Goal: Contribute content: Contribute content

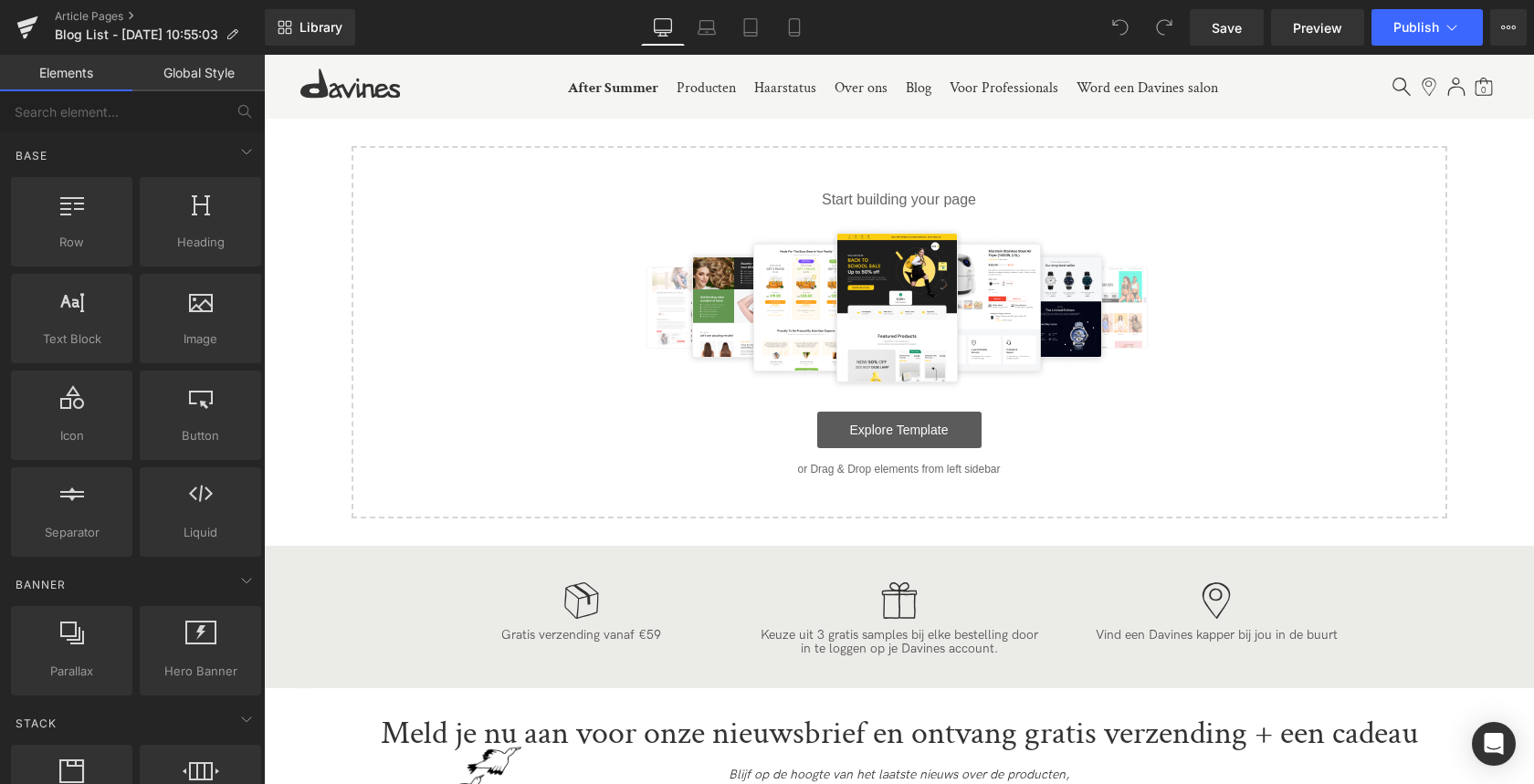
click at [892, 428] on link "Explore Template" at bounding box center [899, 430] width 164 height 37
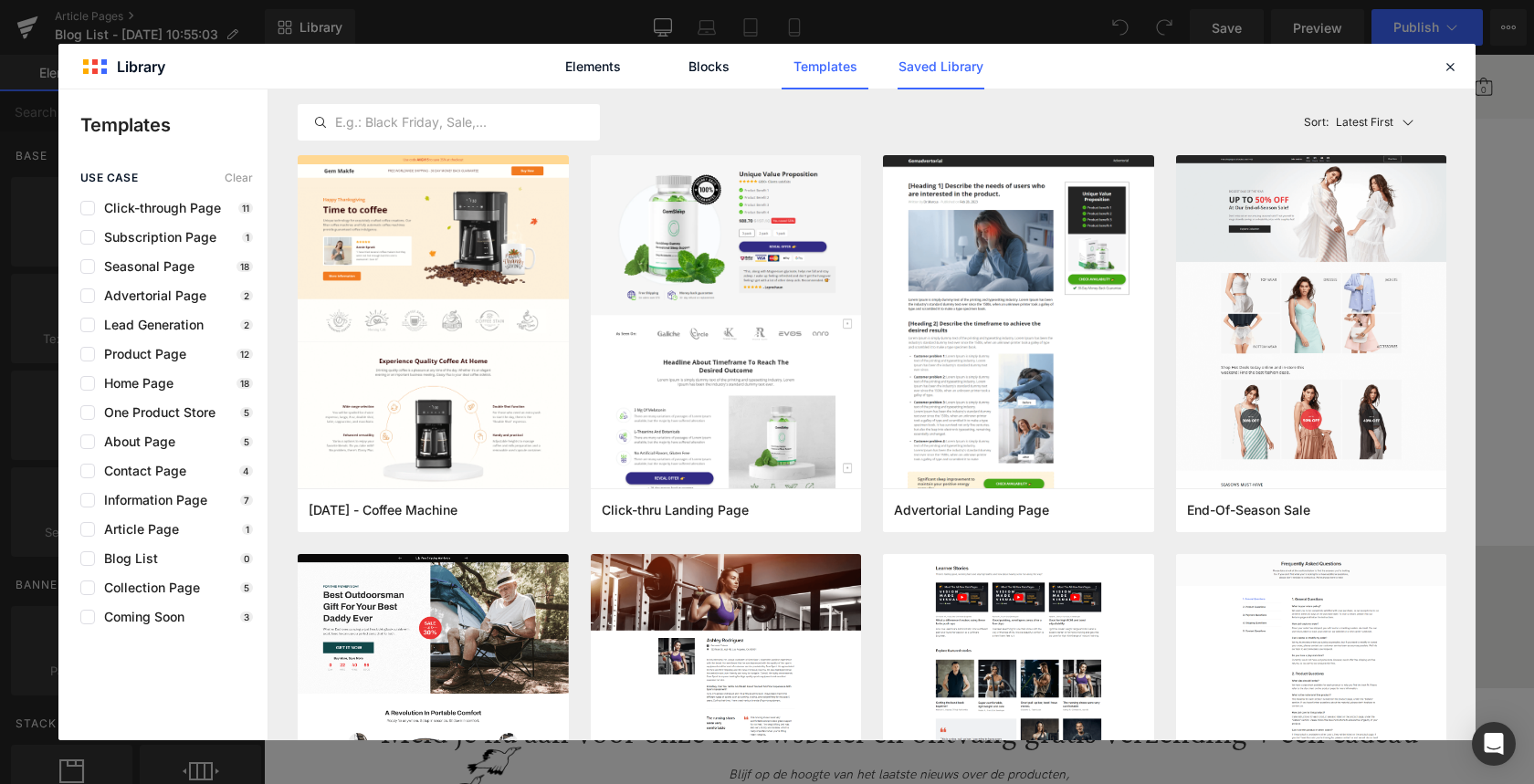
click at [947, 70] on link "Saved Library" at bounding box center [941, 66] width 87 height 45
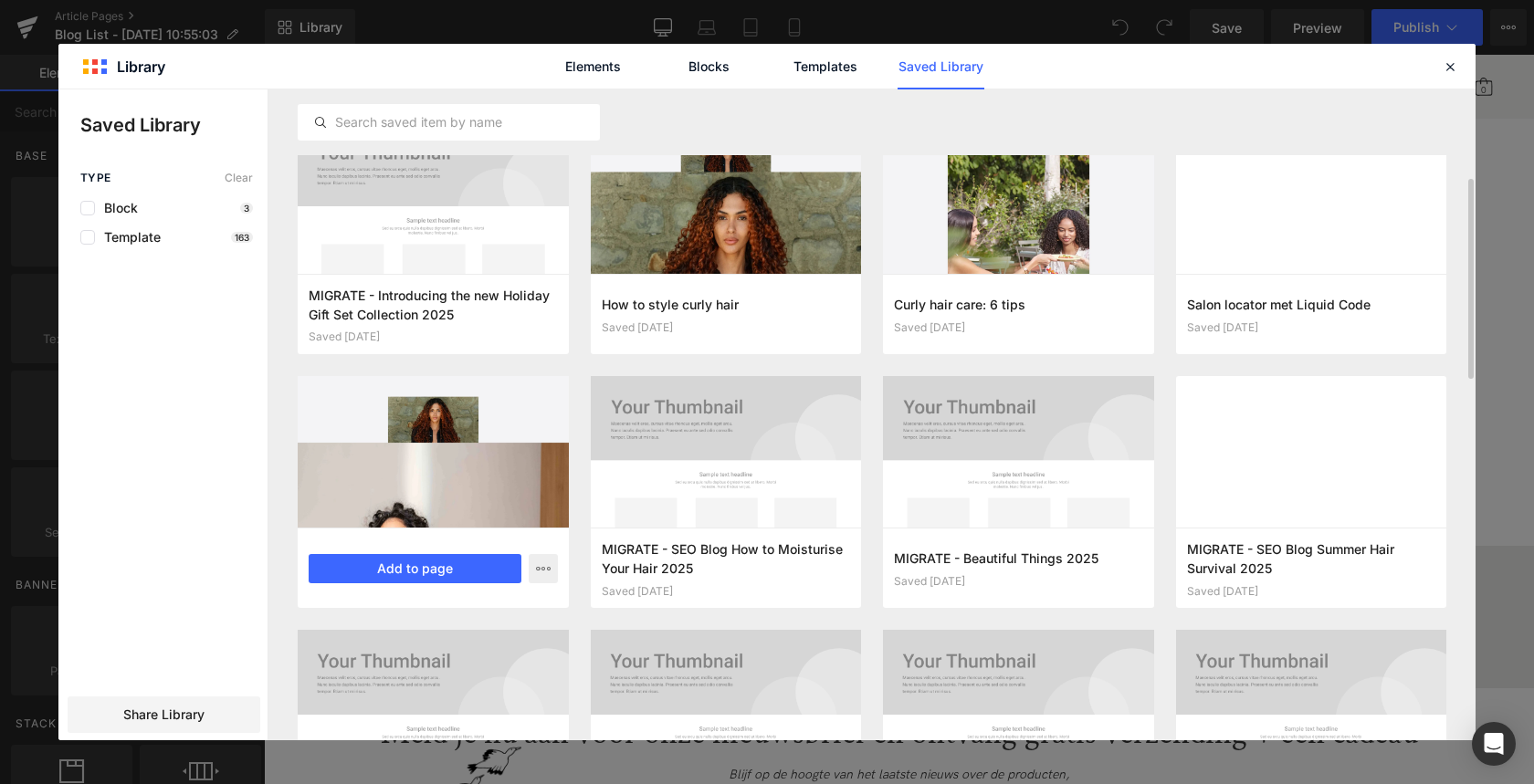
scroll to position [285, 0]
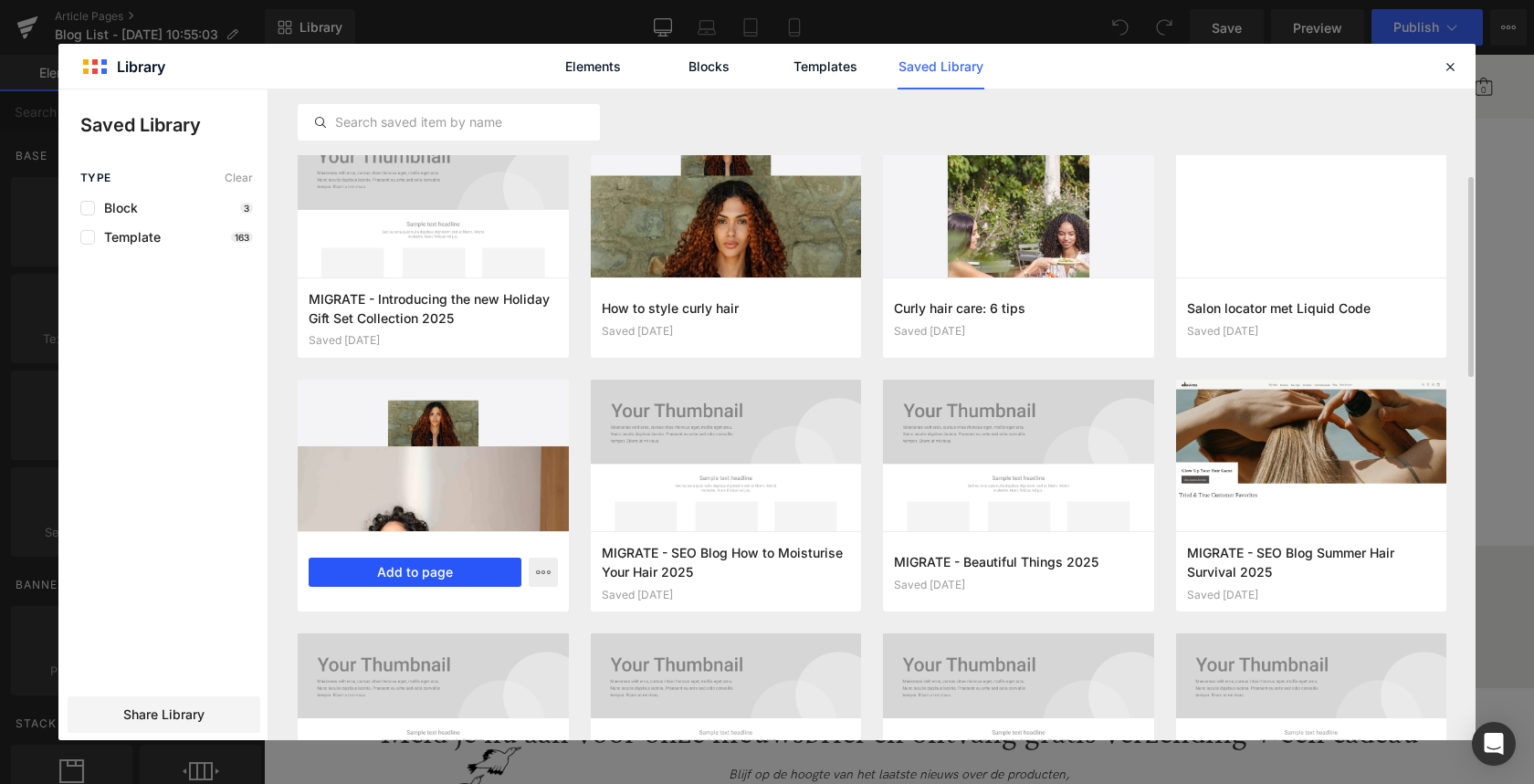
drag, startPoint x: 435, startPoint y: 567, endPoint x: 171, endPoint y: 512, distance: 269.7
click at [435, 567] on button "Add to page" at bounding box center [414, 572] width 213 height 29
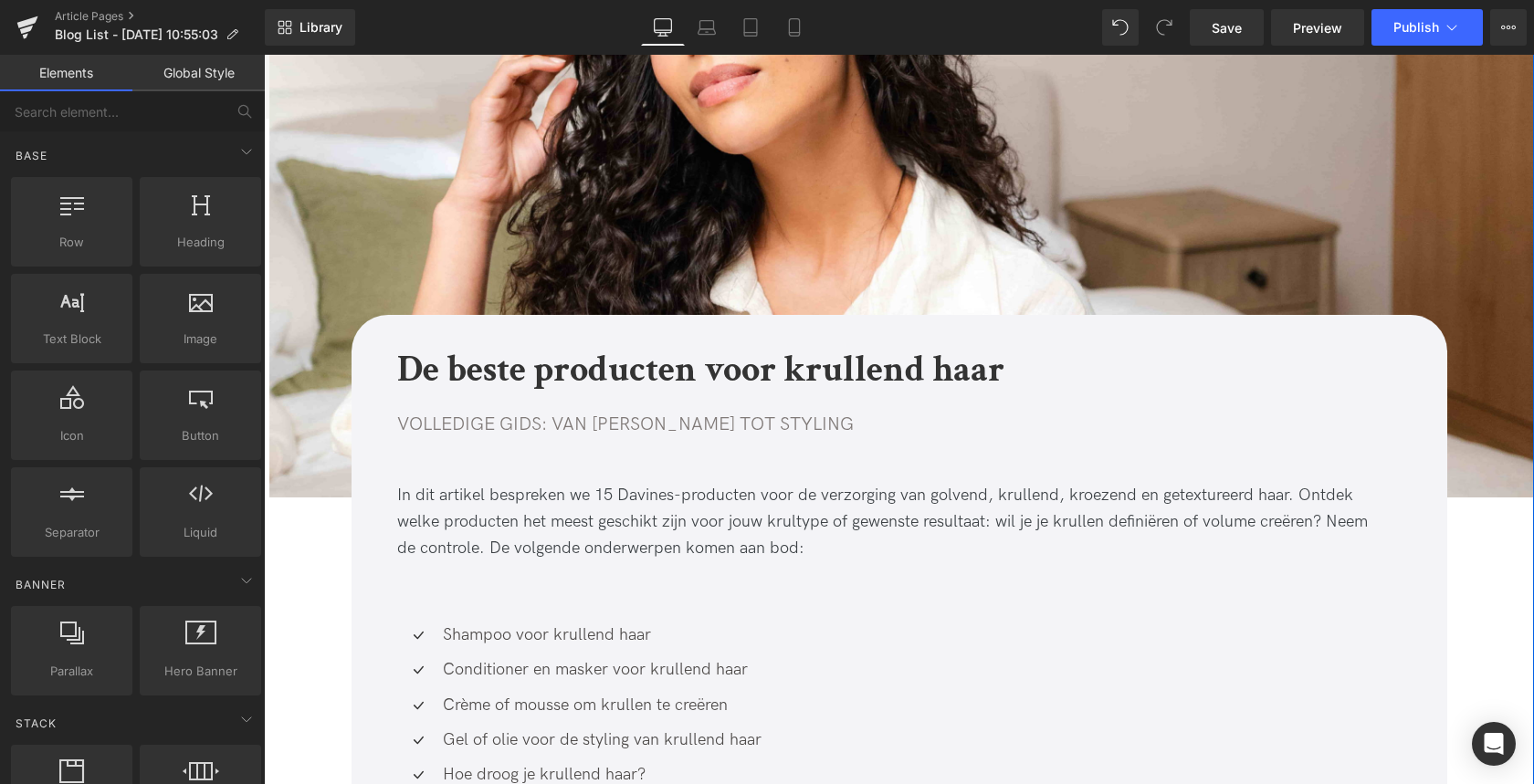
scroll to position [569, 0]
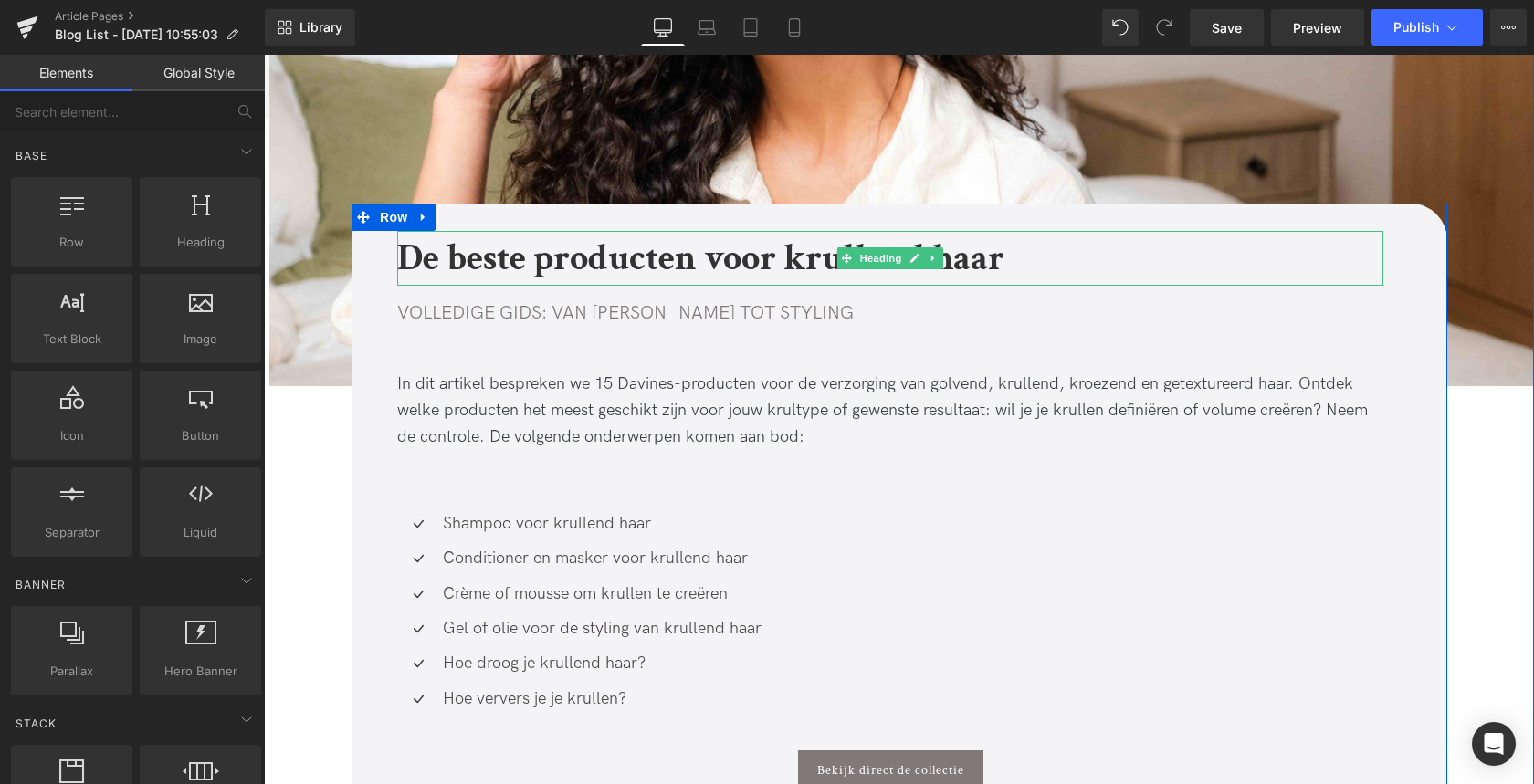
click at [404, 262] on b "De beste producten voor krullend haar" at bounding box center [700, 258] width 607 height 47
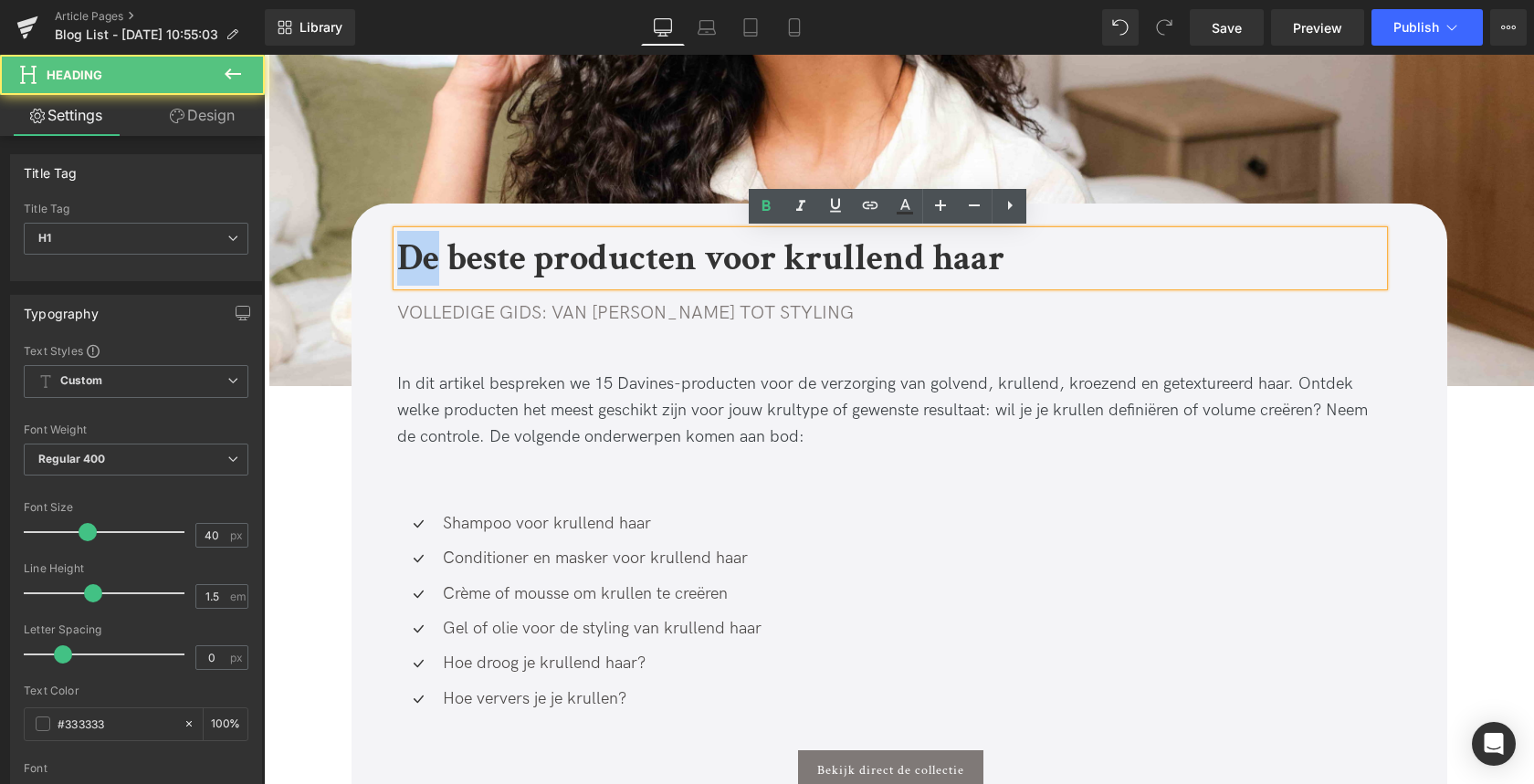
click at [404, 262] on b "De beste producten voor krullend haar" at bounding box center [700, 258] width 607 height 47
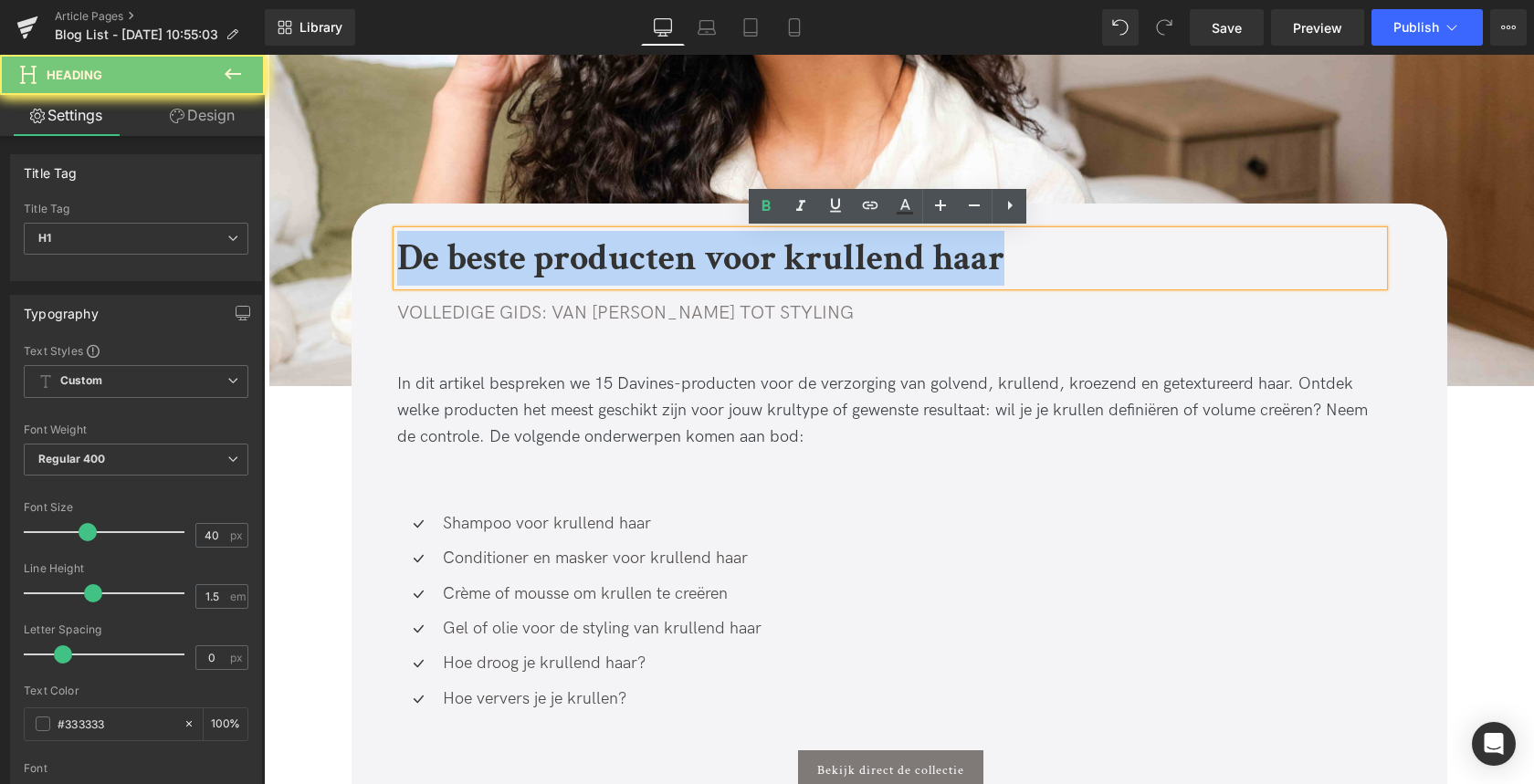
click at [404, 262] on b "De beste producten voor krullend haar" at bounding box center [700, 258] width 607 height 47
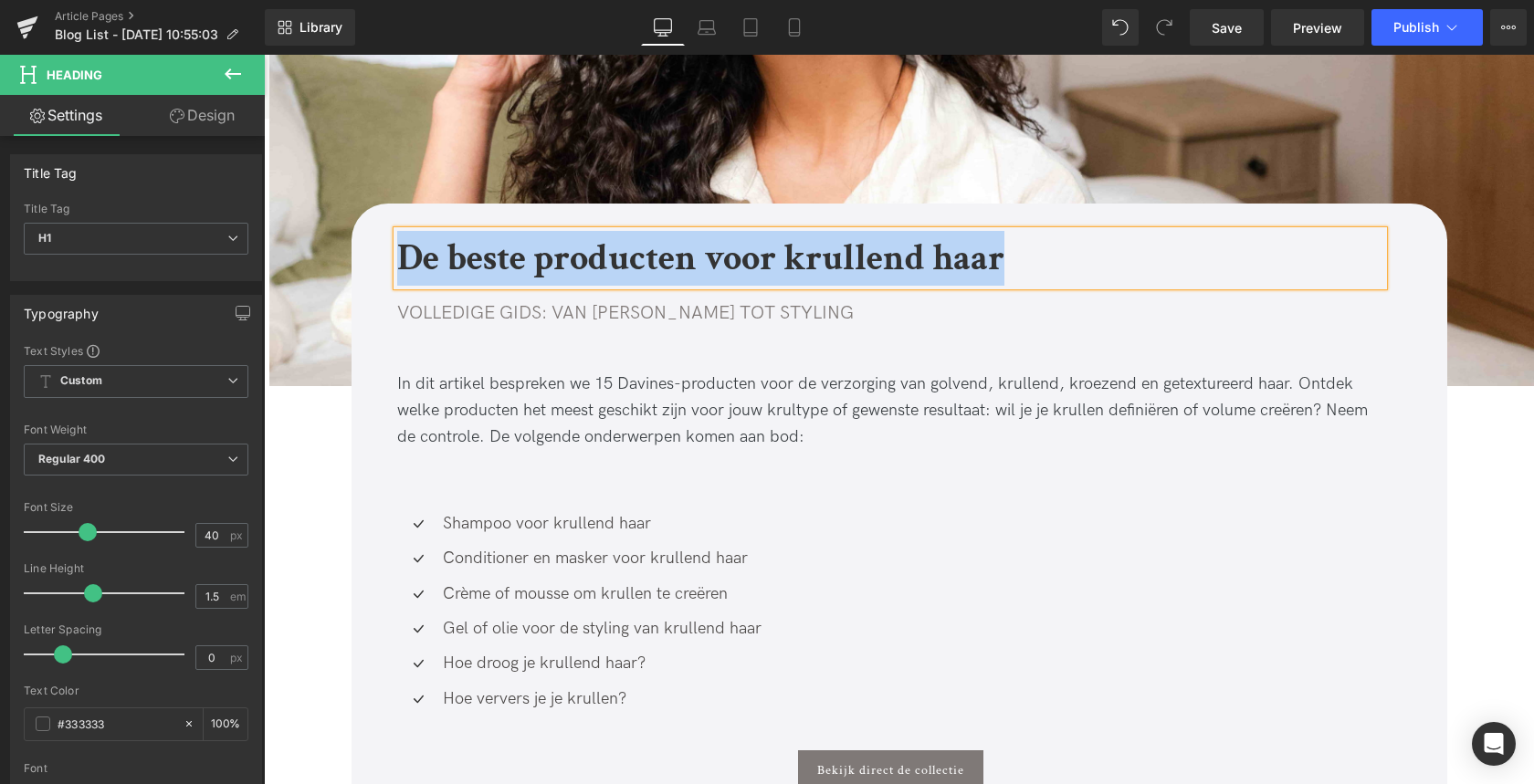
paste div
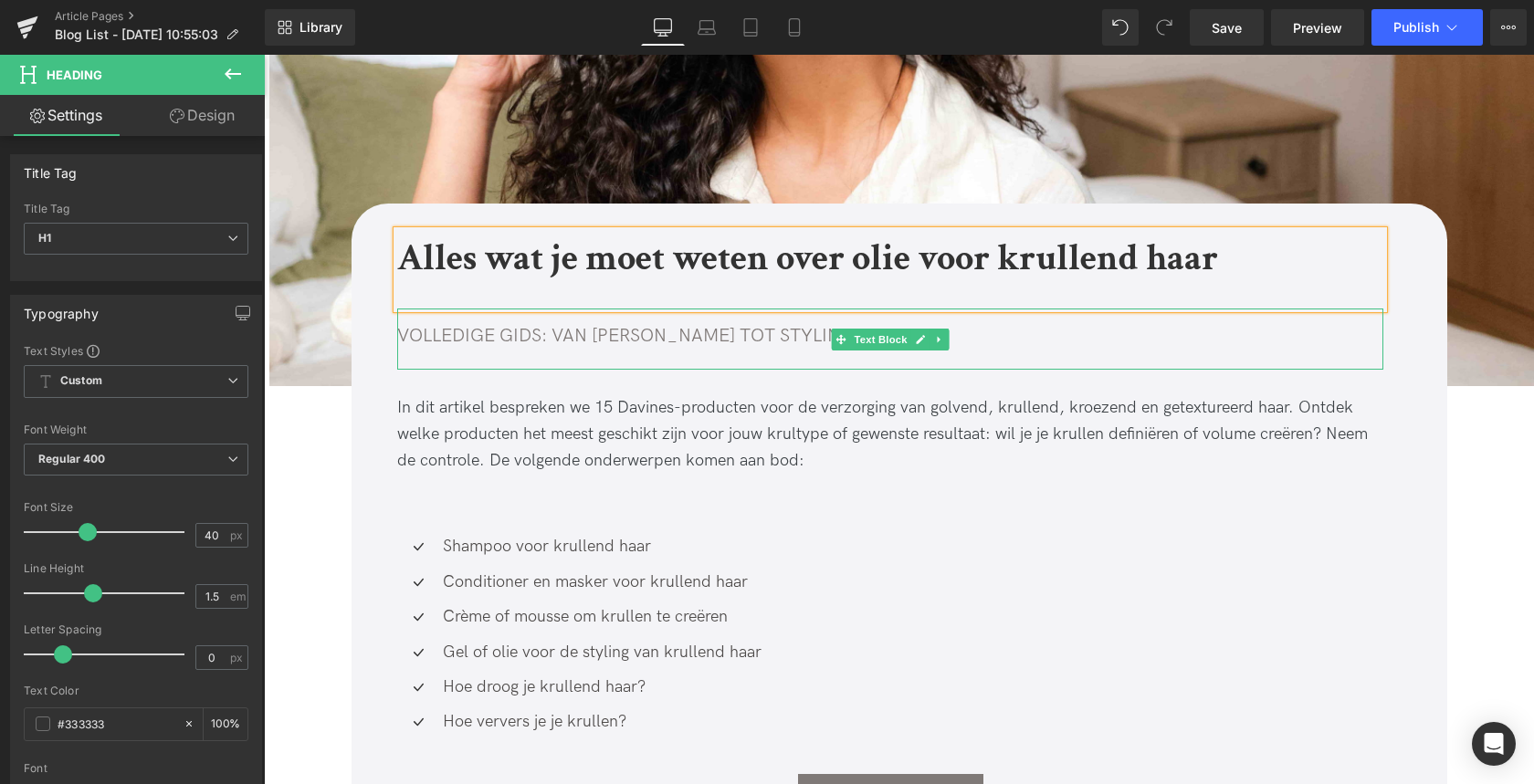
click at [456, 333] on span "VOLLEDIGE GIDS: VAN SHAMPOO TOT STYLING" at bounding box center [625, 335] width 457 height 22
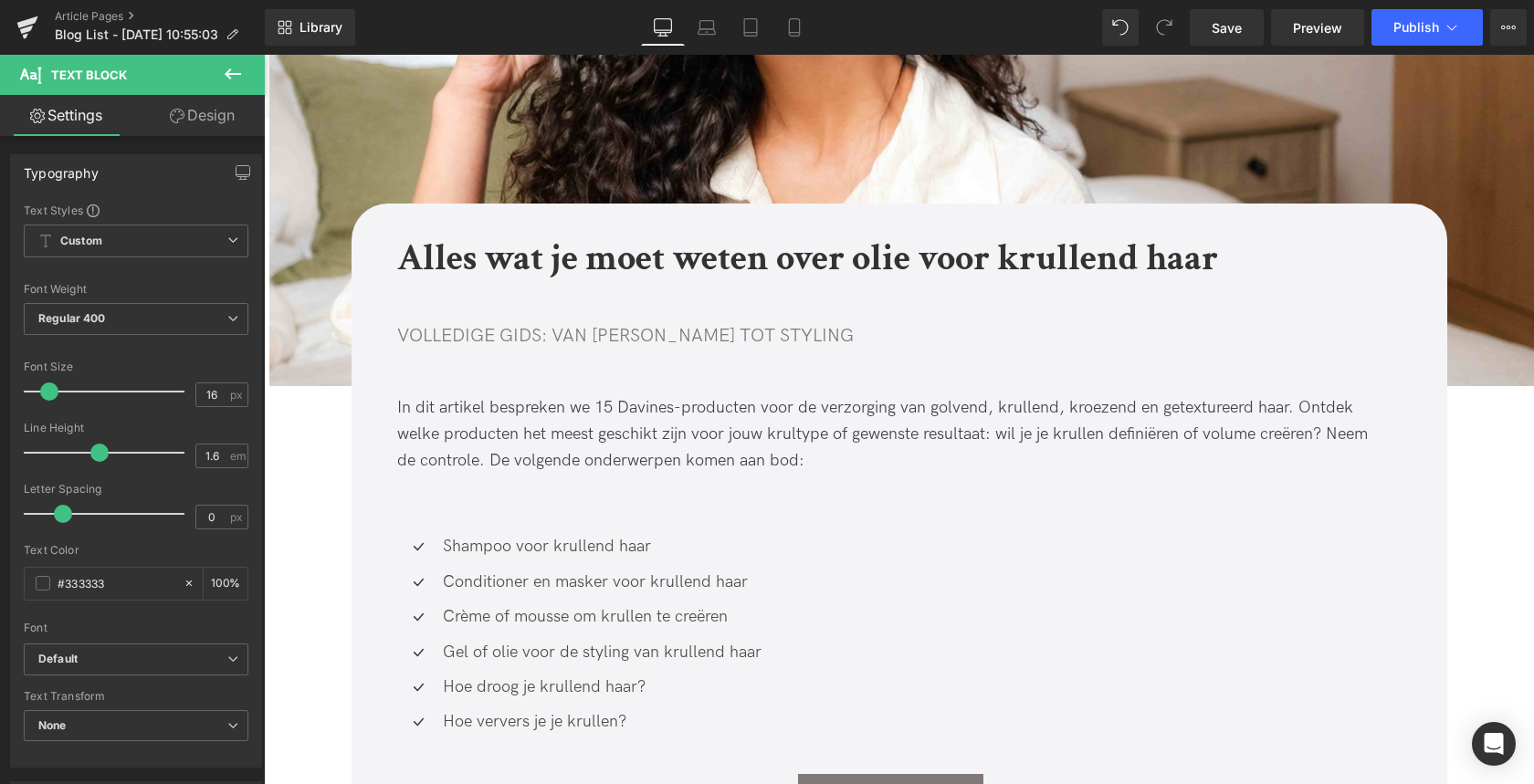
scroll to position [573, 0]
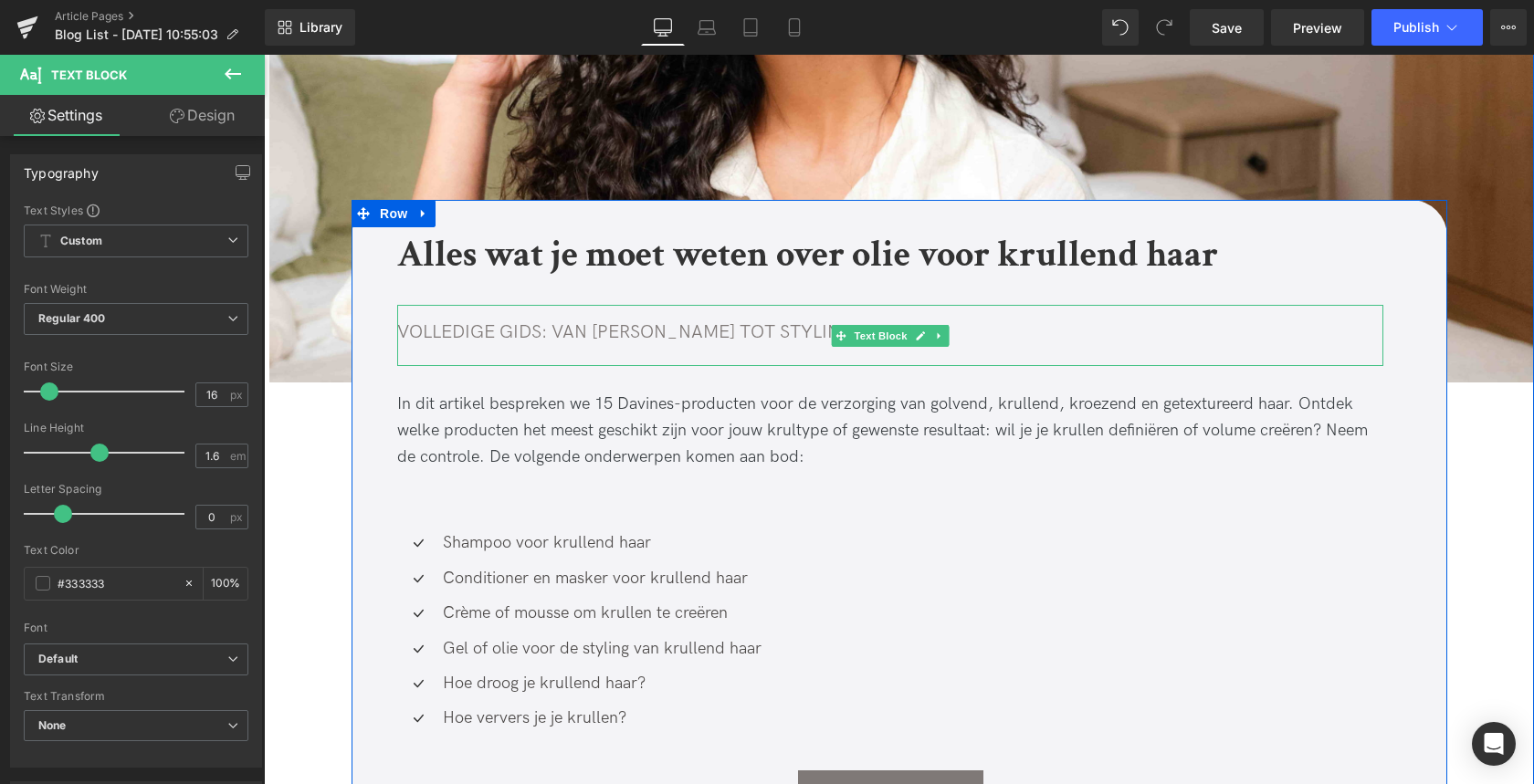
click at [406, 335] on span "VOLLEDIGE GIDS: VAN SHAMPOO TOT STYLING" at bounding box center [625, 332] width 457 height 22
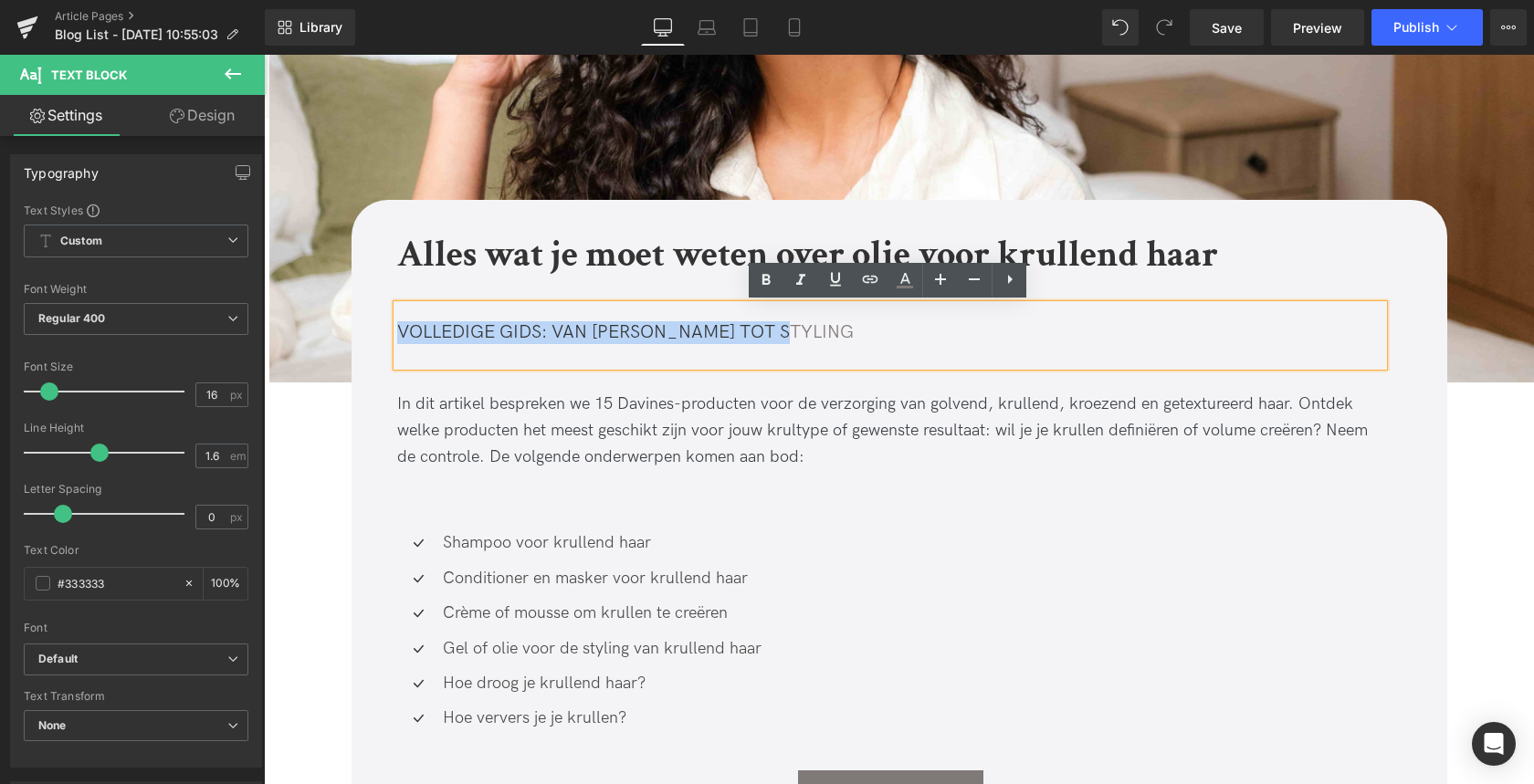
drag, startPoint x: 837, startPoint y: 335, endPoint x: 380, endPoint y: 324, distance: 457.1
paste div
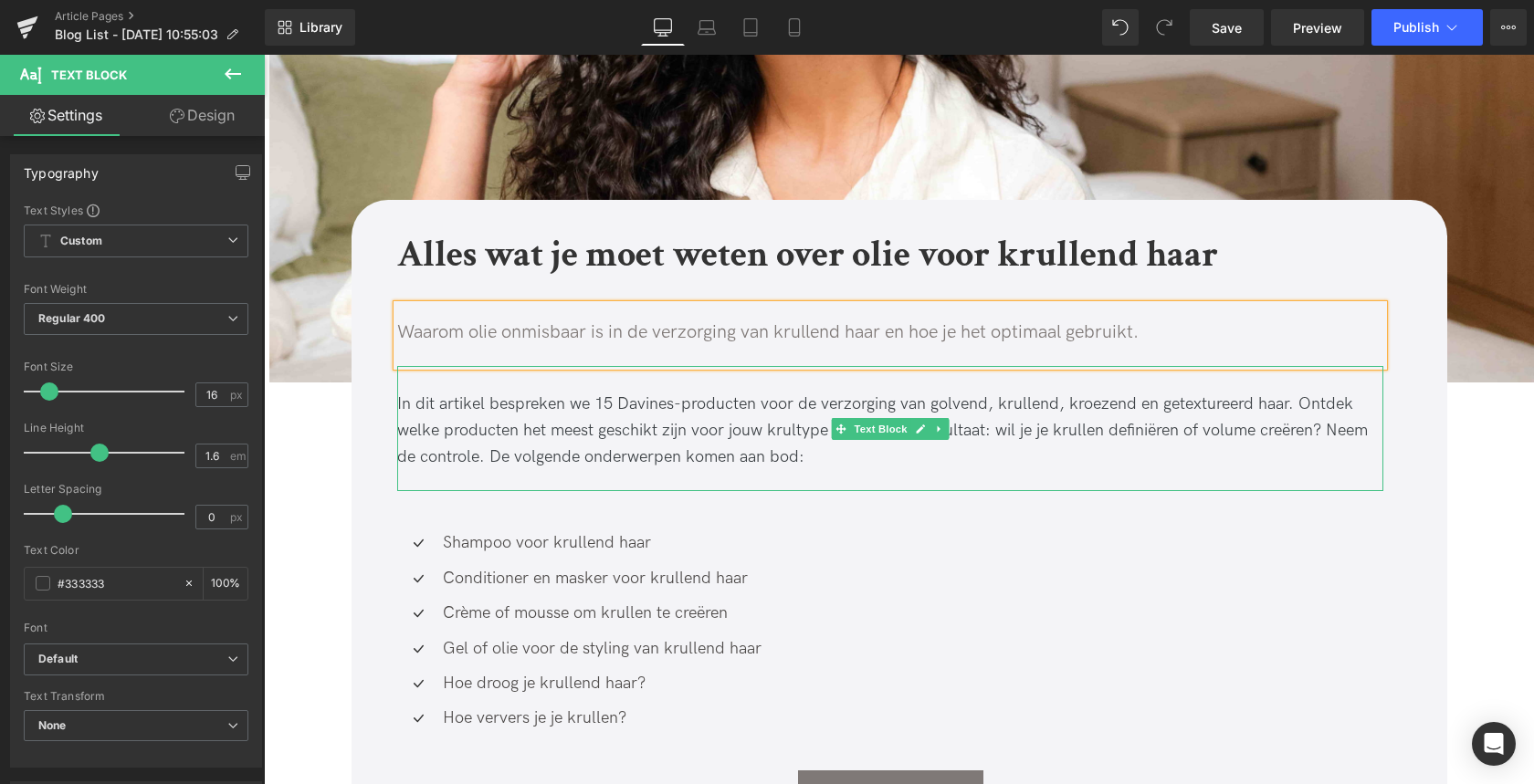
click at [782, 453] on div "In dit artikel bespreken we 15 Davines-producten voor de verzorging van golvend…" at bounding box center [890, 430] width 986 height 78
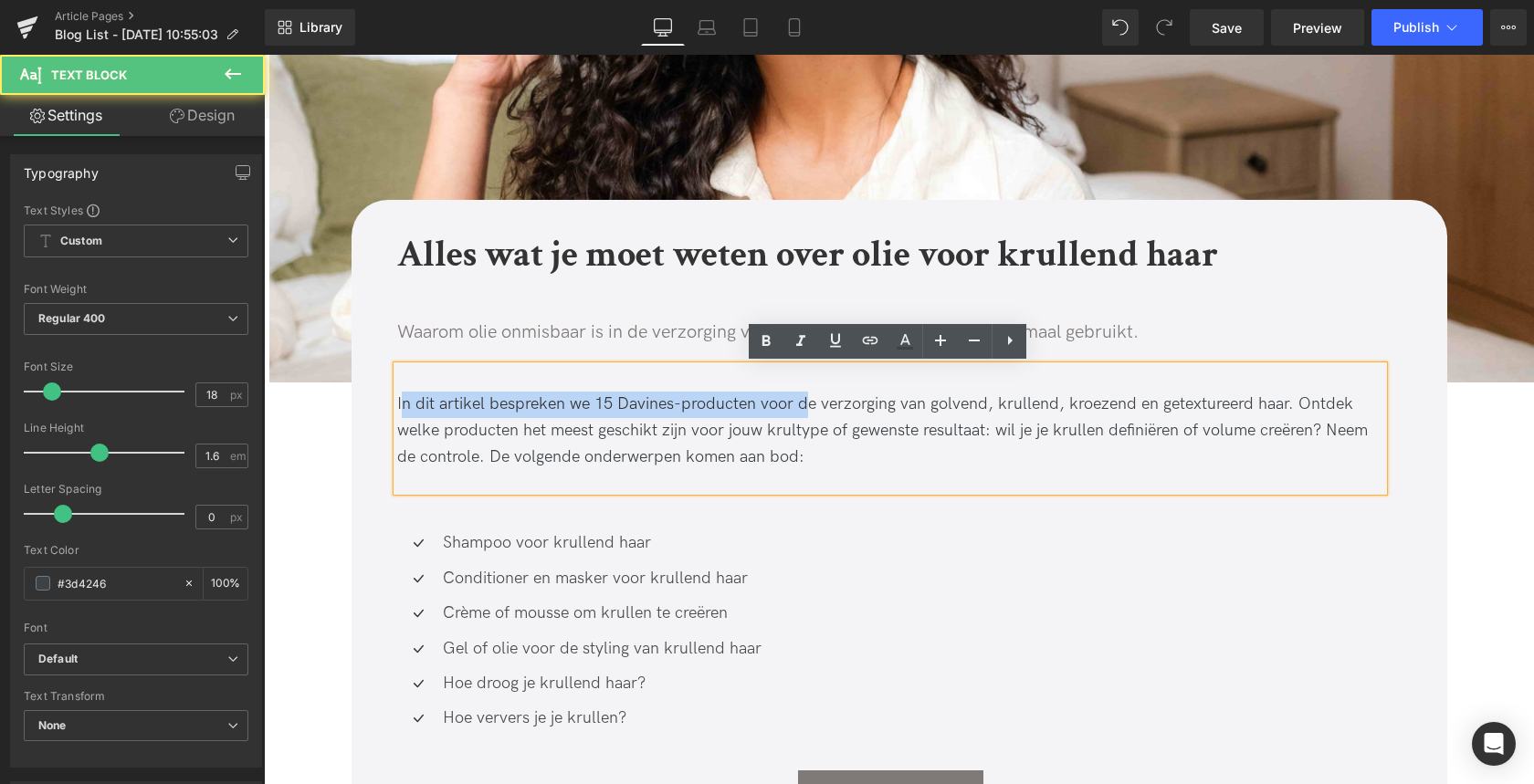
drag, startPoint x: 401, startPoint y: 406, endPoint x: 806, endPoint y: 406, distance: 405.0
click at [806, 406] on div "In dit artikel bespreken we 15 Davines-producten voor de verzorging van golvend…" at bounding box center [890, 430] width 986 height 78
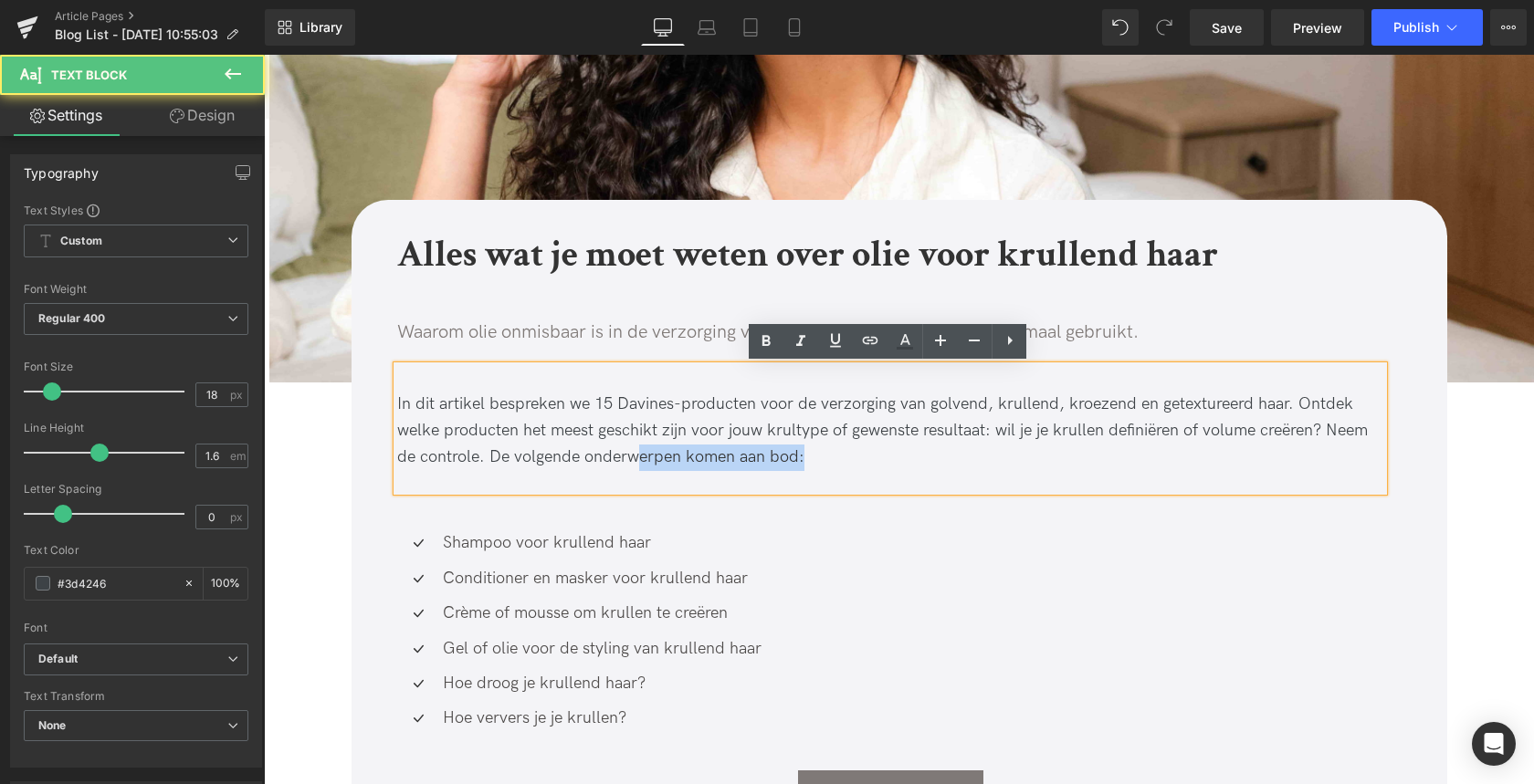
drag, startPoint x: 392, startPoint y: 406, endPoint x: 643, endPoint y: 453, distance: 255.4
click at [643, 453] on div "In dit artikel bespreken we 15 Davines-producten voor de verzorging van golvend…" at bounding box center [890, 428] width 986 height 125
click at [842, 457] on div "In dit artikel bespreken we 15 Davines-producten voor de verzorging van golvend…" at bounding box center [890, 430] width 986 height 78
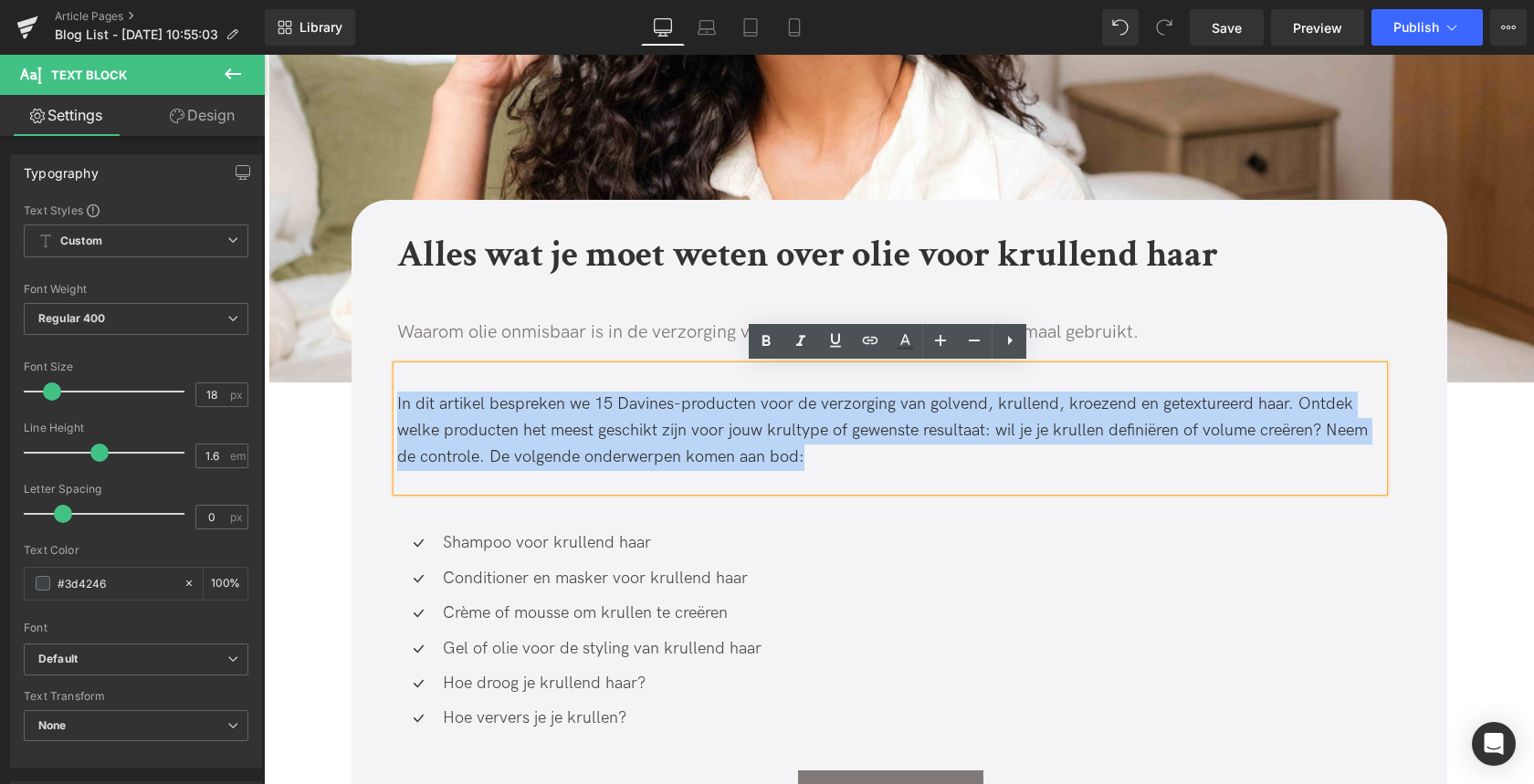
drag, startPoint x: 845, startPoint y: 457, endPoint x: 384, endPoint y: 398, distance: 464.8
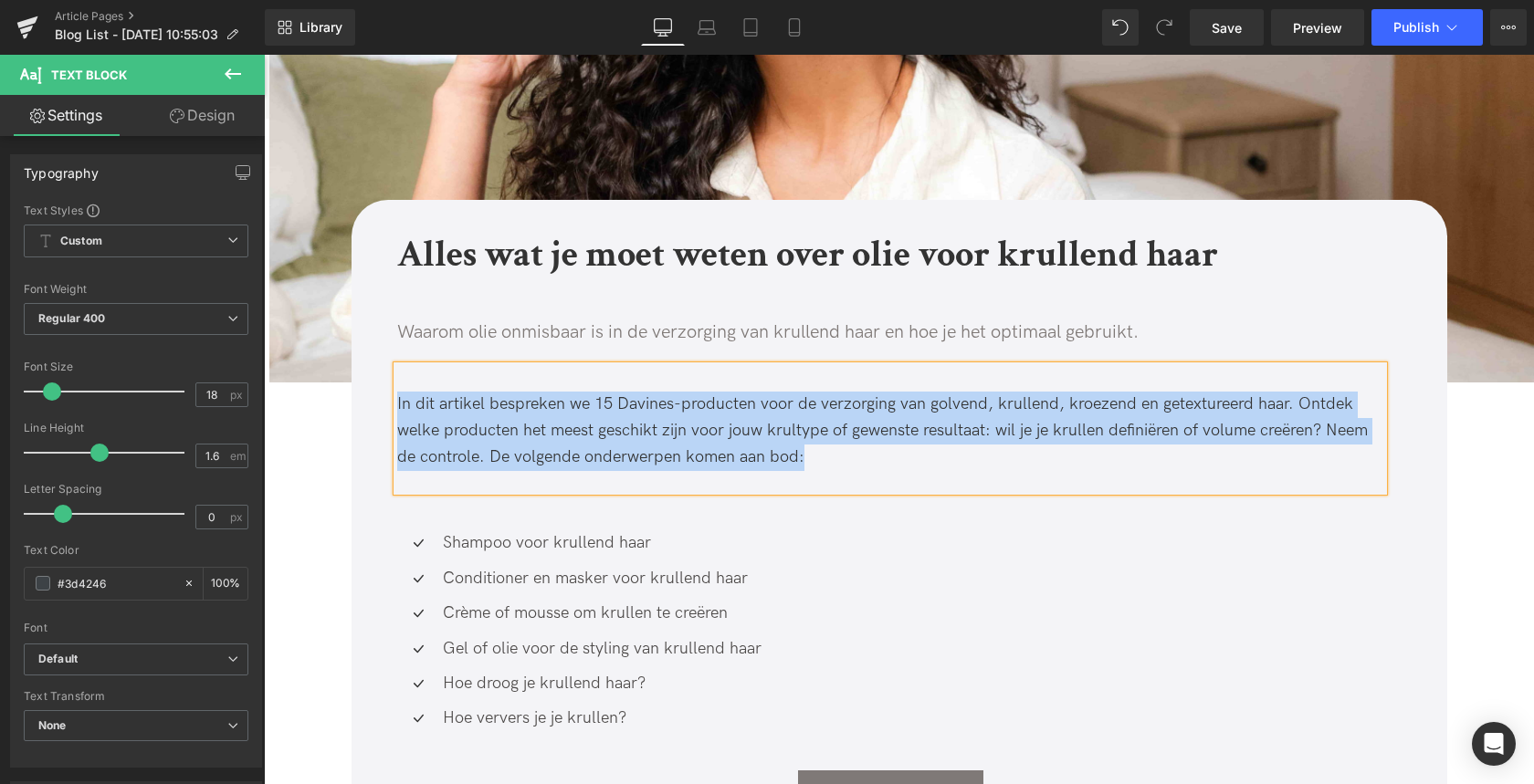
paste div
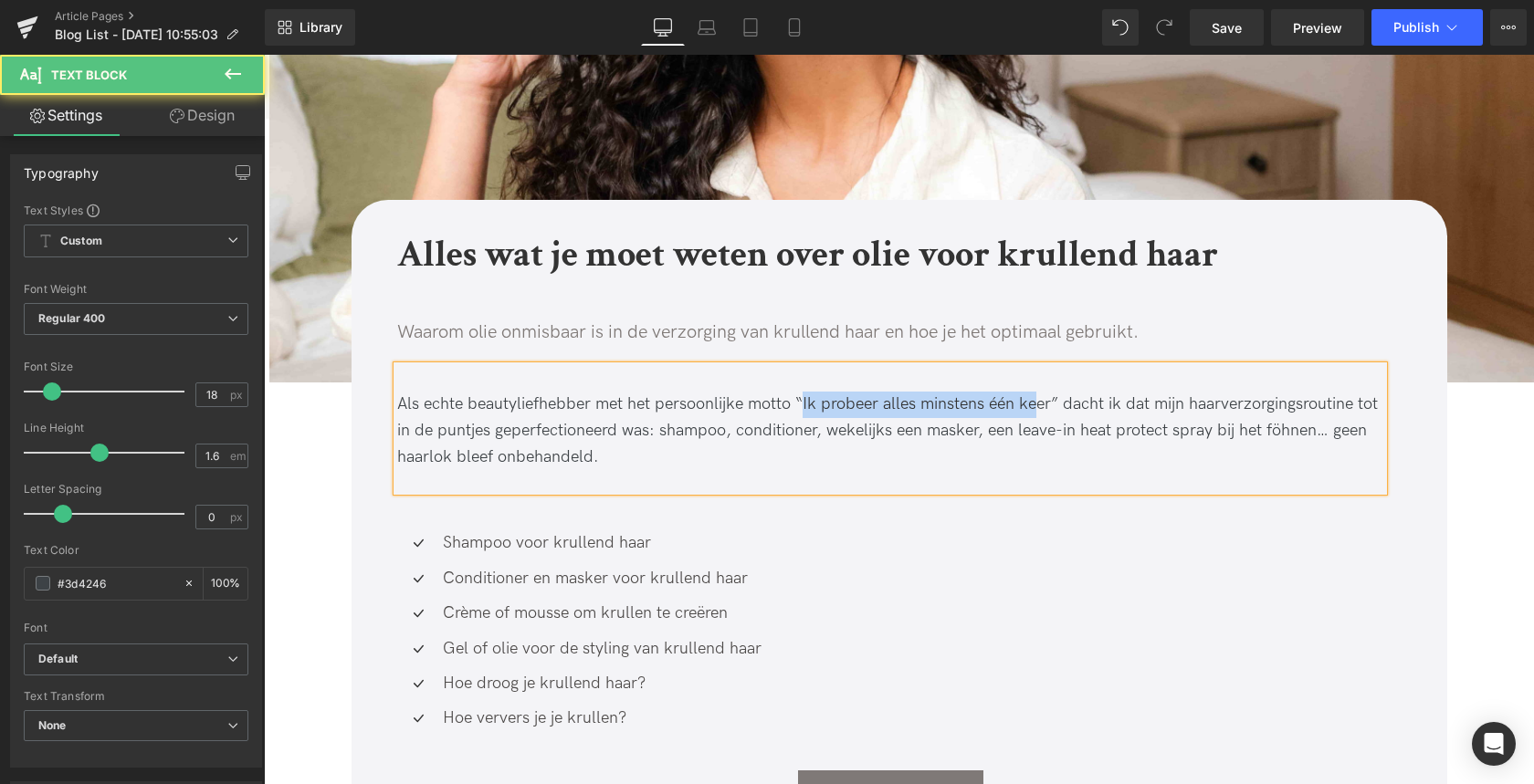
drag, startPoint x: 801, startPoint y: 404, endPoint x: 1037, endPoint y: 403, distance: 236.0
click at [1036, 402] on div "Als echte beautyliefhebber met het persoonlijke motto “Ik probeer alles minsten…" at bounding box center [890, 430] width 986 height 78
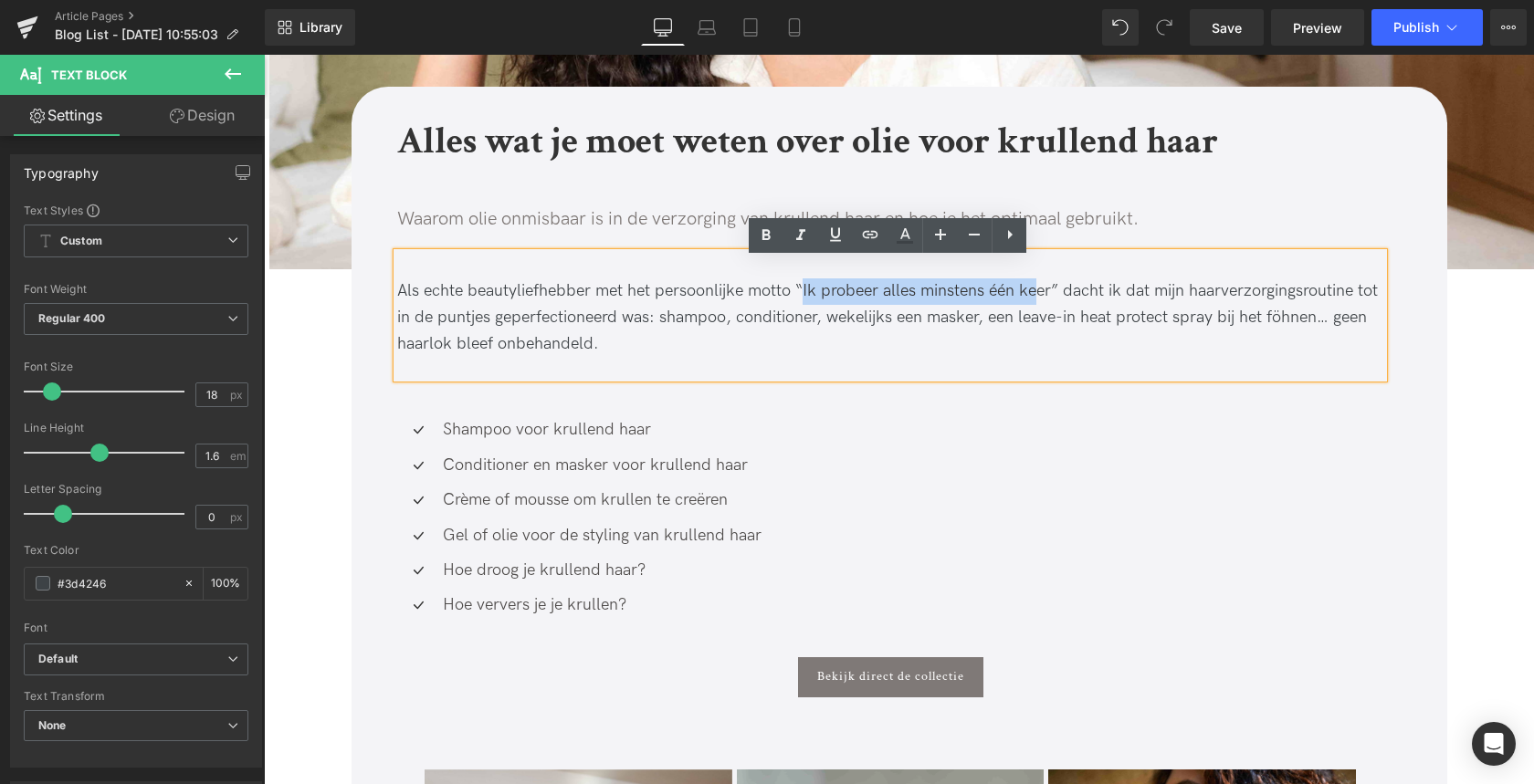
scroll to position [677, 0]
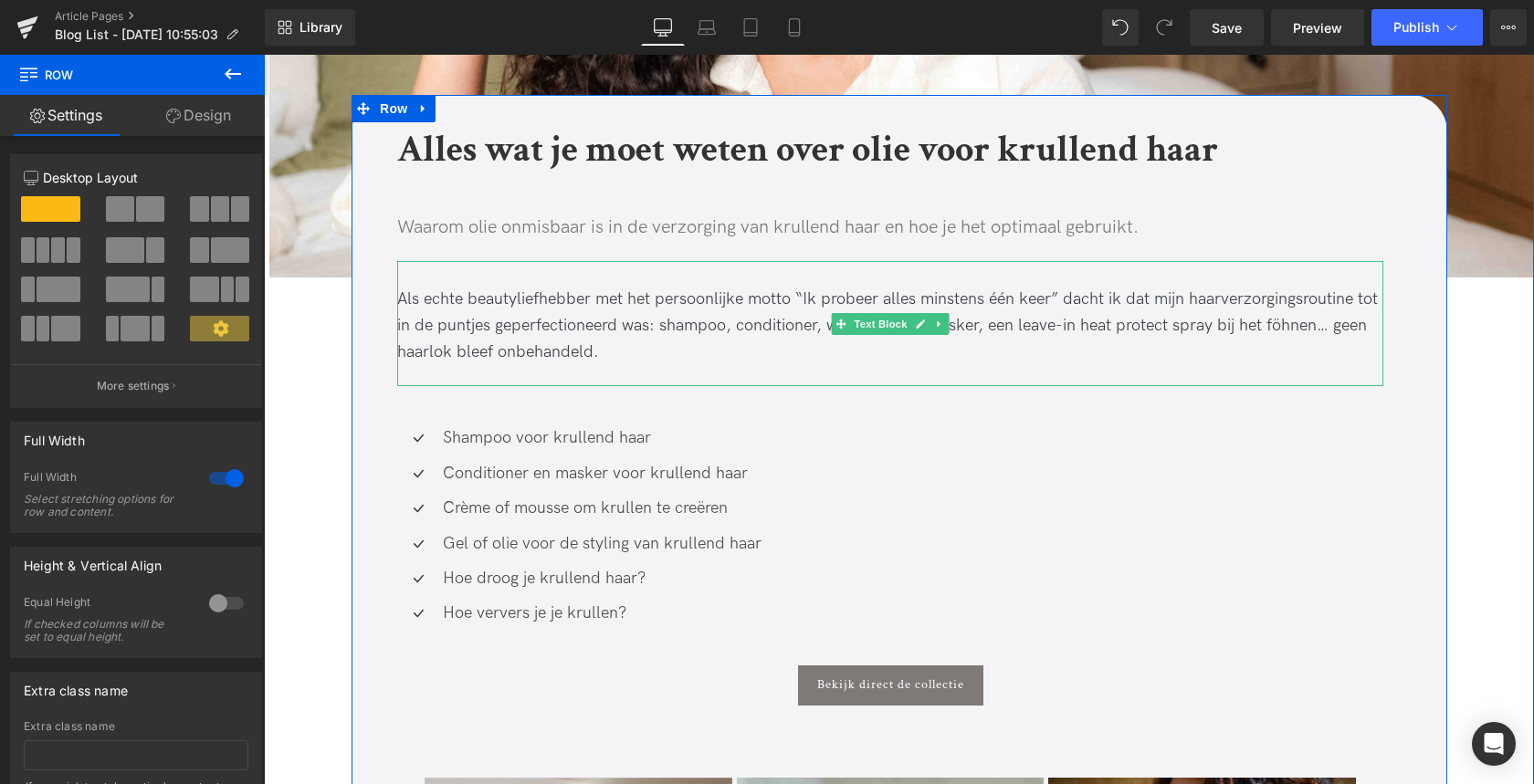
click at [653, 355] on div "Als echte beautyliefhebber met het persoonlijke motto “Ik probeer alles minsten…" at bounding box center [890, 325] width 986 height 78
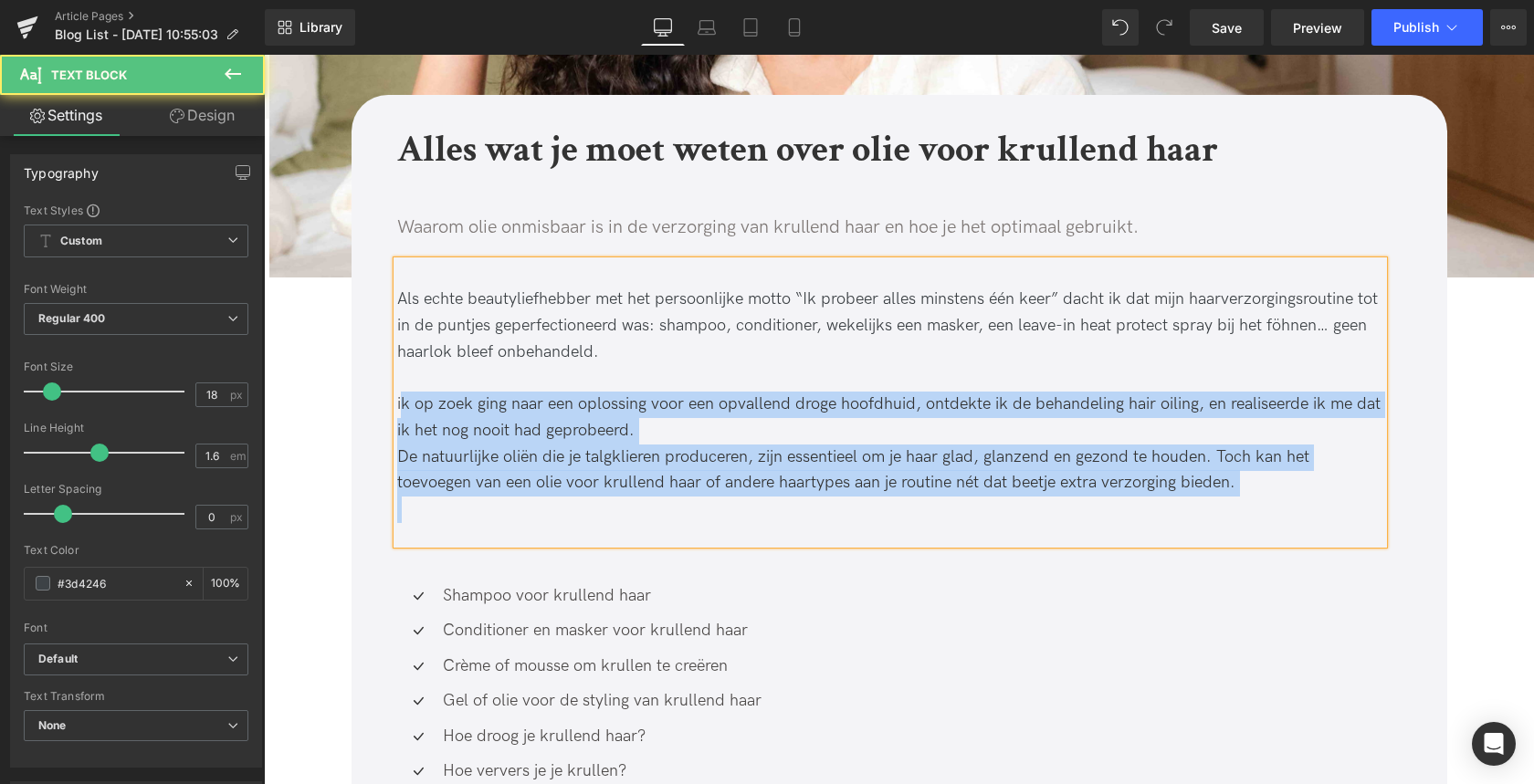
click at [397, 406] on div "Als echte beautyliefhebber met het persoonlijke motto “Ik probeer alles minsten…" at bounding box center [890, 402] width 986 height 283
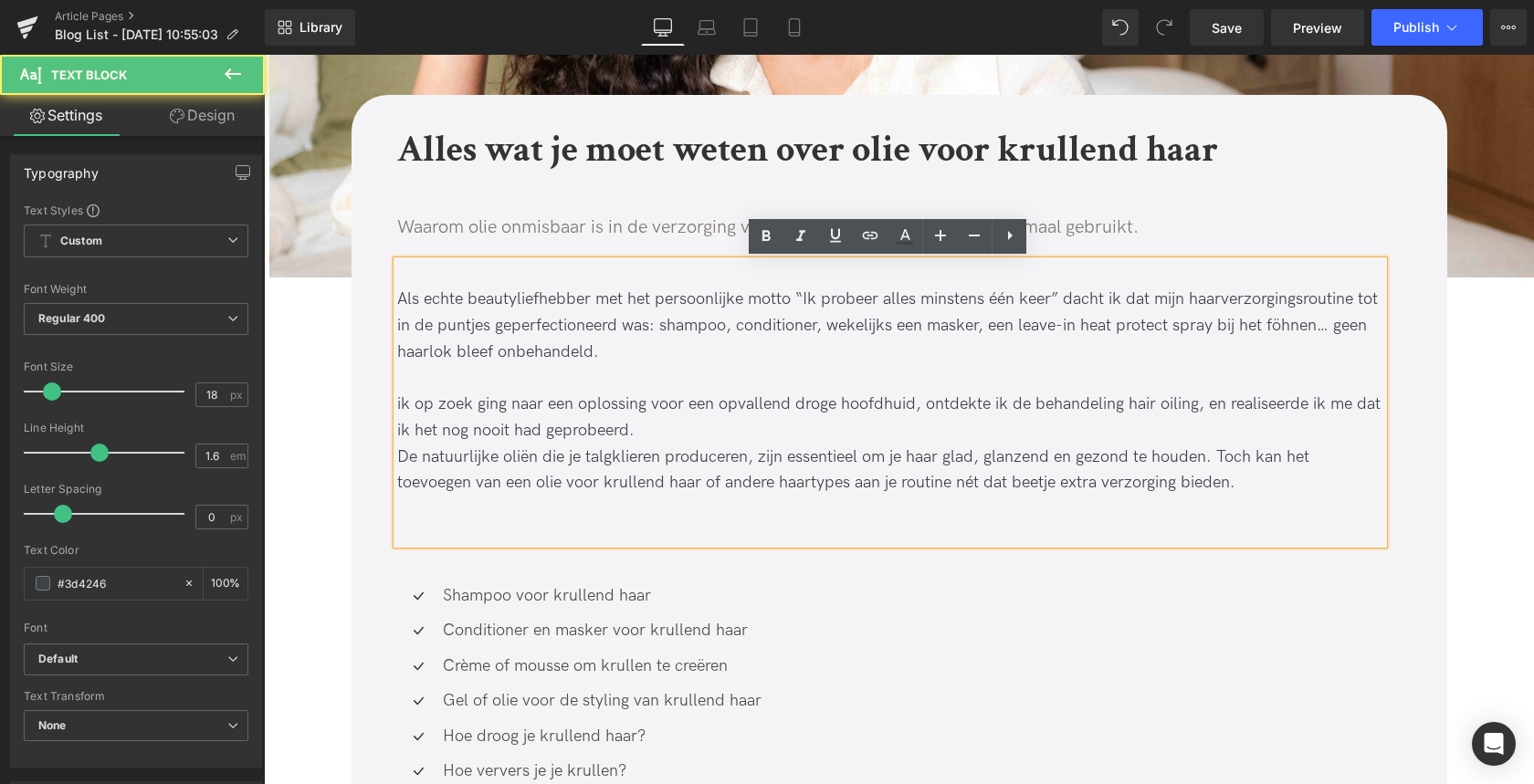
drag, startPoint x: 396, startPoint y: 405, endPoint x: 394, endPoint y: 440, distance: 35.1
click at [397, 405] on div "ik op zoek ging naar een oplossing voor een opvallend droge hoofdhuid, ontdekte…" at bounding box center [890, 417] width 986 height 53
drag, startPoint x: 398, startPoint y: 403, endPoint x: 403, endPoint y: 418, distance: 15.8
click at [398, 403] on div "Ik op zoek ging naar een oplossing voor een opvallend droge hoofdhuid, ontdekte…" at bounding box center [890, 417] width 986 height 53
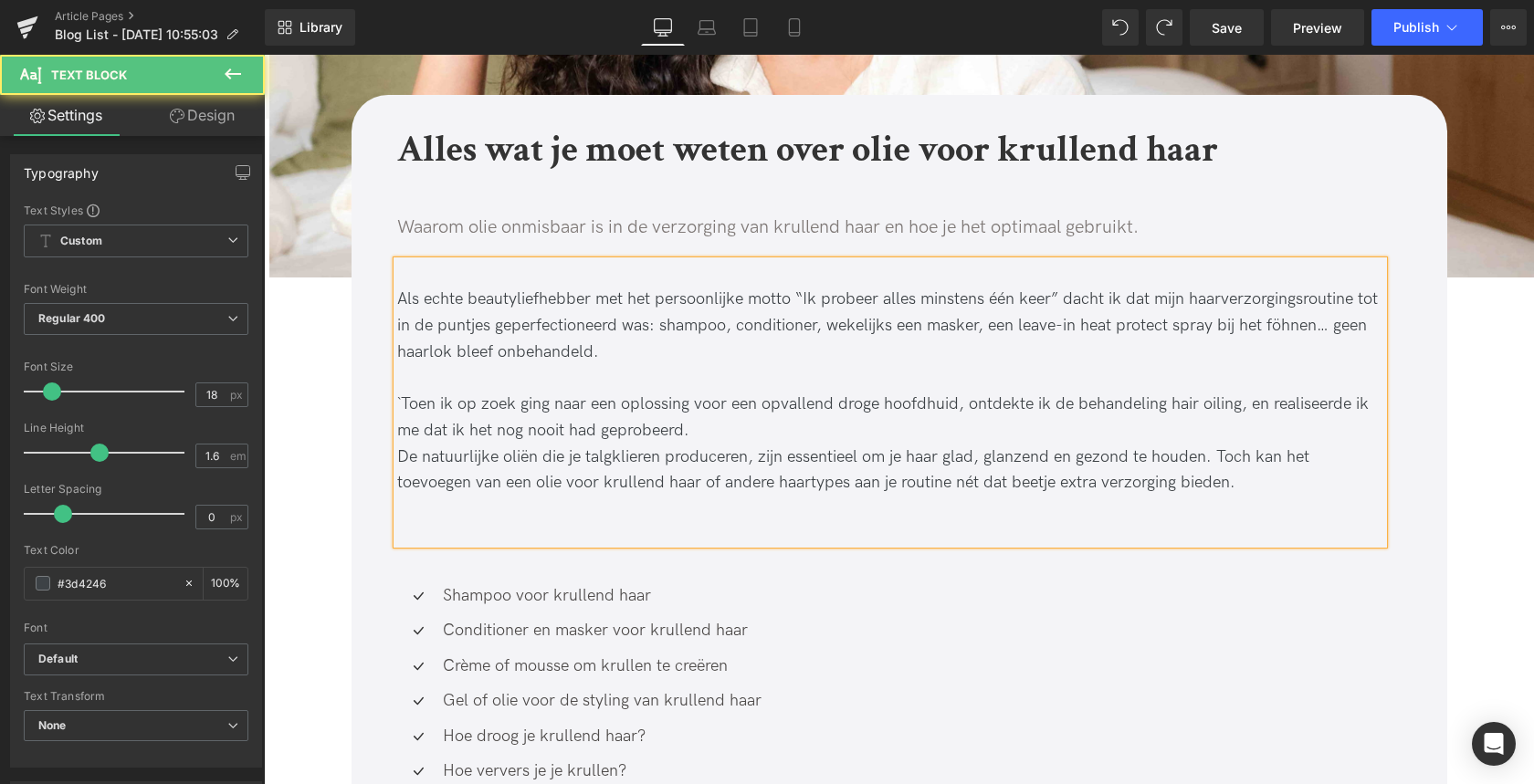
drag, startPoint x: 399, startPoint y: 400, endPoint x: 428, endPoint y: 467, distance: 73.0
click at [399, 400] on div "`Toen ik op zoek ging naar een oplossing voor een opvallend droge hoofdhuid, on…" at bounding box center [890, 417] width 986 height 53
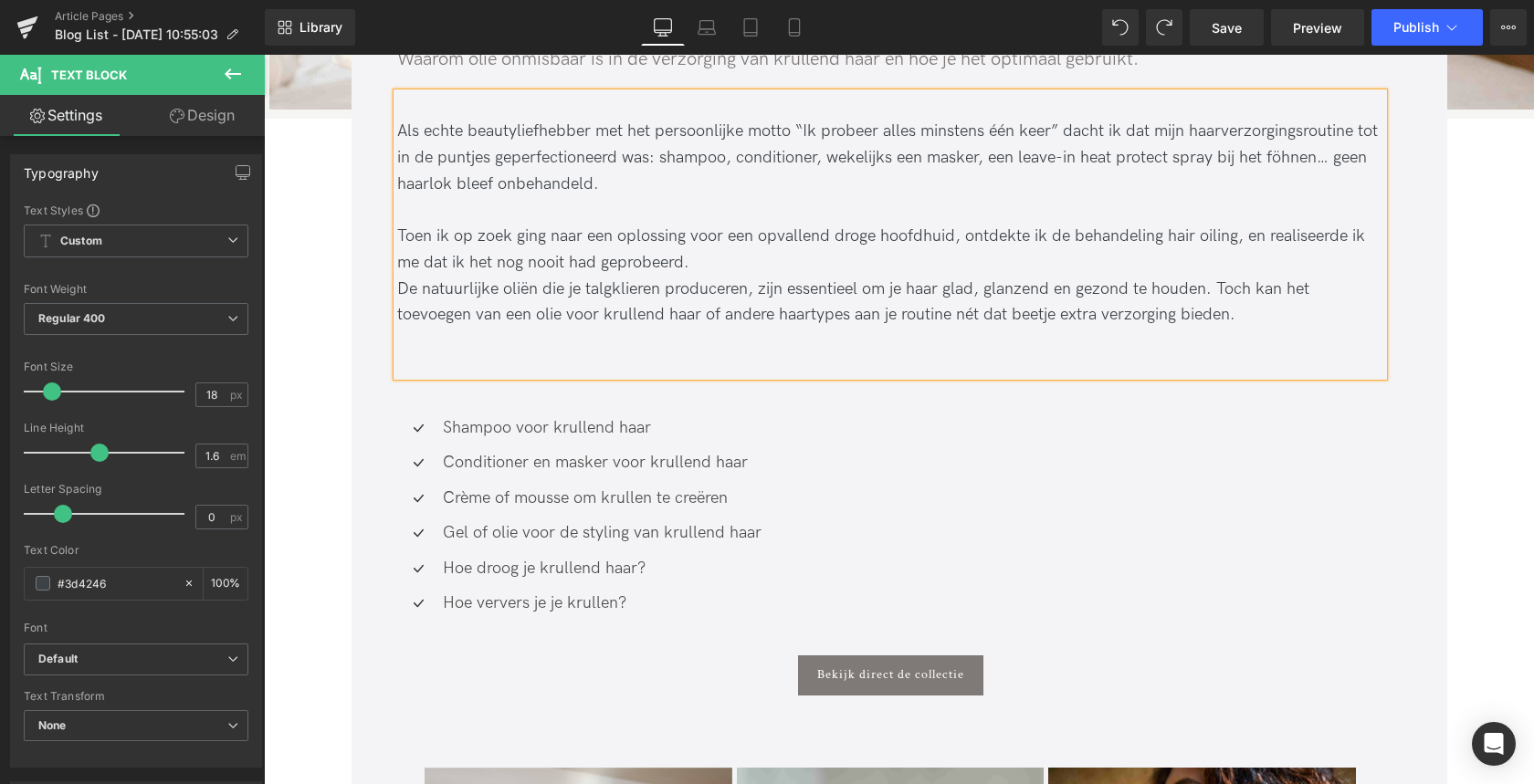
scroll to position [872, 0]
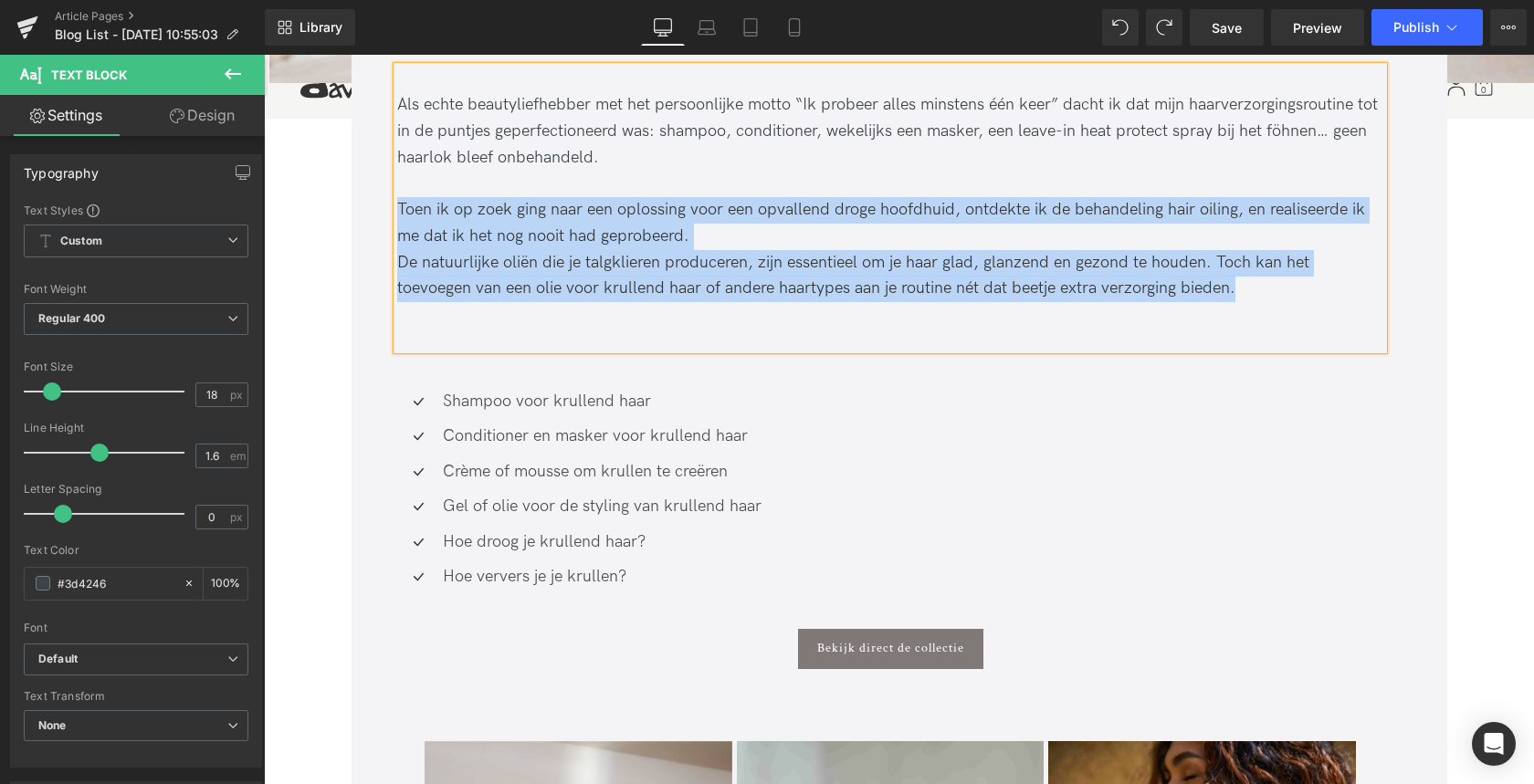
drag, startPoint x: 396, startPoint y: 208, endPoint x: 1307, endPoint y: 285, distance: 914.2
click at [1307, 285] on div "Als echte beautyliefhebber met het persoonlijke motto “Ik probeer alles minsten…" at bounding box center [890, 208] width 986 height 283
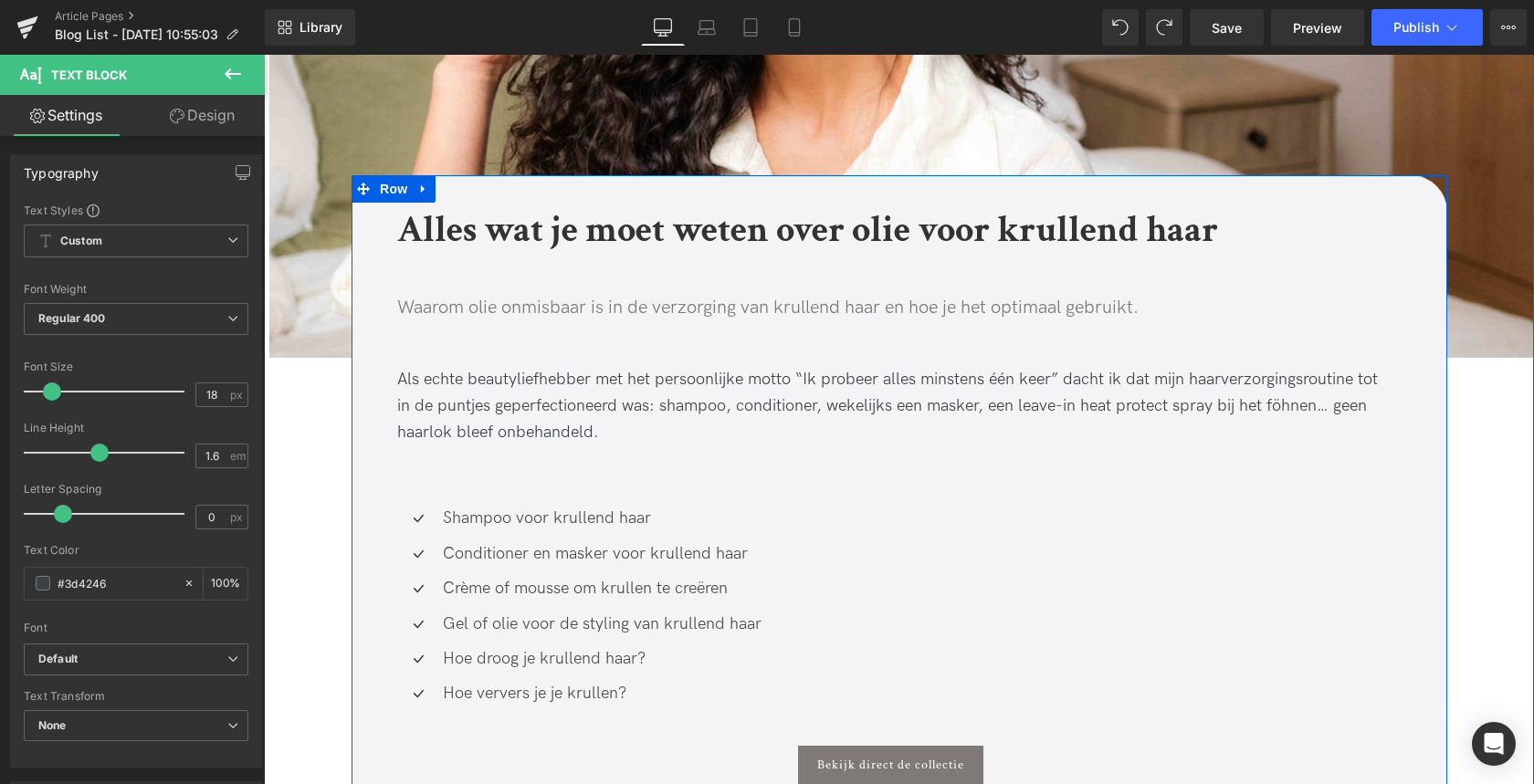
scroll to position [582, 0]
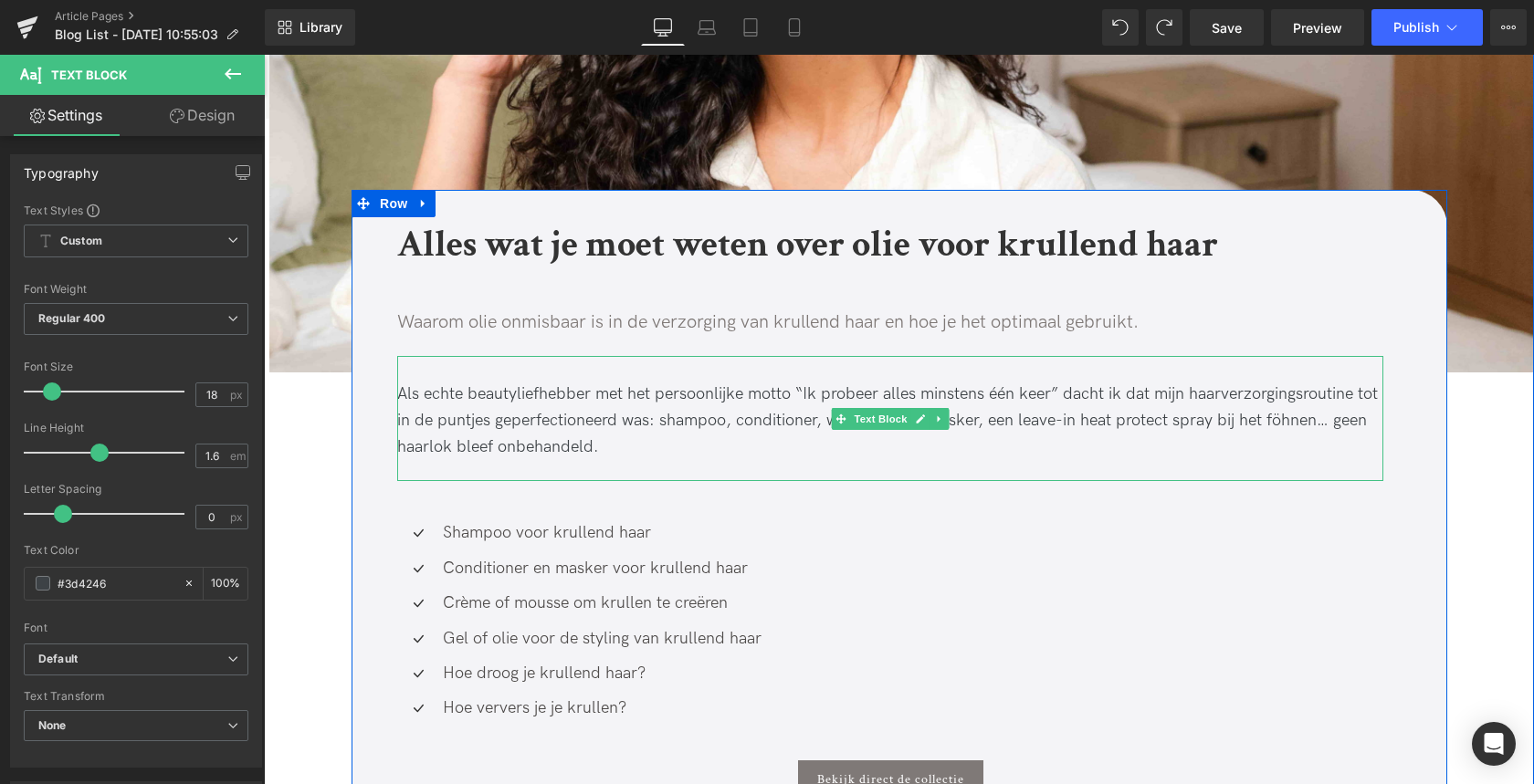
click at [636, 386] on div "Als echte beautyliefhebber met het persoonlijke motto “Ik probeer alles minsten…" at bounding box center [890, 420] width 986 height 78
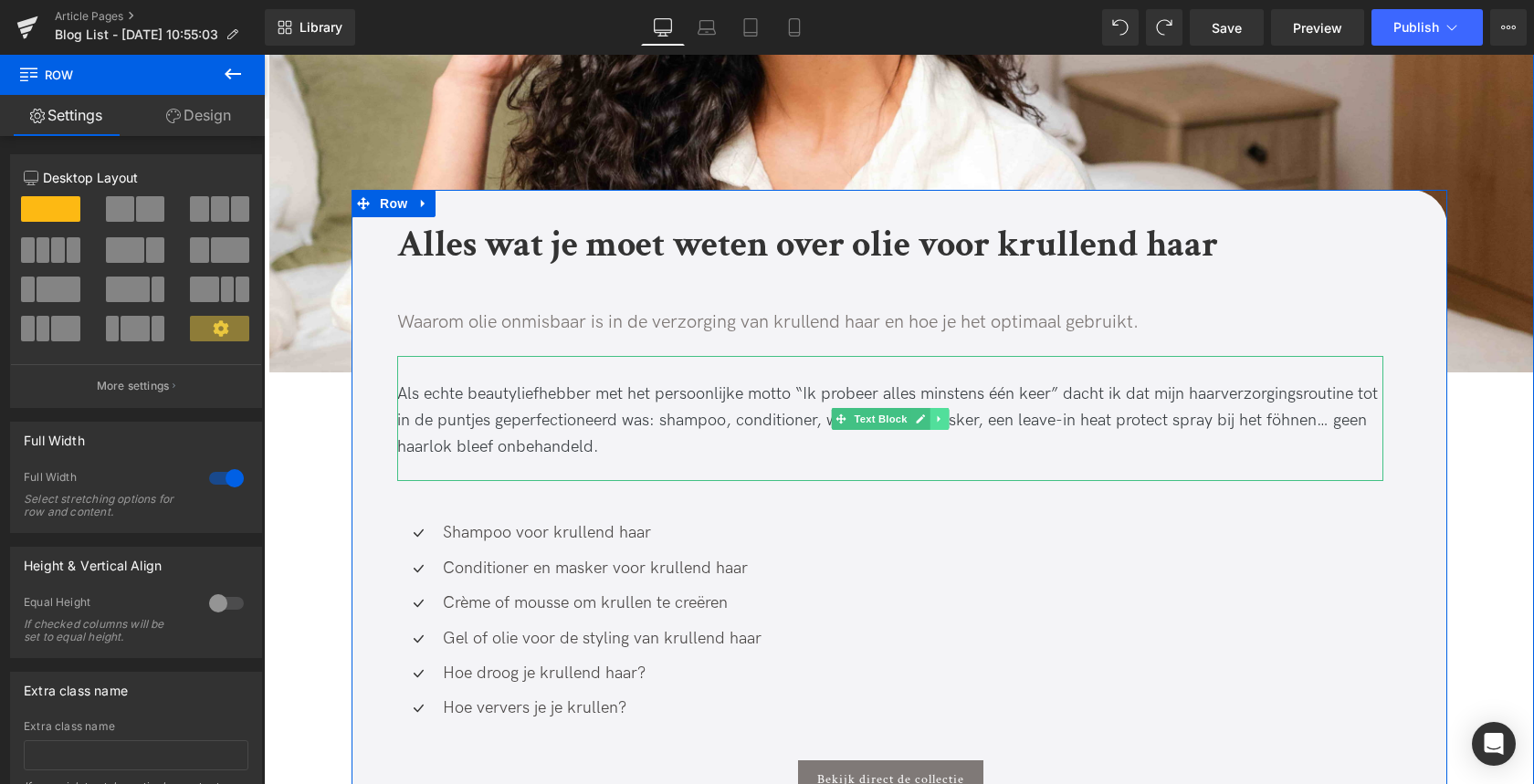
click at [937, 418] on icon at bounding box center [938, 418] width 3 height 7
click at [930, 421] on icon at bounding box center [929, 418] width 10 height 10
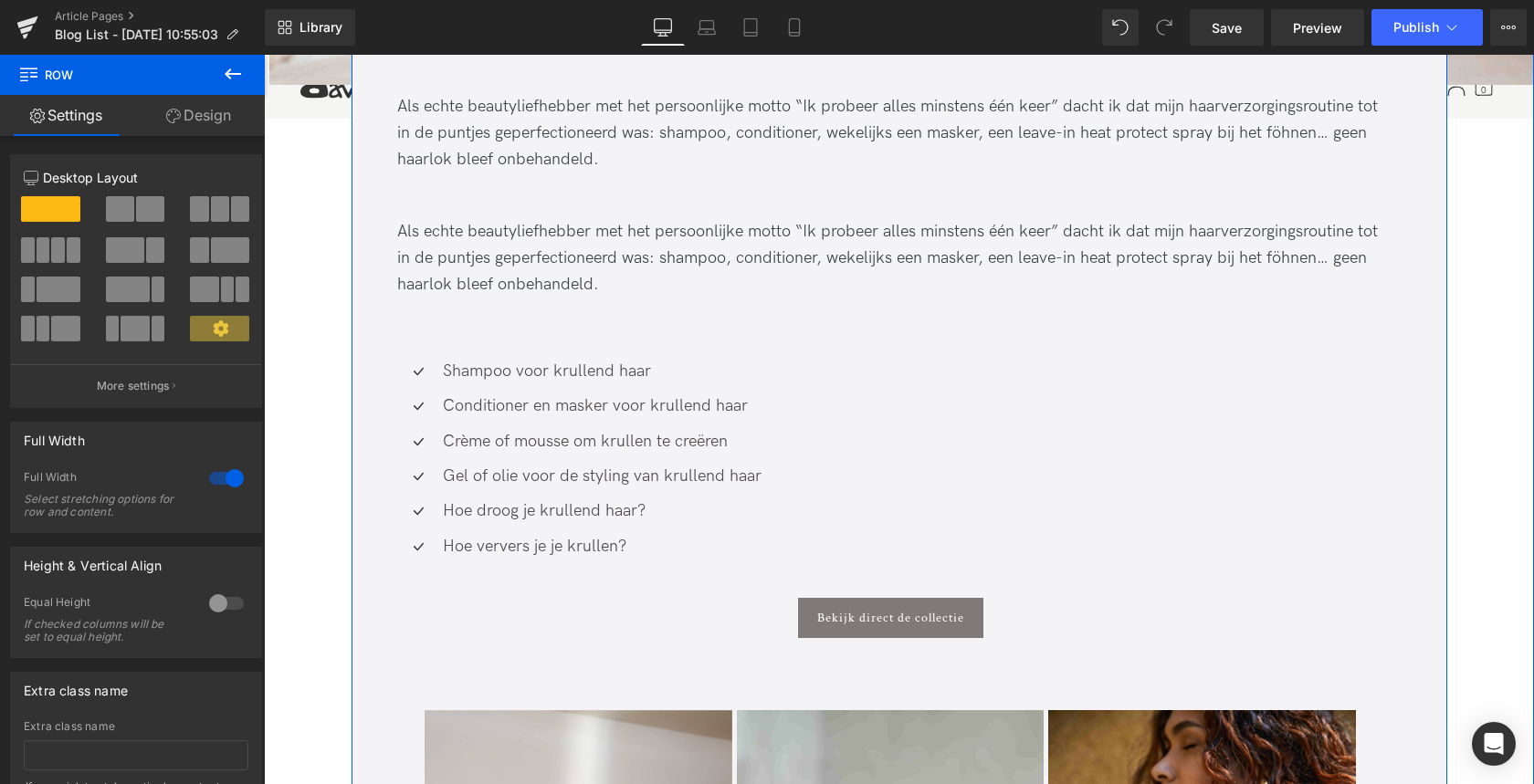
scroll to position [876, 0]
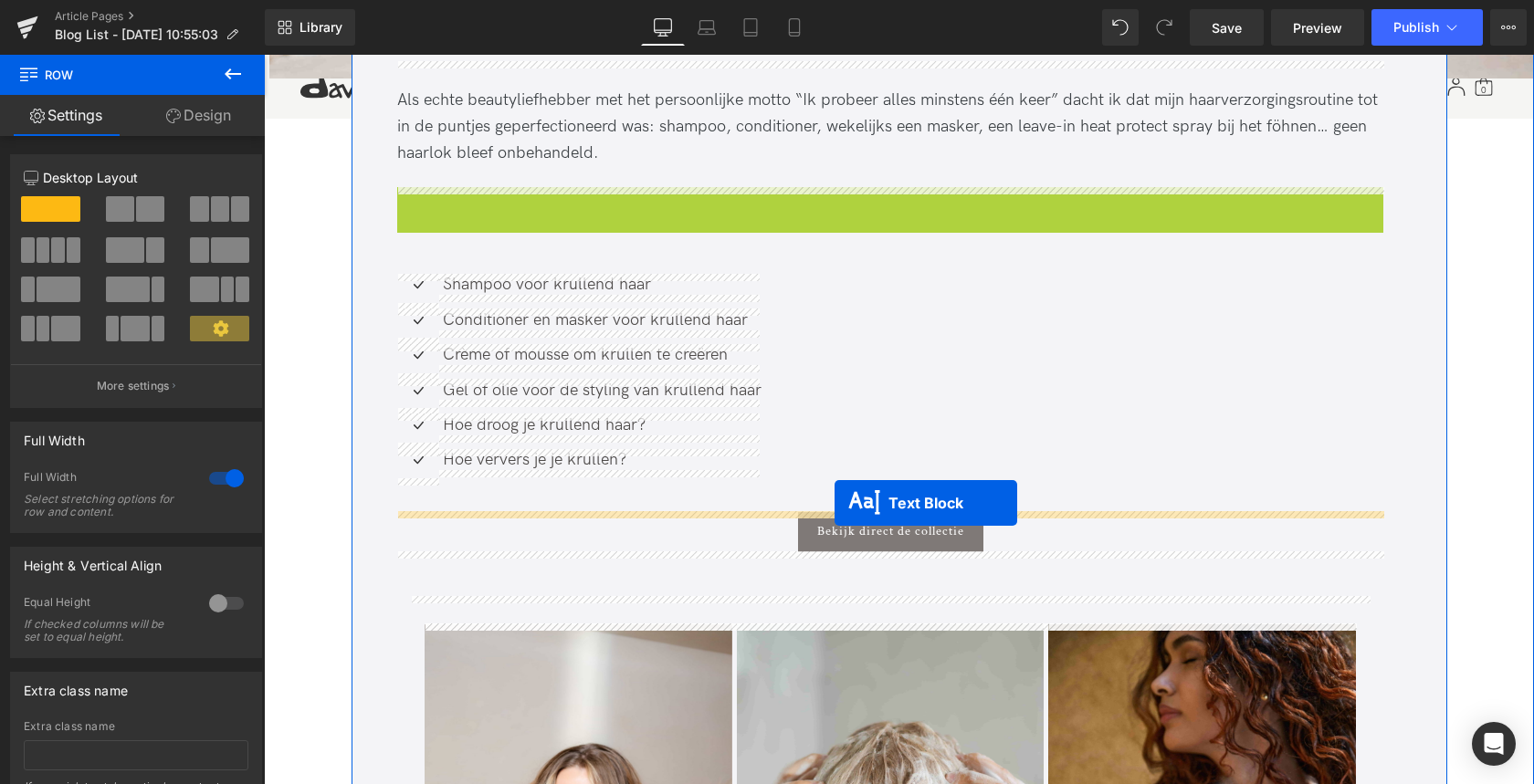
drag, startPoint x: 836, startPoint y: 250, endPoint x: 835, endPoint y: 503, distance: 253.0
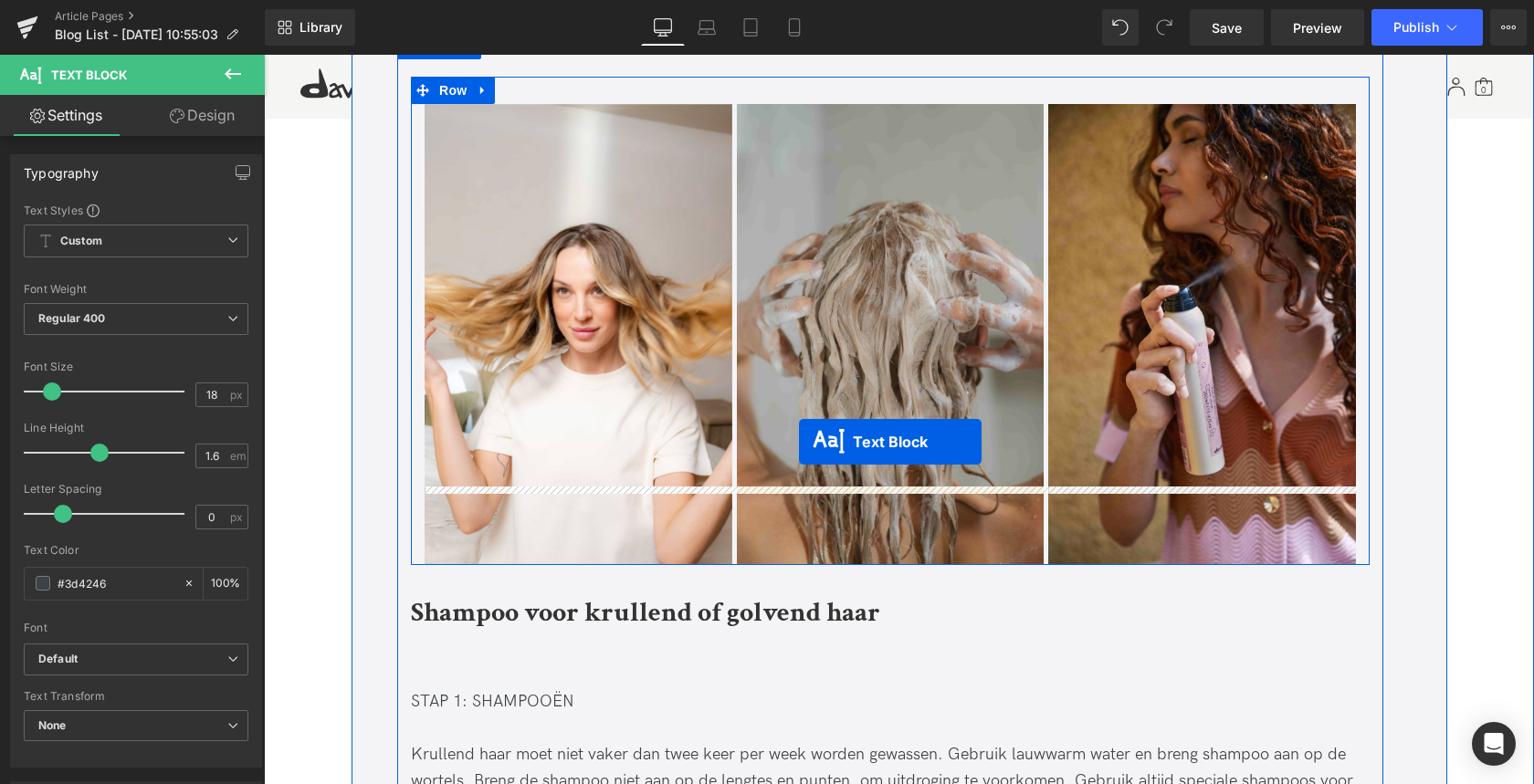
scroll to position [1473, 0]
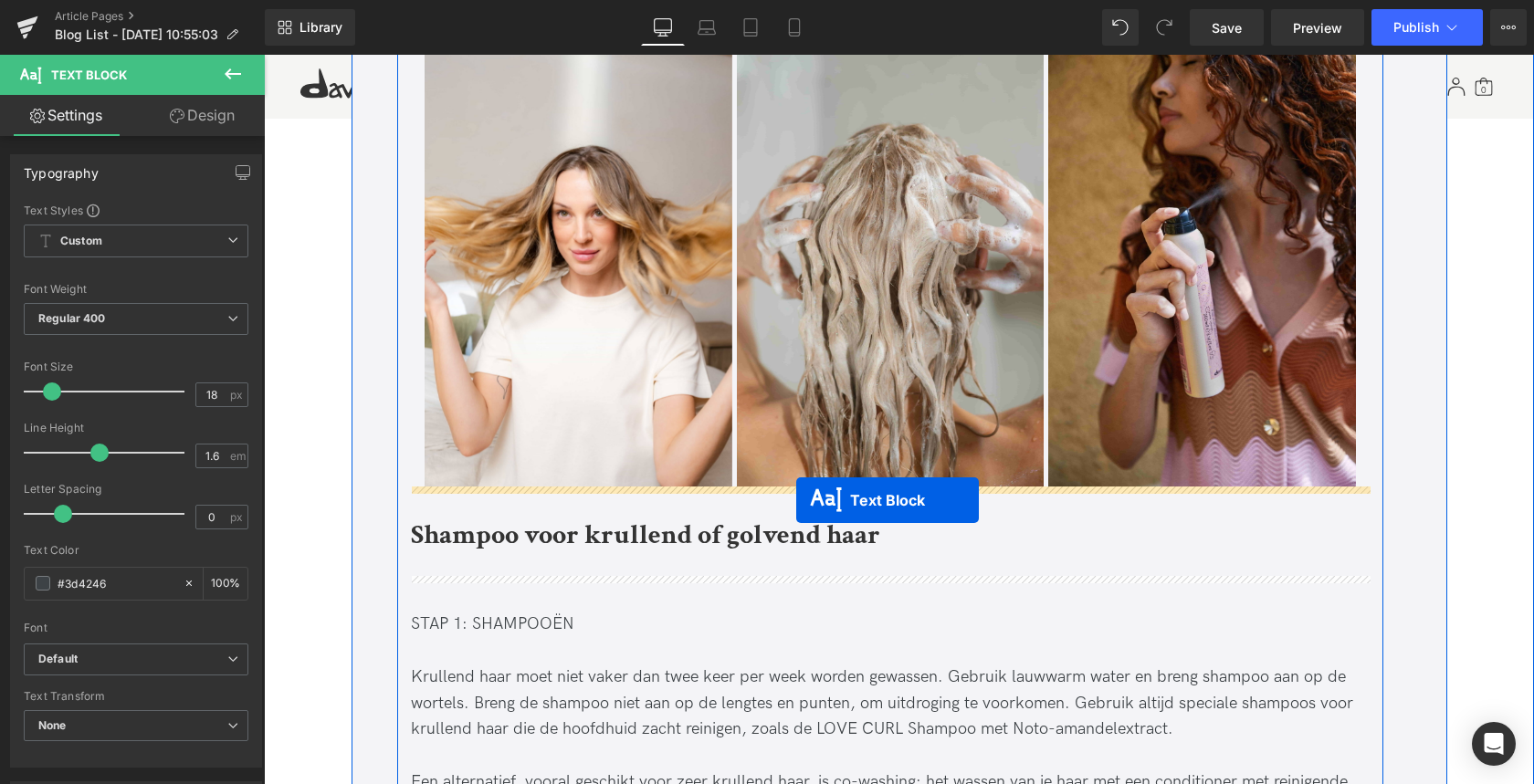
drag, startPoint x: 840, startPoint y: 126, endPoint x: 796, endPoint y: 500, distance: 376.6
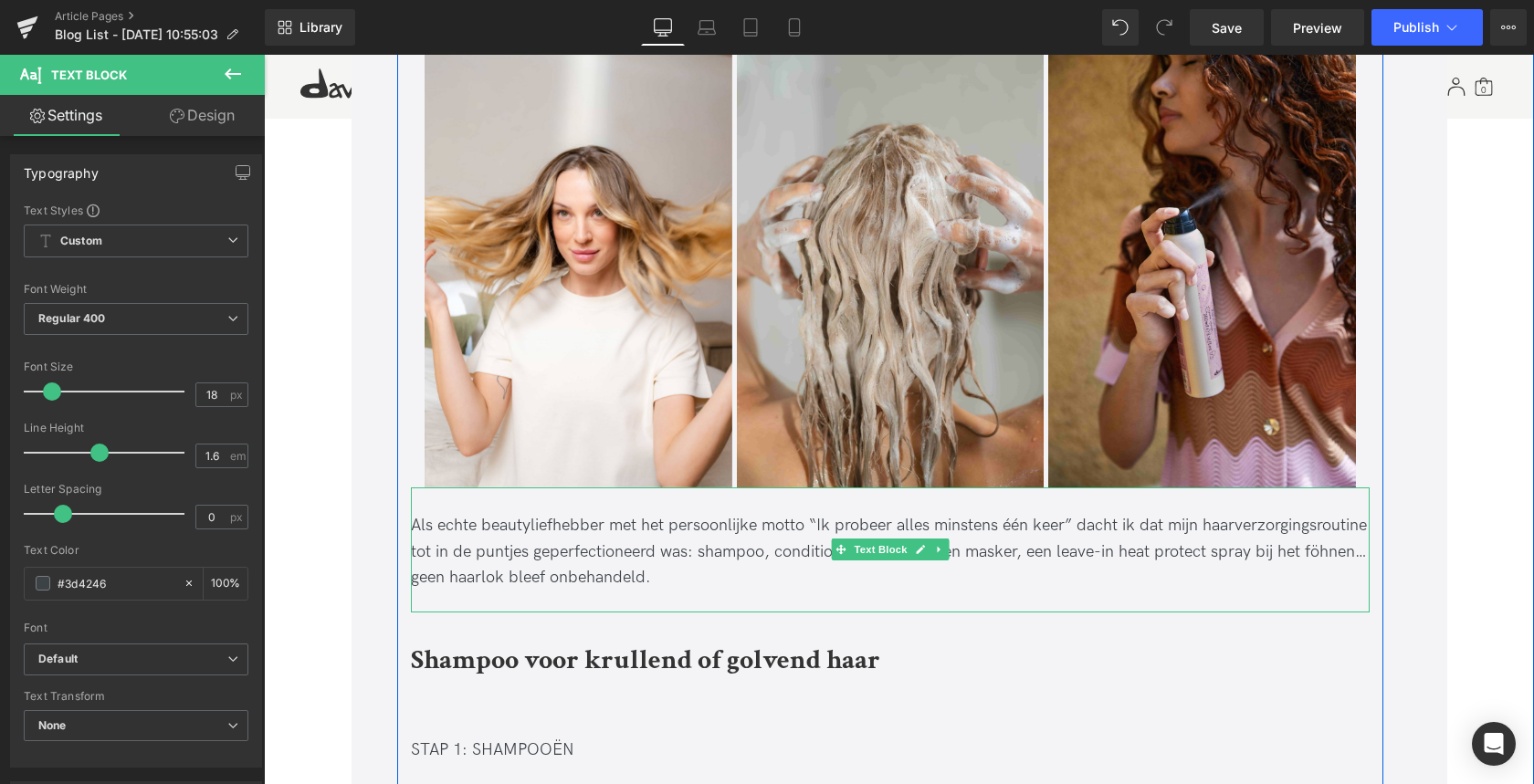
click at [506, 554] on div "Als echte beautyliefhebber met het persoonlijke motto “Ik probeer alles minsten…" at bounding box center [890, 551] width 958 height 78
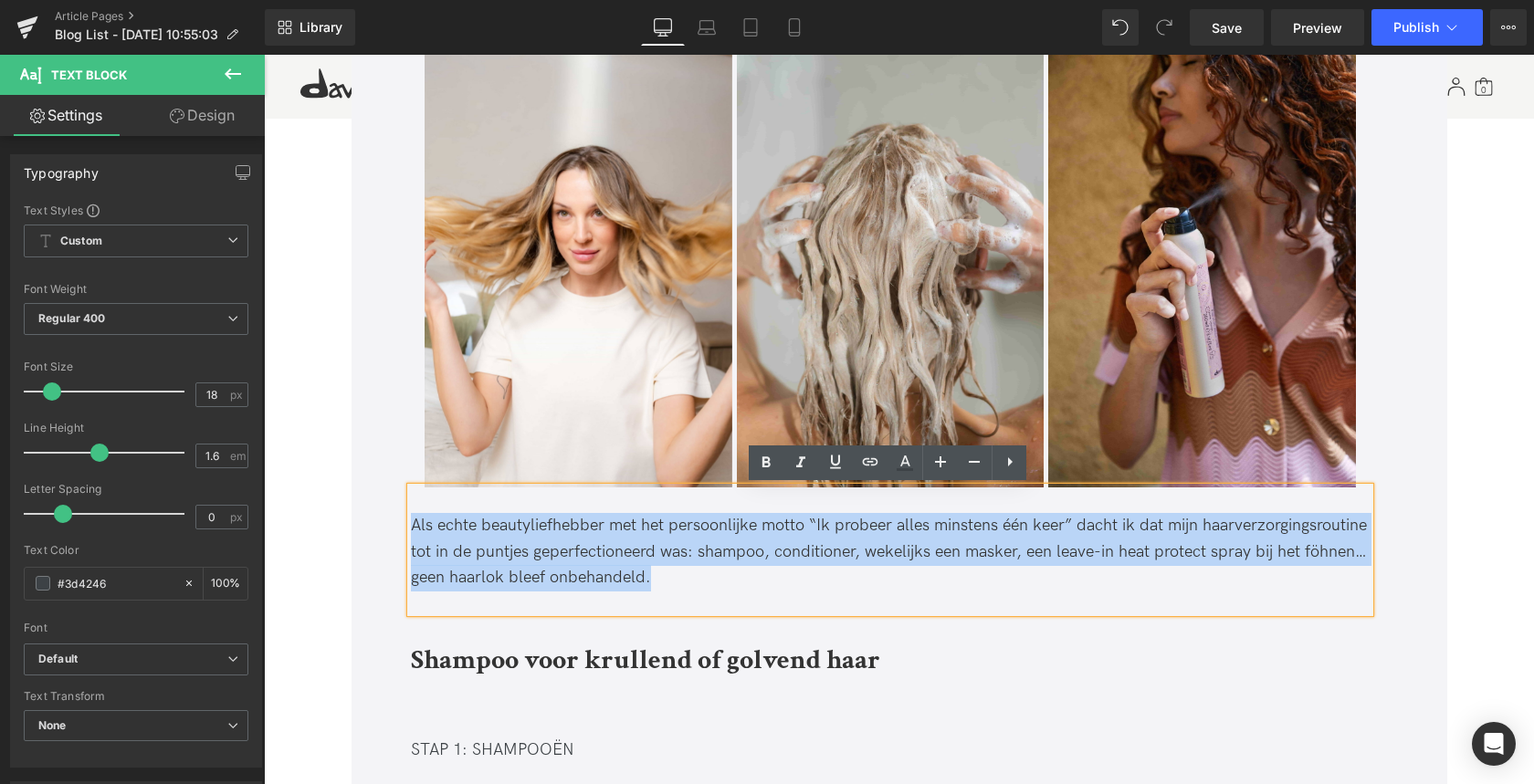
drag, startPoint x: 410, startPoint y: 524, endPoint x: 902, endPoint y: 582, distance: 495.4
click at [902, 582] on div "Als echte beautyliefhebber met het persoonlijke motto “Ik probeer alles minsten…" at bounding box center [890, 551] width 958 height 78
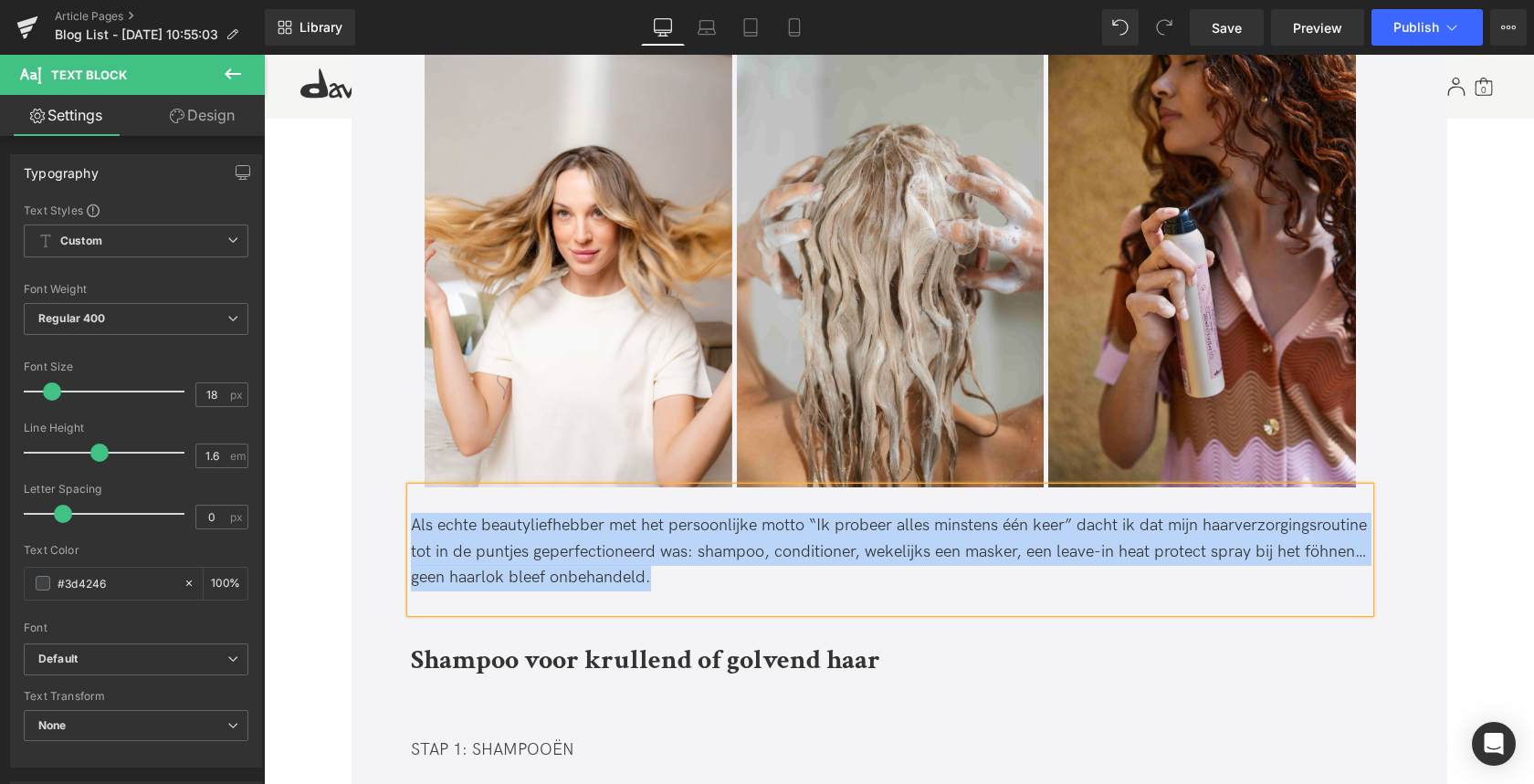
paste div
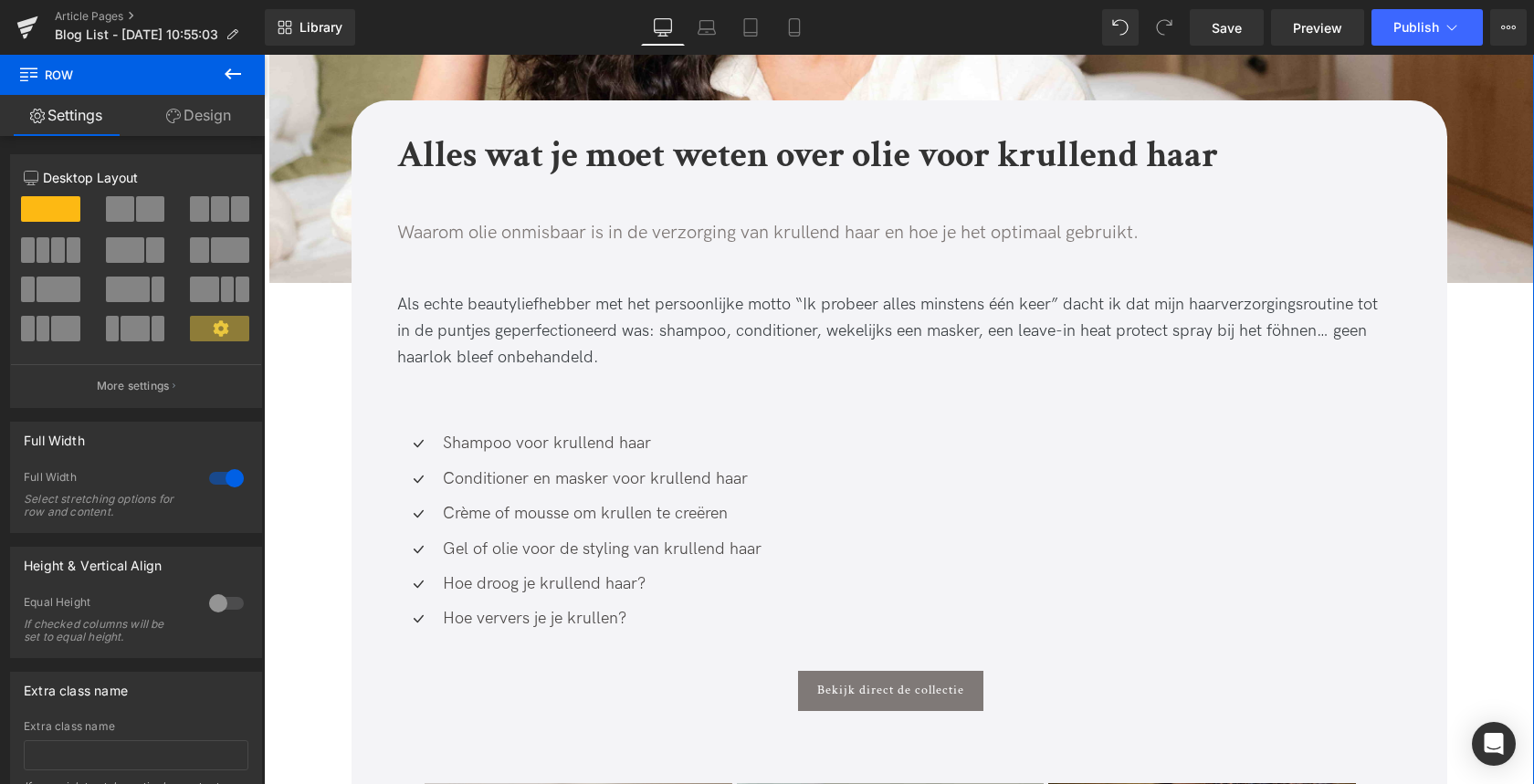
scroll to position [673, 0]
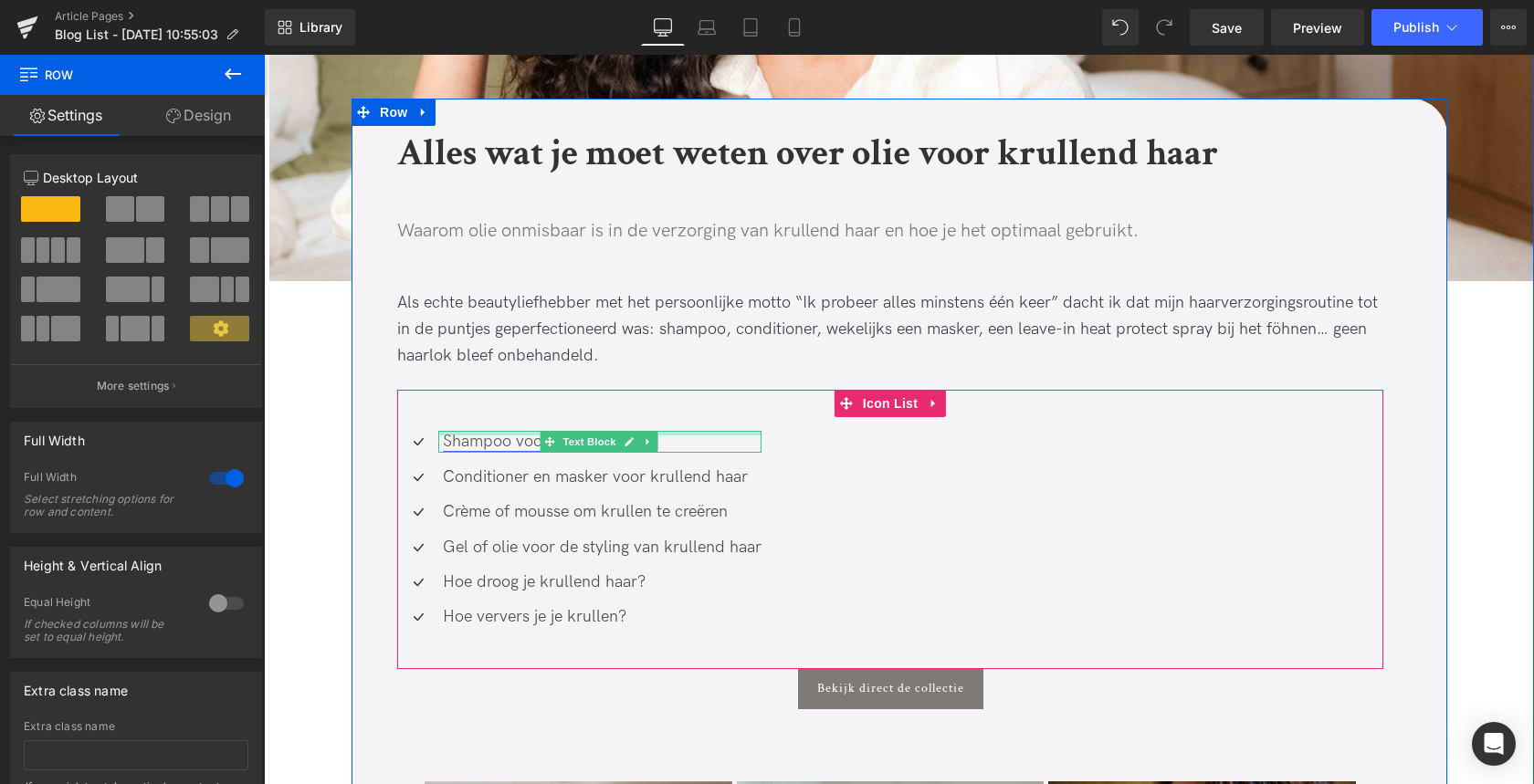
click at [453, 434] on div "Shampoo voor krullend haar Text Block" at bounding box center [600, 441] width 324 height 21
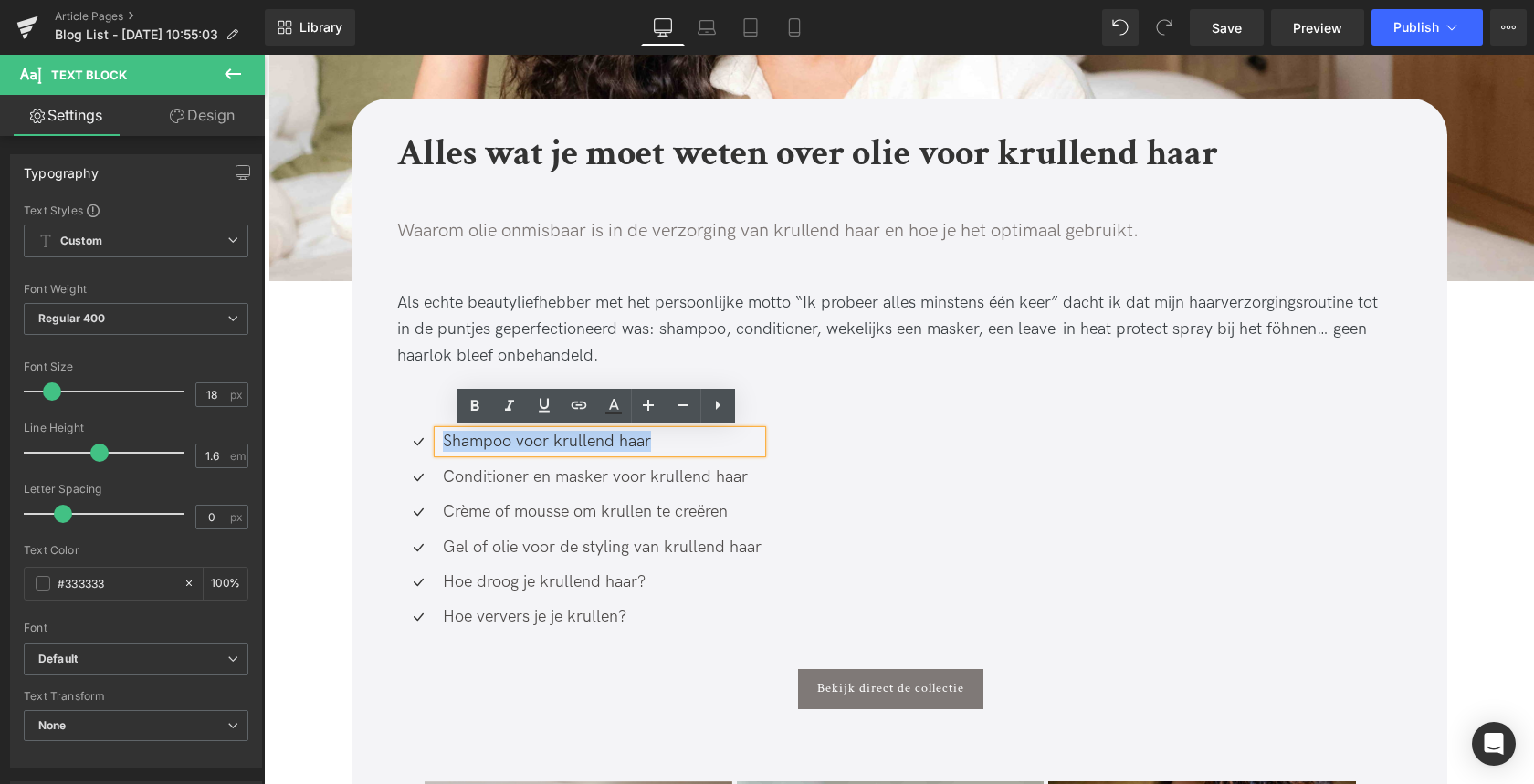
drag, startPoint x: 441, startPoint y: 440, endPoint x: 684, endPoint y: 440, distance: 243.0
click at [684, 440] on p "Shampoo voor krullend haar" at bounding box center [602, 441] width 319 height 21
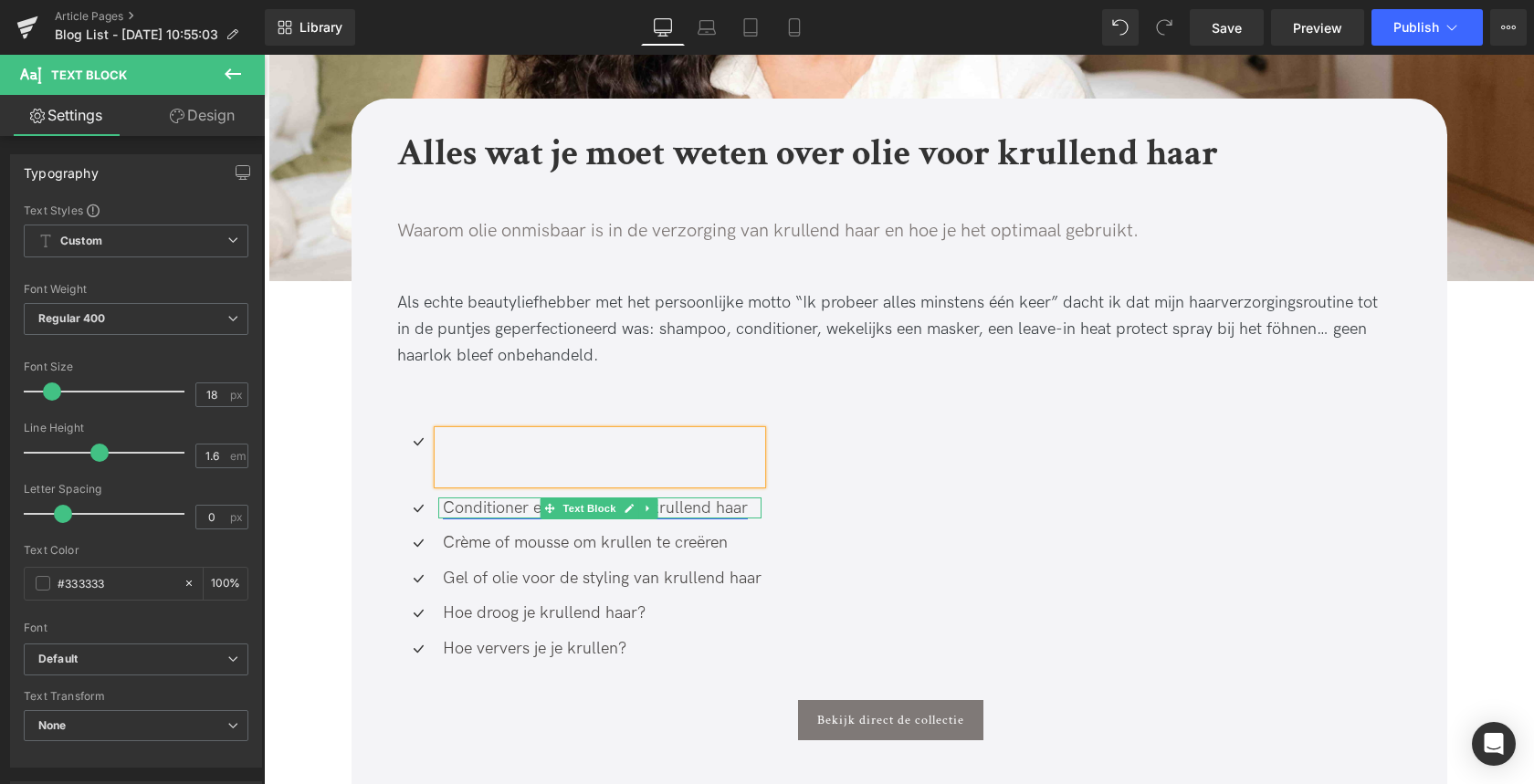
click at [454, 504] on link "Conditioner en masker voor krullend haar" at bounding box center [595, 508] width 305 height 19
click at [949, 523] on div "Icon Text Block Icon Conditioner en masker voor krullend haar Text Block Icon C…" at bounding box center [890, 551] width 986 height 241
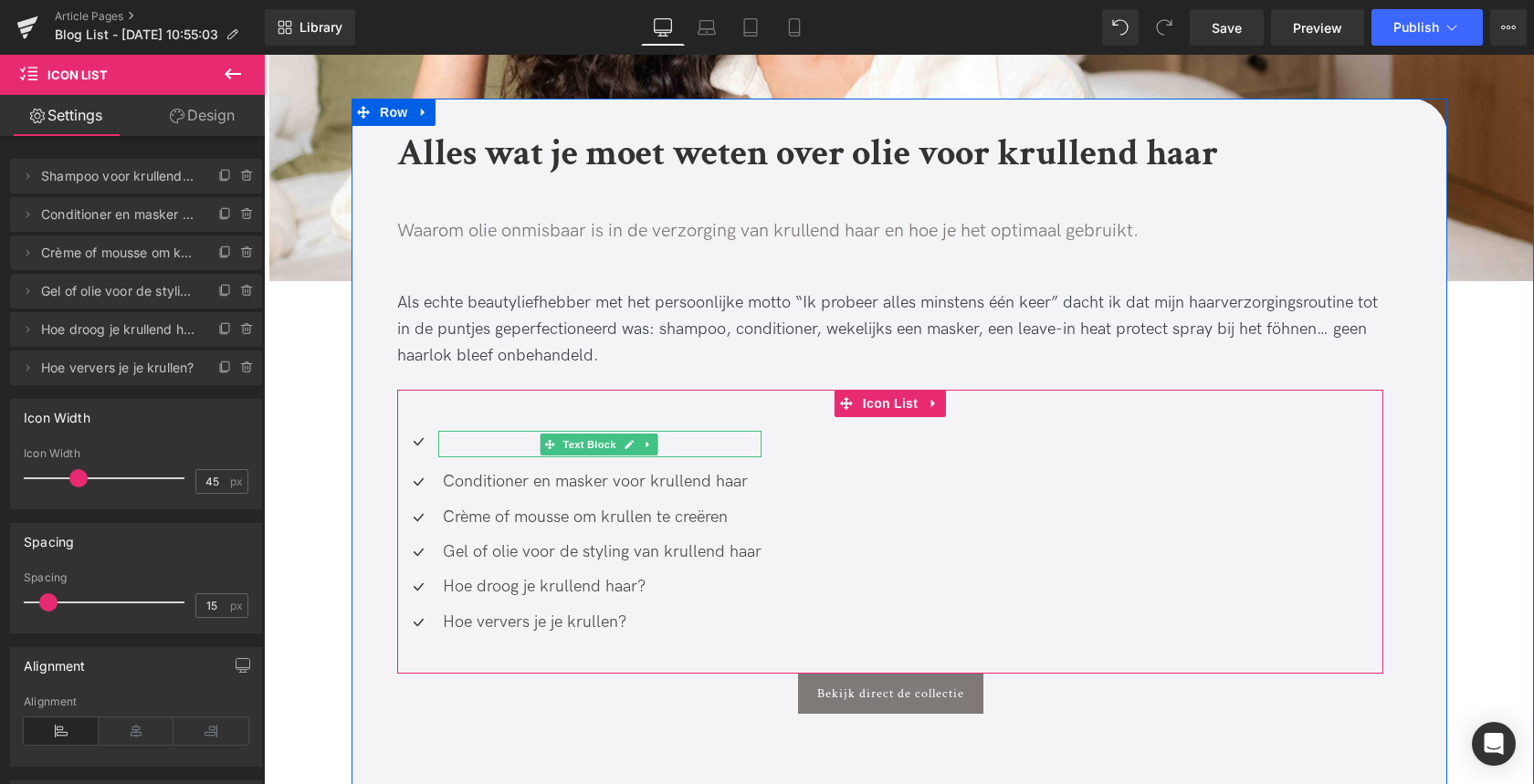
click at [440, 435] on div at bounding box center [600, 443] width 324 height 26
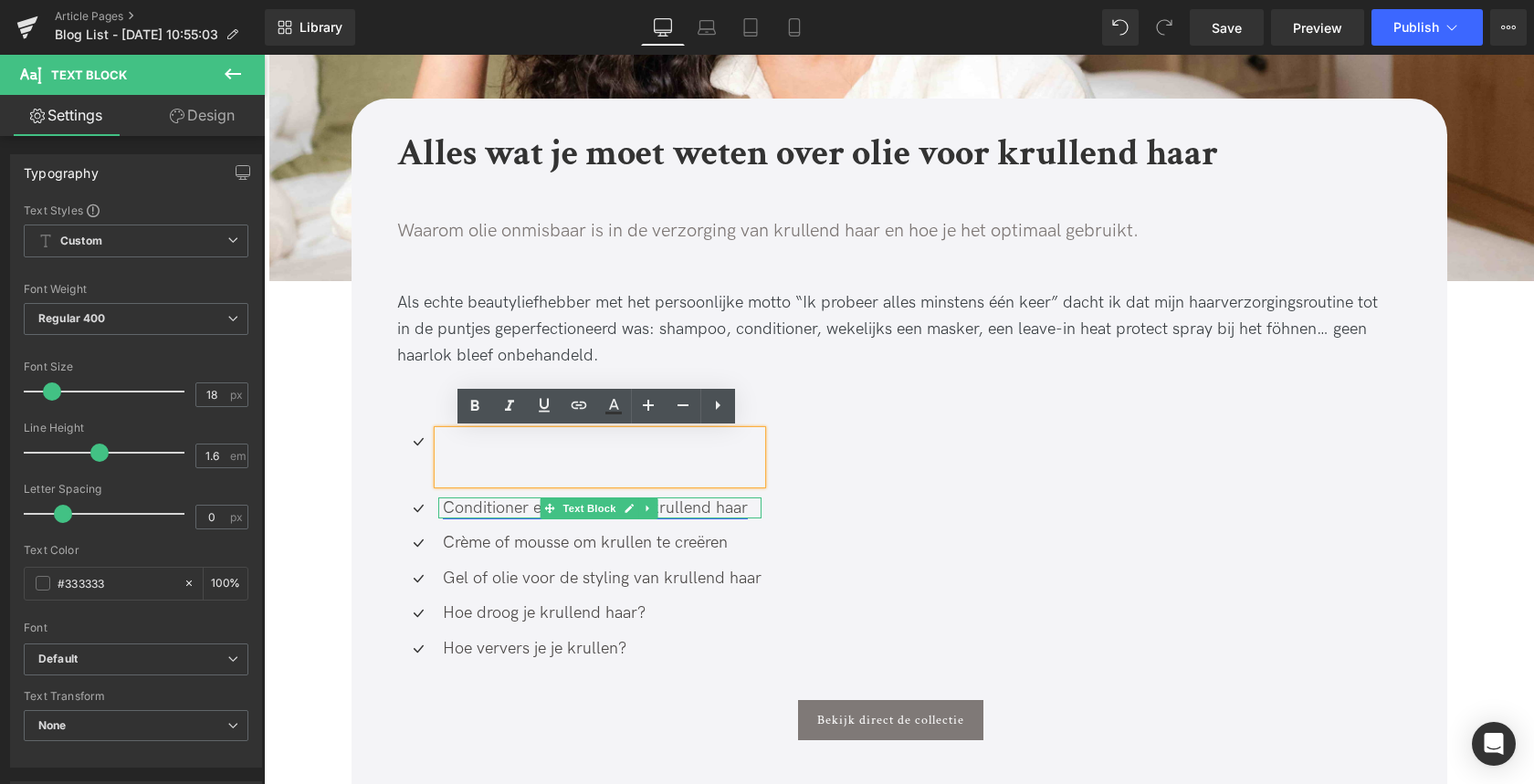
click at [443, 503] on link "Conditioner en masker voor krullend haar" at bounding box center [595, 508] width 305 height 19
click at [443, 504] on link "Conditioner en masker voor krullend haar" at bounding box center [595, 508] width 305 height 19
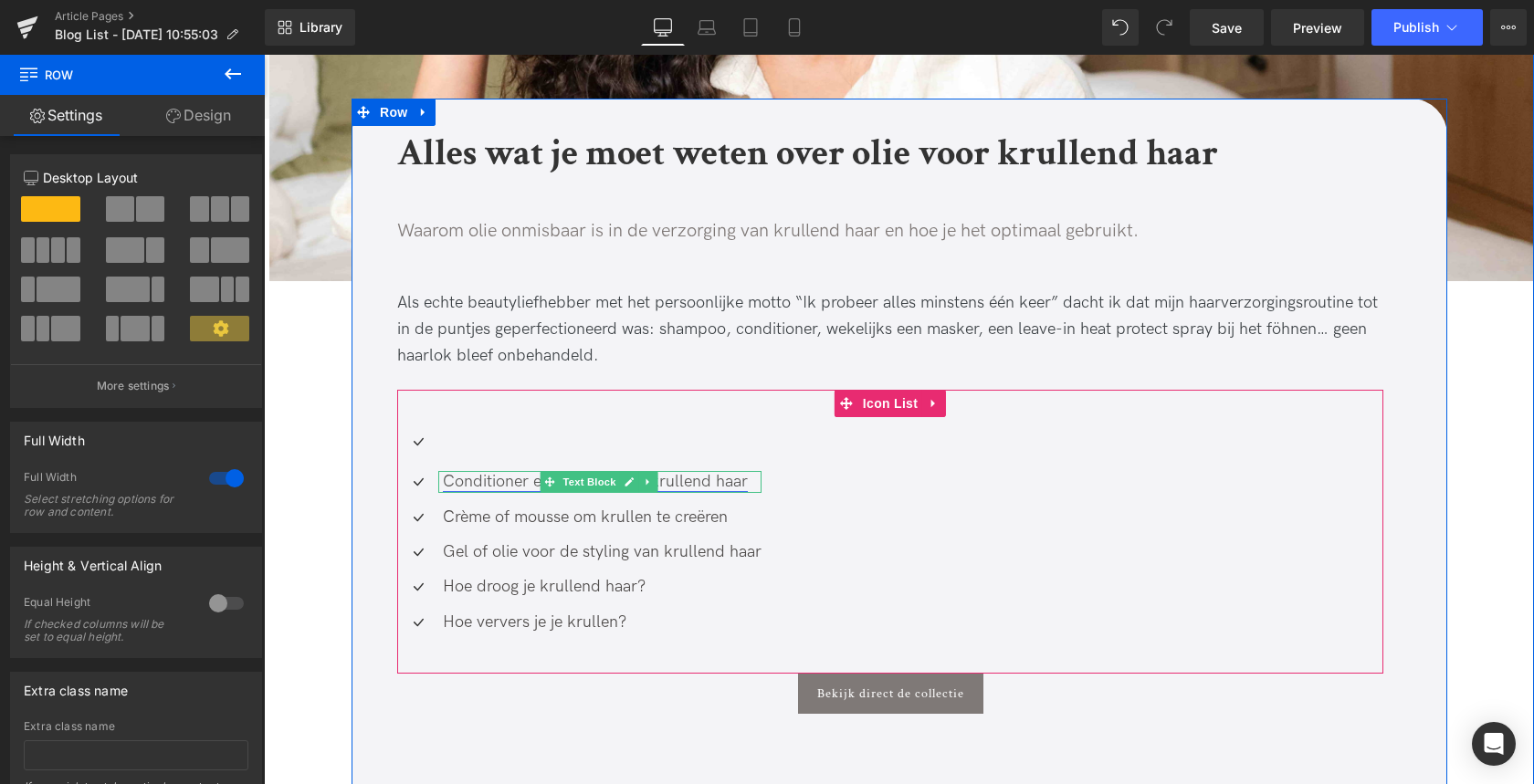
click at [456, 485] on link "Conditioner en masker voor krullend haar" at bounding box center [595, 482] width 305 height 19
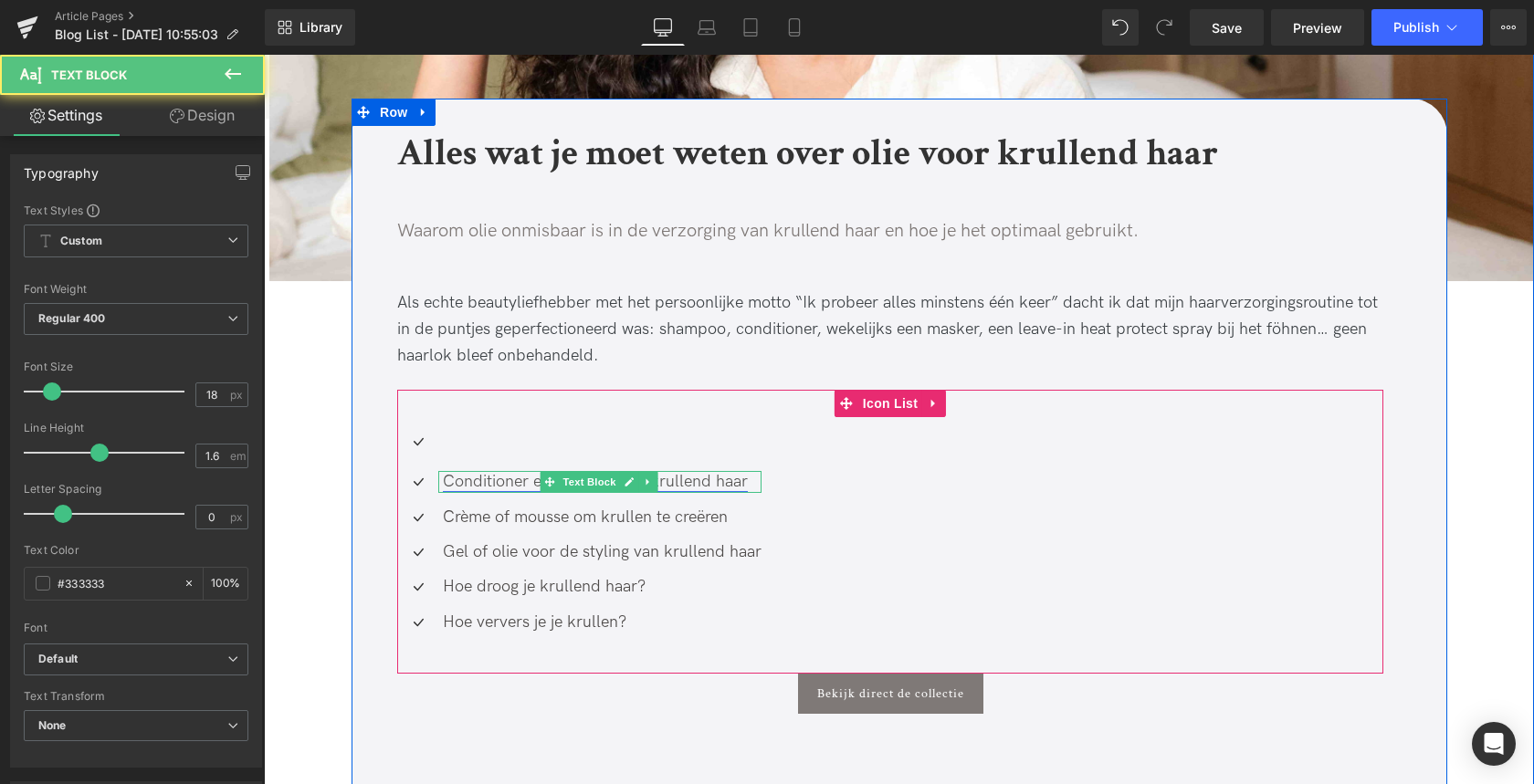
click at [456, 485] on link "Conditioner en masker voor krullend haar" at bounding box center [595, 482] width 305 height 19
click at [696, 481] on link "Conditioner en masker voor krullend haar" at bounding box center [595, 482] width 305 height 19
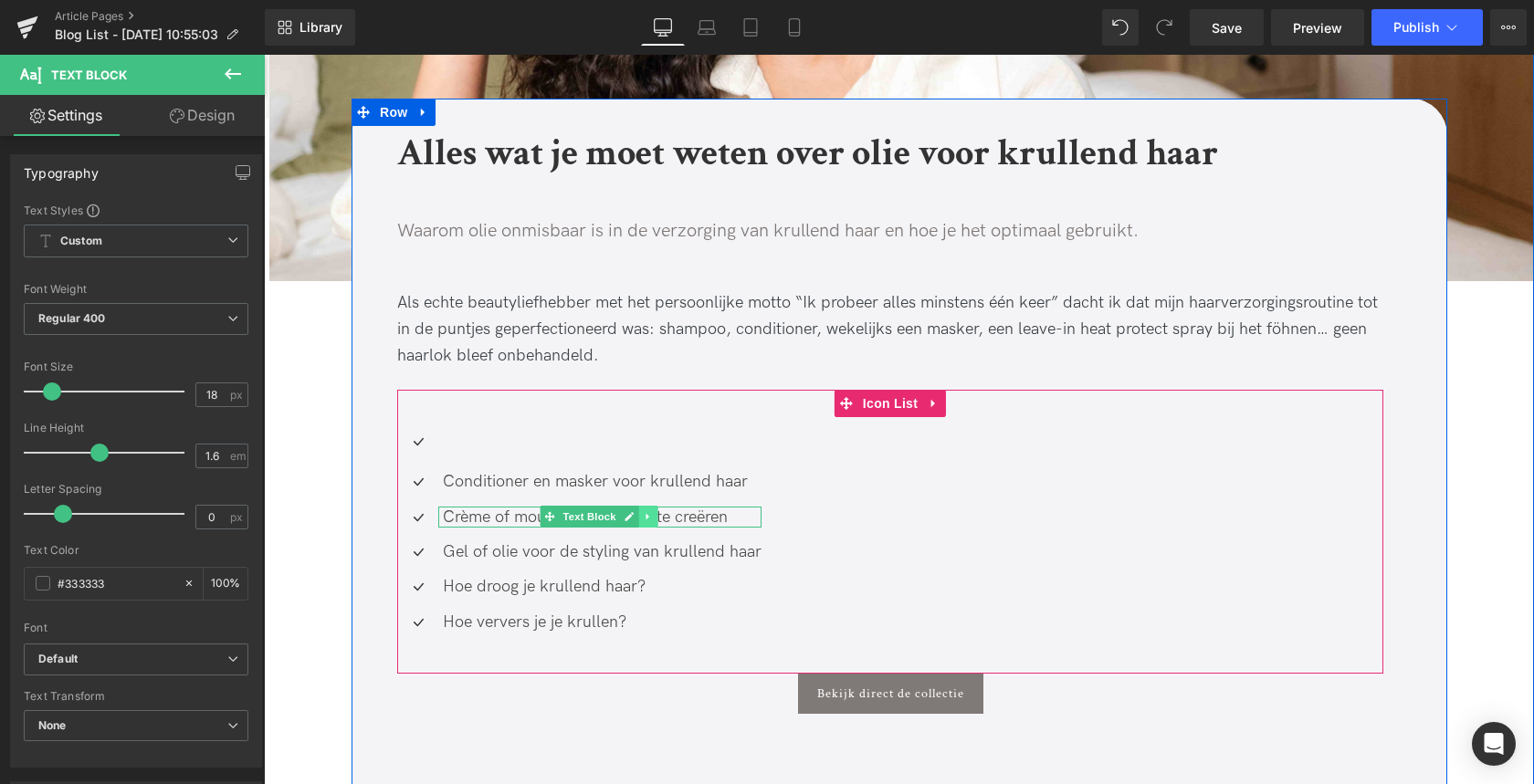
click at [642, 518] on icon at bounding box center [647, 516] width 10 height 11
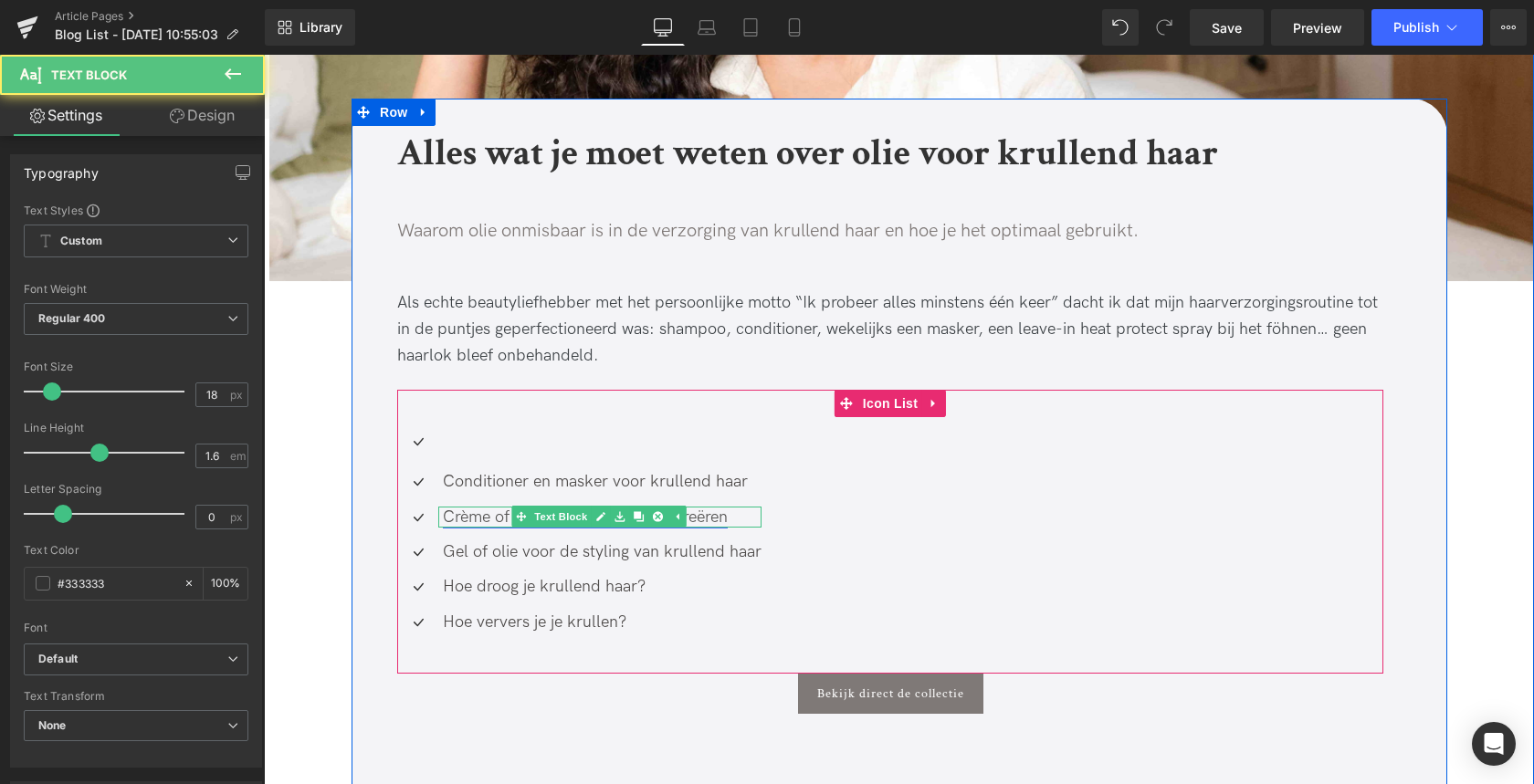
click at [703, 515] on link "Crème of mousse om krullen te creëren" at bounding box center [584, 517] width 285 height 19
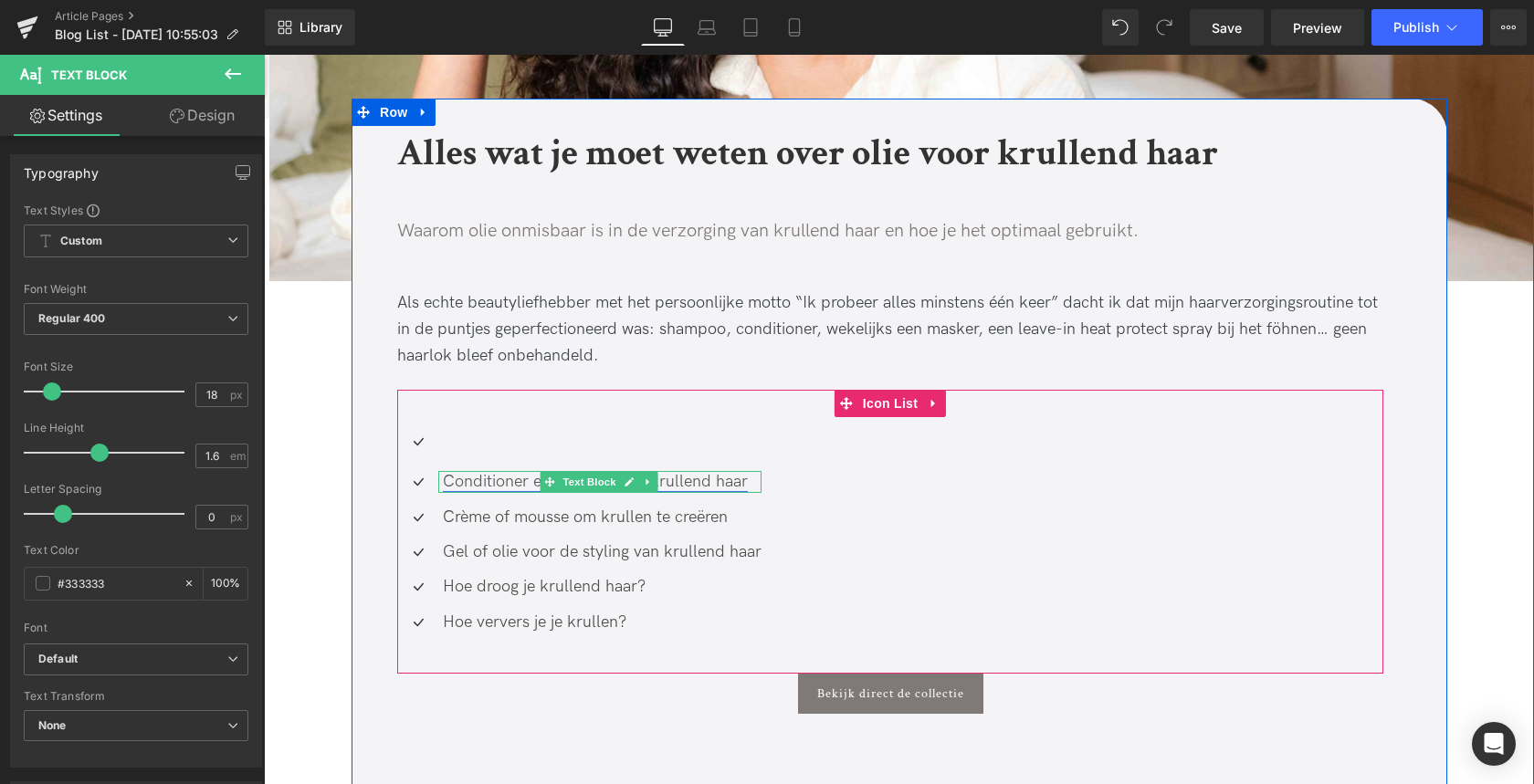
click at [735, 479] on link "Conditioner en masker voor krullend haar" at bounding box center [595, 482] width 305 height 19
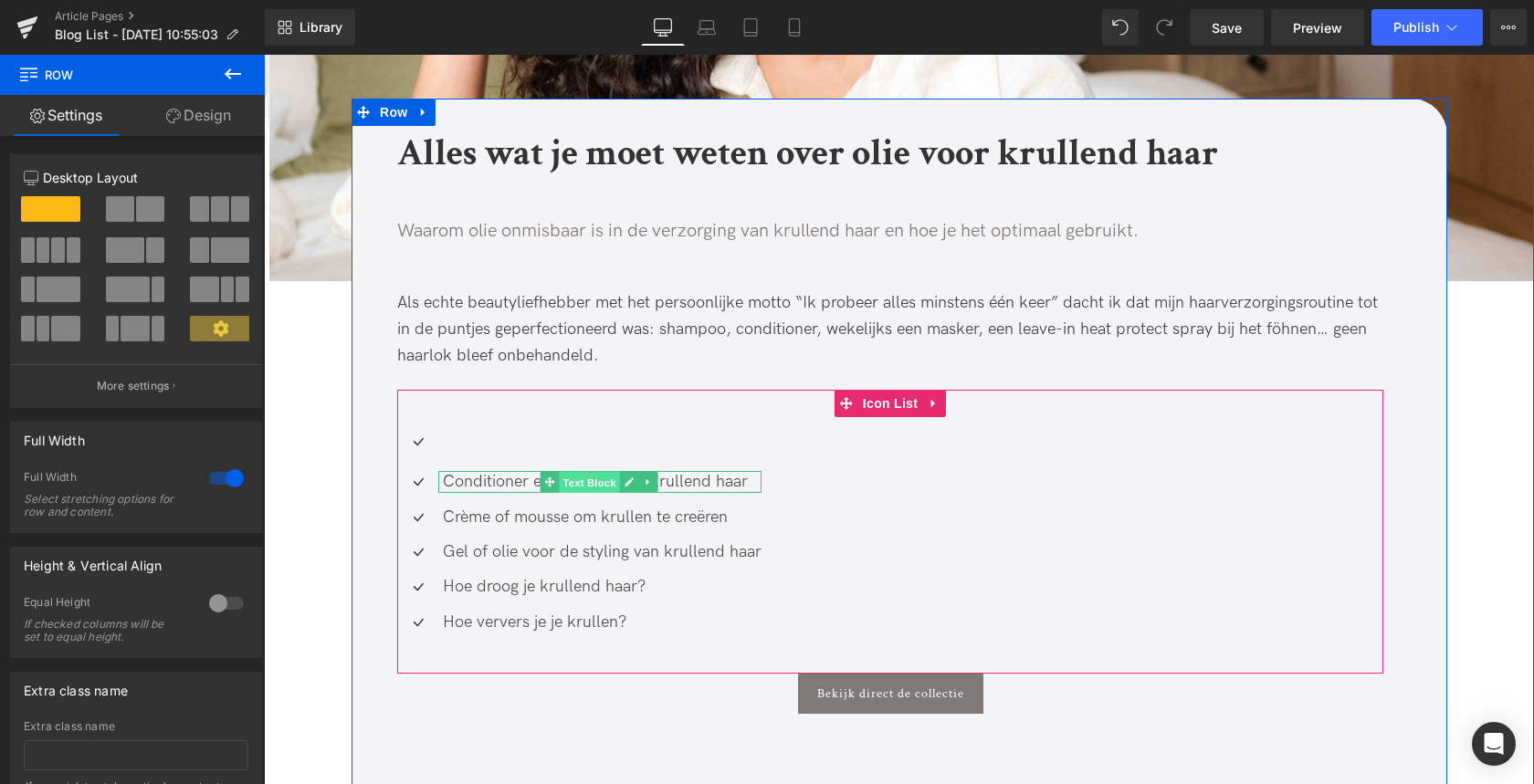
click at [572, 485] on span "Text Block" at bounding box center [588, 483] width 60 height 22
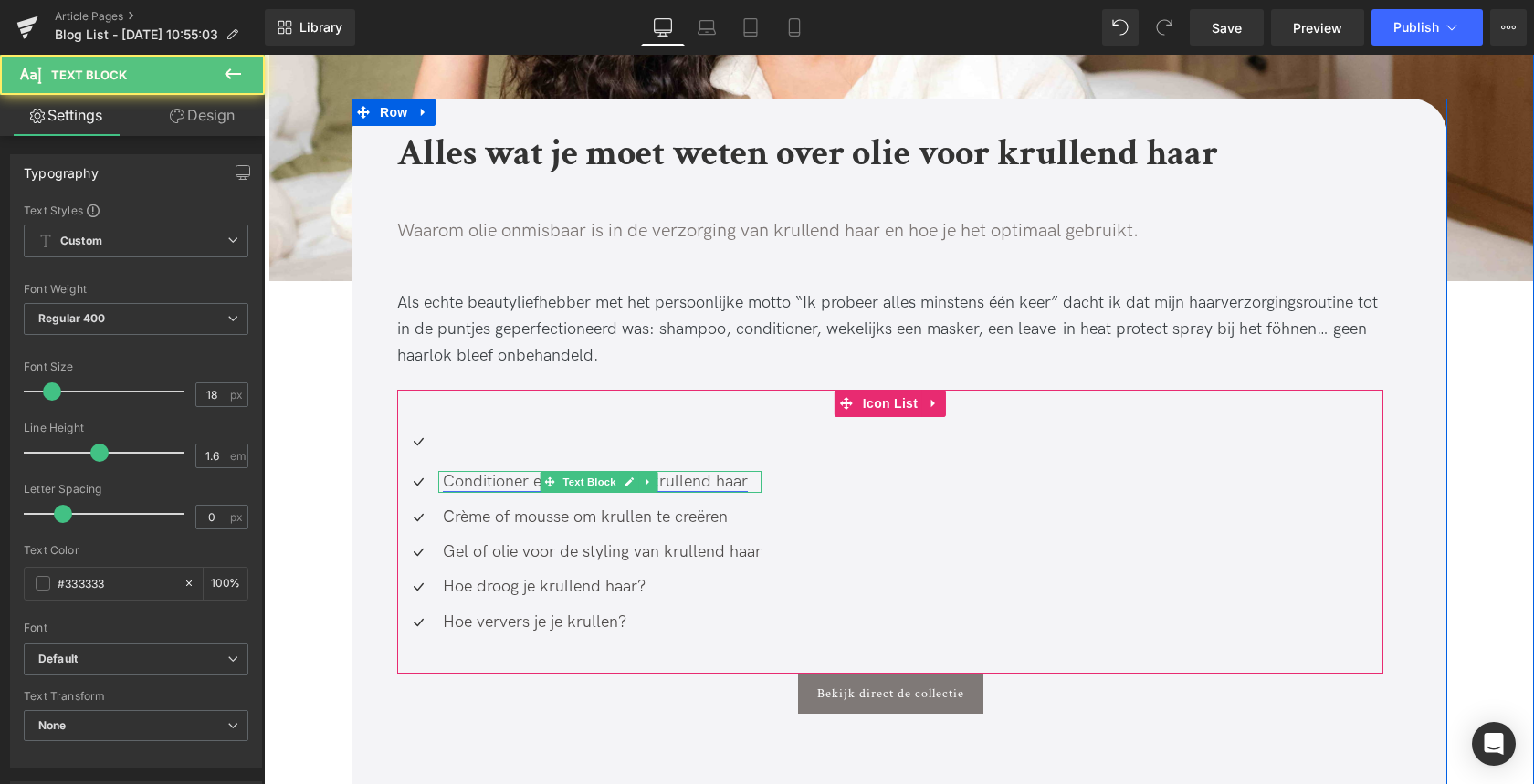
click at [478, 485] on link "Conditioner en masker voor krullend haar" at bounding box center [595, 482] width 305 height 19
click at [479, 485] on link "Conditioner en masker voor krullend haar" at bounding box center [595, 482] width 305 height 19
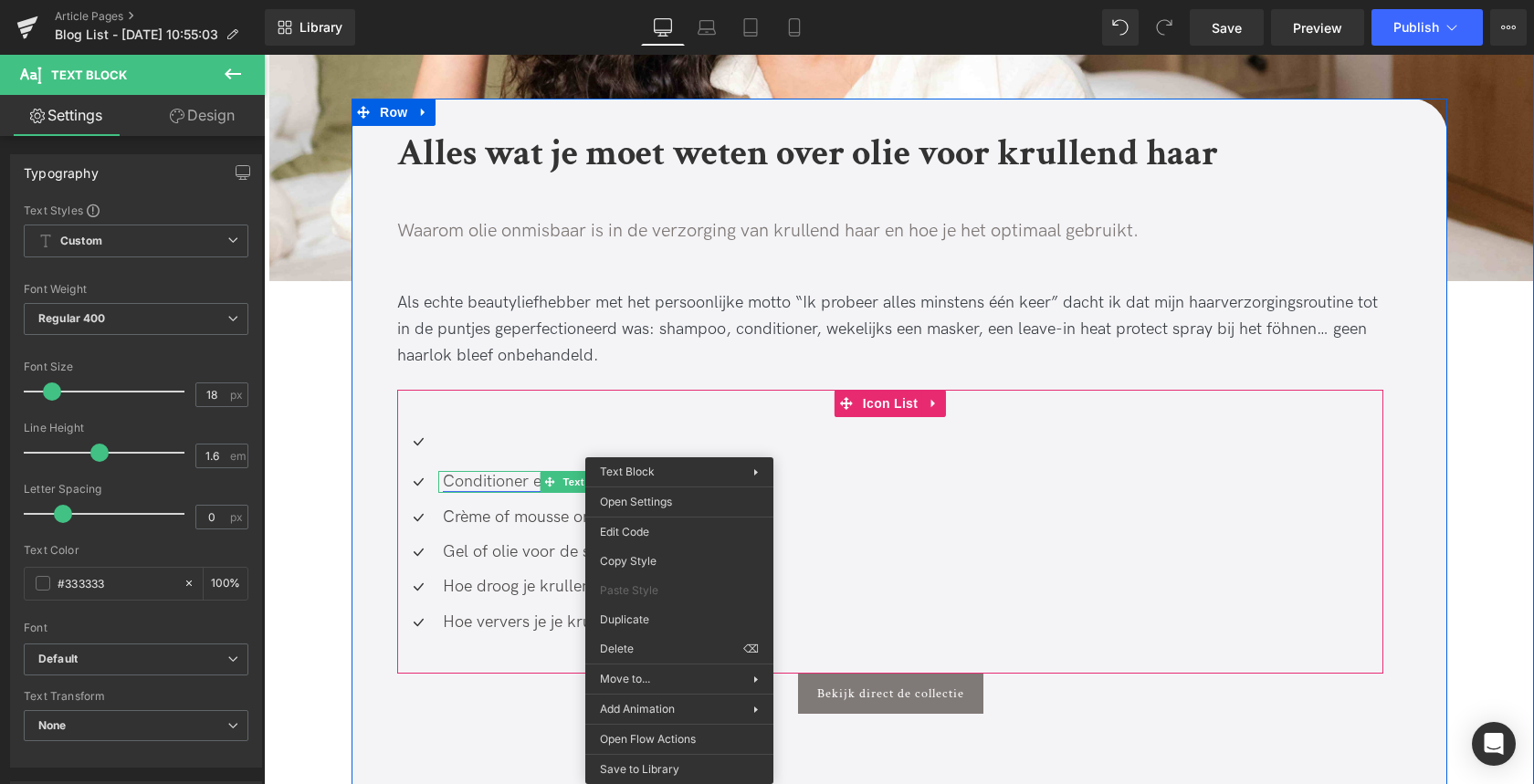
drag, startPoint x: 504, startPoint y: 485, endPoint x: 488, endPoint y: 484, distance: 16.0
click at [504, 485] on link "Conditioner en masker voor krullend haar" at bounding box center [595, 482] width 305 height 19
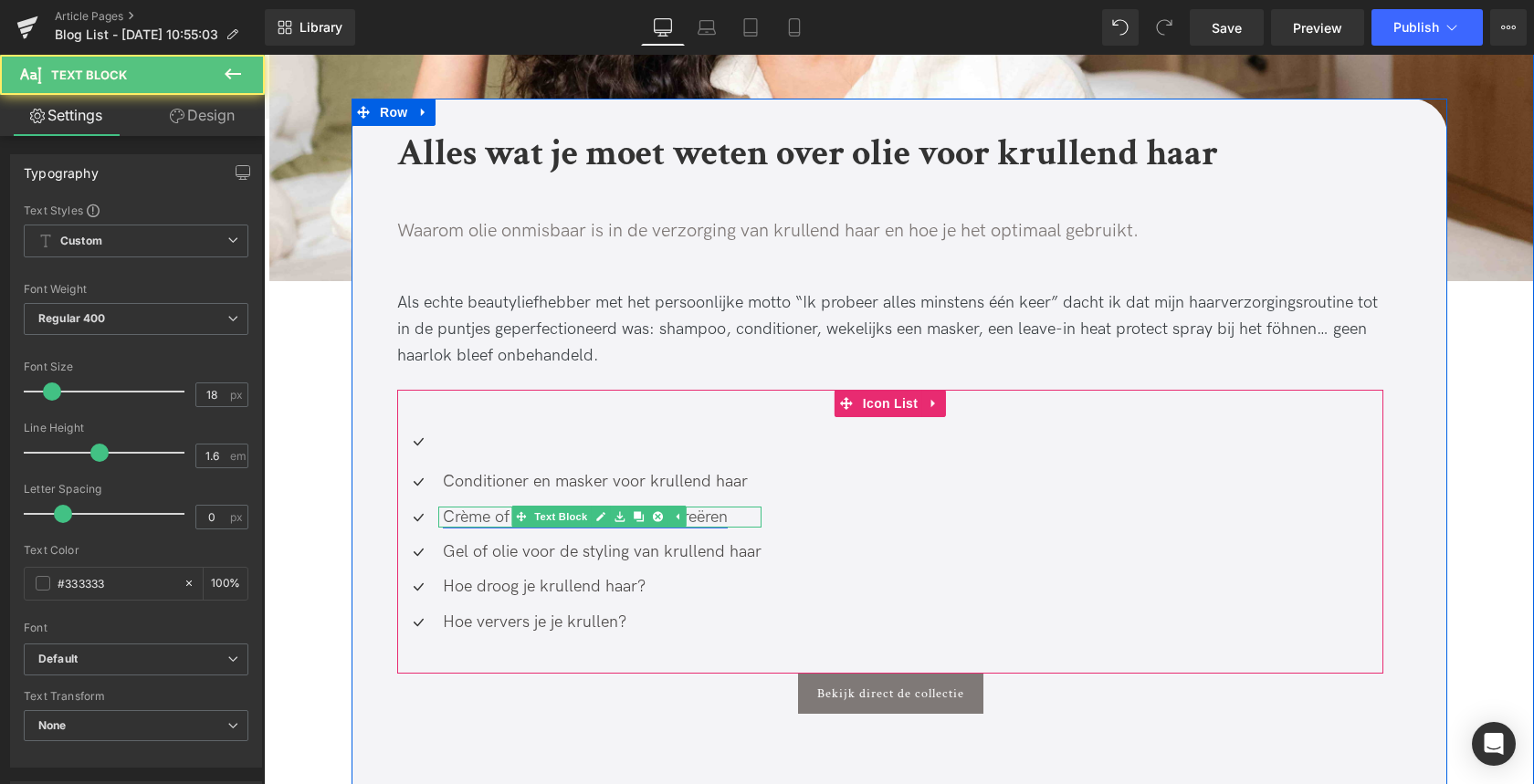
click at [458, 514] on link "Crème of mousse om krullen te creëren" at bounding box center [584, 517] width 285 height 19
click at [458, 515] on link "Crème of mousse om krullen te creëren" at bounding box center [584, 517] width 285 height 19
drag, startPoint x: 458, startPoint y: 515, endPoint x: 468, endPoint y: 514, distance: 10.0
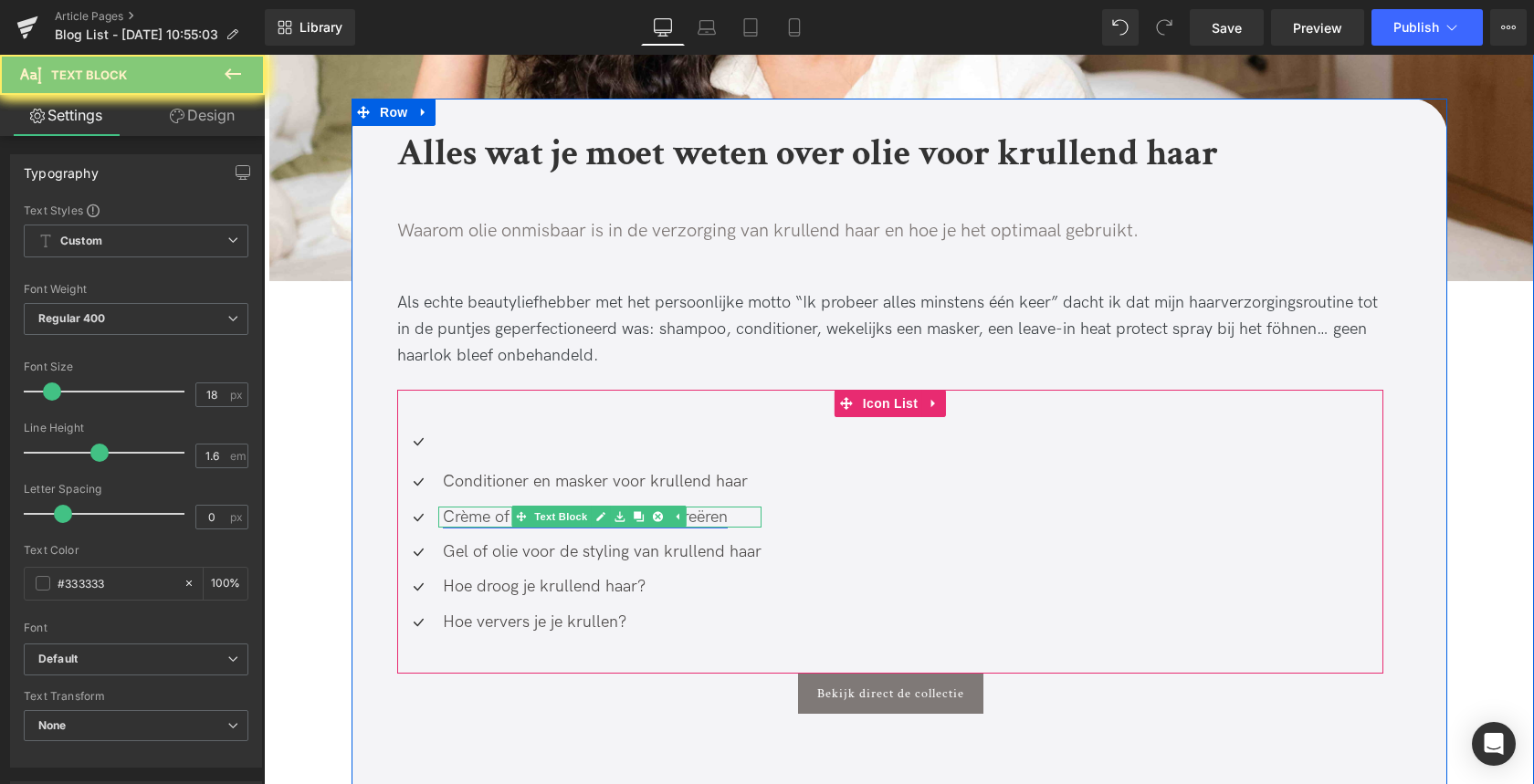
click at [459, 515] on link "Crème of mousse om krullen te creëren" at bounding box center [584, 517] width 285 height 19
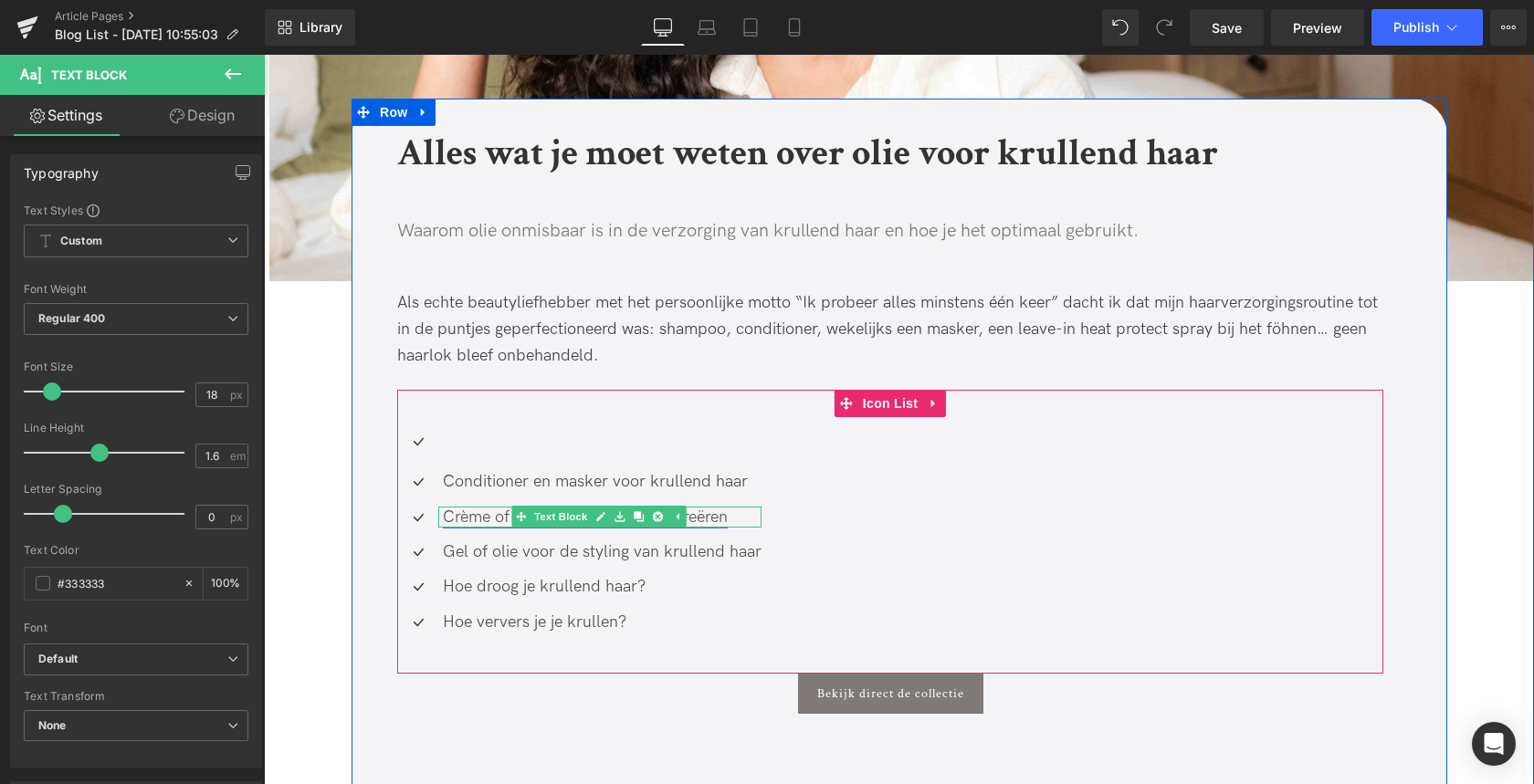
click at [603, 513] on icon at bounding box center [600, 516] width 10 height 11
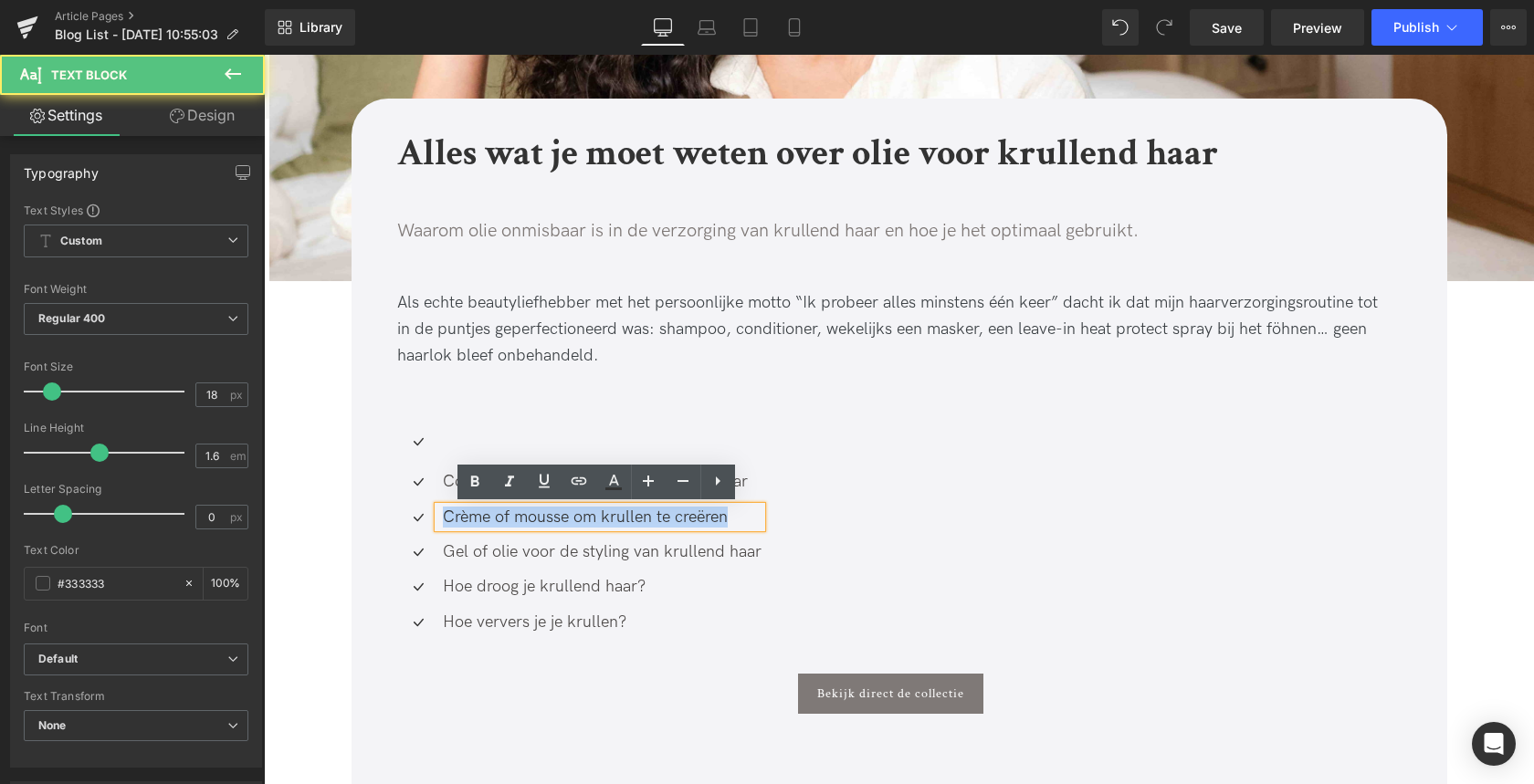
drag, startPoint x: 738, startPoint y: 519, endPoint x: 393, endPoint y: 520, distance: 345.0
click at [397, 519] on li "Icon Crème of mousse om krullen te creëren Text Block" at bounding box center [579, 518] width 364 height 21
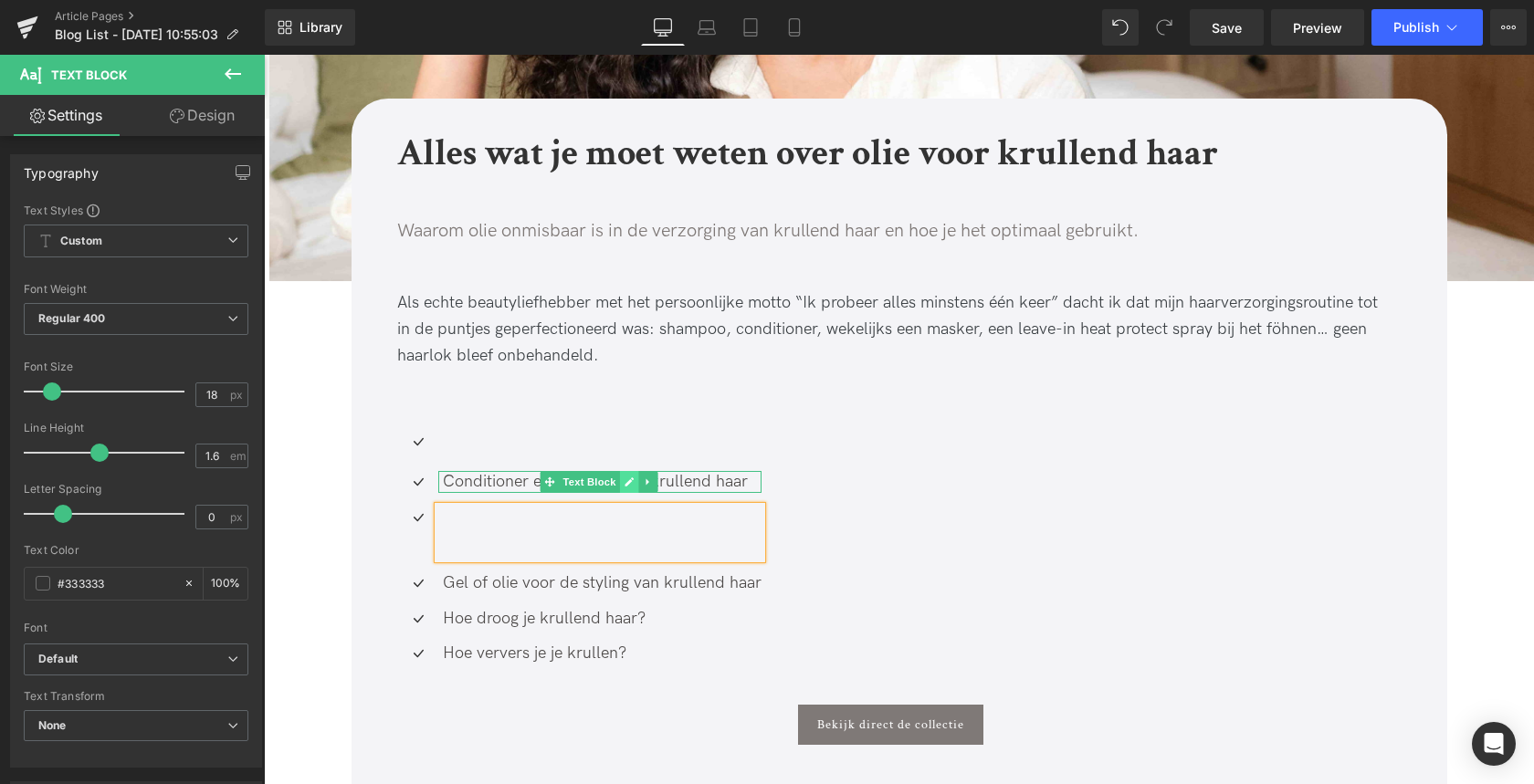
click at [628, 483] on icon at bounding box center [628, 481] width 10 height 11
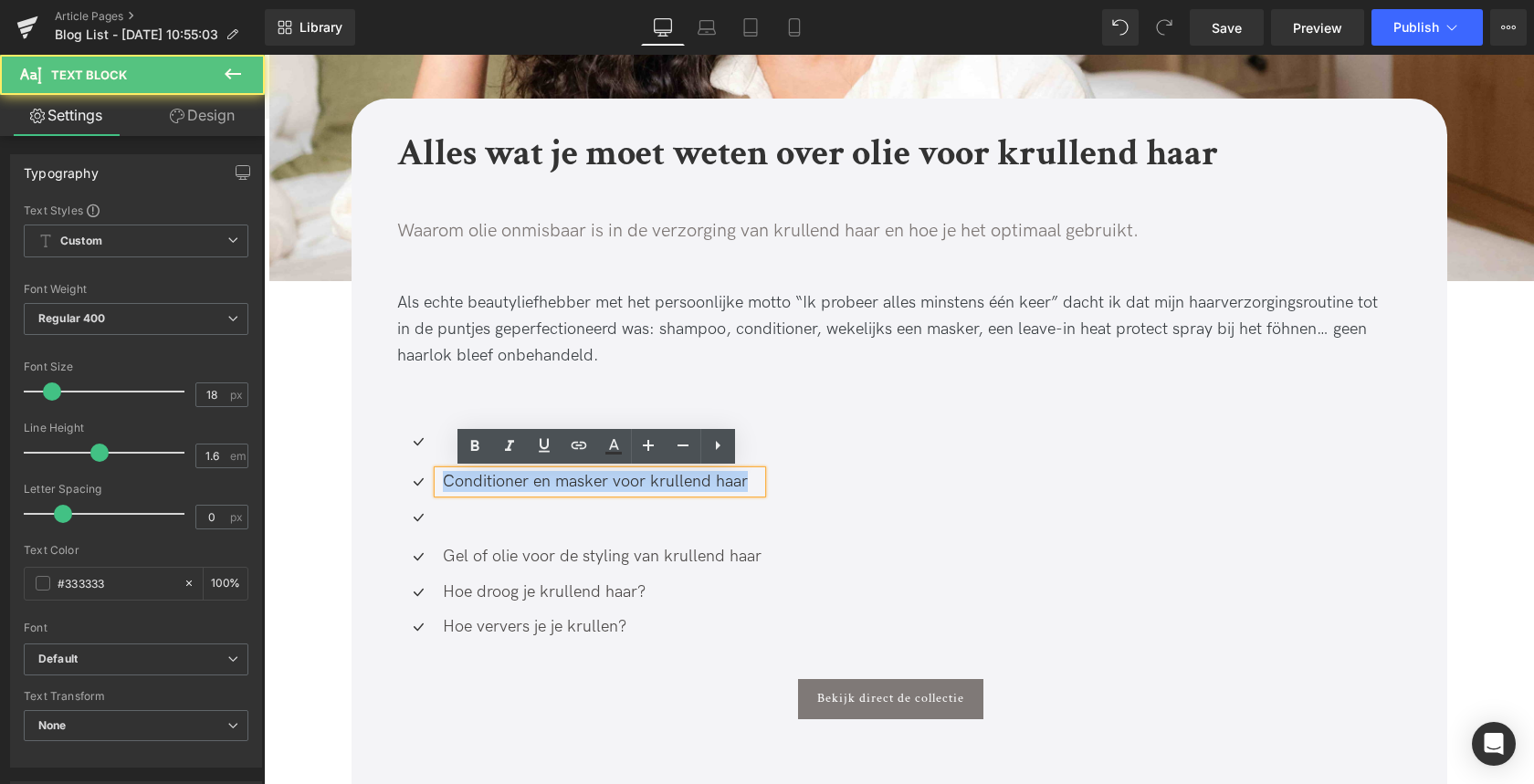
drag, startPoint x: 695, startPoint y: 482, endPoint x: 341, endPoint y: 497, distance: 354.3
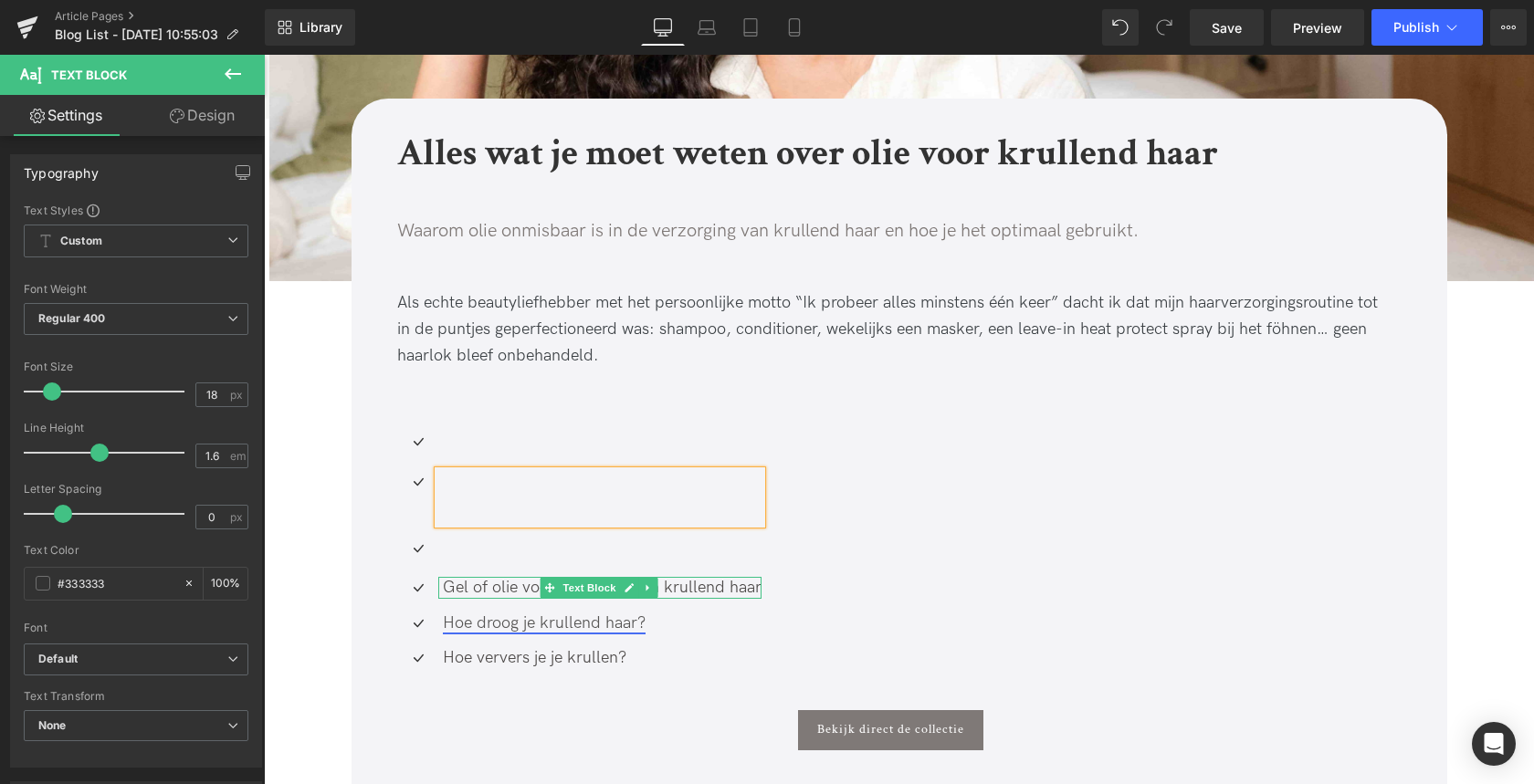
click at [627, 590] on icon at bounding box center [628, 587] width 10 height 11
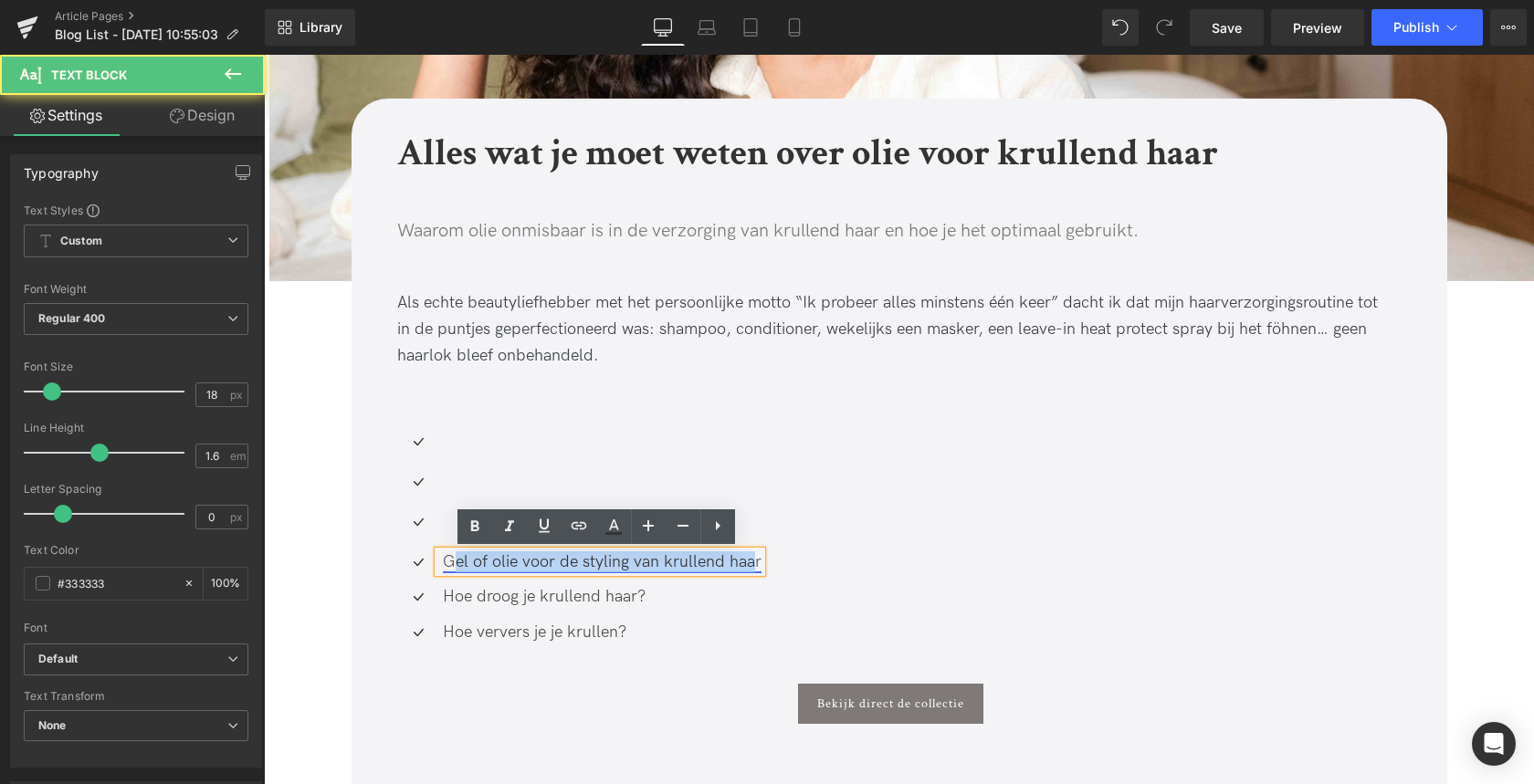
drag, startPoint x: 715, startPoint y: 565, endPoint x: 451, endPoint y: 566, distance: 264.0
click at [451, 566] on link "Gel of olie voor de styling van krullend haar" at bounding box center [602, 562] width 319 height 19
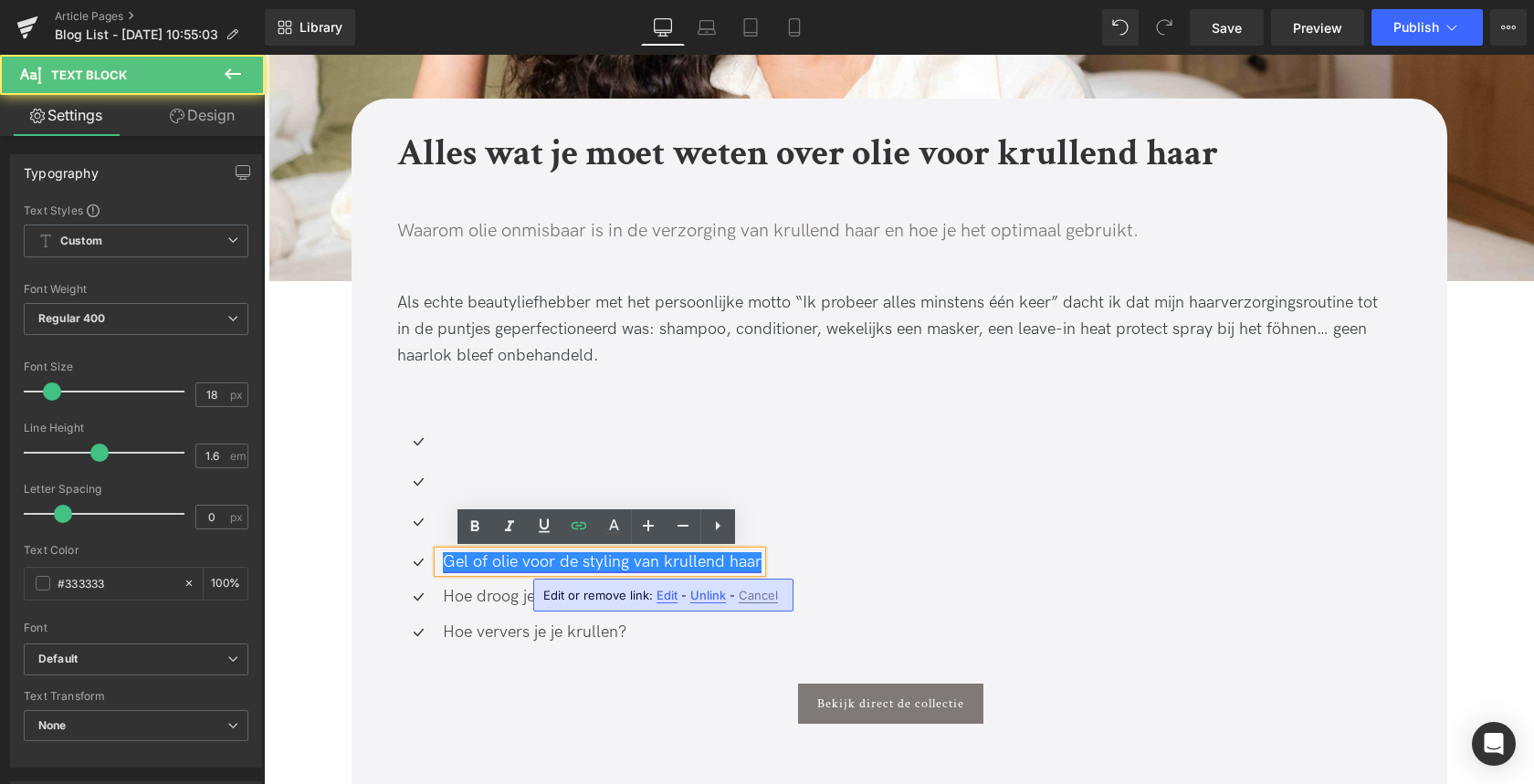
click at [450, 566] on link "Gel of olie voor de styling van krullend haar" at bounding box center [602, 562] width 319 height 19
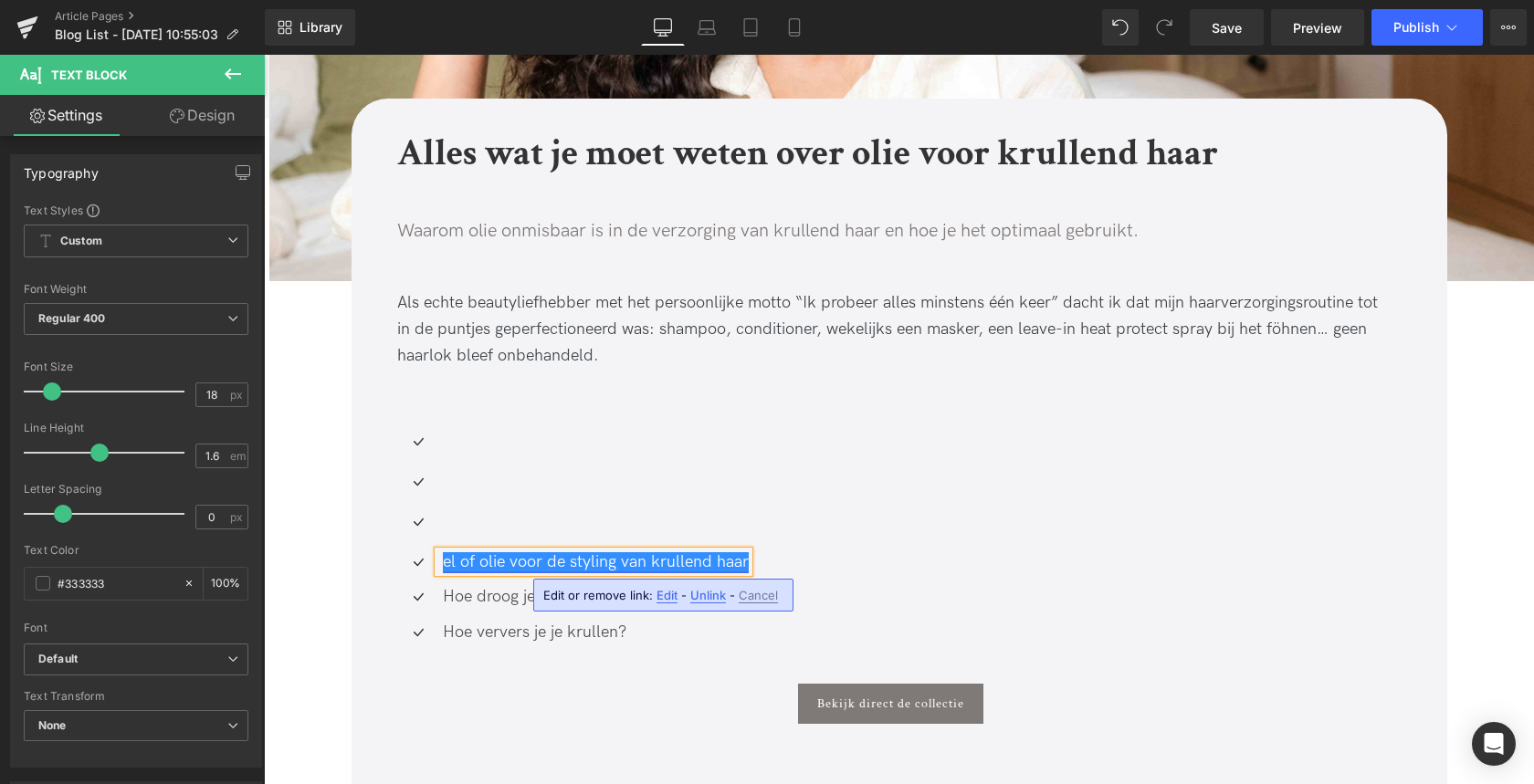
click at [479, 570] on link "el of olie voor de styling van krullend haar" at bounding box center [595, 562] width 306 height 19
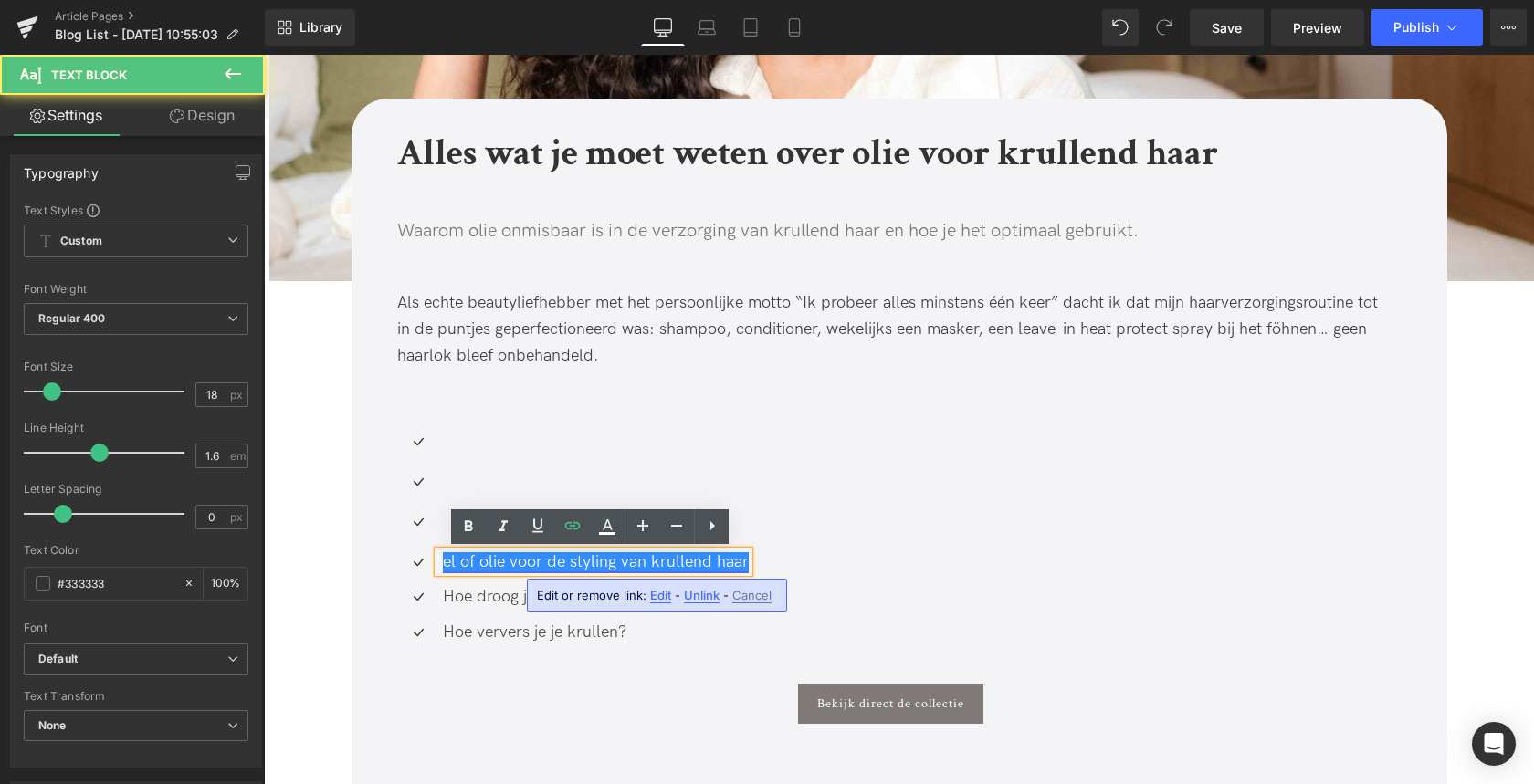
click at [490, 562] on link "el of olie voor de styling van krullend haar" at bounding box center [595, 562] width 306 height 19
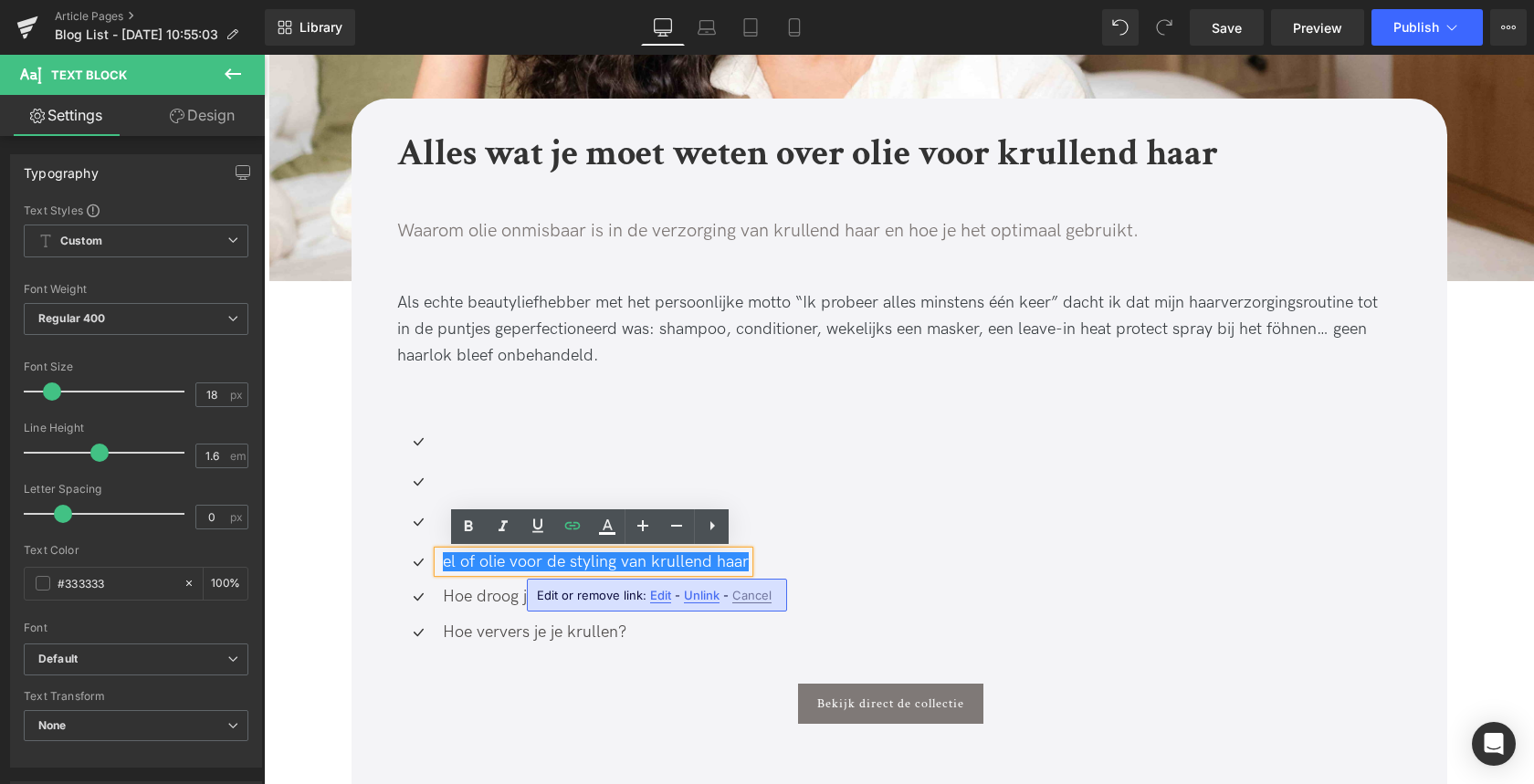
click at [660, 597] on span "Edit" at bounding box center [661, 596] width 21 height 15
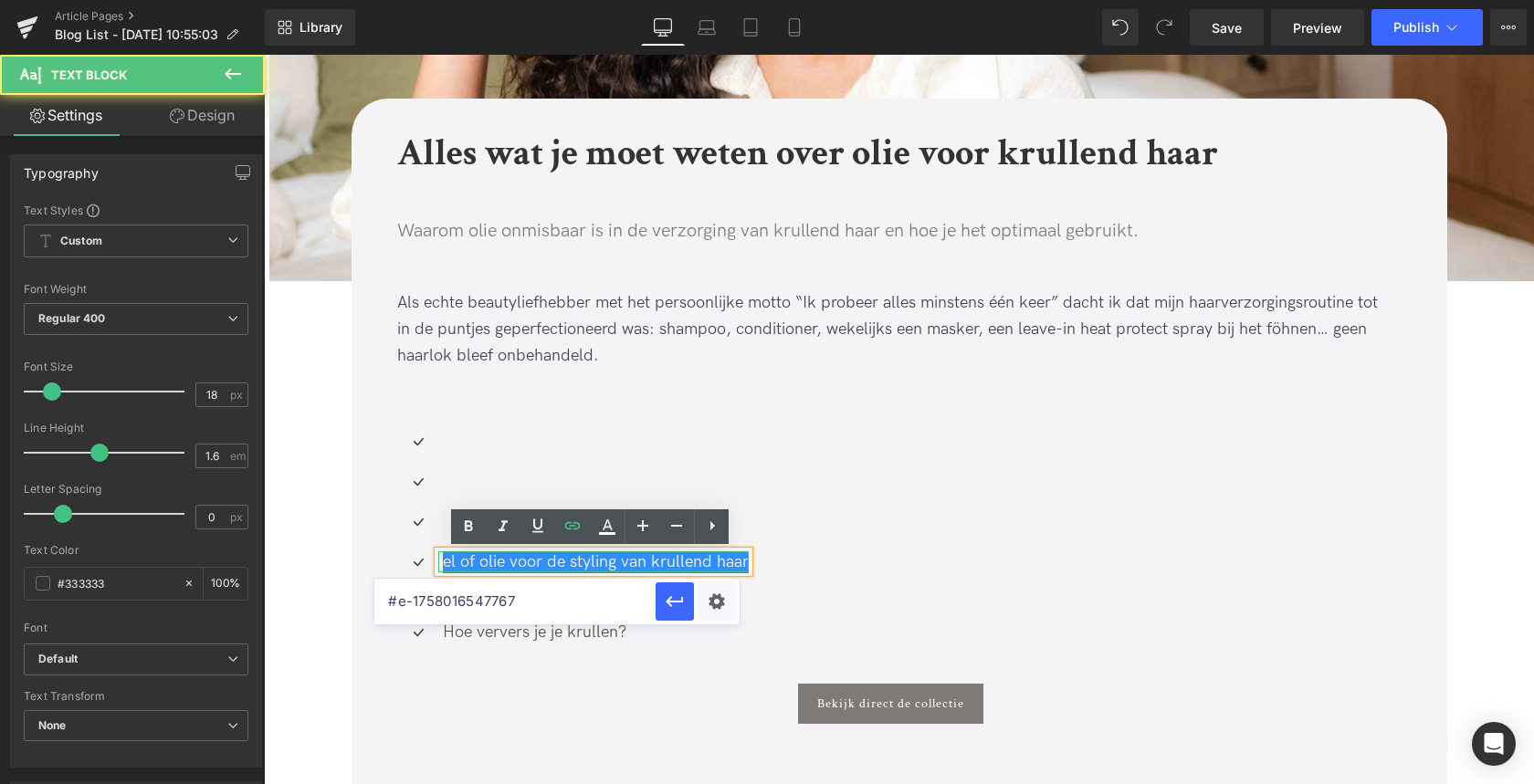
click at [587, 564] on link "el of olie voor de styling van krullend haar" at bounding box center [595, 562] width 306 height 19
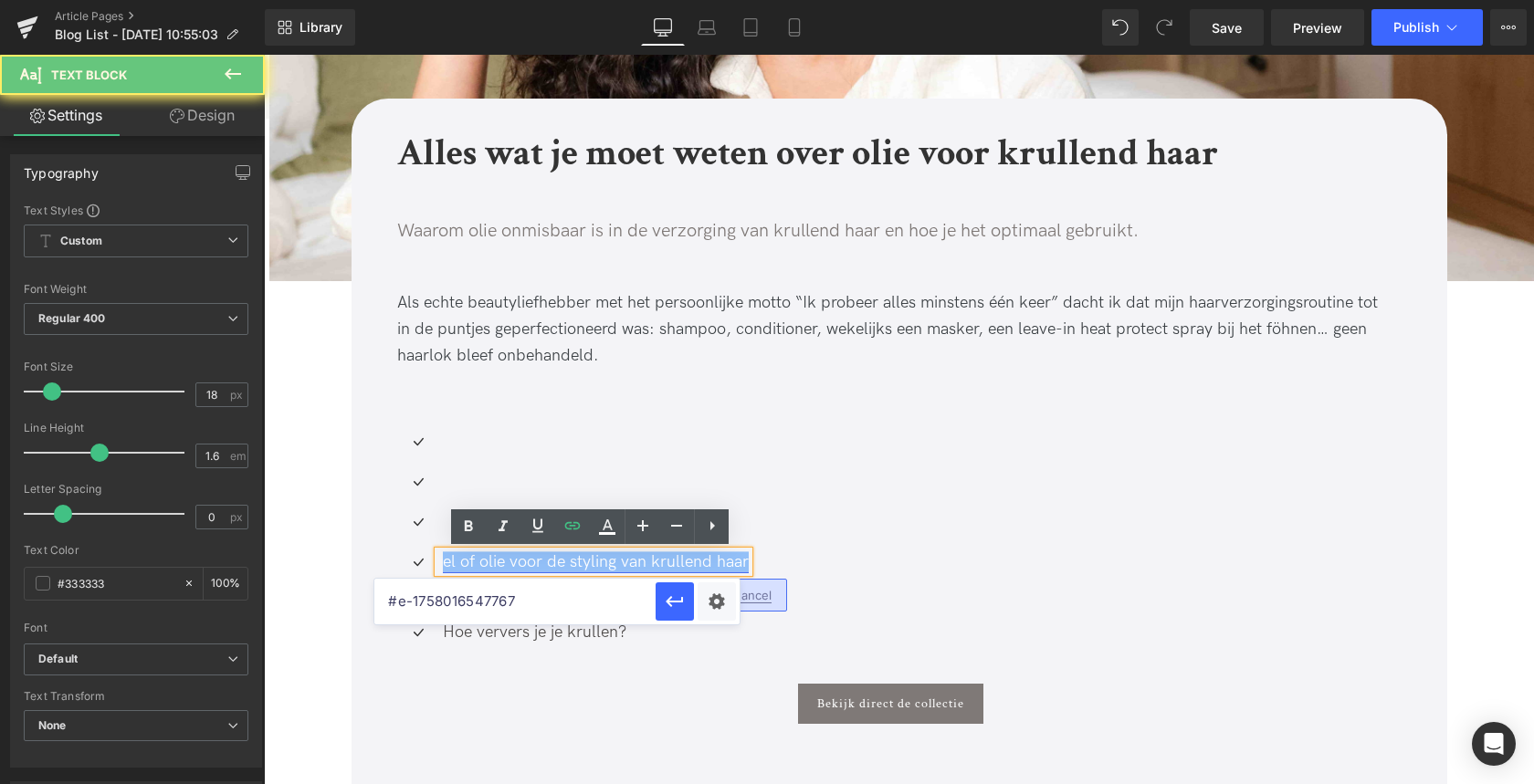
click at [587, 564] on link "el of olie voor de styling van krullend haar" at bounding box center [595, 562] width 306 height 19
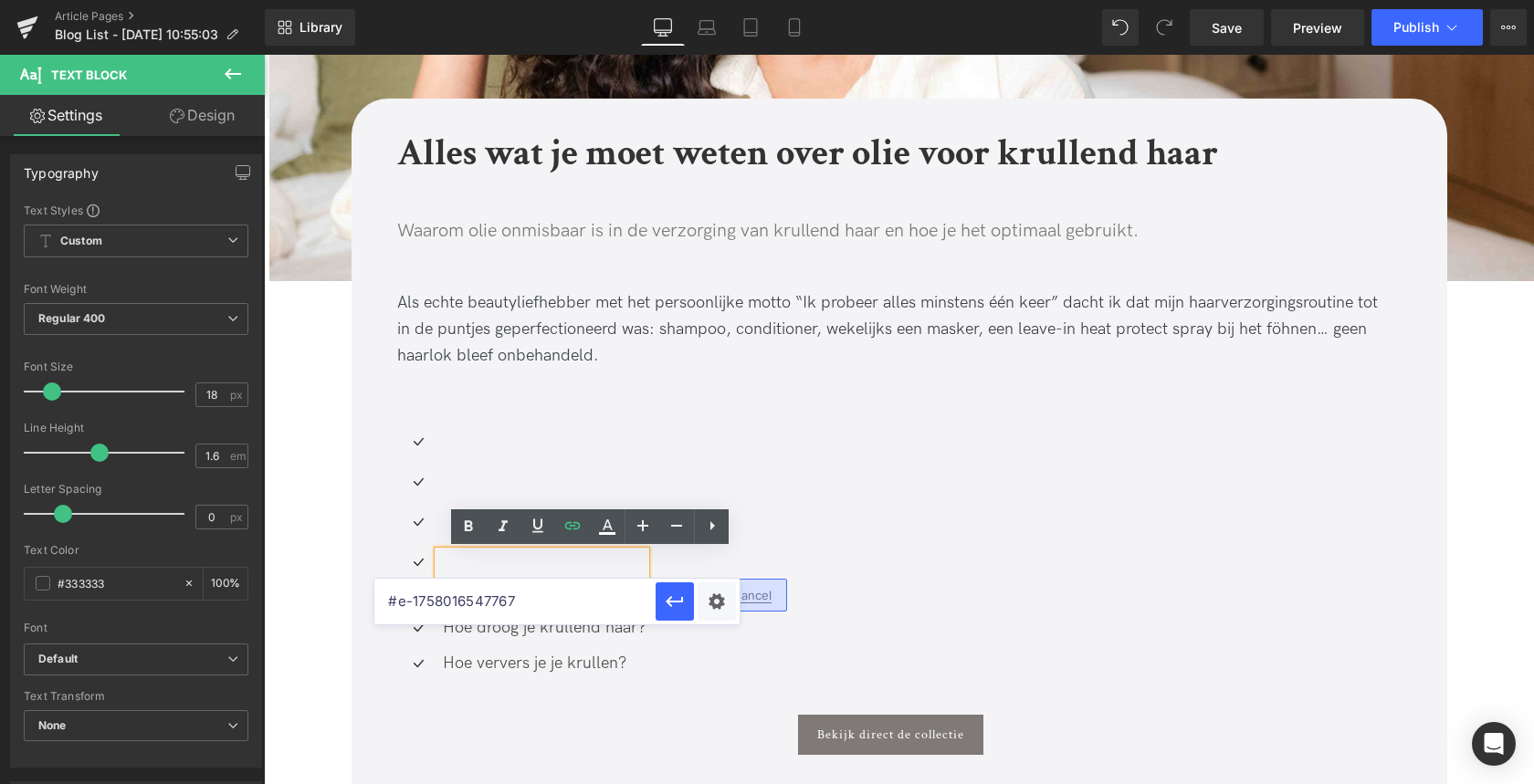
click at [803, 527] on div "Icon Text Block Icon Text Block Icon Text Block Icon Text Block Icon" at bounding box center [890, 559] width 986 height 257
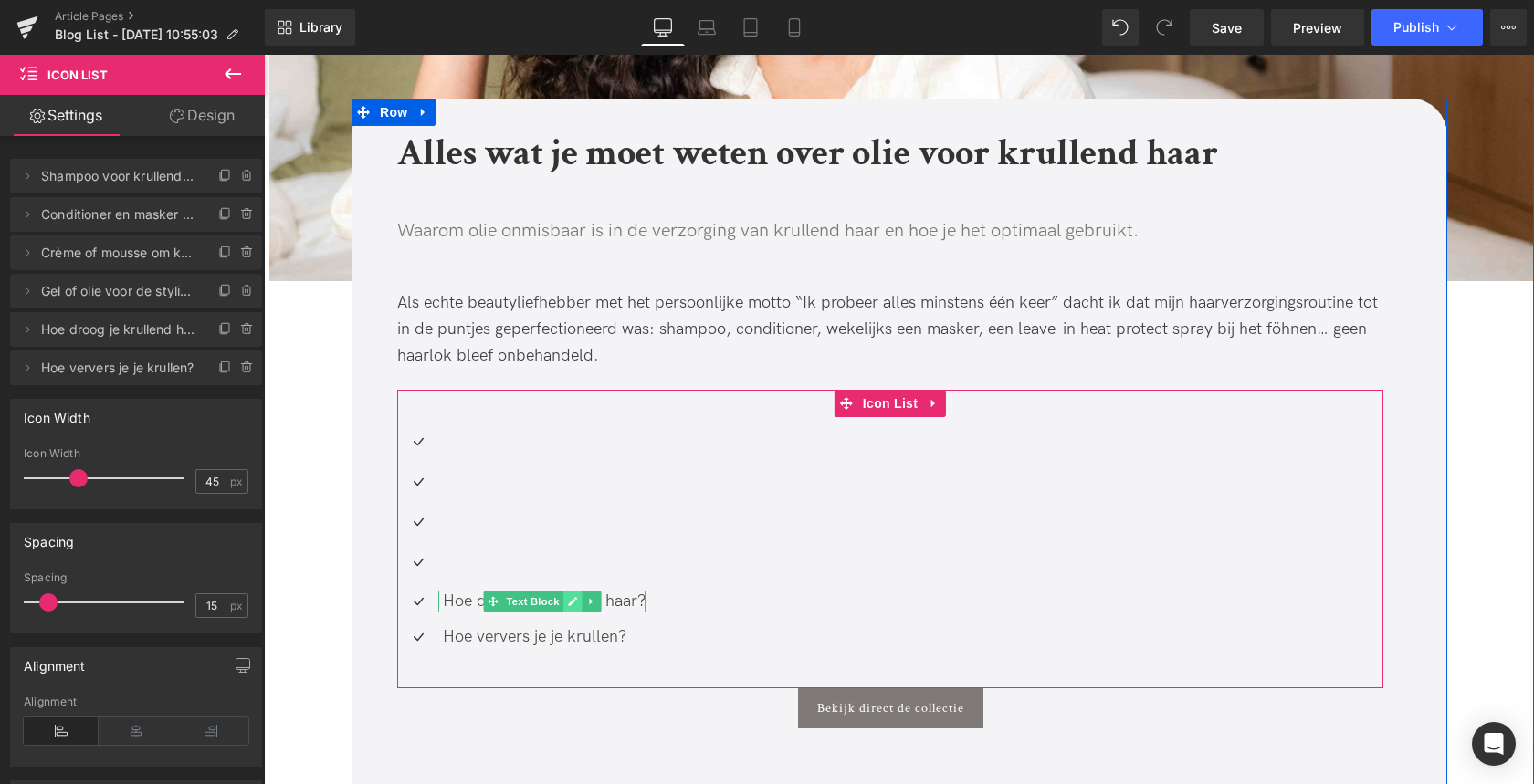
click at [573, 603] on icon at bounding box center [572, 601] width 10 height 11
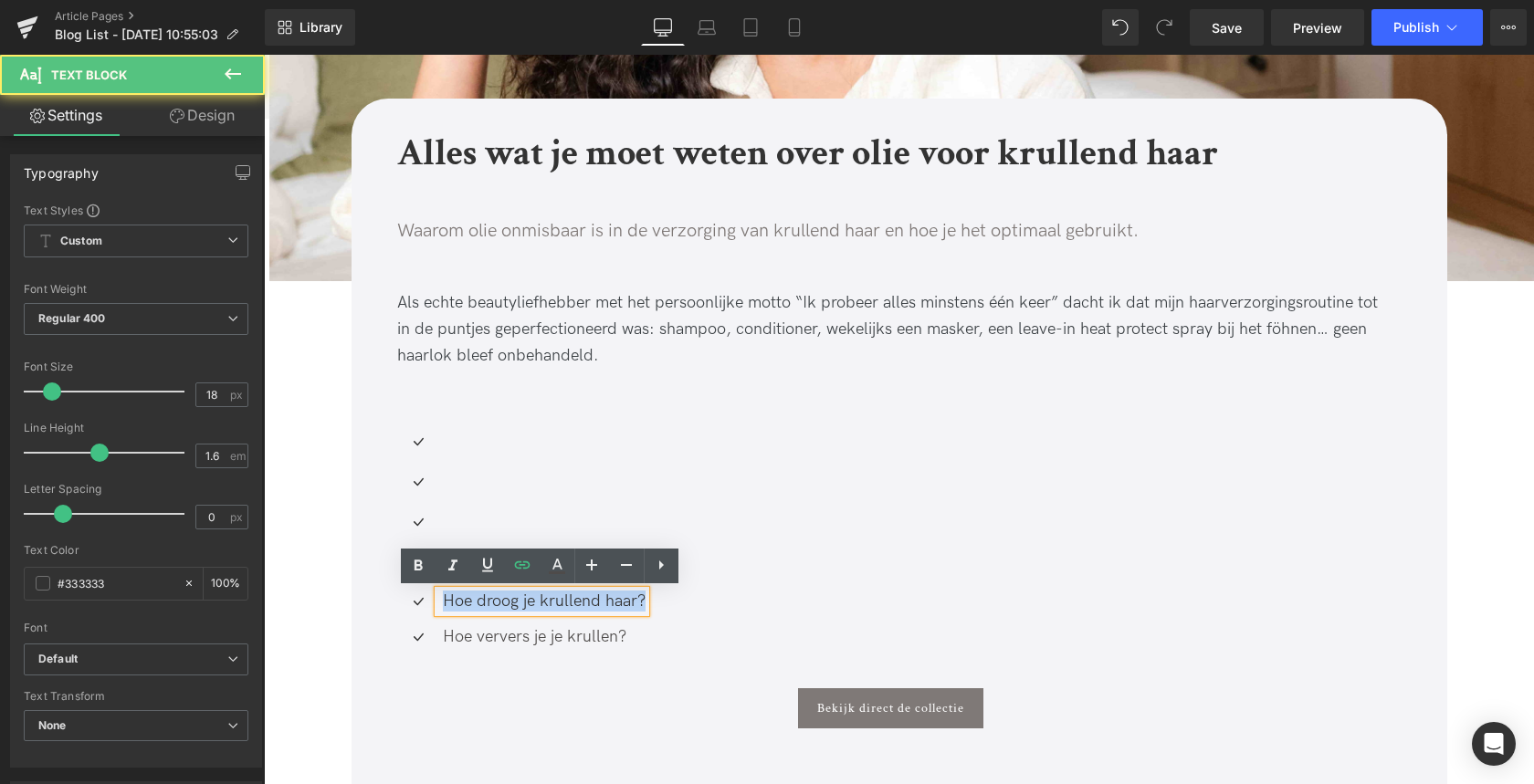
drag, startPoint x: 455, startPoint y: 601, endPoint x: 665, endPoint y: 606, distance: 210.1
click at [665, 606] on div "Icon Text Block Icon Text Block Icon Text Block Icon Text Block Icon" at bounding box center [890, 546] width 986 height 230
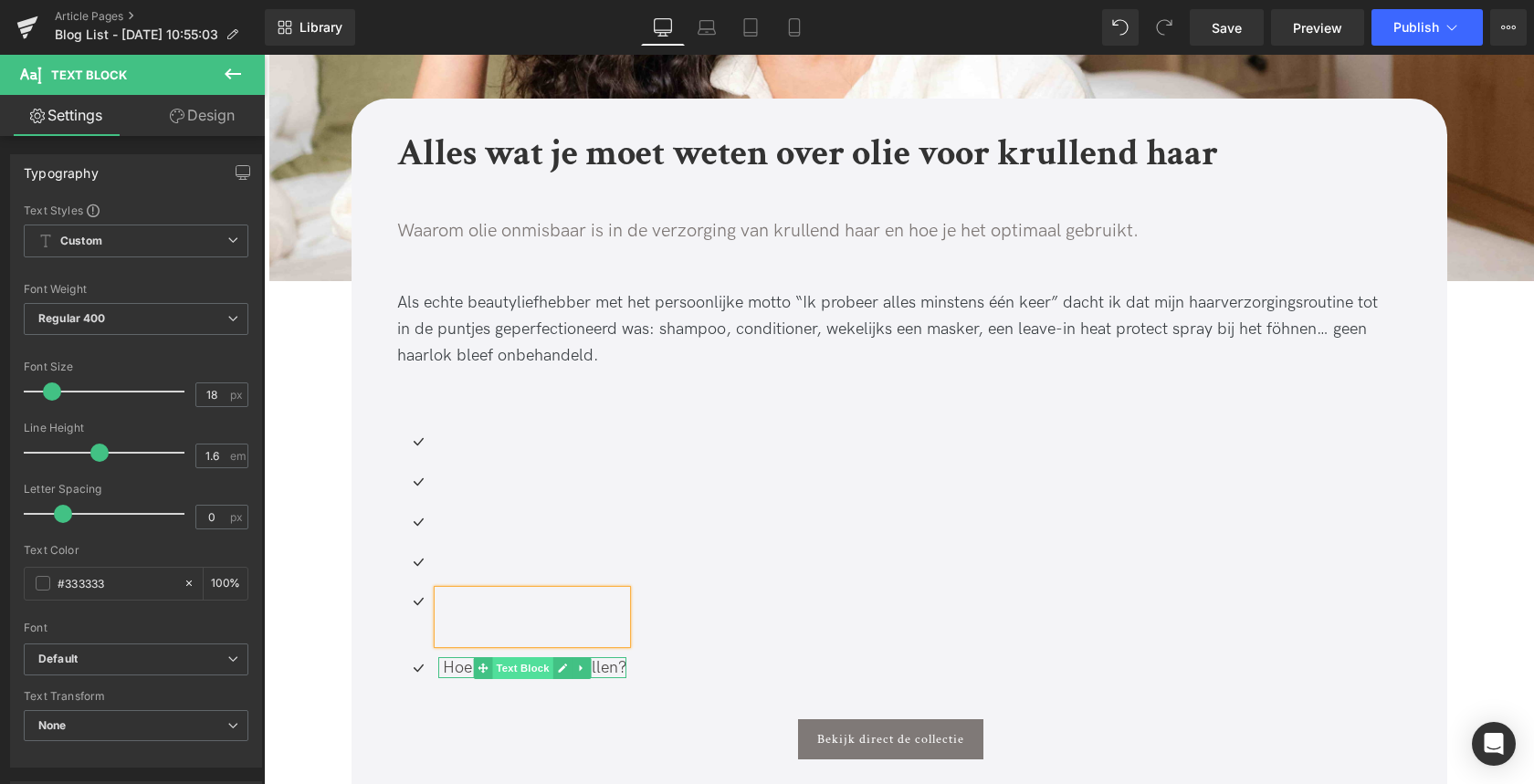
click at [492, 657] on span "Text Block" at bounding box center [522, 667] width 60 height 22
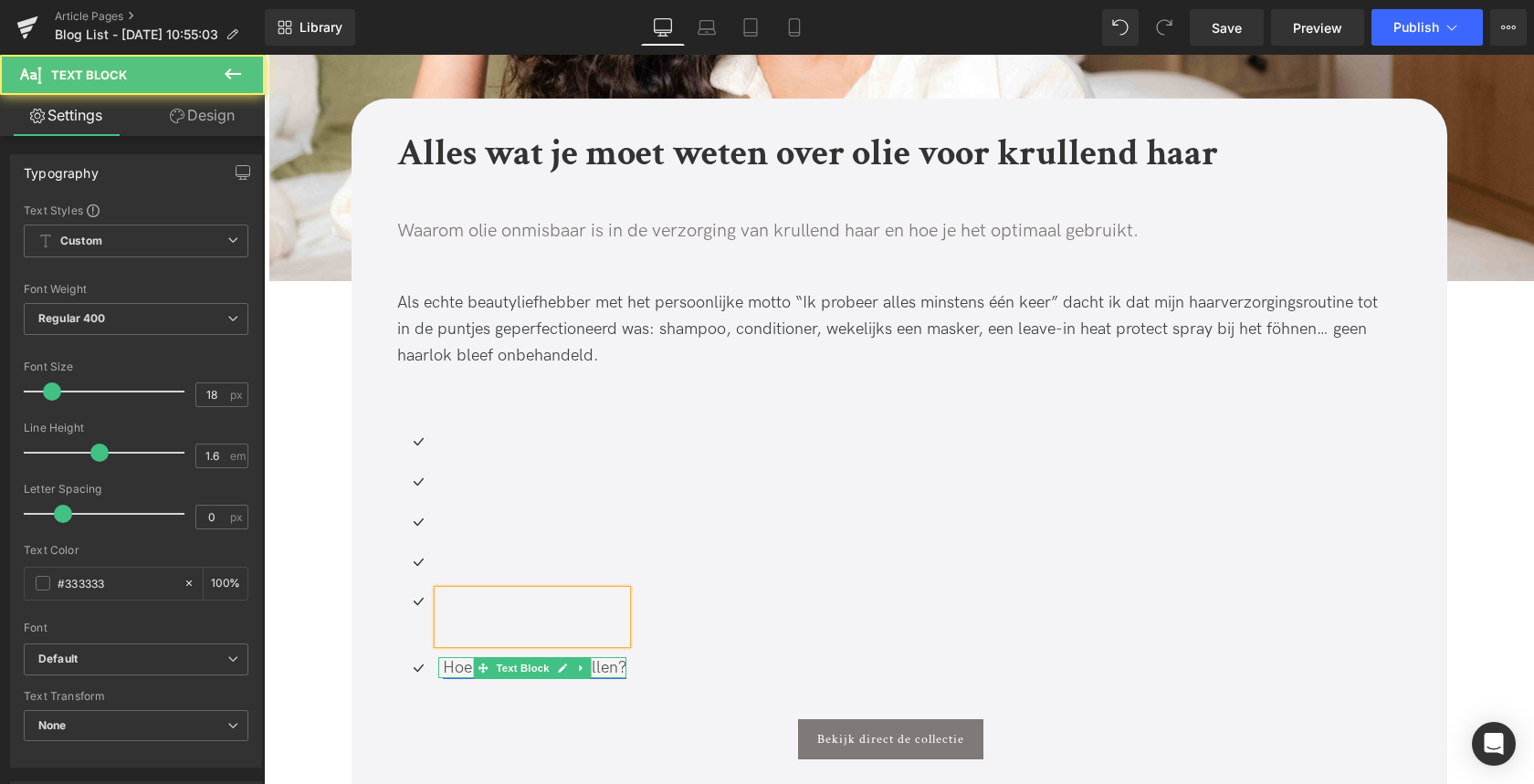
click at [556, 662] on icon at bounding box center [561, 667] width 10 height 11
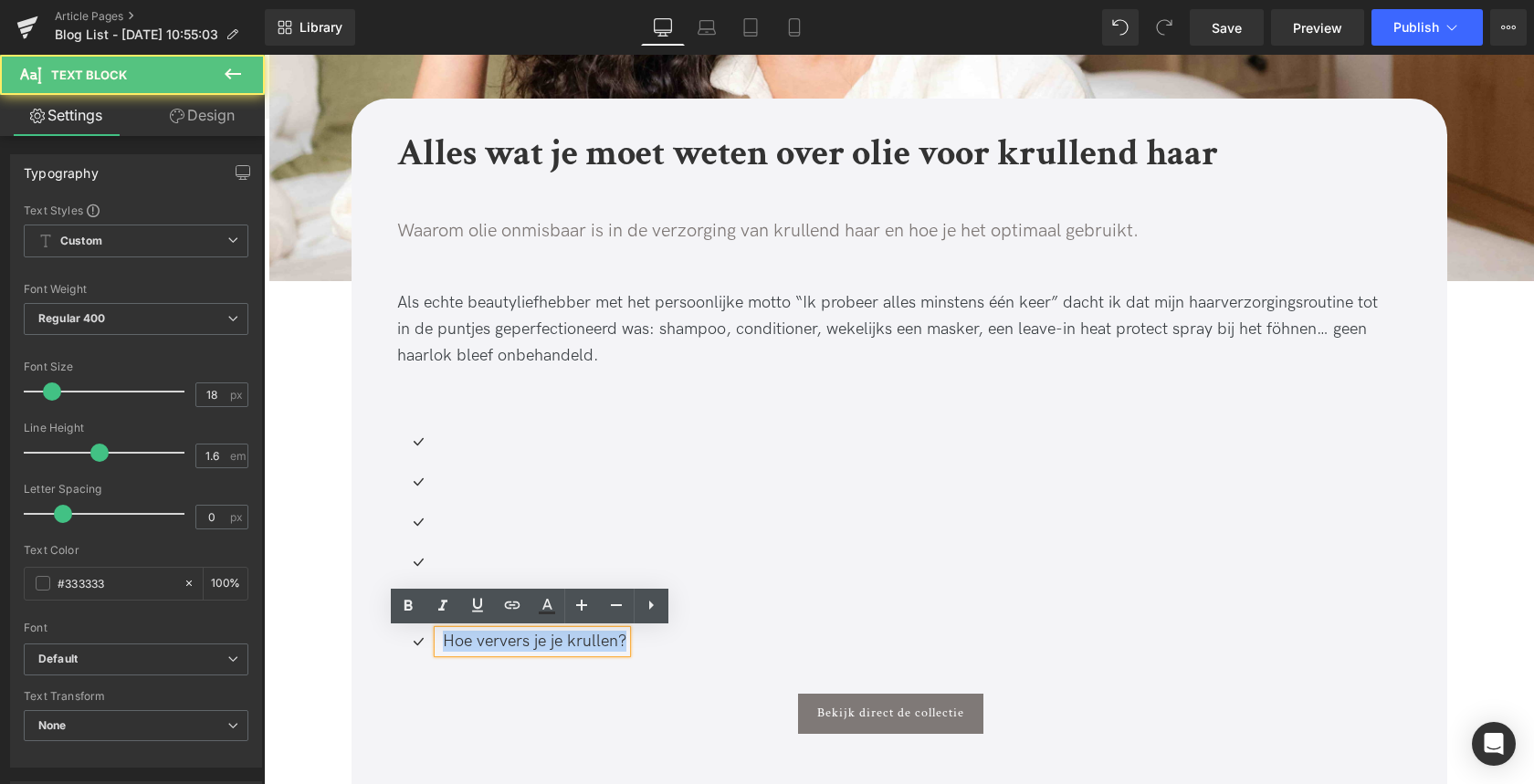
drag, startPoint x: 440, startPoint y: 641, endPoint x: 639, endPoint y: 644, distance: 199.0
click at [639, 644] on div "Icon Text Block Icon Text Block Icon Text Block Icon Text Block Icon" at bounding box center [890, 547] width 986 height 235
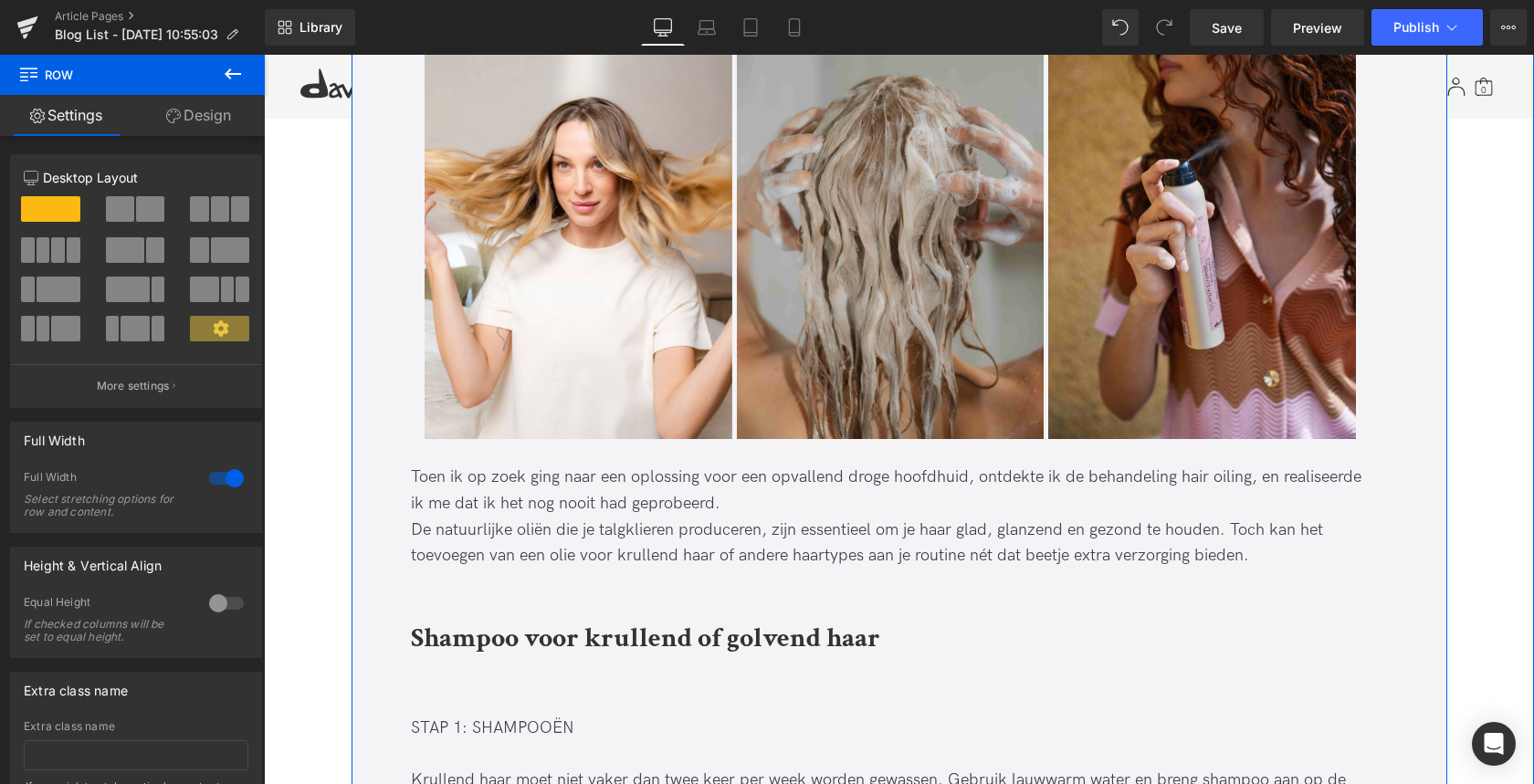
scroll to position [1639, 0]
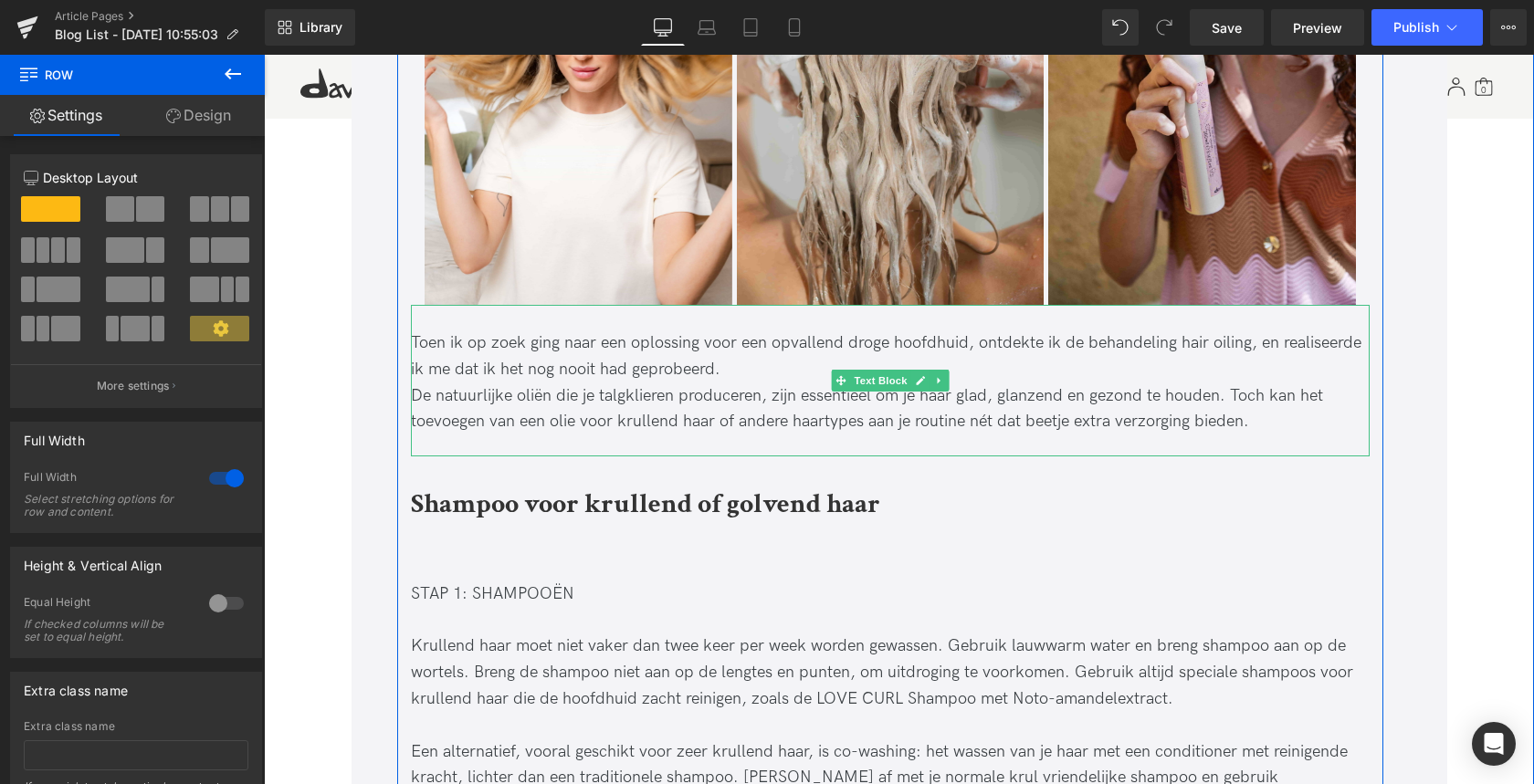
click at [412, 395] on div "De natuurlijke oliën die je talgklieren produceren, zijn essentieel om je haar …" at bounding box center [890, 409] width 958 height 53
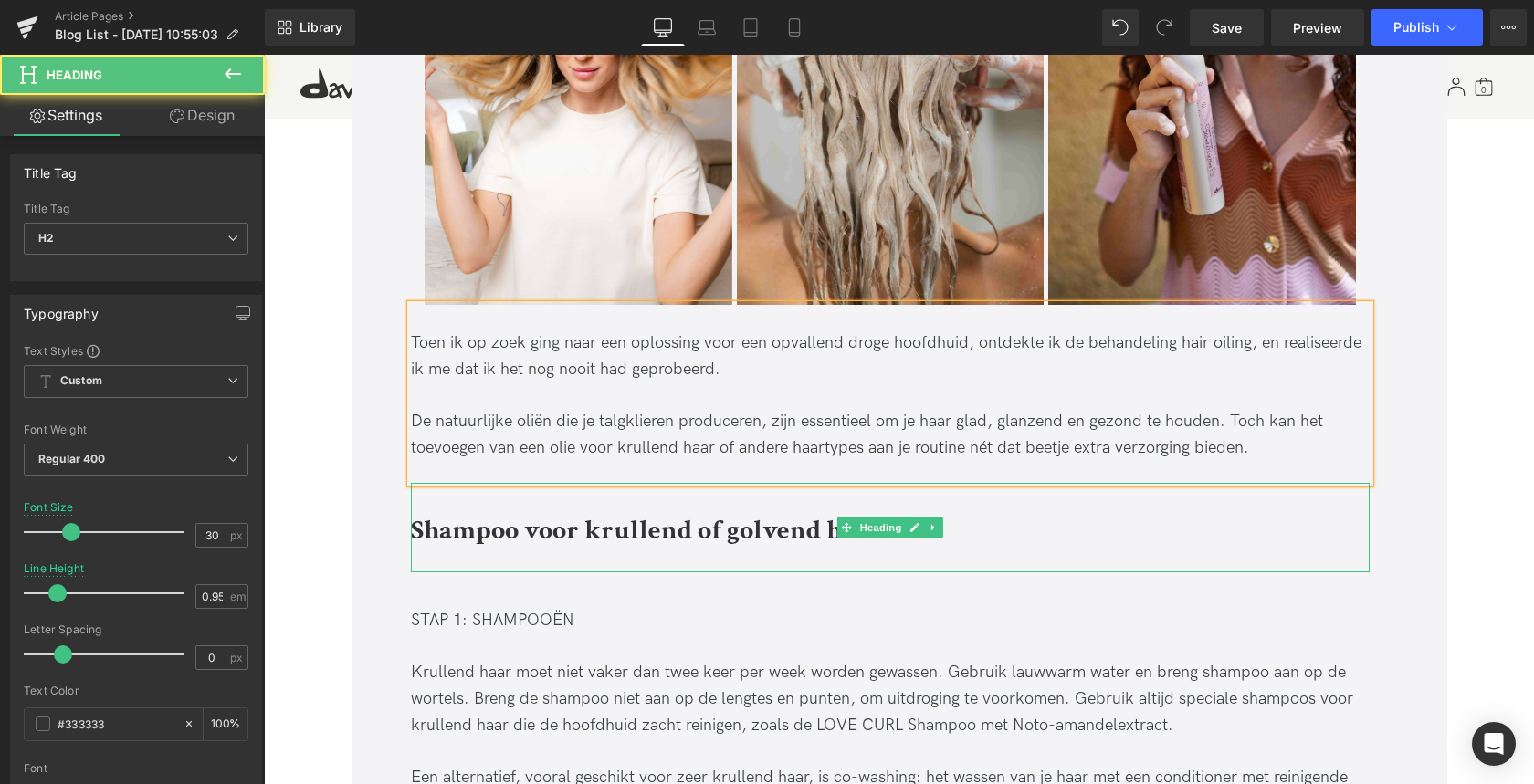
drag, startPoint x: 414, startPoint y: 530, endPoint x: 783, endPoint y: 526, distance: 369.0
click at [783, 526] on b "Shampoo voor krullend of golvend haar" at bounding box center [645, 530] width 469 height 36
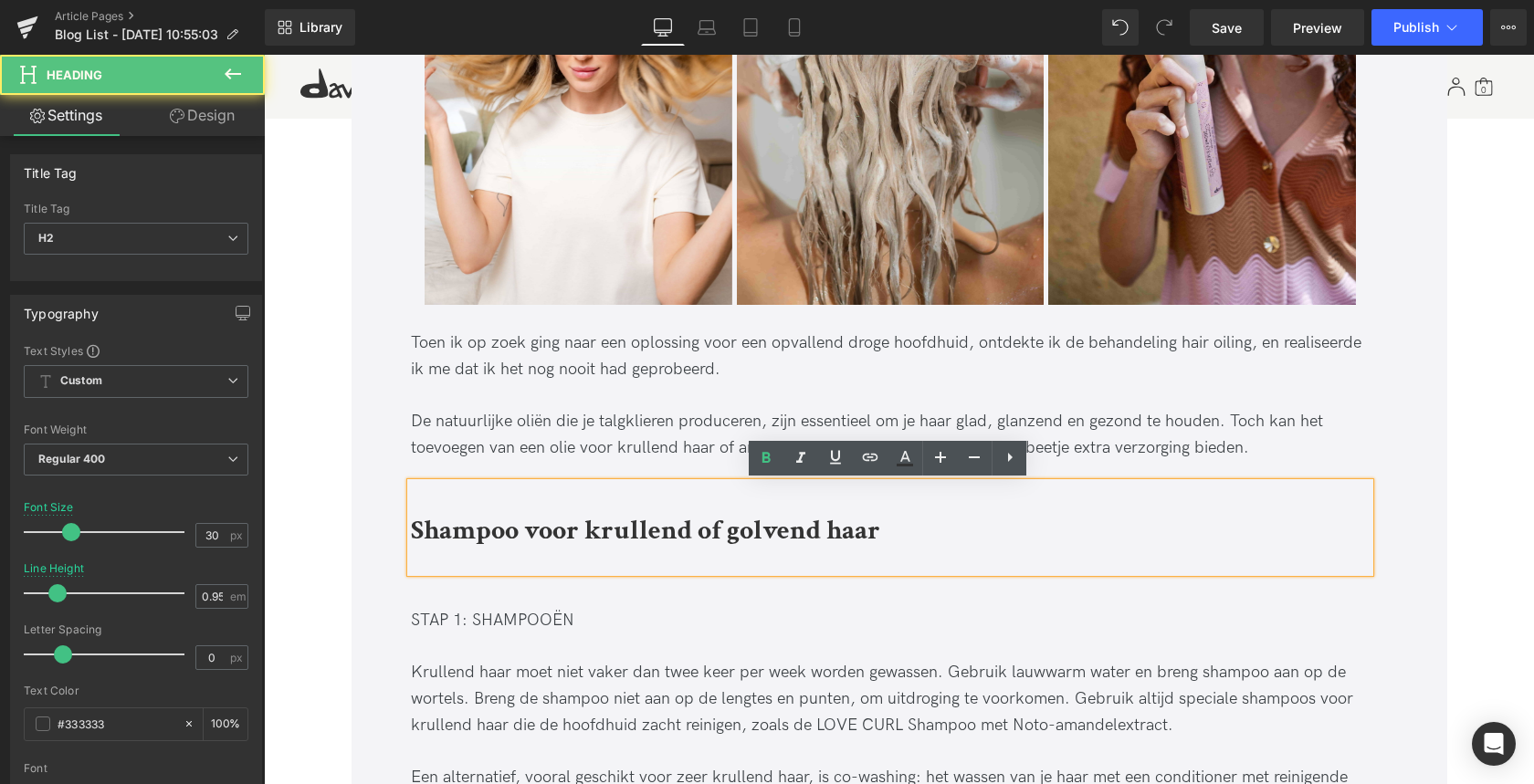
click at [788, 534] on b "Shampoo voor krullend of golvend haar" at bounding box center [645, 530] width 469 height 36
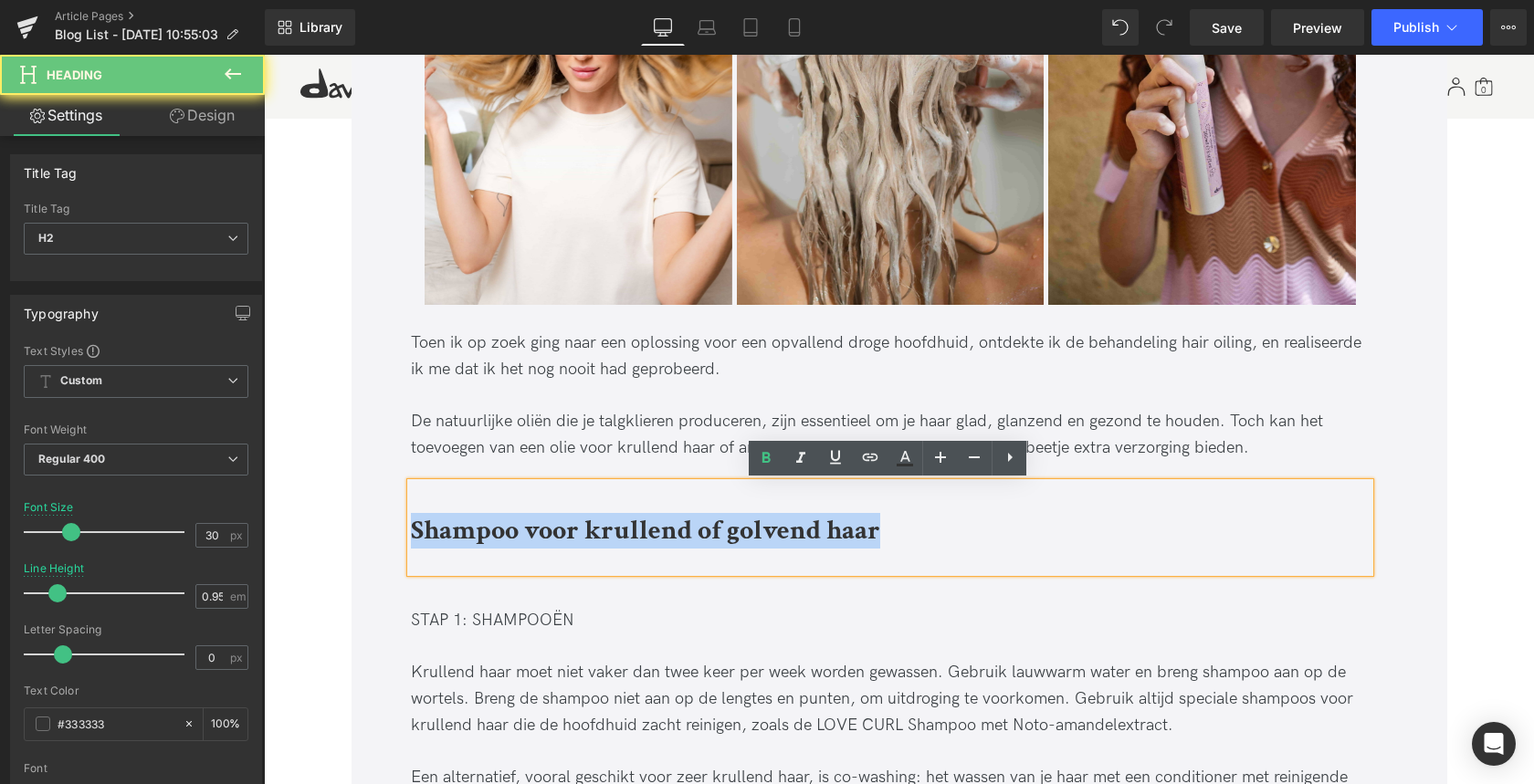
click at [788, 534] on b "Shampoo voor krullend of golvend haar" at bounding box center [645, 530] width 469 height 36
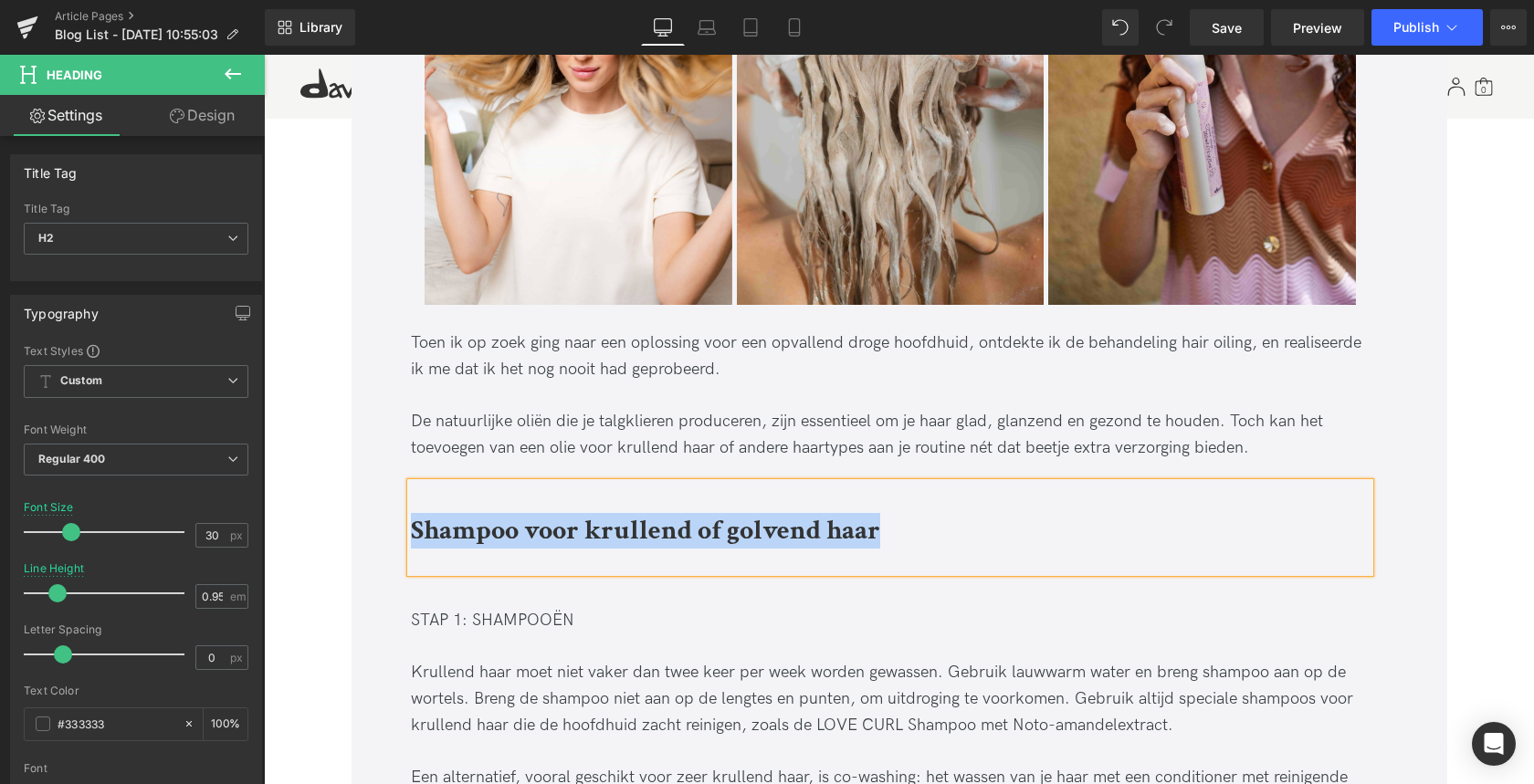
paste div
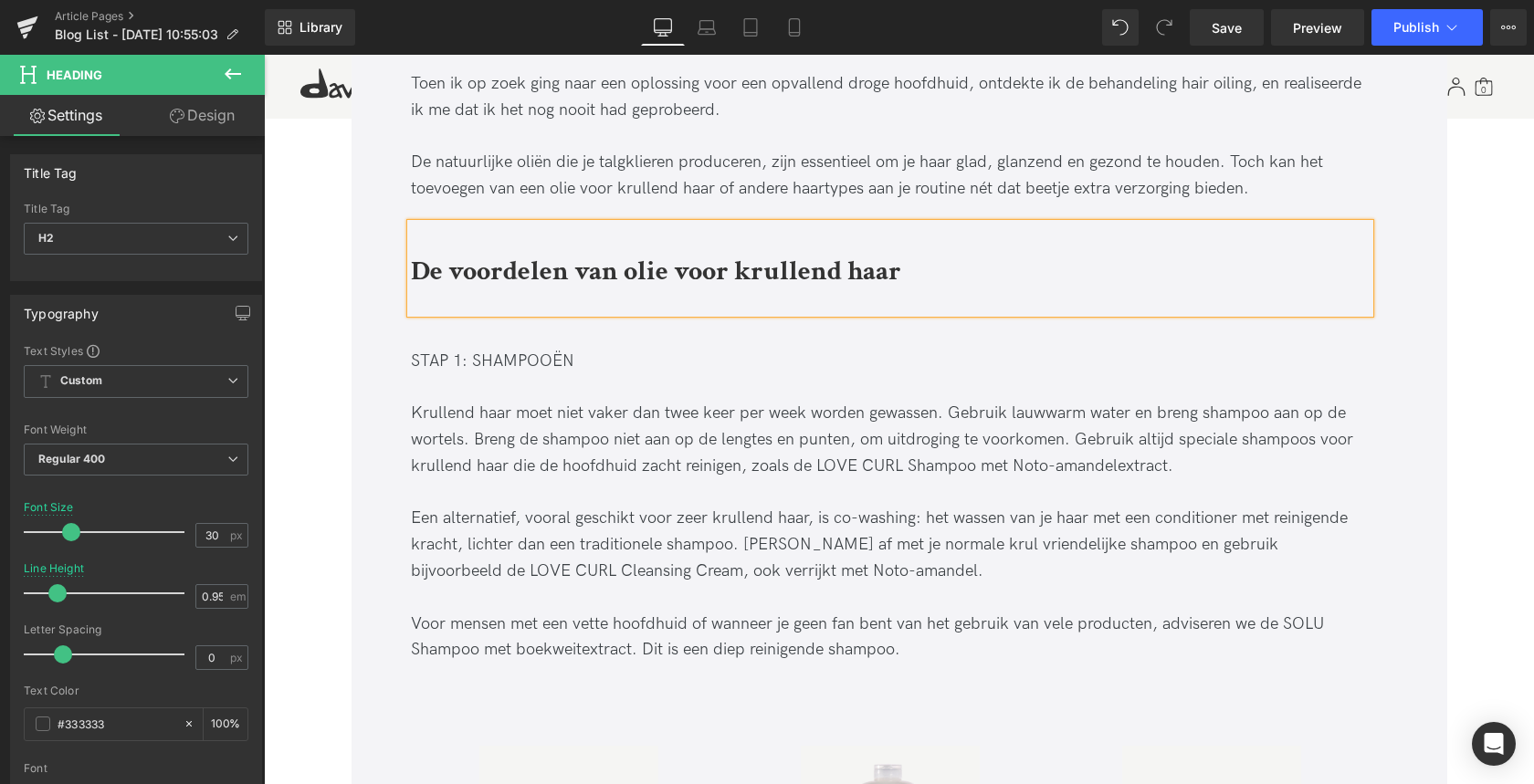
scroll to position [2077, 0]
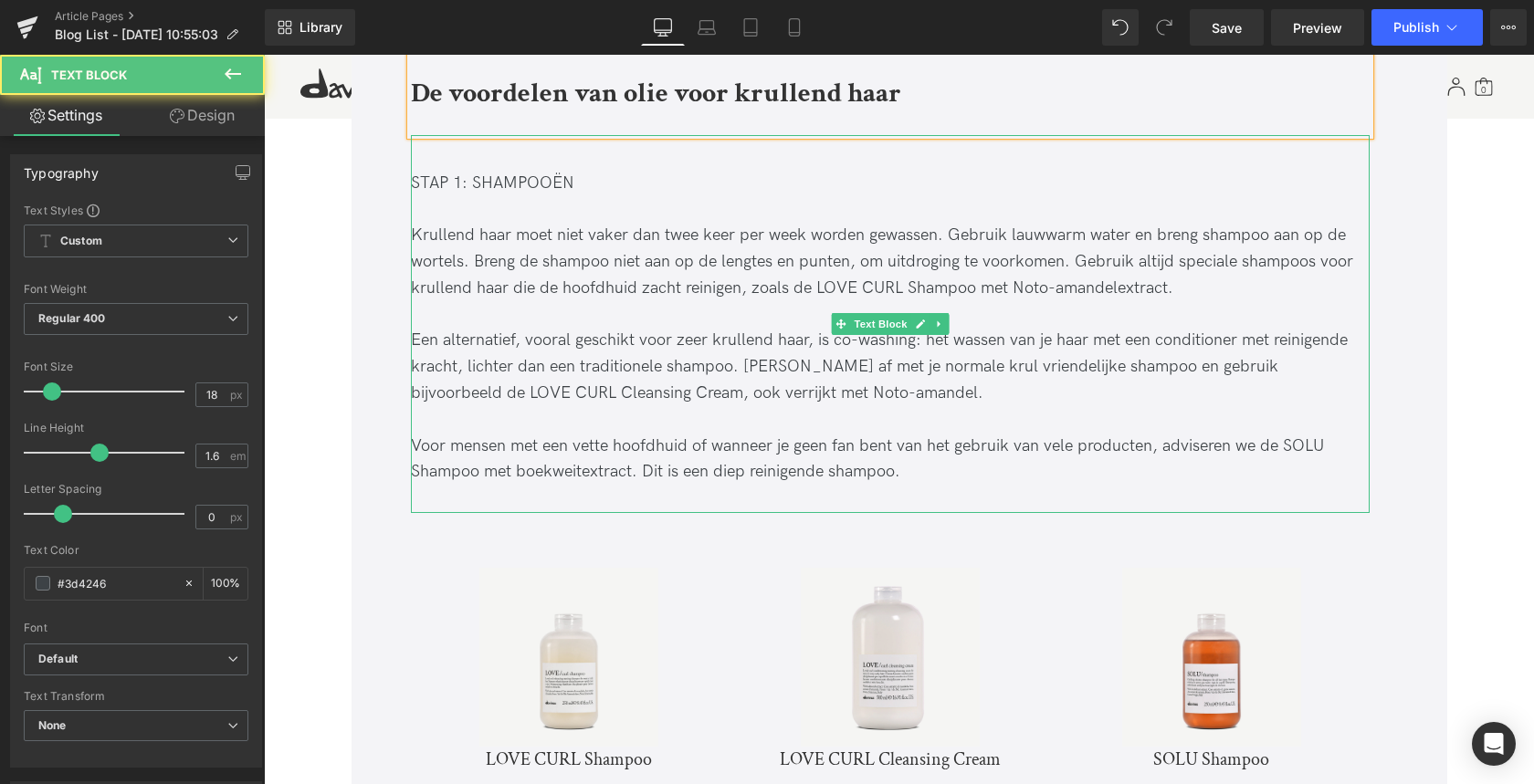
click at [421, 185] on div "STAP 1: SHAMPOOËN" at bounding box center [890, 183] width 958 height 26
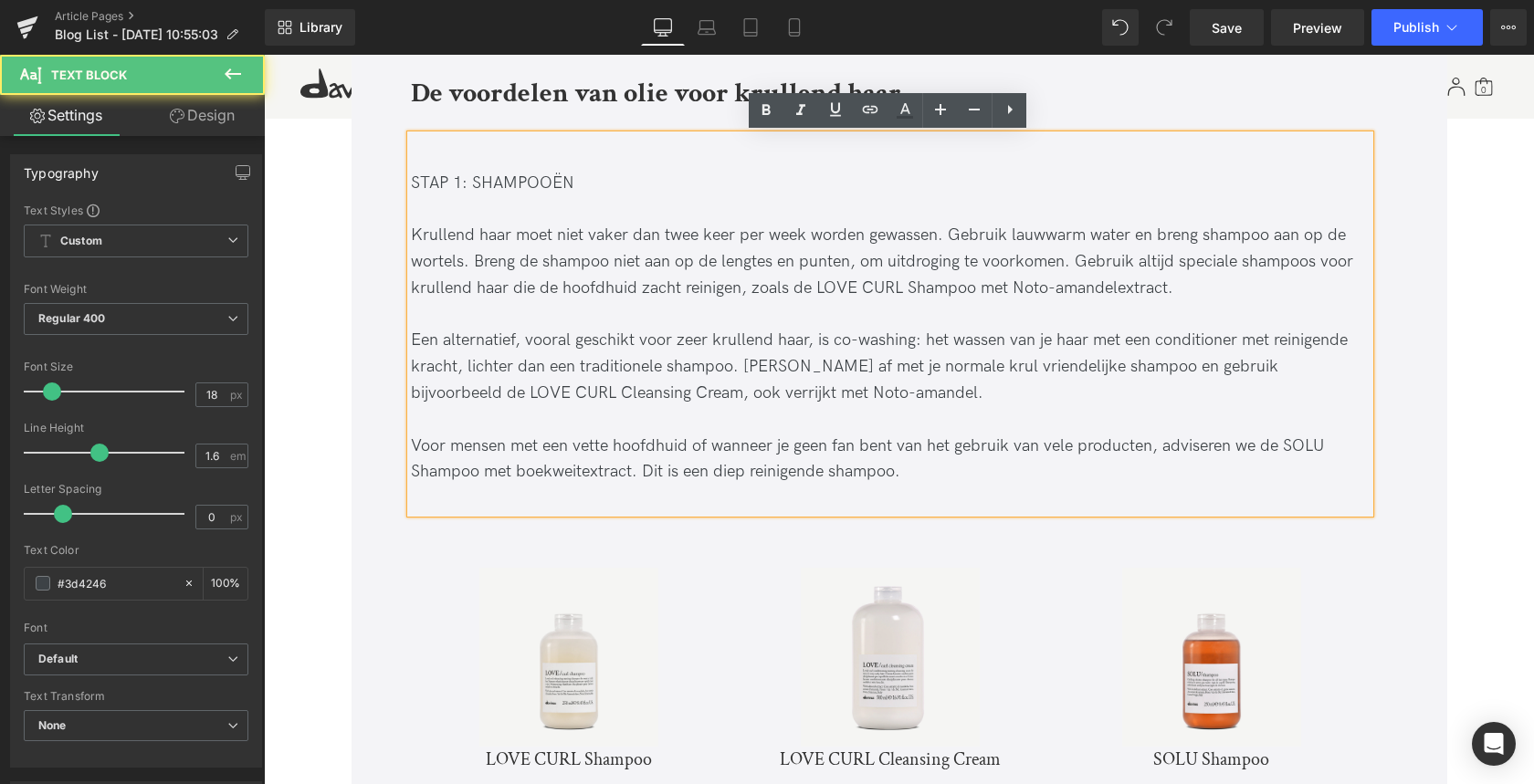
drag, startPoint x: 412, startPoint y: 182, endPoint x: 720, endPoint y: 438, distance: 400.5
click at [654, 427] on div "STAP 1: SHAMPOOËN Krullend haar moet niet vaker dan twee keer per week worden g…" at bounding box center [890, 324] width 958 height 378
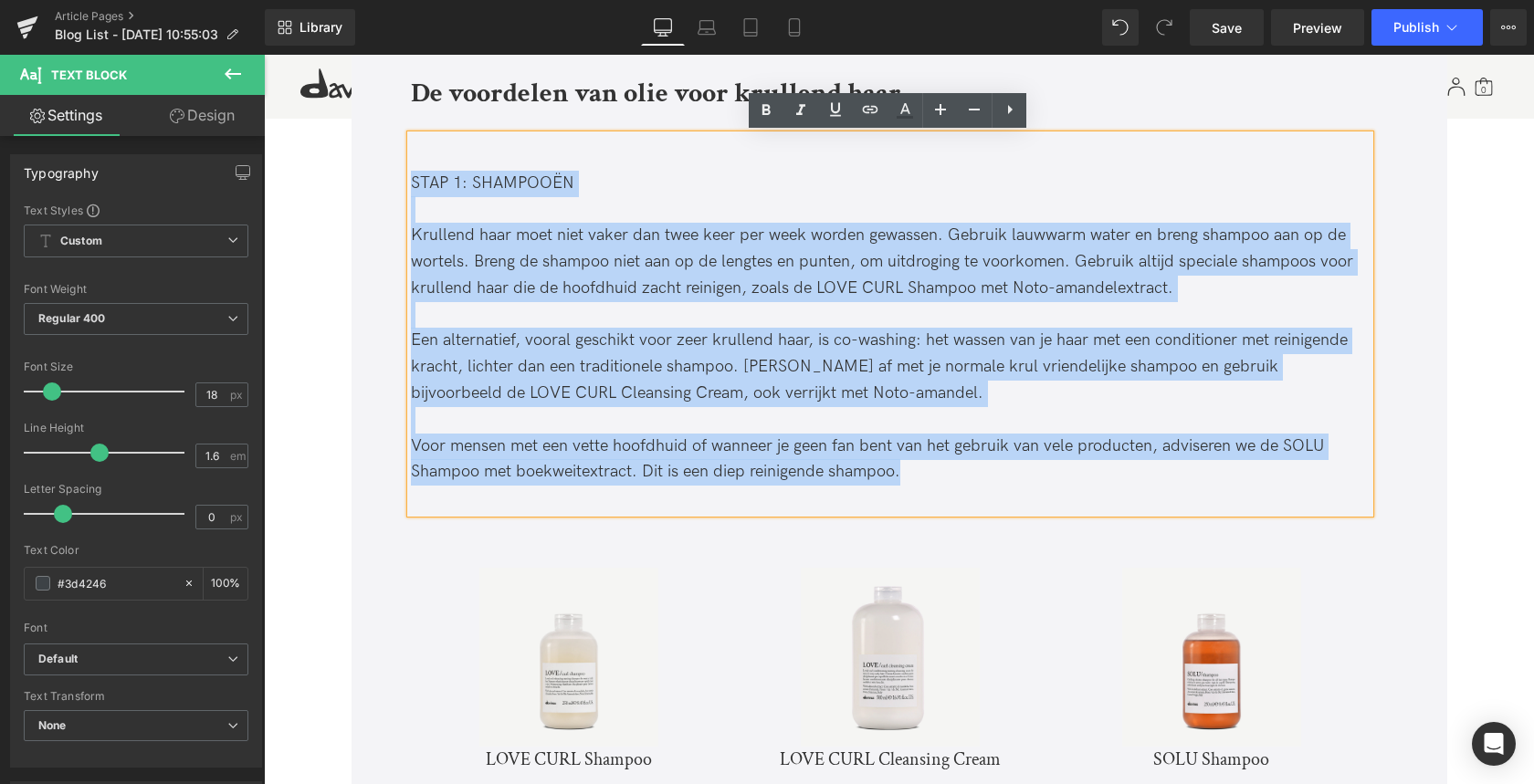
drag, startPoint x: 905, startPoint y: 469, endPoint x: 390, endPoint y: 179, distance: 591.0
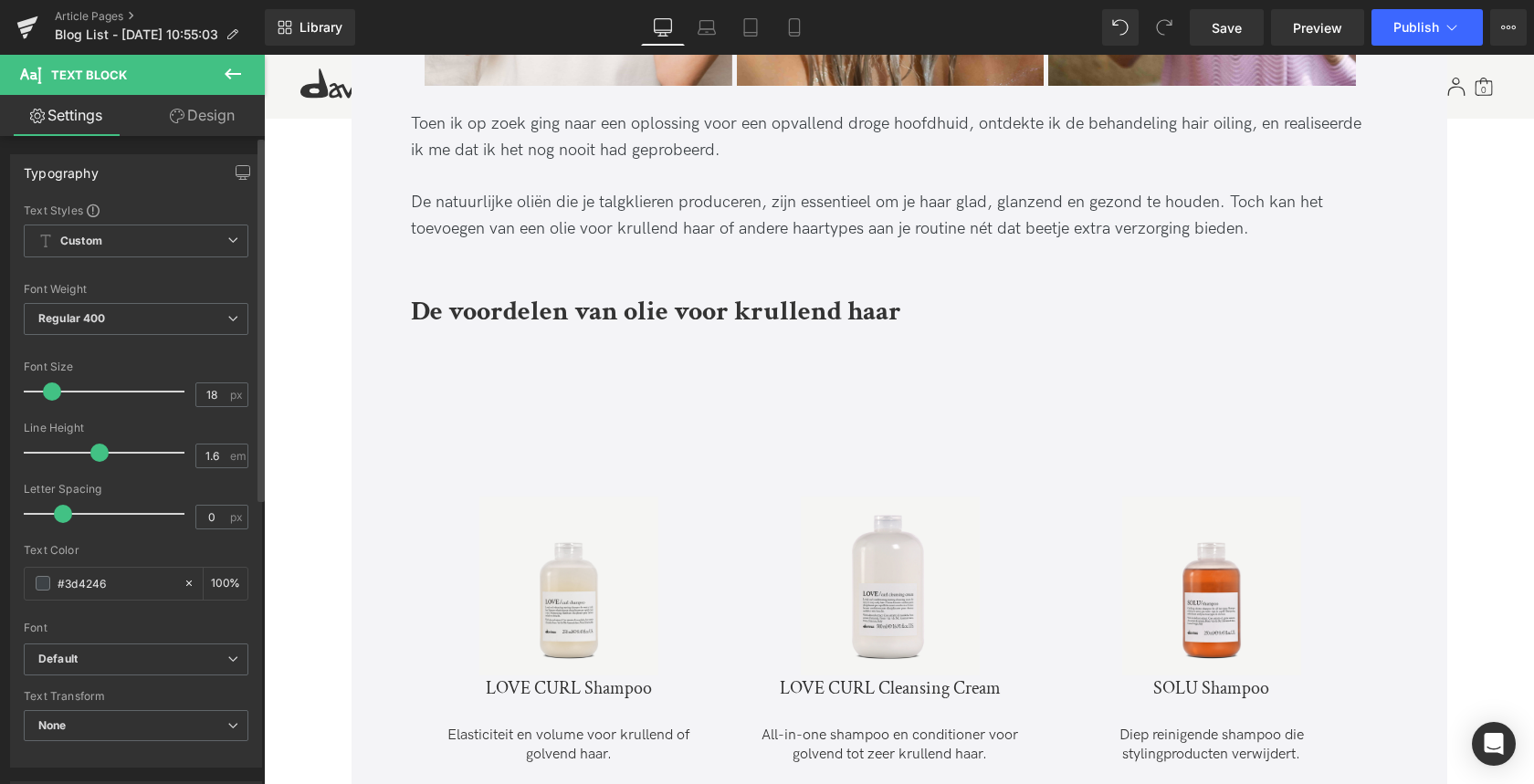
scroll to position [1860, 0]
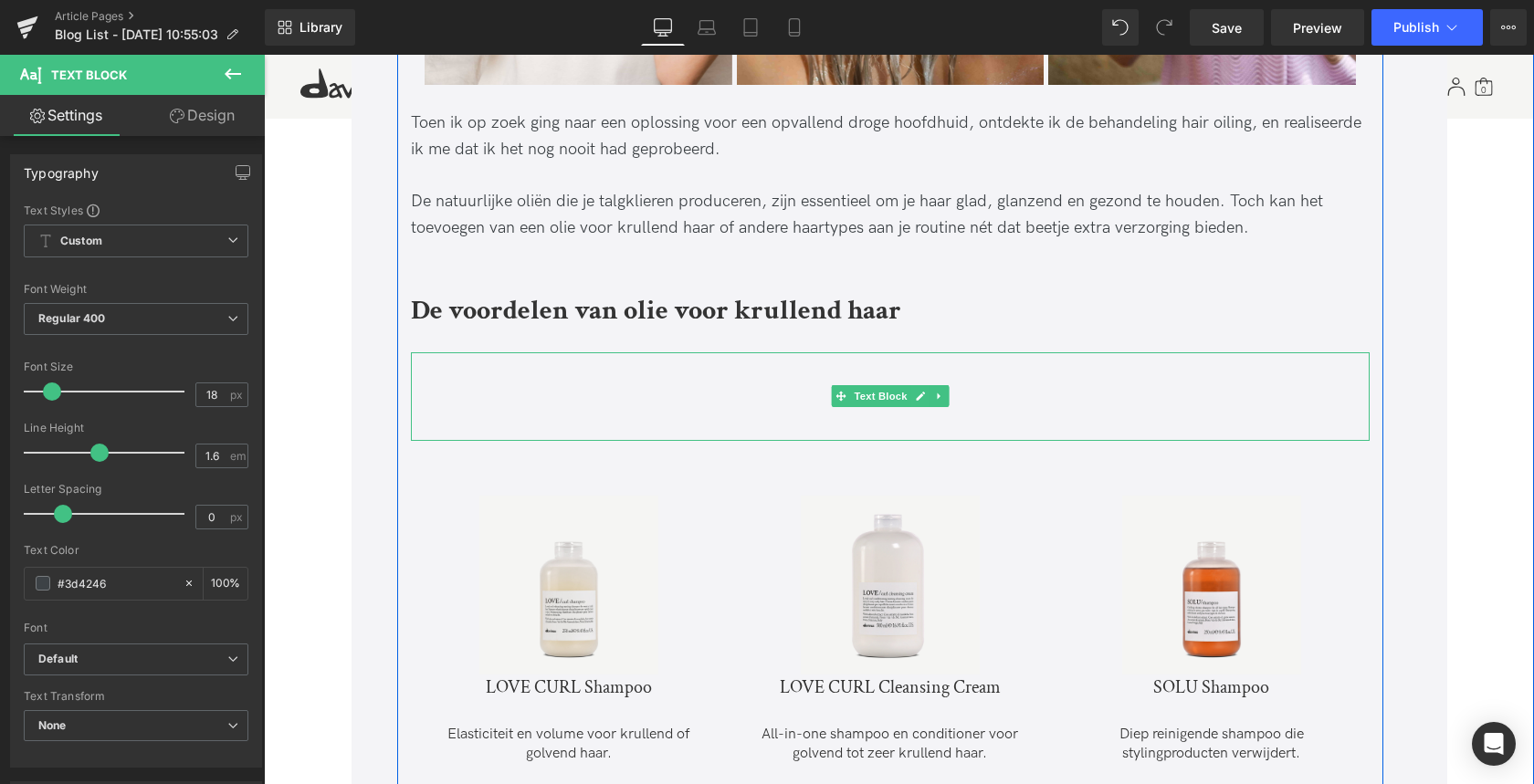
click at [939, 399] on icon at bounding box center [939, 395] width 10 height 11
click at [944, 397] on icon at bounding box center [949, 396] width 10 height 10
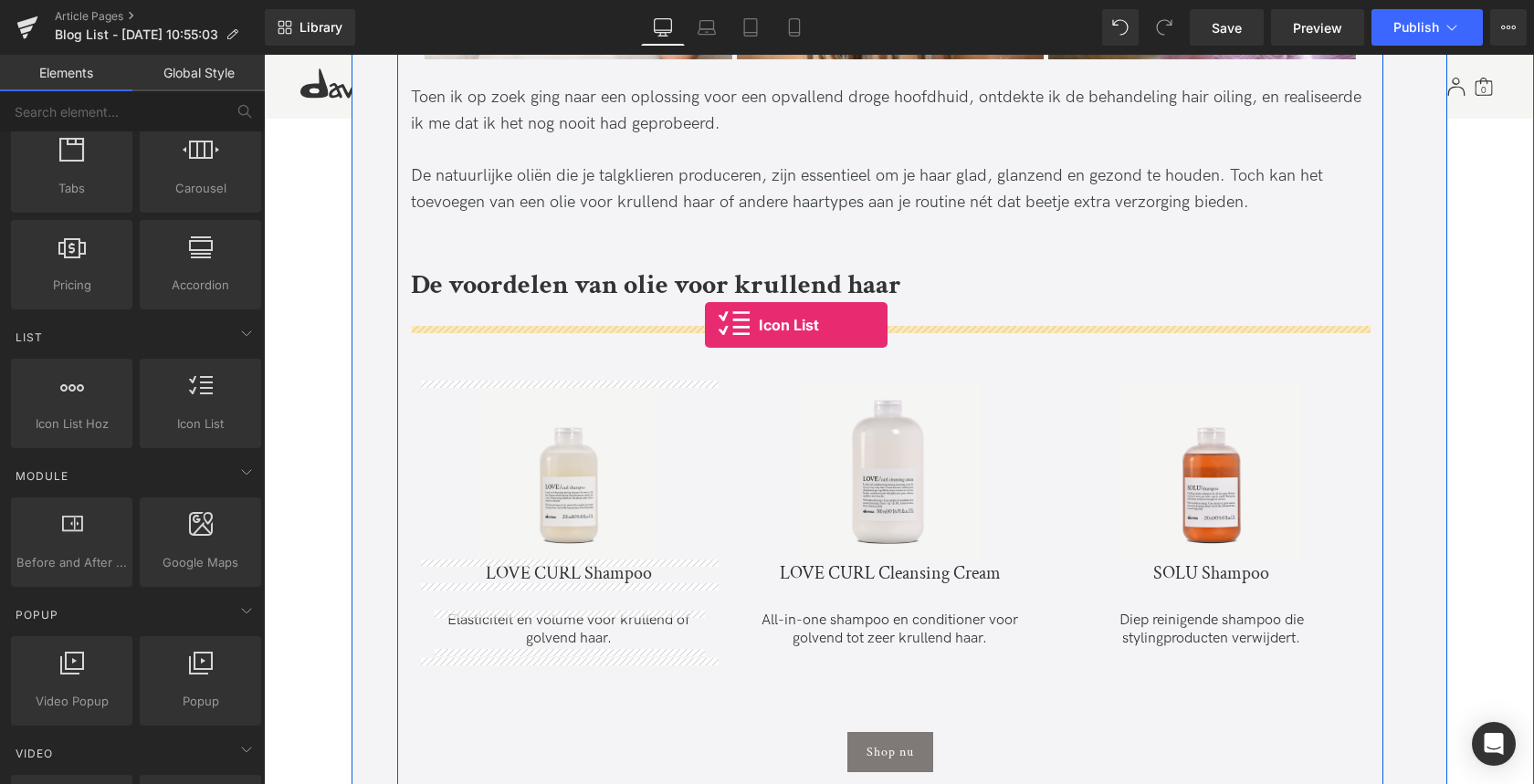
scroll to position [1885, 0]
drag, startPoint x: 447, startPoint y: 468, endPoint x: 705, endPoint y: 323, distance: 296.0
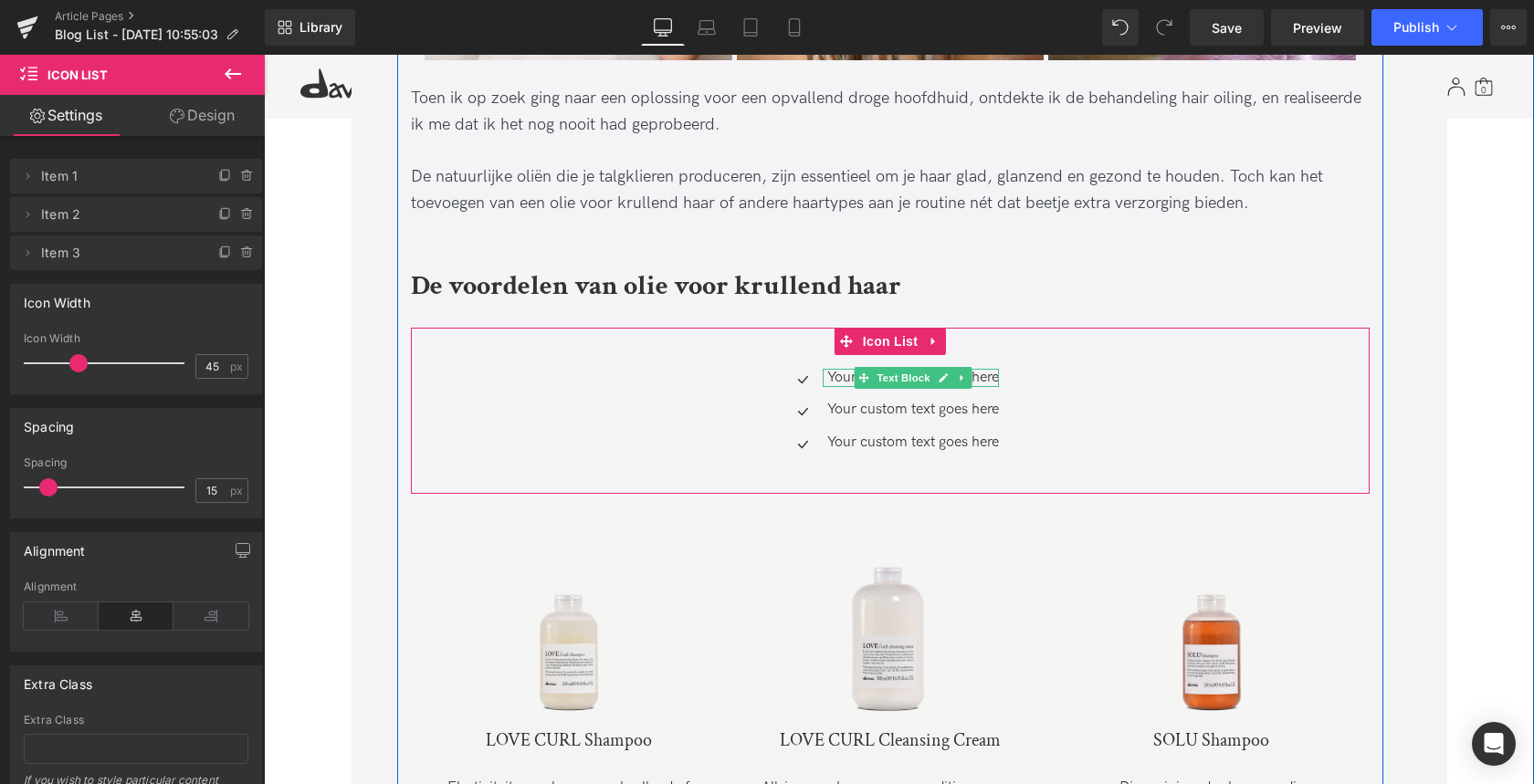
click at [839, 377] on p "Your custom text goes here" at bounding box center [913, 378] width 172 height 19
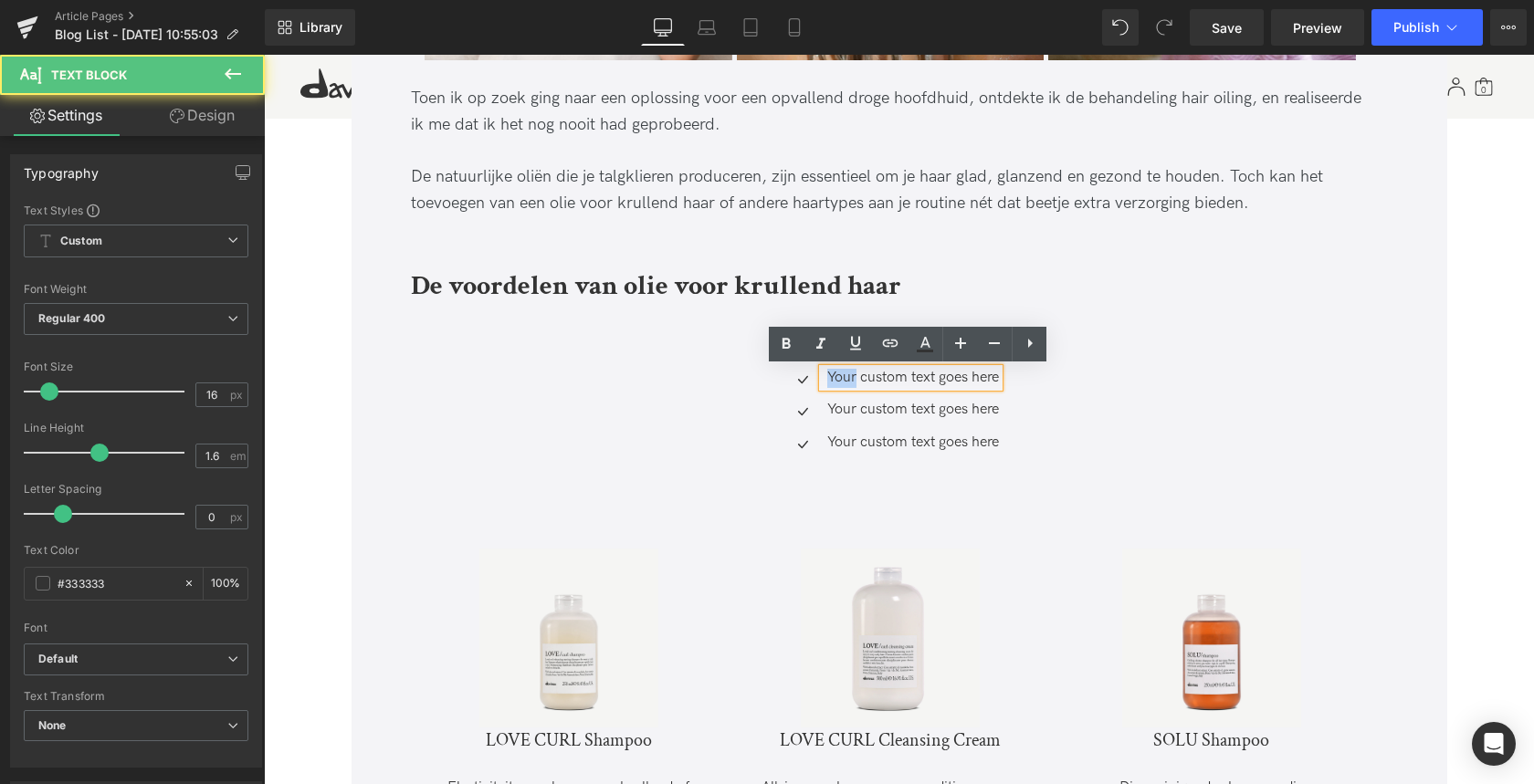
click at [839, 377] on p "Your custom text goes here" at bounding box center [913, 378] width 172 height 19
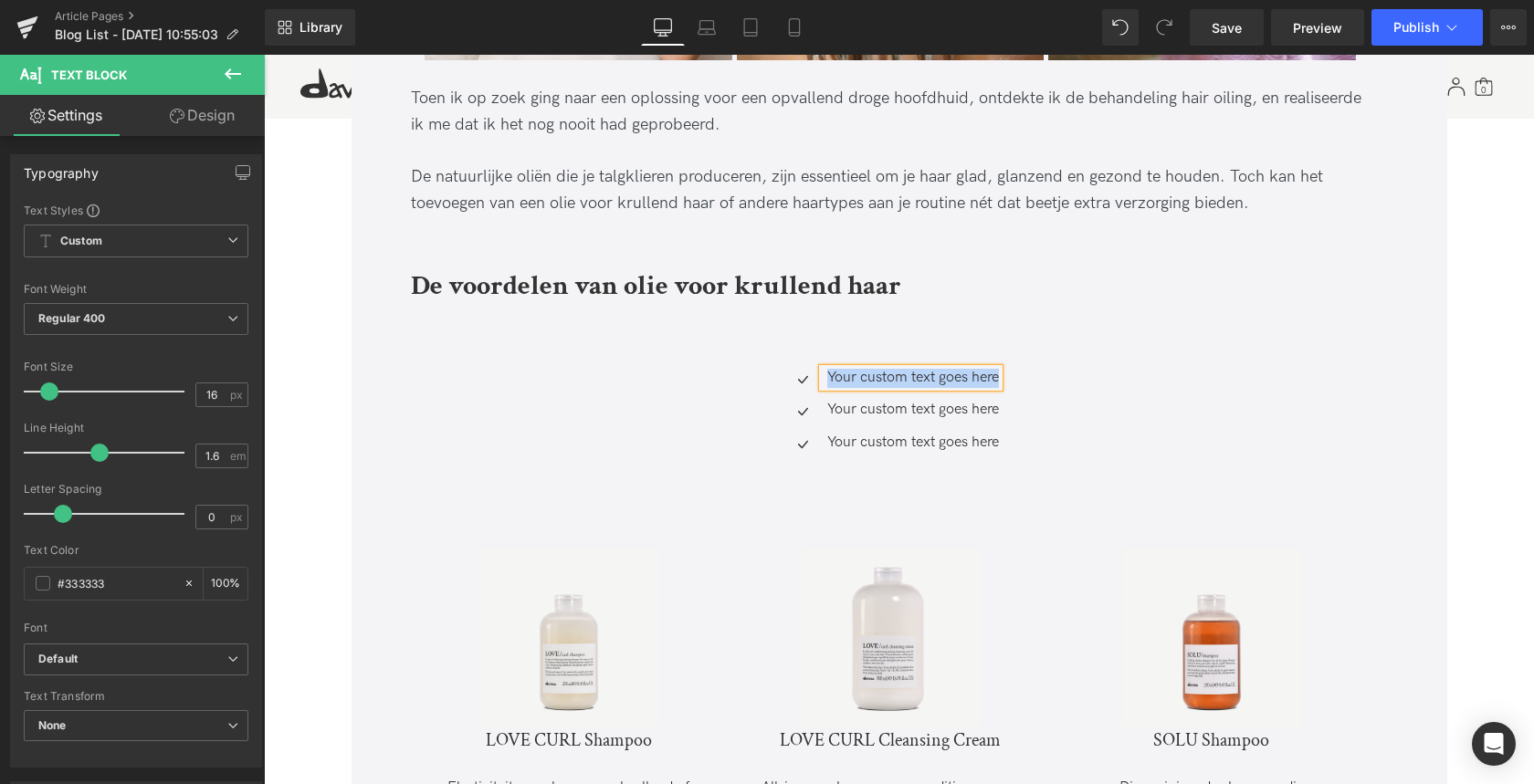
paste div
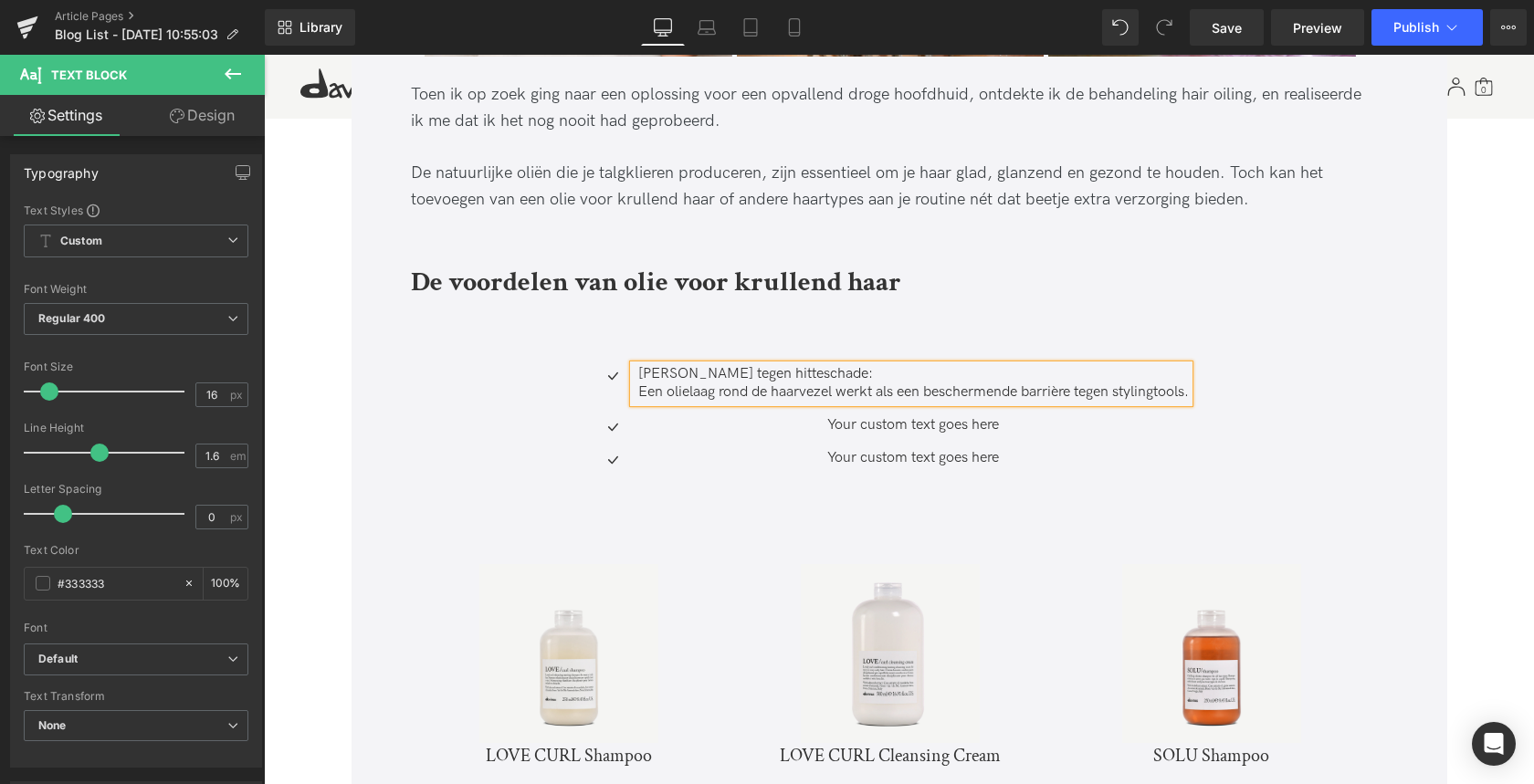
scroll to position [1887, 0]
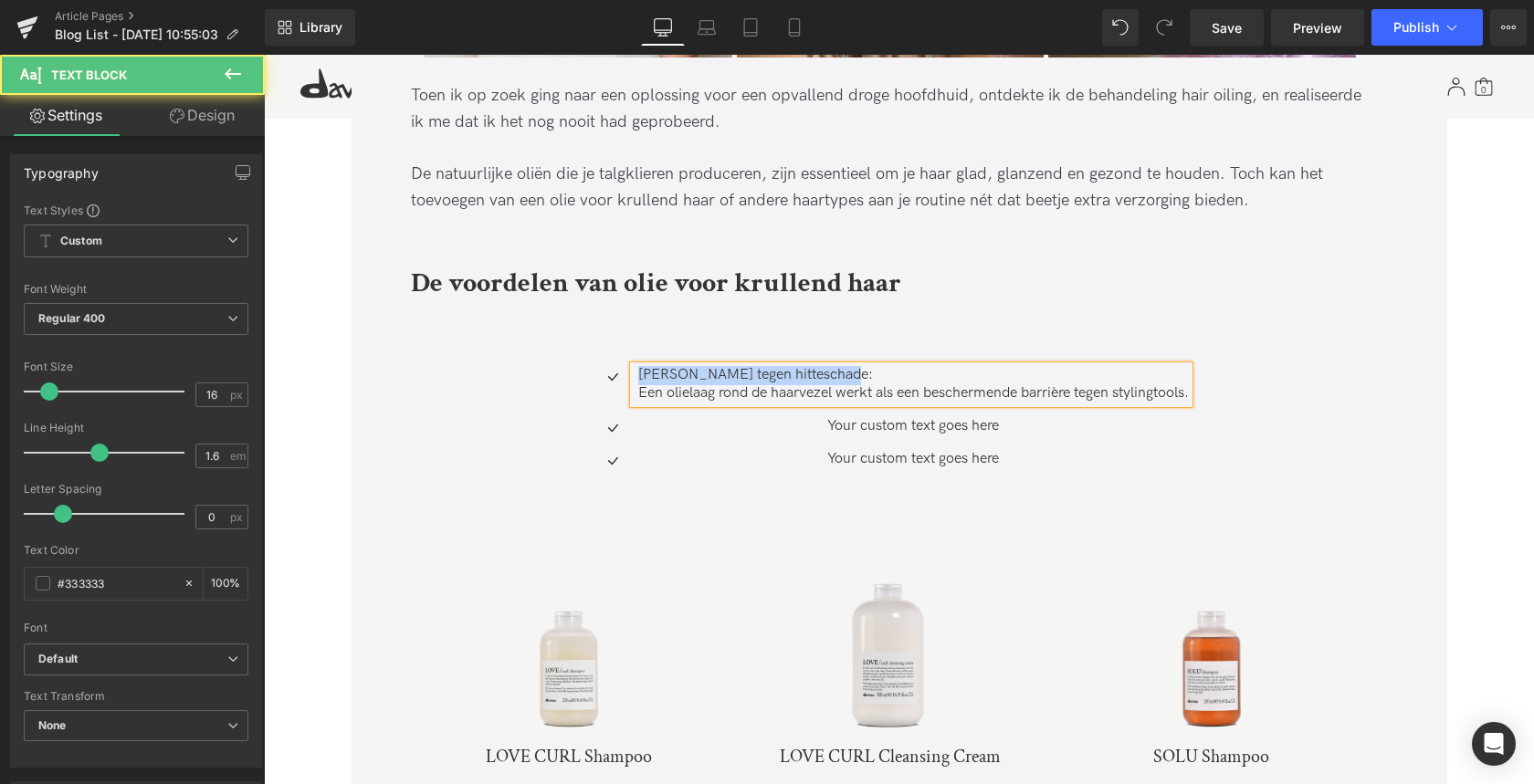
drag, startPoint x: 821, startPoint y: 376, endPoint x: 562, endPoint y: 382, distance: 259.1
click at [595, 372] on li "Icon Bescherming tegen hitteschade: Een olielaag rond de haarvezel werkt als ee…" at bounding box center [890, 385] width 596 height 39
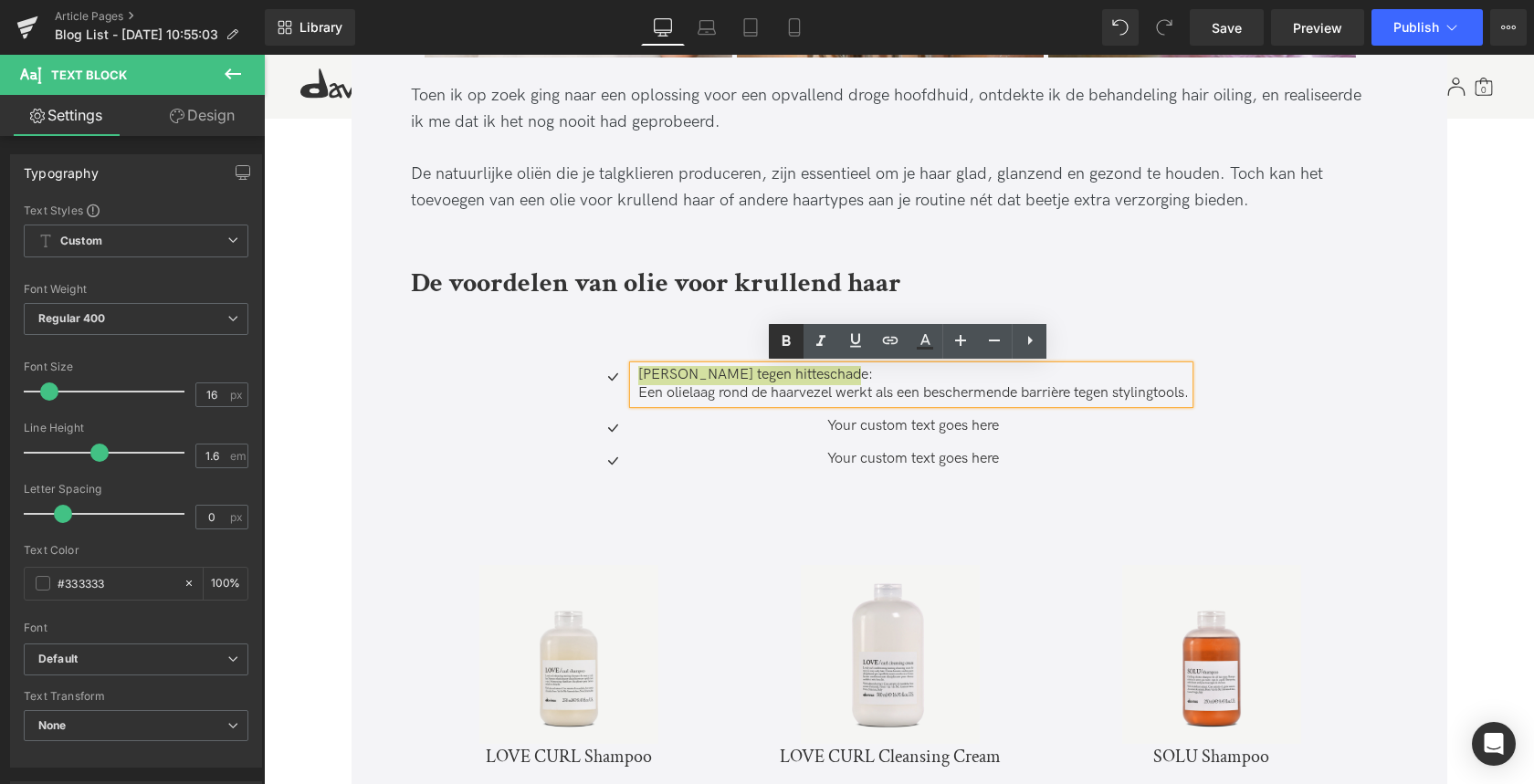
click at [789, 342] on icon at bounding box center [786, 340] width 9 height 11
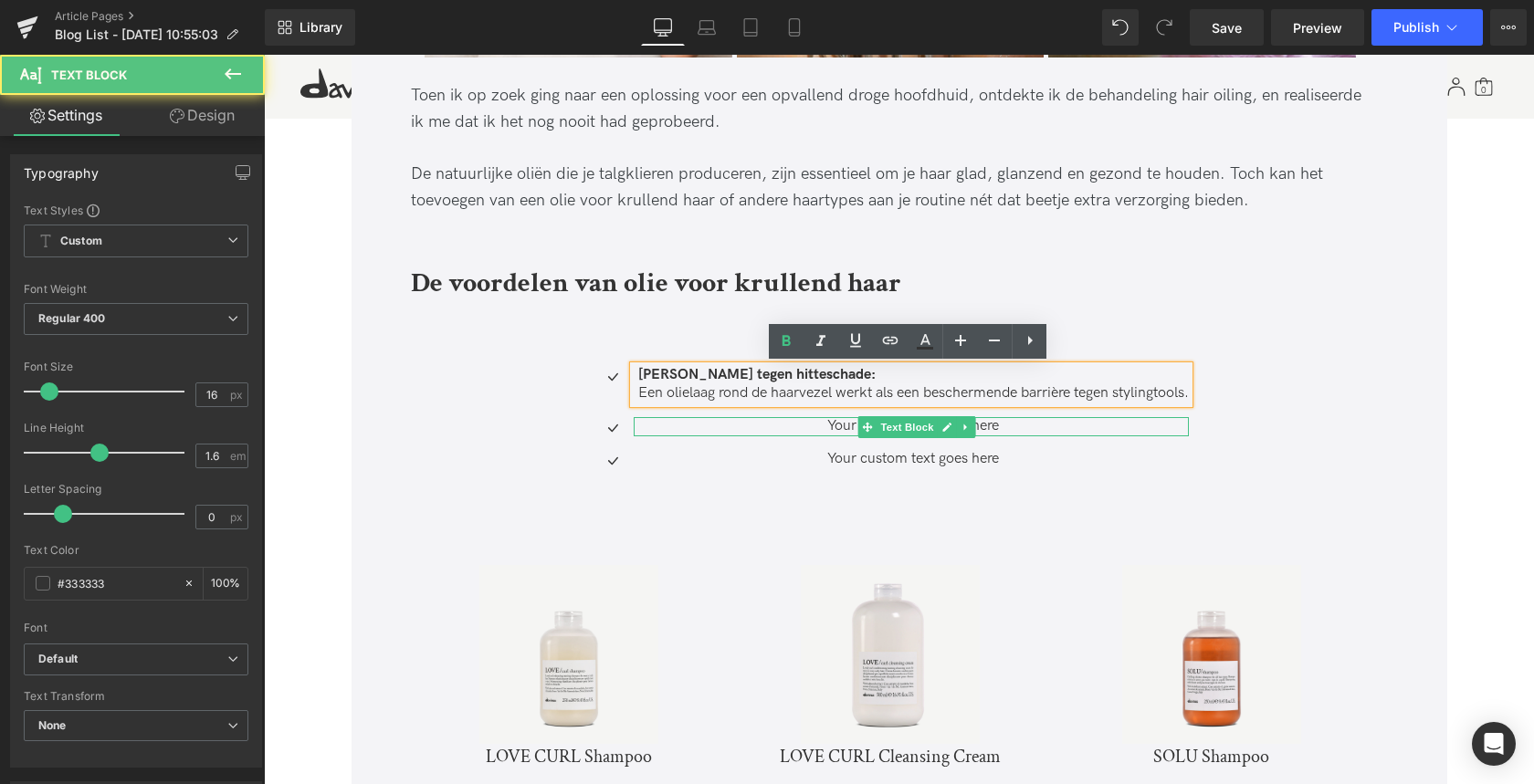
click at [795, 424] on p "Your custom text goes here" at bounding box center [914, 427] width 551 height 19
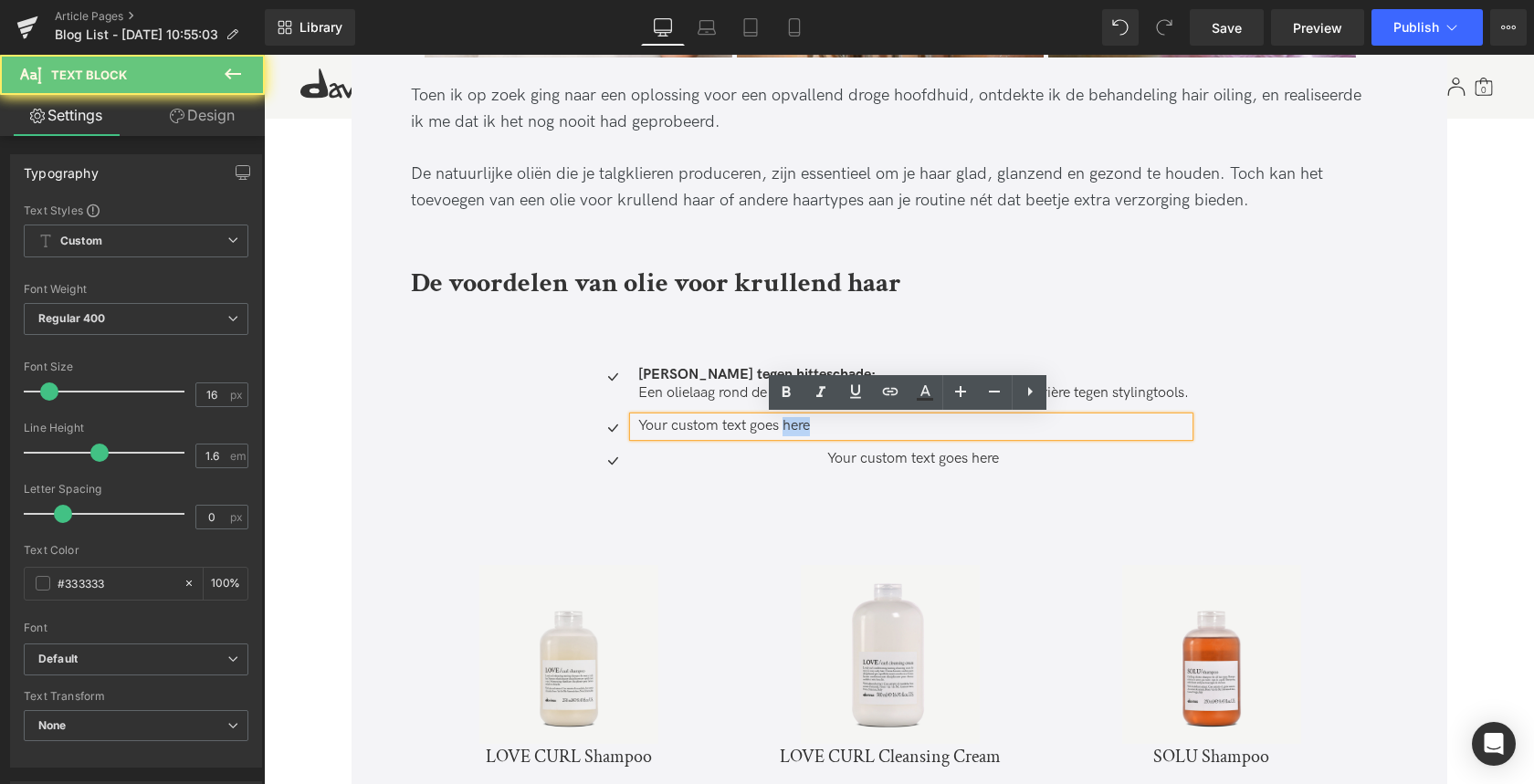
click at [795, 424] on p "Your custom text goes here" at bounding box center [914, 427] width 551 height 19
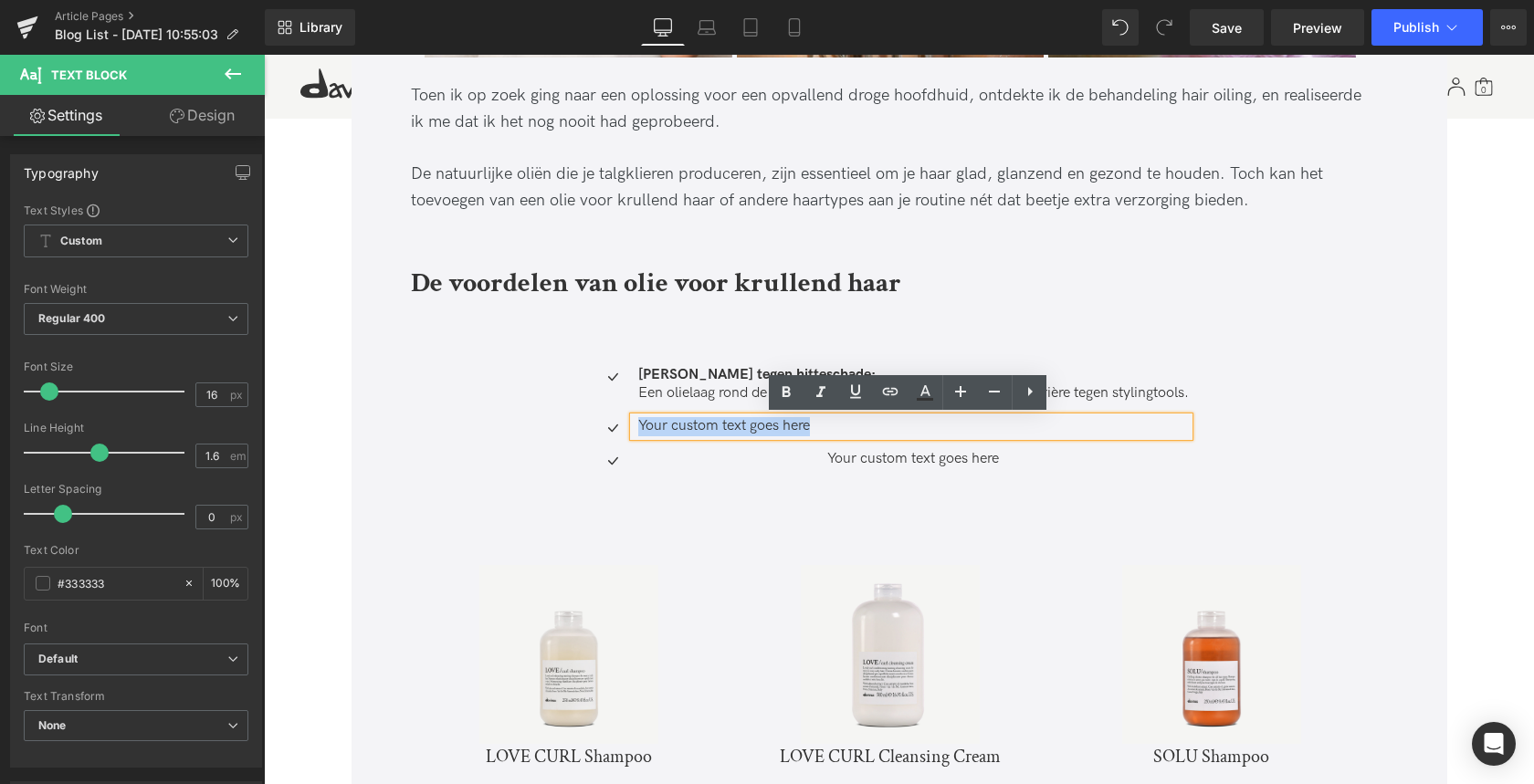
click at [795, 424] on p "Your custom text goes here" at bounding box center [914, 427] width 551 height 19
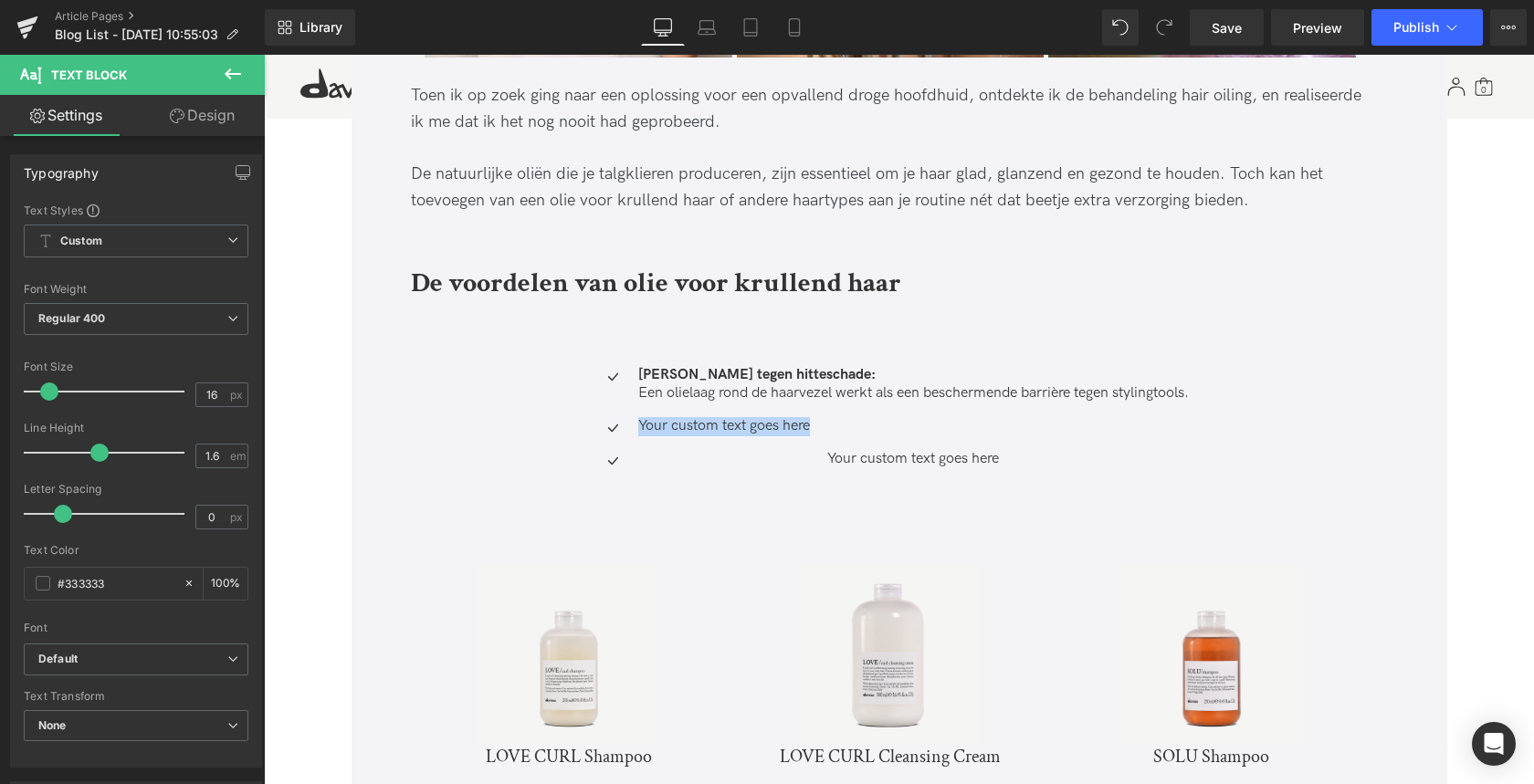
click at [660, 425] on p "Your custom text goes here" at bounding box center [914, 427] width 551 height 19
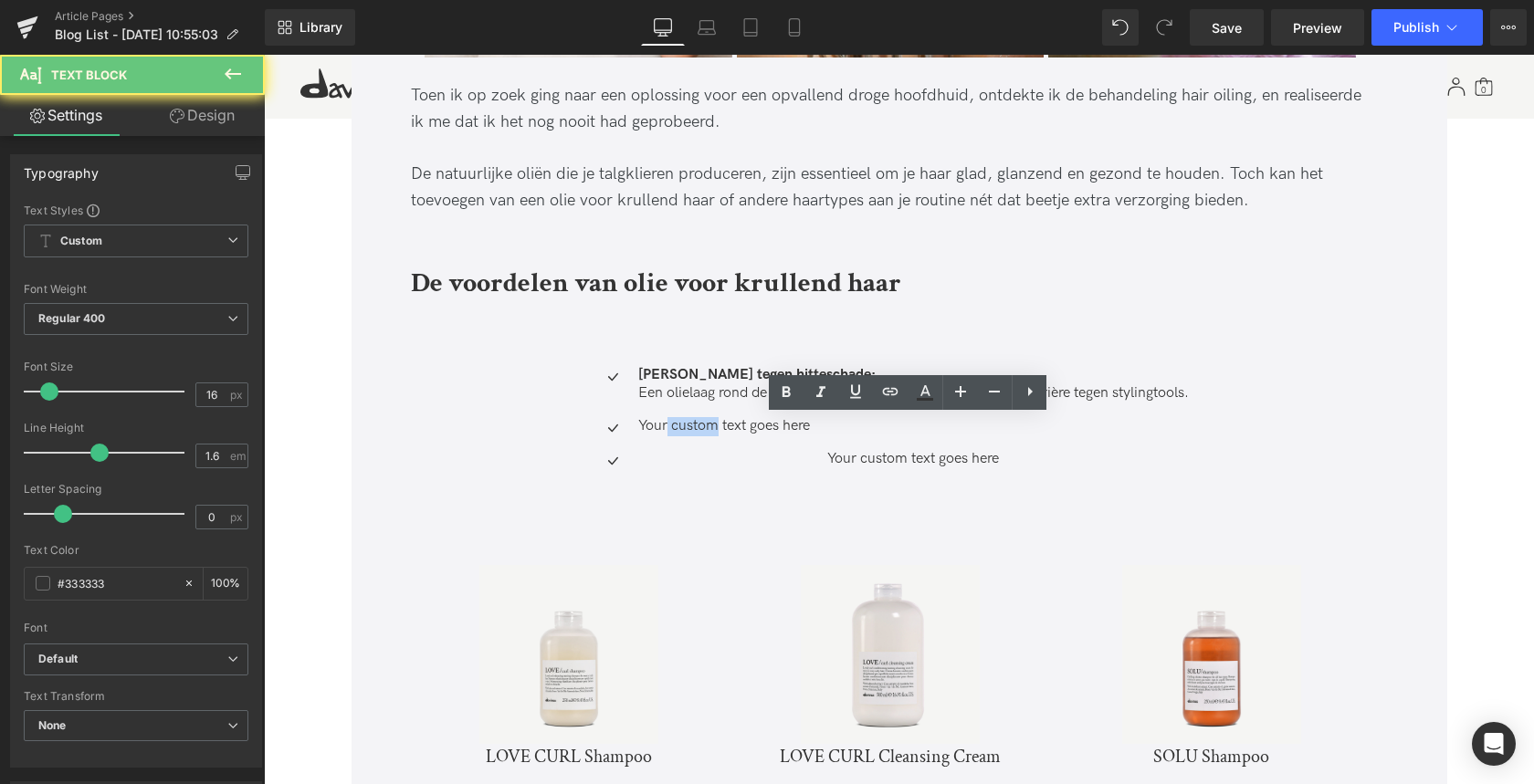
click at [660, 425] on p "Your custom text goes here" at bounding box center [914, 427] width 551 height 19
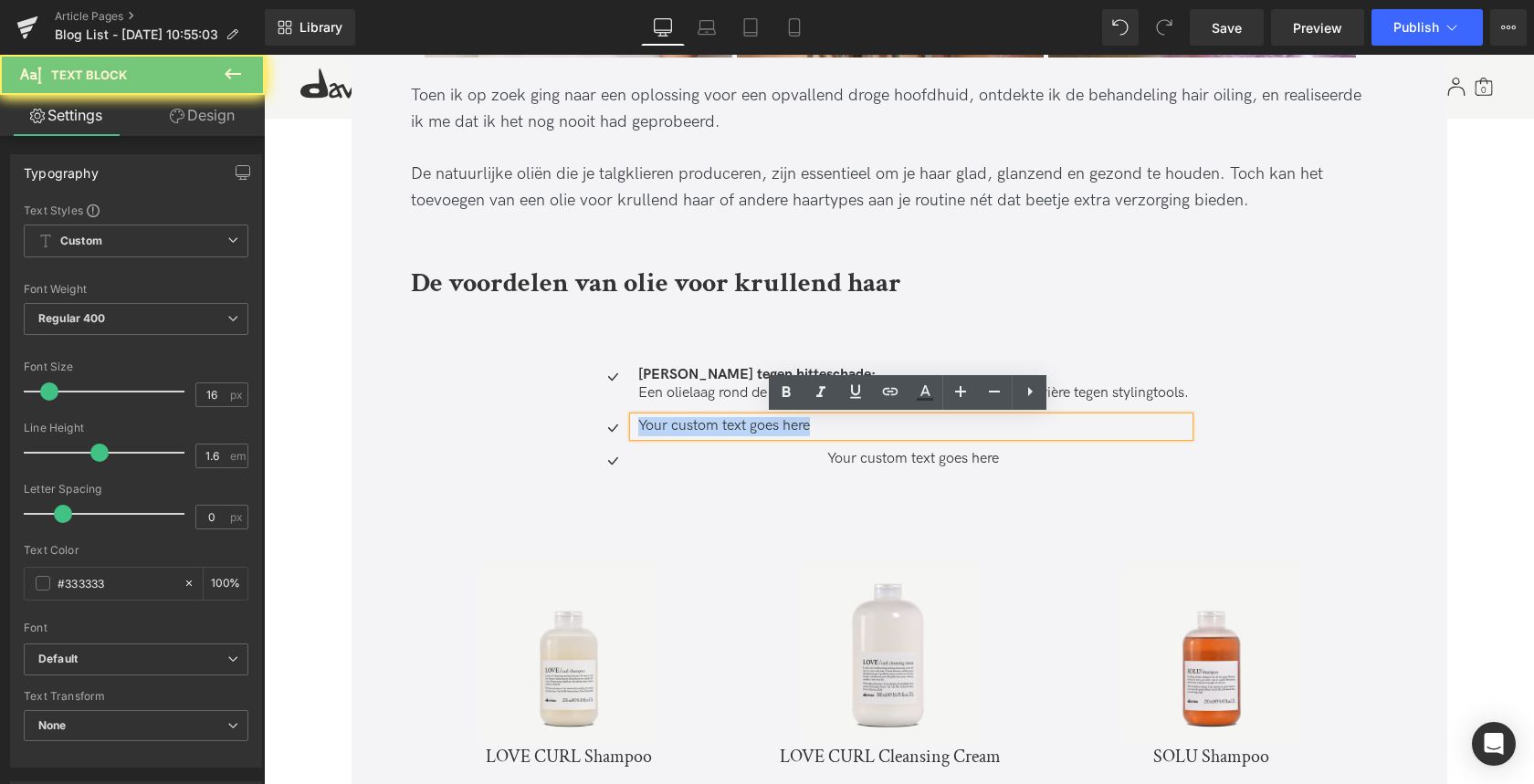
click at [660, 425] on p "Your custom text goes here" at bounding box center [914, 427] width 551 height 19
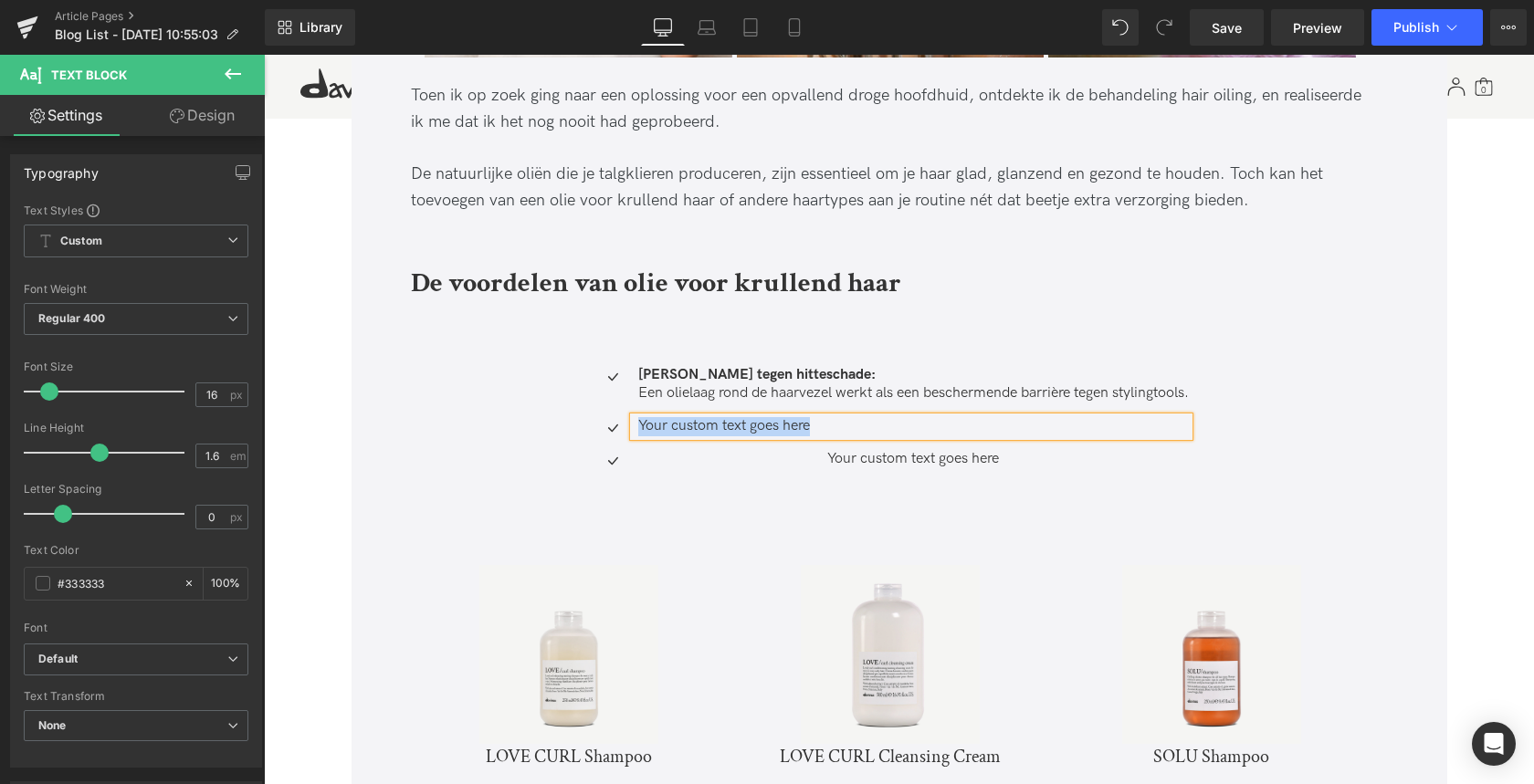
paste div
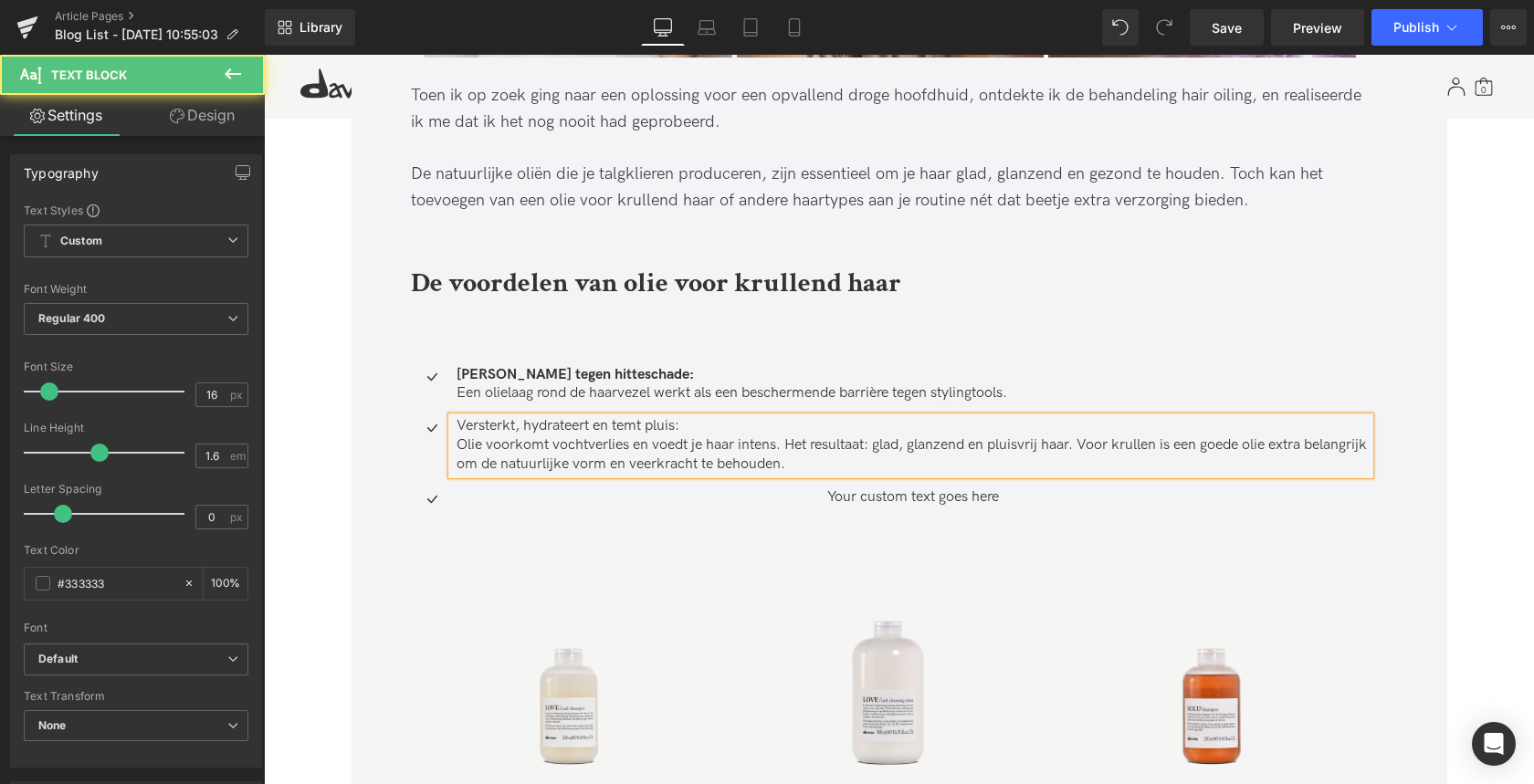
drag, startPoint x: 662, startPoint y: 425, endPoint x: 440, endPoint y: 426, distance: 222.0
click at [452, 424] on div "Versterkt, hydrateert en temt pluis: Olie voorkomt vochtverlies en voedt je haa…" at bounding box center [911, 445] width 918 height 57
drag, startPoint x: 456, startPoint y: 424, endPoint x: 717, endPoint y: 432, distance: 261.1
click at [706, 423] on p "Versterkt, hydrateert en temt pluis:" at bounding box center [913, 427] width 913 height 19
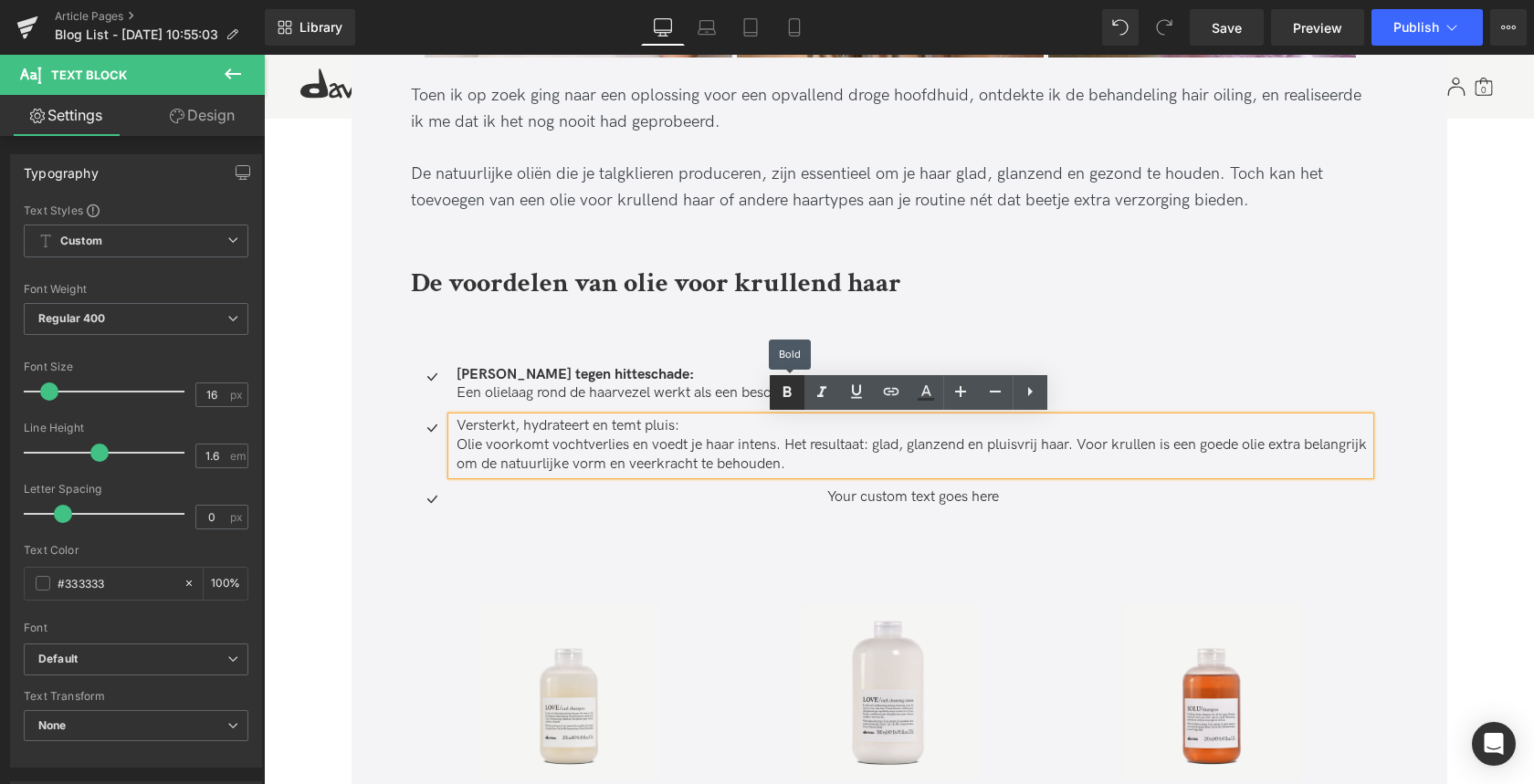
click at [792, 394] on icon at bounding box center [786, 392] width 22 height 22
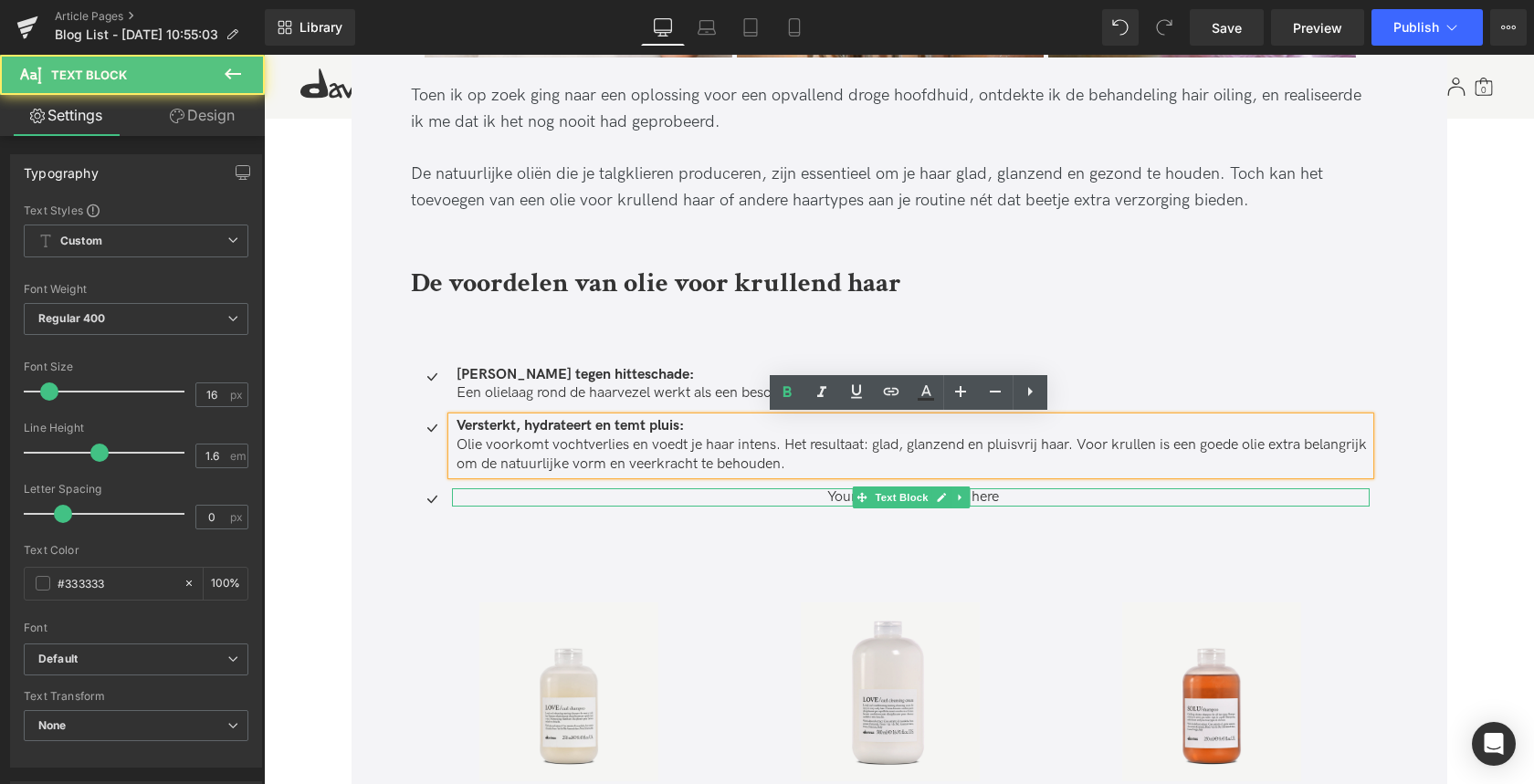
click at [512, 494] on p "Your custom text goes here" at bounding box center [913, 498] width 913 height 19
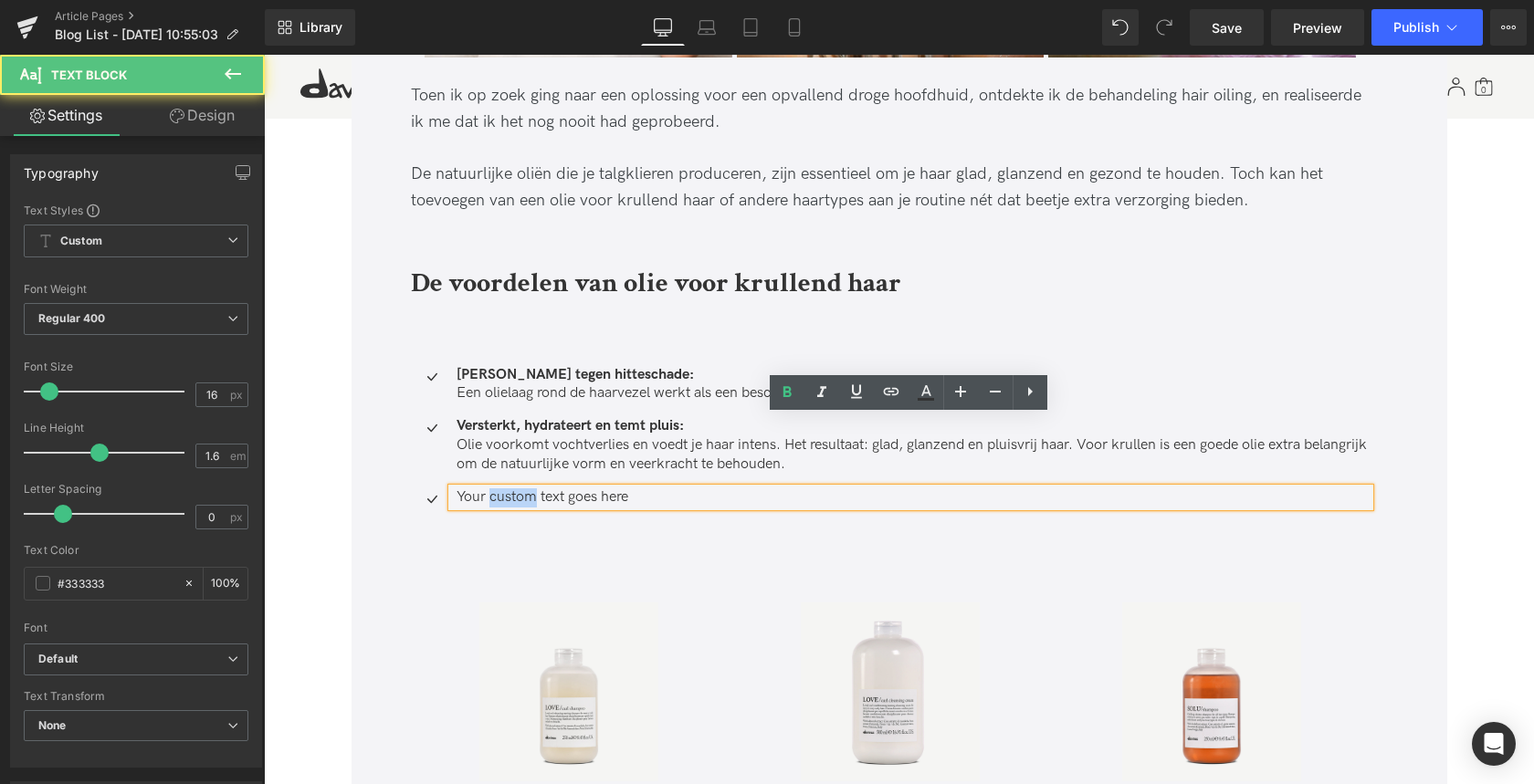
click at [512, 494] on p "Your custom text goes here" at bounding box center [913, 498] width 913 height 19
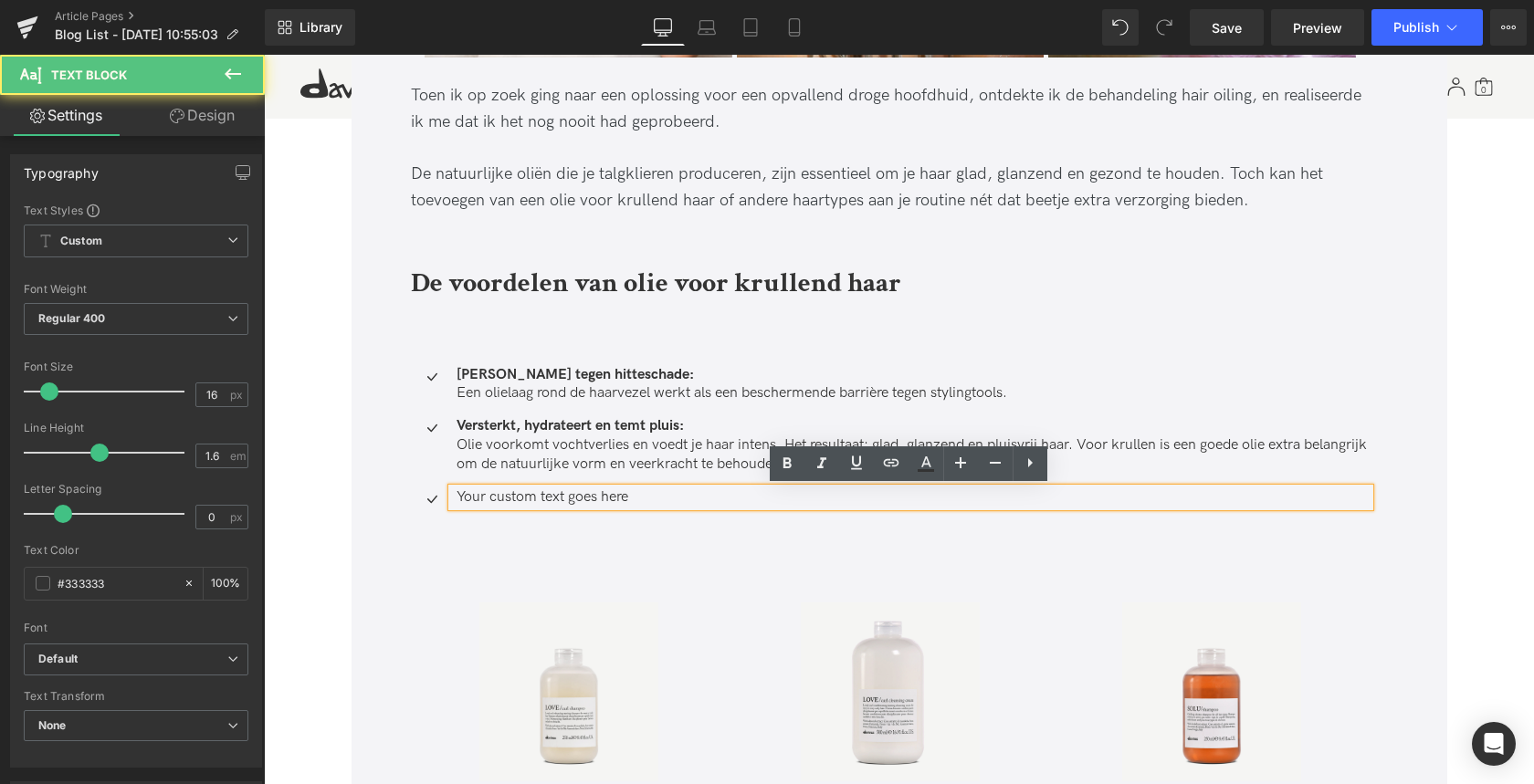
drag, startPoint x: 638, startPoint y: 495, endPoint x: 447, endPoint y: 492, distance: 191.0
click at [452, 492] on div "Your custom text goes here" at bounding box center [911, 498] width 918 height 19
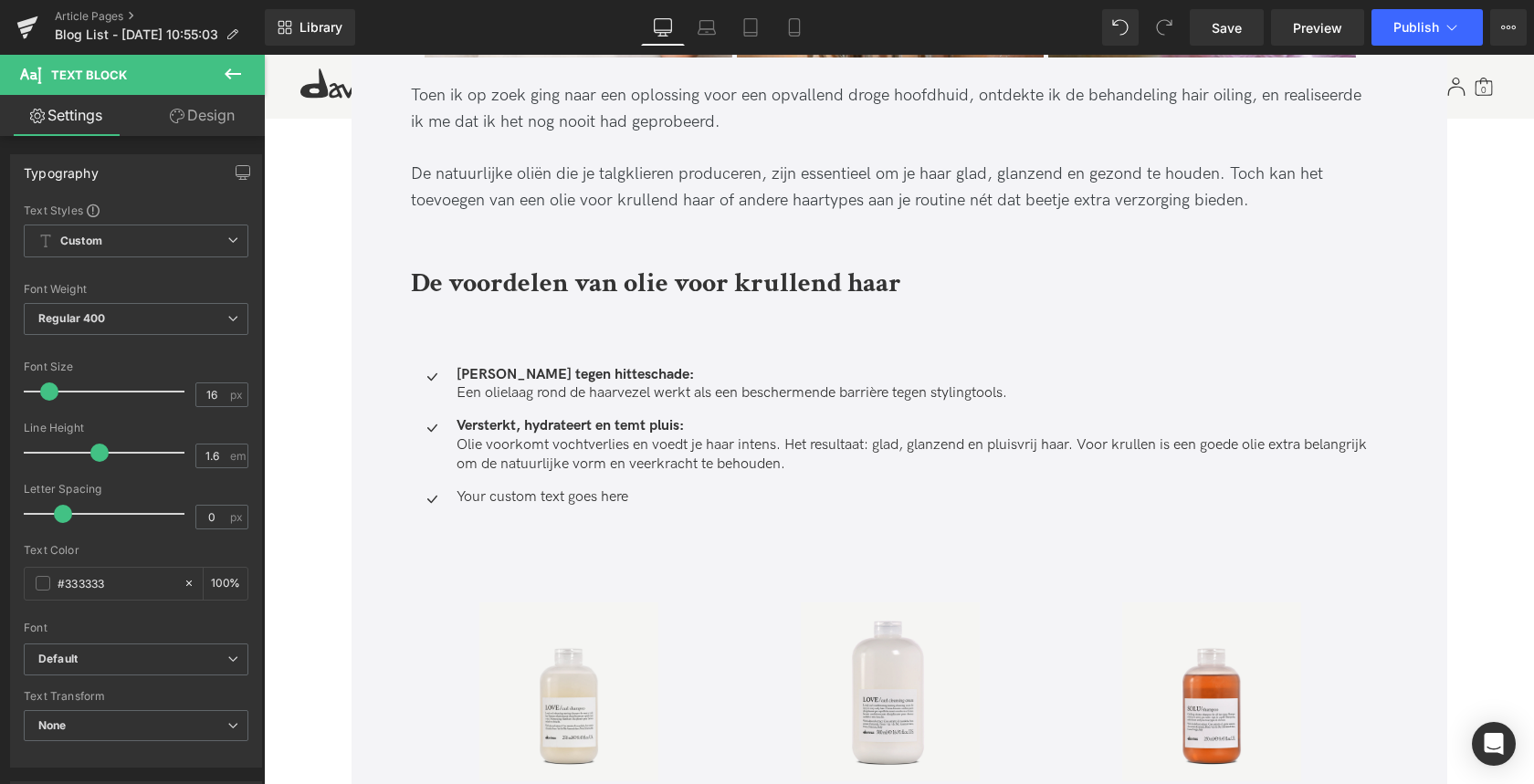
click at [527, 496] on p "Your custom text goes here" at bounding box center [913, 498] width 913 height 19
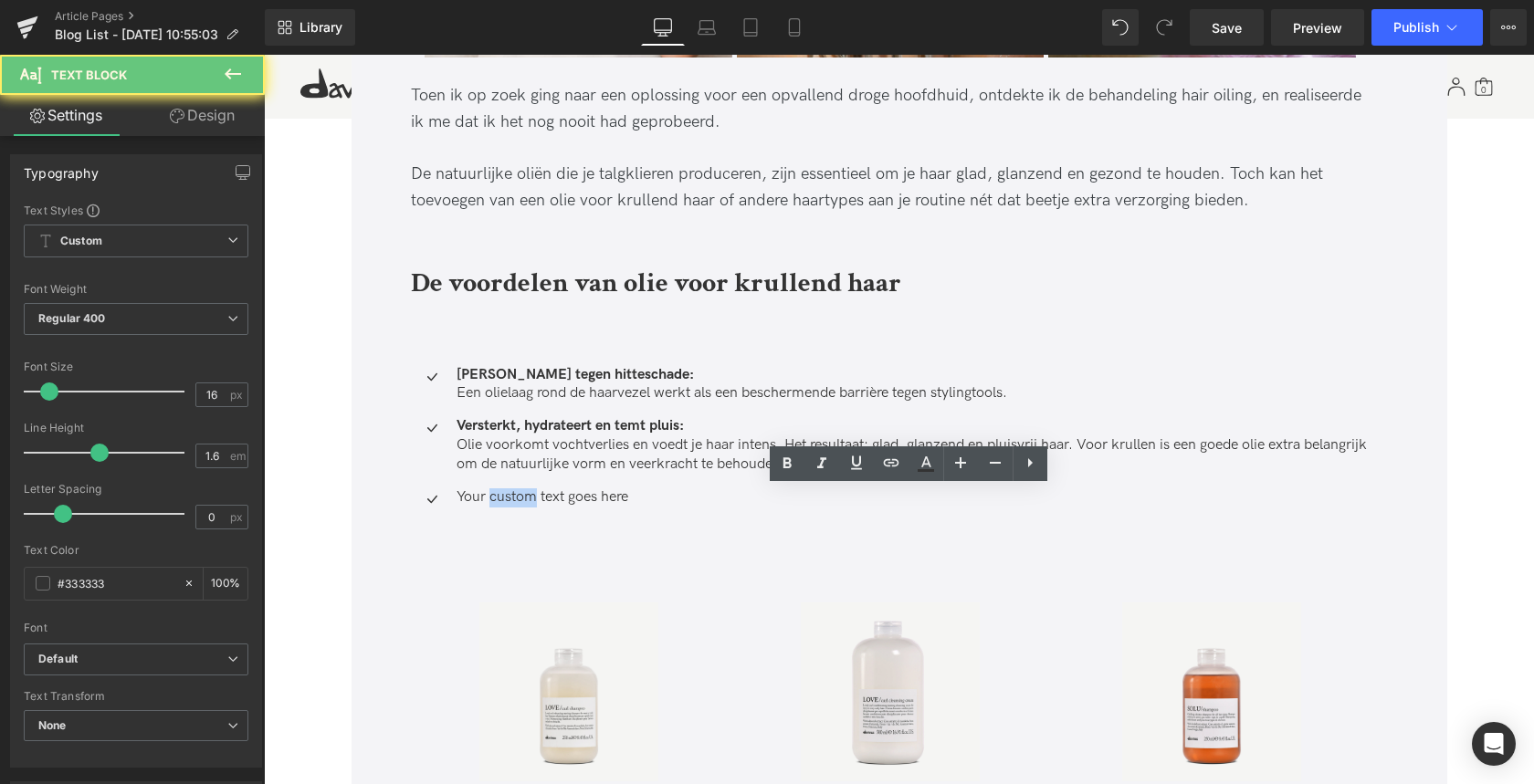
click at [526, 496] on p "Your custom text goes here" at bounding box center [913, 498] width 913 height 19
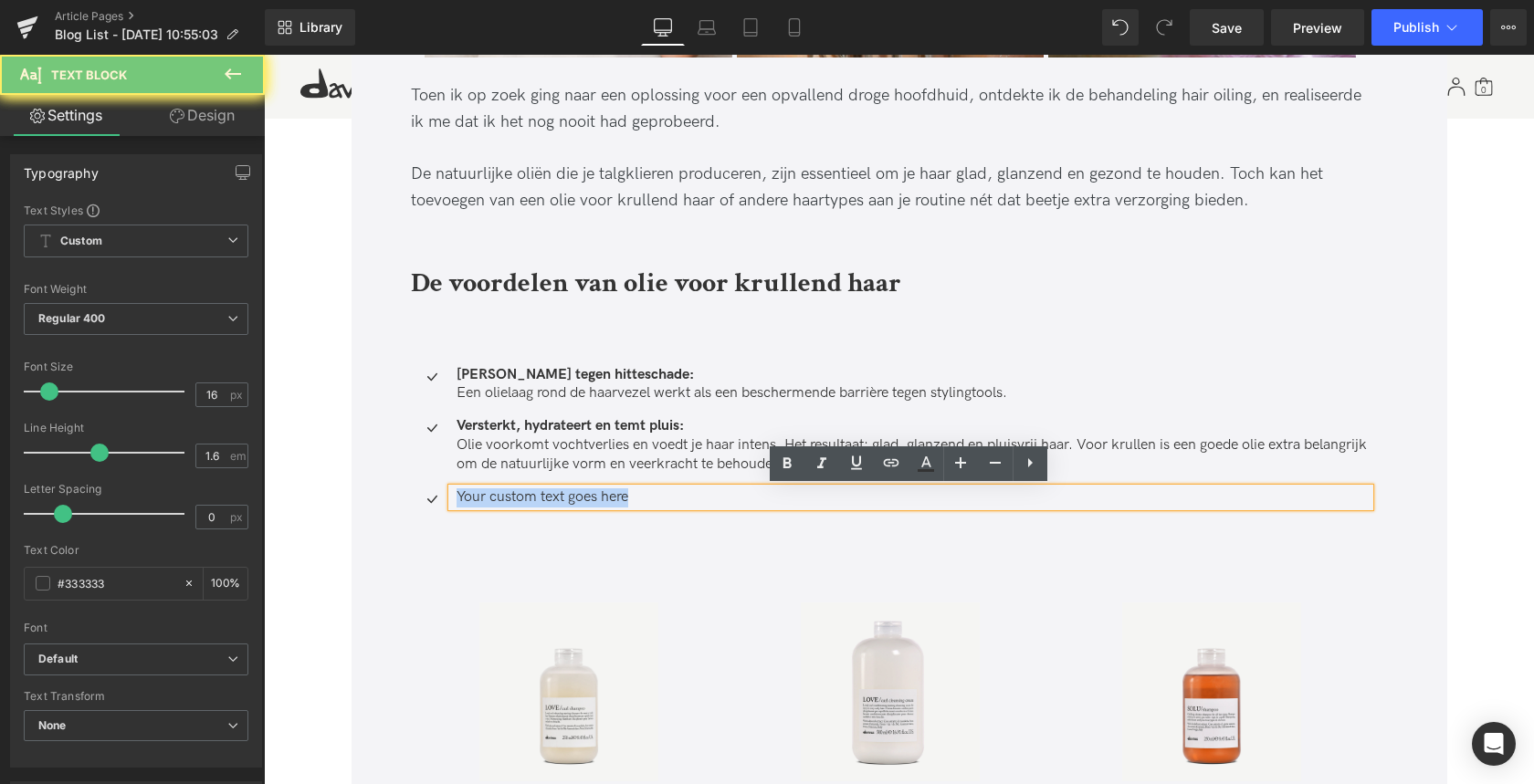
click at [526, 496] on p "Your custom text goes here" at bounding box center [913, 498] width 913 height 19
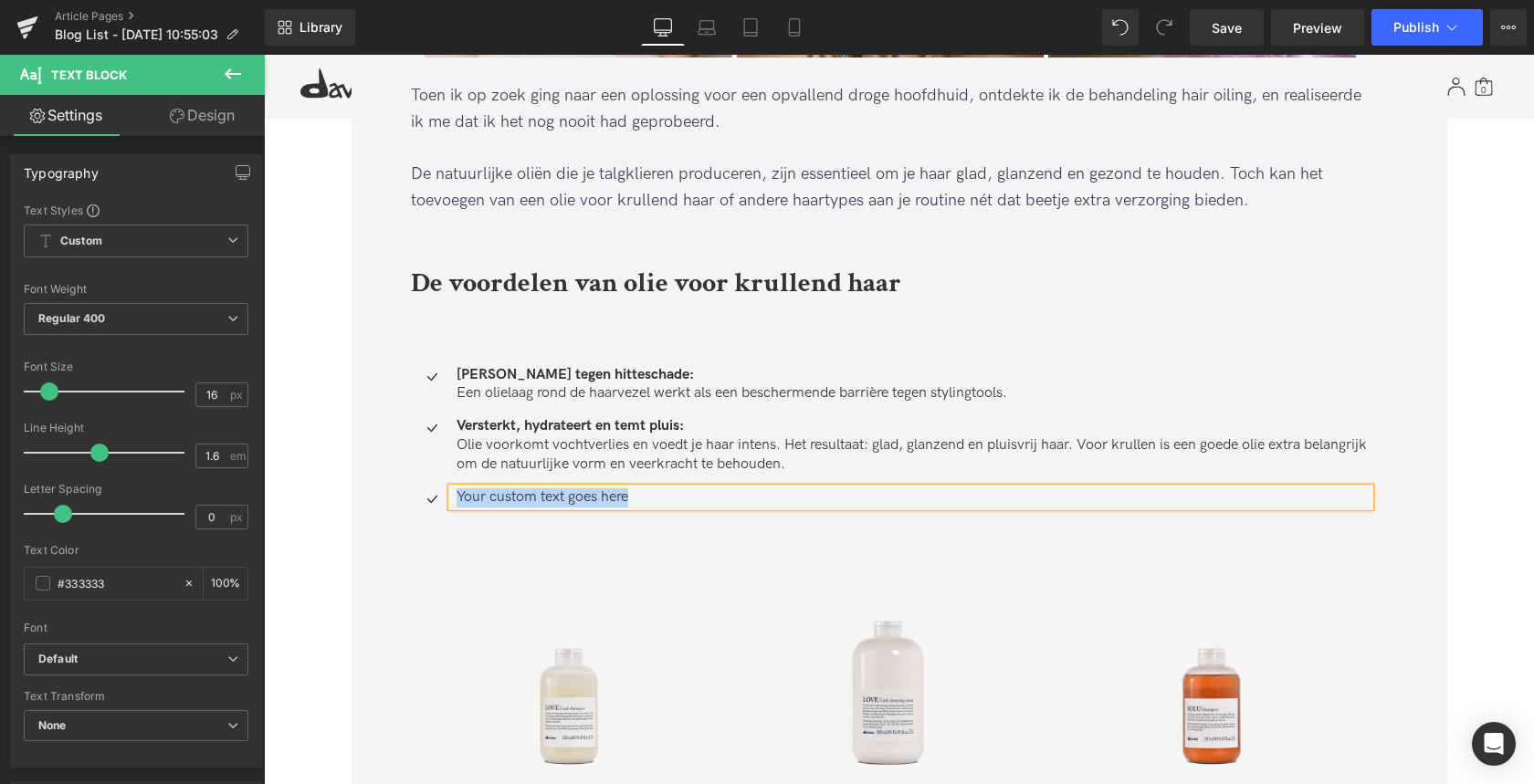
paste div
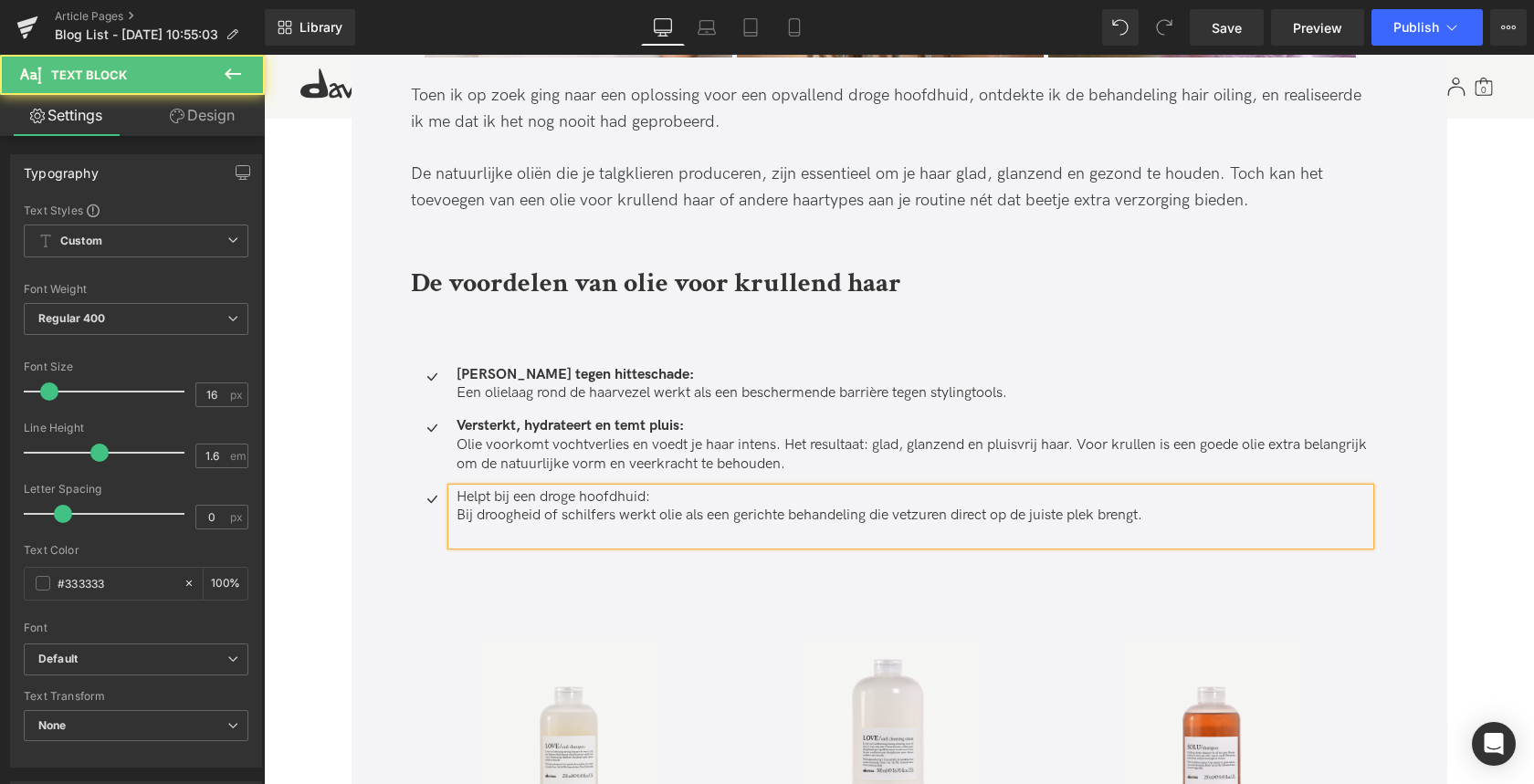
drag, startPoint x: 668, startPoint y: 497, endPoint x: 445, endPoint y: 493, distance: 223.0
click at [452, 490] on div "Helpt bij een droge hoofdhuid: Bij droogheid of schilfers werkt olie als een ge…" at bounding box center [911, 517] width 918 height 57
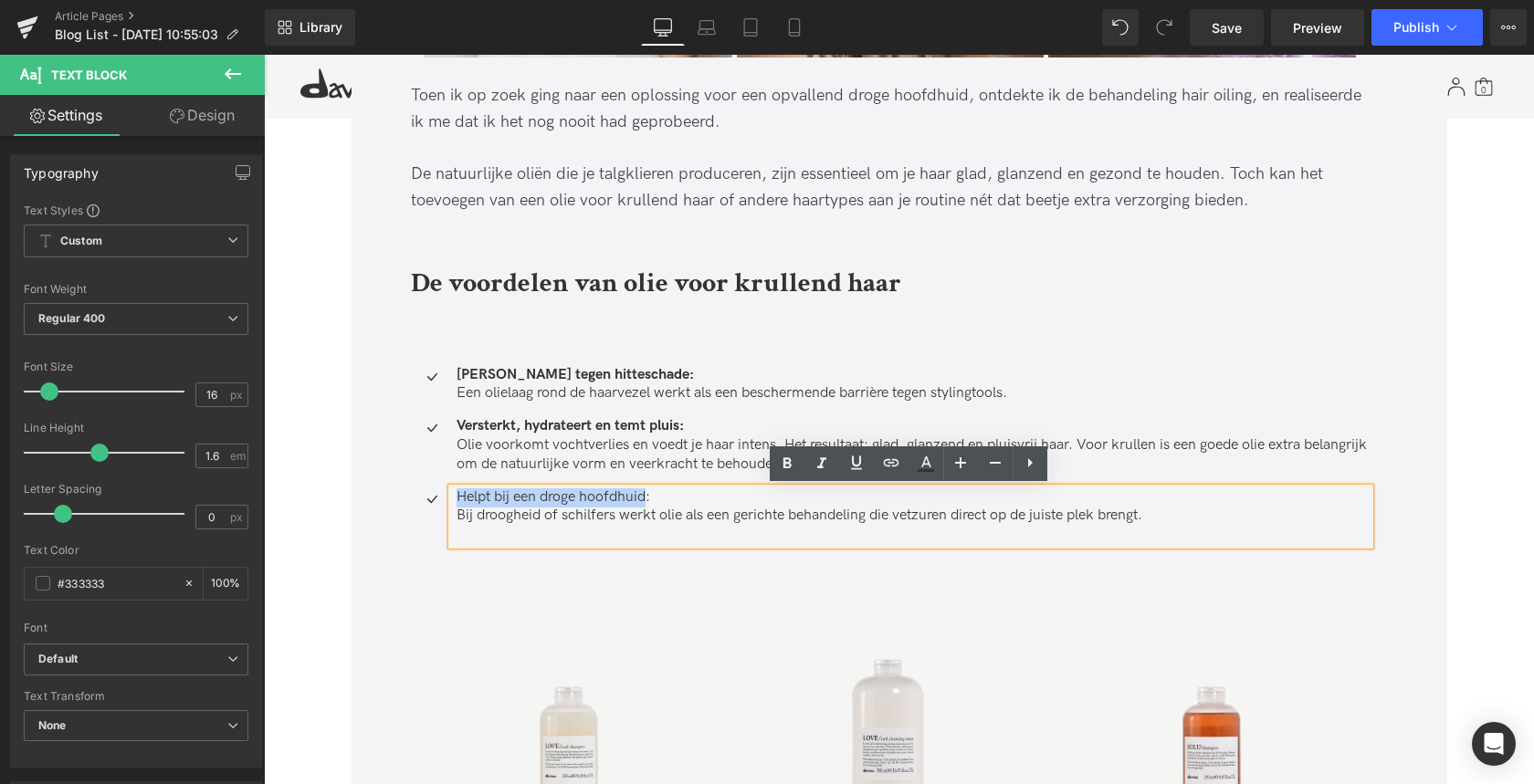
drag, startPoint x: 455, startPoint y: 497, endPoint x: 647, endPoint y: 497, distance: 192.0
click at [647, 497] on p "Helpt bij een droge hoofdhuid:" at bounding box center [913, 498] width 913 height 19
click at [785, 472] on icon at bounding box center [786, 463] width 22 height 22
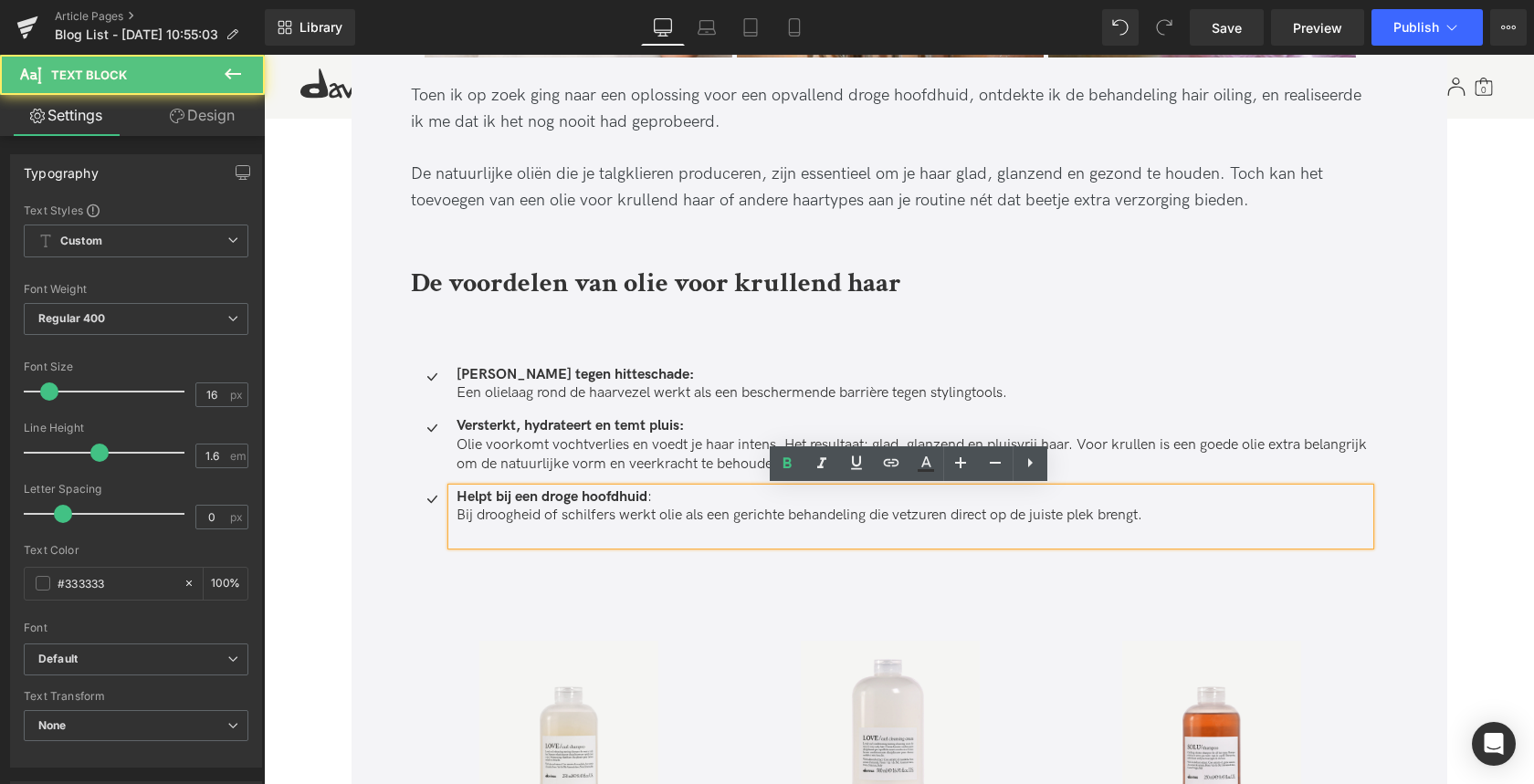
drag, startPoint x: 668, startPoint y: 495, endPoint x: 598, endPoint y: 491, distance: 70.1
click at [597, 490] on p "Helpt bij een droge hoofdhuid :" at bounding box center [913, 498] width 913 height 19
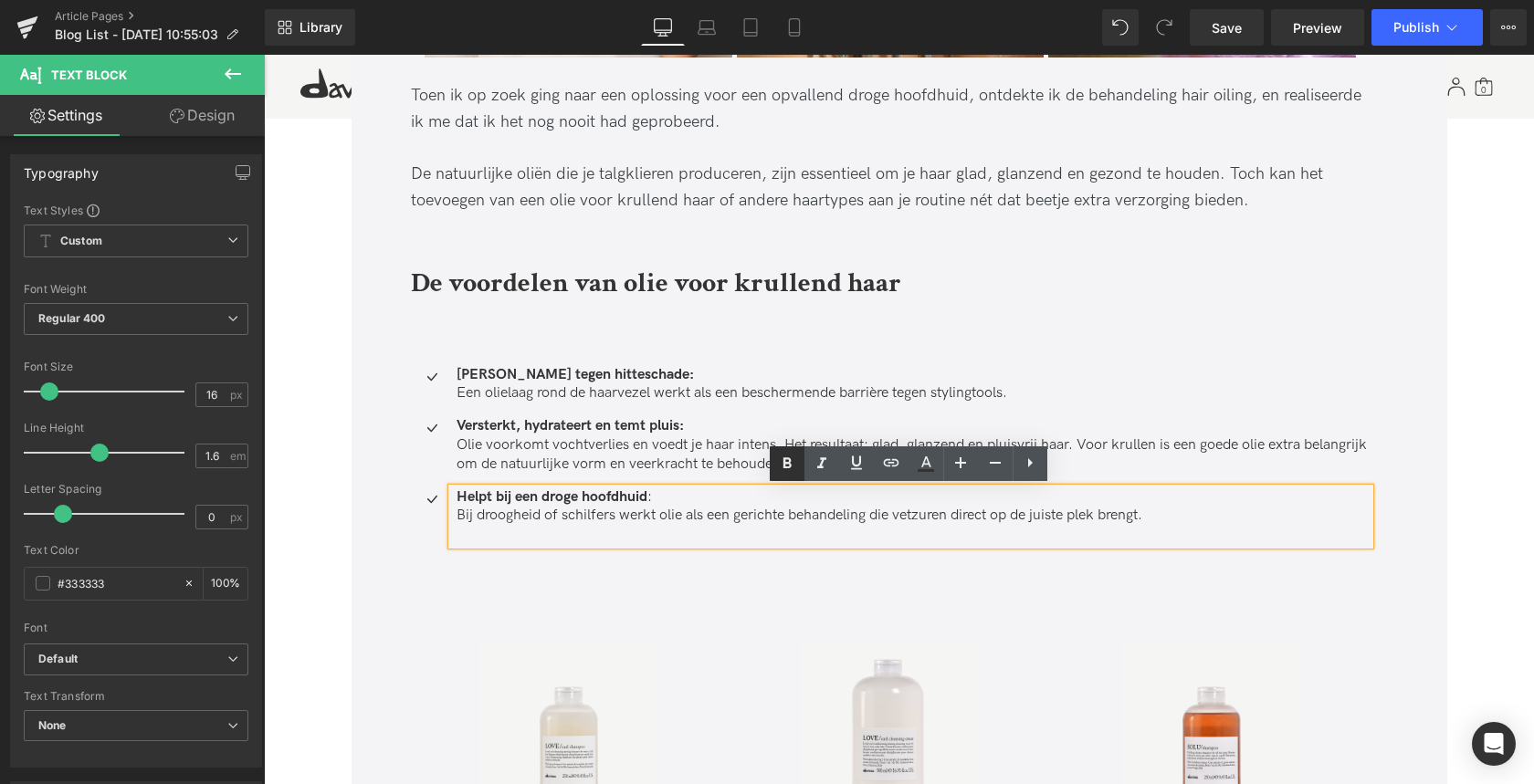
click at [782, 462] on icon at bounding box center [786, 462] width 9 height 11
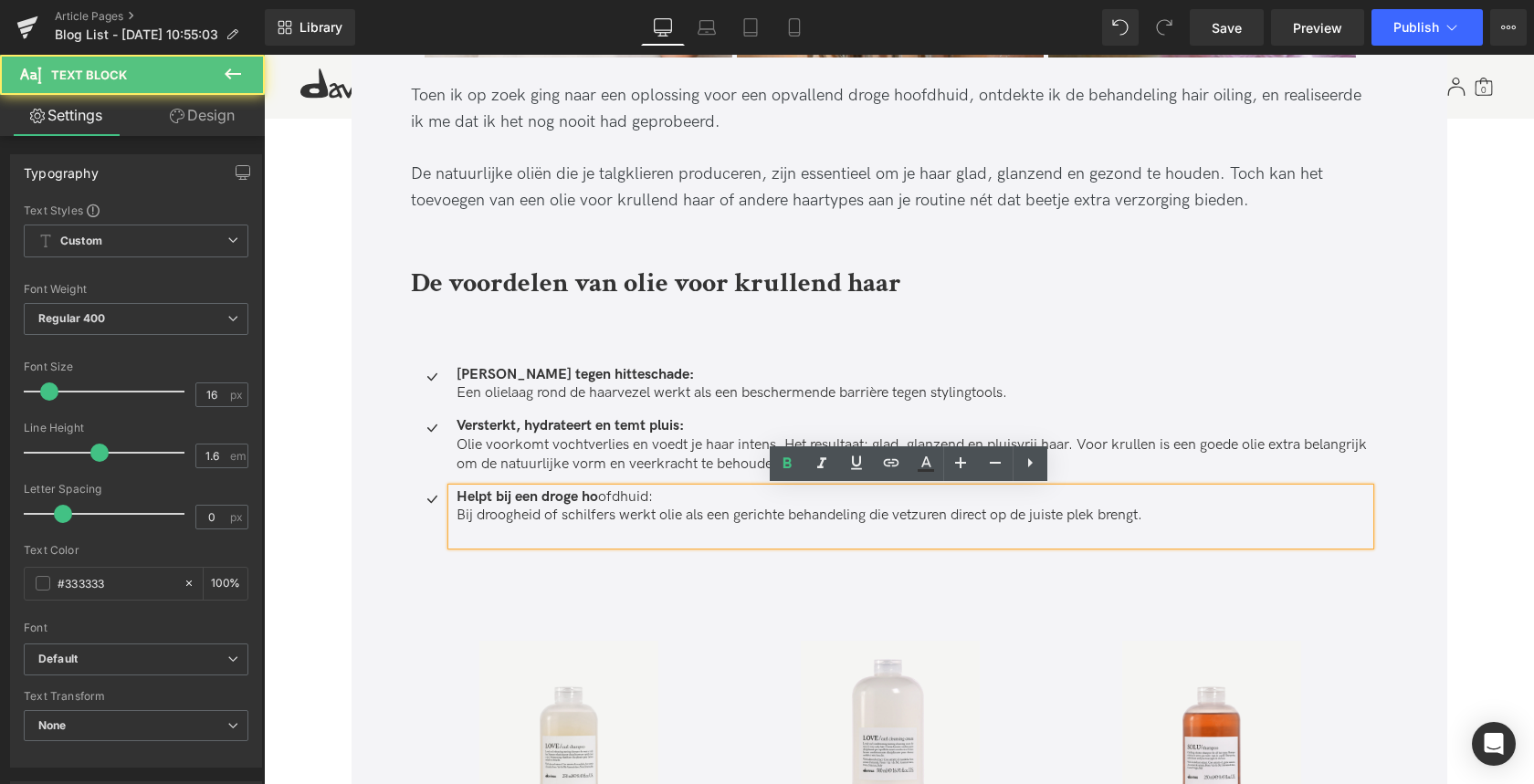
drag, startPoint x: 606, startPoint y: 494, endPoint x: 487, endPoint y: 494, distance: 119.0
click at [487, 491] on p "Helpt bij een droge ho ofdhuid:" at bounding box center [913, 498] width 913 height 19
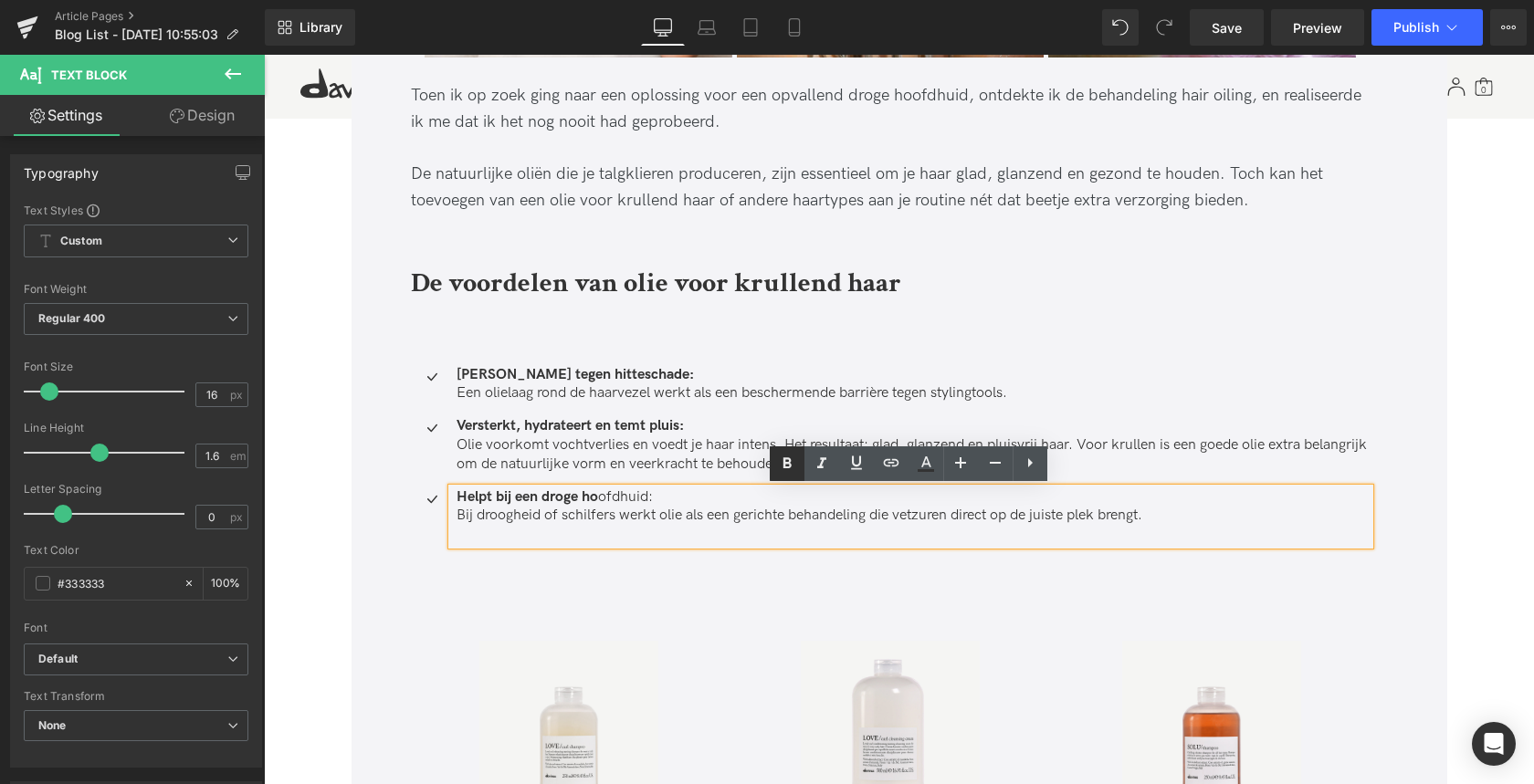
drag, startPoint x: 793, startPoint y: 466, endPoint x: 529, endPoint y: 426, distance: 267.0
click at [793, 466] on icon at bounding box center [786, 463] width 22 height 22
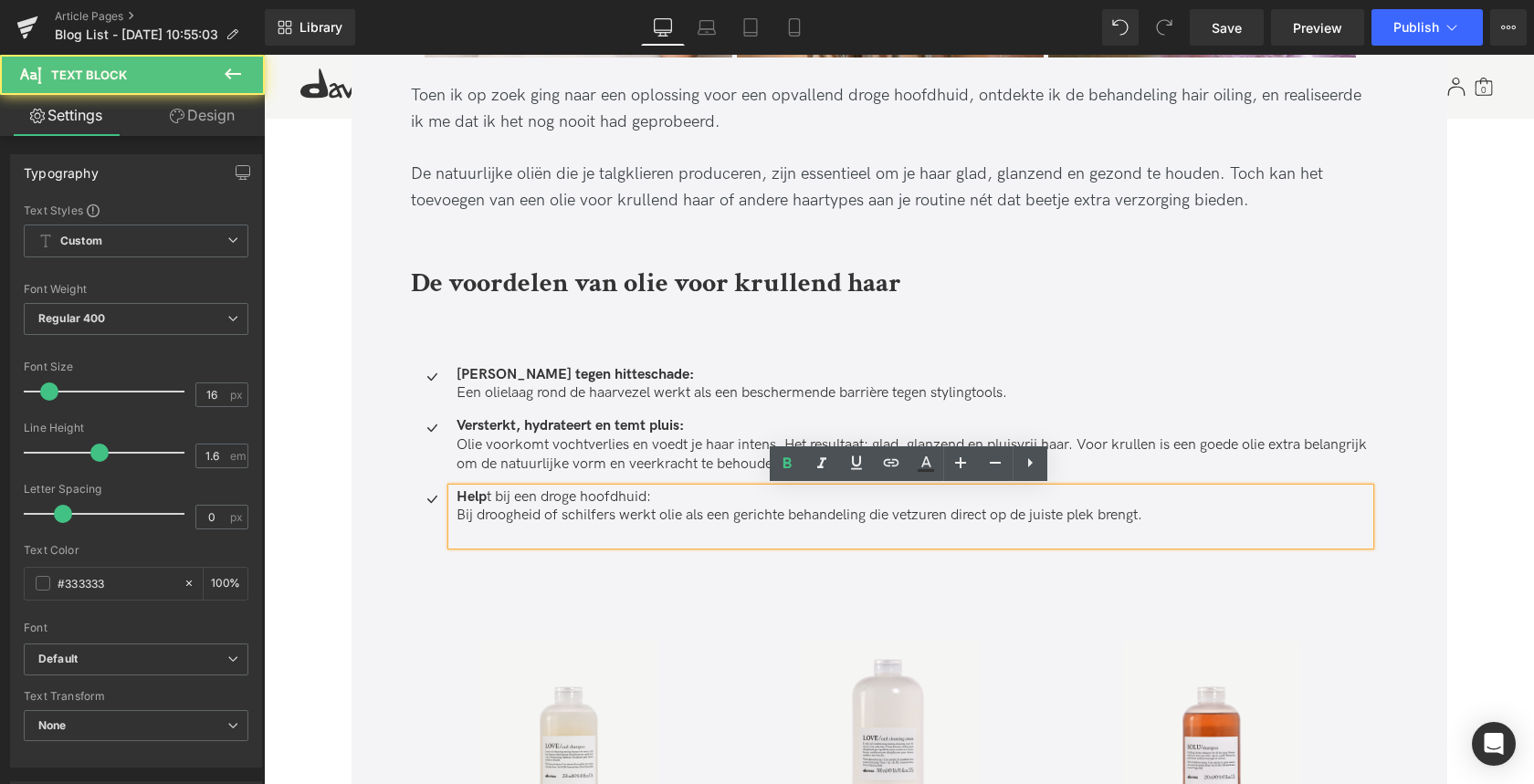
drag, startPoint x: 456, startPoint y: 496, endPoint x: 756, endPoint y: 488, distance: 300.1
click at [671, 497] on p "Help t bij een droge hoofdhuid:" at bounding box center [913, 498] width 913 height 19
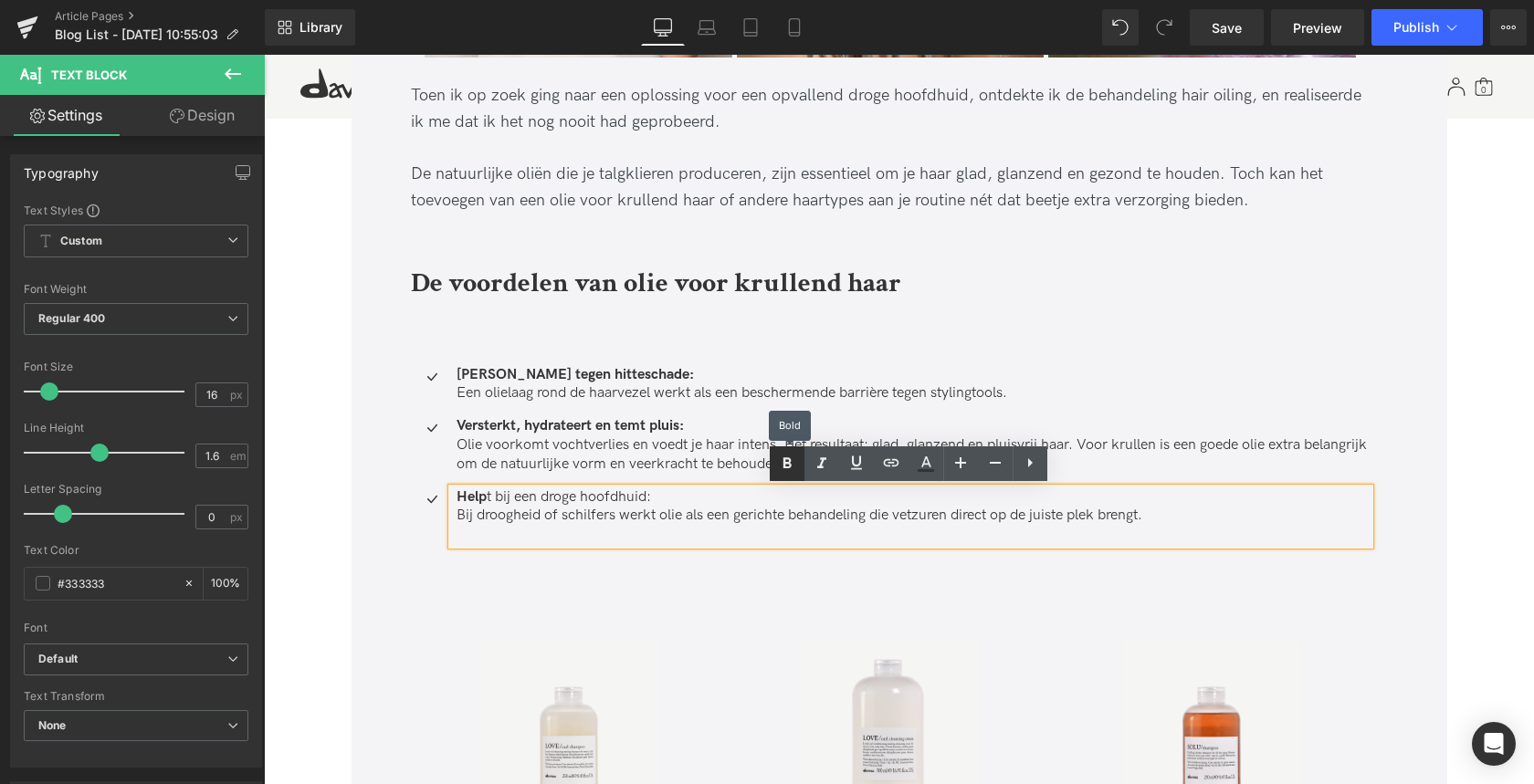
click at [781, 459] on icon at bounding box center [786, 463] width 22 height 22
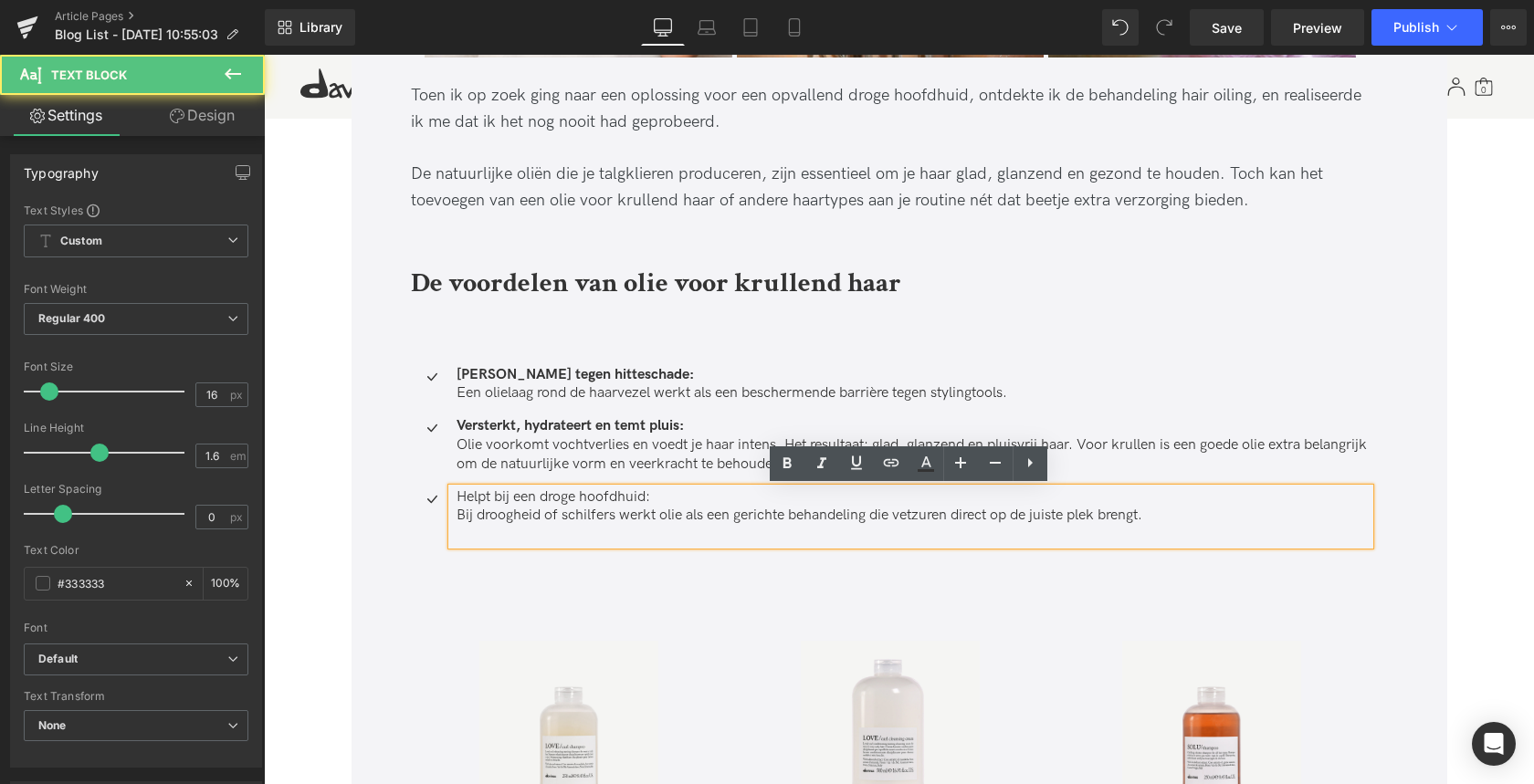
drag, startPoint x: 649, startPoint y: 493, endPoint x: 440, endPoint y: 484, distance: 209.2
click at [434, 483] on ul "Icon Bescherming tegen hitteschade: Een olielaag rond de haarvezel werkt als ee…" at bounding box center [890, 462] width 958 height 192
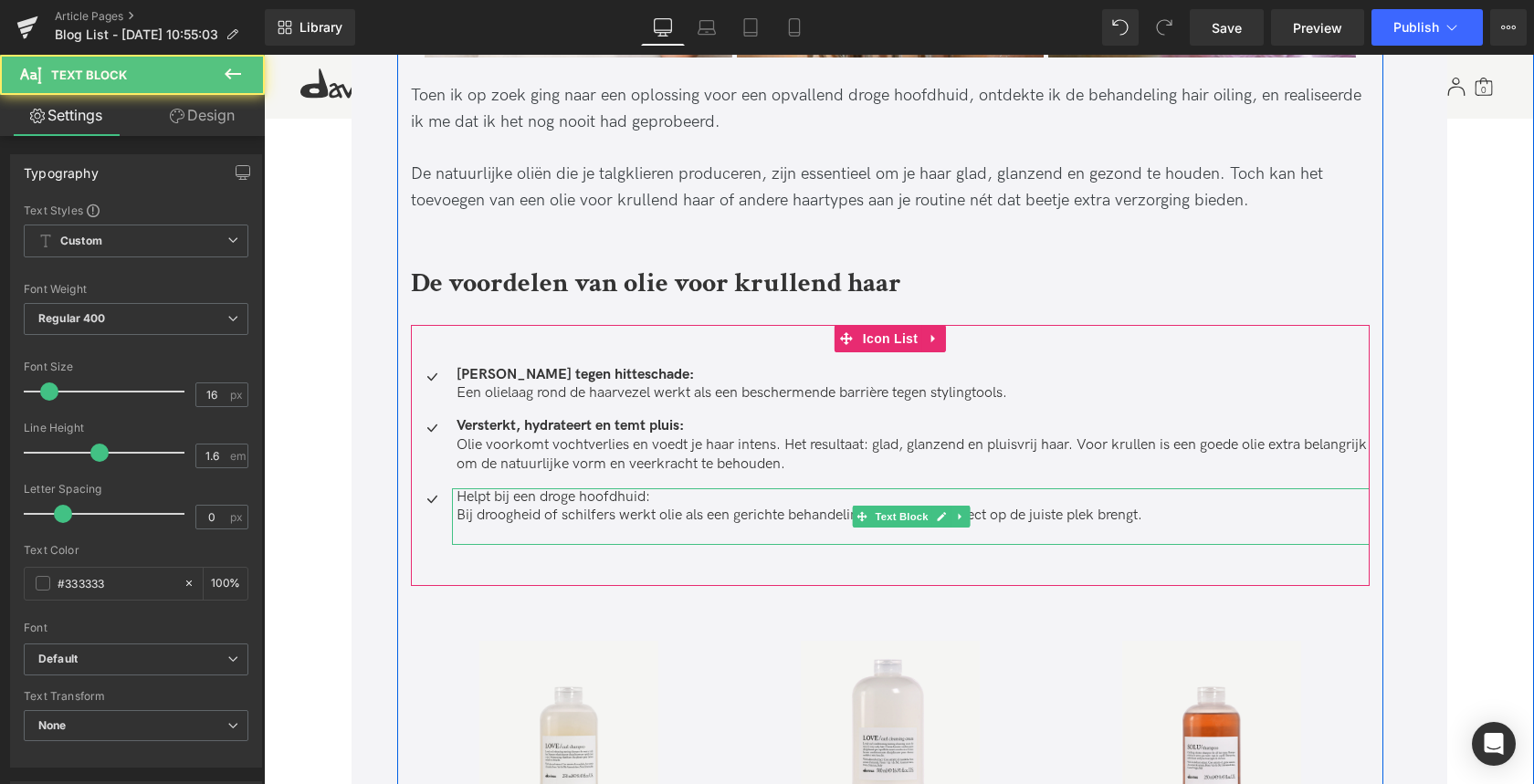
click at [666, 497] on p "Helpt bij een droge hoofdhuid:" at bounding box center [913, 498] width 913 height 19
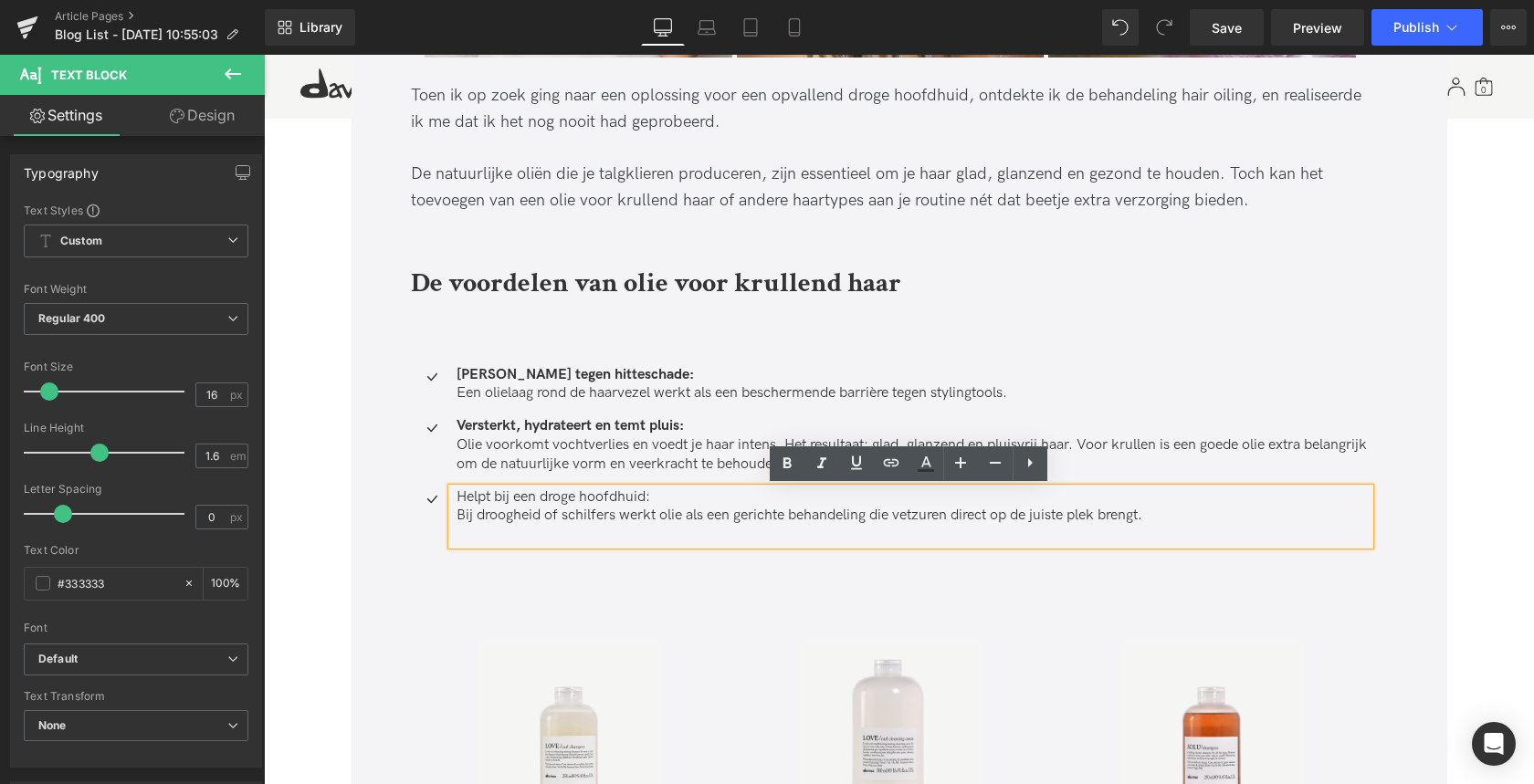
drag, startPoint x: 670, startPoint y: 496, endPoint x: 464, endPoint y: 493, distance: 206.0
click at [457, 491] on p "Helpt bij een droge hoofdhuid:" at bounding box center [913, 498] width 913 height 19
click at [789, 465] on icon at bounding box center [786, 462] width 9 height 11
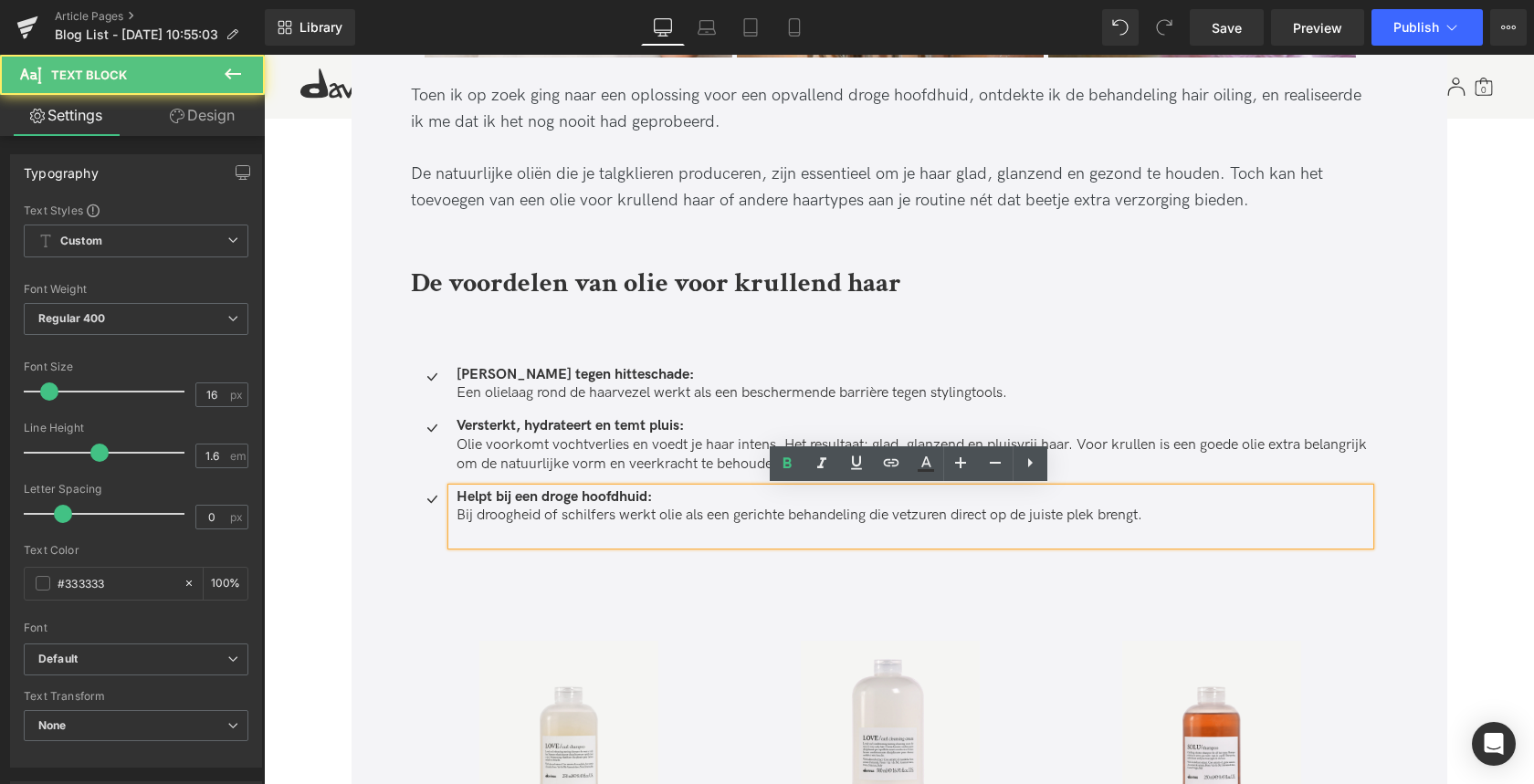
click at [482, 528] on p at bounding box center [913, 535] width 913 height 19
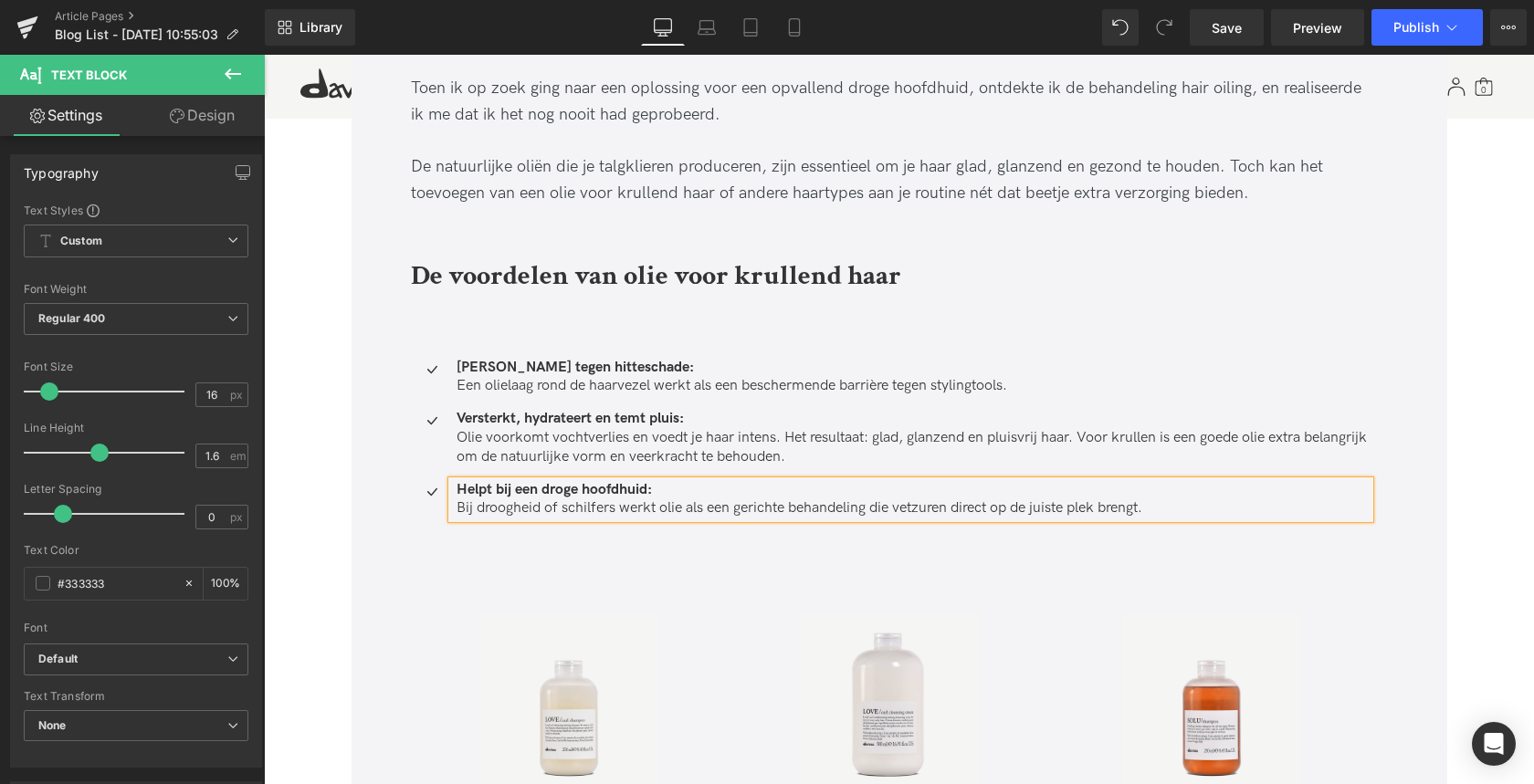
scroll to position [1893, 0]
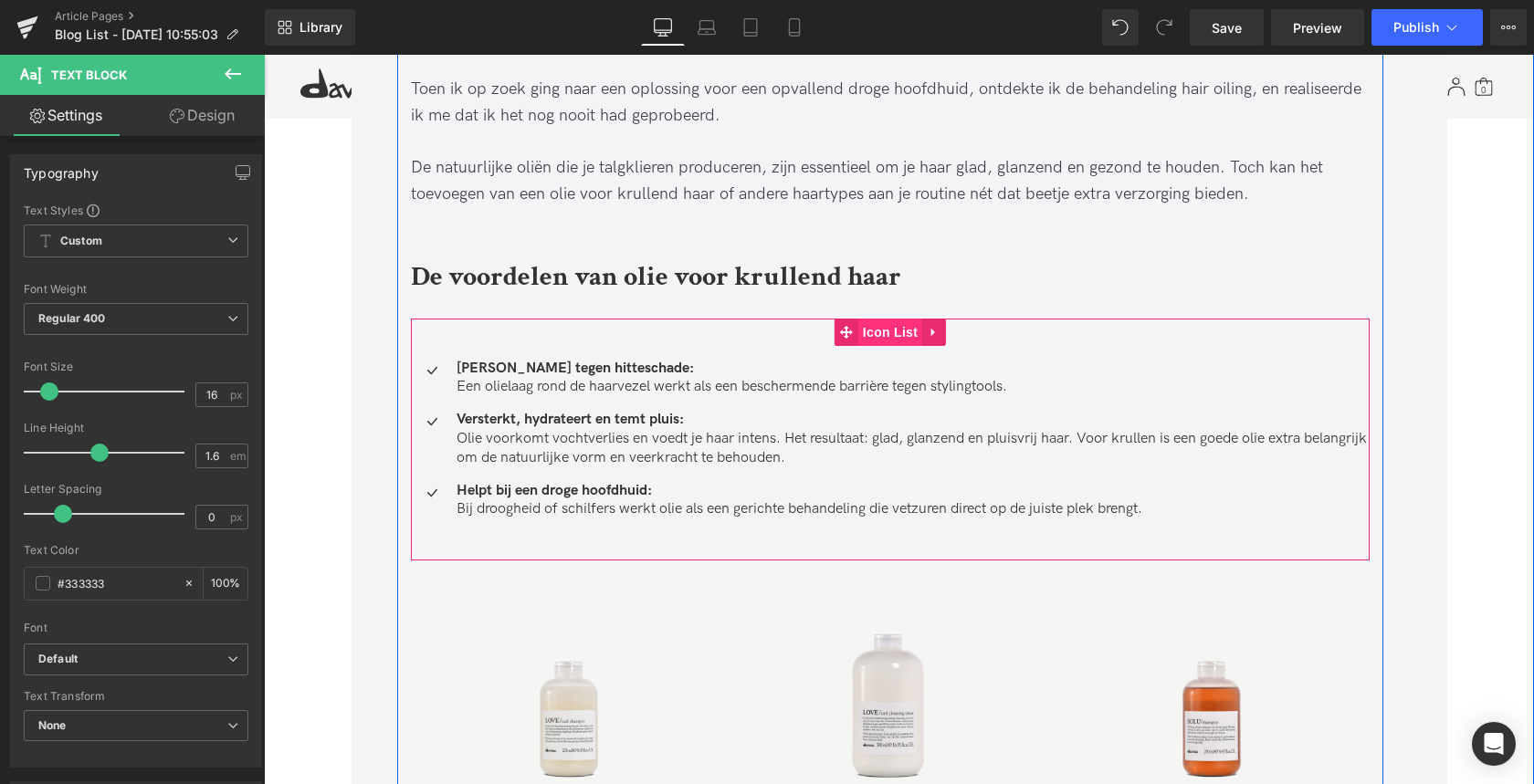
click at [895, 328] on span "Icon List" at bounding box center [890, 332] width 64 height 27
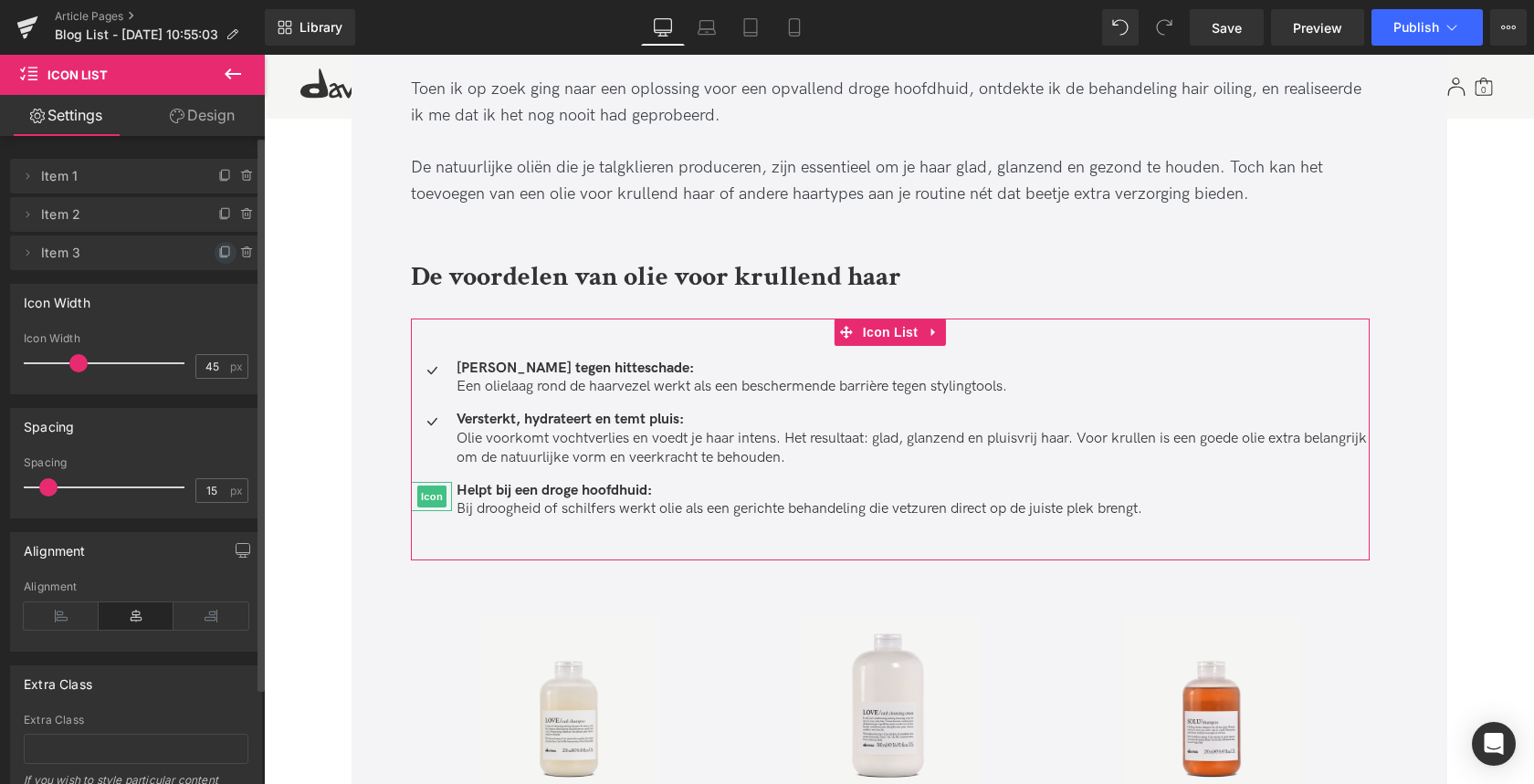
click at [220, 251] on icon at bounding box center [225, 252] width 14 height 14
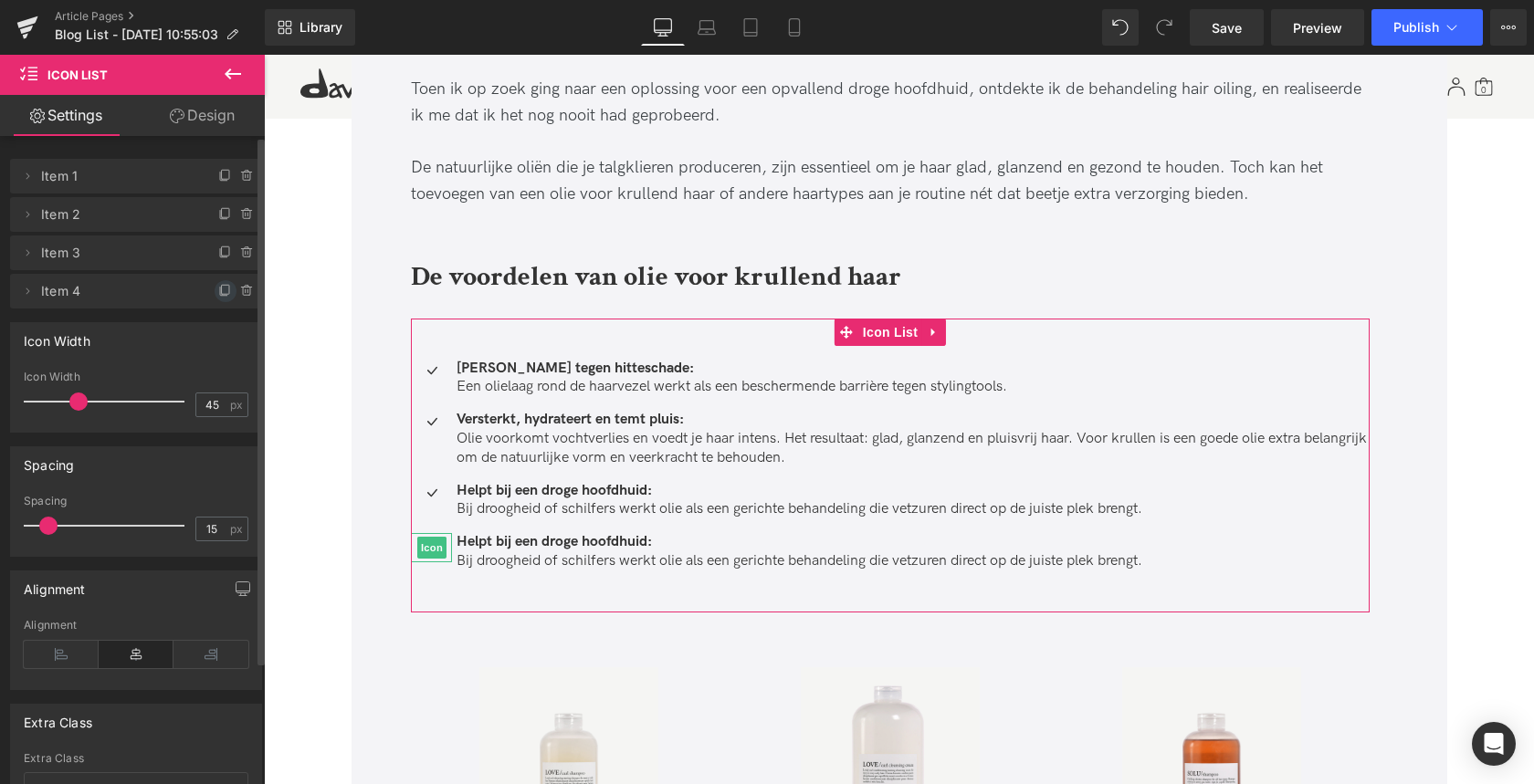
click at [219, 282] on span at bounding box center [225, 291] width 22 height 22
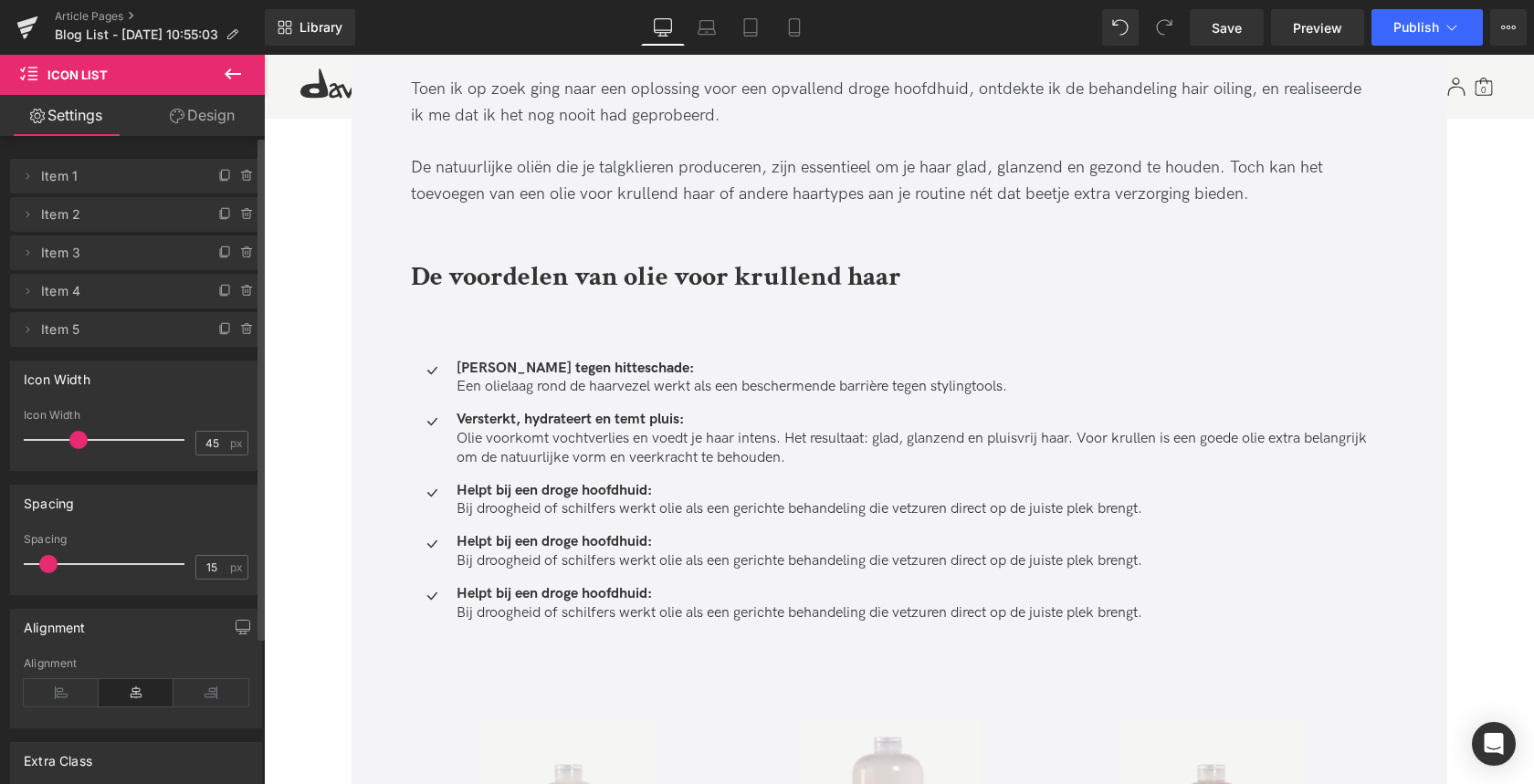
click at [527, 544] on strong "Helpt bij een droge hoofdhuid:" at bounding box center [554, 542] width 195 height 17
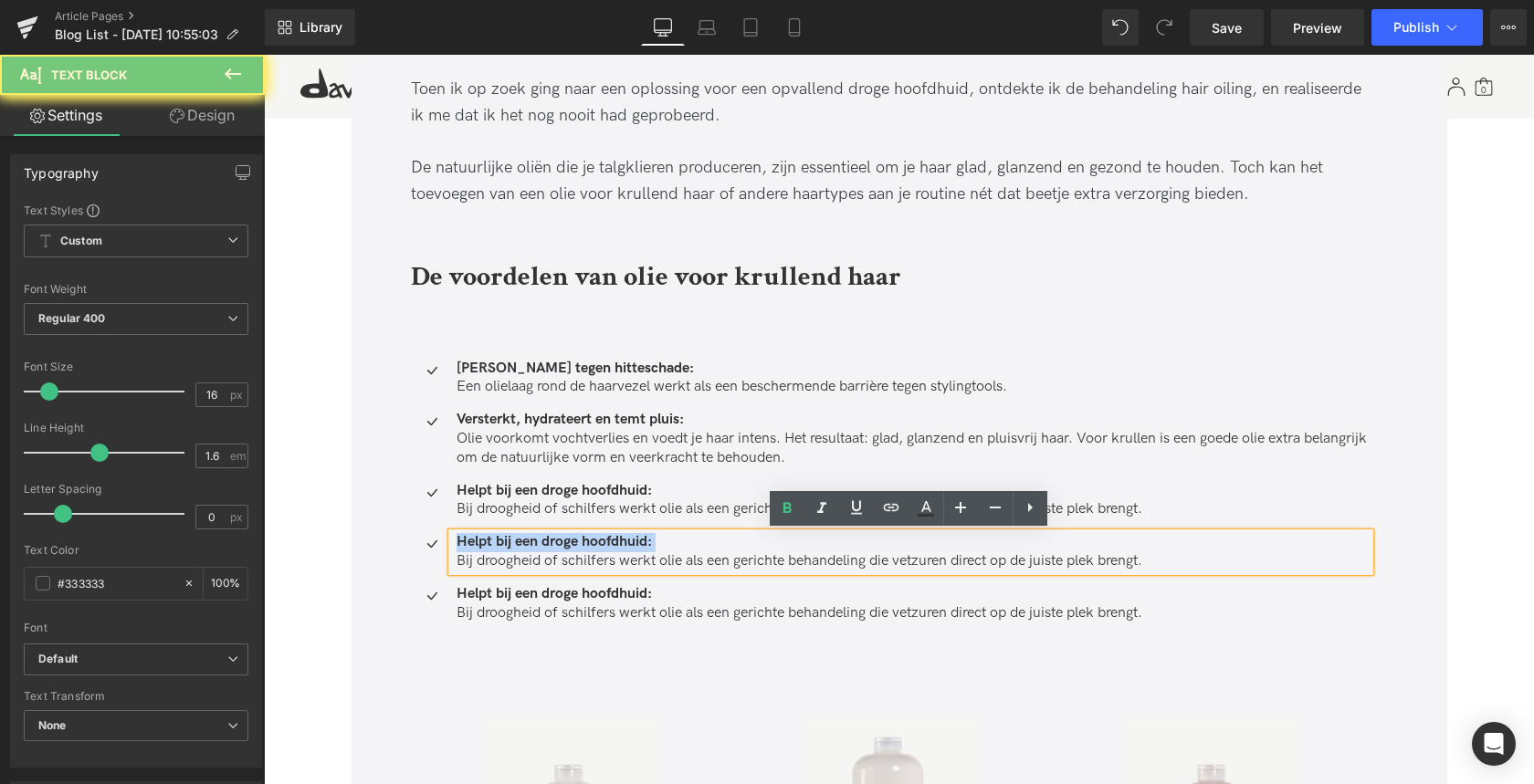
click at [527, 544] on strong "Helpt bij een droge hoofdhuid:" at bounding box center [554, 542] width 195 height 17
click at [460, 540] on strong "Helpt bij een droge hoofdhuid:" at bounding box center [554, 542] width 195 height 17
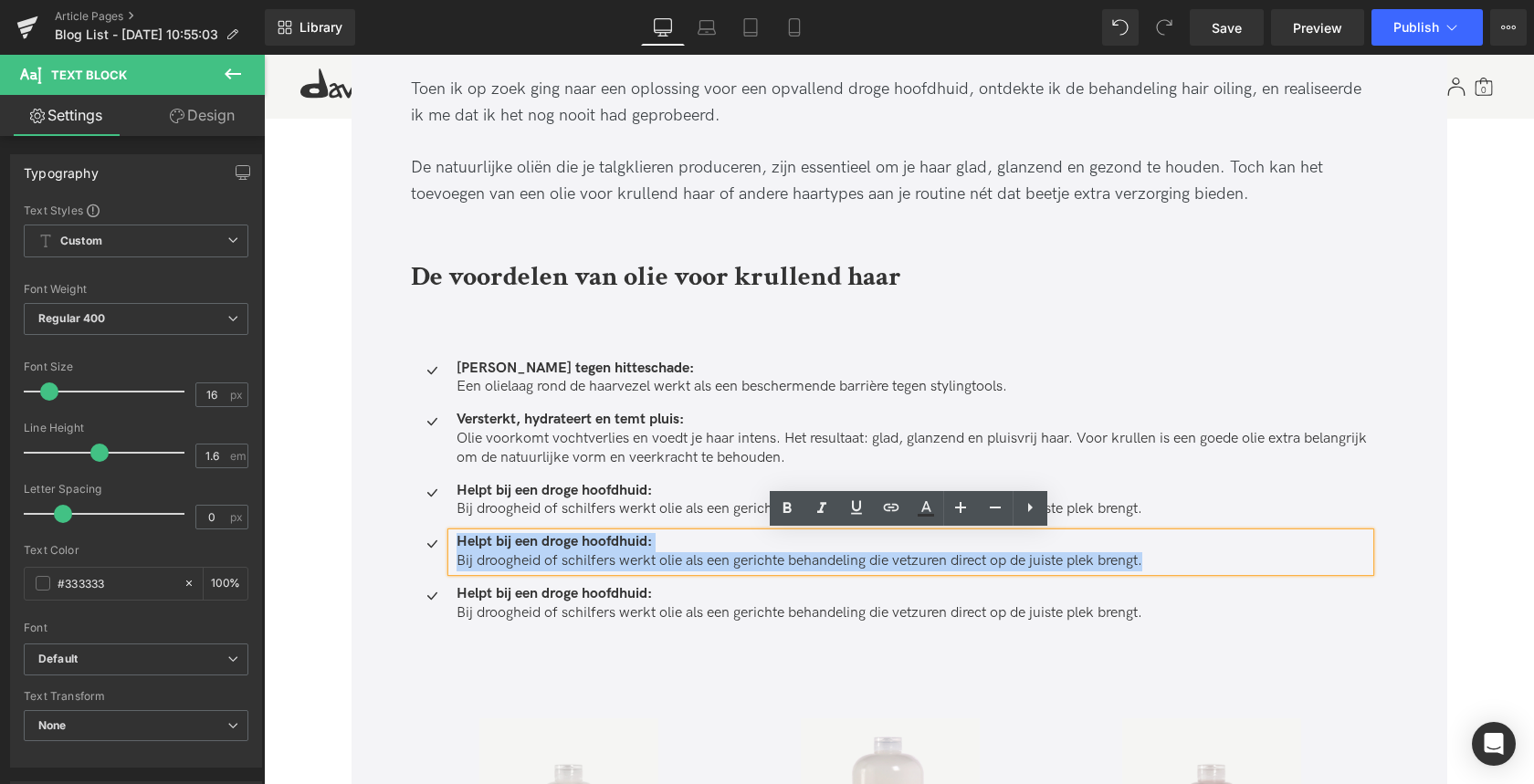
drag, startPoint x: 455, startPoint y: 540, endPoint x: 1163, endPoint y: 560, distance: 708.3
click at [1162, 560] on div "Helpt bij een droge hoofdhuid: Bij droogheid of schilfers werkt olie als een ge…" at bounding box center [911, 552] width 918 height 39
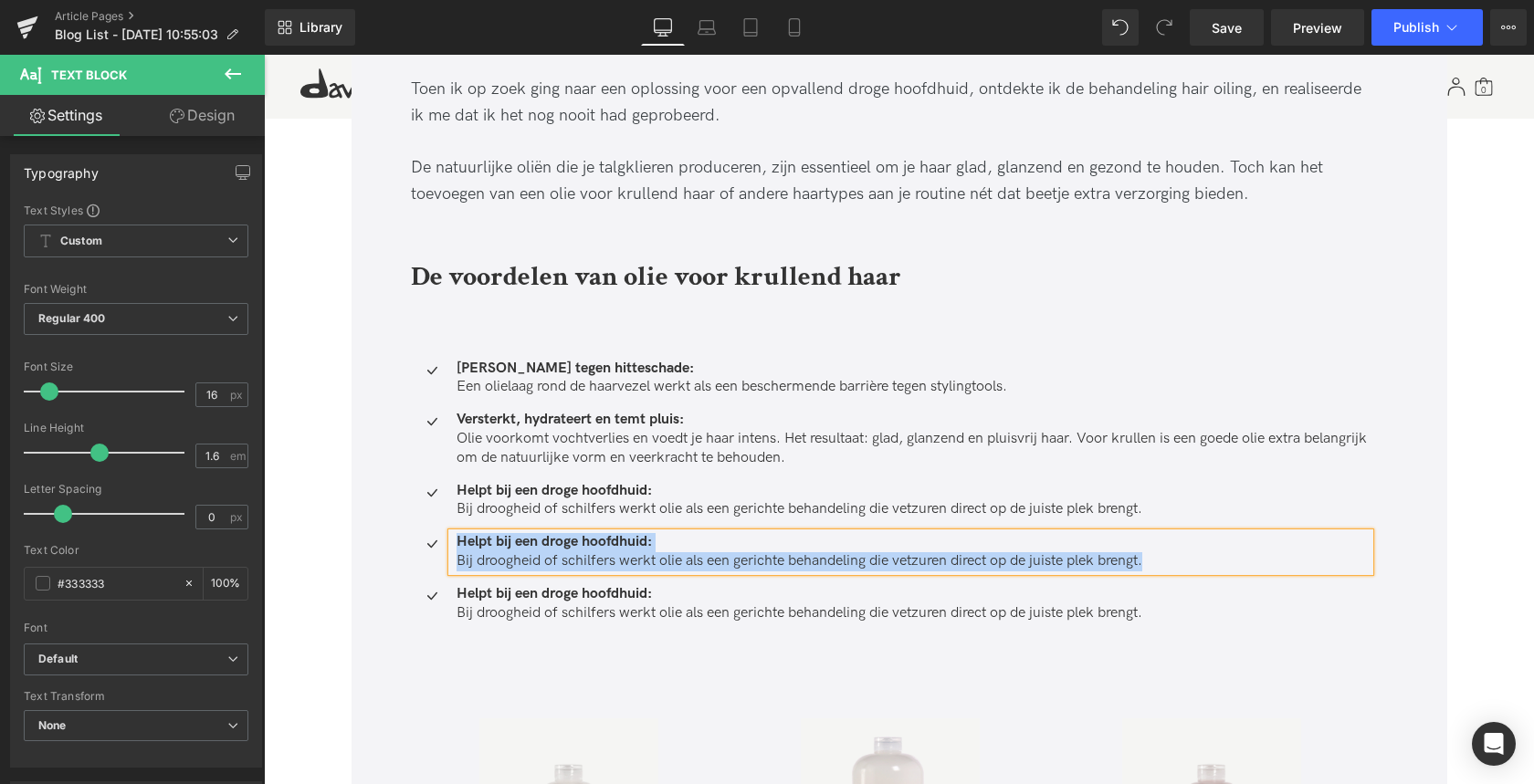
paste div
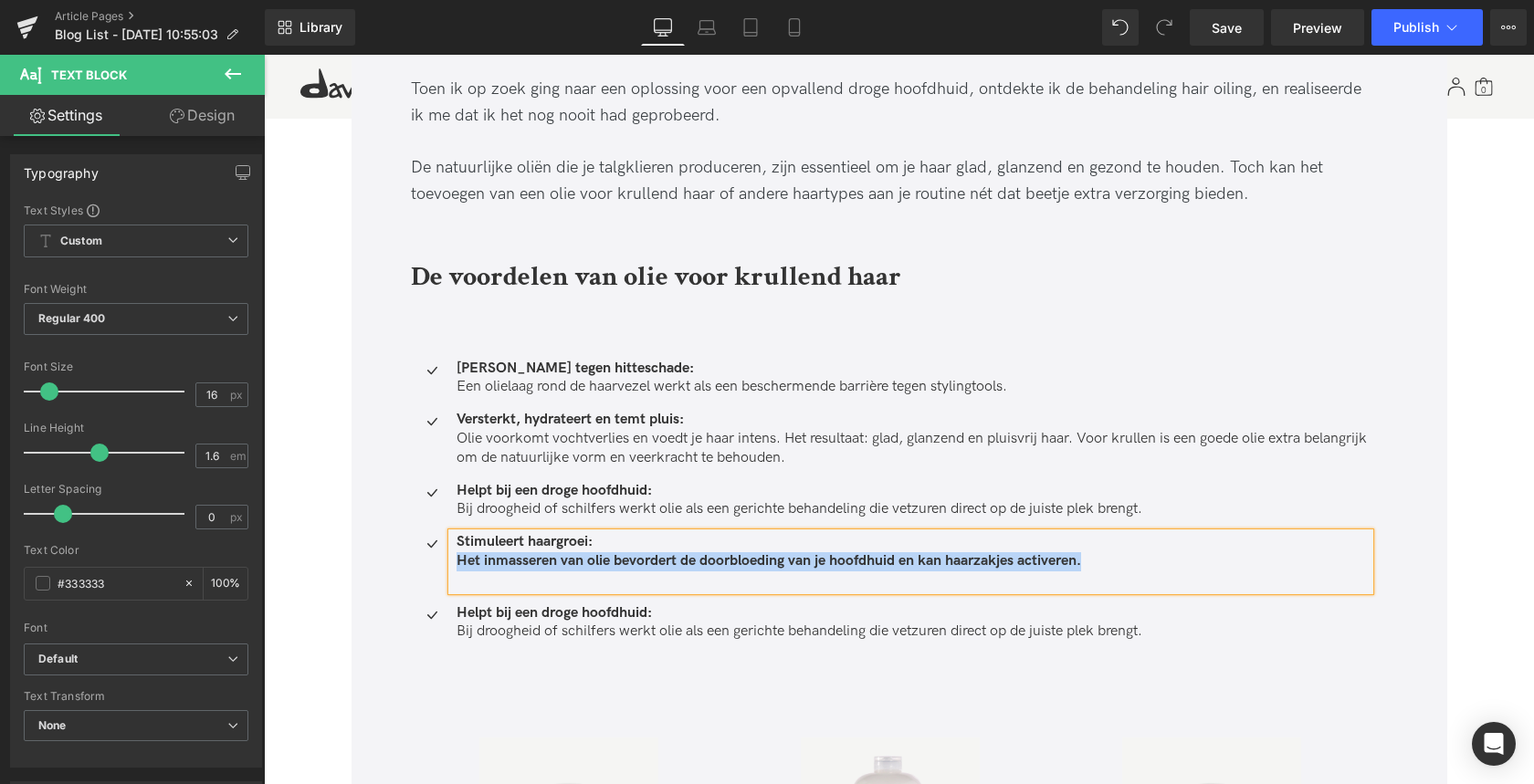
drag, startPoint x: 452, startPoint y: 560, endPoint x: 1105, endPoint y: 562, distance: 653.0
click at [1105, 562] on div "Stimuleert haargroei: Het inmasseren van olie bevordert de doorbloeding van je …" at bounding box center [911, 561] width 918 height 57
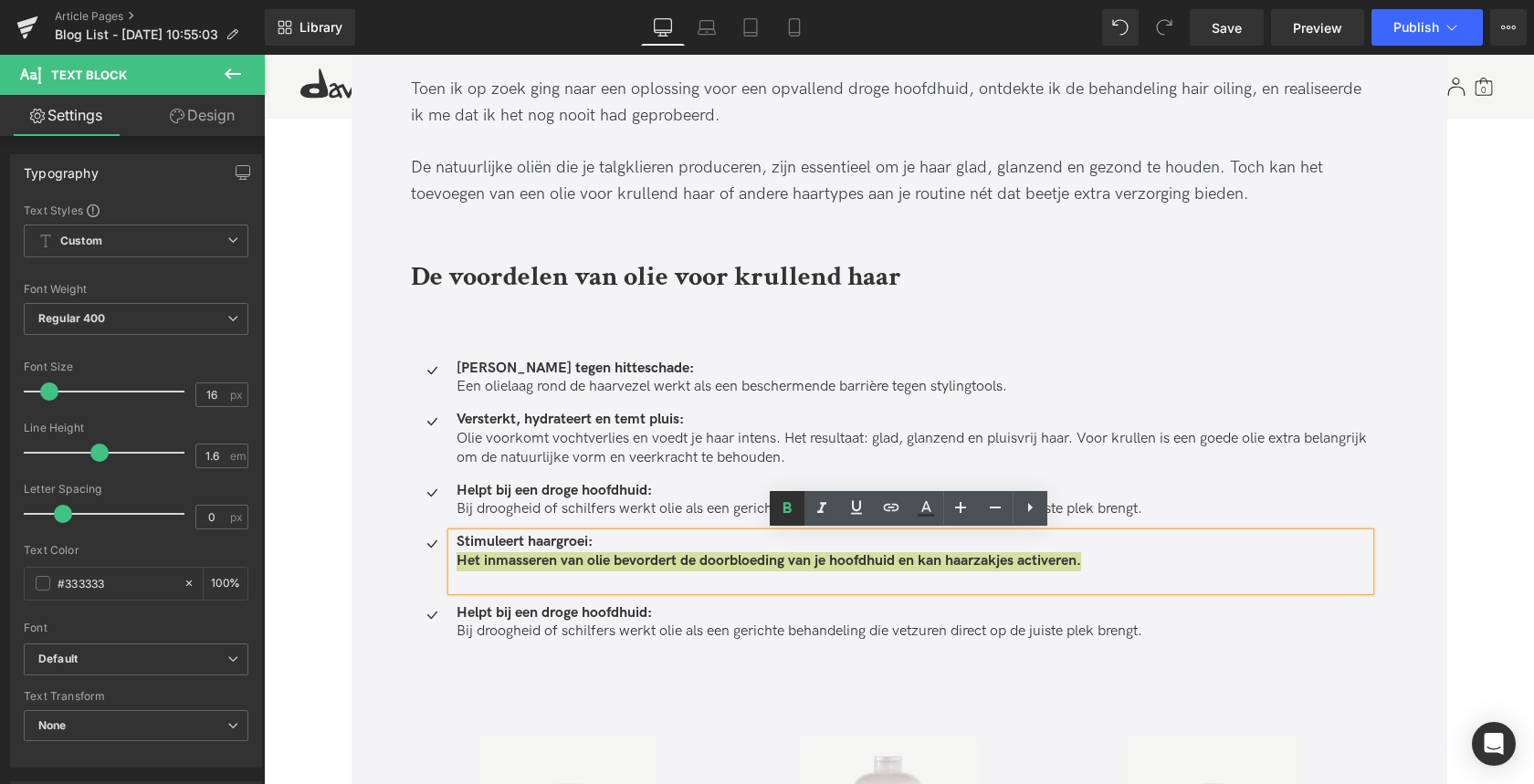
click at [786, 513] on icon at bounding box center [786, 508] width 22 height 22
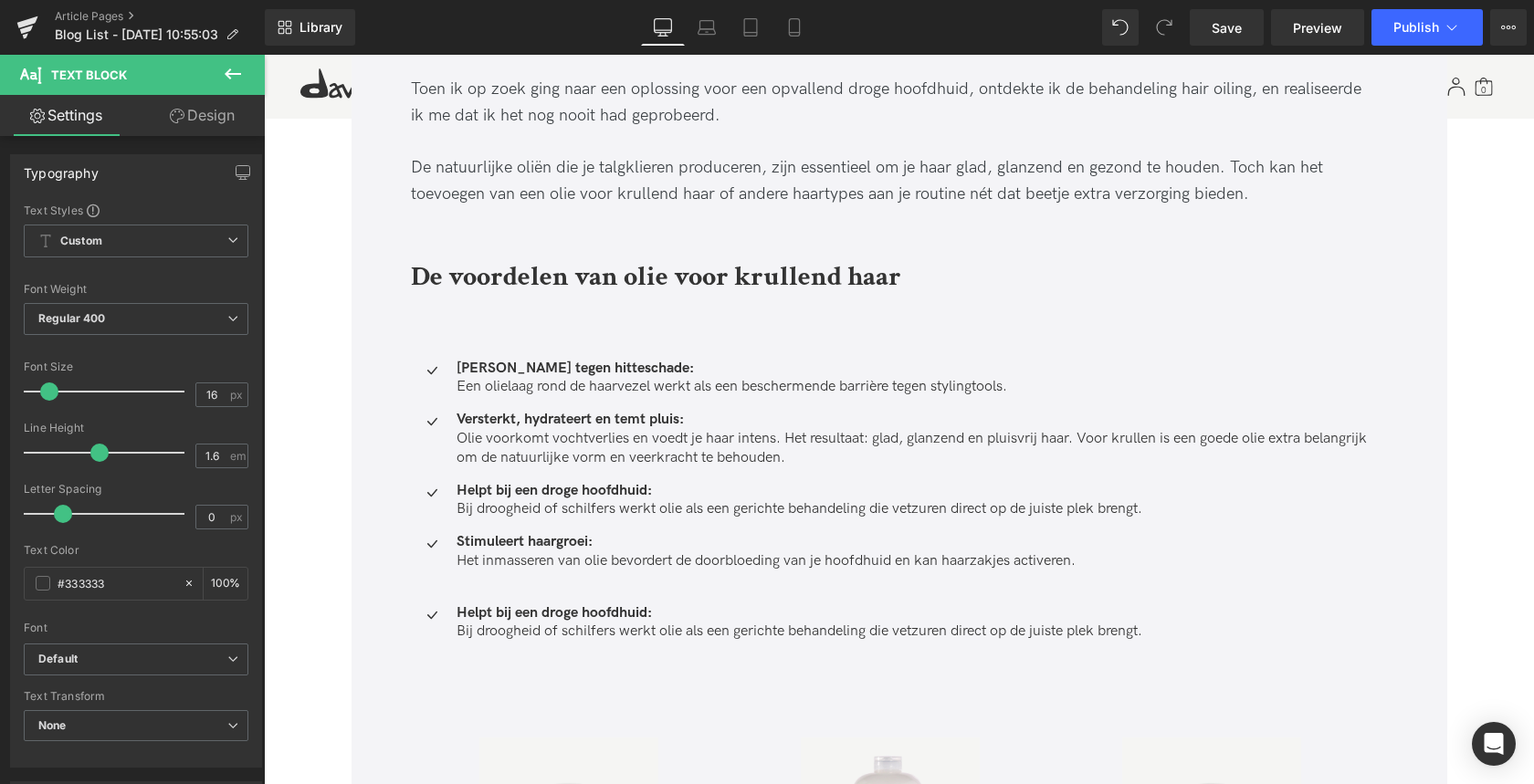
click at [487, 626] on p "Bij droogheid of schilfers werkt olie als een gerichte behandeling die vetzuren…" at bounding box center [913, 632] width 913 height 19
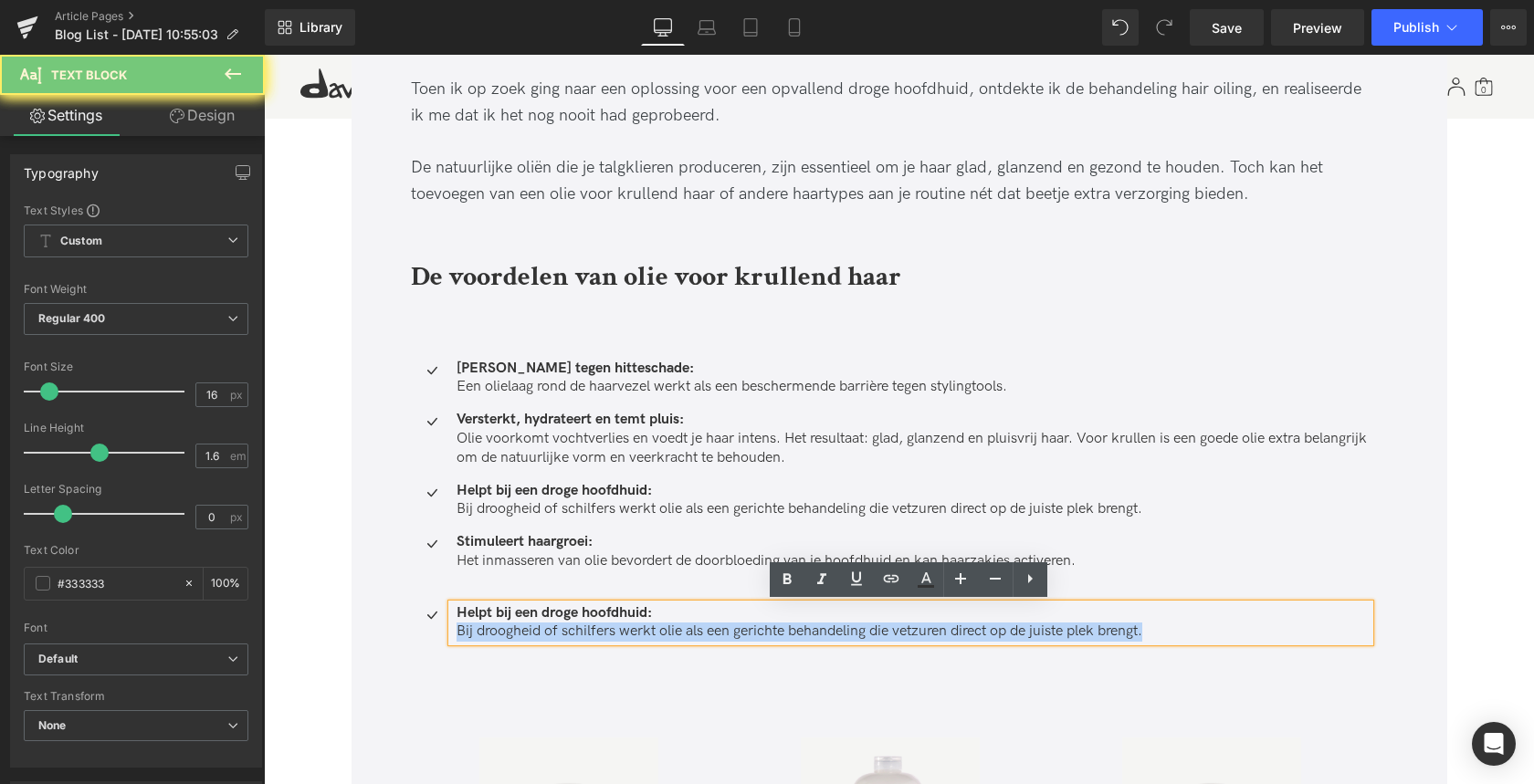
click at [487, 626] on p "Bij droogheid of schilfers werkt olie als een gerichte behandeling die vetzuren…" at bounding box center [913, 632] width 913 height 19
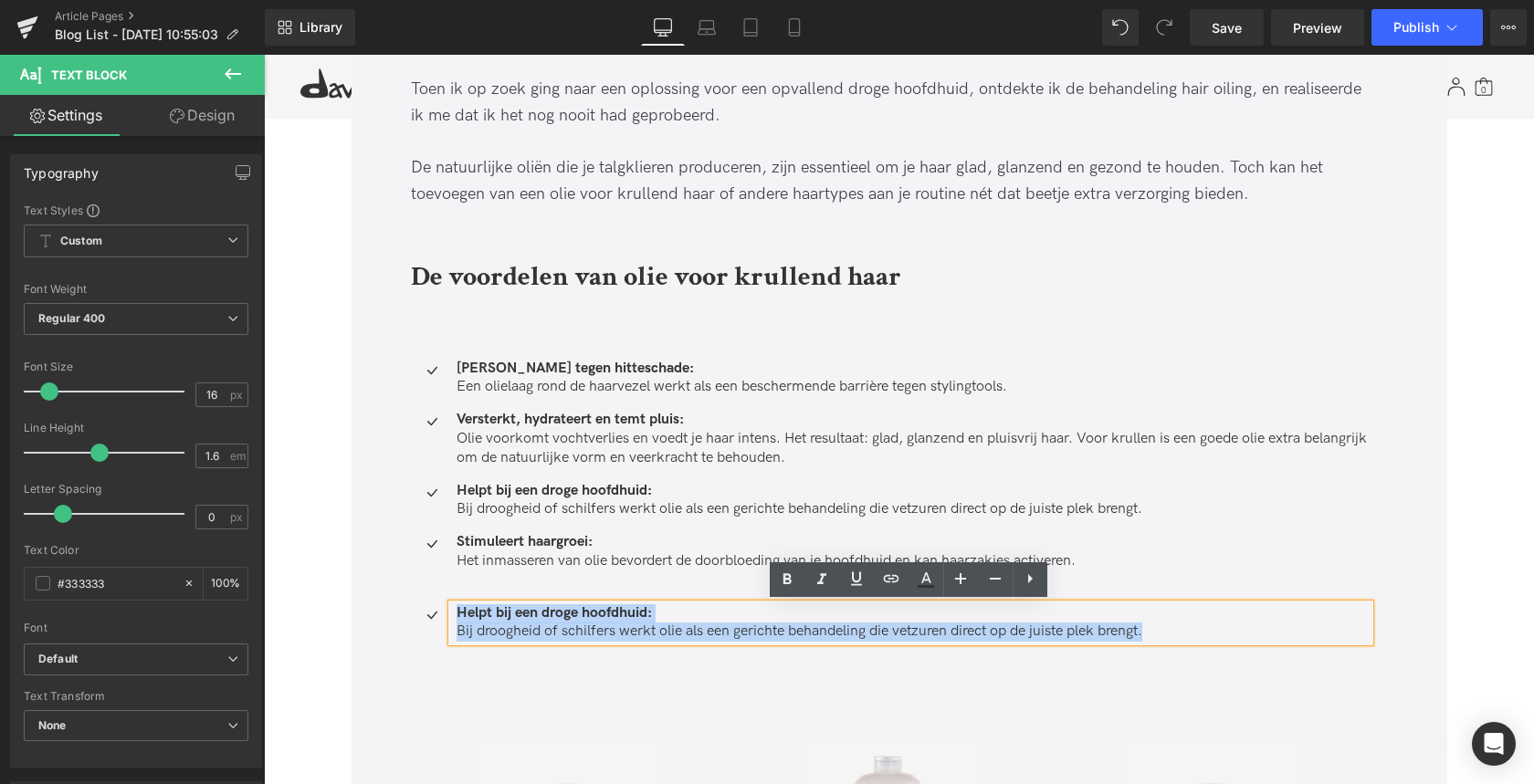
drag, startPoint x: 465, startPoint y: 612, endPoint x: 1225, endPoint y: 634, distance: 760.3
click at [1224, 634] on div "Helpt bij een droge hoofdhuid: Bij droogheid of schilfers werkt olie als een ge…" at bounding box center [911, 624] width 918 height 39
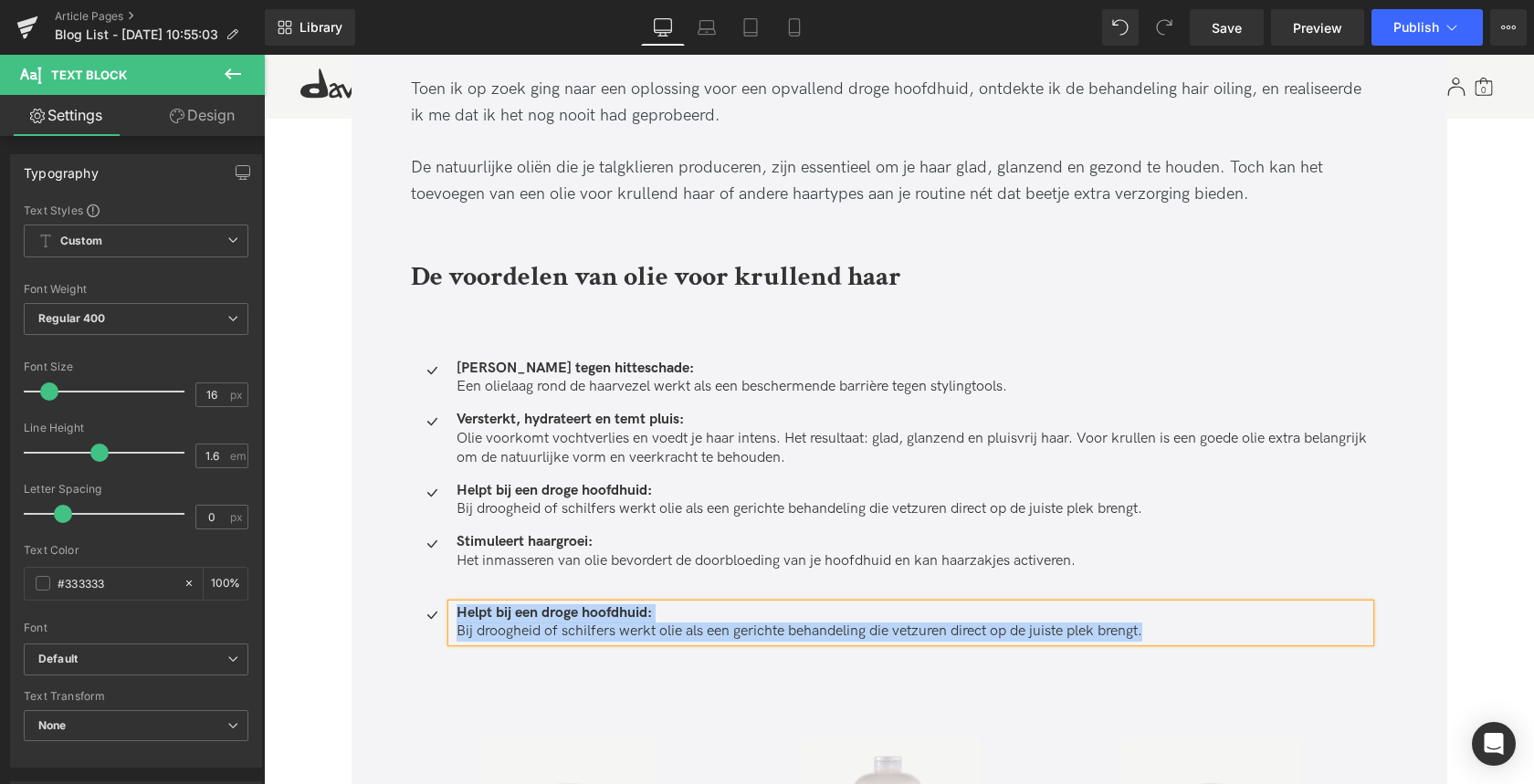
paste div
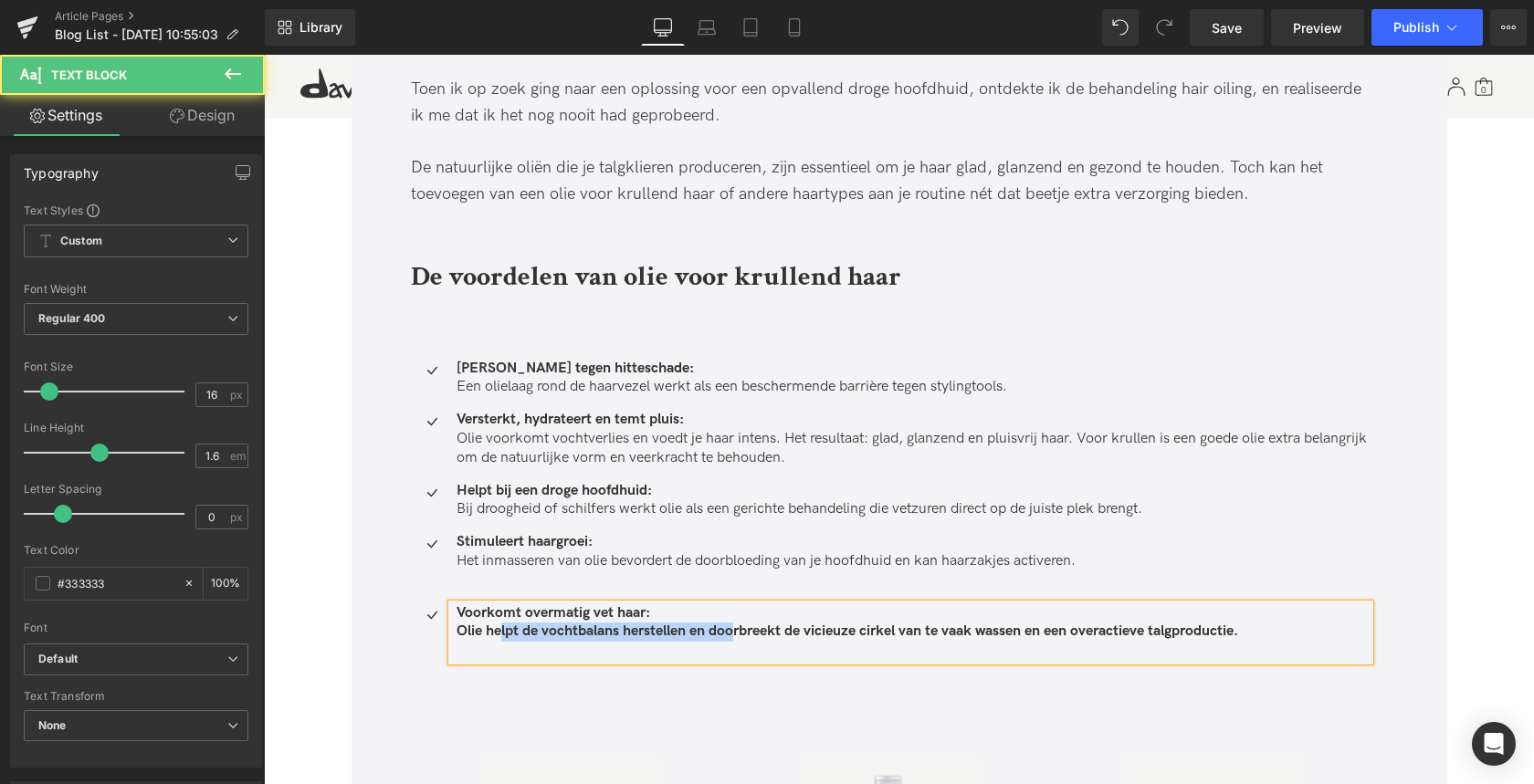
drag, startPoint x: 497, startPoint y: 630, endPoint x: 763, endPoint y: 634, distance: 266.0
click at [731, 632] on b "Olie helpt de vochtbalans herstellen en doorbreekt de vicieuze cirkel van te va…" at bounding box center [847, 631] width 781 height 17
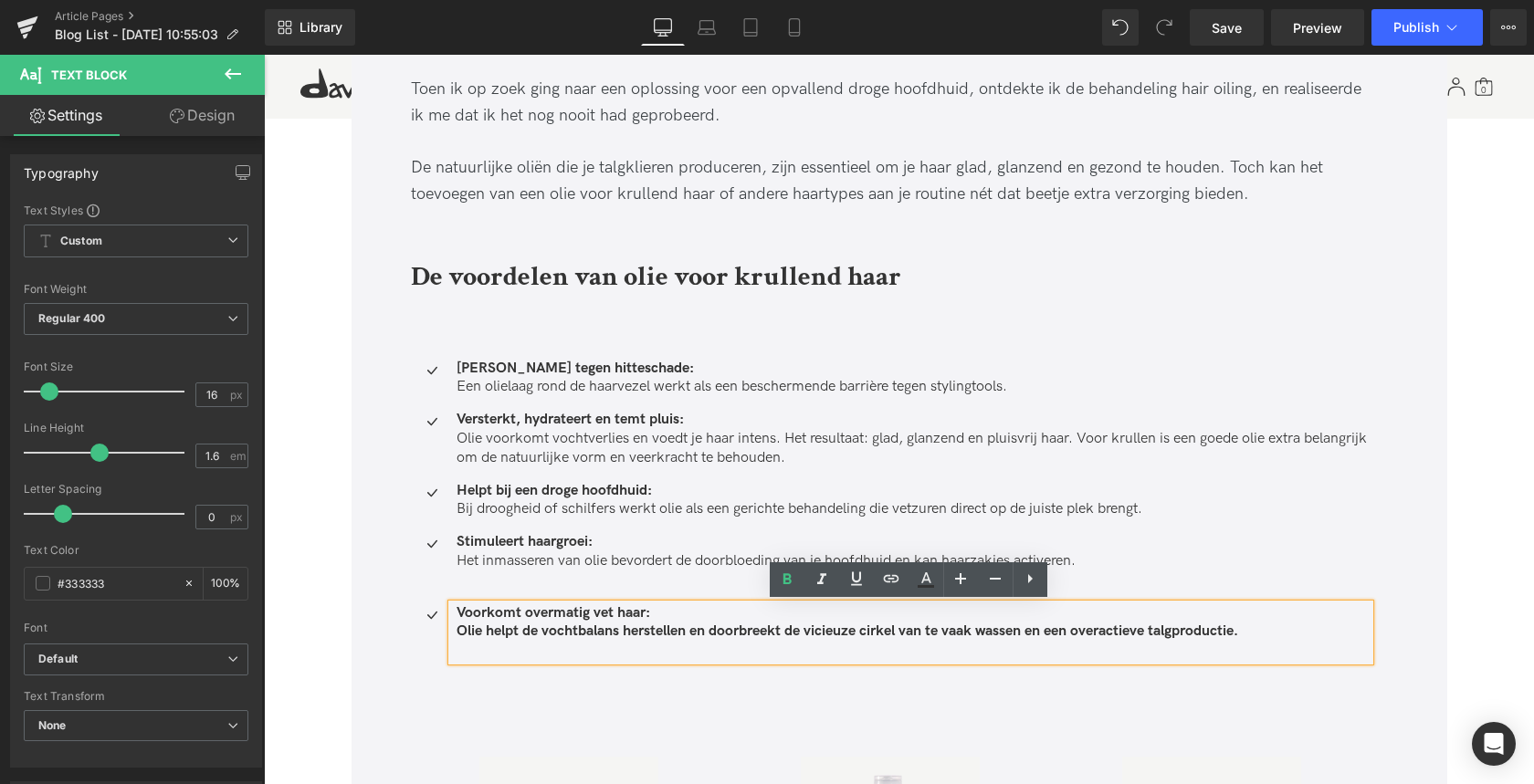
drag, startPoint x: 1248, startPoint y: 631, endPoint x: 445, endPoint y: 635, distance: 803.0
click at [452, 633] on div "Voorkomt overmatig vet haar: Olie helpt de vochtbalans herstellen en doorbreekt…" at bounding box center [911, 632] width 918 height 57
click at [452, 632] on div "Voorkomt overmatig vet haar: Olie helpt de vochtbalans herstellen en doorbreekt…" at bounding box center [911, 632] width 918 height 57
click at [452, 631] on div "Voorkomt overmatig vet haar: Olie helpt de vochtbalans herstellen en doorbreekt…" at bounding box center [911, 632] width 918 height 57
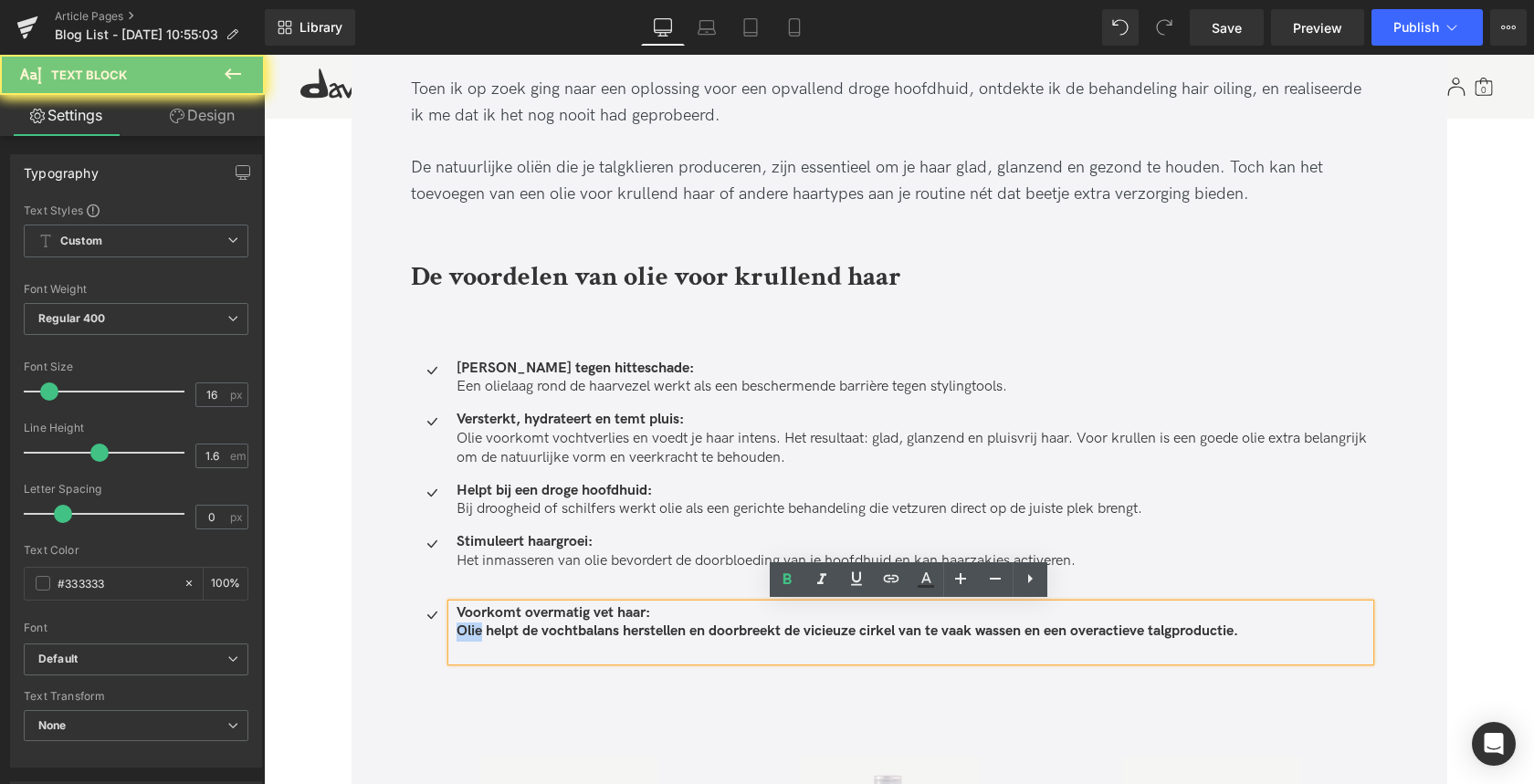
click at [452, 631] on div "Voorkomt overmatig vet haar: Olie helpt de vochtbalans herstellen en doorbreekt…" at bounding box center [911, 632] width 918 height 57
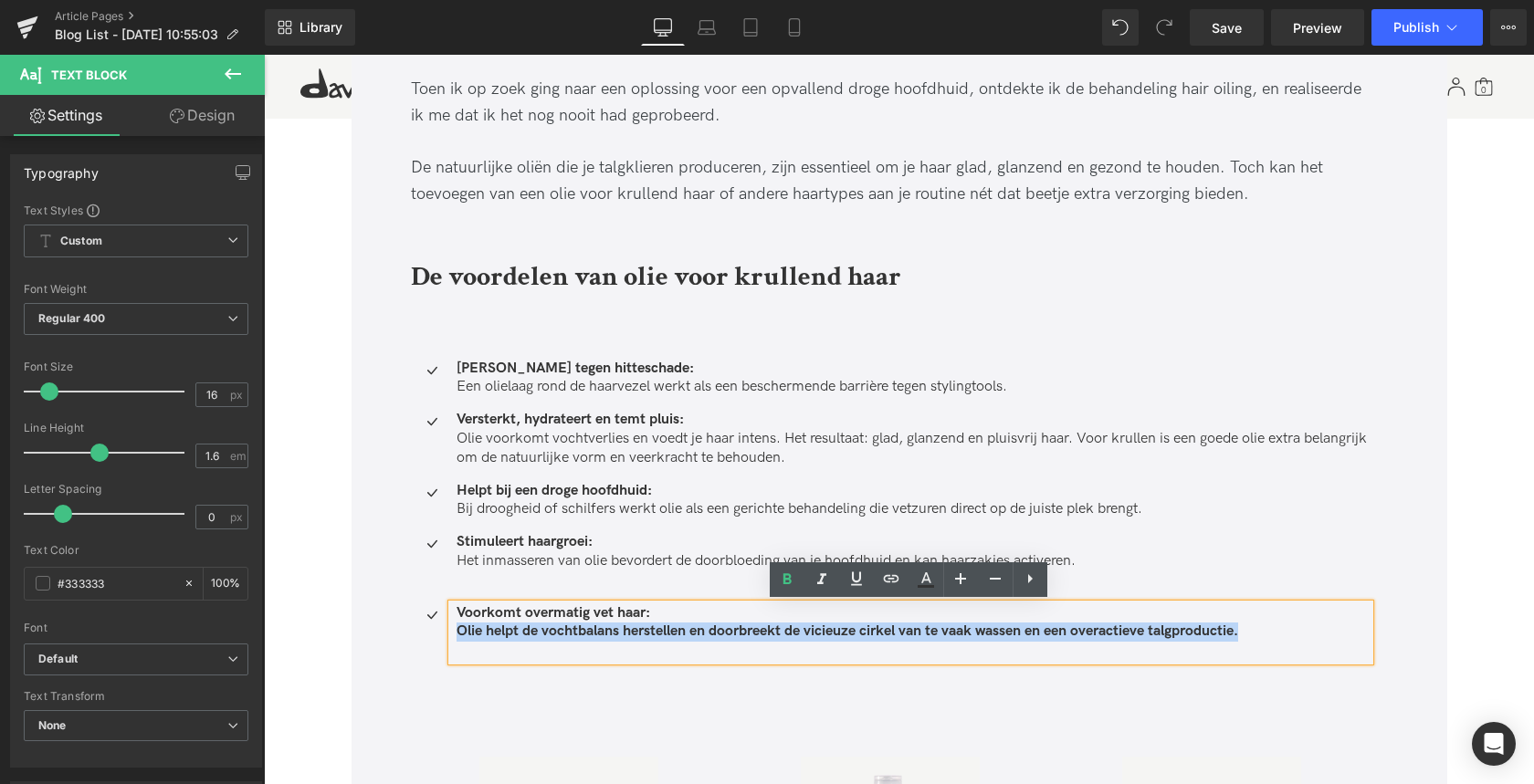
click at [452, 631] on div "Voorkomt overmatig vet haar: Olie helpt de vochtbalans herstellen en doorbreekt…" at bounding box center [911, 632] width 918 height 57
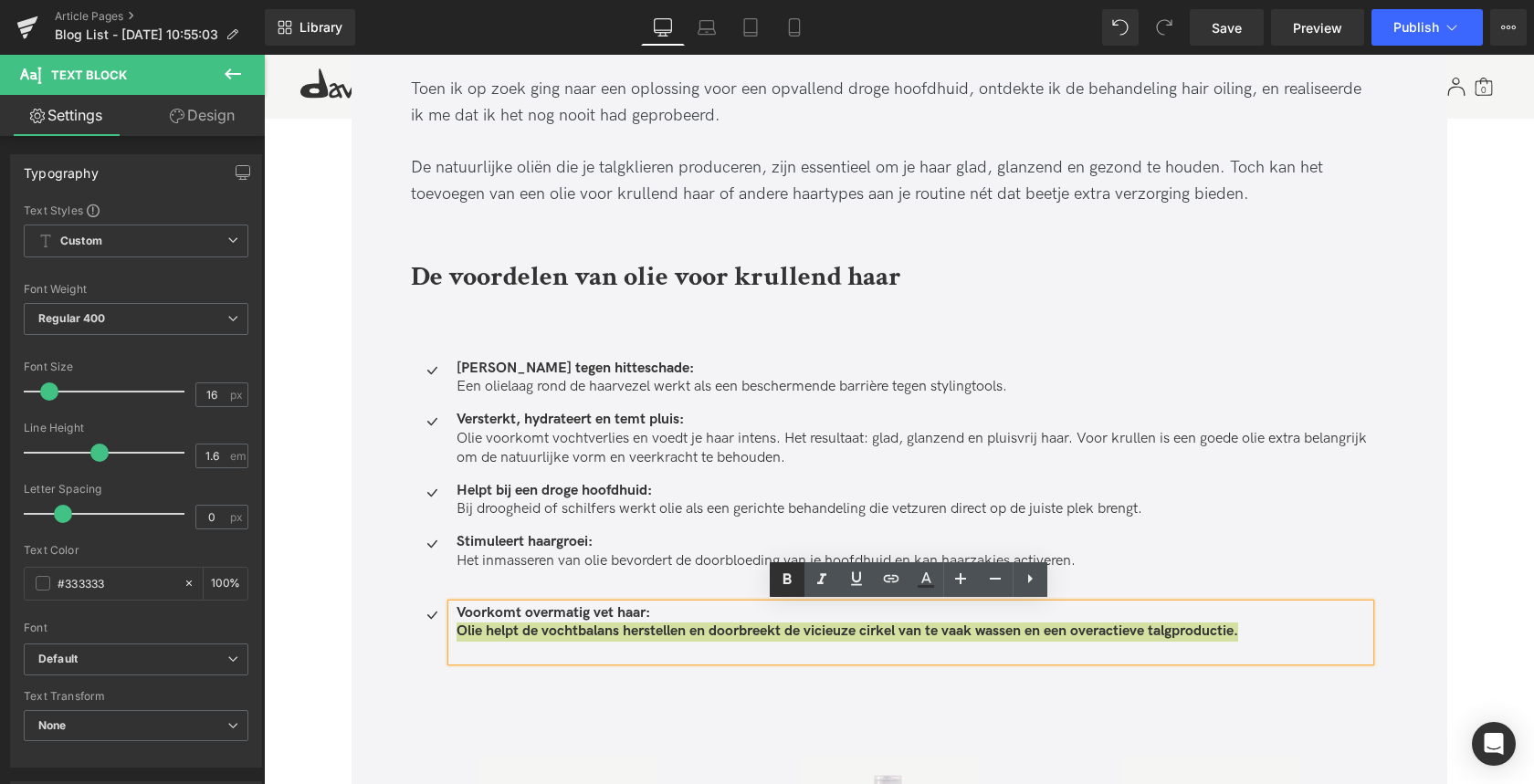
click at [786, 580] on icon at bounding box center [786, 579] width 22 height 22
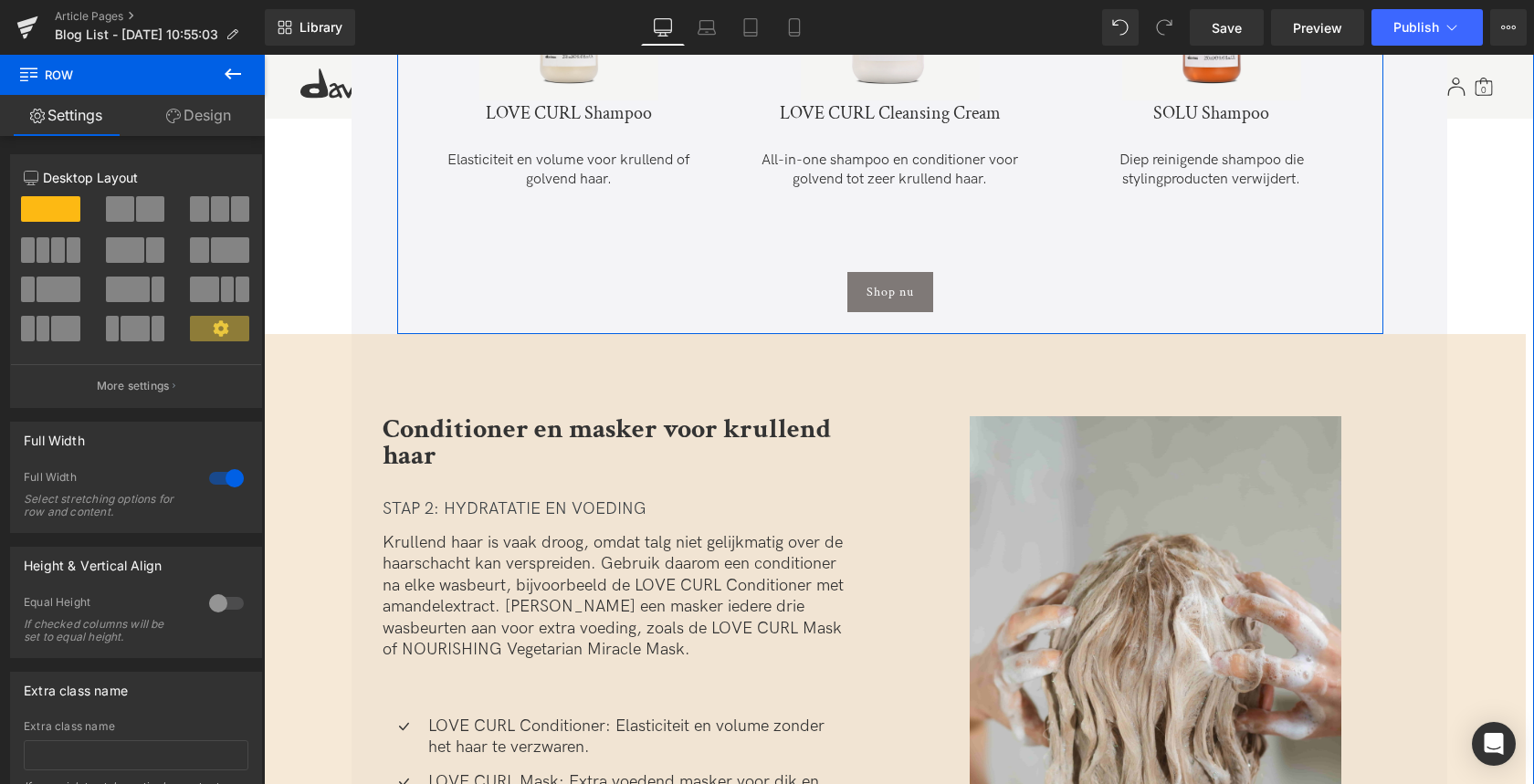
scroll to position [2751, 0]
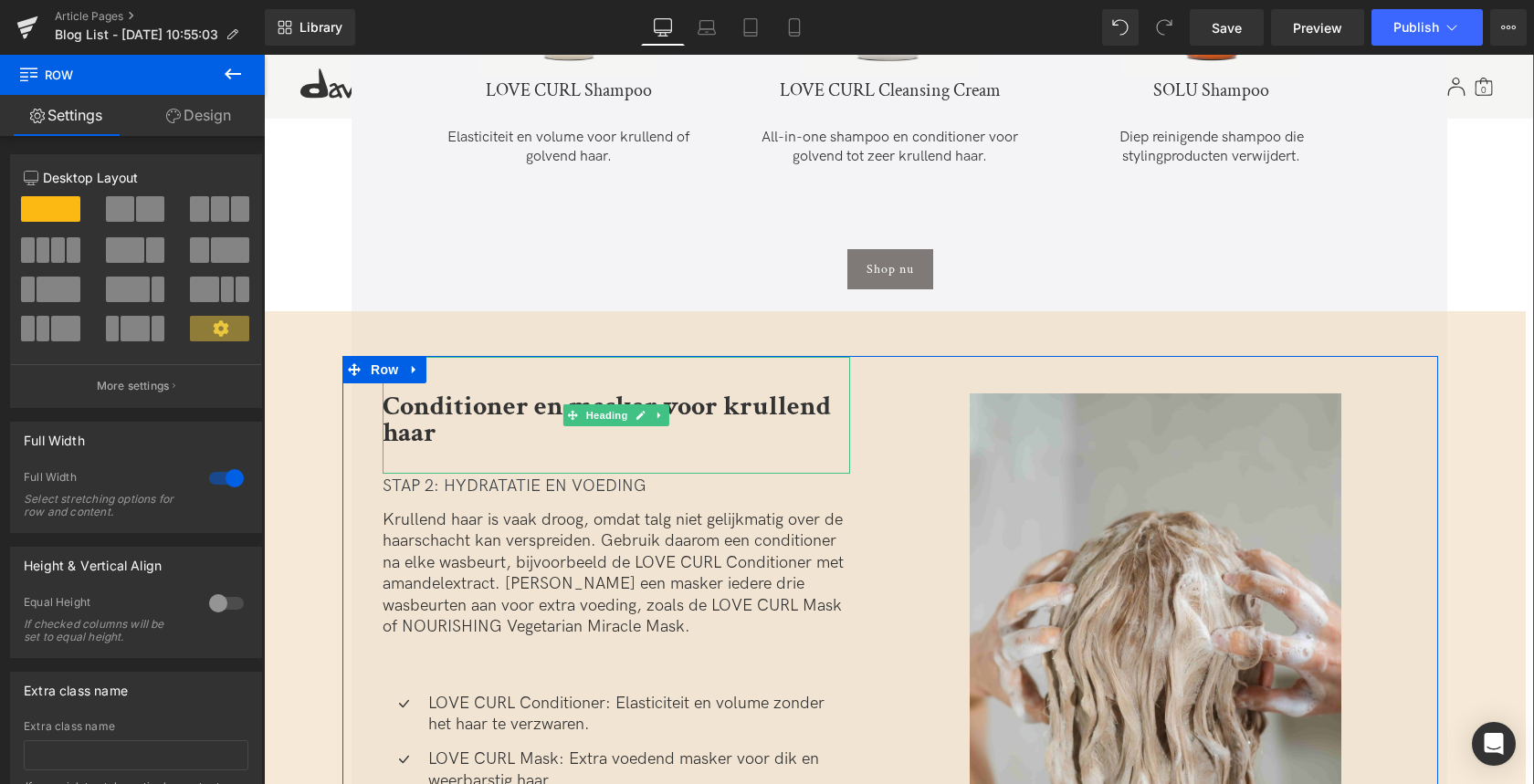
click at [405, 413] on b "Conditioner en masker voor krullend haar" at bounding box center [607, 420] width 448 height 62
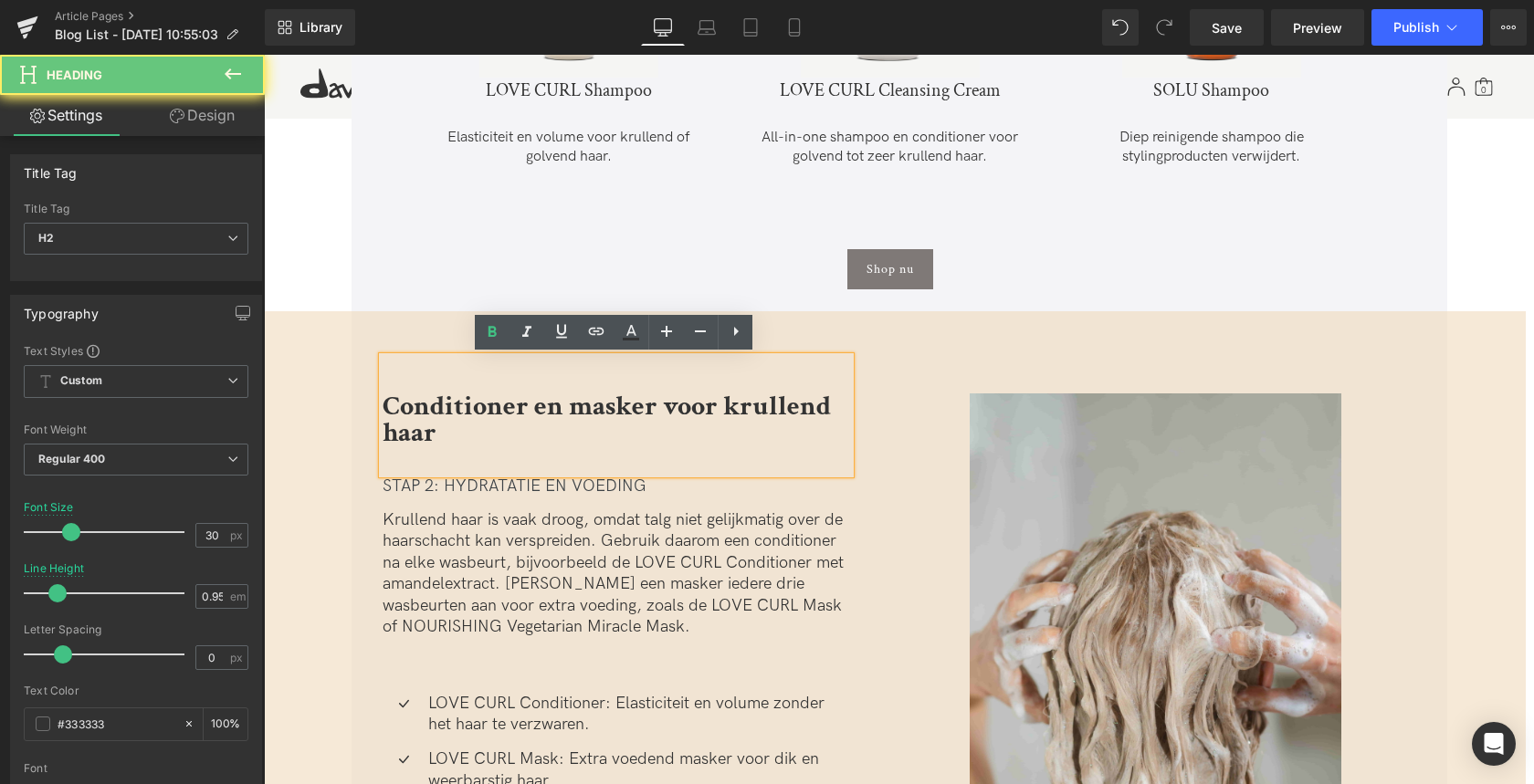
click at [398, 410] on b "Conditioner en masker voor krullend haar" at bounding box center [607, 420] width 448 height 62
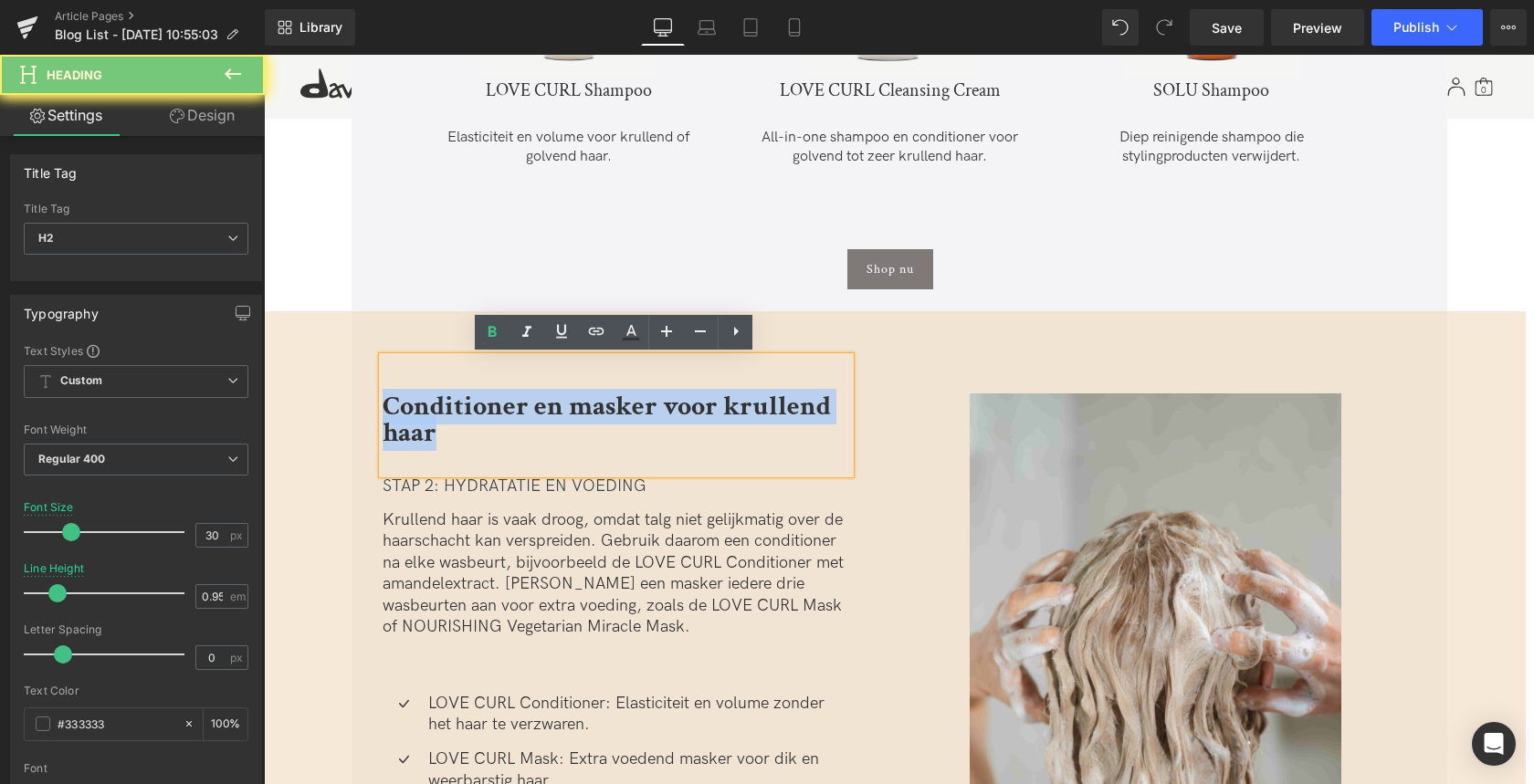
click at [398, 410] on b "Conditioner en masker voor krullend haar" at bounding box center [607, 420] width 448 height 62
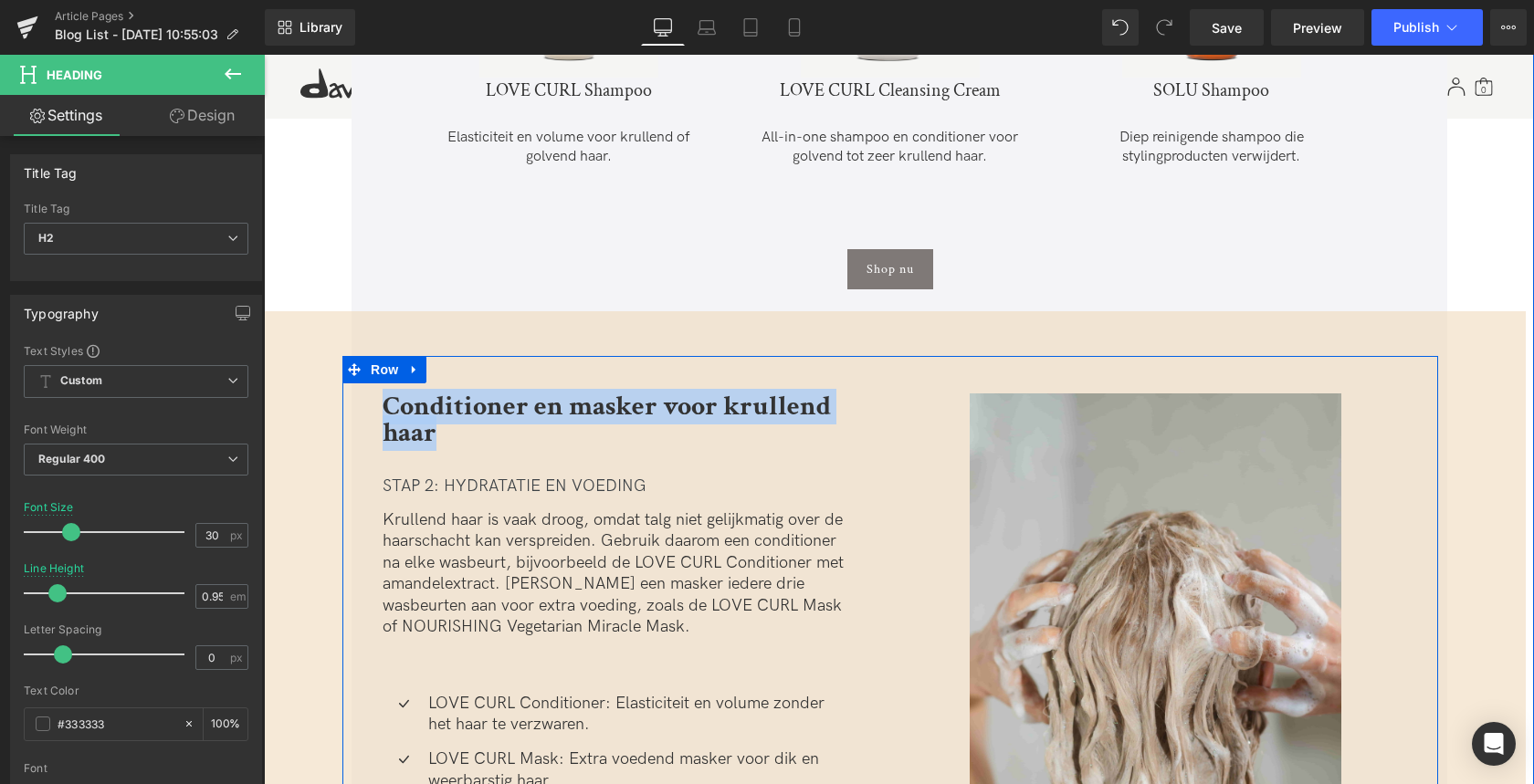
paste div
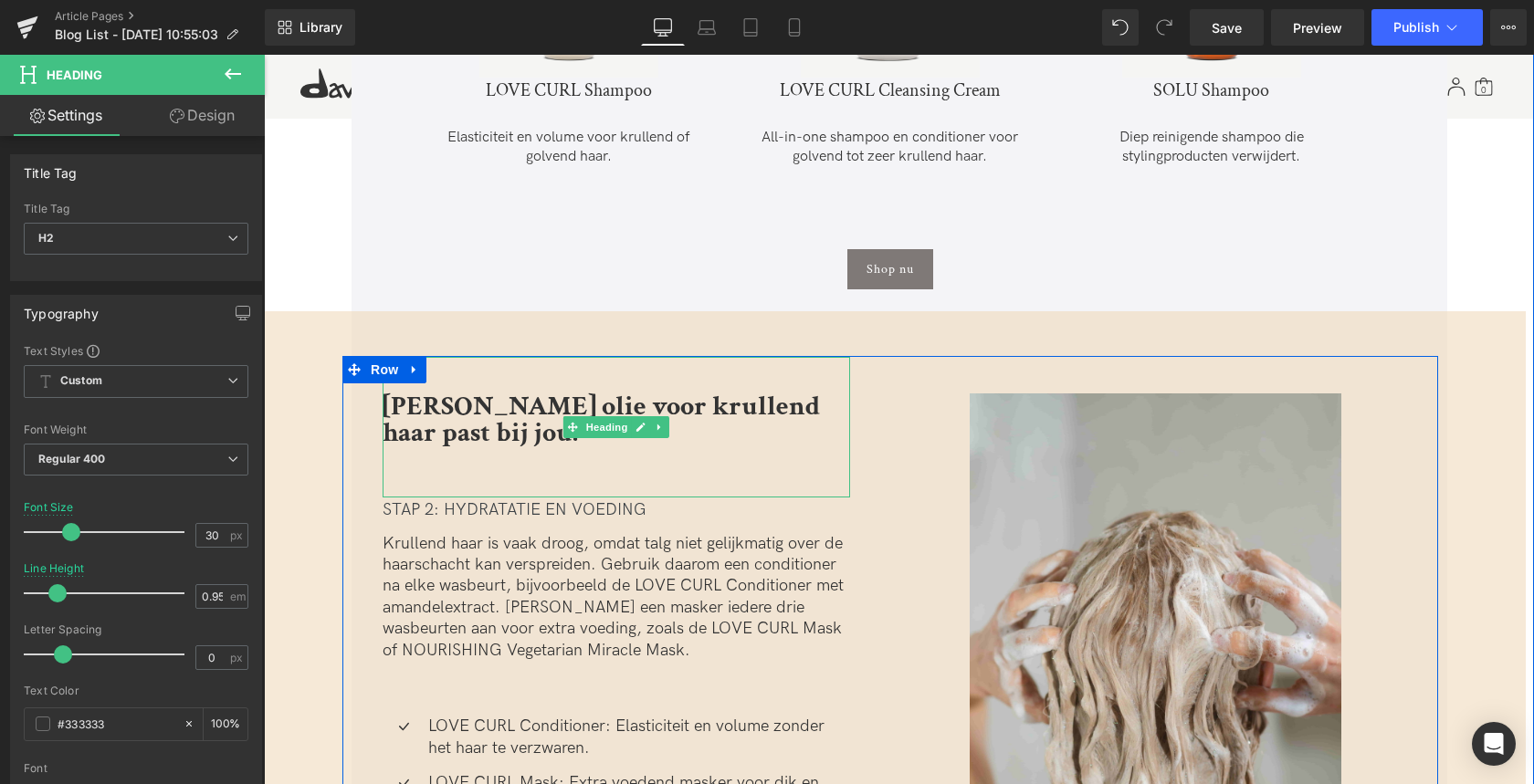
click at [395, 466] on div at bounding box center [616, 458] width 468 height 24
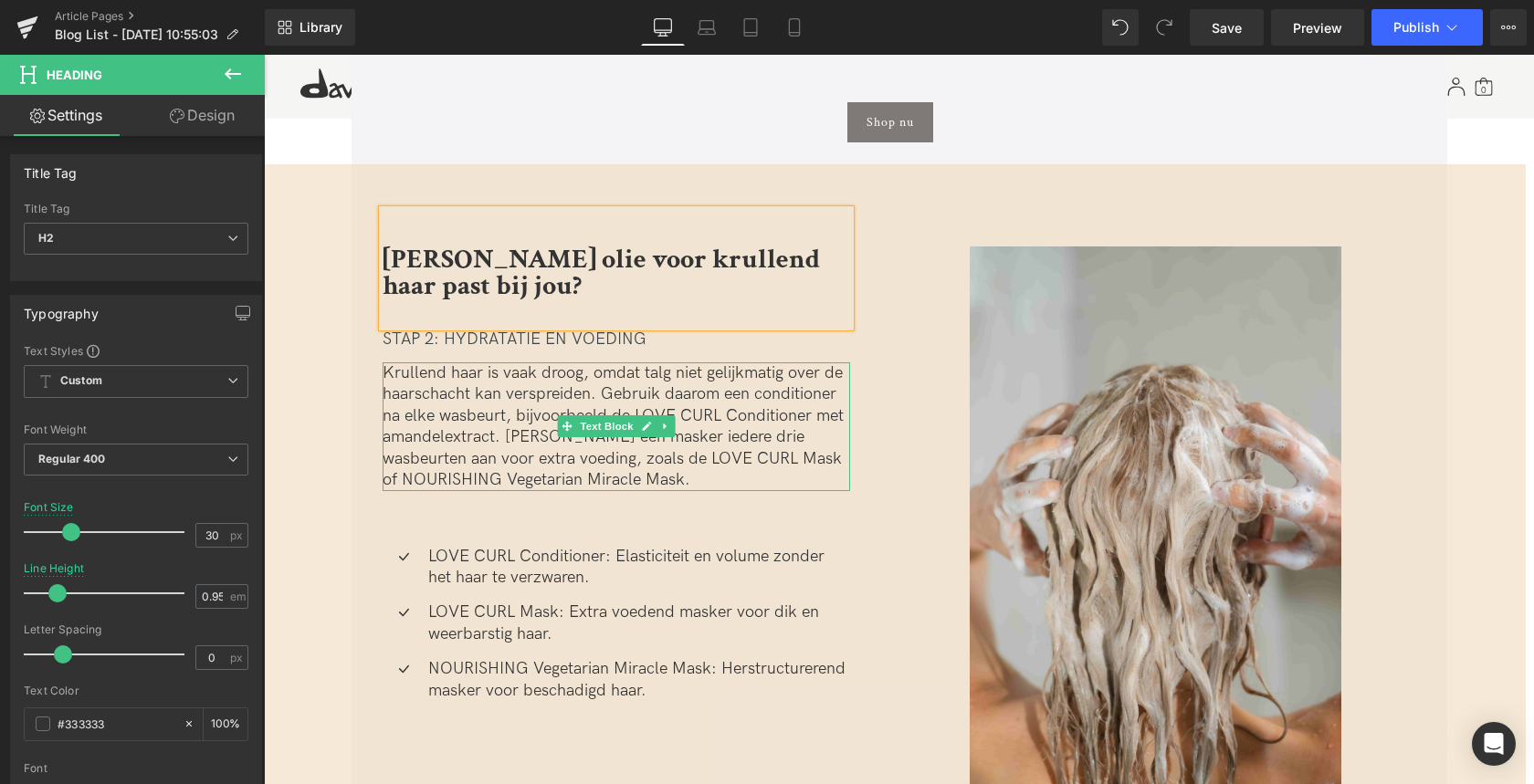
scroll to position [2899, 0]
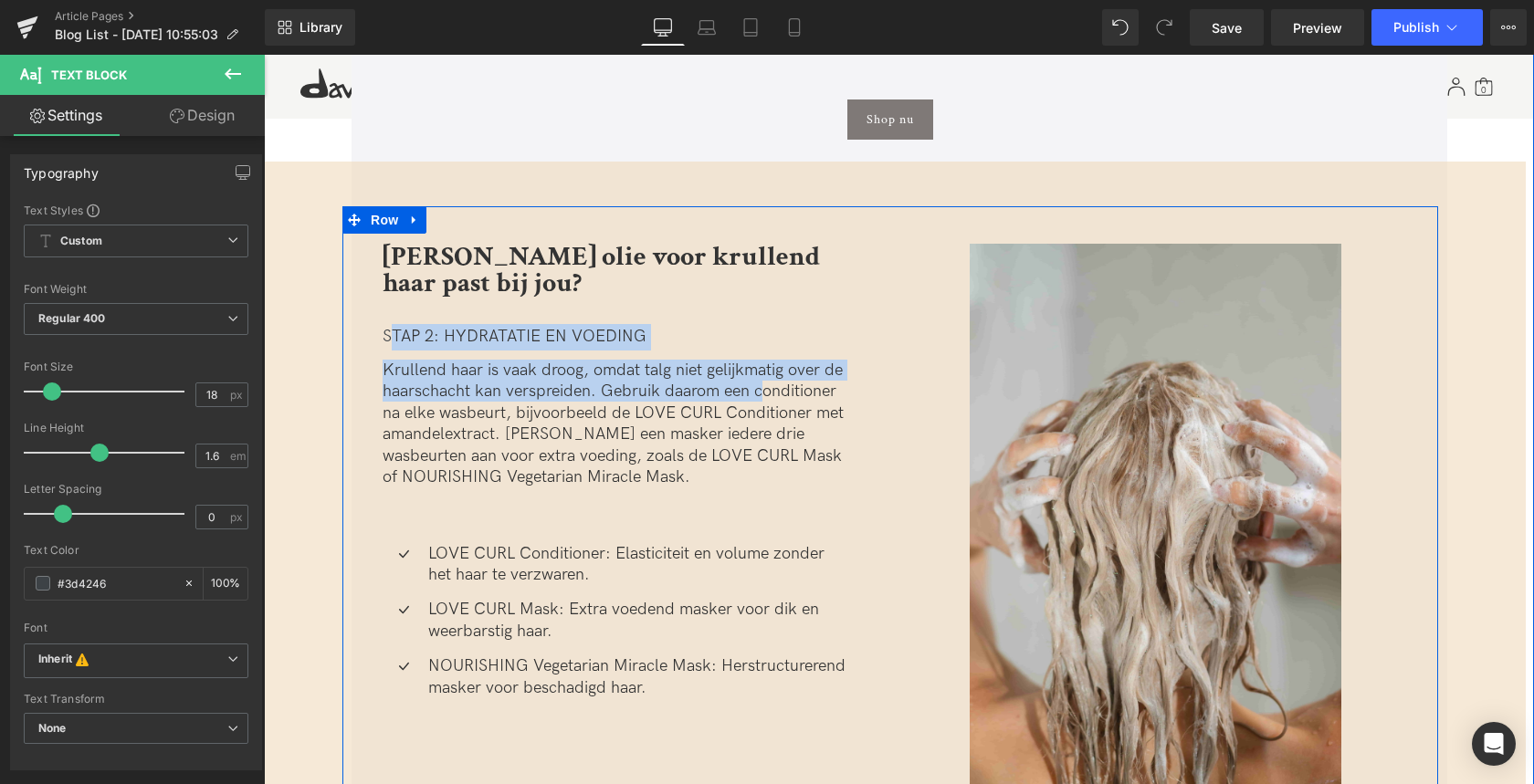
drag, startPoint x: 479, startPoint y: 339, endPoint x: 757, endPoint y: 382, distance: 281.3
click at [757, 382] on div "Welke olie voor krullend haar past bij jou? Heading STAP 2: HYDRATATIE EN VOEDI…" at bounding box center [615, 473] width 548 height 532
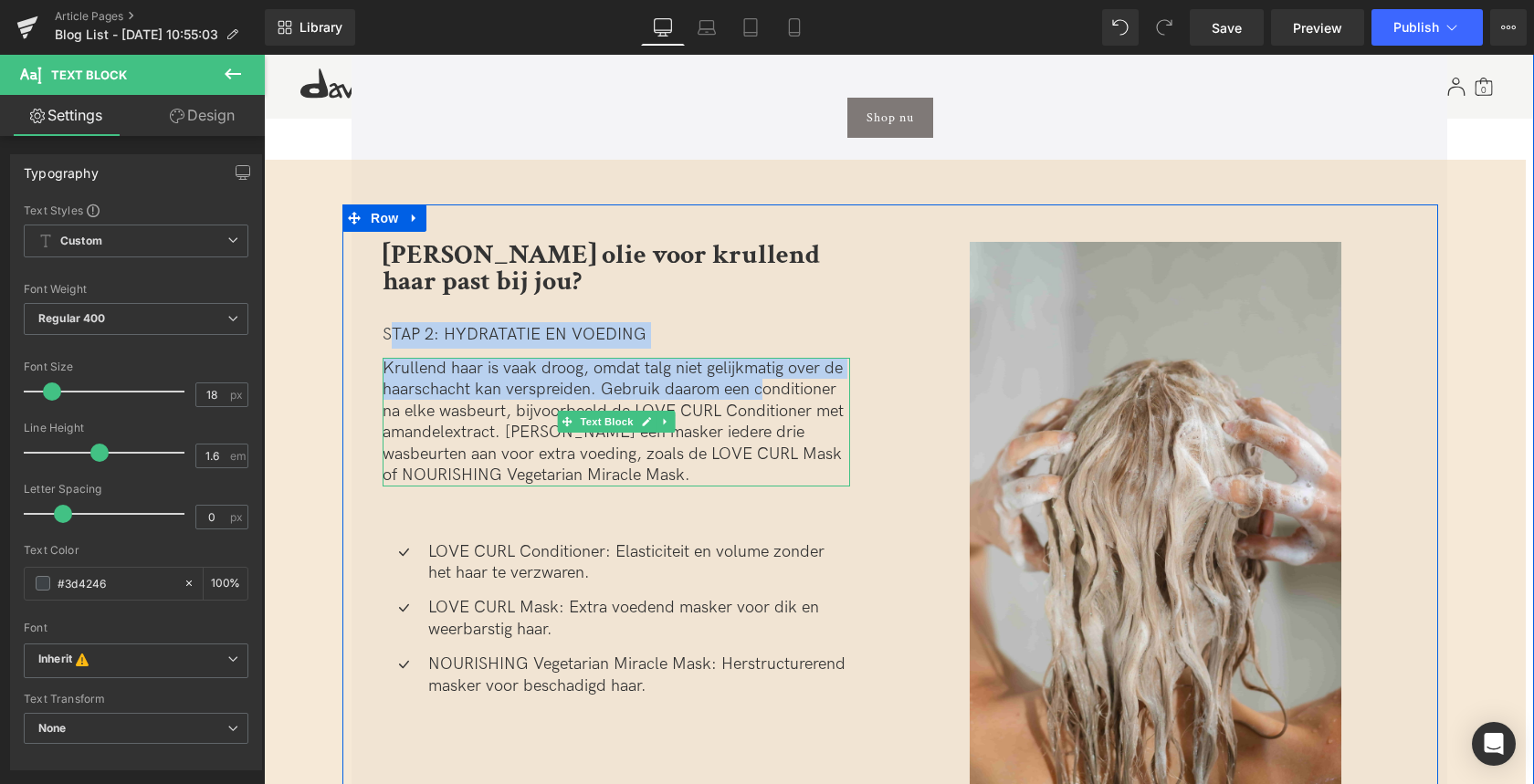
drag, startPoint x: 520, startPoint y: 438, endPoint x: 501, endPoint y: 435, distance: 19.2
click at [519, 438] on p "Krullend haar is vaak droog, omdat talg niet gelijkmatig over de haarschacht ka…" at bounding box center [616, 421] width 468 height 127
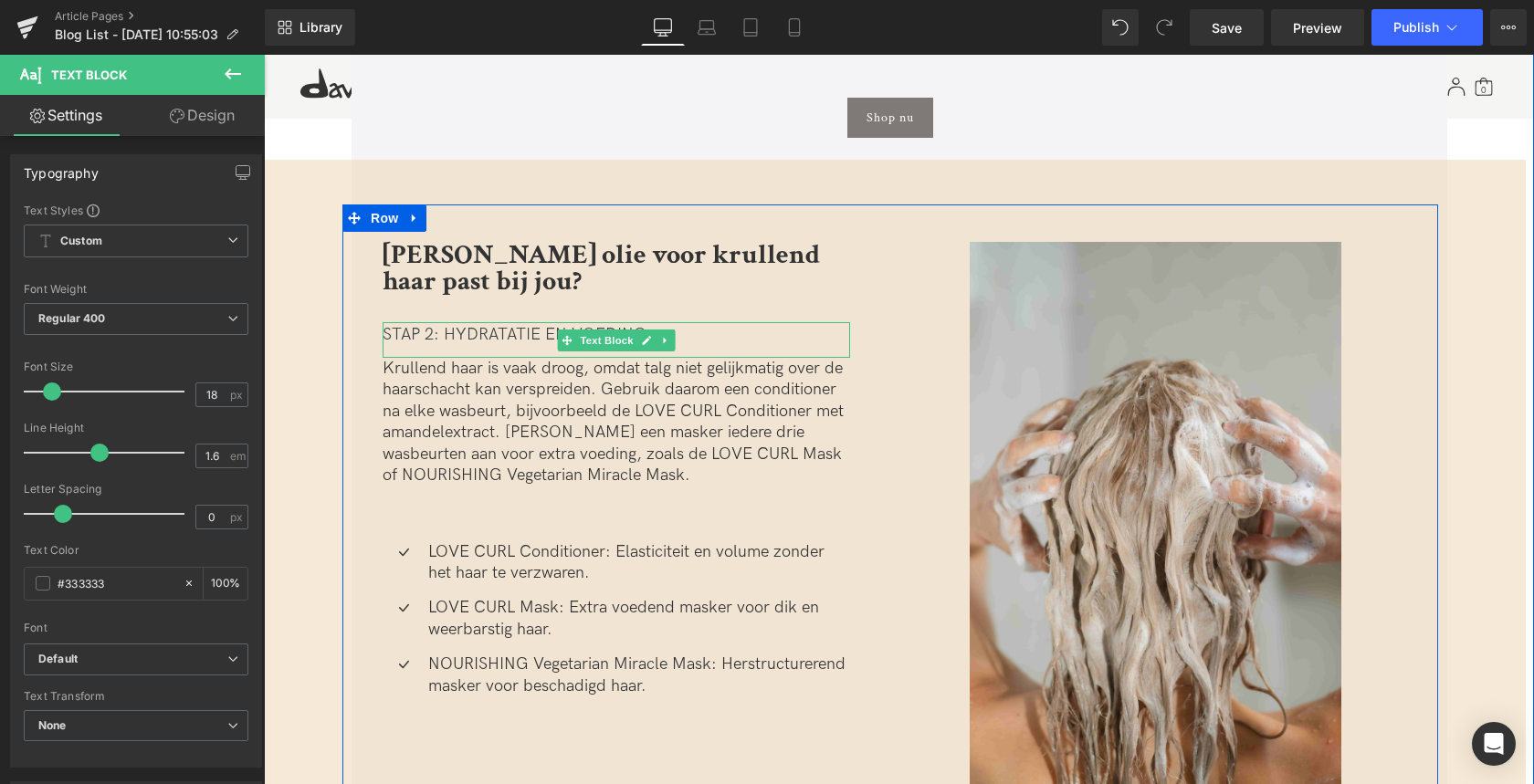
click at [663, 342] on icon at bounding box center [664, 340] width 3 height 7
click at [671, 341] on icon at bounding box center [675, 340] width 10 height 10
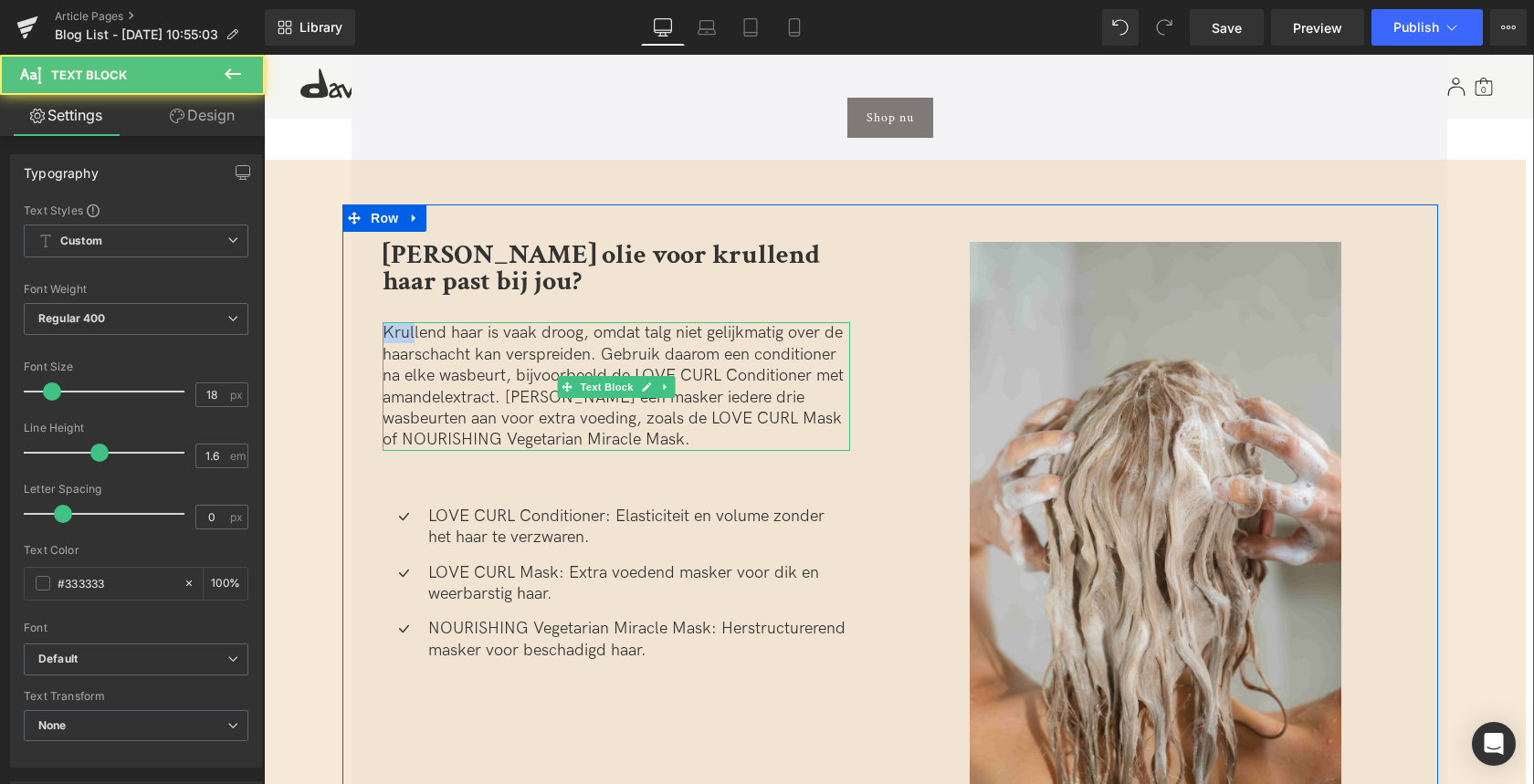
drag, startPoint x: 396, startPoint y: 335, endPoint x: 502, endPoint y: 378, distance: 114.4
click at [410, 340] on p "Krullend haar is vaak droog, omdat talg niet gelijkmatig over de haarschacht ka…" at bounding box center [616, 386] width 468 height 127
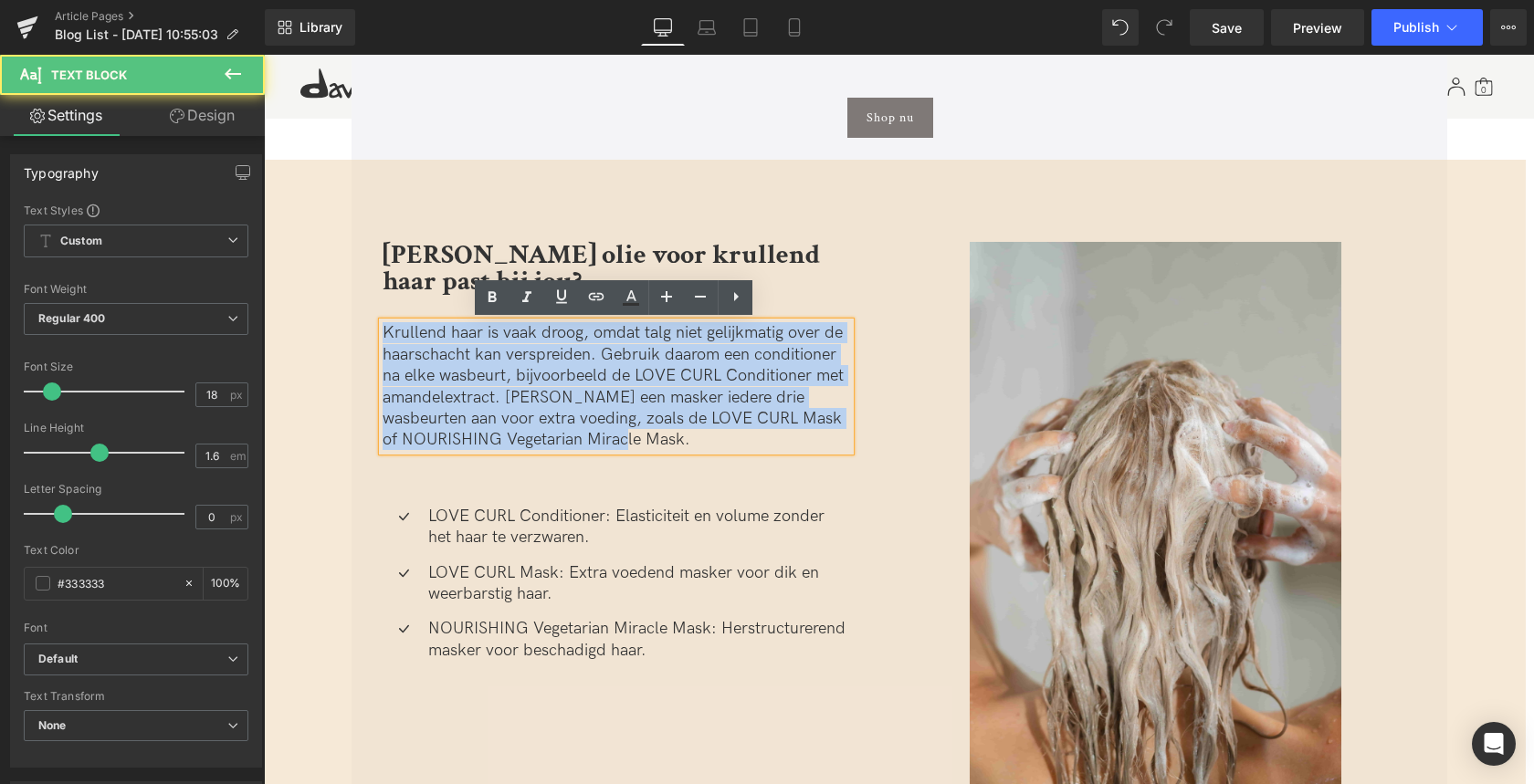
drag, startPoint x: 573, startPoint y: 438, endPoint x: 364, endPoint y: 339, distance: 231.3
click at [364, 339] on div "Welke olie voor krullend haar past bij jou? Heading Krullend haar is vaak droog…" at bounding box center [615, 454] width 548 height 496
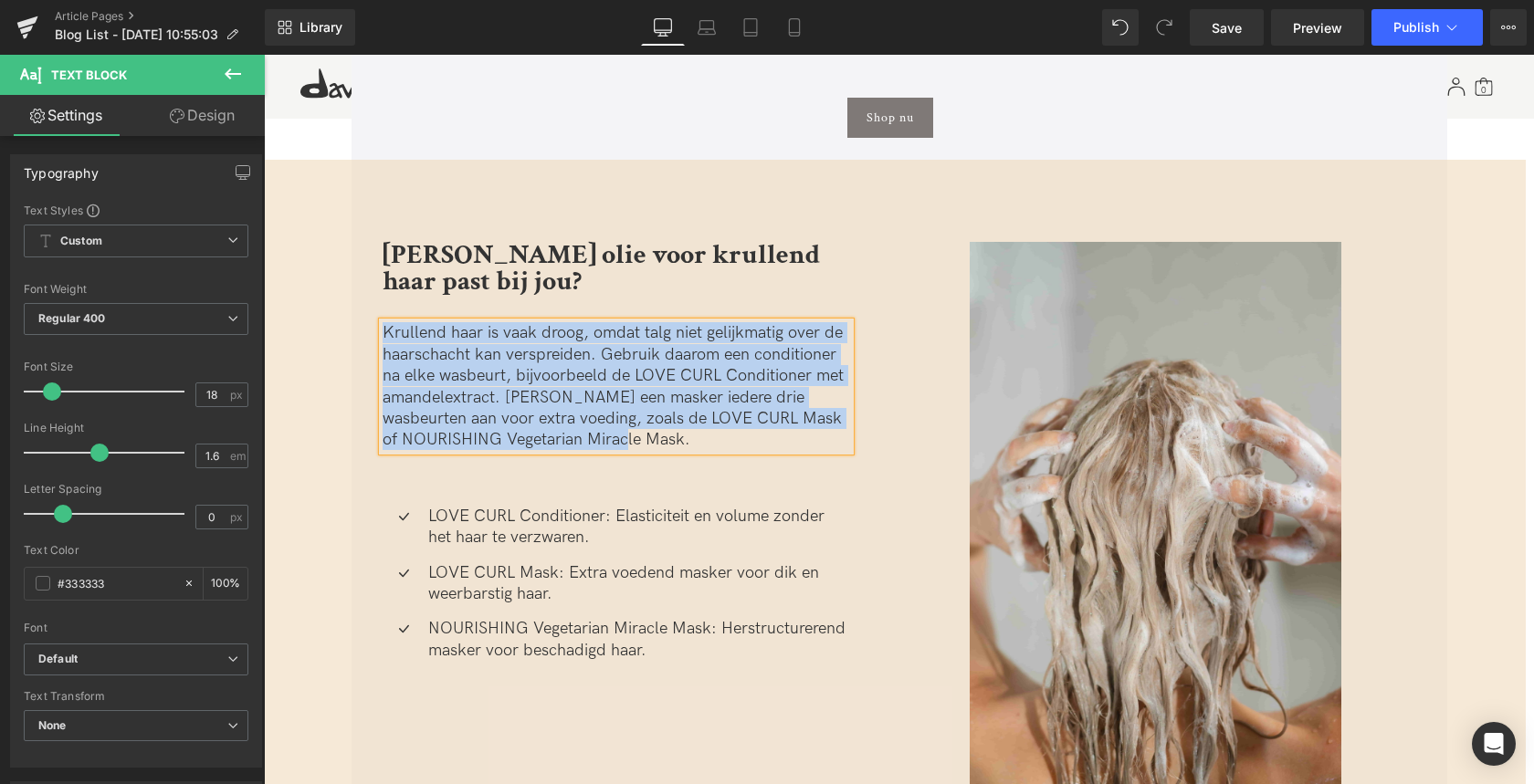
paste div
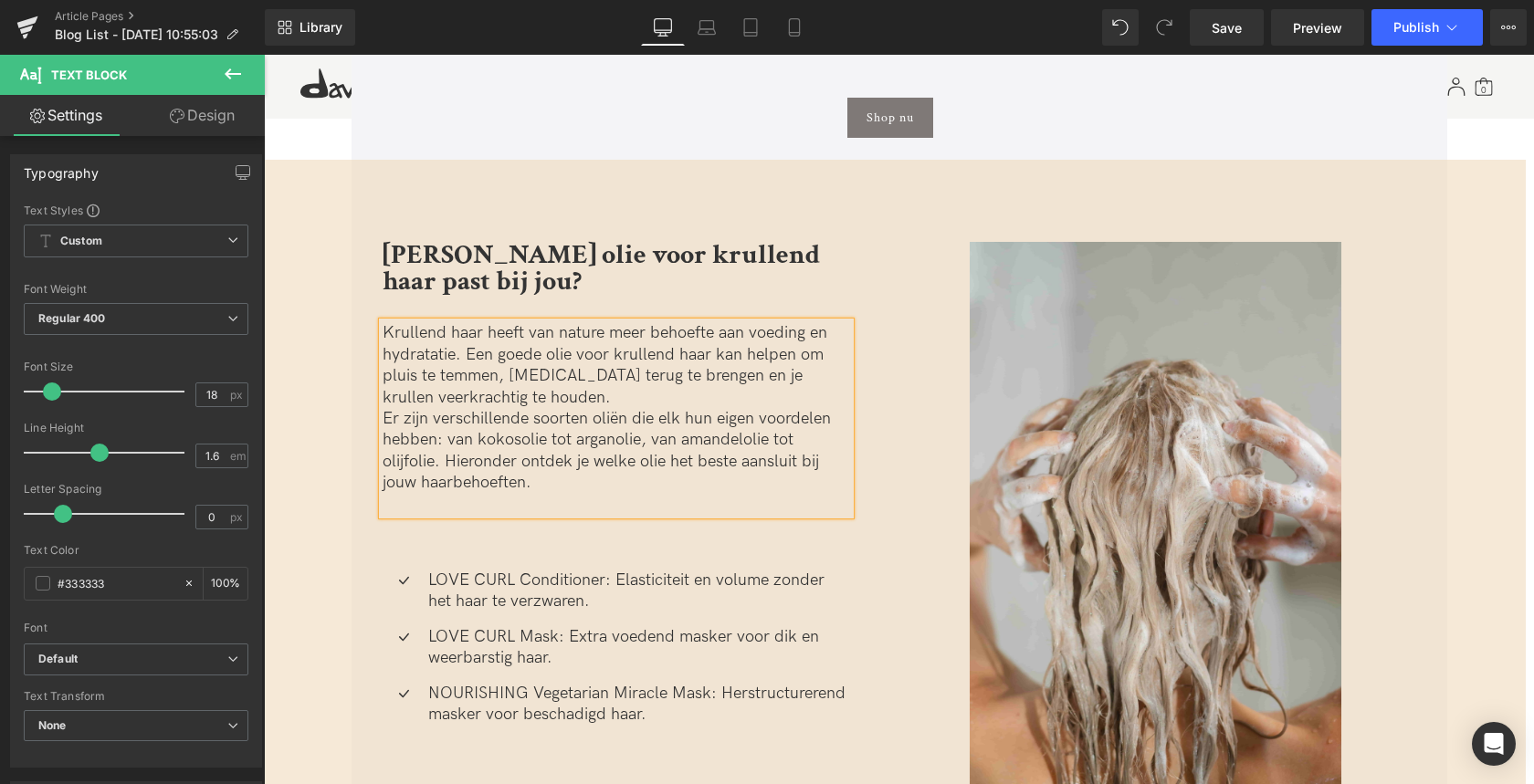
click at [384, 419] on p "Er zijn verschillende soorten oliën die elk hun eigen voordelen hebben: van kok…" at bounding box center [616, 450] width 468 height 86
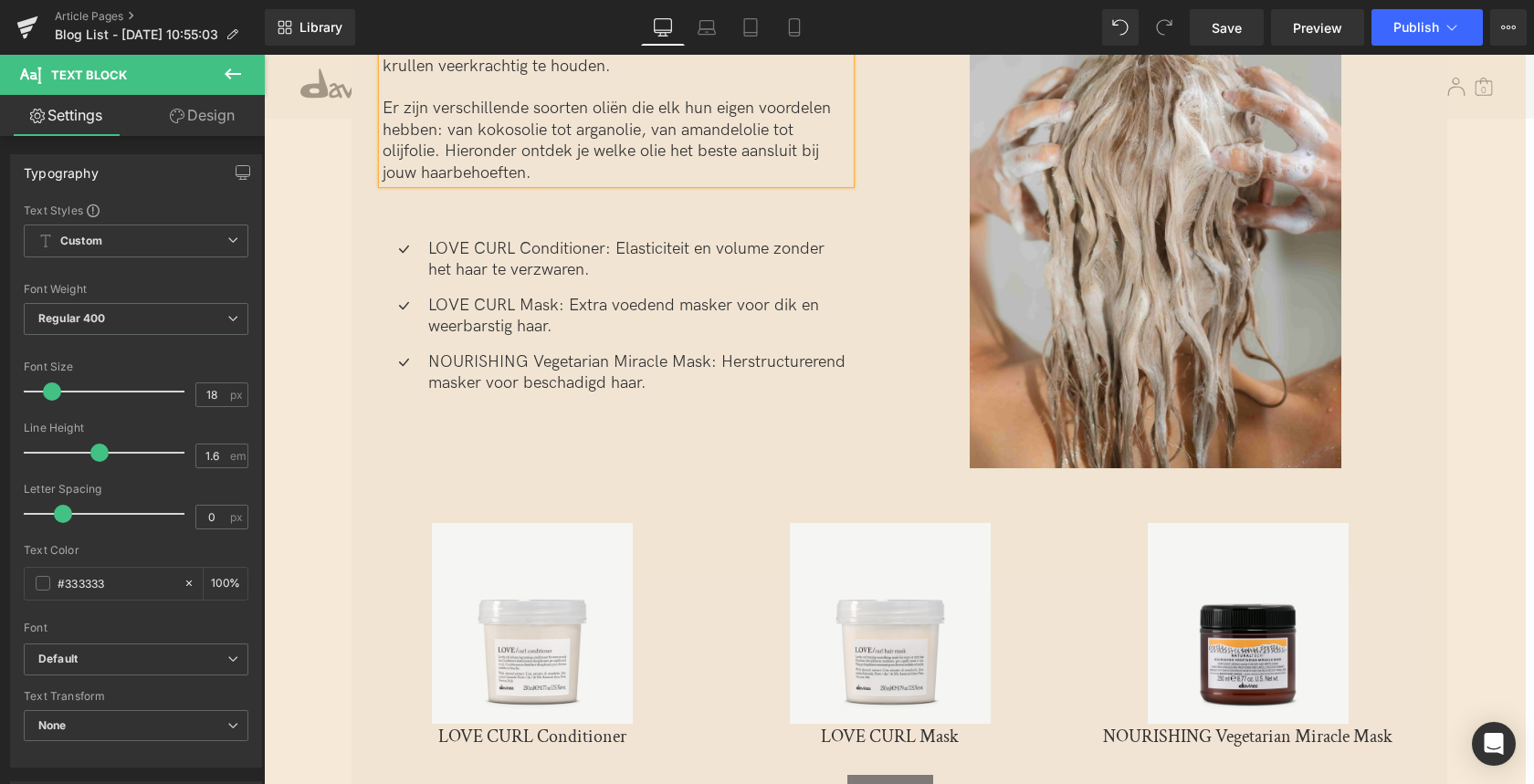
scroll to position [3257, 0]
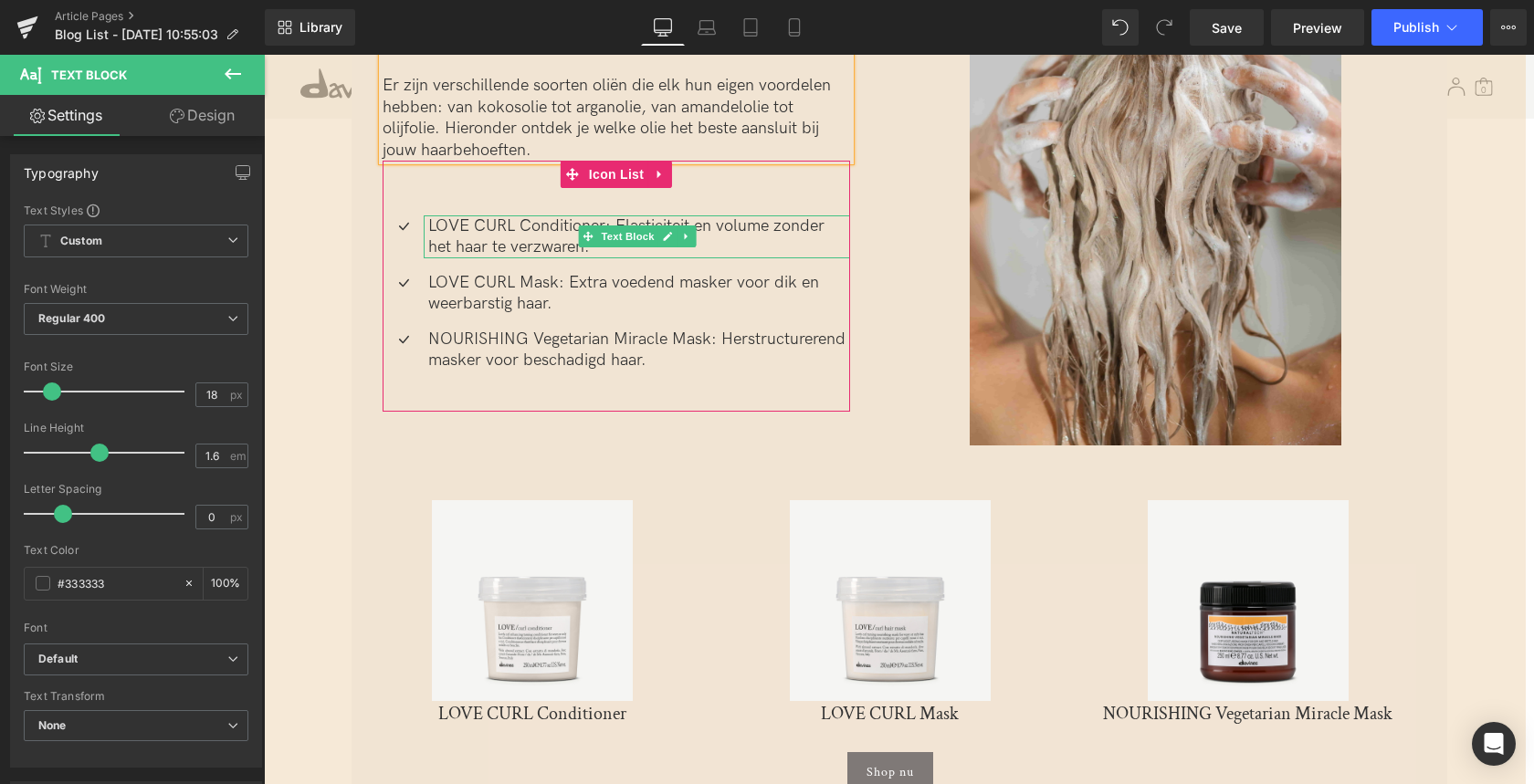
click at [538, 234] on p "LOVE CURL Conditioner: Elasticiteit en volume zonder het haar te verzwaren." at bounding box center [639, 237] width 422 height 42
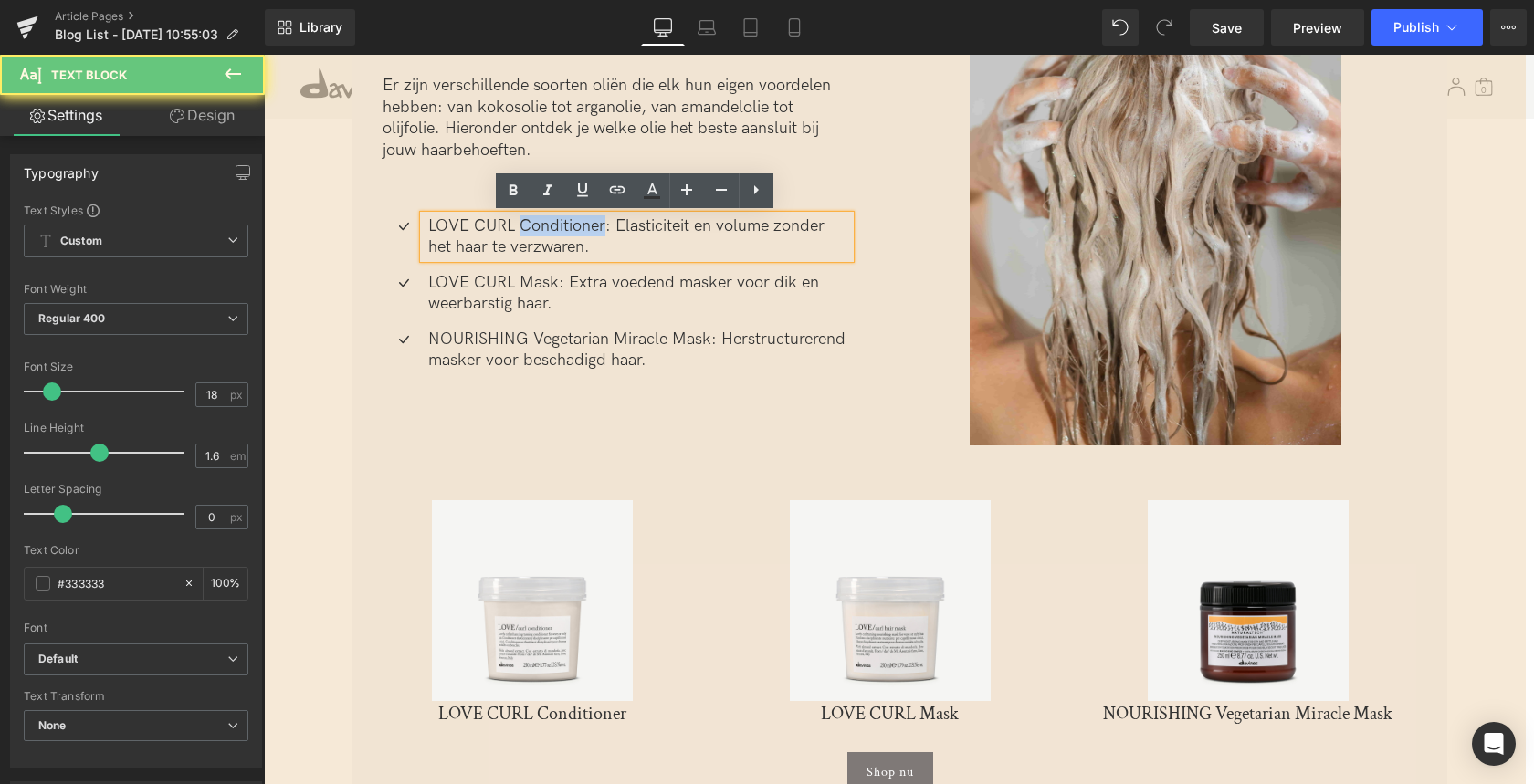
click at [538, 234] on p "LOVE CURL Conditioner: Elasticiteit en volume zonder het haar te verzwaren." at bounding box center [639, 237] width 422 height 42
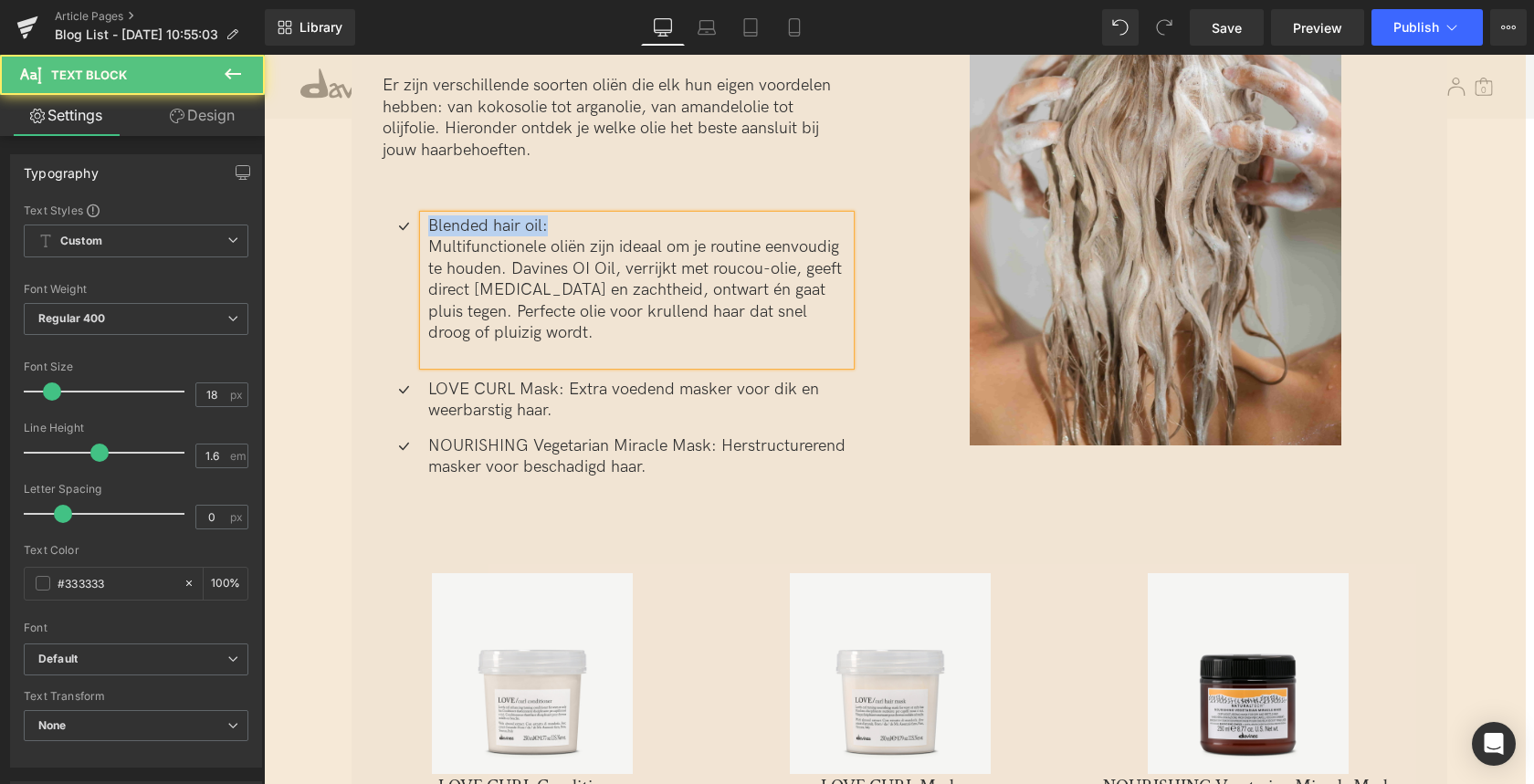
drag, startPoint x: 547, startPoint y: 224, endPoint x: 418, endPoint y: 234, distance: 129.4
click at [424, 224] on div "Blended hair oil: Multifunctionele oliën zijn ideaal om je routine eenvoudig te…" at bounding box center [637, 290] width 426 height 150
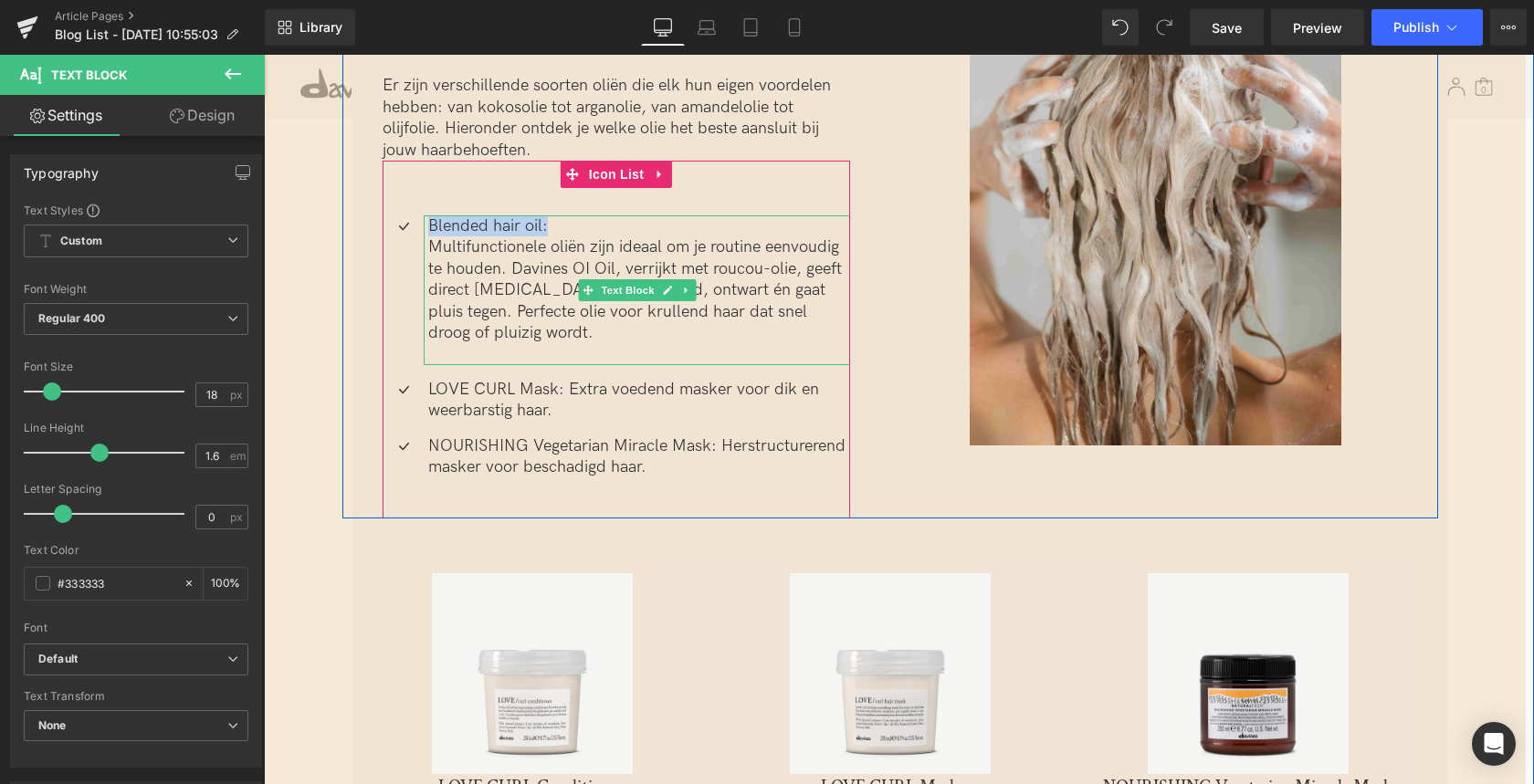
click at [553, 225] on p "Blended hair oil:" at bounding box center [639, 226] width 422 height 21
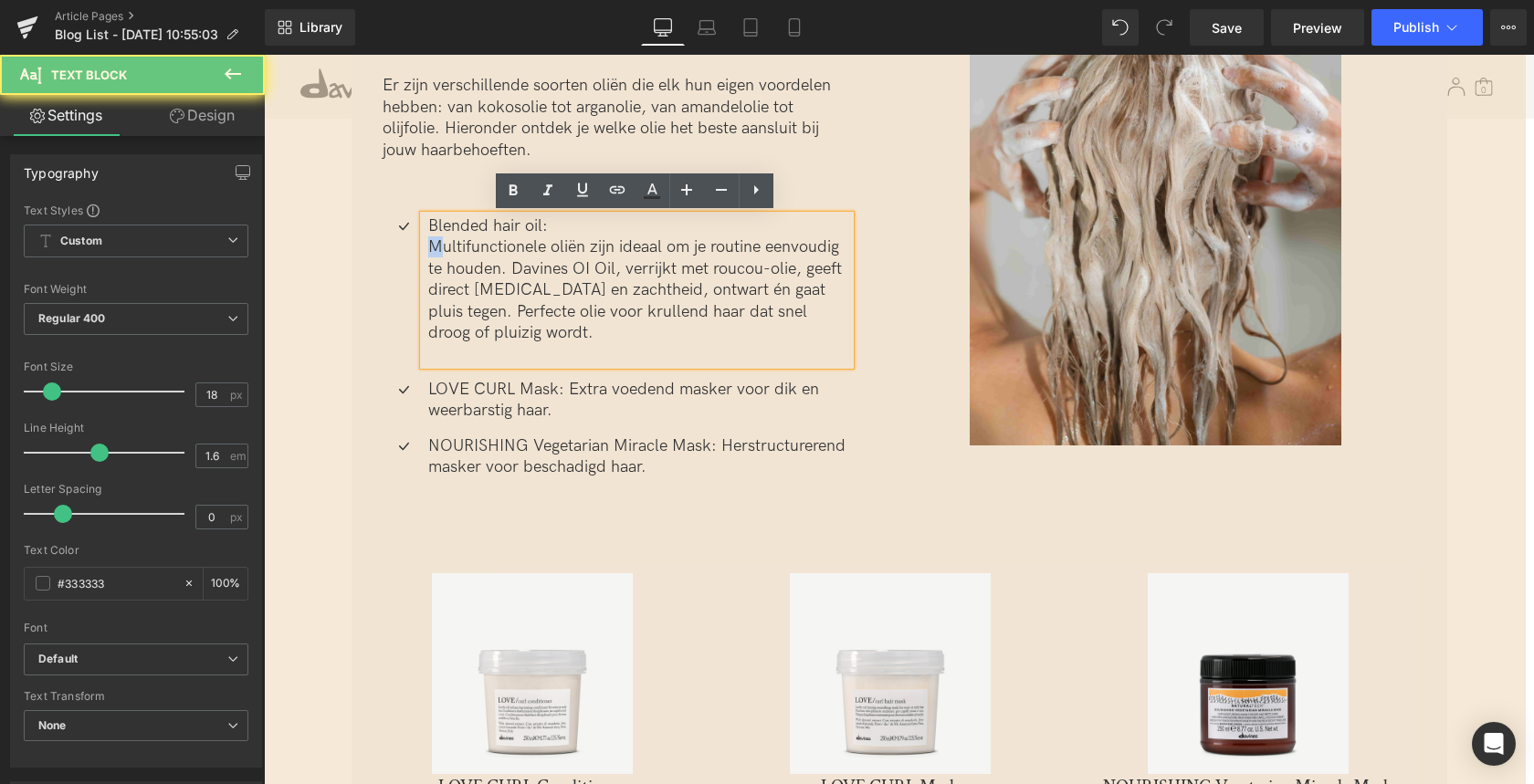
drag, startPoint x: 562, startPoint y: 225, endPoint x: 412, endPoint y: 225, distance: 150.0
click at [412, 224] on li "Icon Blended hair oil: Multifunctionele oliën zijn ideaal om je routine eenvoud…" at bounding box center [616, 290] width 468 height 150
click at [553, 228] on p "Blended hair oil:" at bounding box center [639, 226] width 422 height 21
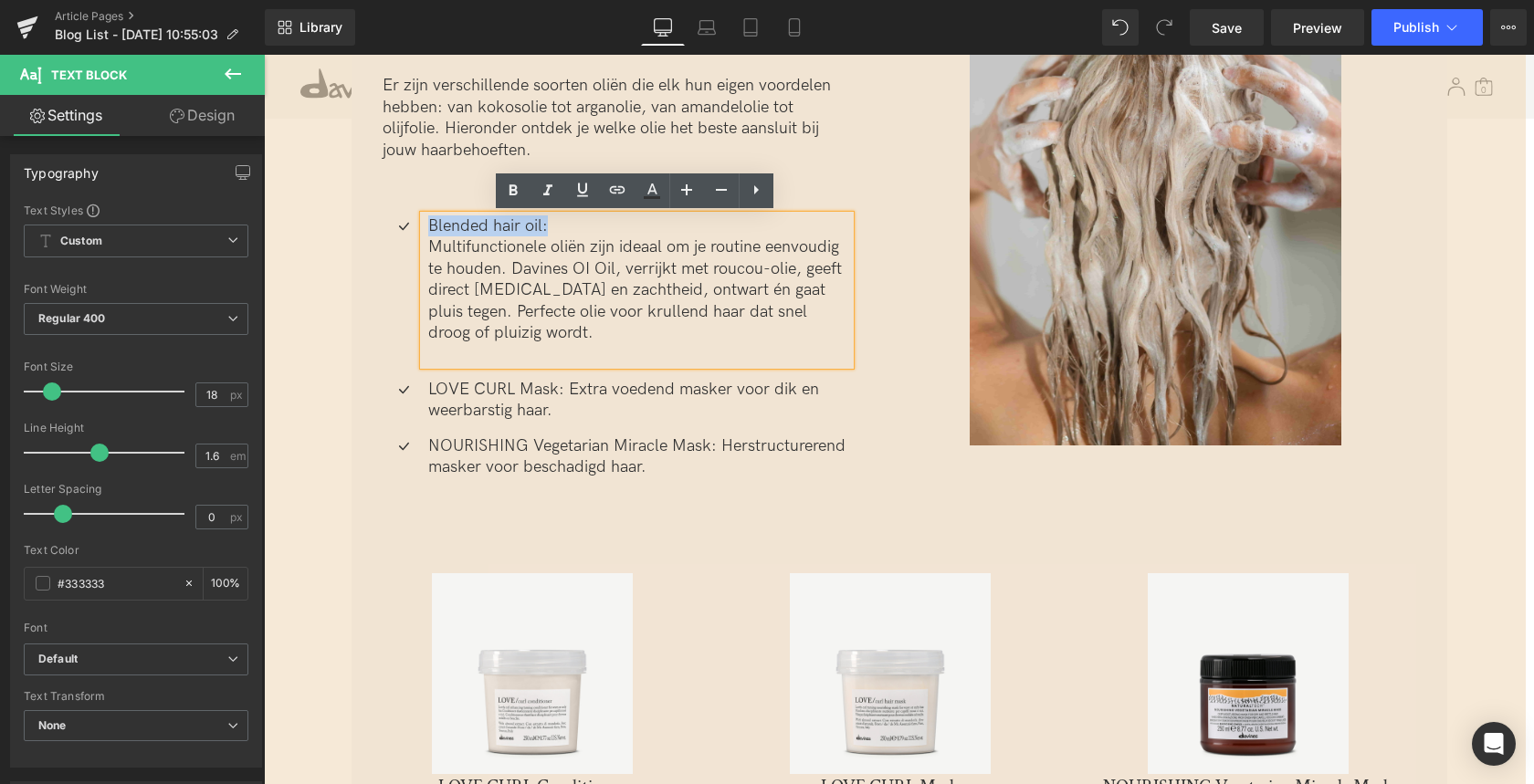
drag, startPoint x: 555, startPoint y: 226, endPoint x: 492, endPoint y: 219, distance: 63.4
click at [428, 221] on p "Blended hair oil:" at bounding box center [639, 226] width 422 height 21
click at [513, 195] on icon at bounding box center [513, 190] width 22 height 22
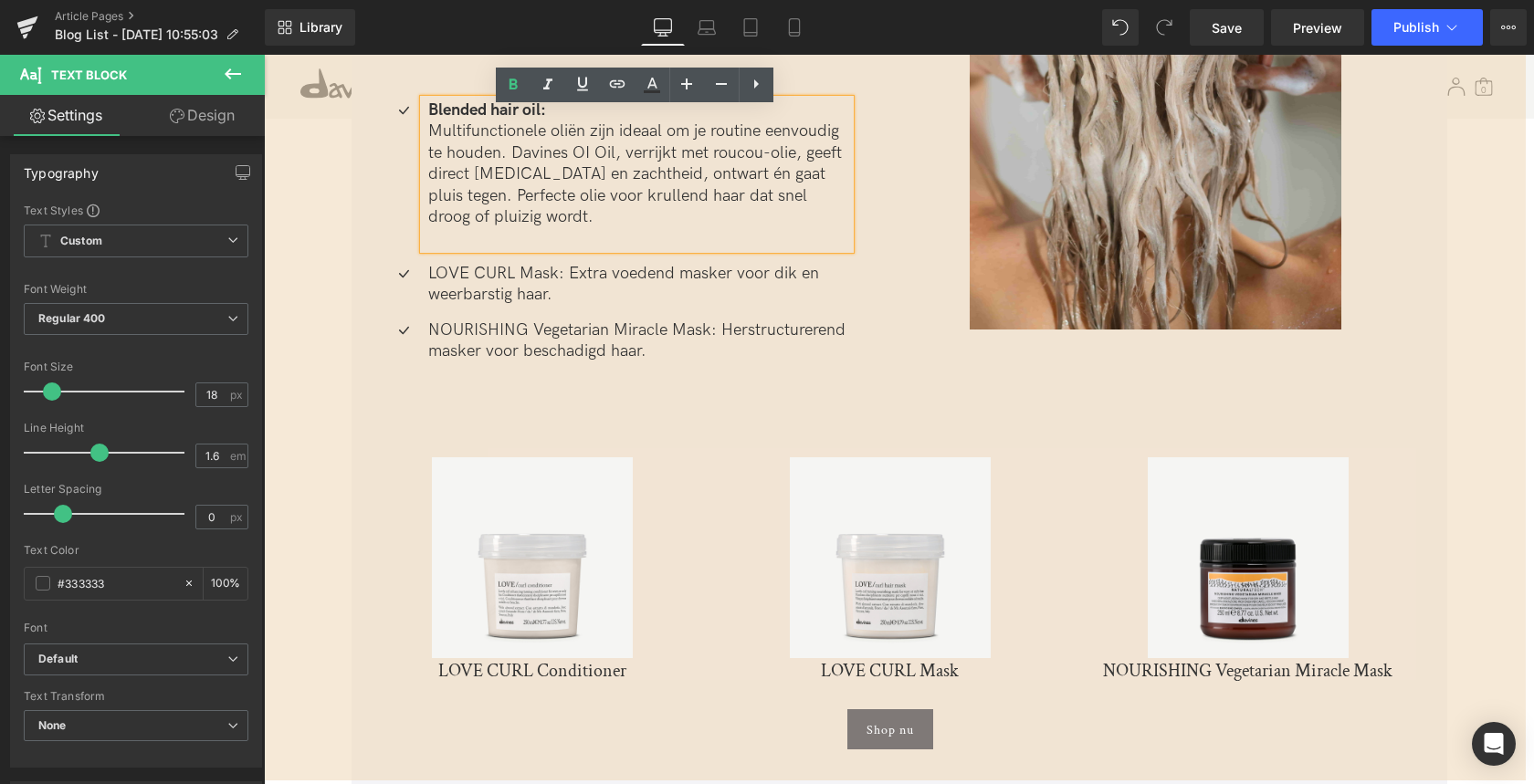
scroll to position [3376, 0]
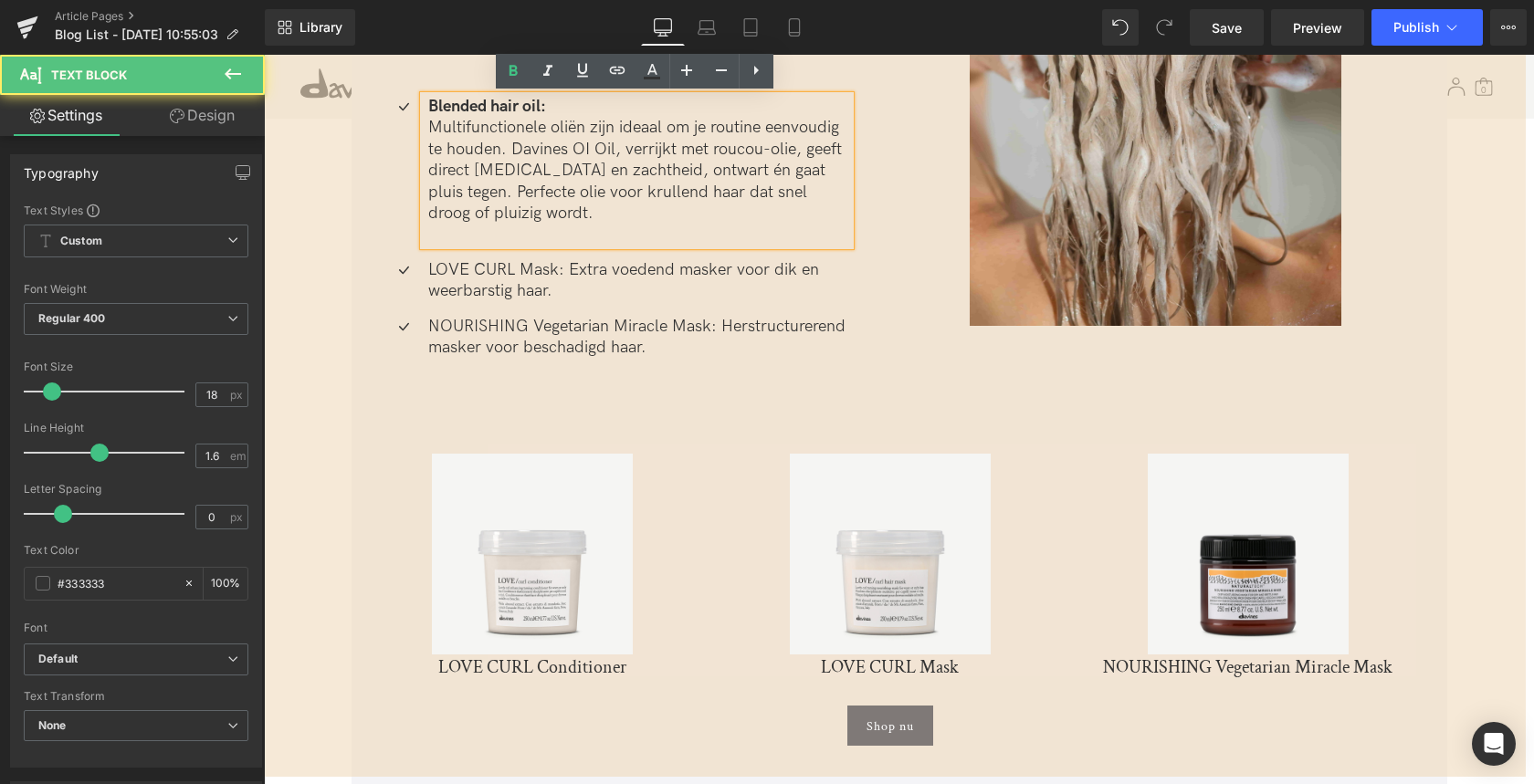
click at [434, 228] on p at bounding box center [639, 235] width 422 height 21
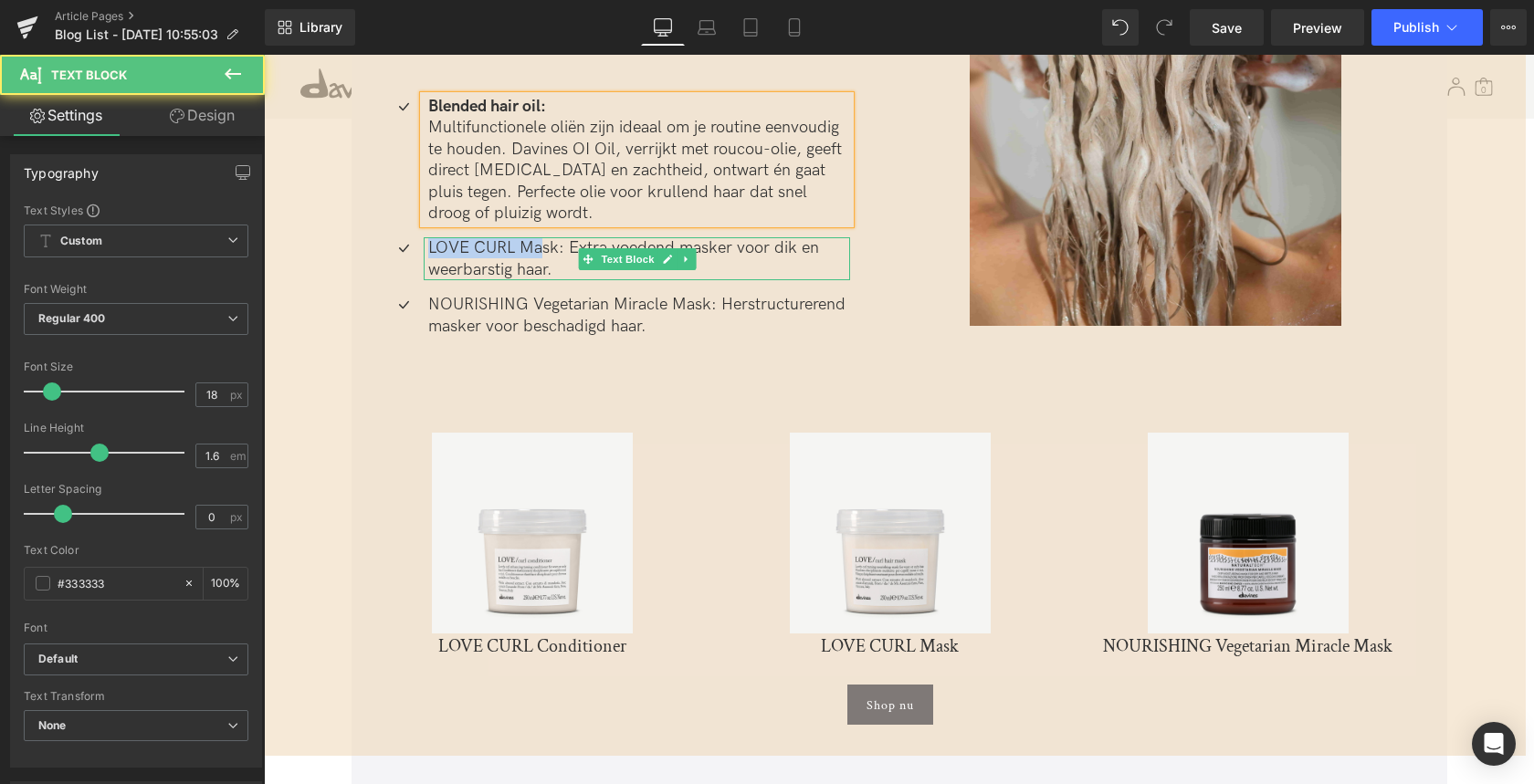
drag, startPoint x: 427, startPoint y: 246, endPoint x: 544, endPoint y: 247, distance: 117.0
click at [543, 247] on p "LOVE CURL Mask: Extra voedend masker voor dik en weerbarstig haar." at bounding box center [639, 259] width 422 height 42
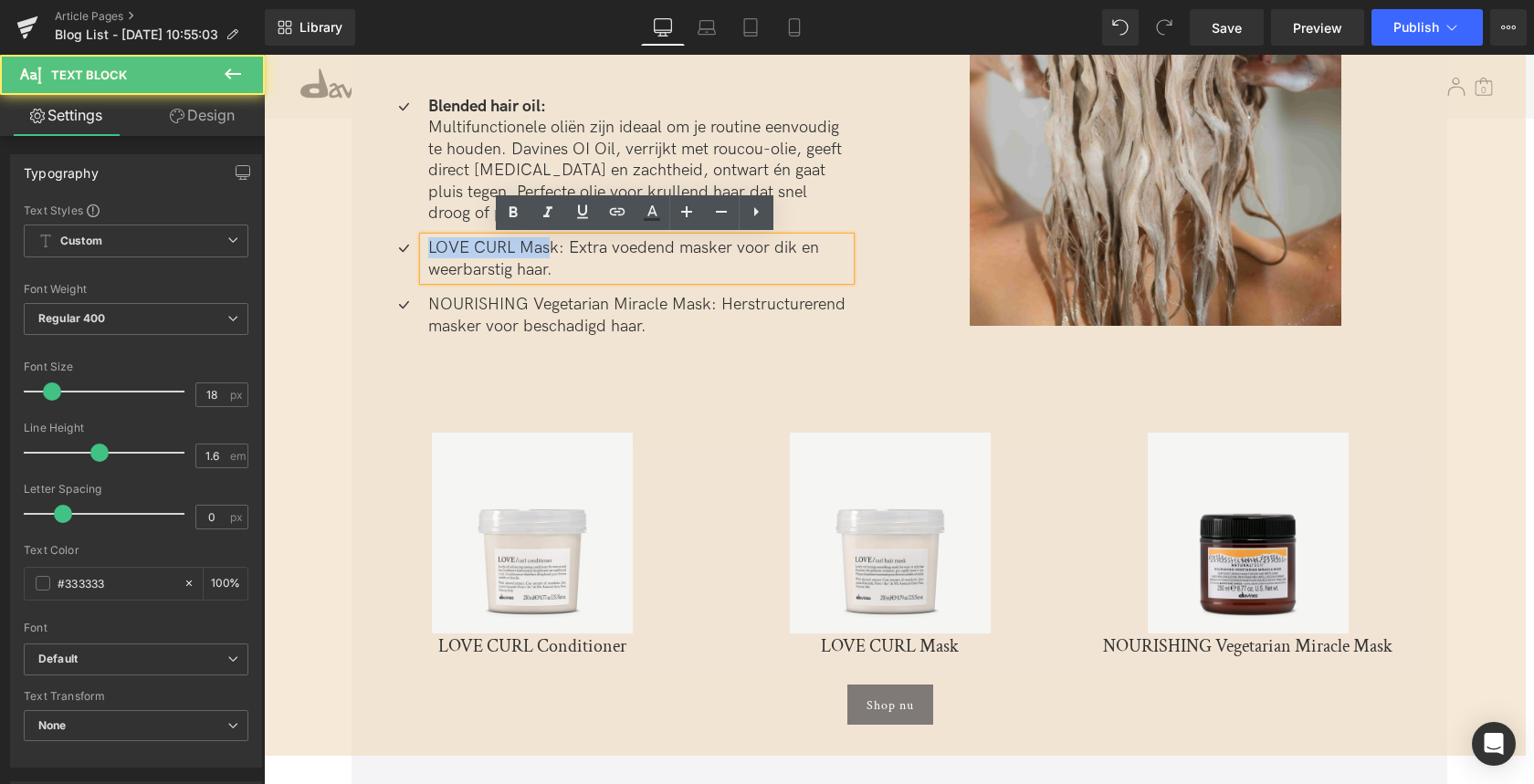
click at [541, 258] on p "LOVE CURL Mask: Extra voedend masker voor dik en weerbarstig haar." at bounding box center [639, 259] width 422 height 42
drag, startPoint x: 559, startPoint y: 249, endPoint x: 382, endPoint y: 256, distance: 177.1
click at [388, 248] on li "Icon LOVE CURL Mask: Extra voedend masker voor dik en weerbarstig haar. Text Bl…" at bounding box center [616, 259] width 468 height 42
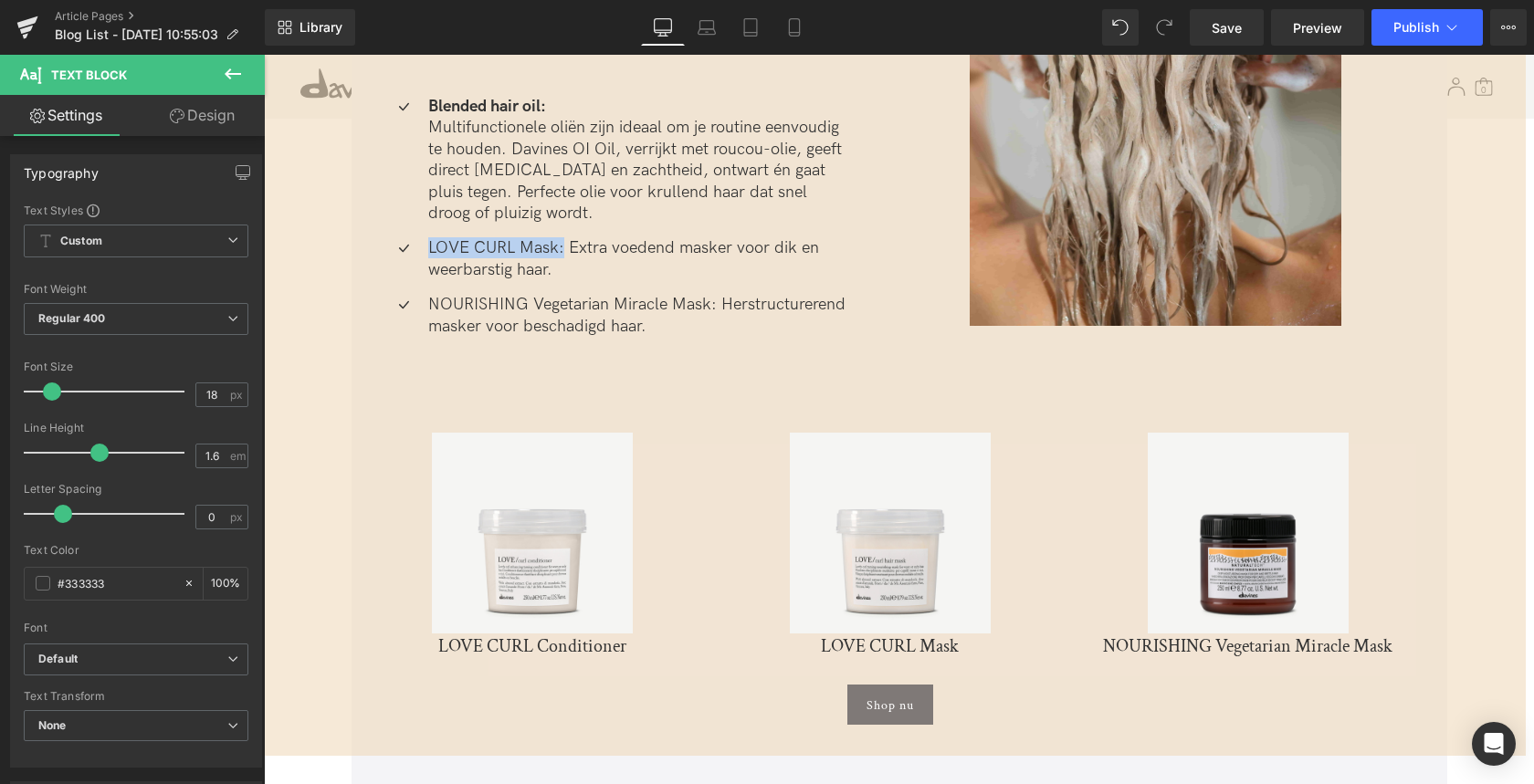
click at [437, 254] on p "LOVE CURL Mask: Extra voedend masker voor dik en weerbarstig haar." at bounding box center [639, 259] width 422 height 42
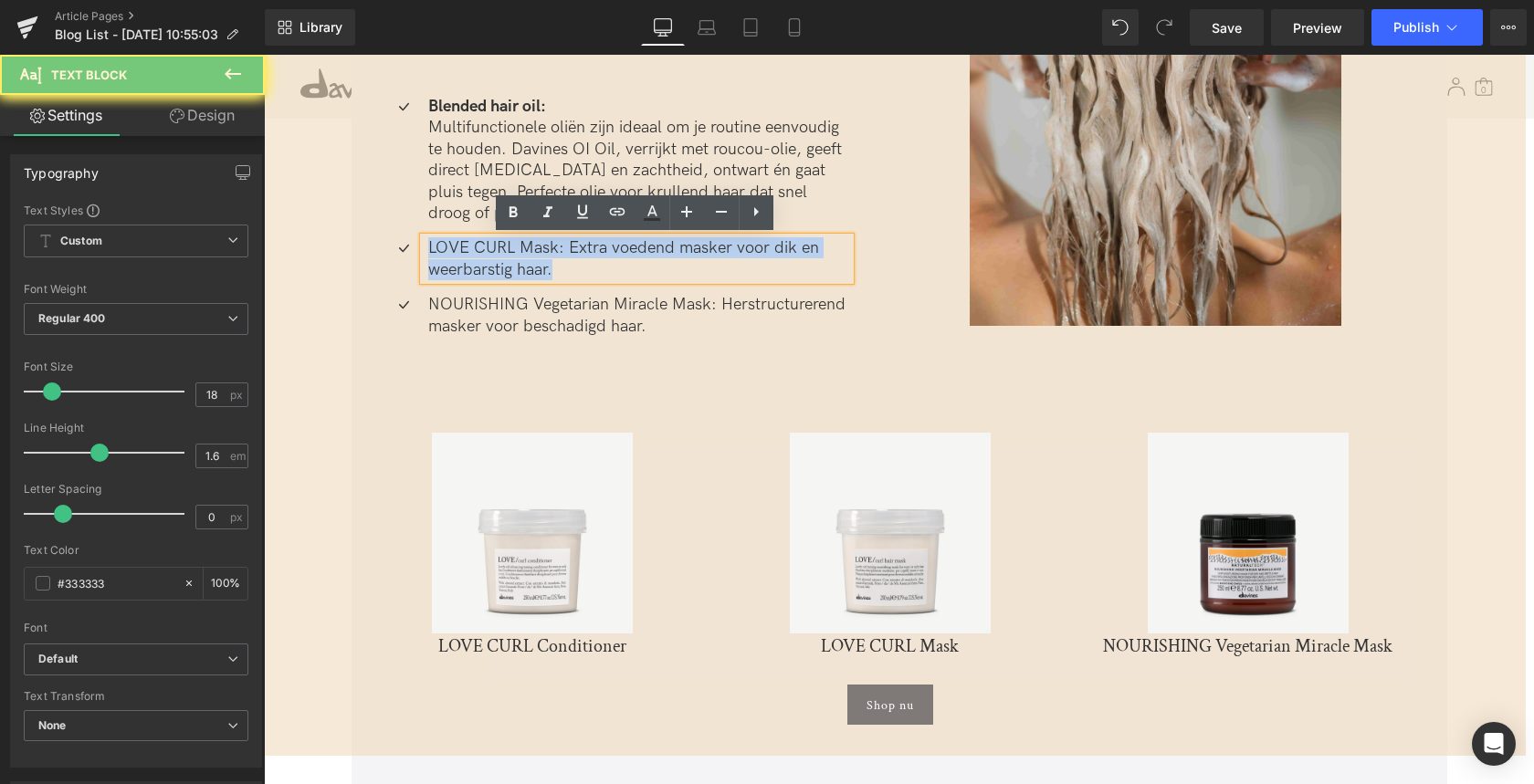
click at [437, 254] on p "LOVE CURL Mask: Extra voedend masker voor dik en weerbarstig haar." at bounding box center [639, 259] width 422 height 42
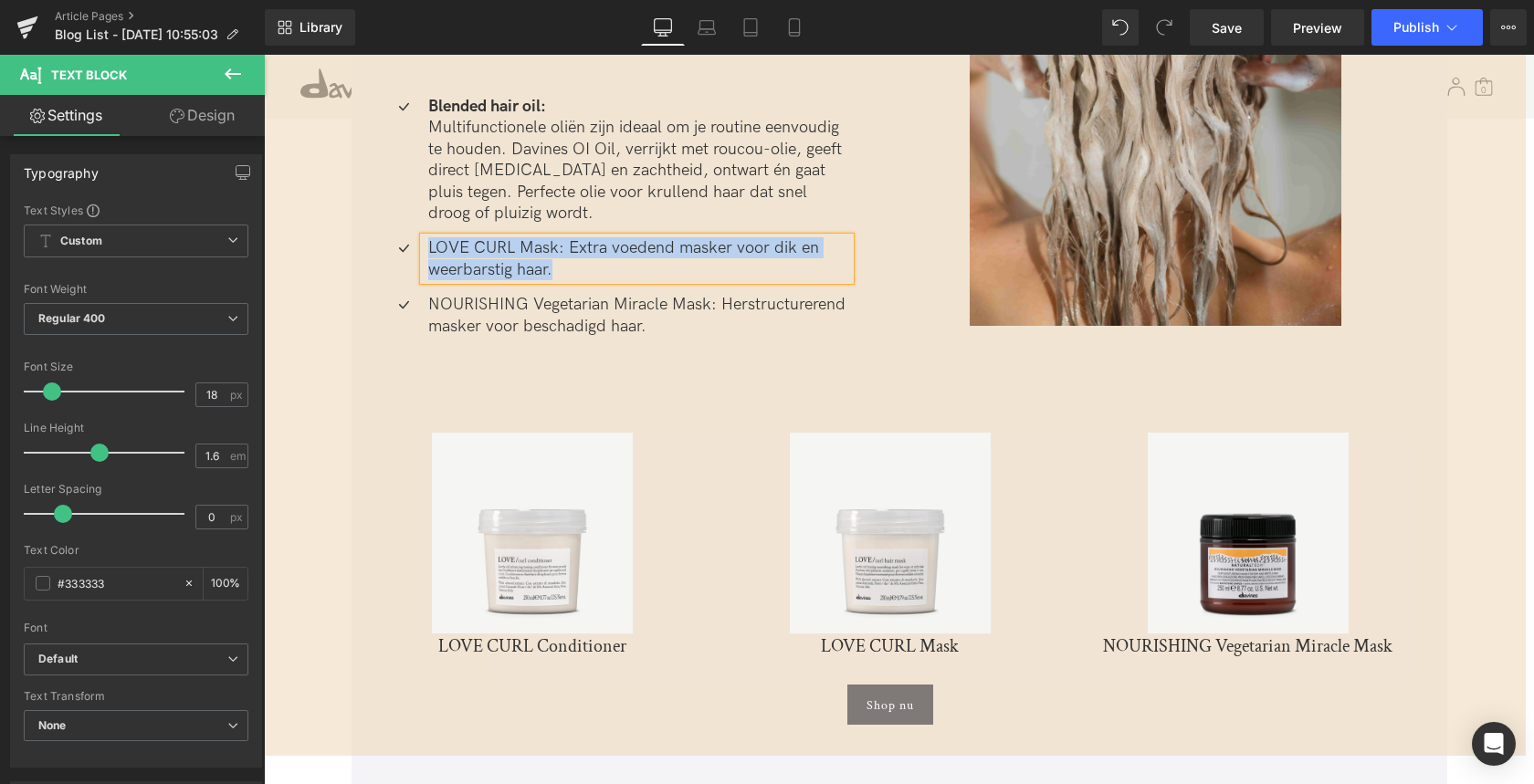
paste div
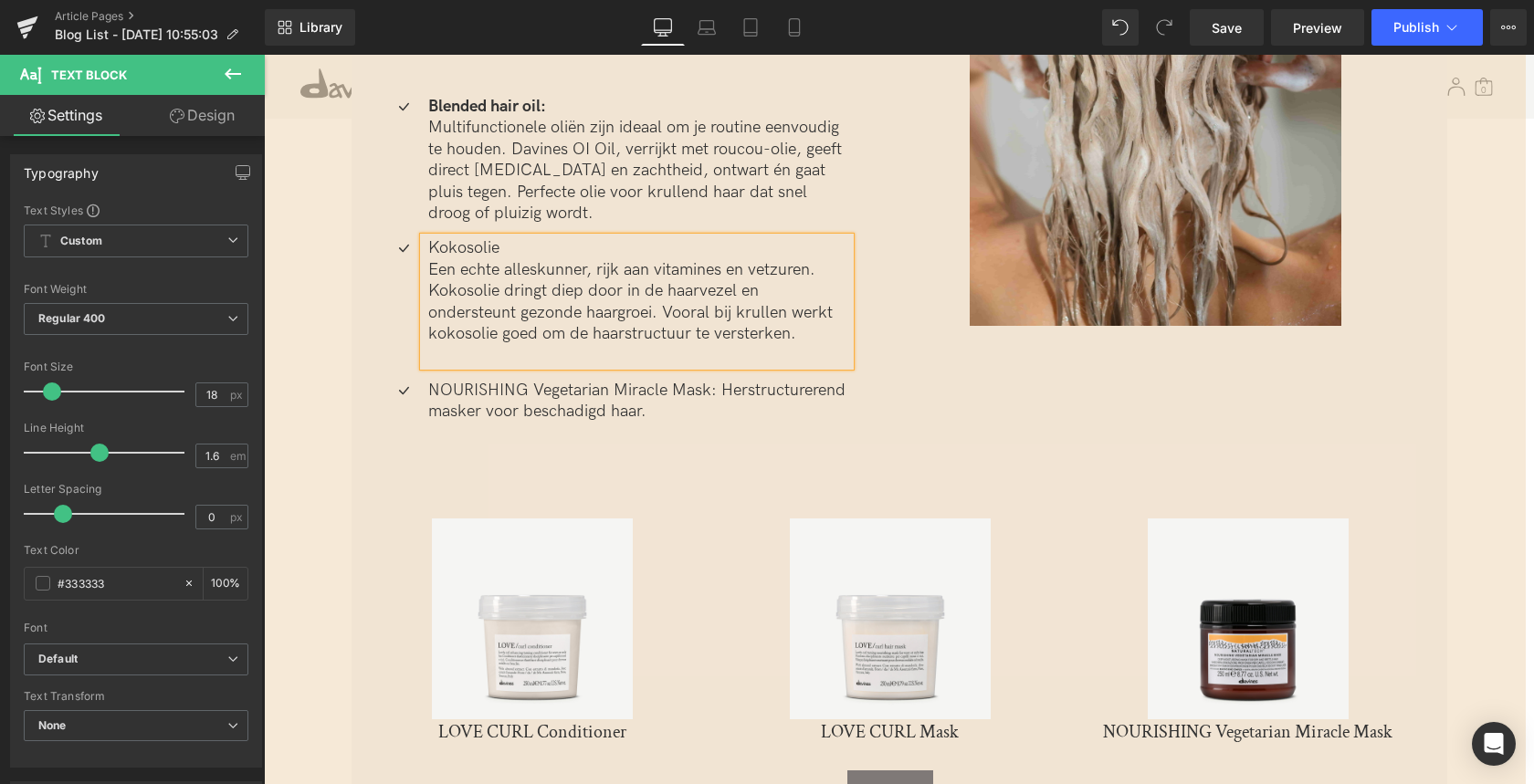
drag, startPoint x: 430, startPoint y: 270, endPoint x: 454, endPoint y: 311, distance: 47.5
click at [430, 270] on p "Een echte alleskunner, rijk aan vitamines en vetzuren. Kokosolie dringt diep do…" at bounding box center [639, 301] width 422 height 86
drag, startPoint x: 572, startPoint y: 312, endPoint x: 590, endPoint y: 336, distance: 30.0
click at [572, 312] on p "Een echte alleskunner, rijk aan vitamines en vetzuren. Kokosolie dringt diep do…" at bounding box center [639, 301] width 422 height 86
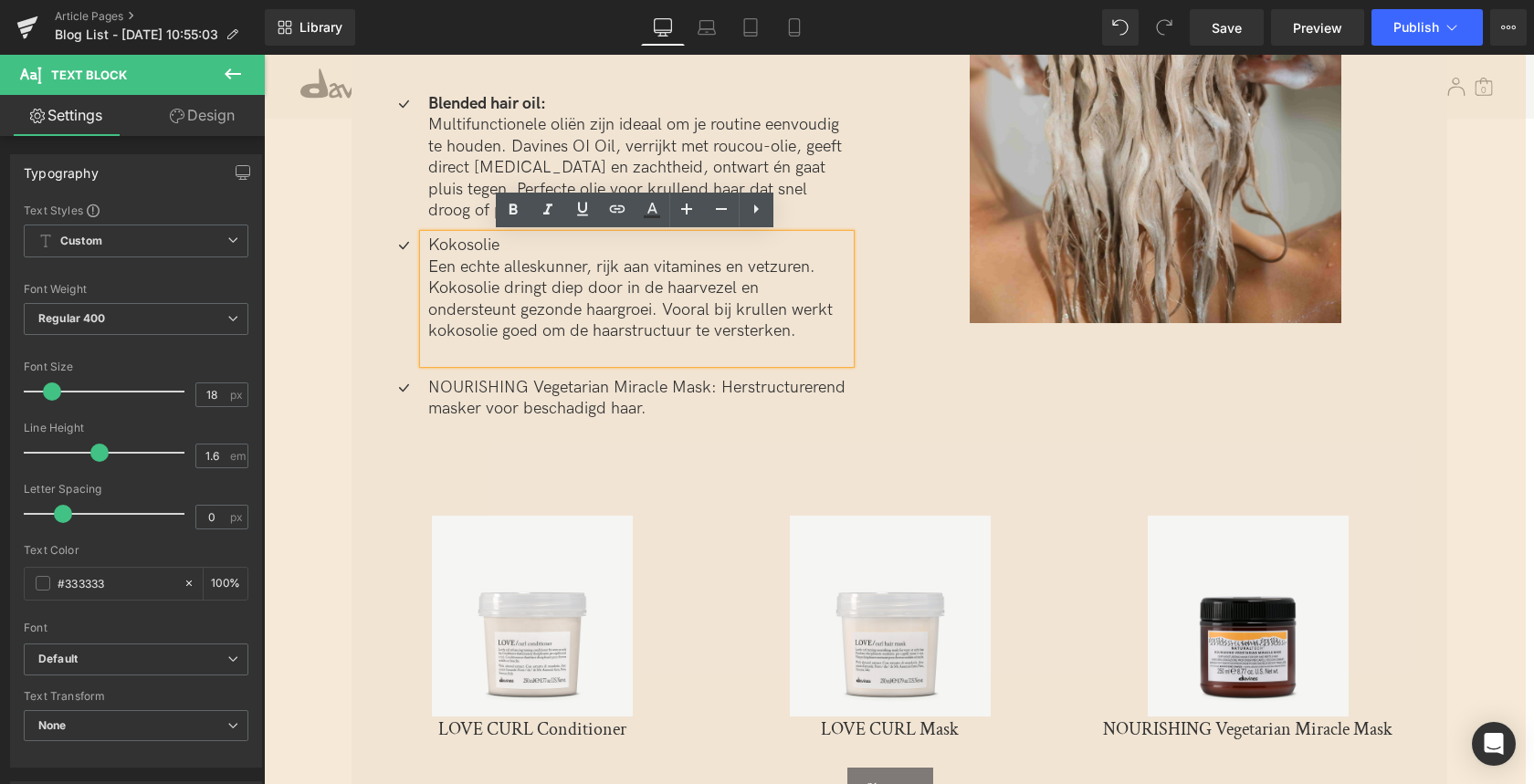
click at [494, 245] on p "Kokosolie" at bounding box center [639, 245] width 422 height 21
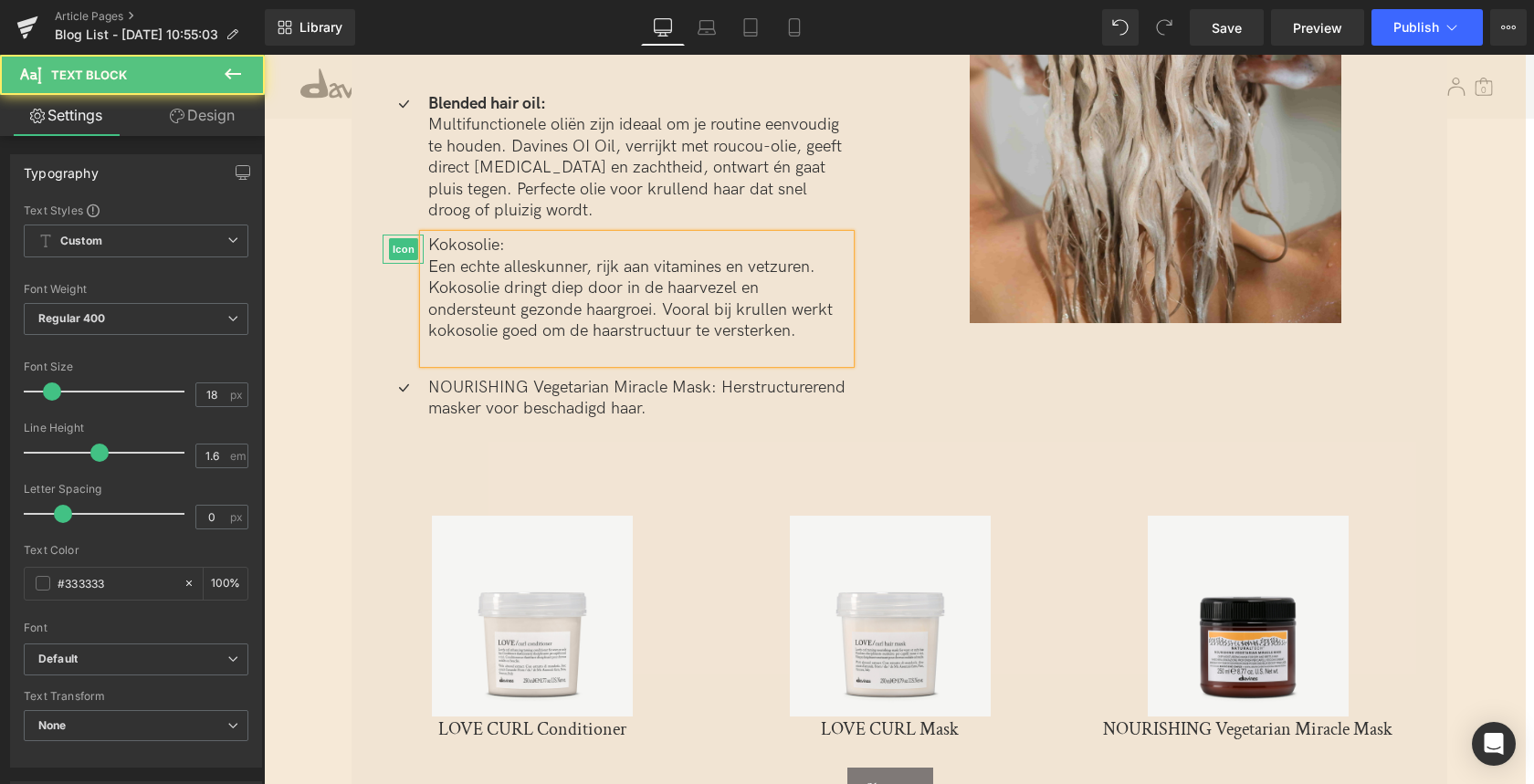
drag, startPoint x: 504, startPoint y: 242, endPoint x: 381, endPoint y: 302, distance: 136.9
click at [409, 243] on li "Icon Kokosolie: Een echte alleskunner, rijk aan vitamines en vetzuren. Kokosoli…" at bounding box center [616, 298] width 468 height 127
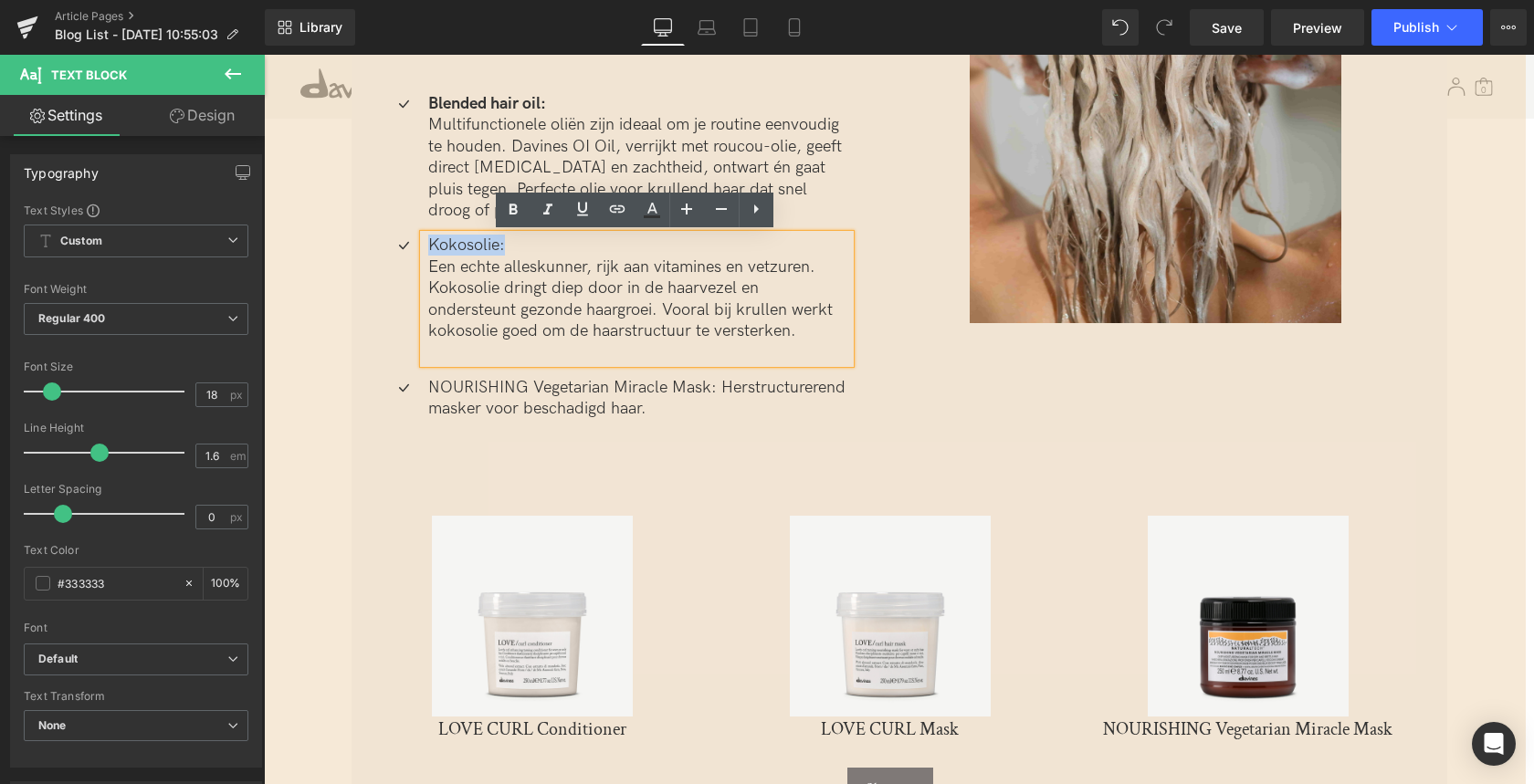
drag, startPoint x: 500, startPoint y: 247, endPoint x: 430, endPoint y: 247, distance: 70.0
click at [430, 247] on p "Kokosolie:" at bounding box center [639, 245] width 422 height 21
click at [514, 204] on icon at bounding box center [513, 210] width 22 height 22
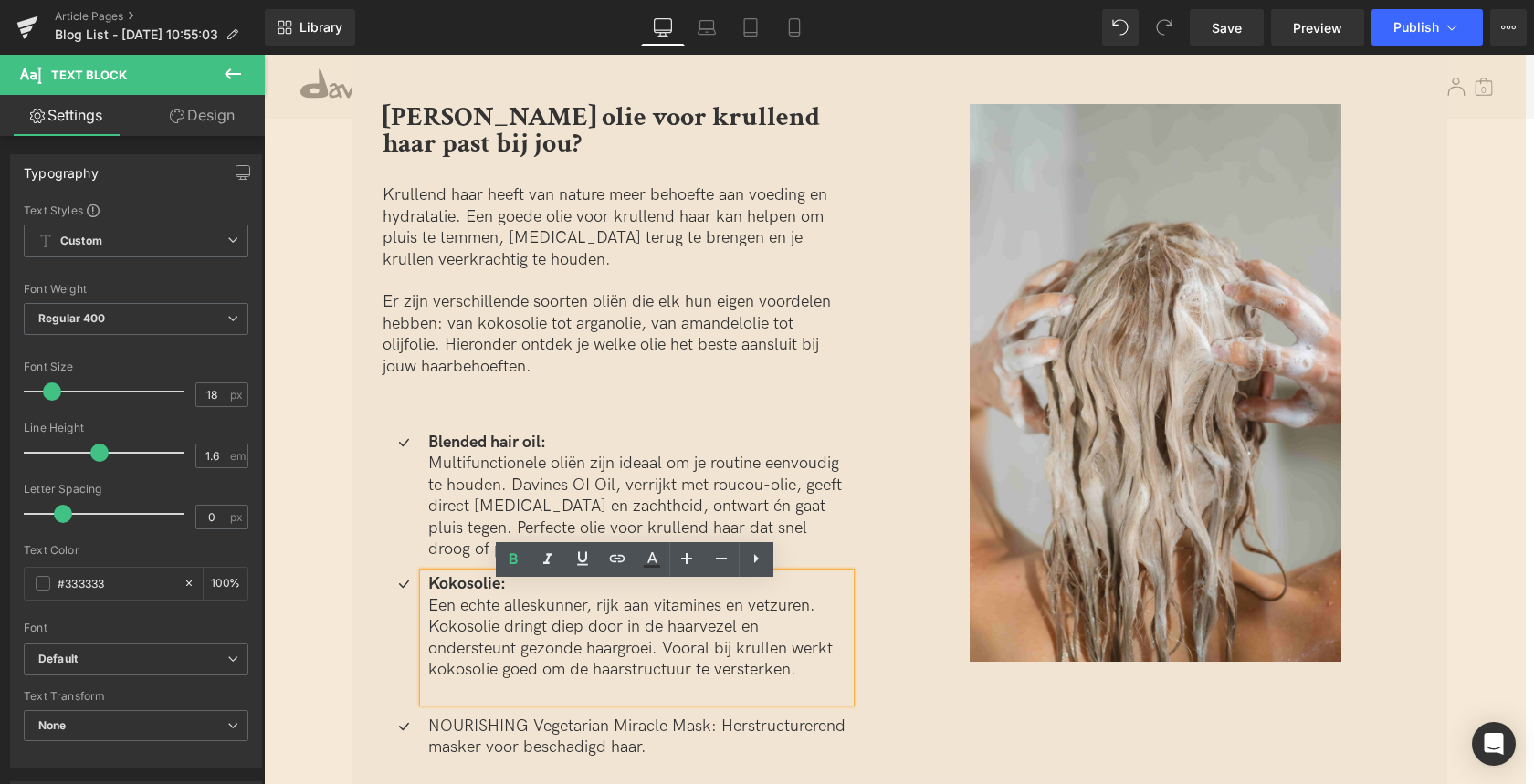
scroll to position [3030, 0]
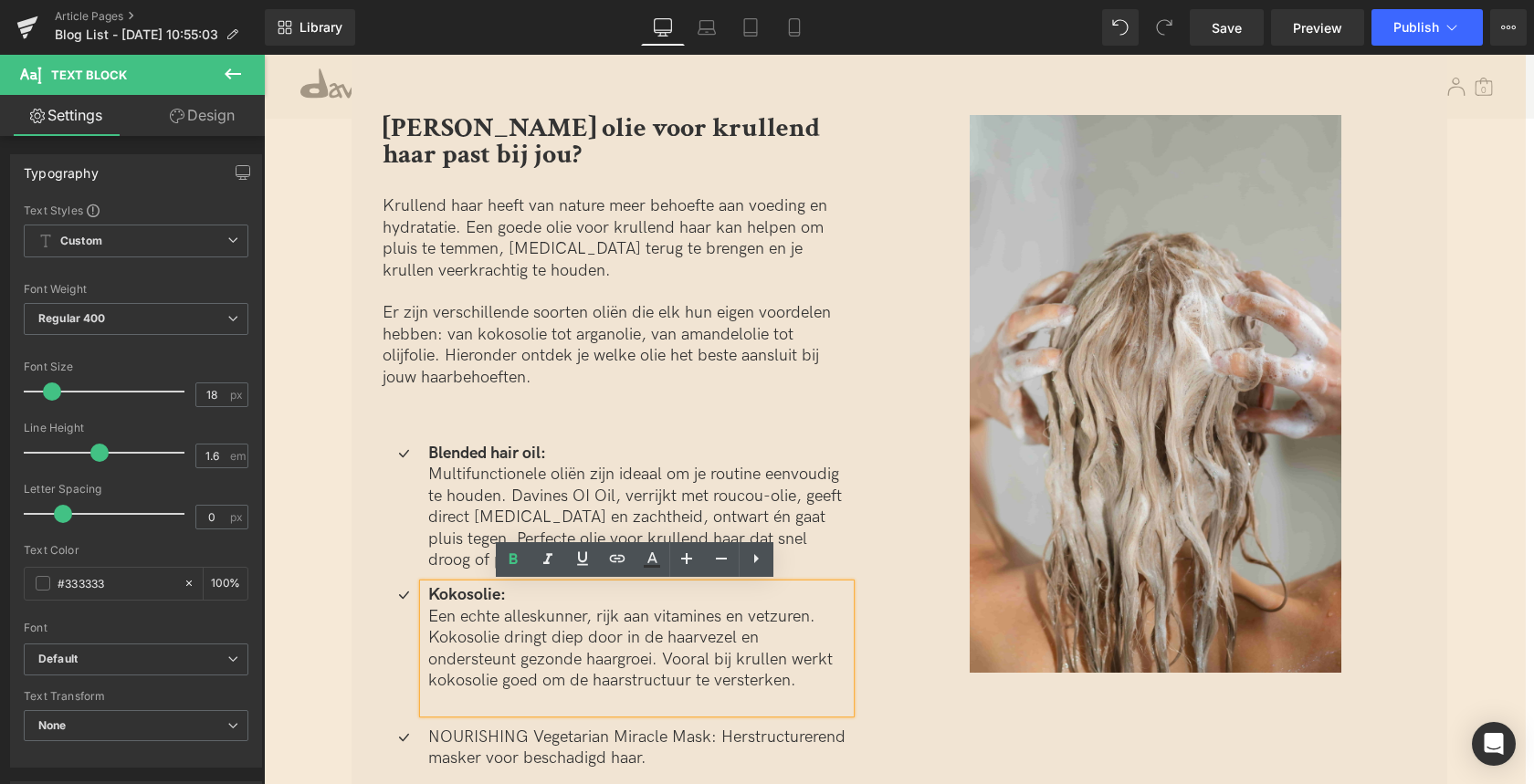
click at [427, 415] on div "Icon Blended hair oil: Multifunctionele oliën zijn ideaal om je routine eenvoud…" at bounding box center [616, 600] width 468 height 423
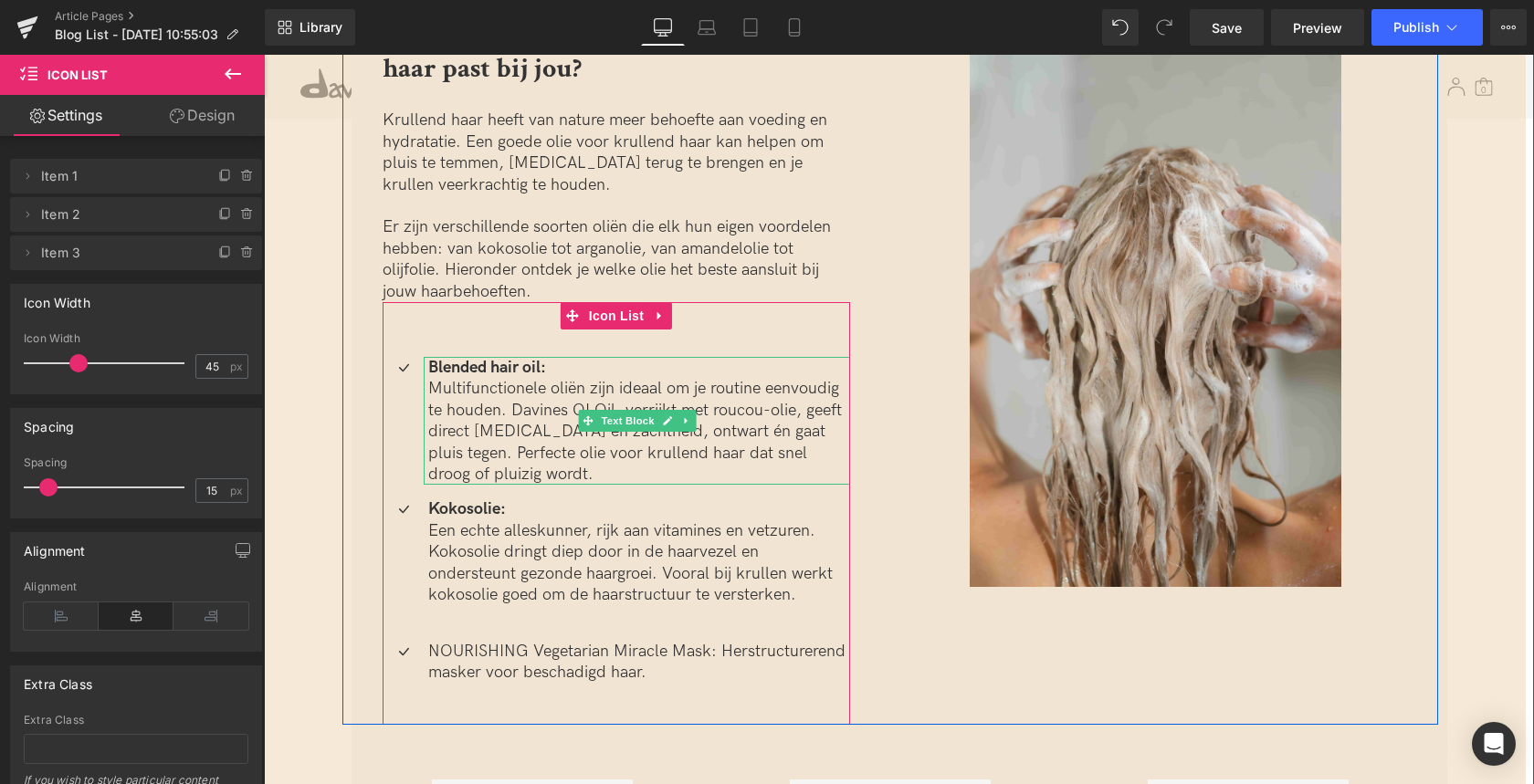
scroll to position [3194, 0]
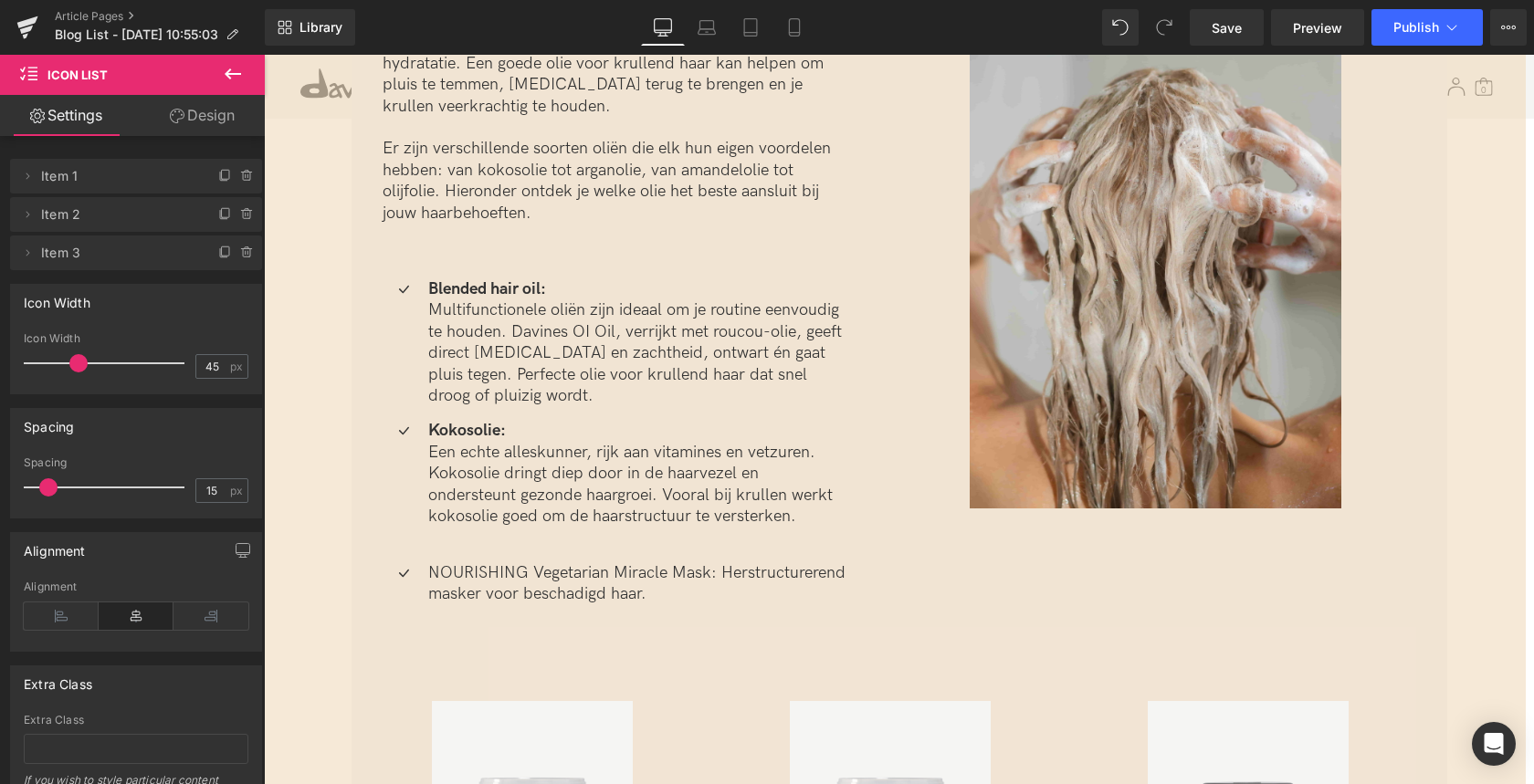
click at [469, 573] on p "NOURISHING Vegetarian Miracle Mask: Herstructurerend masker voor beschadigd haa…" at bounding box center [639, 583] width 422 height 42
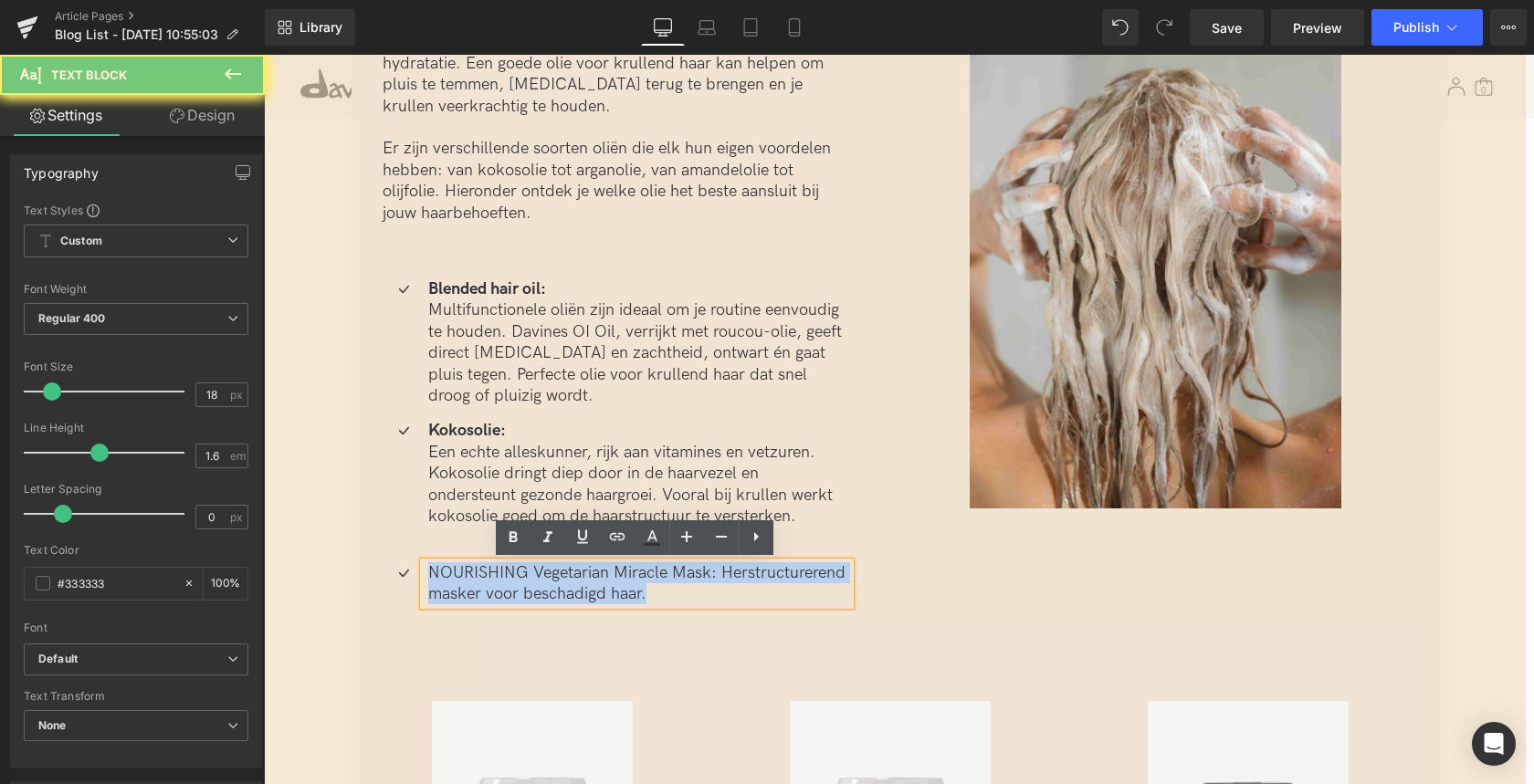
click at [469, 573] on p "NOURISHING Vegetarian Miracle Mask: Herstructurerend masker voor beschadigd haa…" at bounding box center [639, 583] width 422 height 42
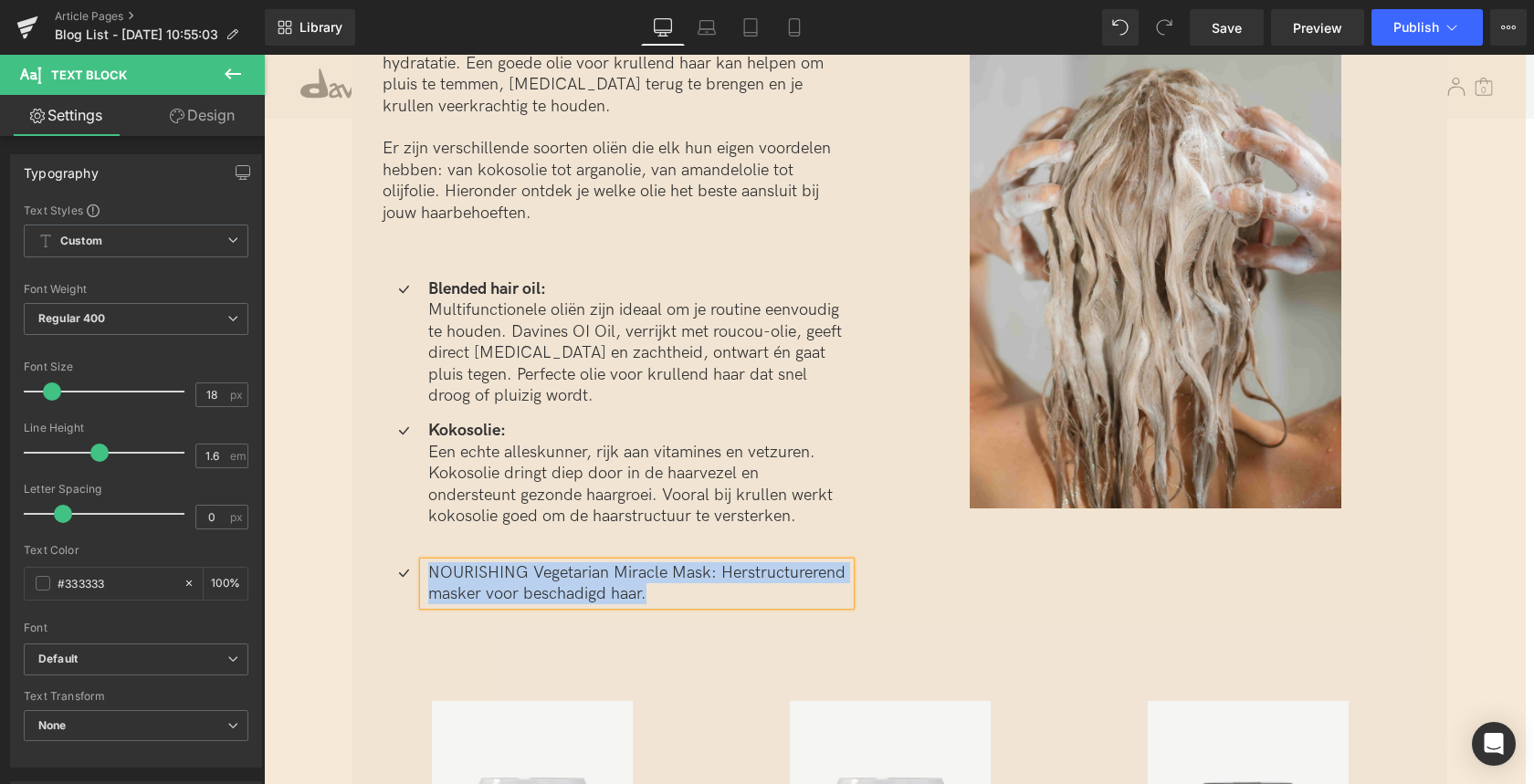
paste div
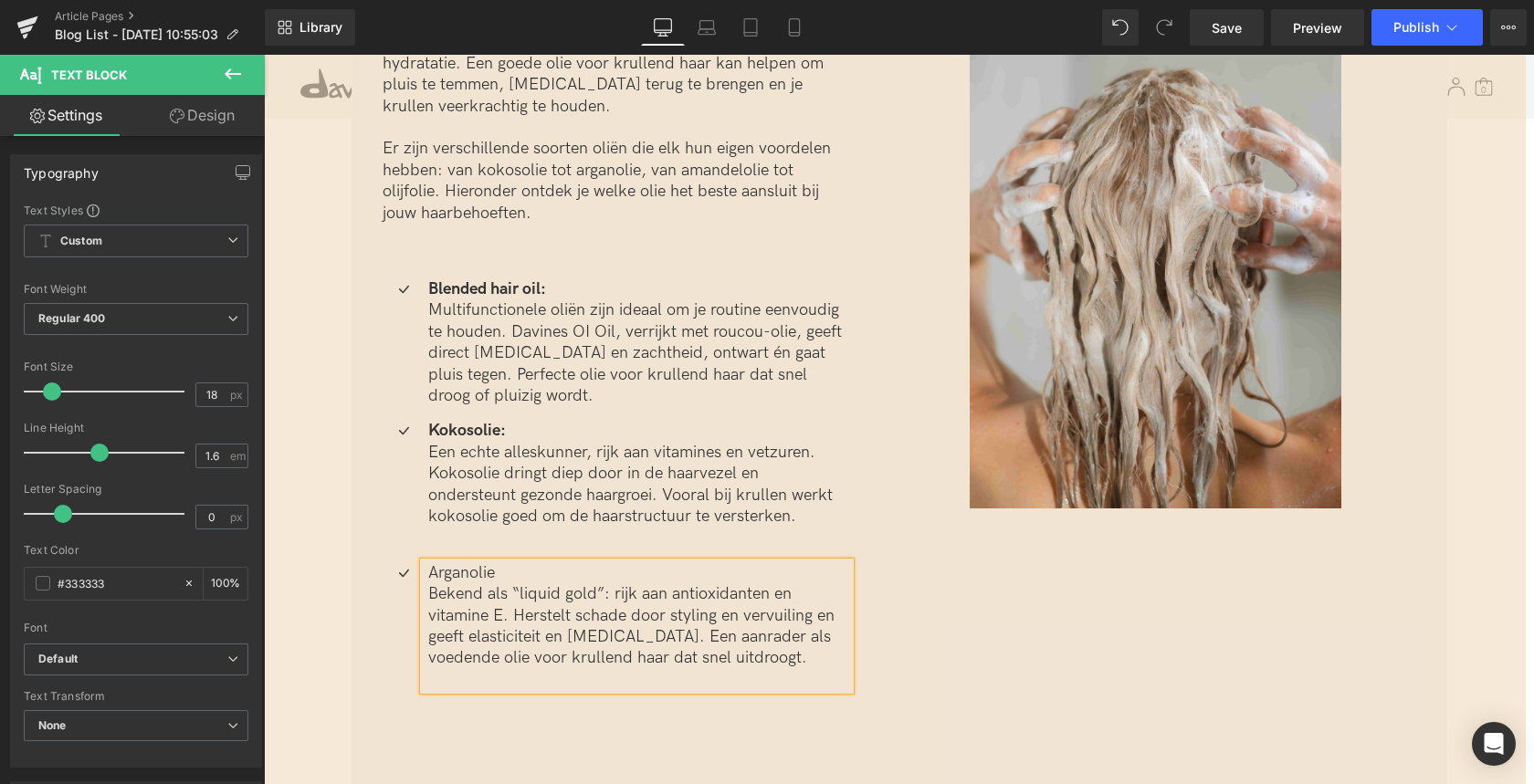
click at [432, 597] on p "Bekend als “liquid gold”: rijk aan antioxidanten en vitamine E. Herstelt schade…" at bounding box center [639, 626] width 422 height 86
drag, startPoint x: 478, startPoint y: 573, endPoint x: 401, endPoint y: 573, distance: 77.0
click at [401, 573] on li "Icon Arganolie Bekend als “liquid gold”: rijk aan antioxidanten en vitamine E. …" at bounding box center [616, 626] width 468 height 127
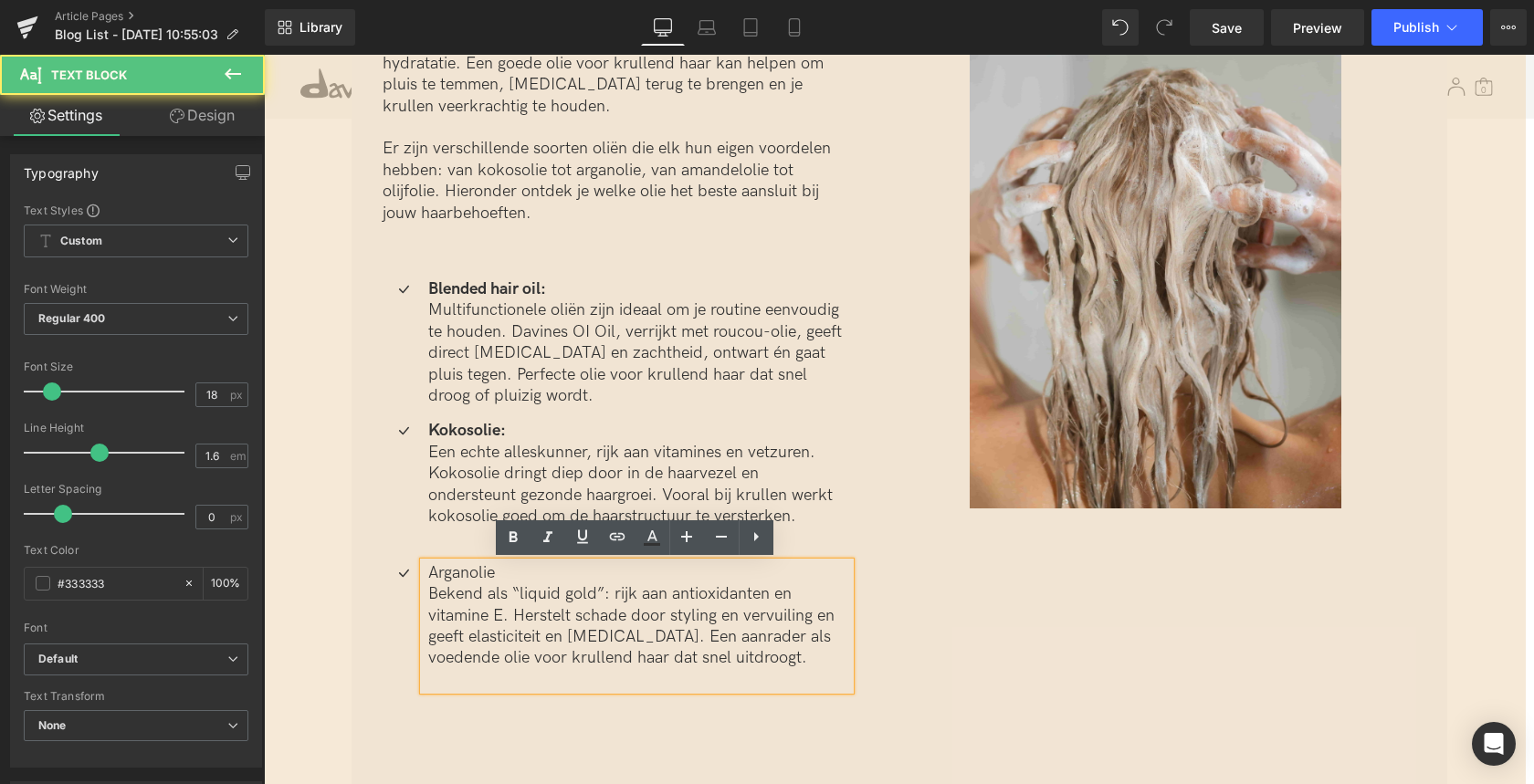
click at [497, 571] on p "Arganolie" at bounding box center [639, 573] width 422 height 21
drag, startPoint x: 501, startPoint y: 575, endPoint x: 428, endPoint y: 574, distance: 73.0
click at [428, 574] on p "Arganolie:" at bounding box center [639, 573] width 422 height 21
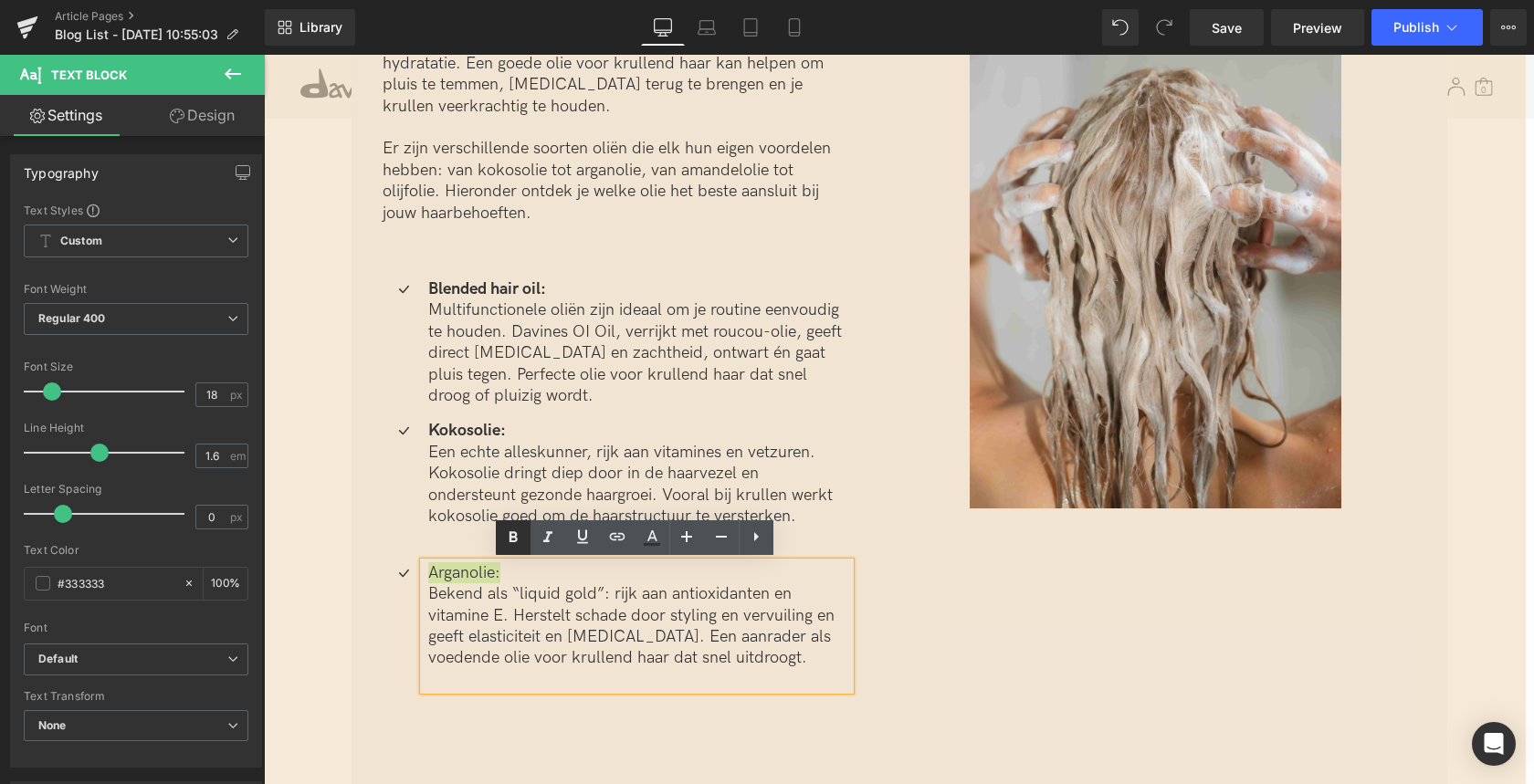
click at [517, 533] on icon at bounding box center [513, 537] width 22 height 22
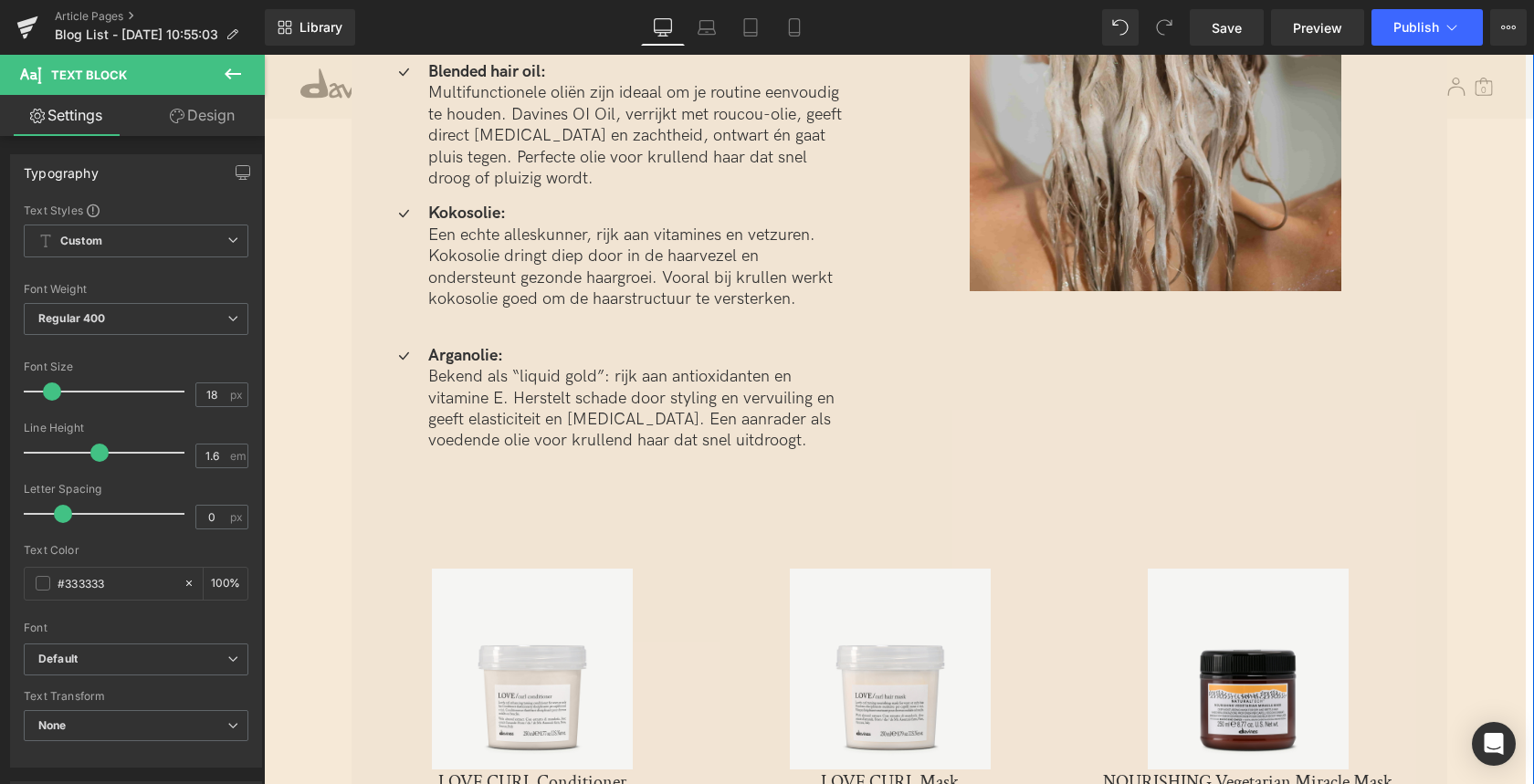
scroll to position [3453, 0]
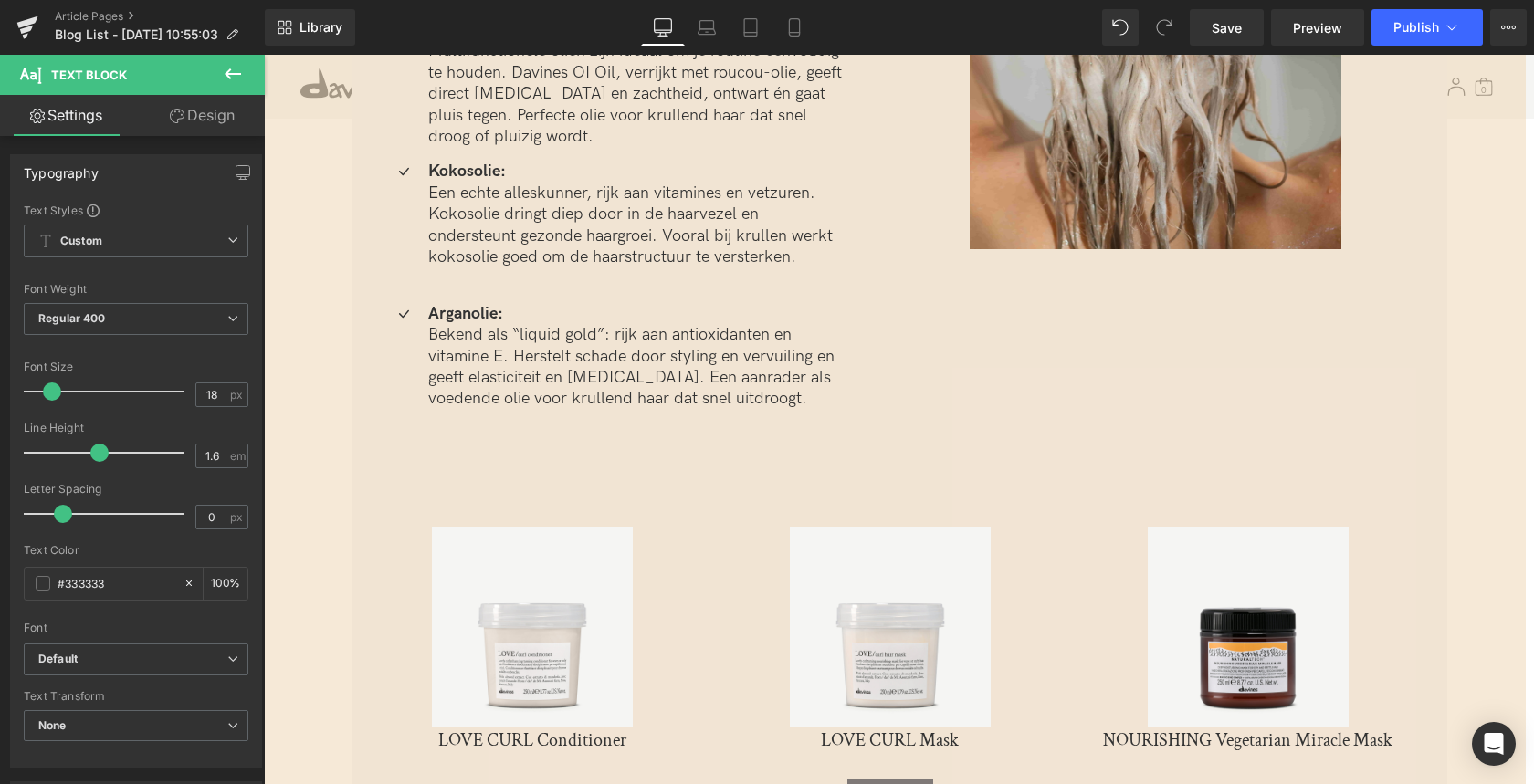
click at [235, 69] on icon at bounding box center [233, 73] width 22 height 22
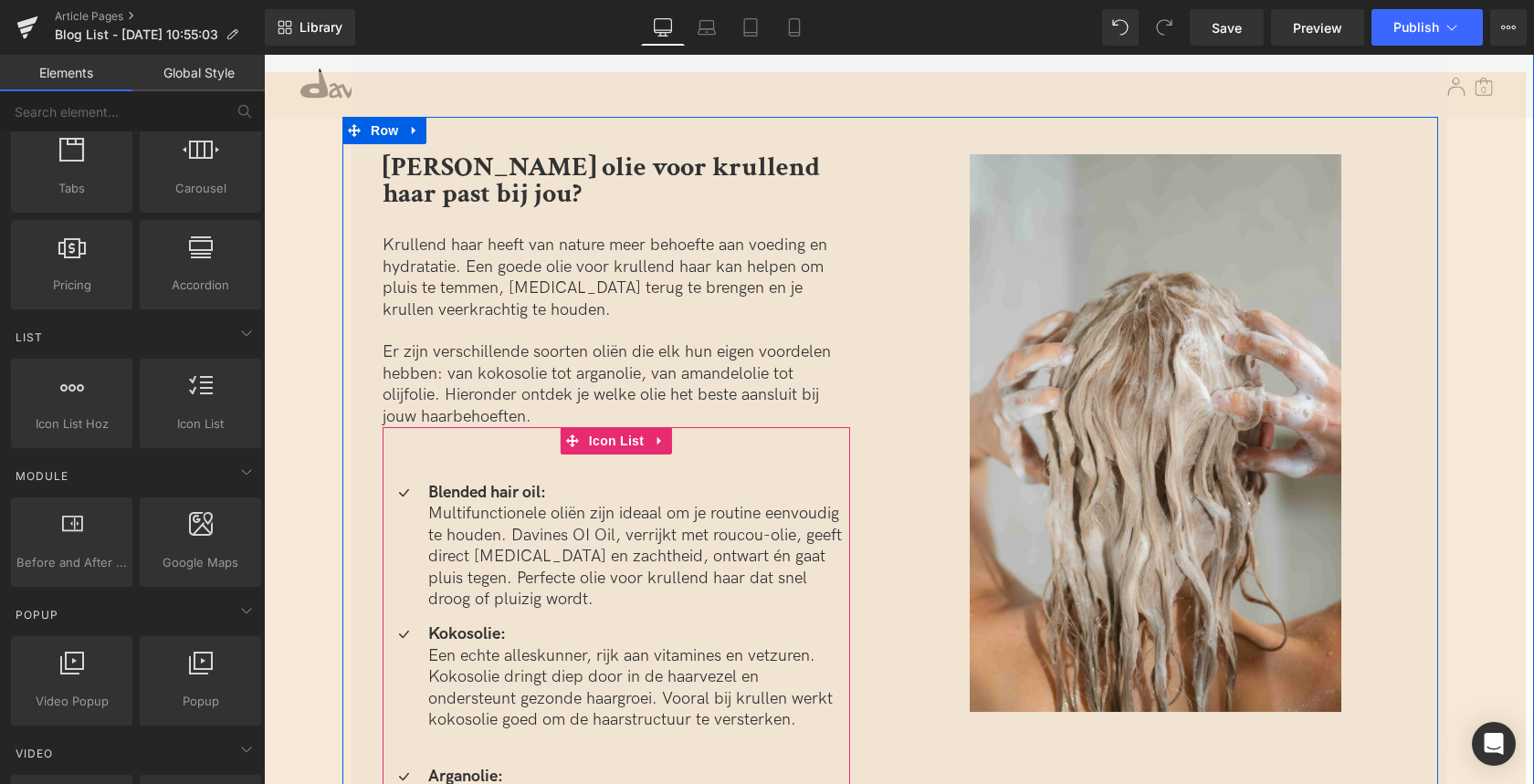
scroll to position [2949, 0]
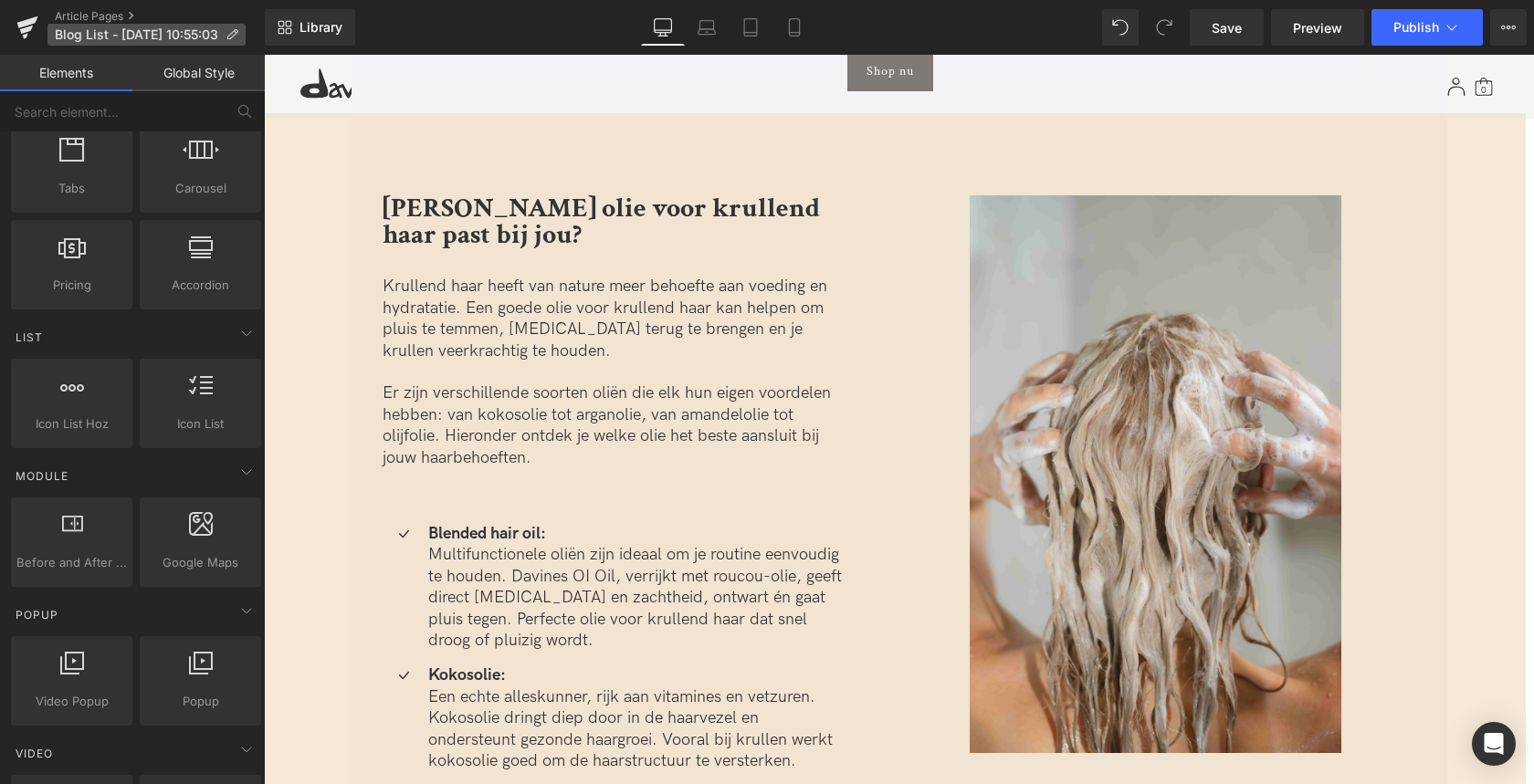
click at [103, 36] on span "Blog List - Sep 16, 10:55:03" at bounding box center [136, 34] width 163 height 14
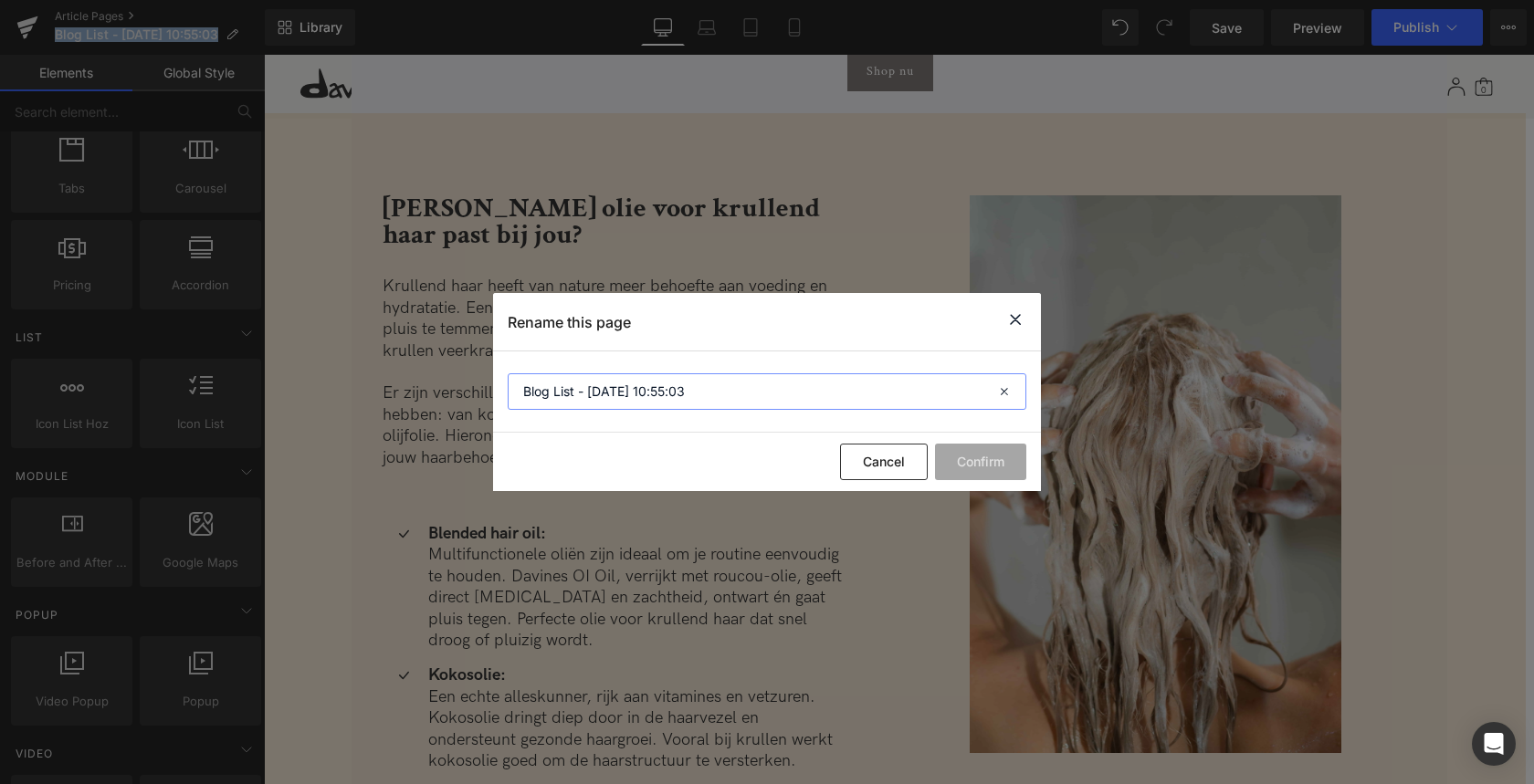
click at [549, 388] on input "Blog List - Sep 16, 10:55:03" at bounding box center [766, 392] width 519 height 37
paste input "Alles wat je moet weten over olie voor krullend haar"
type input "SF: Alles wat je moet weten over olie voor krullend haar"
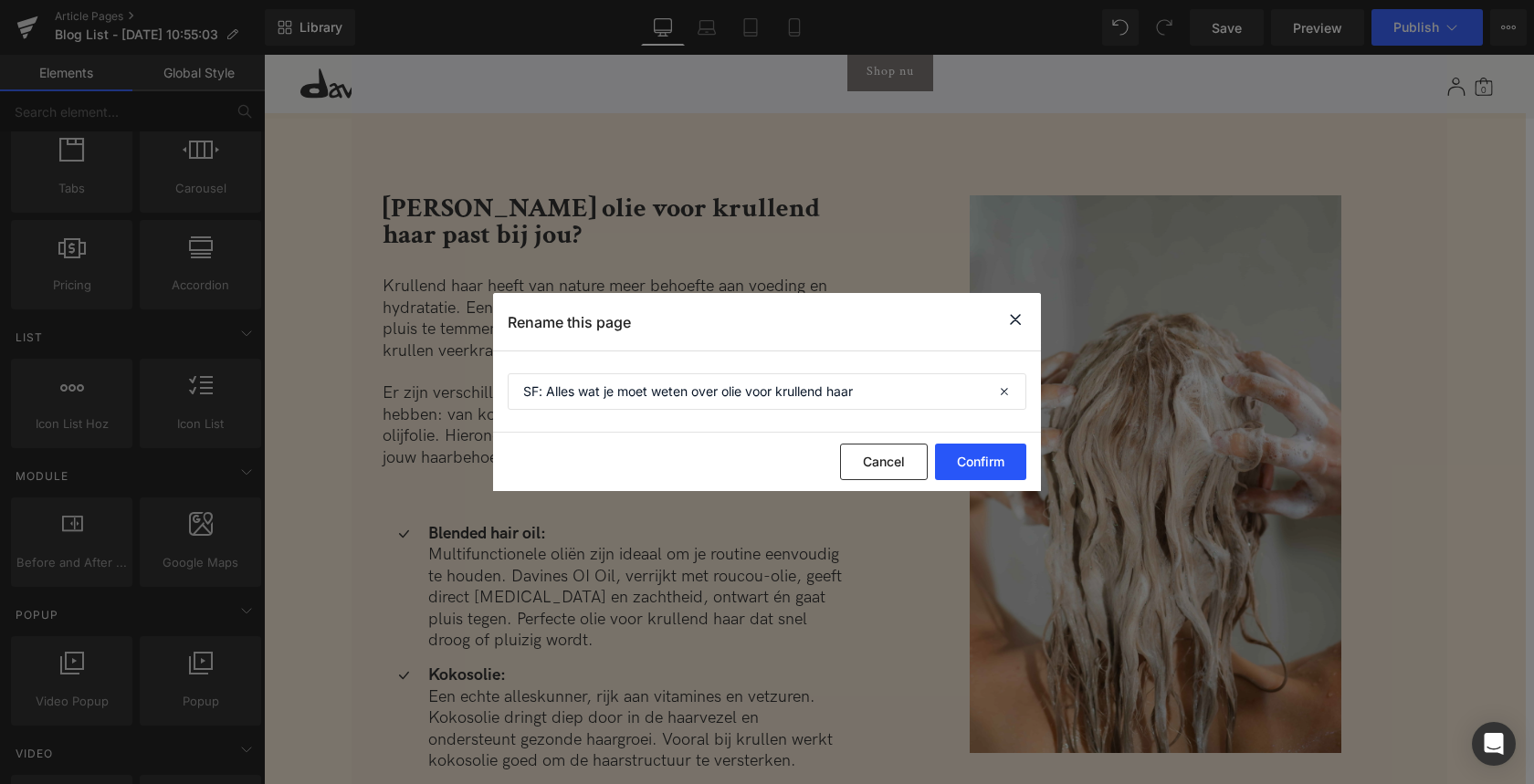
click at [995, 461] on button "Confirm" at bounding box center [980, 462] width 92 height 37
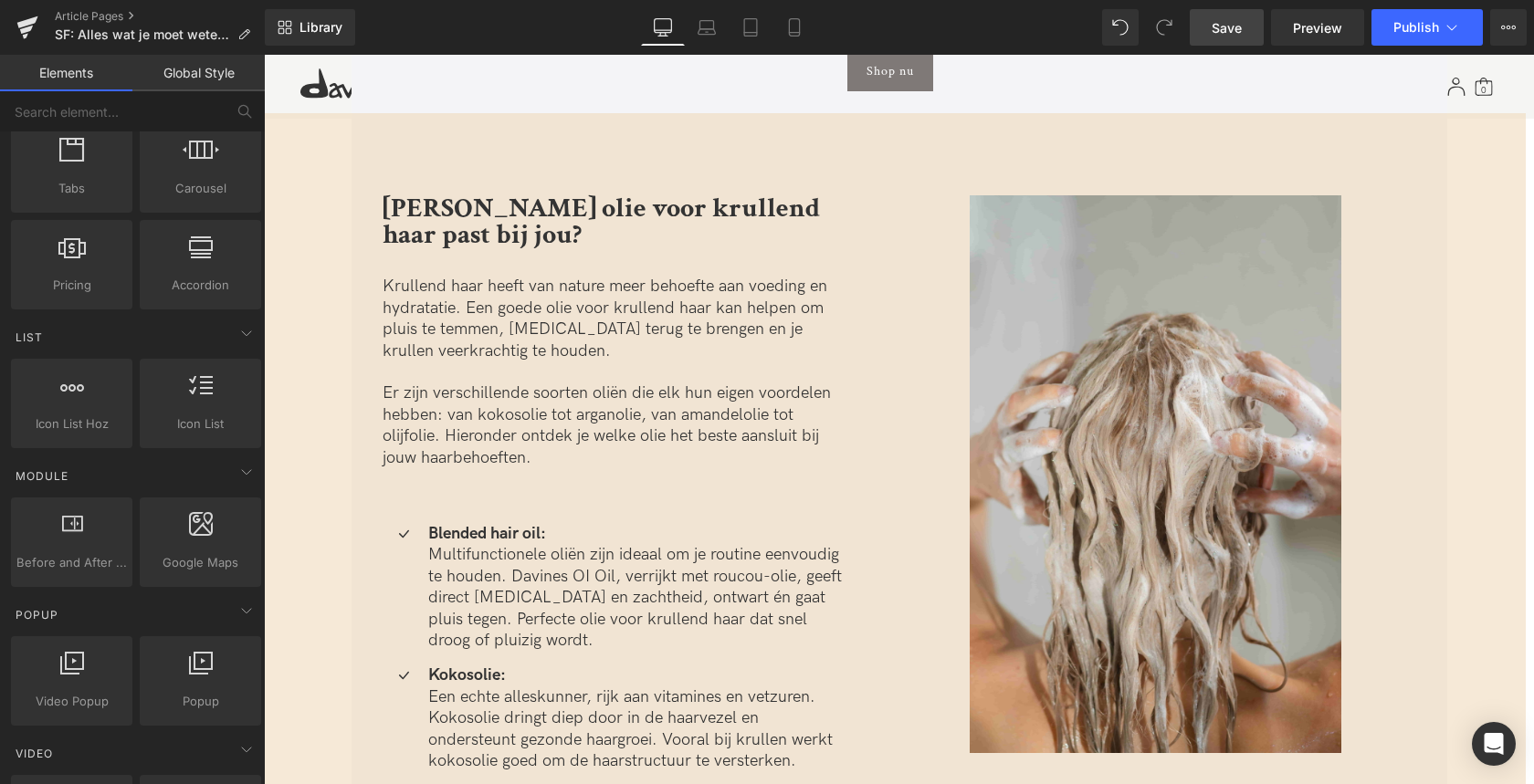
click at [1221, 32] on span "Save" at bounding box center [1226, 28] width 30 height 19
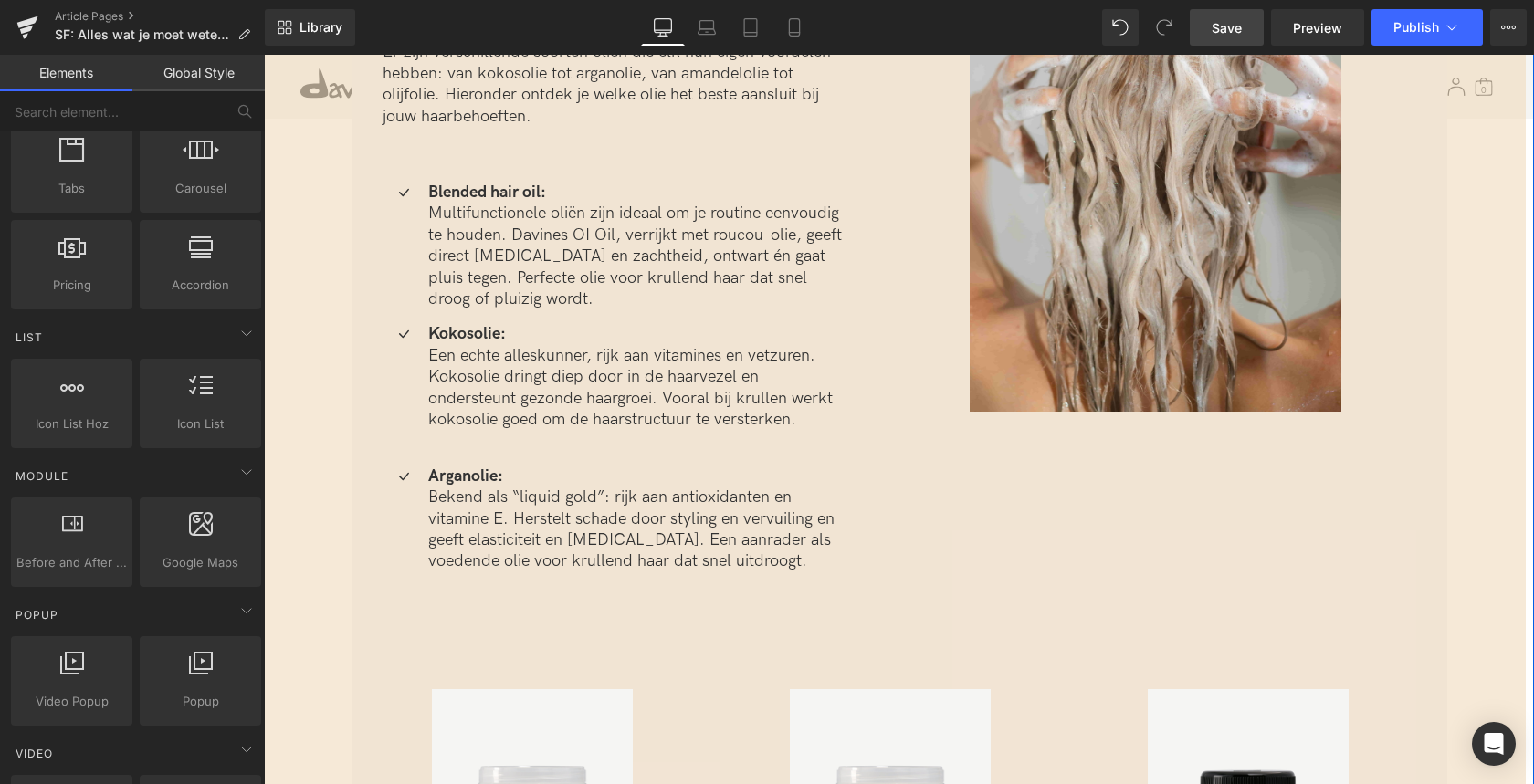
scroll to position [3318, 0]
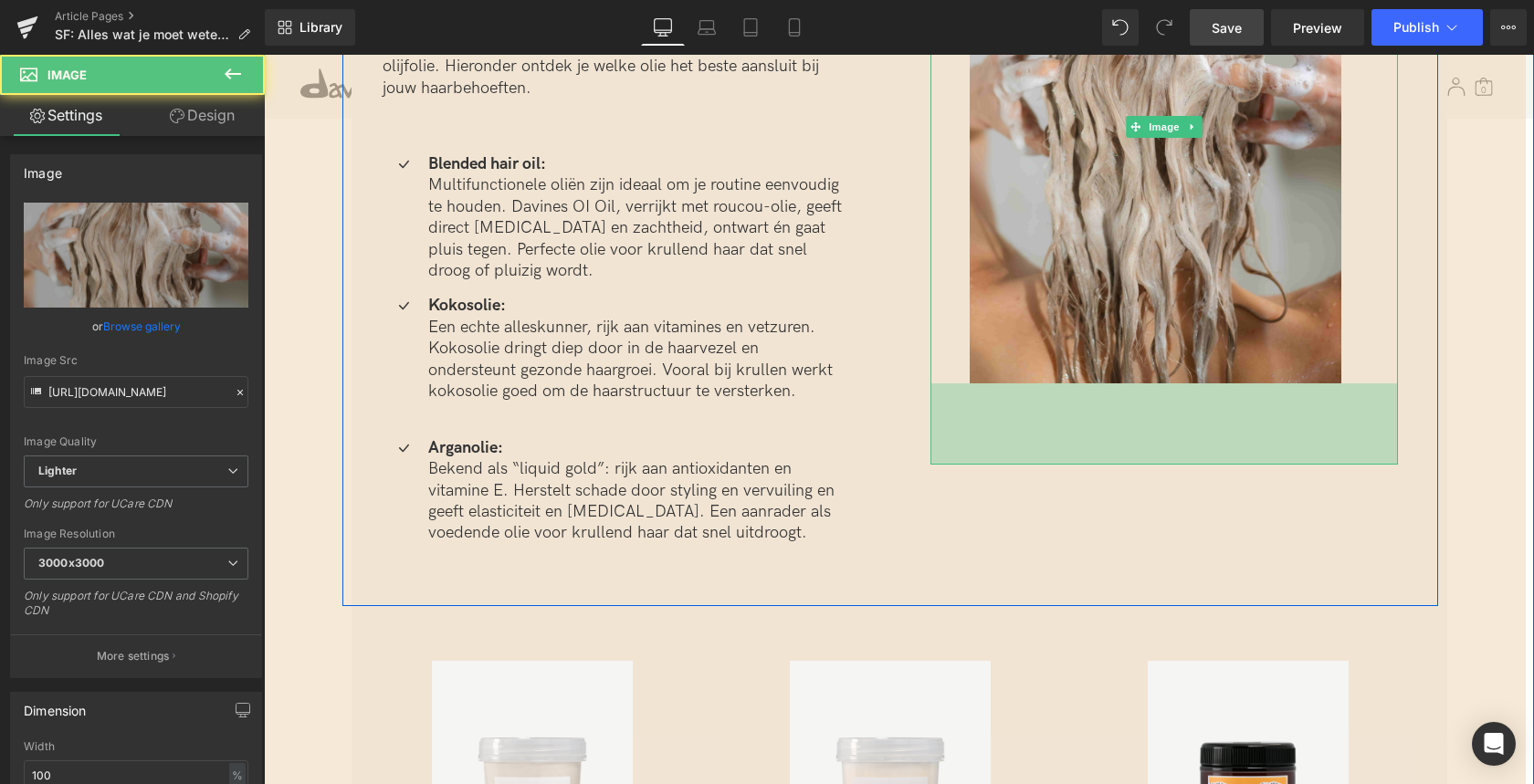
drag, startPoint x: 945, startPoint y: 378, endPoint x: 919, endPoint y: 459, distance: 85.1
click at [924, 460] on div "Image 89px" at bounding box center [1163, 126] width 548 height 675
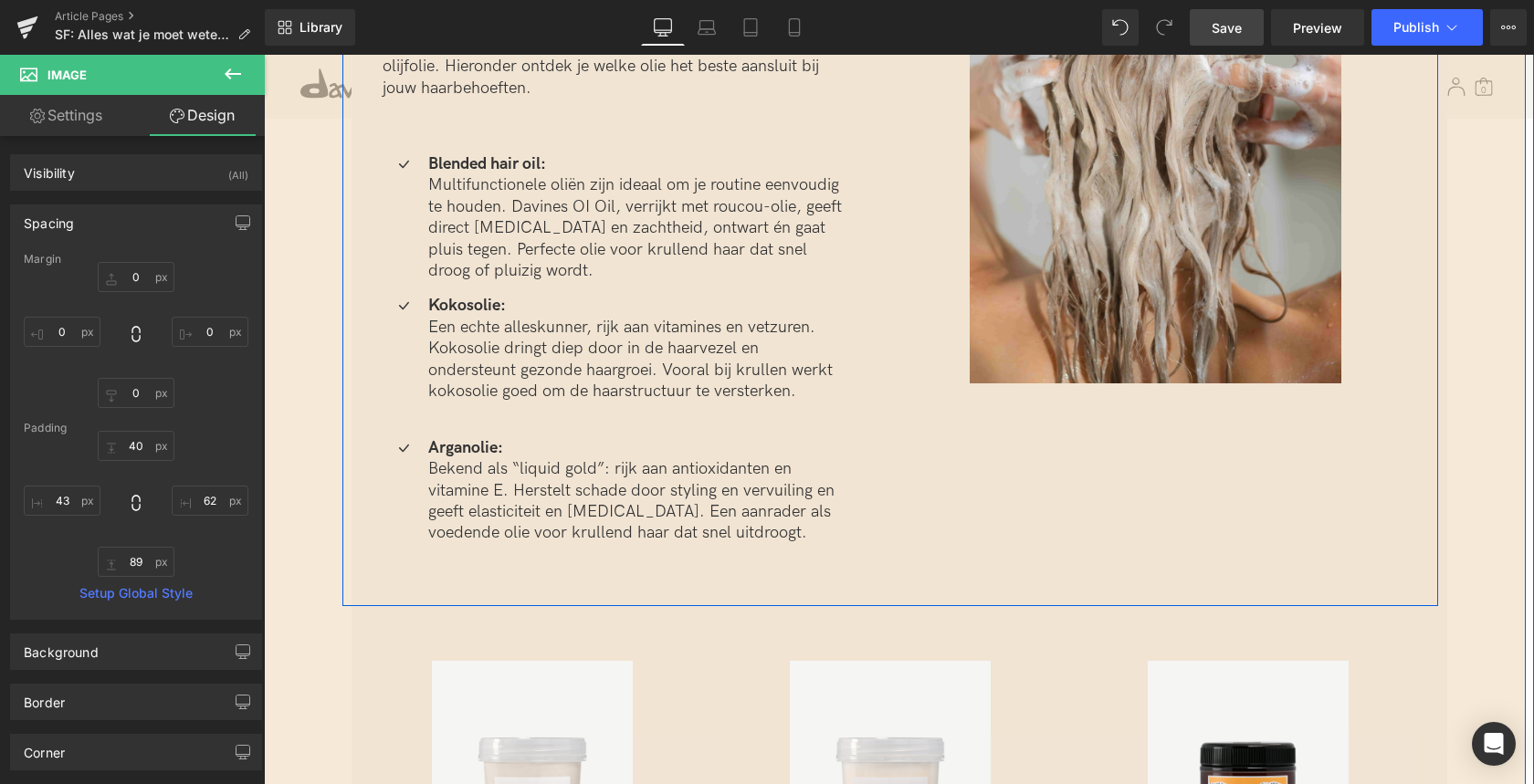
drag, startPoint x: 944, startPoint y: 458, endPoint x: 948, endPoint y: 390, distance: 68.1
click at [948, 390] on div "Welke olie voor krullend haar past bij jou? Heading Krullend haar heeft van nat…" at bounding box center [890, 197] width 1095 height 818
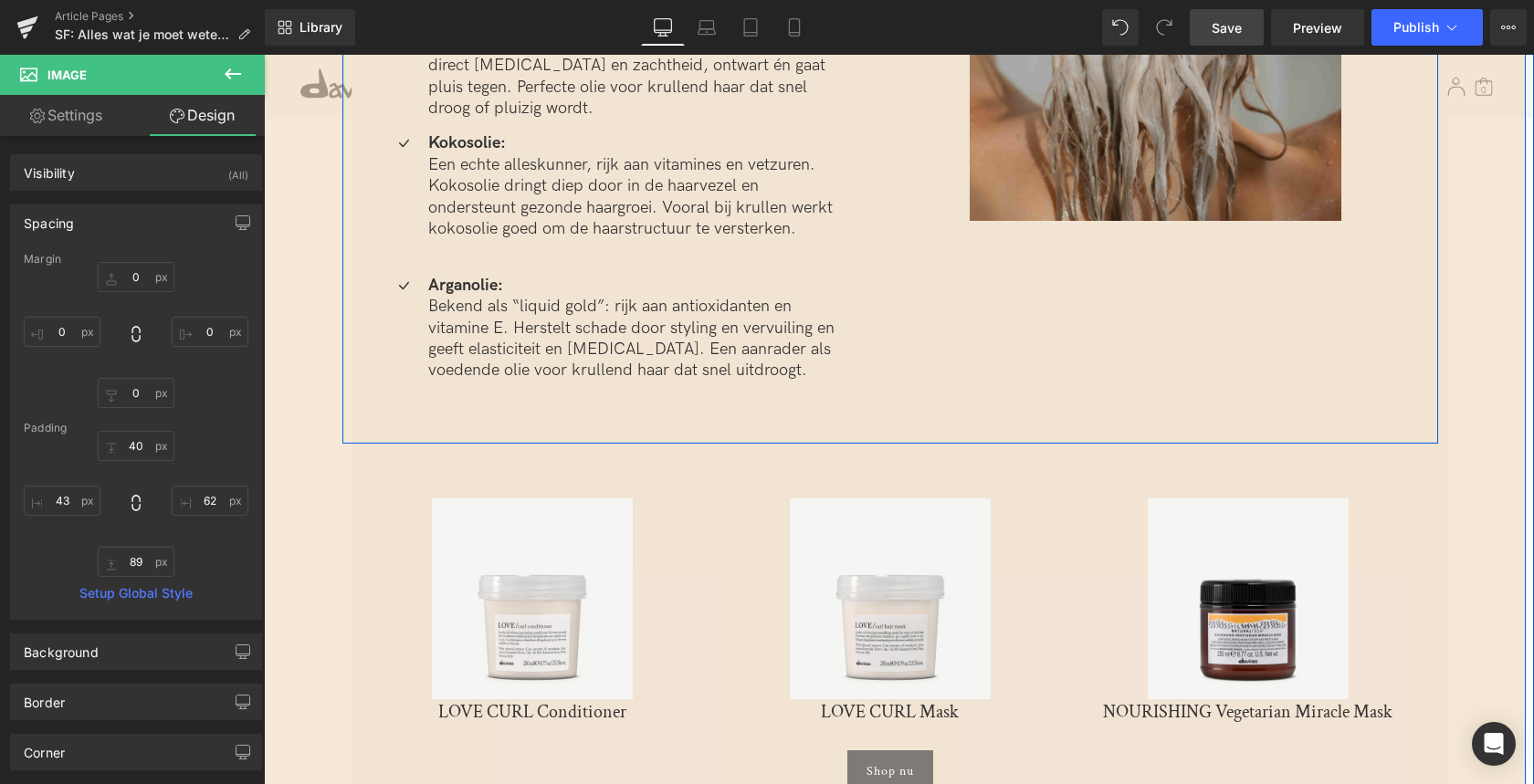
scroll to position [3515, 0]
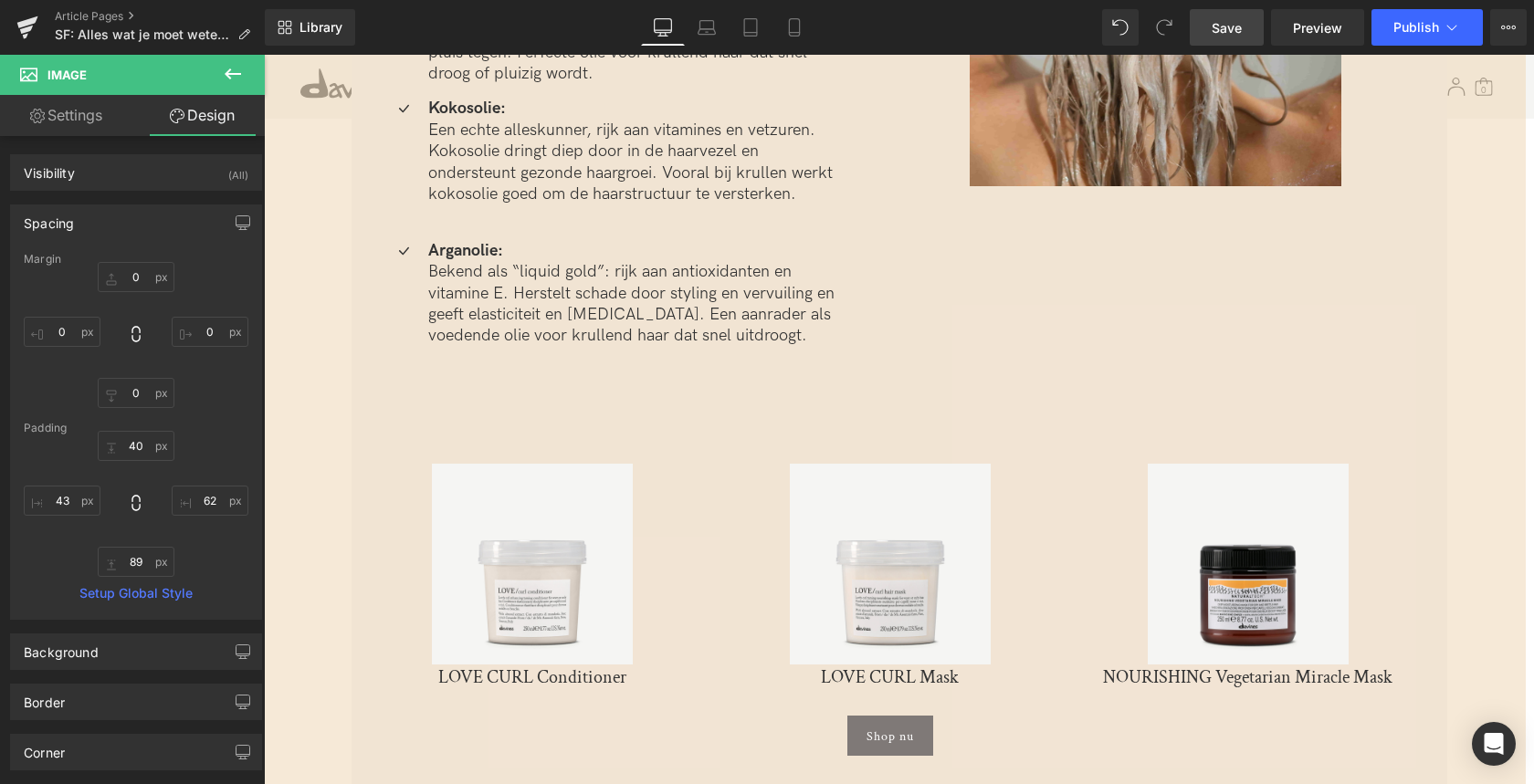
click at [233, 65] on icon at bounding box center [233, 73] width 22 height 22
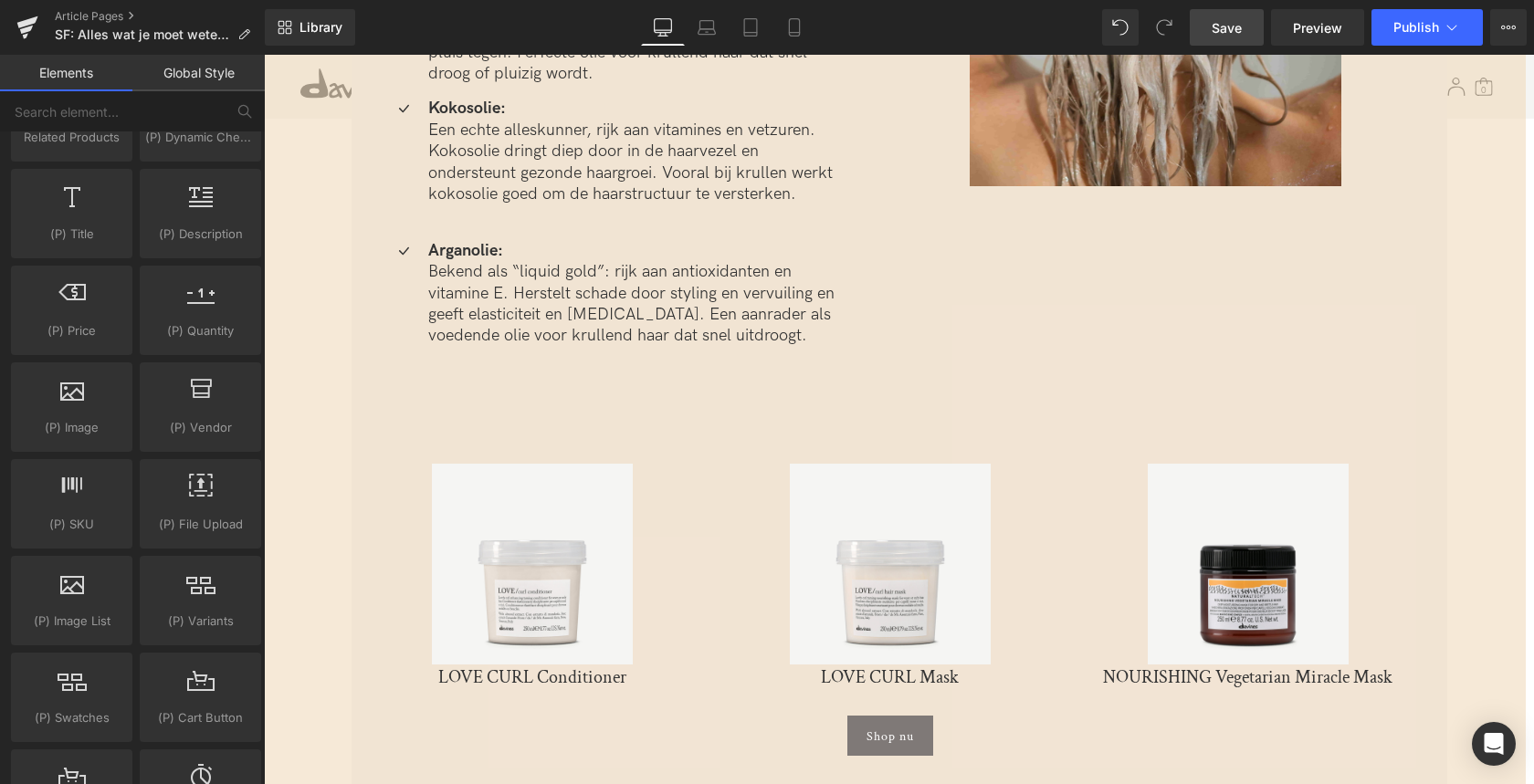
scroll to position [0, 0]
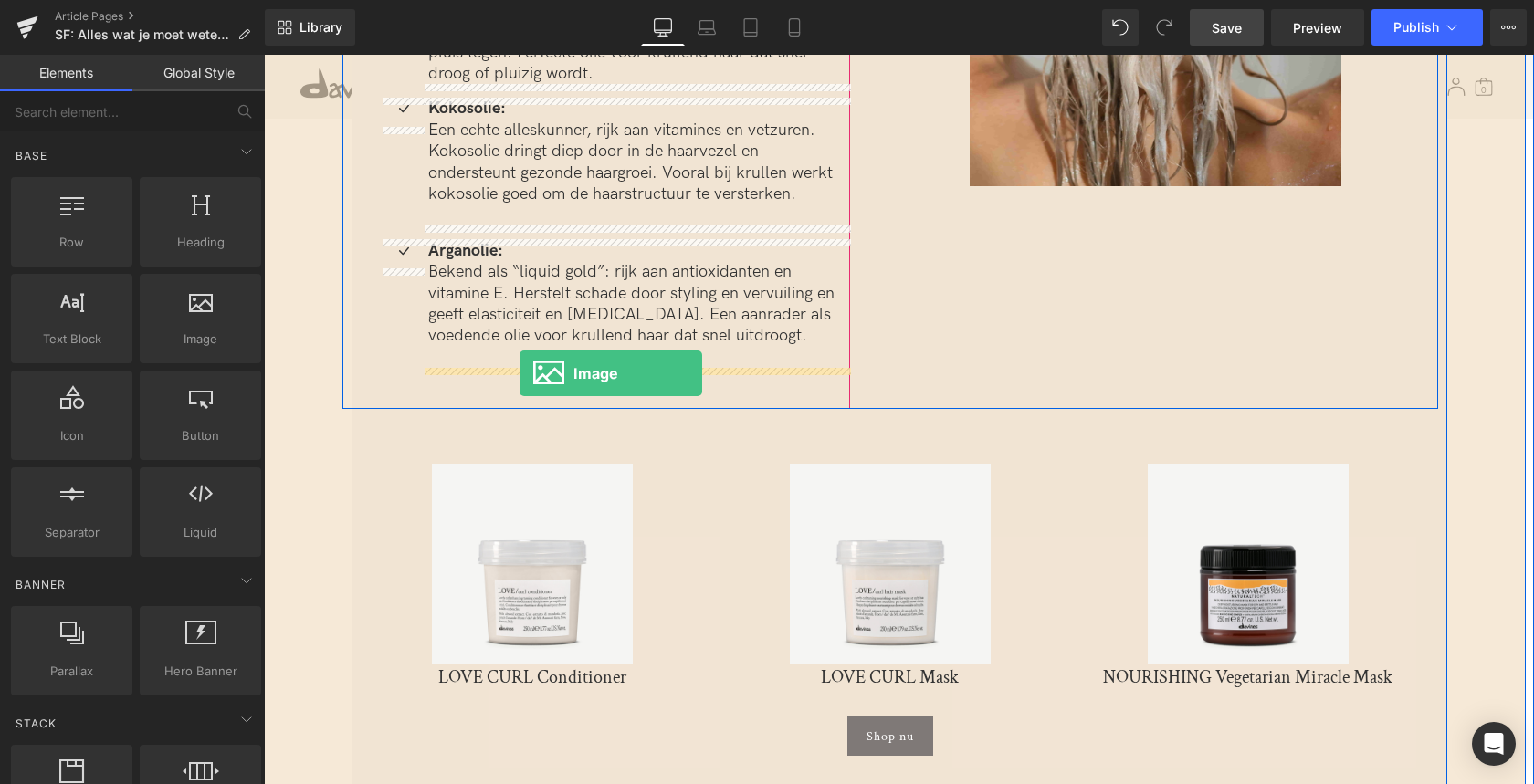
drag, startPoint x: 469, startPoint y: 378, endPoint x: 520, endPoint y: 374, distance: 51.2
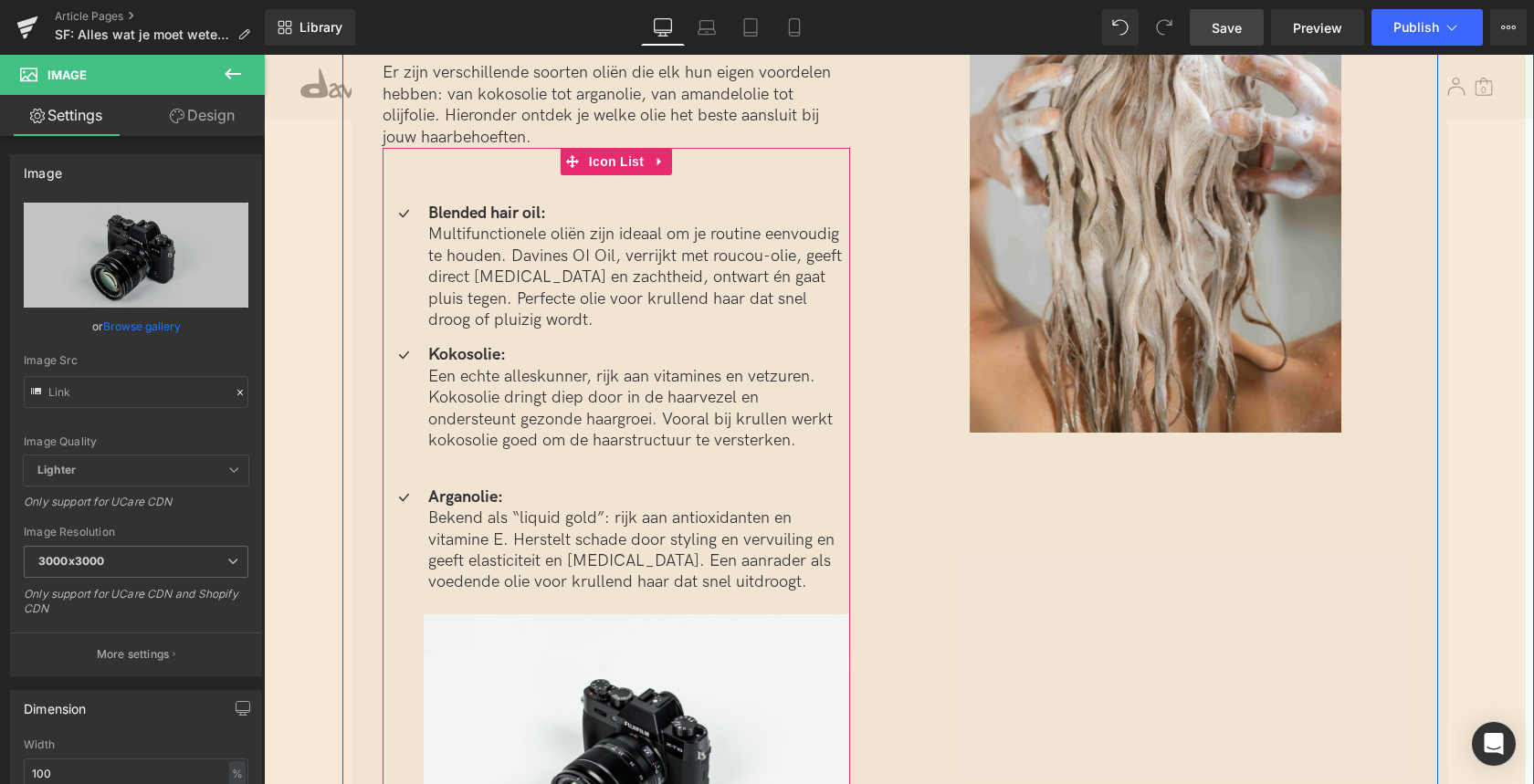
scroll to position [3266, 0]
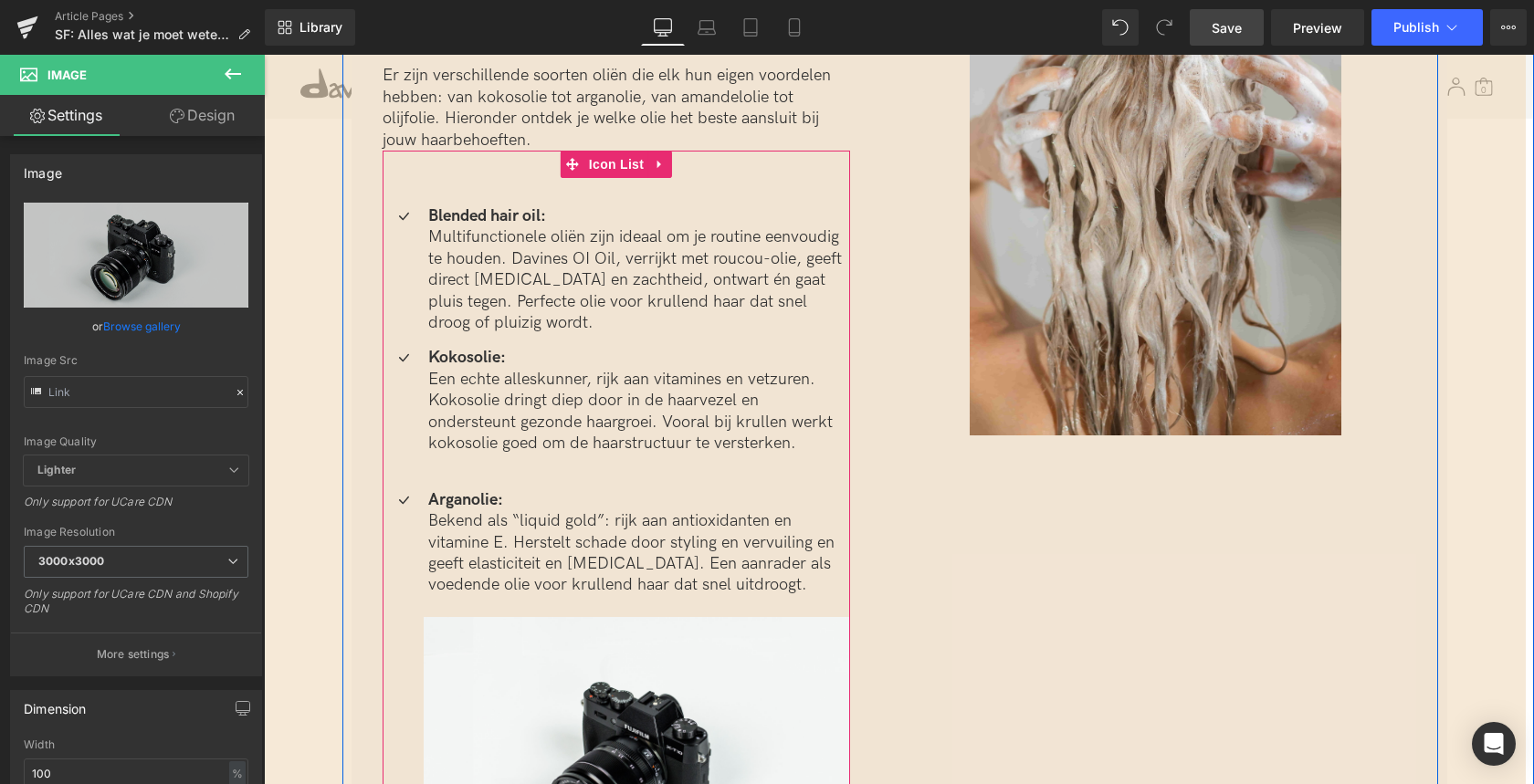
click at [661, 169] on icon at bounding box center [660, 164] width 13 height 14
click at [641, 163] on icon at bounding box center [647, 163] width 13 height 13
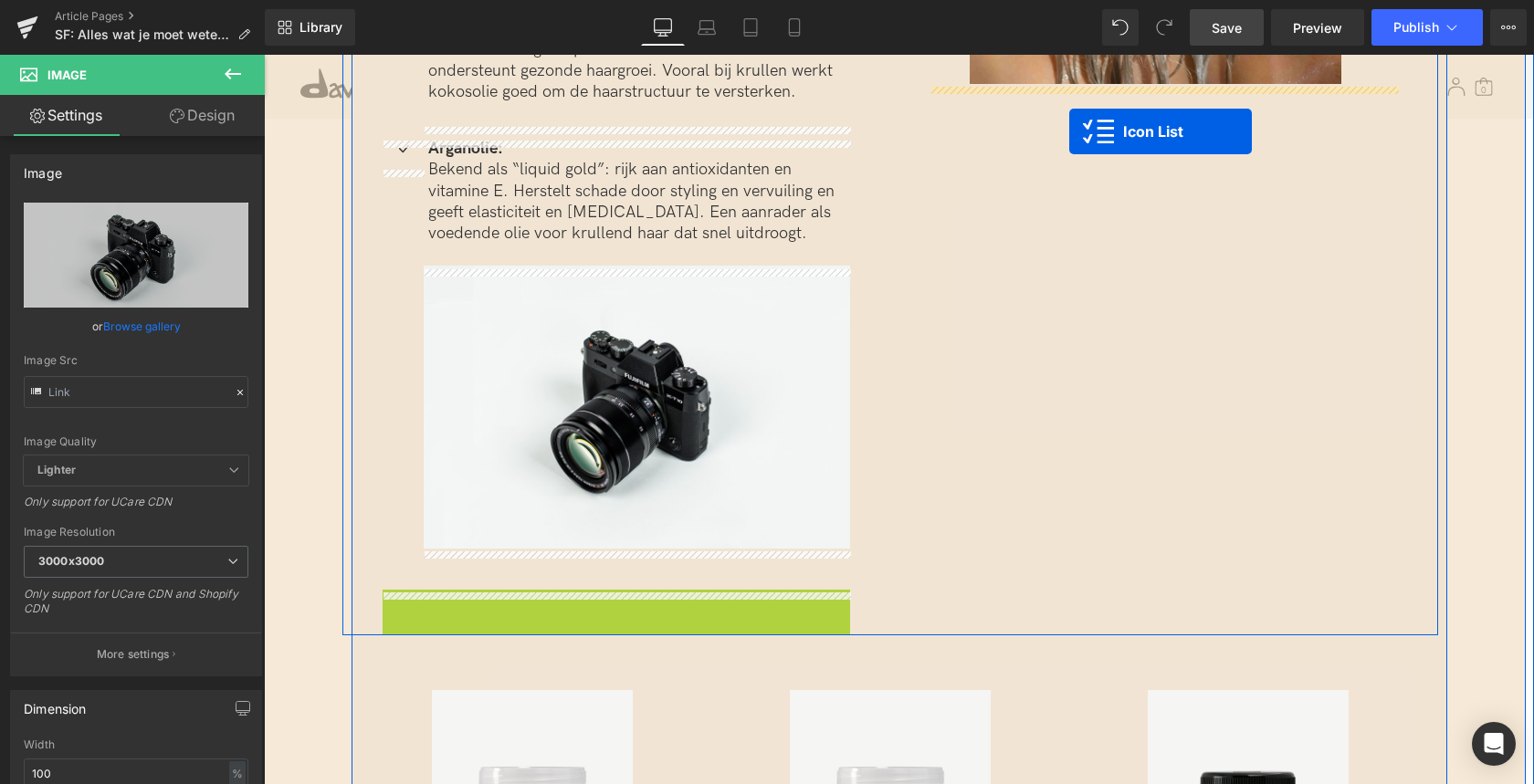
scroll to position [3613, 0]
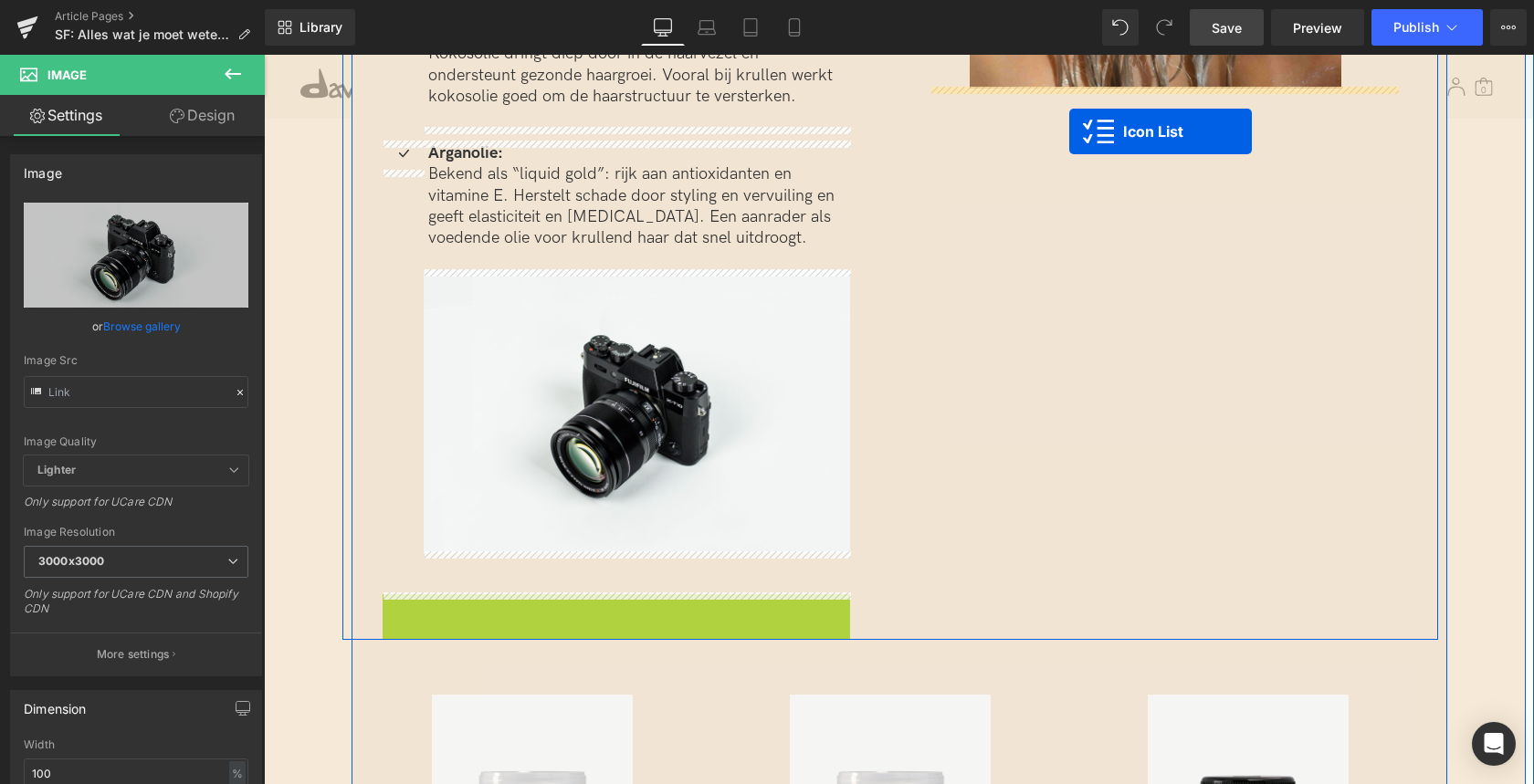
drag, startPoint x: 565, startPoint y: 294, endPoint x: 1069, endPoint y: 128, distance: 530.6
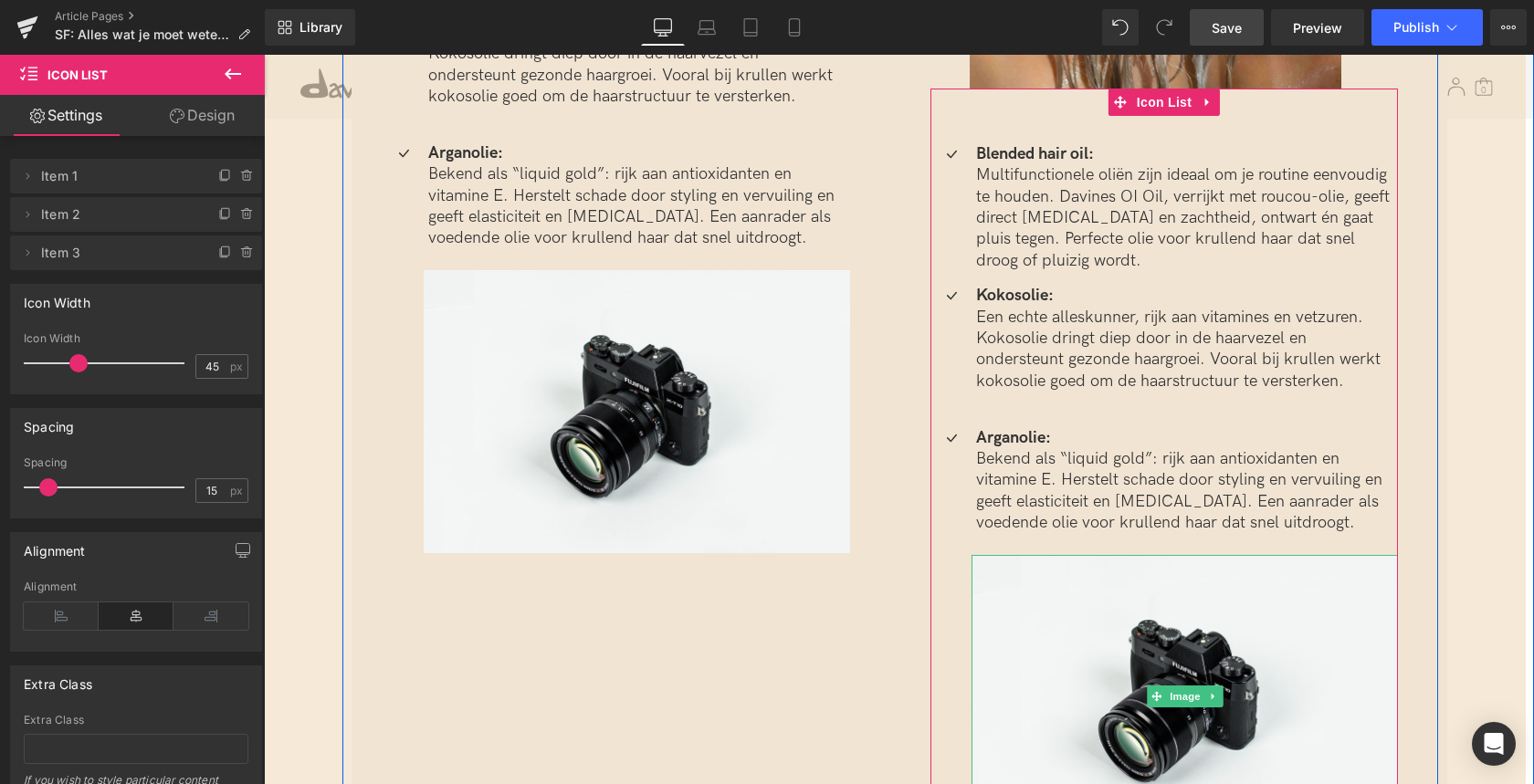
click at [1209, 690] on icon at bounding box center [1212, 695] width 10 height 11
click at [1222, 696] on icon at bounding box center [1222, 695] width 10 height 10
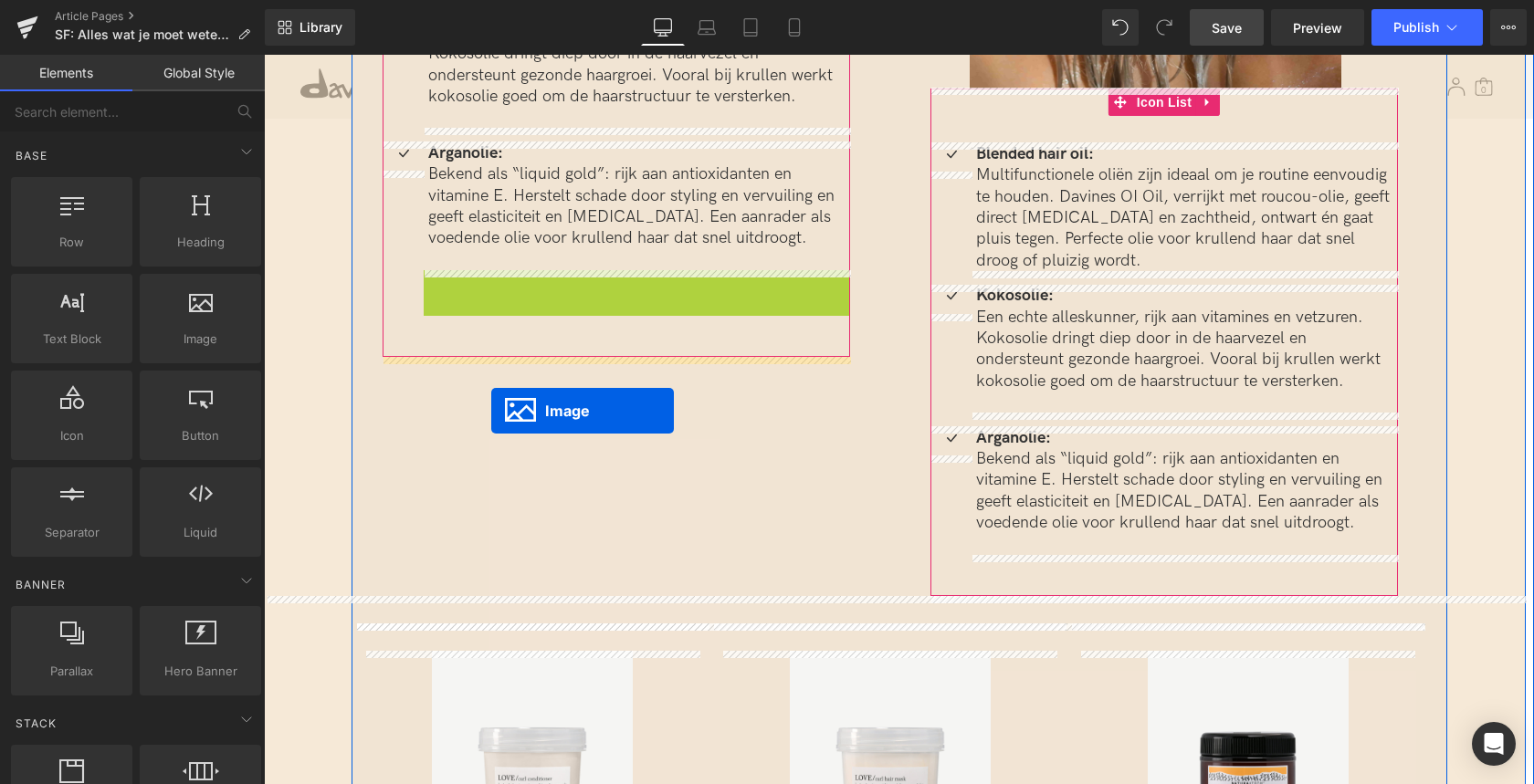
drag, startPoint x: 608, startPoint y: 406, endPoint x: 491, endPoint y: 410, distance: 117.1
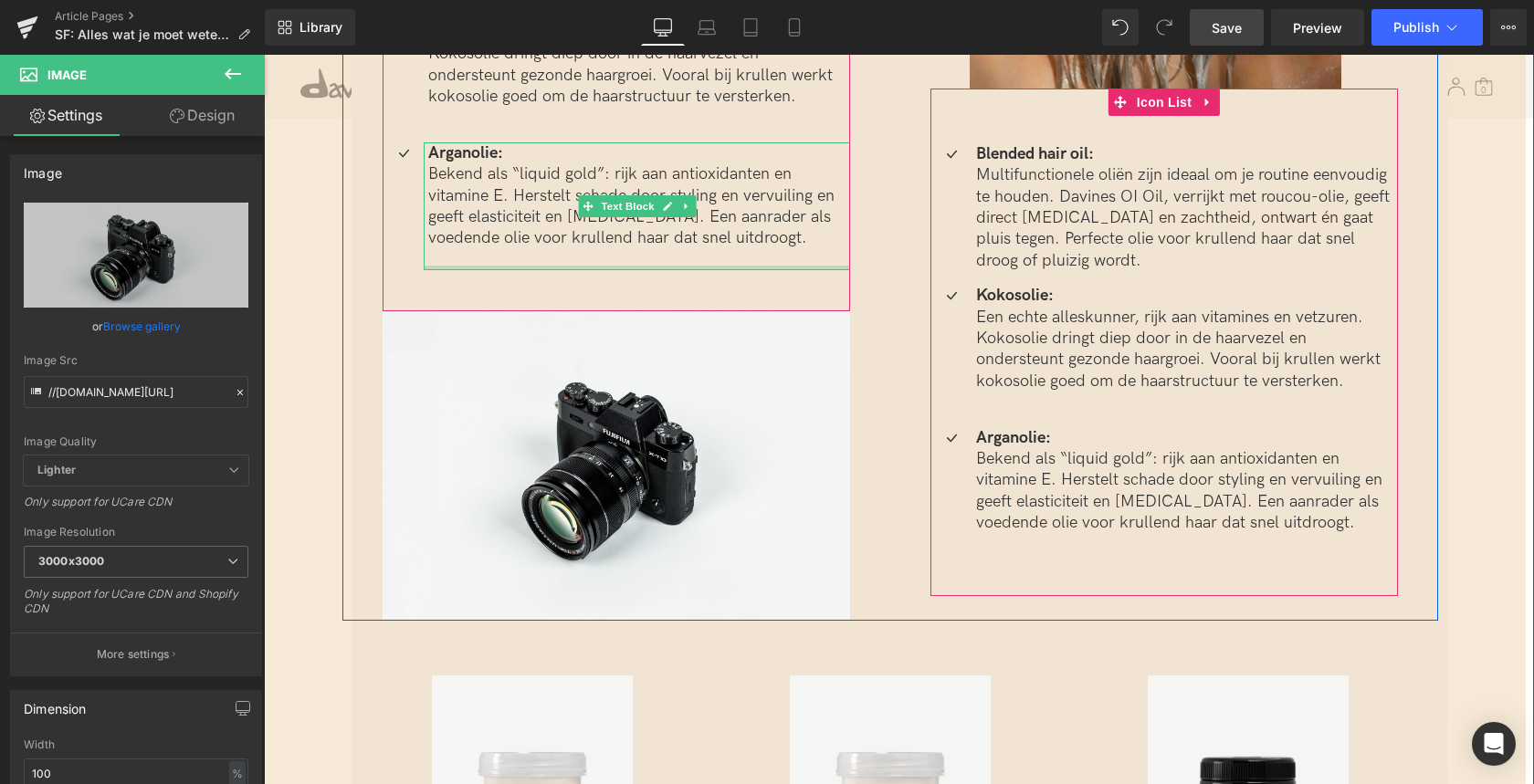
click at [508, 264] on p at bounding box center [639, 260] width 422 height 21
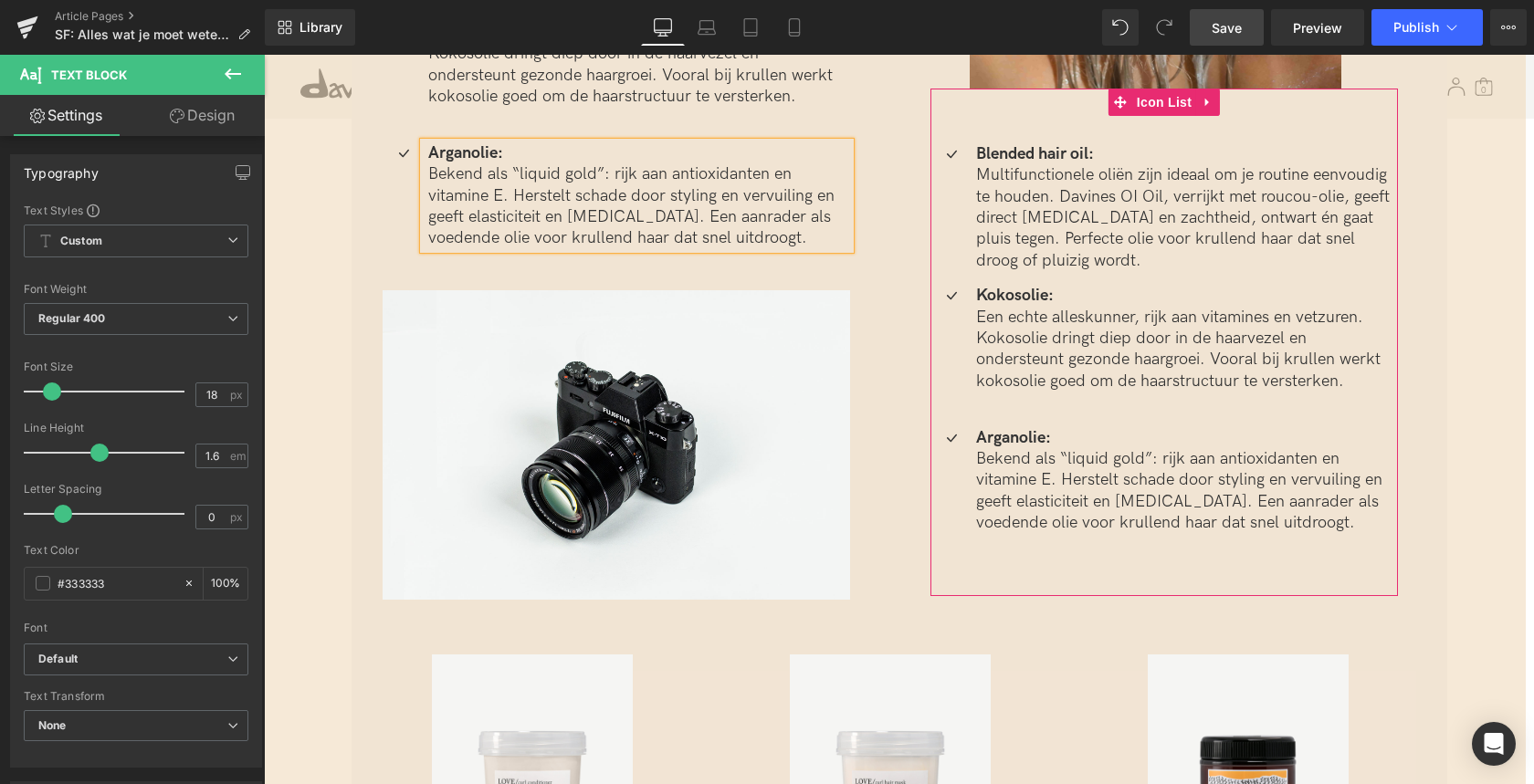
drag, startPoint x: 381, startPoint y: 252, endPoint x: 369, endPoint y: 247, distance: 13.0
click at [383, 252] on ul "Icon Blended hair oil: Multifunctionele oliën zijn ideaal om je routine eenvoud…" at bounding box center [616, 61] width 468 height 405
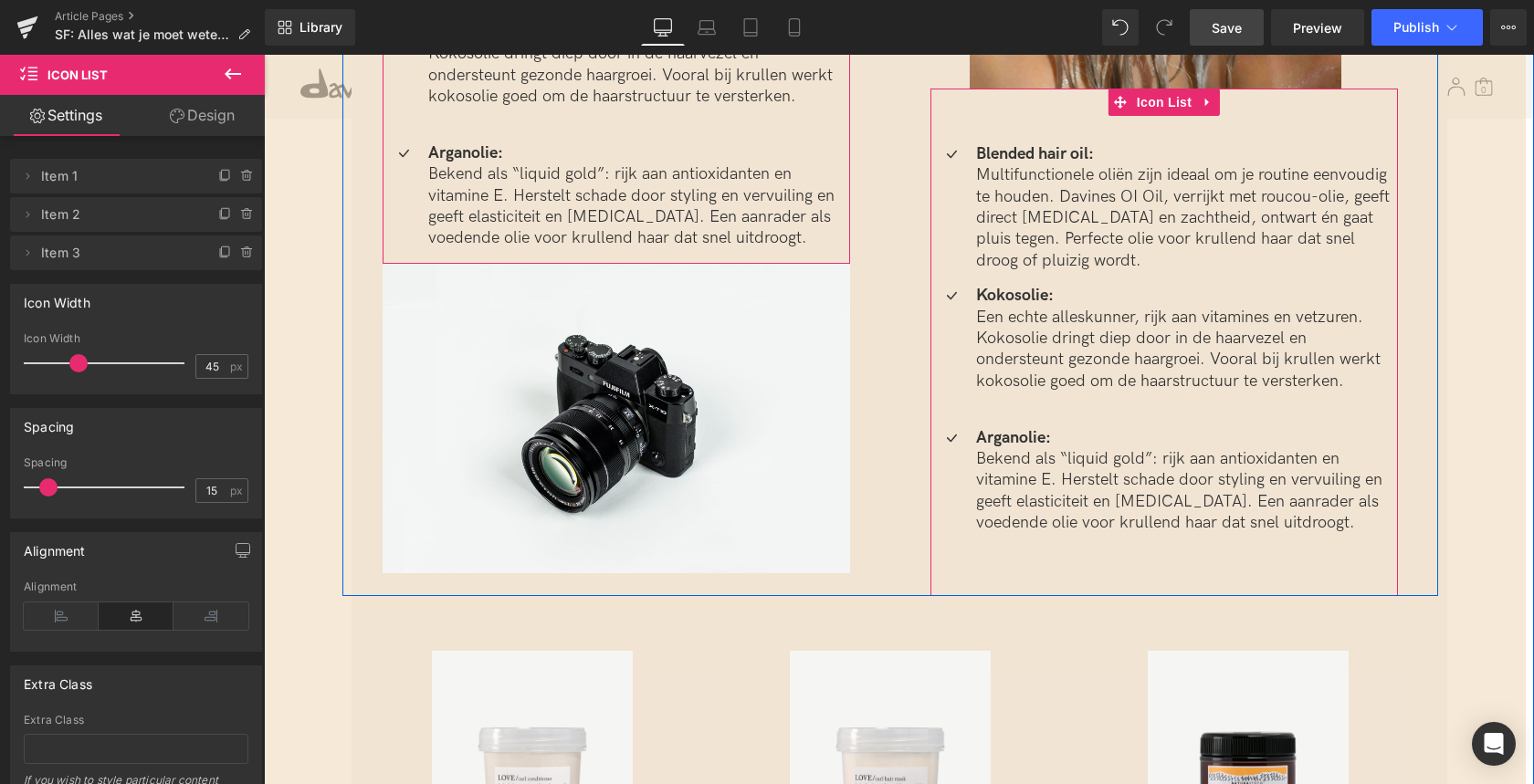
drag, startPoint x: 609, startPoint y: 282, endPoint x: 610, endPoint y: 256, distance: 26.0
click at [611, 256] on div "Icon Blended hair oil: Multifunctionele oliën zijn ideaal om je routine eenvoud…" at bounding box center [616, 34] width 468 height 460
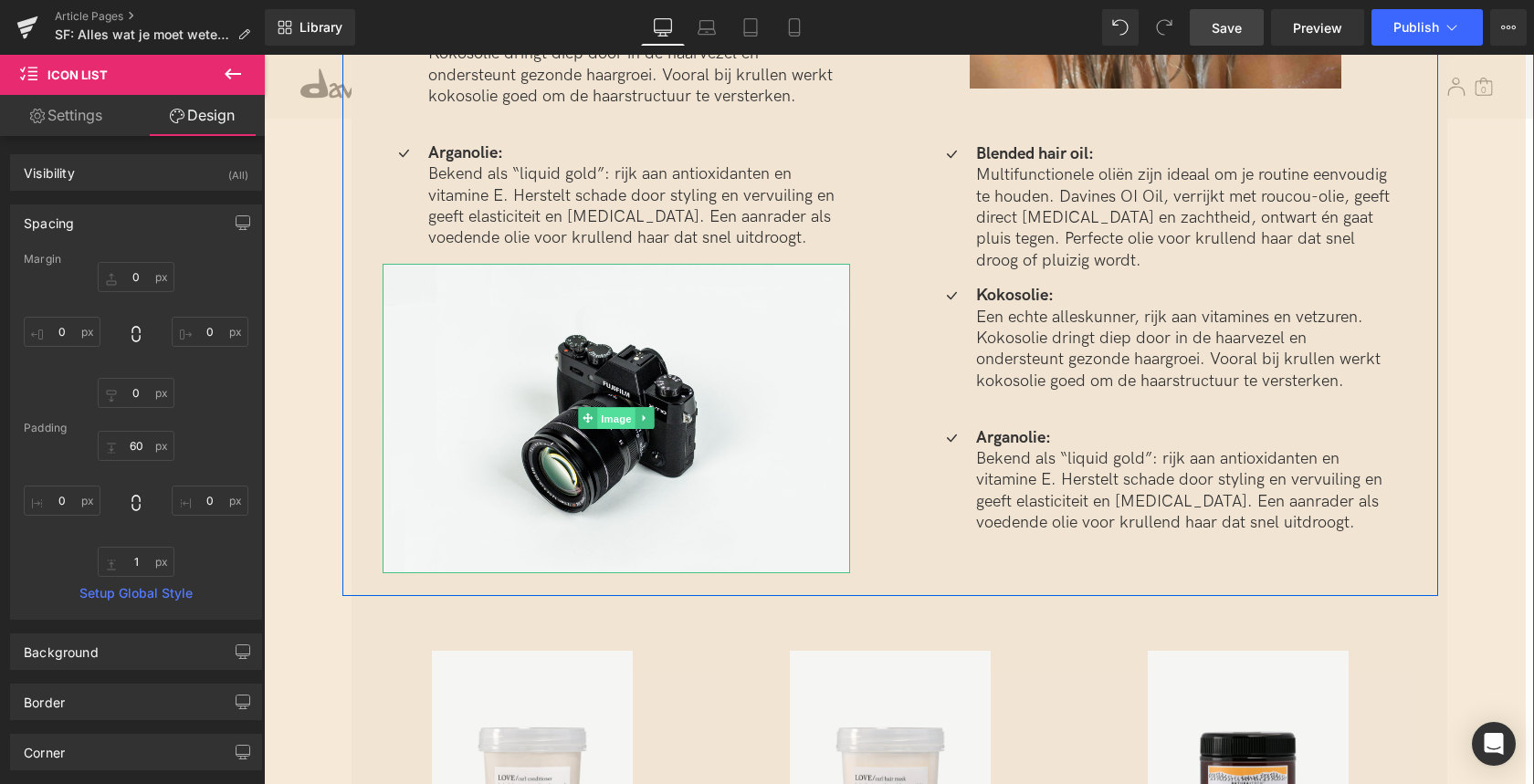
click at [615, 419] on span "Image" at bounding box center [616, 418] width 39 height 22
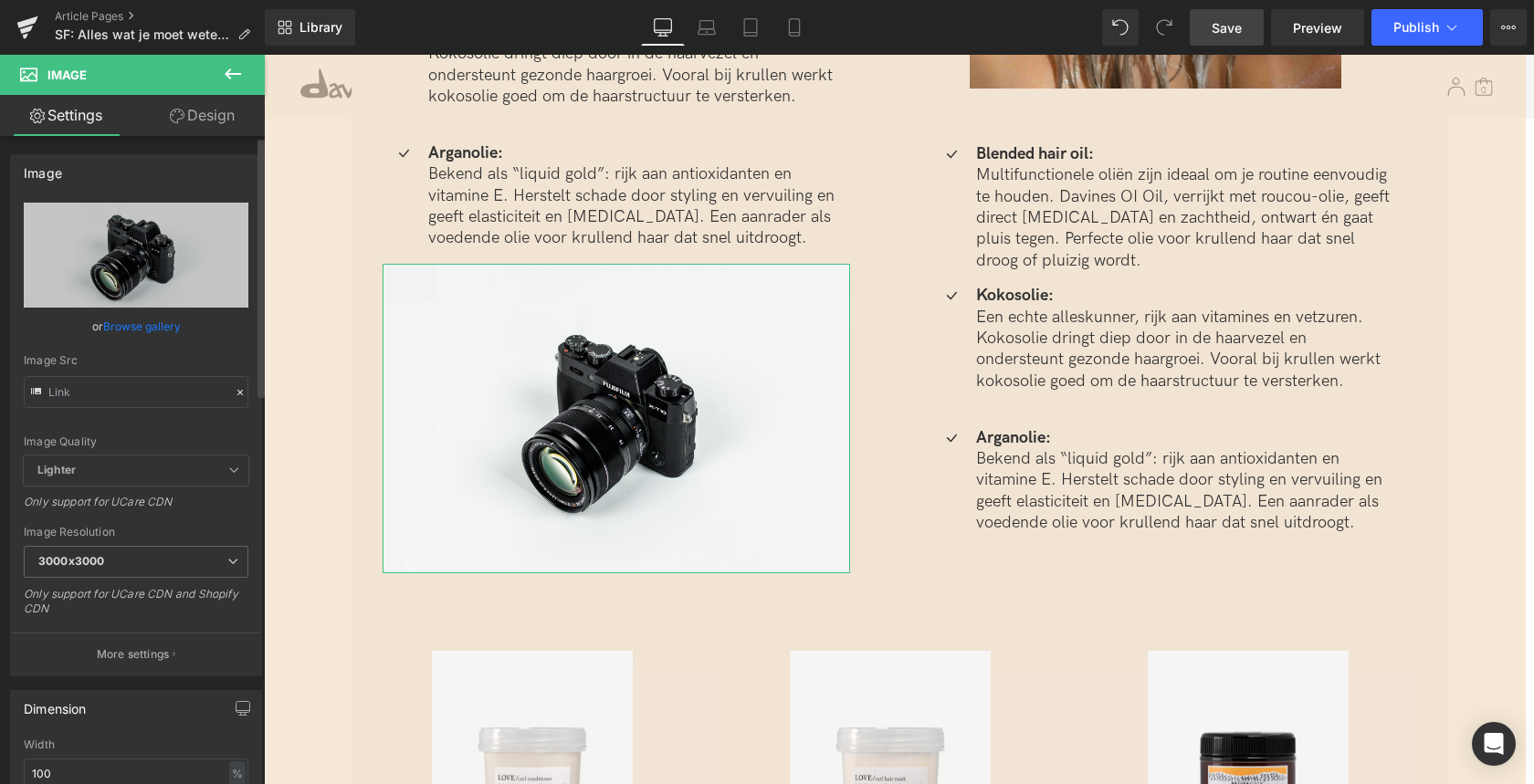
click at [135, 326] on link "Browse gallery" at bounding box center [142, 325] width 77 height 32
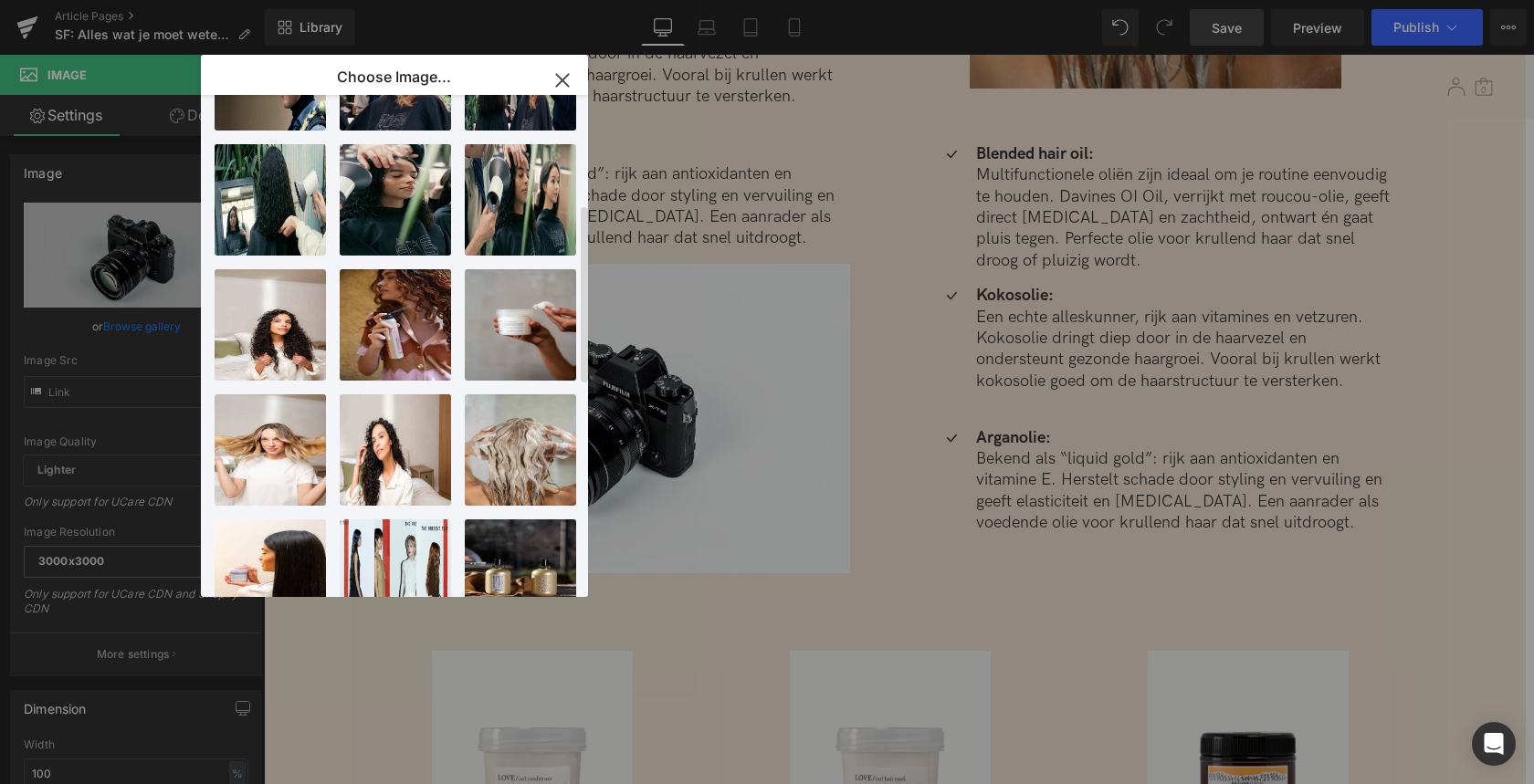
scroll to position [307, 0]
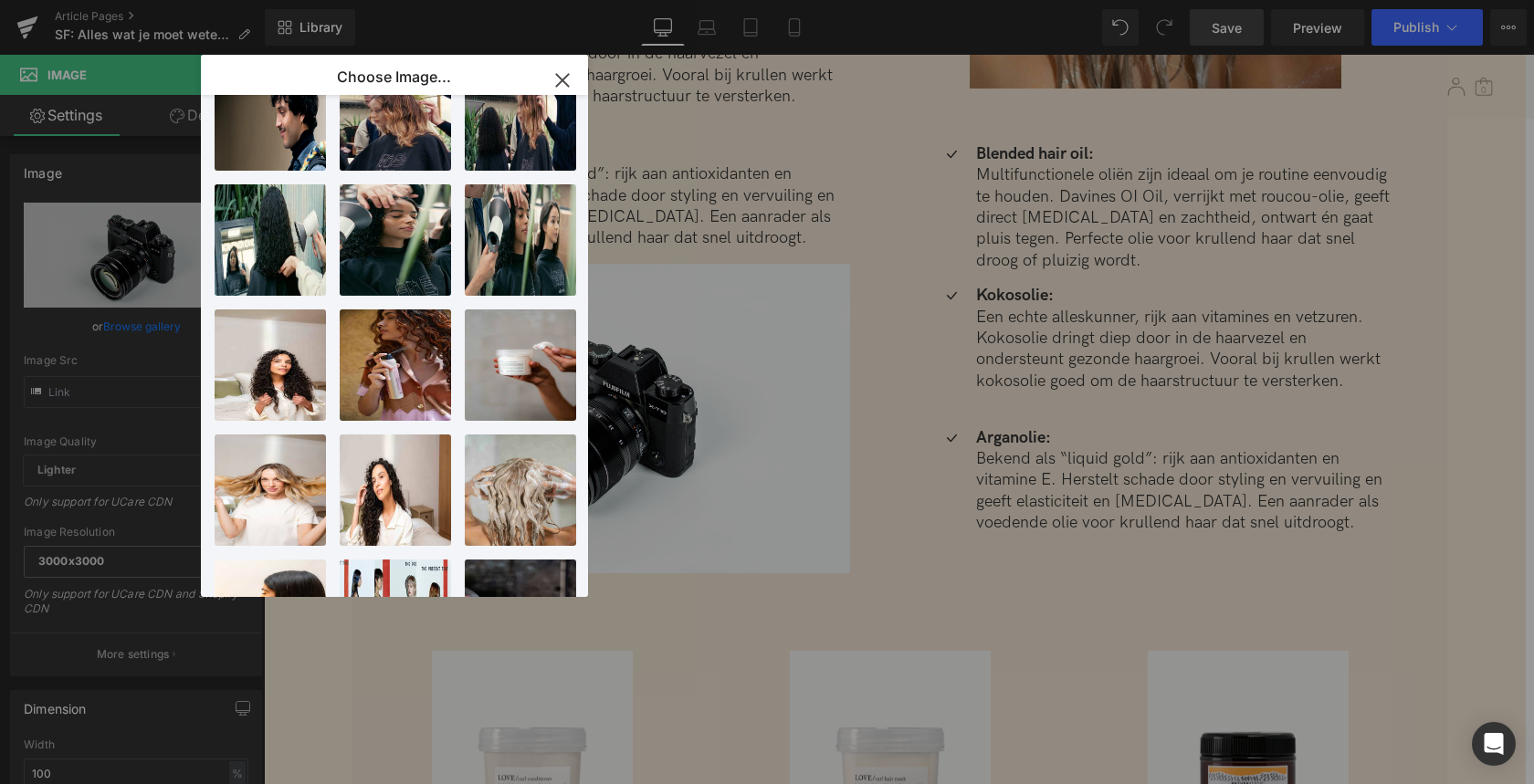
drag, startPoint x: 1160, startPoint y: 390, endPoint x: 895, endPoint y: 334, distance: 270.9
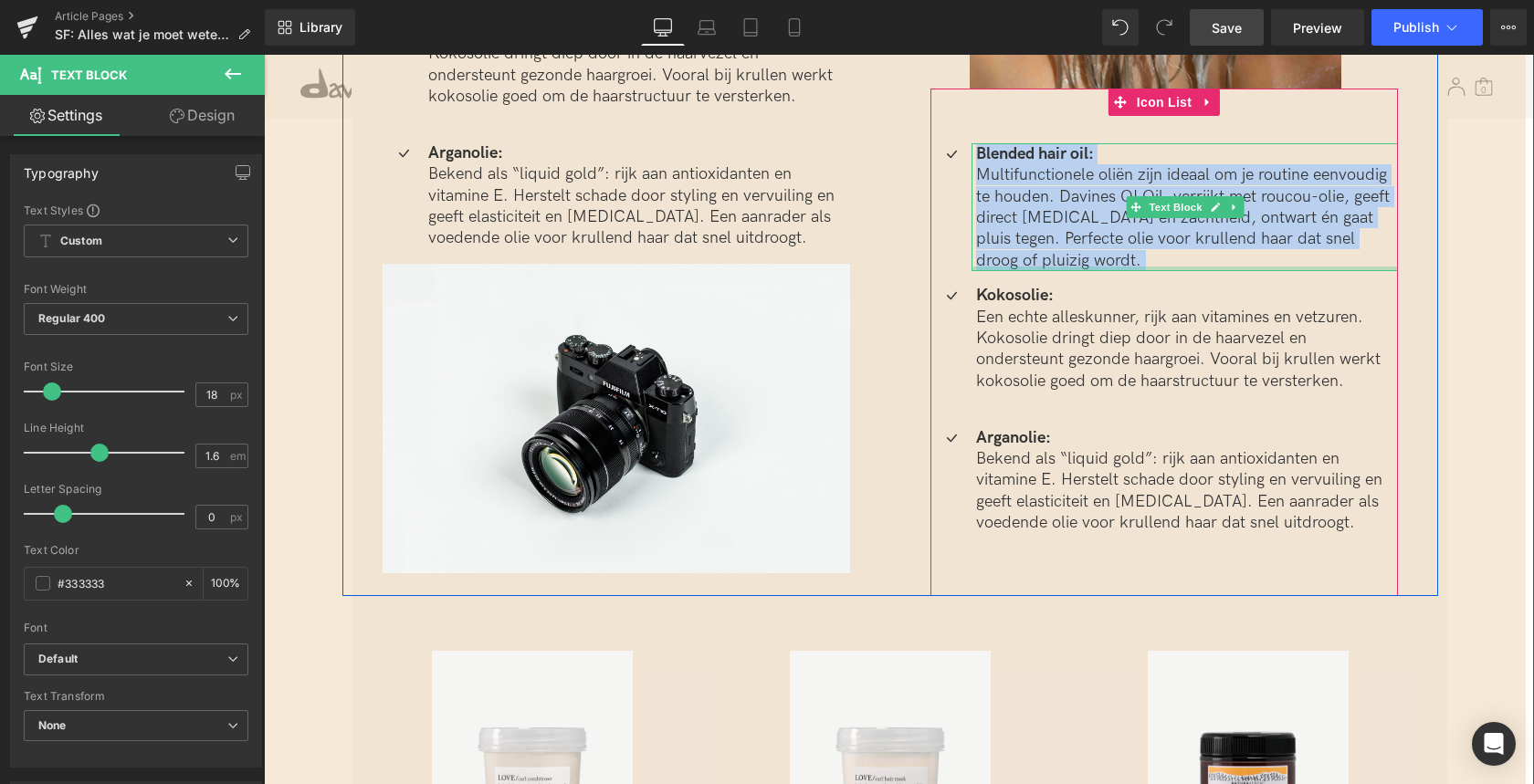
drag, startPoint x: 974, startPoint y: 152, endPoint x: 1030, endPoint y: 266, distance: 127.0
click at [1029, 266] on div "Blended hair oil: Multifunctionele oliën zijn ideaal om je routine eenvoudig te…" at bounding box center [1184, 207] width 426 height 127
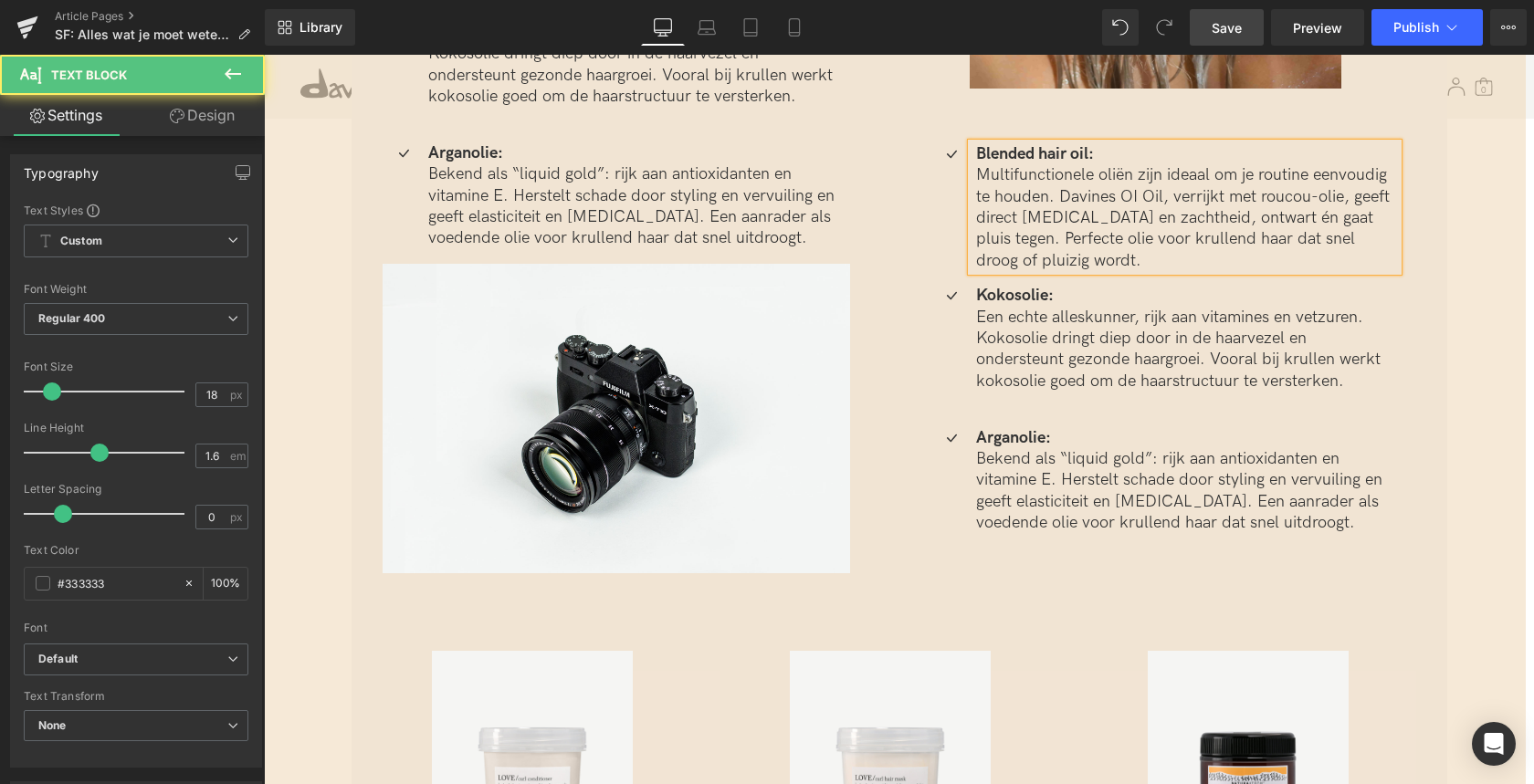
click at [1012, 187] on p "Multifunctionele oliën zijn ideaal om je routine eenvoudig te houden. Davines O…" at bounding box center [1186, 217] width 422 height 107
click at [977, 154] on strong "Blended hair oil:" at bounding box center [1035, 154] width 118 height 19
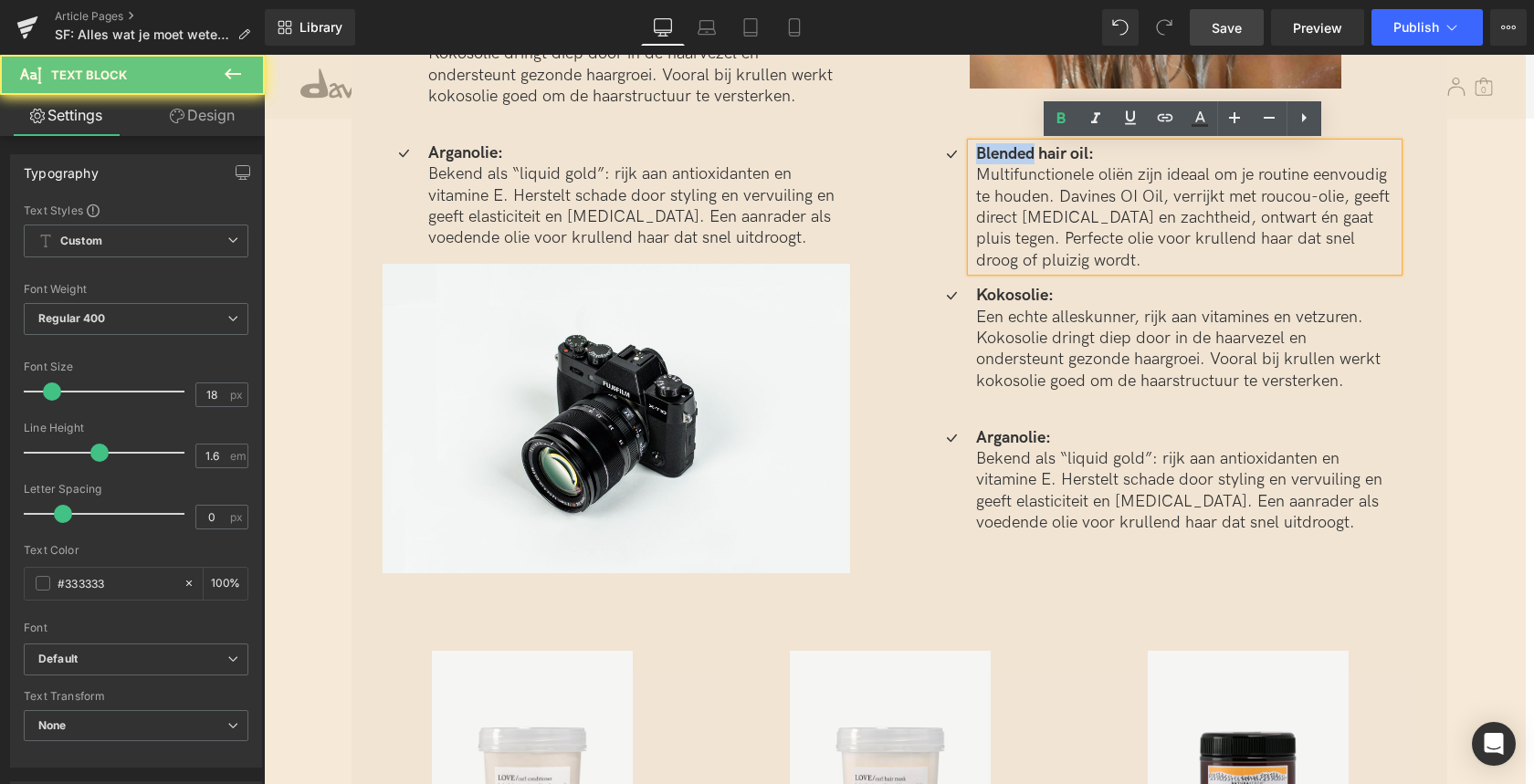
click at [977, 154] on strong "Blended hair oil:" at bounding box center [1035, 154] width 118 height 19
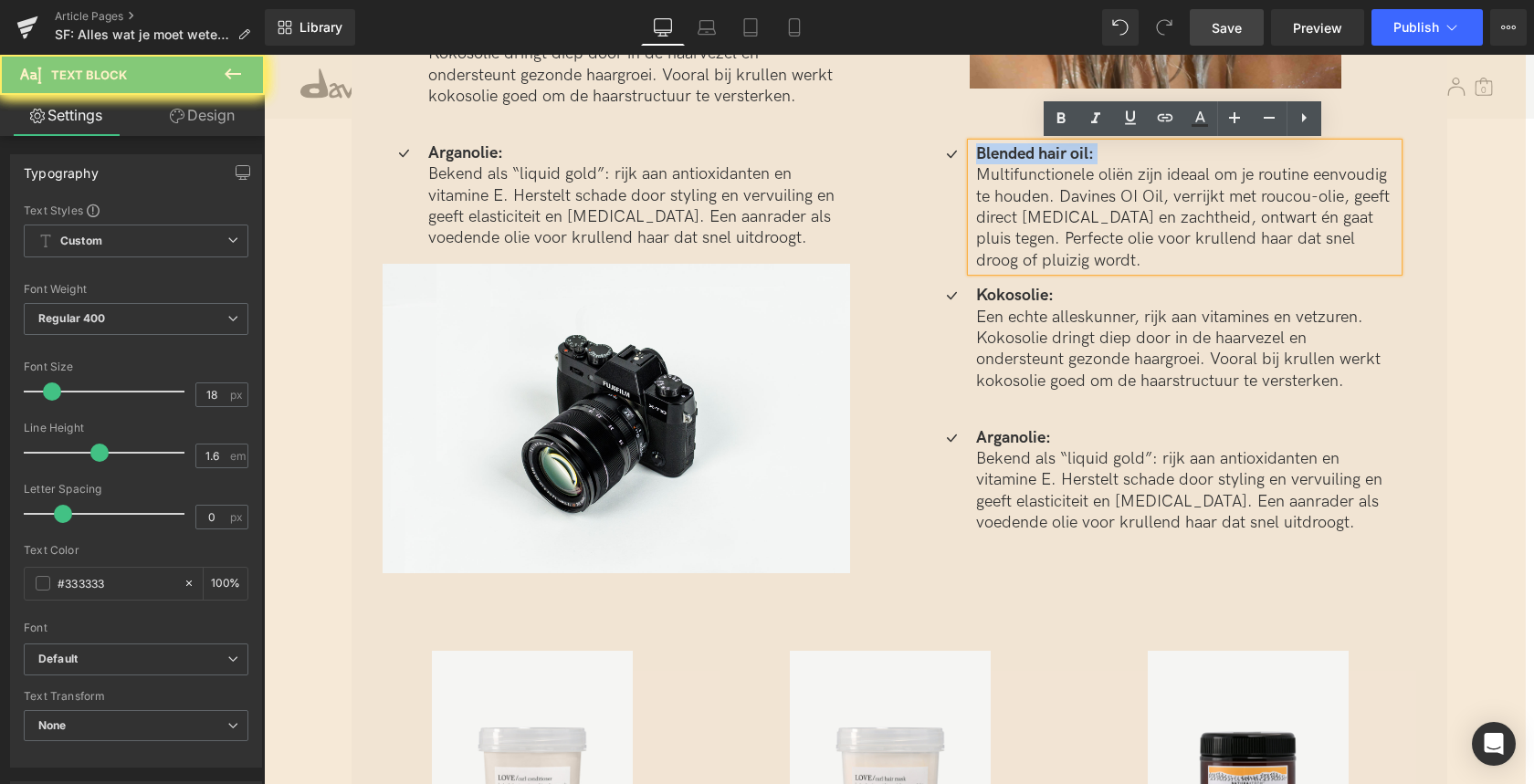
click at [977, 154] on strong "Blended hair oil:" at bounding box center [1035, 154] width 118 height 19
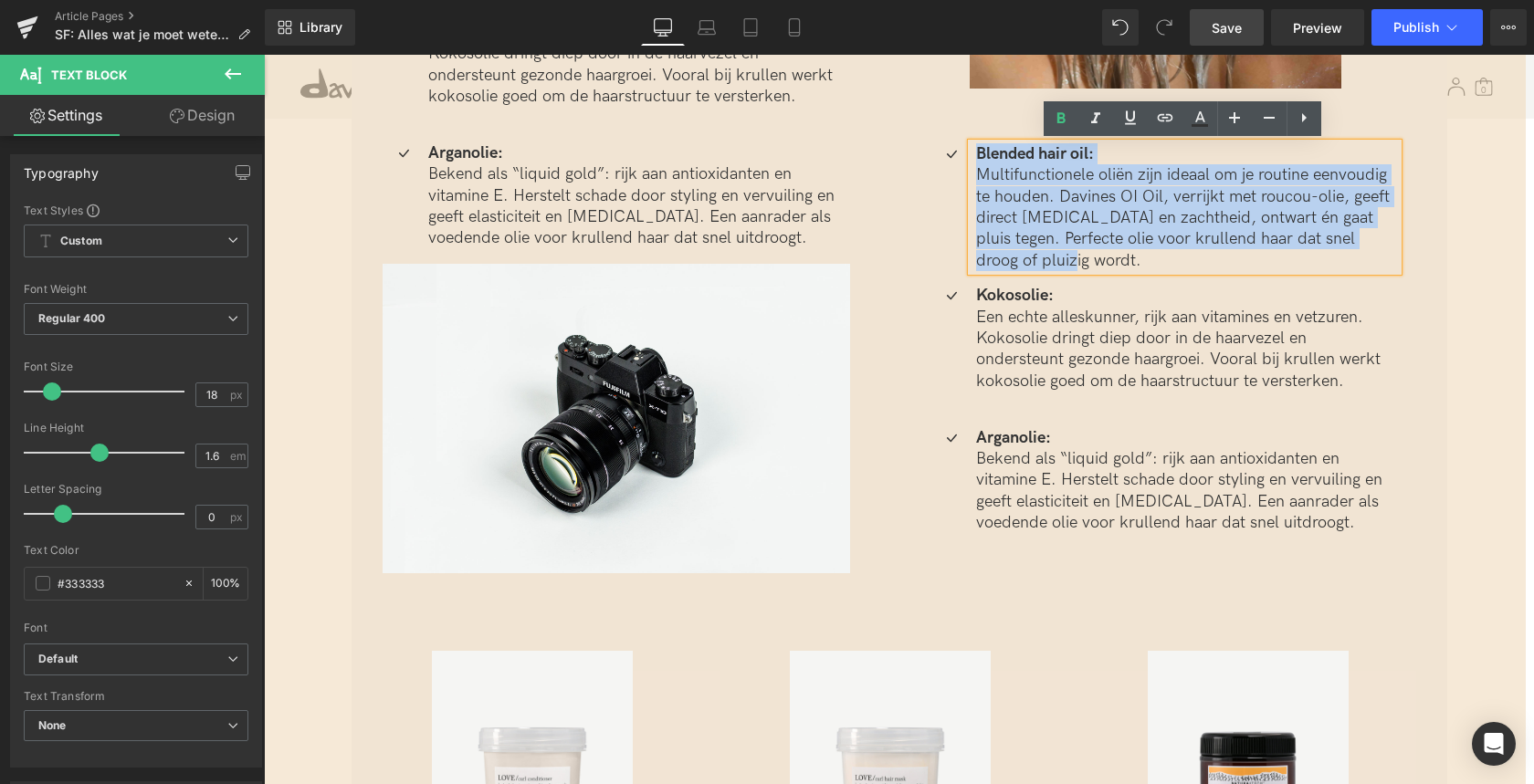
drag, startPoint x: 976, startPoint y: 154, endPoint x: 1030, endPoint y: 255, distance: 114.5
click at [1030, 255] on div "Blended hair oil: Multifunctionele oliën zijn ideaal om je routine eenvoudig te…" at bounding box center [1184, 207] width 426 height 127
paste div
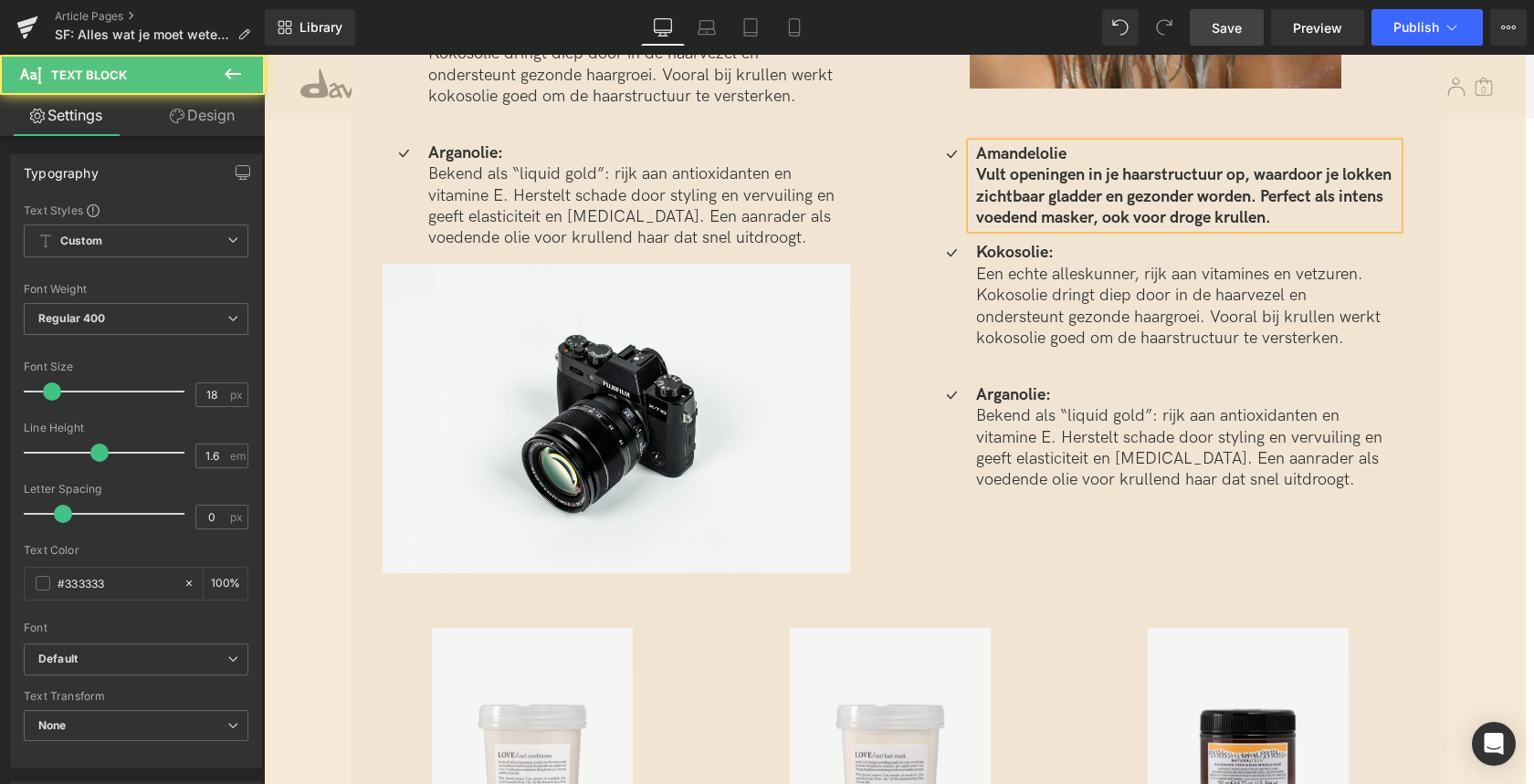
click at [982, 177] on b "Vult openingen in je haarstructuur op, waardoor je lokken zichtbaar gladder en …" at bounding box center [1183, 196] width 415 height 62
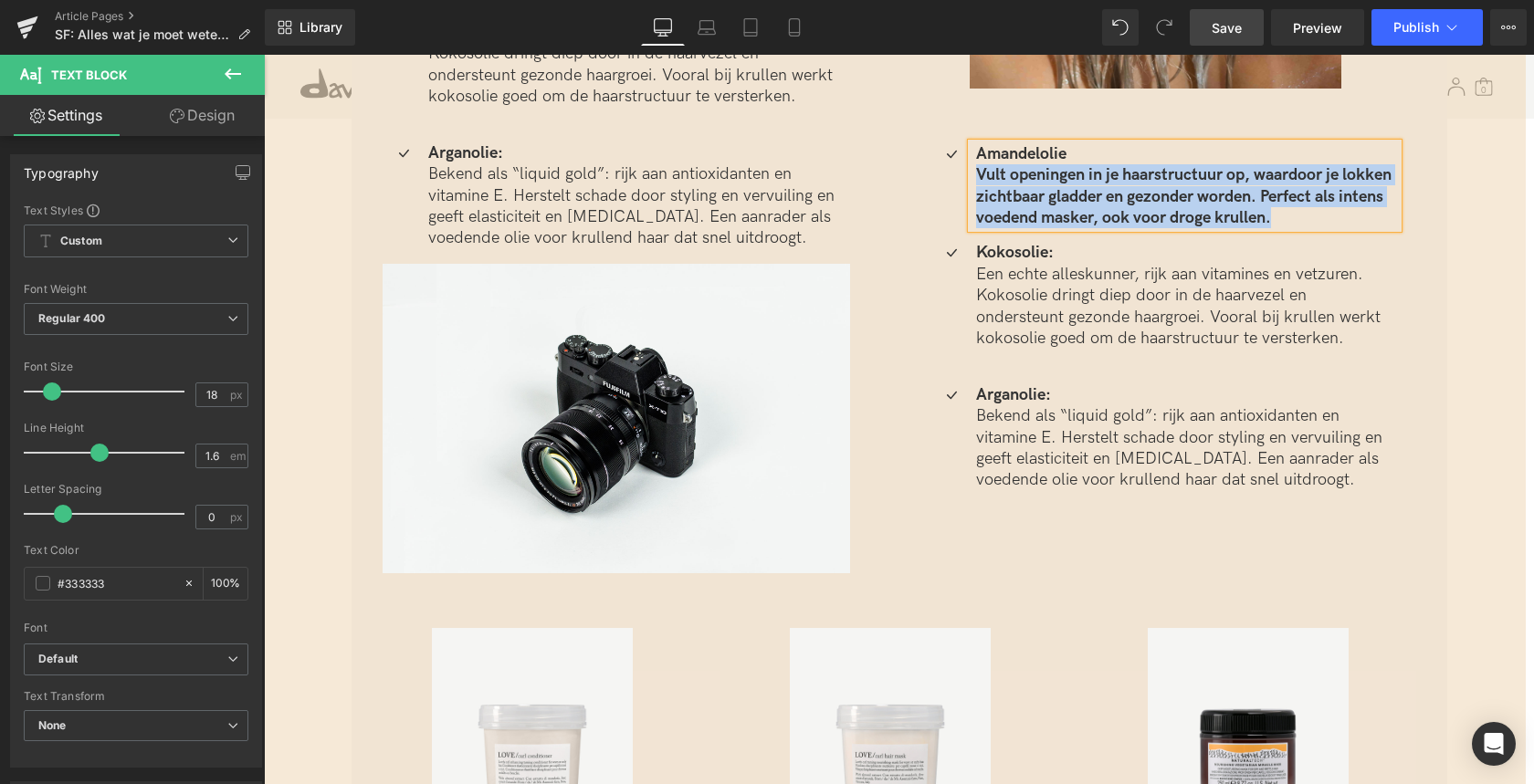
drag, startPoint x: 1273, startPoint y: 218, endPoint x: 974, endPoint y: 177, distance: 301.8
click at [976, 177] on p "Vult openingen in je haarstructuur op, waardoor je lokken zichtbaar gladder en …" at bounding box center [1186, 196] width 422 height 64
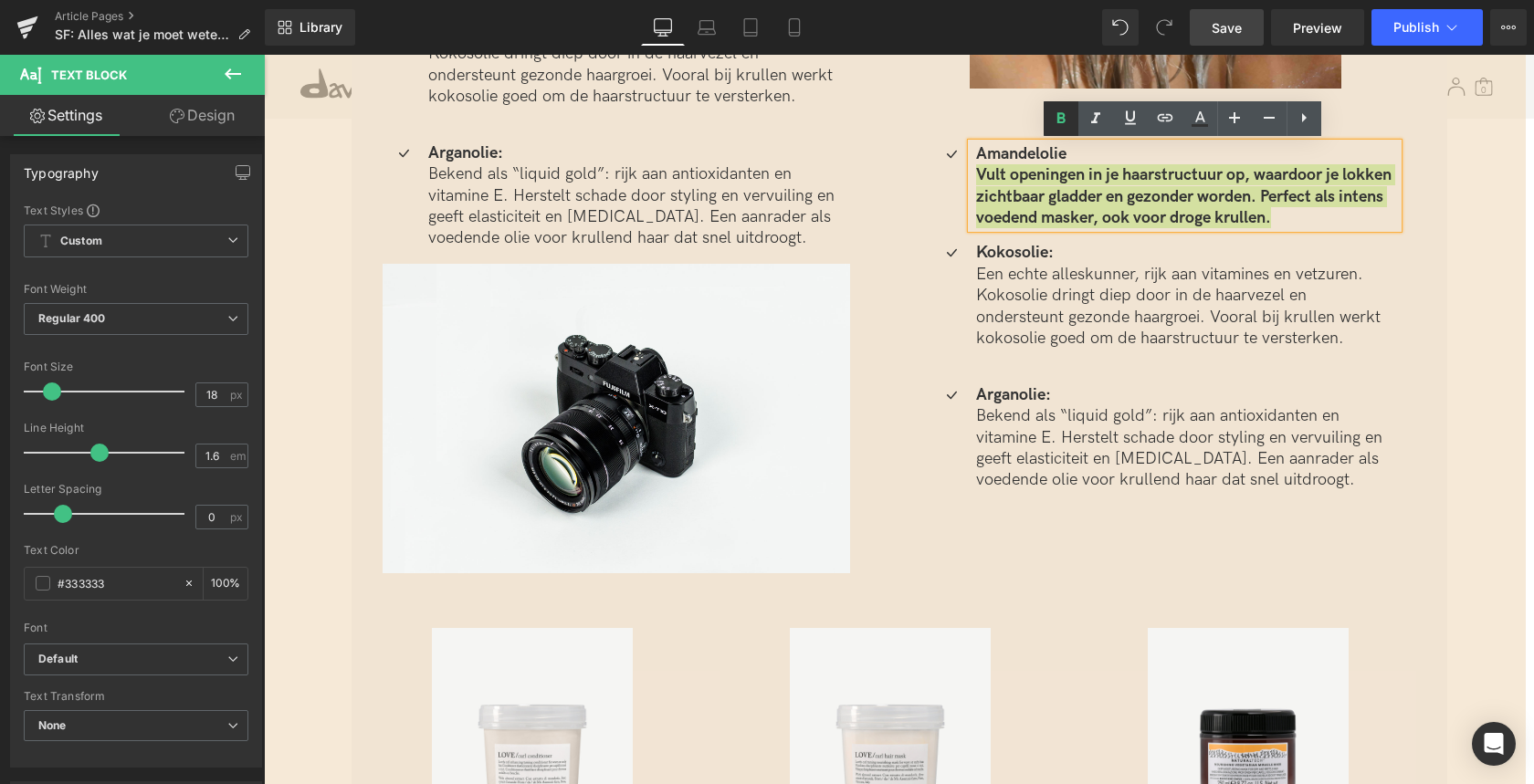
click at [1071, 116] on link at bounding box center [1061, 119] width 35 height 35
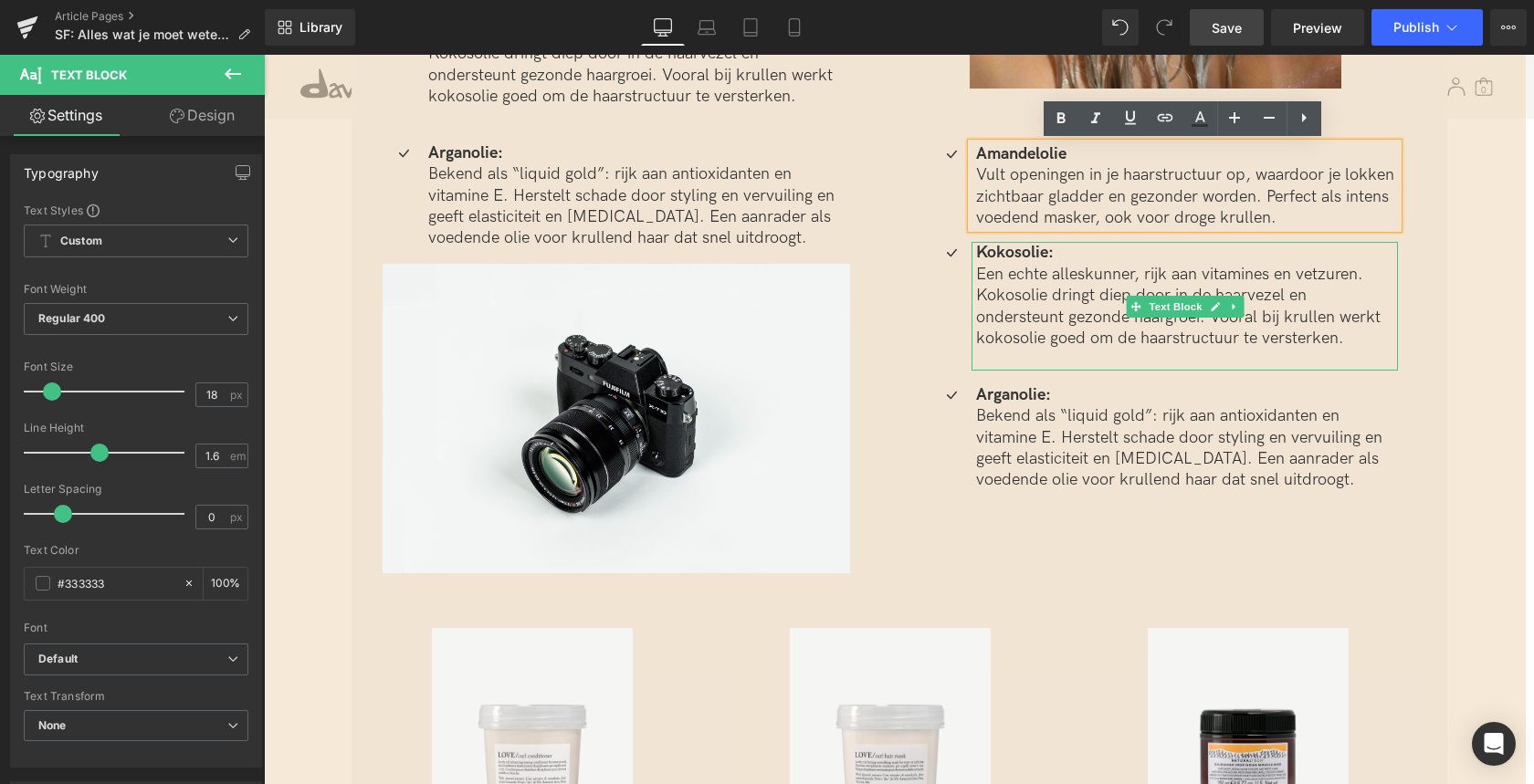
click at [978, 254] on strong "Kokosolie:" at bounding box center [1014, 252] width 77 height 19
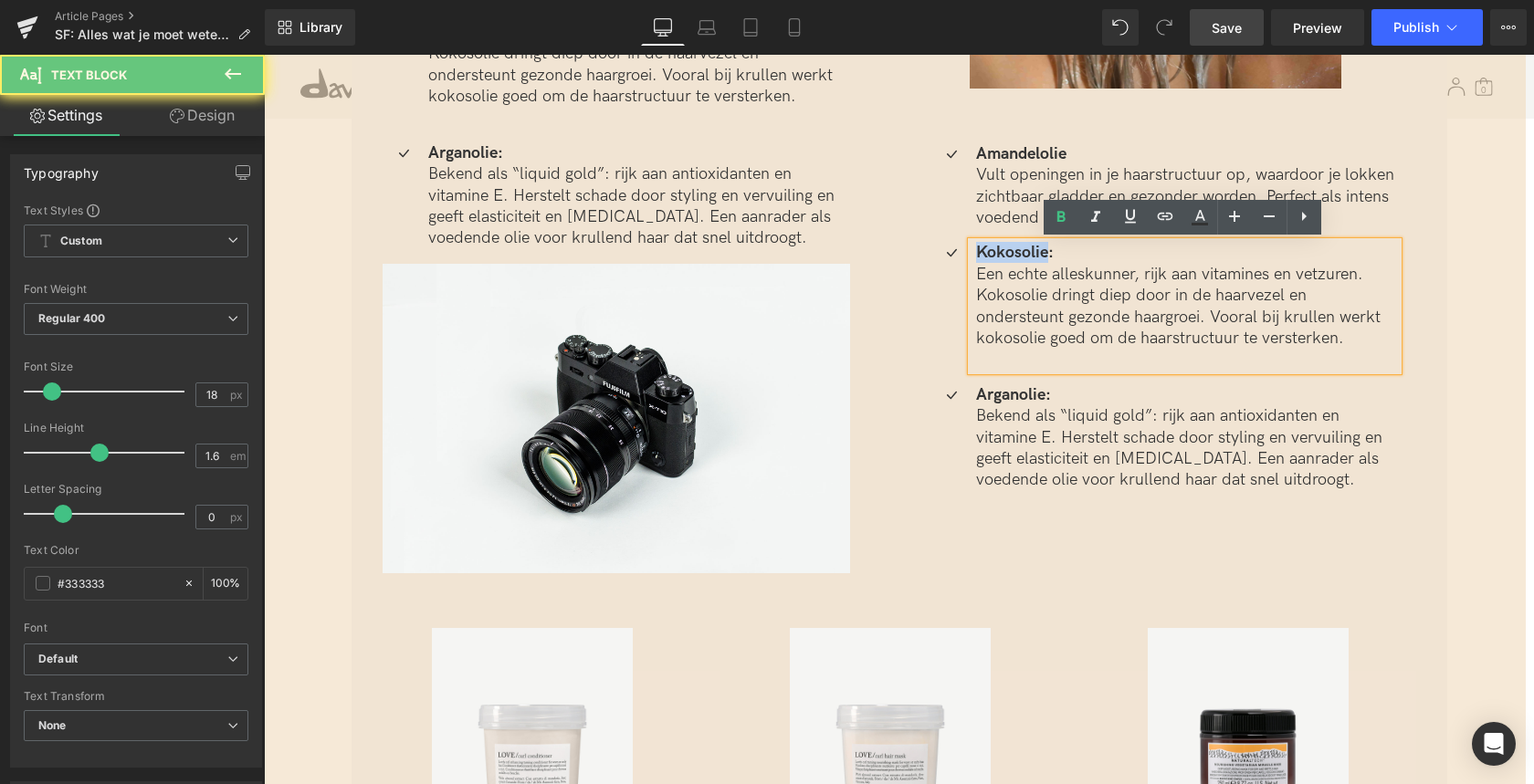
click at [978, 254] on strong "Kokosolie:" at bounding box center [1014, 252] width 77 height 19
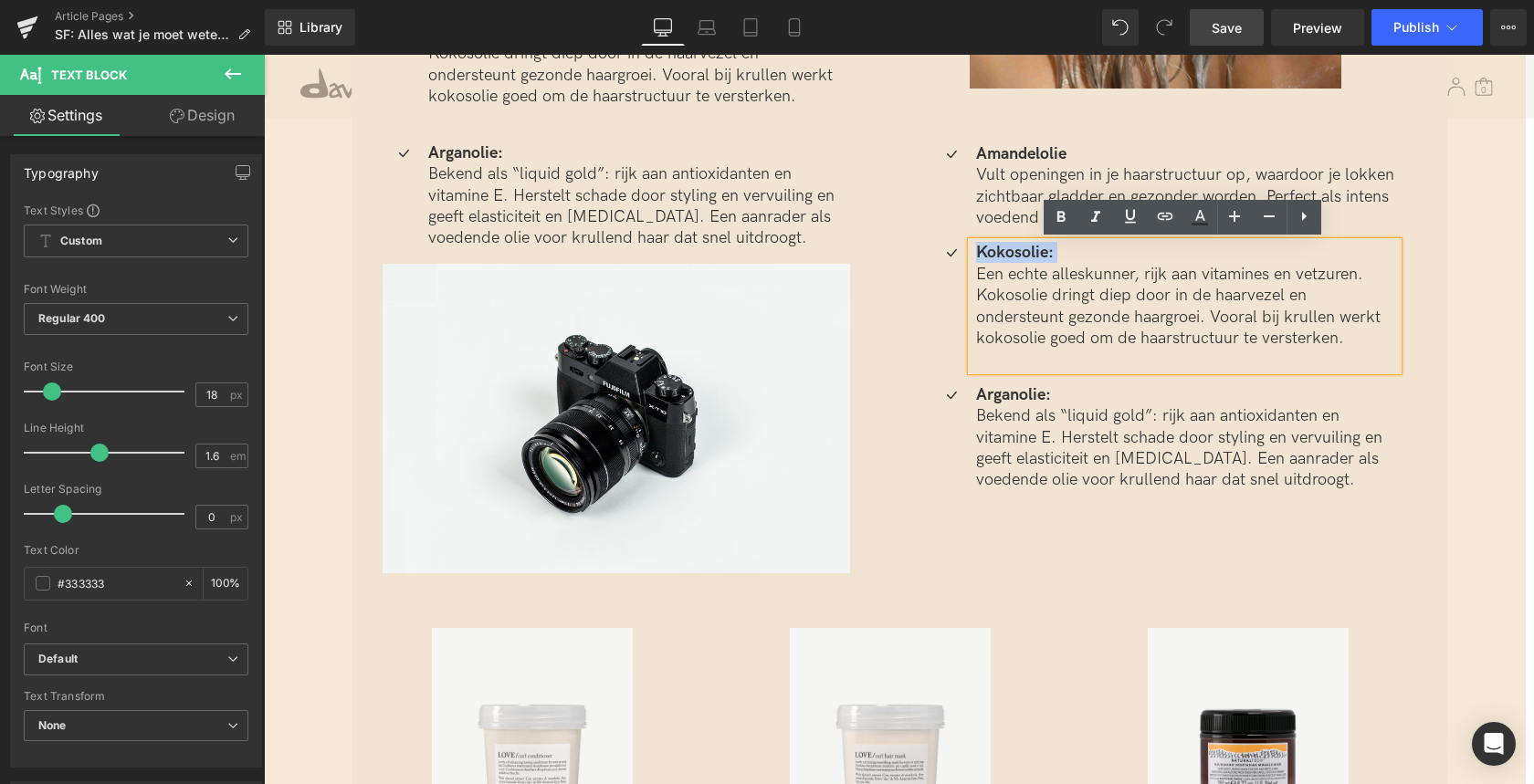
click at [978, 253] on strong "Kokosolie:" at bounding box center [1014, 252] width 77 height 19
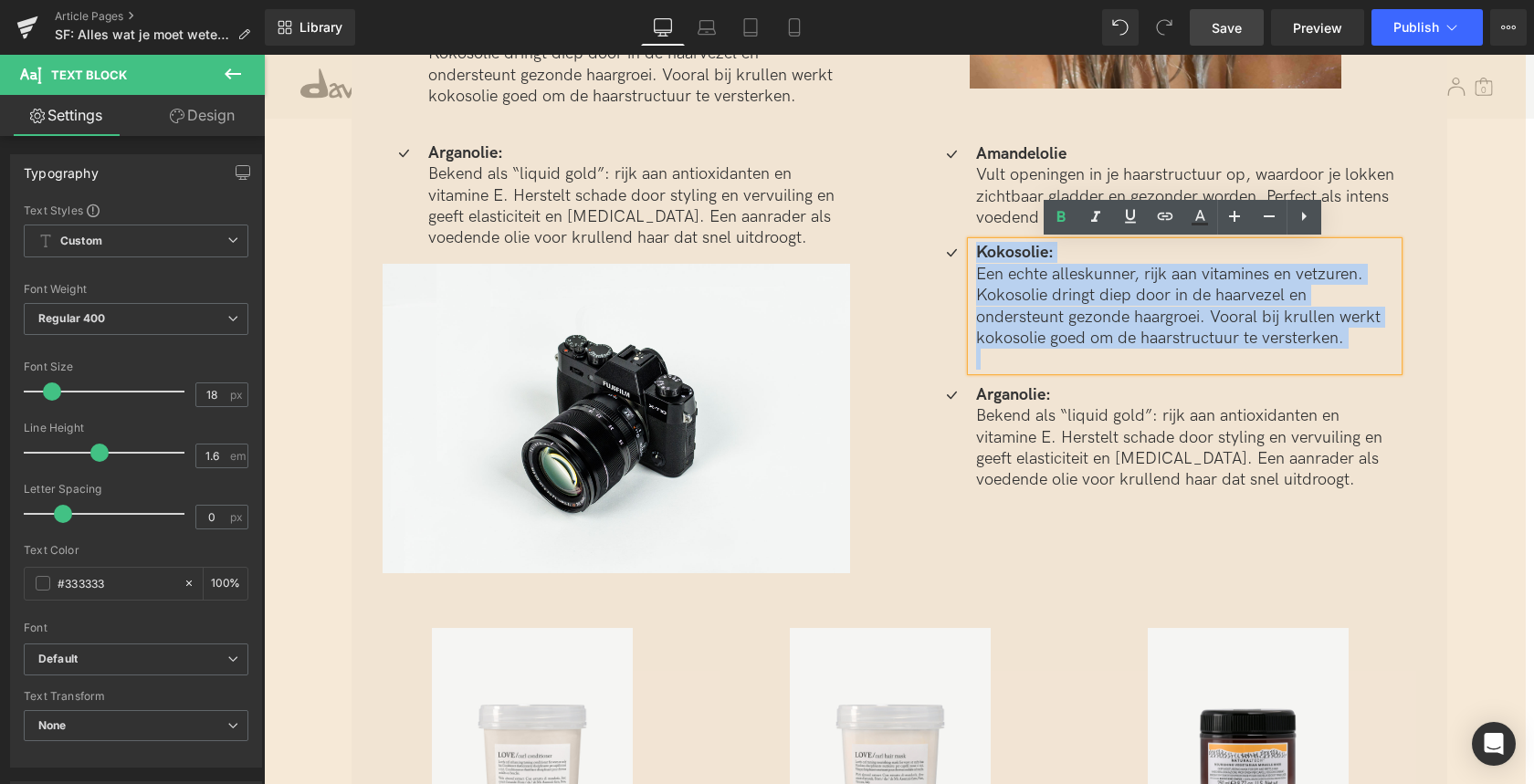
drag, startPoint x: 973, startPoint y: 251, endPoint x: 1268, endPoint y: 342, distance: 308.7
click at [1268, 342] on div "Kokosolie: Een echte alleskunner, rijk aan vitamines en vetzuren. Kokosolie dri…" at bounding box center [1184, 305] width 426 height 127
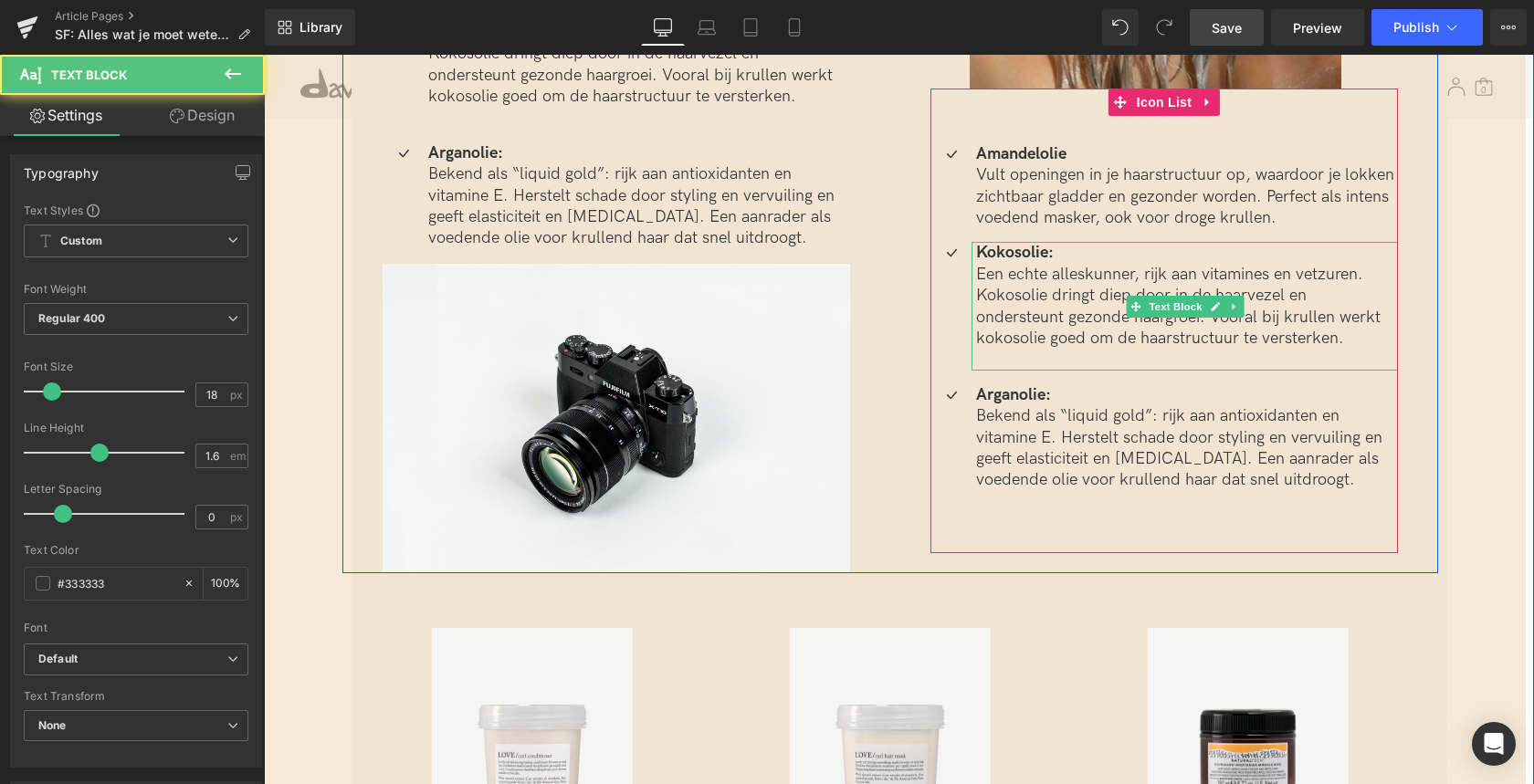
click at [999, 256] on strong "Kokosolie:" at bounding box center [1014, 252] width 77 height 19
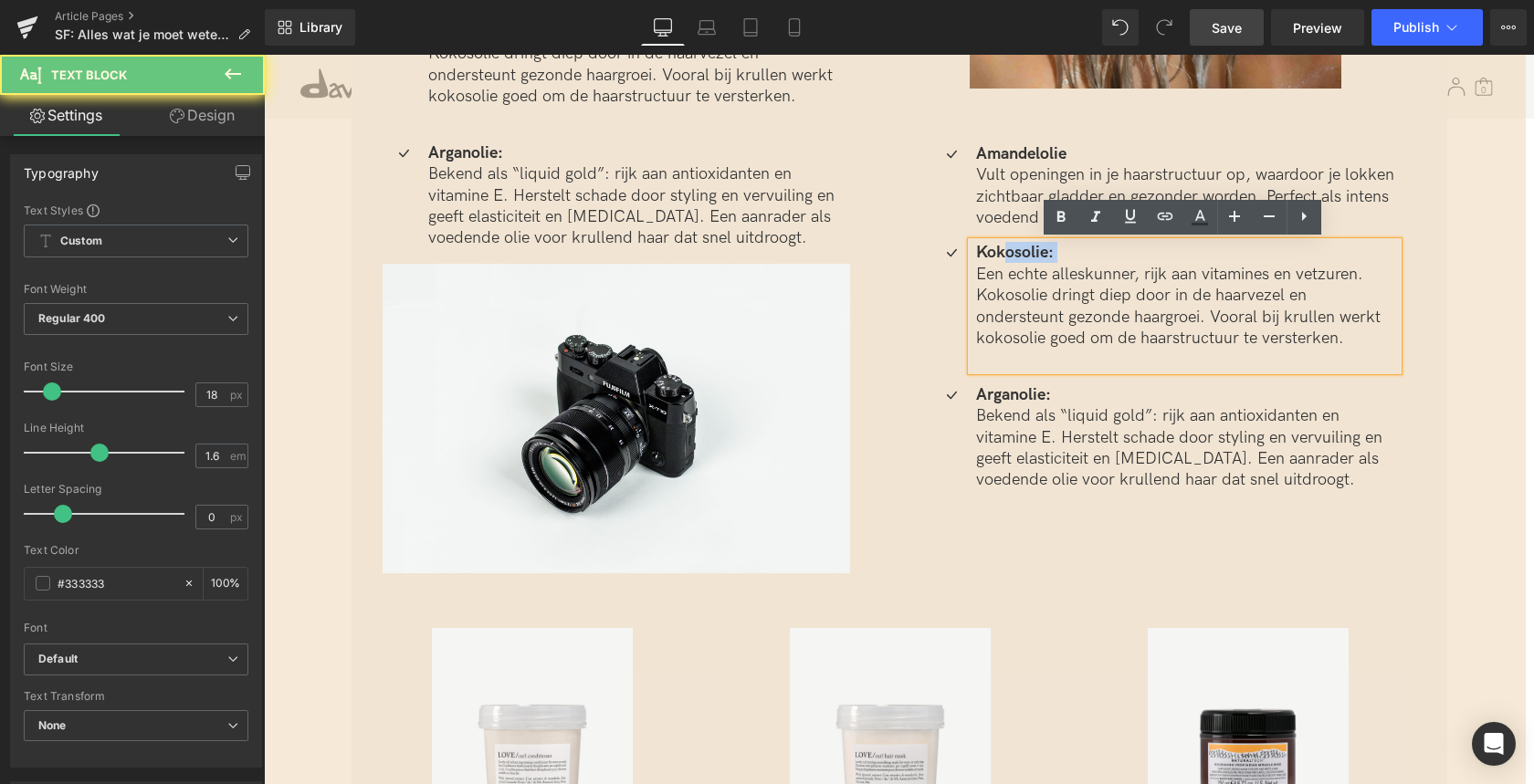
click at [999, 256] on strong "Kokosolie:" at bounding box center [1014, 252] width 77 height 19
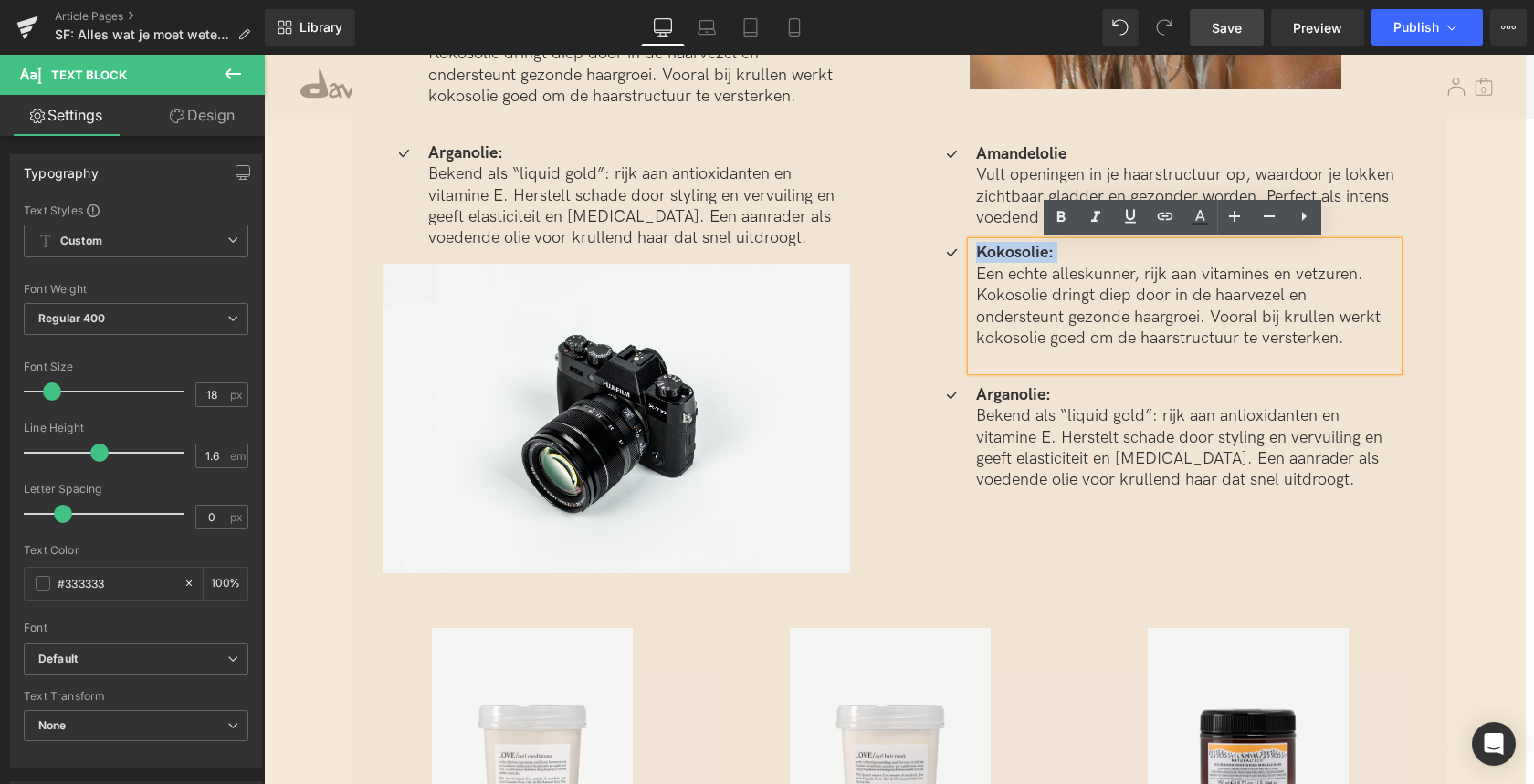
click at [972, 248] on div "Kokosolie: Een echte alleskunner, rijk aan vitamines en vetzuren. Kokosolie dri…" at bounding box center [1184, 305] width 426 height 127
drag, startPoint x: 973, startPoint y: 252, endPoint x: 976, endPoint y: 266, distance: 14.3
click at [976, 252] on strong "Kokosolie:" at bounding box center [1014, 252] width 77 height 19
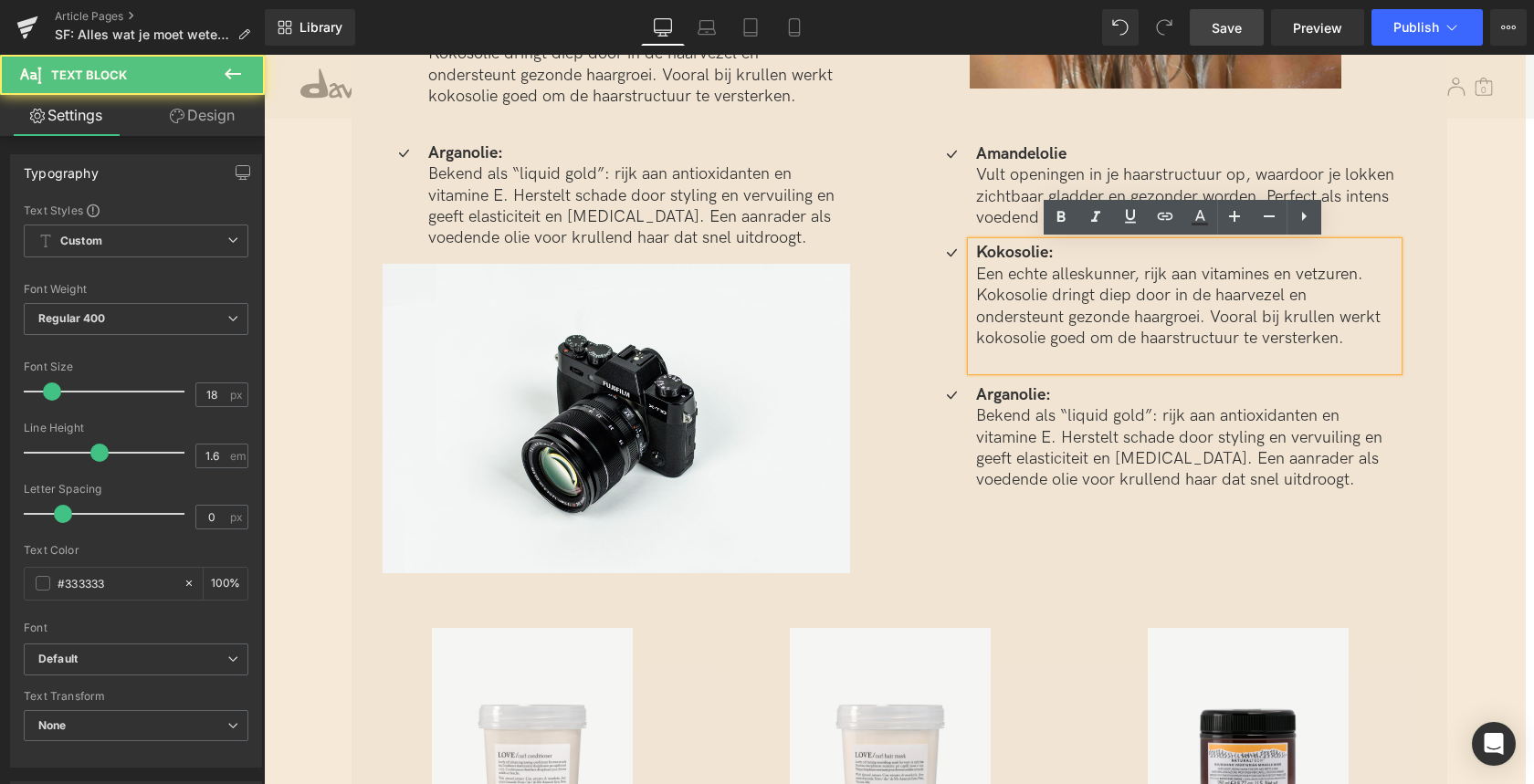
drag, startPoint x: 1003, startPoint y: 283, endPoint x: 993, endPoint y: 270, distance: 16.4
click at [1001, 281] on p "Een echte alleskunner, rijk aan vitamines en vetzuren. Kokosolie dringt diep do…" at bounding box center [1186, 306] width 422 height 86
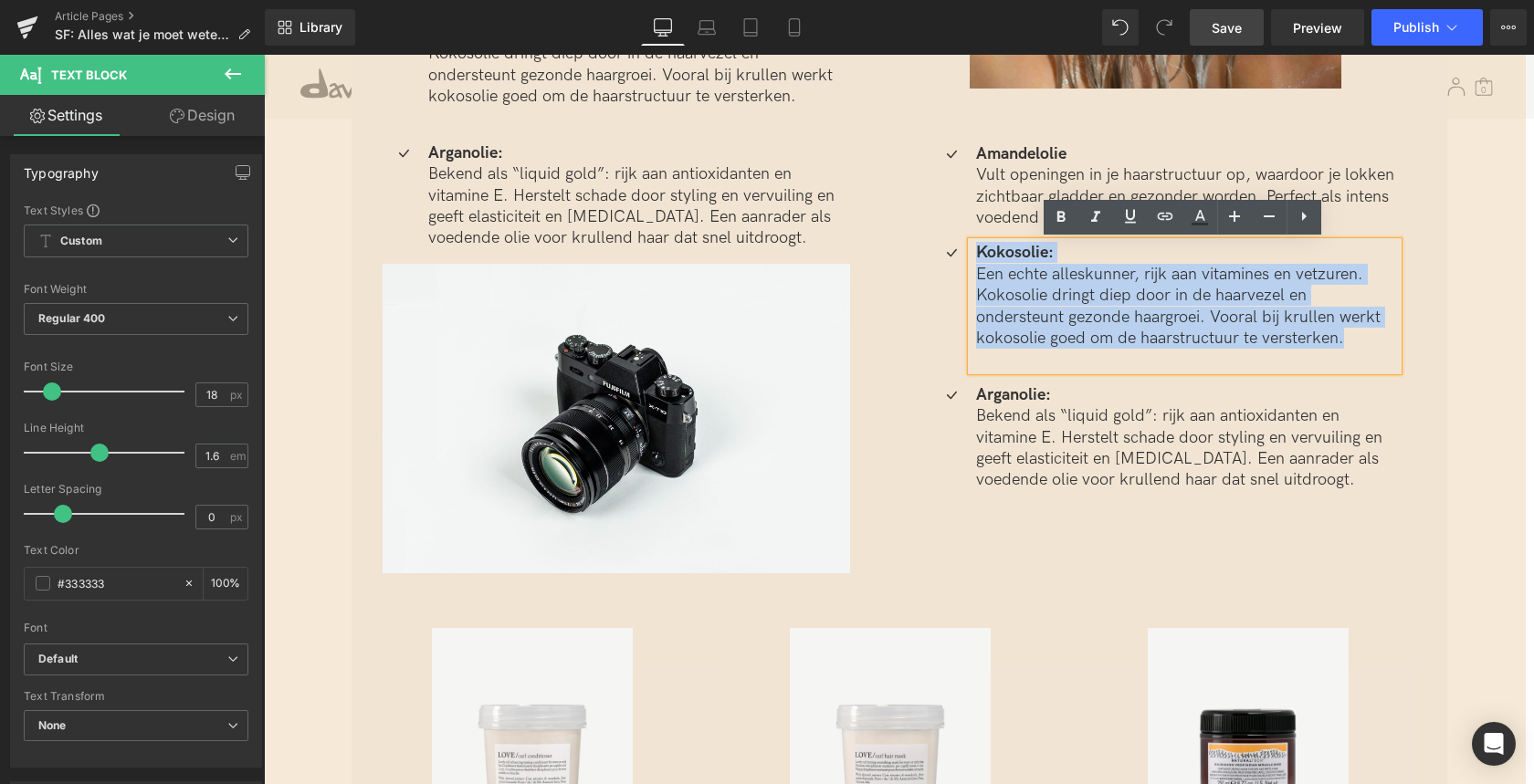
drag, startPoint x: 978, startPoint y: 253, endPoint x: 1316, endPoint y: 344, distance: 350.0
click at [1318, 344] on div "Kokosolie: Een echte alleskunner, rijk aan vitamines en vetzuren. Kokosolie dri…" at bounding box center [1184, 305] width 426 height 127
paste div
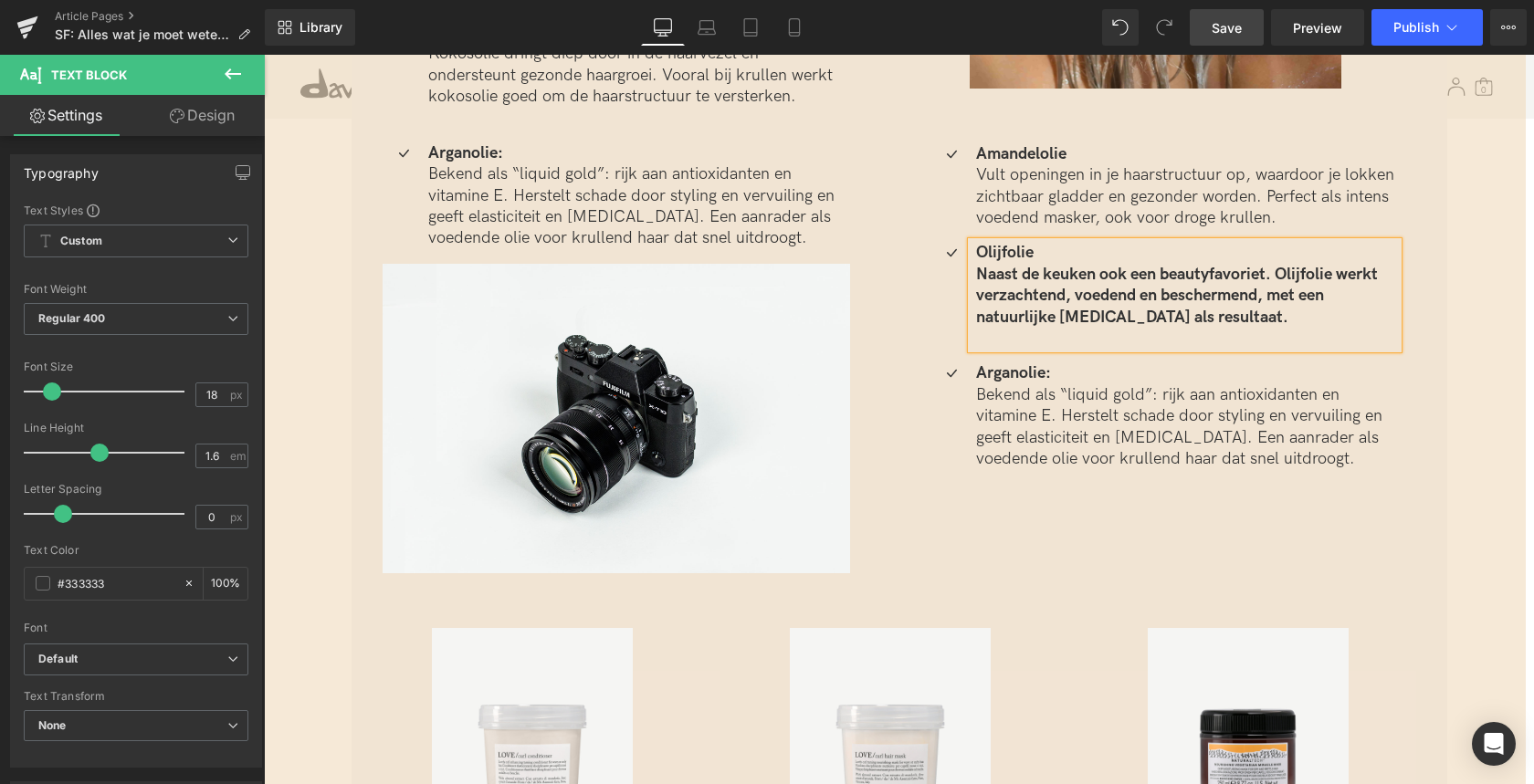
click at [980, 274] on b "Naast de keuken ook een beautyfavoriet. Olijfolie werkt verzachtend, voedend en…" at bounding box center [1177, 295] width 402 height 62
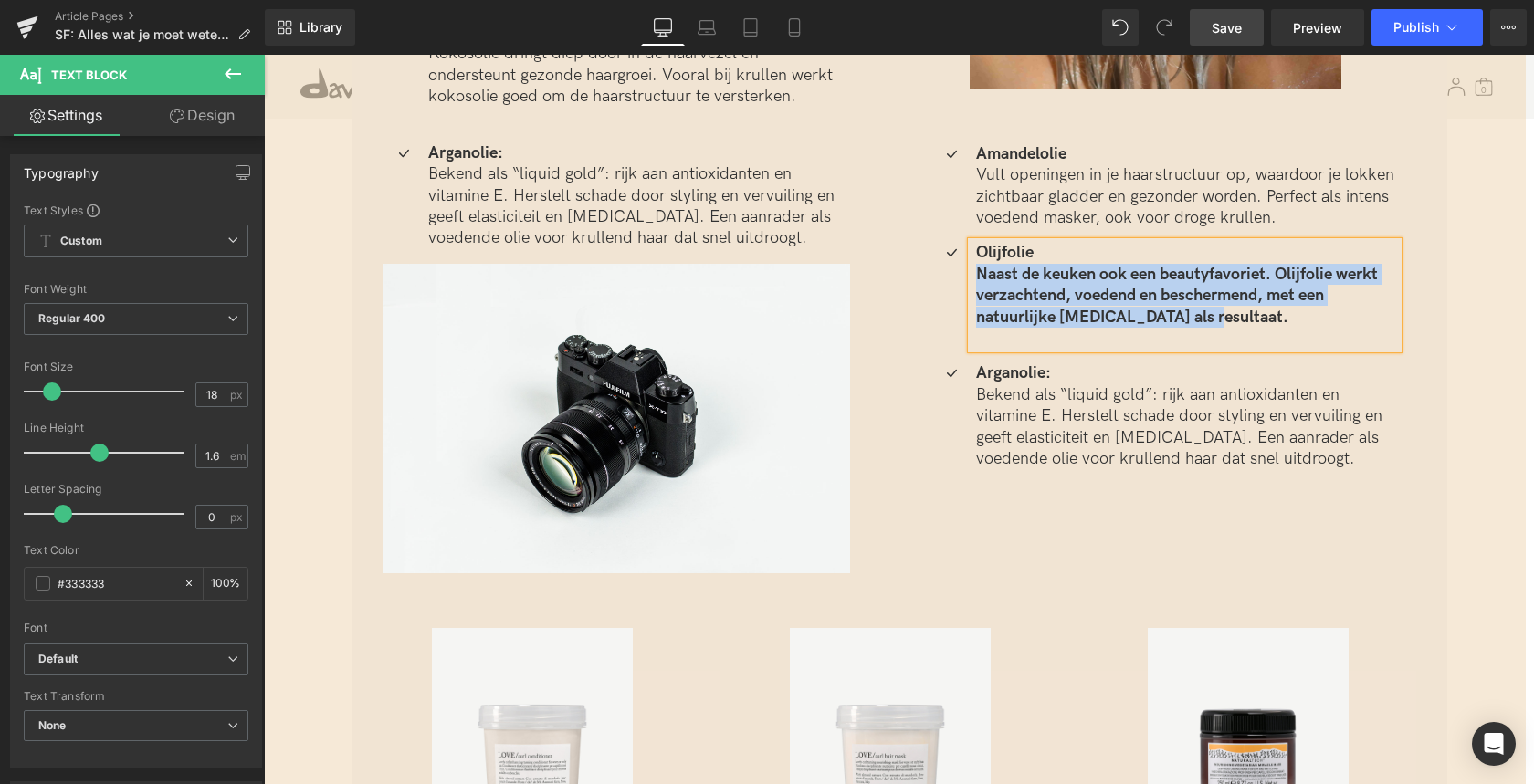
drag, startPoint x: 1202, startPoint y: 319, endPoint x: 955, endPoint y: 277, distance: 250.5
click at [957, 274] on div "Olijfolie Naast de keuken ook een beautyfavoriet. Olijfolie werkt verzachtend, …" at bounding box center [1164, 294] width 468 height 107
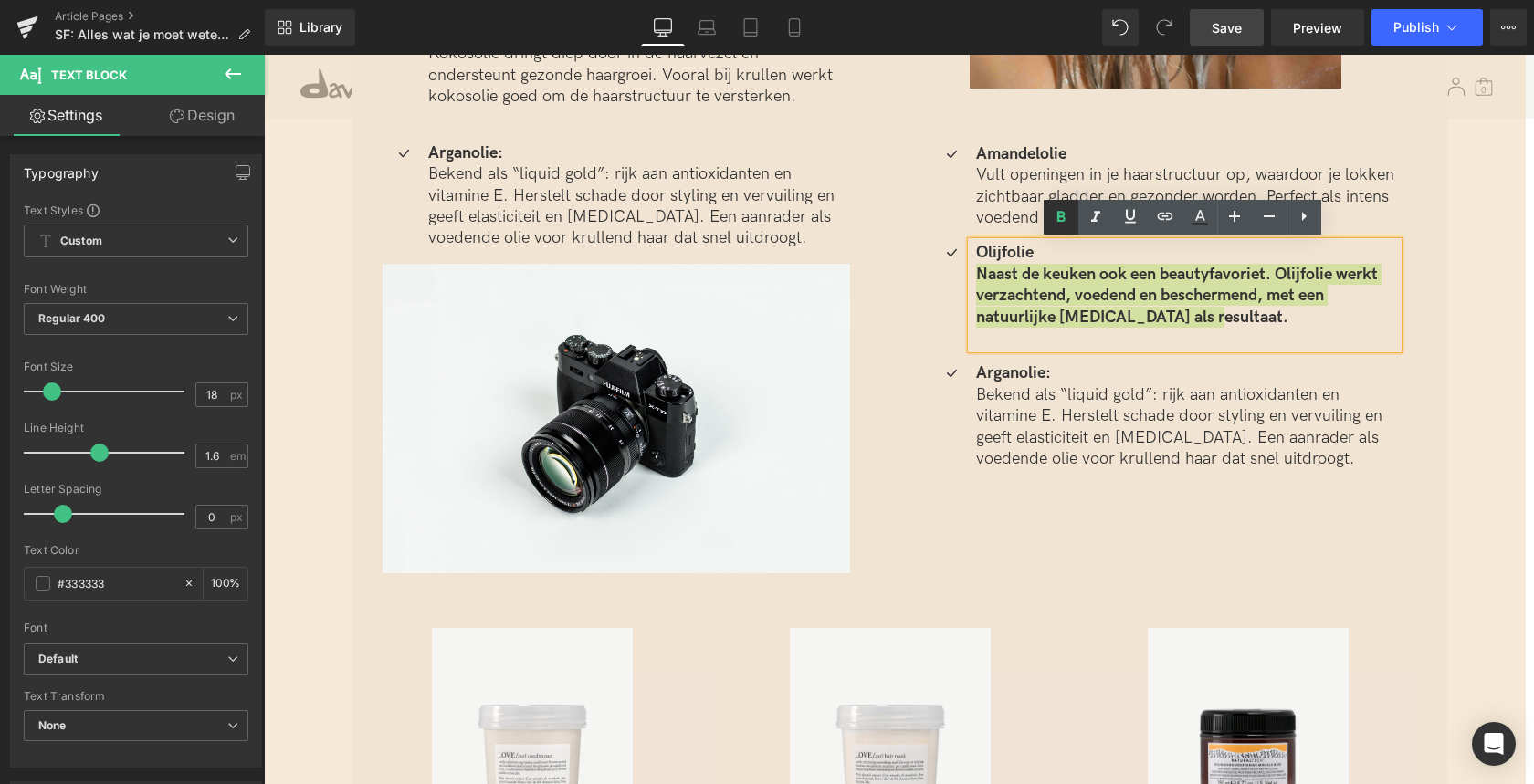
click at [1060, 212] on icon at bounding box center [1060, 216] width 9 height 11
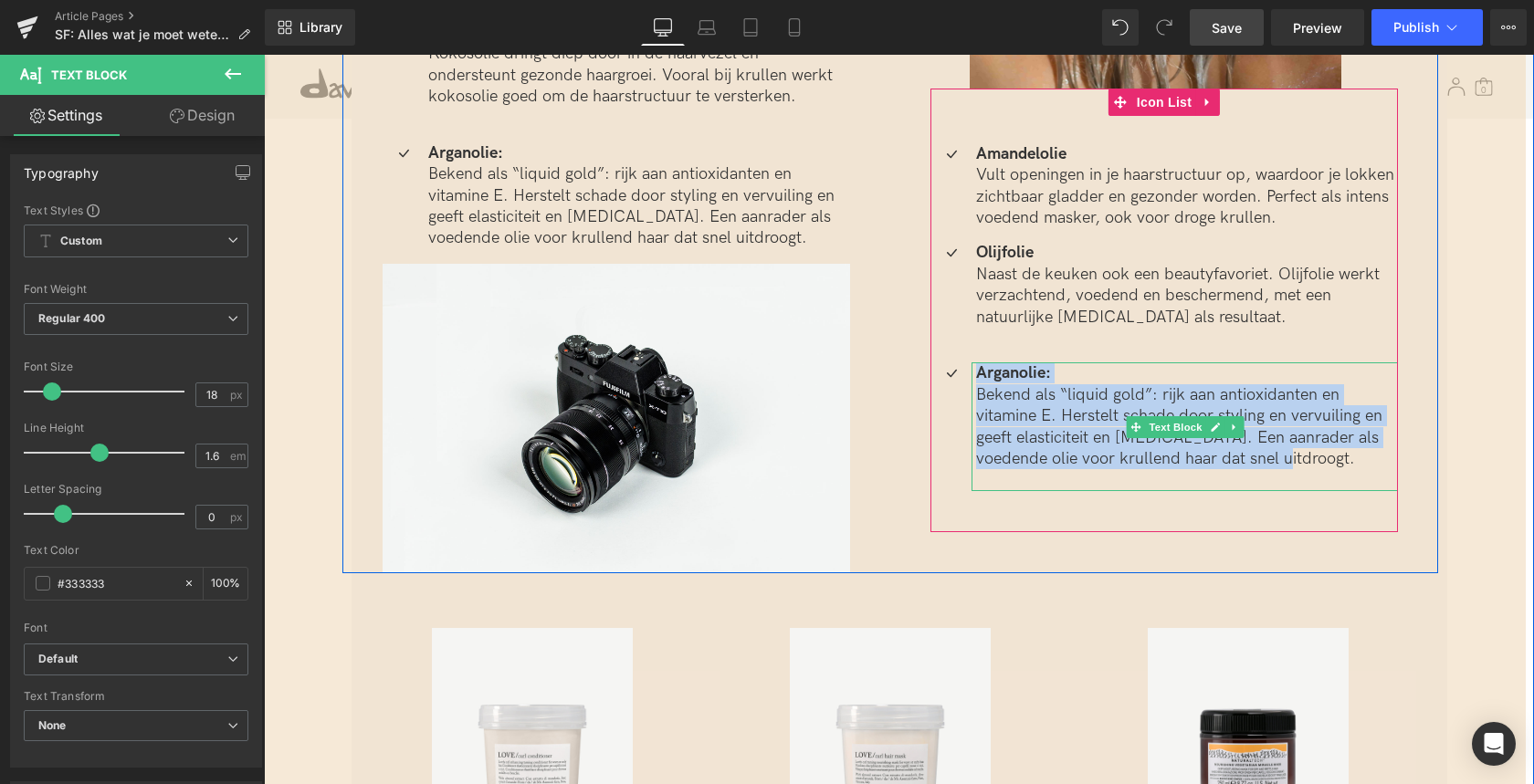
drag, startPoint x: 988, startPoint y: 376, endPoint x: 1285, endPoint y: 467, distance: 310.6
click at [1285, 467] on div "Arganolie: Bekend als “liquid gold”: rijk aan antioxidanten en vitamine E. Hers…" at bounding box center [1184, 426] width 426 height 127
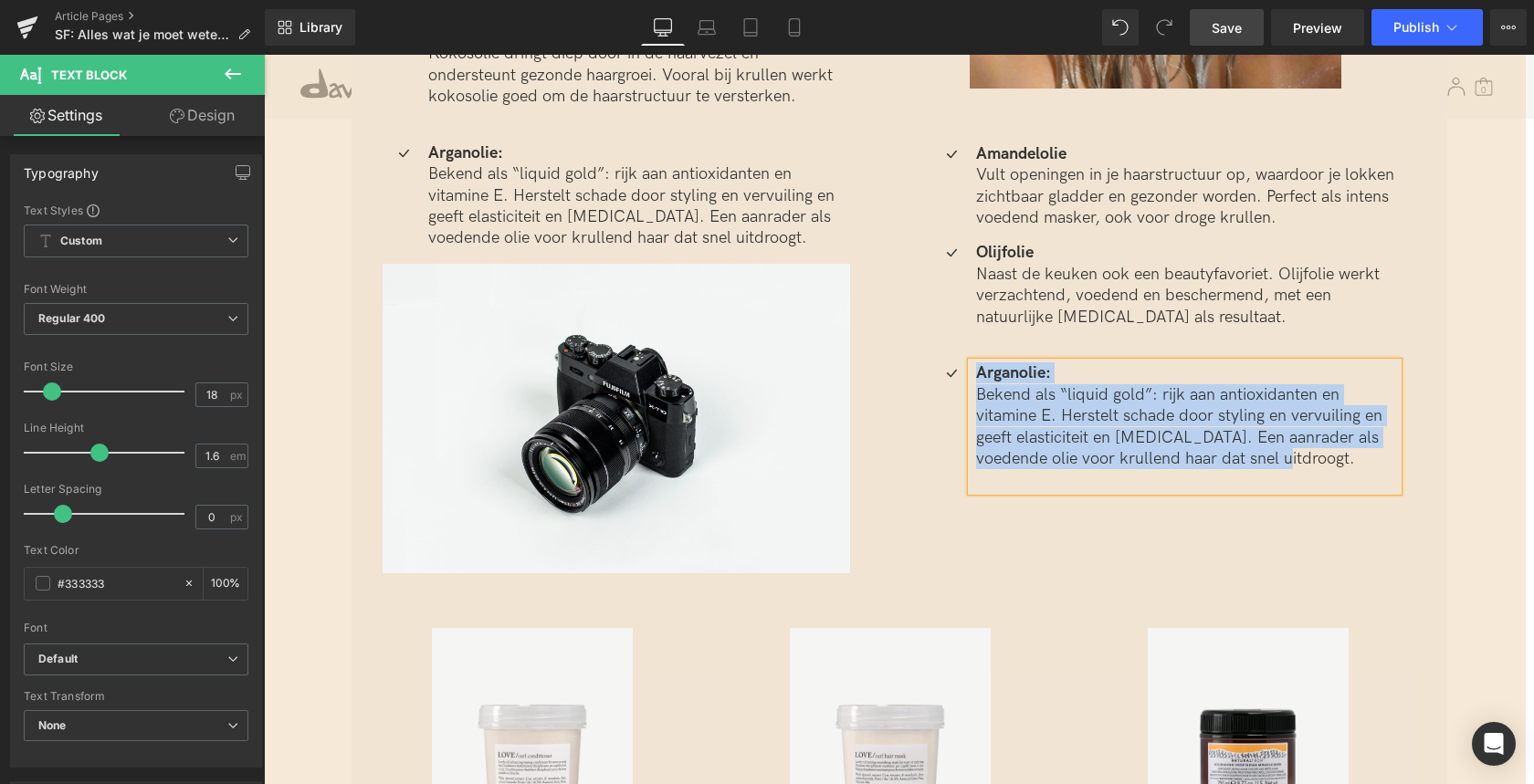
paste div
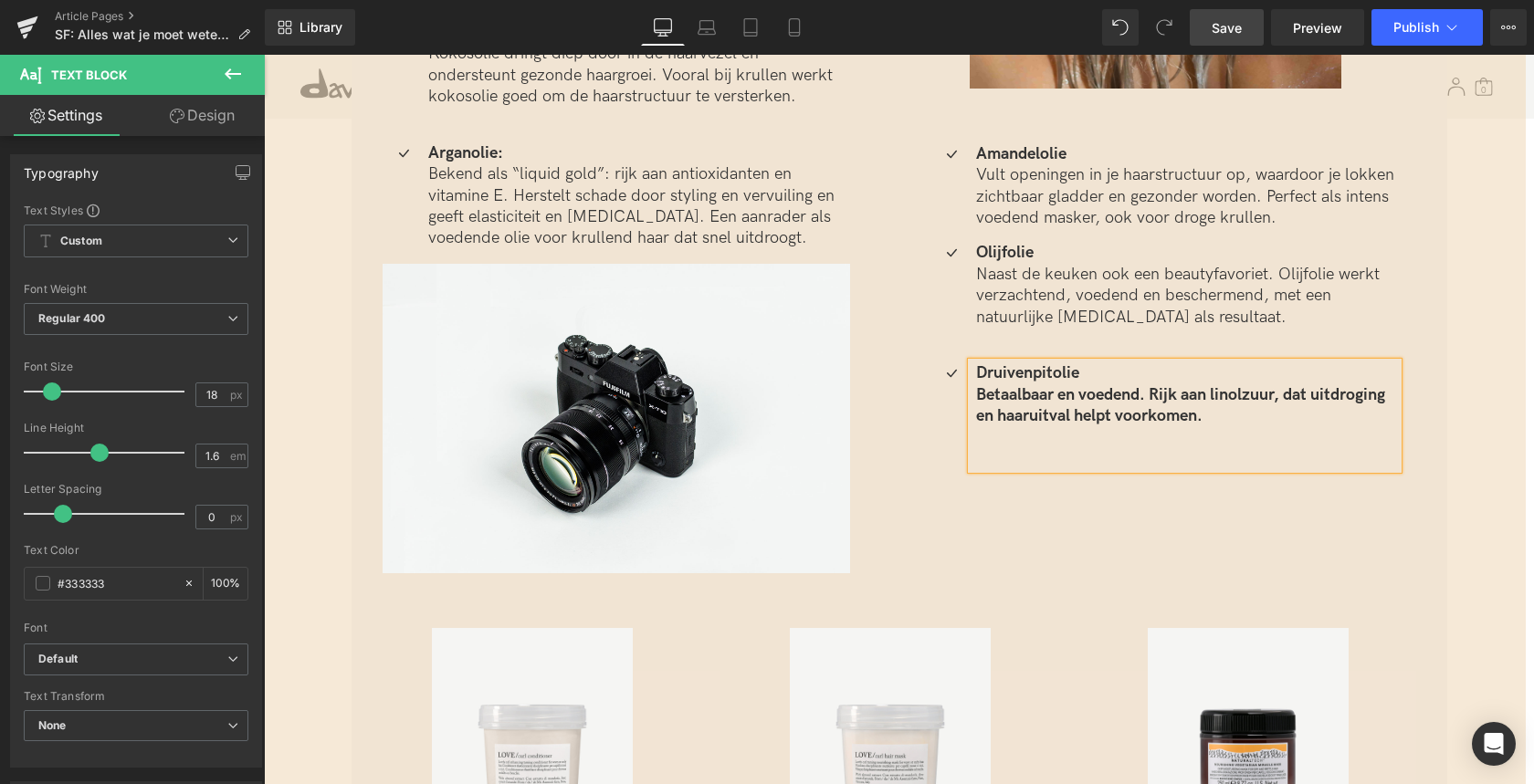
click at [980, 394] on b "Betaalbaar en voedend. Rijk aan linolzuur, dat uitdroging en haaruitval helpt v…" at bounding box center [1179, 406] width 409 height 41
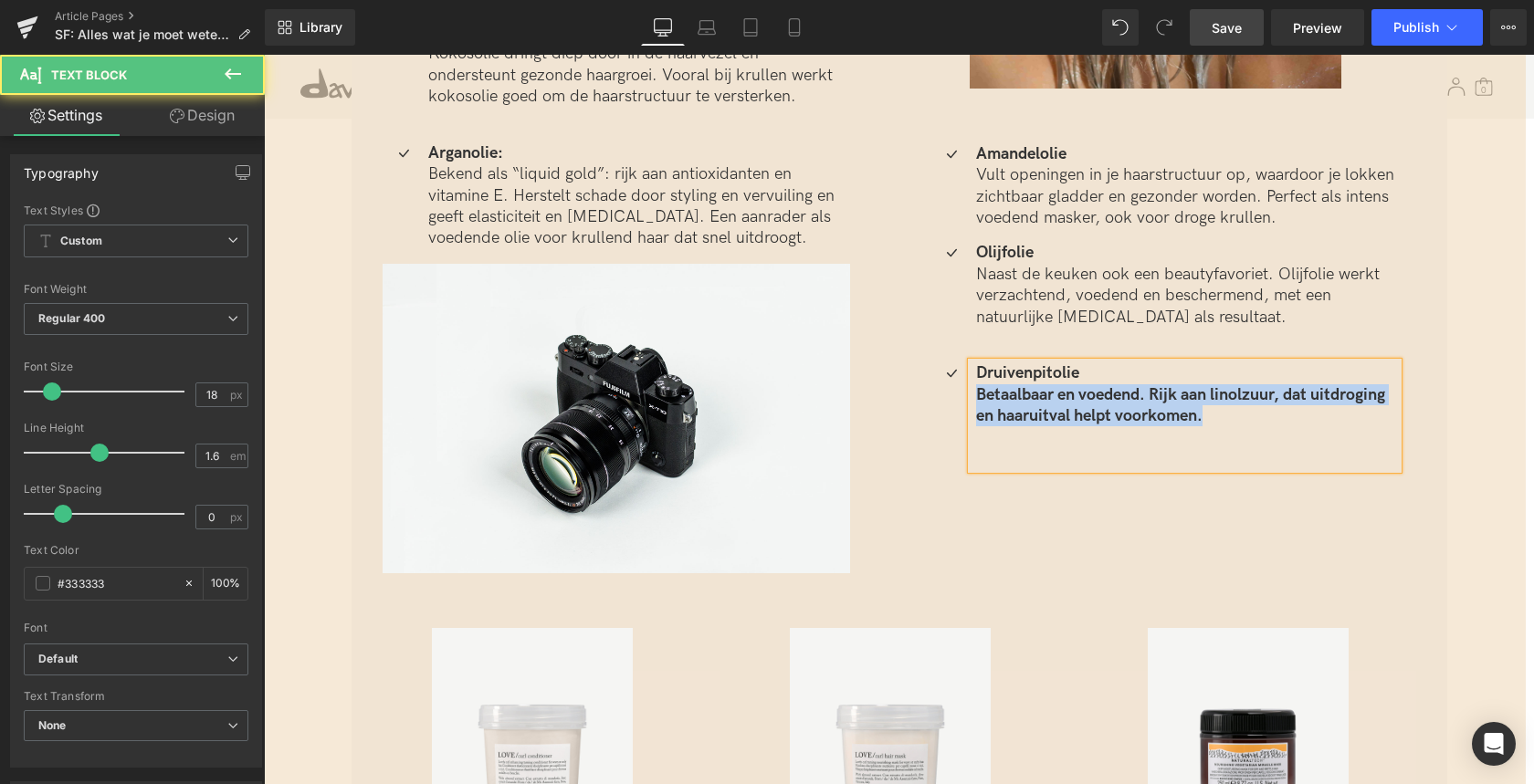
drag, startPoint x: 972, startPoint y: 391, endPoint x: 1206, endPoint y: 417, distance: 235.4
click at [1206, 417] on p "Betaalbaar en voedend. Rijk aan linolzuur, dat uitdroging en haaruitval helpt v…" at bounding box center [1186, 406] width 422 height 42
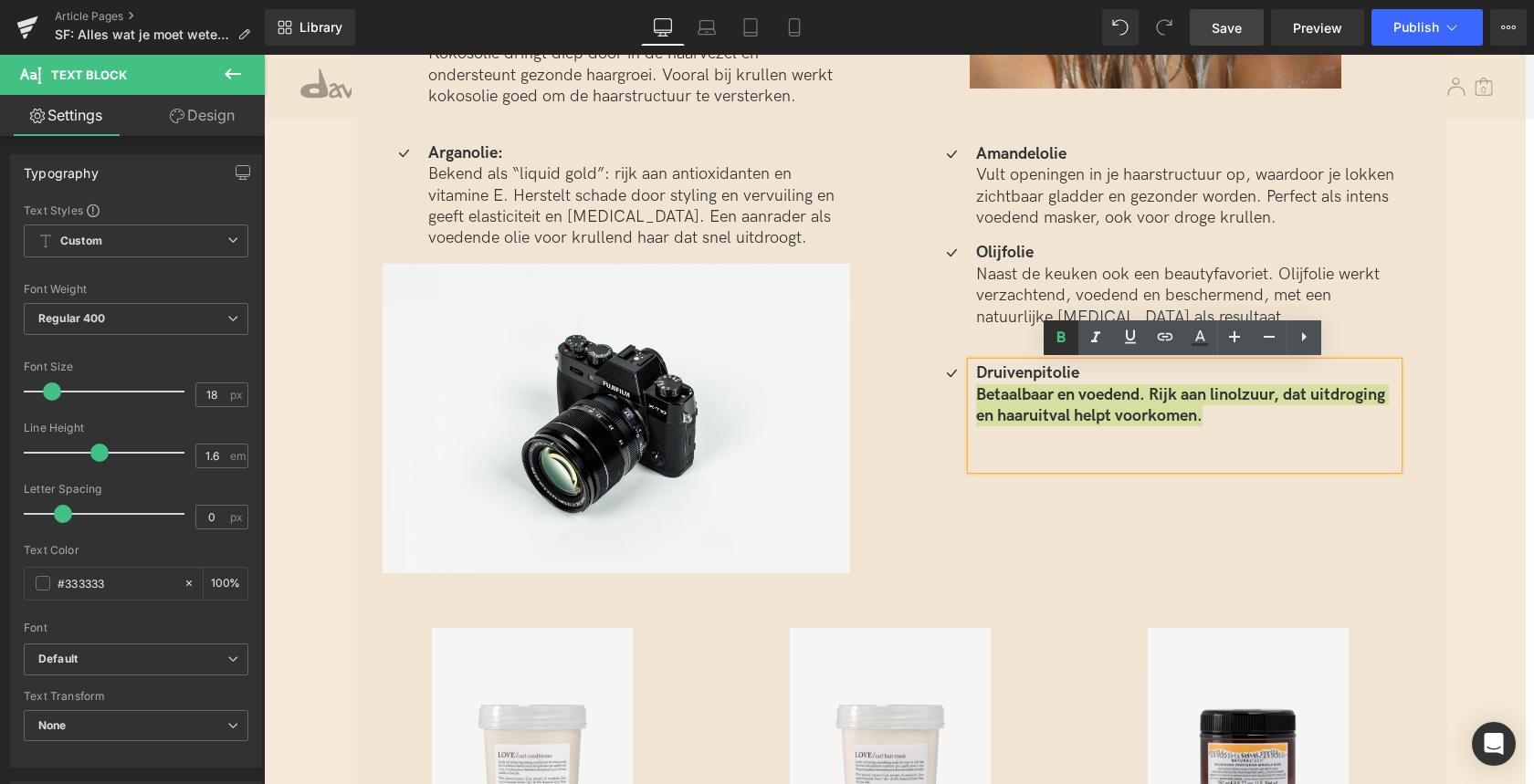
click at [1067, 335] on icon at bounding box center [1061, 337] width 22 height 22
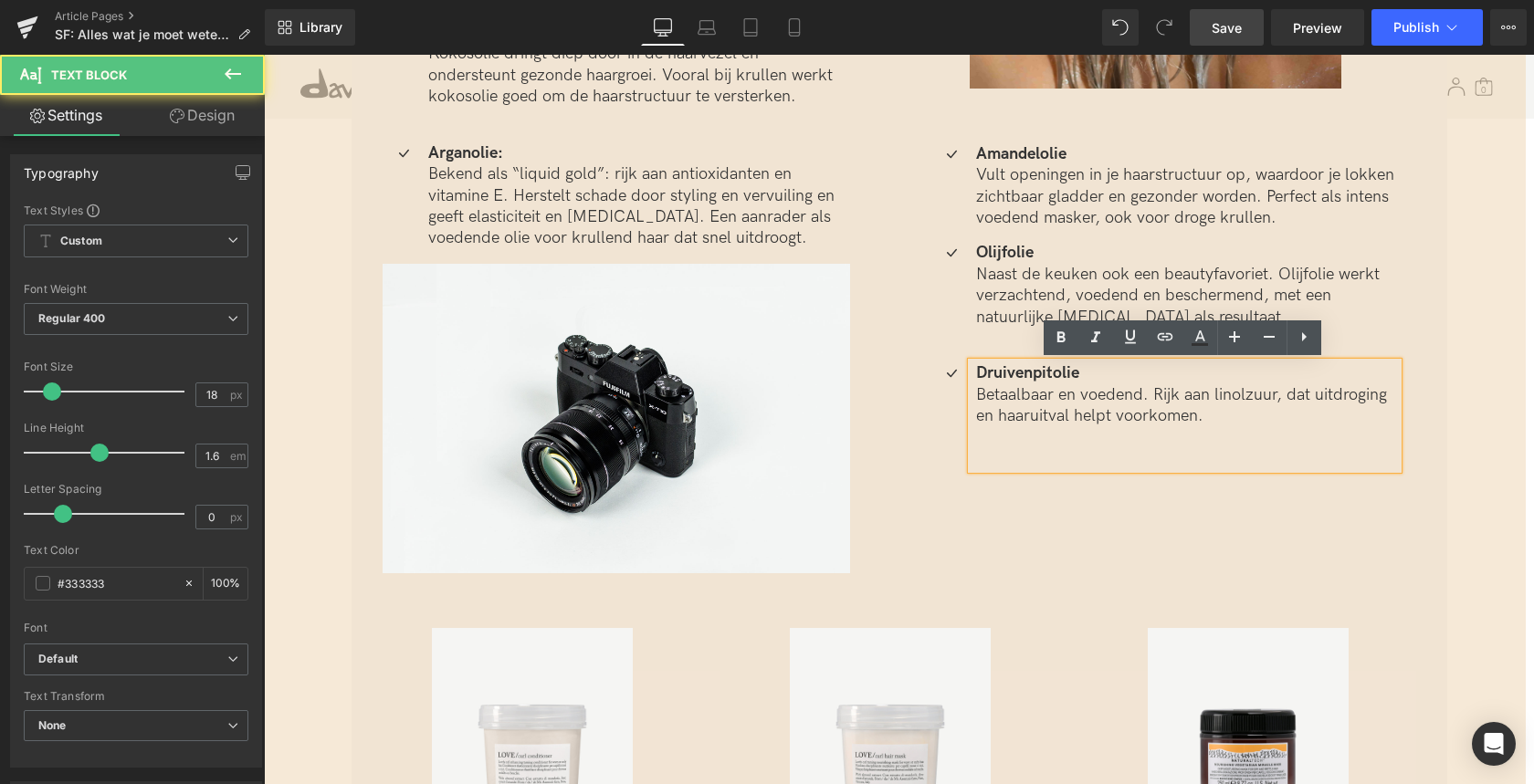
click at [1078, 373] on p "Druivenpitolie" at bounding box center [1186, 373] width 422 height 21
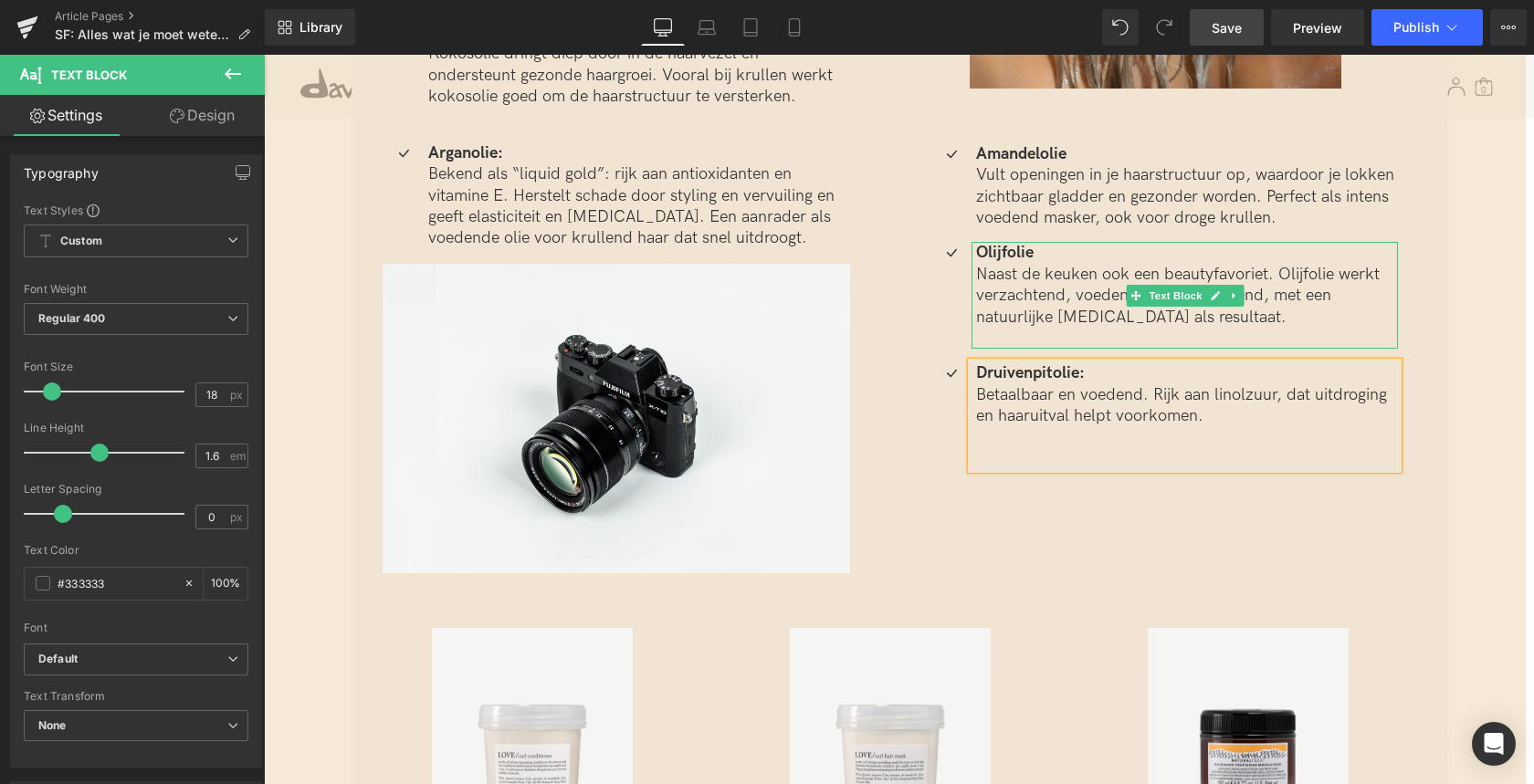
click at [1029, 254] on b "Olijfolie" at bounding box center [1005, 252] width 58 height 19
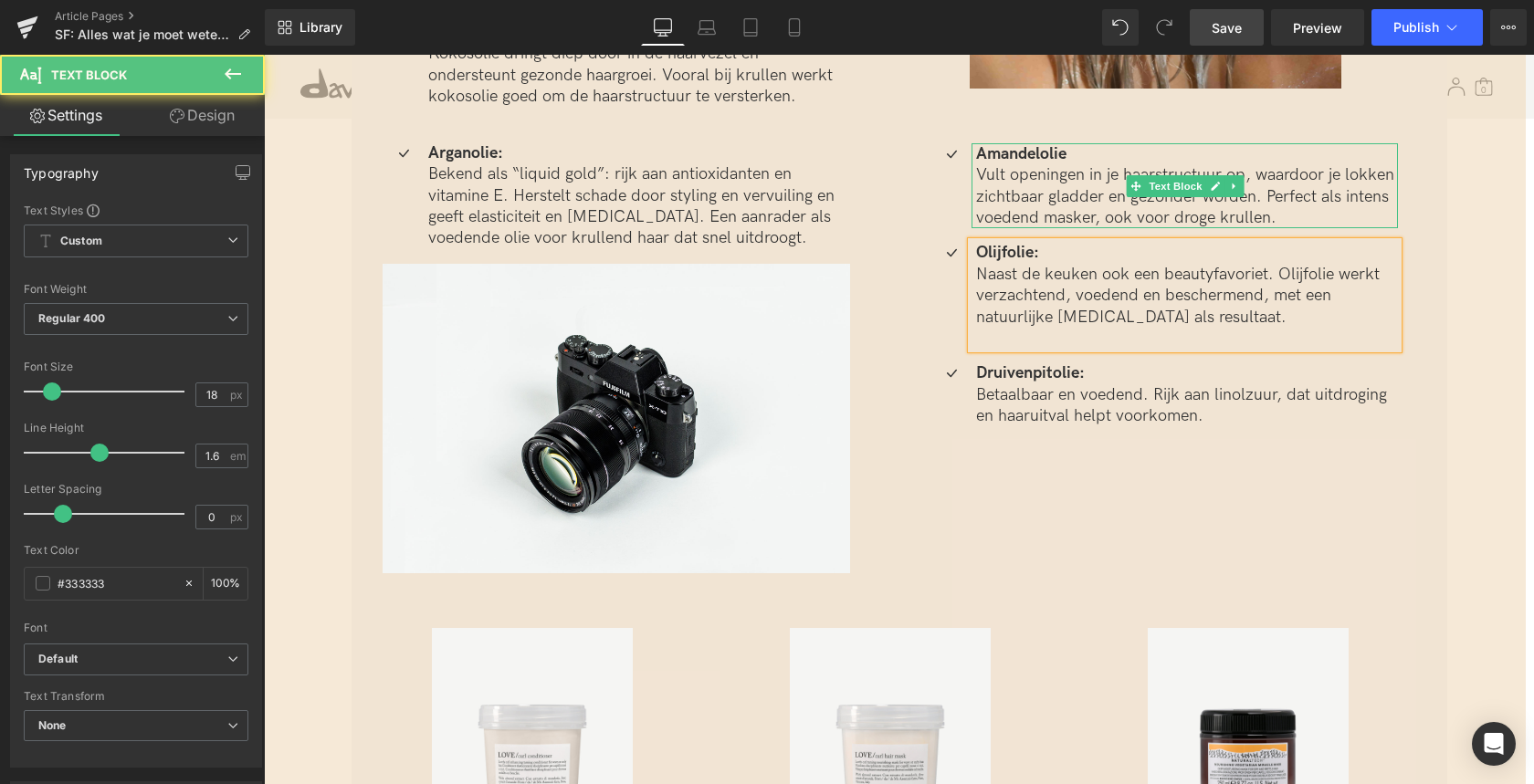
click at [1063, 153] on b "Amandelolie" at bounding box center [1021, 154] width 91 height 19
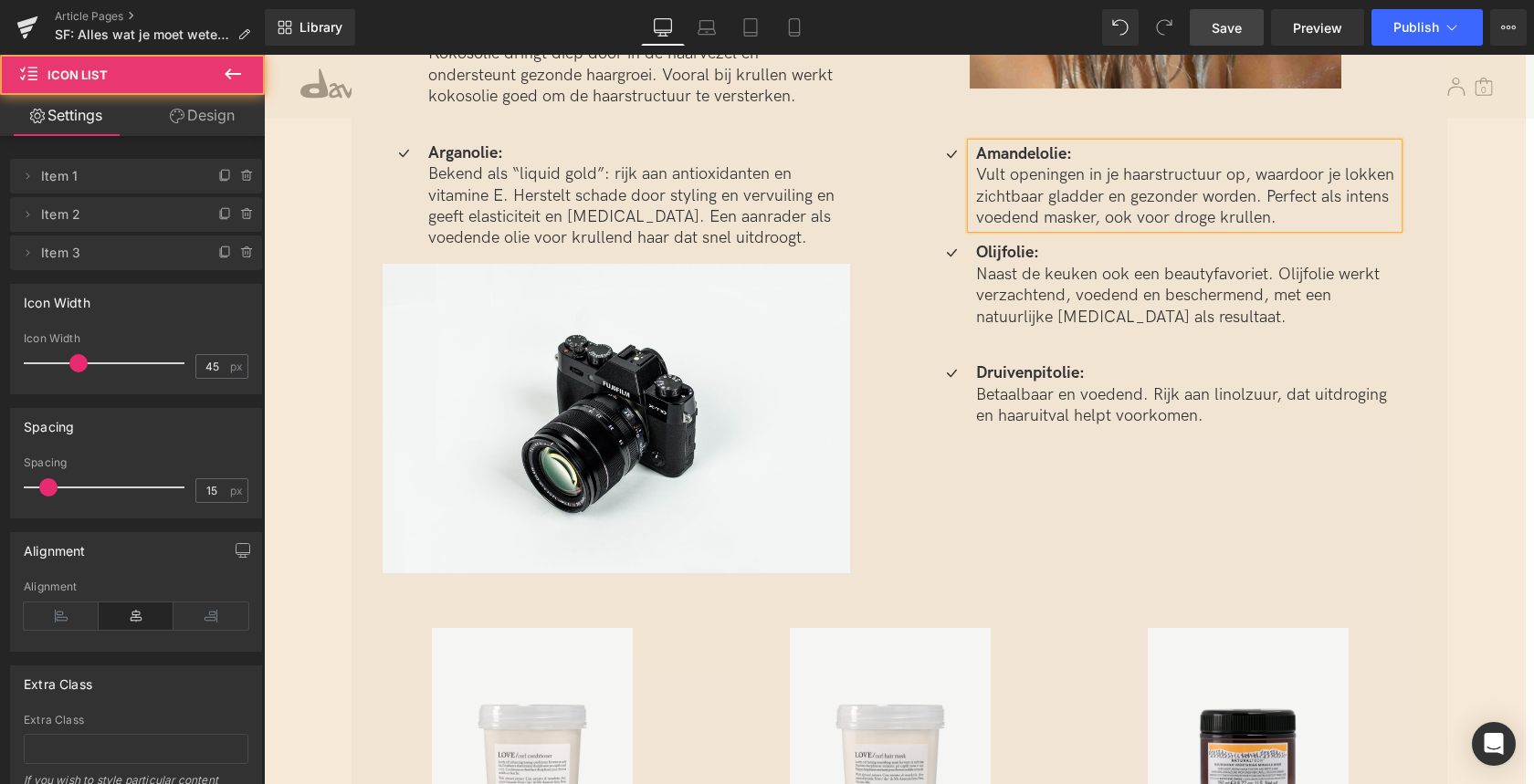
click at [930, 452] on div "Druivenpitolie: Betaalbaar en voedend. Rijk aan linolzuur, dat uitdroging en ha…" at bounding box center [1164, 415] width 468 height 107
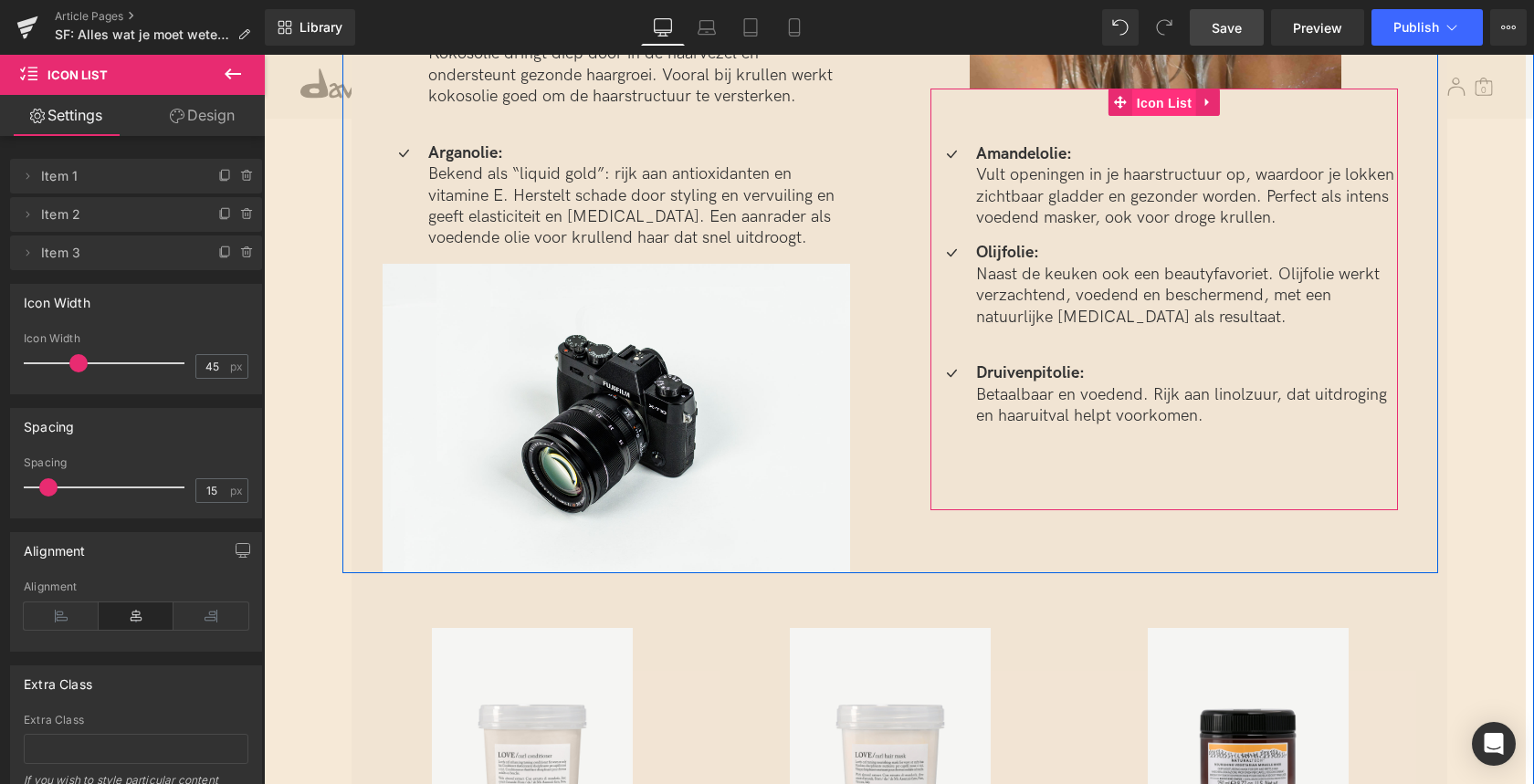
click at [1142, 92] on span "Icon List" at bounding box center [1164, 103] width 64 height 27
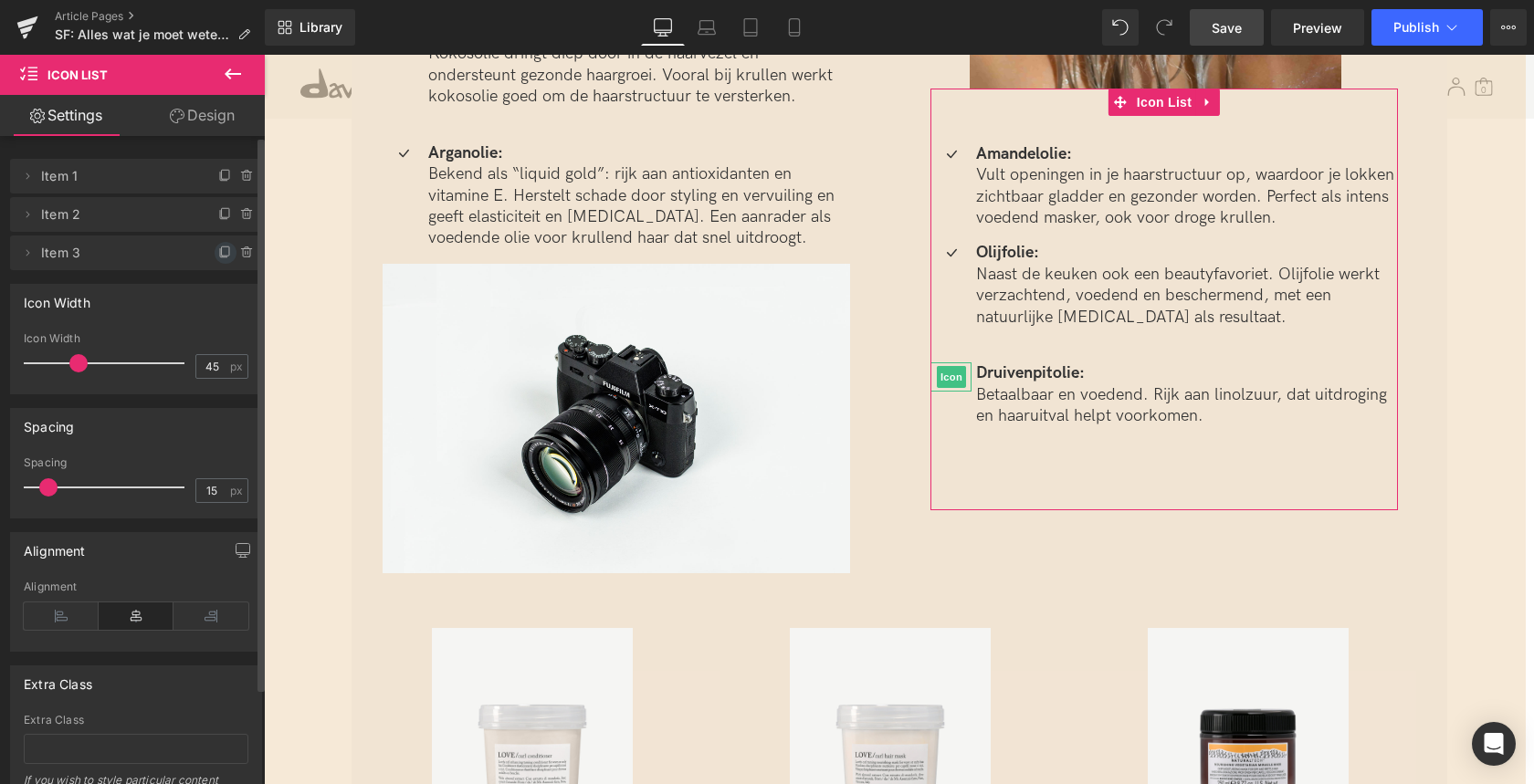
click at [218, 251] on icon at bounding box center [225, 252] width 14 height 14
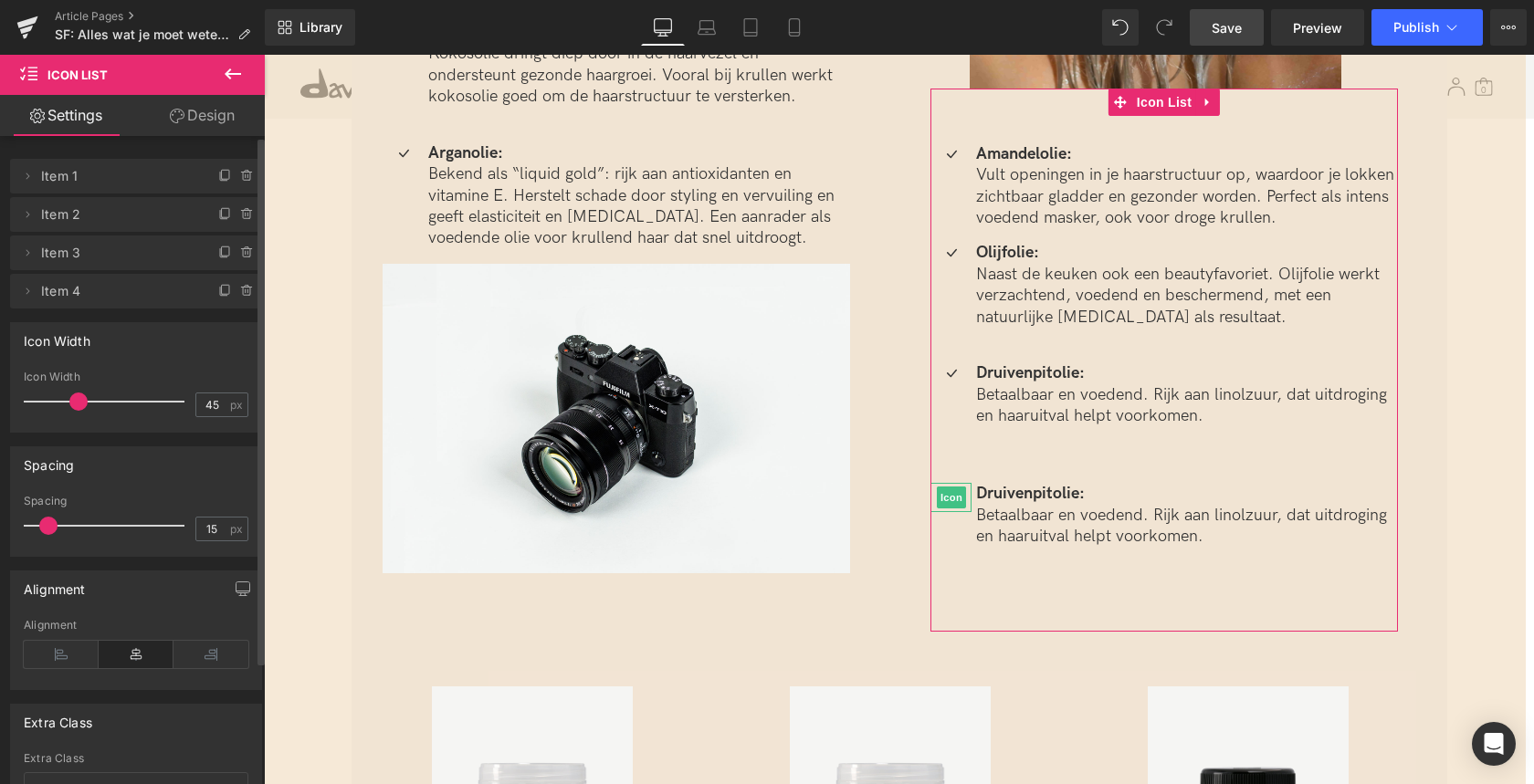
drag, startPoint x: 217, startPoint y: 289, endPoint x: 211, endPoint y: 301, distance: 13.4
click at [218, 289] on icon at bounding box center [225, 291] width 14 height 14
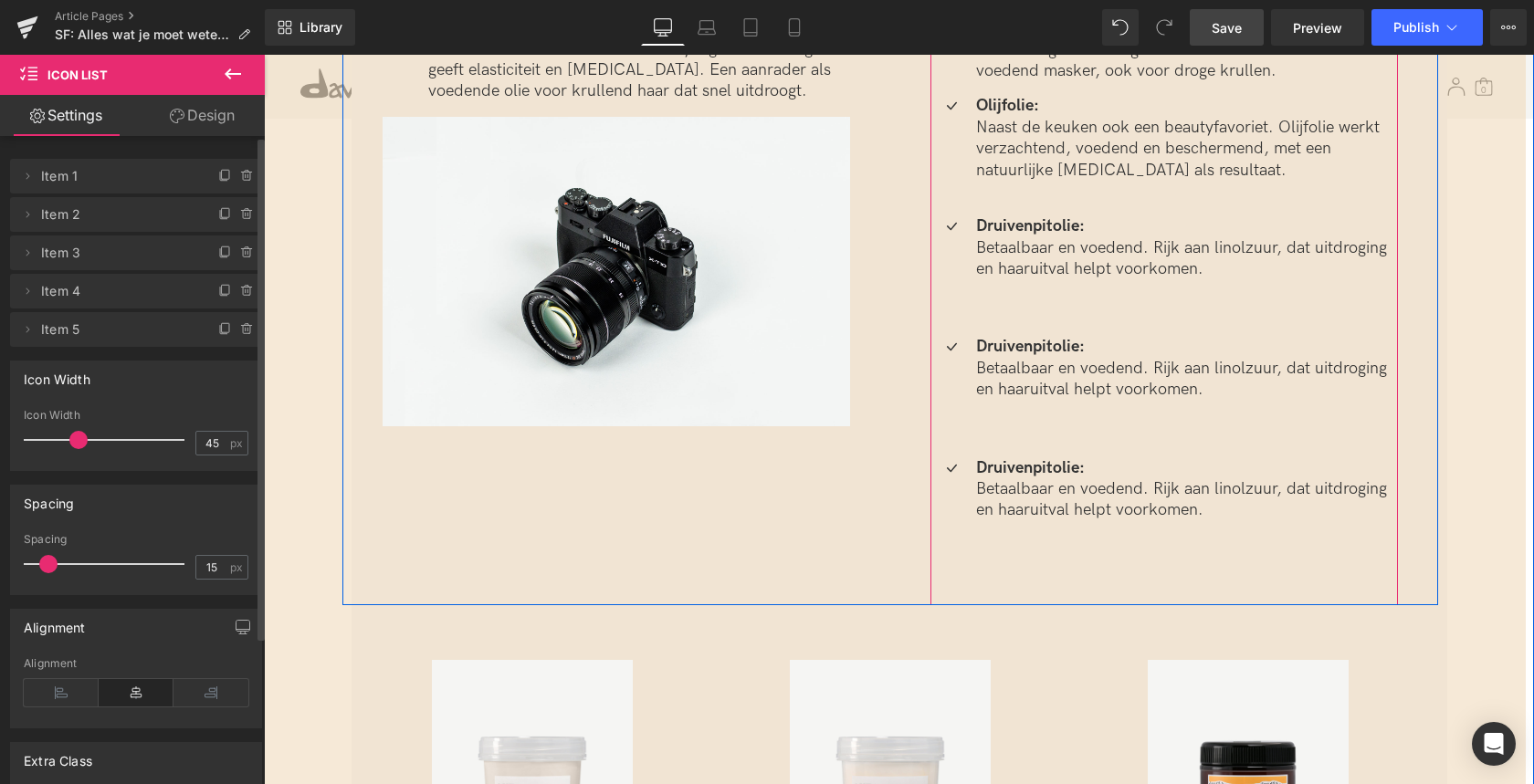
scroll to position [3894, 0]
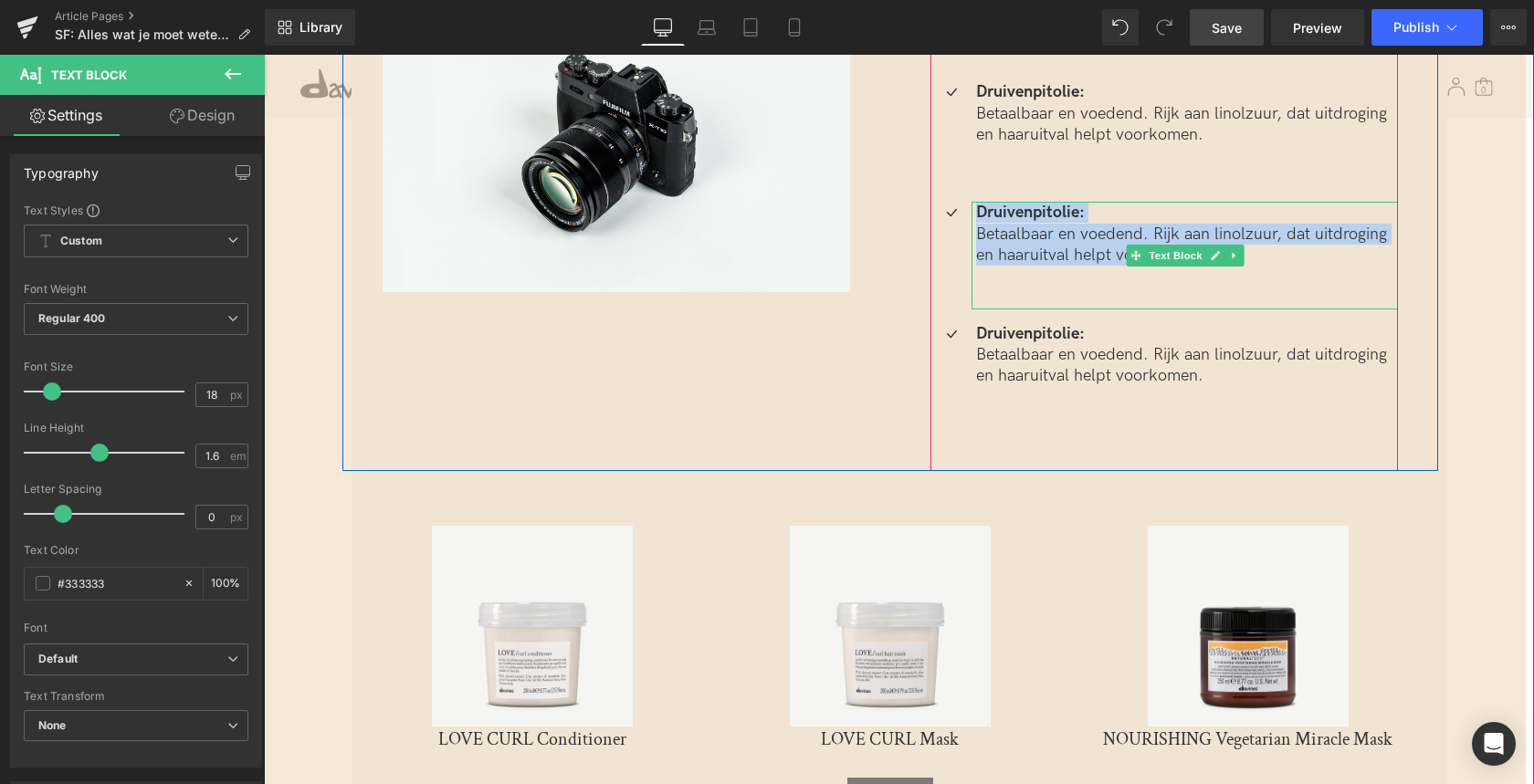
drag, startPoint x: 1006, startPoint y: 259, endPoint x: 1295, endPoint y: 260, distance: 289.0
click at [1295, 260] on div "Druivenpitolie: Betaalbaar en voedend. Rijk aan linolzuur, dat uitdroging en ha…" at bounding box center [1184, 255] width 426 height 107
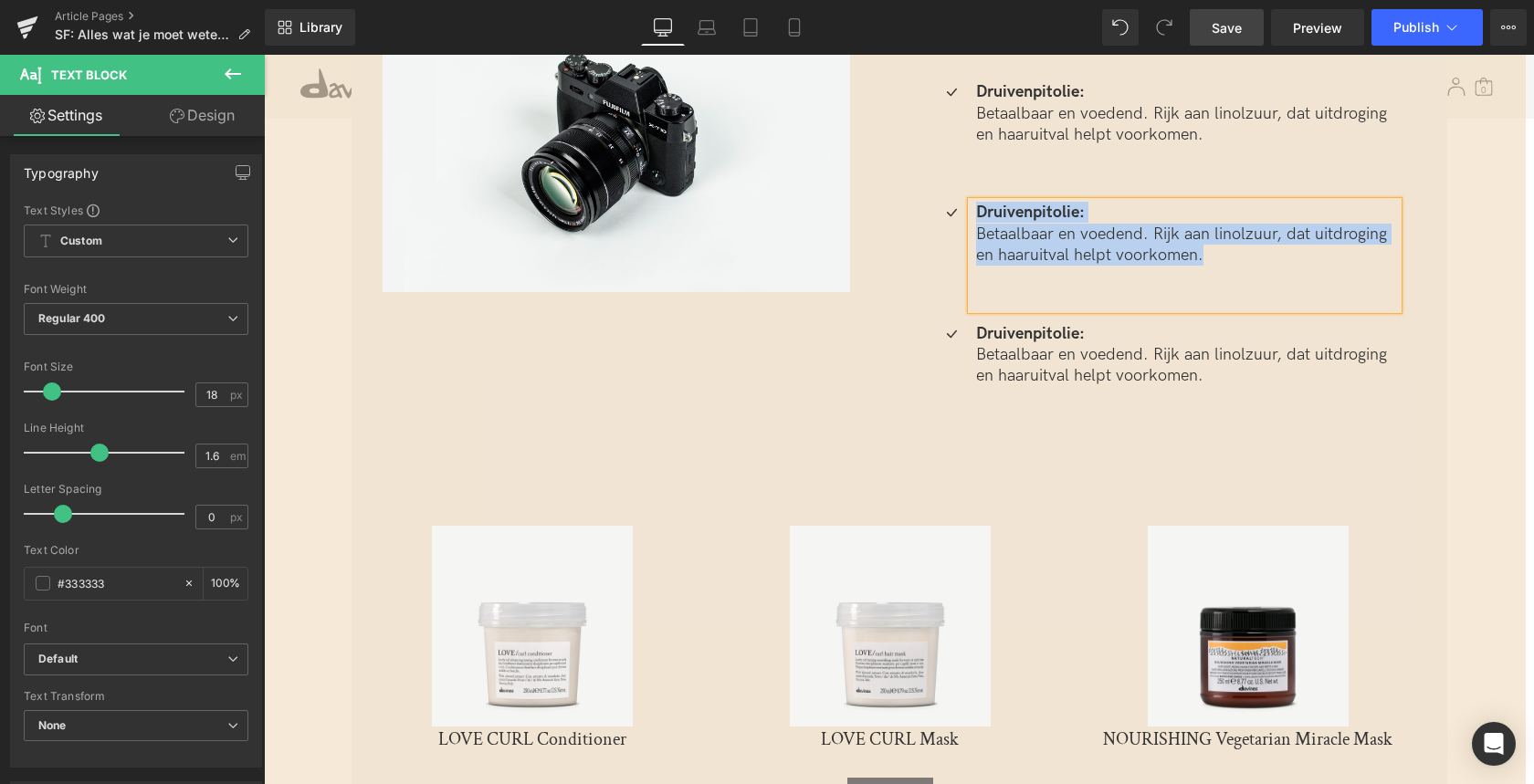
paste div
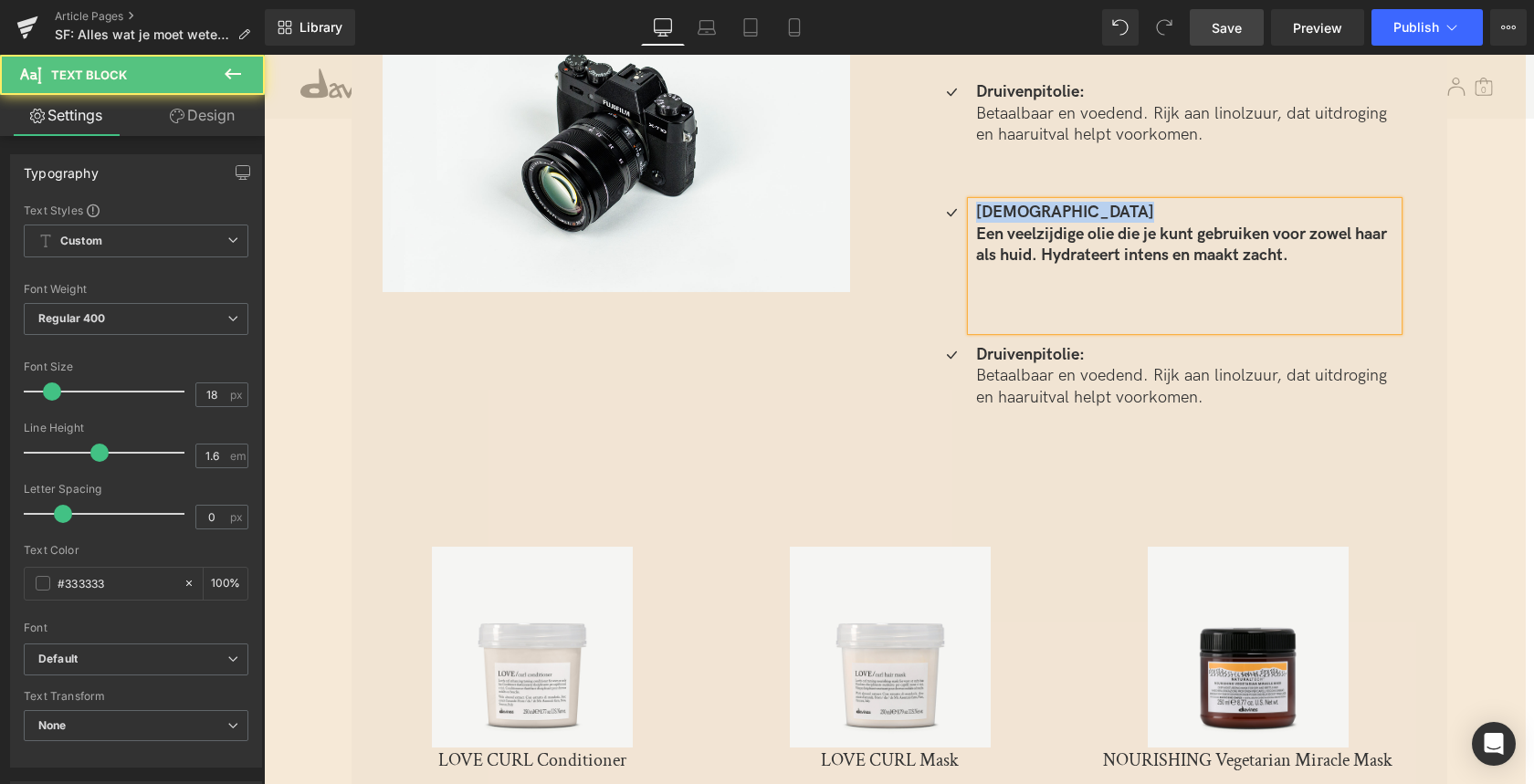
drag, startPoint x: 1298, startPoint y: 254, endPoint x: 960, endPoint y: 239, distance: 338.3
click at [960, 239] on div "Jojobaolie Een veelzijdige olie die je kunt gebruiken voor zowel haar als huid.…" at bounding box center [1164, 266] width 468 height 127
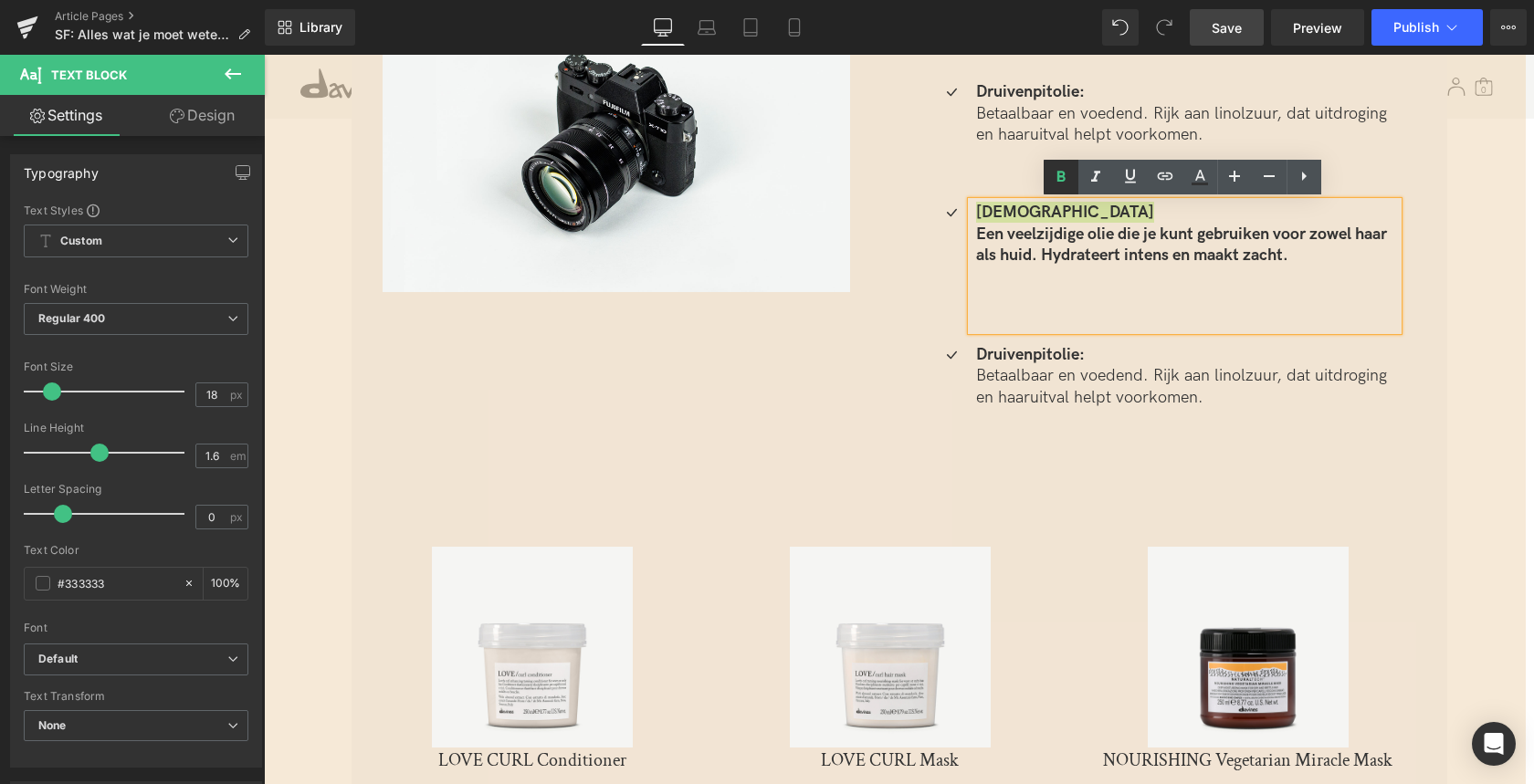
click at [1062, 181] on icon at bounding box center [1060, 177] width 9 height 11
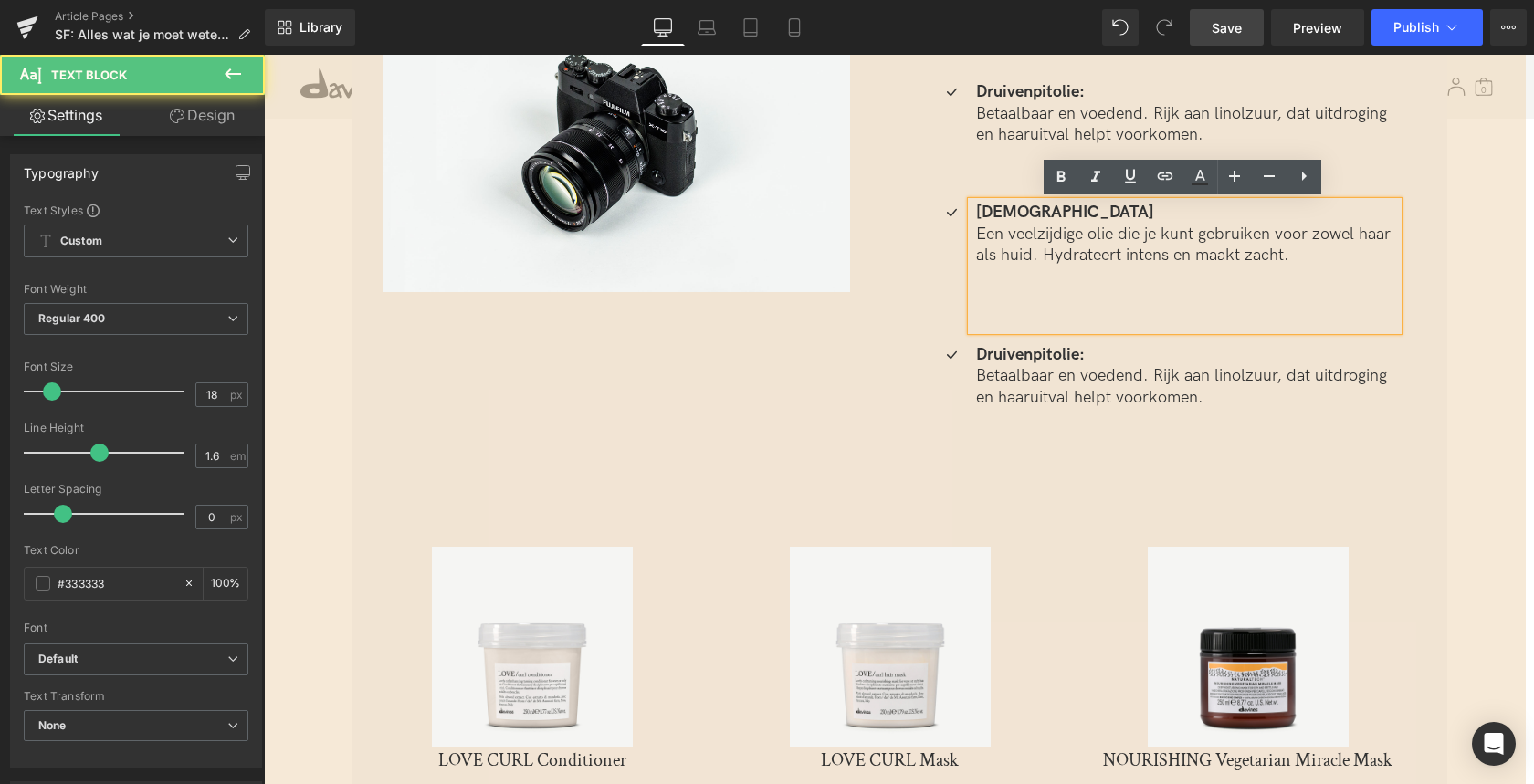
drag, startPoint x: 979, startPoint y: 232, endPoint x: 1033, endPoint y: 307, distance: 92.4
click at [979, 232] on p "Een veelzijdige olie die je kunt gebruiken voor zowel haar als huid. Hydrateert…" at bounding box center [1186, 245] width 422 height 42
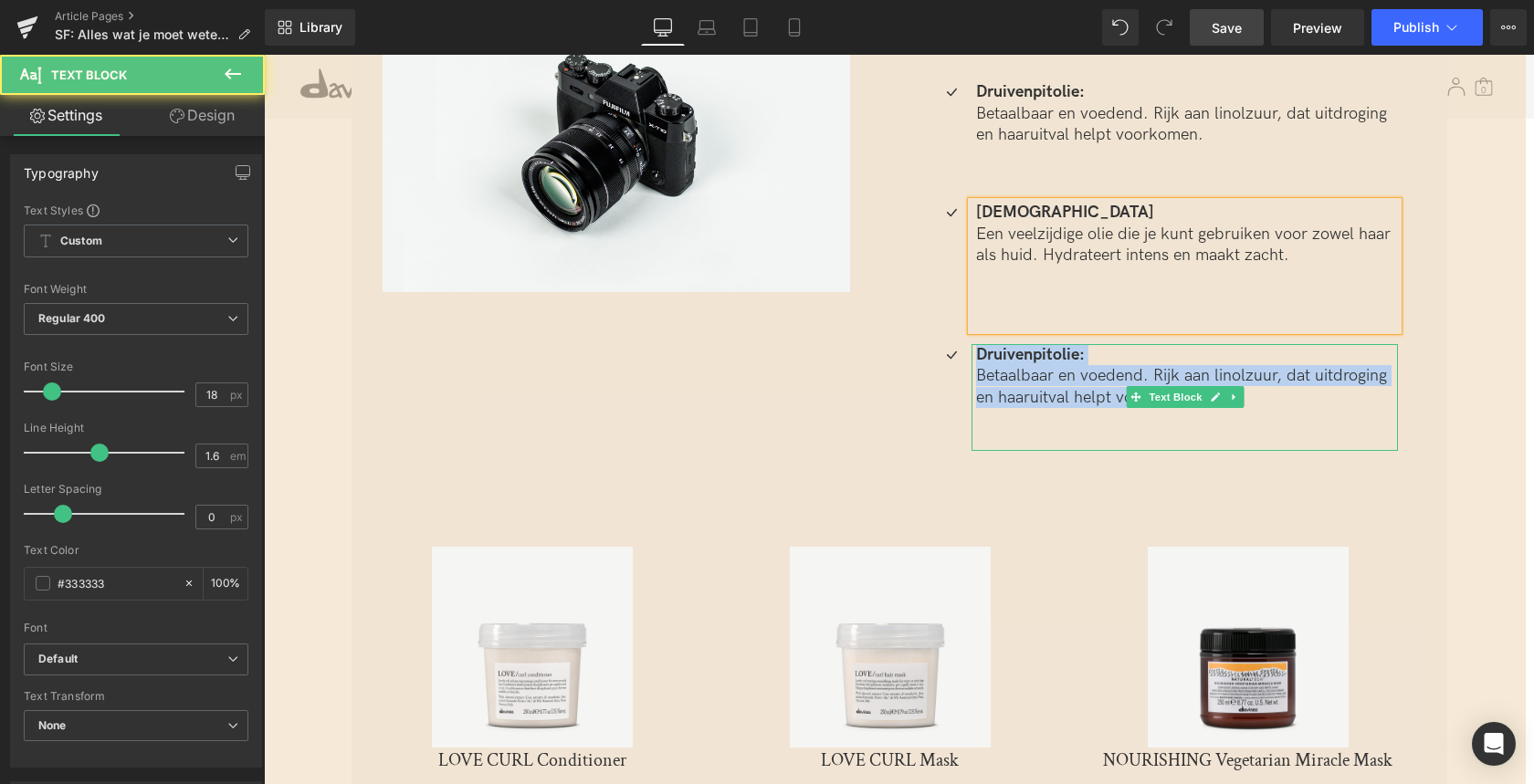
drag, startPoint x: 981, startPoint y: 355, endPoint x: 1317, endPoint y: 401, distance: 339.1
click at [1315, 401] on div "Druivenpitolie: Betaalbaar en voedend. Rijk aan linolzuur, dat uitdroging en ha…" at bounding box center [1184, 397] width 426 height 107
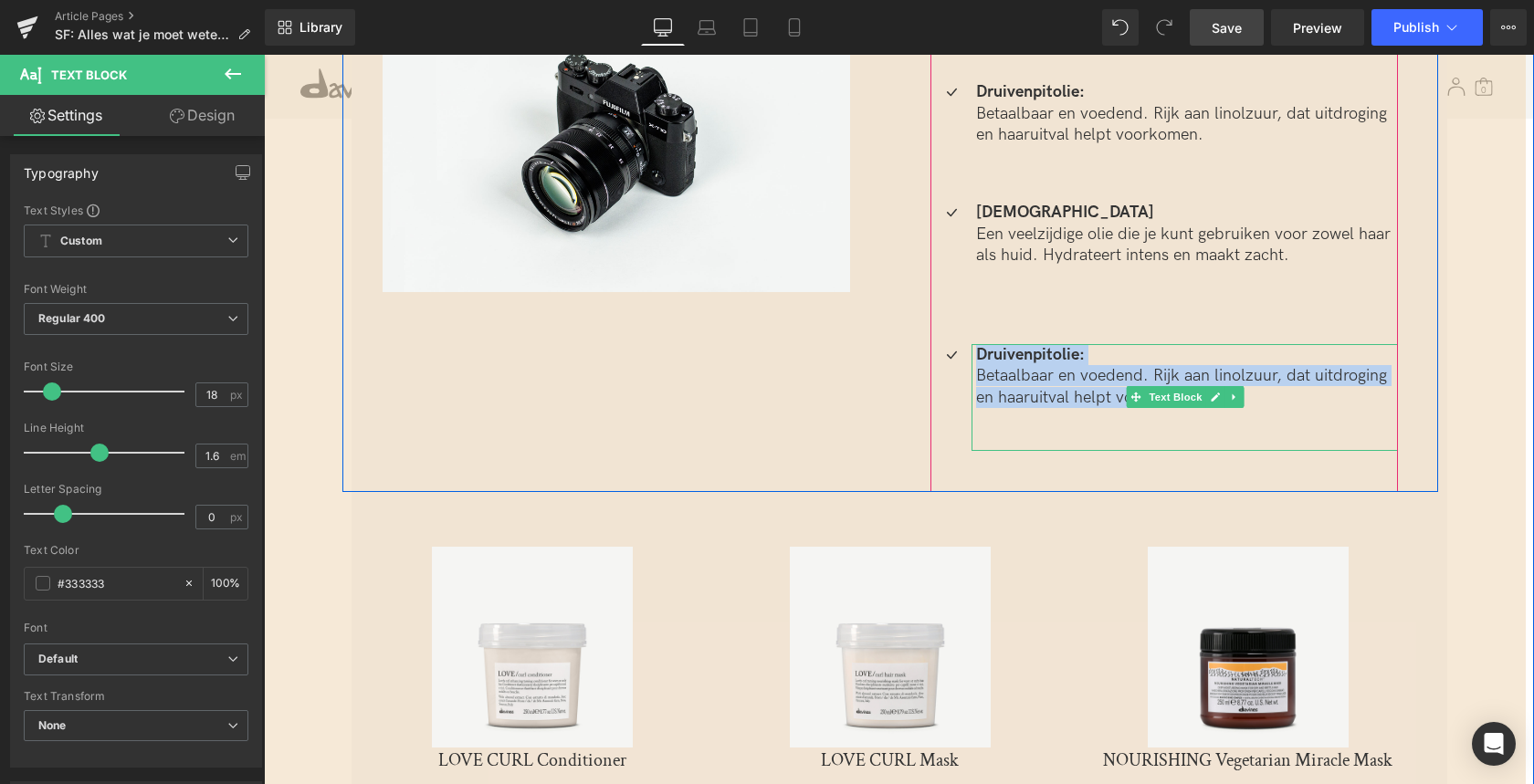
paste div
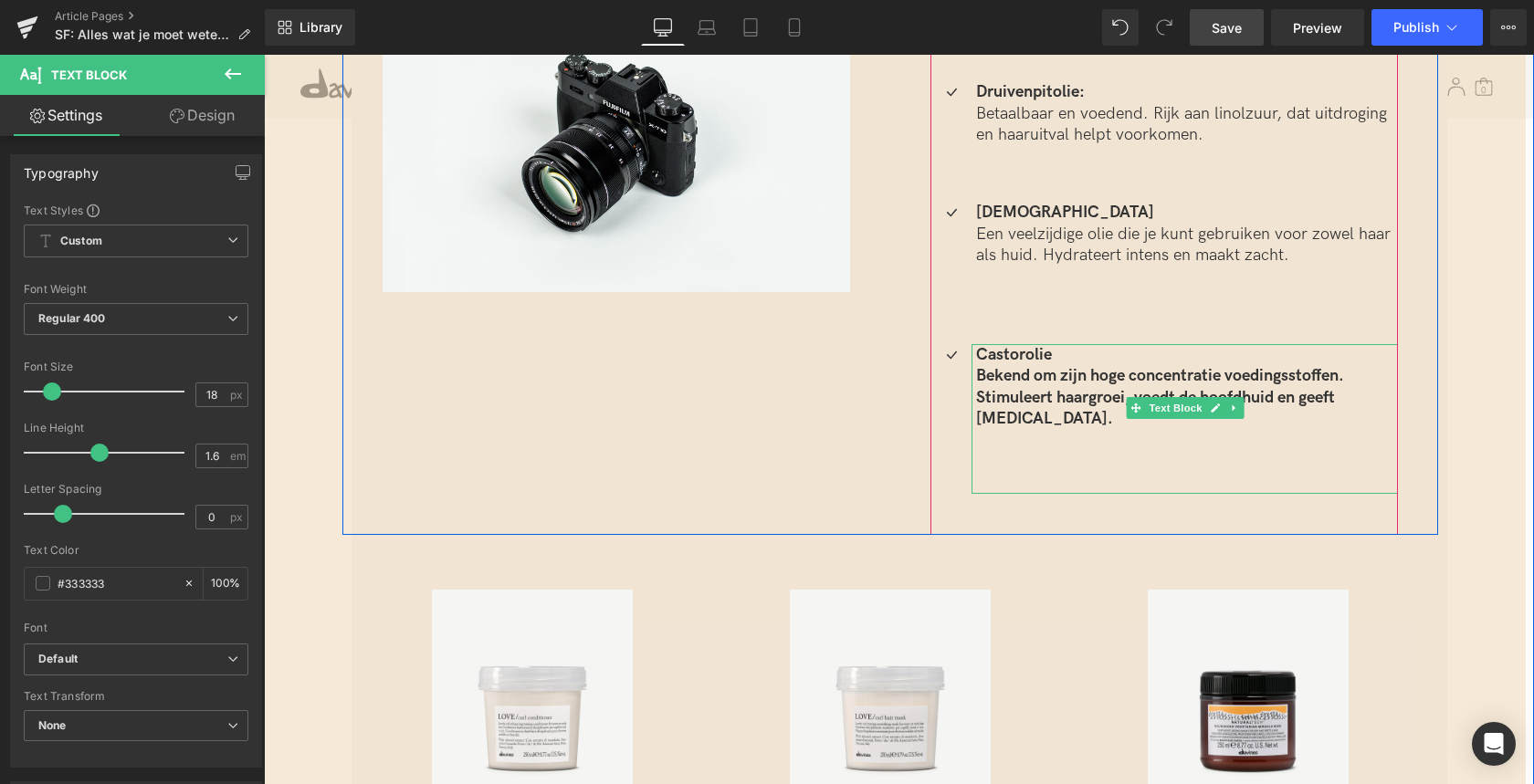
click at [978, 378] on b "Bekend om zijn hoge concentratie voedingsstoffen. Stimuleert haargroei, voedt d…" at bounding box center [1159, 397] width 368 height 62
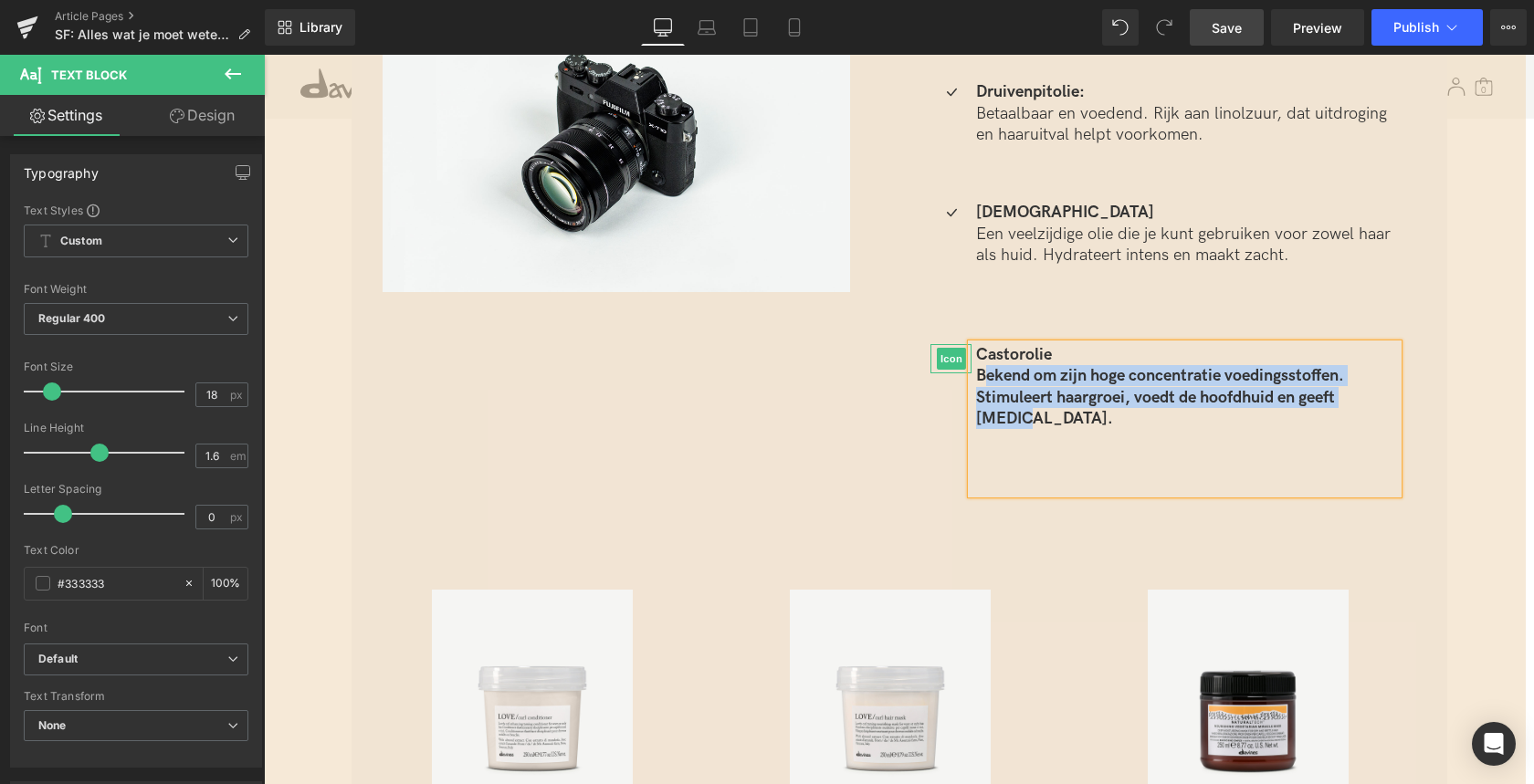
drag, startPoint x: 1388, startPoint y: 398, endPoint x: 967, endPoint y: 373, distance: 421.7
click at [960, 369] on li "Icon Castorolie Bekend om zijn hoge concentratie voedingsstoffen. Stimuleert ha…" at bounding box center [1164, 418] width 468 height 150
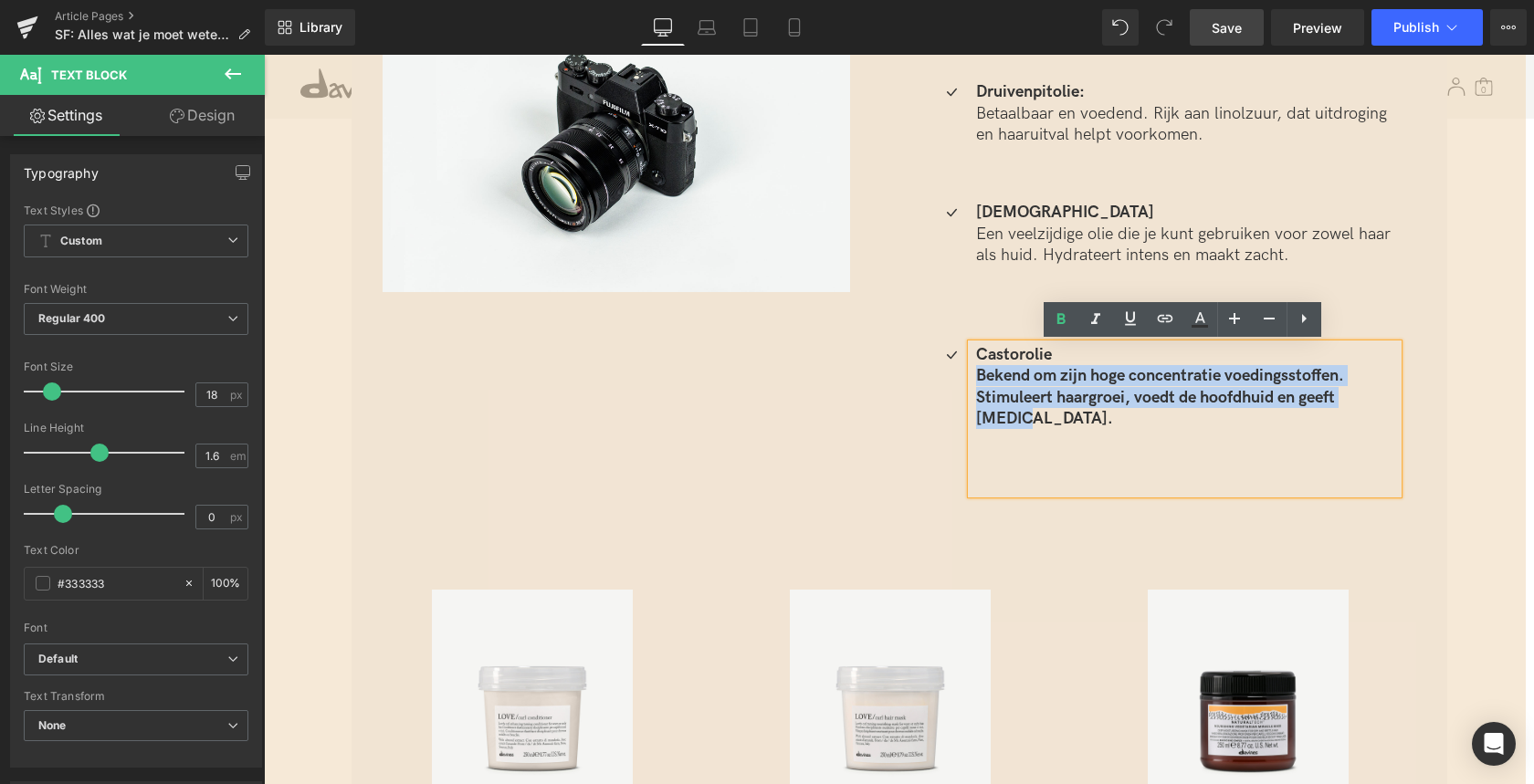
drag, startPoint x: 972, startPoint y: 376, endPoint x: 1387, endPoint y: 399, distance: 415.6
click at [1387, 399] on p "Bekend om zijn hoge concentratie voedingsstoffen. Stimuleert haargroei, voedt d…" at bounding box center [1186, 397] width 422 height 64
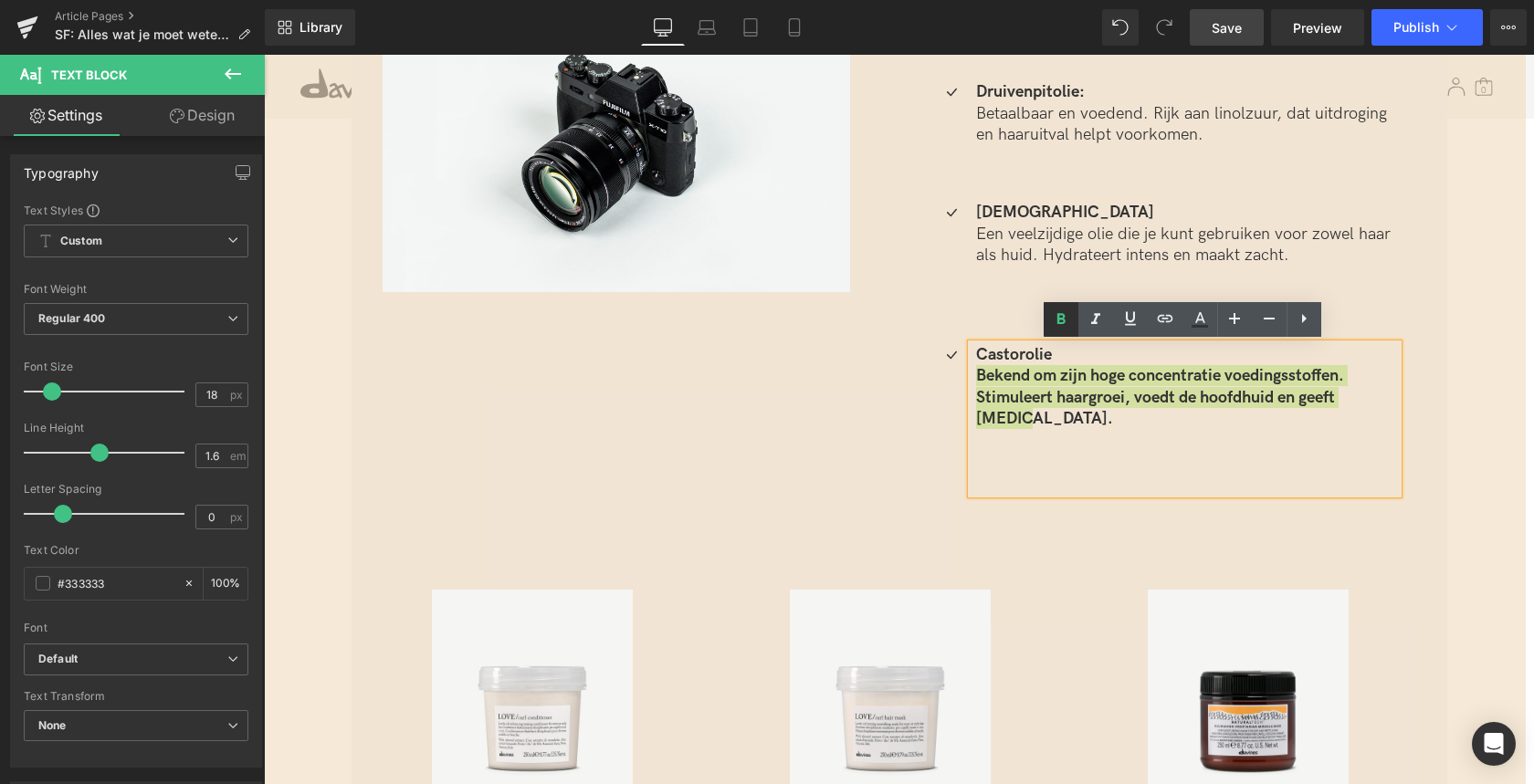
click at [1058, 321] on icon at bounding box center [1061, 319] width 22 height 22
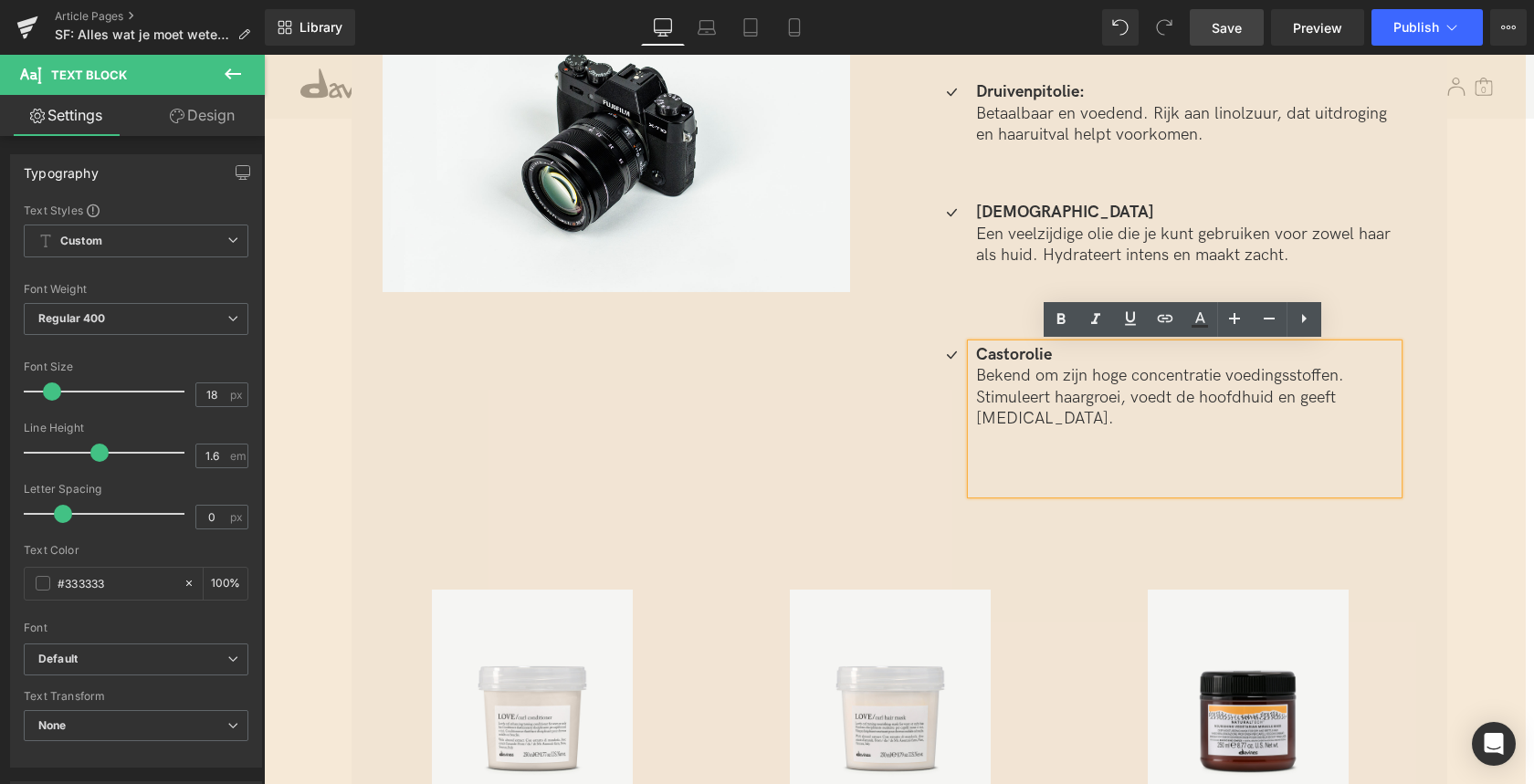
click at [1003, 472] on p at bounding box center [1186, 483] width 422 height 21
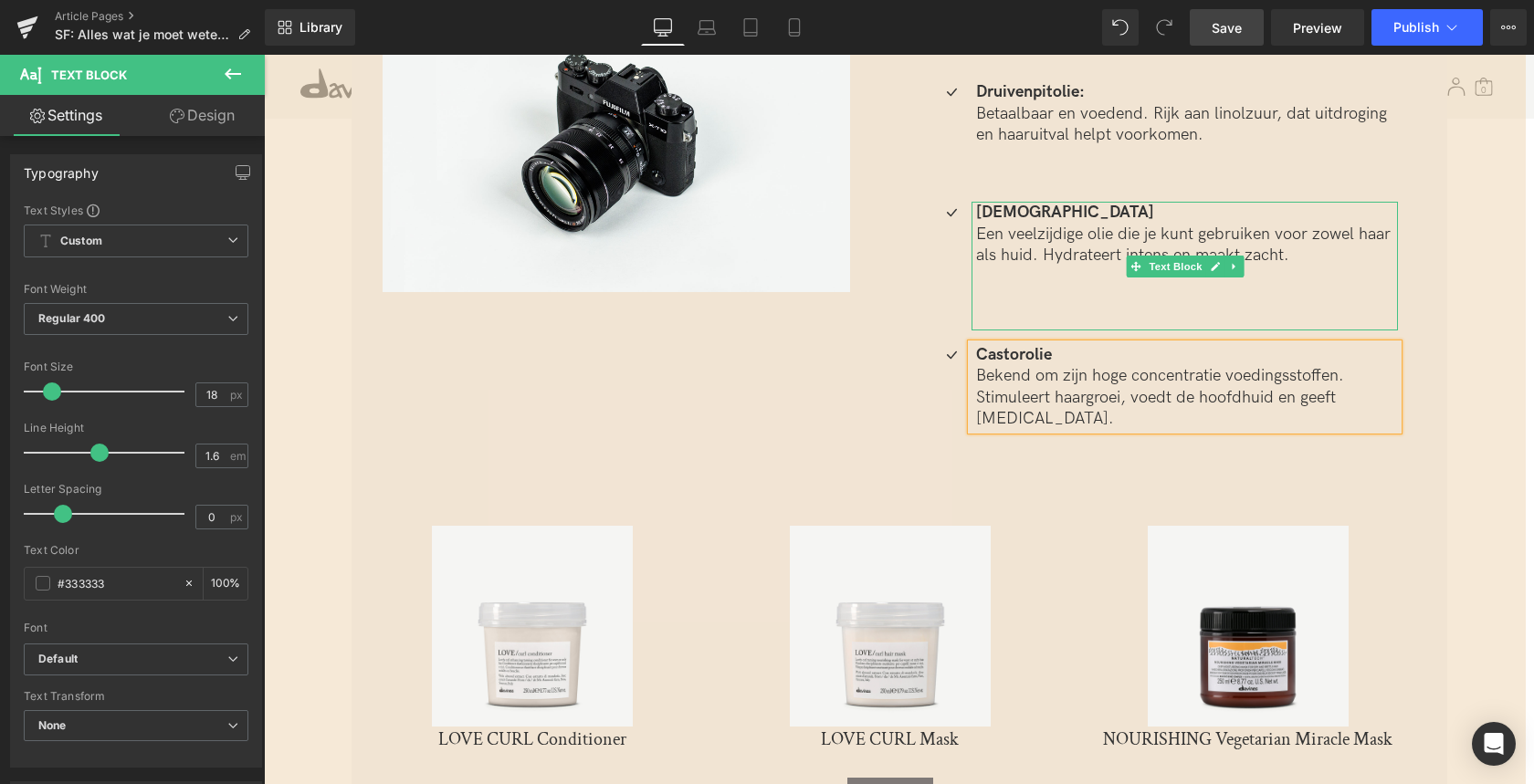
click at [1007, 293] on p at bounding box center [1186, 298] width 422 height 21
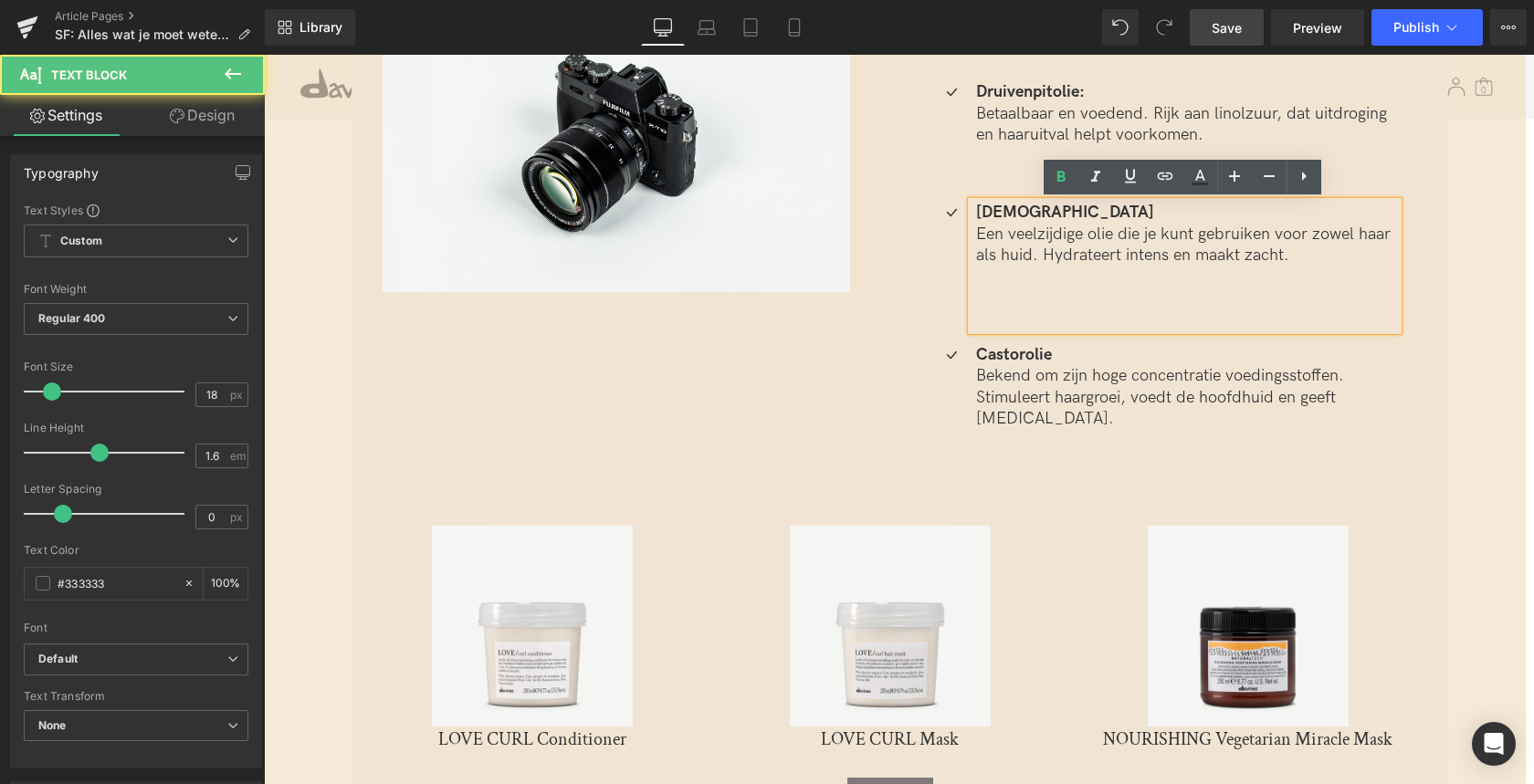
click at [989, 317] on p at bounding box center [1186, 320] width 422 height 21
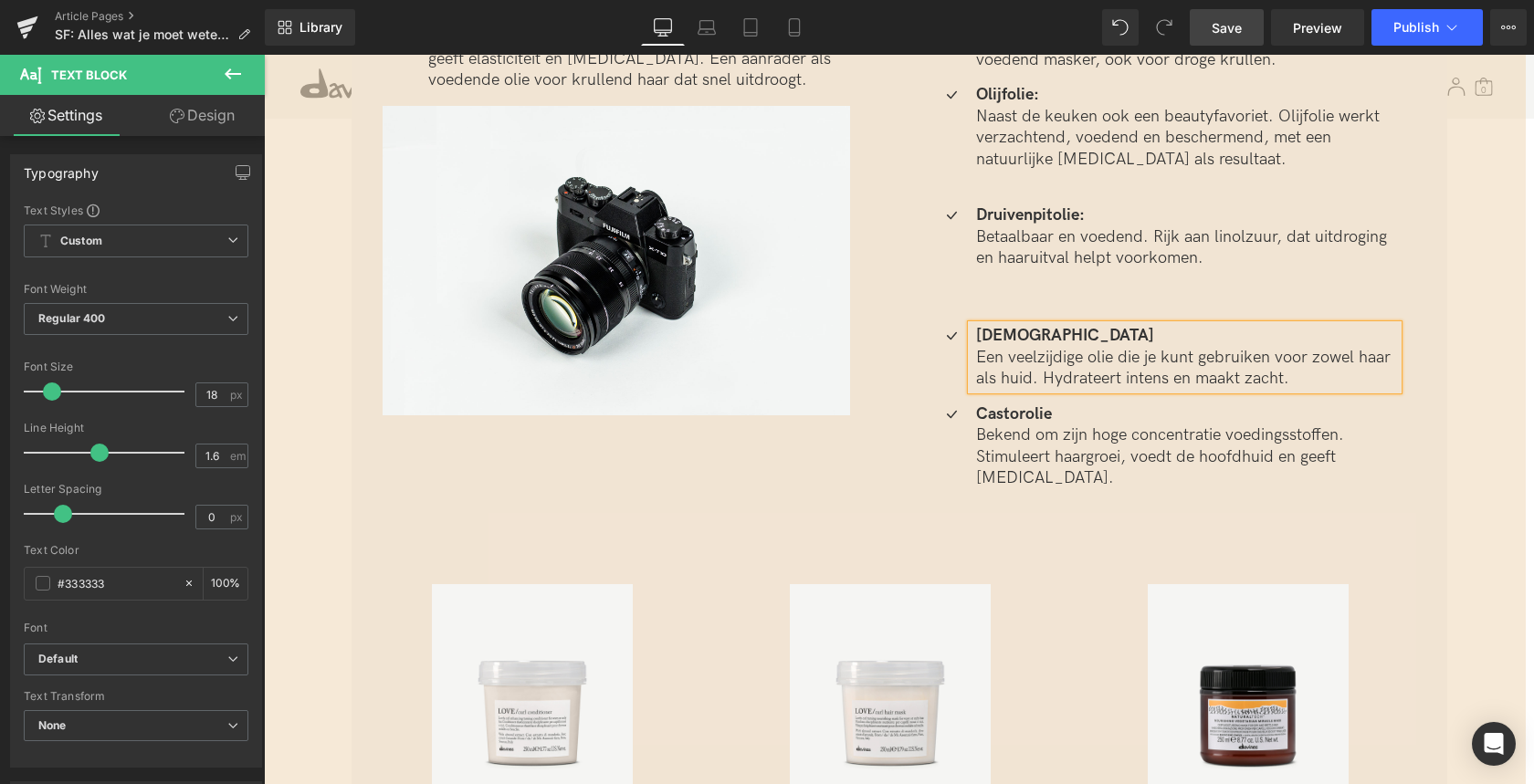
scroll to position [3745, 0]
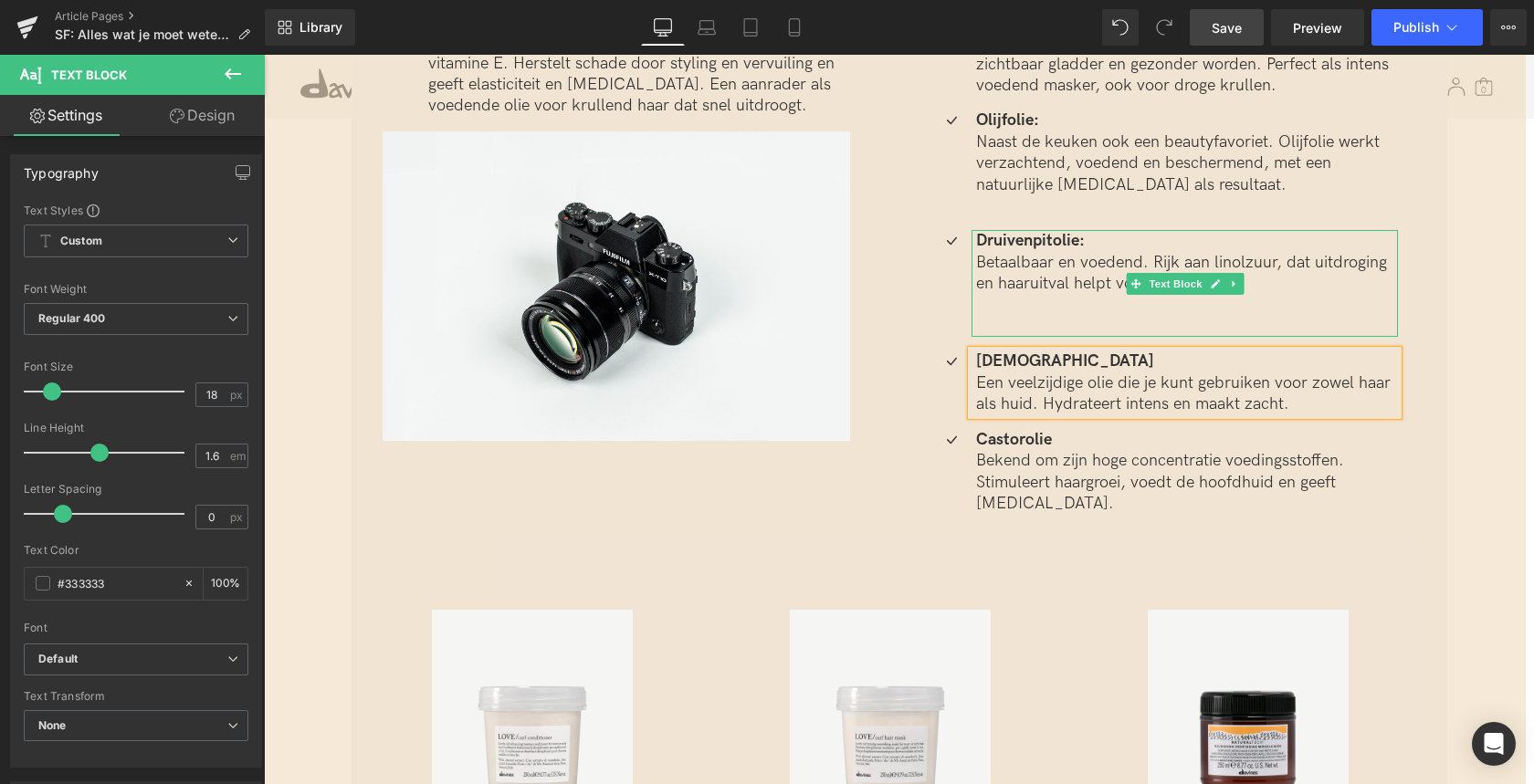
click at [987, 307] on p at bounding box center [1186, 305] width 422 height 21
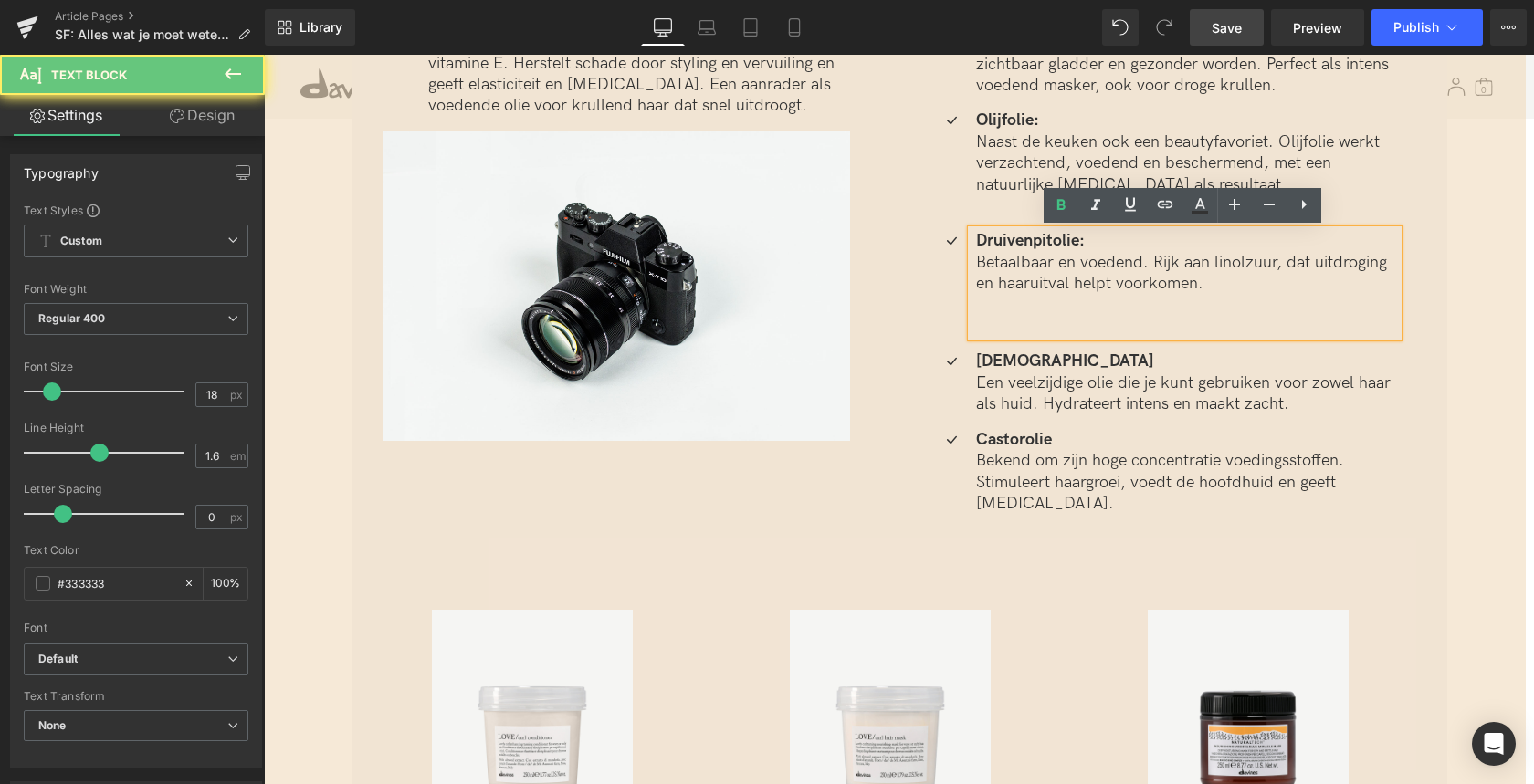
click at [980, 322] on p at bounding box center [1186, 326] width 422 height 21
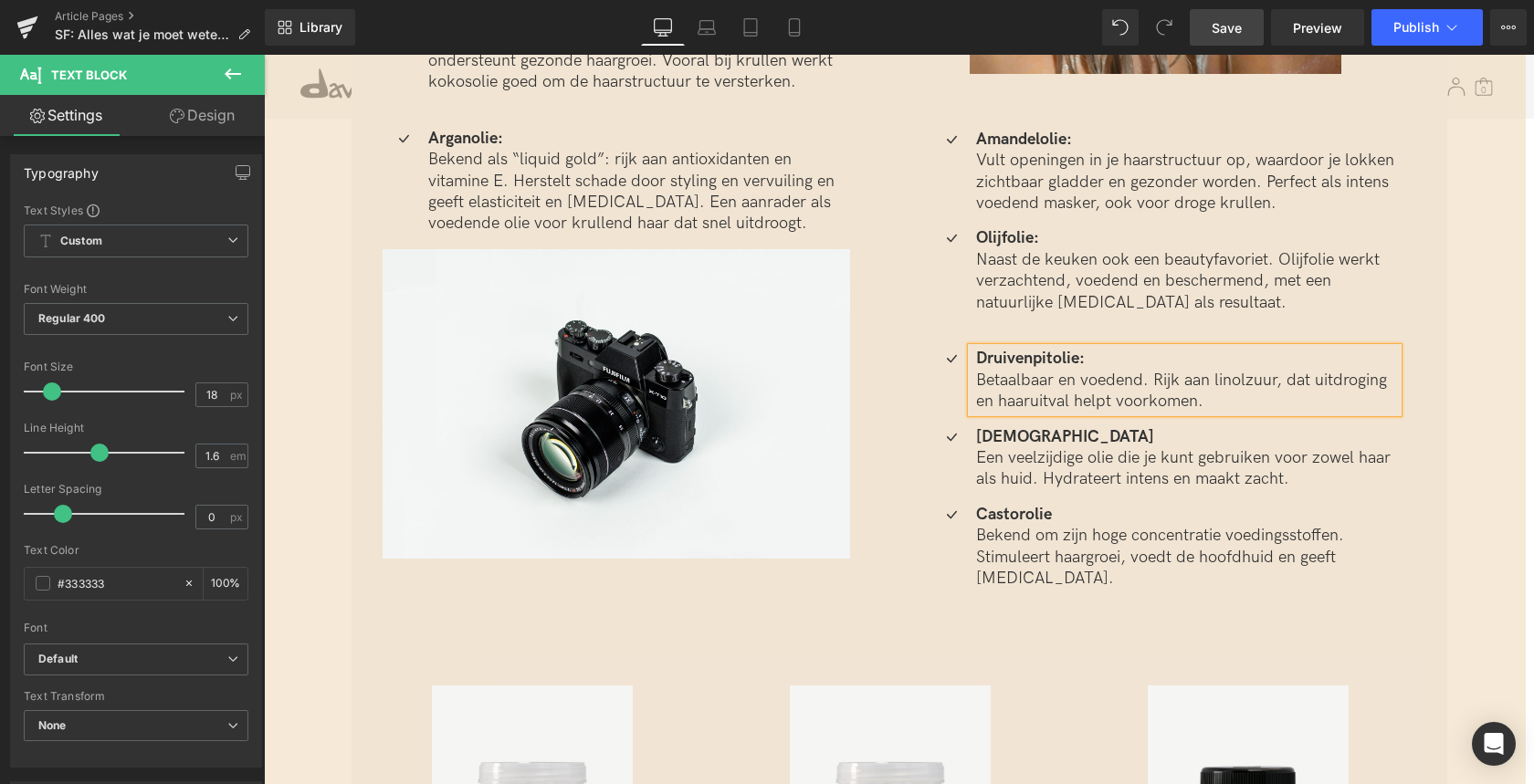
scroll to position [3626, 0]
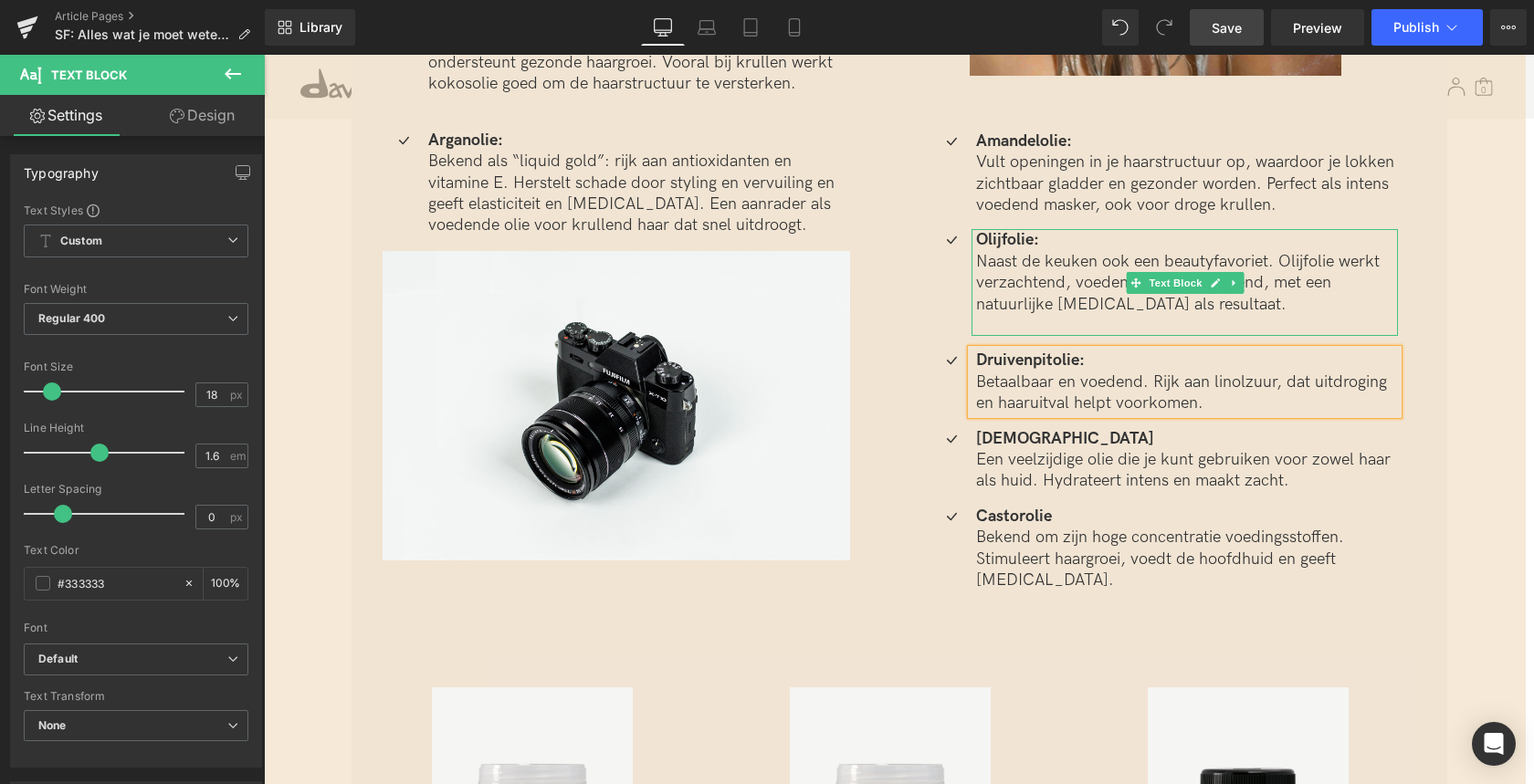
click at [1016, 273] on p "Naast de keuken ook een beautyfavoriet. Olijfolie werkt verzachtend, voedend en…" at bounding box center [1186, 283] width 422 height 64
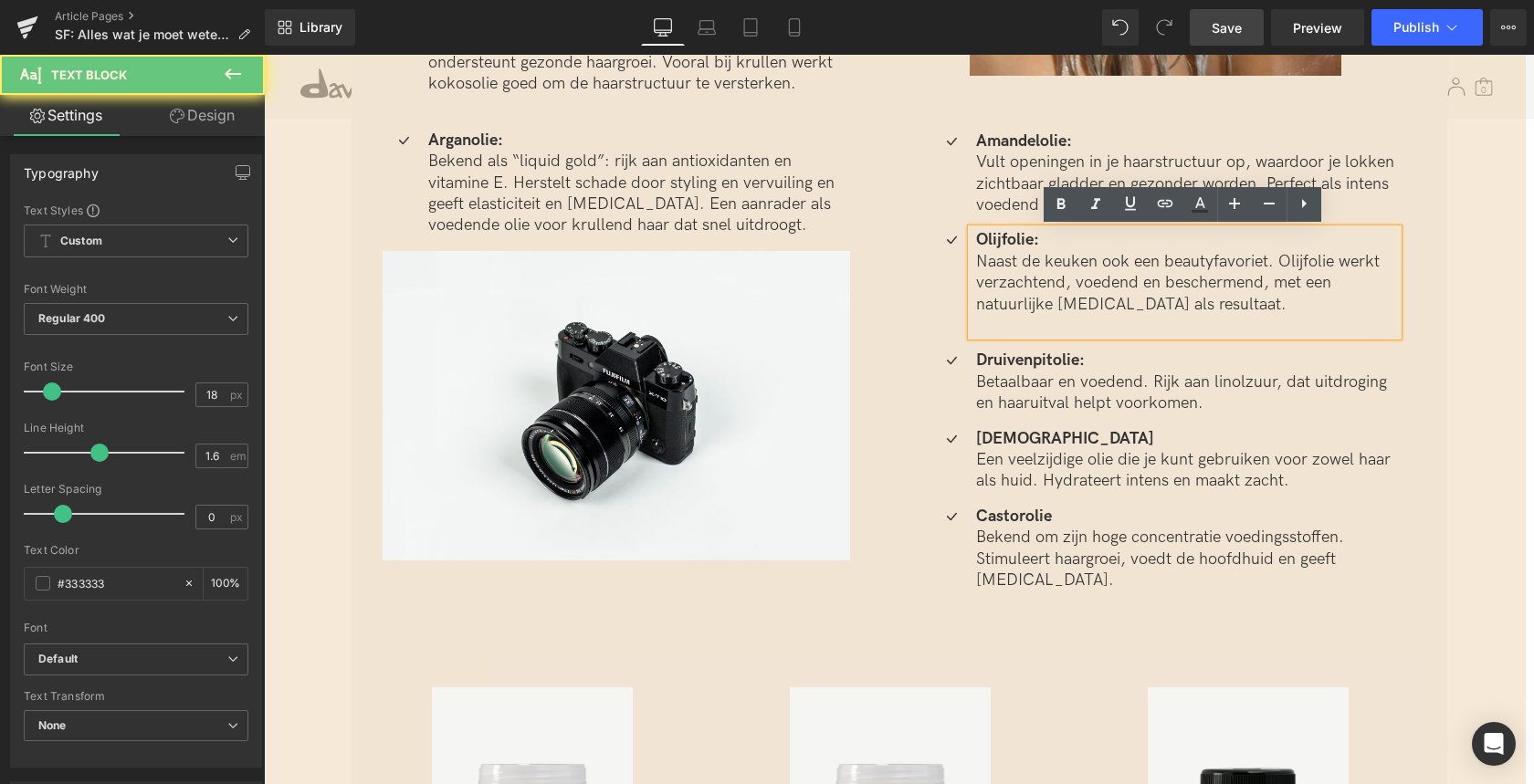
click at [989, 324] on p at bounding box center [1186, 325] width 422 height 21
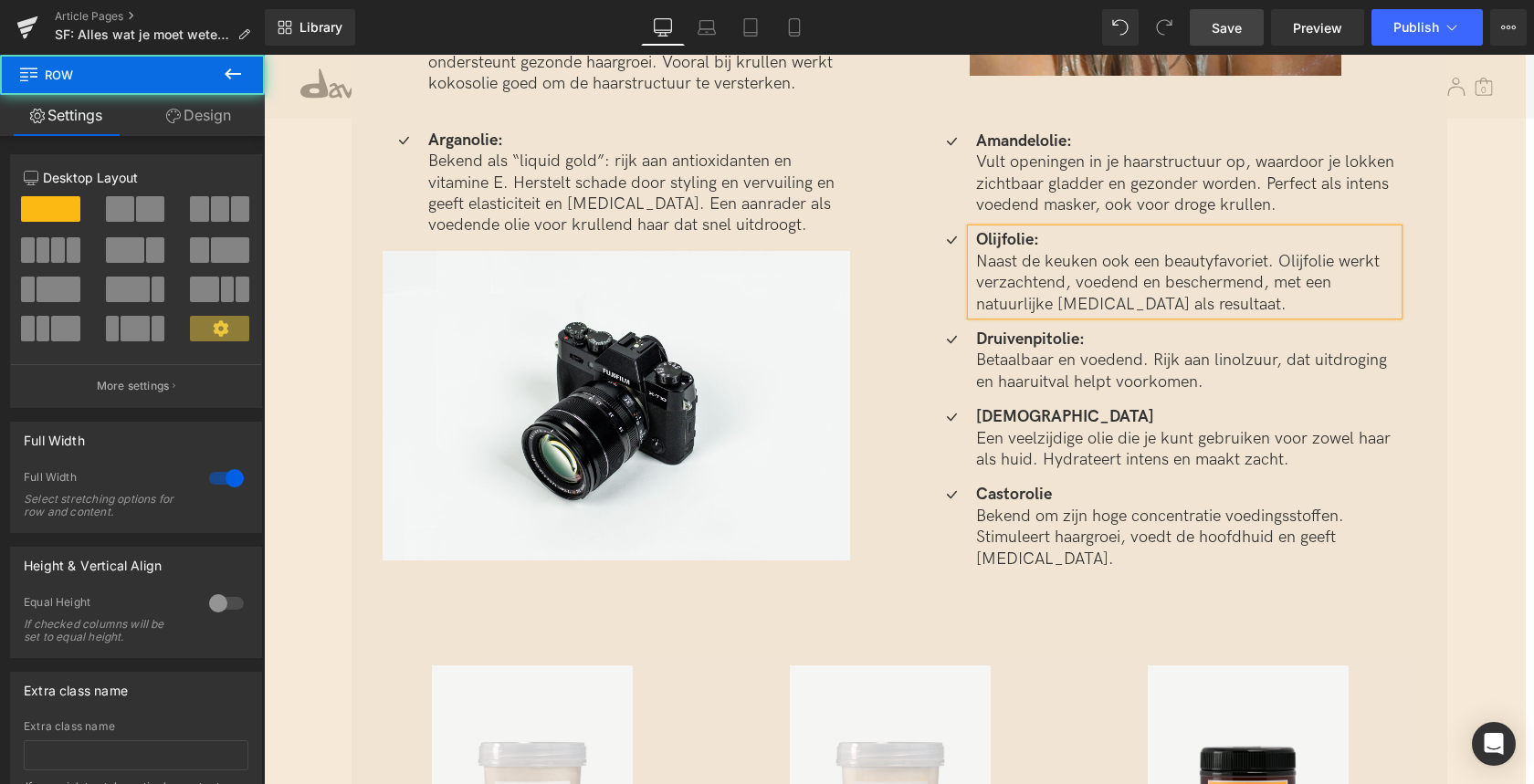
click at [1463, 357] on div "Welke olie voor krullend haar past bij jou? Heading Krullend haar heeft van nat…" at bounding box center [891, 223] width 1270 height 1486
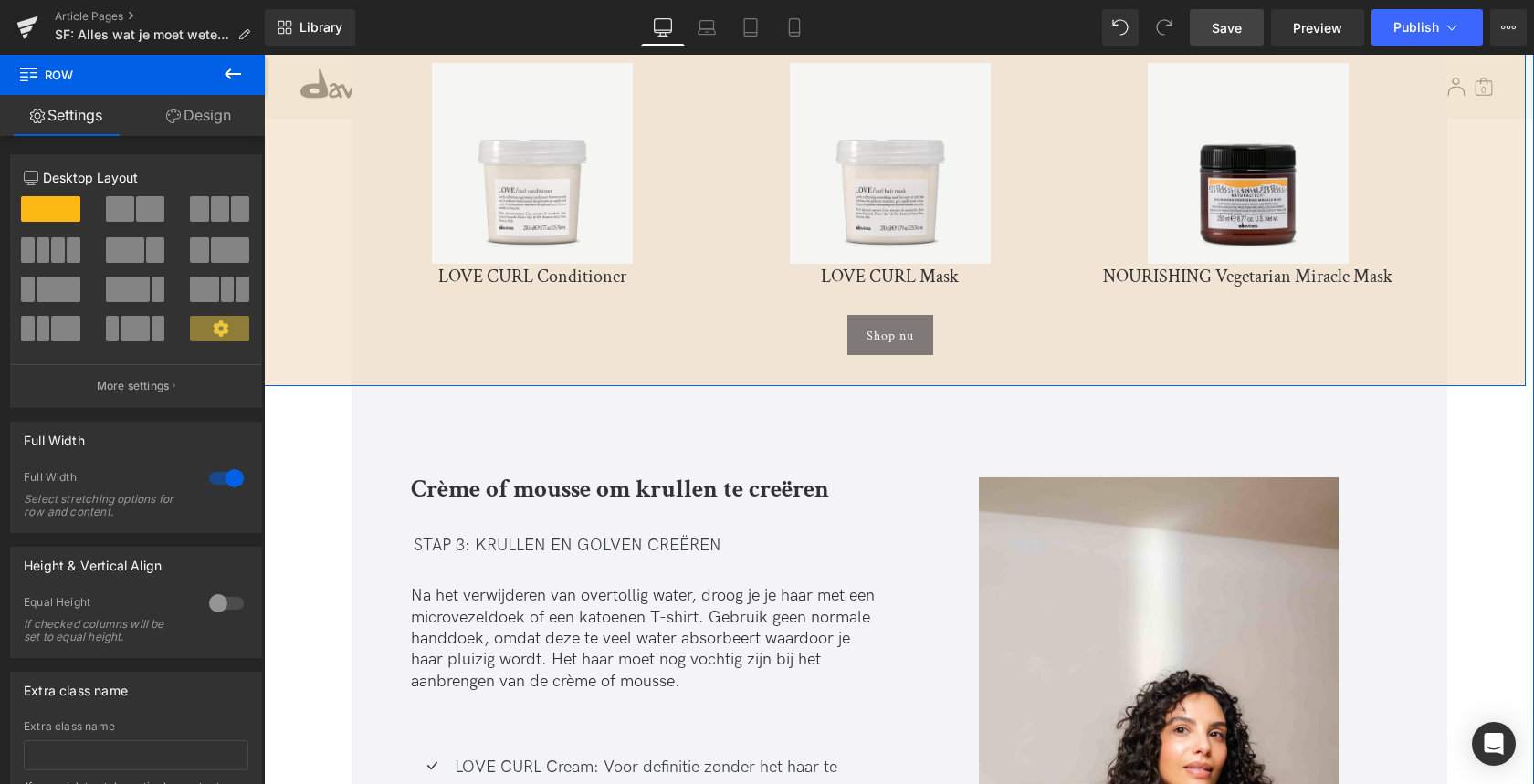
scroll to position [4352, 0]
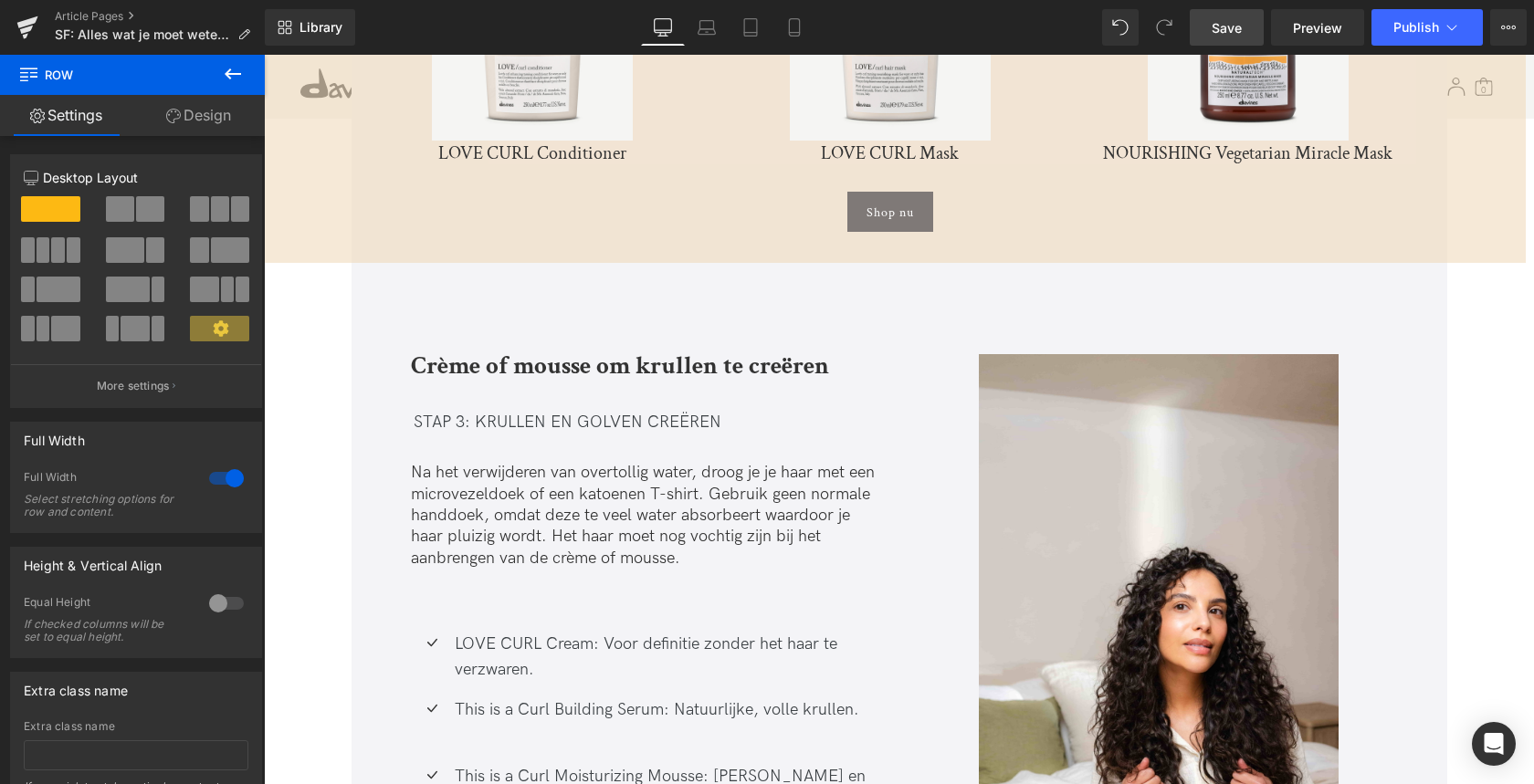
click at [580, 350] on b "Crème of mousse om krullen te creëren" at bounding box center [619, 365] width 418 height 32
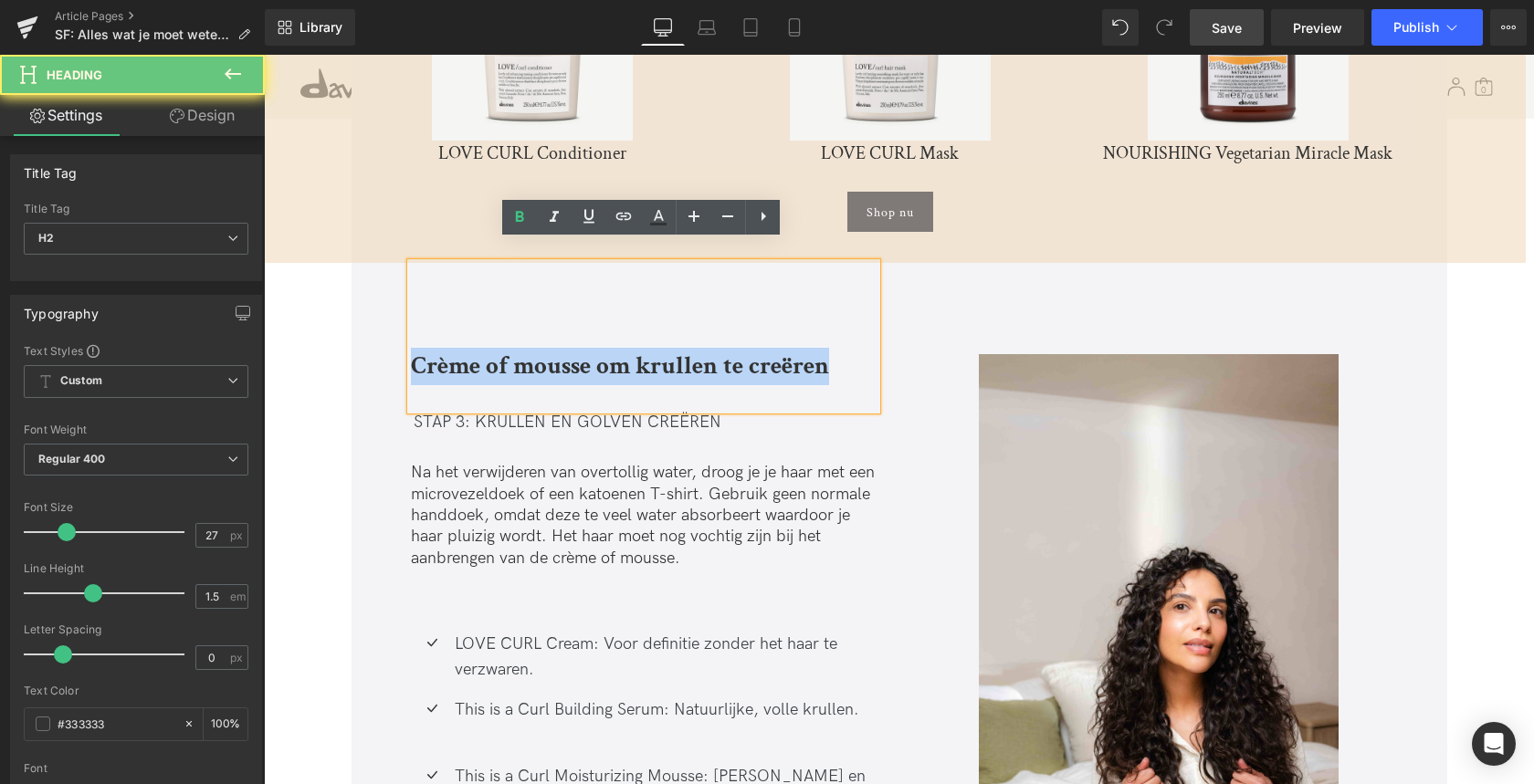
click at [580, 350] on b "Crème of mousse om krullen te creëren" at bounding box center [619, 365] width 418 height 32
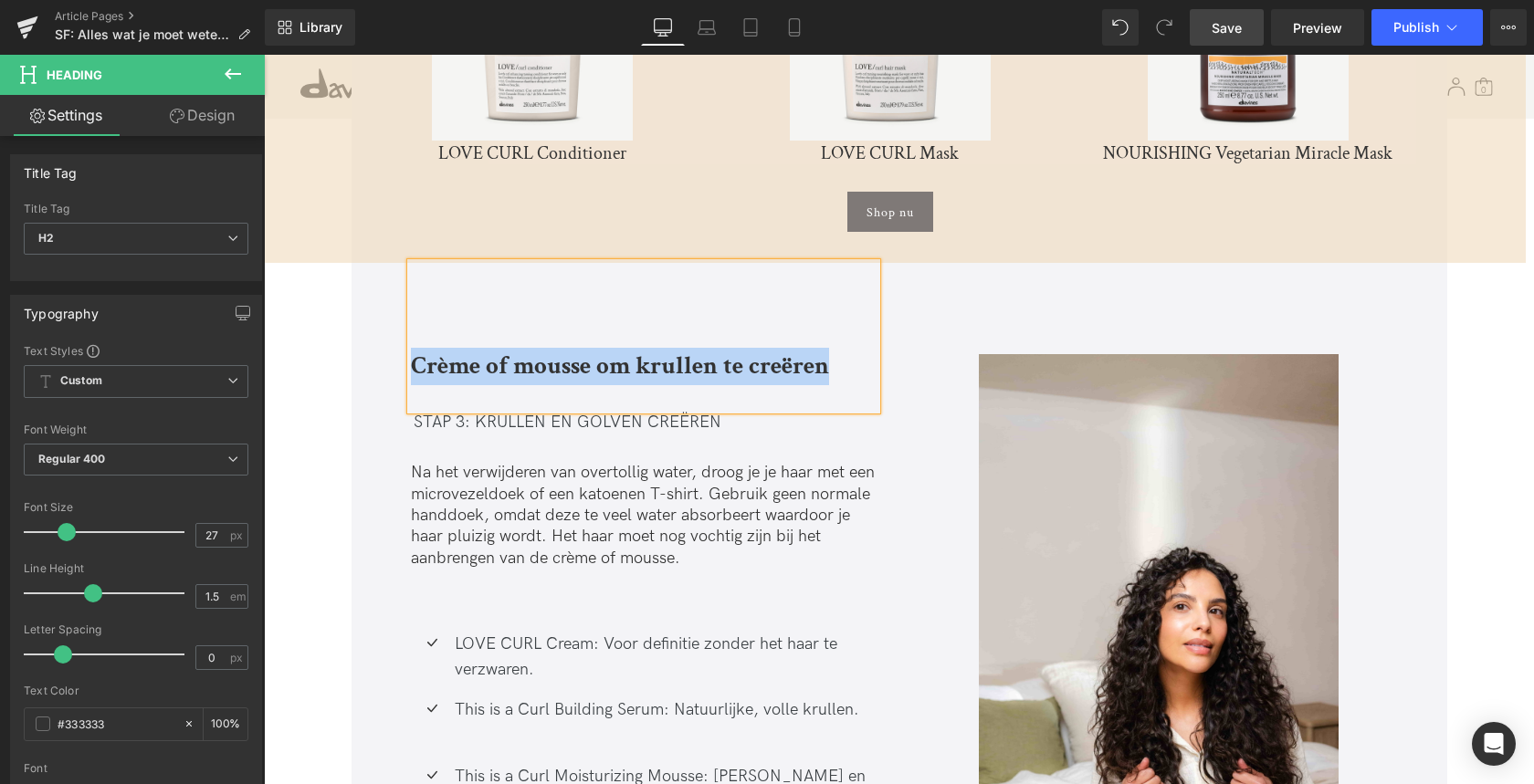
paste div
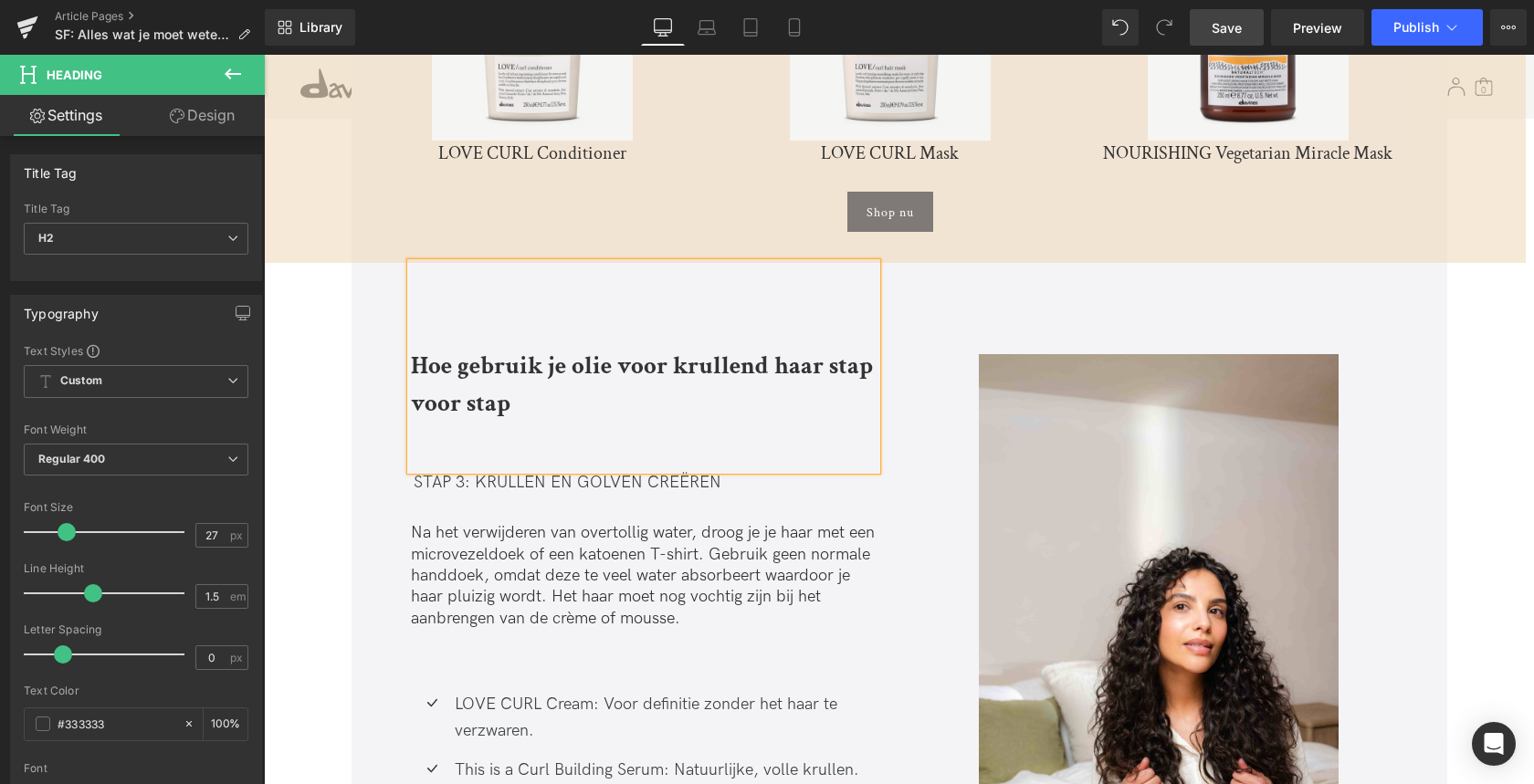
click at [317, 419] on div "Image Image Alles wat je moet weten over olie voor krullend haar Heading Waarom…" at bounding box center [899, 35] width 1269 height 8552
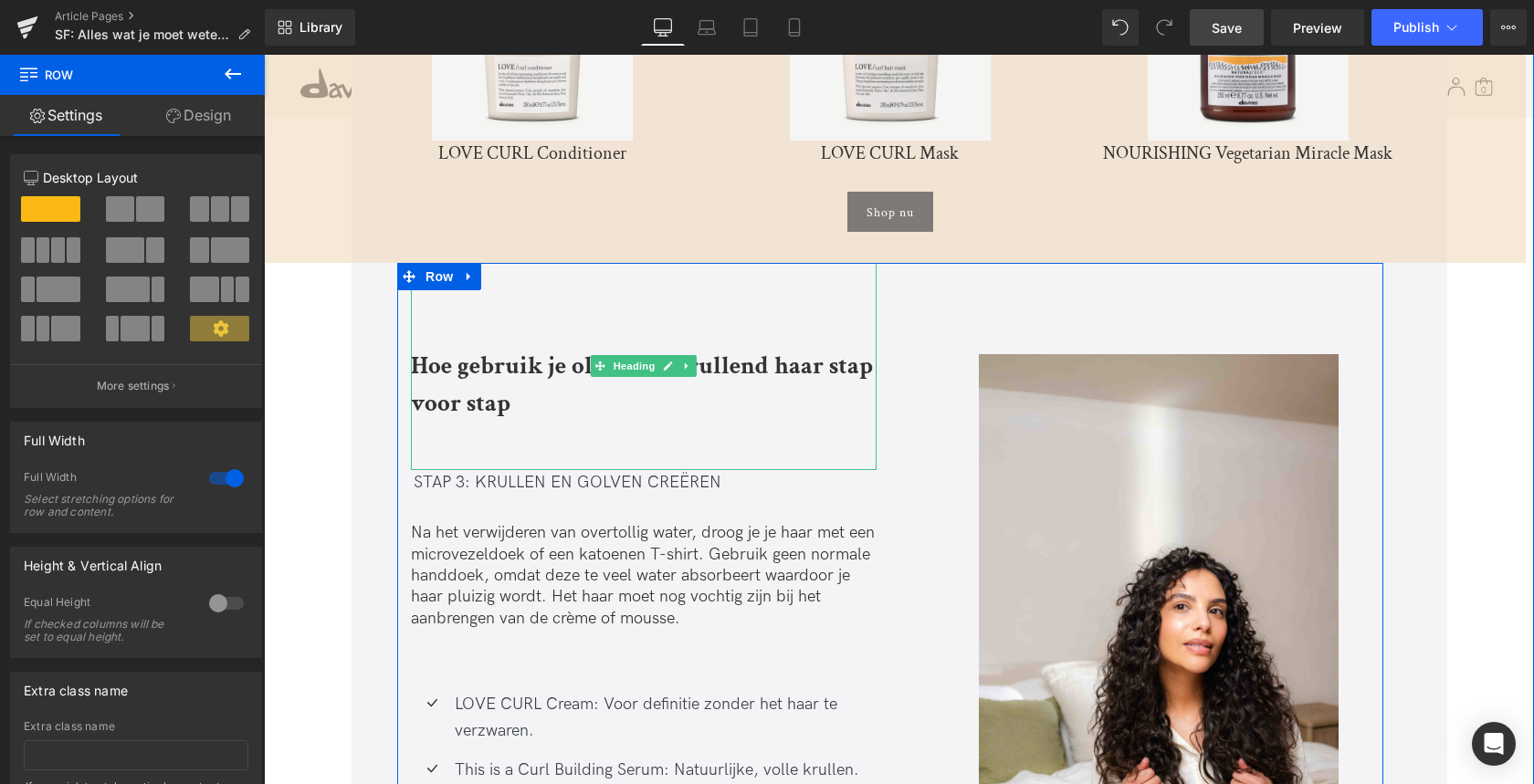
click at [439, 422] on div at bounding box center [643, 434] width 466 height 24
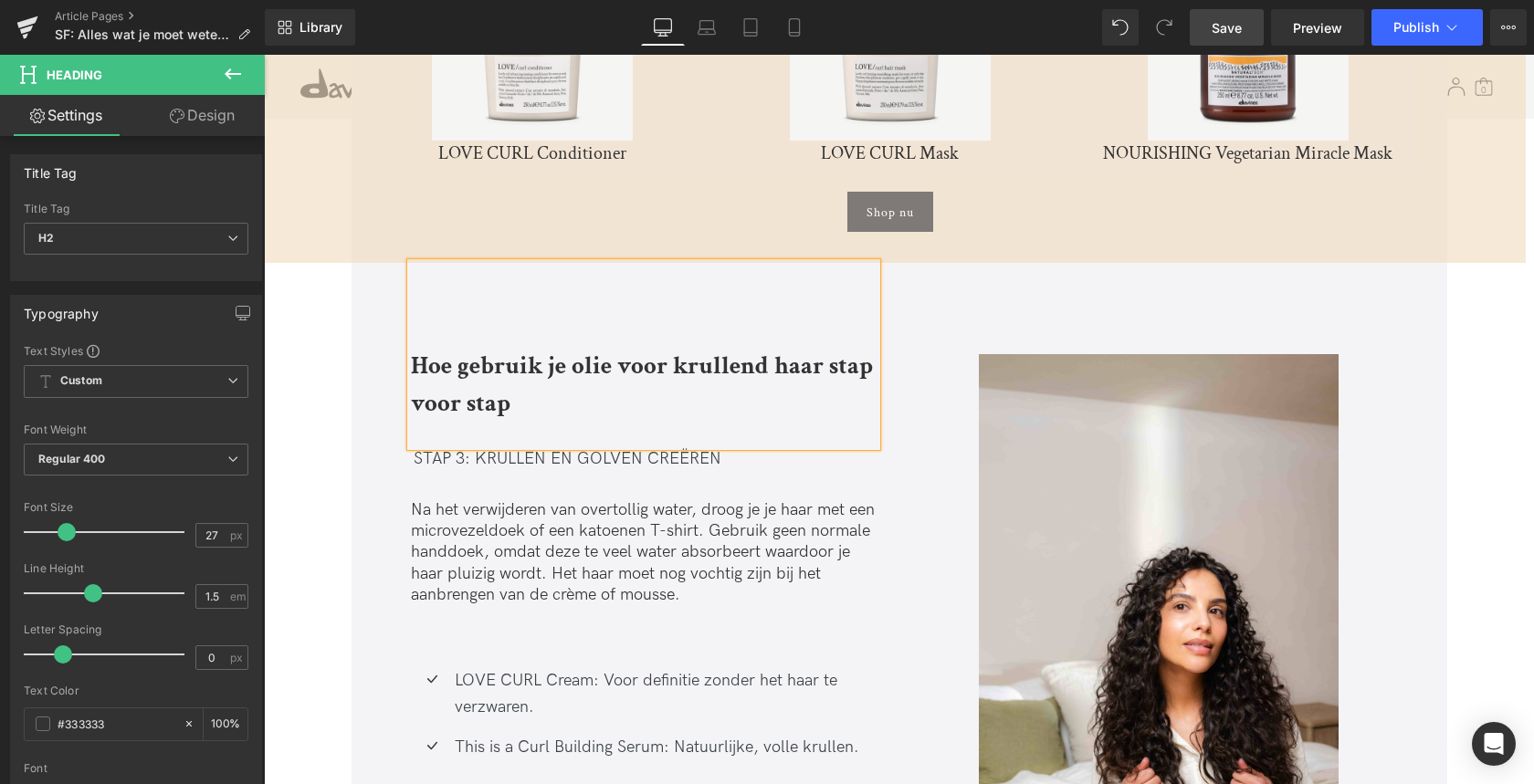
click at [432, 309] on div "Hoe gebruik je olie voor krullend haar stap voor stap" at bounding box center [643, 354] width 466 height 183
click at [336, 363] on div "Image Image Alles wat je moet weten over olie voor krullend haar Heading Waarom…" at bounding box center [899, 23] width 1269 height 8527
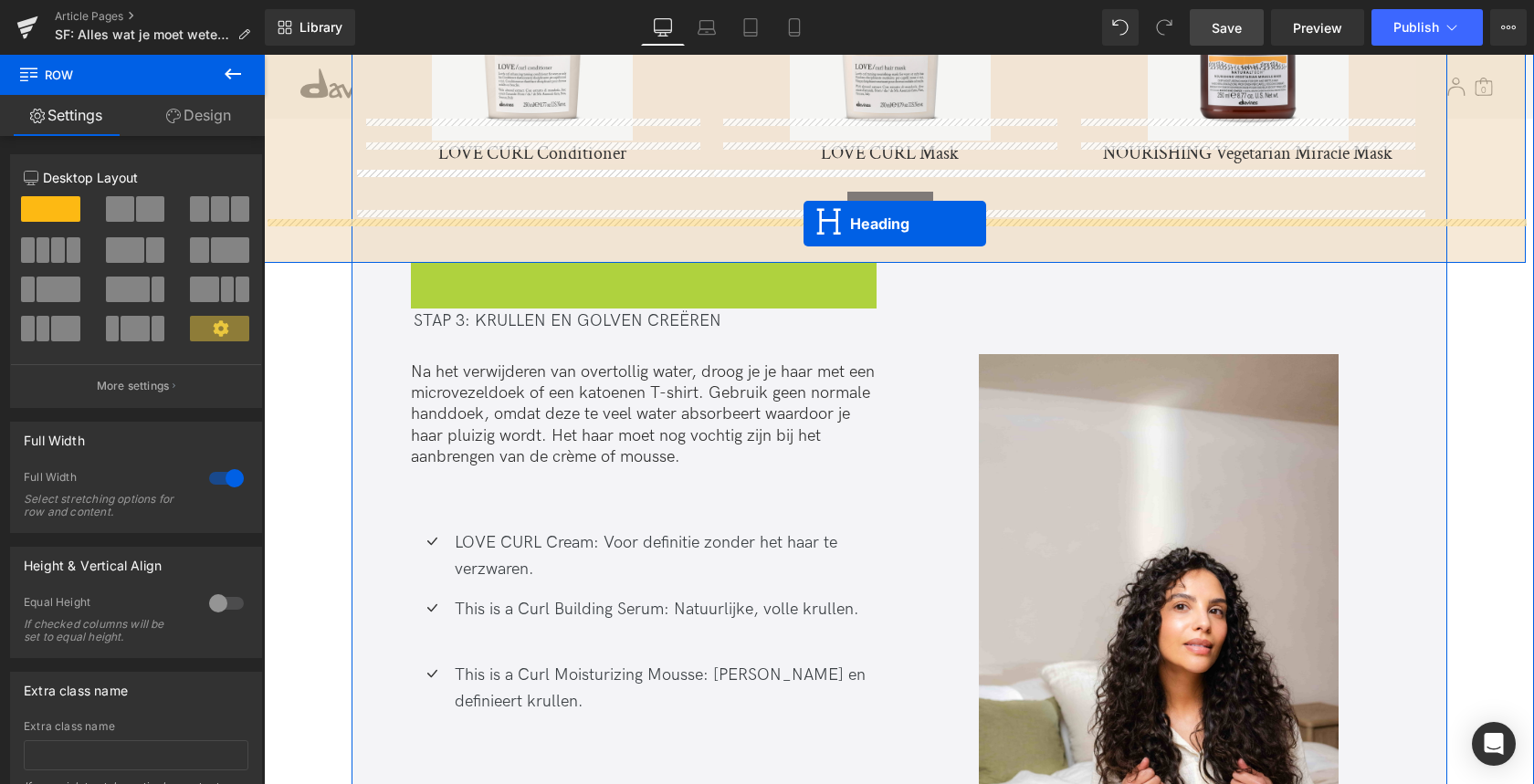
drag, startPoint x: 592, startPoint y: 333, endPoint x: 804, endPoint y: 224, distance: 238.4
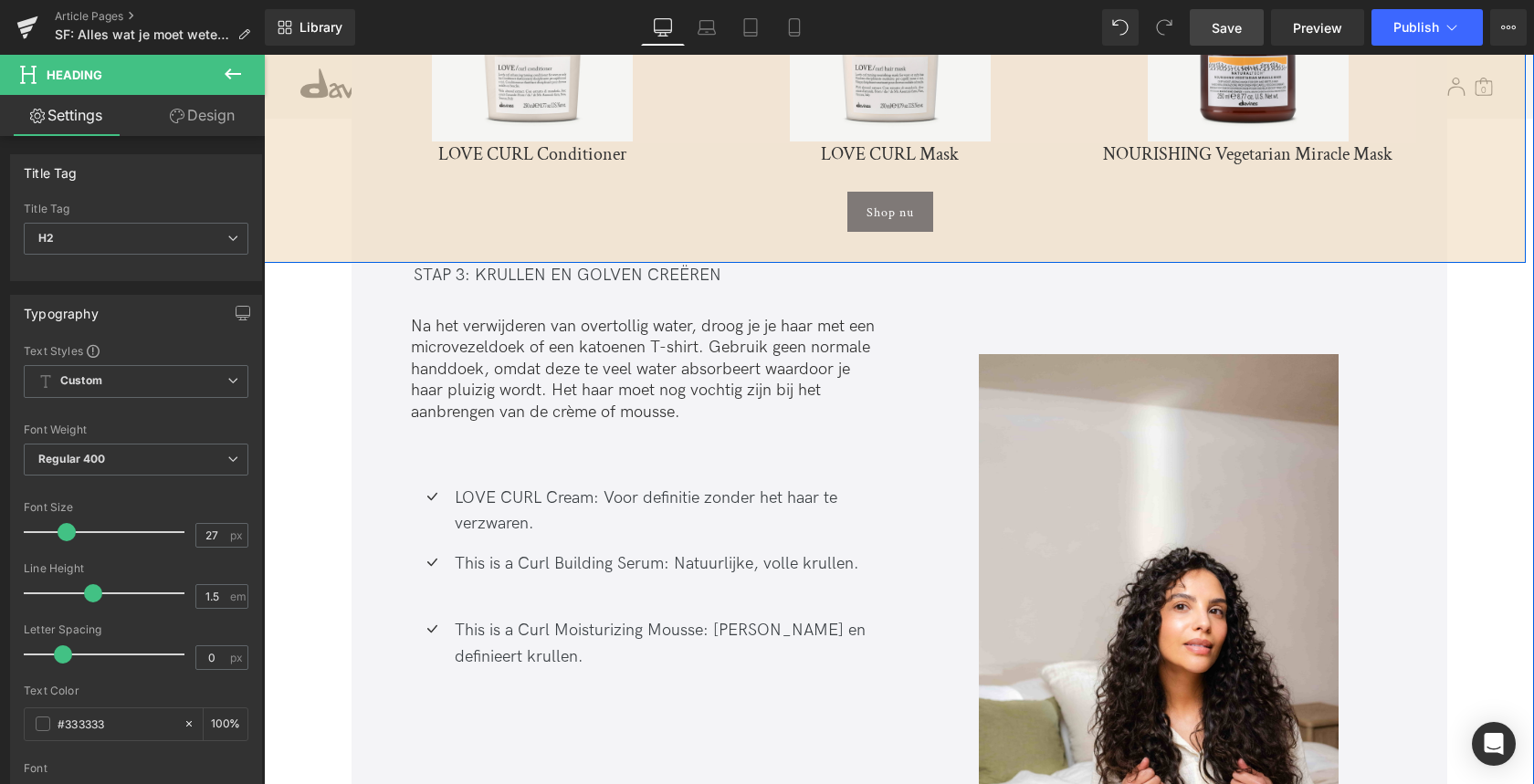
scroll to position [4394, 0]
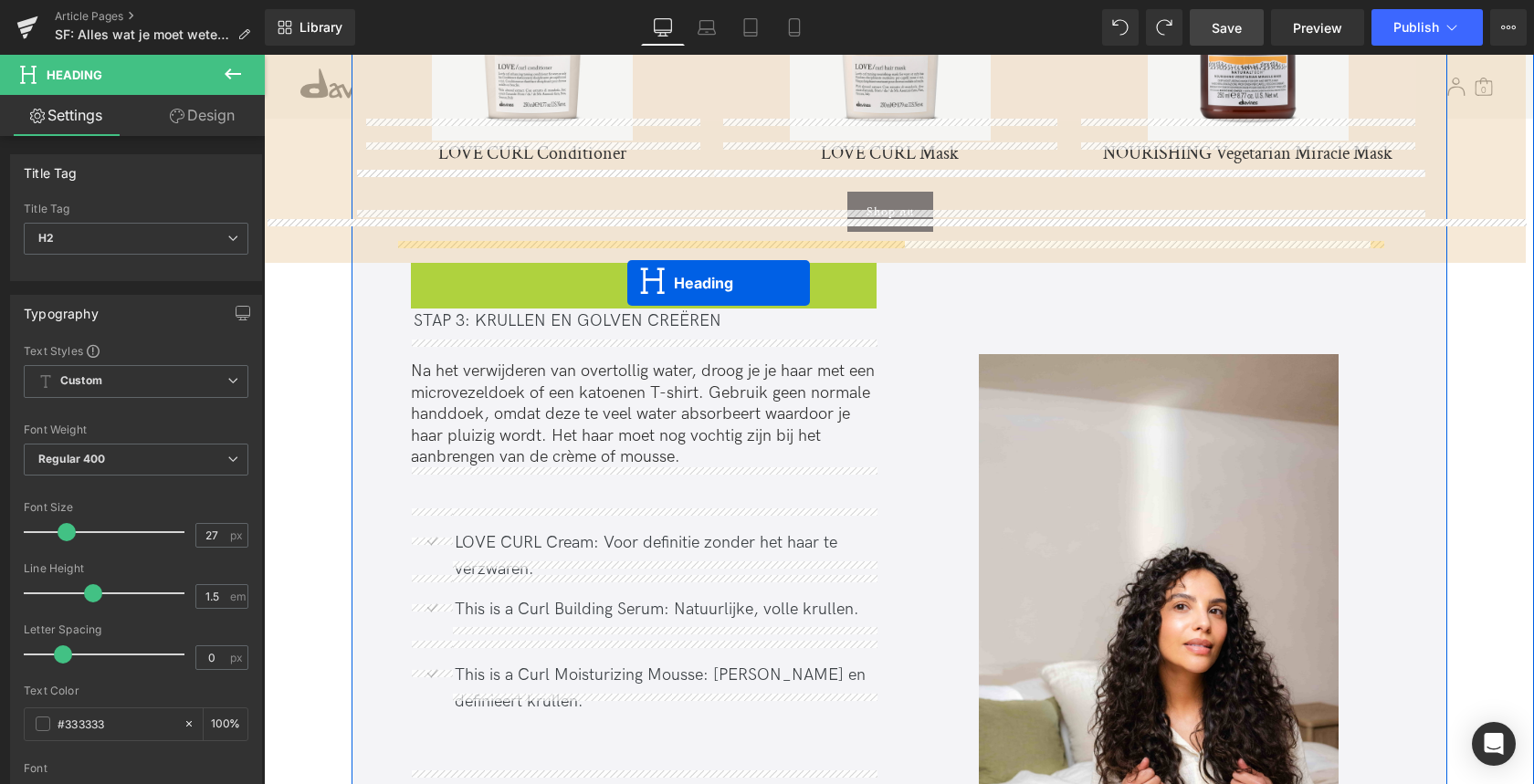
drag, startPoint x: 605, startPoint y: 325, endPoint x: 627, endPoint y: 282, distance: 48.3
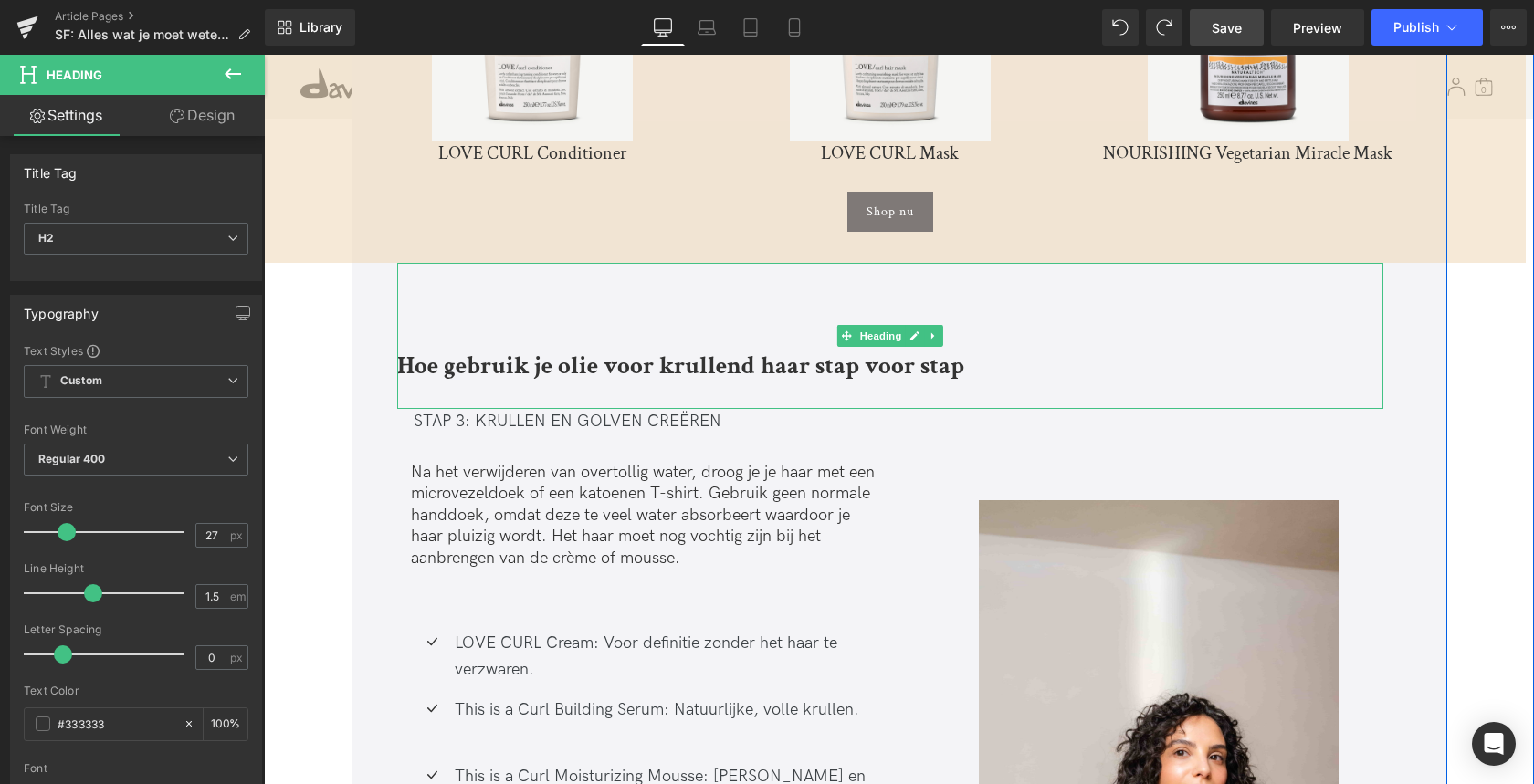
drag, startPoint x: 399, startPoint y: 343, endPoint x: 385, endPoint y: 367, distance: 27.8
click at [399, 350] on b "Hoe gebruik je olie voor krullend haar stap voor stap" at bounding box center [680, 365] width 567 height 32
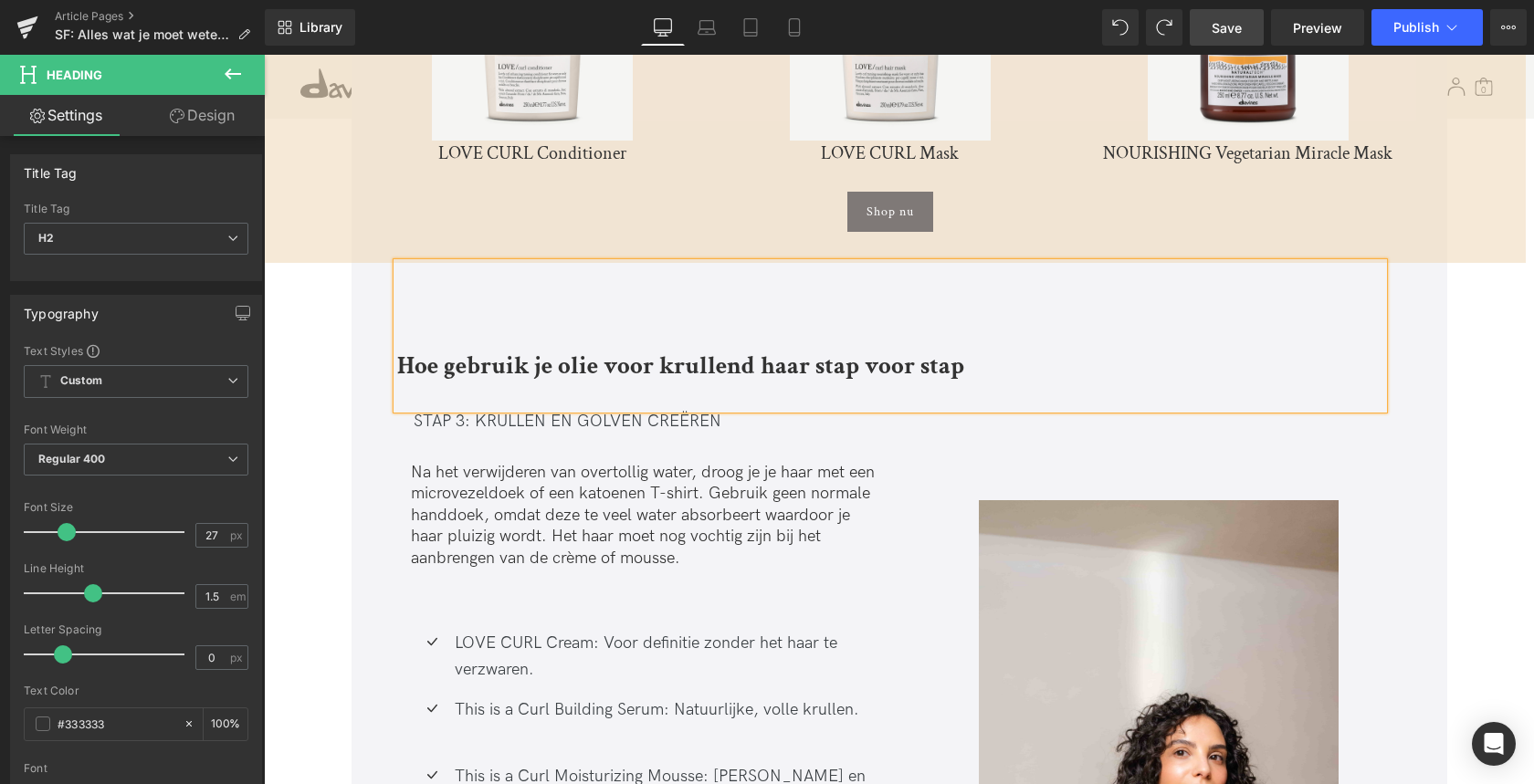
click at [325, 320] on div "Image Image Alles wat je moet weten over olie voor krullend haar Heading Waarom…" at bounding box center [899, 57] width 1269 height 8681
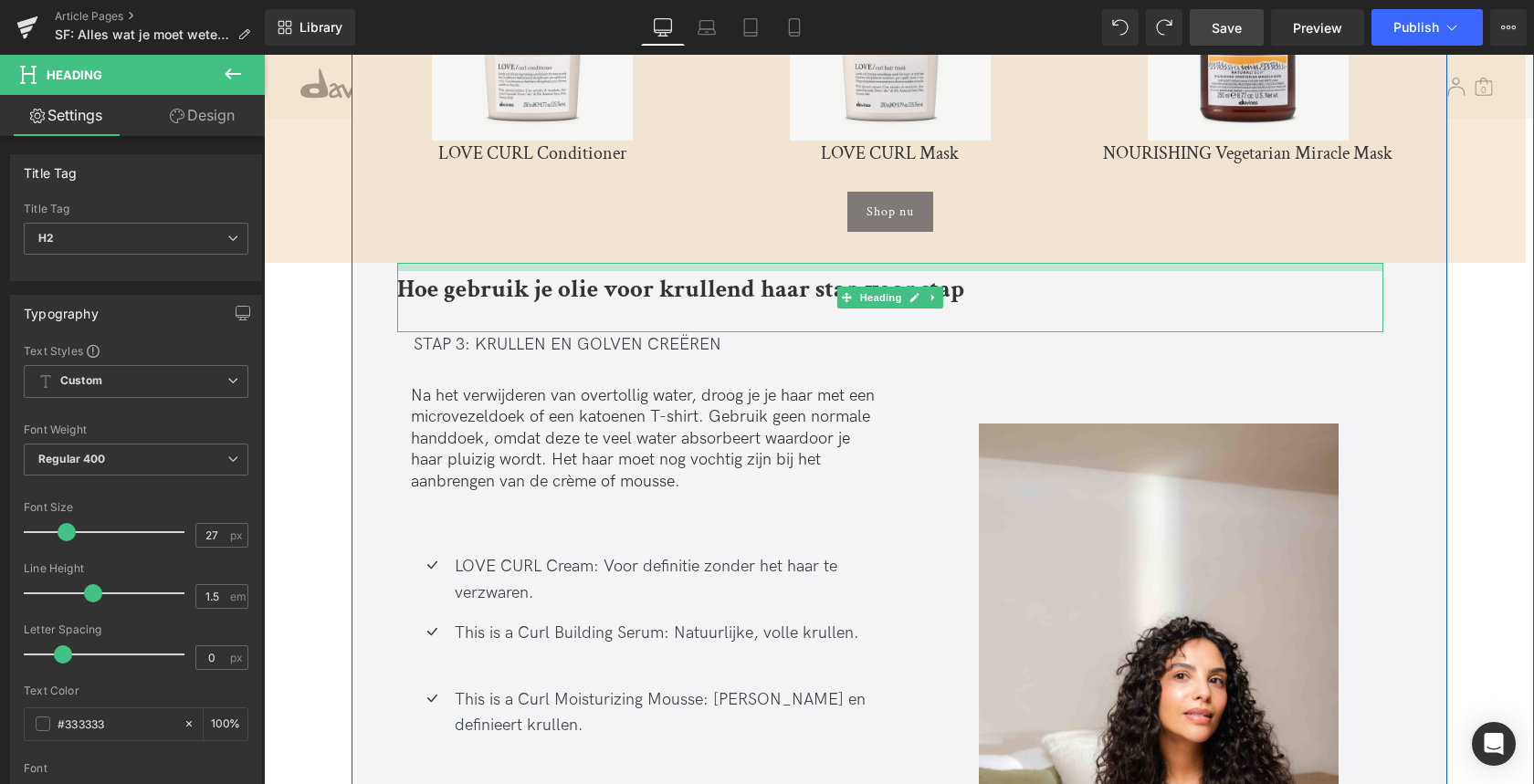
drag, startPoint x: 766, startPoint y: 259, endPoint x: 759, endPoint y: 166, distance: 93.3
click at [759, 166] on div "Alles wat je moet weten over olie voor krullend haar Heading Waarom olie onmisb…" at bounding box center [890, 309] width 1022 height 7808
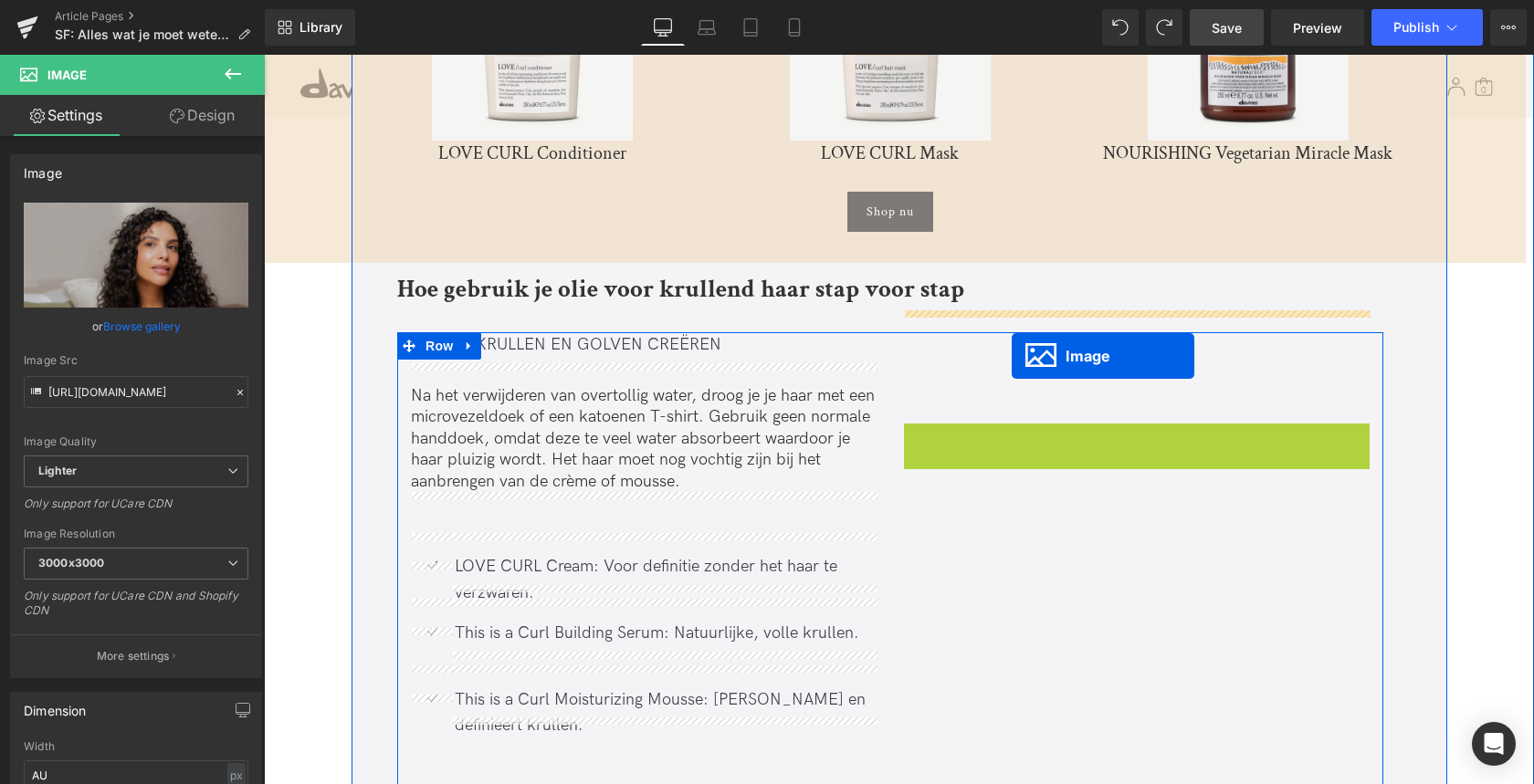
drag, startPoint x: 1105, startPoint y: 673, endPoint x: 1011, endPoint y: 356, distance: 330.6
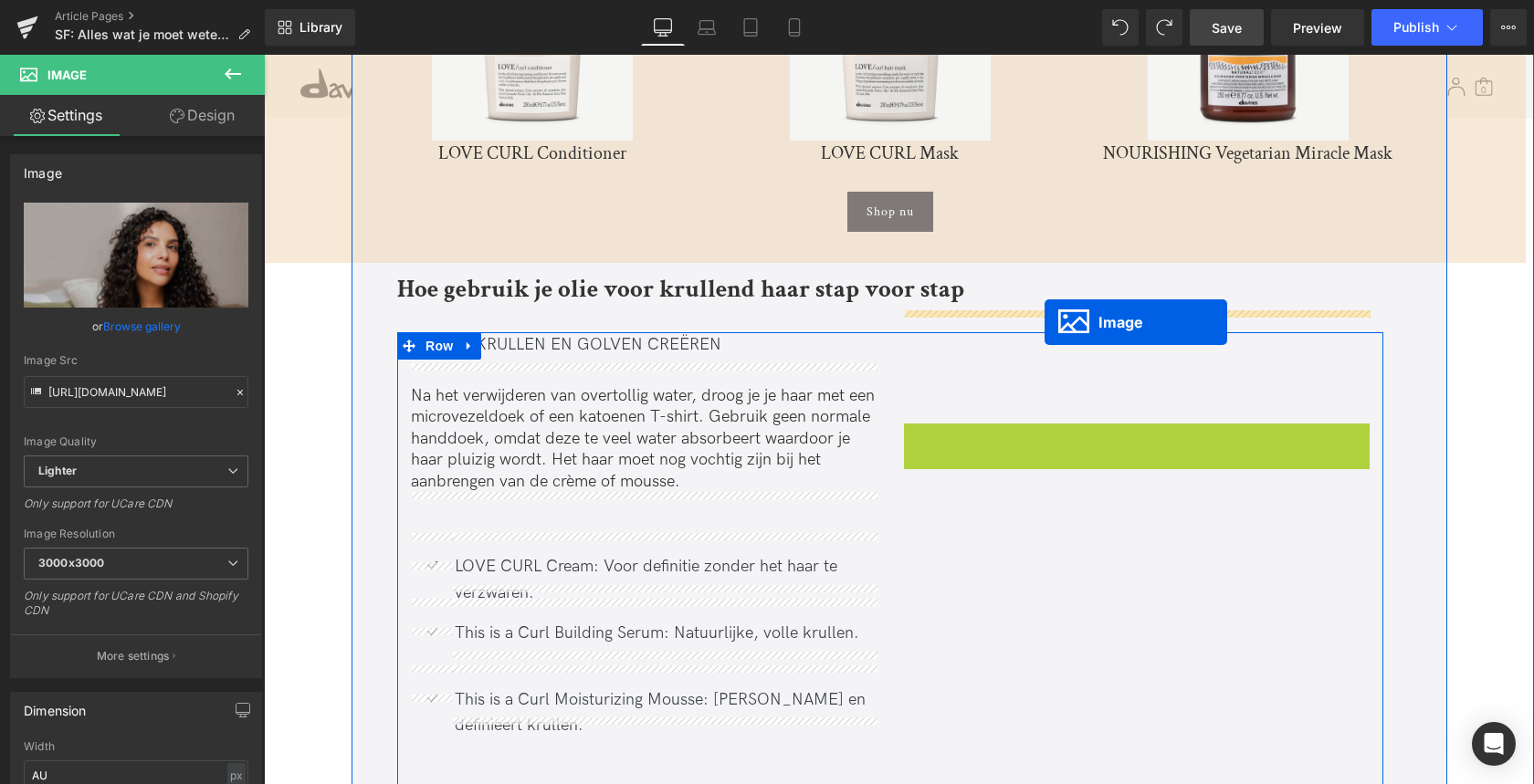
drag, startPoint x: 1103, startPoint y: 673, endPoint x: 1043, endPoint y: 322, distance: 356.1
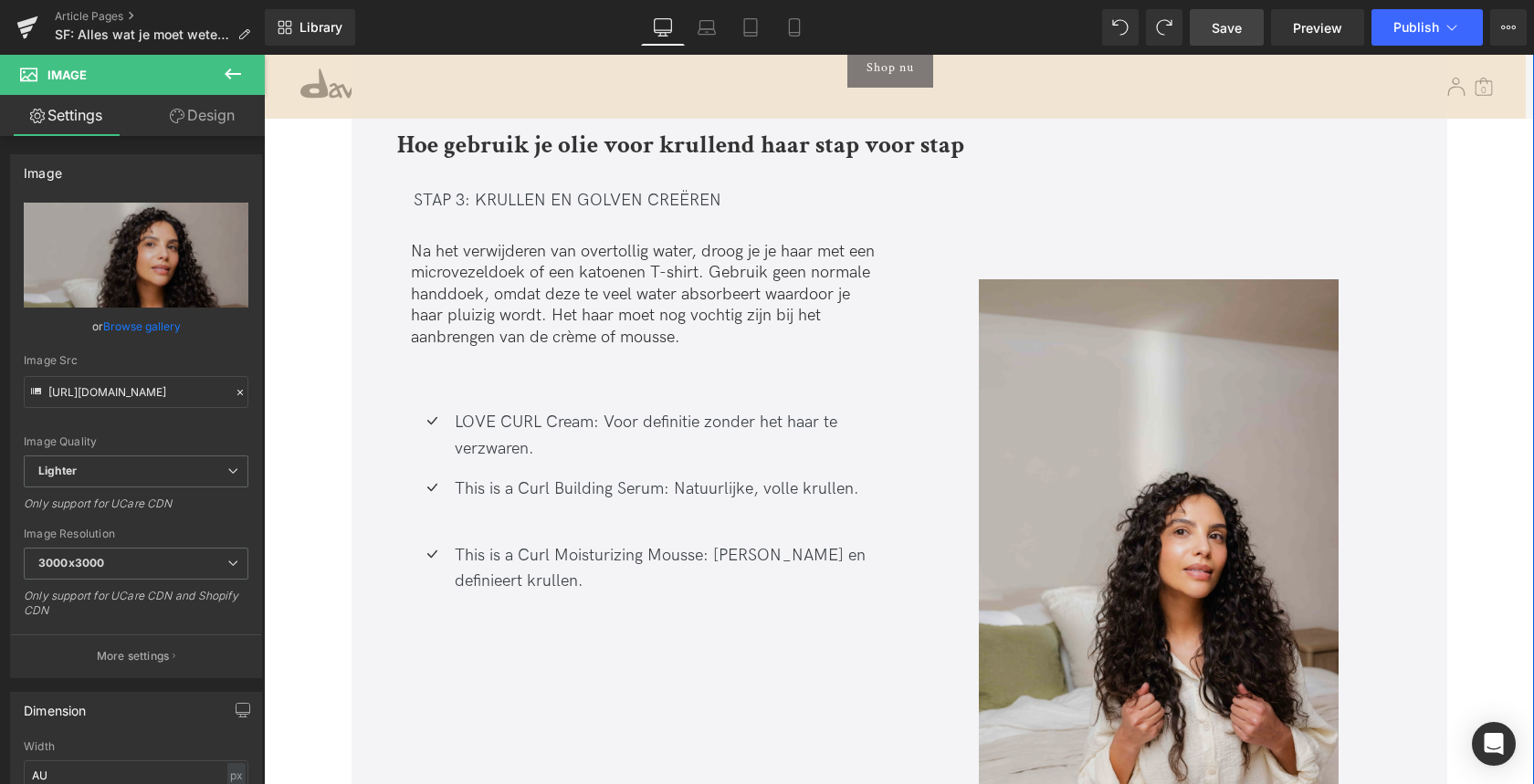
scroll to position [4535, 0]
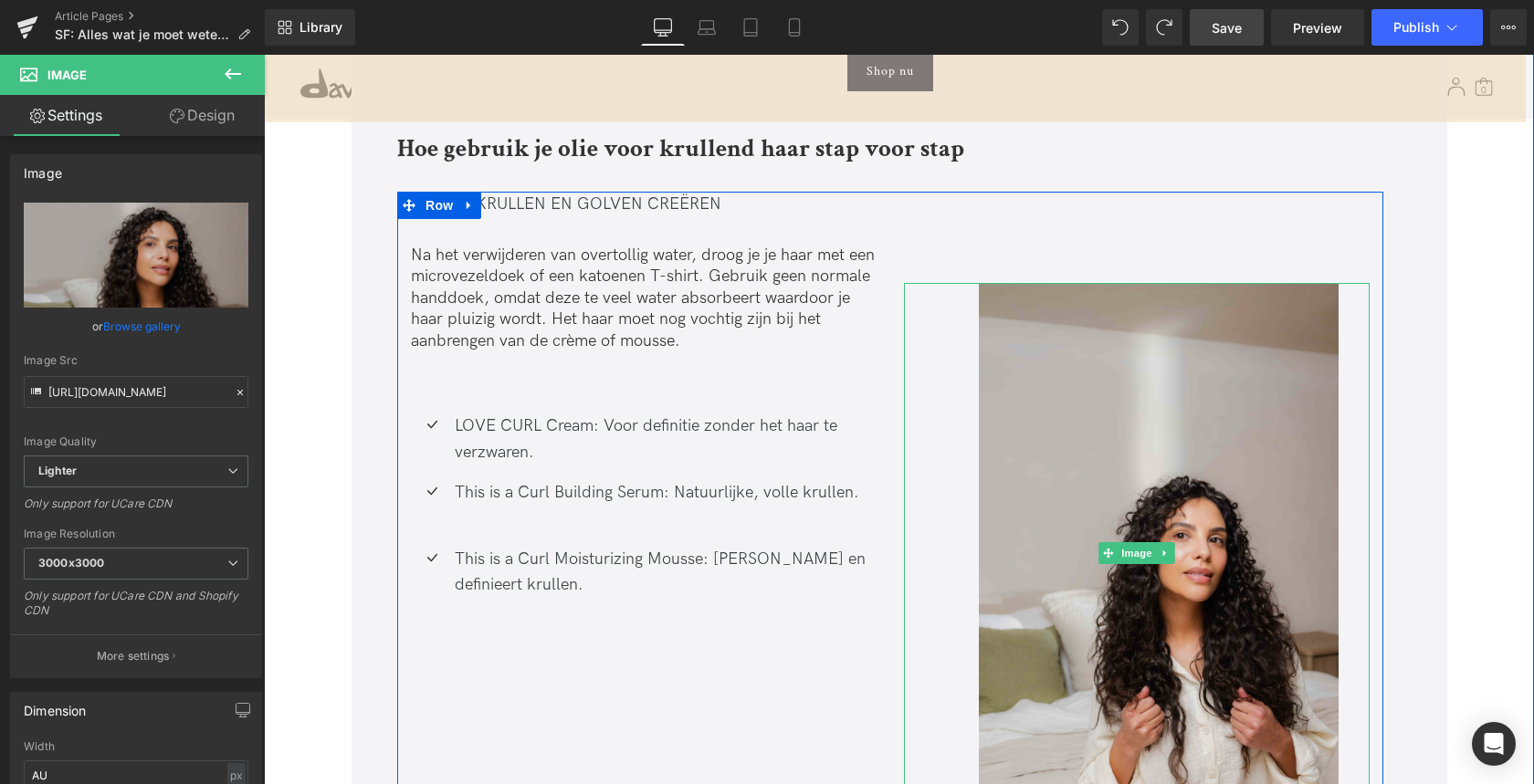
click at [1058, 315] on img at bounding box center [1137, 552] width 466 height 540
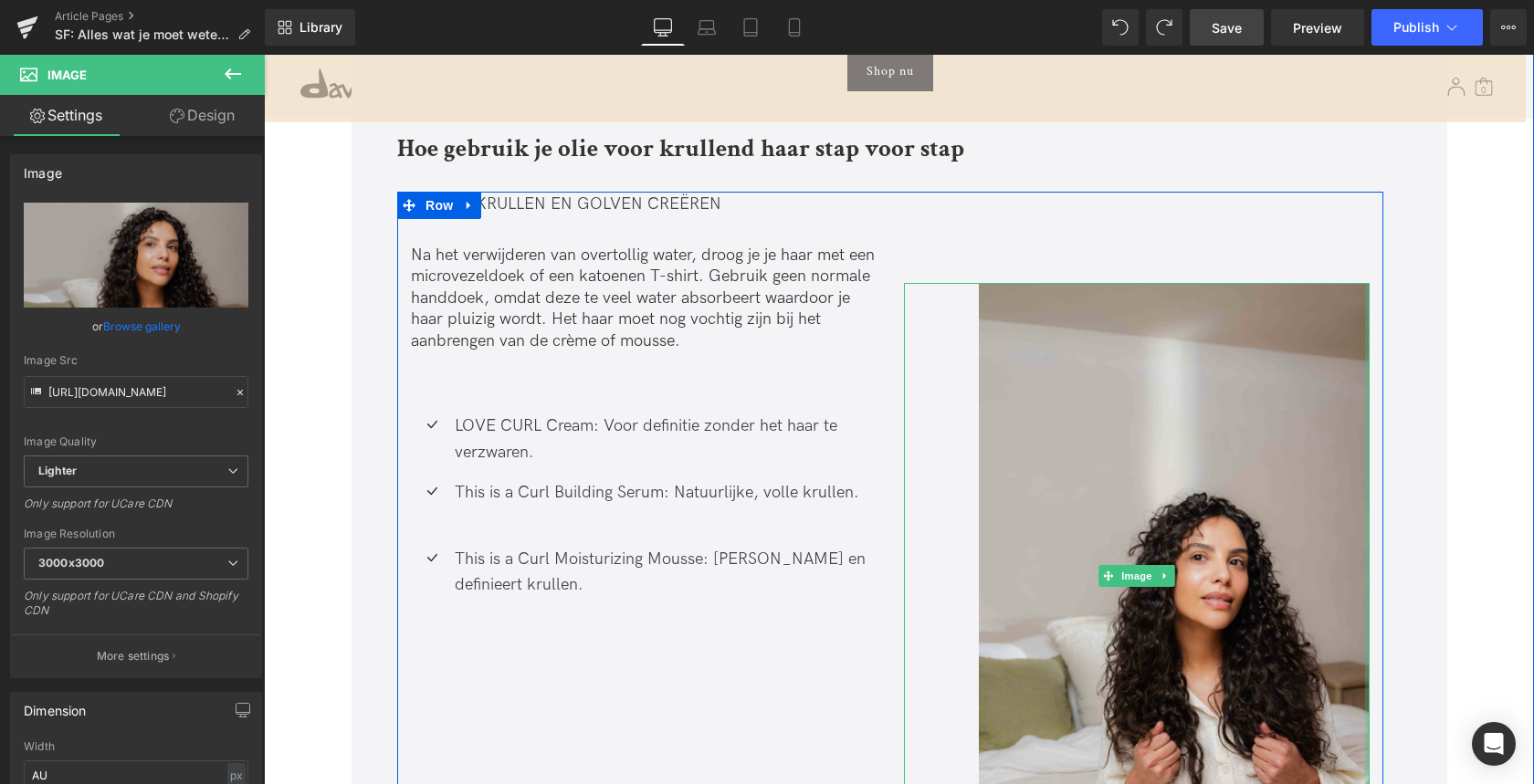
drag, startPoint x: 1361, startPoint y: 273, endPoint x: 1177, endPoint y: 324, distance: 190.9
click at [1400, 272] on div "Alles wat je moet weten over olie voor krullend haar Heading Waarom olie onmisb…" at bounding box center [899, 233] width 1095 height 7991
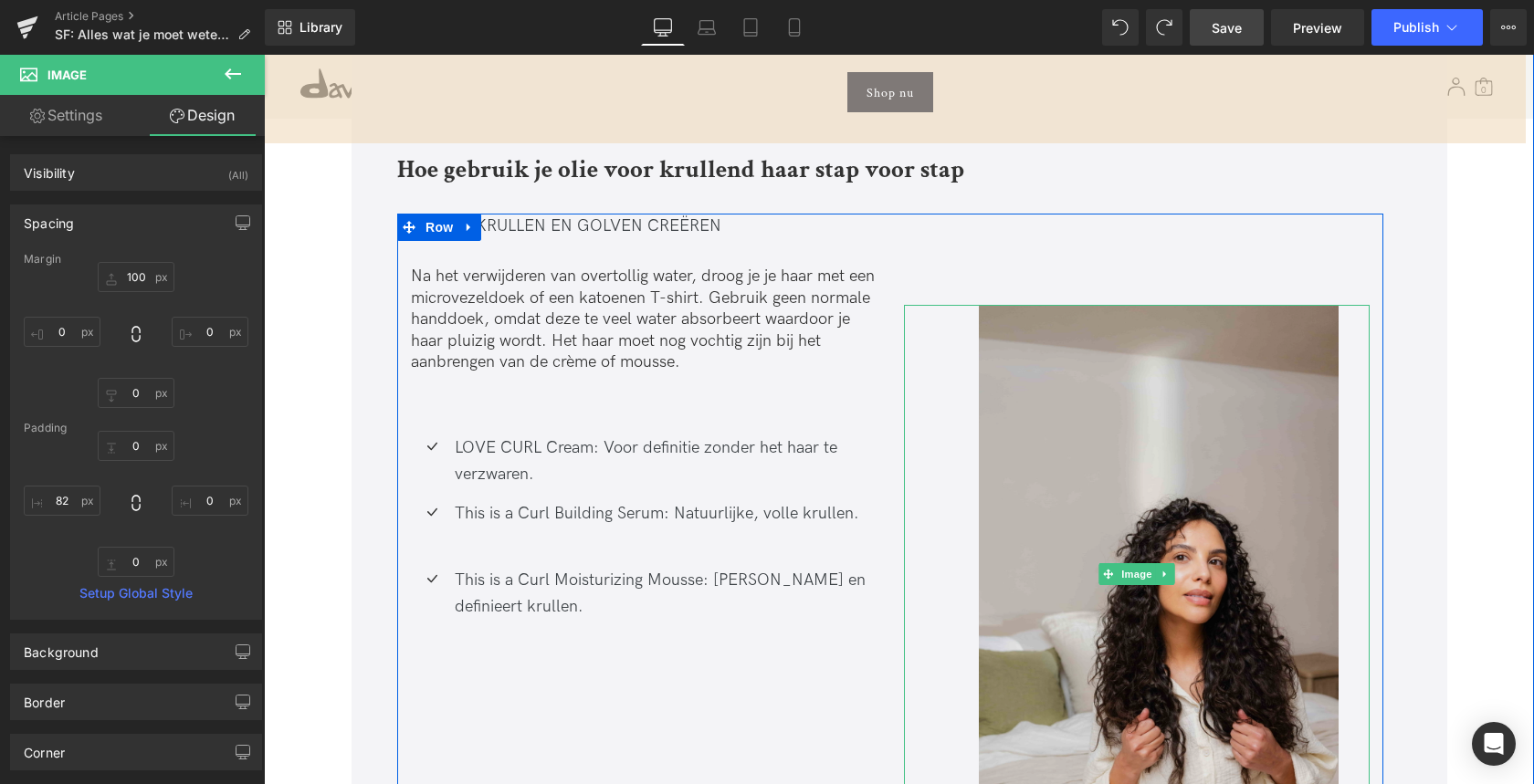
scroll to position [4556, 0]
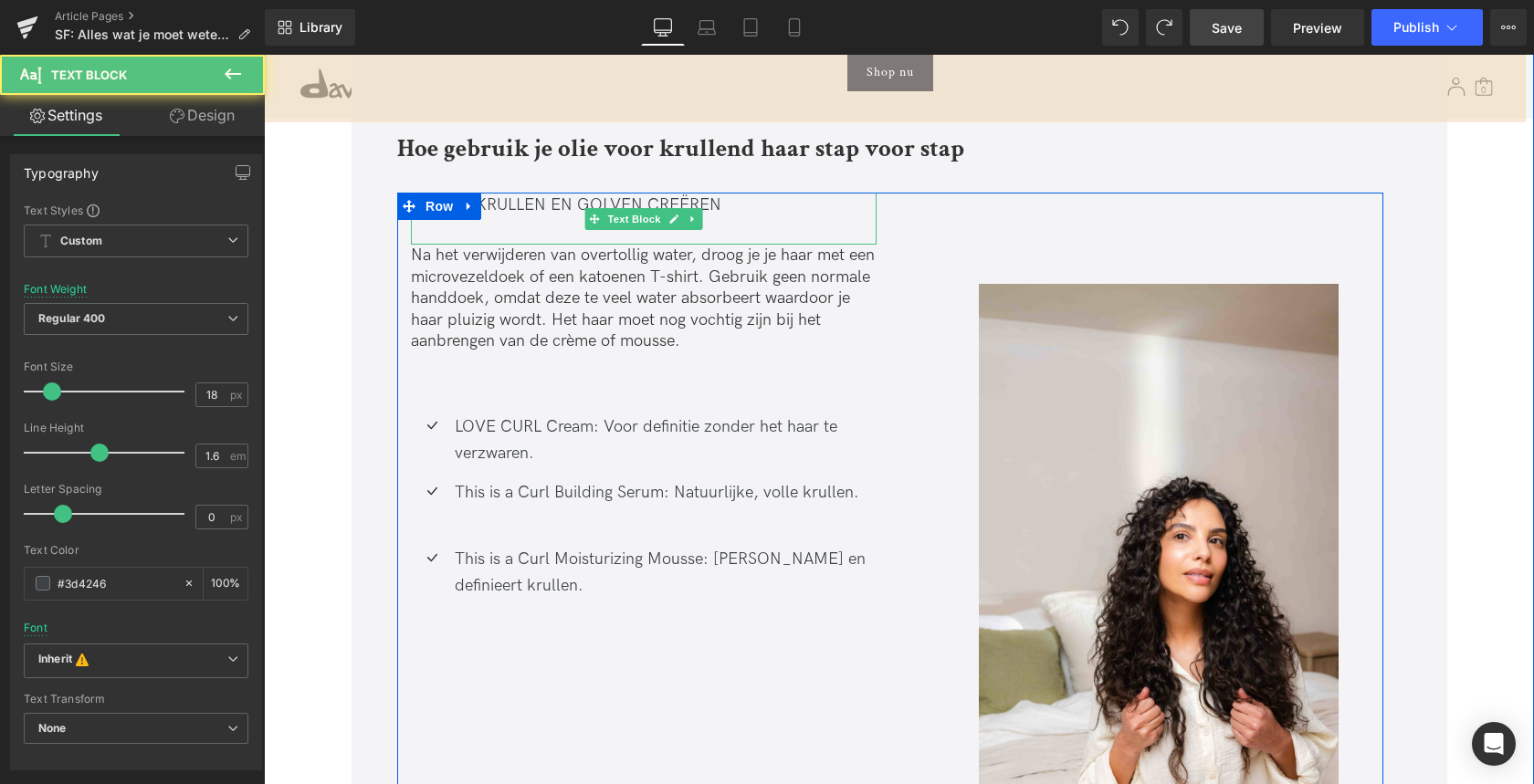
click at [540, 192] on div "STAP 3: KRULLEN EN GOLVEN CREËREN" at bounding box center [643, 218] width 466 height 53
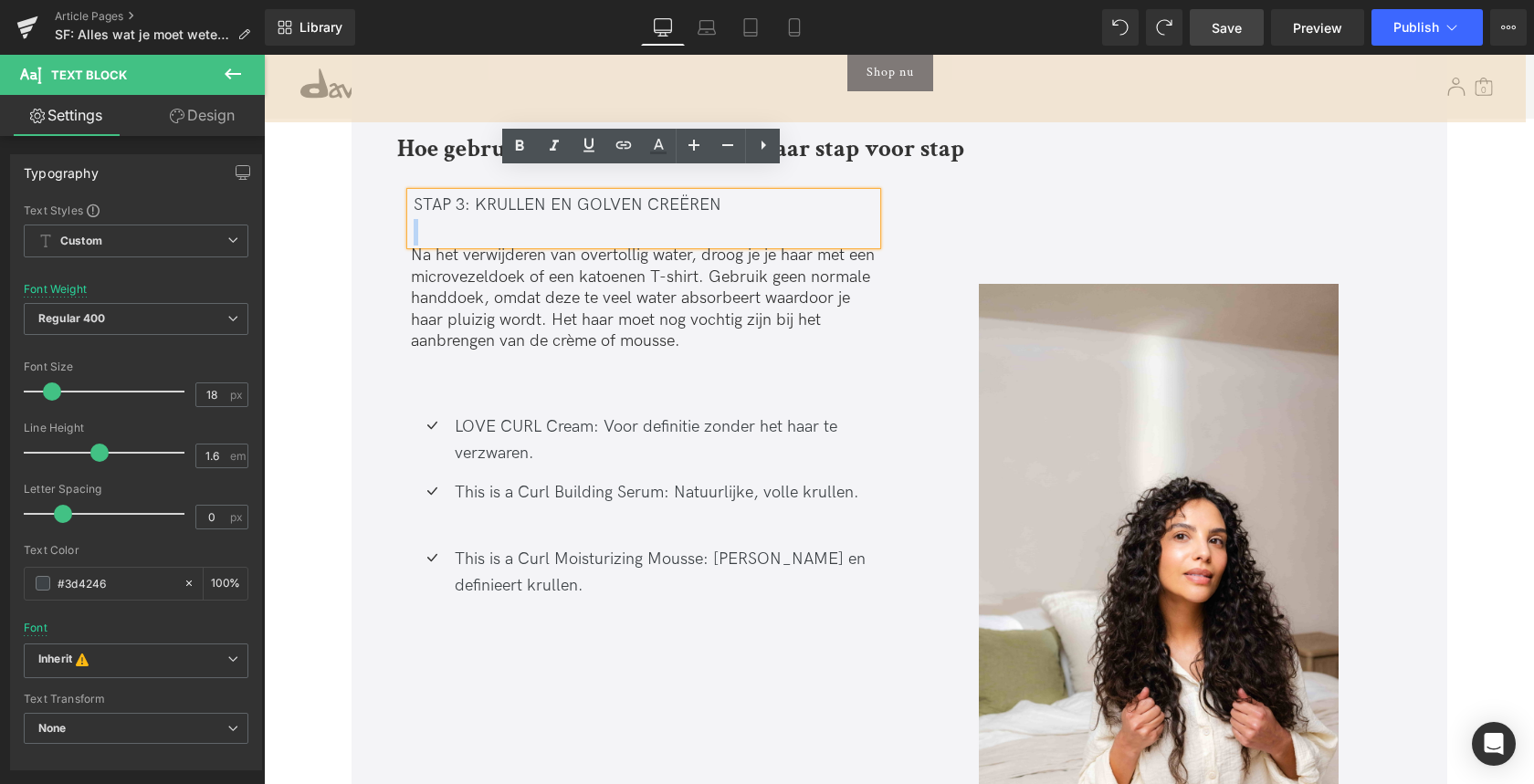
drag, startPoint x: 725, startPoint y: 183, endPoint x: 407, endPoint y: 183, distance: 318.0
click at [411, 192] on div "STAP 3: KRULLEN EN GOLVEN CREËREN" at bounding box center [643, 218] width 466 height 53
click at [424, 192] on div "STAP 3: KRULLEN EN GOLVEN CREËREN" at bounding box center [643, 218] width 466 height 53
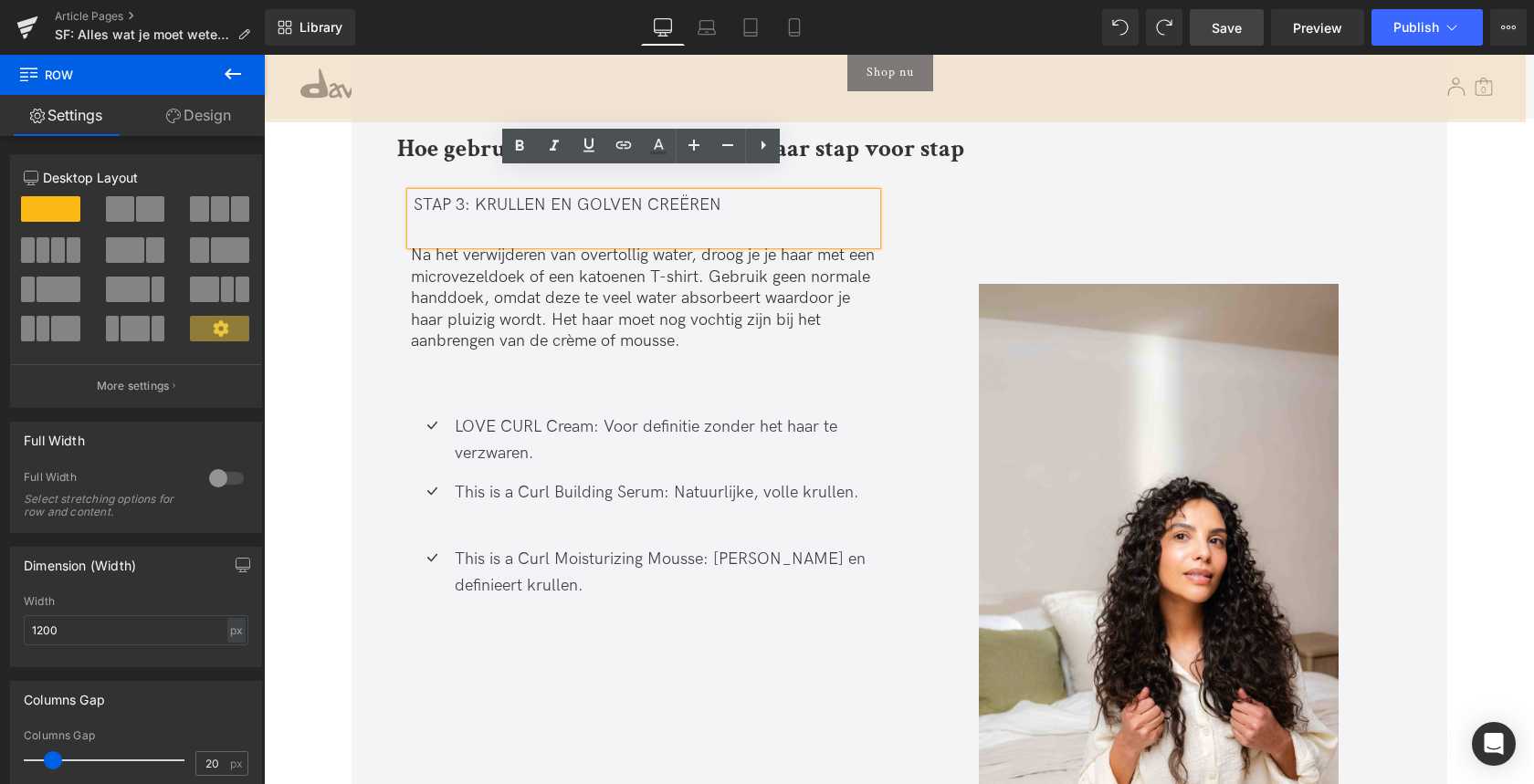
click at [387, 231] on div "Alles wat je moet weten over olie voor krullend haar Heading Waarom olie onmisb…" at bounding box center [890, 157] width 1022 height 7829
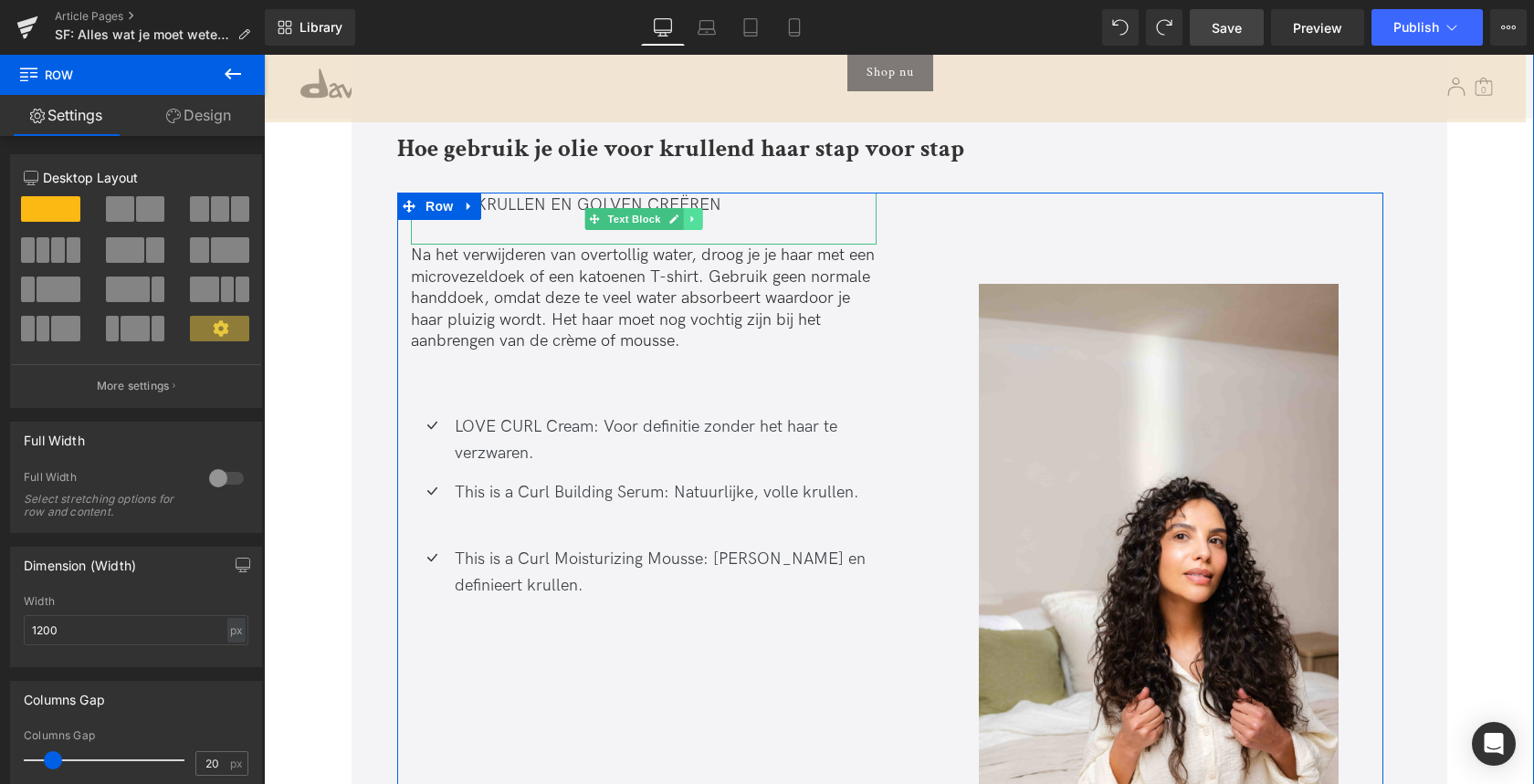
click at [693, 213] on icon at bounding box center [693, 218] width 10 height 11
click at [699, 213] on icon at bounding box center [702, 218] width 10 height 10
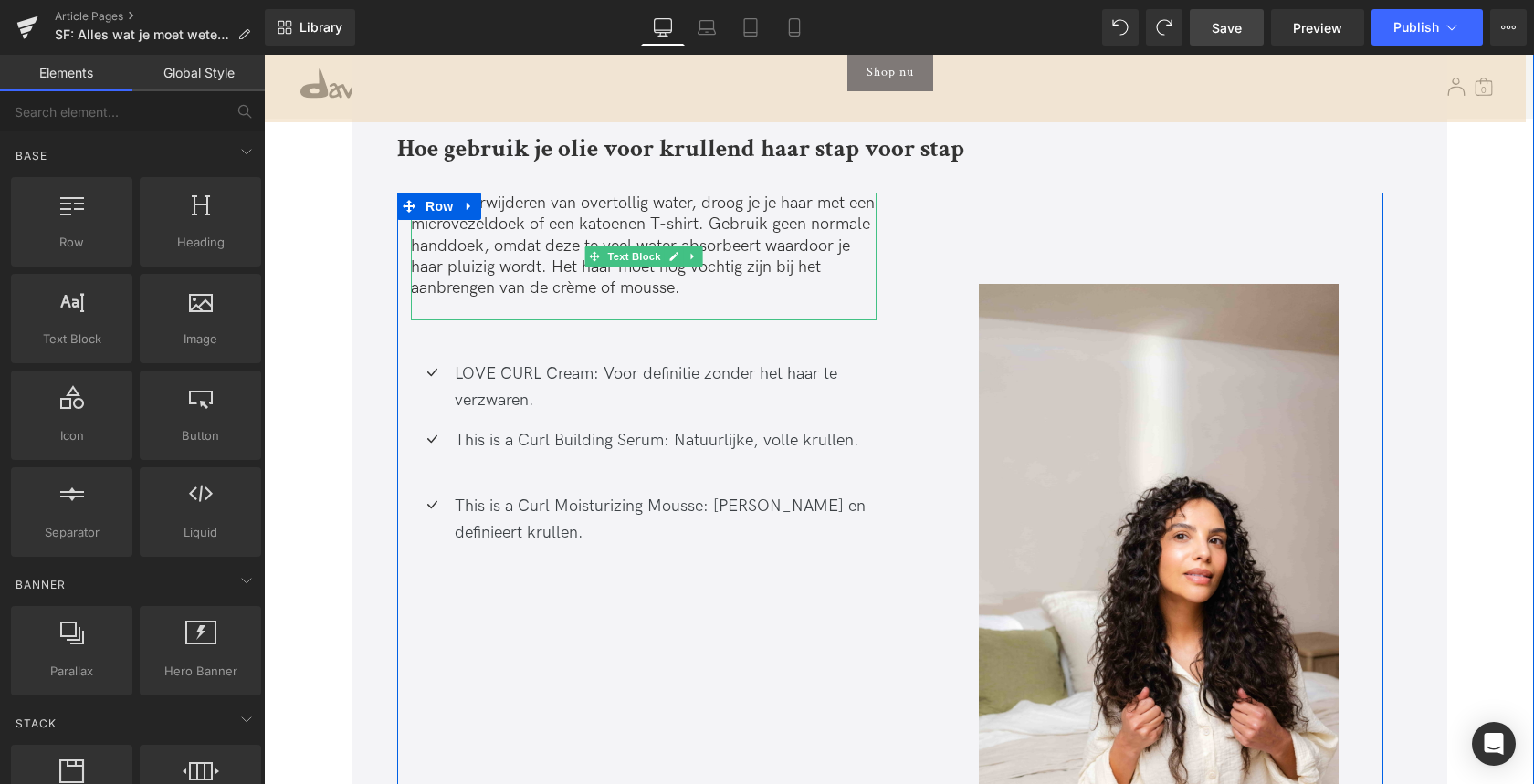
click at [693, 251] on icon at bounding box center [693, 256] width 10 height 11
click at [697, 251] on icon at bounding box center [702, 256] width 10 height 11
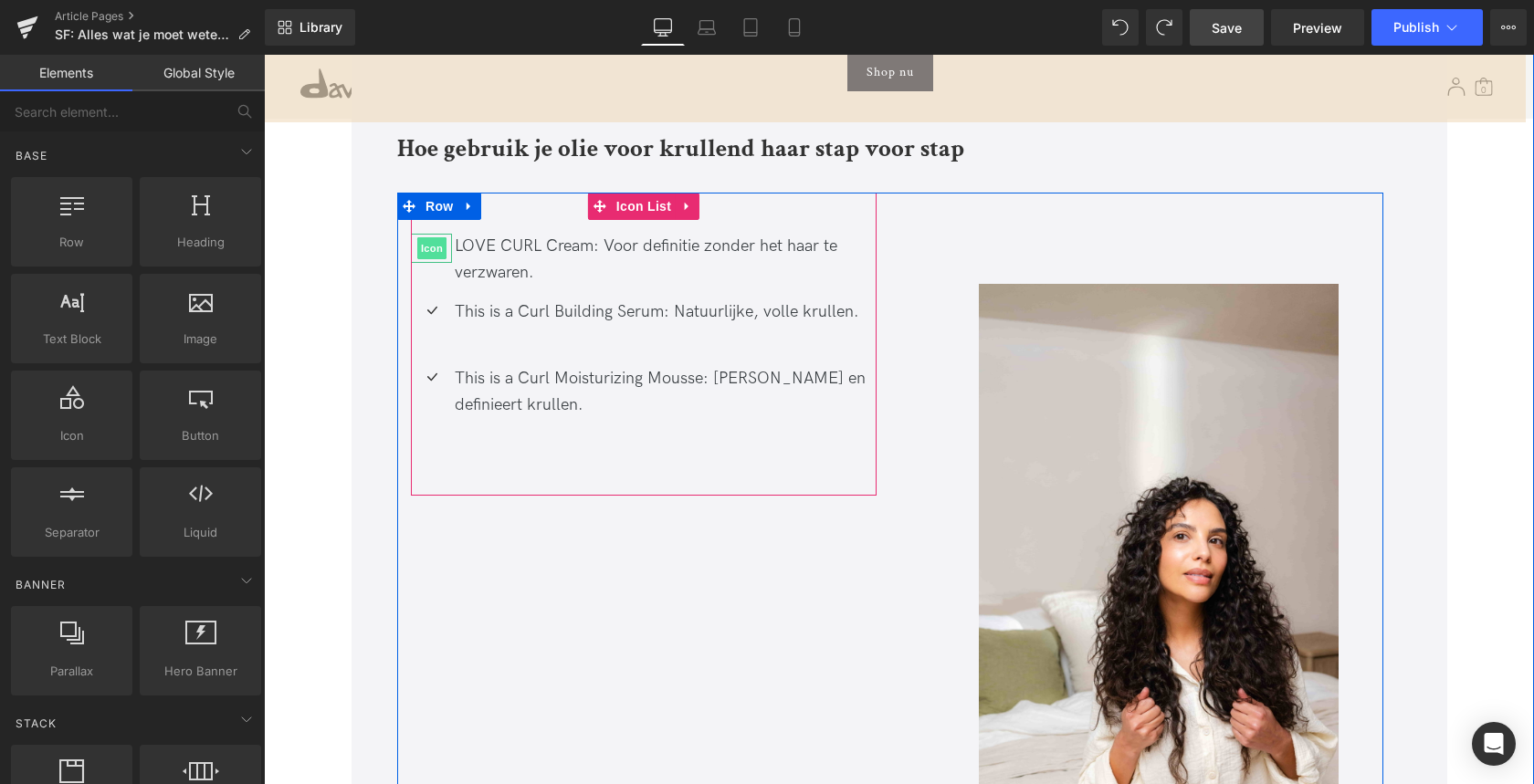
click at [424, 238] on span "Icon" at bounding box center [432, 248] width 29 height 22
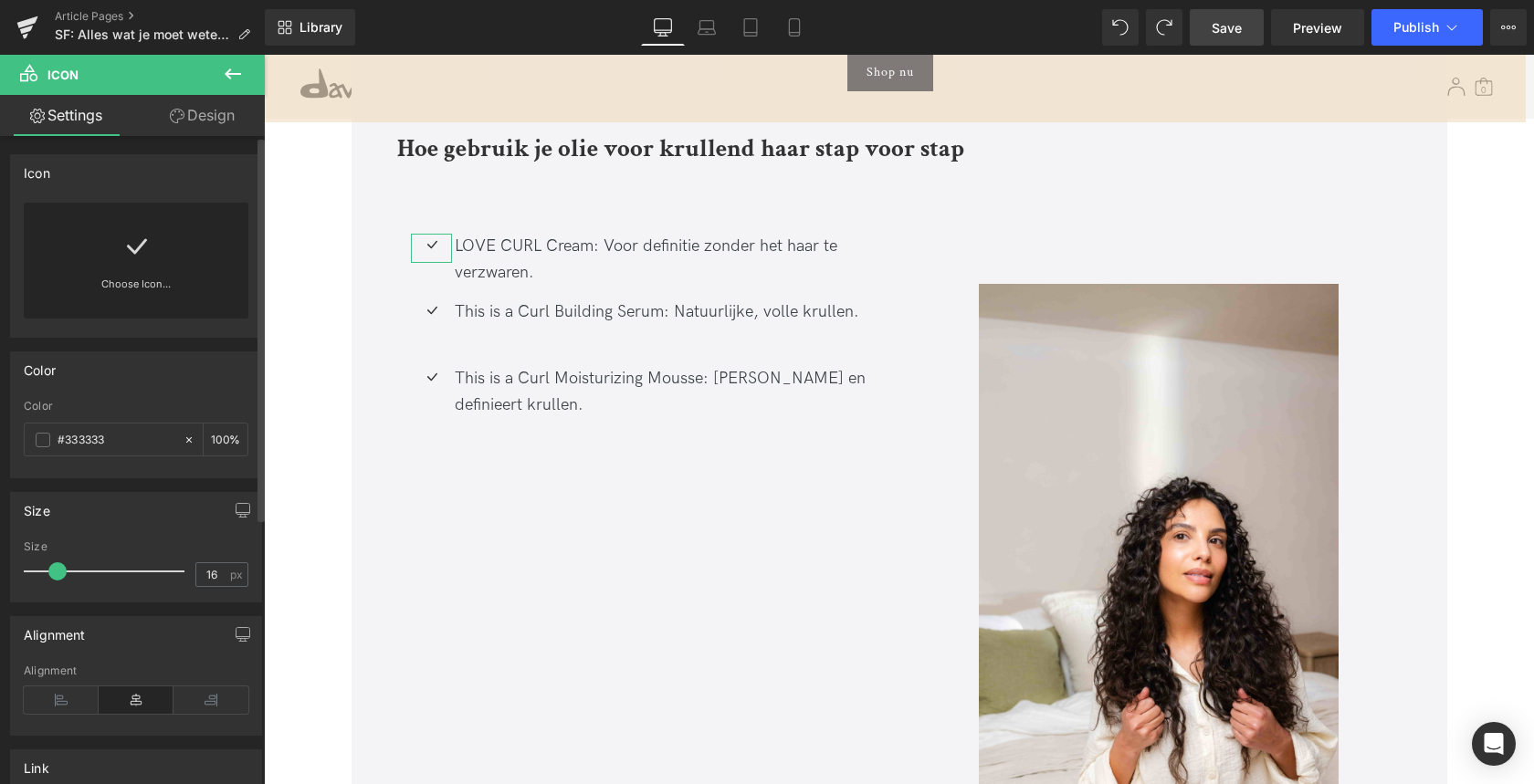
click at [125, 268] on link at bounding box center [136, 239] width 29 height 73
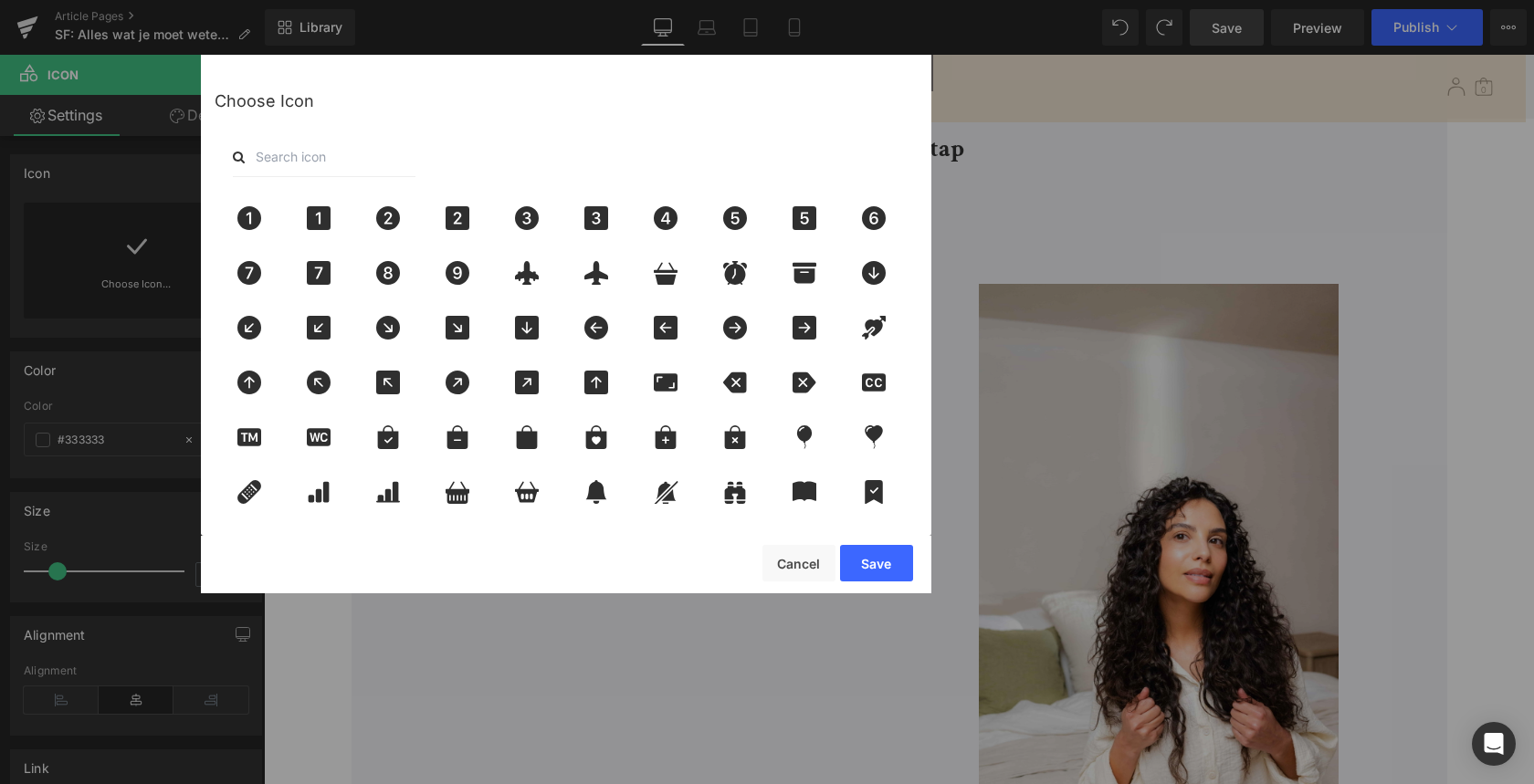
click at [324, 153] on input "text" at bounding box center [324, 157] width 183 height 41
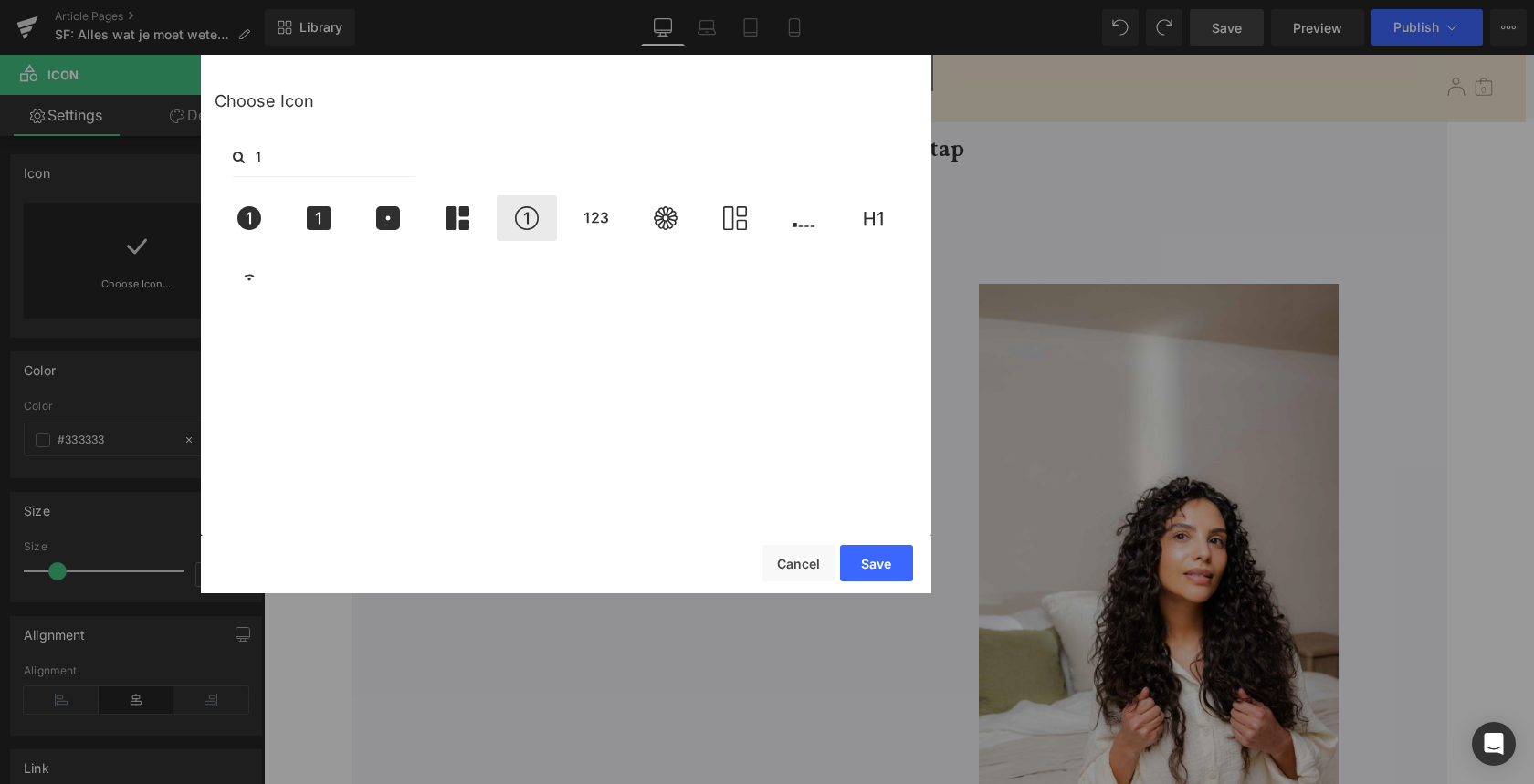
type input "1"
click at [526, 225] on icon at bounding box center [526, 218] width 39 height 24
click at [880, 557] on button "Save" at bounding box center [876, 563] width 73 height 37
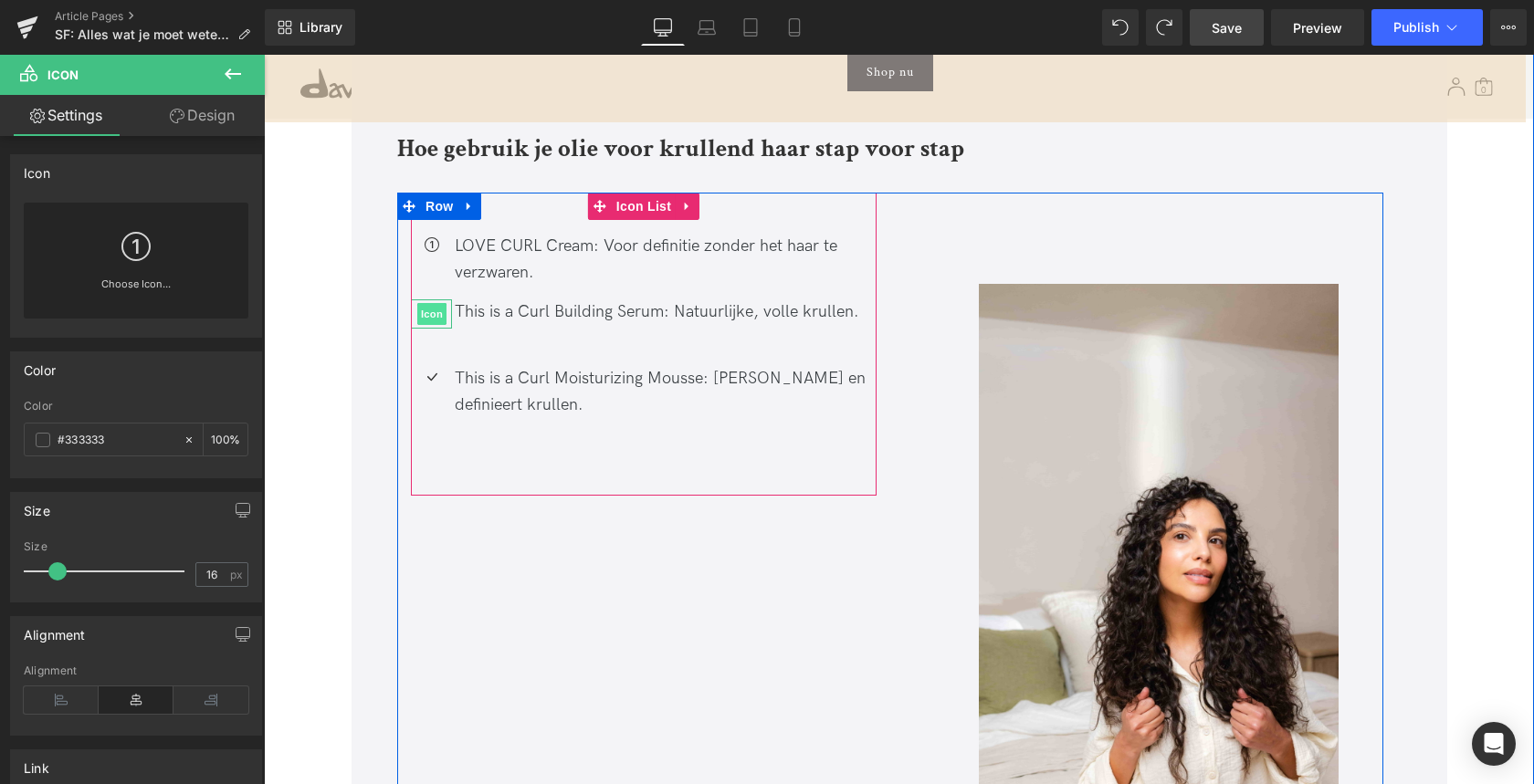
click at [432, 303] on span "Icon" at bounding box center [432, 314] width 29 height 22
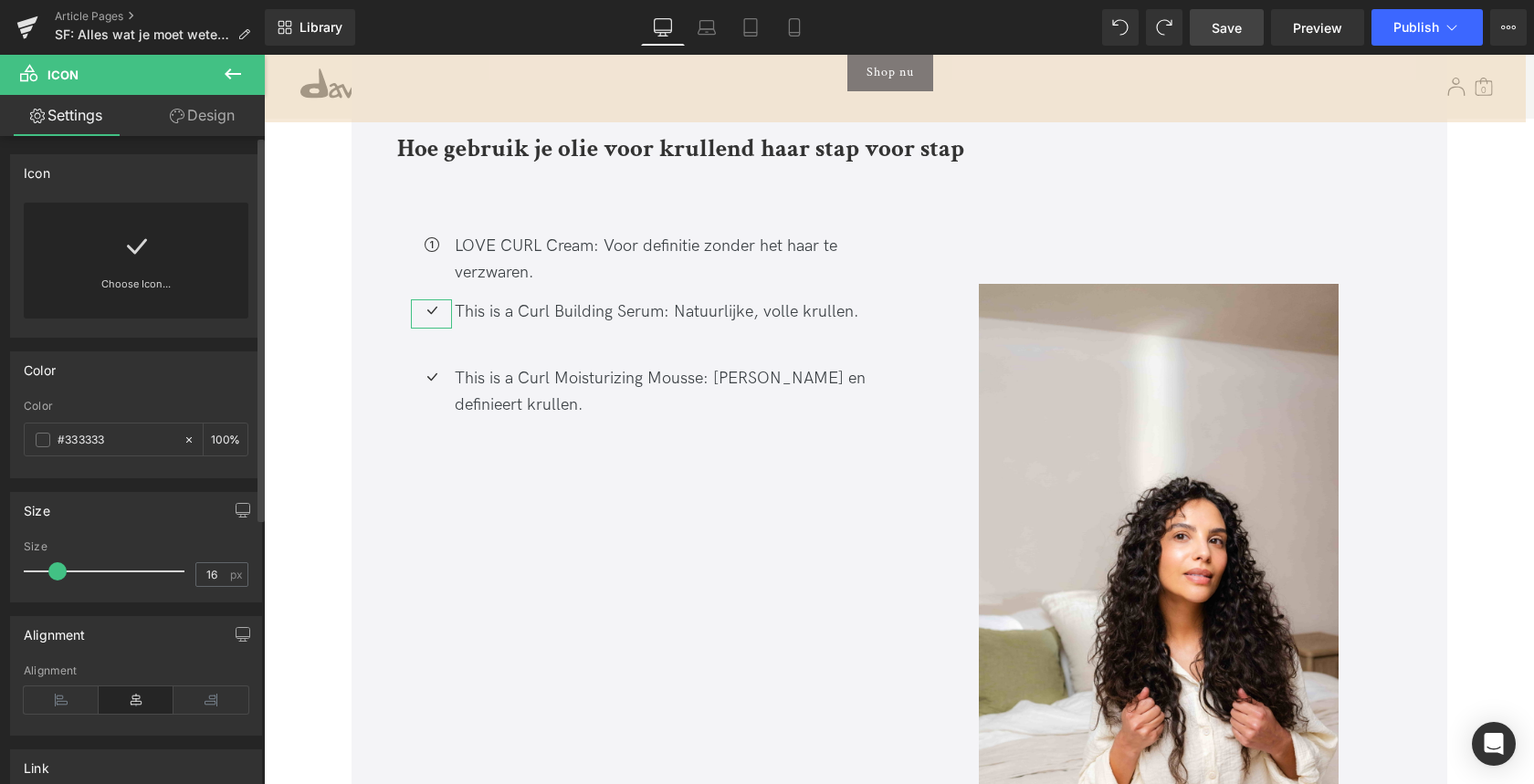
click at [157, 275] on link "Choose Icon..." at bounding box center [136, 296] width 224 height 42
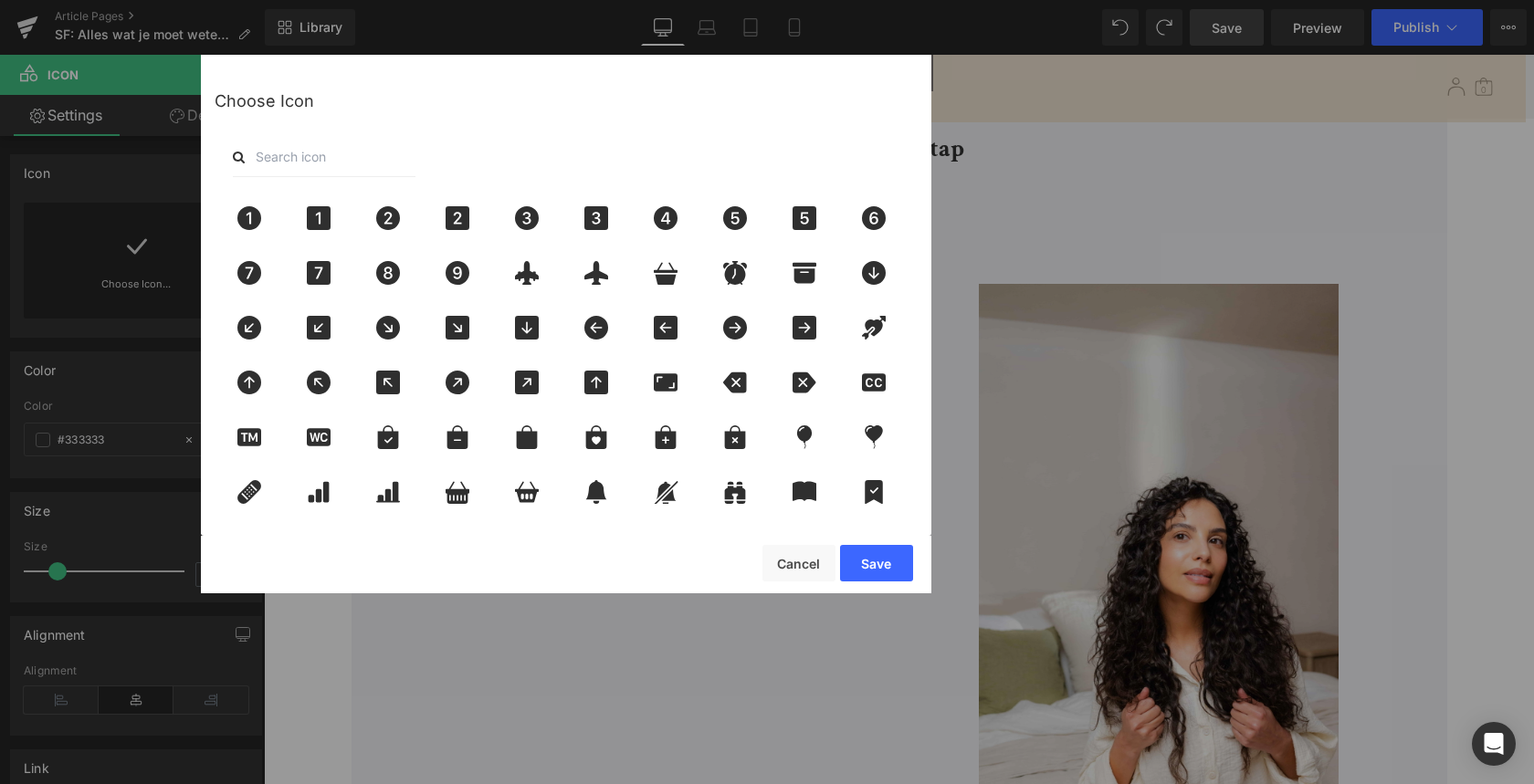
click at [314, 156] on input "text" at bounding box center [324, 157] width 183 height 41
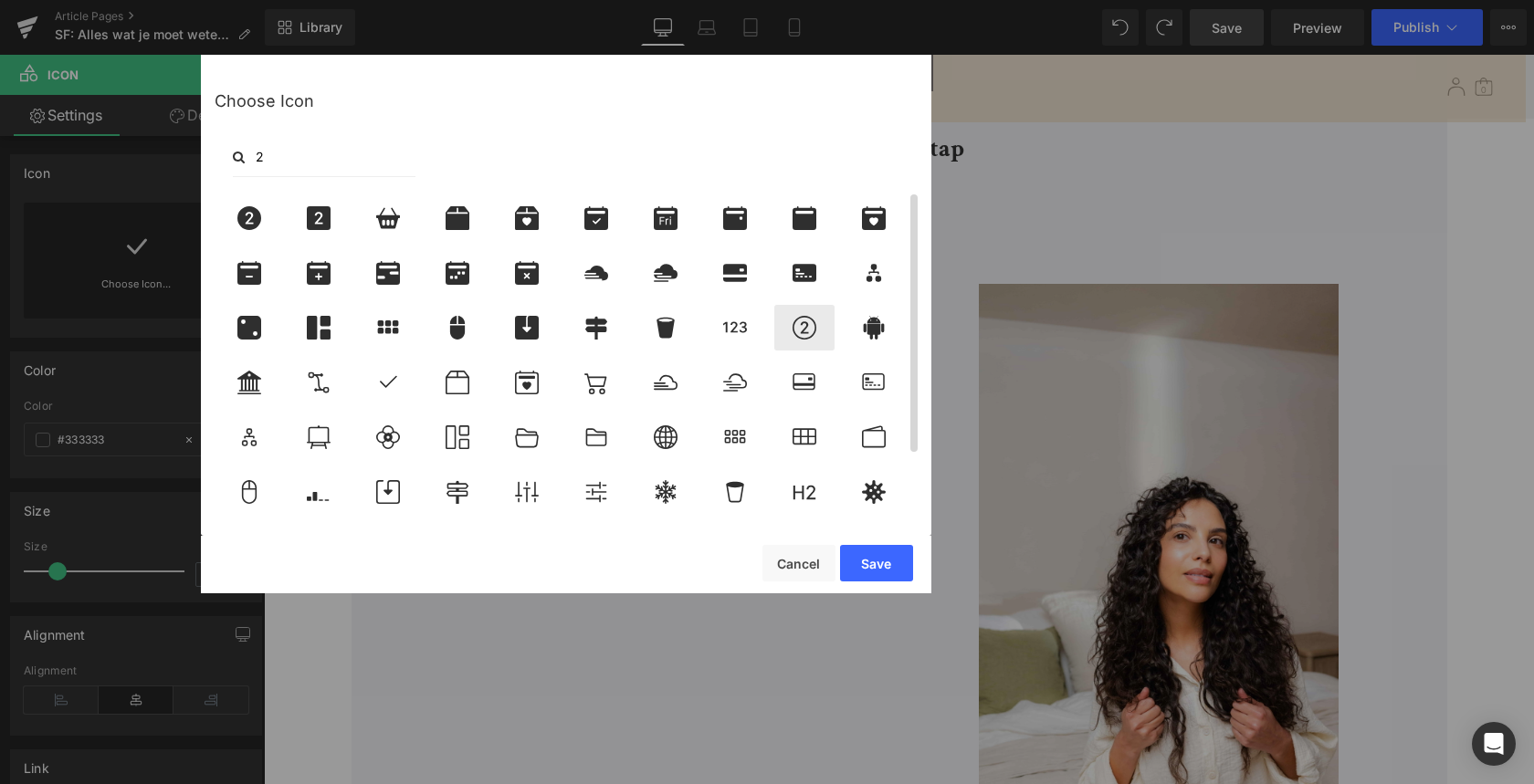
type input "2"
click at [791, 326] on icon at bounding box center [805, 327] width 39 height 24
click at [883, 565] on button "Save" at bounding box center [876, 563] width 73 height 37
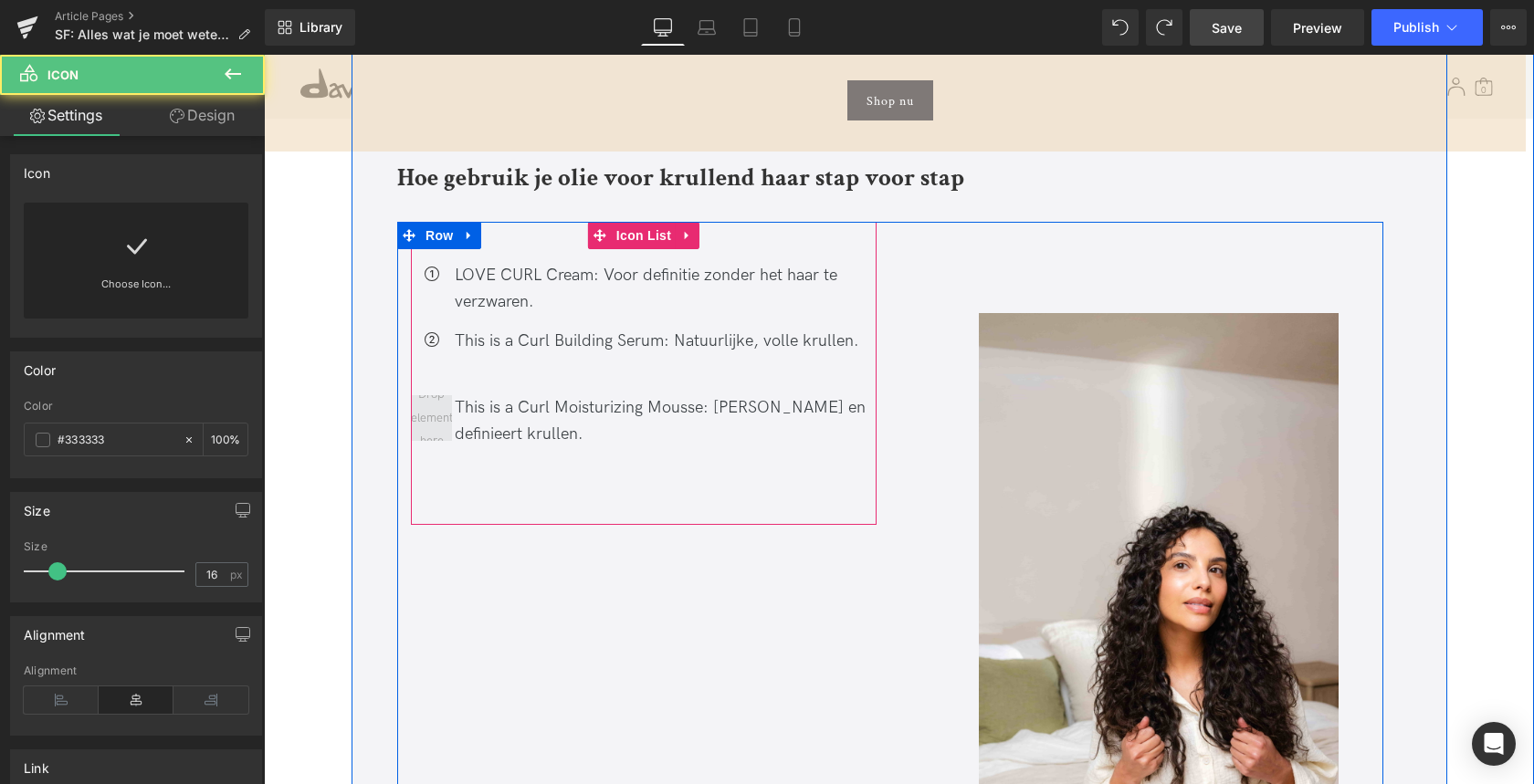
scroll to position [4585, 0]
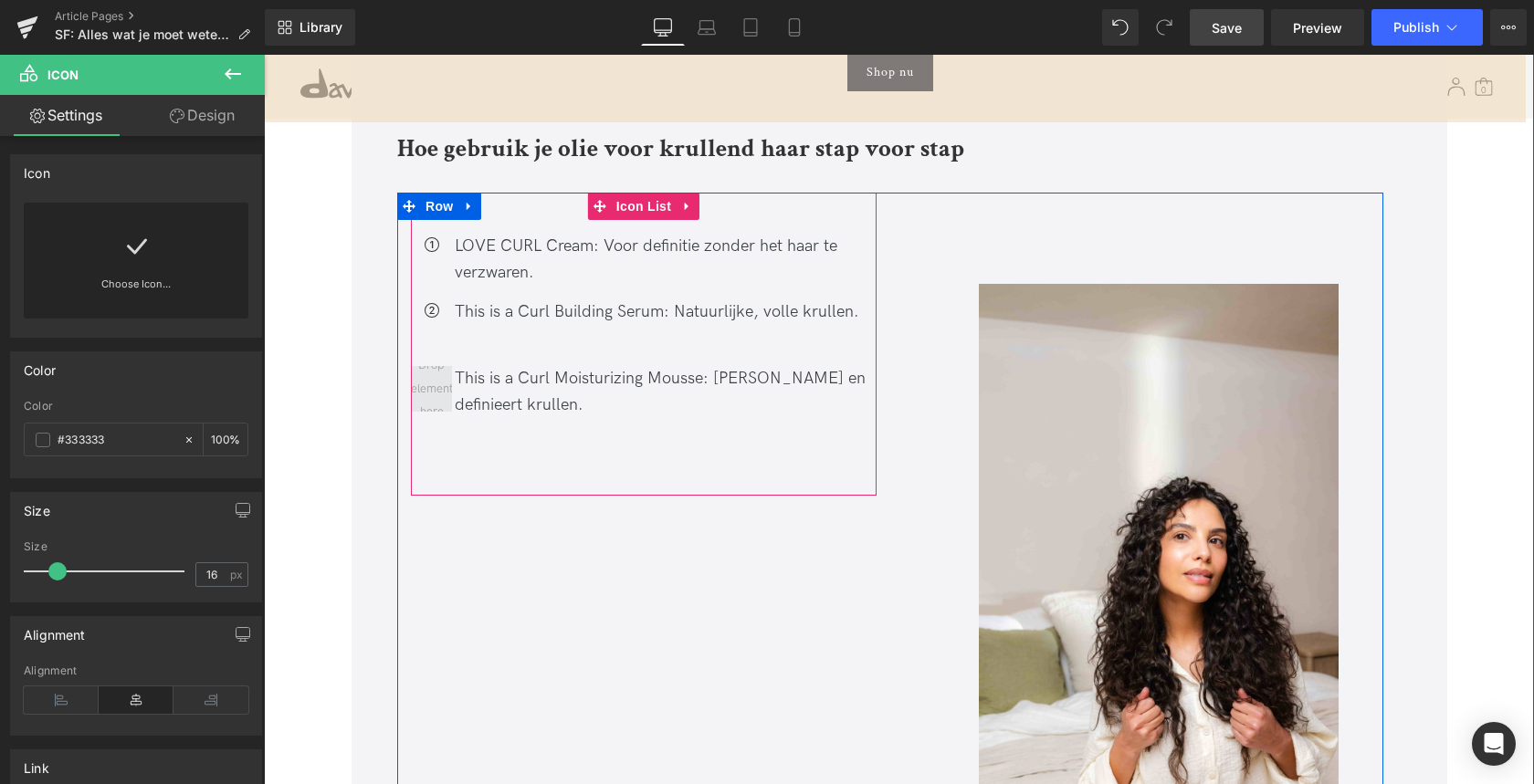
click at [425, 364] on span at bounding box center [432, 389] width 55 height 79
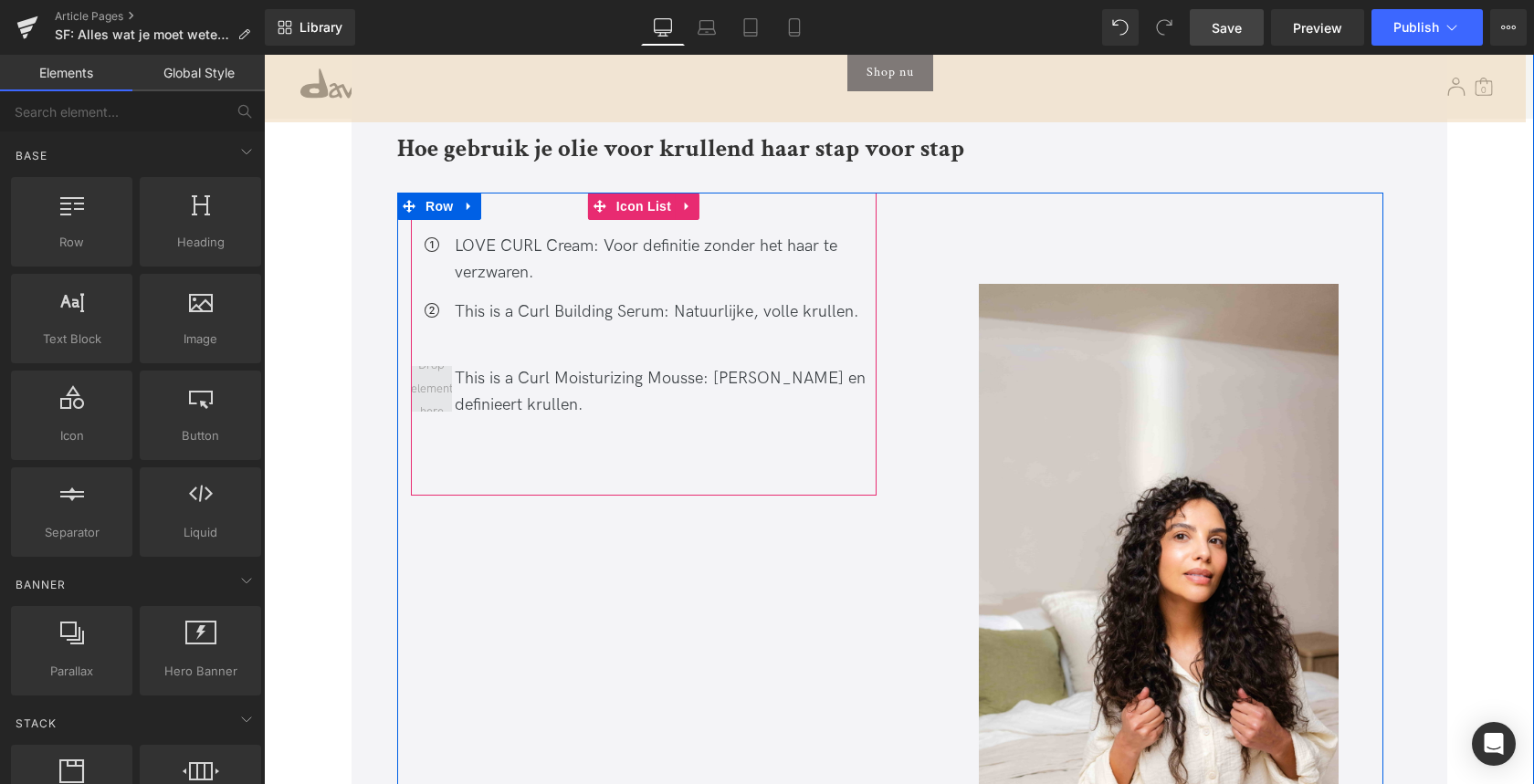
click at [425, 364] on span at bounding box center [432, 389] width 55 height 79
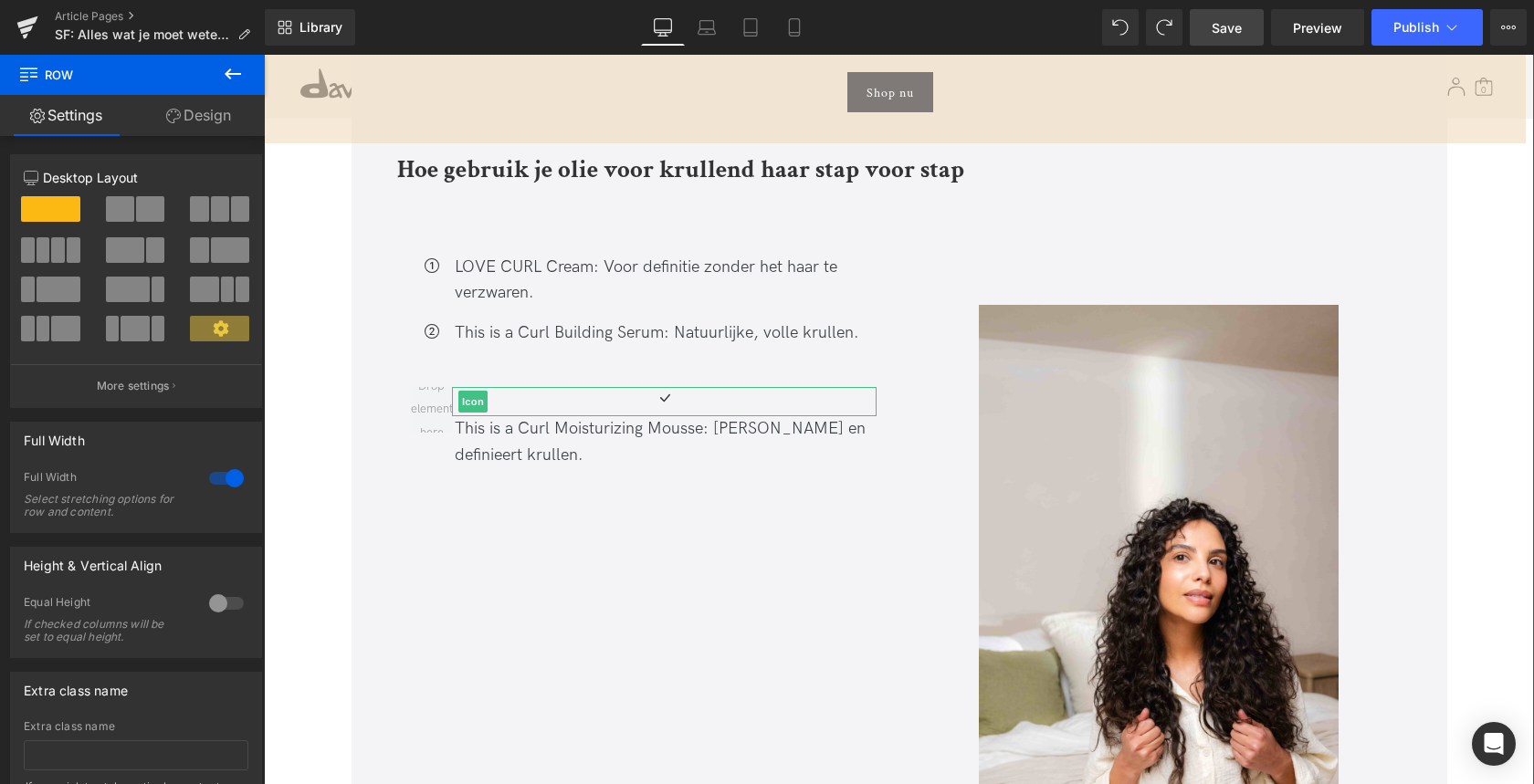
scroll to position [4599, 0]
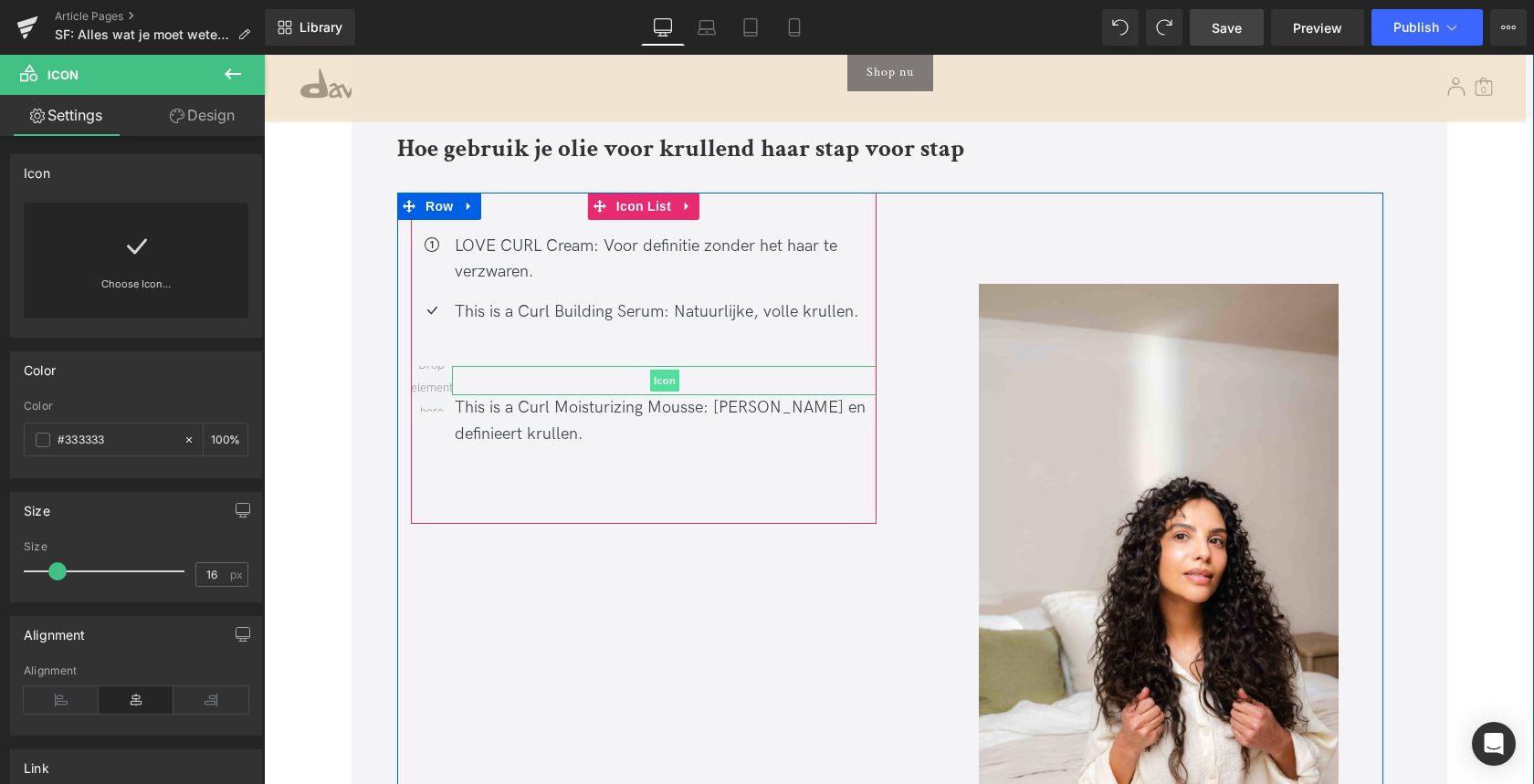
click at [664, 370] on span "Icon" at bounding box center [665, 380] width 29 height 22
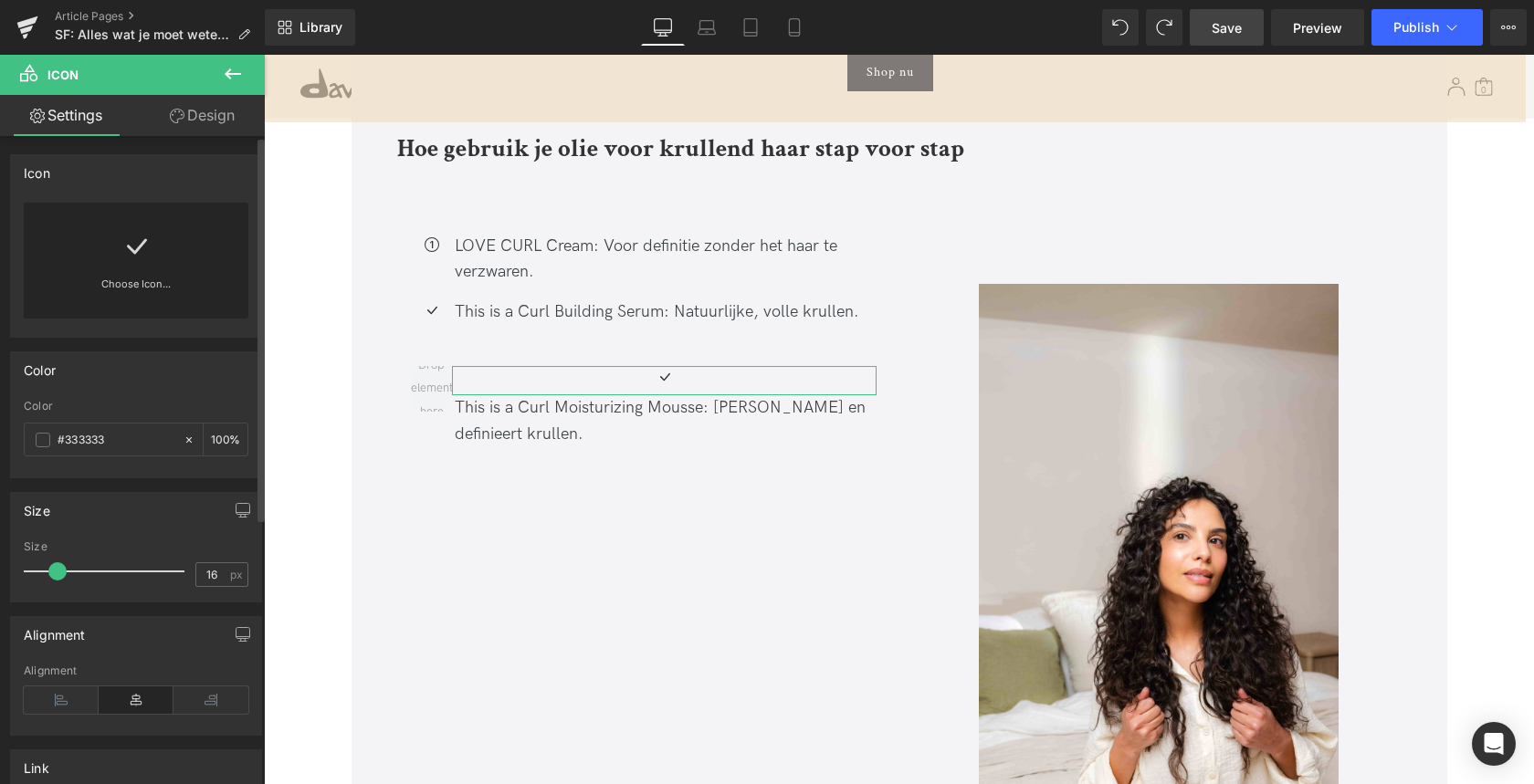
click at [144, 264] on link at bounding box center [136, 239] width 29 height 73
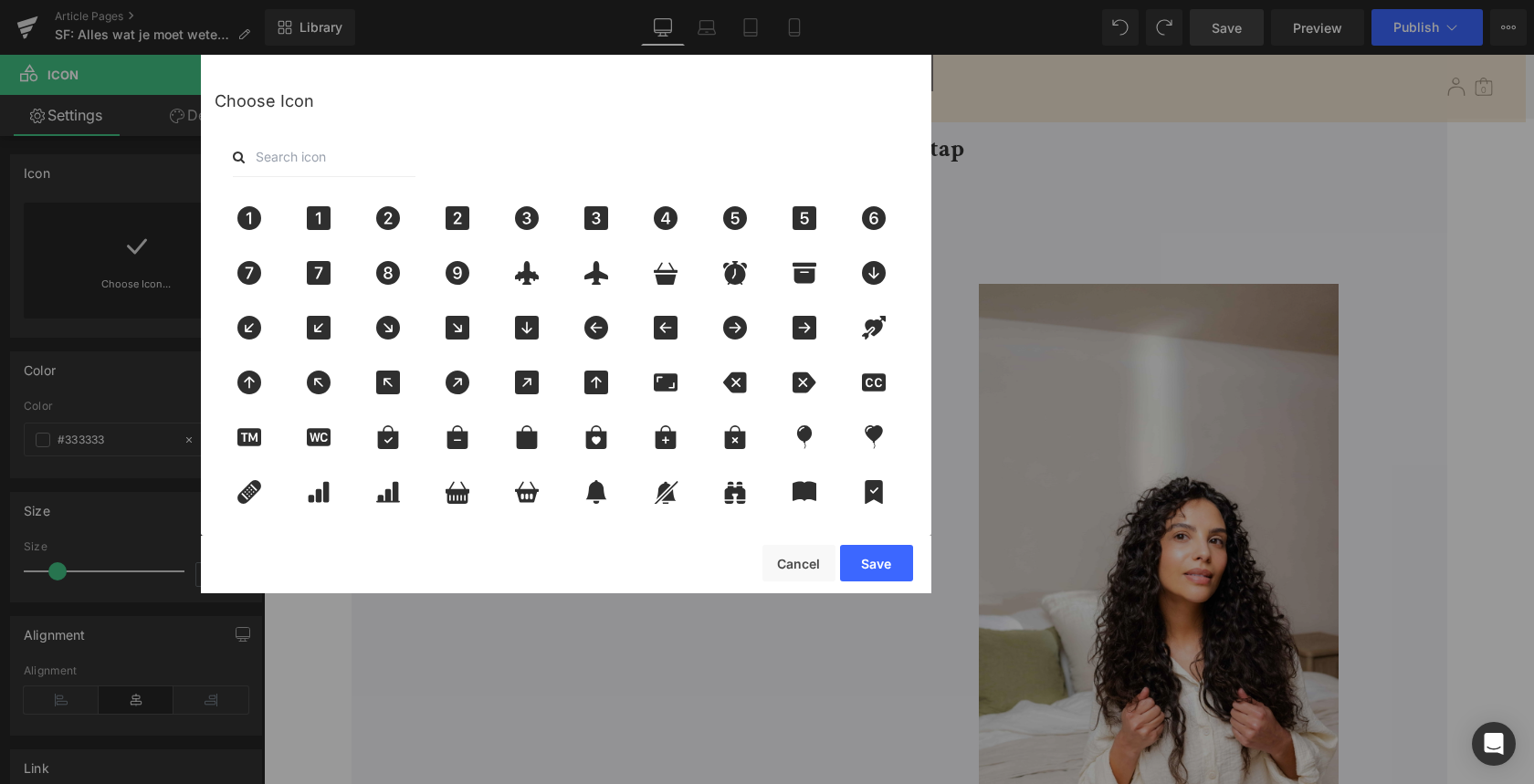
click at [333, 155] on input "text" at bounding box center [324, 157] width 183 height 41
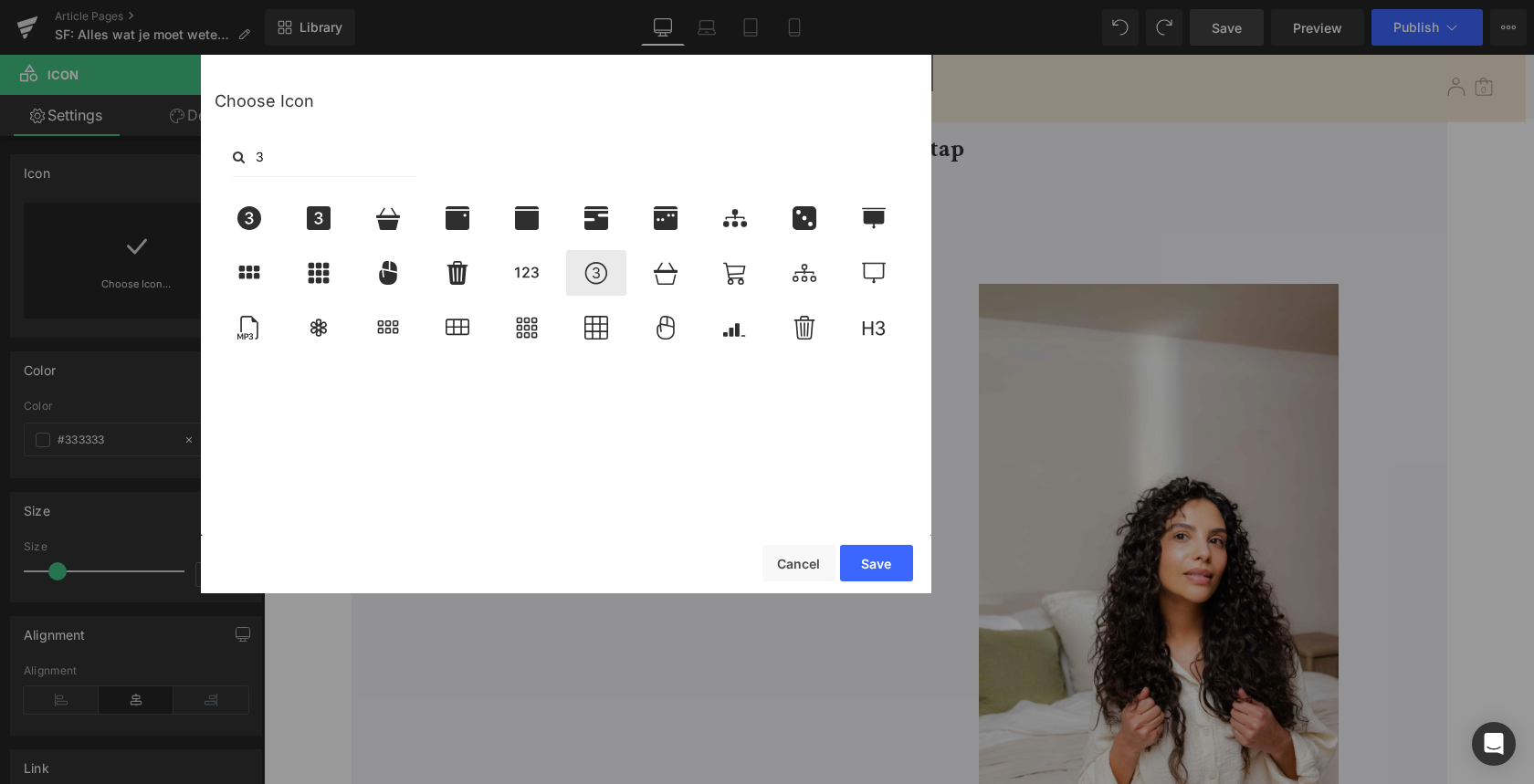
type input "3"
click at [607, 278] on icon at bounding box center [596, 272] width 39 height 24
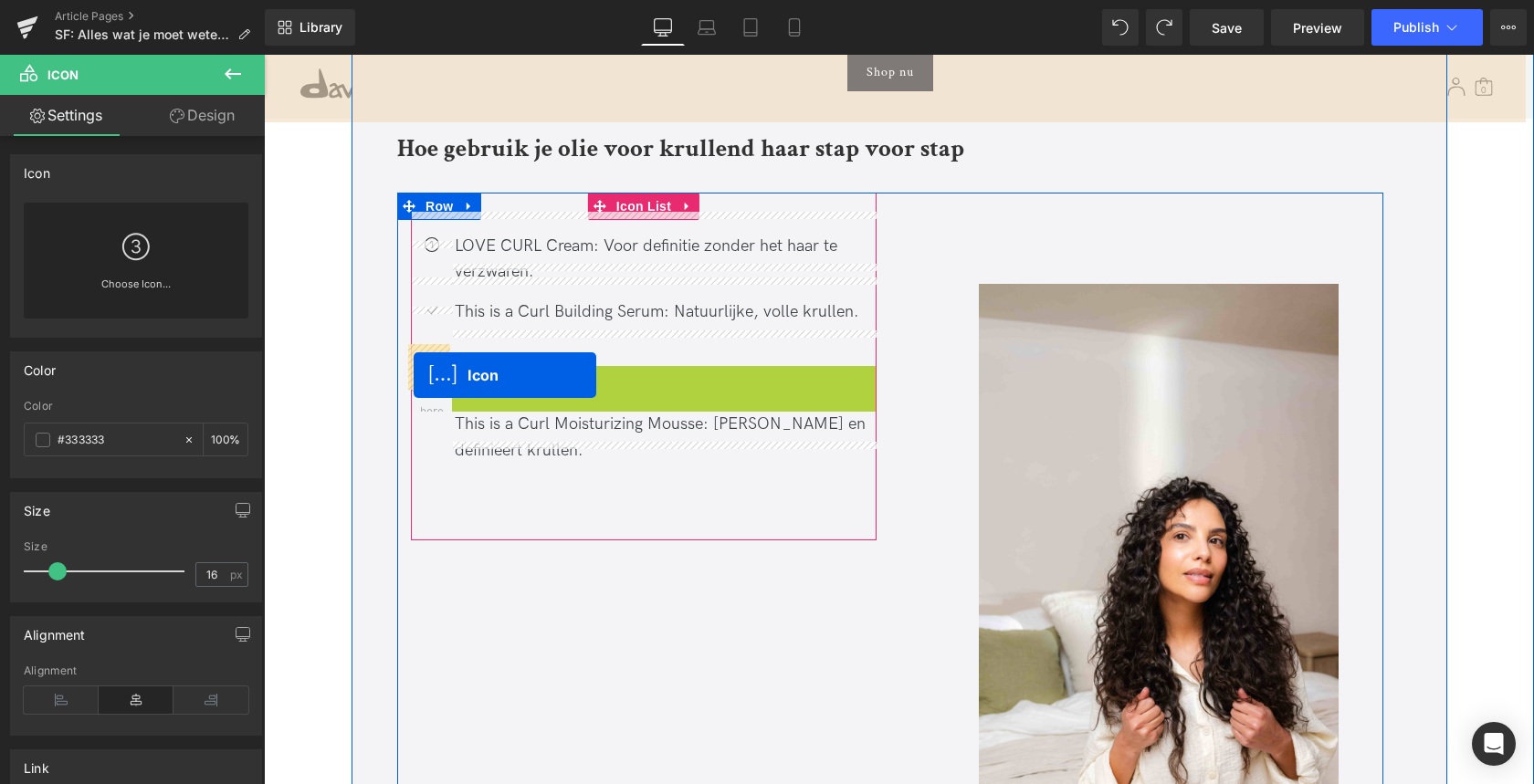
drag, startPoint x: 658, startPoint y: 356, endPoint x: 413, endPoint y: 375, distance: 245.7
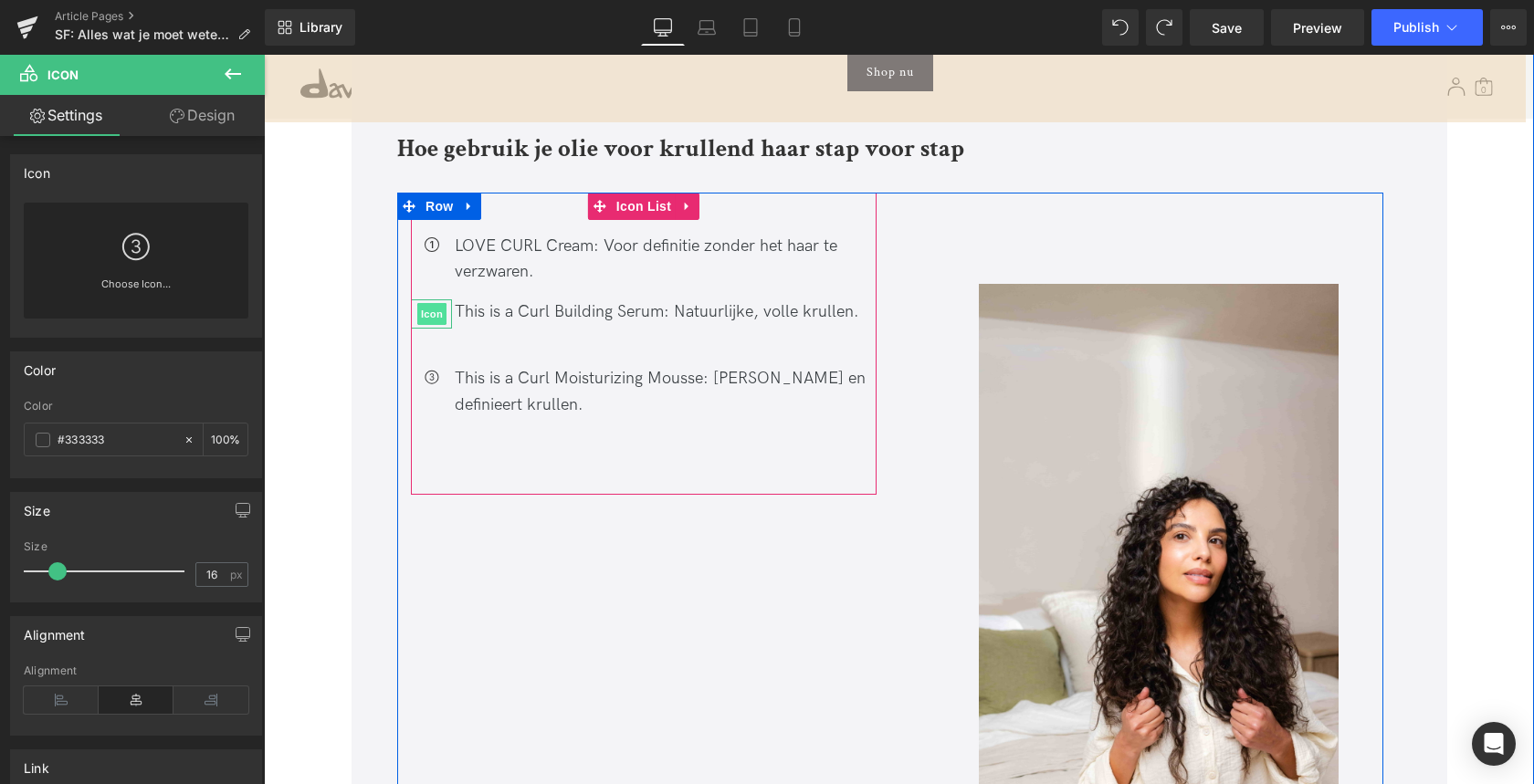
click at [429, 303] on span "Icon" at bounding box center [432, 314] width 29 height 22
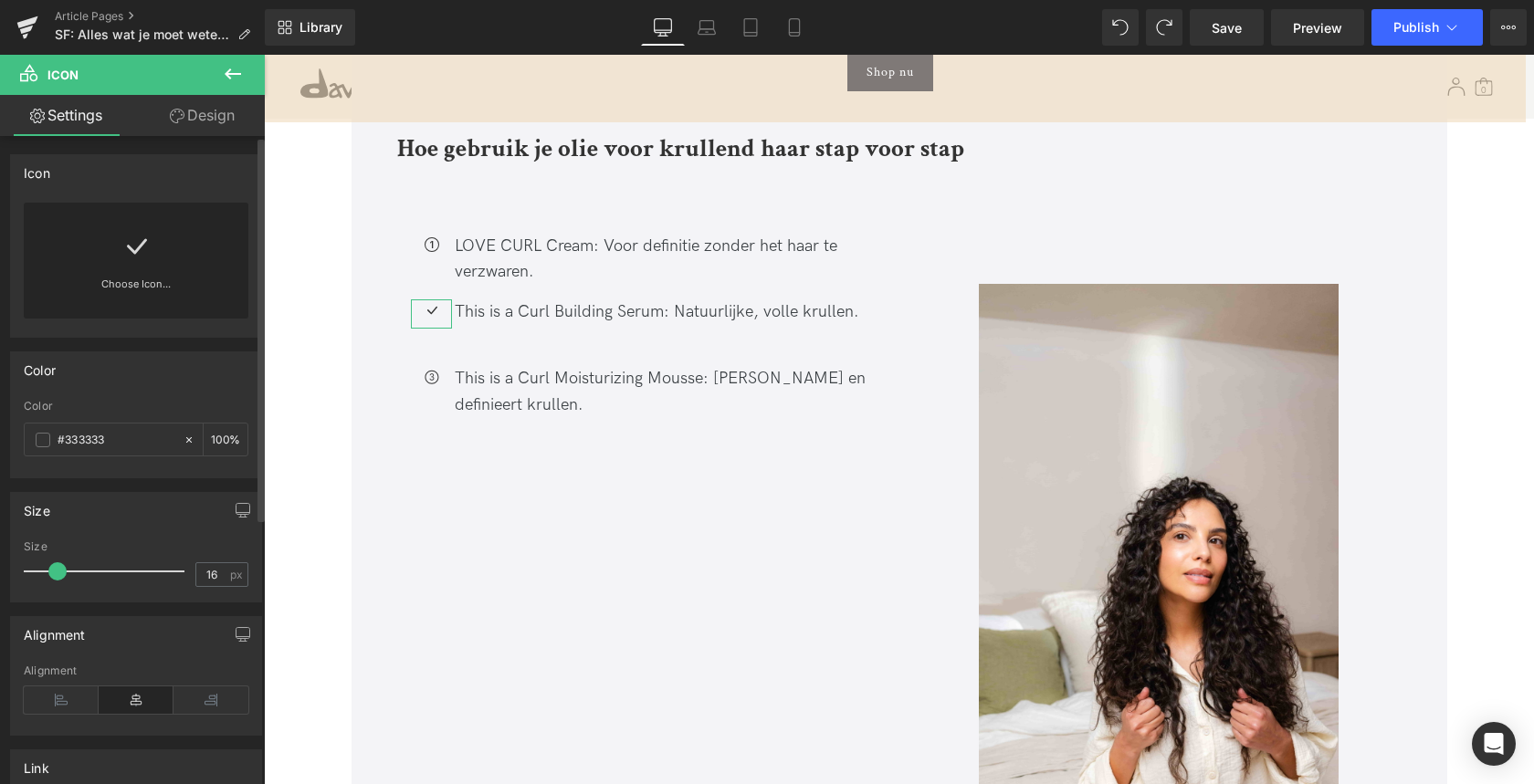
click at [138, 259] on icon at bounding box center [136, 246] width 29 height 29
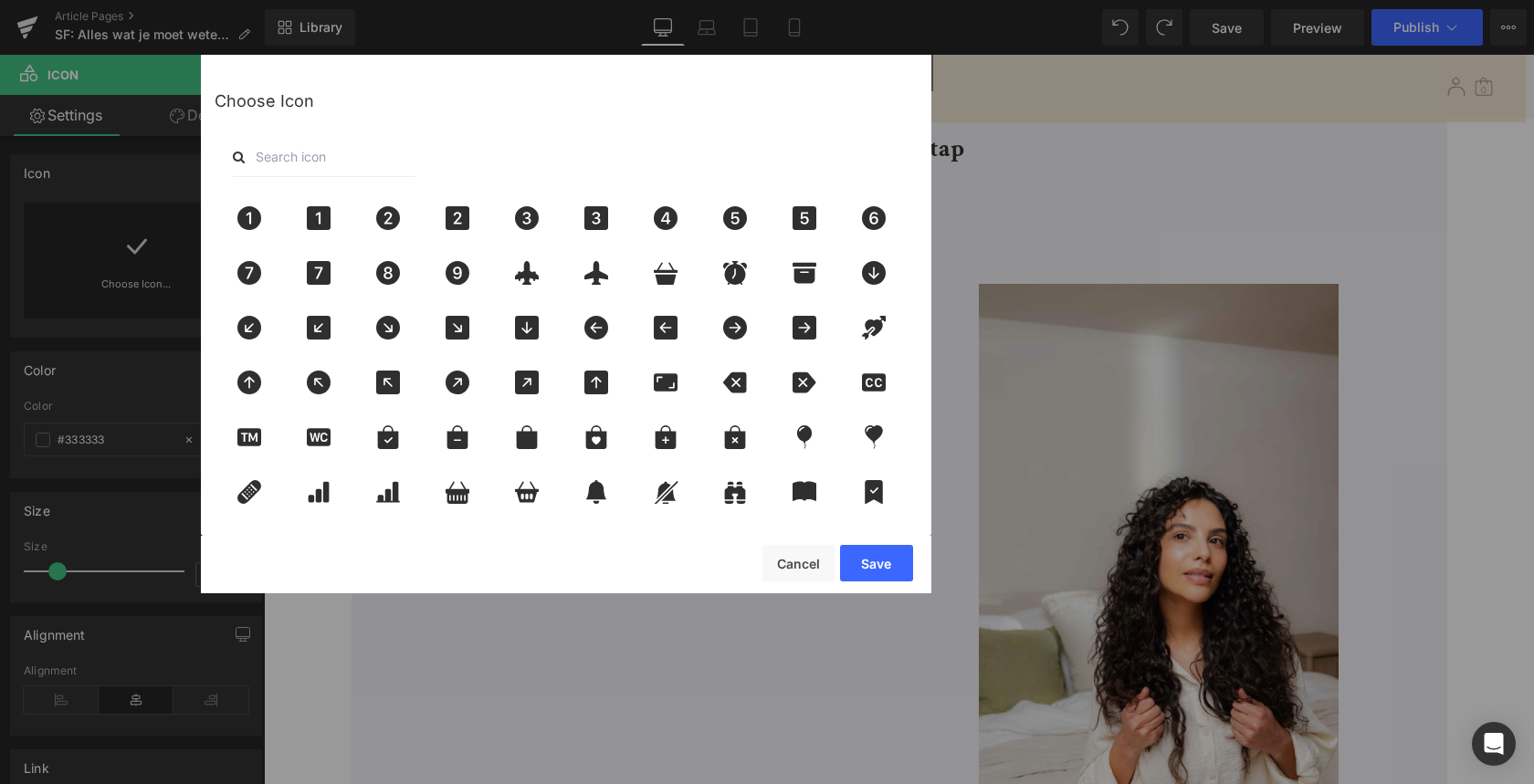
click at [280, 163] on input "text" at bounding box center [324, 157] width 183 height 41
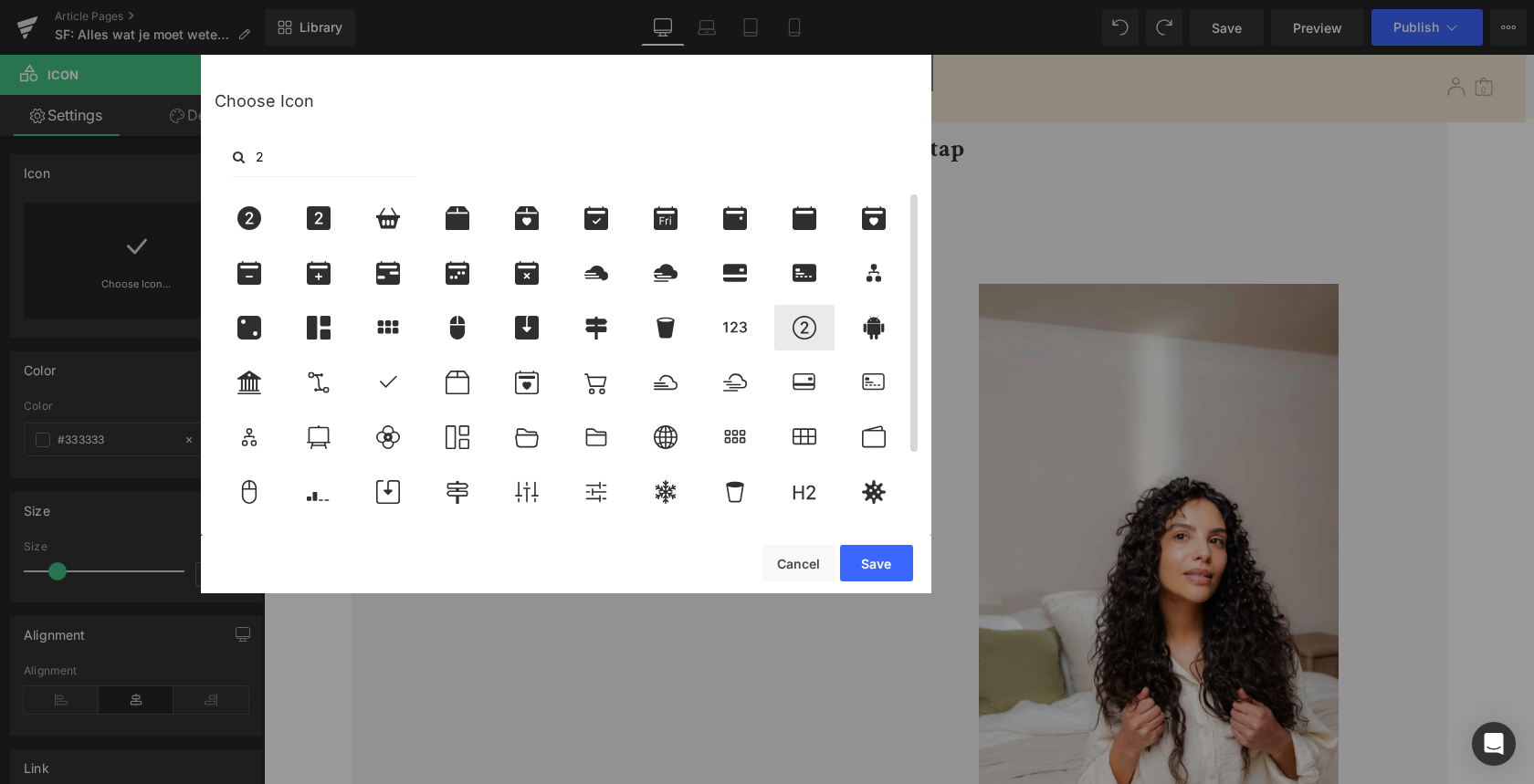
type input "2"
click at [789, 326] on icon at bounding box center [805, 327] width 39 height 24
click at [866, 573] on button "Save" at bounding box center [876, 563] width 73 height 37
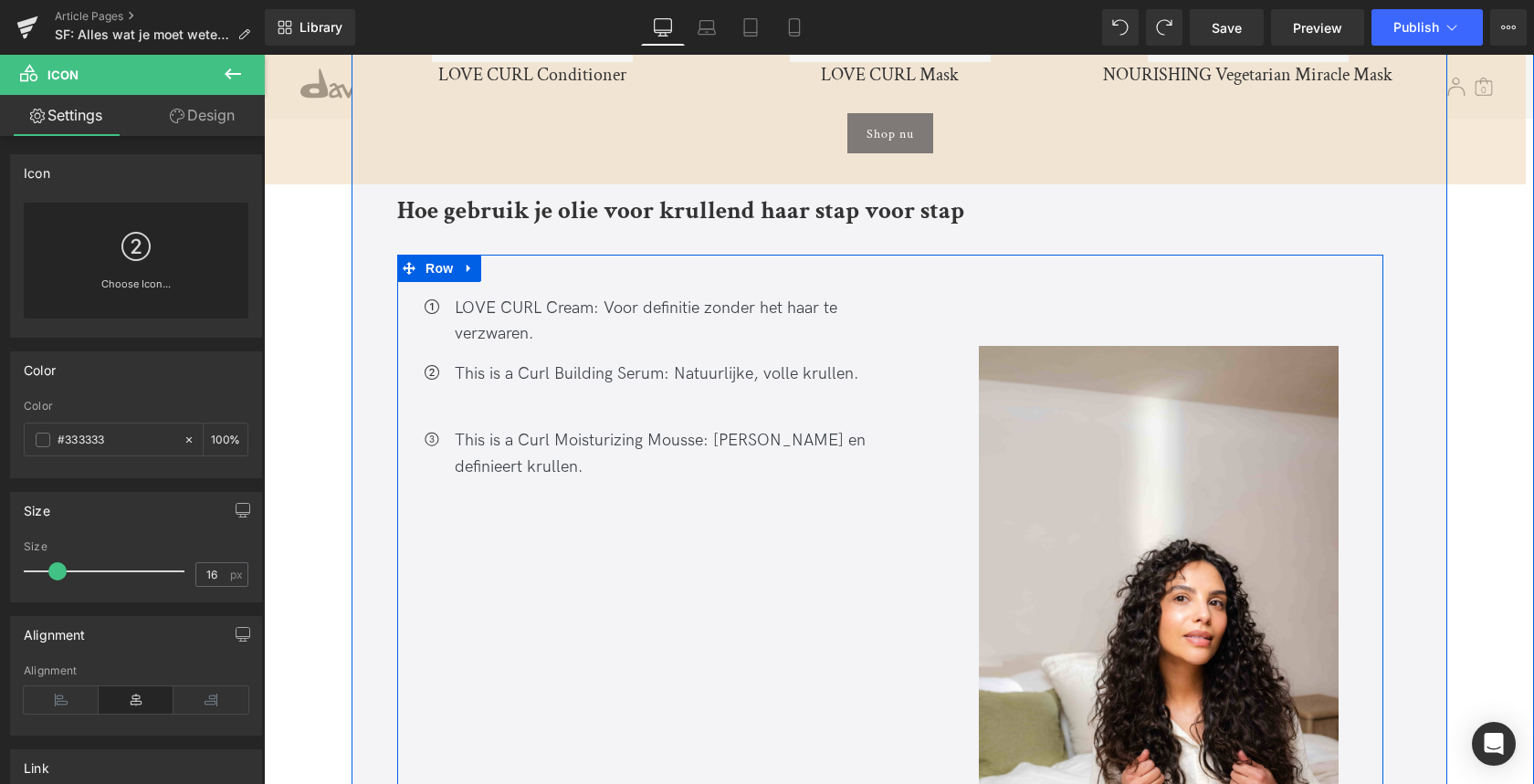
scroll to position [4512, 0]
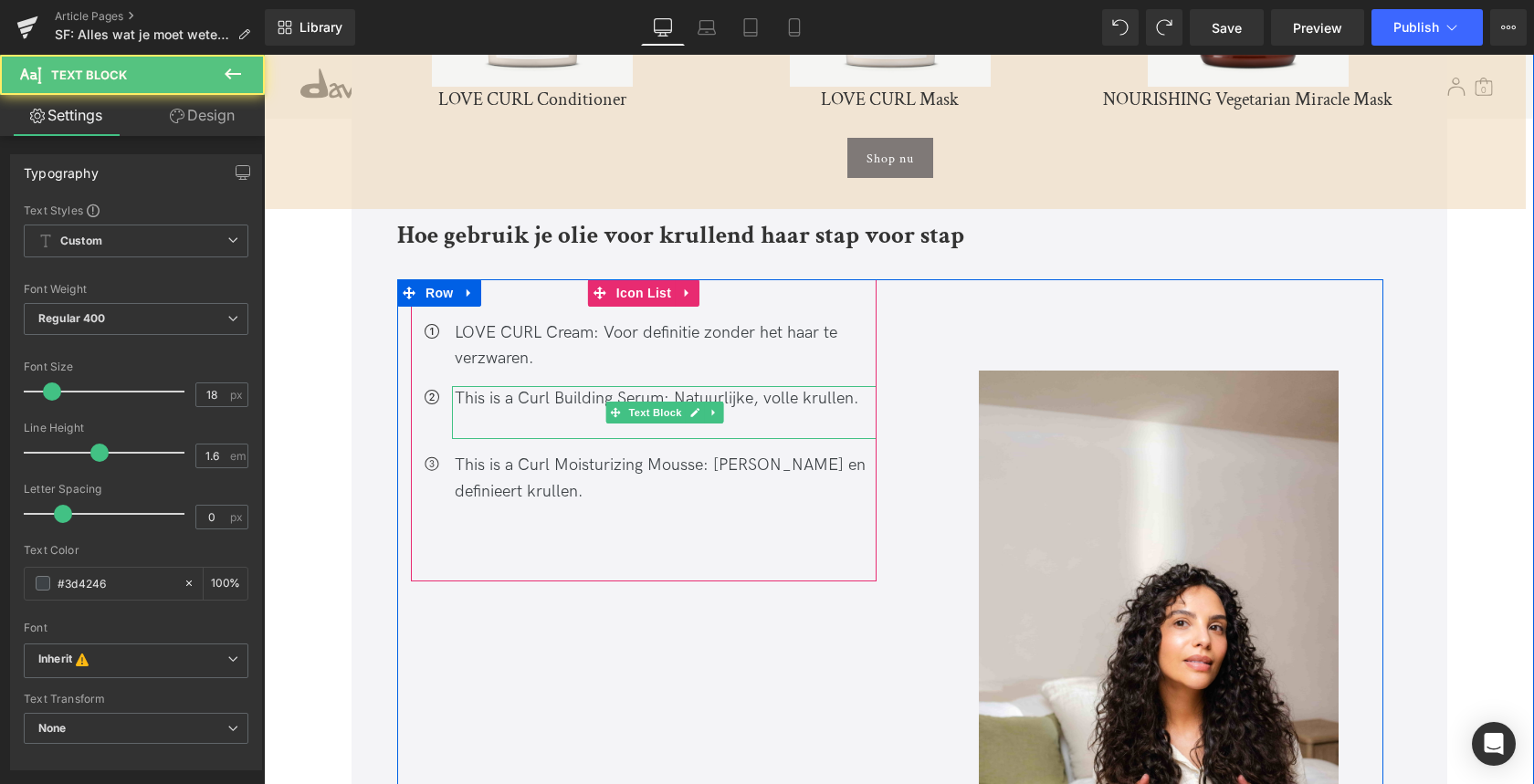
click at [470, 412] on div at bounding box center [666, 425] width 422 height 26
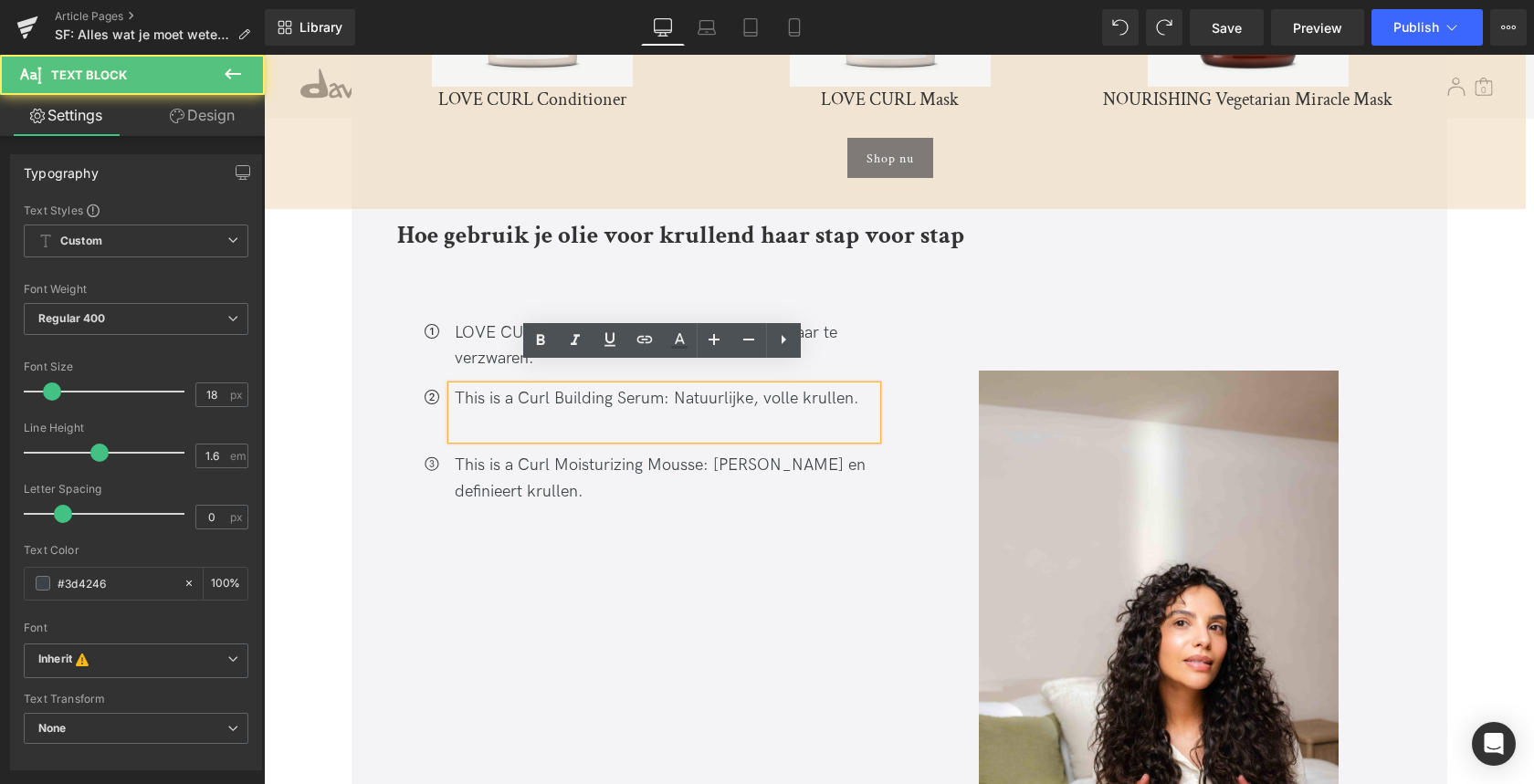
click at [464, 412] on div at bounding box center [666, 425] width 422 height 26
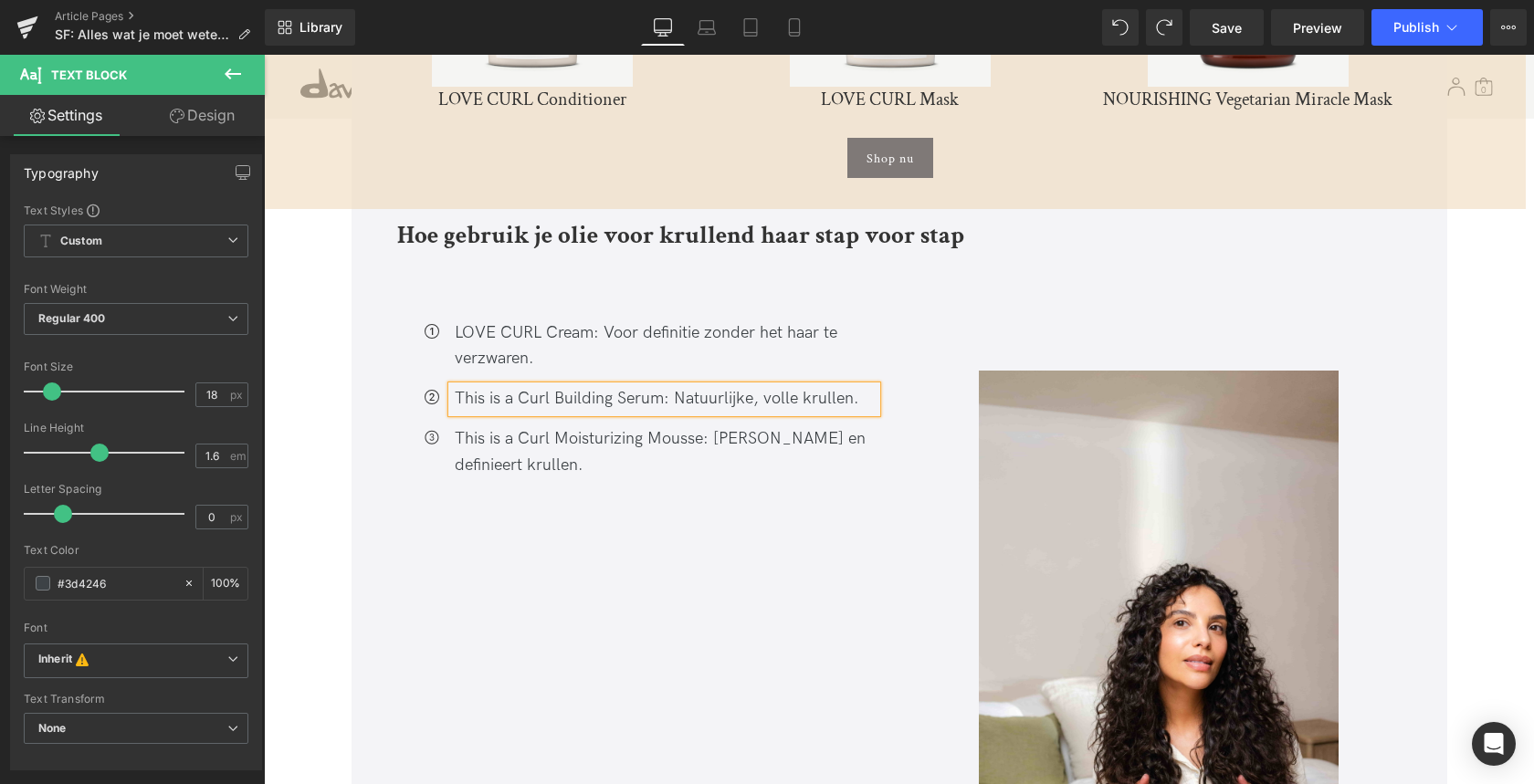
click at [479, 515] on div "Icon LOVE CURL Cream: Voor definitie zonder het haar te verzwaren. Text Block I…" at bounding box center [643, 417] width 466 height 276
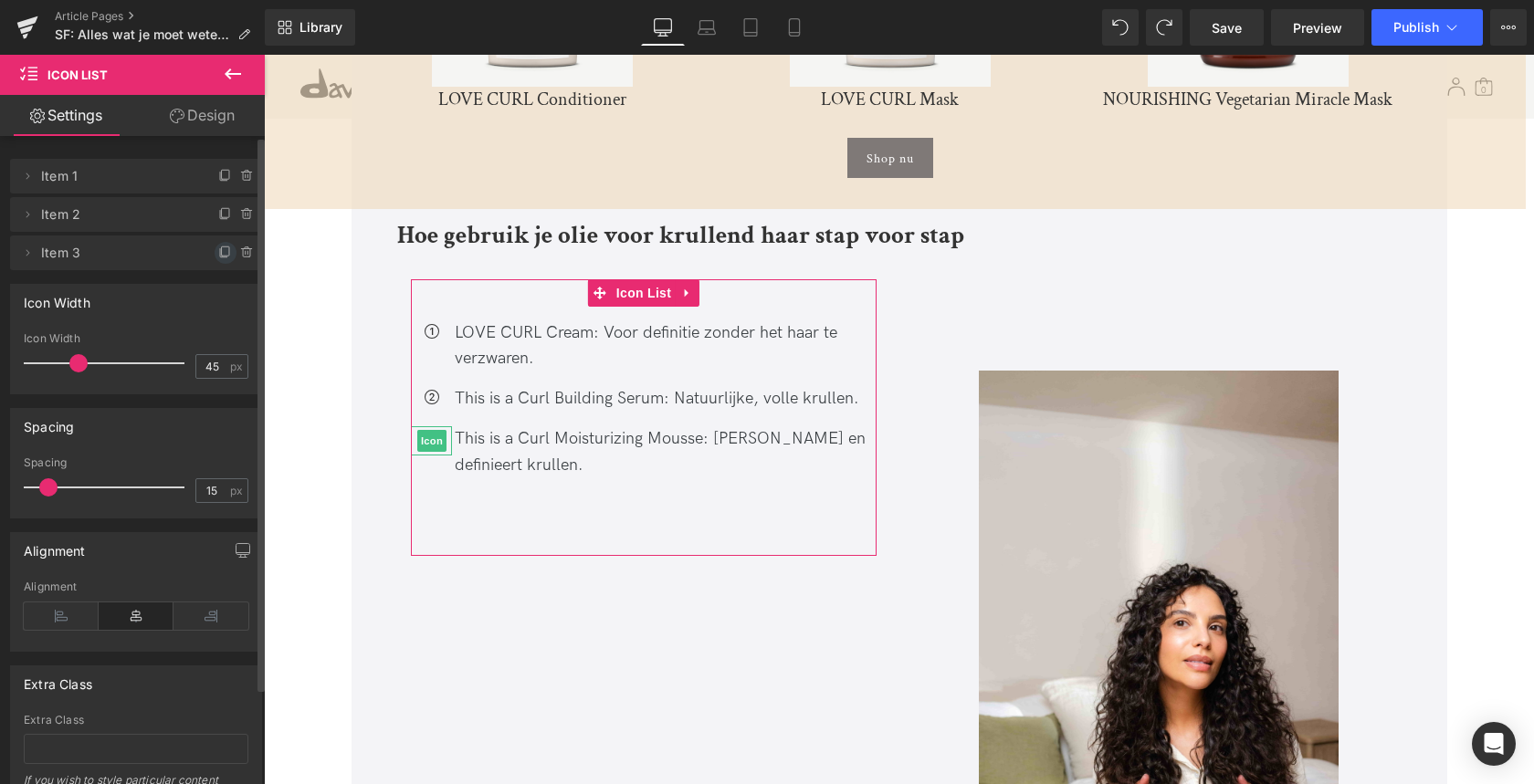
click at [218, 249] on icon at bounding box center [225, 252] width 14 height 14
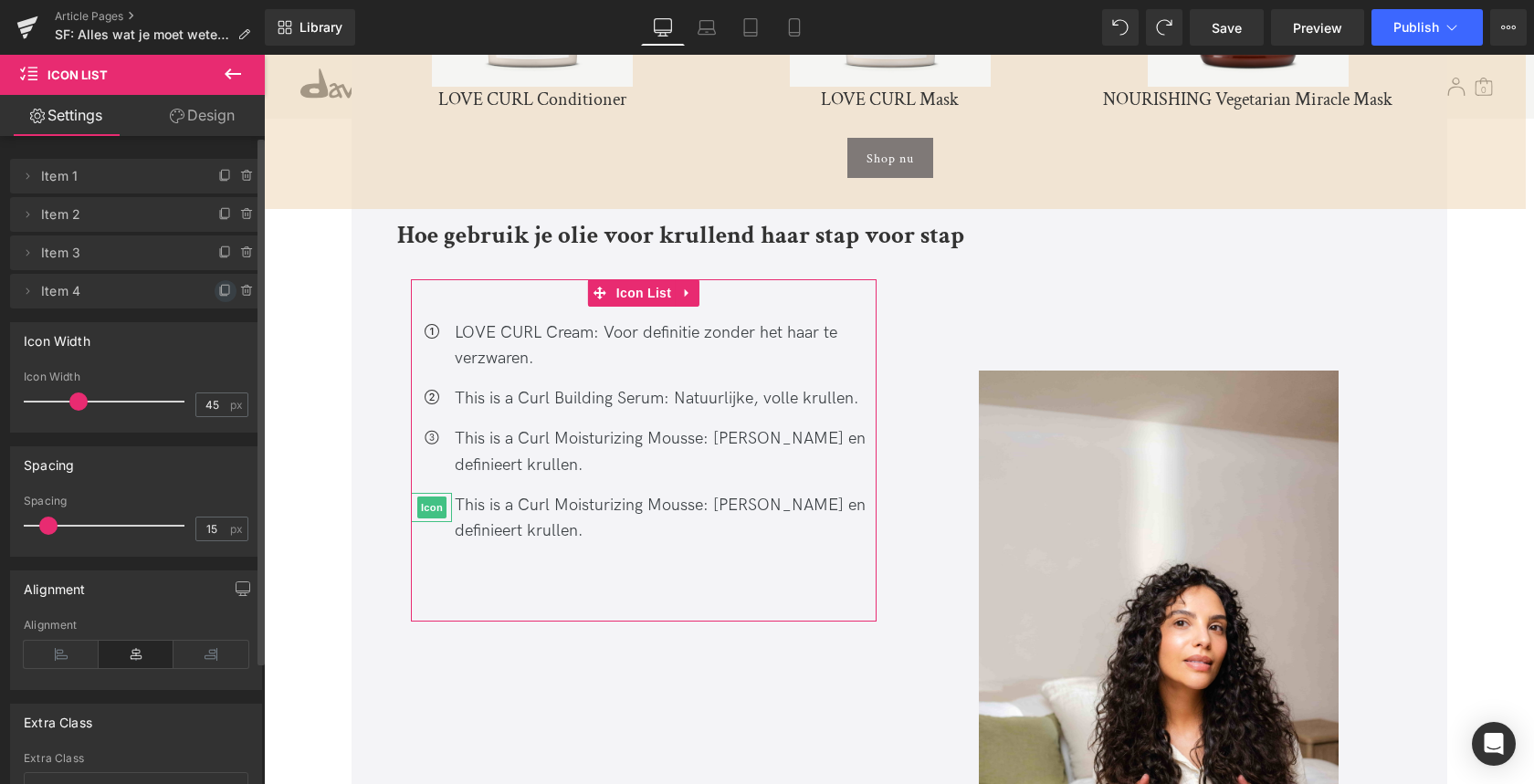
click at [218, 292] on icon at bounding box center [225, 291] width 14 height 14
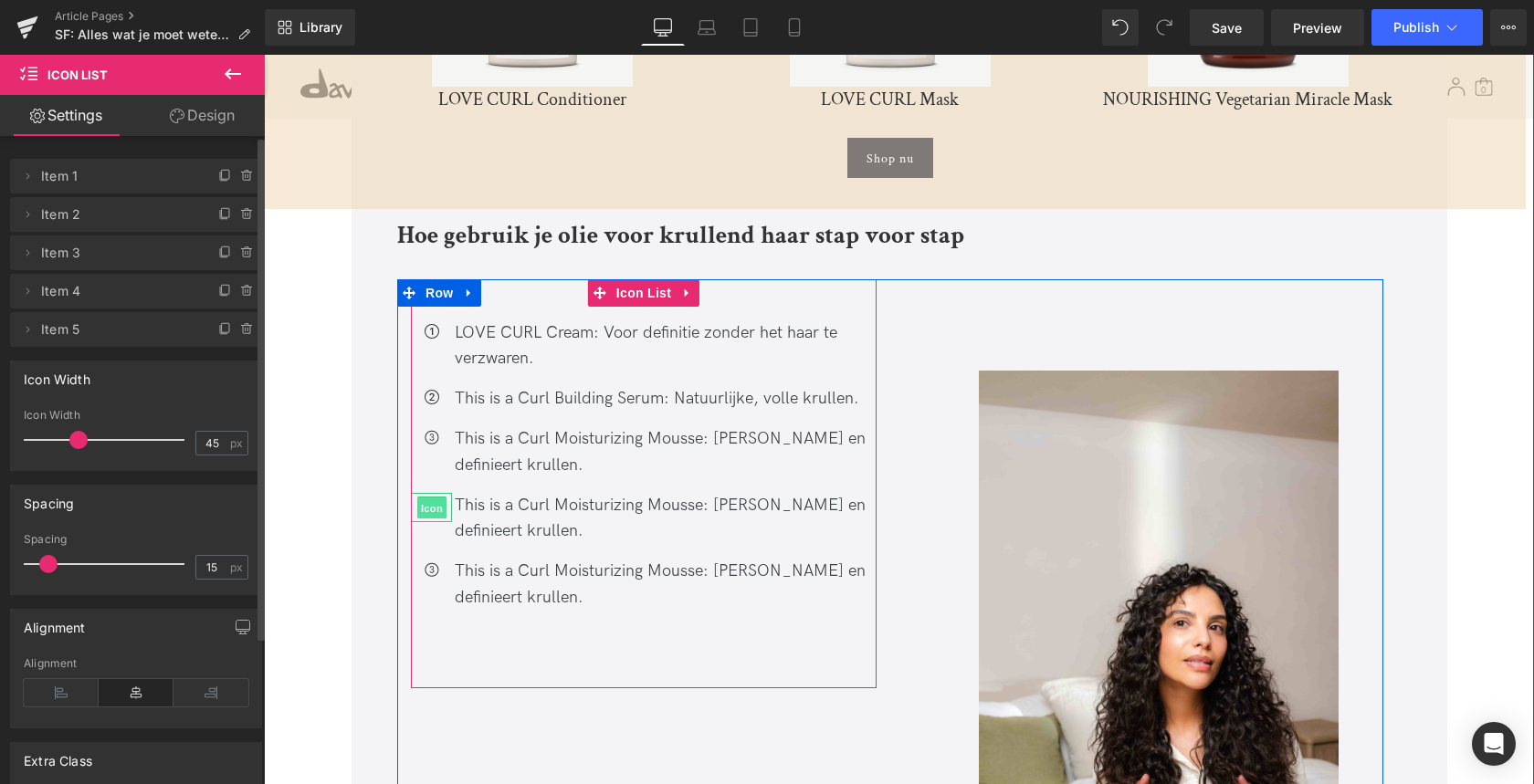
click at [428, 496] on span "Icon" at bounding box center [432, 507] width 29 height 22
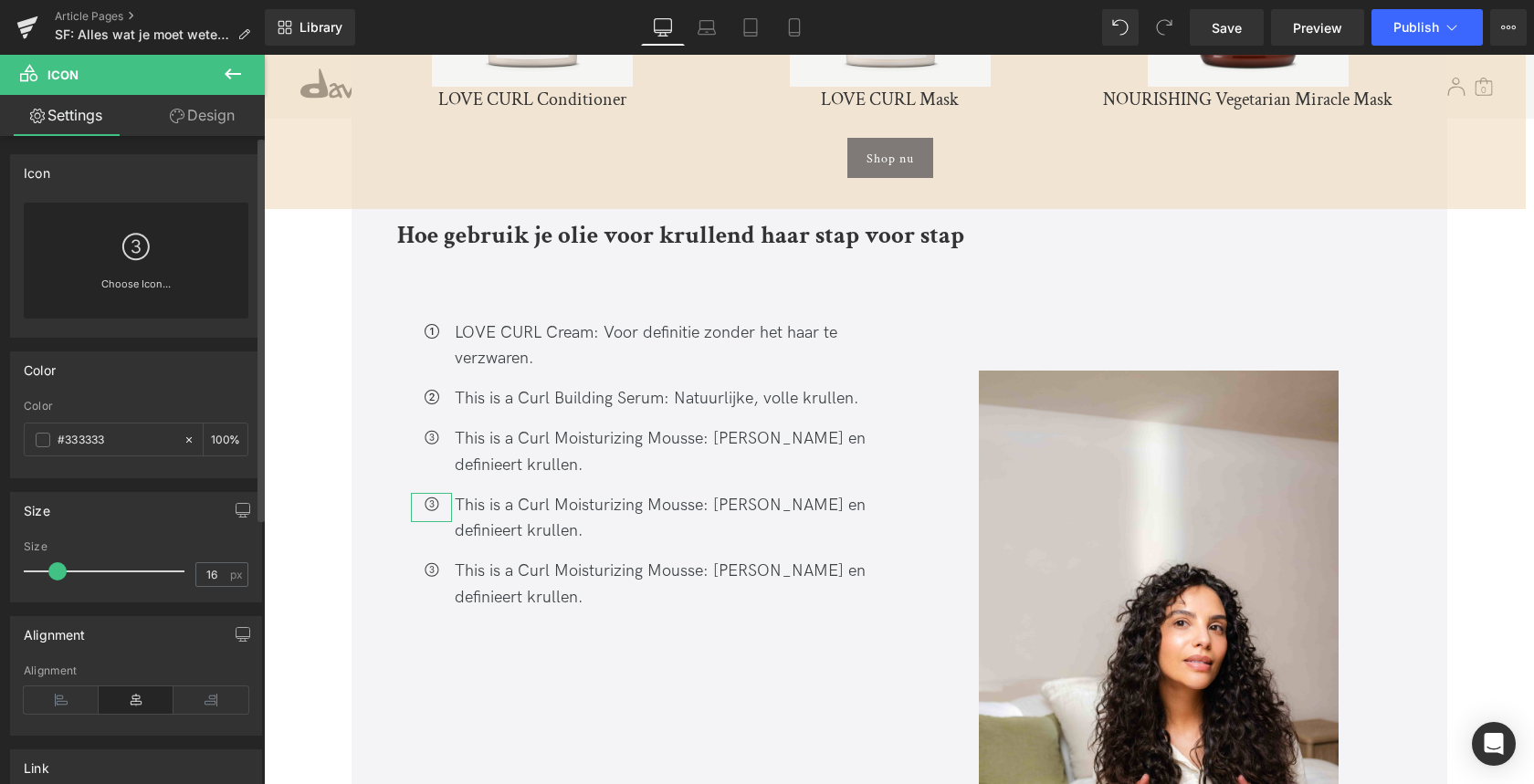
click at [103, 272] on div "Choose Icon..." at bounding box center [136, 261] width 224 height 116
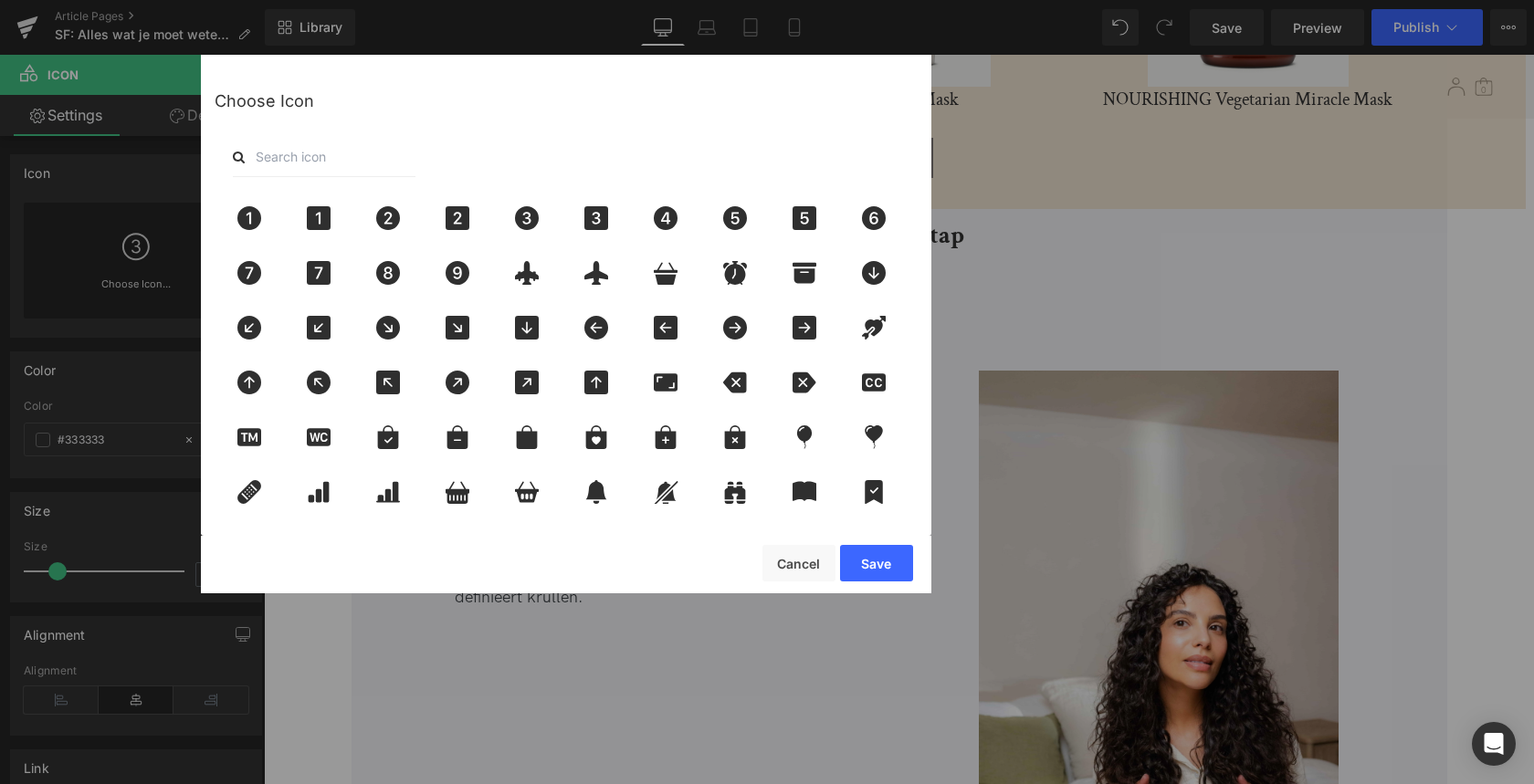
click at [313, 152] on input "text" at bounding box center [324, 157] width 183 height 41
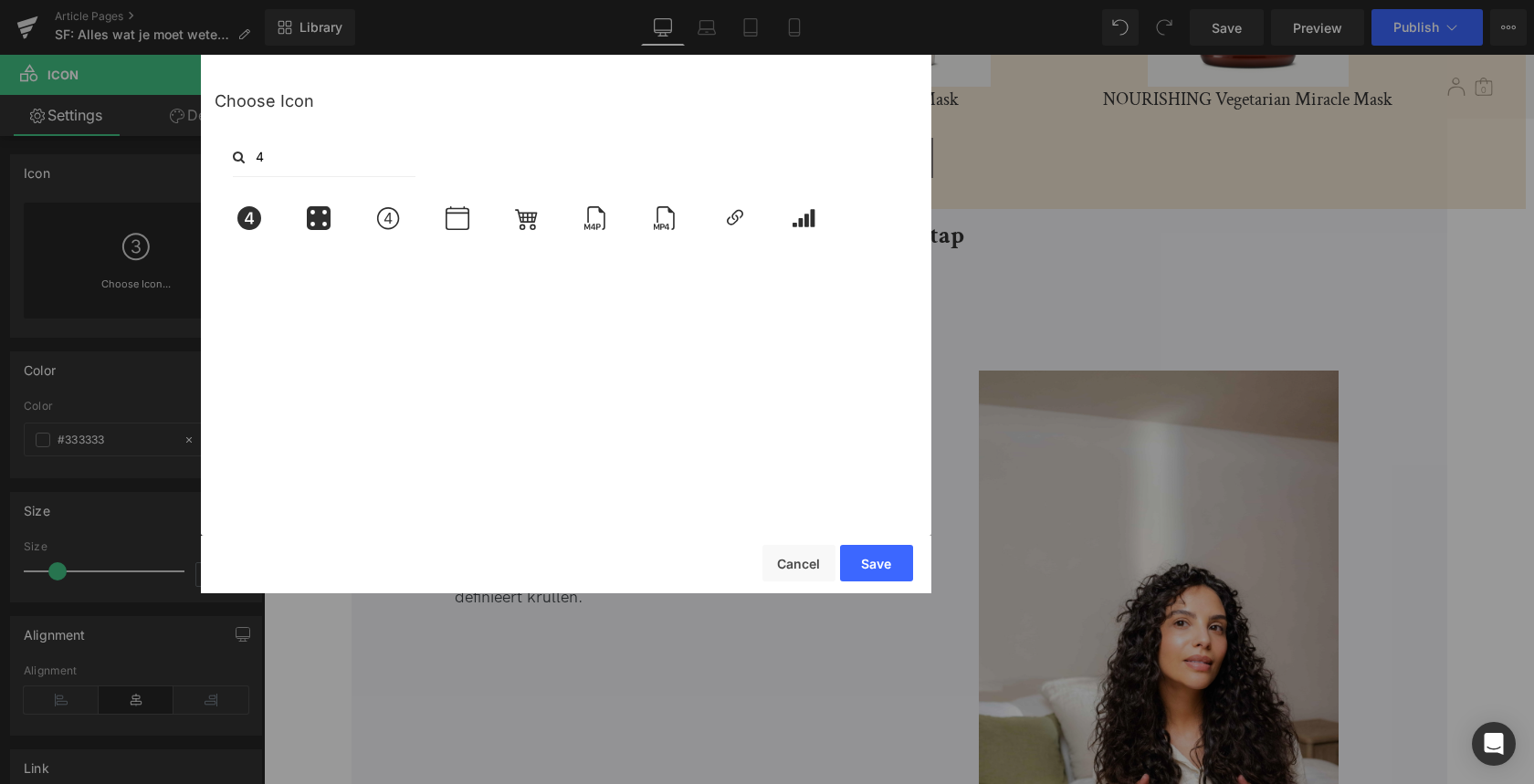
type input "4"
click at [560, 450] on div at bounding box center [569, 354] width 710 height 326
click at [397, 220] on icon at bounding box center [387, 218] width 22 height 22
click at [887, 551] on button "Save" at bounding box center [876, 563] width 73 height 37
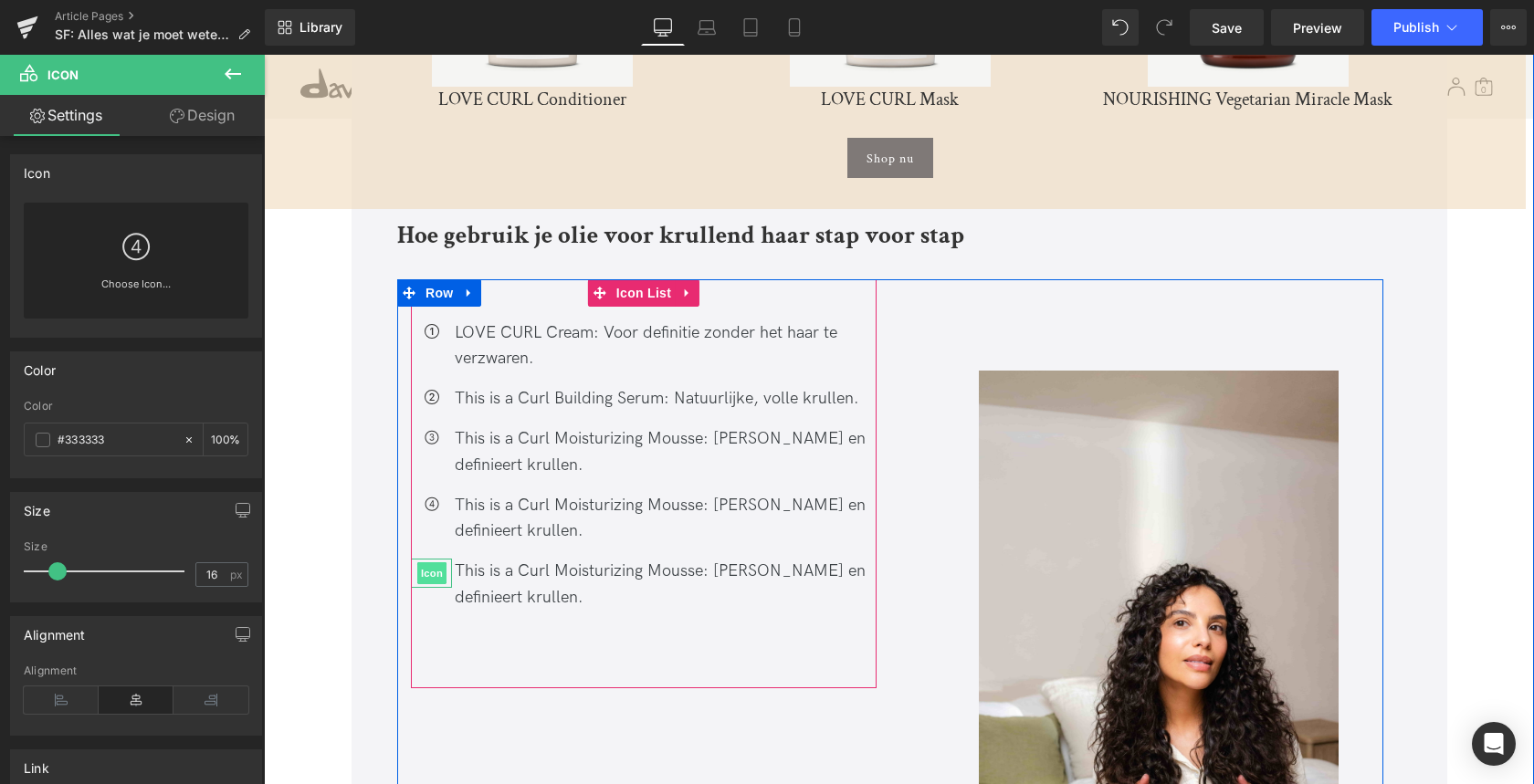
click at [426, 562] on span "Icon" at bounding box center [432, 573] width 29 height 22
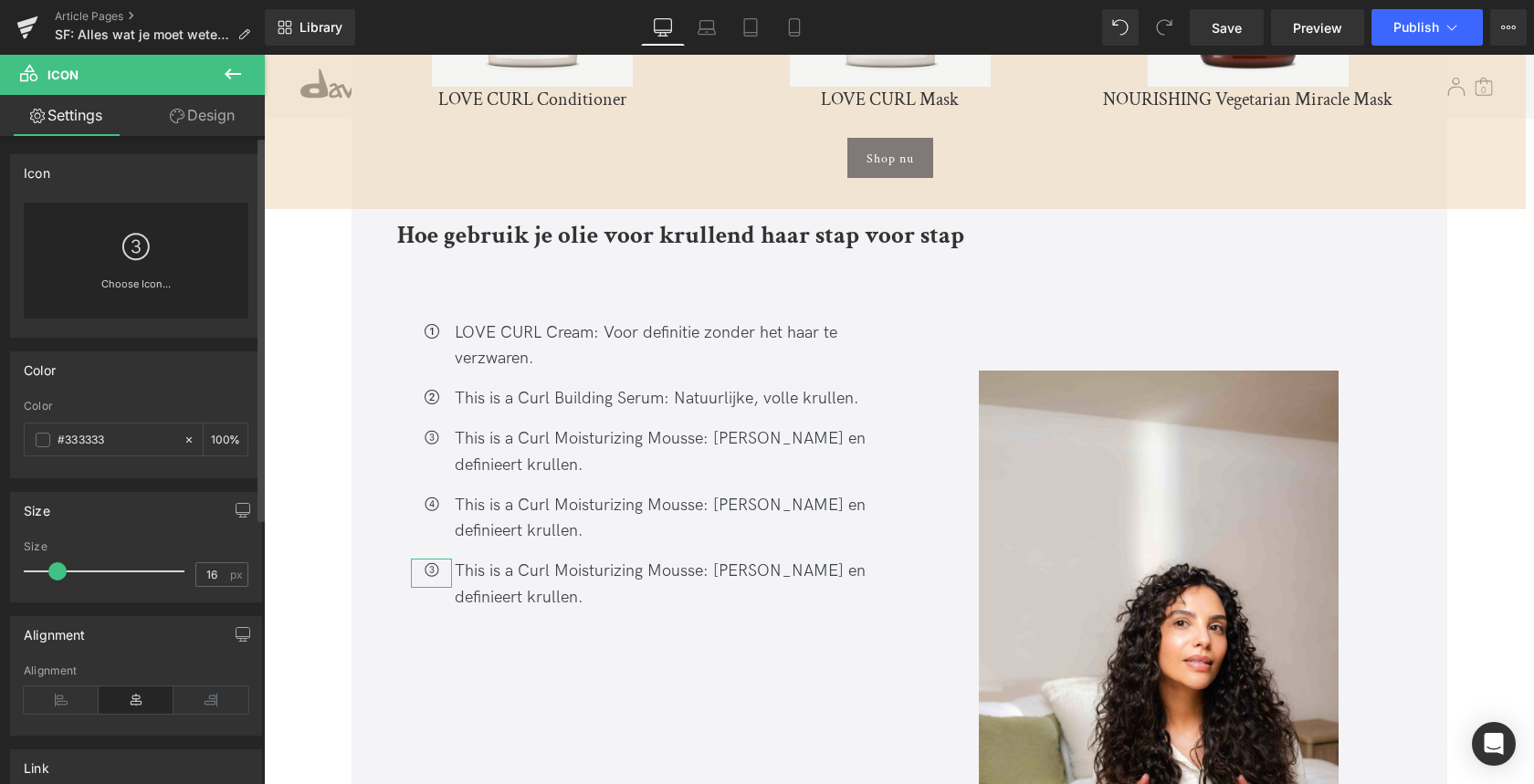
click at [125, 225] on link at bounding box center [136, 239] width 29 height 73
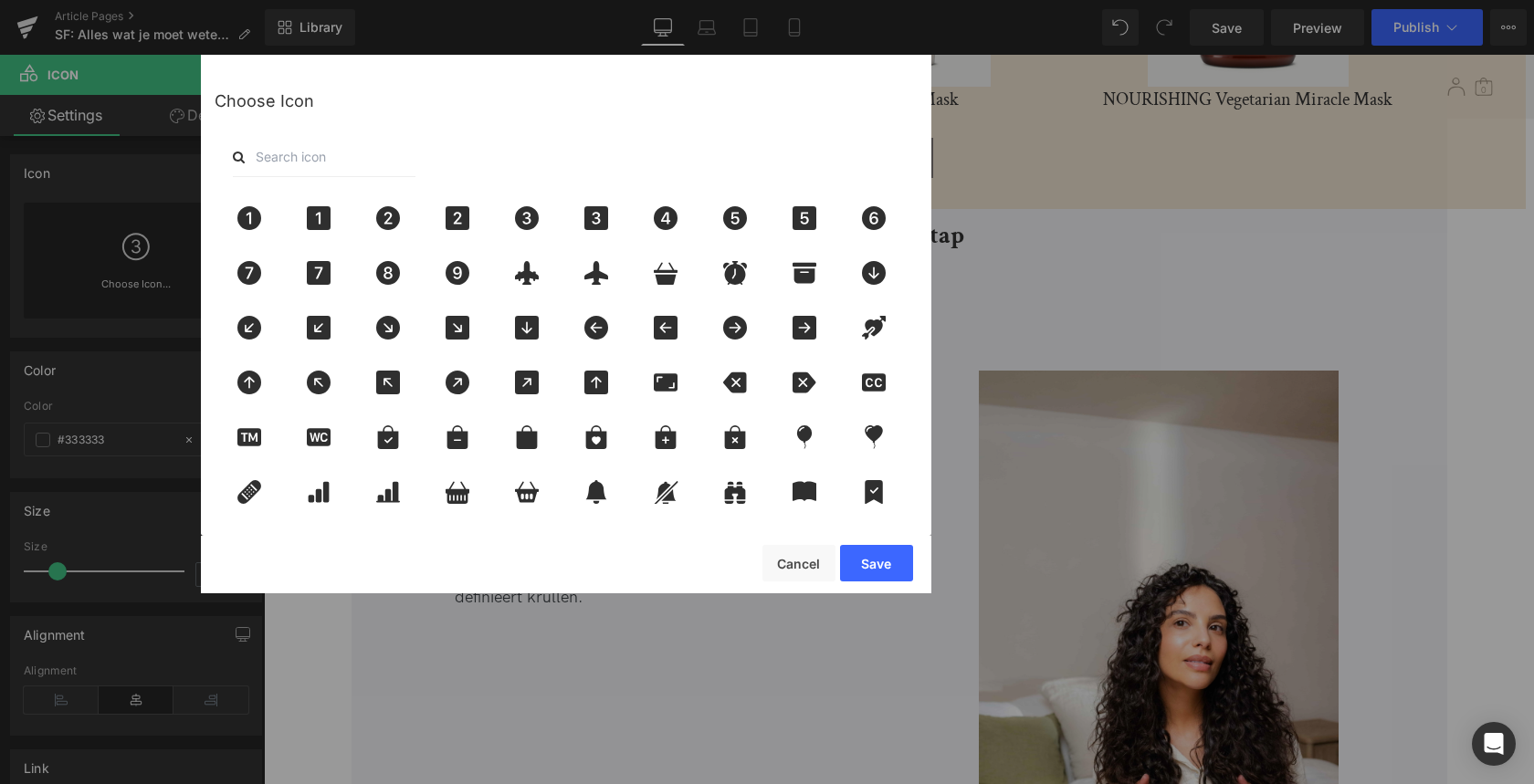
click at [329, 159] on input "text" at bounding box center [324, 157] width 183 height 41
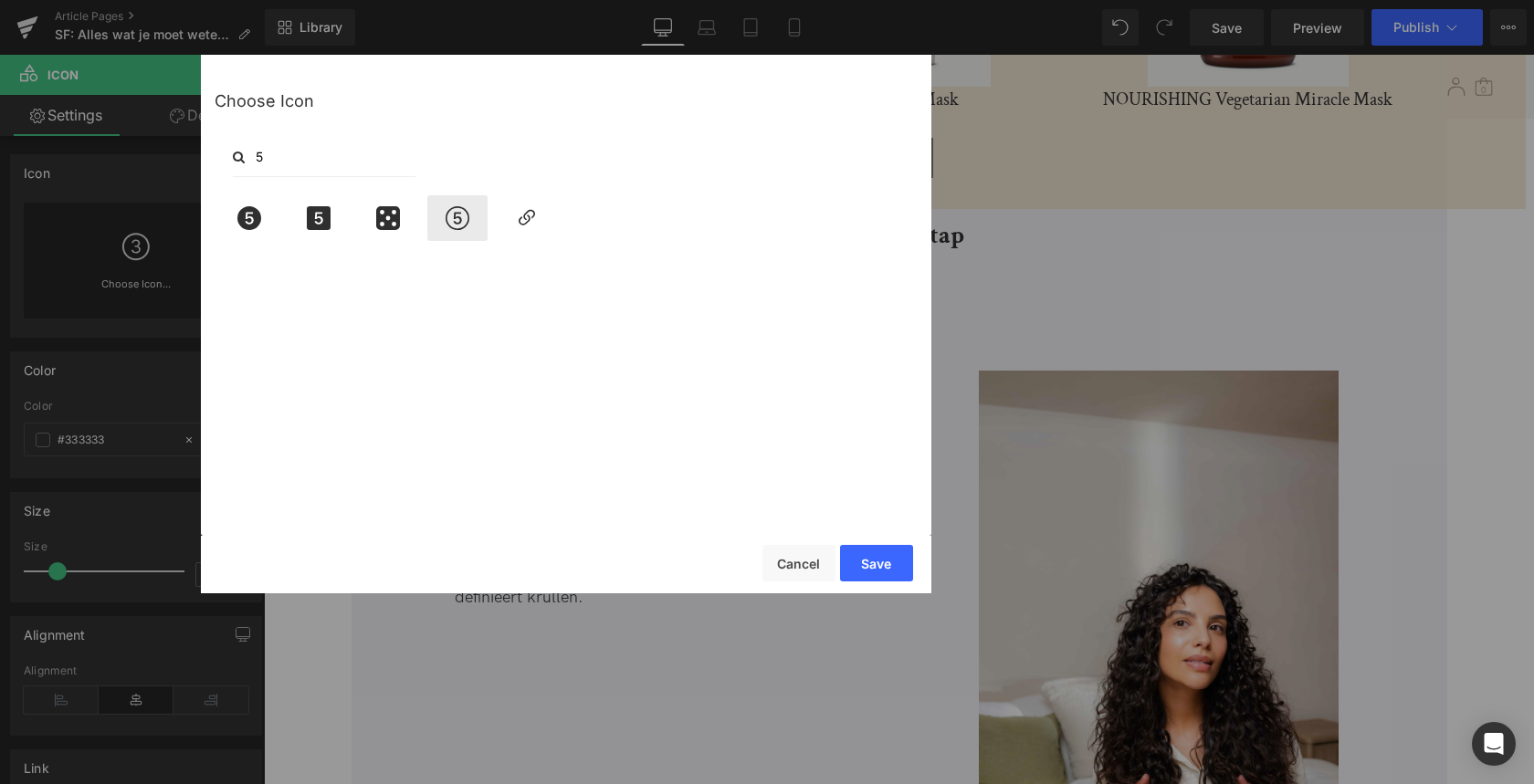
type input "5"
click at [454, 226] on icon at bounding box center [458, 218] width 39 height 24
click at [866, 564] on button "Save" at bounding box center [876, 563] width 73 height 37
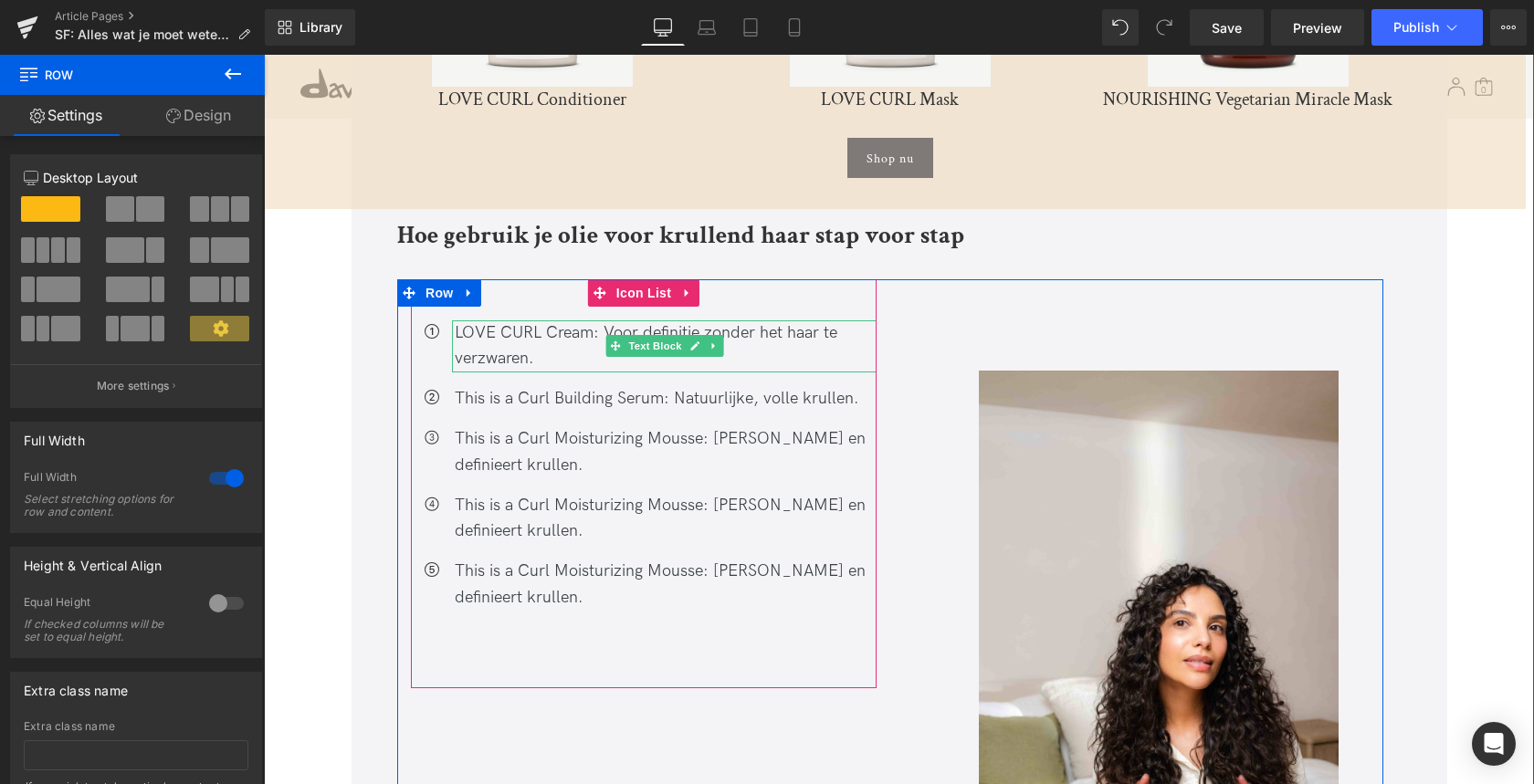
scroll to position [4514, 0]
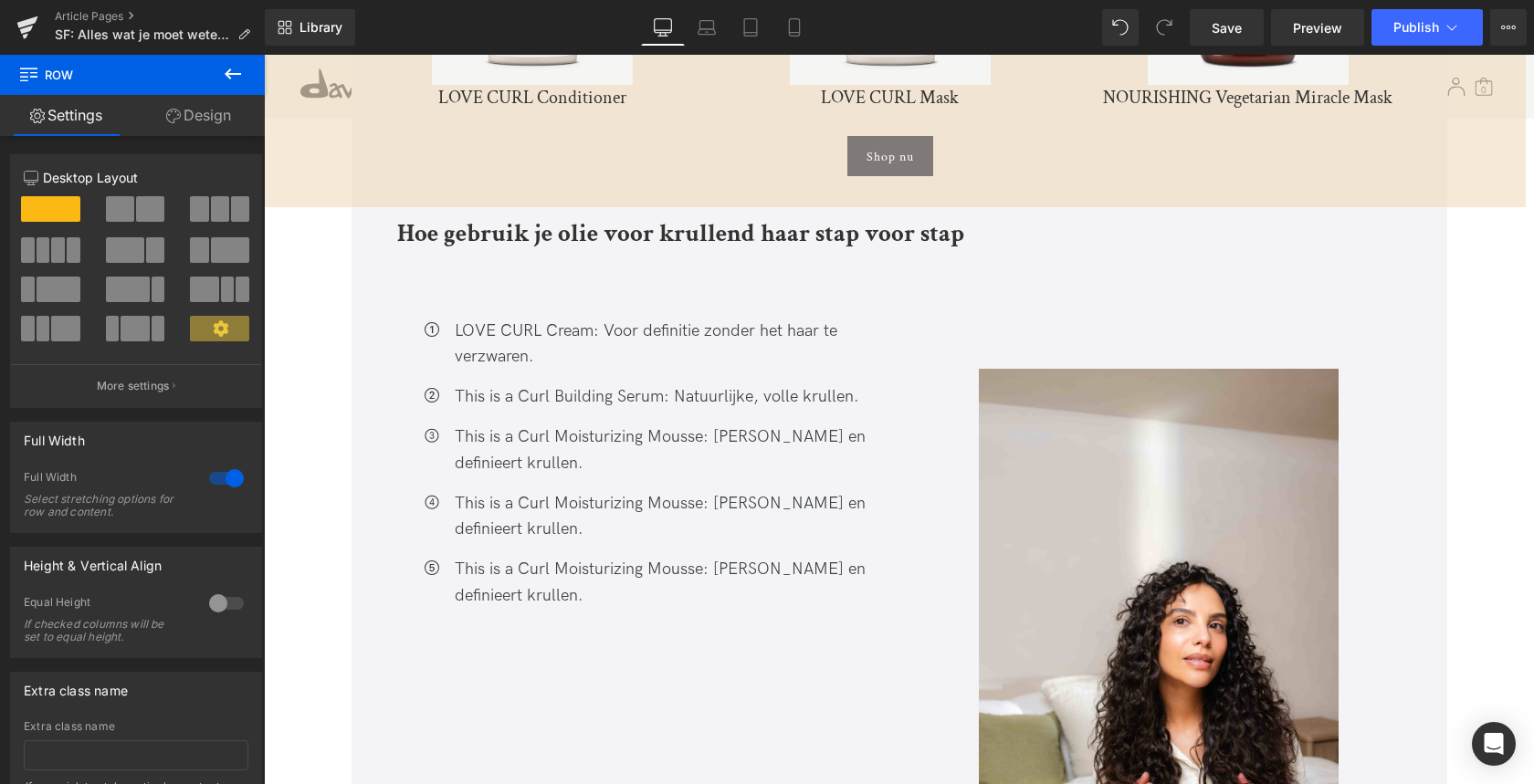
click at [459, 319] on div "LOVE CURL Cream: Voor definitie zonder het haar te verzwaren." at bounding box center [664, 345] width 424 height 53
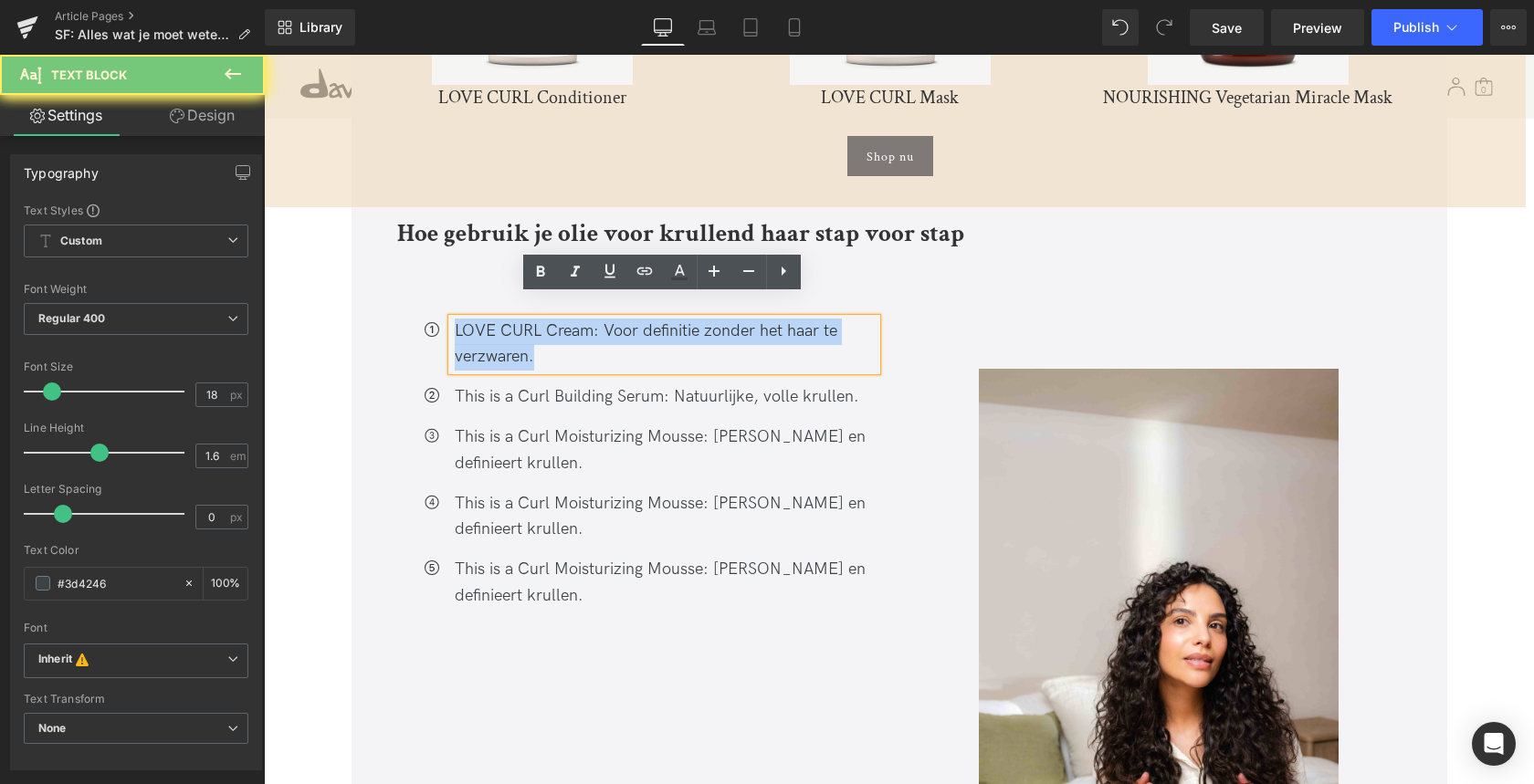
click at [460, 319] on div "LOVE CURL Cream: Voor definitie zonder het haar te verzwaren." at bounding box center [664, 345] width 424 height 53
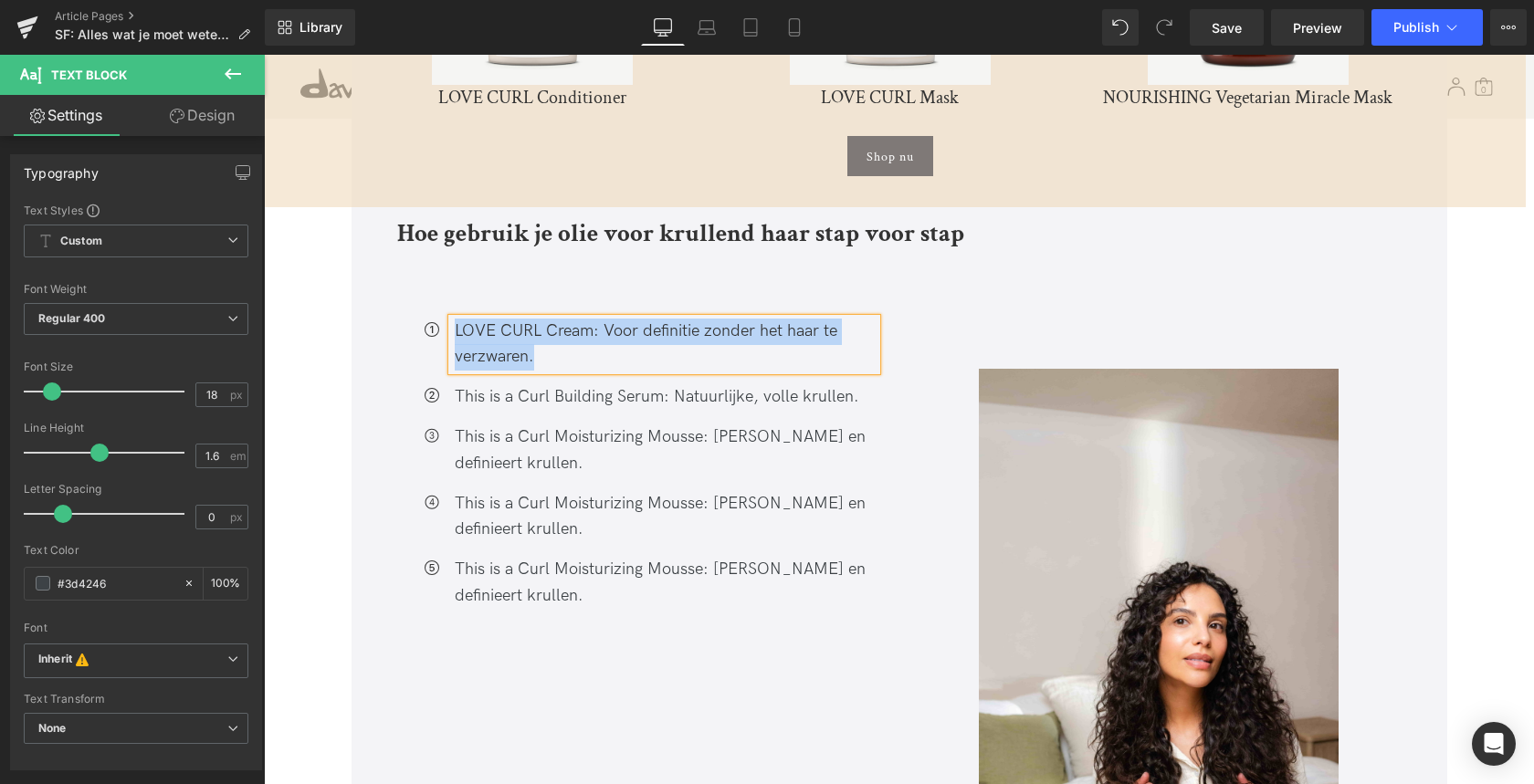
paste div
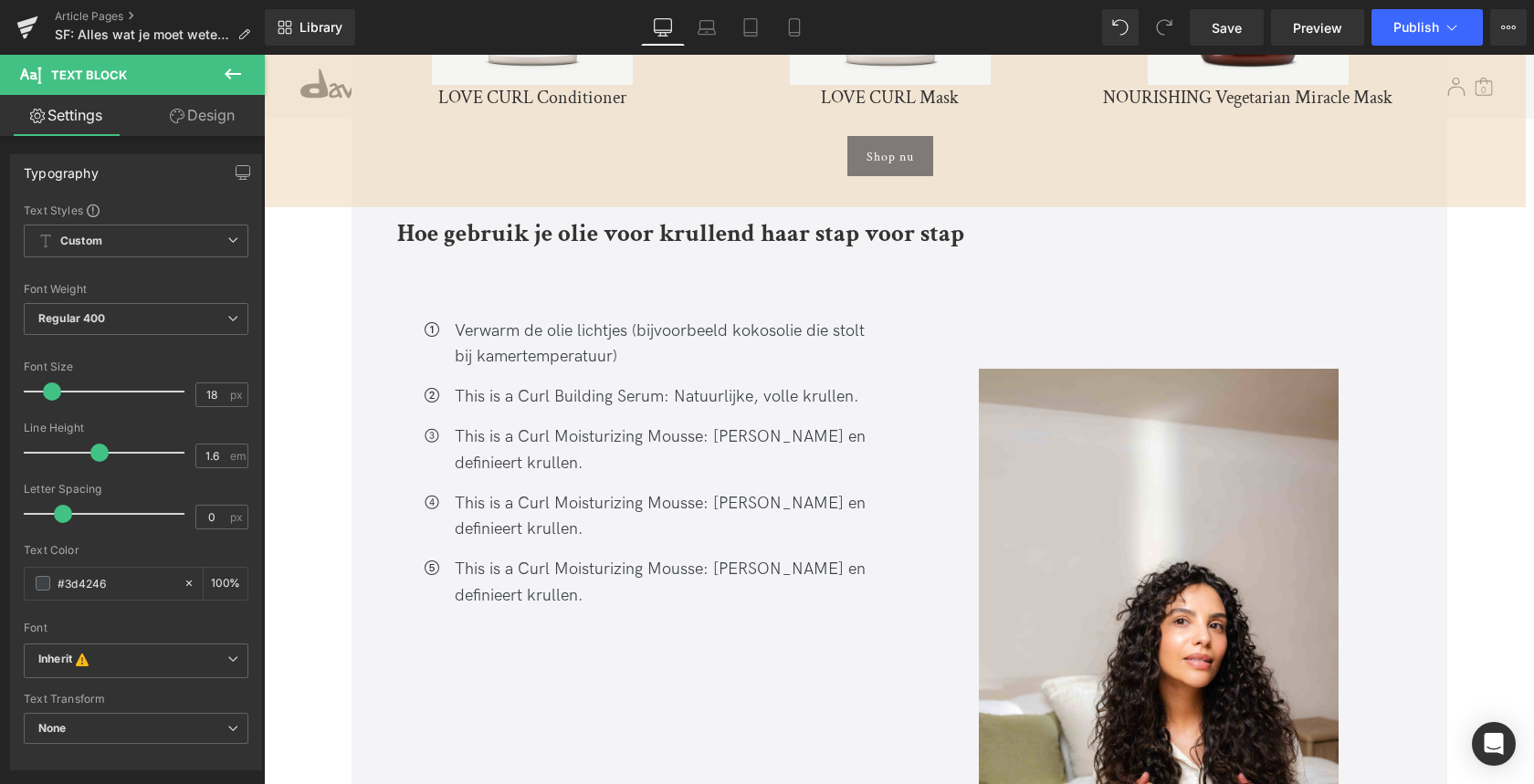
click at [522, 384] on div "This is a Curl Building Serum: Natuurlijke, volle krullen." at bounding box center [664, 397] width 424 height 26
click at [521, 384] on div "This is a Curl Building Serum: Natuurlijke, volle krullen." at bounding box center [664, 397] width 424 height 26
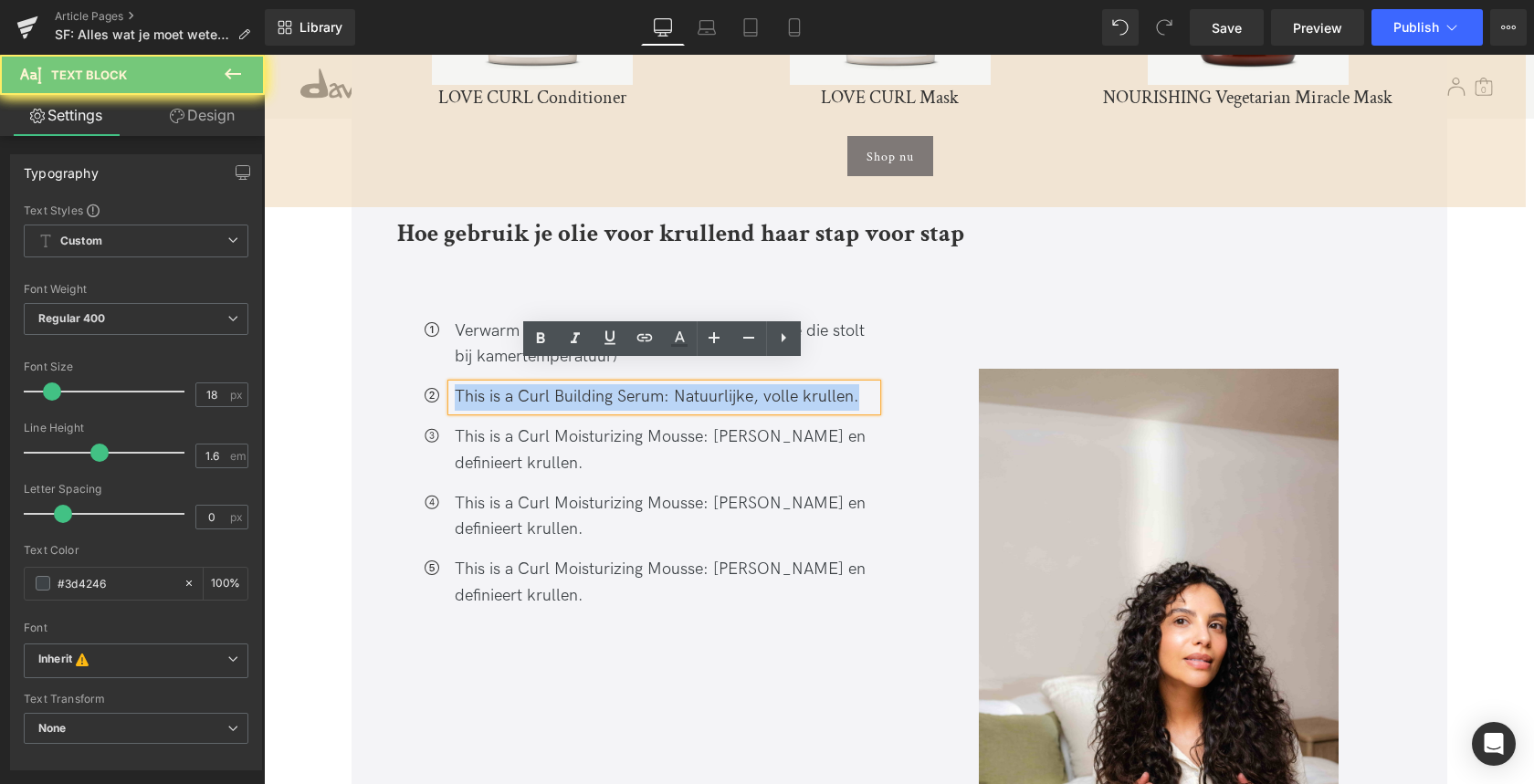
click at [522, 384] on div "This is a Curl Building Serum: Natuurlijke, volle krullen." at bounding box center [664, 397] width 424 height 26
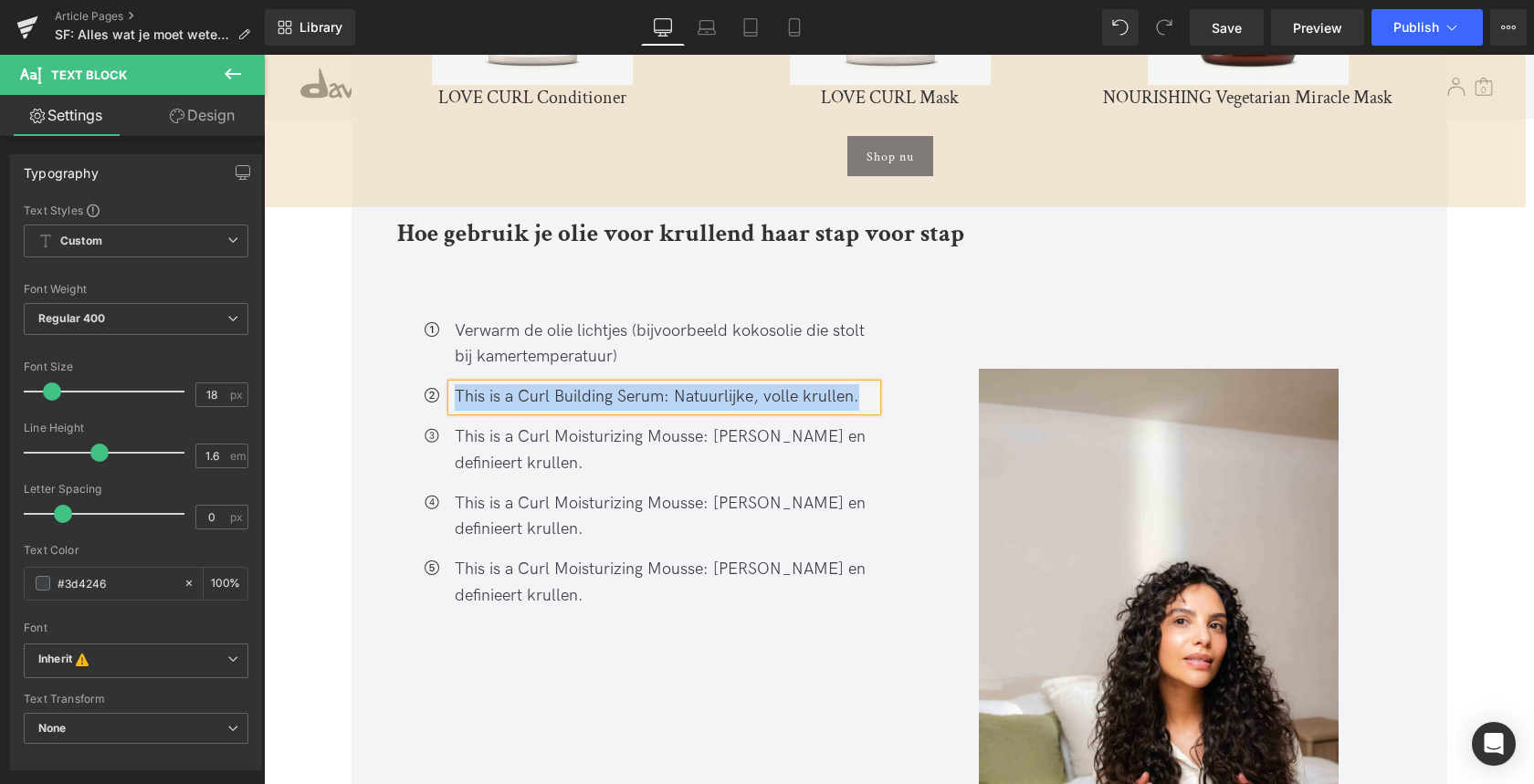
paste div
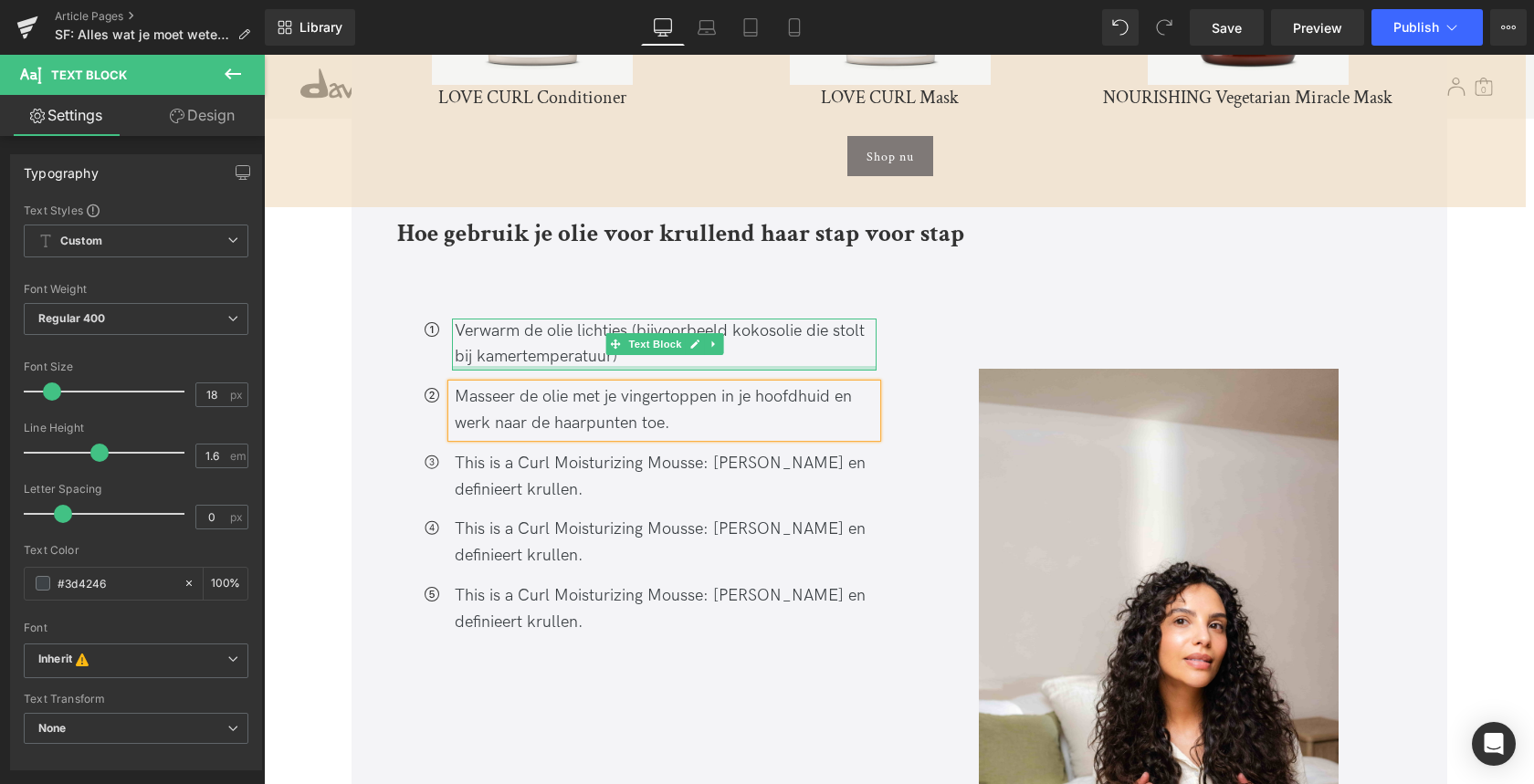
click at [620, 344] on div "Verwarm de olie lichtjes (bijvoorbeeld kokosolie die stolt bij kamertemperatuur…" at bounding box center [664, 345] width 424 height 53
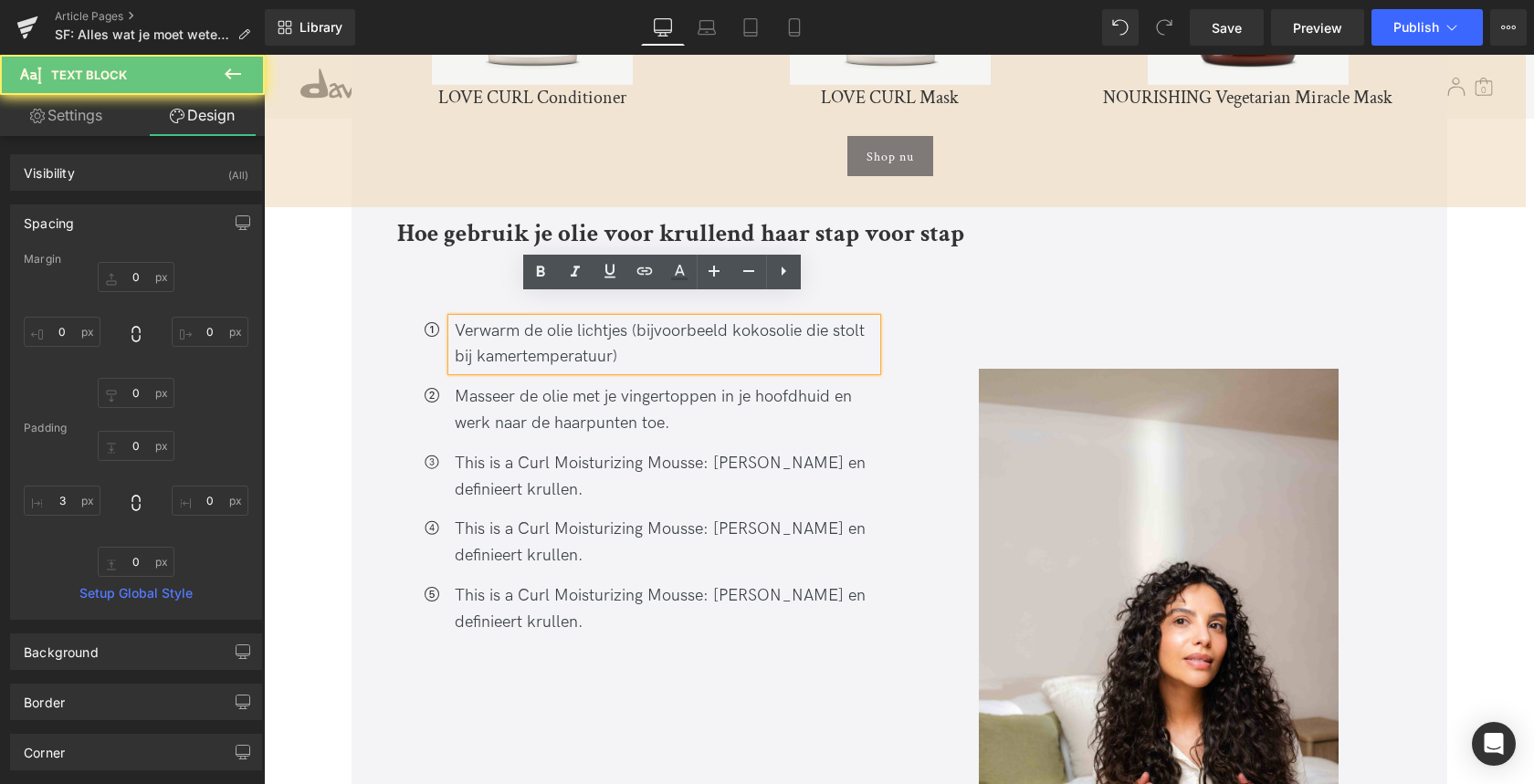
click at [619, 338] on div "Verwarm de olie lichtjes (bijvoorbeeld kokosolie die stolt bij kamertemperatuur)" at bounding box center [664, 345] width 424 height 53
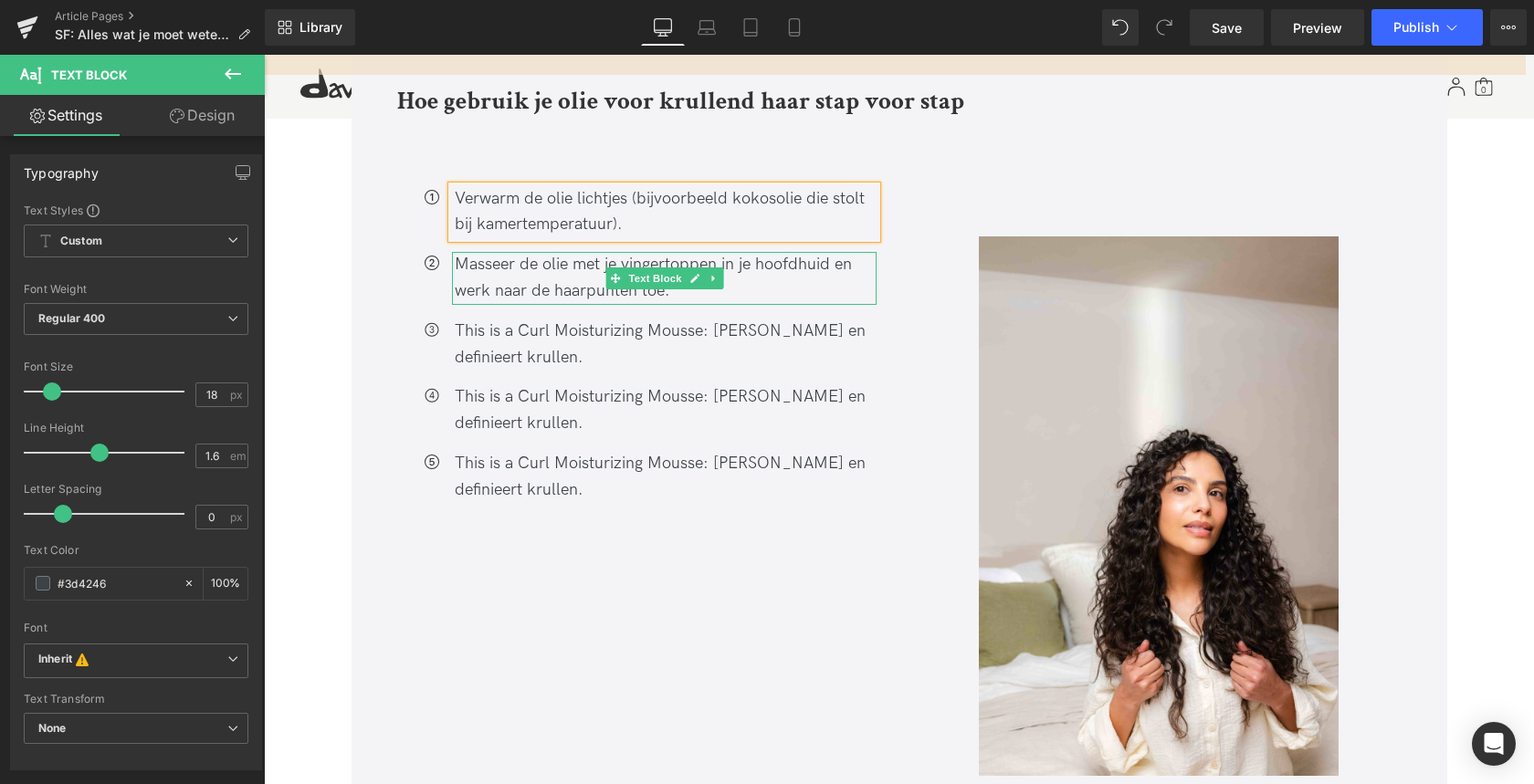
scroll to position [4647, 0]
click at [530, 318] on div "This is a Curl Moisturizing Mousse: Hydrateert en definieert krullen." at bounding box center [664, 344] width 424 height 53
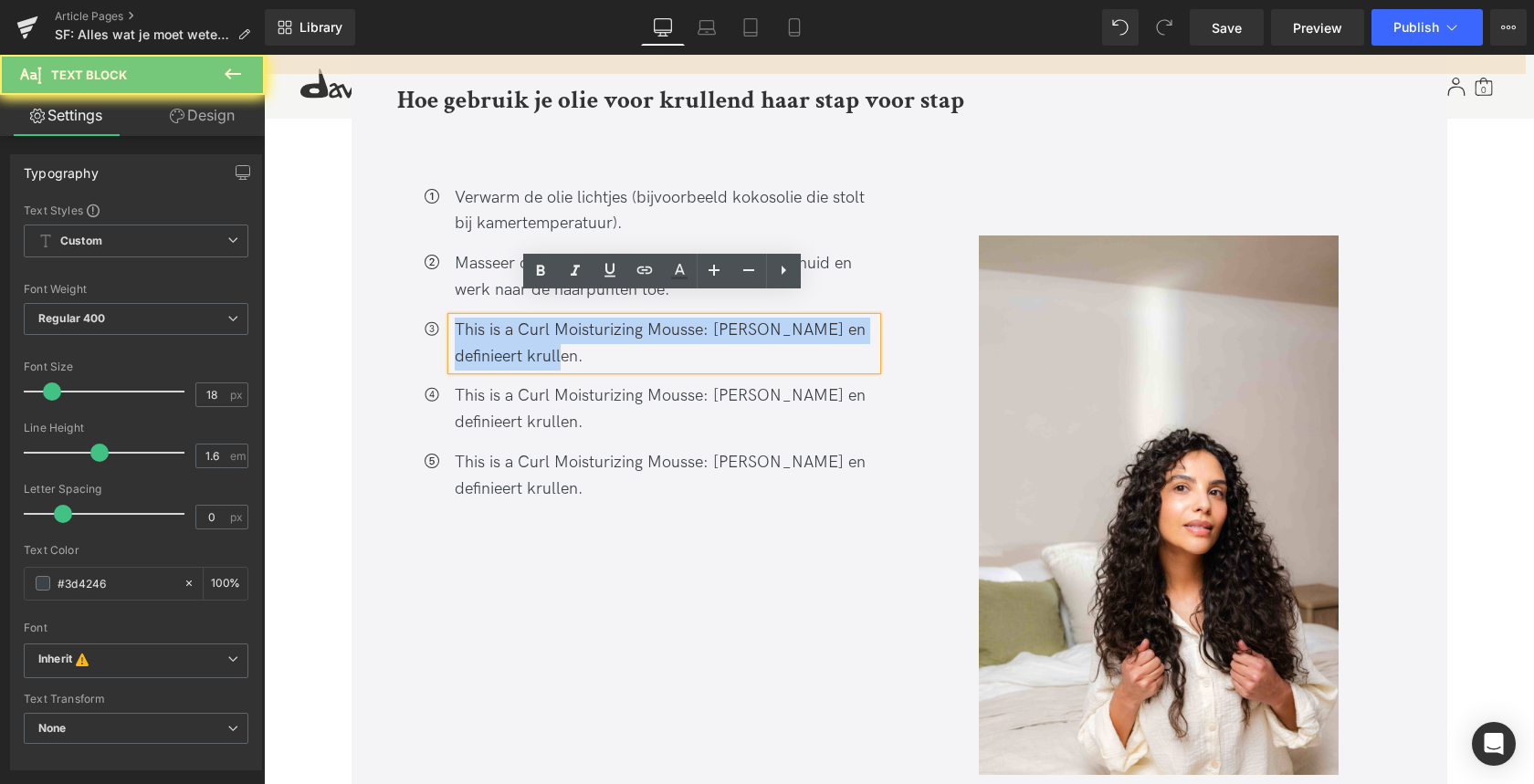
click at [530, 318] on div "This is a Curl Moisturizing Mousse: Hydrateert en definieert krullen." at bounding box center [664, 344] width 424 height 53
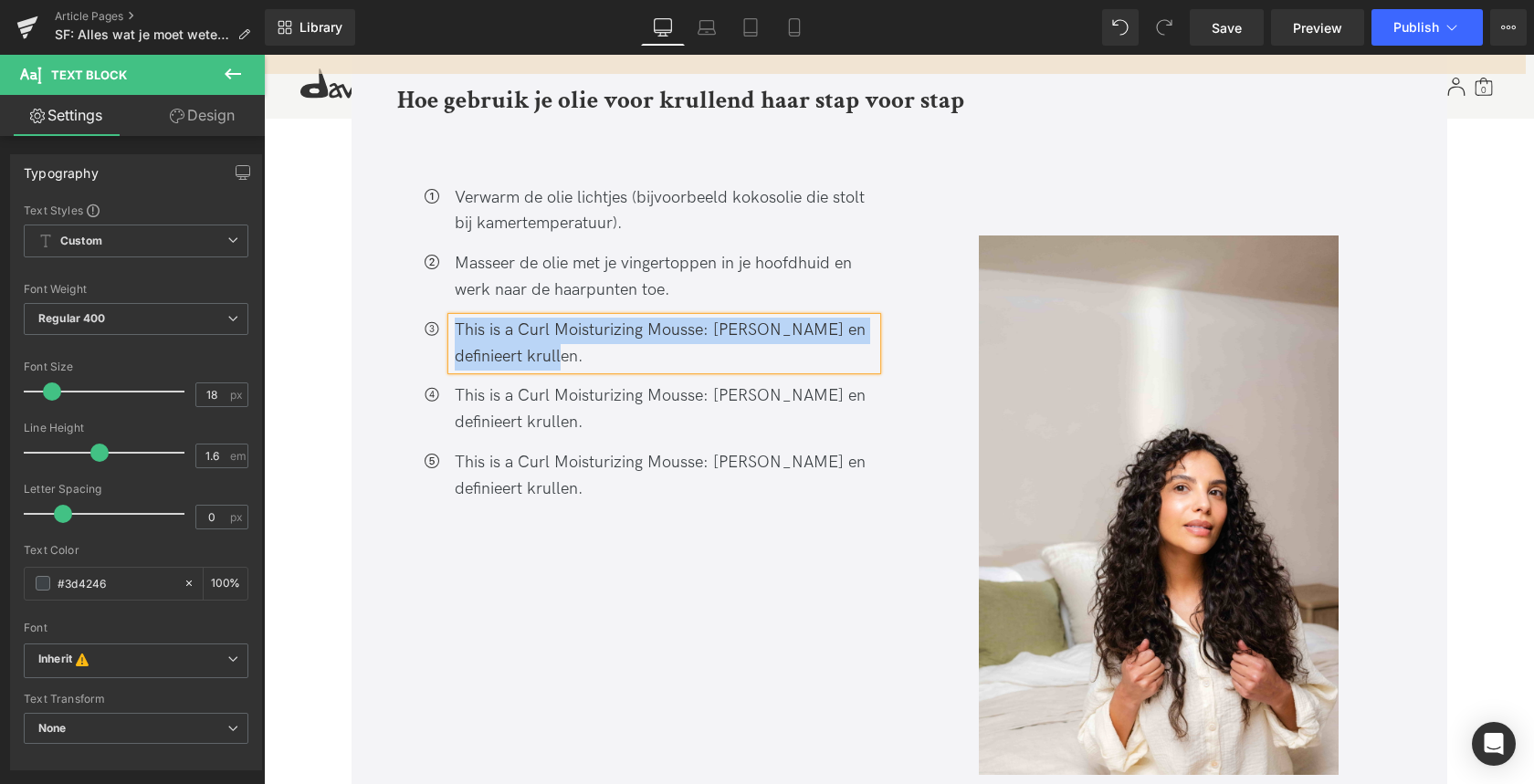
paste div
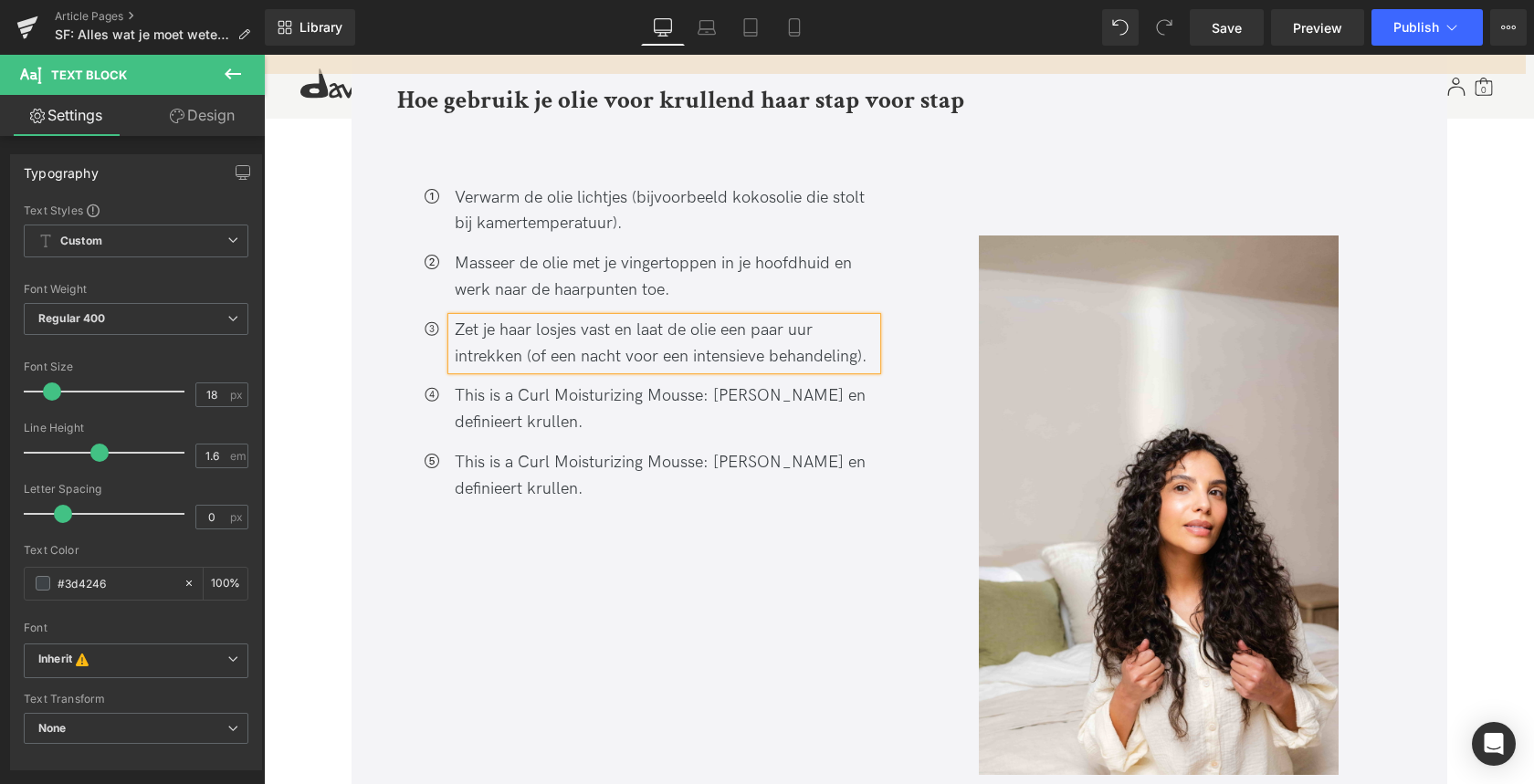
click at [616, 383] on div "This is a Curl Moisturizing Mousse: Hydrateert en definieert krullen. Text Block" at bounding box center [664, 409] width 424 height 53
click at [616, 383] on div "This is a Curl Moisturizing Mousse: Hydrateert en definieert krullen." at bounding box center [664, 409] width 424 height 53
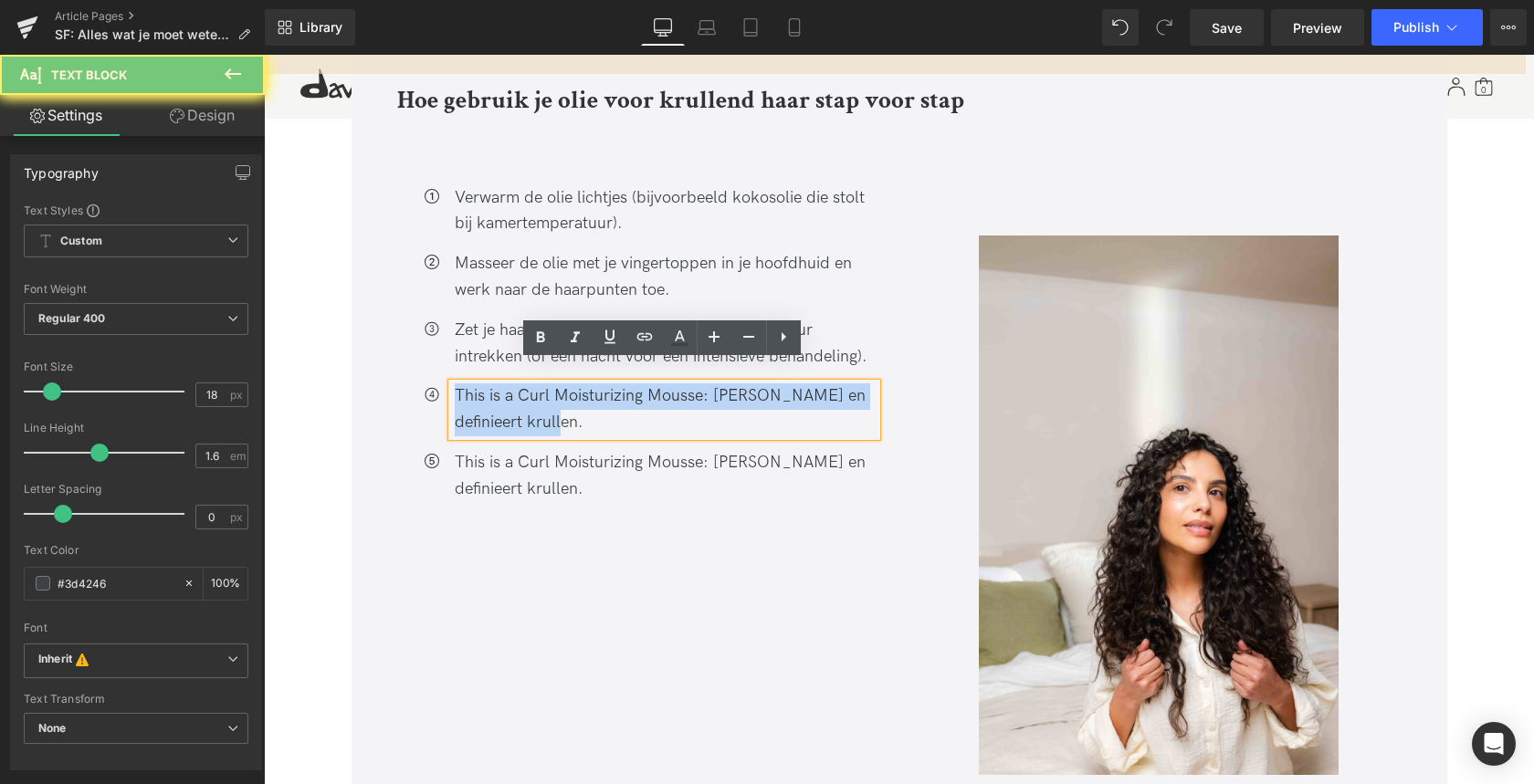
click at [616, 383] on div "This is a Curl Moisturizing Mousse: Hydrateert en definieert krullen." at bounding box center [664, 409] width 424 height 53
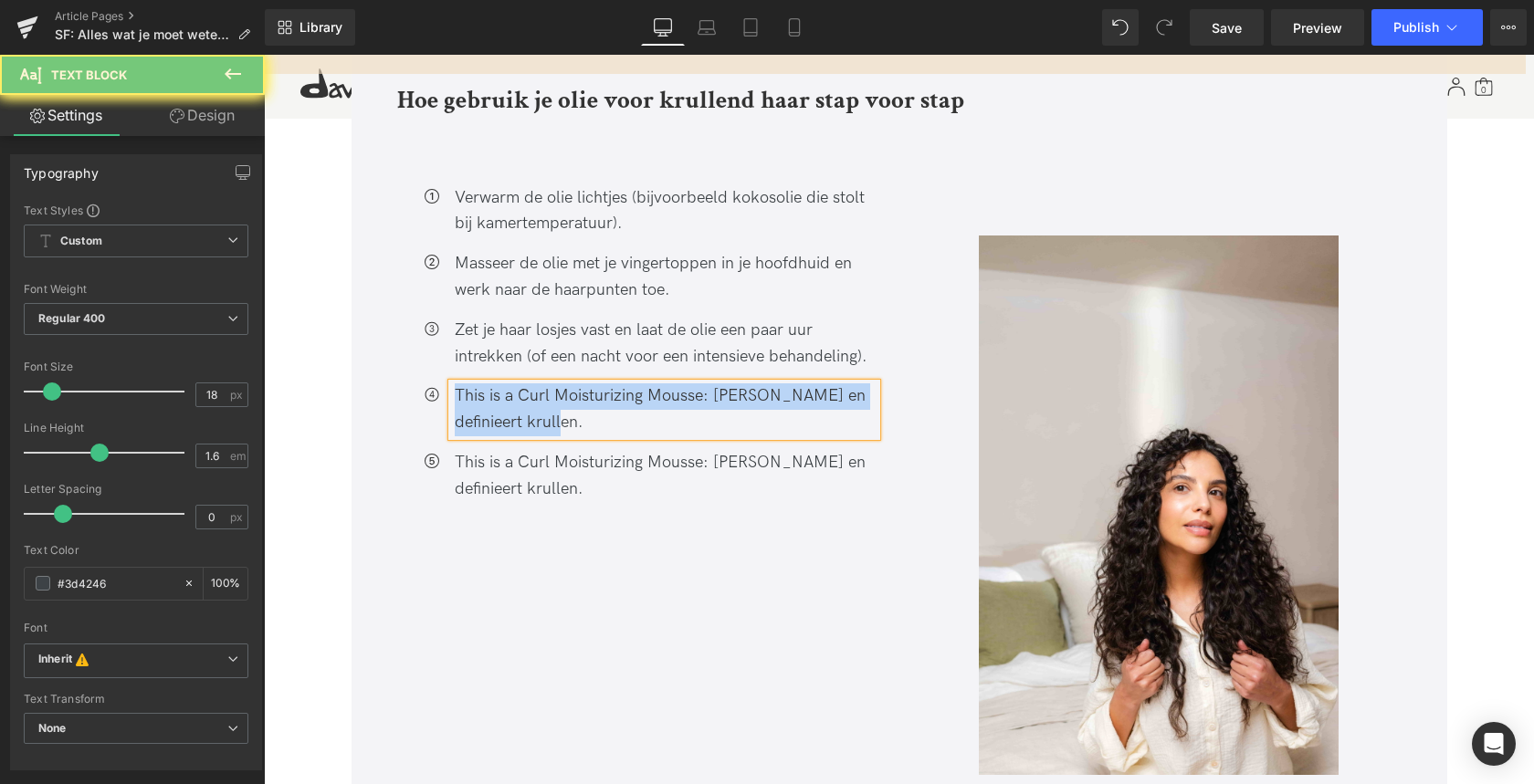
paste div
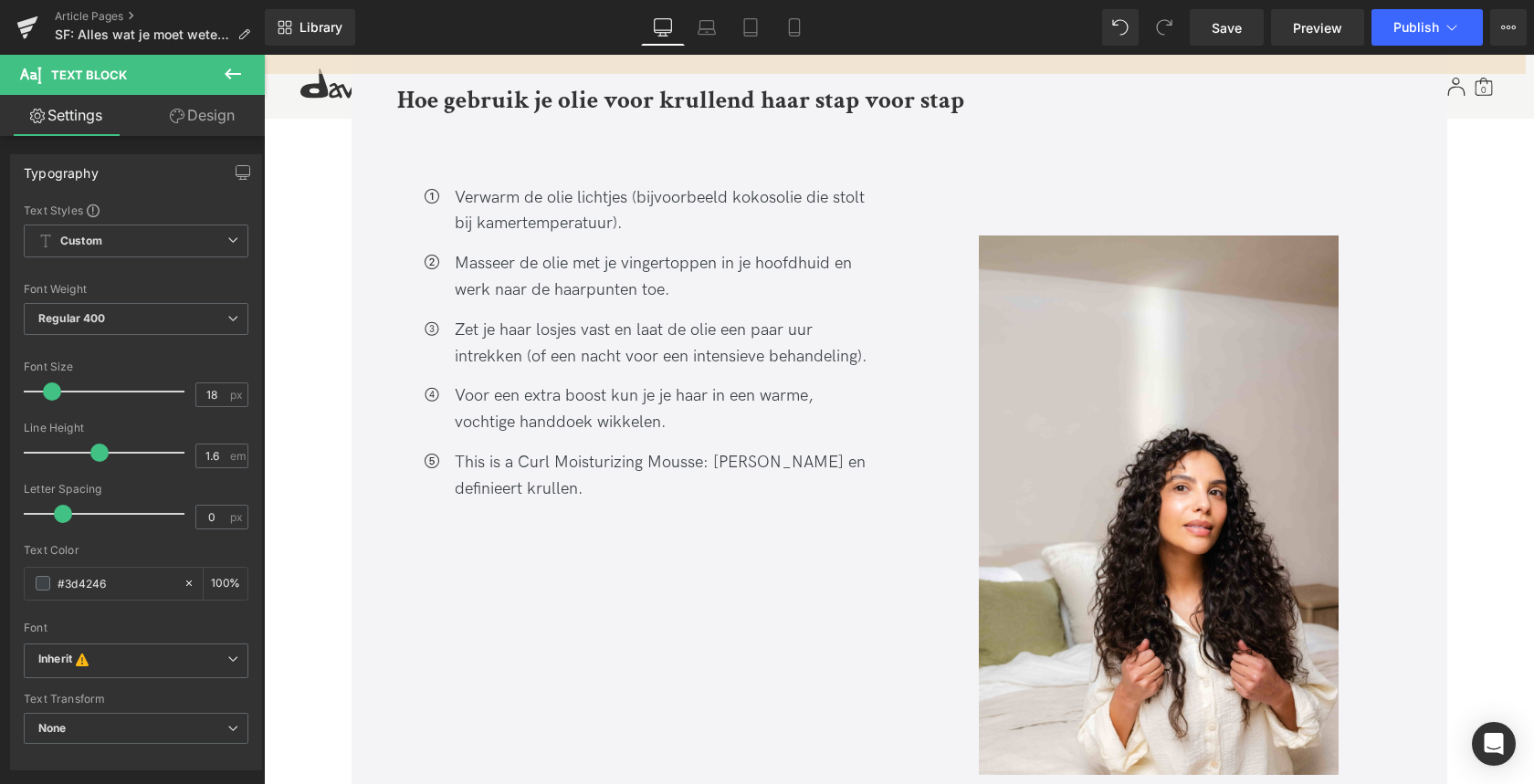
click at [565, 450] on div "This is a Curl Moisturizing Mousse: Hydrateert en definieert krullen." at bounding box center [664, 476] width 424 height 53
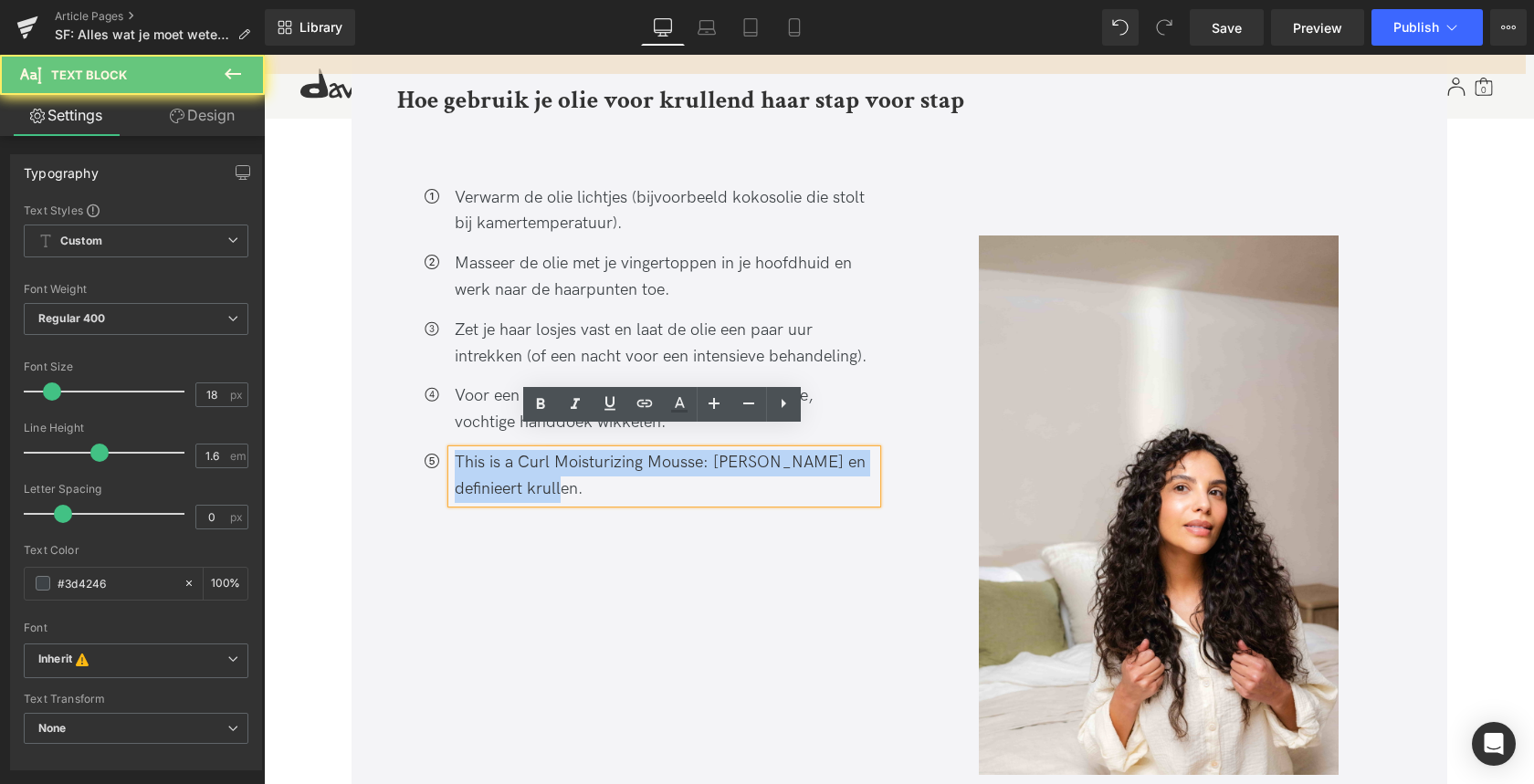
click at [565, 450] on div "This is a Curl Moisturizing Mousse: Hydrateert en definieert krullen." at bounding box center [664, 476] width 424 height 53
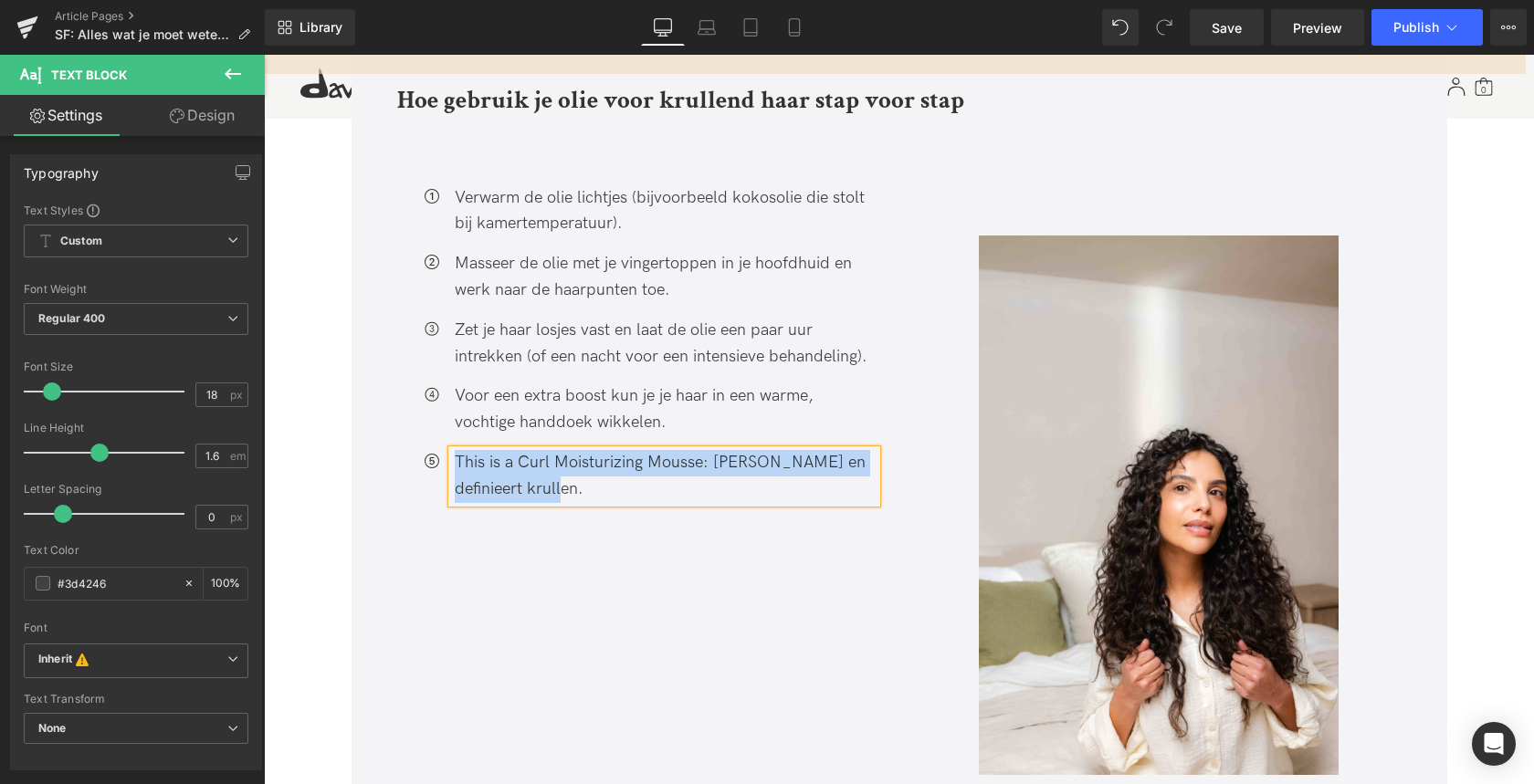
paste div
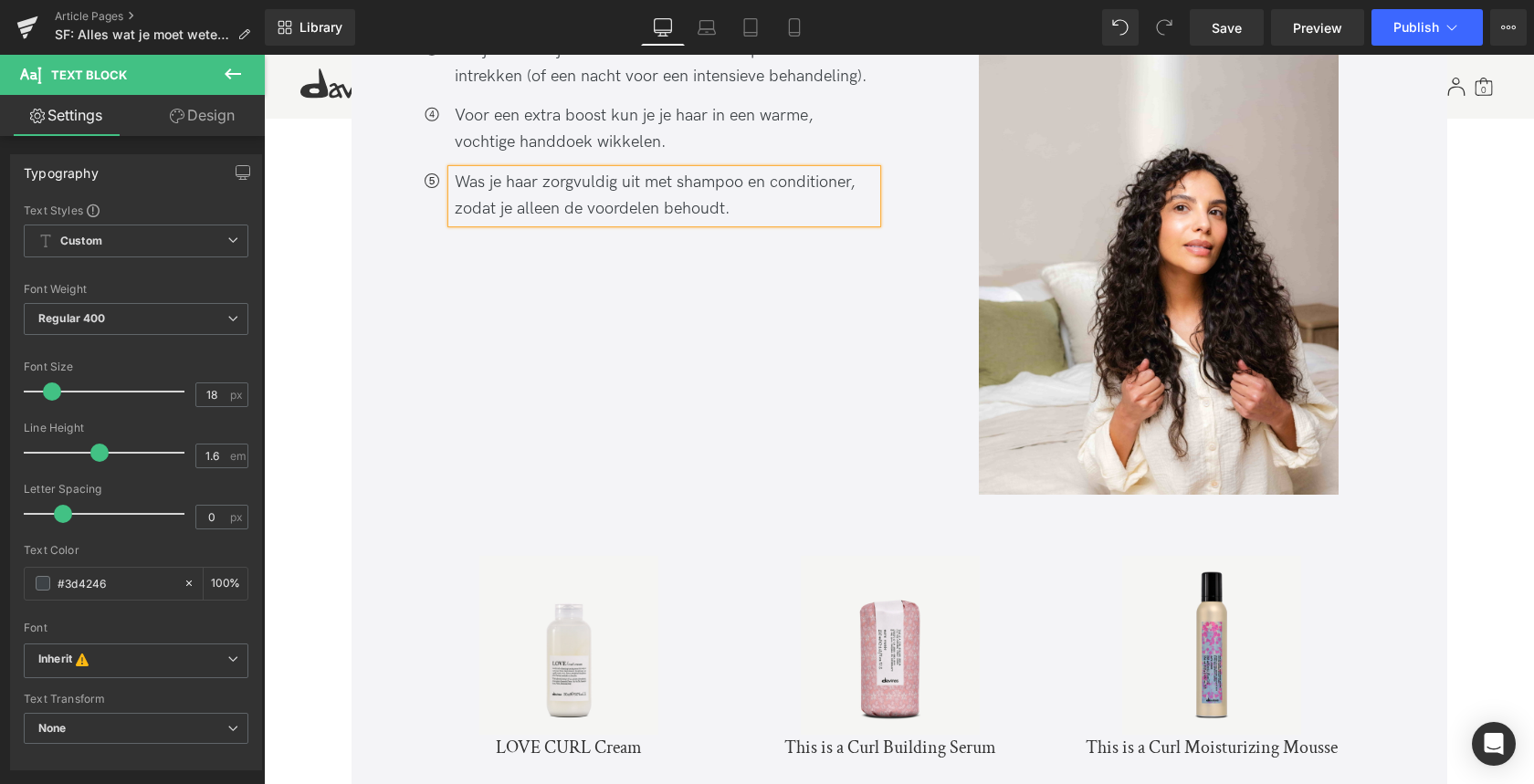
scroll to position [4929, 0]
click at [590, 449] on div "Icon Verwarm de olie lichtjes (bijvoorbeeld kokosolie die stolt bij kamertemper…" at bounding box center [890, 180] width 986 height 635
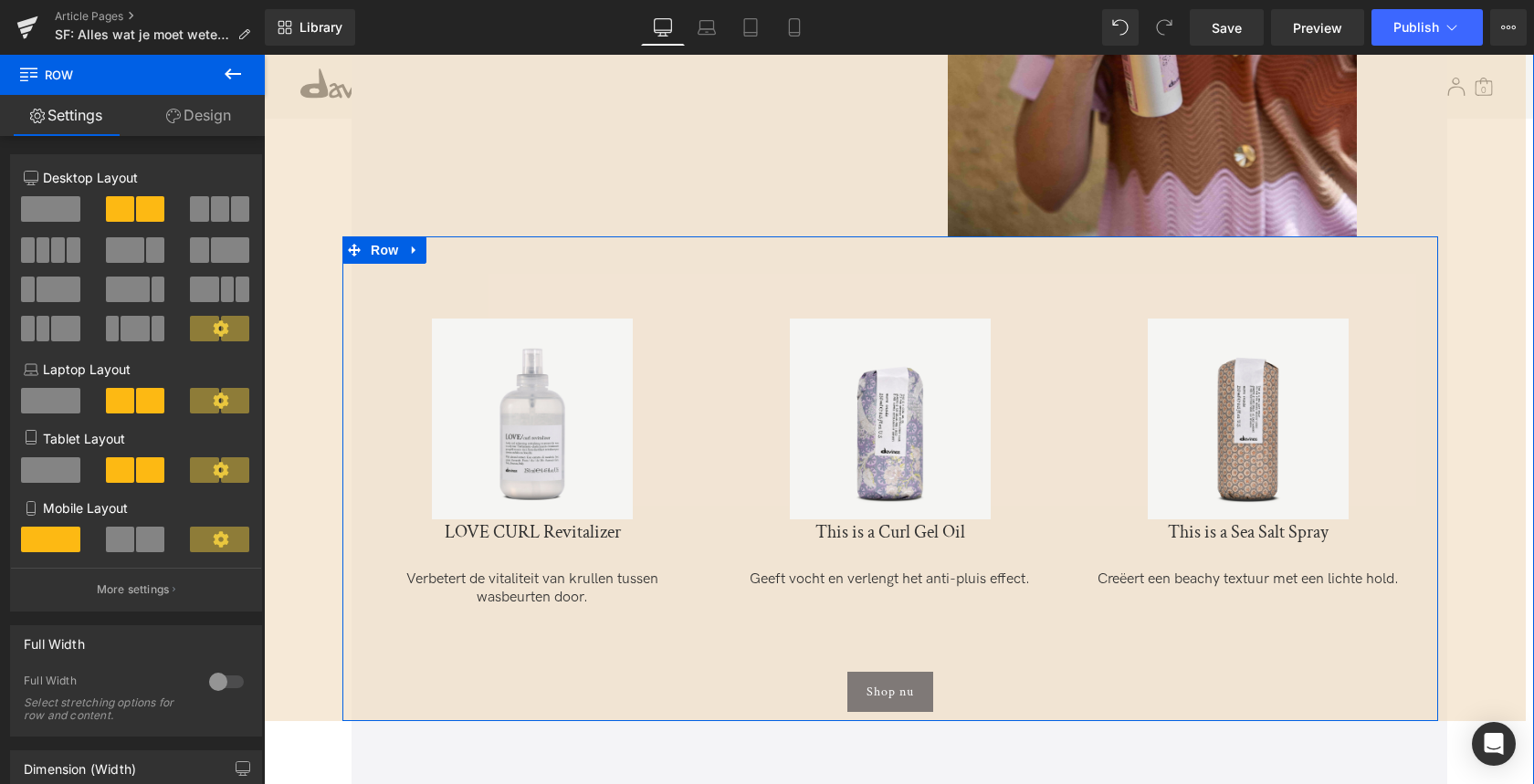
scroll to position [7945, 0]
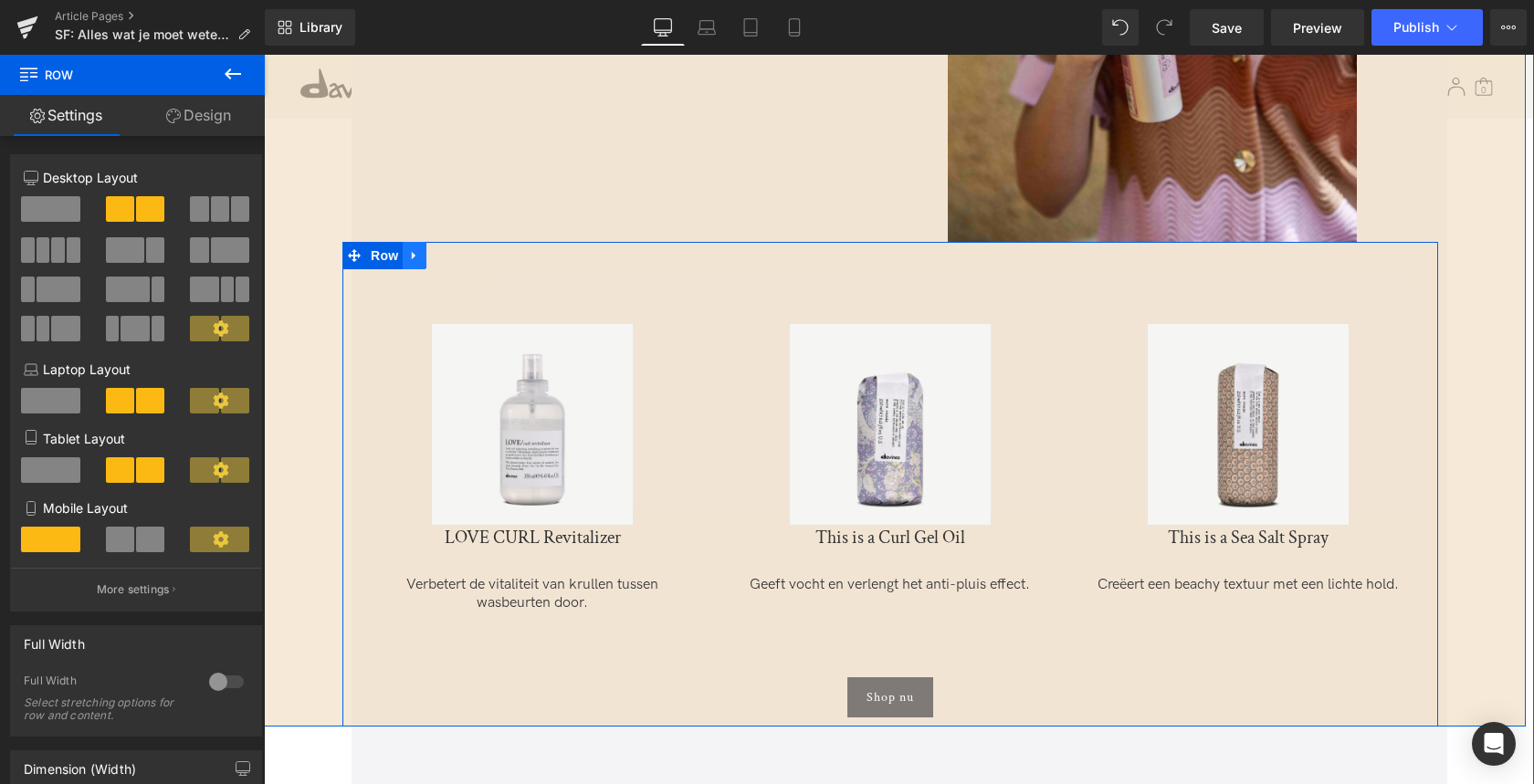
click at [412, 251] on icon at bounding box center [413, 255] width 4 height 9
click at [456, 249] on icon at bounding box center [462, 255] width 13 height 13
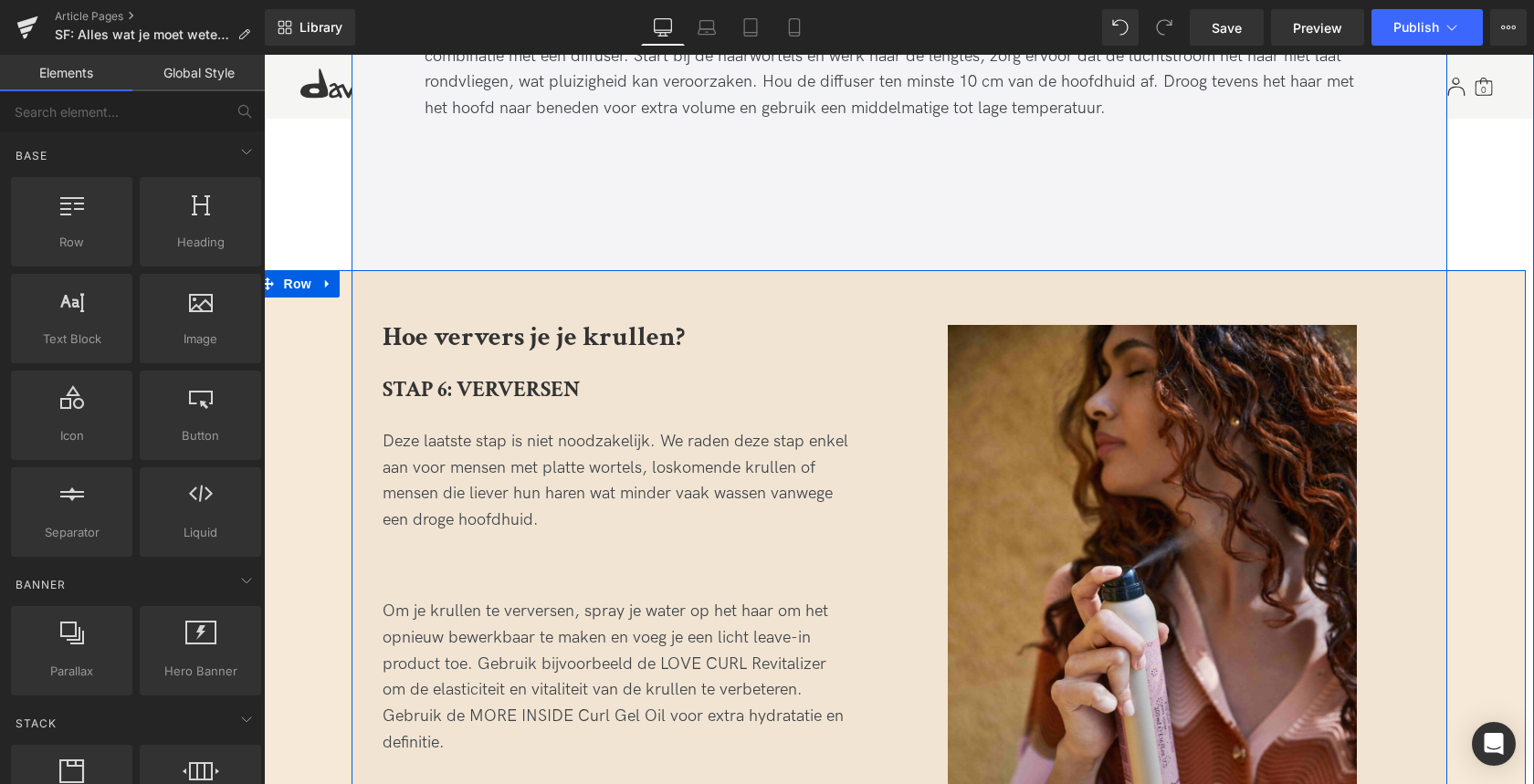
scroll to position [7248, 0]
click at [326, 277] on icon at bounding box center [327, 284] width 13 height 14
click at [378, 277] on icon at bounding box center [375, 284] width 13 height 14
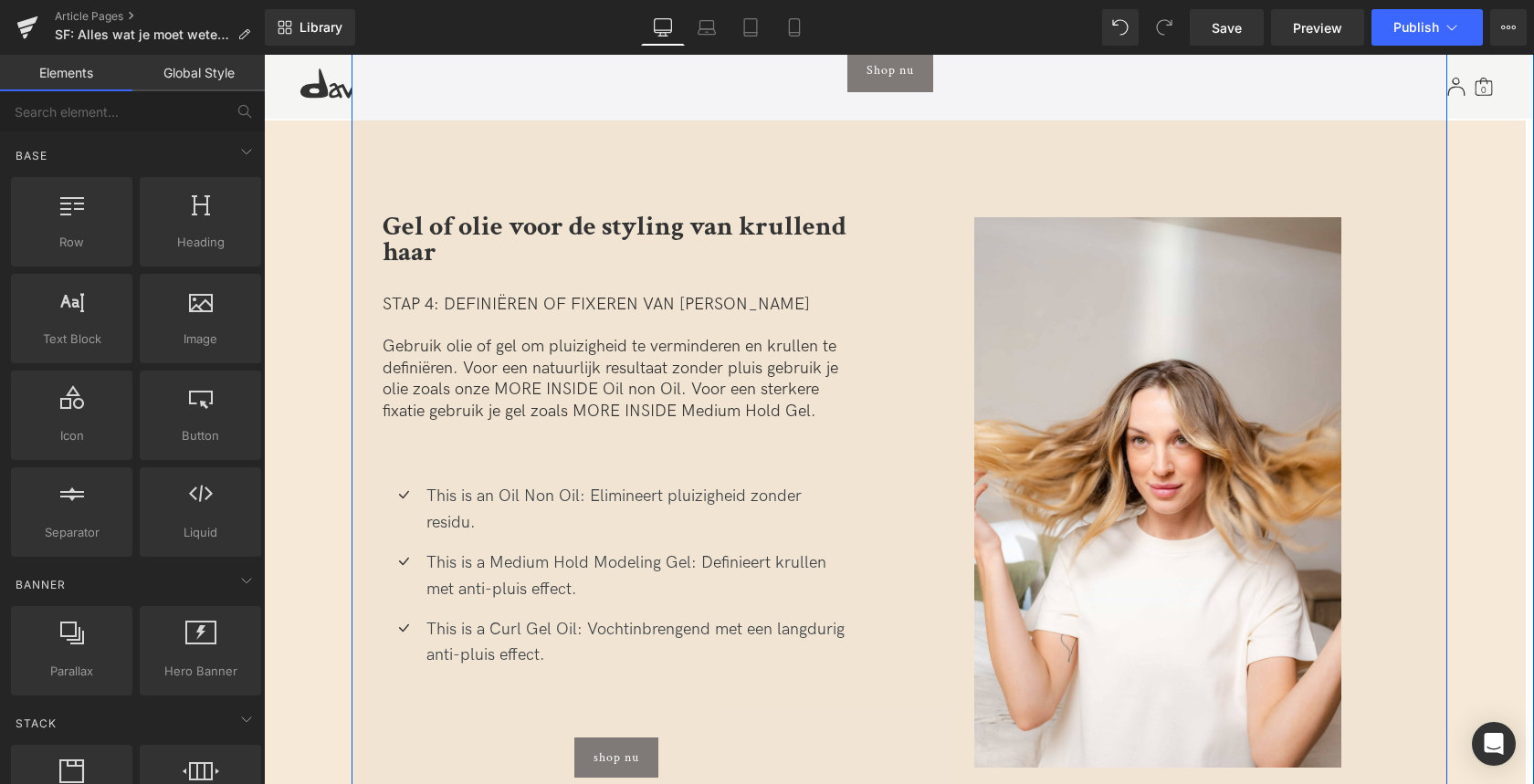
scroll to position [5658, 0]
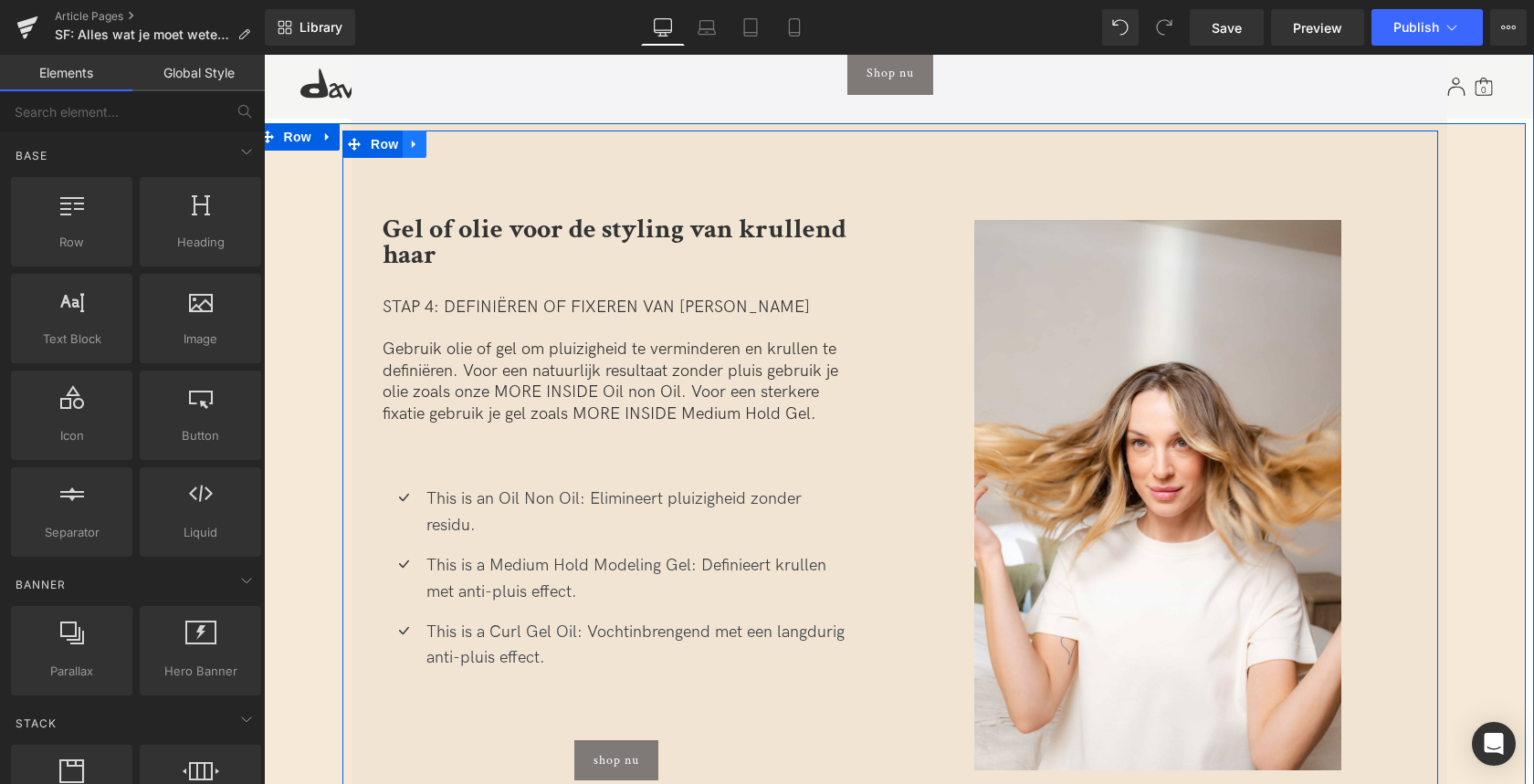
click at [412, 137] on icon at bounding box center [413, 144] width 13 height 14
click at [457, 138] on icon at bounding box center [462, 144] width 13 height 13
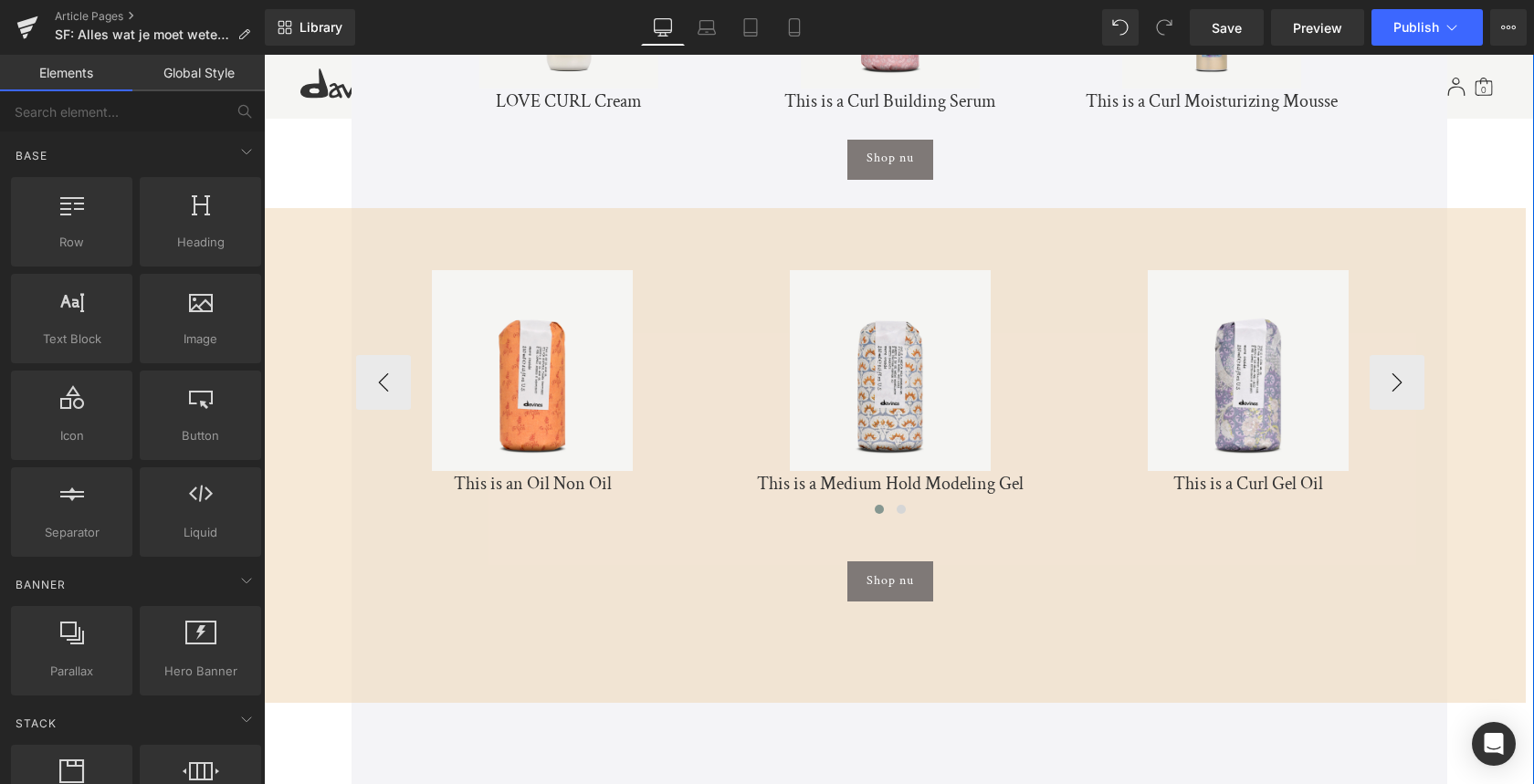
scroll to position [5572, 0]
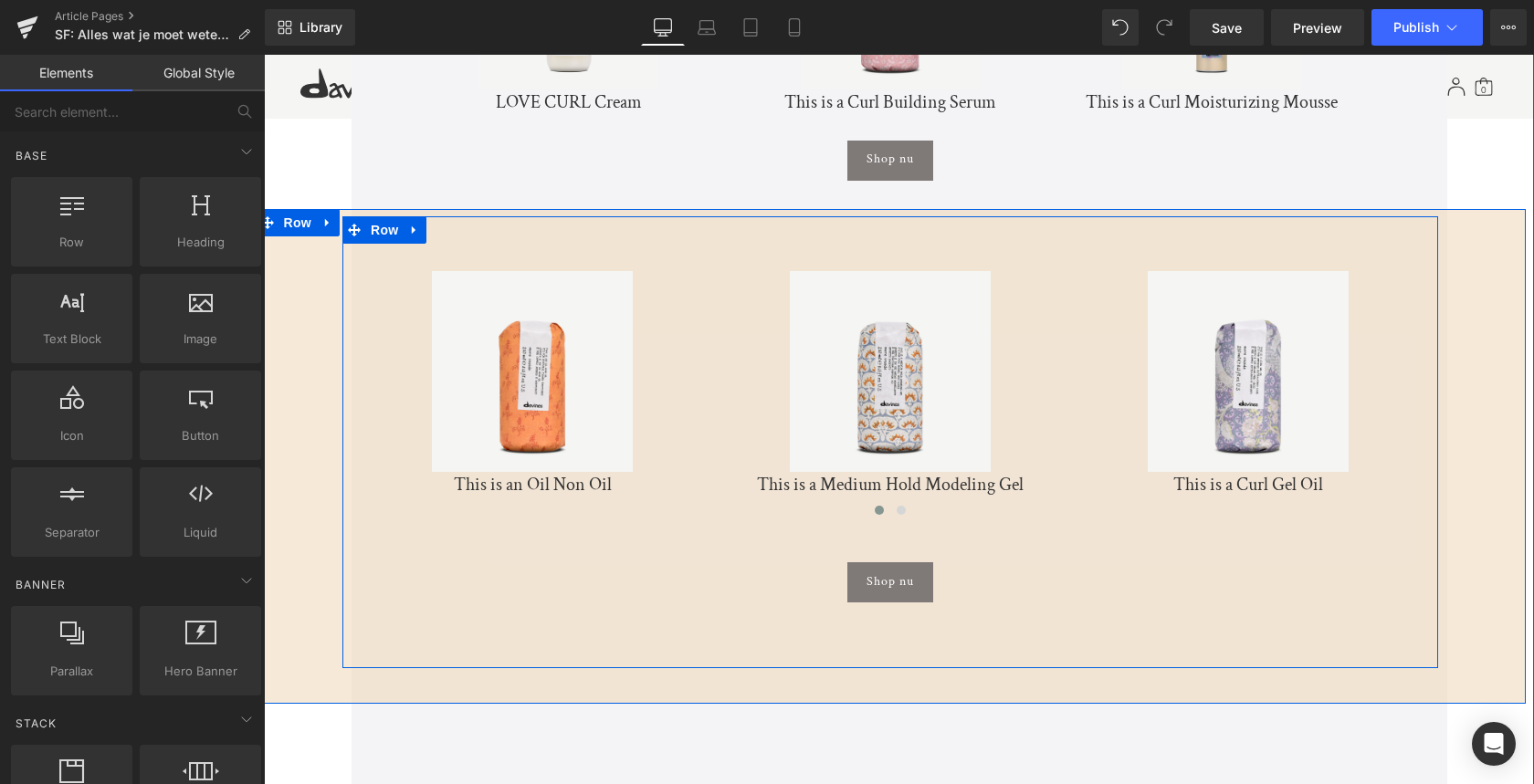
click at [417, 223] on icon at bounding box center [413, 230] width 13 height 14
click at [460, 224] on icon at bounding box center [462, 230] width 13 height 13
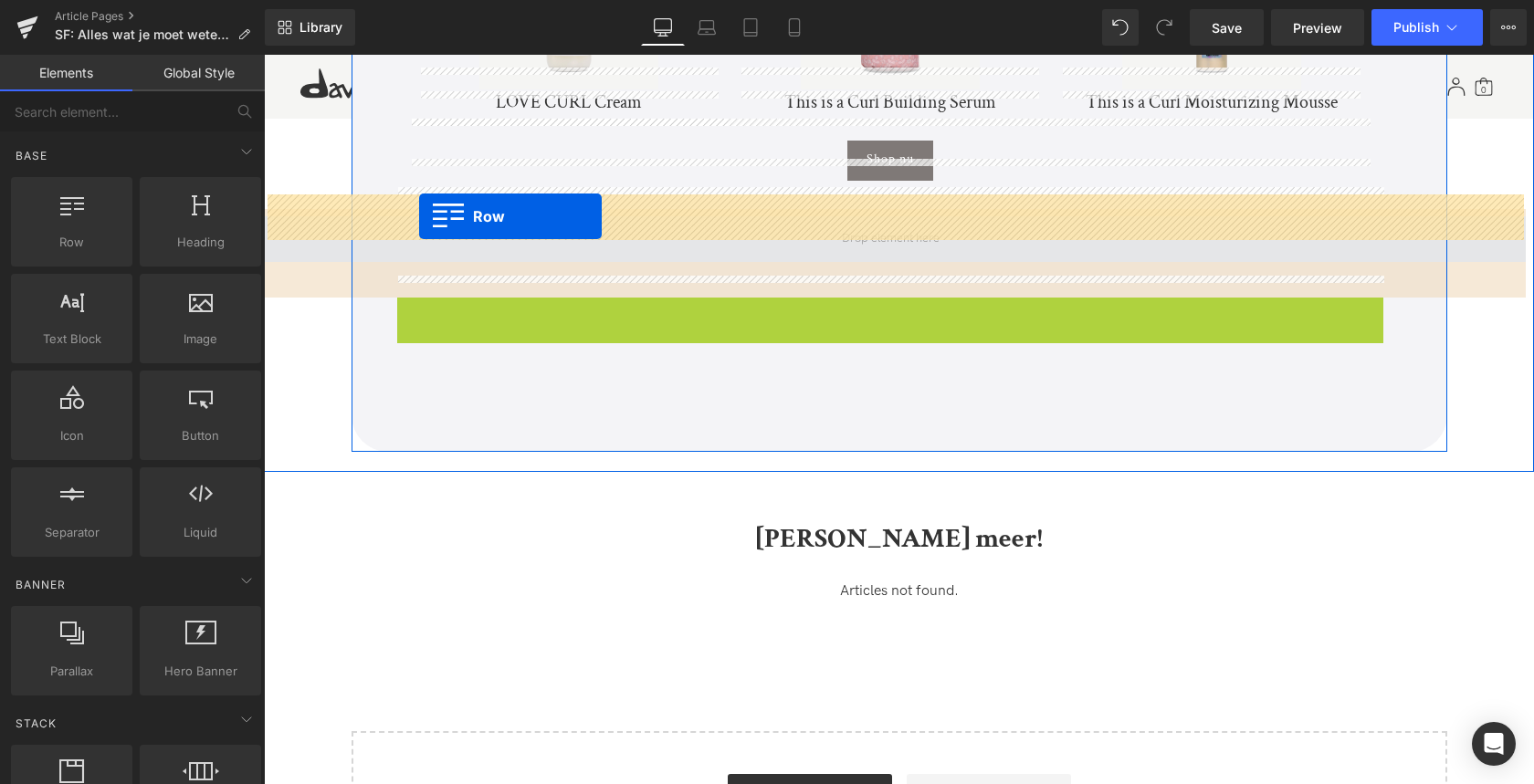
drag, startPoint x: 405, startPoint y: 291, endPoint x: 419, endPoint y: 216, distance: 76.3
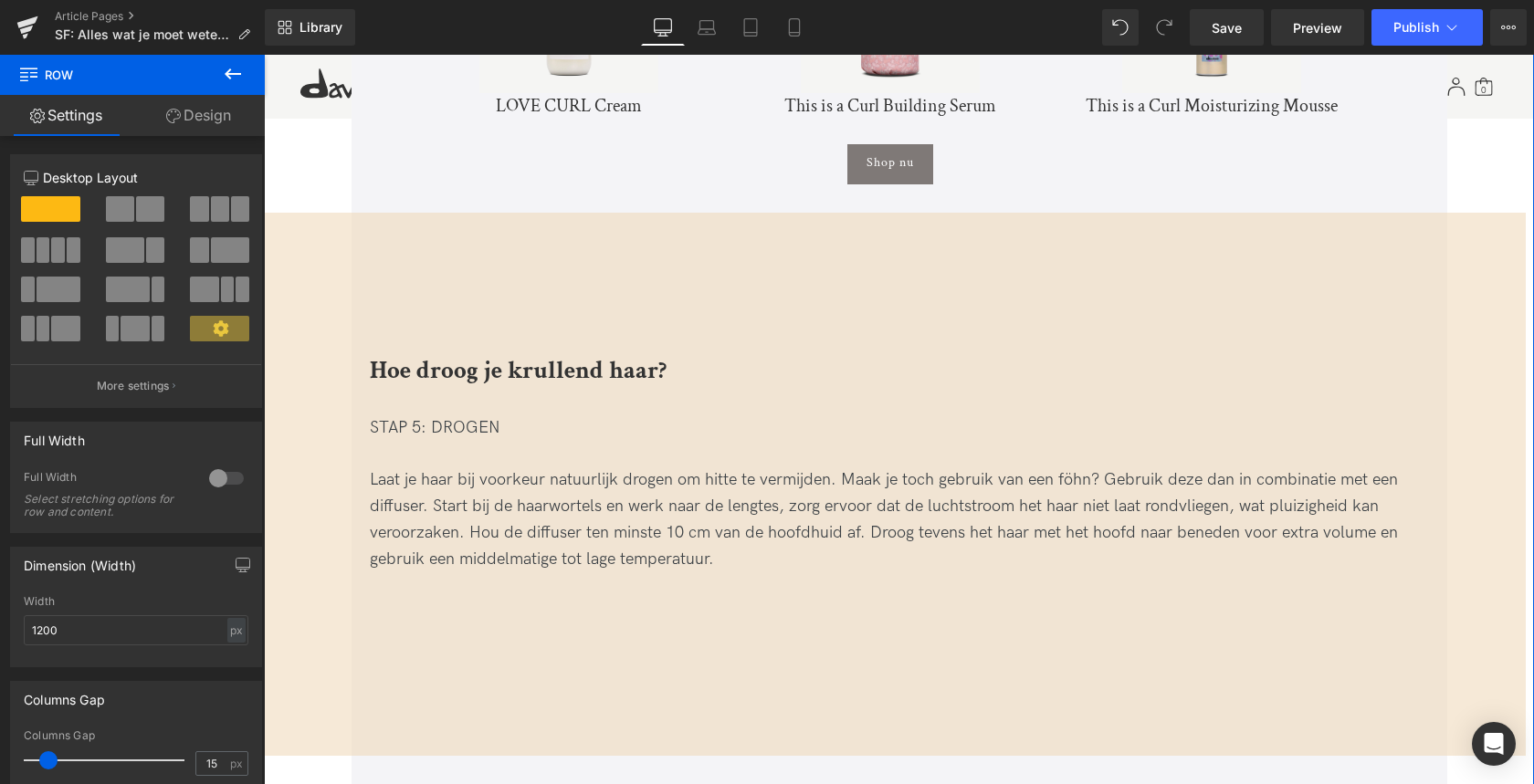
scroll to position [5601, 0]
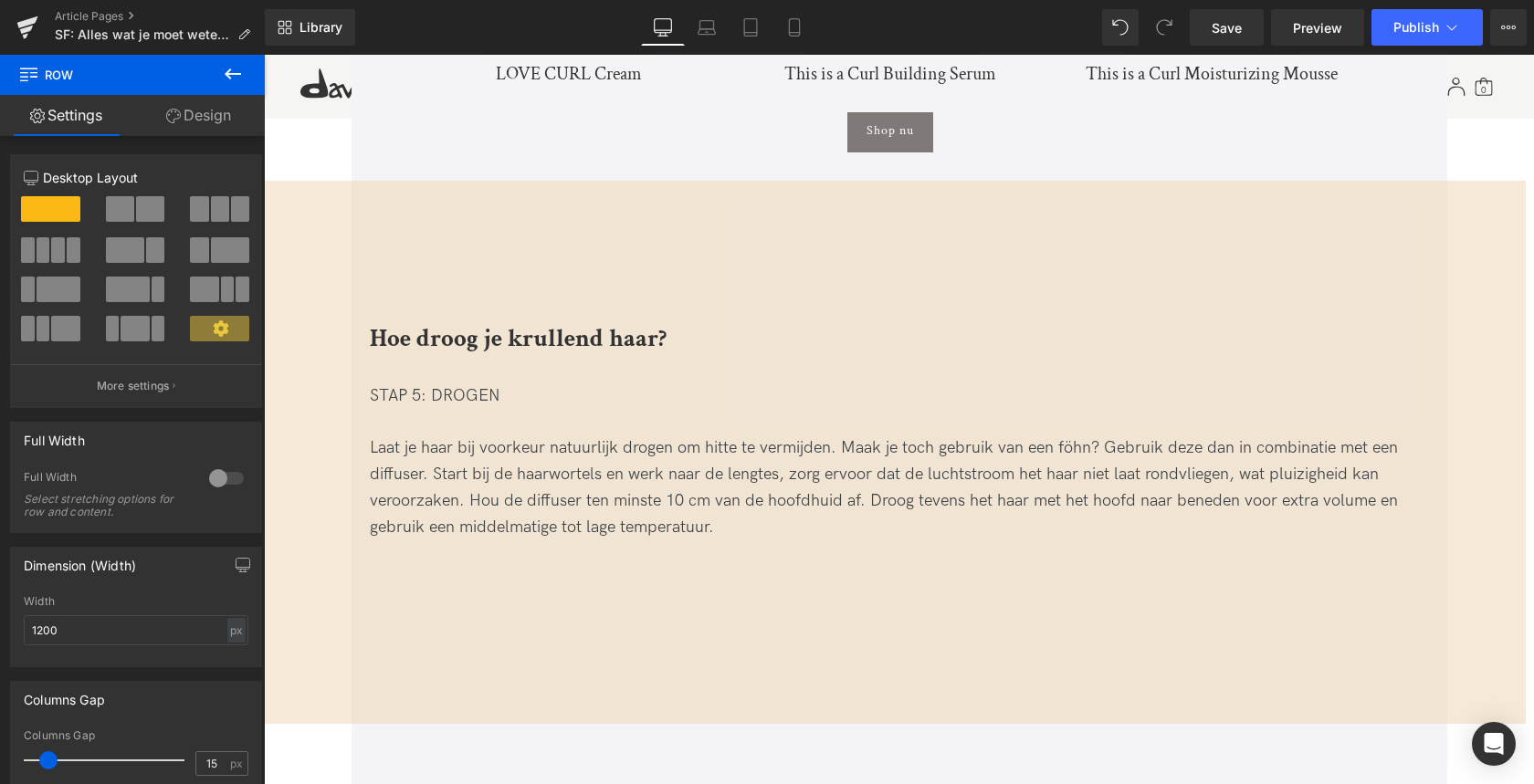
click at [562, 322] on b "Hoe droog je krullend haar?" at bounding box center [518, 338] width 297 height 32
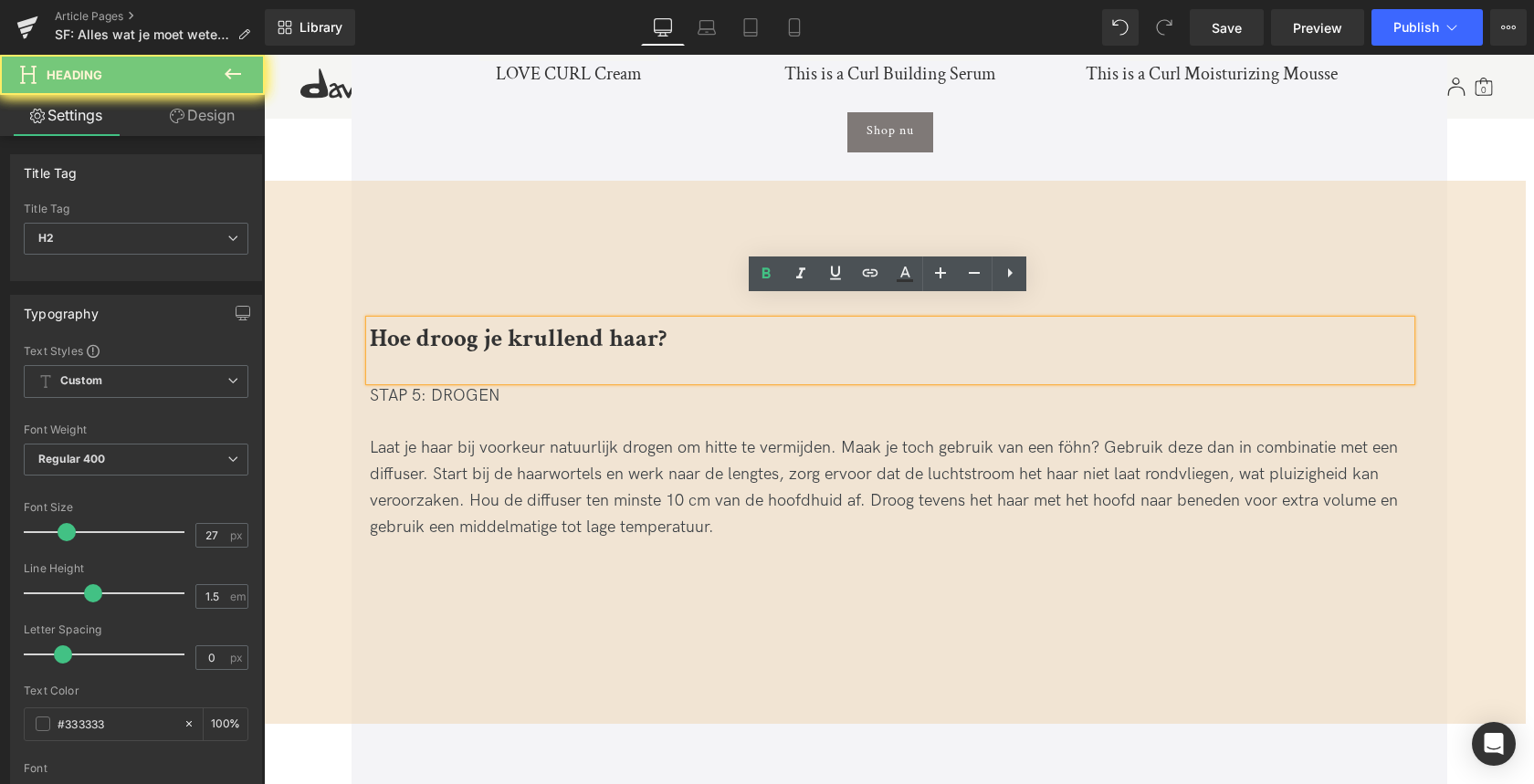
click at [562, 322] on b "Hoe droog je krullend haar?" at bounding box center [518, 338] width 297 height 32
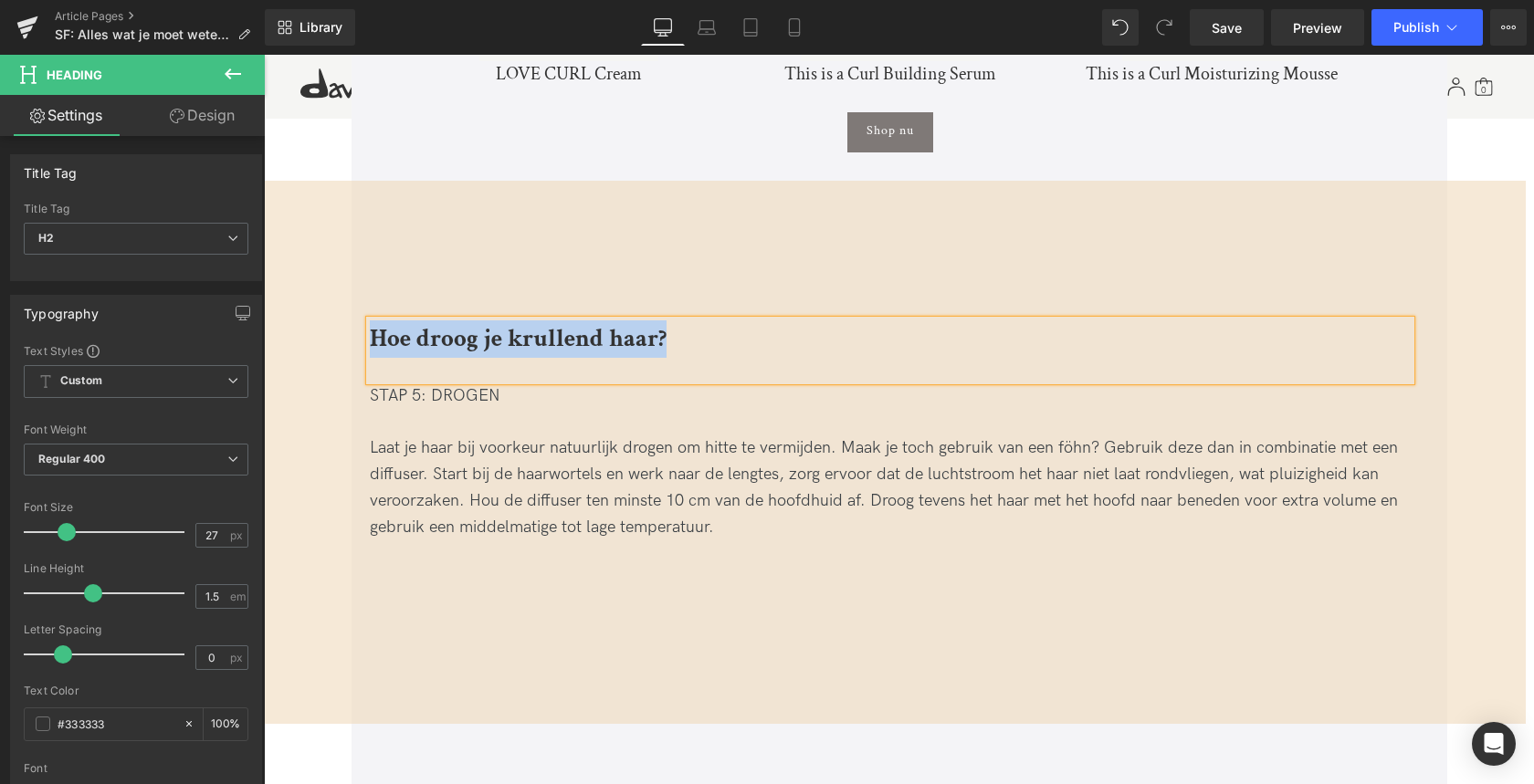
paste div
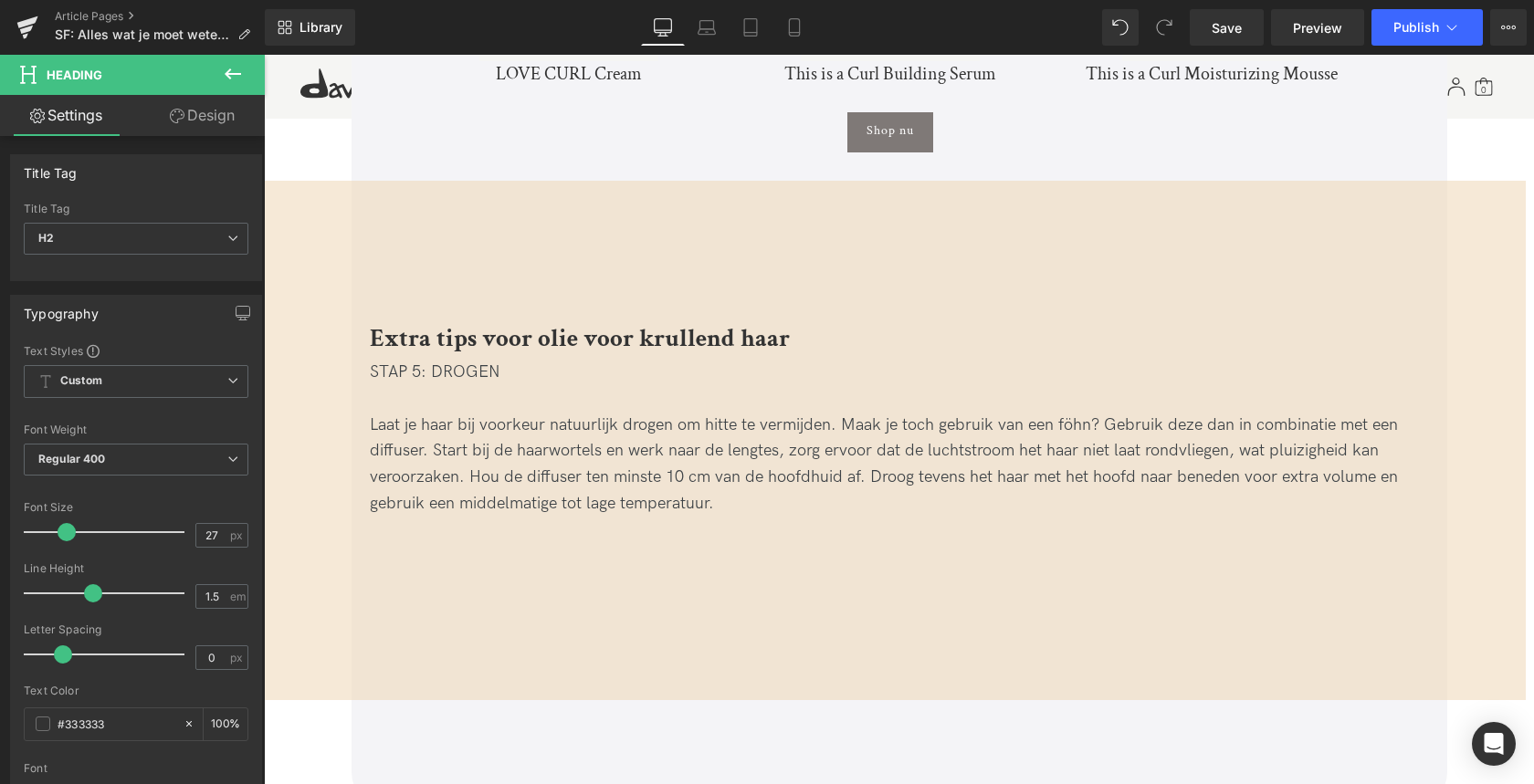
click at [425, 357] on div "STAP 5: DROGEN Laat je haar bij voorkeur natuurlijk drogen om hitte te vermijde…" at bounding box center [890, 463] width 1040 height 212
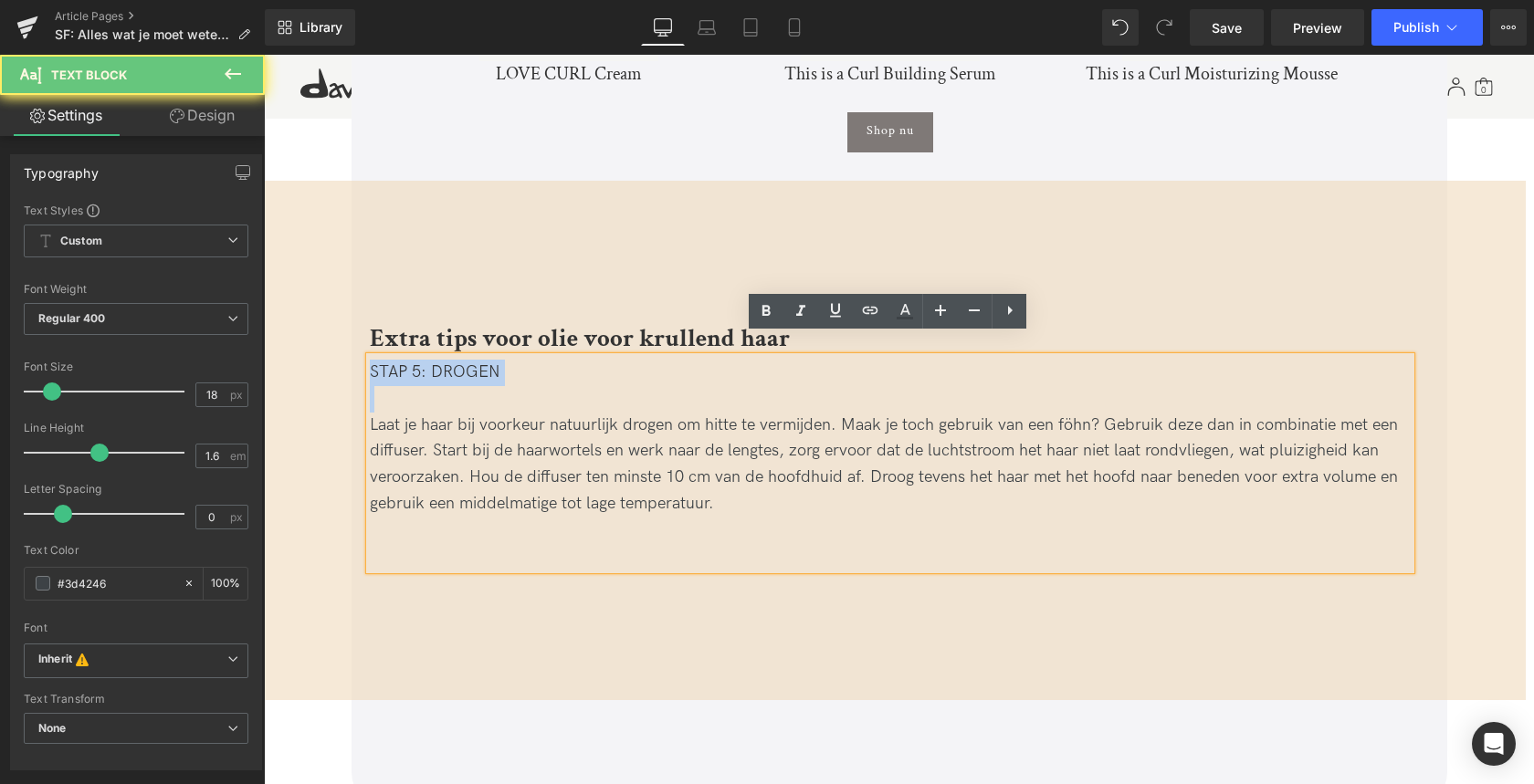
click at [425, 357] on div "STAP 5: DROGEN Laat je haar bij voorkeur natuurlijk drogen om hitte te vermijde…" at bounding box center [890, 463] width 1040 height 212
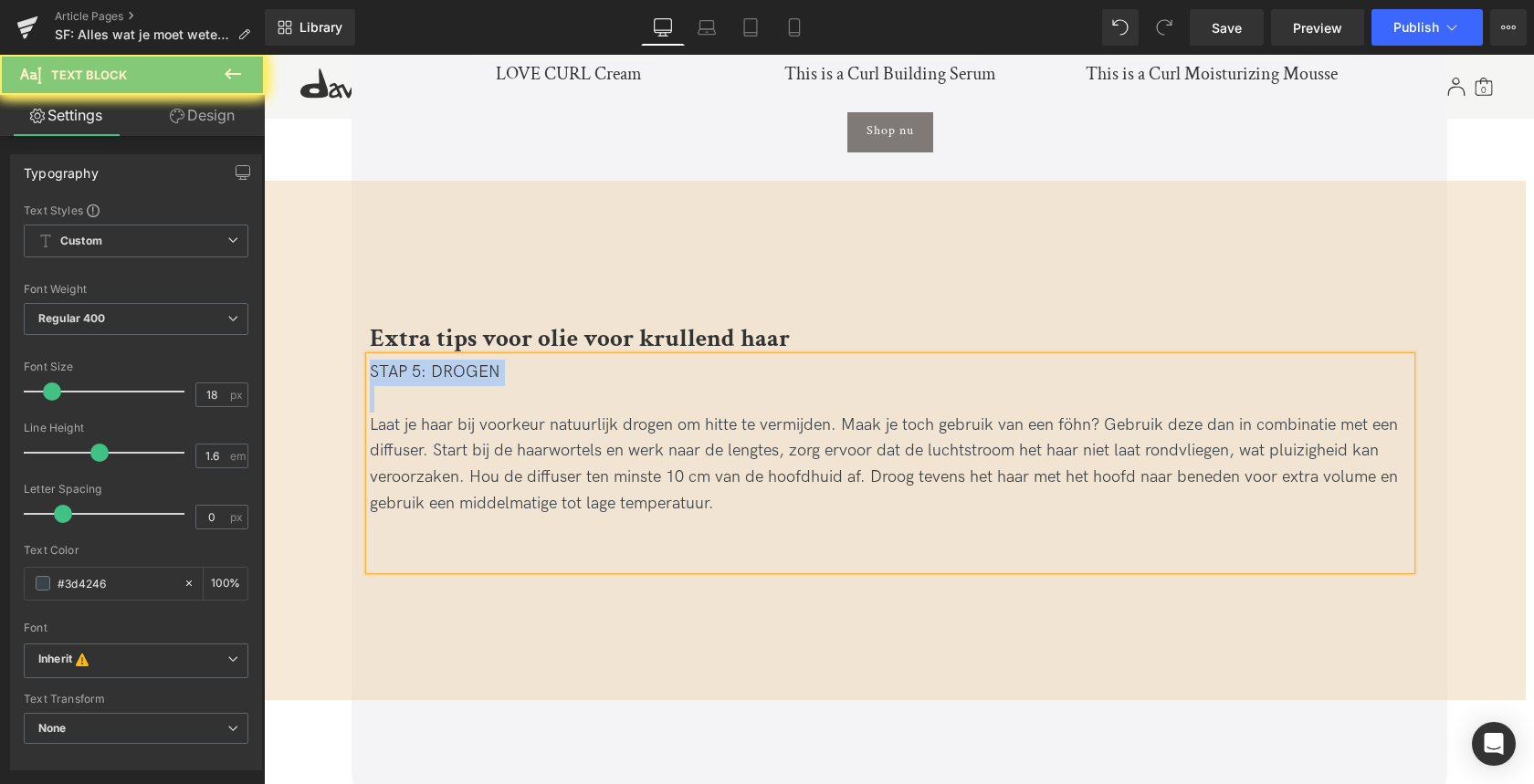
paste div
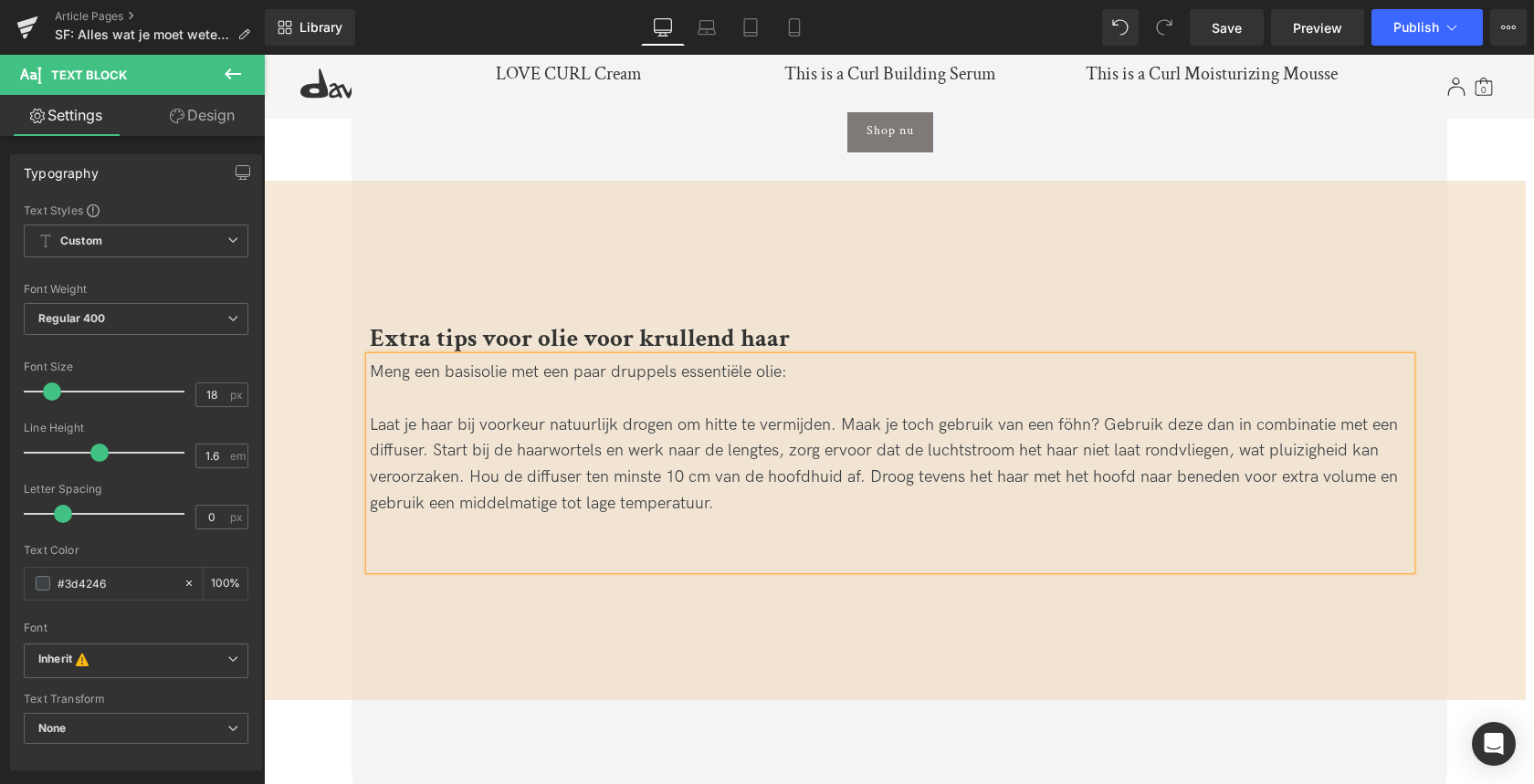
click at [393, 386] on div at bounding box center [890, 399] width 1040 height 26
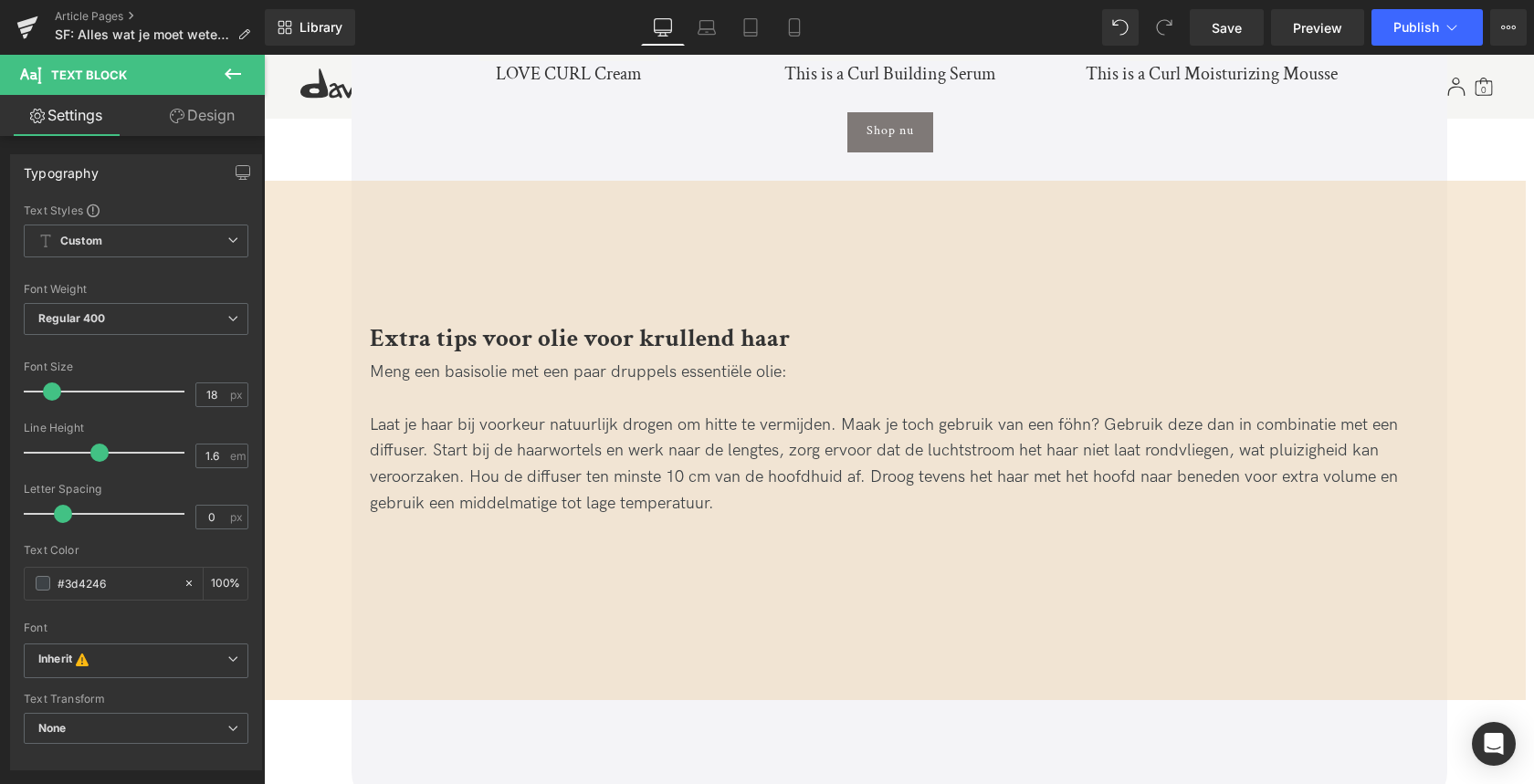
click at [466, 438] on div "Laat je haar bij voorkeur natuurlijk drogen om hitte te vermijden. Maak je toch…" at bounding box center [890, 464] width 1040 height 105
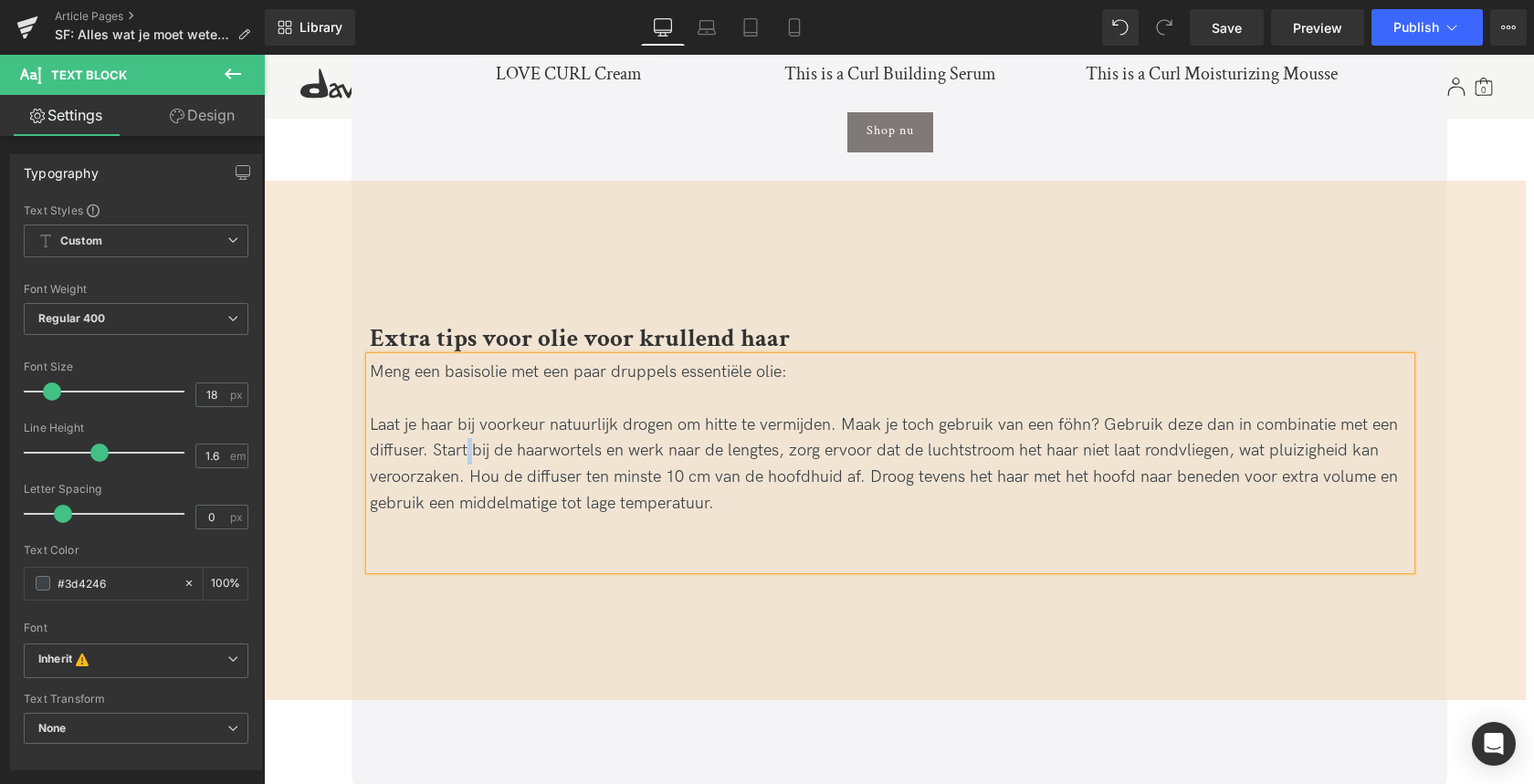
click at [466, 438] on div "Laat je haar bij voorkeur natuurlijk drogen om hitte te vermijden. Maak je toch…" at bounding box center [890, 464] width 1040 height 105
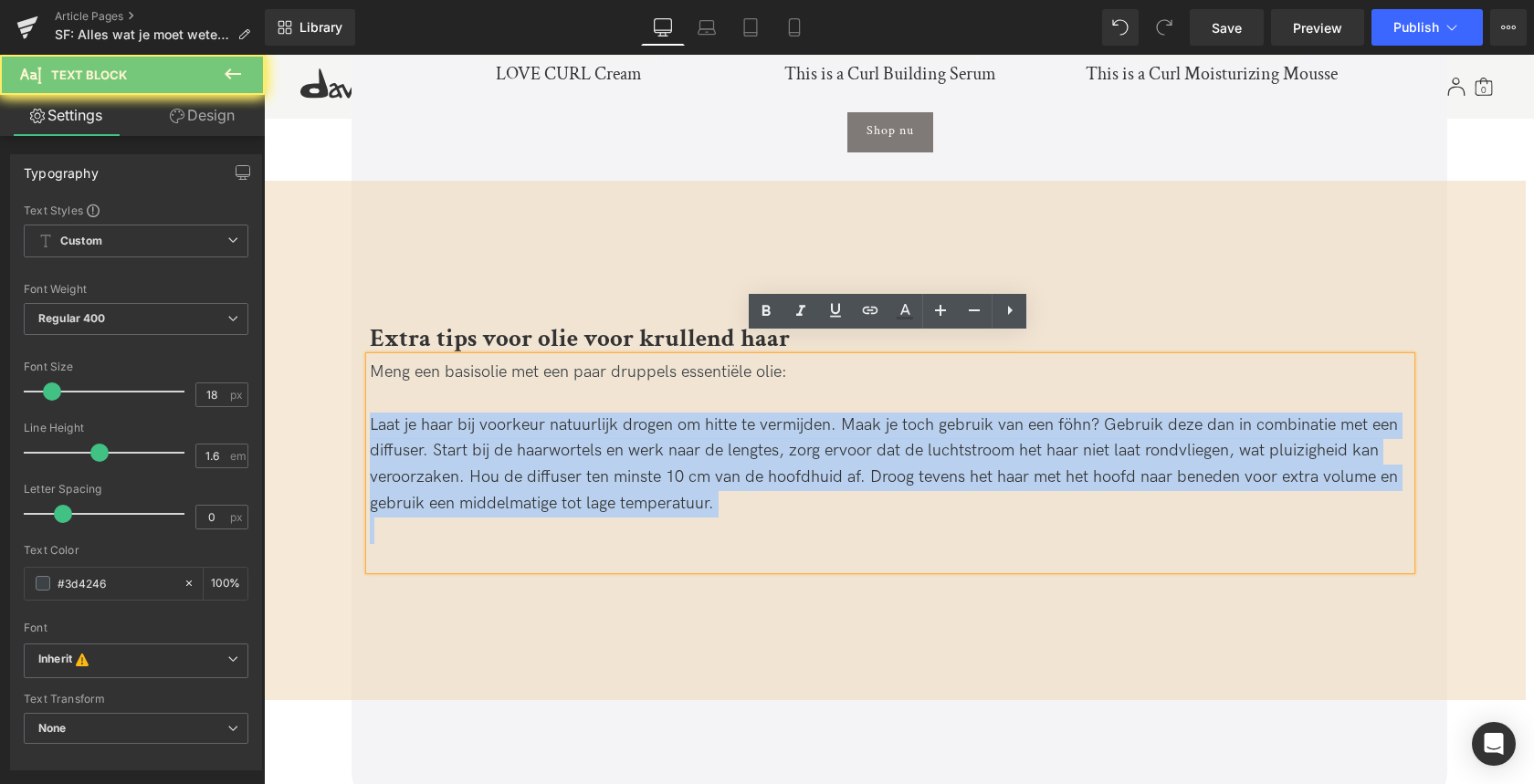
click at [466, 438] on div "Laat je haar bij voorkeur natuurlijk drogen om hitte te vermijden. Maak je toch…" at bounding box center [890, 464] width 1040 height 105
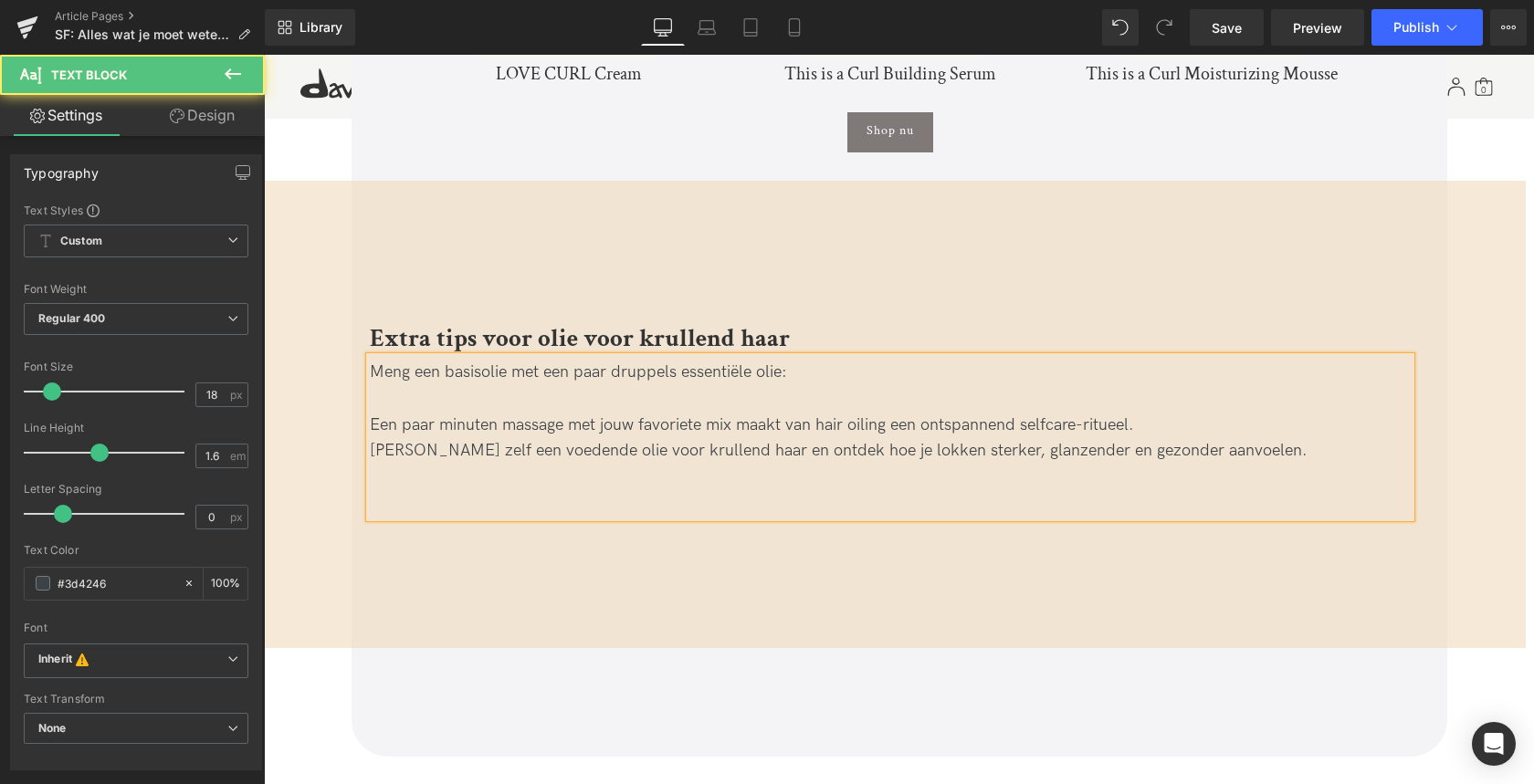
click at [411, 386] on div at bounding box center [890, 399] width 1040 height 26
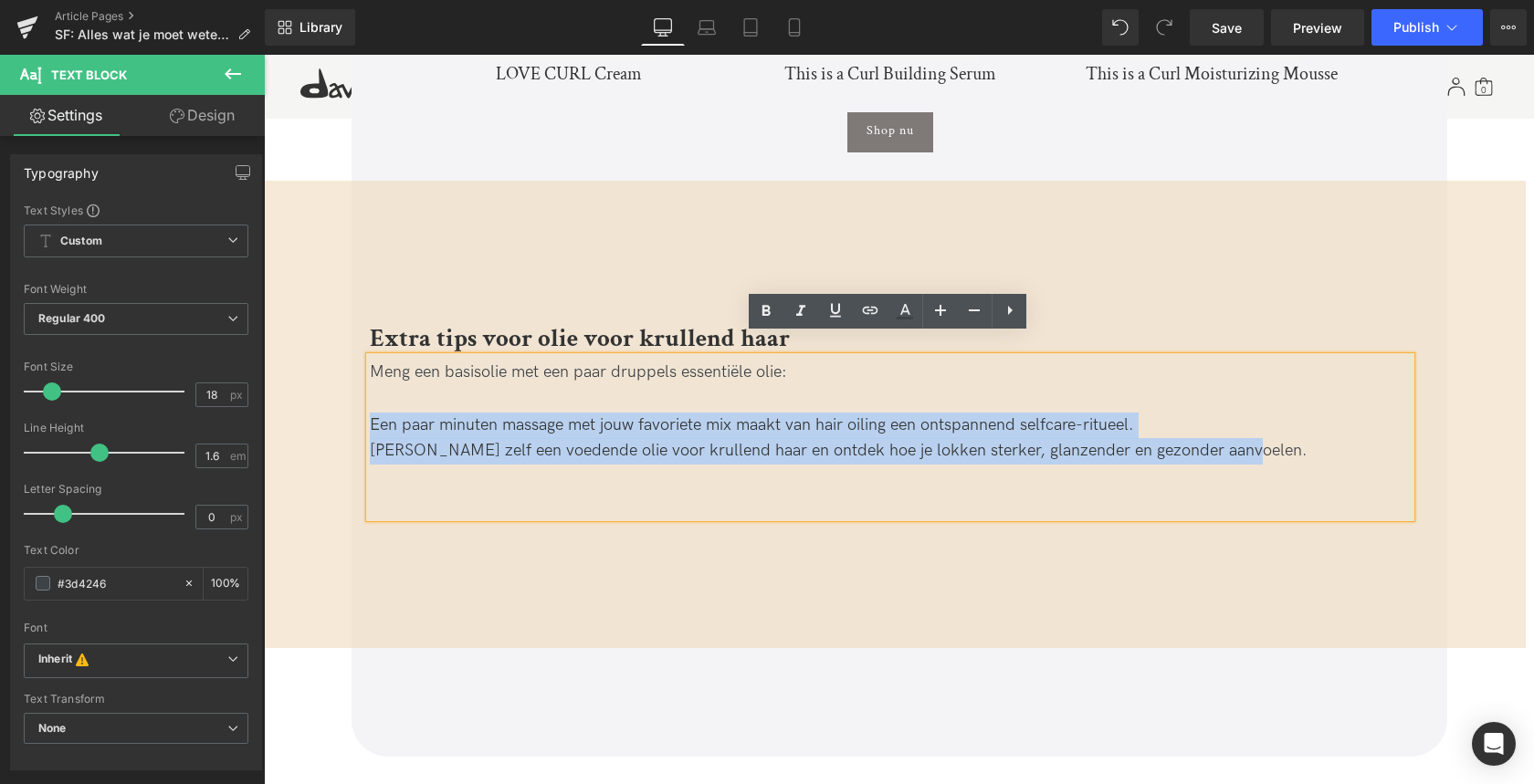
drag, startPoint x: 411, startPoint y: 406, endPoint x: 1314, endPoint y: 437, distance: 903.5
click at [1314, 437] on div "Meng een basisolie met een paar druppels essentiële olie: Een paar minuten mass…" at bounding box center [890, 437] width 1040 height 160
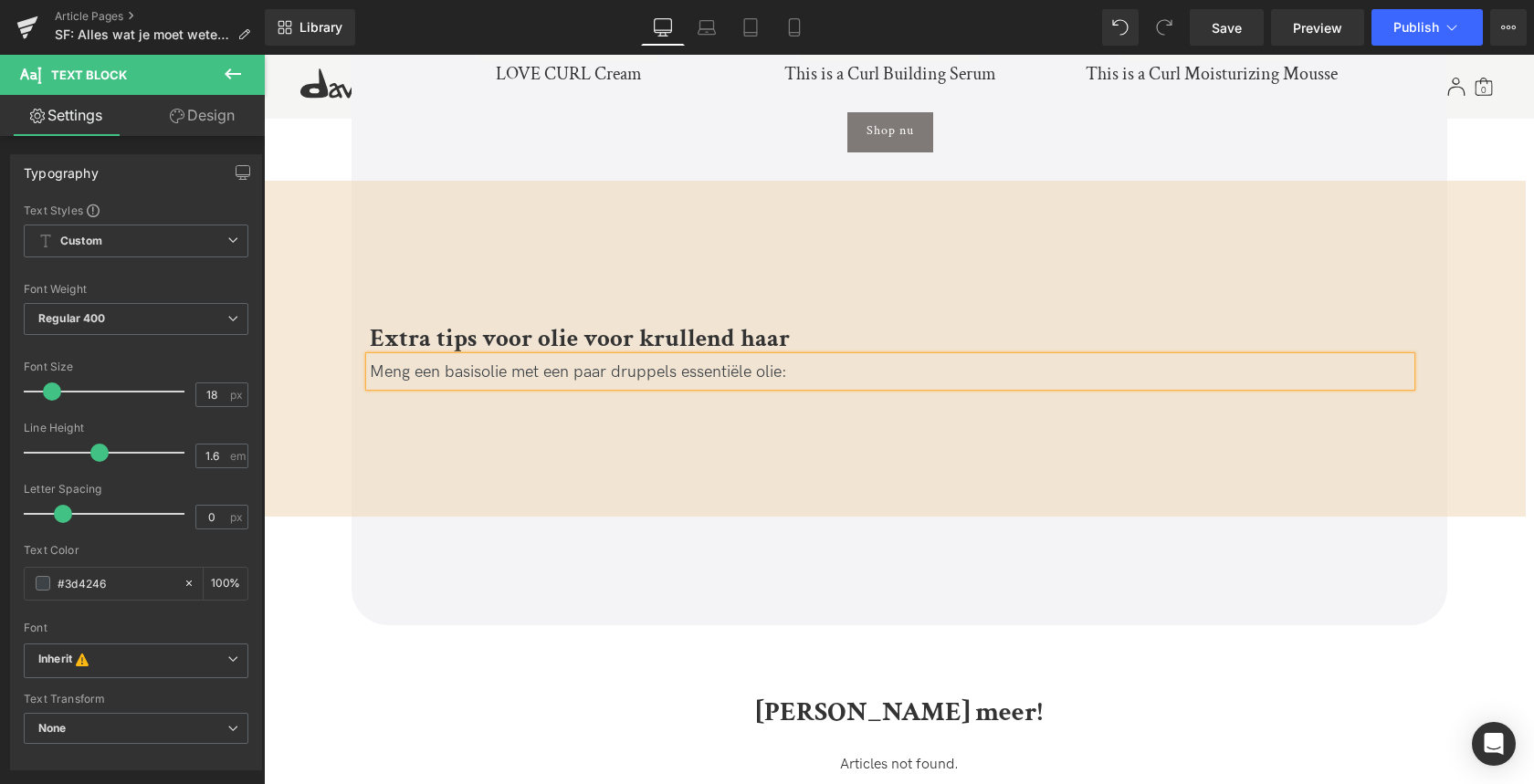
click at [556, 463] on div "Extra tips voor olie voor krullend haar Heading Meng een basisolie met een paar…" at bounding box center [891, 349] width 1270 height 336
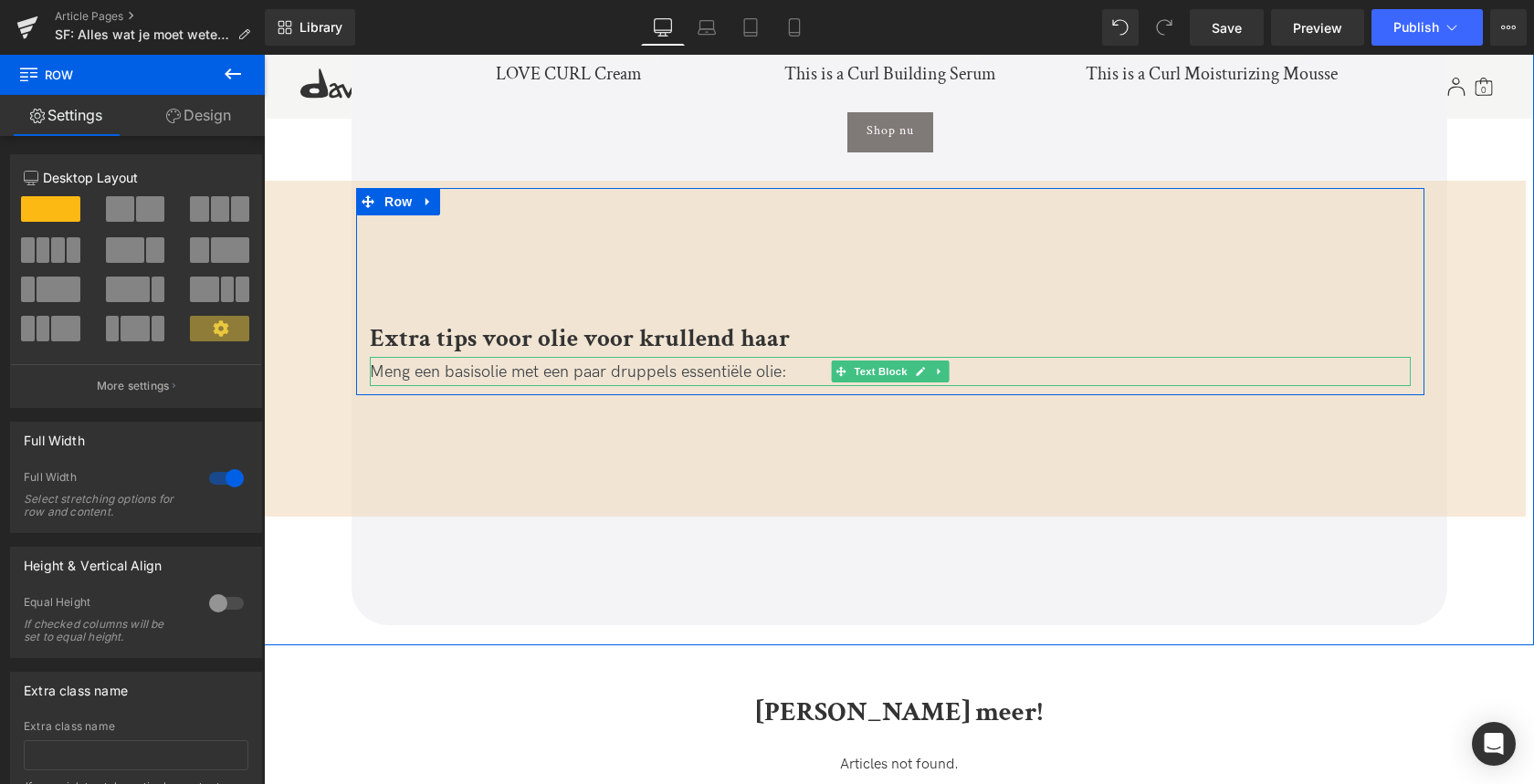
click at [937, 369] on icon at bounding box center [938, 372] width 3 height 7
click at [929, 366] on icon at bounding box center [929, 371] width 10 height 11
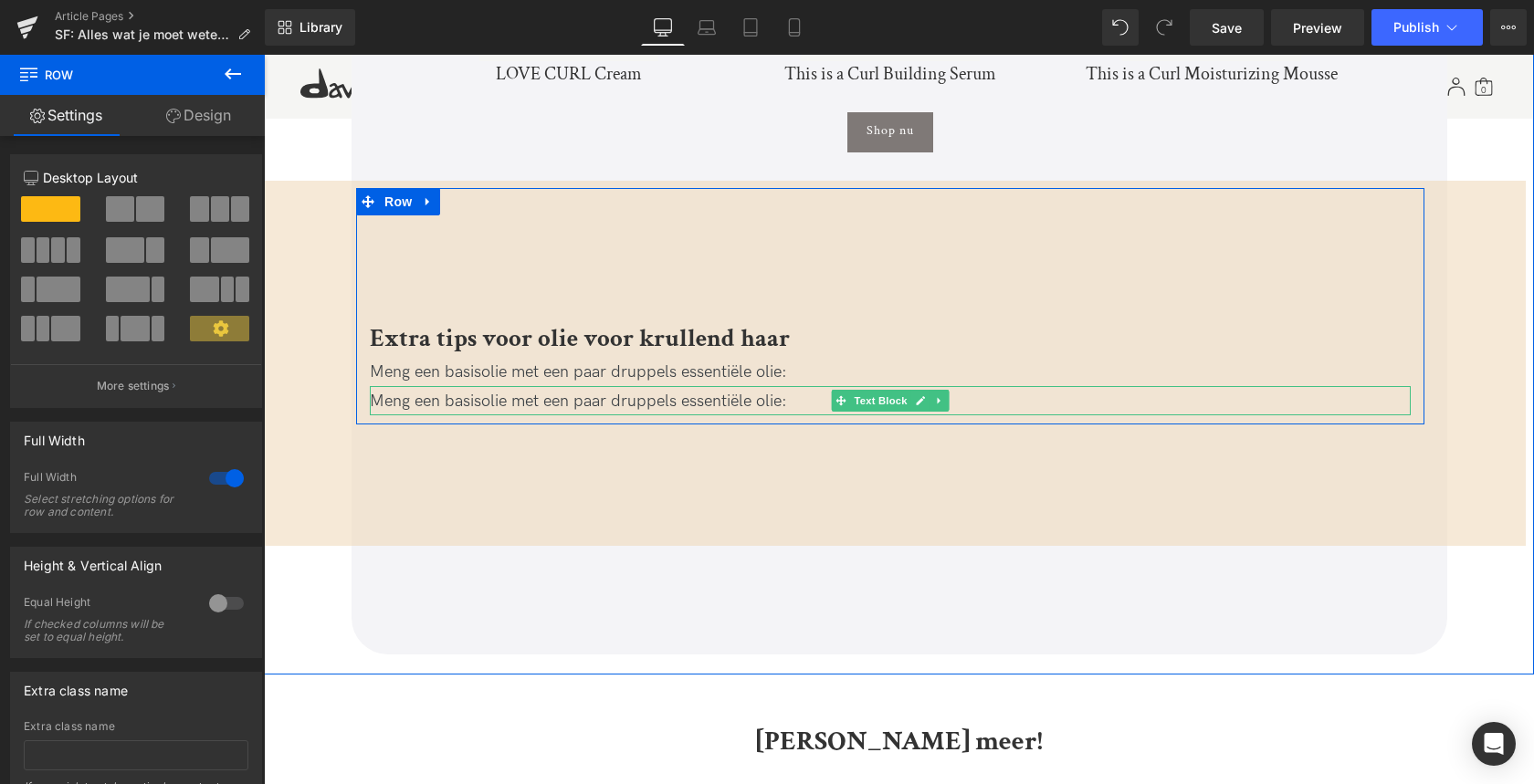
click at [575, 389] on div "Meng een basisolie met een paar druppels essentiële olie:" at bounding box center [890, 402] width 1040 height 26
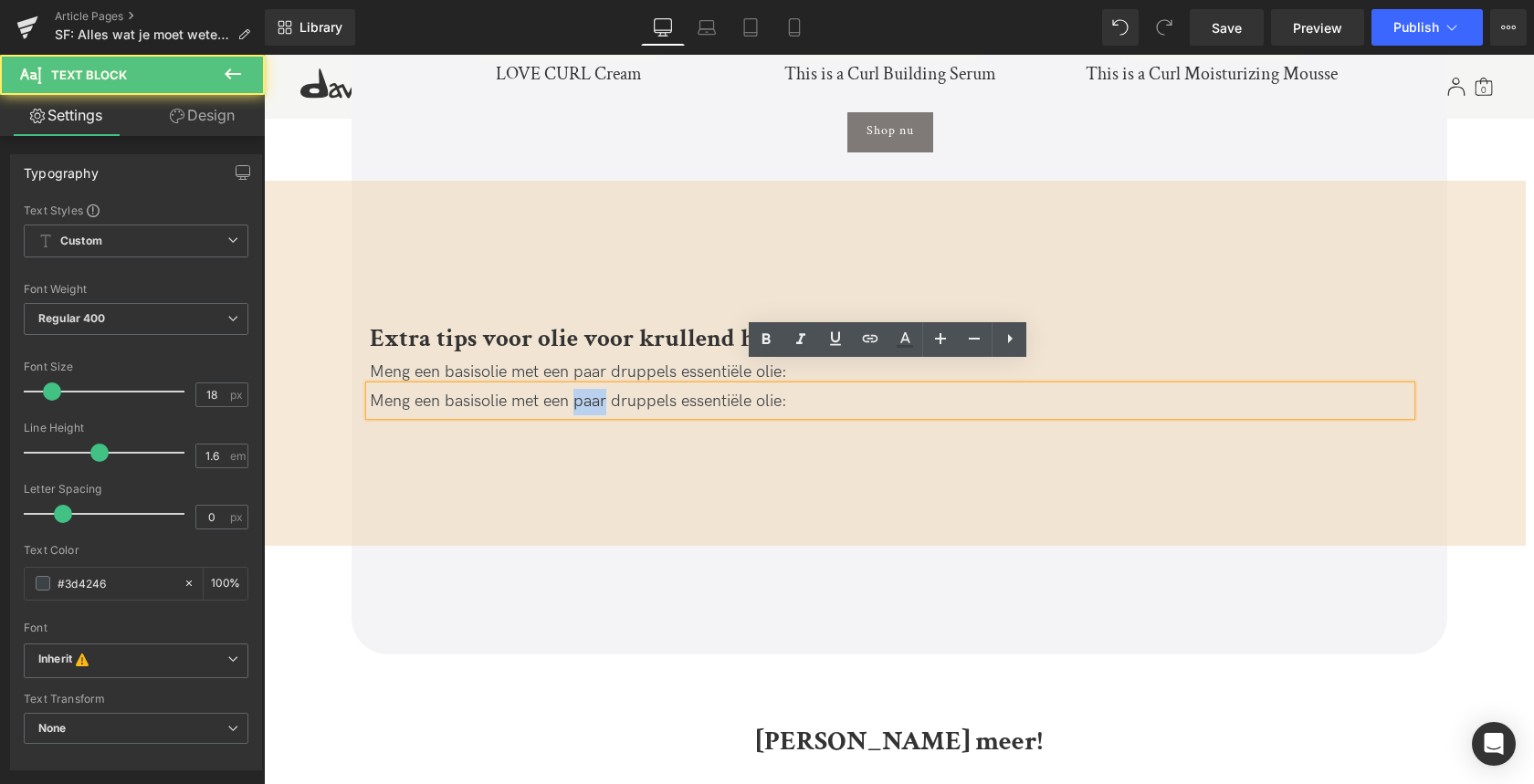
click at [575, 389] on div "Meng een basisolie met een paar druppels essentiële olie:" at bounding box center [890, 402] width 1040 height 26
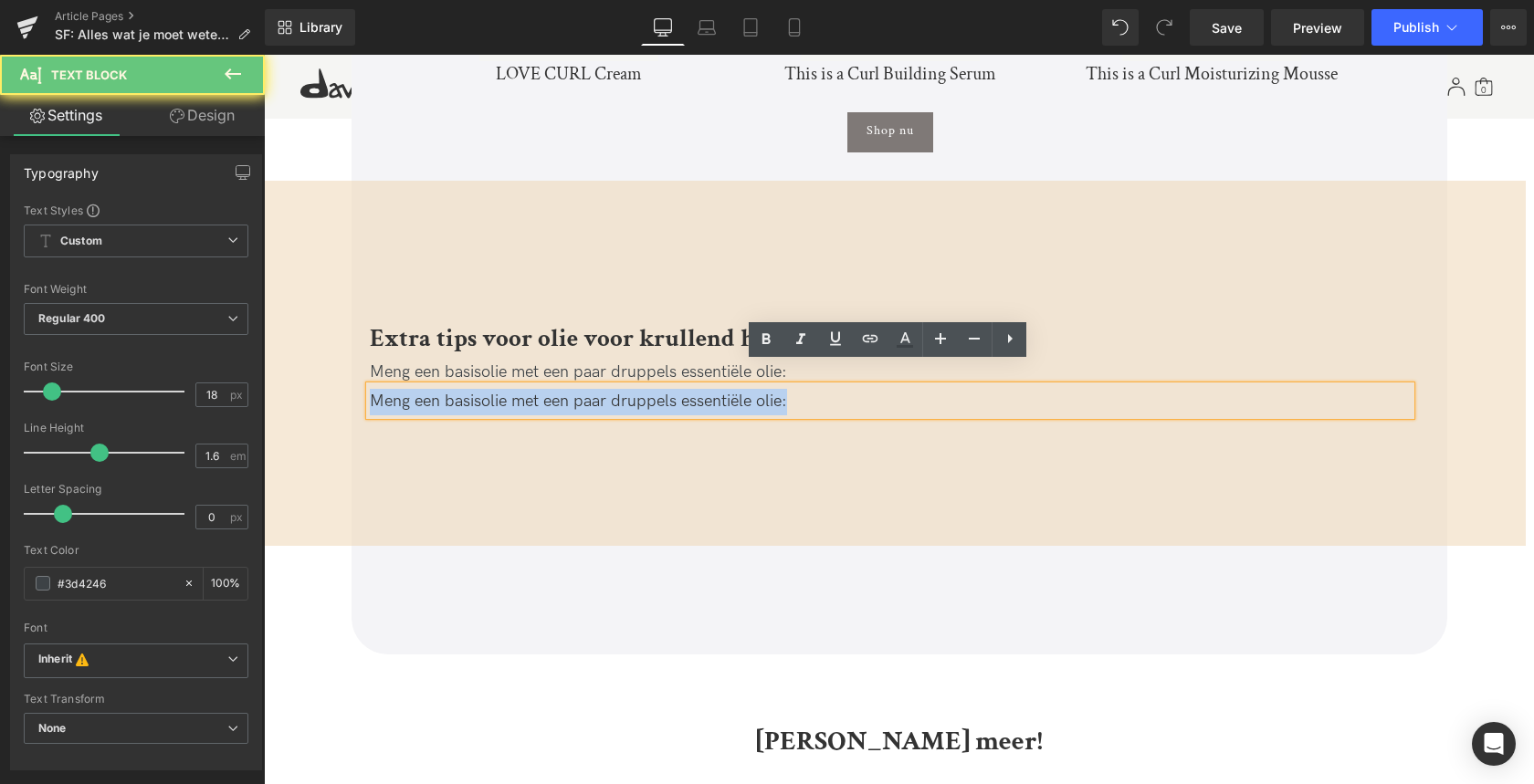
click at [575, 389] on div "Meng een basisolie met een paar druppels essentiële olie:" at bounding box center [890, 402] width 1040 height 26
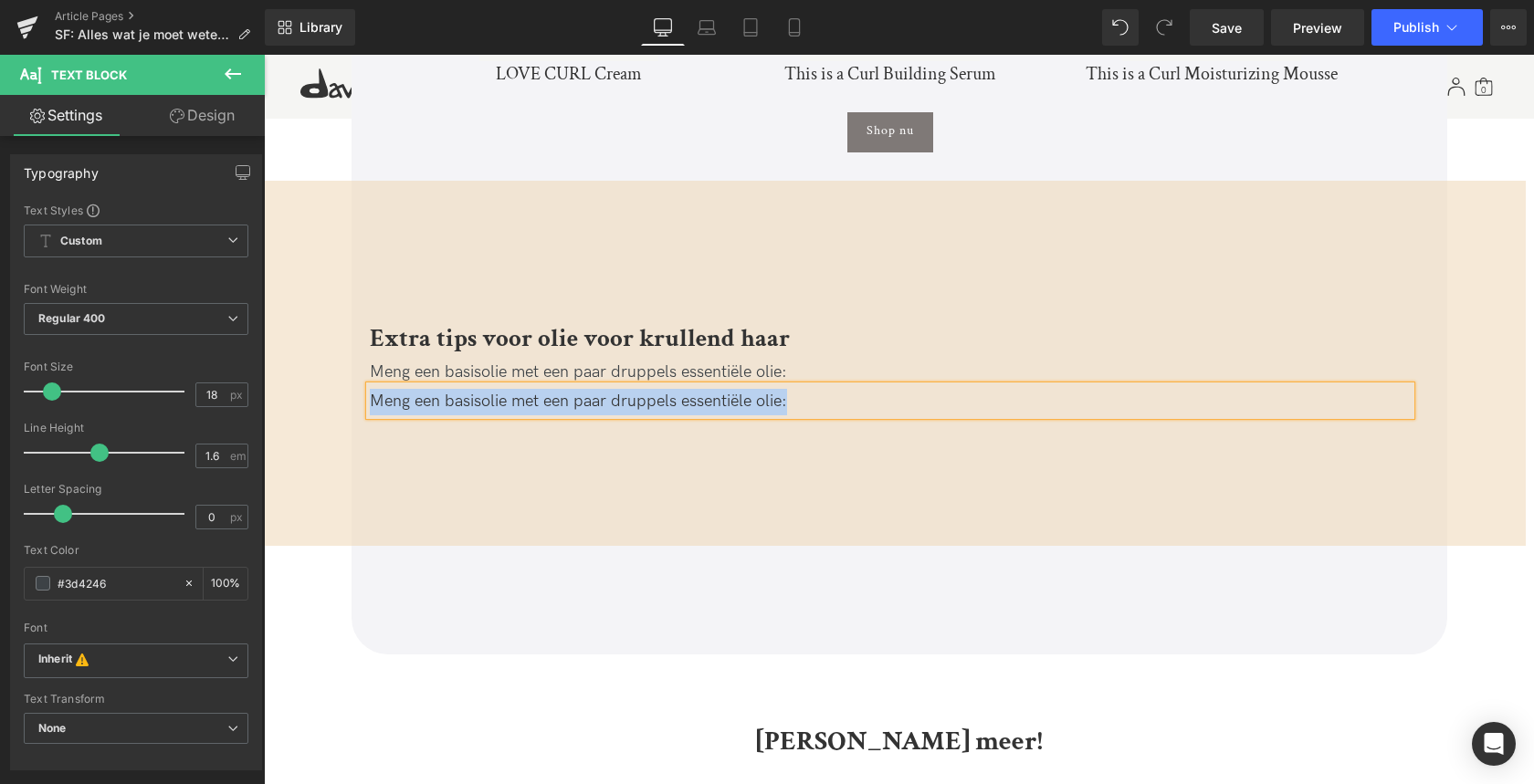
paste div
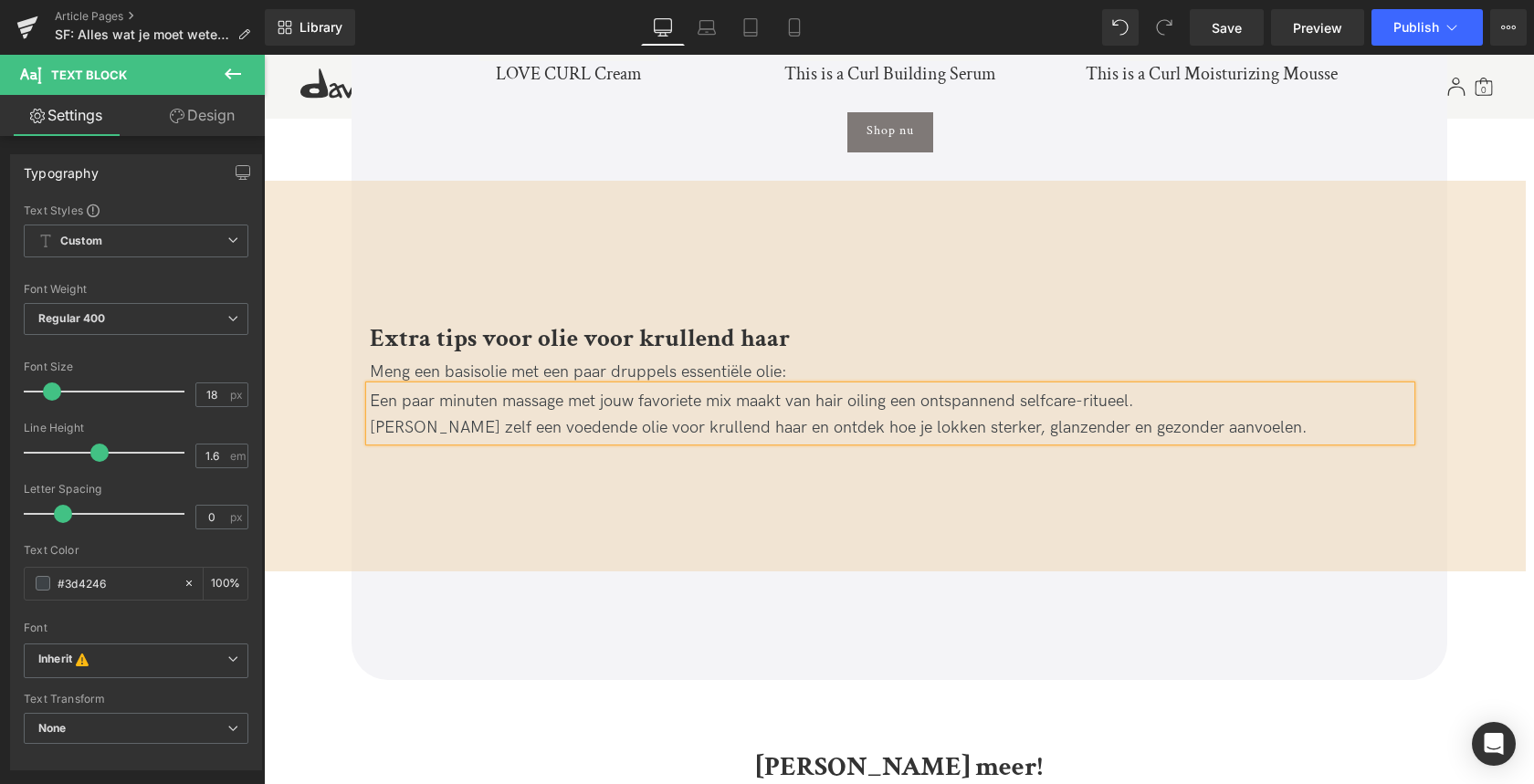
click at [286, 457] on div "Extra tips voor olie voor krullend haar Heading Meng een basisolie met een paar…" at bounding box center [891, 362] width 1270 height 349
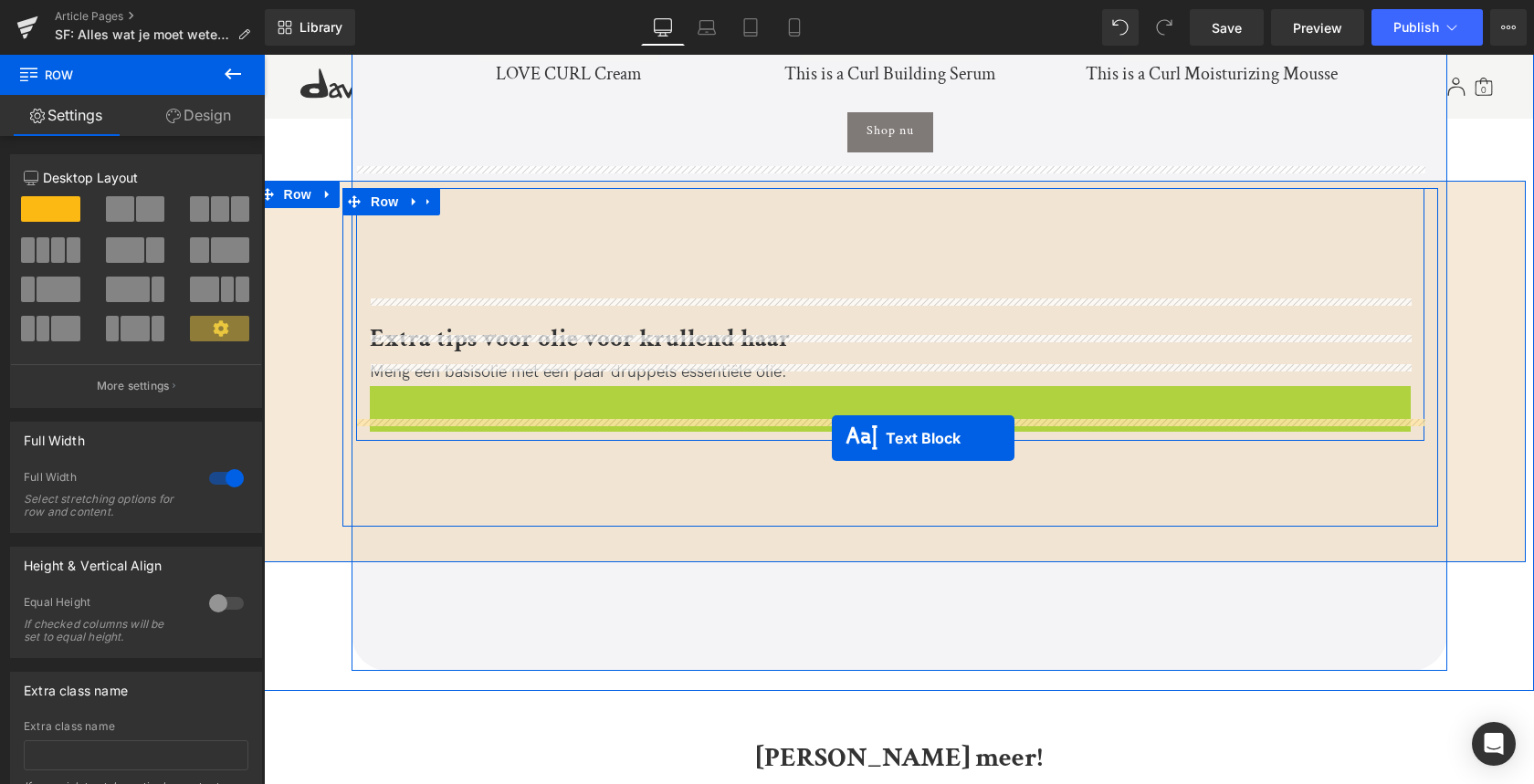
drag, startPoint x: 838, startPoint y: 390, endPoint x: 833, endPoint y: 438, distance: 48.3
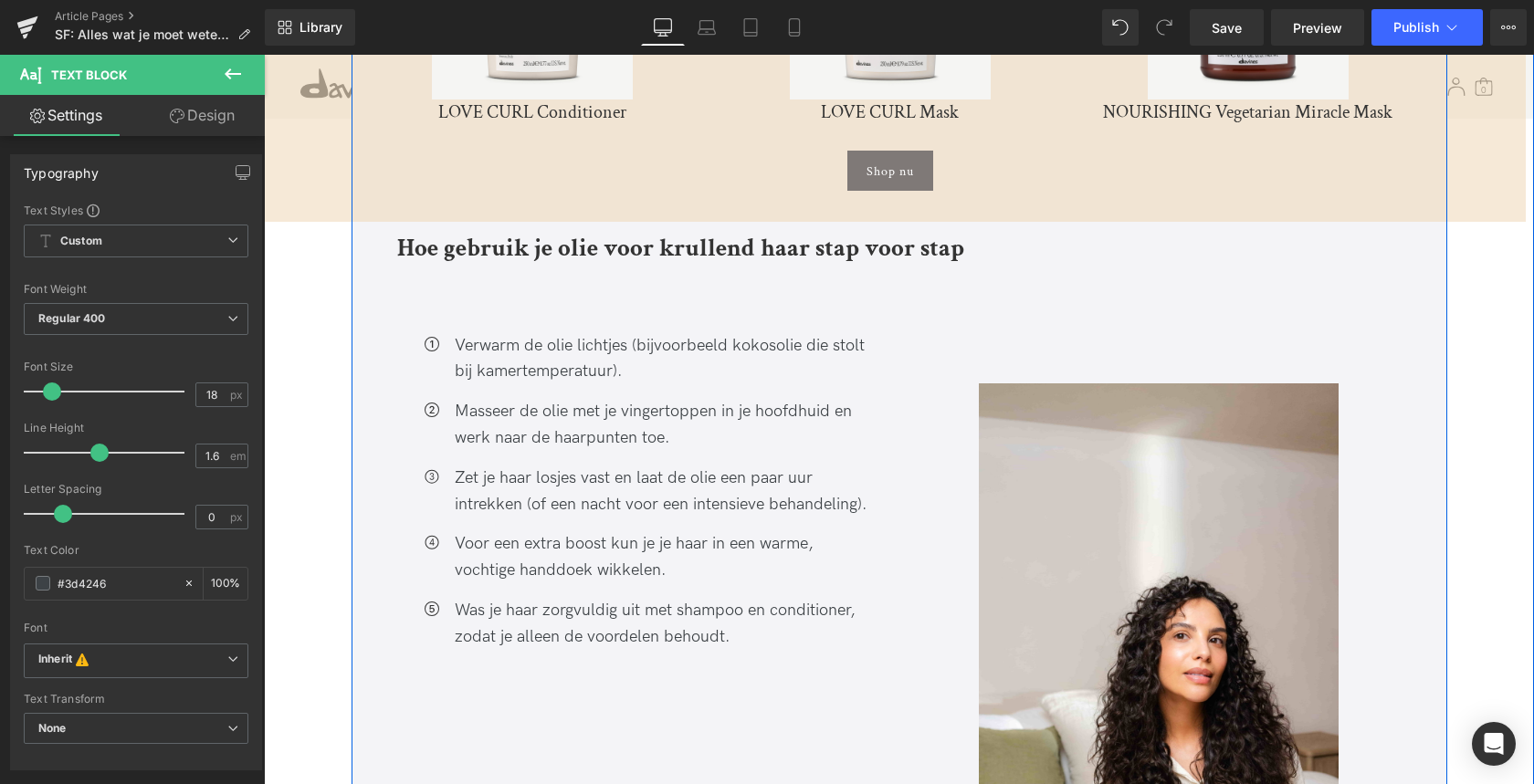
scroll to position [4463, 0]
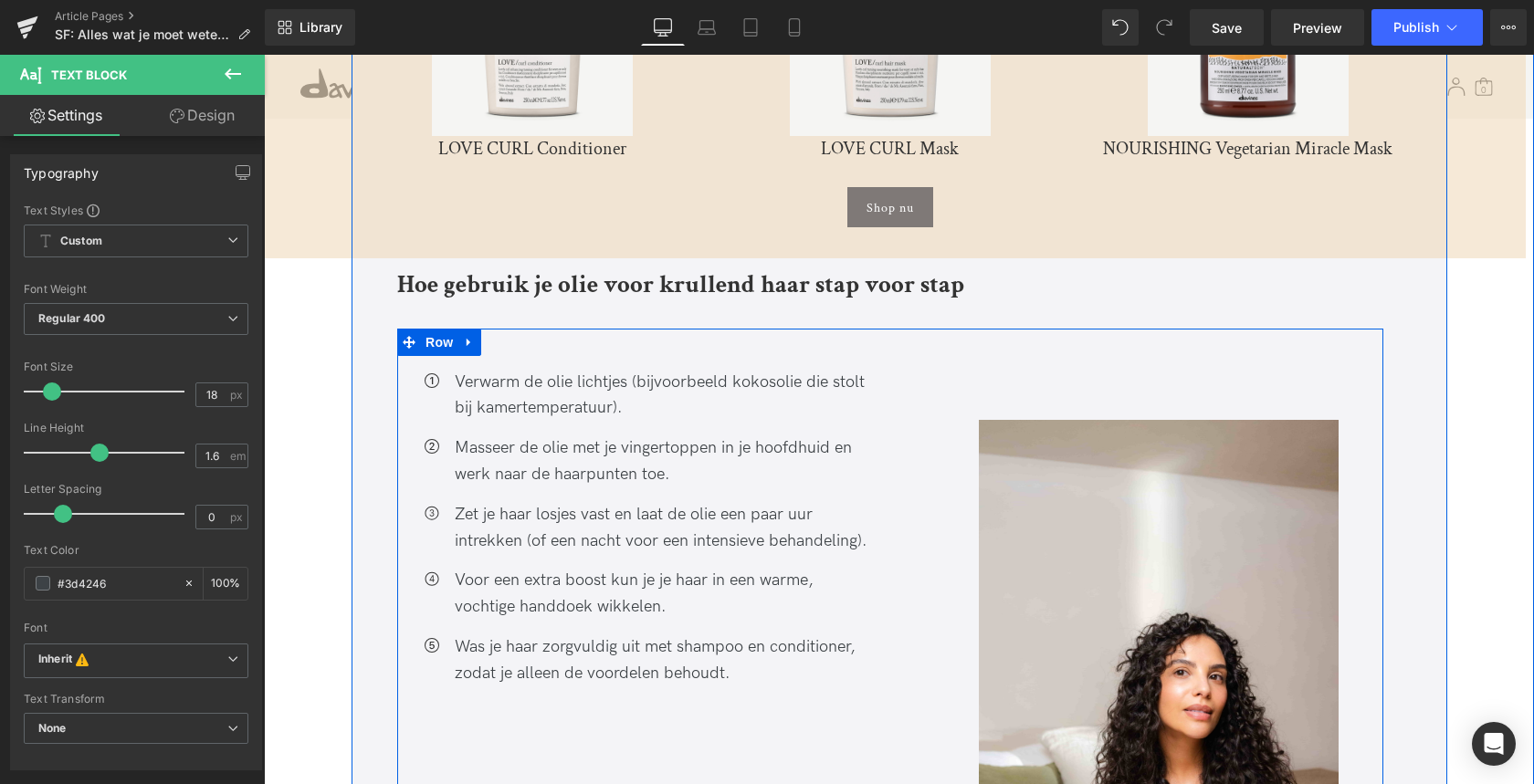
click at [467, 338] on icon at bounding box center [469, 342] width 4 height 9
click at [493, 336] on icon at bounding box center [493, 342] width 13 height 13
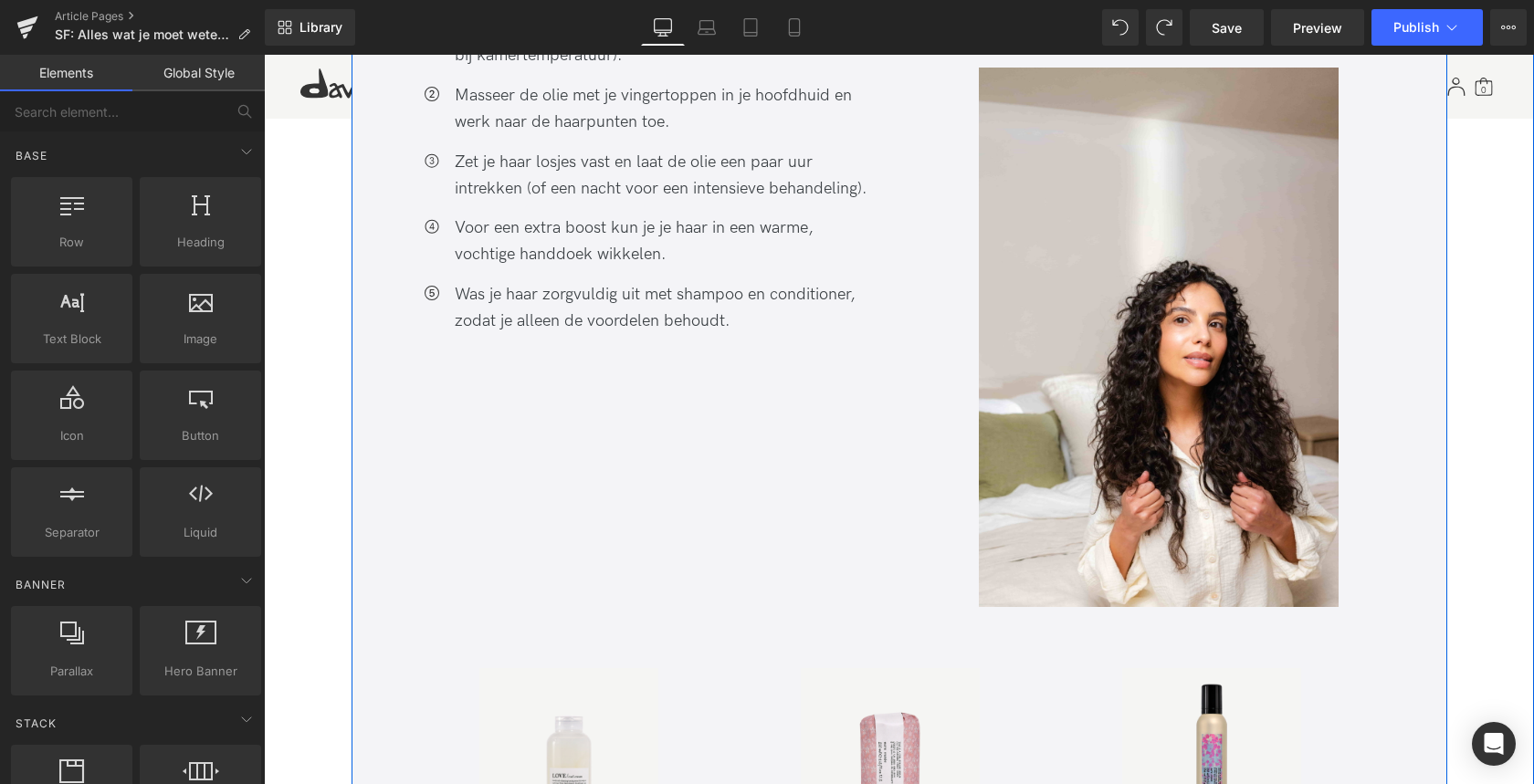
scroll to position [4658, 0]
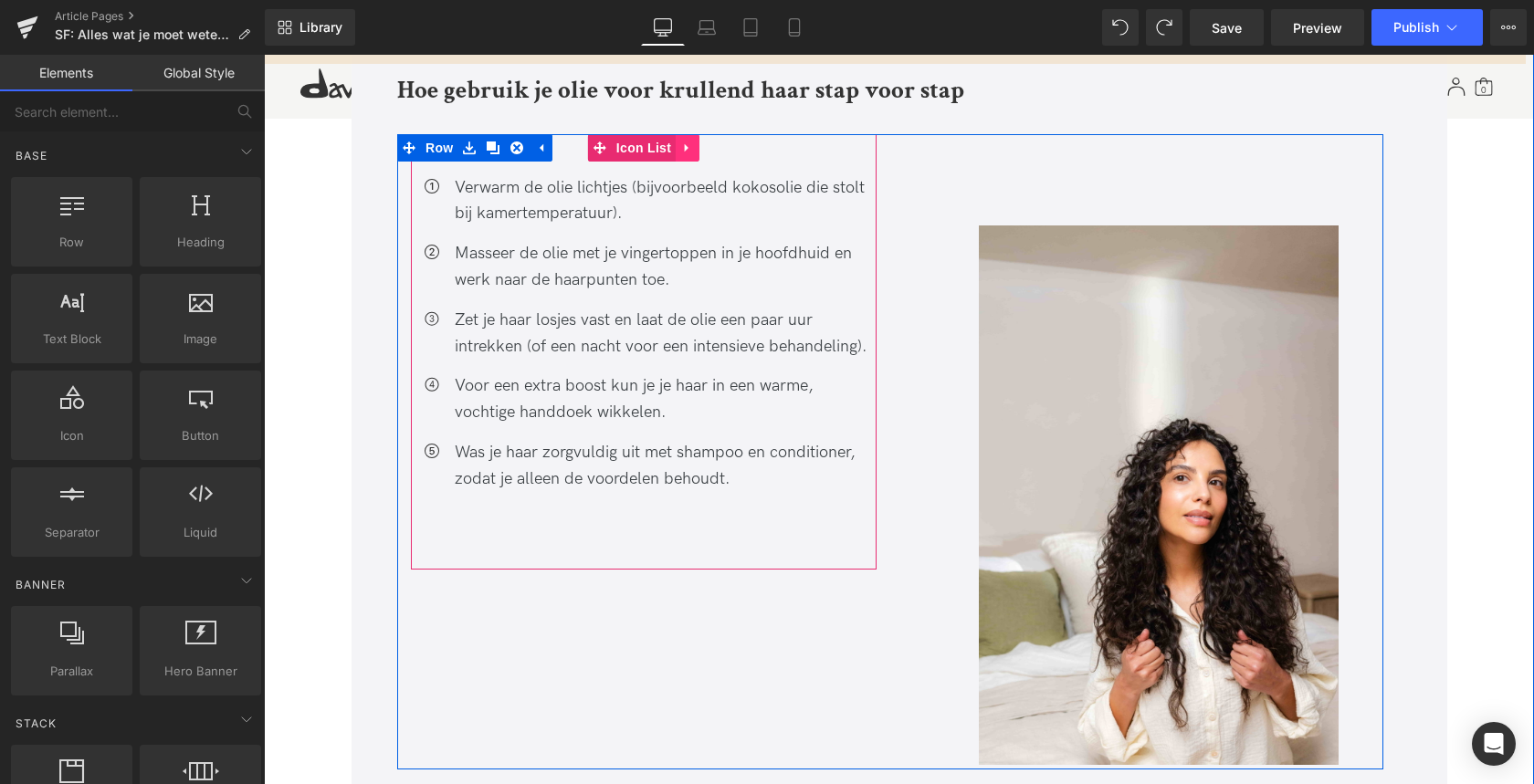
click at [690, 141] on icon at bounding box center [687, 148] width 13 height 14
click at [674, 141] on icon at bounding box center [675, 147] width 13 height 13
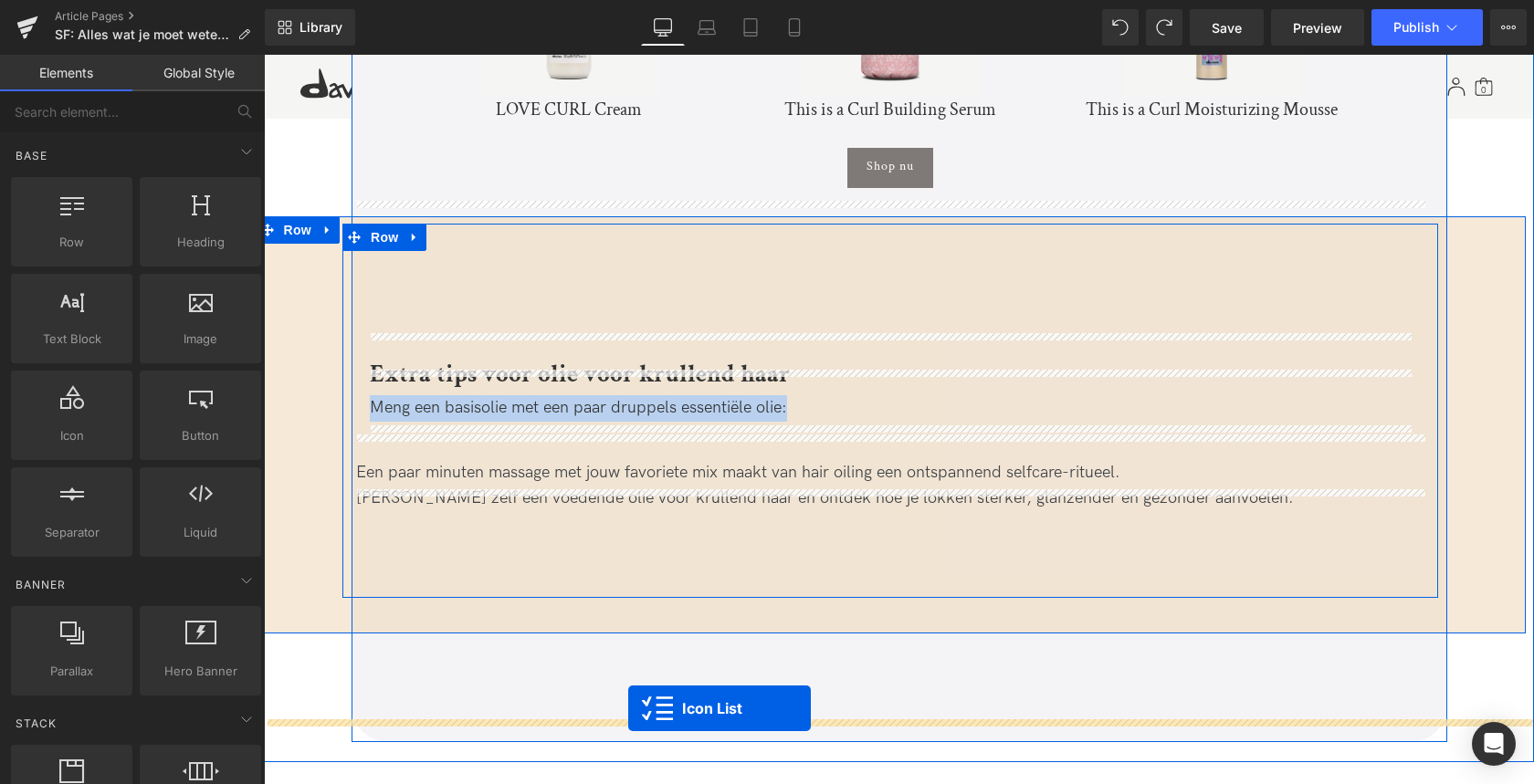
scroll to position [5568, 0]
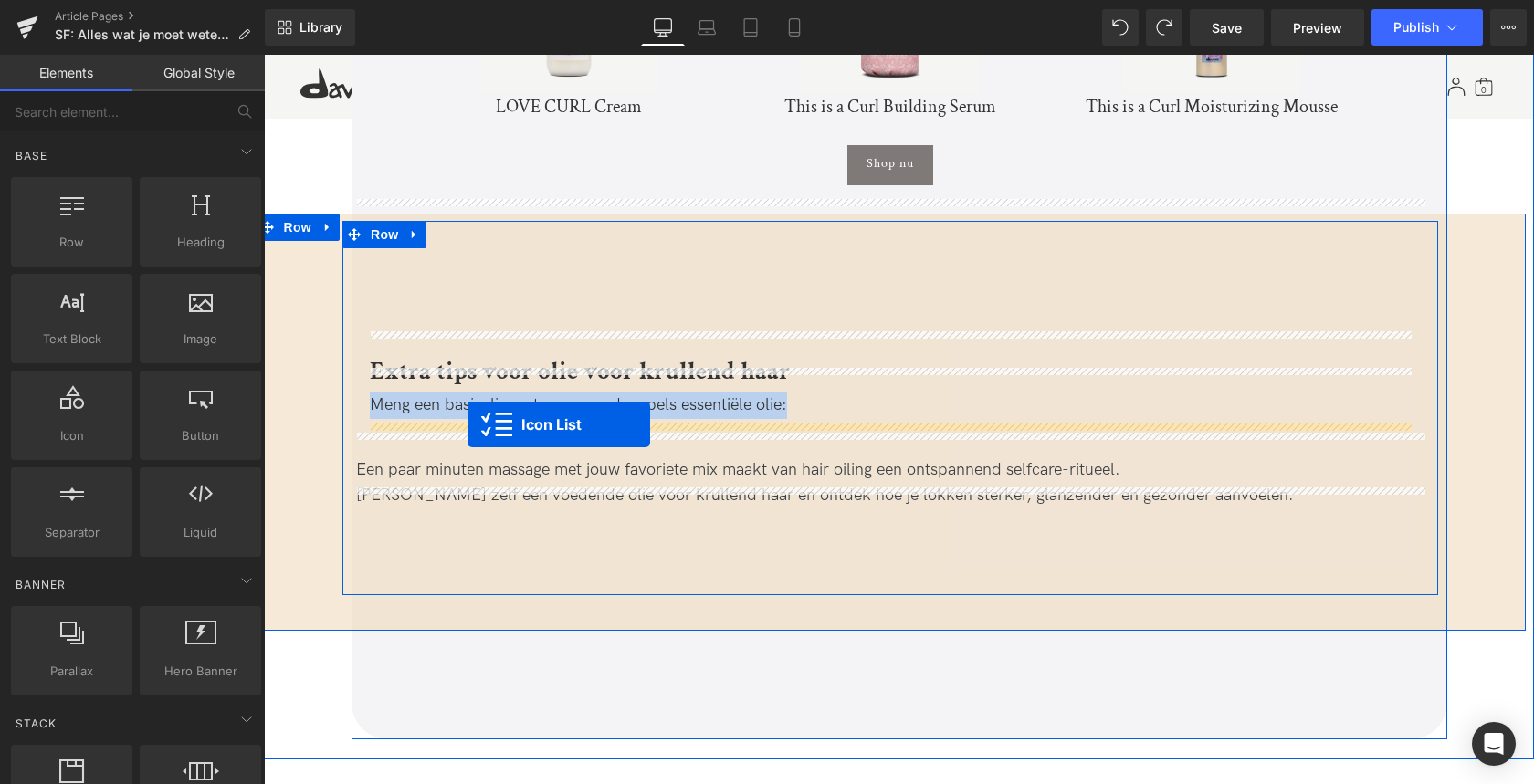
drag, startPoint x: 593, startPoint y: 155, endPoint x: 468, endPoint y: 424, distance: 296.6
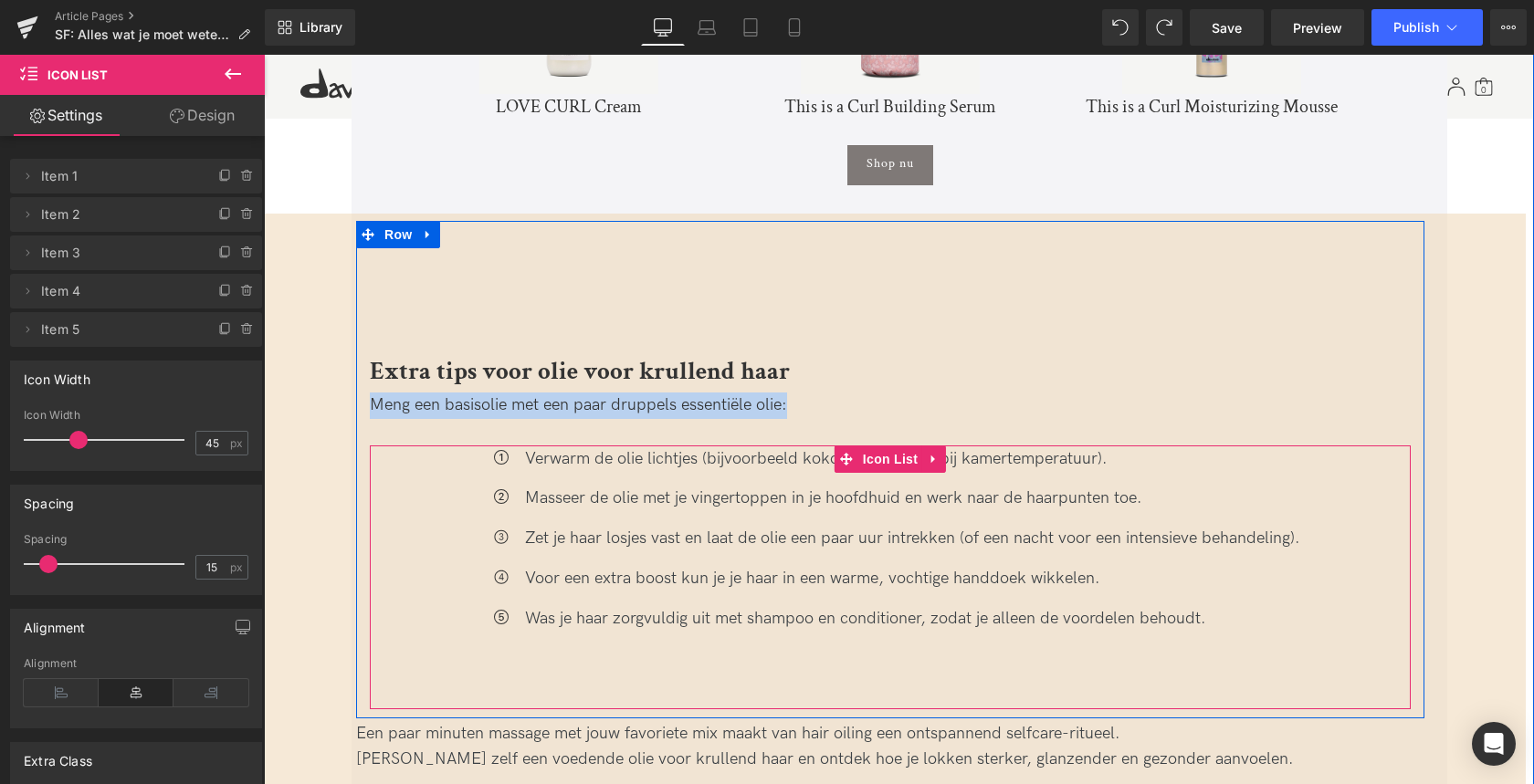
drag, startPoint x: 550, startPoint y: 431, endPoint x: 556, endPoint y: 378, distance: 53.3
click at [556, 393] on div "Extra tips voor olie voor krullend haar Heading Meng een basisolie met een paar…" at bounding box center [891, 531] width 1068 height 356
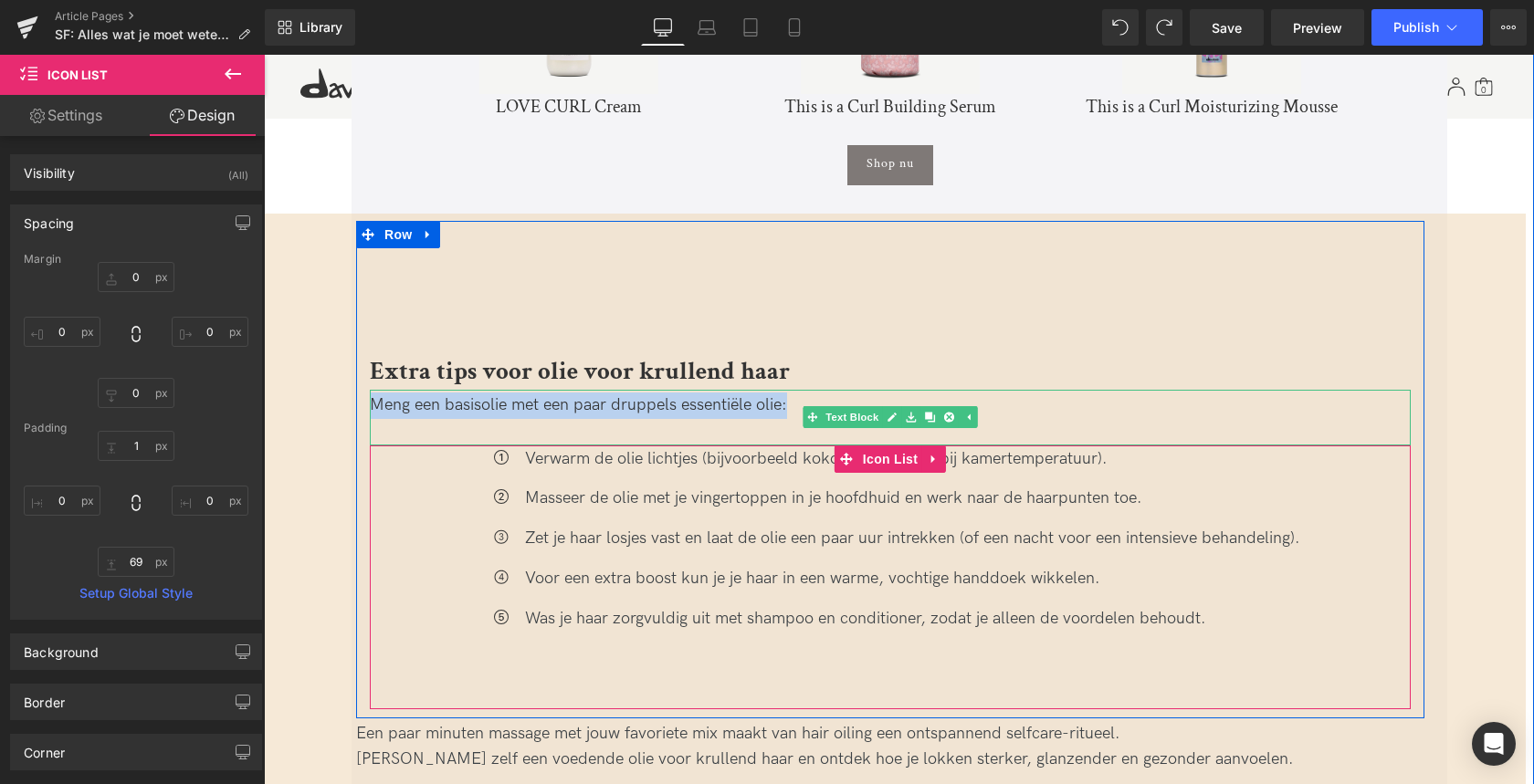
click at [389, 392] on div "Meng een basisolie met een paar druppels essentiële olie:" at bounding box center [890, 405] width 1040 height 26
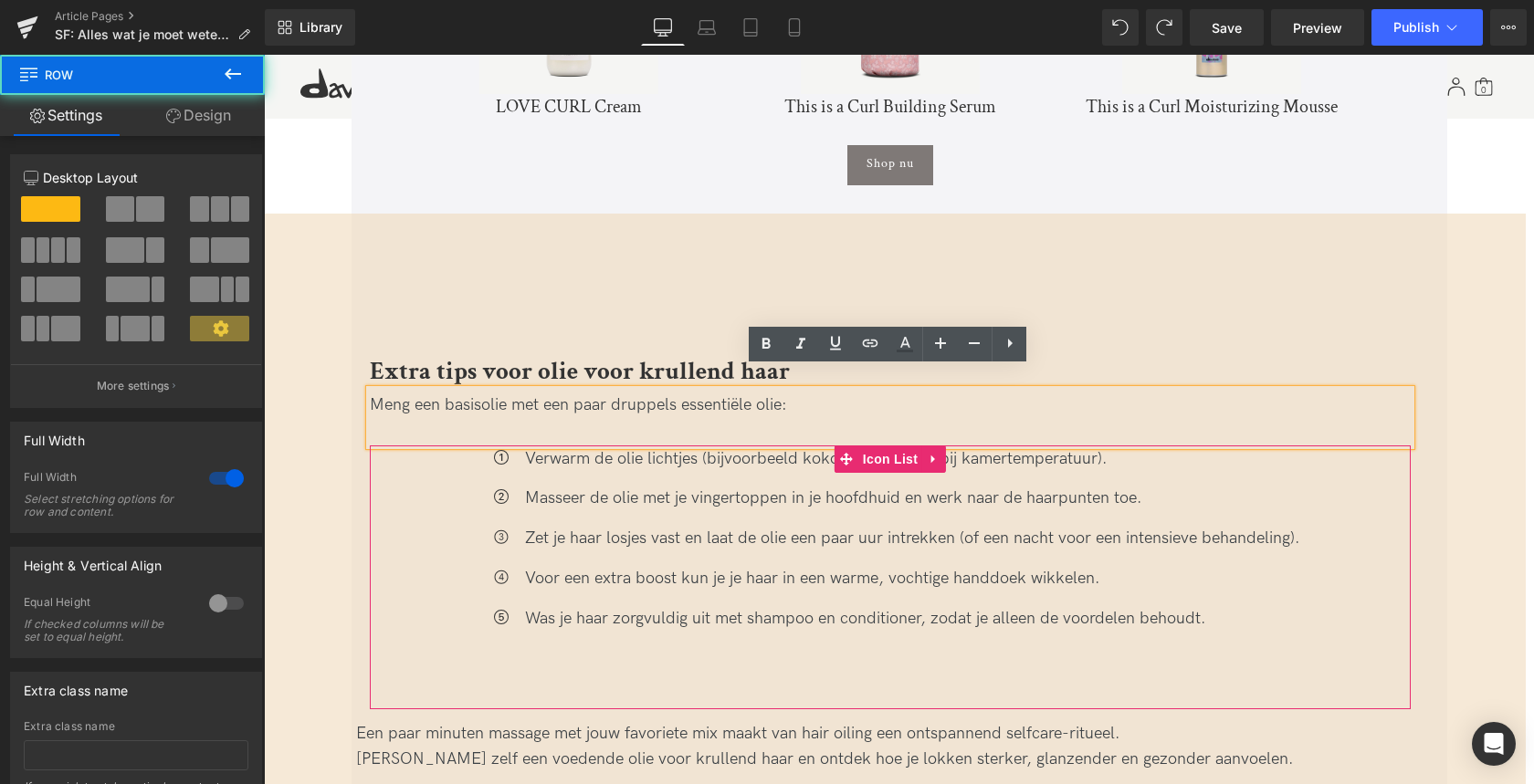
click at [306, 380] on div "Extra tips voor olie voor krullend haar Heading Meng een basisolie met een paar…" at bounding box center [891, 541] width 1270 height 639
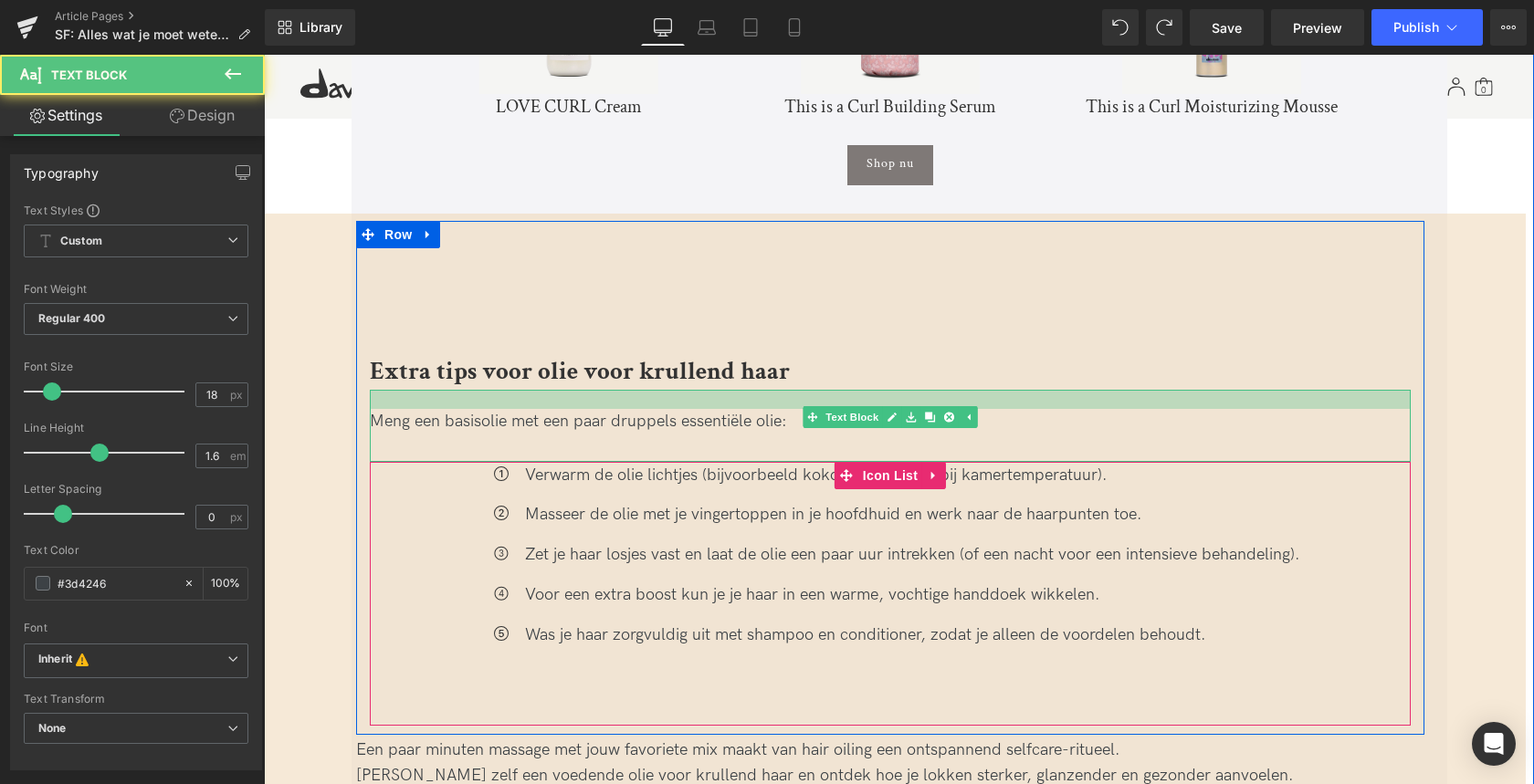
drag, startPoint x: 418, startPoint y: 375, endPoint x: 425, endPoint y: 391, distance: 17.5
click at [416, 390] on div at bounding box center [890, 400] width 1040 height 19
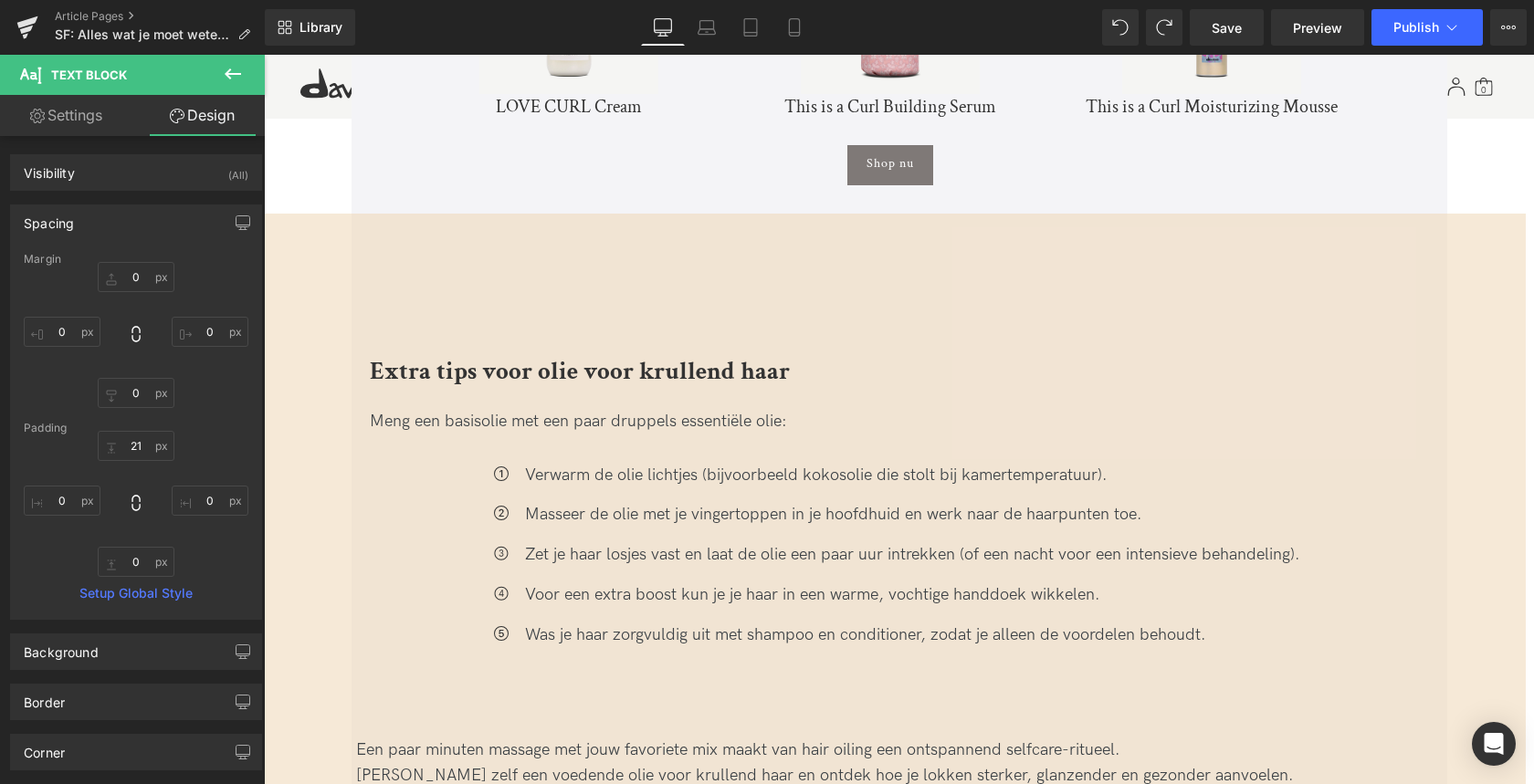
click at [647, 462] on div "Verwarm de olie lichtjes (bijvoorbeeld kokosolie die stolt bij kamertemperatuur…" at bounding box center [911, 475] width 778 height 26
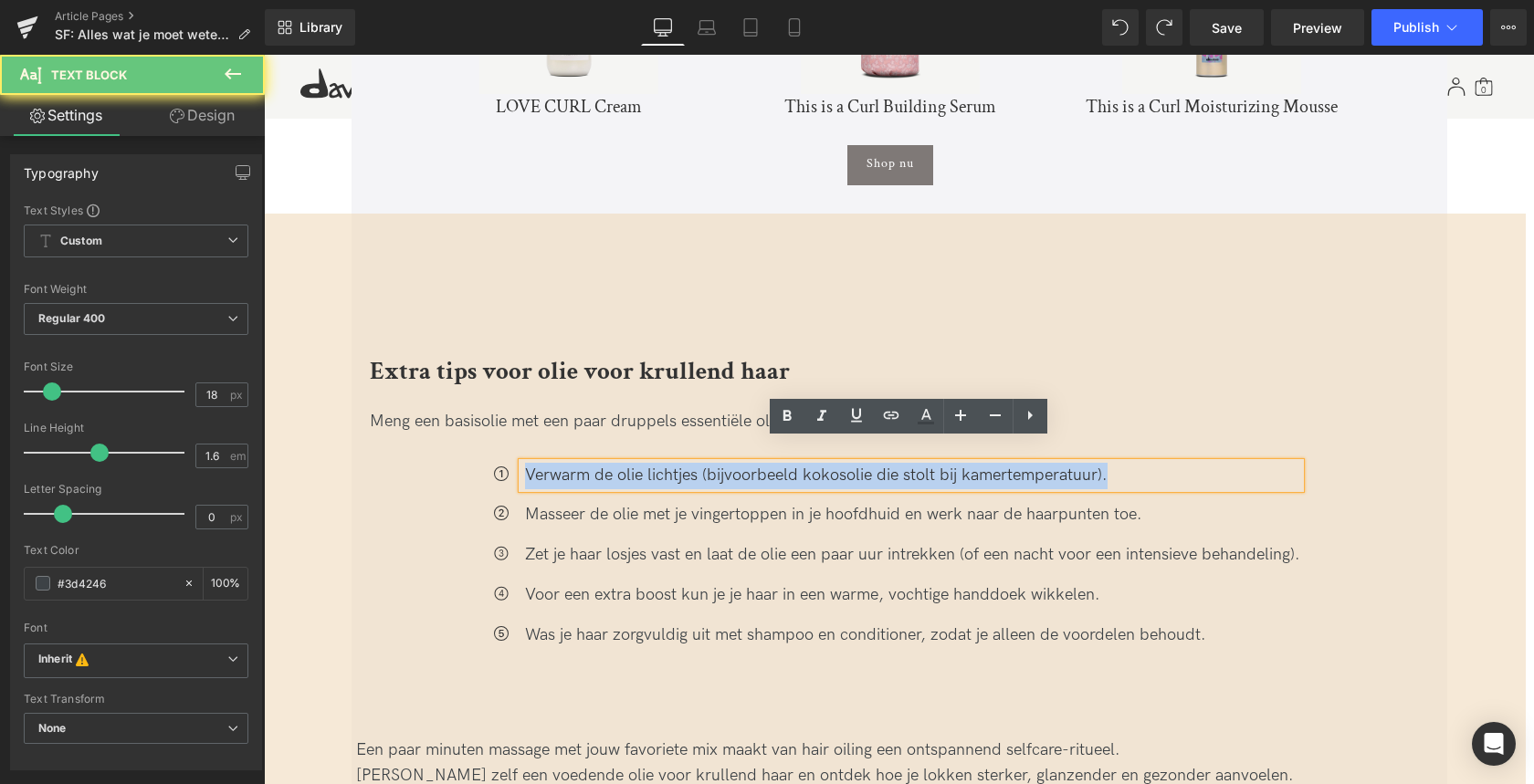
click at [647, 462] on div "Verwarm de olie lichtjes (bijvoorbeeld kokosolie die stolt bij kamertemperatuur…" at bounding box center [911, 475] width 778 height 26
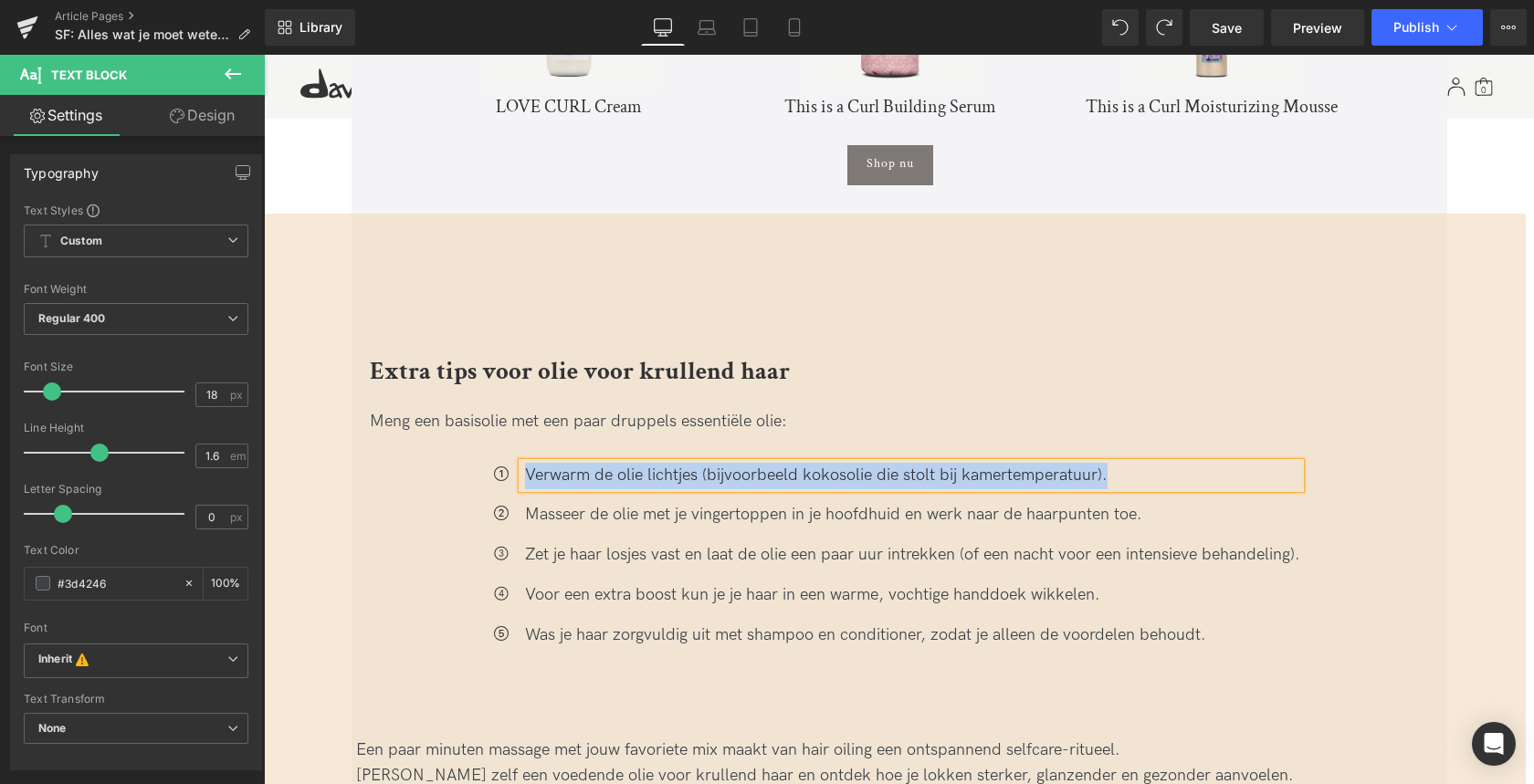
paste div
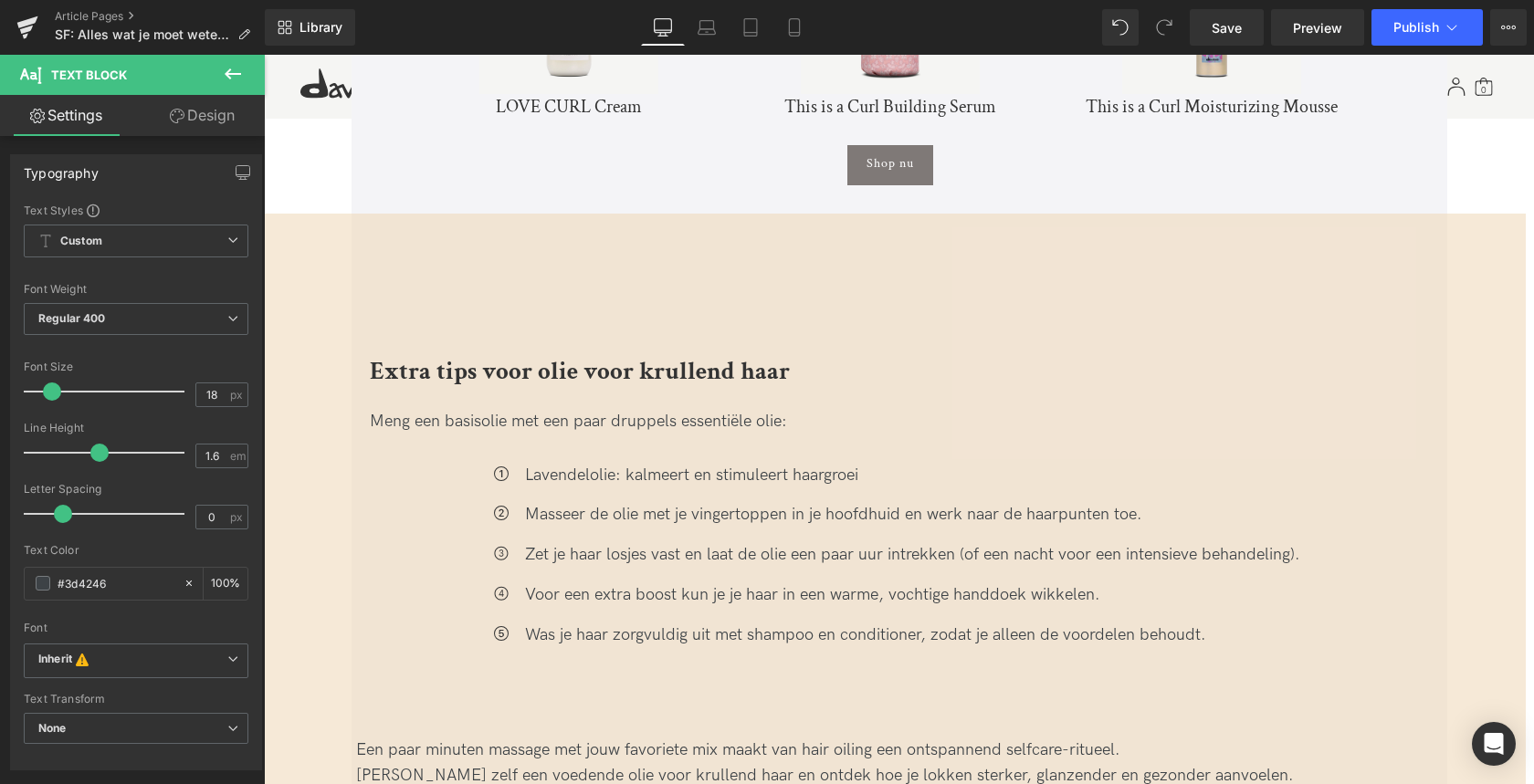
click at [583, 502] on div "Masseer de olie met je vingertoppen in je hoofdhuid en werk naar de haarpunten …" at bounding box center [911, 515] width 778 height 26
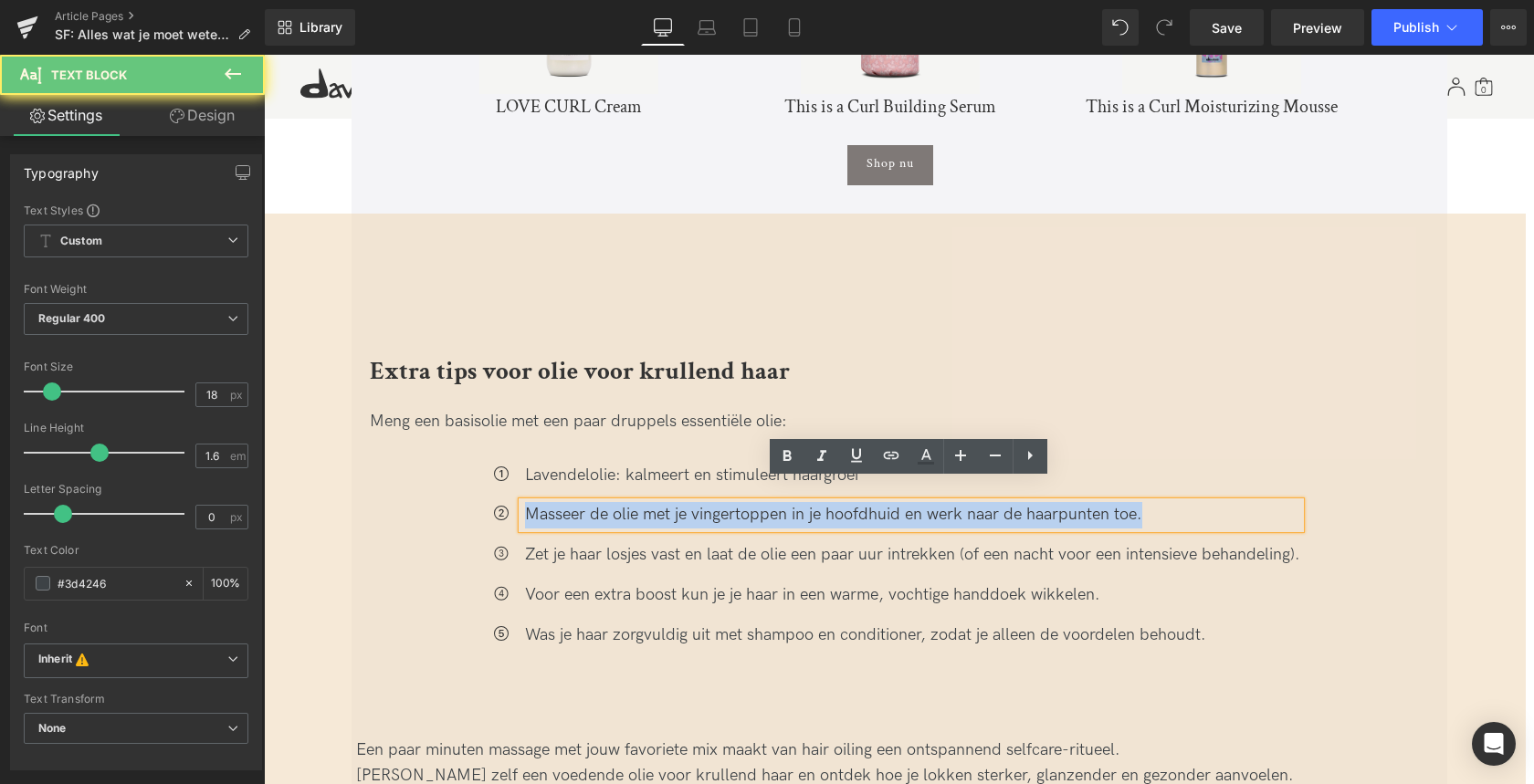
click at [583, 502] on div "Masseer de olie met je vingertoppen in je hoofdhuid en werk naar de haarpunten …" at bounding box center [911, 515] width 778 height 26
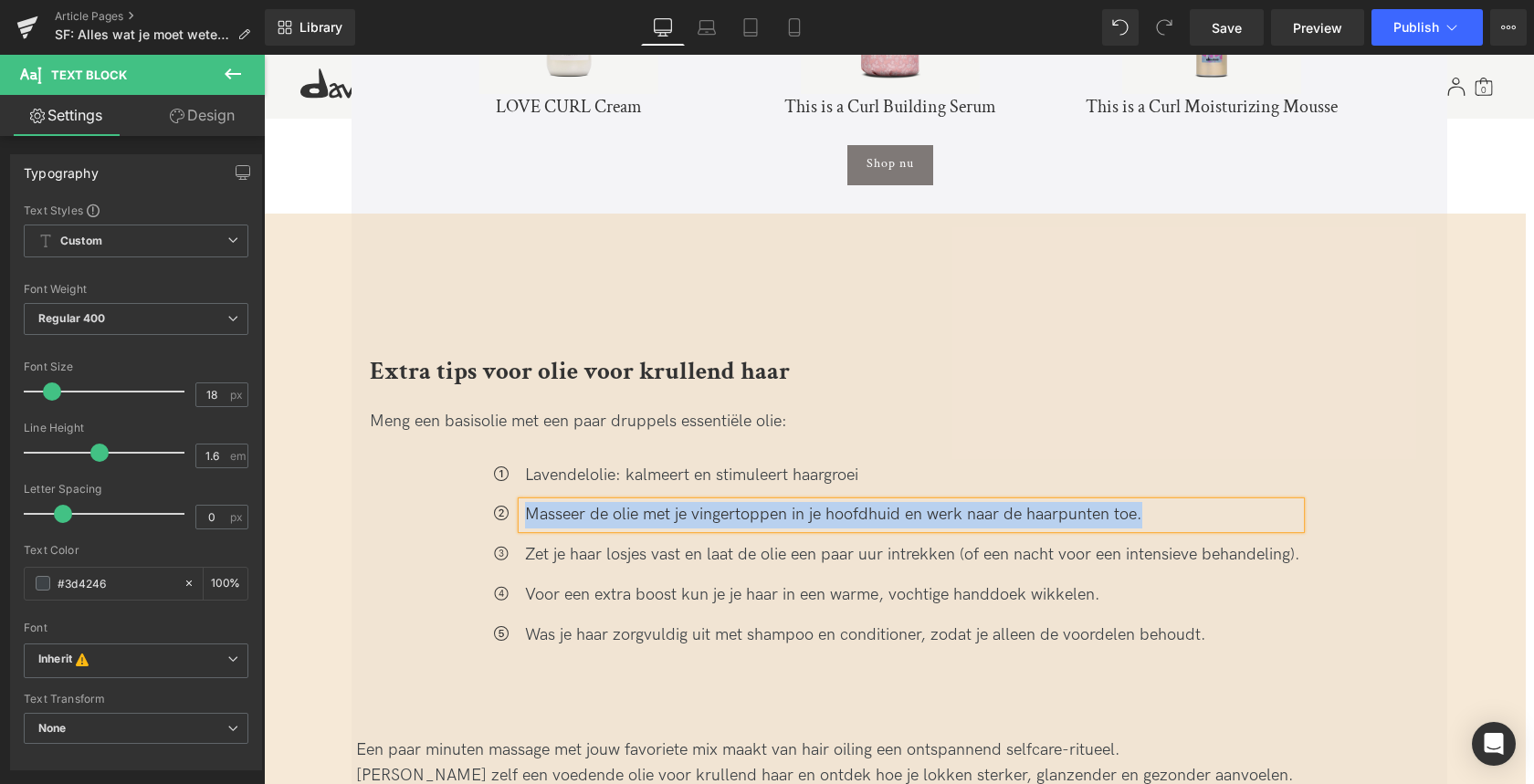
paste div
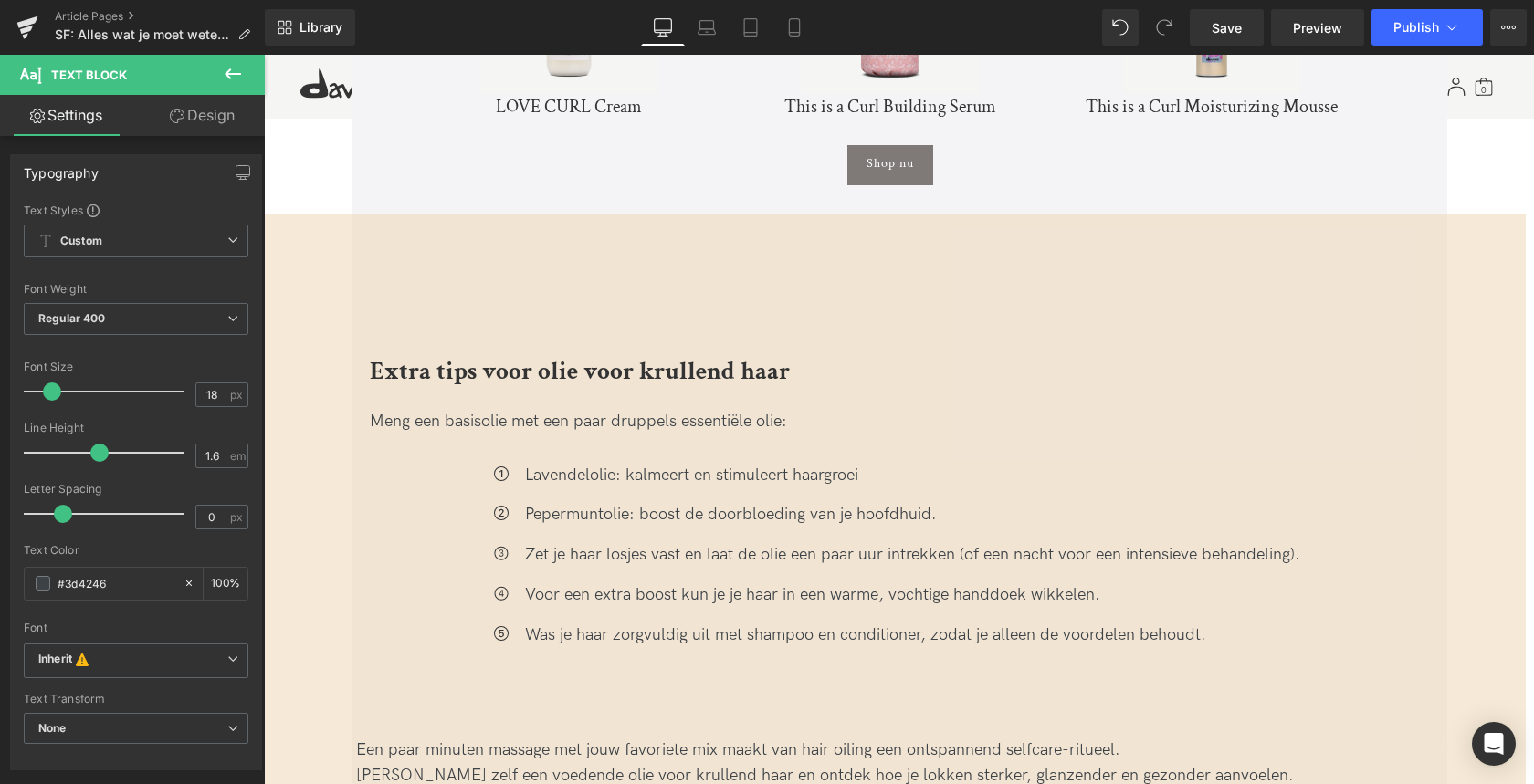
click at [559, 542] on div "Zet je haar losjes vast en laat de olie een paar uur intrekken (of een nacht vo…" at bounding box center [911, 554] width 778 height 26
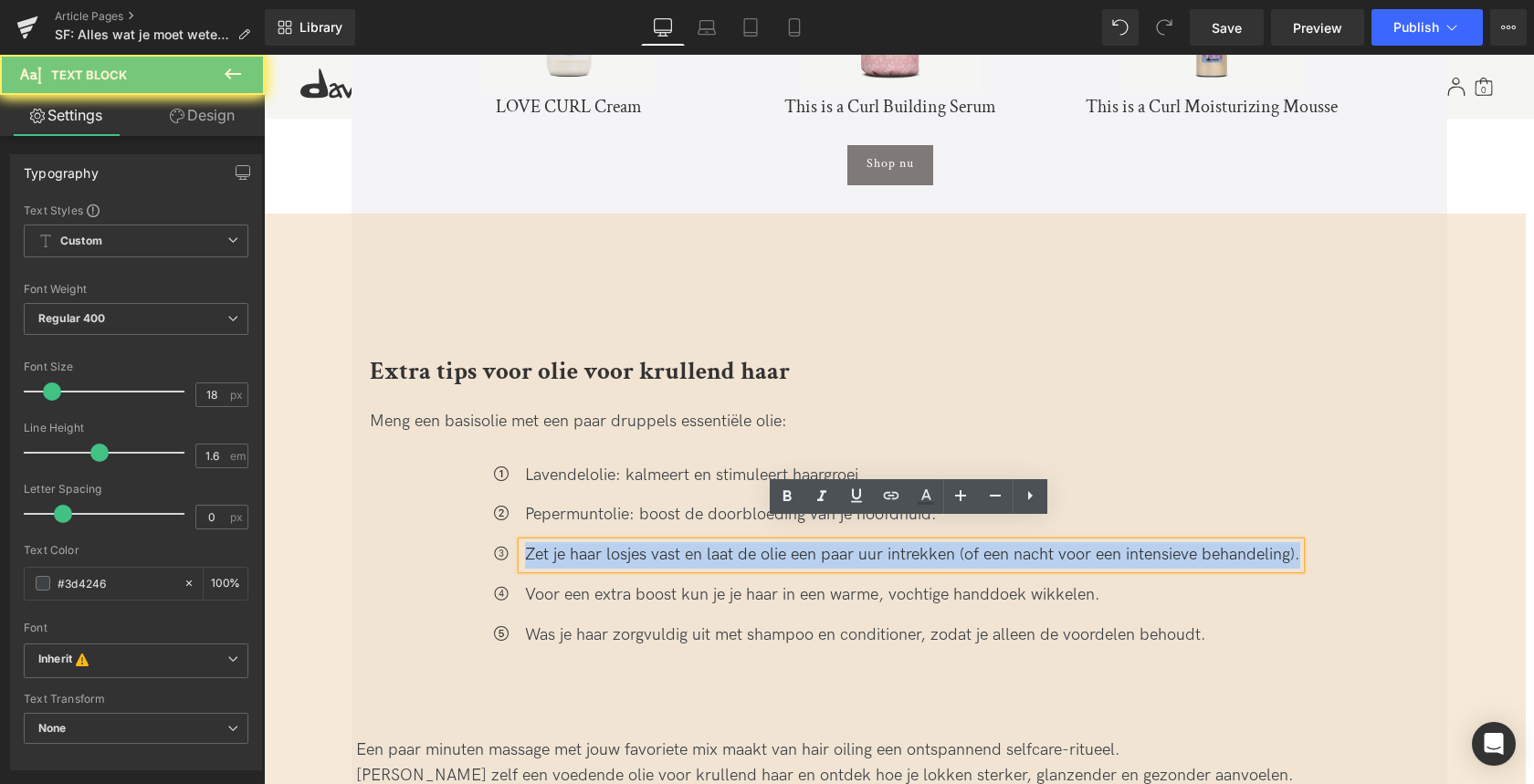
click at [559, 542] on div "Zet je haar losjes vast en laat de olie een paar uur intrekken (of een nacht vo…" at bounding box center [911, 554] width 778 height 26
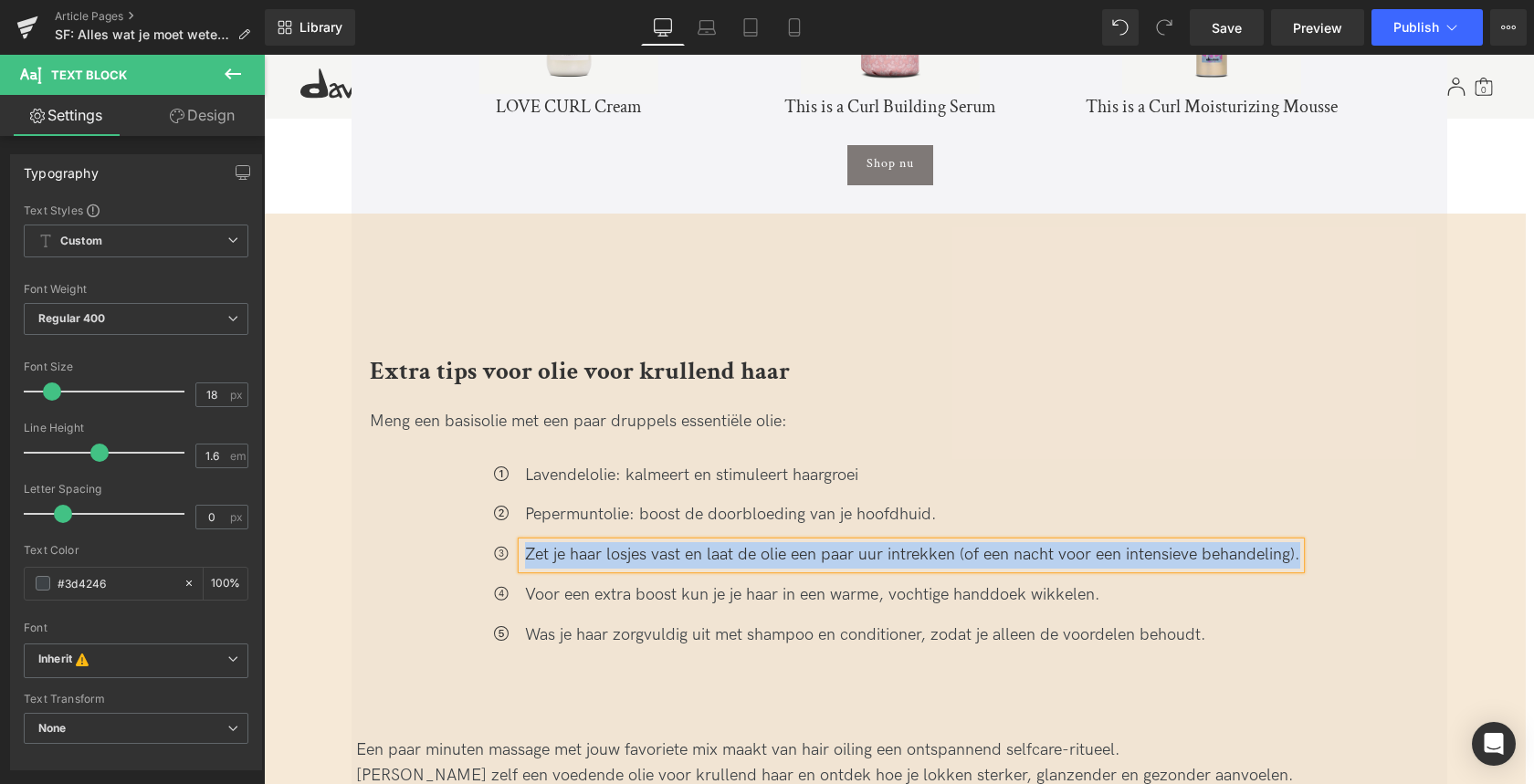
paste div
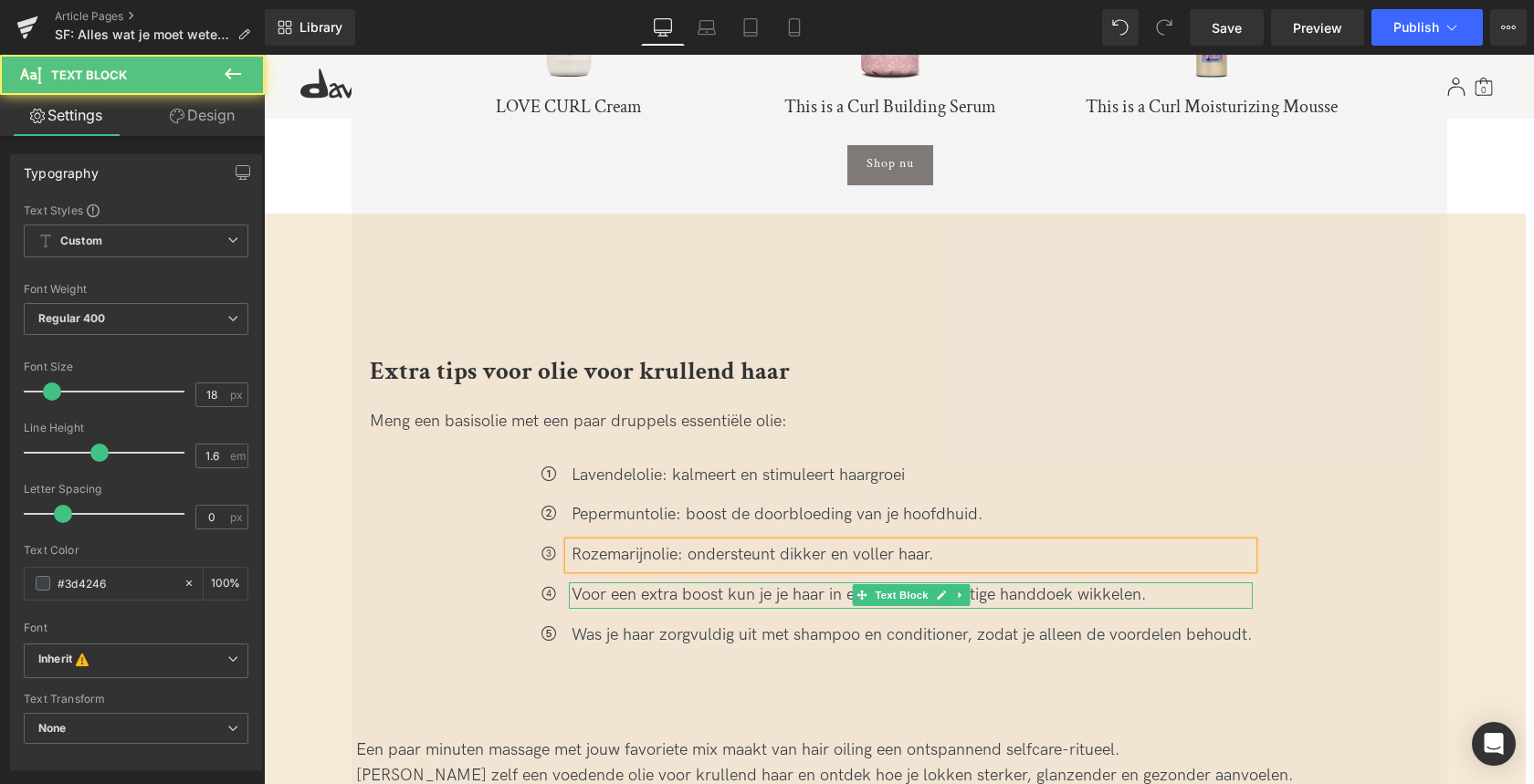
click at [574, 582] on div "Voor een extra boost kun je je haar in een warme, vochtige handdoek wikkelen." at bounding box center [911, 595] width 684 height 26
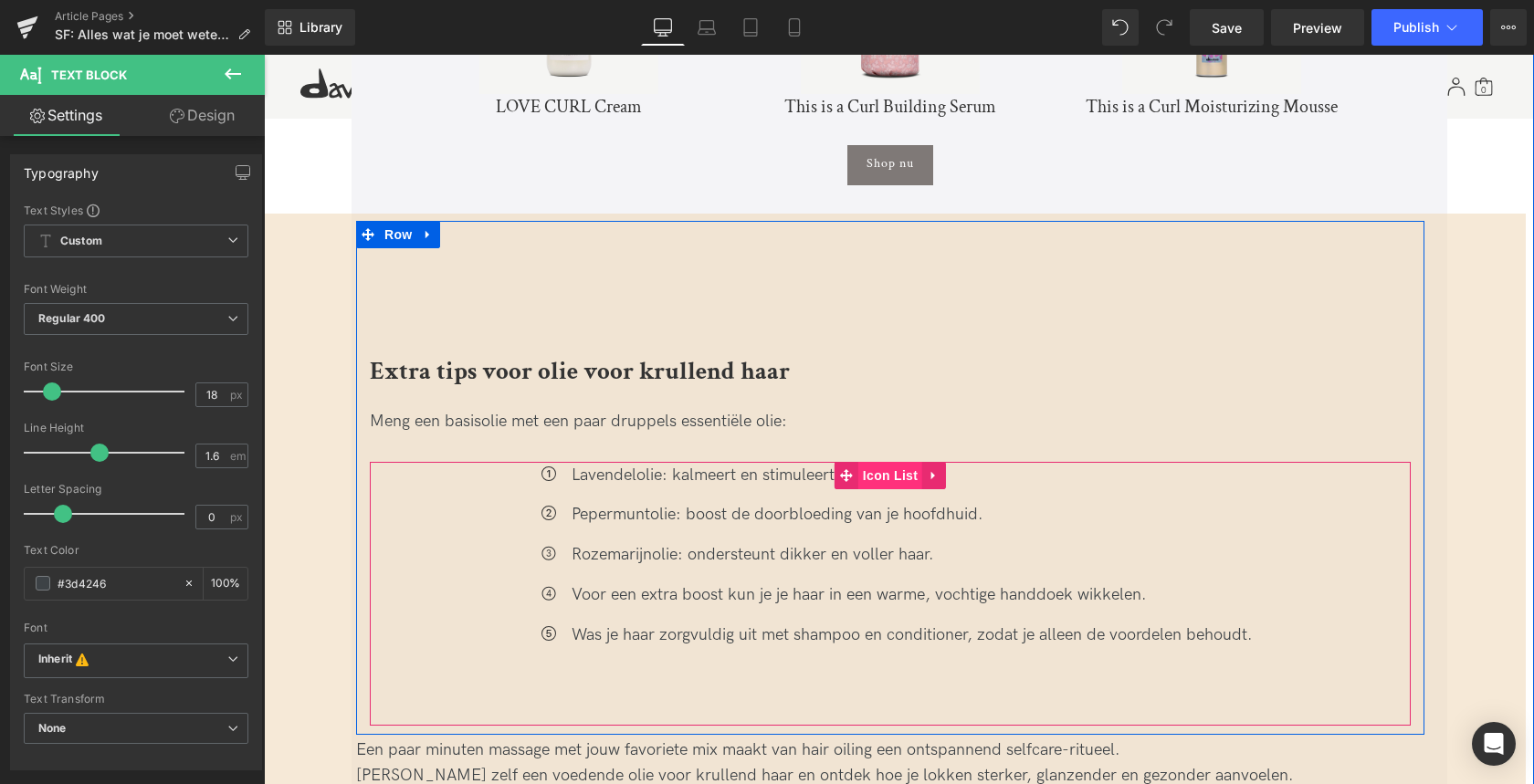
click at [896, 462] on span "Icon List" at bounding box center [890, 475] width 64 height 27
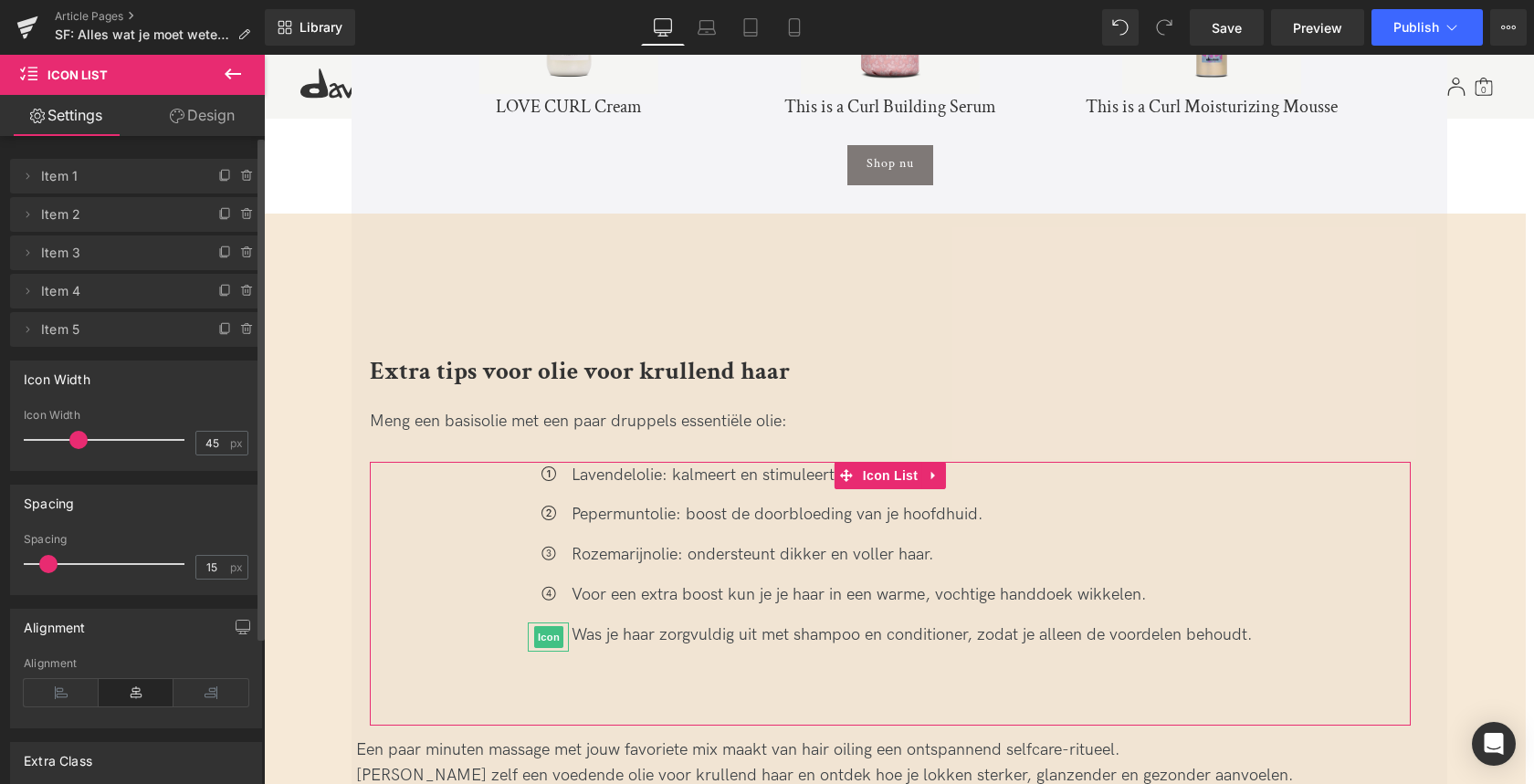
click at [241, 328] on icon at bounding box center [247, 329] width 14 height 14
click at [241, 329] on button "Delete" at bounding box center [228, 330] width 58 height 24
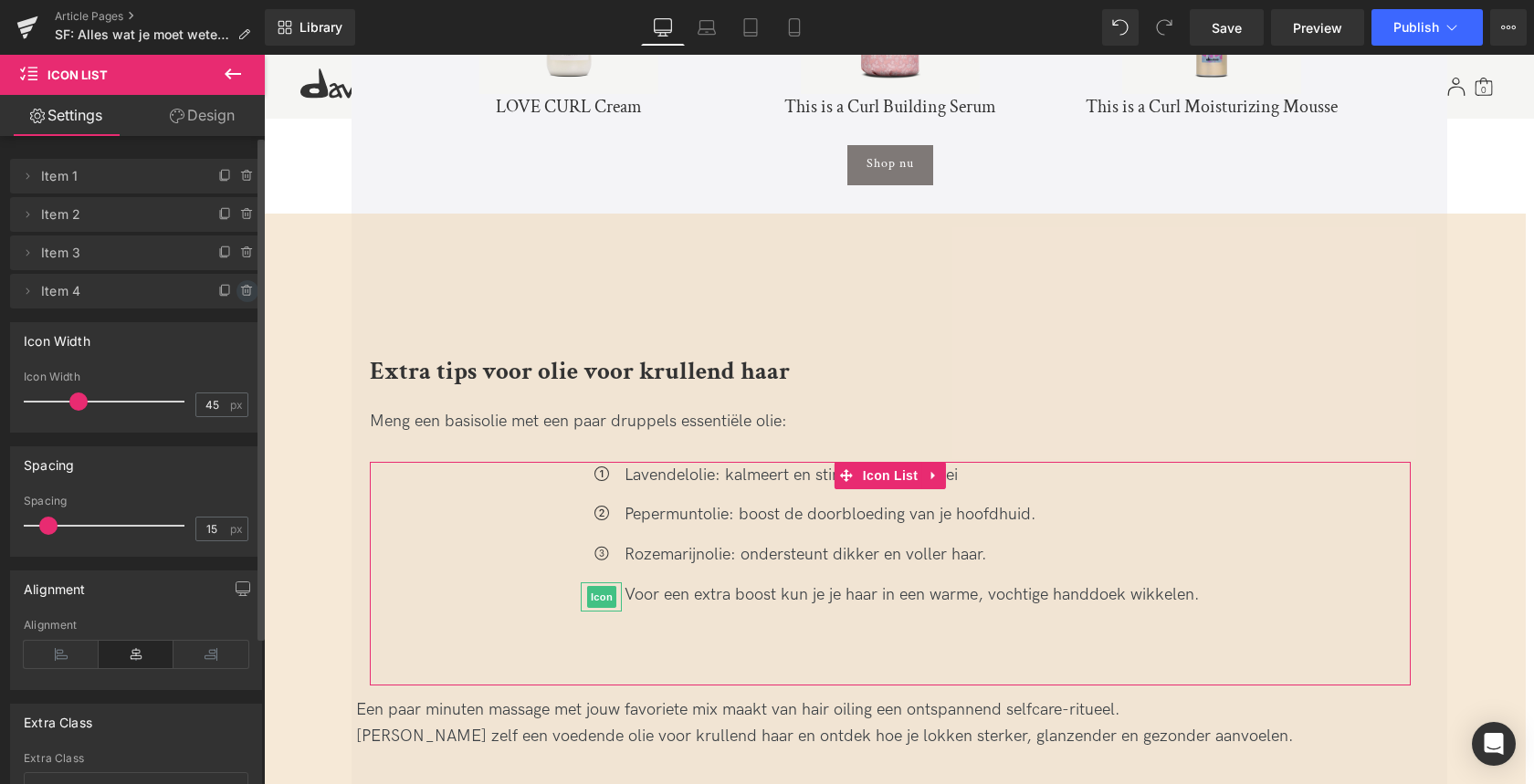
click at [241, 294] on icon at bounding box center [247, 291] width 14 height 14
click at [241, 294] on button "Delete" at bounding box center [228, 292] width 58 height 24
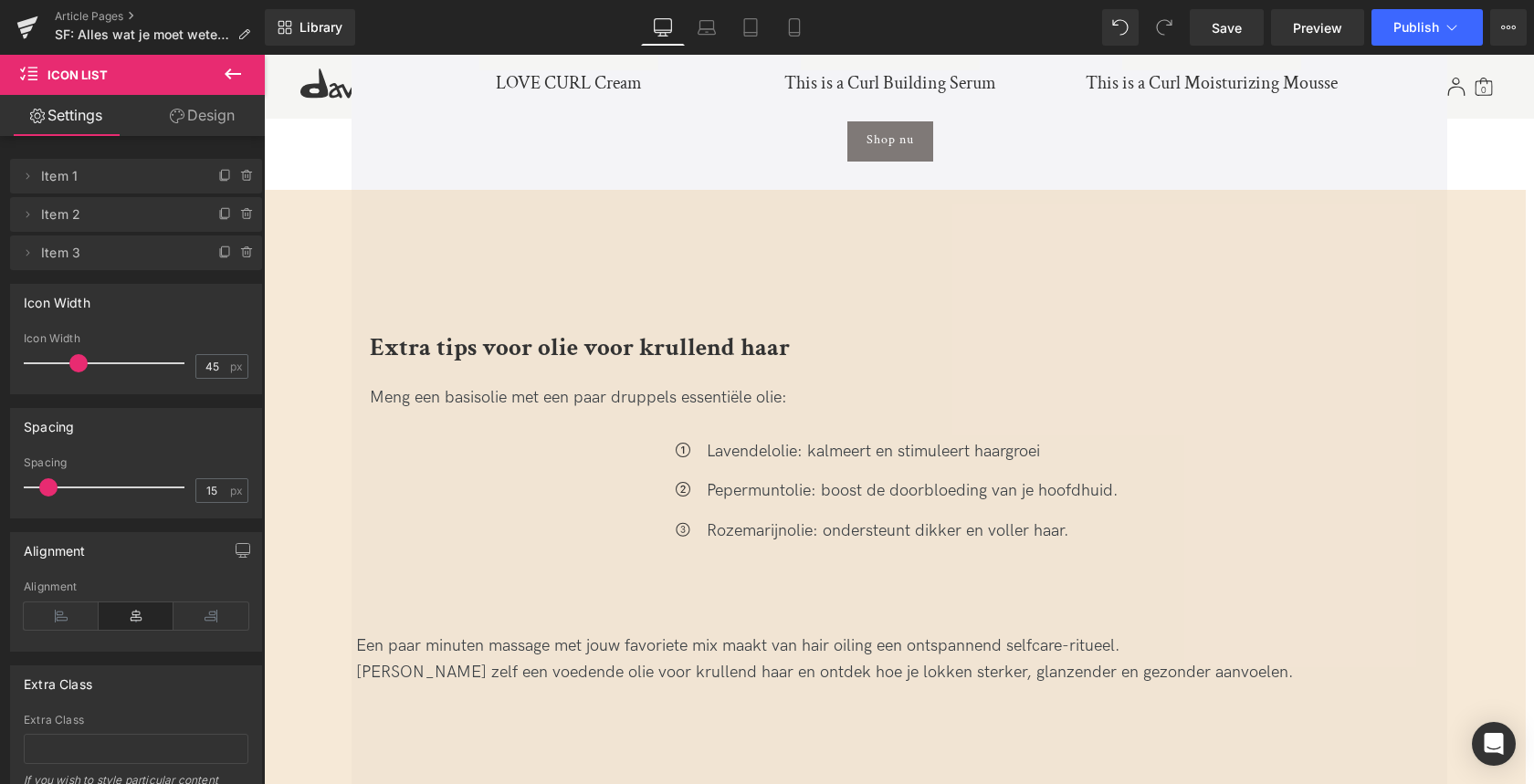
scroll to position [5512, 0]
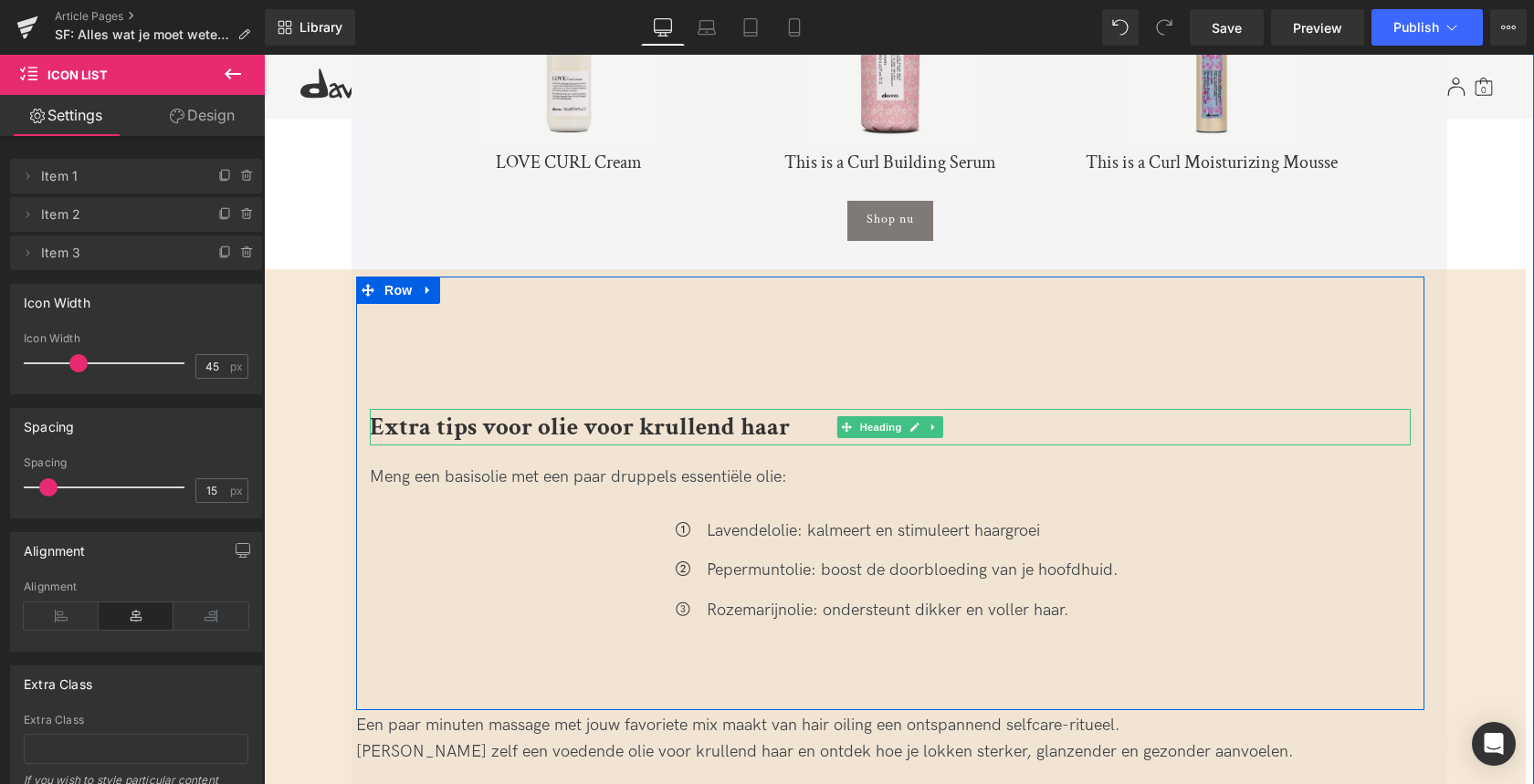
click at [373, 410] on b "Extra tips voor olie voor krullend haar" at bounding box center [580, 426] width 420 height 32
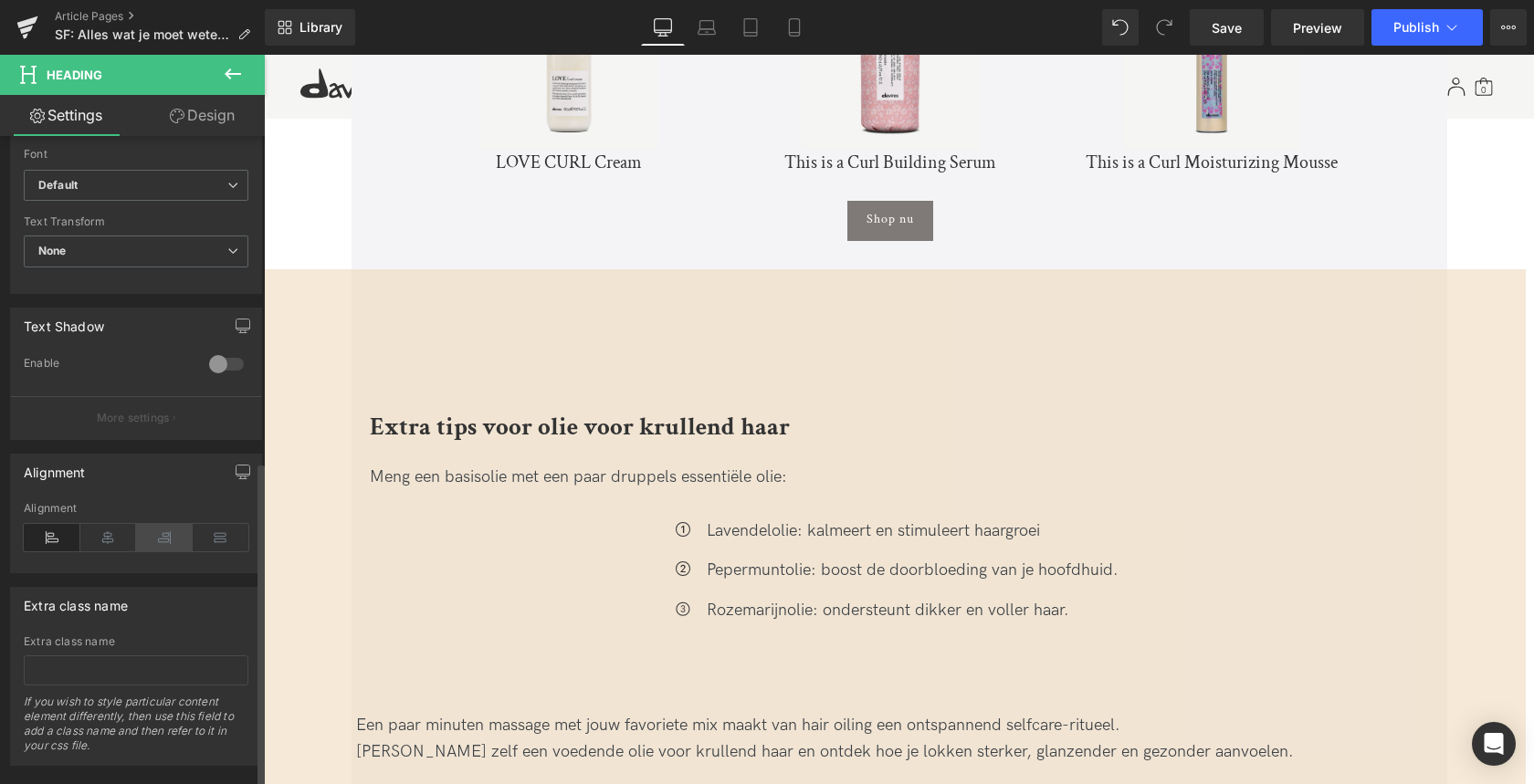
scroll to position [648, 0]
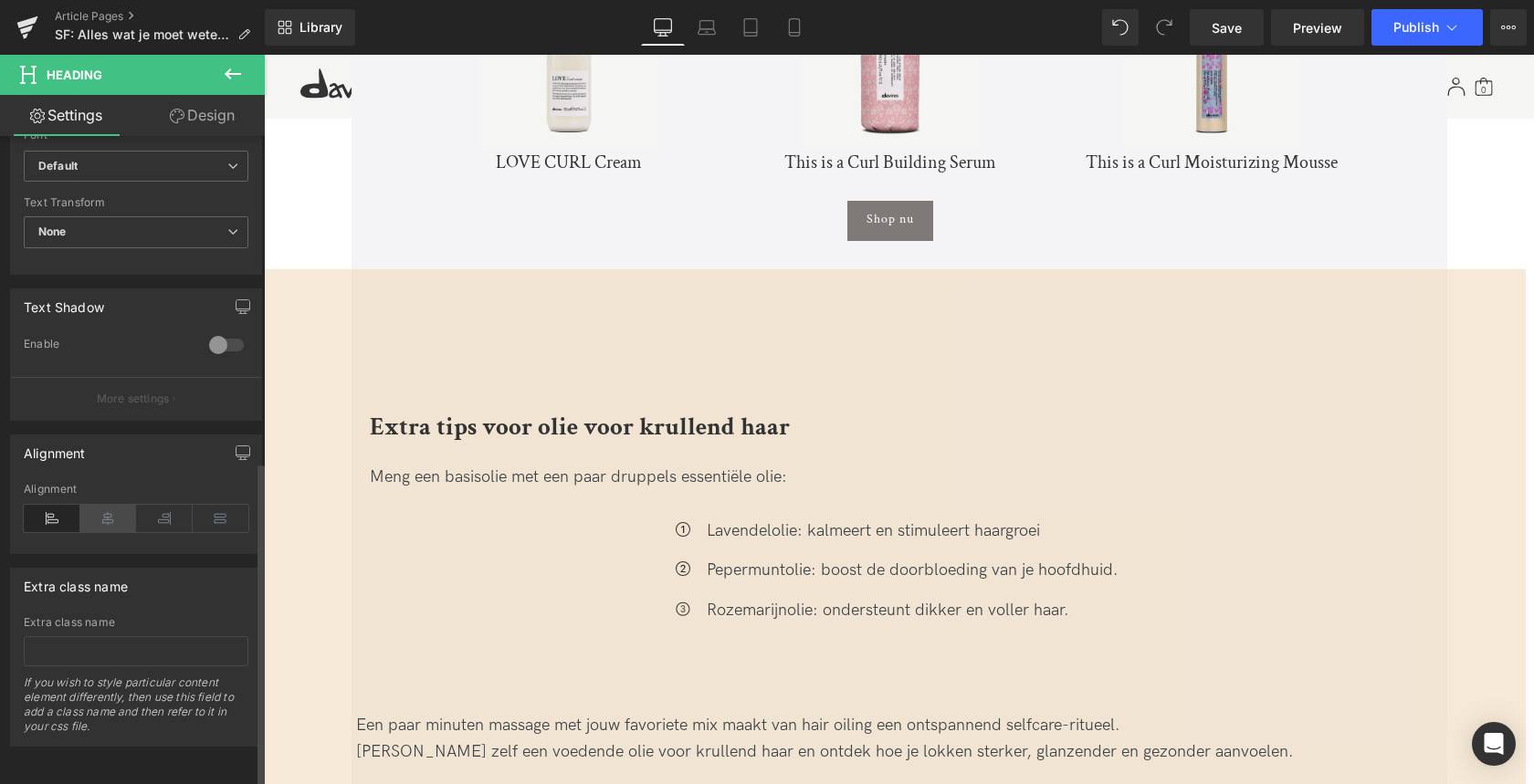
click at [80, 508] on icon at bounding box center [108, 518] width 57 height 27
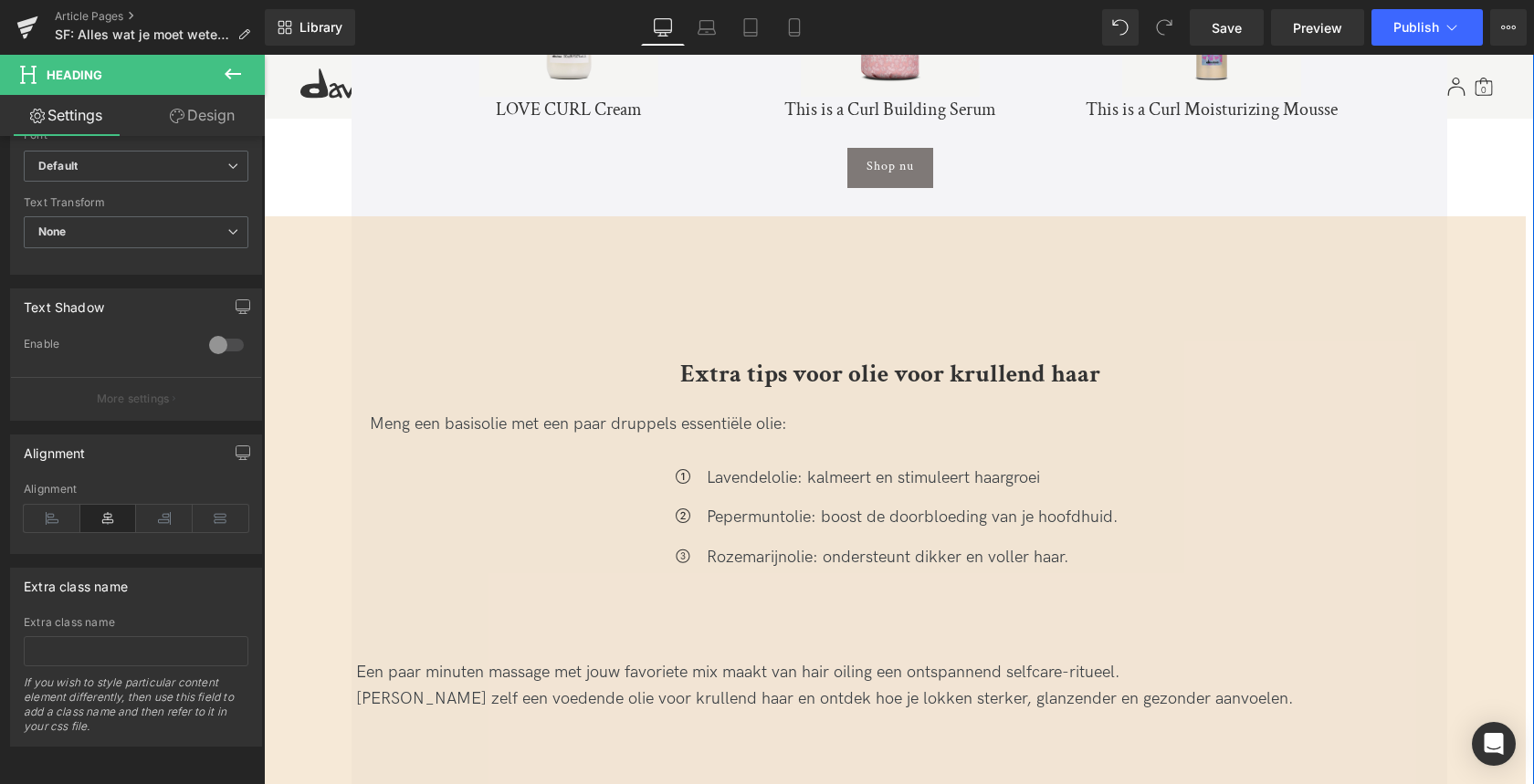
scroll to position [5560, 0]
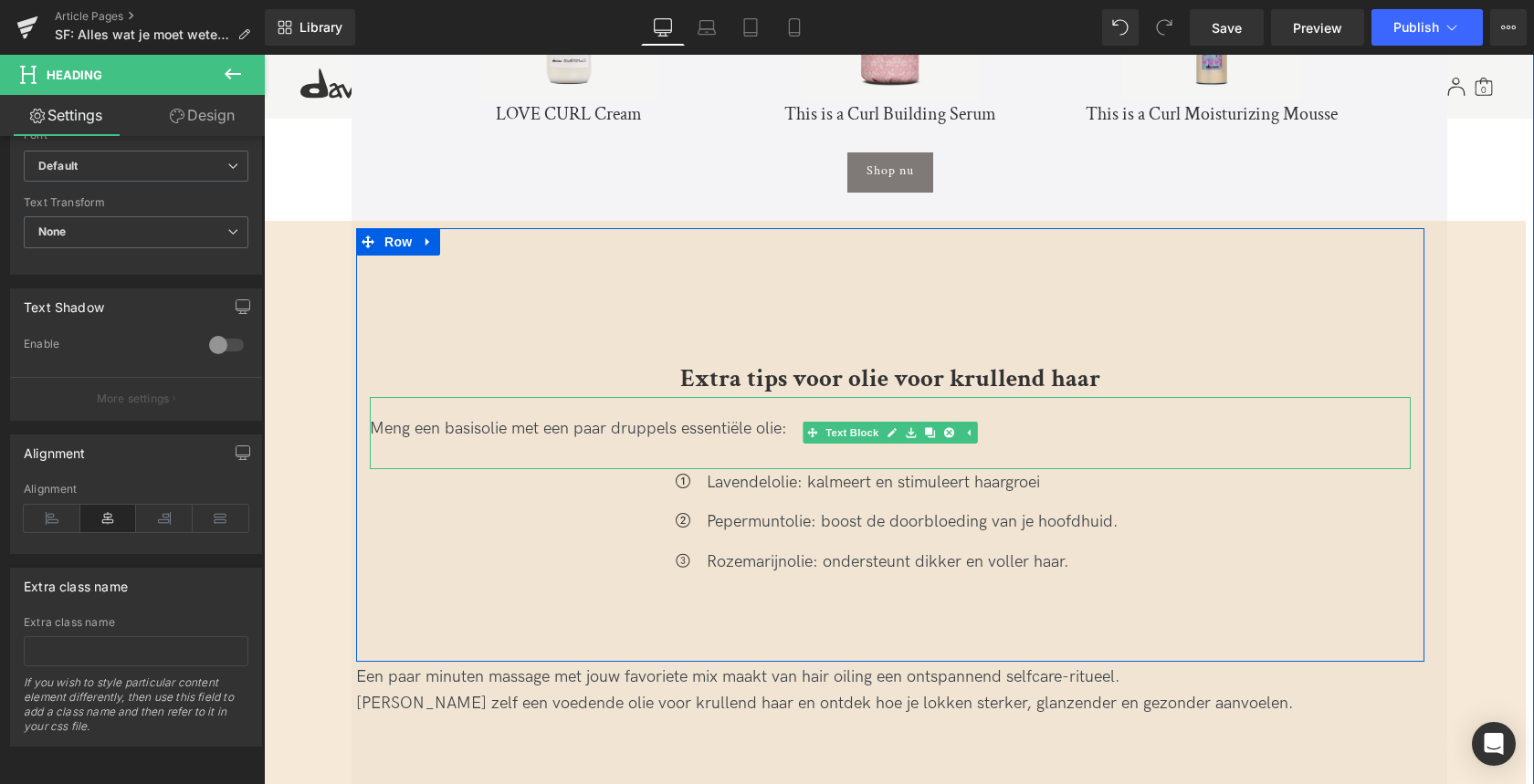
click at [590, 416] on div "Meng een basisolie met een paar druppels essentiële olie:" at bounding box center [890, 429] width 1040 height 26
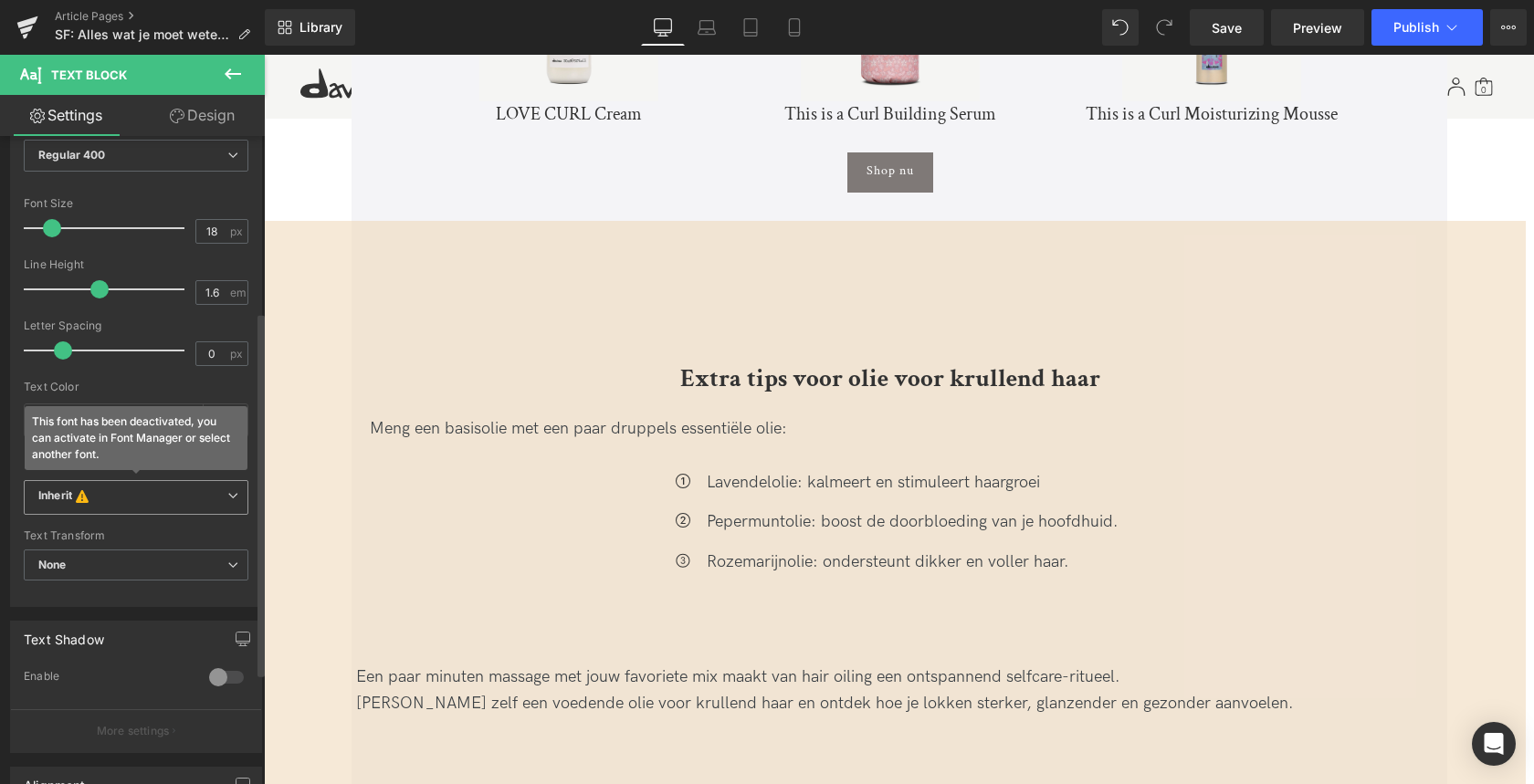
scroll to position [455, 0]
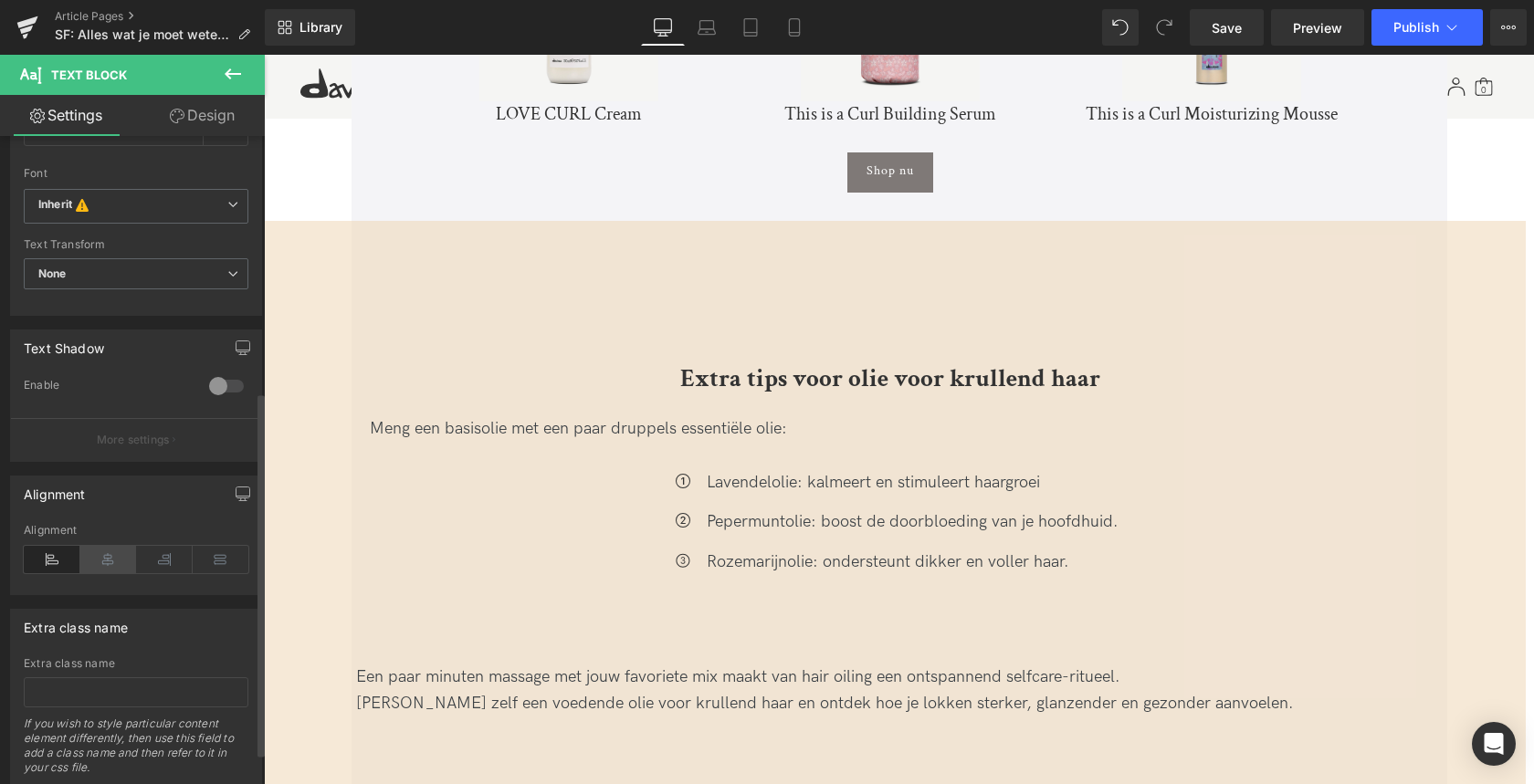
click at [111, 564] on icon at bounding box center [108, 559] width 57 height 27
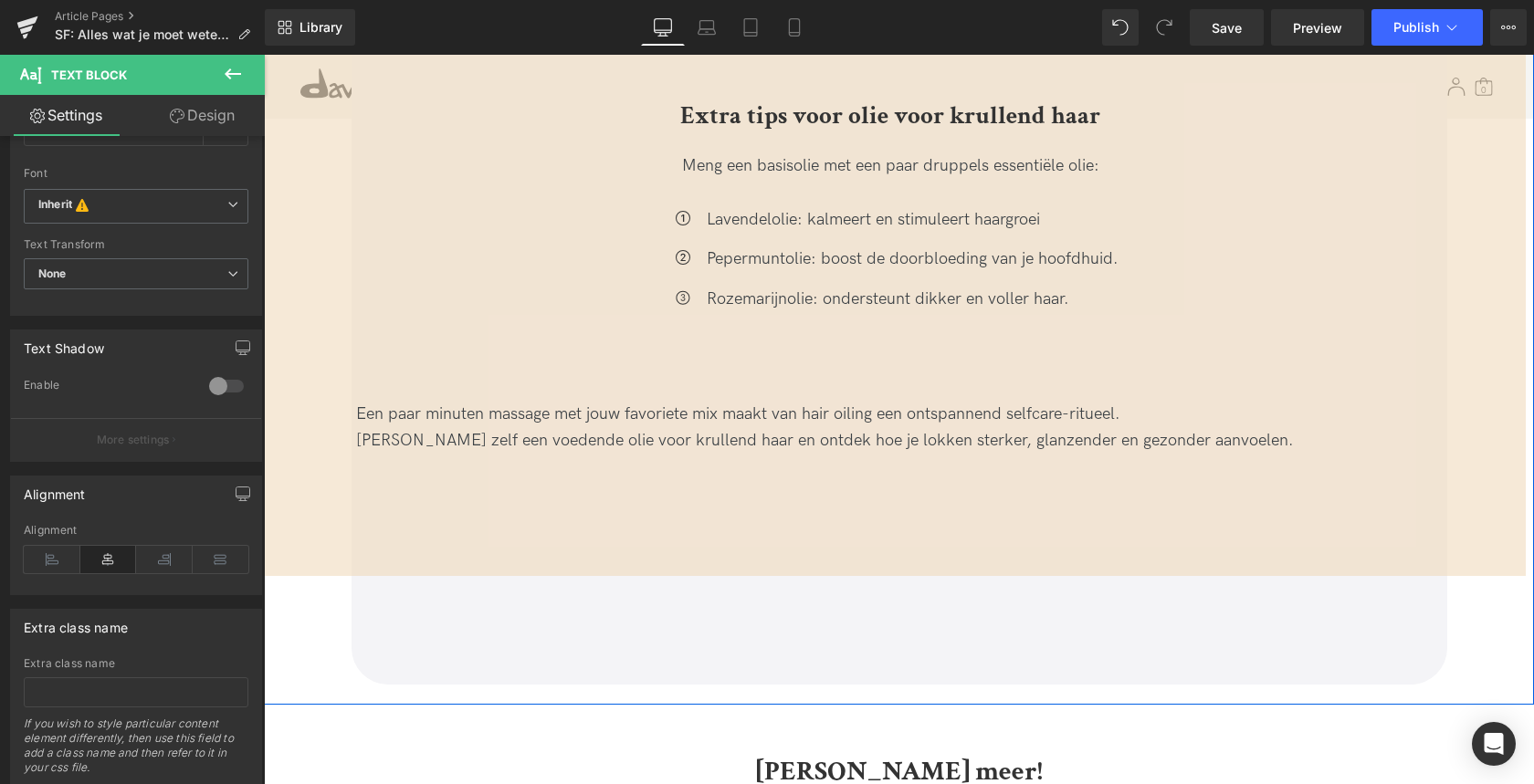
scroll to position [5891, 0]
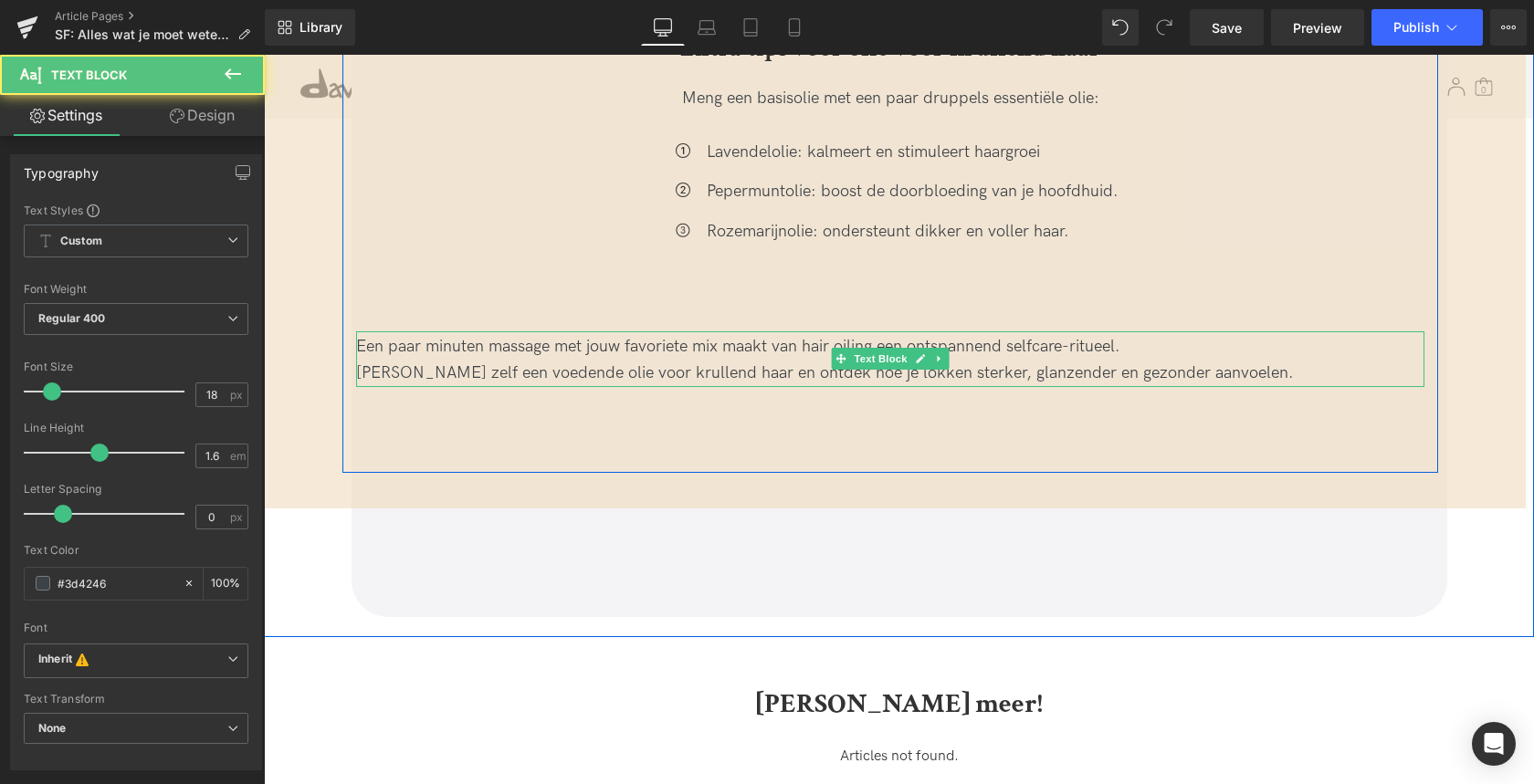
click at [499, 360] on div "Probeer zelf een voedende olie voor krullend haar en ontdek hoe je lokken sterk…" at bounding box center [891, 373] width 1068 height 26
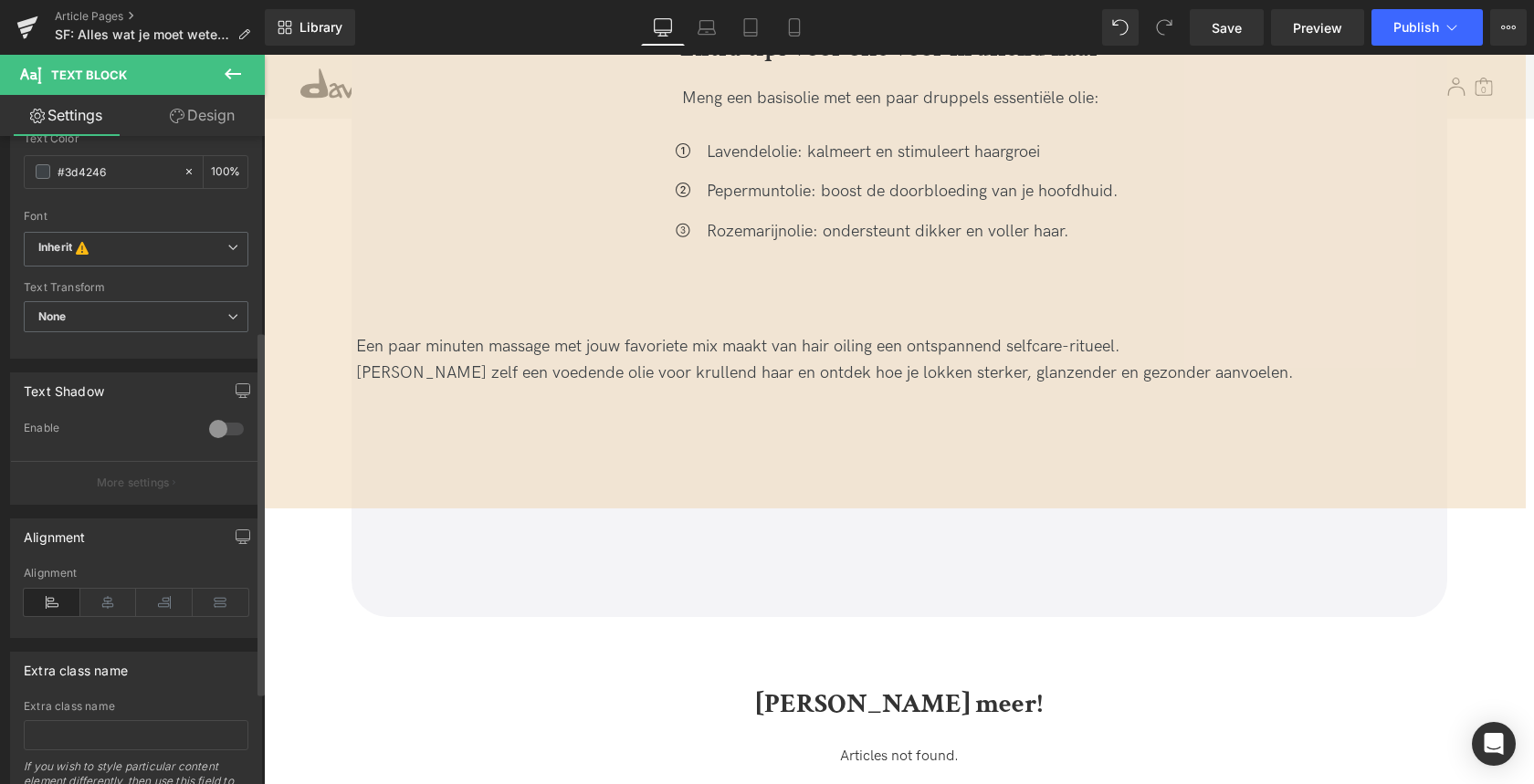
scroll to position [459, 0]
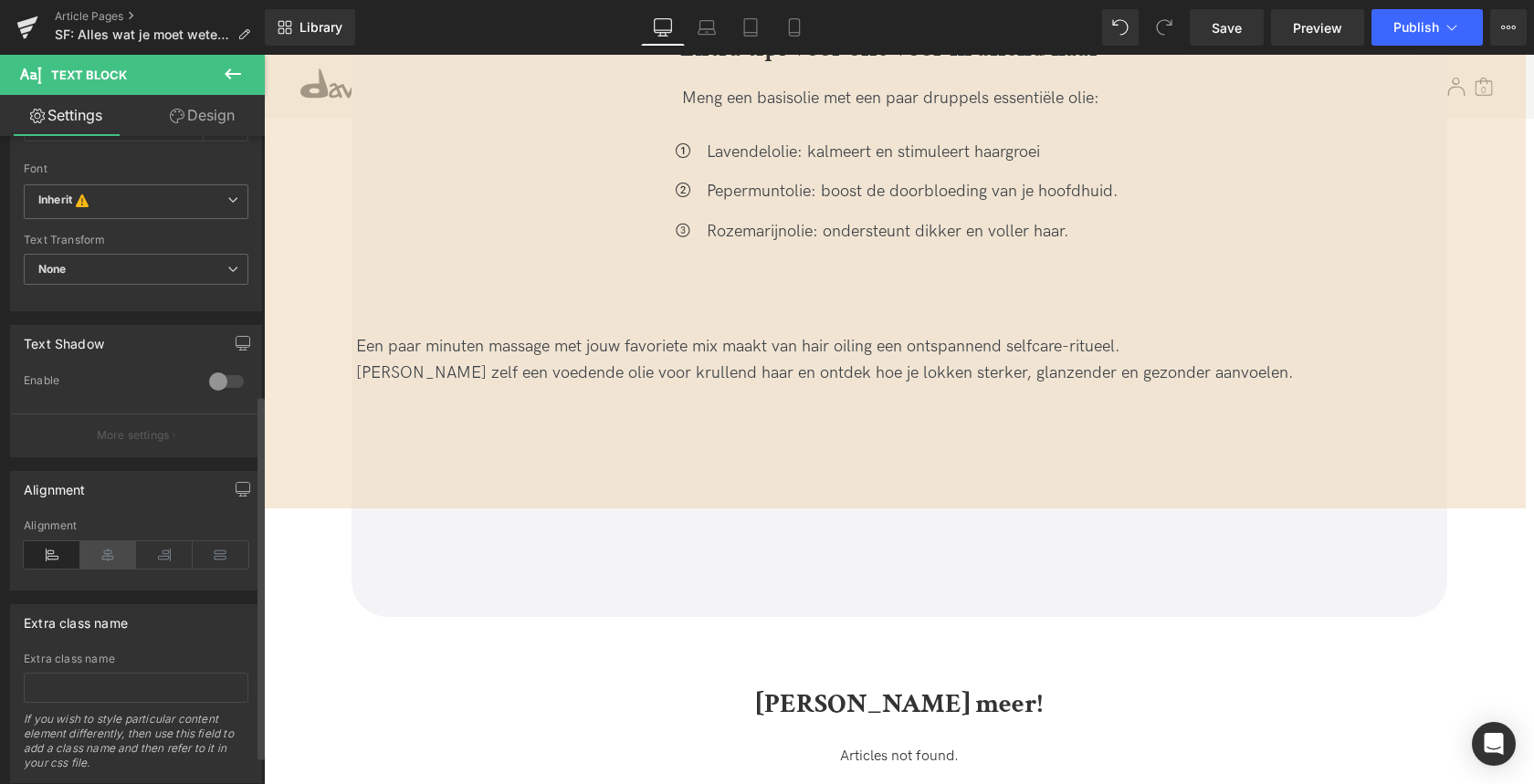
click at [92, 552] on icon at bounding box center [108, 554] width 57 height 27
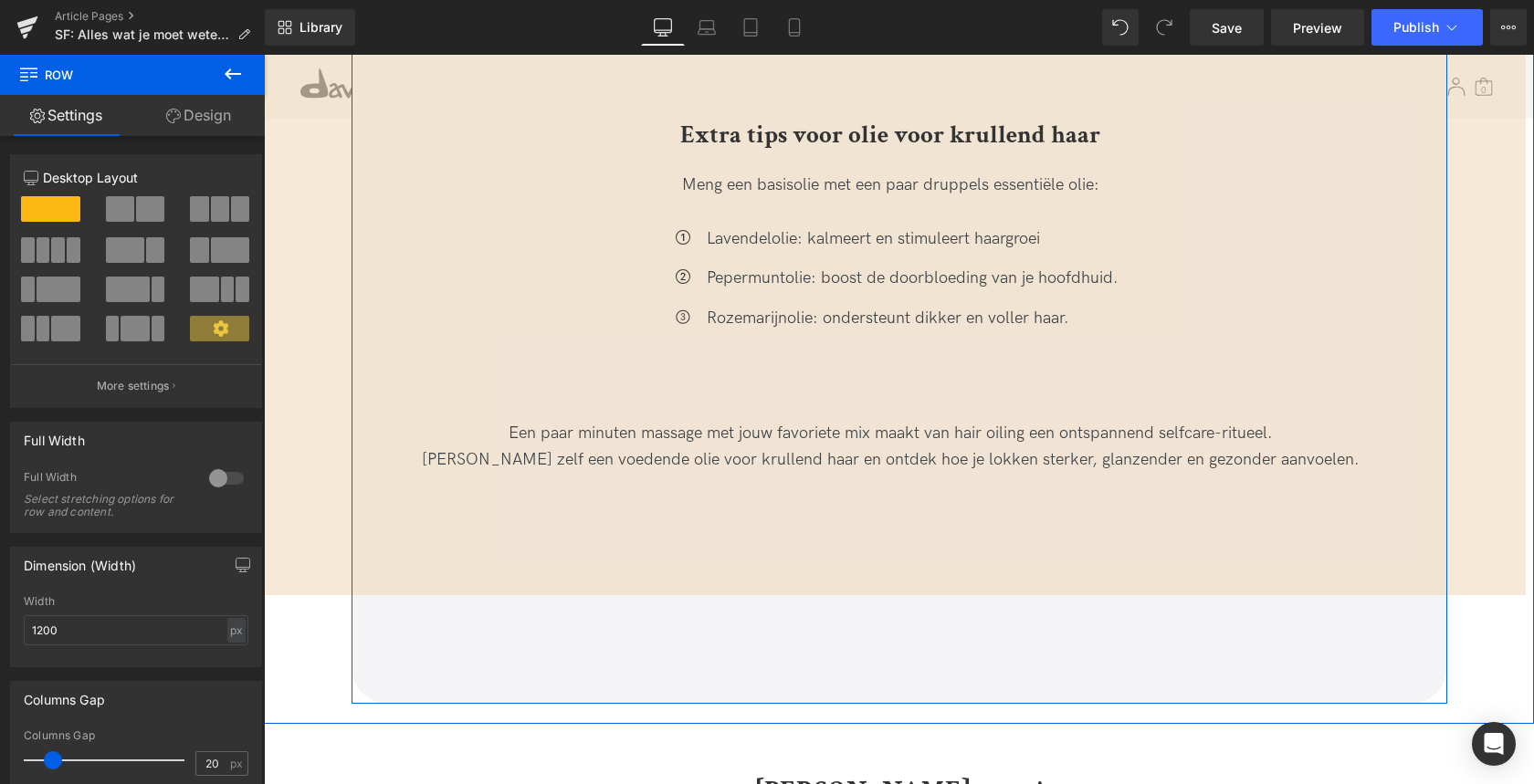
scroll to position [5854, 0]
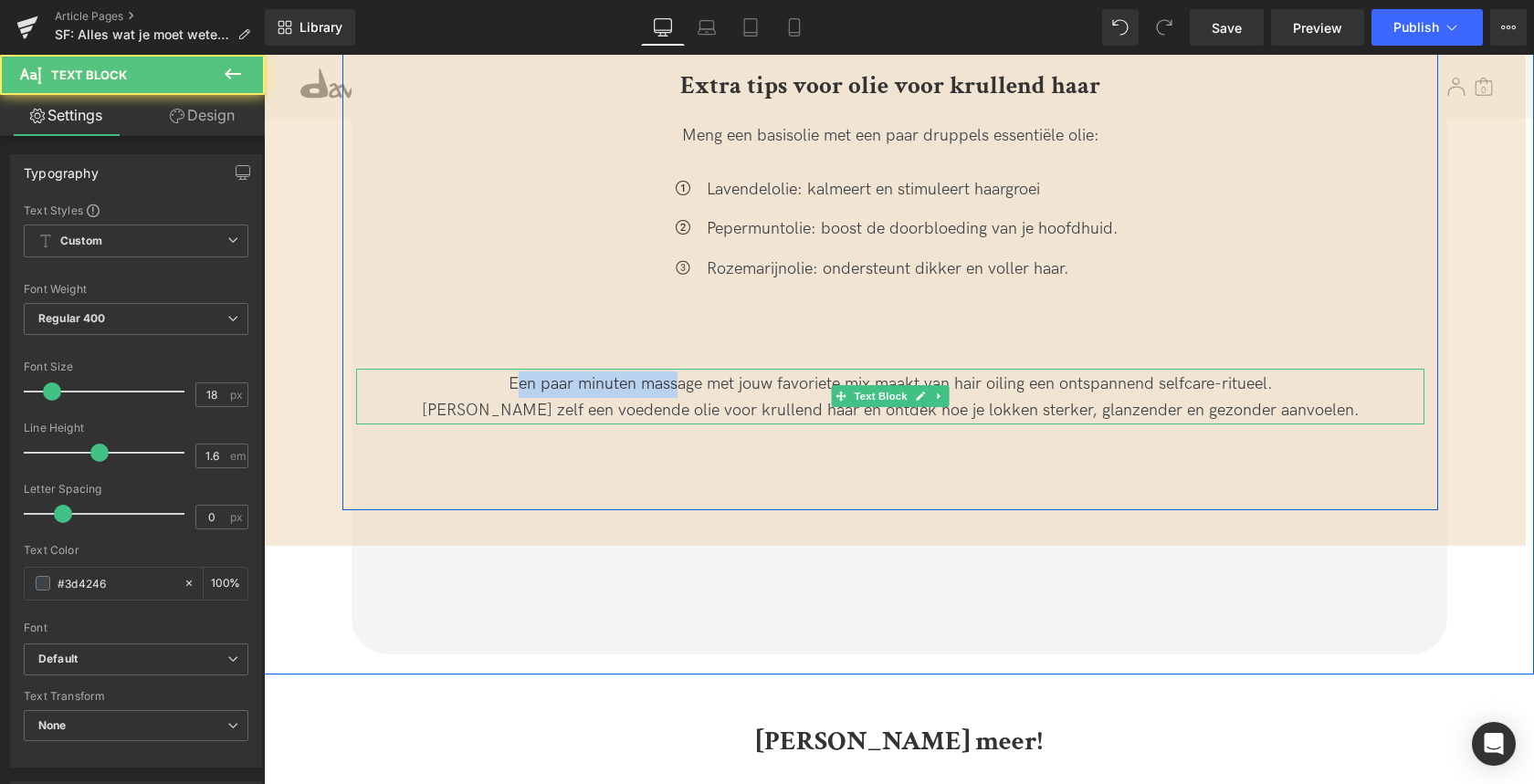
drag, startPoint x: 515, startPoint y: 369, endPoint x: 671, endPoint y: 363, distance: 156.1
click at [671, 372] on div "Een paar minuten massage met jouw favoriete mix maakt van hair oiling een ontsp…" at bounding box center [891, 384] width 1068 height 26
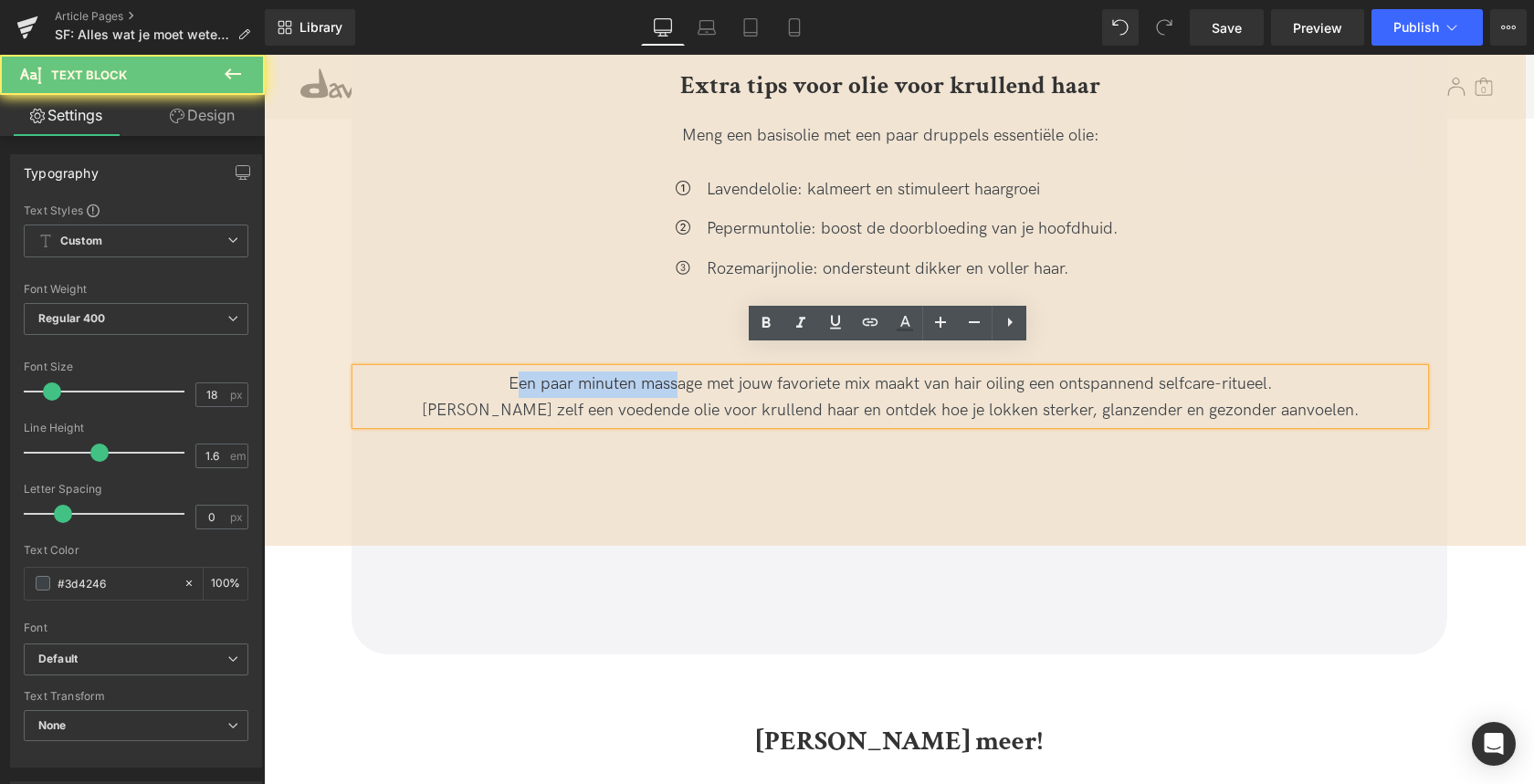
click at [670, 372] on div "Een paar minuten massage met jouw favoriete mix maakt van hair oiling een ontsp…" at bounding box center [891, 384] width 1068 height 26
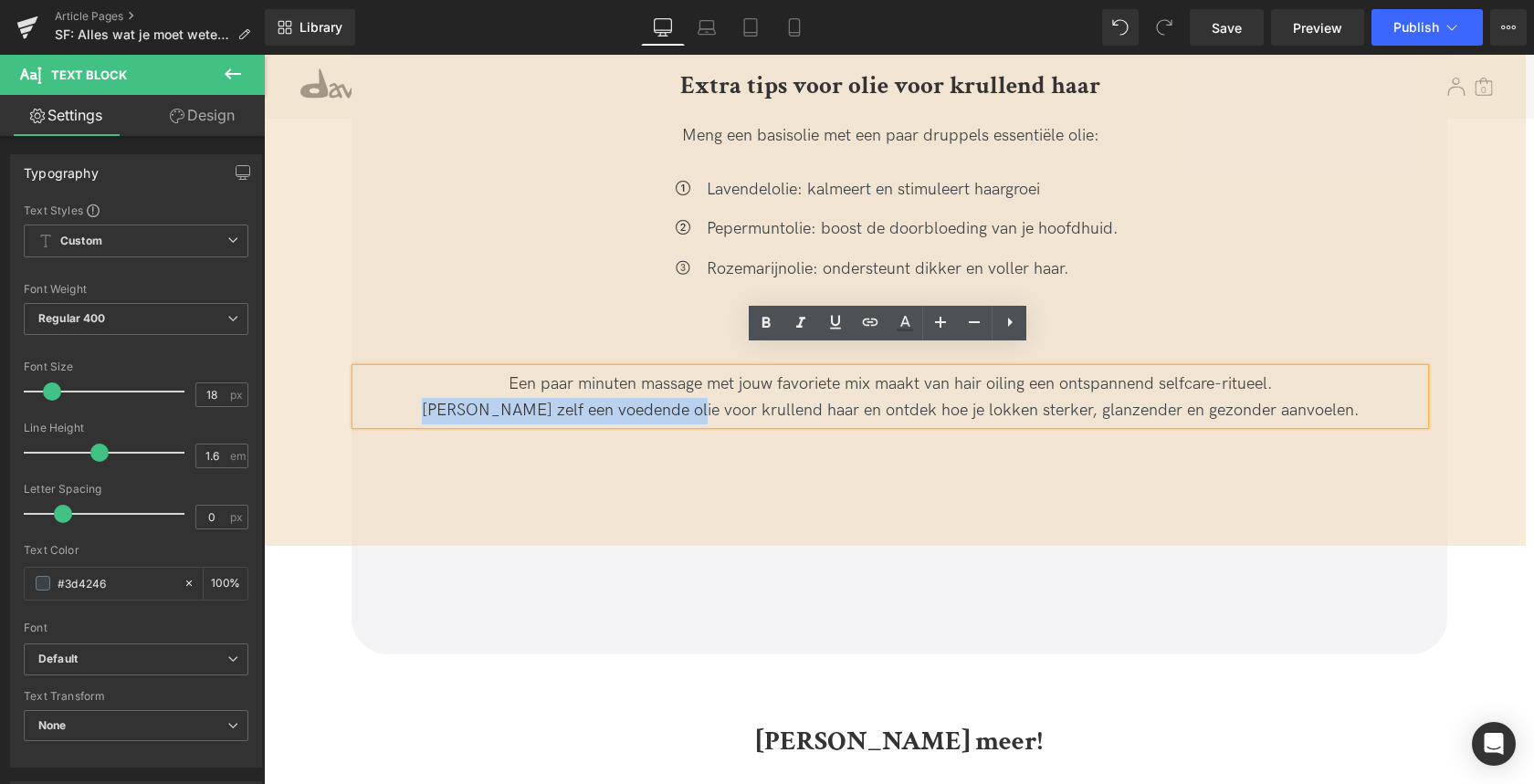
drag, startPoint x: 459, startPoint y: 389, endPoint x: 712, endPoint y: 388, distance: 253.0
click at [712, 398] on div "Probeer zelf een voedende olie voor krullend haar en ontdek hoe je lokken sterk…" at bounding box center [891, 410] width 1068 height 26
click at [1078, 398] on div "Probeer zelf een voedende olie voor krullend haar en ontdek hoe je lokken sterk…" at bounding box center [891, 410] width 1068 height 26
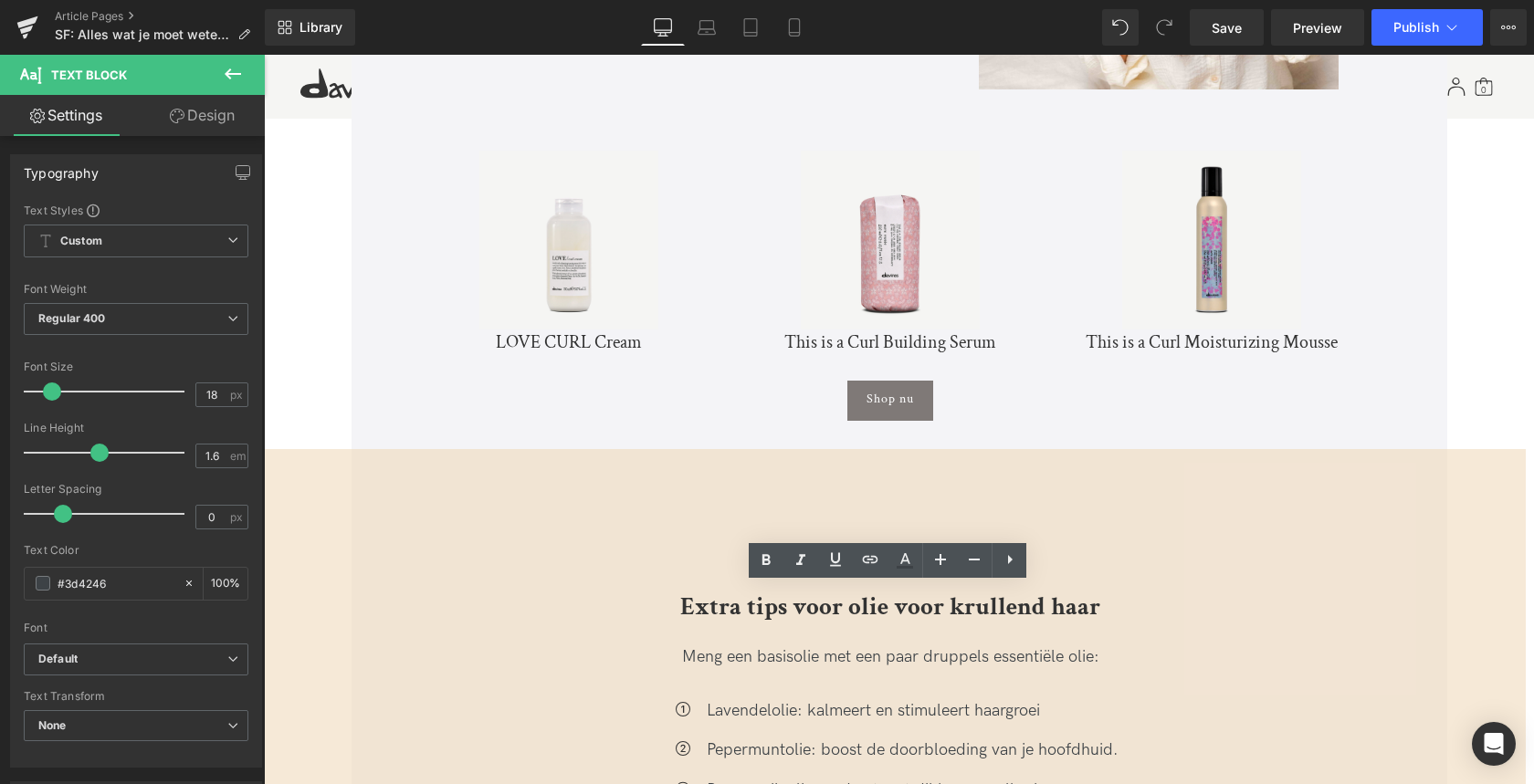
scroll to position [5156, 0]
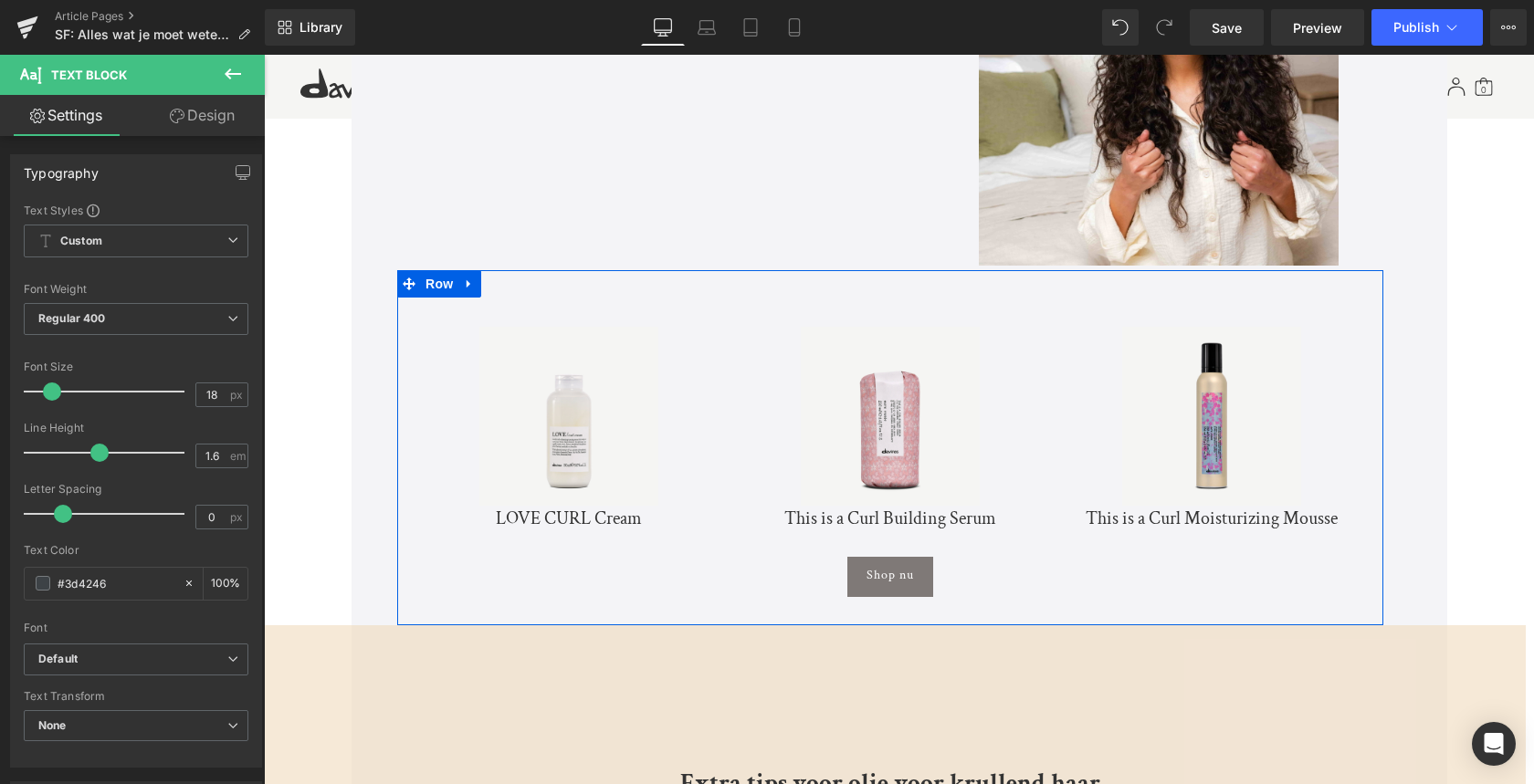
click at [467, 279] on icon at bounding box center [469, 283] width 4 height 9
drag, startPoint x: 490, startPoint y: 266, endPoint x: 566, endPoint y: 276, distance: 76.7
click at [490, 276] on icon at bounding box center [493, 283] width 13 height 14
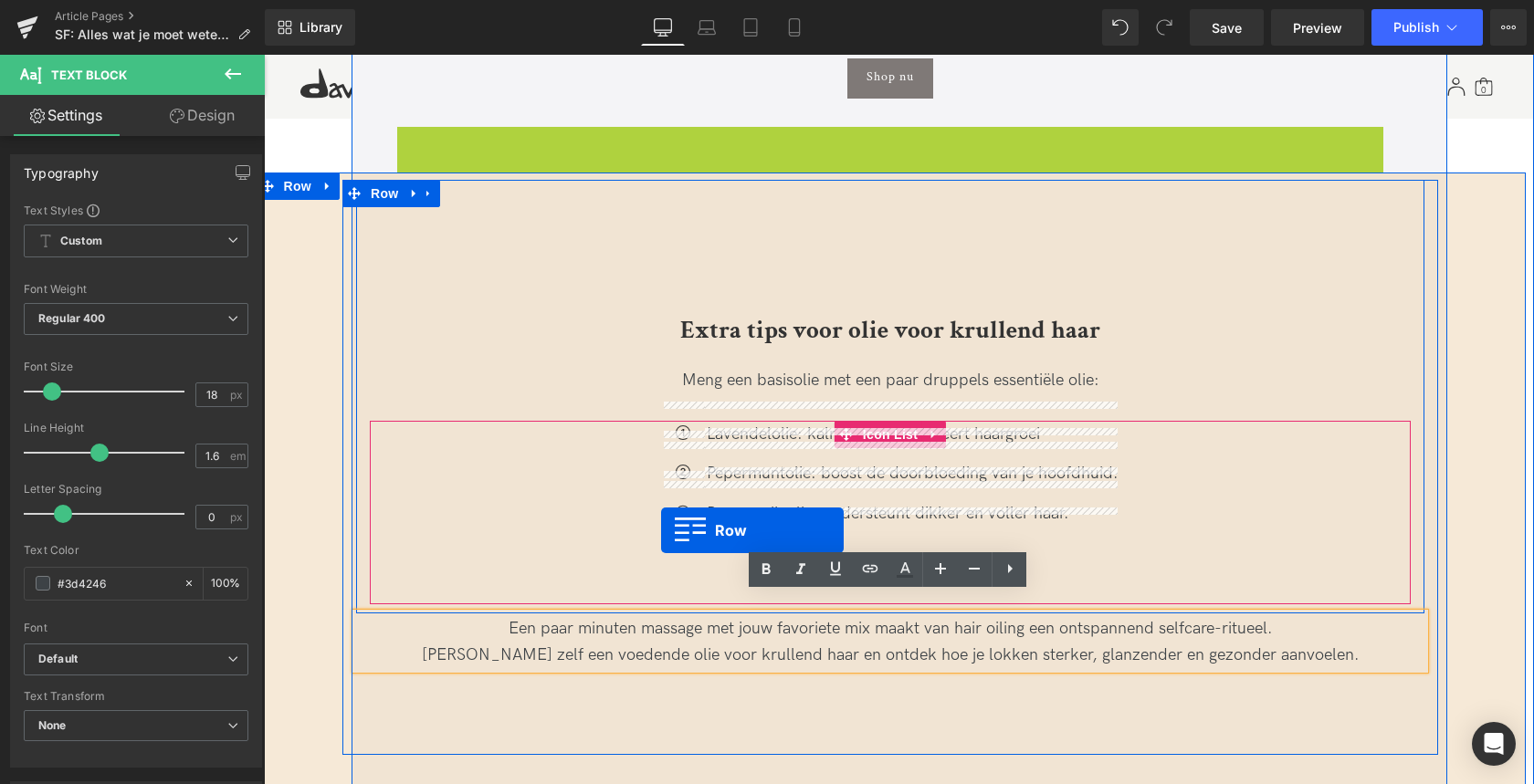
scroll to position [5728, 0]
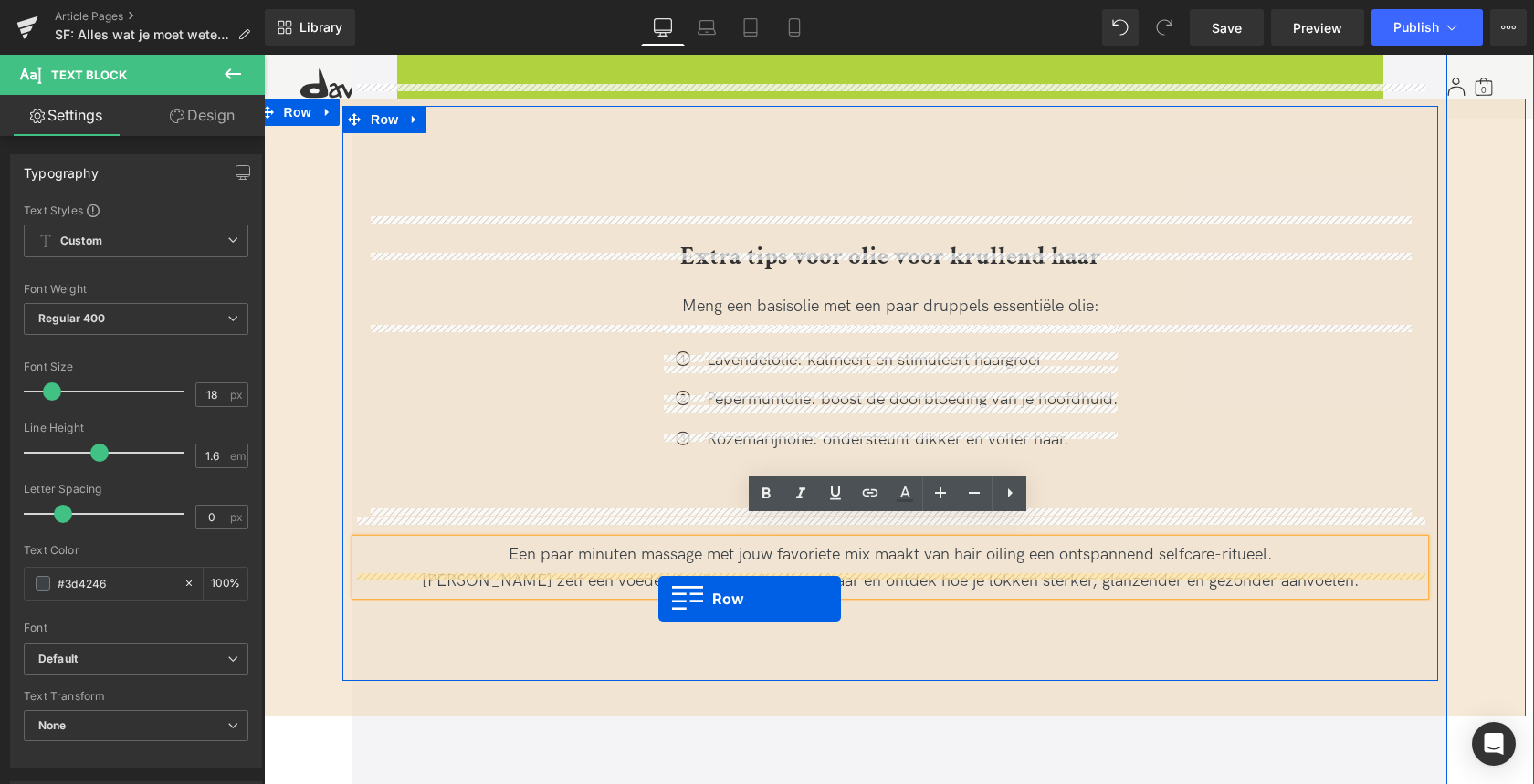
drag, startPoint x: 406, startPoint y: 158, endPoint x: 658, endPoint y: 599, distance: 507.9
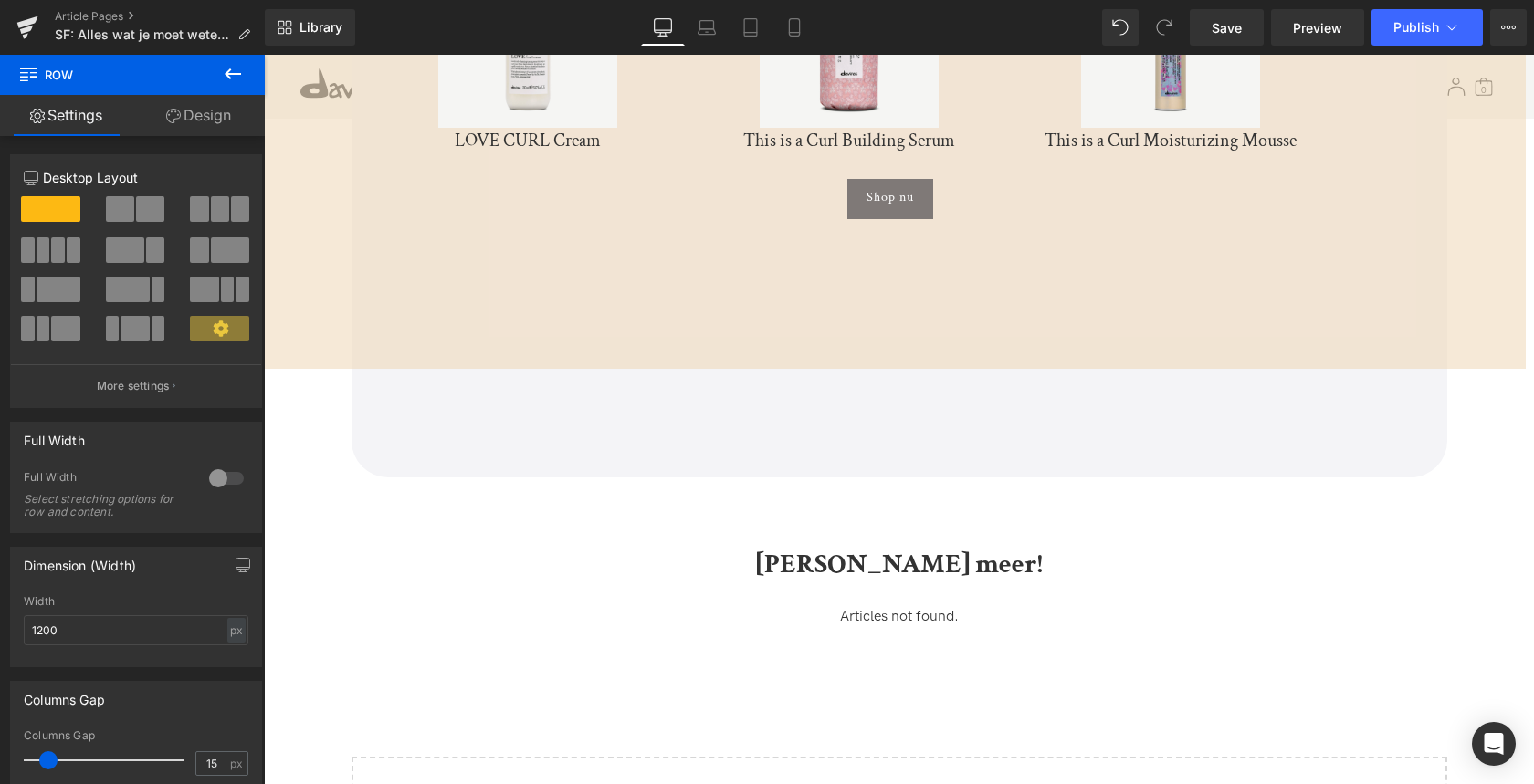
scroll to position [6375, 0]
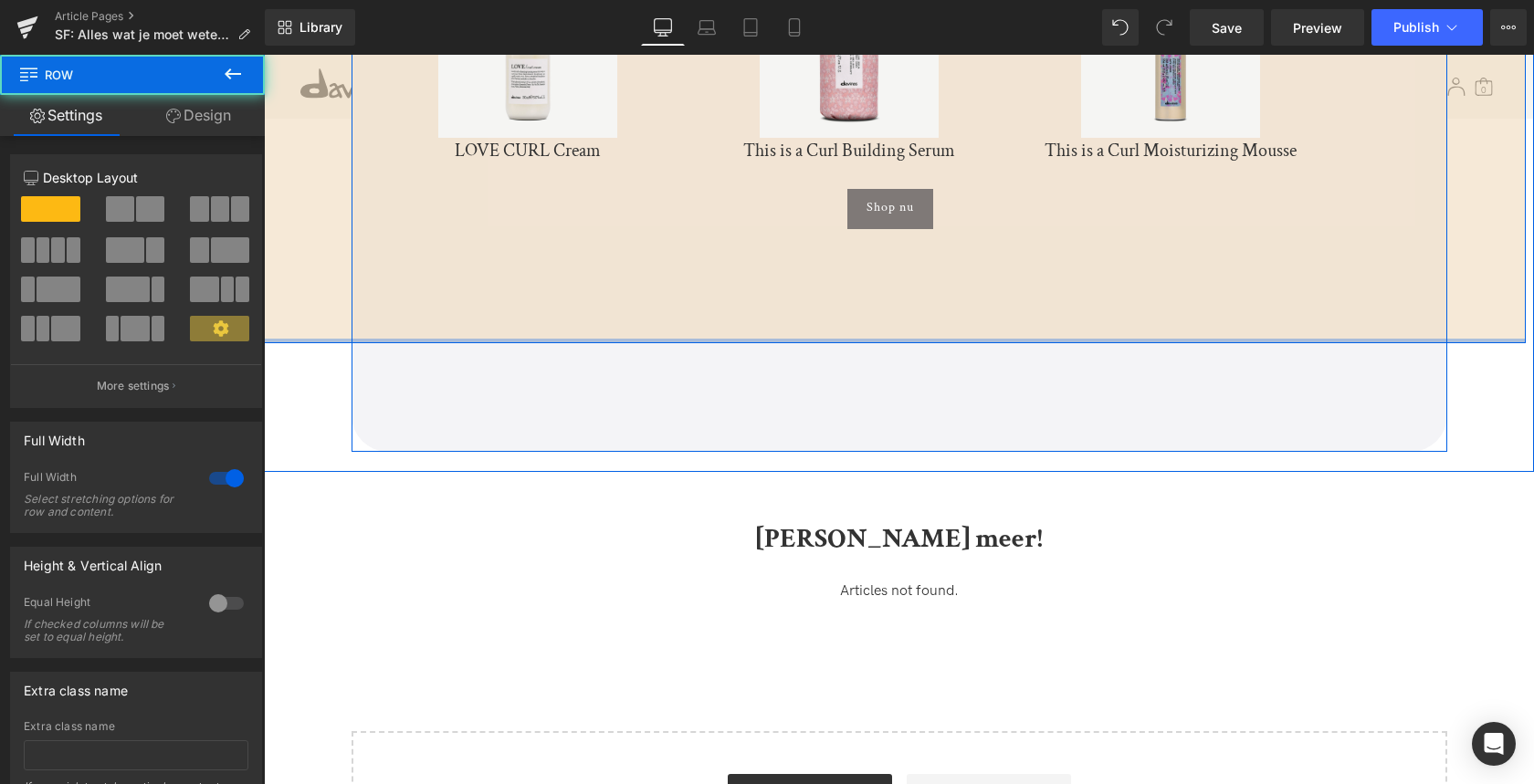
drag, startPoint x: 783, startPoint y: 322, endPoint x: 776, endPoint y: 276, distance: 46.5
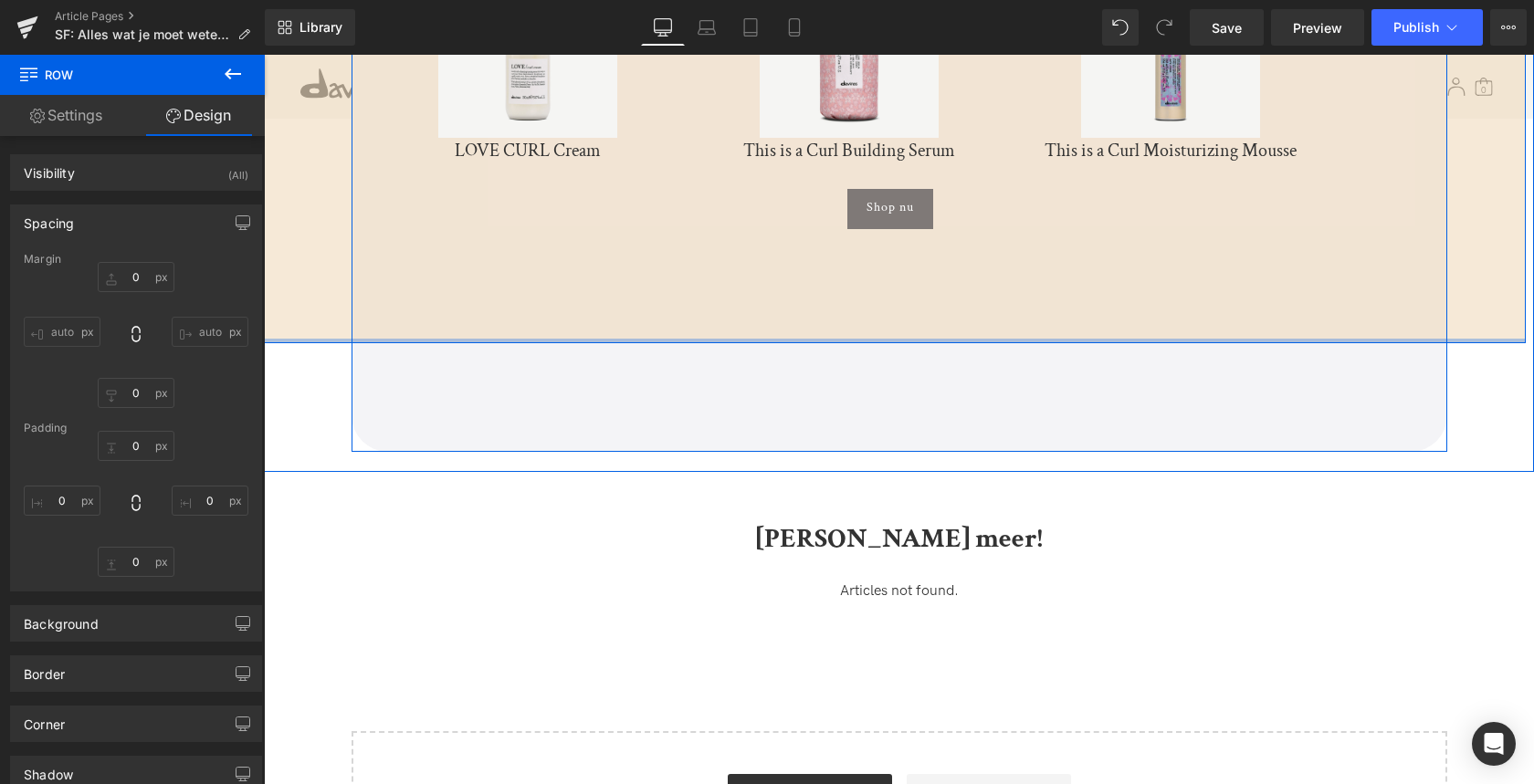
type input "0"
type input "8"
type input "0"
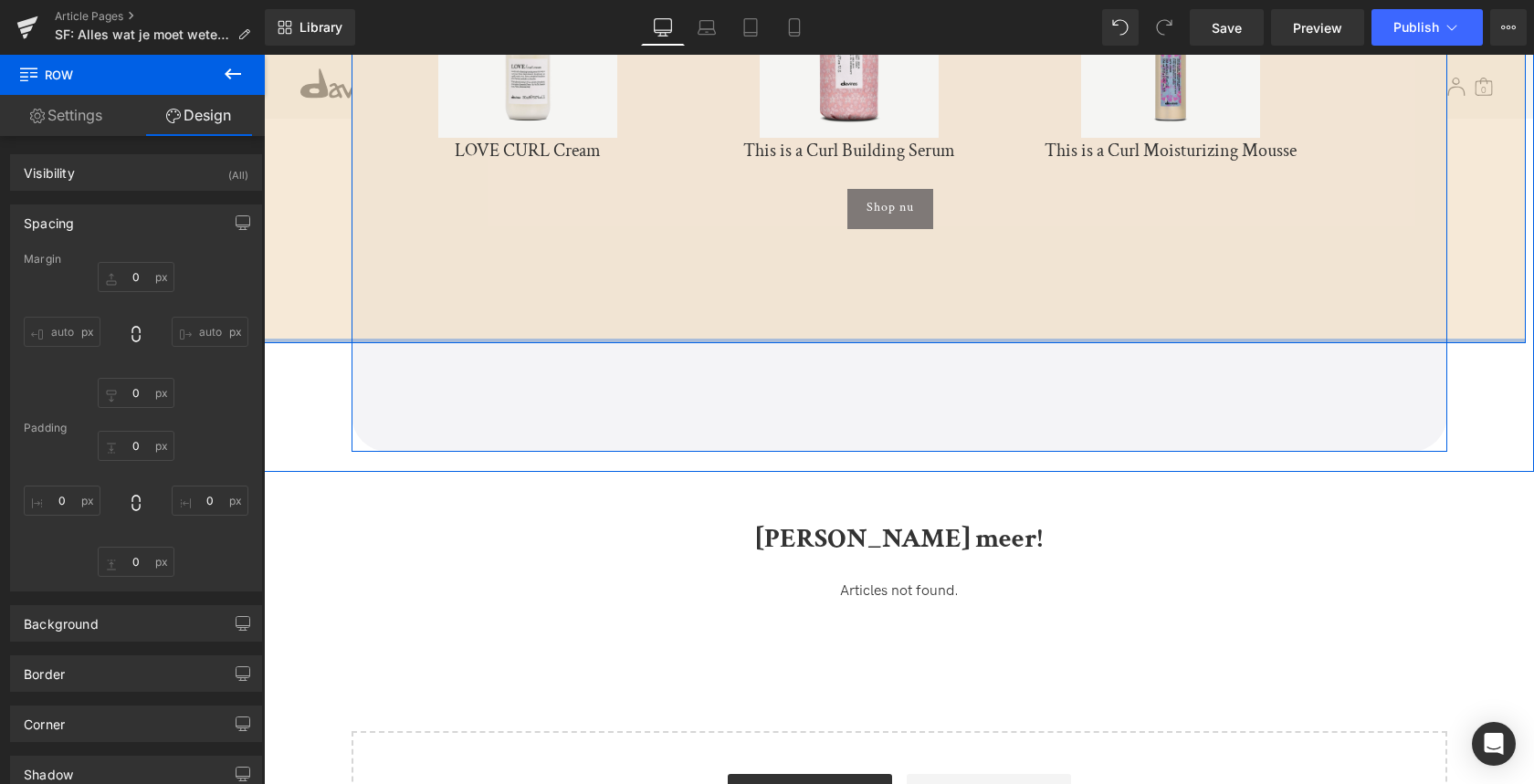
type input "0"
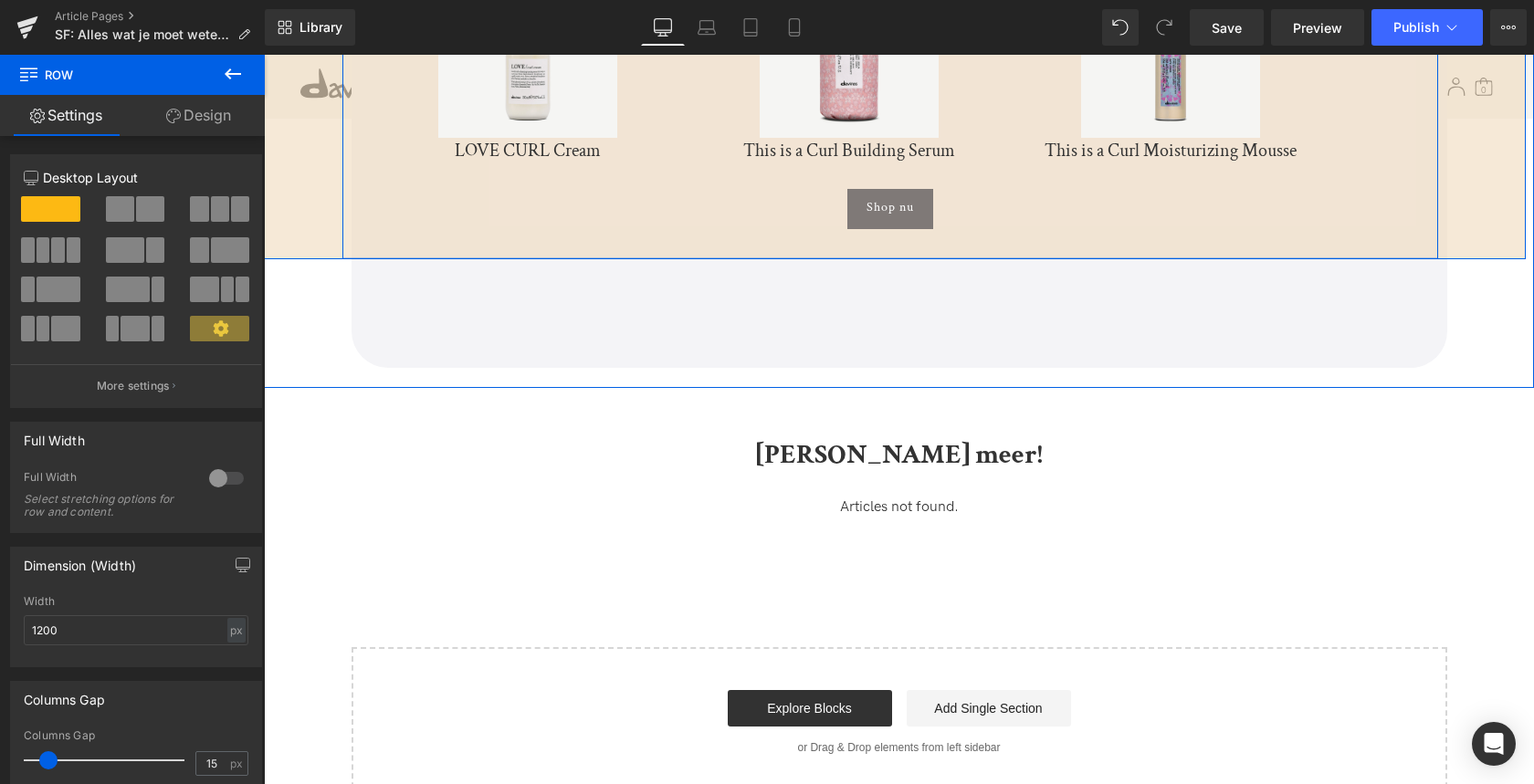
drag, startPoint x: 739, startPoint y: 243, endPoint x: 749, endPoint y: 158, distance: 85.6
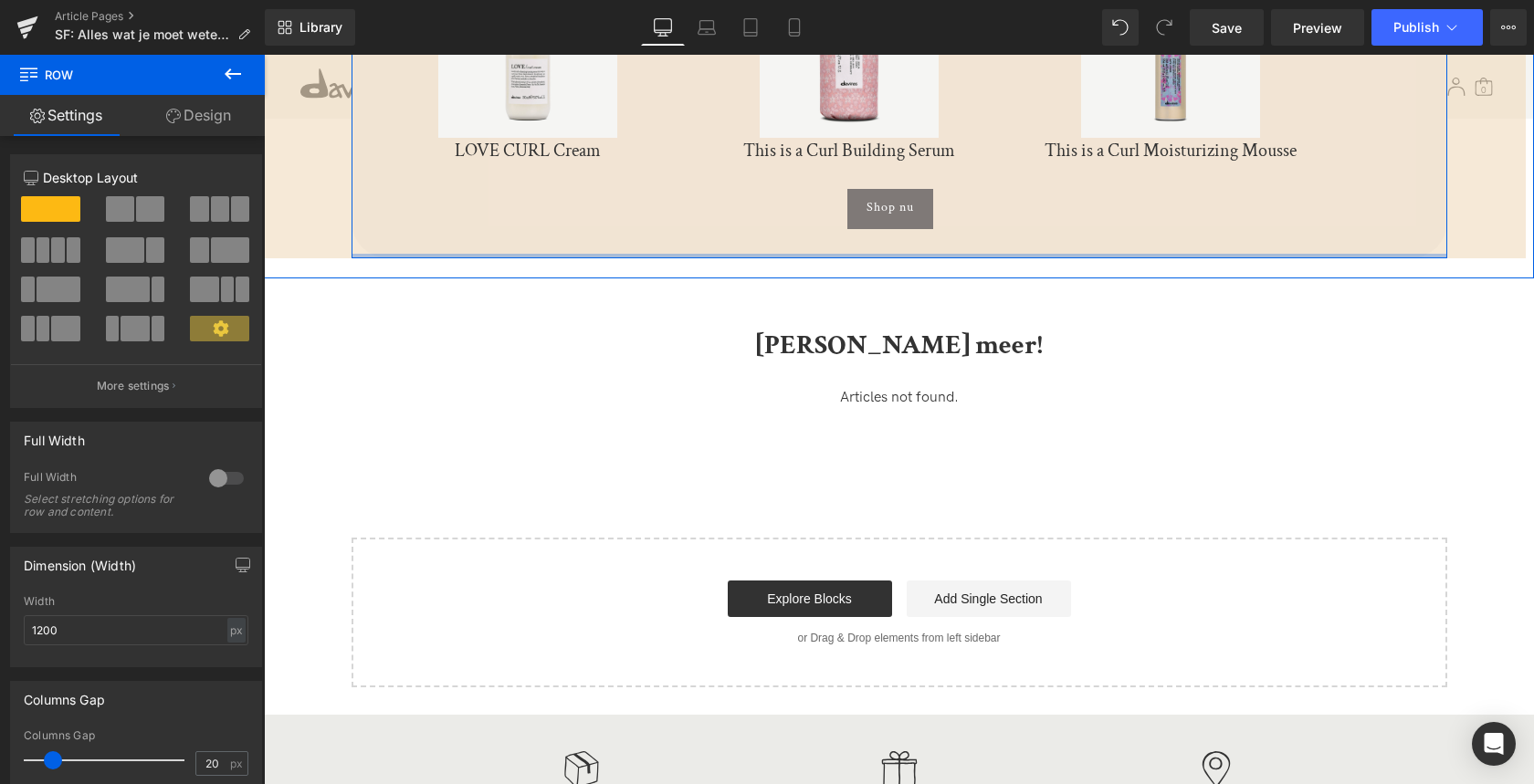
drag, startPoint x: 724, startPoint y: 338, endPoint x: 738, endPoint y: 224, distance: 114.9
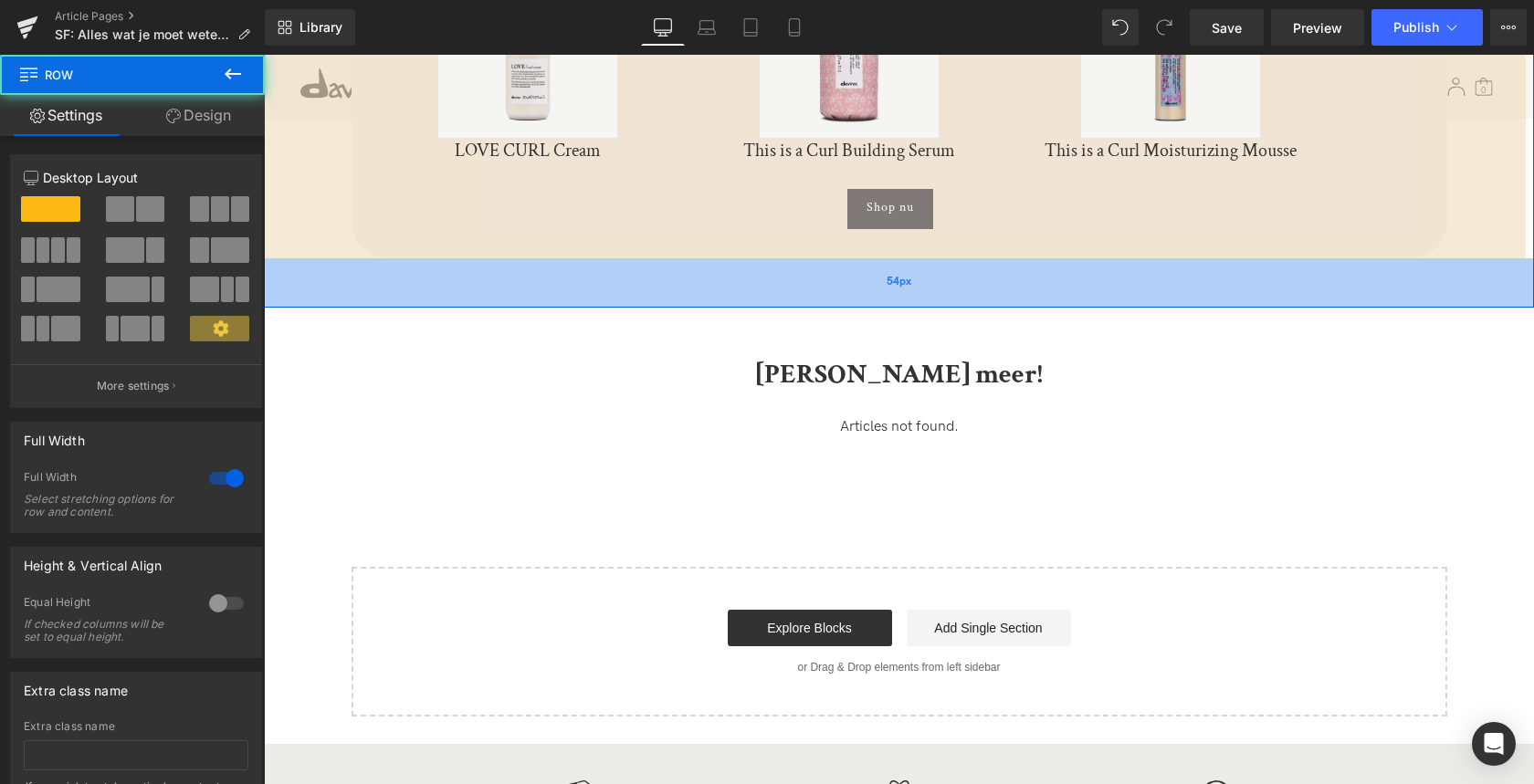
drag, startPoint x: 686, startPoint y: 250, endPoint x: 680, endPoint y: 279, distance: 29.6
click at [680, 279] on div "54px" at bounding box center [898, 282] width 1270 height 49
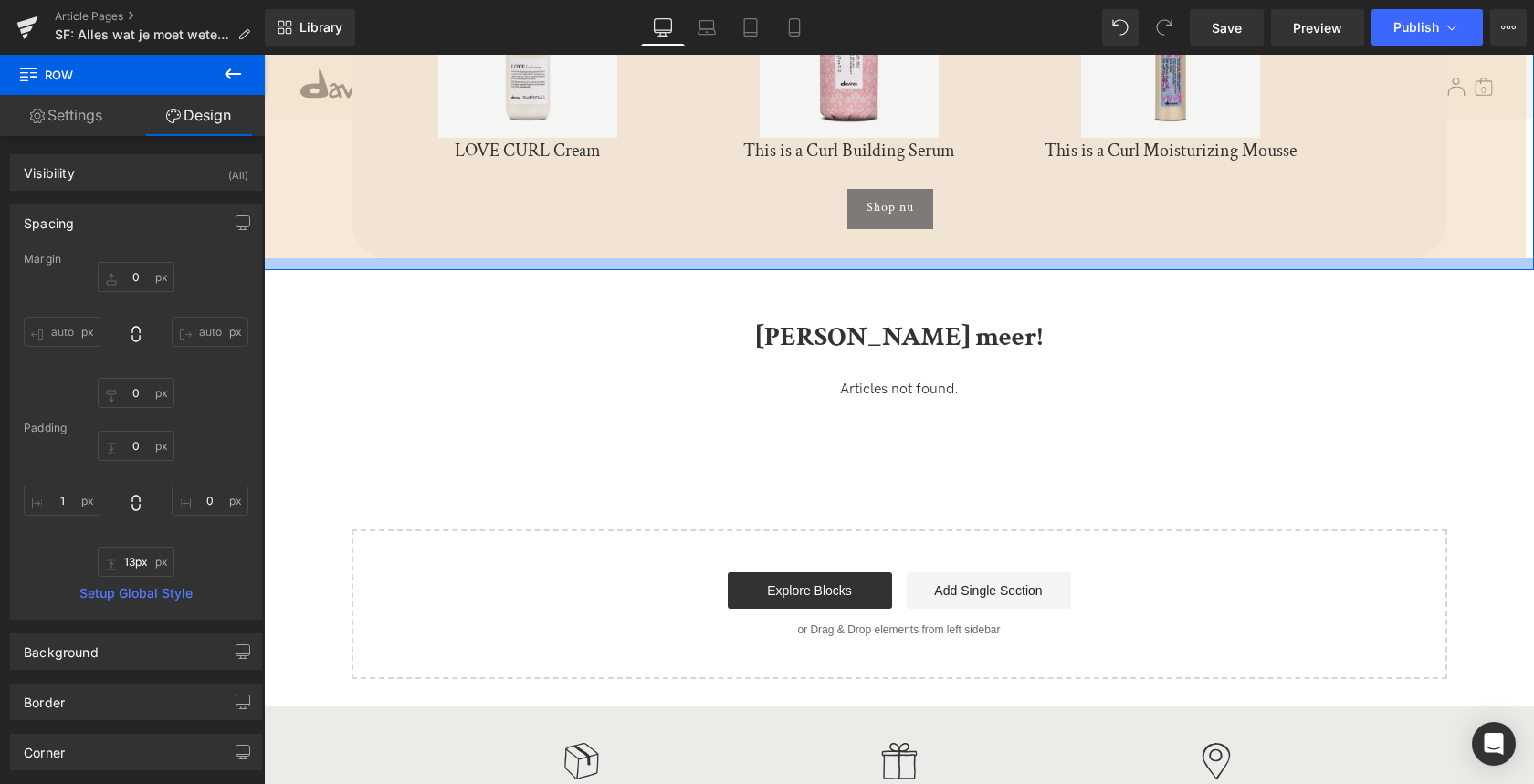
type input "12px"
drag, startPoint x: 680, startPoint y: 279, endPoint x: 690, endPoint y: 244, distance: 36.4
click at [691, 258] on div at bounding box center [898, 264] width 1270 height 12
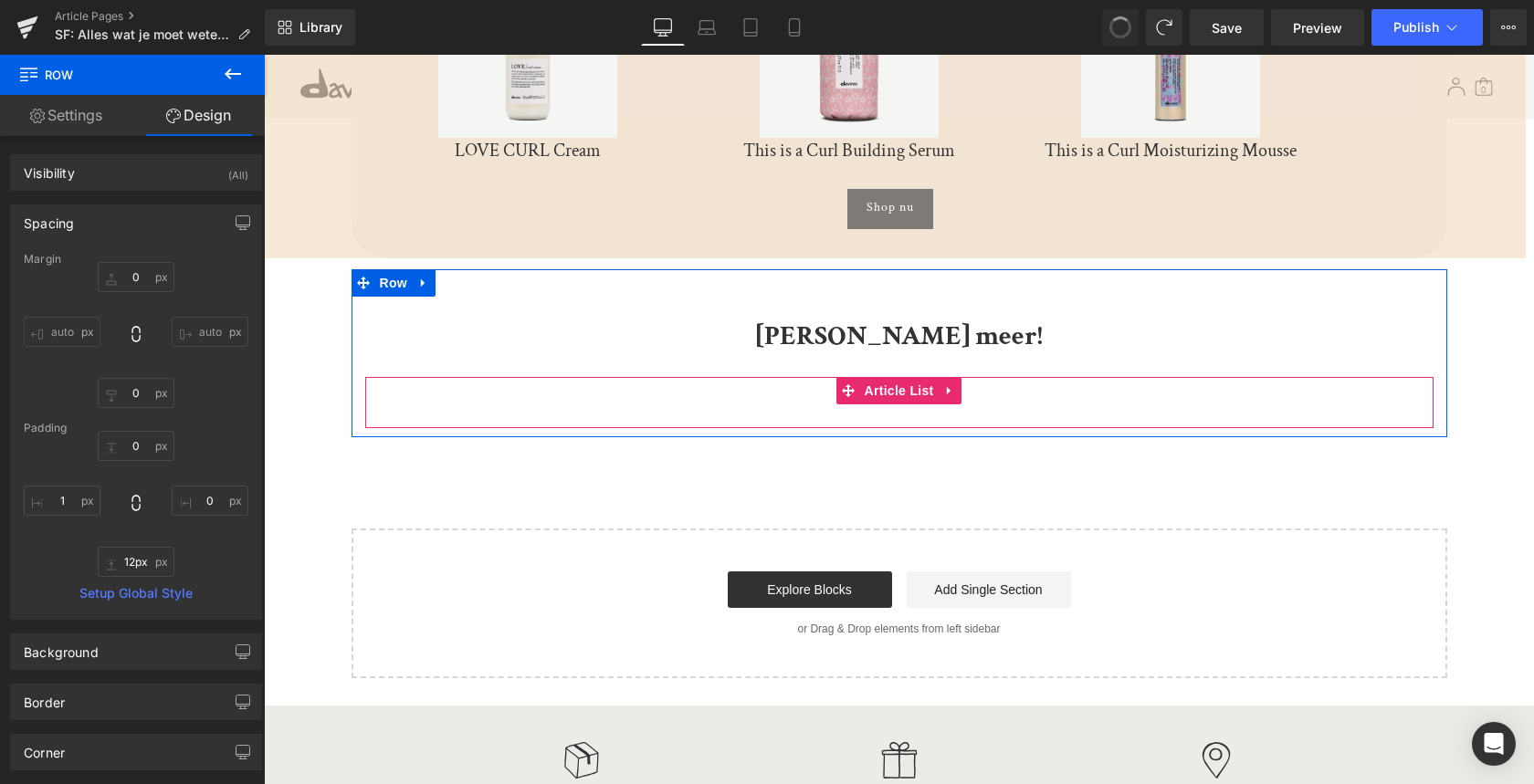
type input "0"
type input "54"
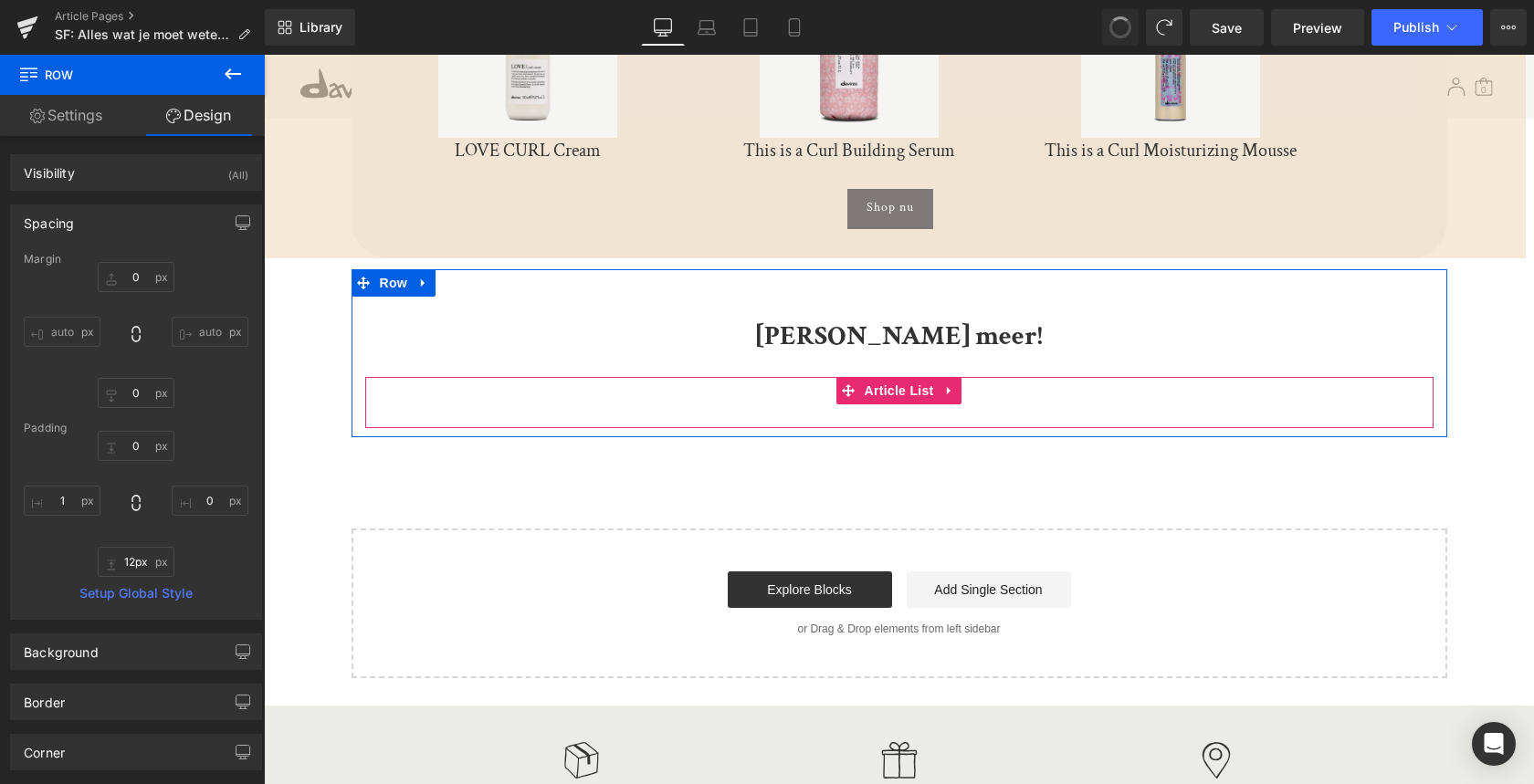
type input "1"
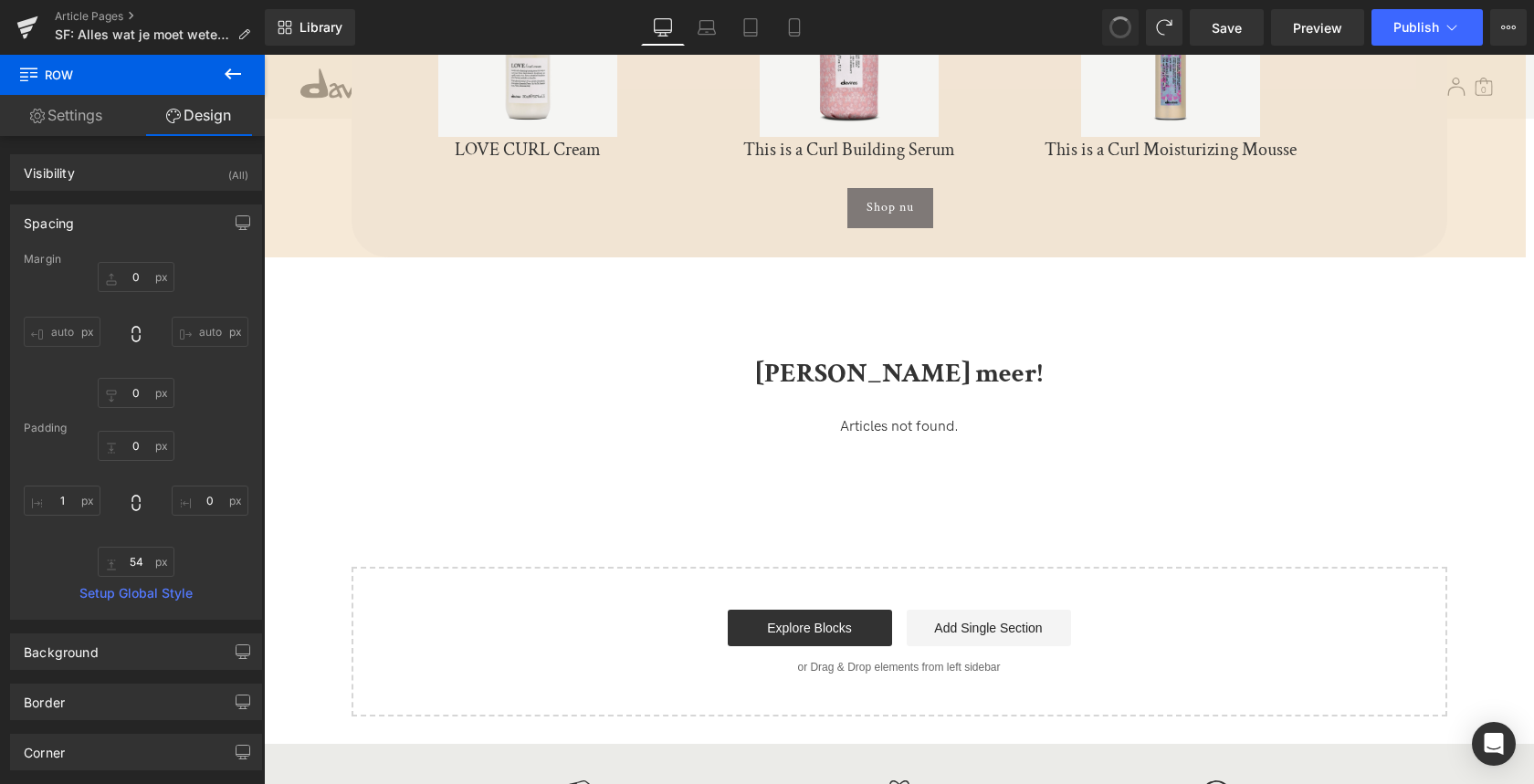
scroll to position [2015, 0]
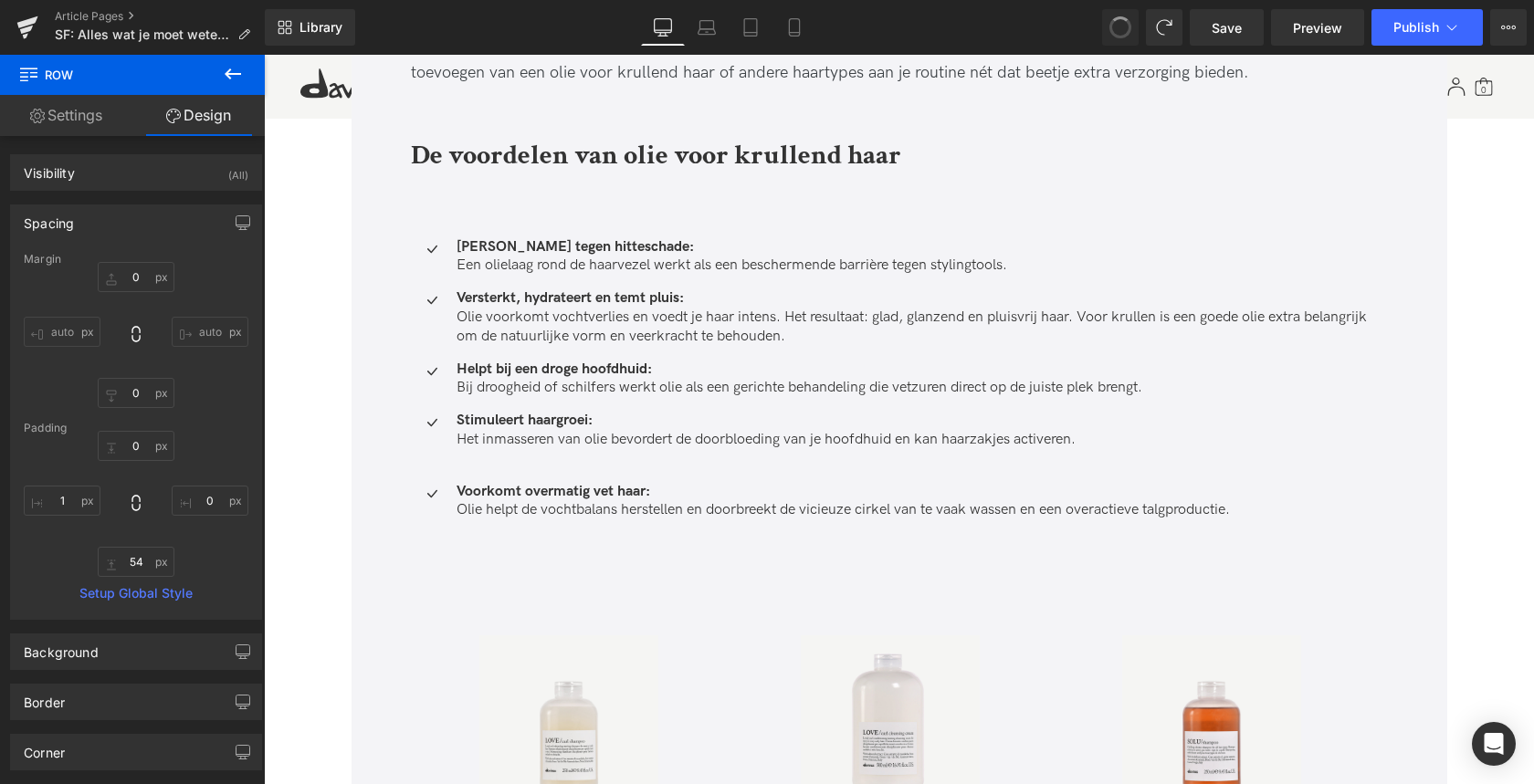
type input "0"
type input "27"
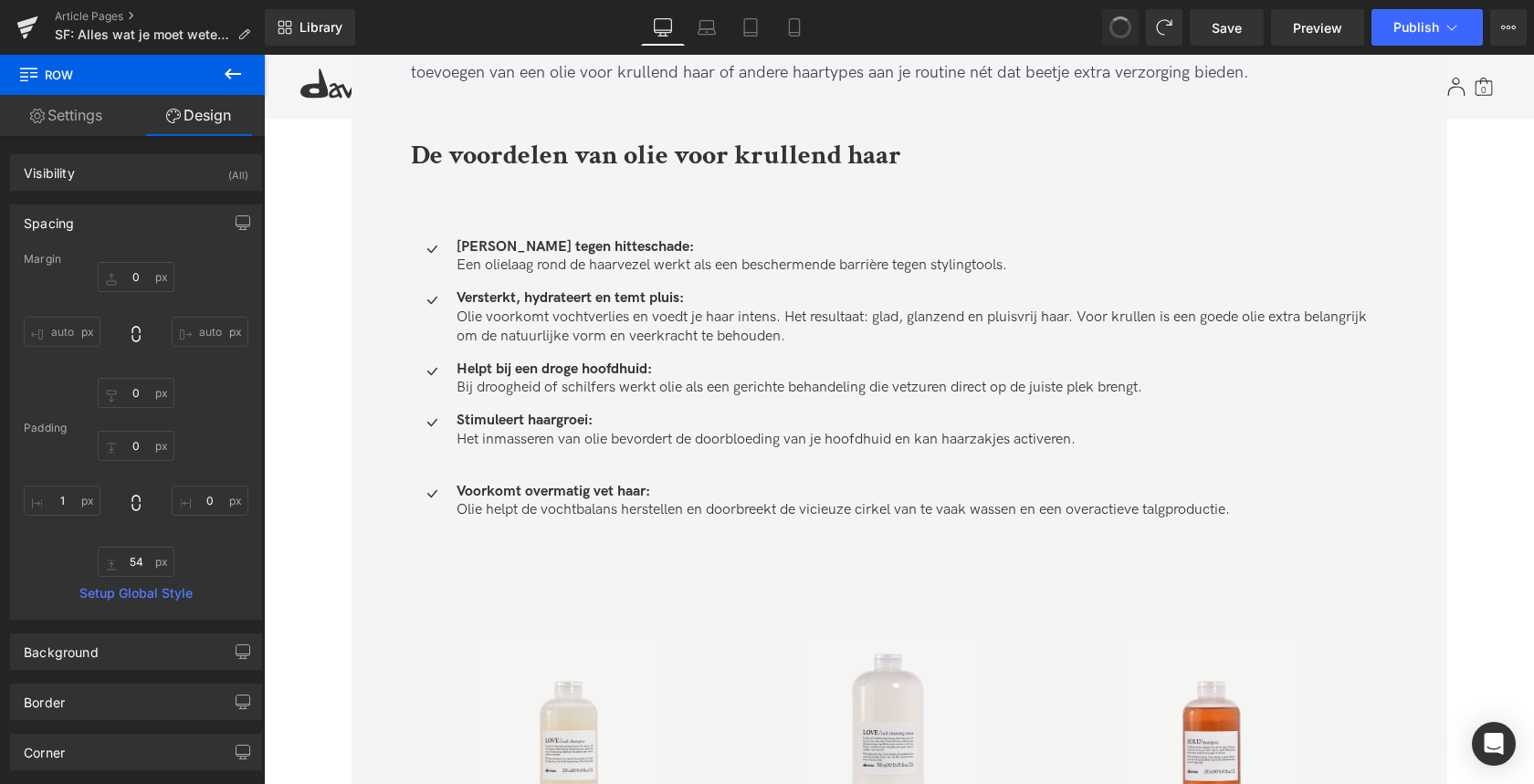
type input "1"
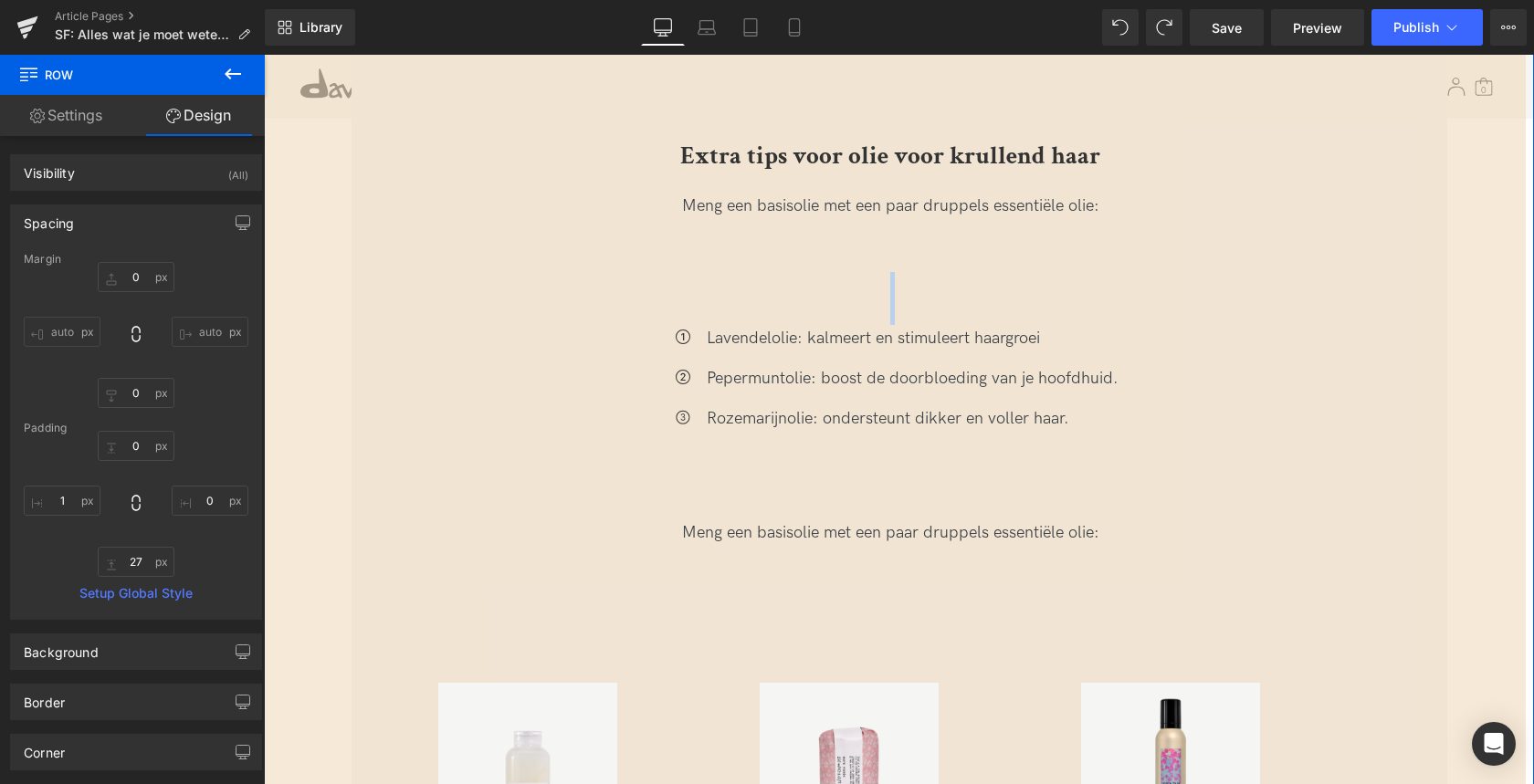
scroll to position [5657, 0]
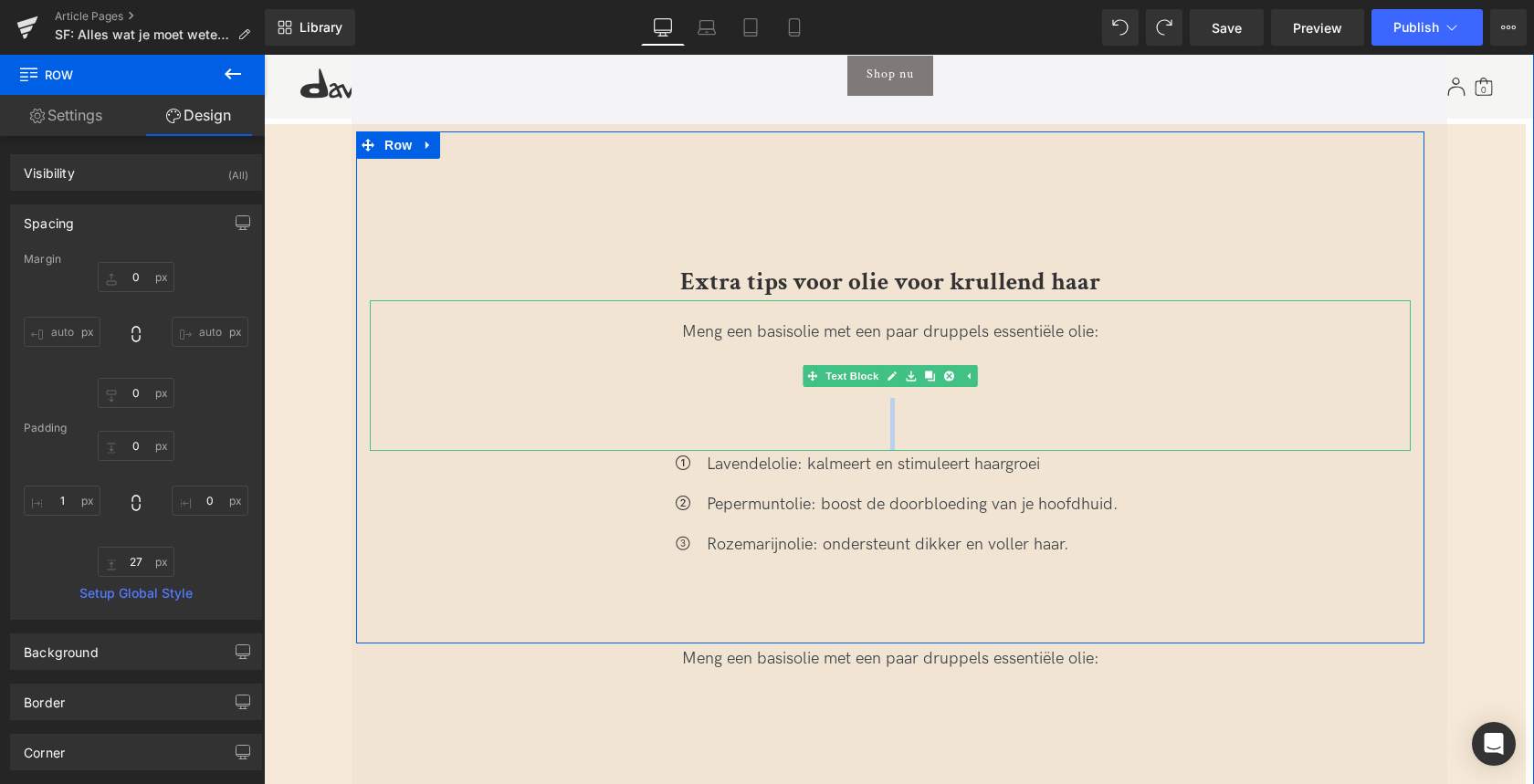
click at [835, 398] on div at bounding box center [890, 410] width 1040 height 26
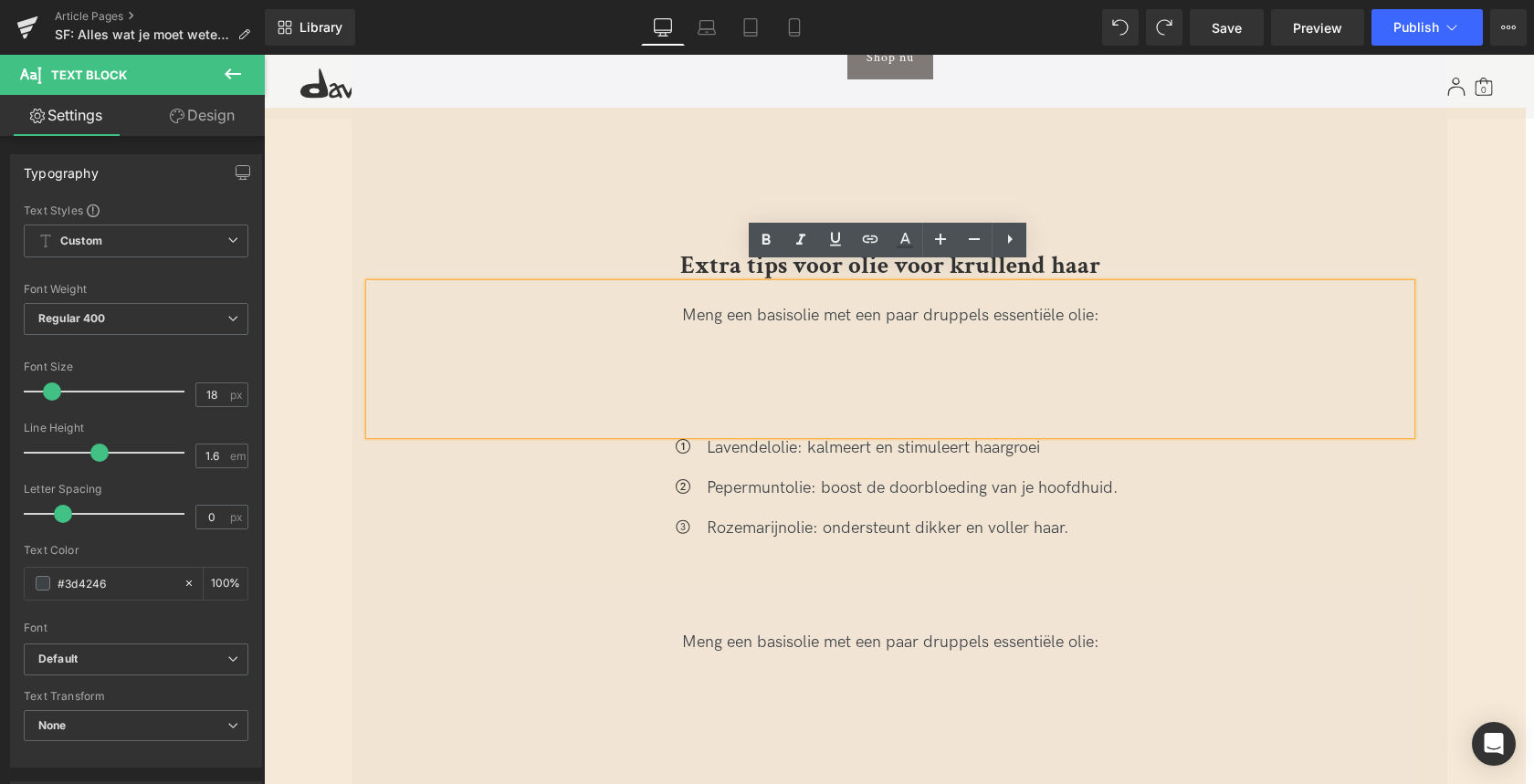
scroll to position [5671, 0]
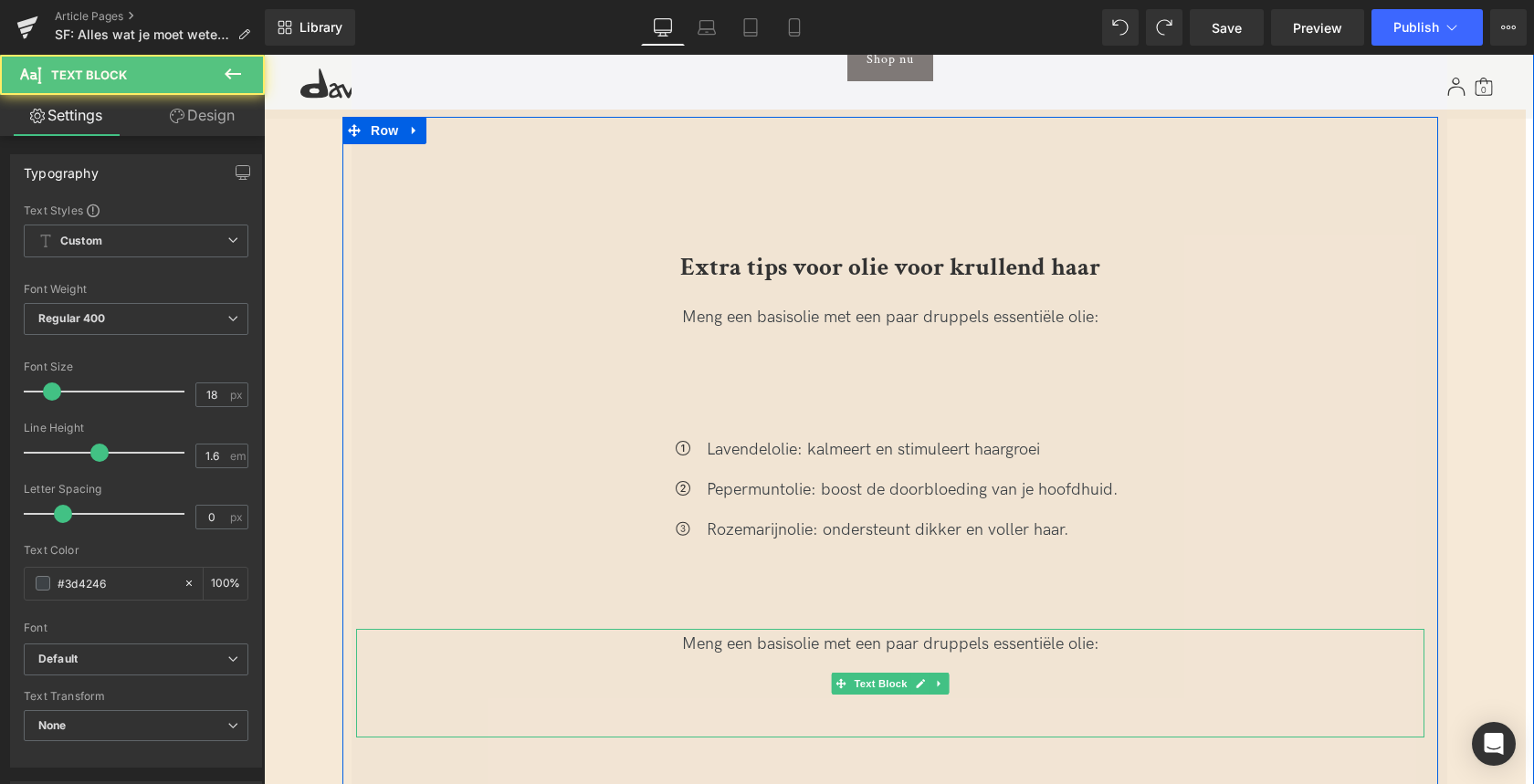
click at [682, 631] on div "Meng een basisolie met een paar druppels essentiële olie:" at bounding box center [891, 644] width 1068 height 26
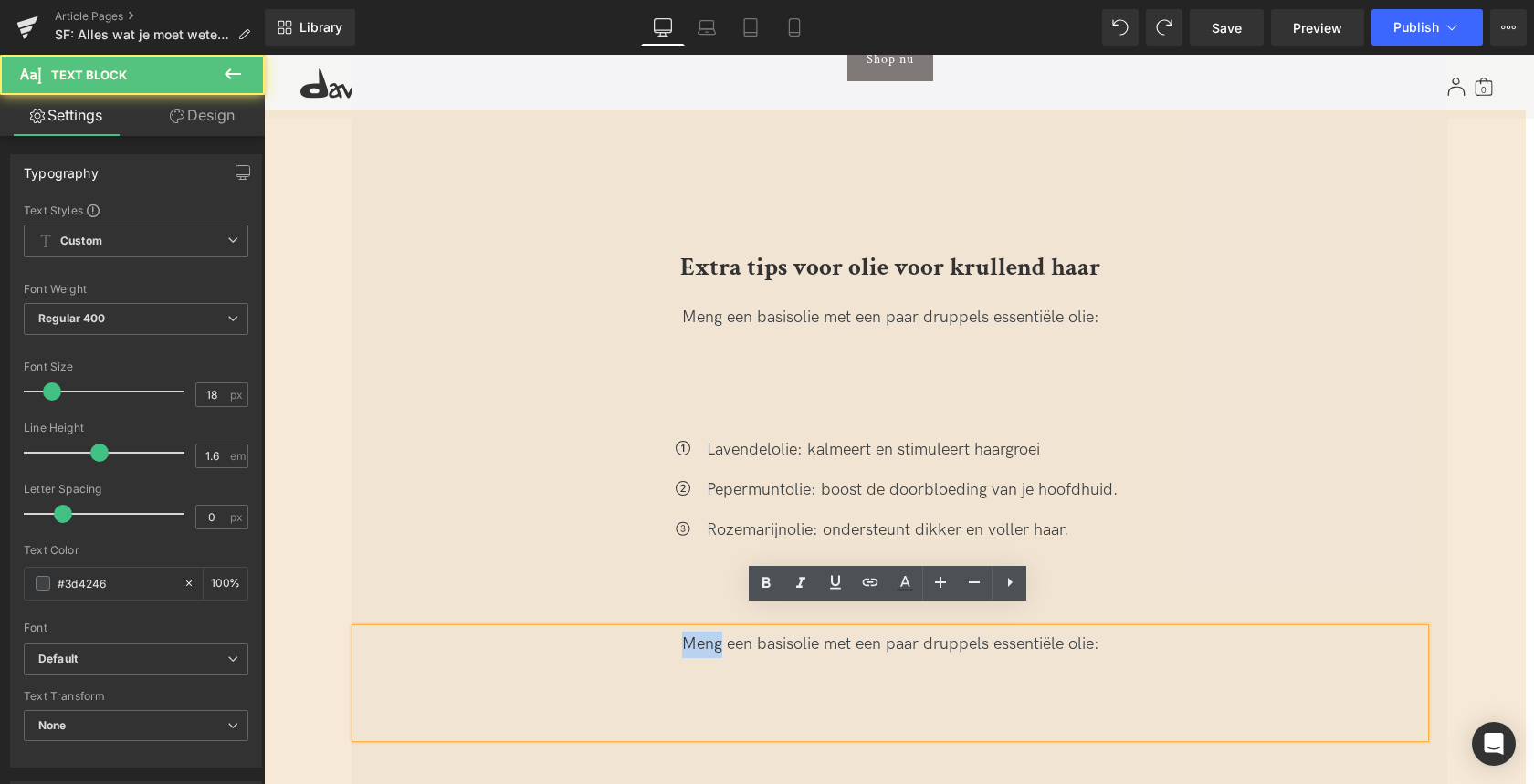
click at [682, 631] on div "Meng een basisolie met een paar druppels essentiële olie:" at bounding box center [891, 644] width 1068 height 26
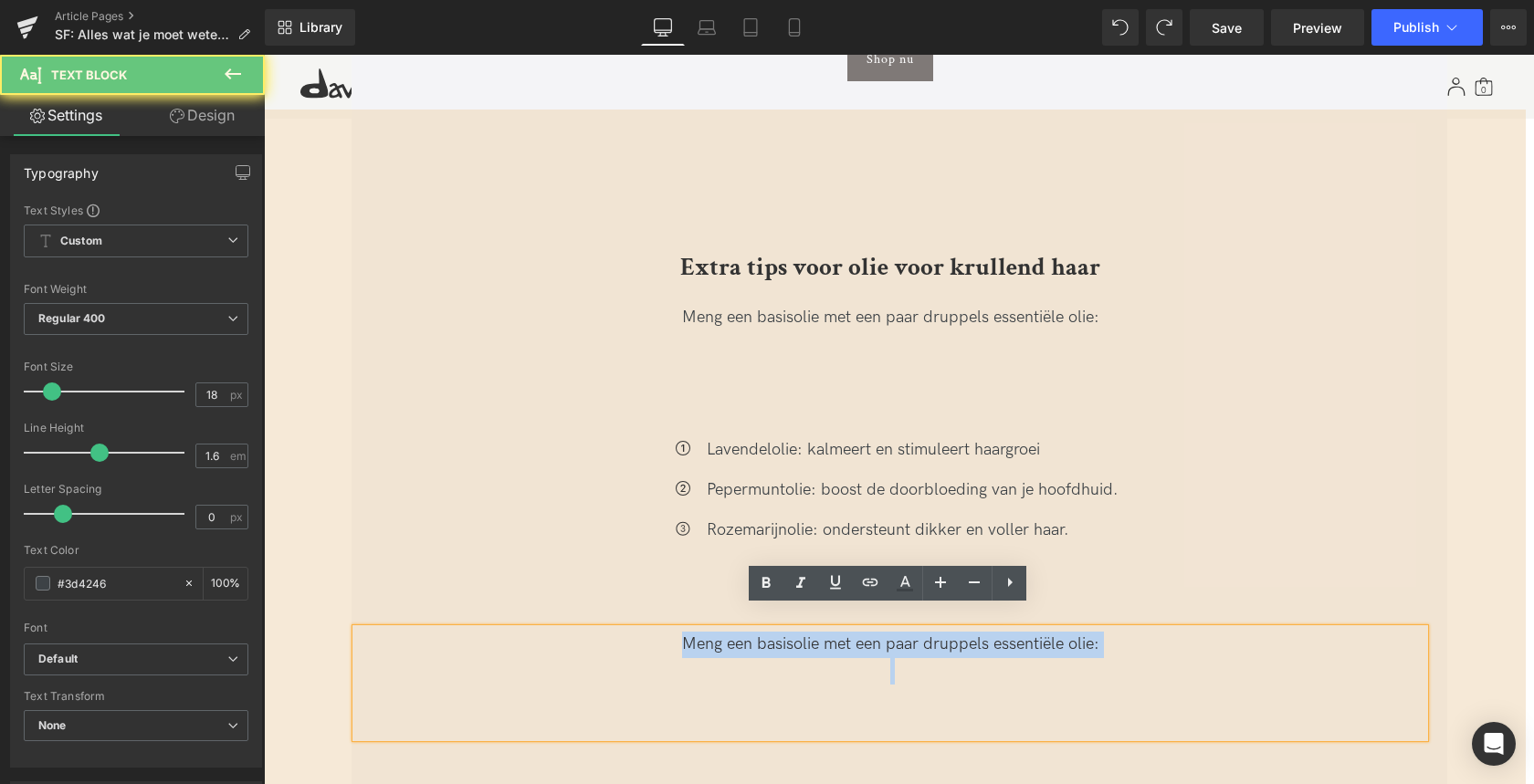
click at [682, 631] on div "Meng een basisolie met een paar druppels essentiële olie:" at bounding box center [891, 644] width 1068 height 26
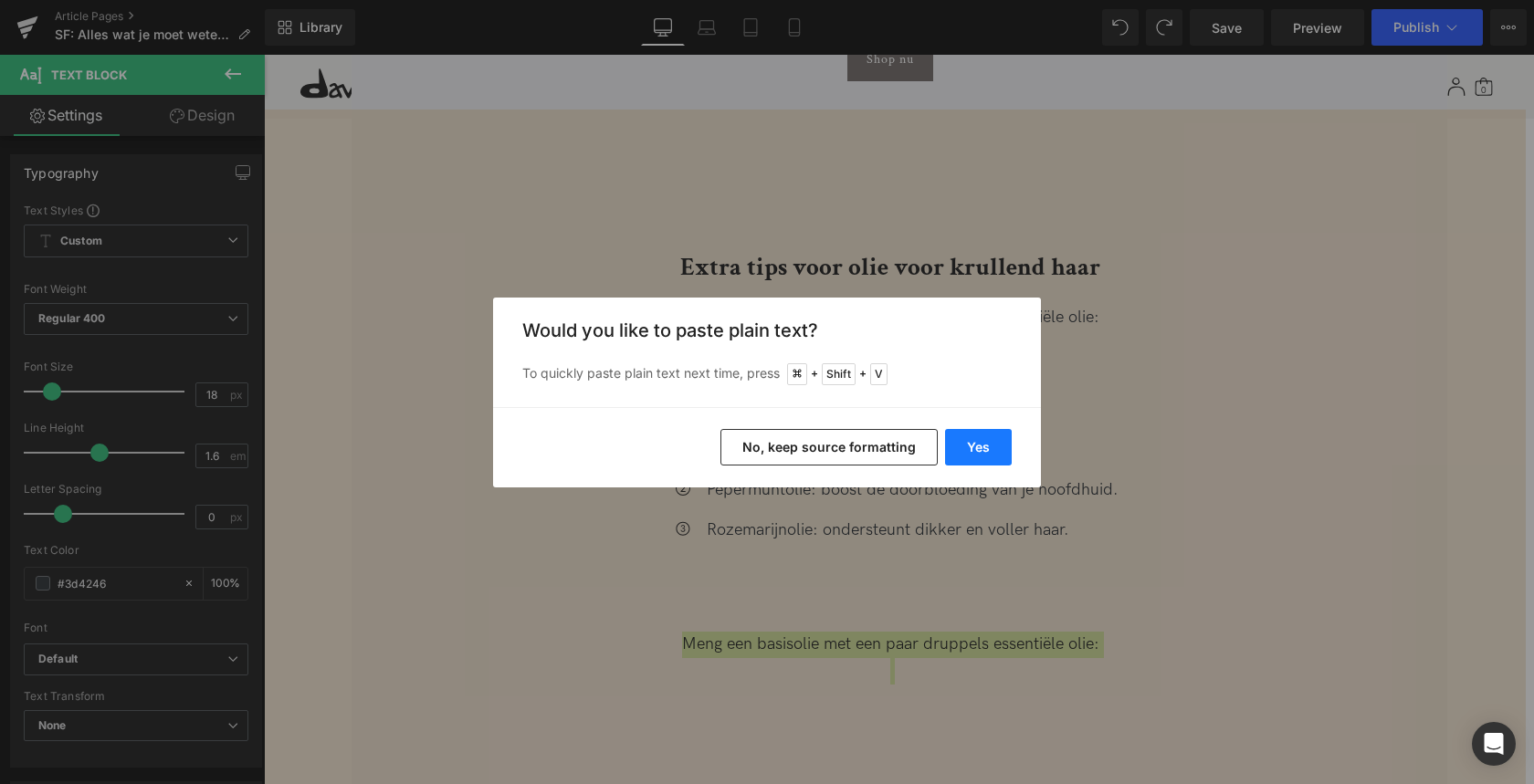
click at [953, 447] on button "Yes" at bounding box center [978, 447] width 67 height 37
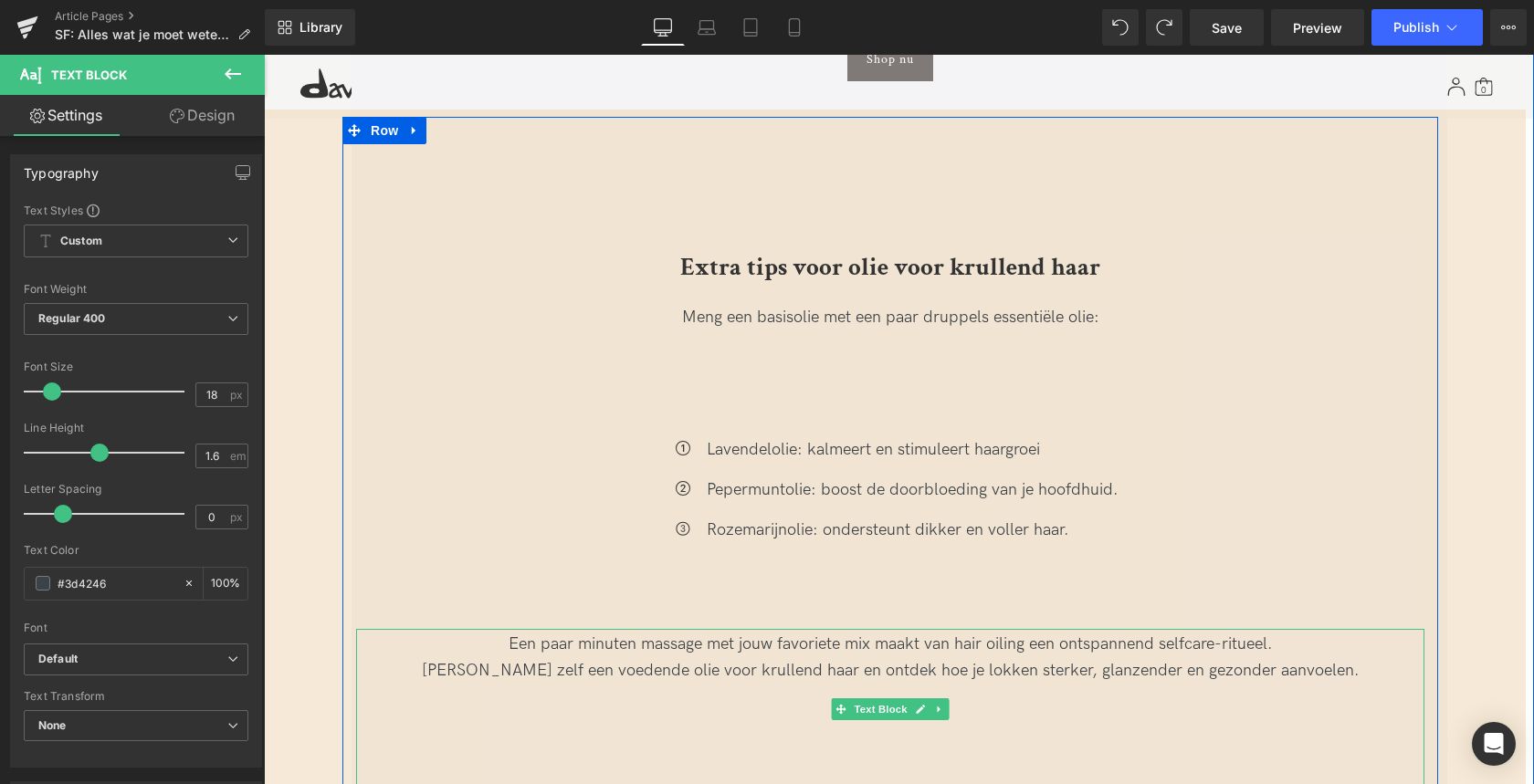
click at [553, 658] on div "Probeer zelf een voedende olie voor krullend haar en ontdek hoe je lokken sterk…" at bounding box center [891, 670] width 1068 height 26
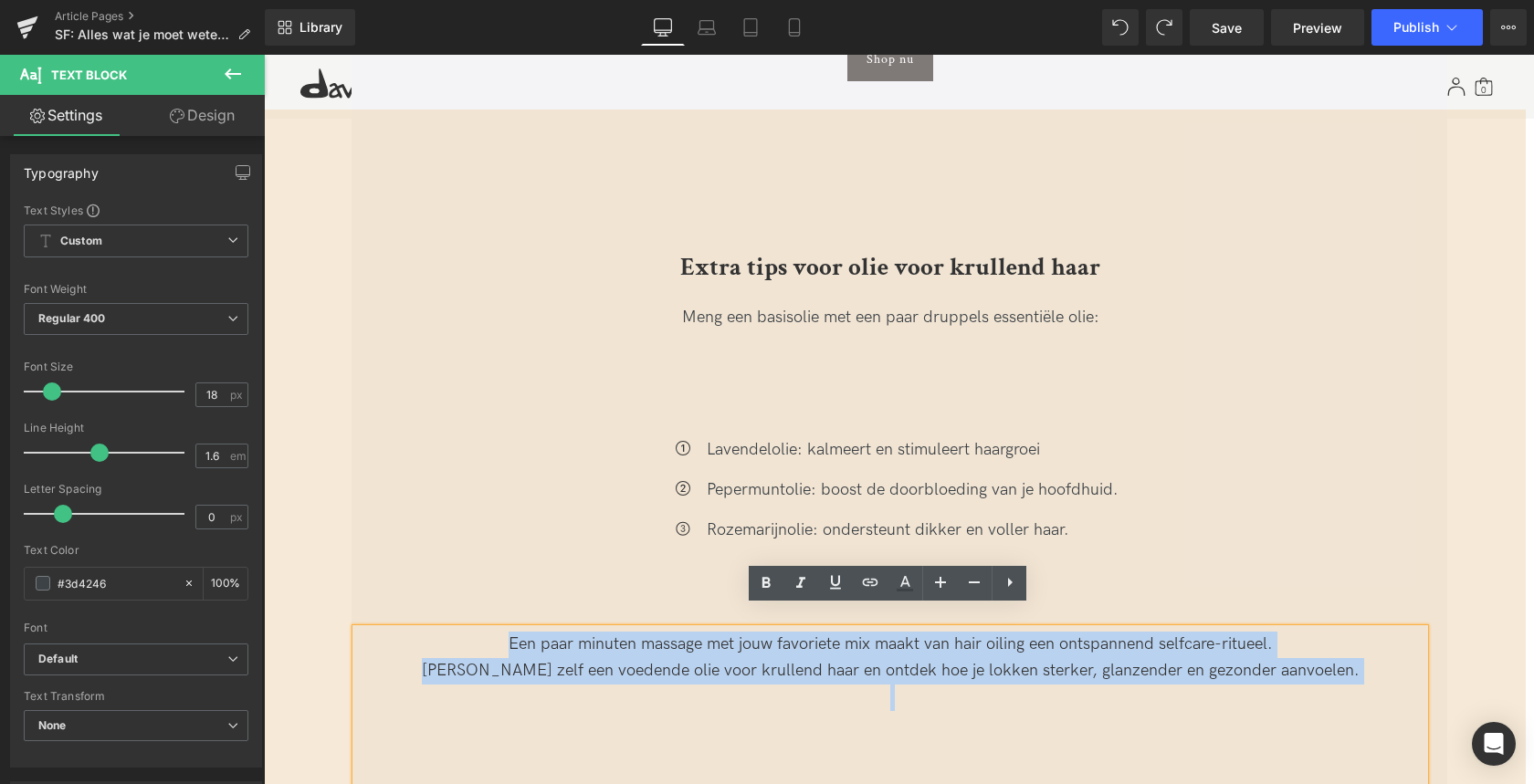
drag, startPoint x: 494, startPoint y: 623, endPoint x: 1254, endPoint y: 672, distance: 761.6
click at [1254, 672] on div "Een paar minuten massage met jouw favoriete mix maakt van hair oiling een ontsp…" at bounding box center [891, 709] width 1068 height 160
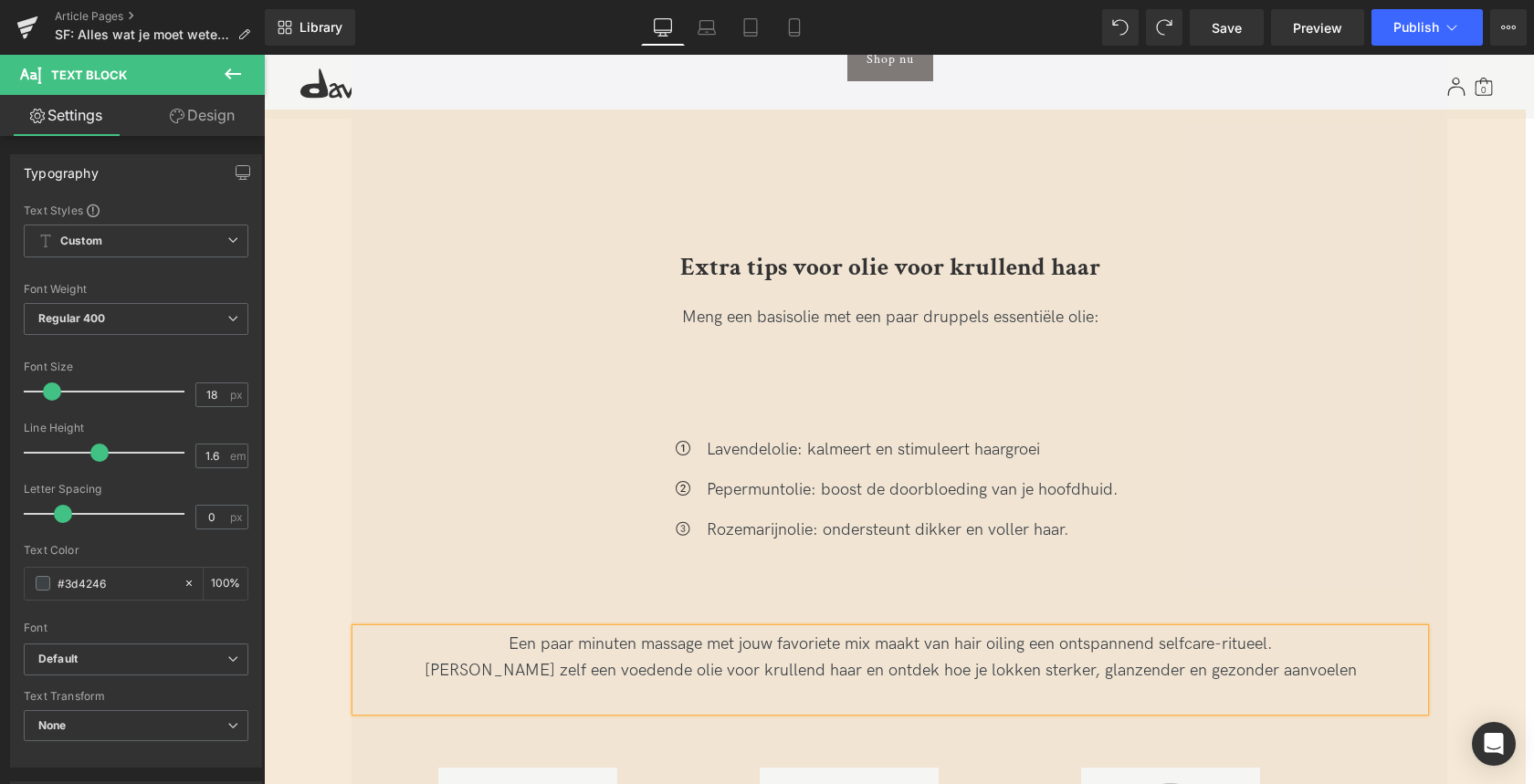
click at [279, 540] on div "Extra tips voor olie voor krullend haar Heading Meng een basisolie met een paar…" at bounding box center [891, 592] width 1270 height 950
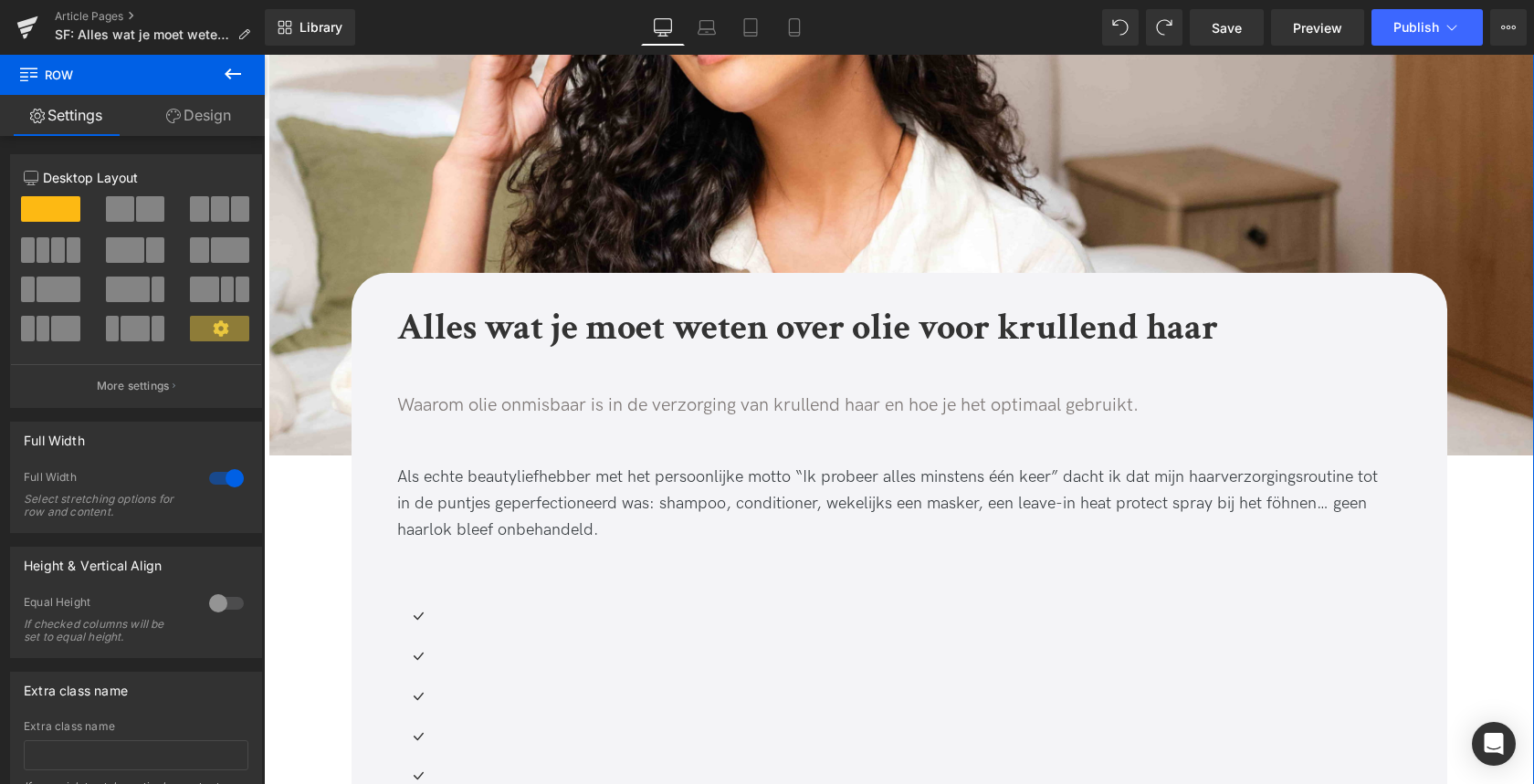
scroll to position [0, 0]
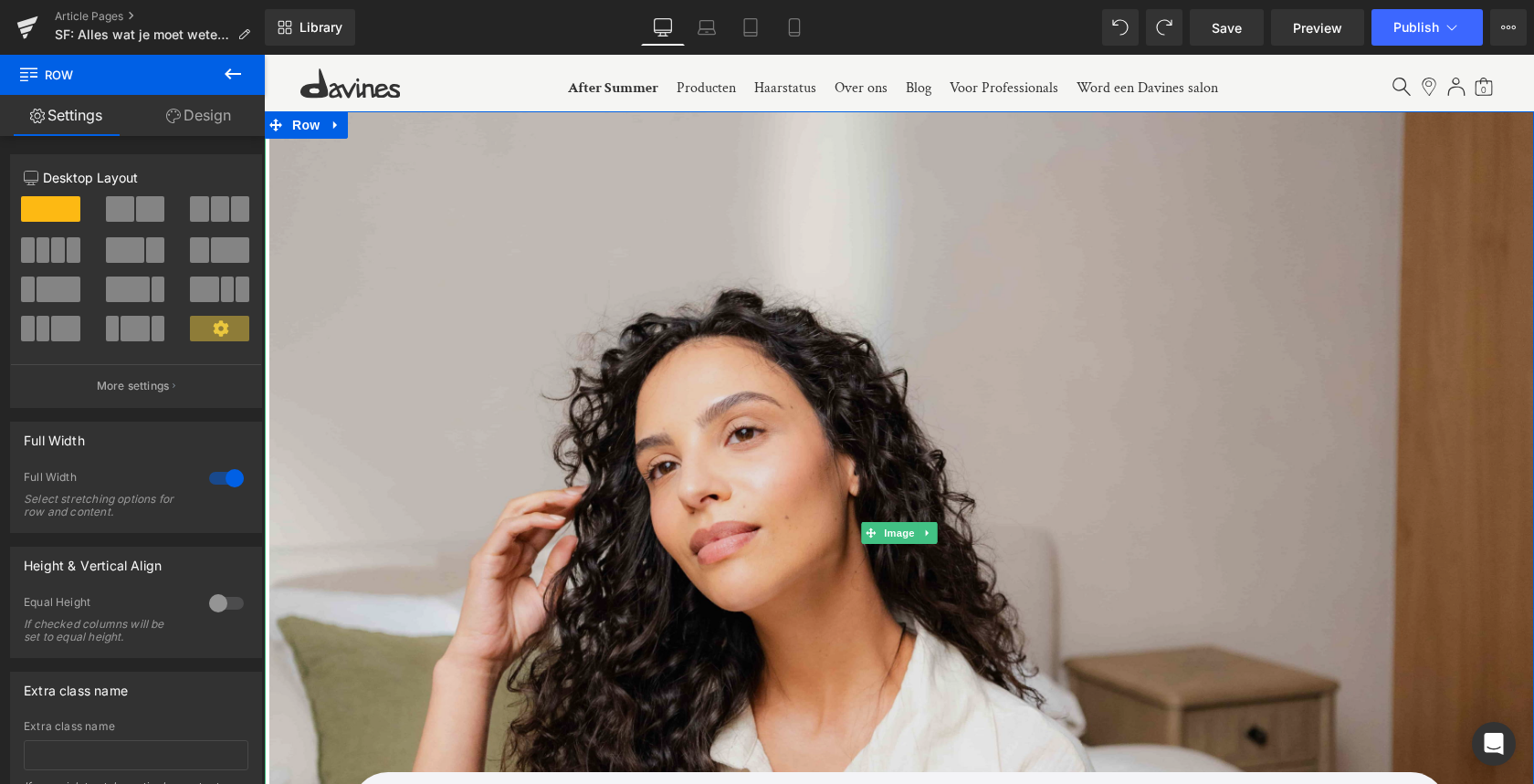
click at [595, 267] on img at bounding box center [899, 532] width 1269 height 842
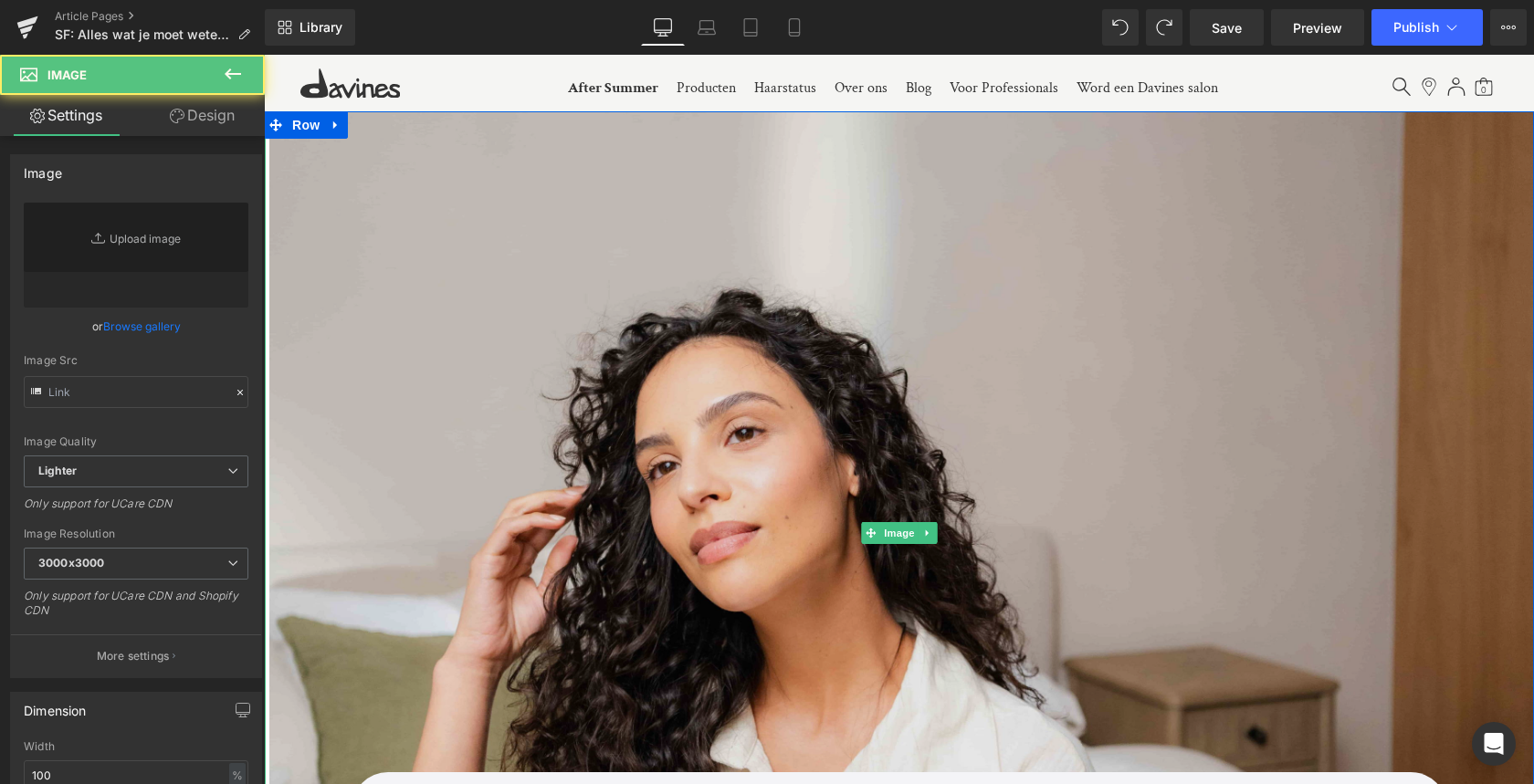
type input "[URL][DOMAIN_NAME]"
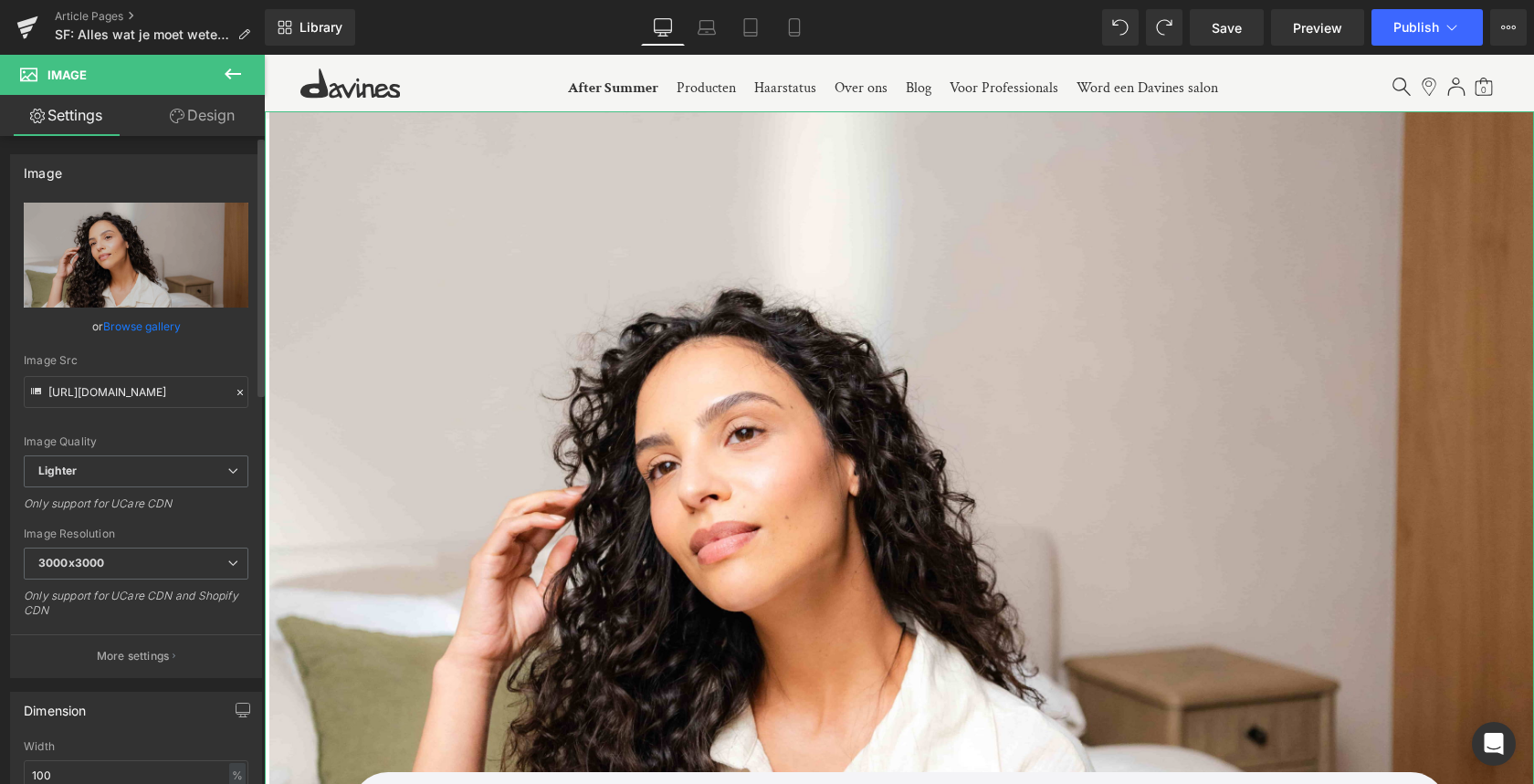
click at [147, 328] on link "Browse gallery" at bounding box center [142, 325] width 77 height 32
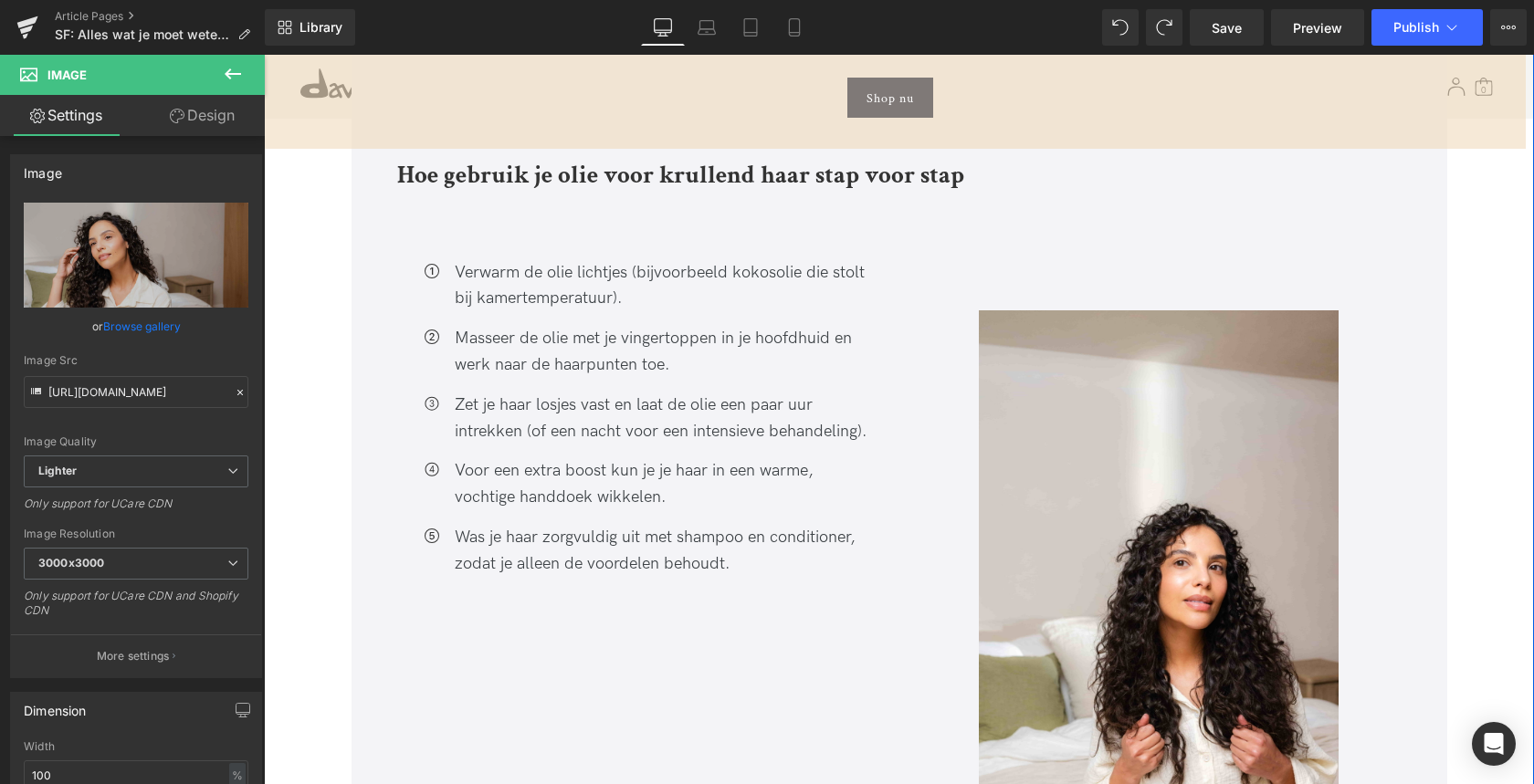
scroll to position [4551, 0]
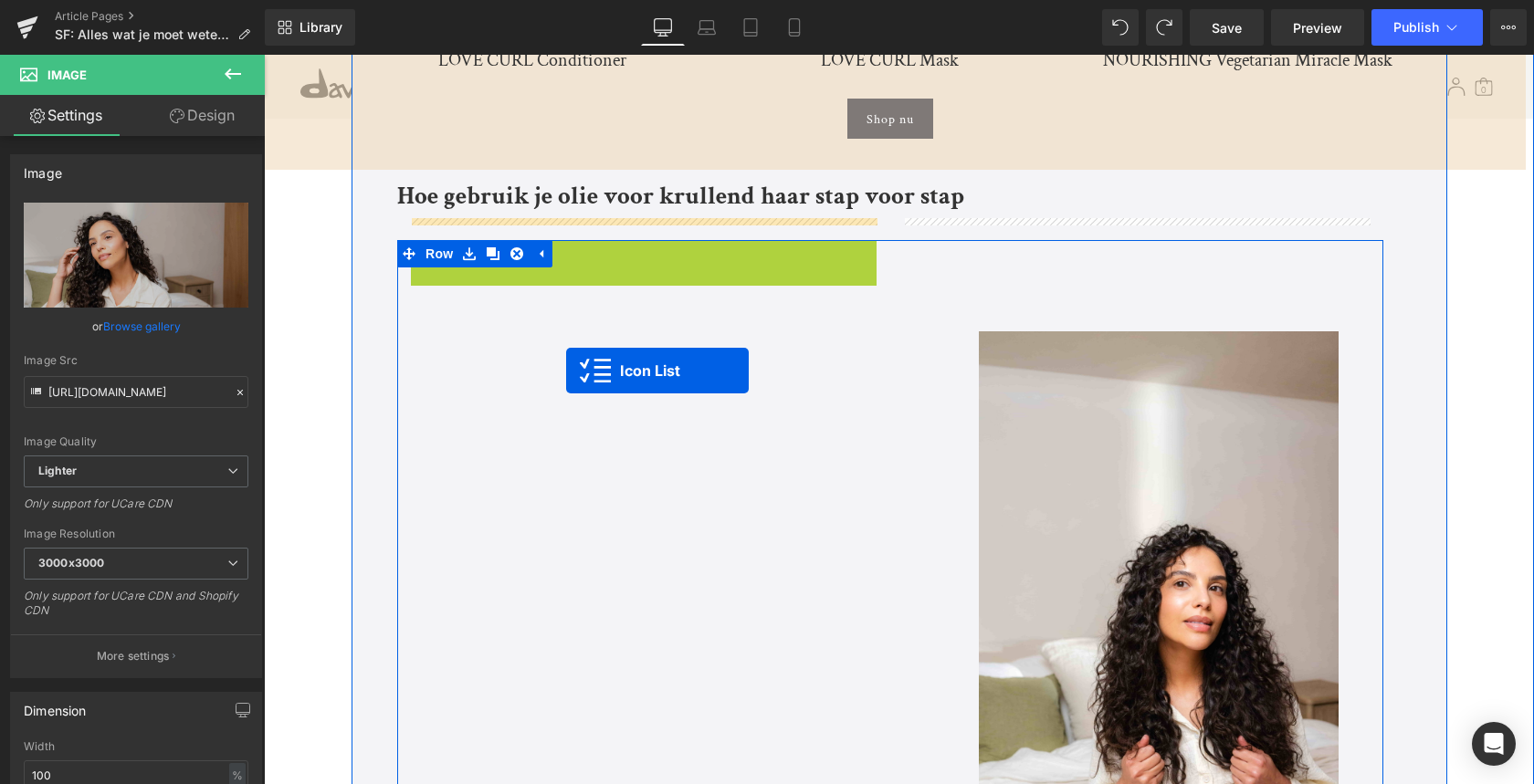
drag, startPoint x: 562, startPoint y: 231, endPoint x: 563, endPoint y: 348, distance: 117.0
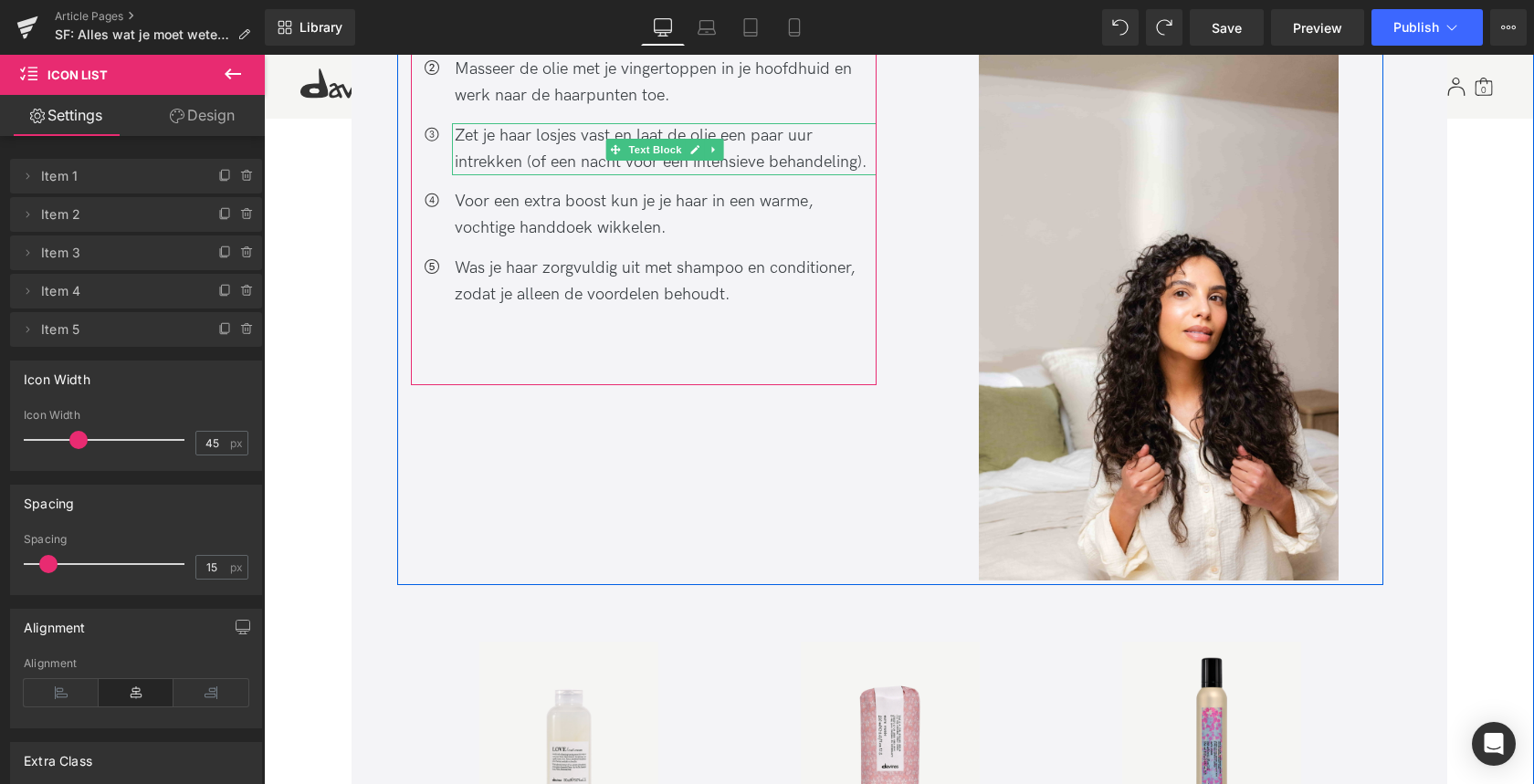
scroll to position [4911, 0]
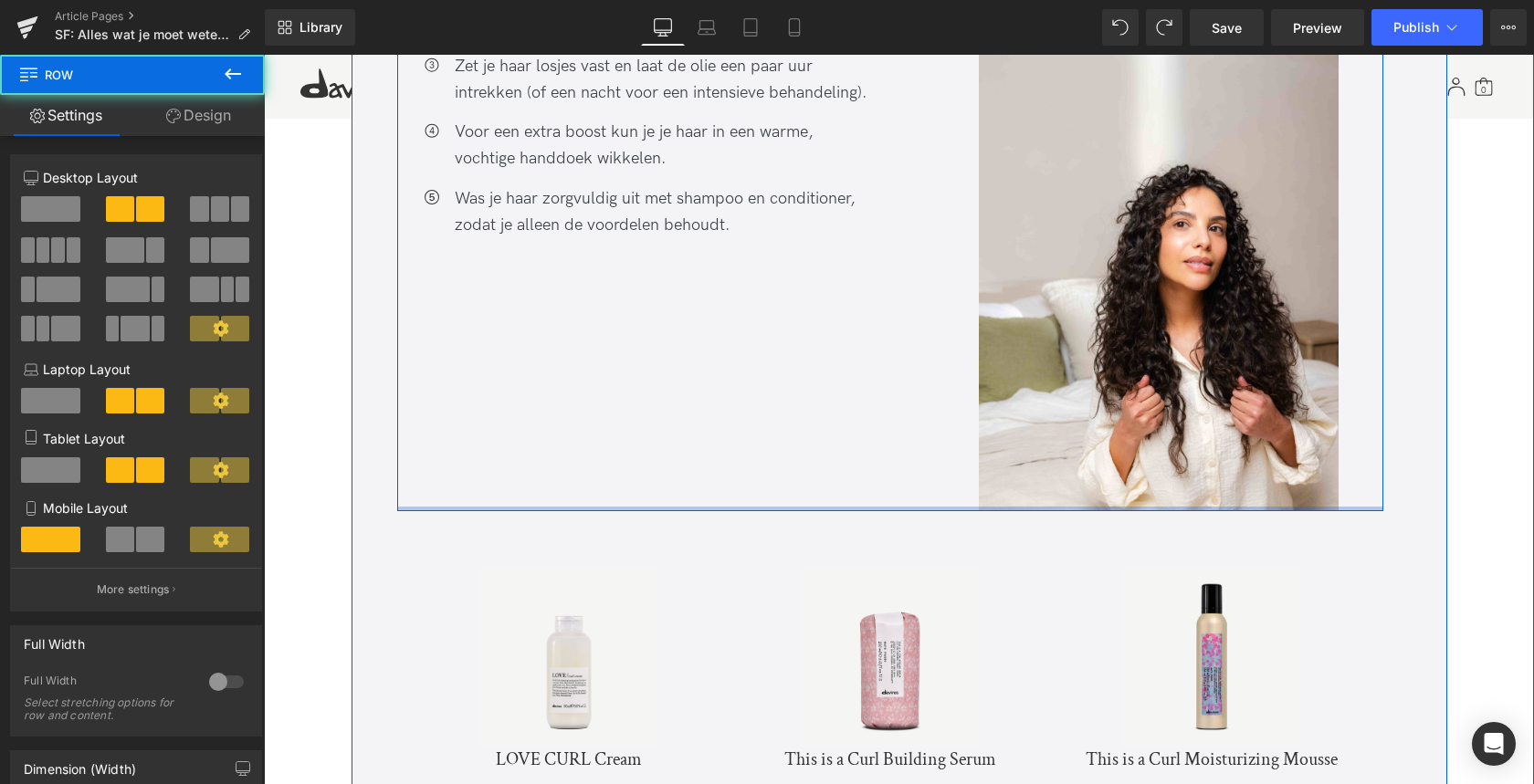
drag, startPoint x: 781, startPoint y: 478, endPoint x: 784, endPoint y: 385, distance: 93.0
click at [784, 385] on div "Icon Verwarm de olie lichtjes (bijvoorbeeld kokosolie die stolt bij kamertemper…" at bounding box center [890, 195] width 986 height 630
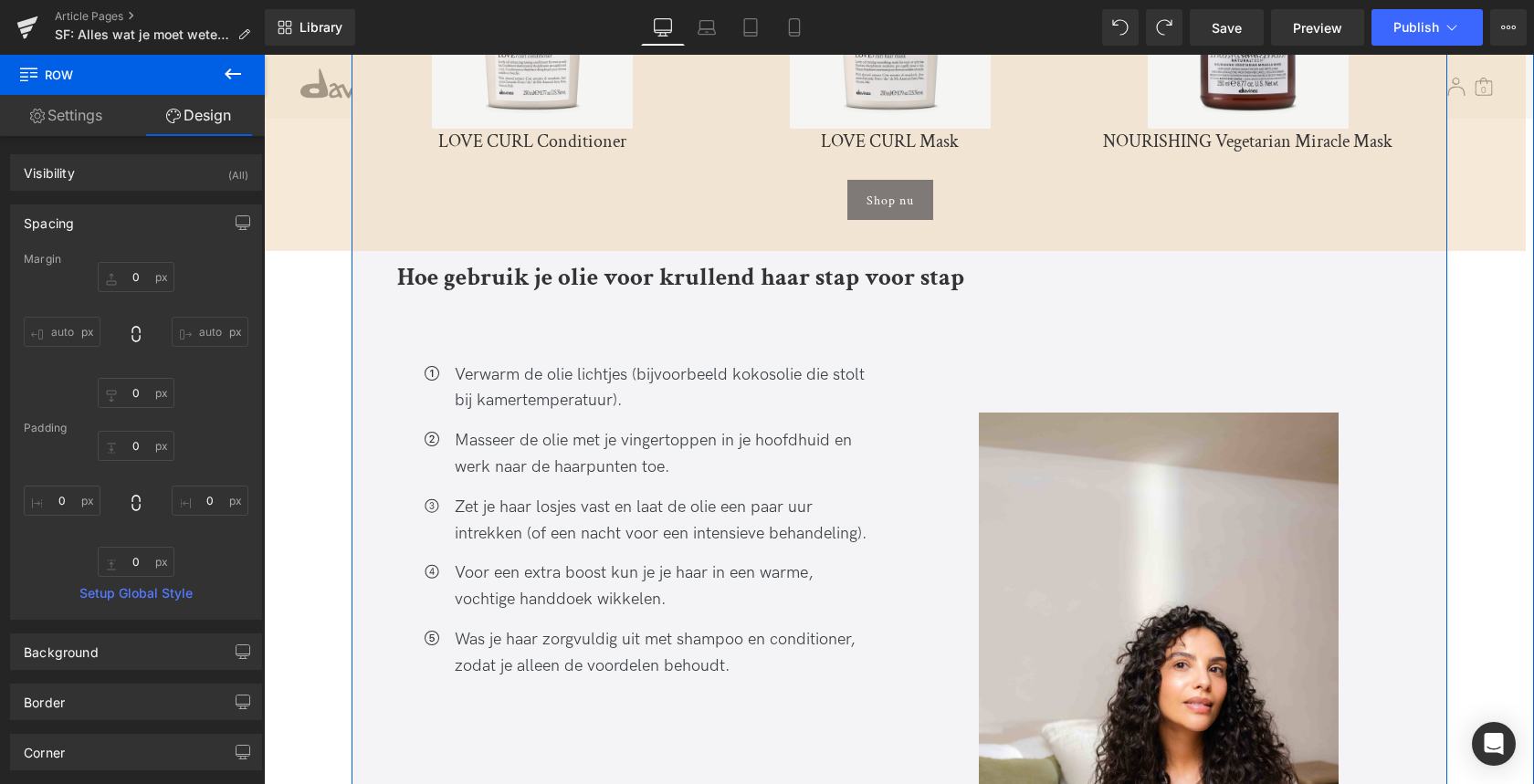
scroll to position [4467, 0]
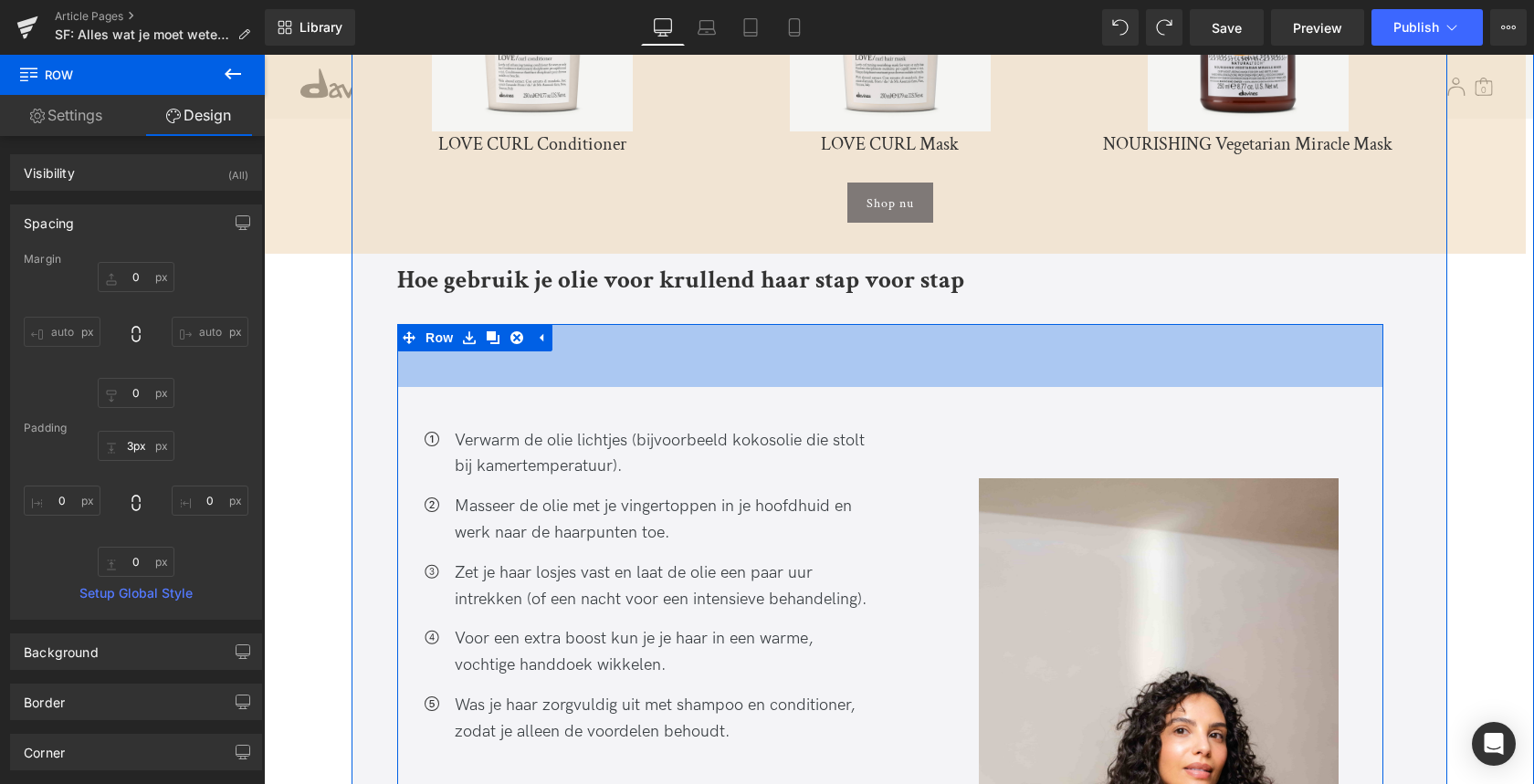
type input "0px"
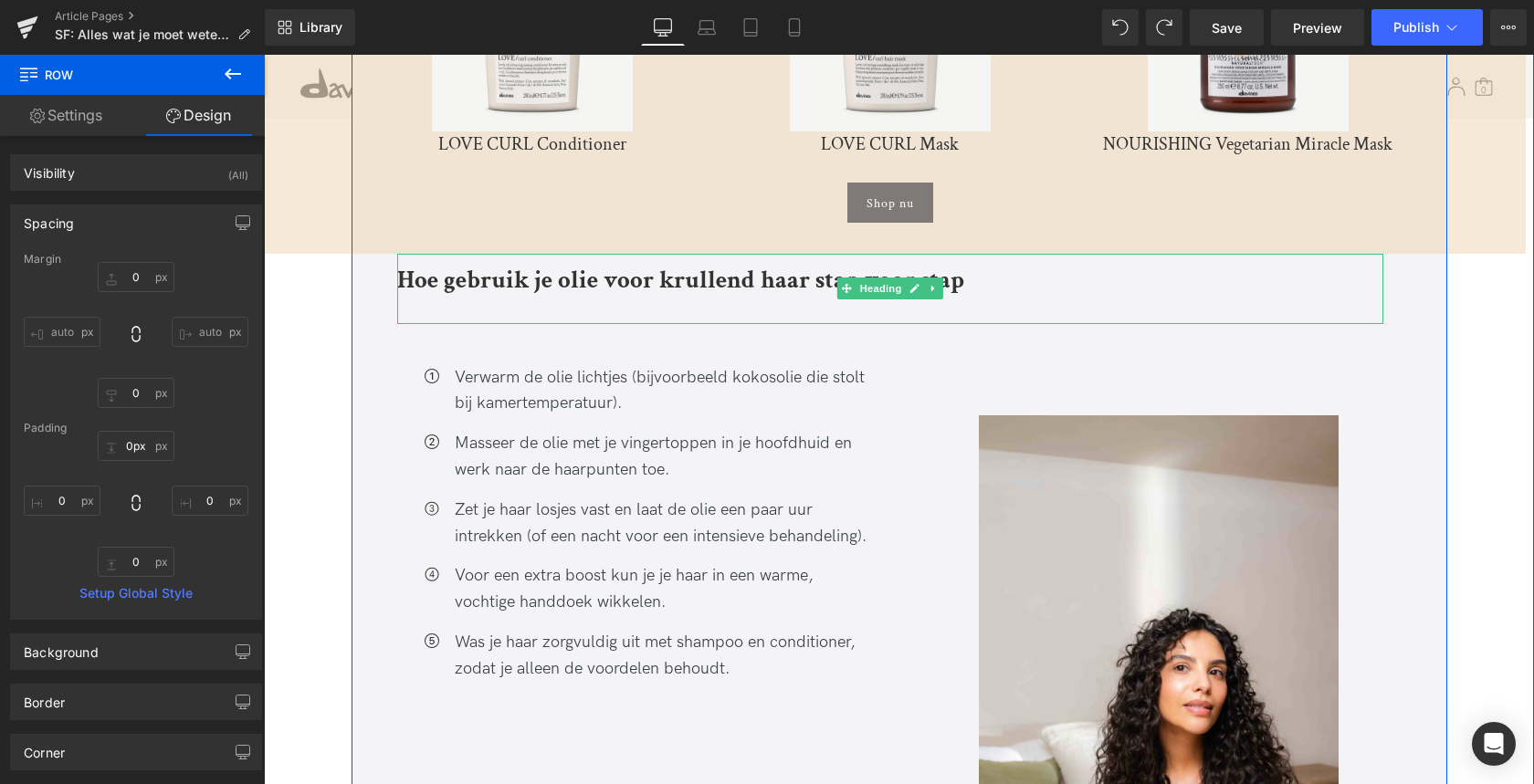
drag, startPoint x: 905, startPoint y: 304, endPoint x: 897, endPoint y: 279, distance: 26.2
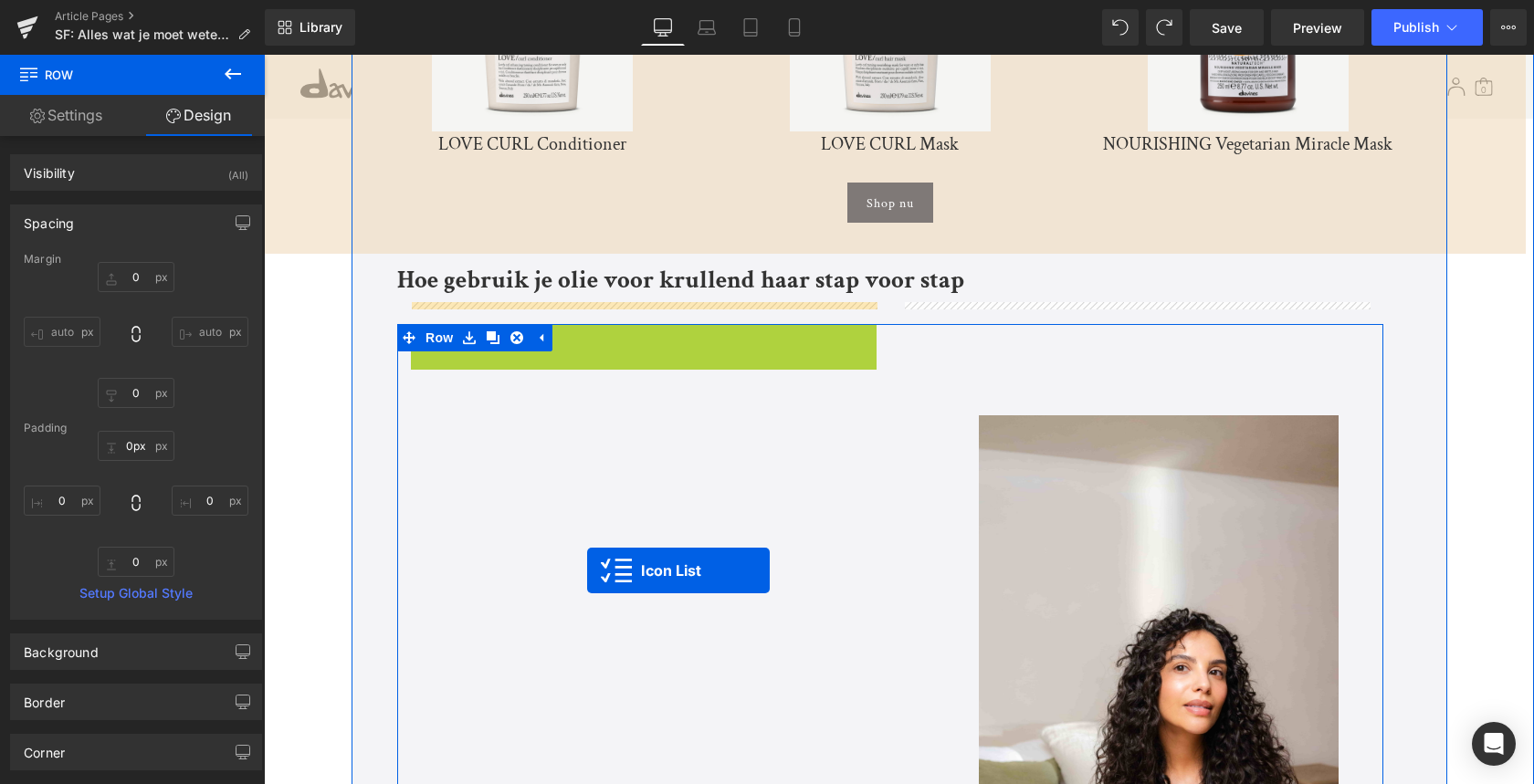
drag, startPoint x: 593, startPoint y: 311, endPoint x: 587, endPoint y: 572, distance: 261.1
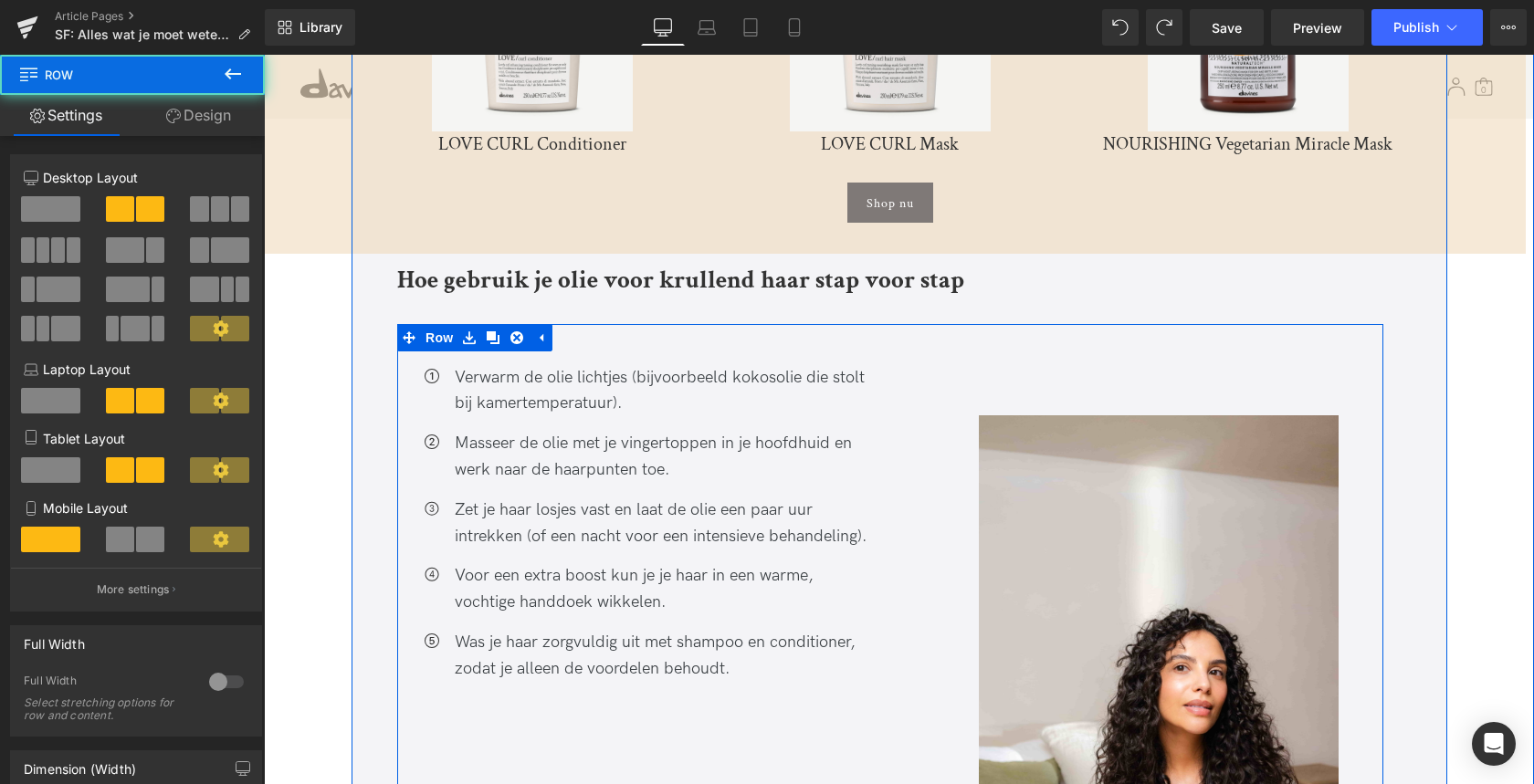
click at [1027, 347] on div "Image" at bounding box center [1136, 638] width 493 height 630
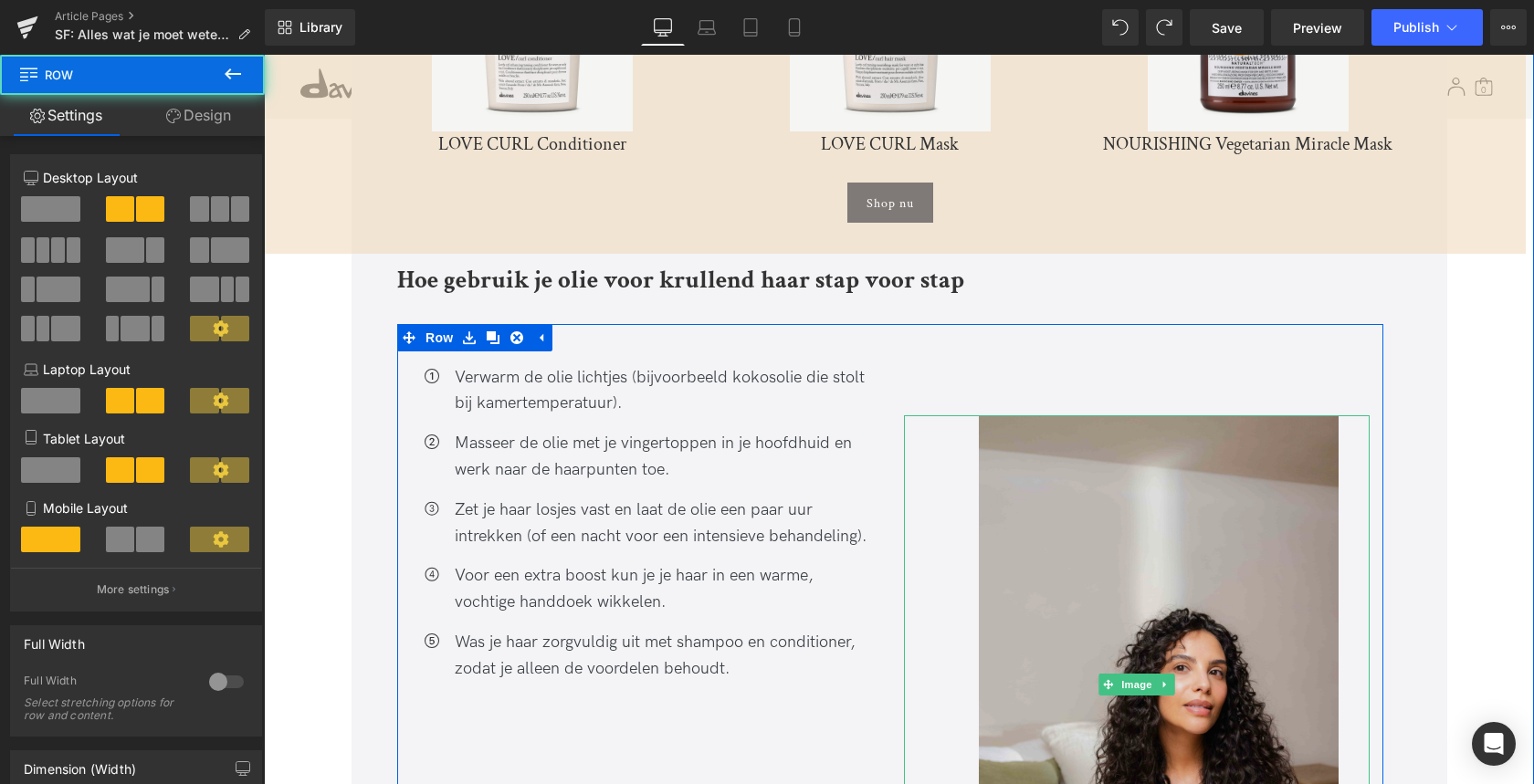
click at [1038, 424] on img at bounding box center [1137, 685] width 466 height 540
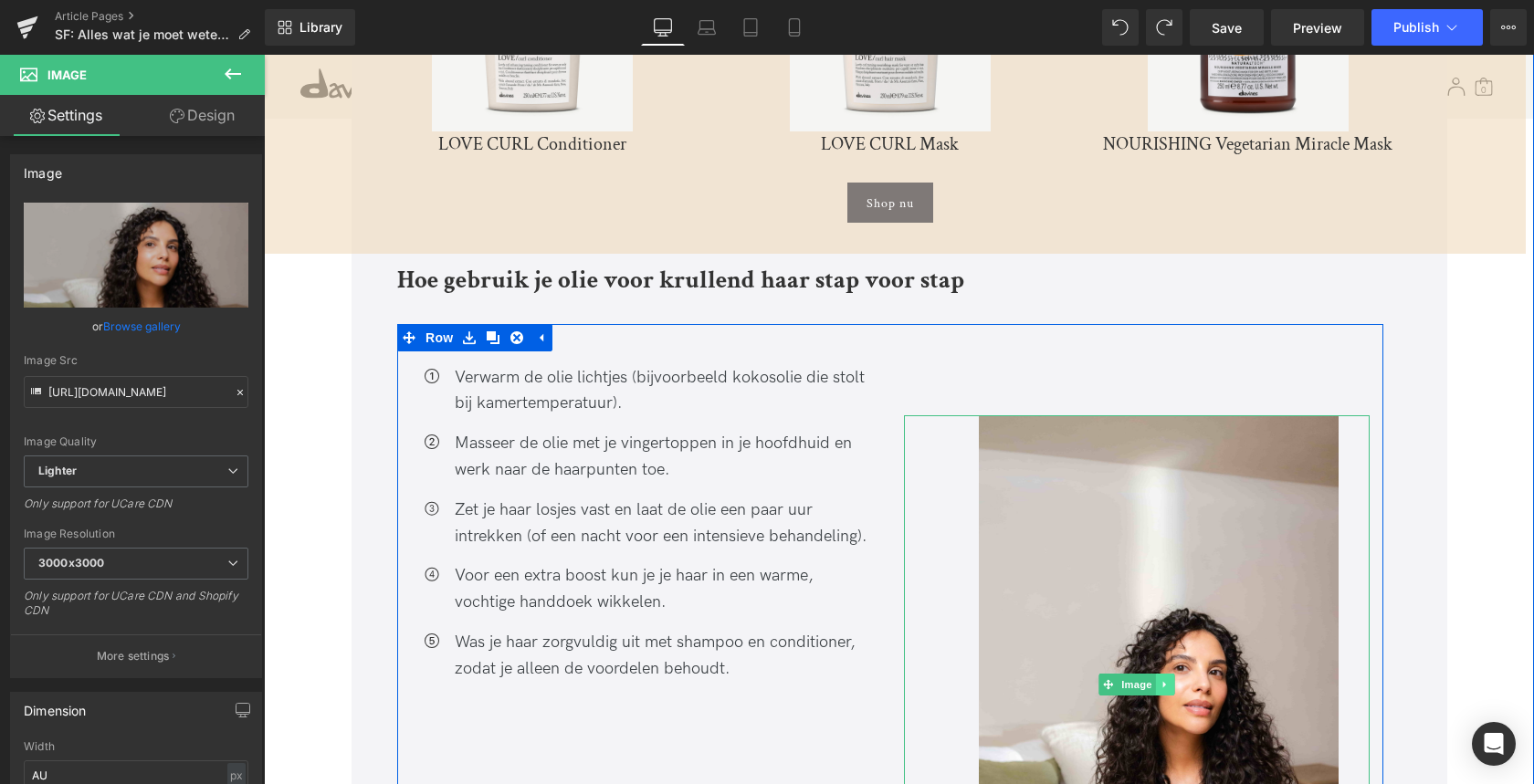
click at [1160, 679] on icon at bounding box center [1165, 684] width 10 height 11
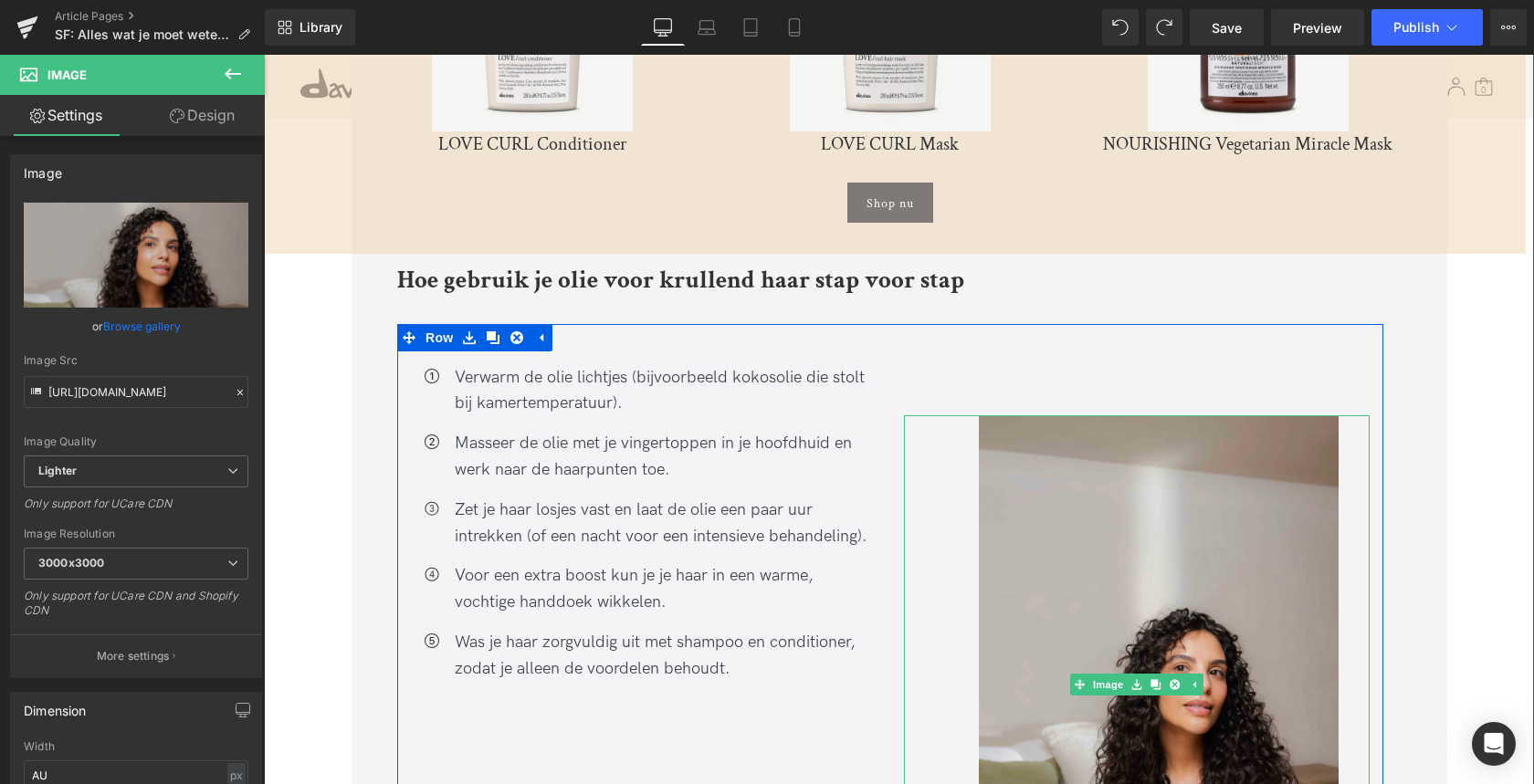
drag, startPoint x: 1175, startPoint y: 663, endPoint x: 1168, endPoint y: 693, distance: 30.8
click at [1175, 680] on icon at bounding box center [1175, 685] width 10 height 10
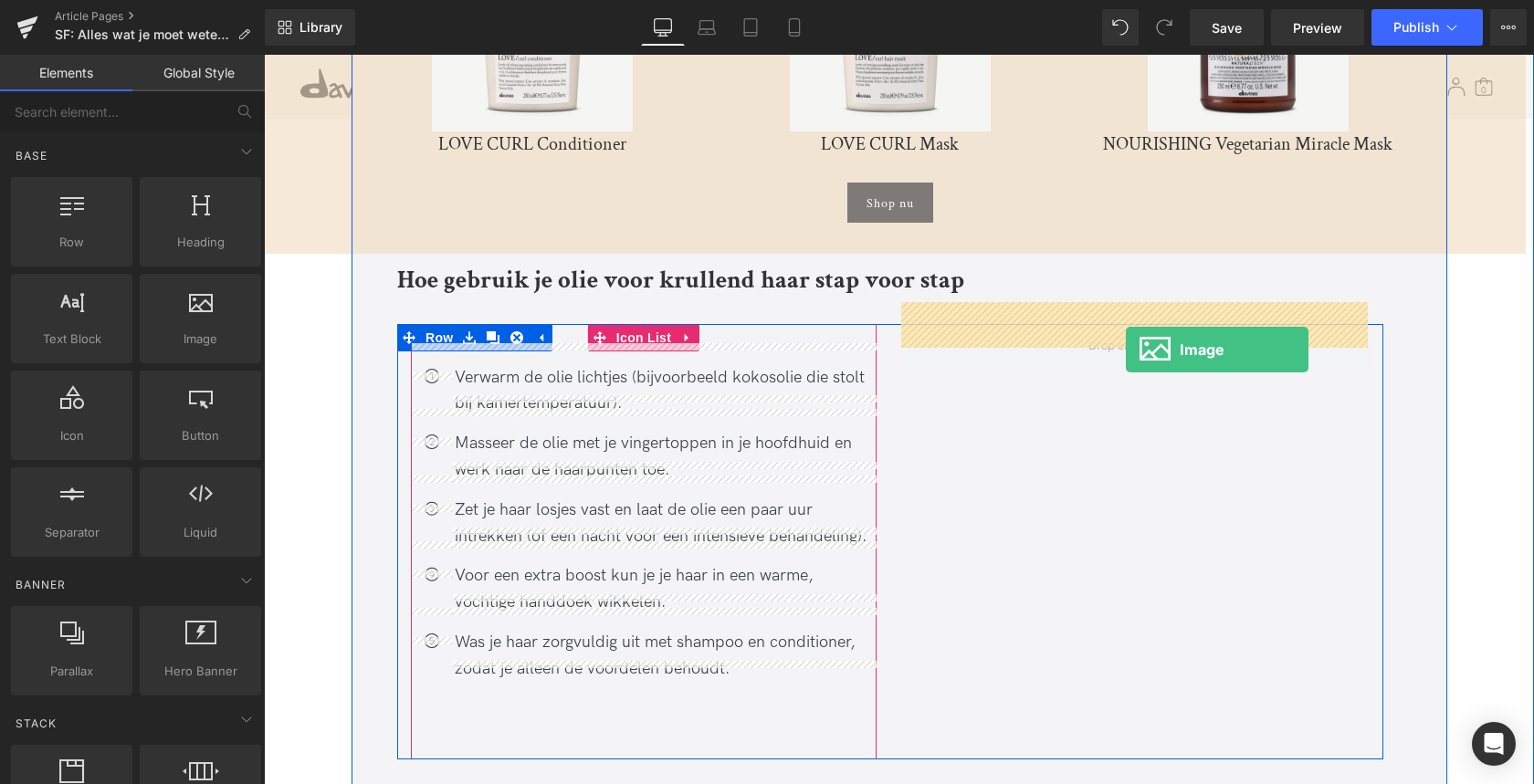
drag, startPoint x: 454, startPoint y: 371, endPoint x: 1125, endPoint y: 350, distance: 671.3
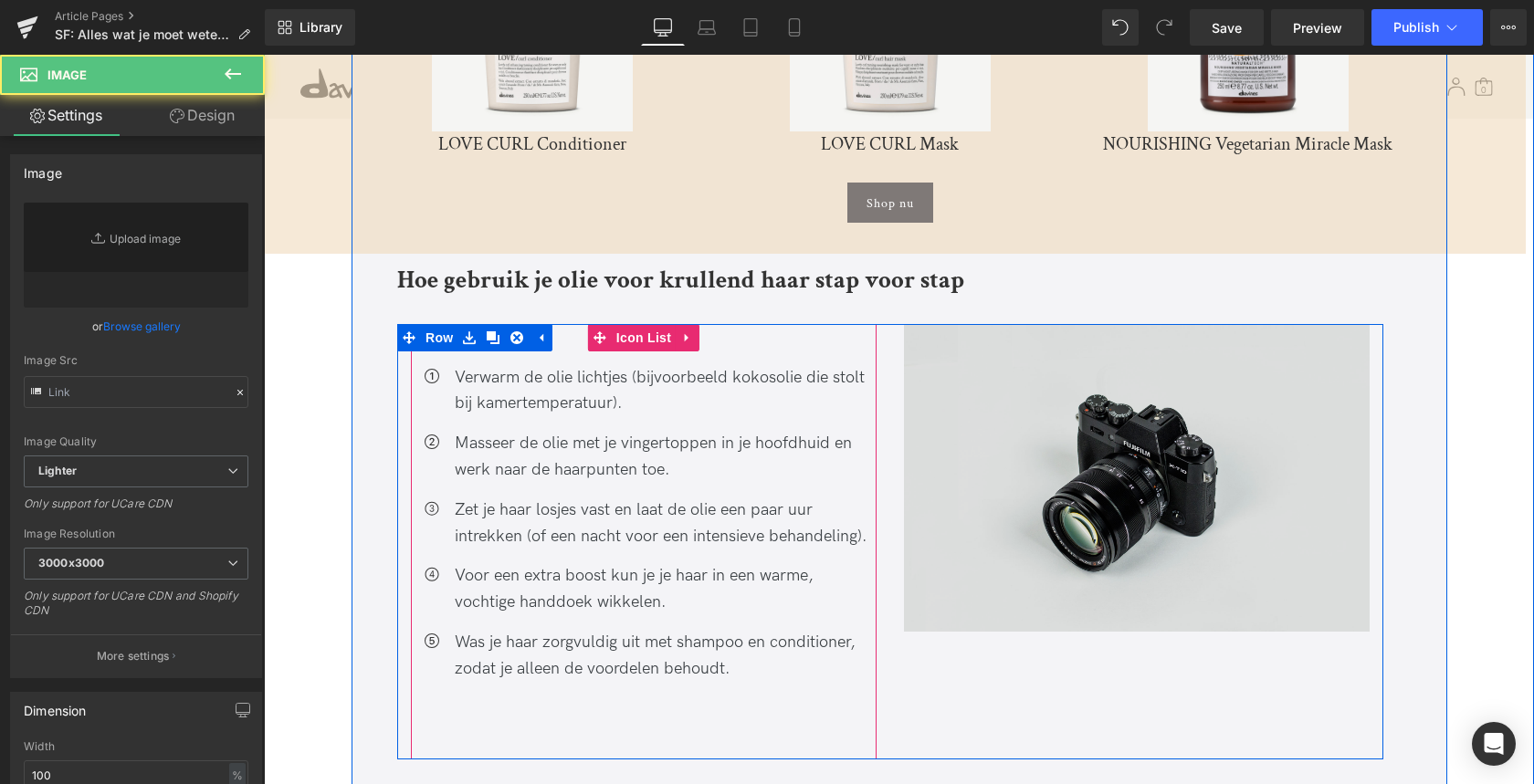
type input "//[DOMAIN_NAME][URL]"
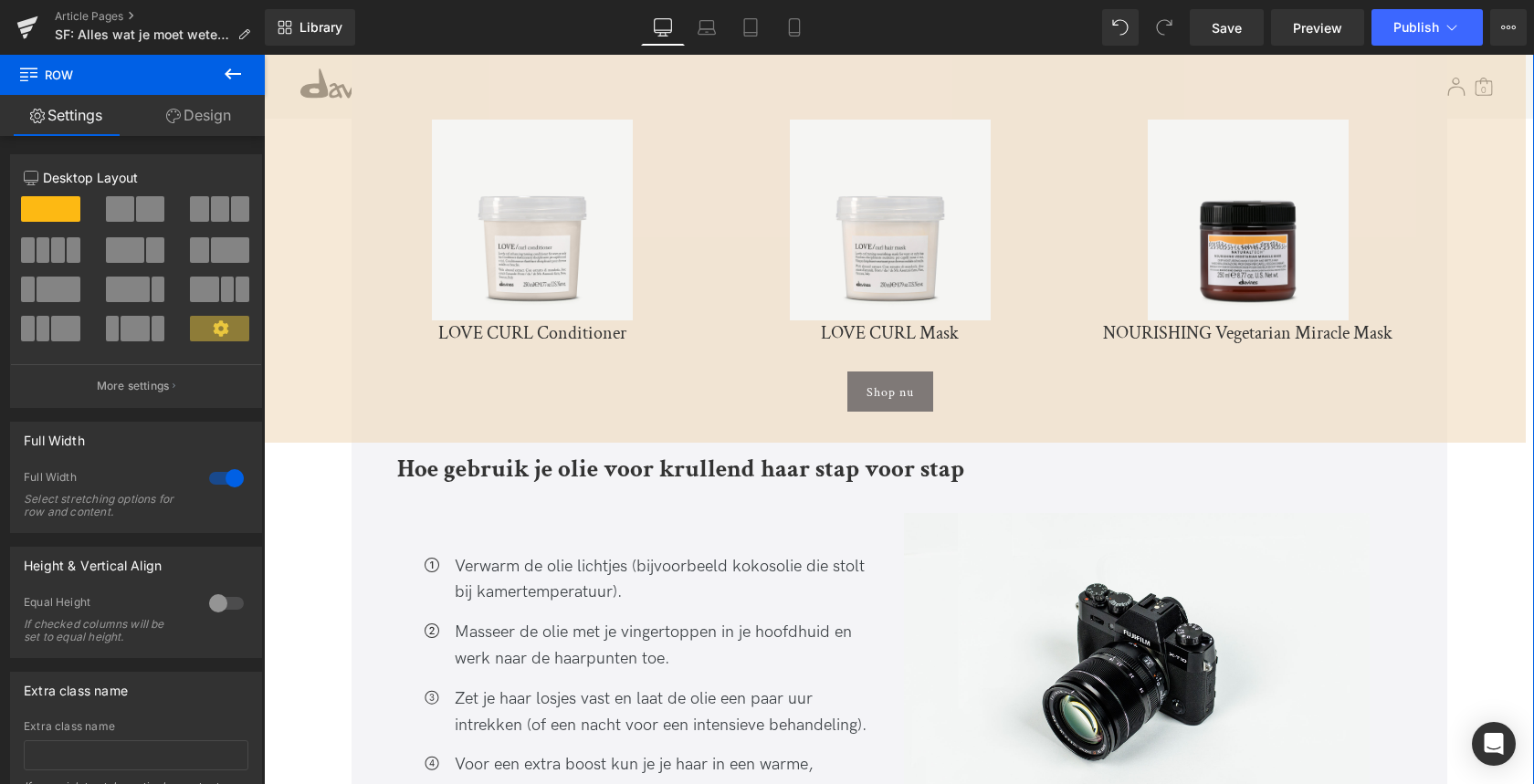
scroll to position [4349, 0]
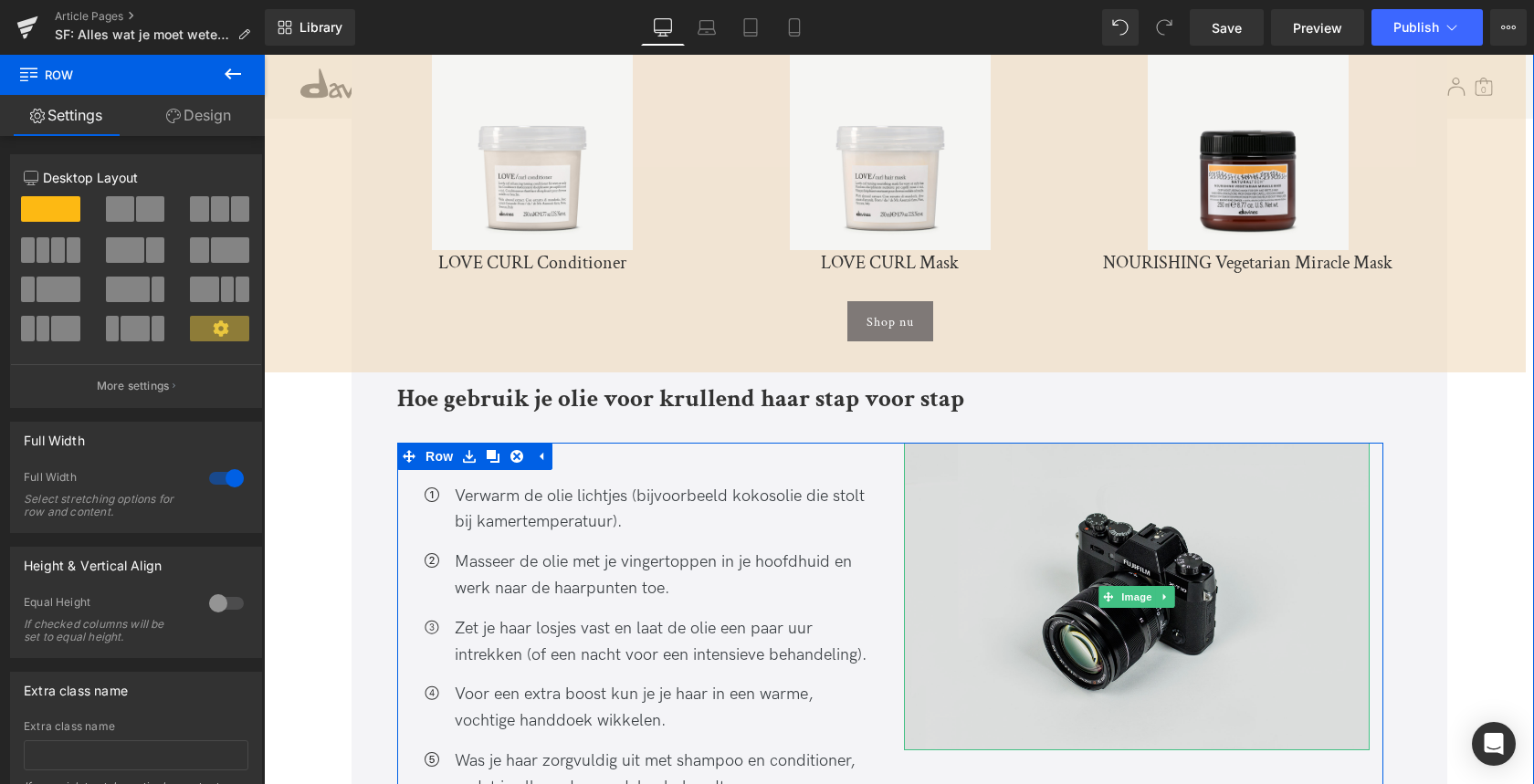
click at [1151, 559] on img at bounding box center [1137, 596] width 466 height 308
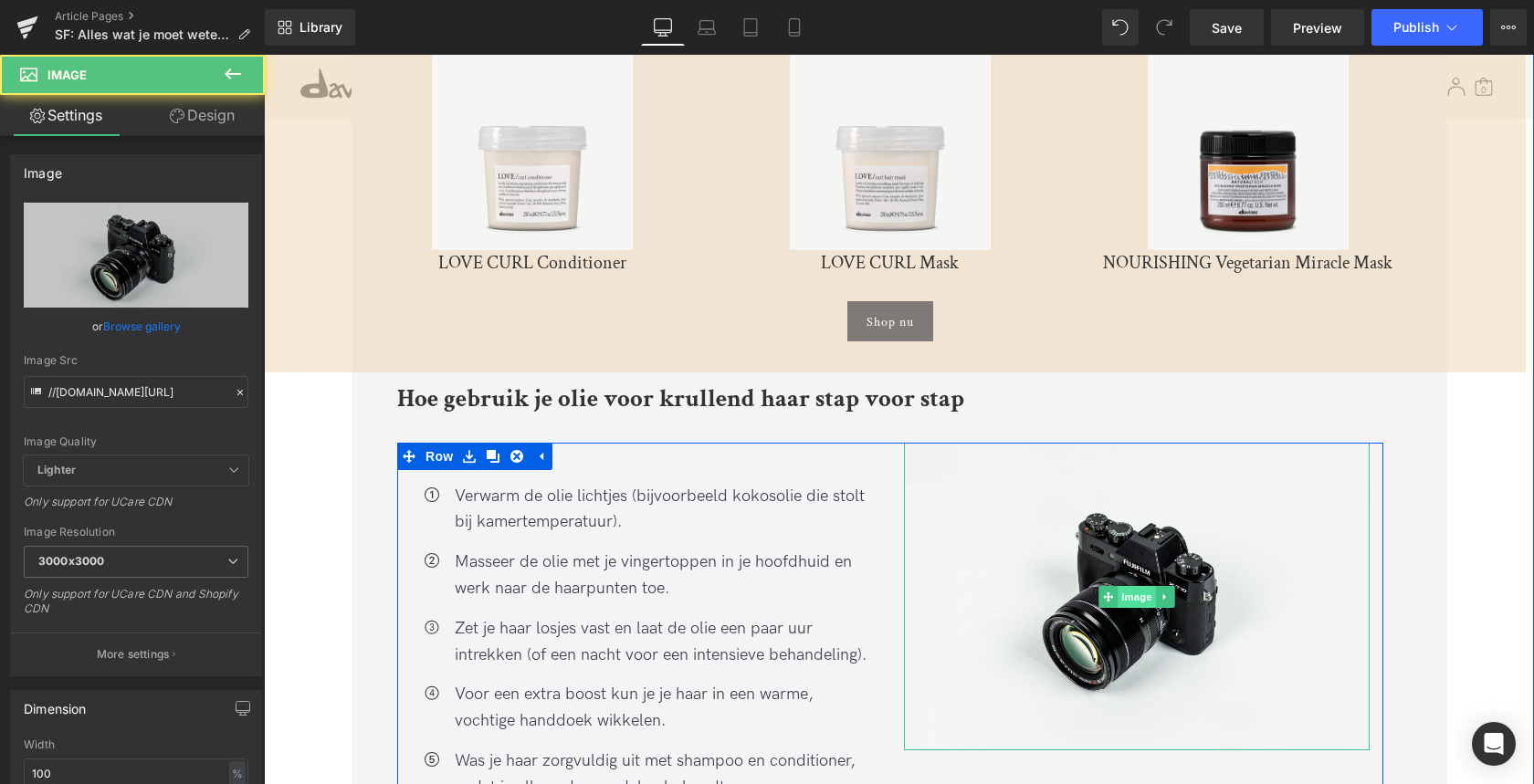
click at [1136, 586] on span "Image" at bounding box center [1137, 597] width 39 height 22
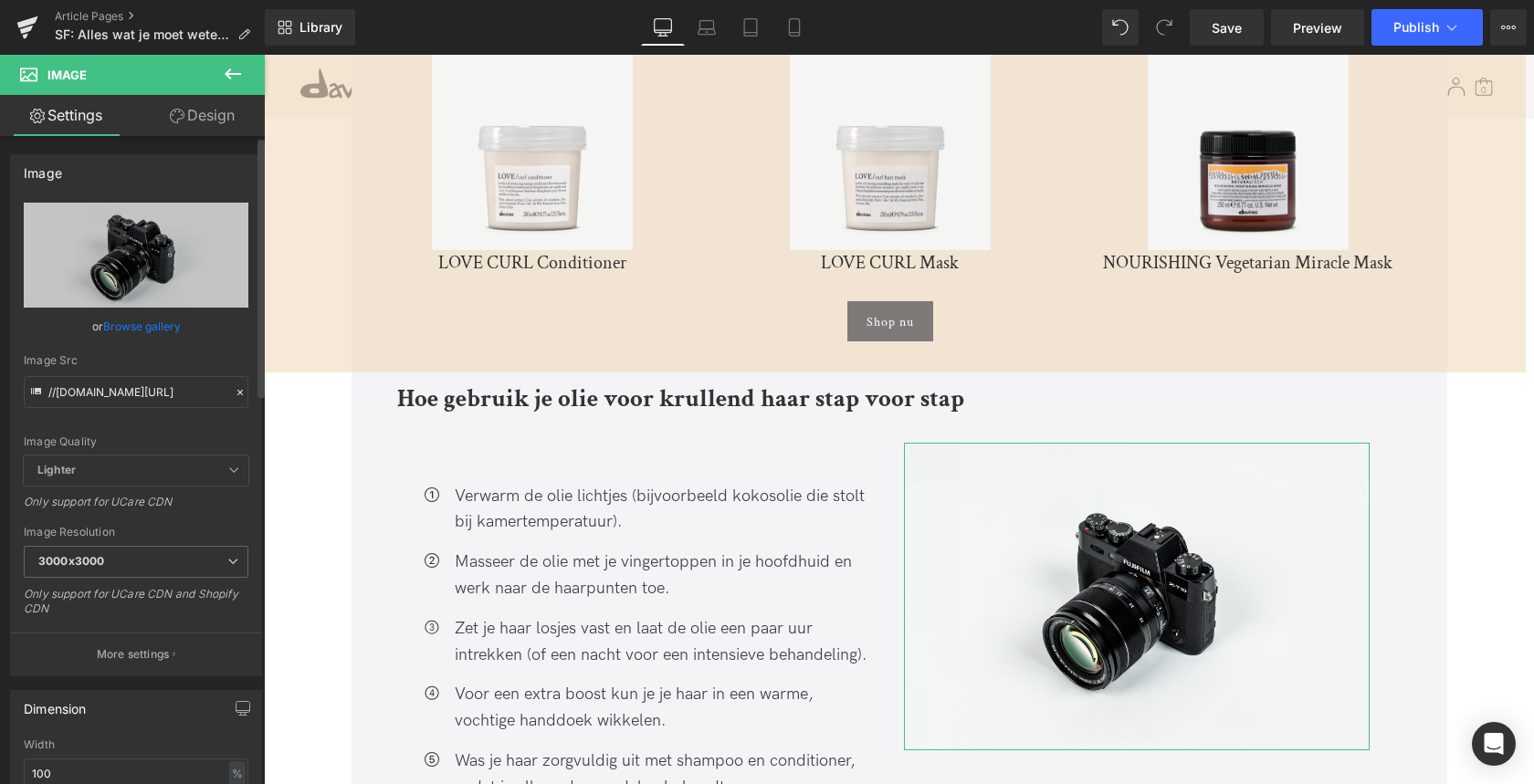
click at [140, 323] on link "Browse gallery" at bounding box center [142, 325] width 77 height 32
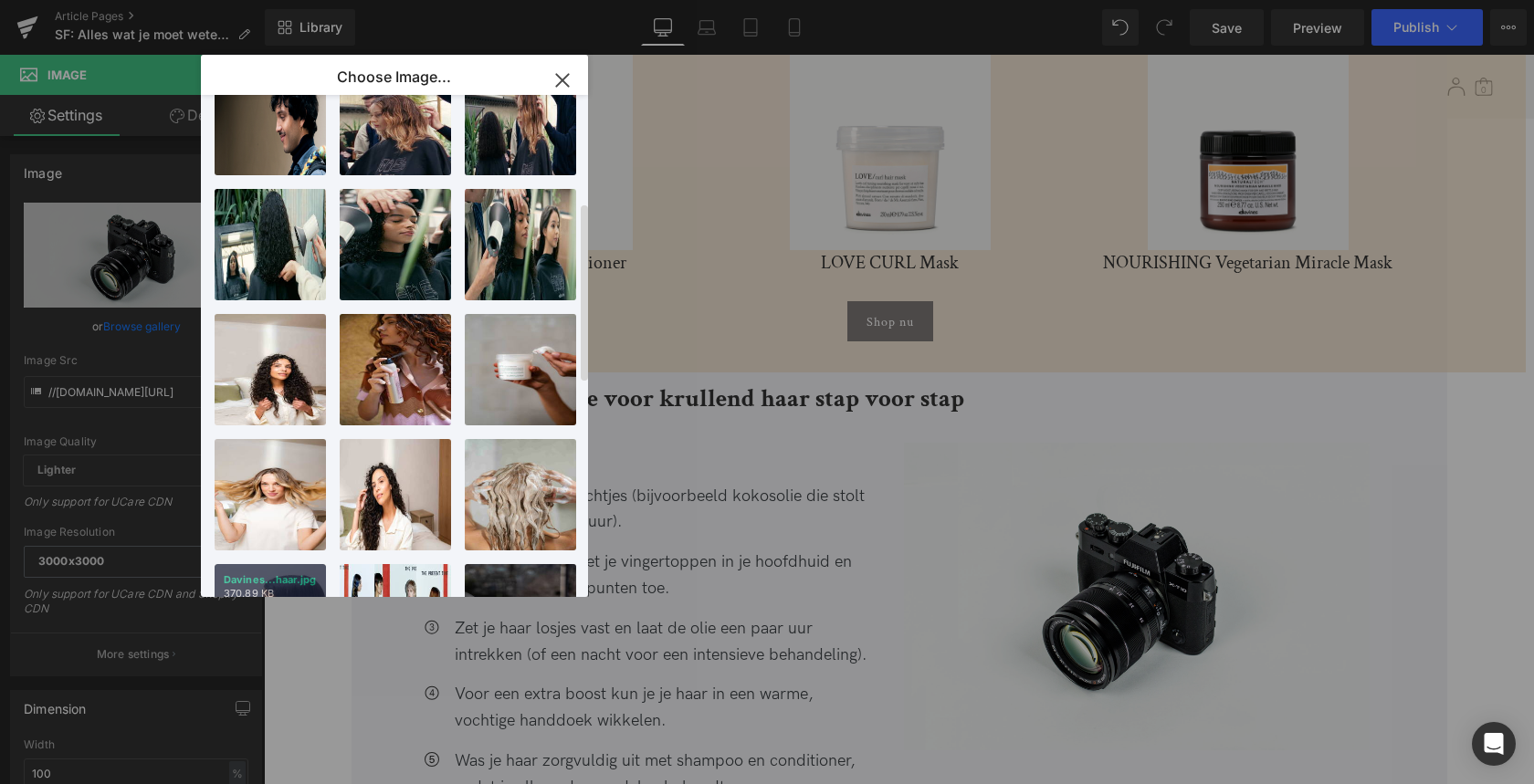
scroll to position [301, 0]
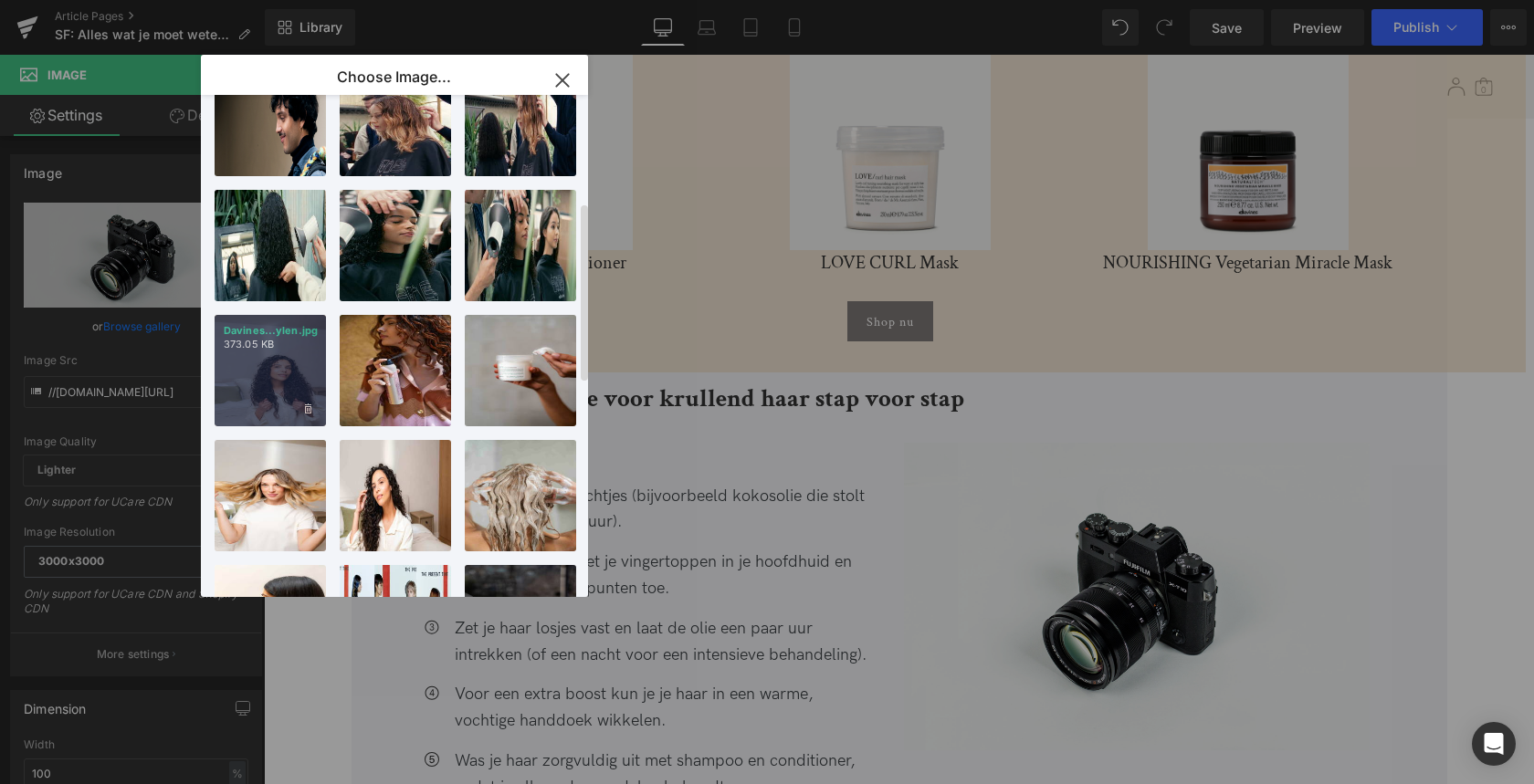
click at [275, 392] on div "Davines...ylen.jpg 373.05 KB" at bounding box center [270, 370] width 111 height 111
type input "[URL][DOMAIN_NAME]"
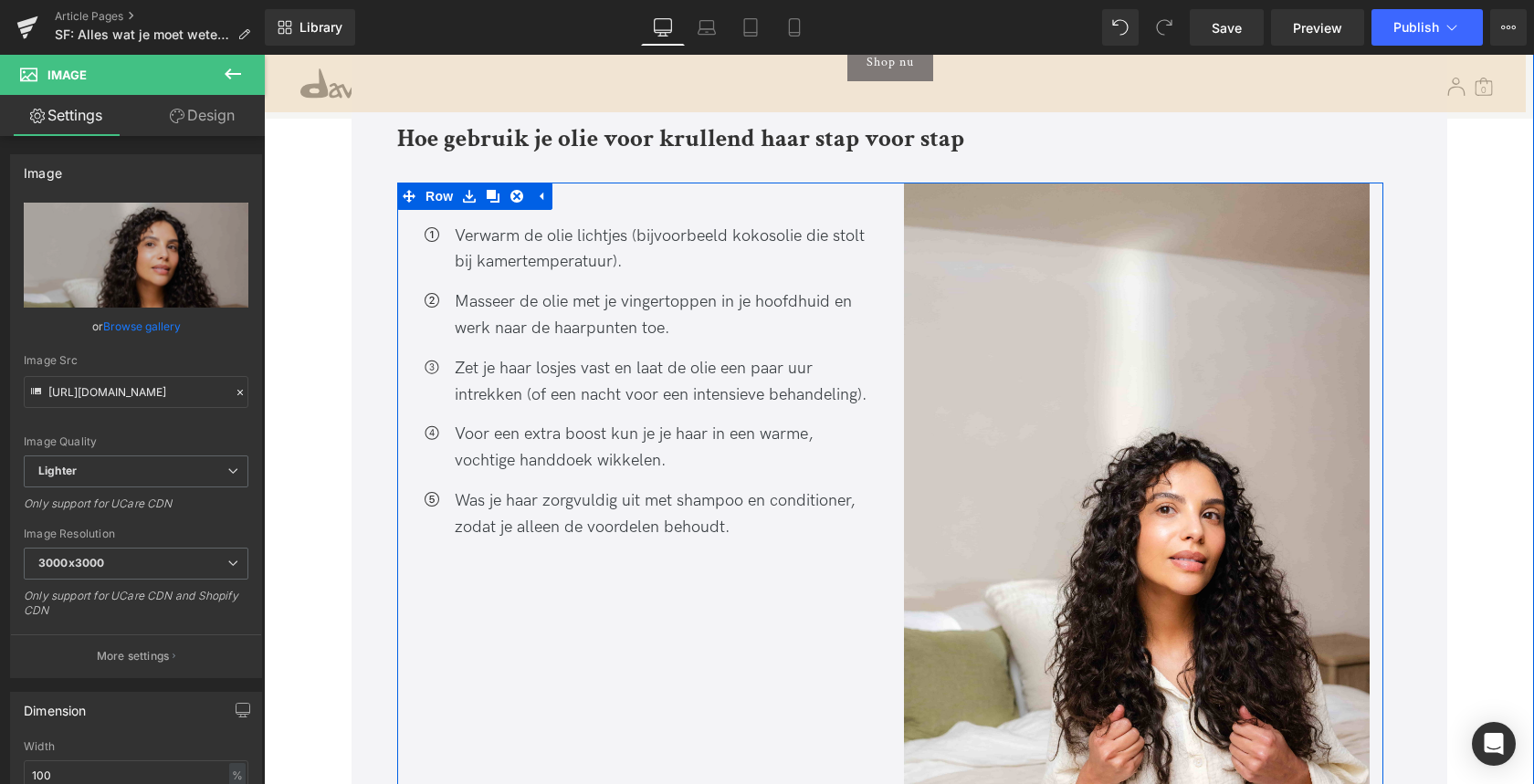
scroll to position [4602, 0]
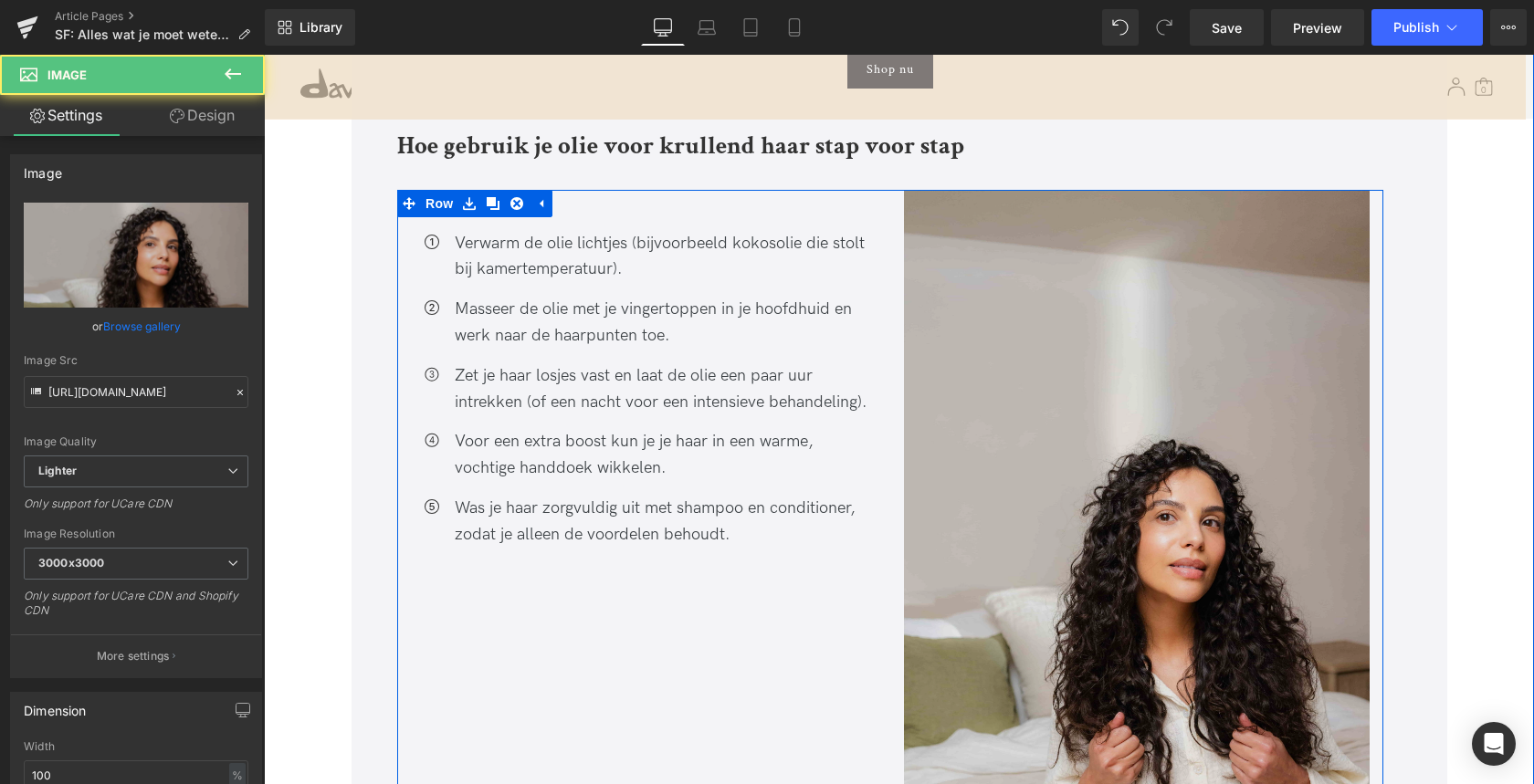
click at [1026, 438] on img at bounding box center [1137, 539] width 466 height 698
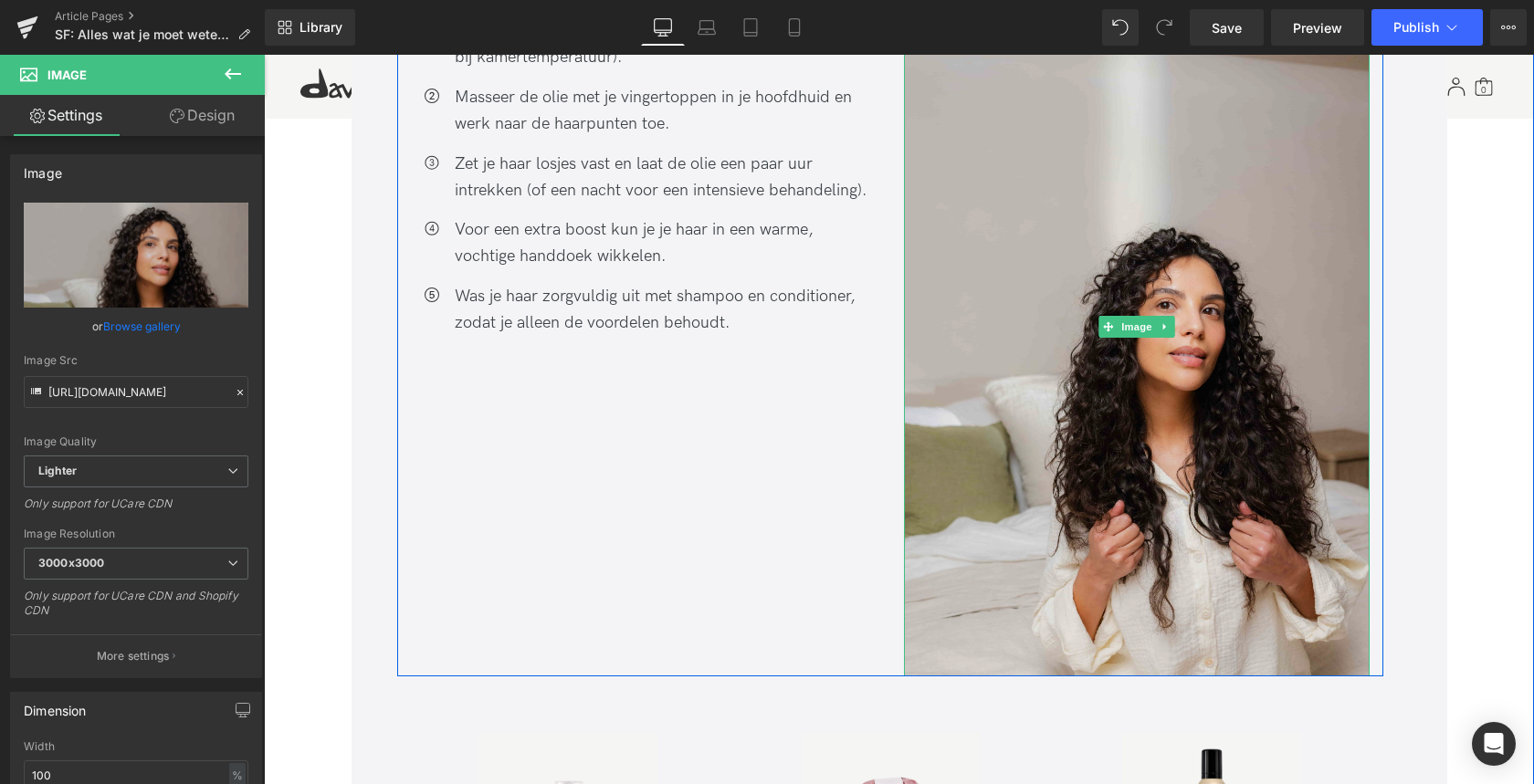
scroll to position [4830, 0]
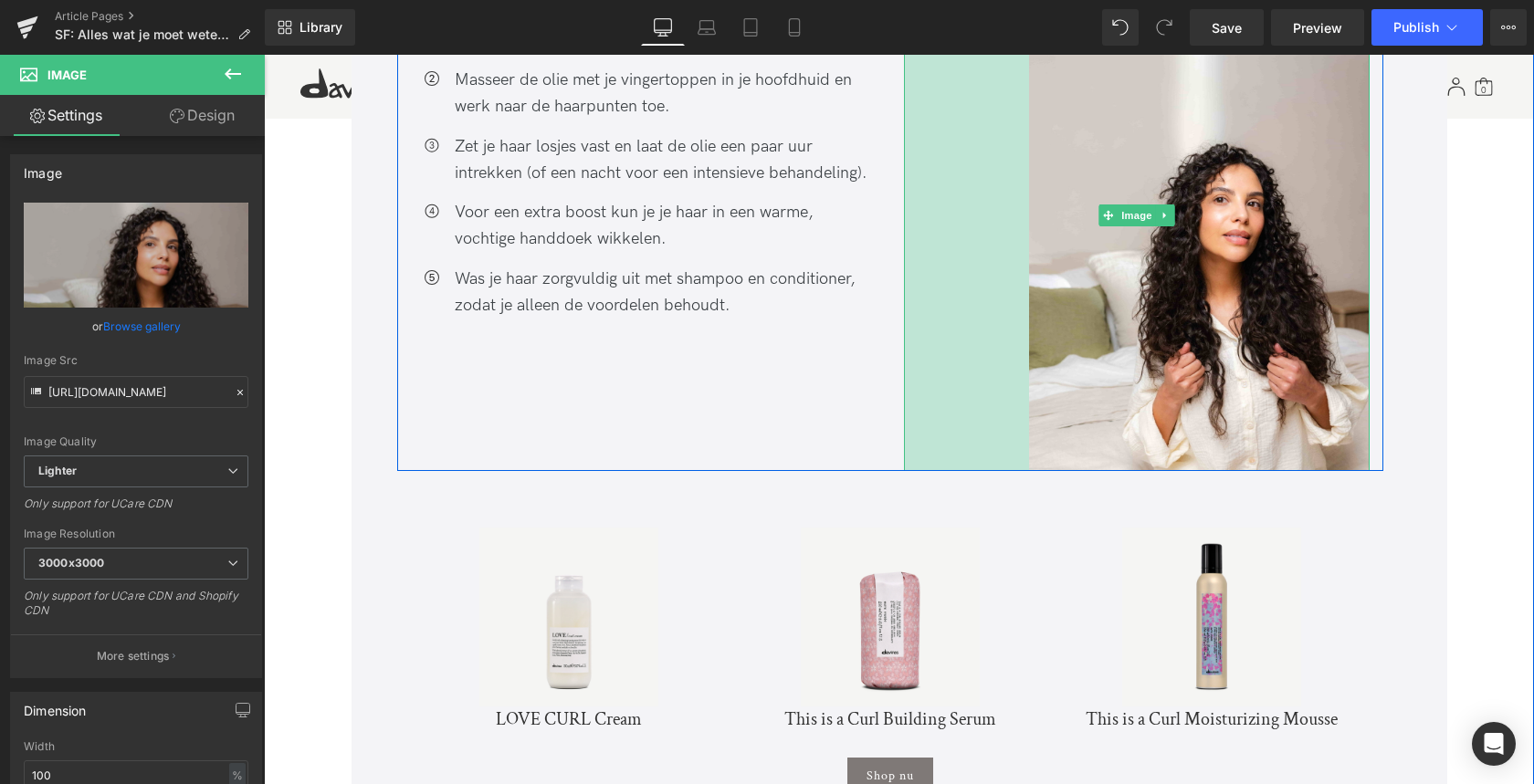
drag, startPoint x: 903, startPoint y: 617, endPoint x: 1028, endPoint y: 585, distance: 129.0
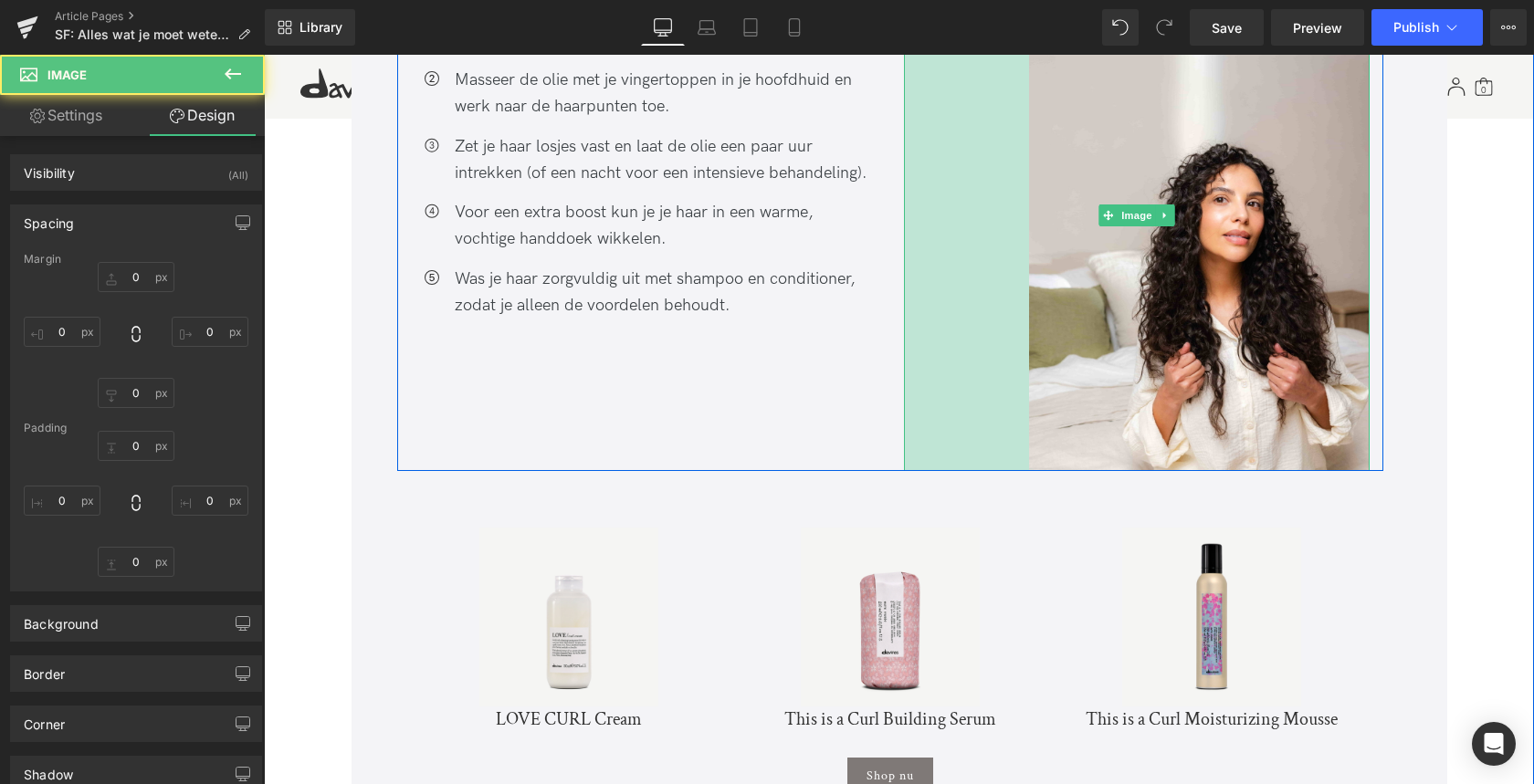
type input "0"
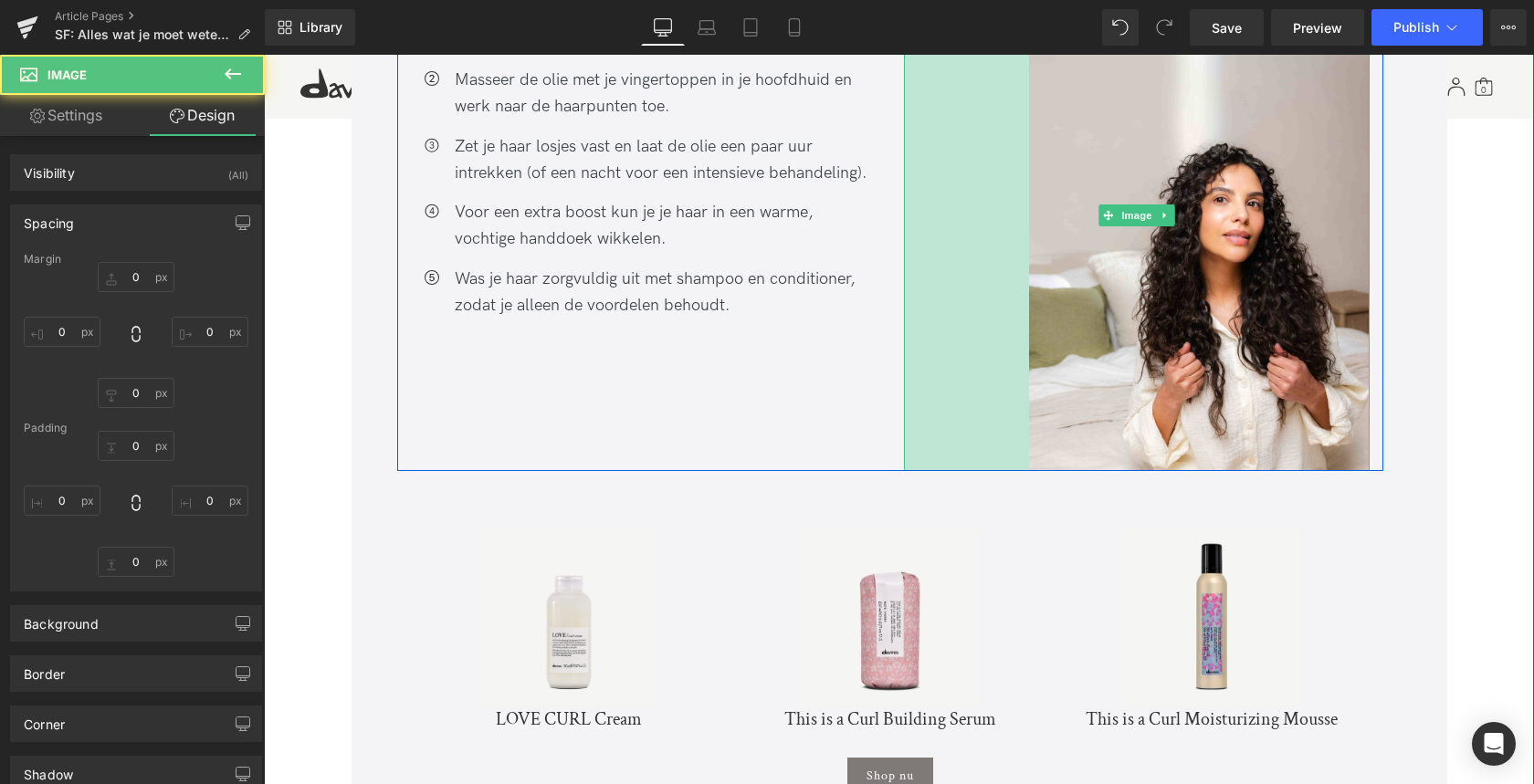
type input "0"
type input "137"
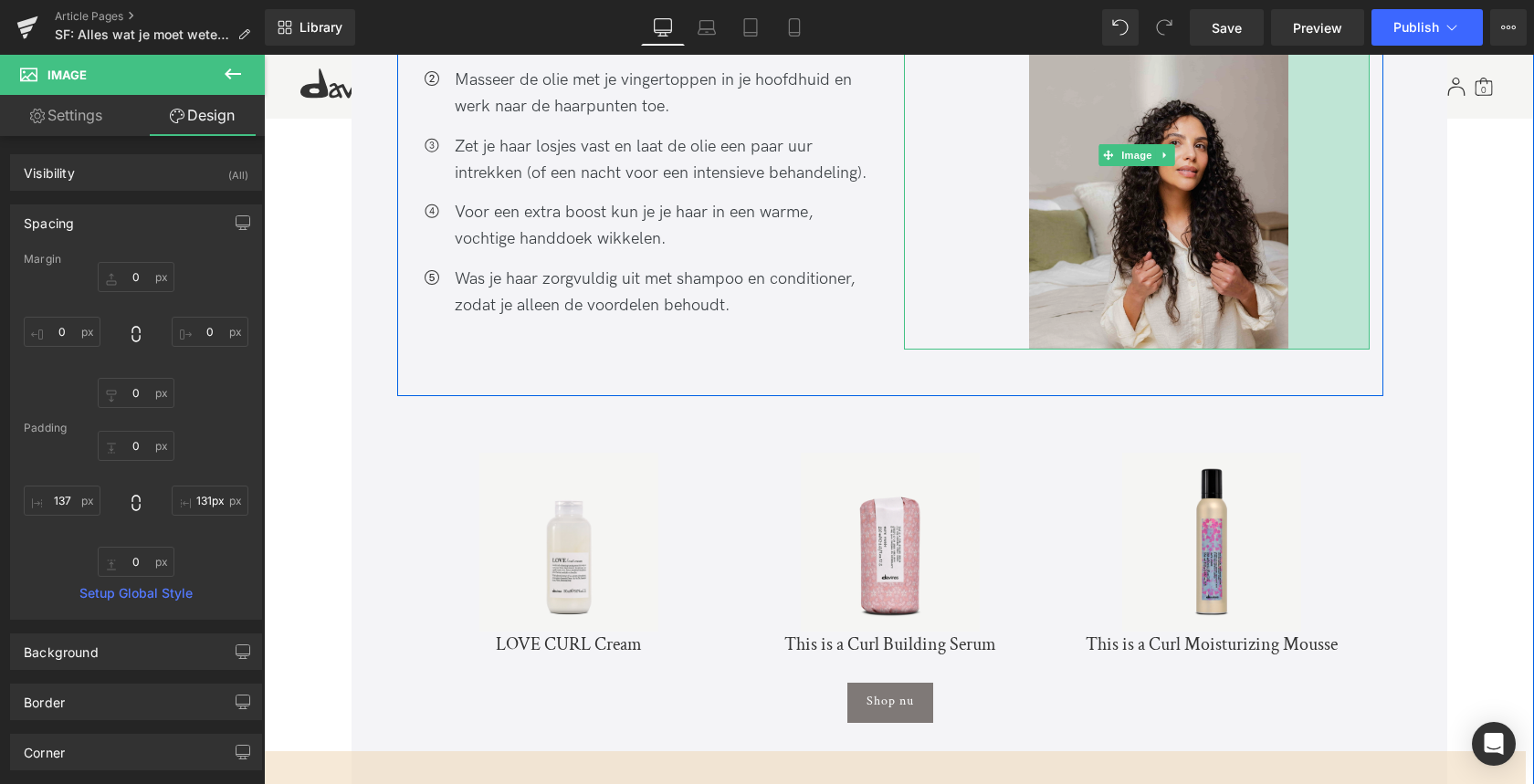
type input "132px"
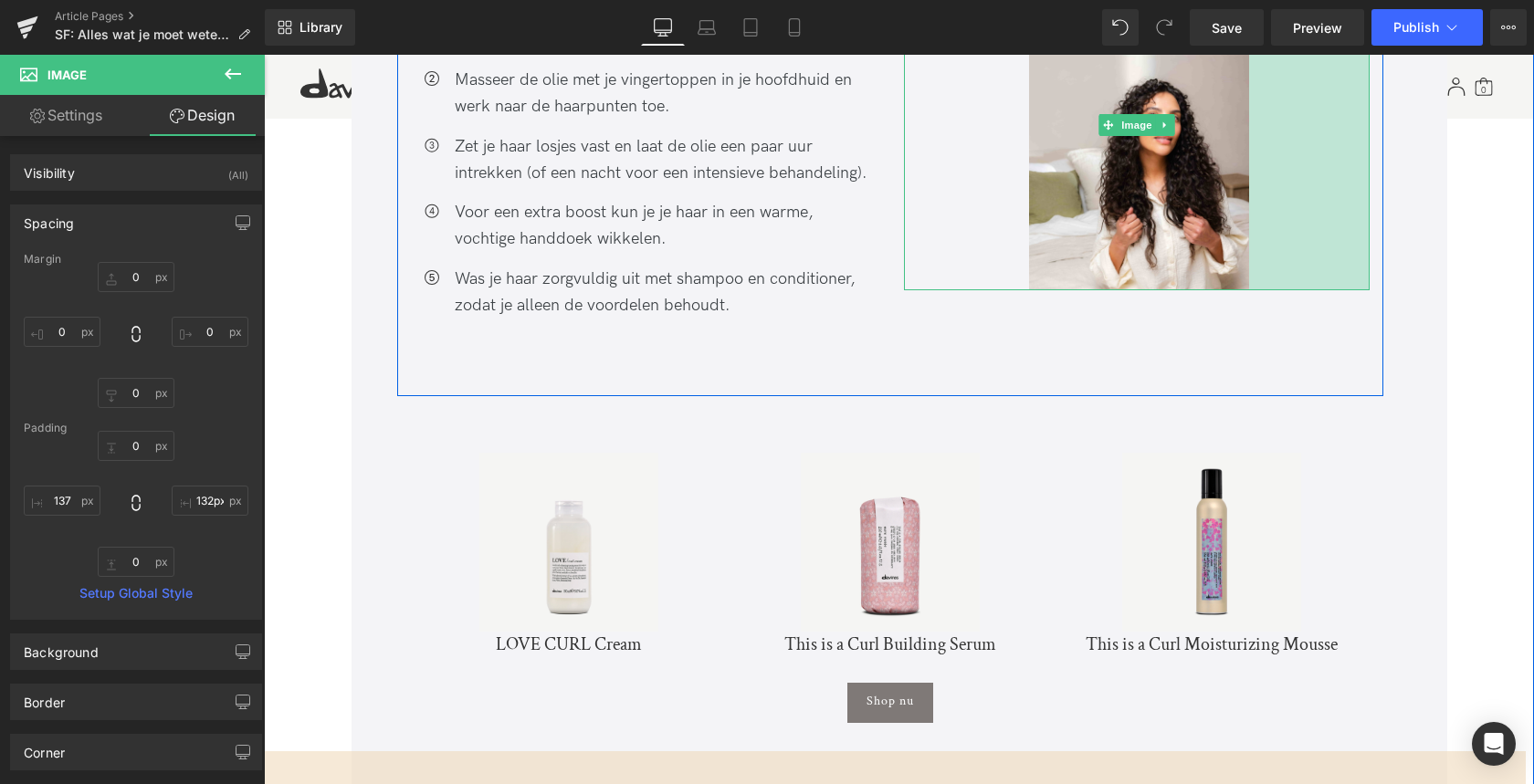
drag, startPoint x: 1360, startPoint y: 362, endPoint x: 1242, endPoint y: 370, distance: 118.3
click at [1242, 370] on div "Icon Verwarm de olie lichtjes (bijvoorbeeld kokosolie die stolt bij kamertemper…" at bounding box center [890, 178] width 986 height 435
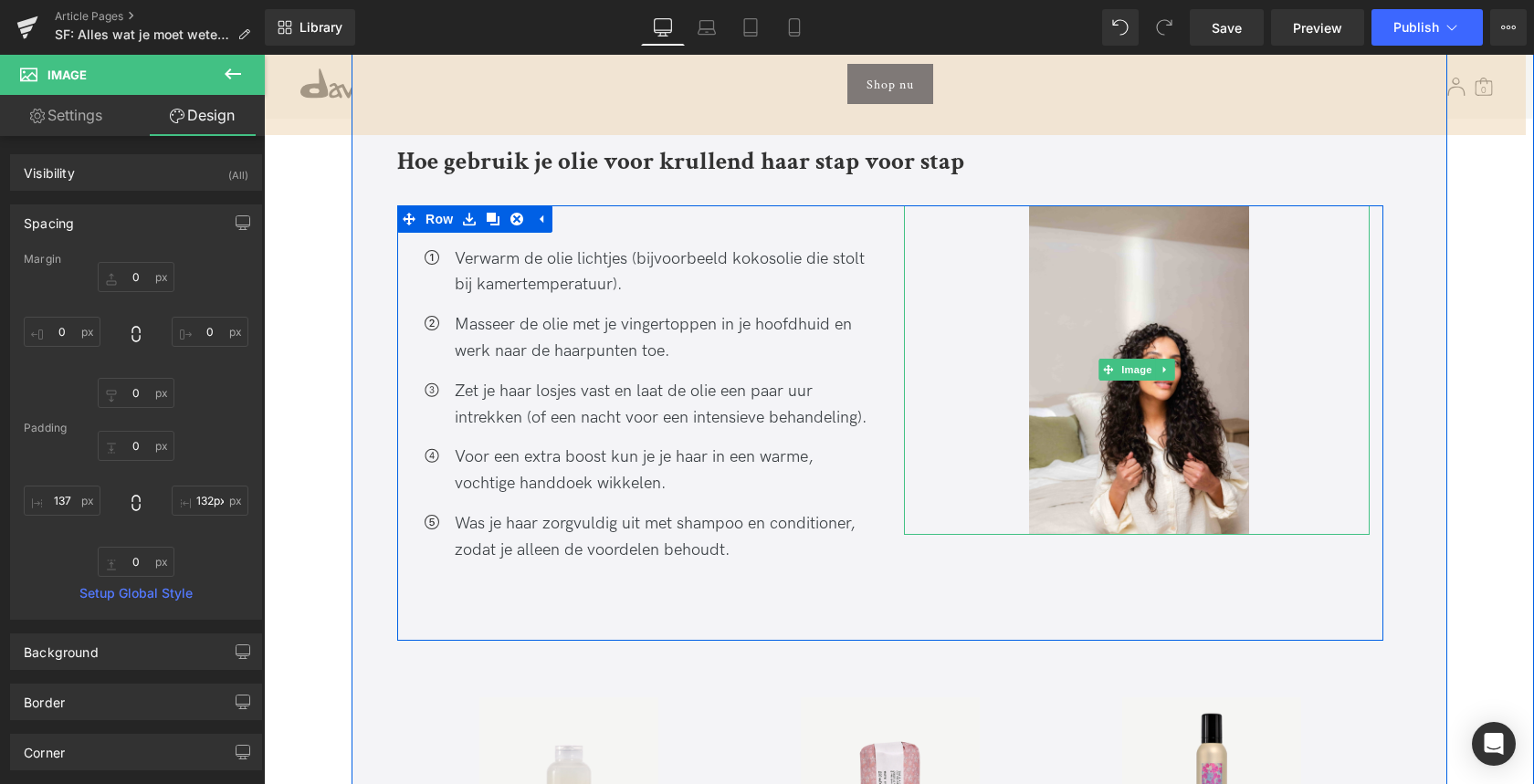
scroll to position [4581, 0]
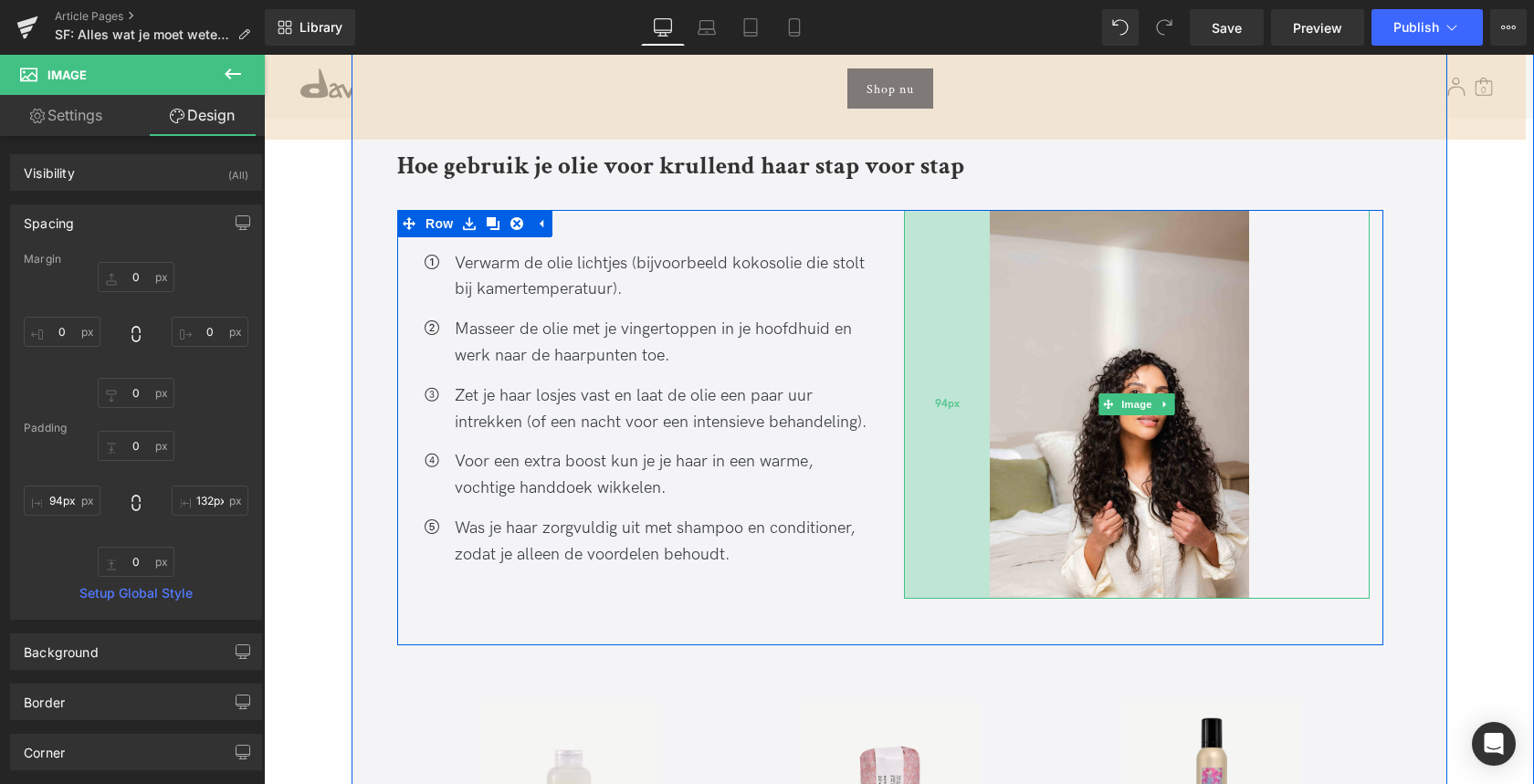
type input "93px"
drag, startPoint x: 950, startPoint y: 478, endPoint x: 909, endPoint y: 478, distance: 41.0
click at [909, 478] on div "94px" at bounding box center [947, 404] width 86 height 389
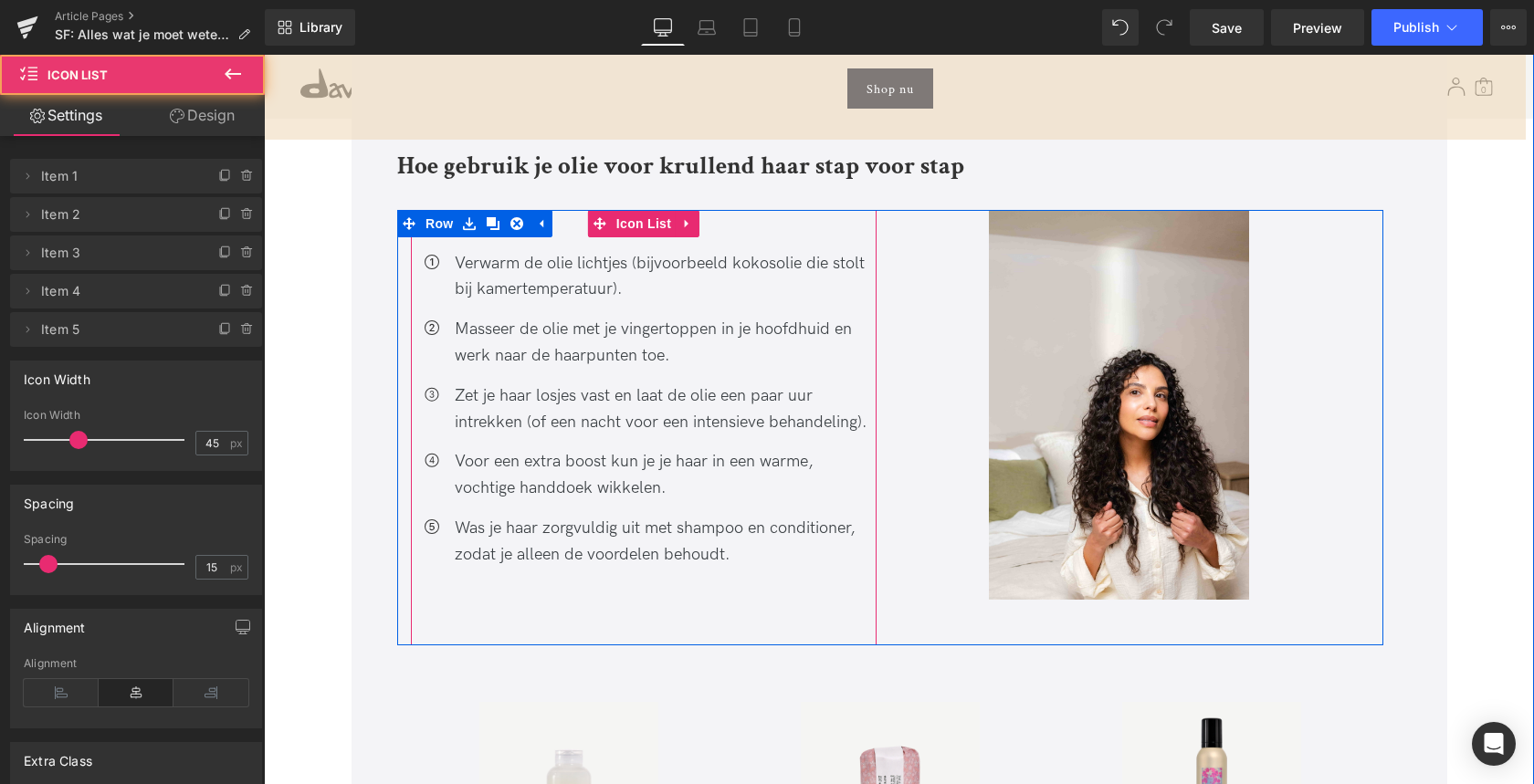
click at [822, 594] on div "Icon Verwarm de olie lichtjes (bijvoorbeeld kokosolie die stolt bij kamertemper…" at bounding box center [643, 427] width 466 height 435
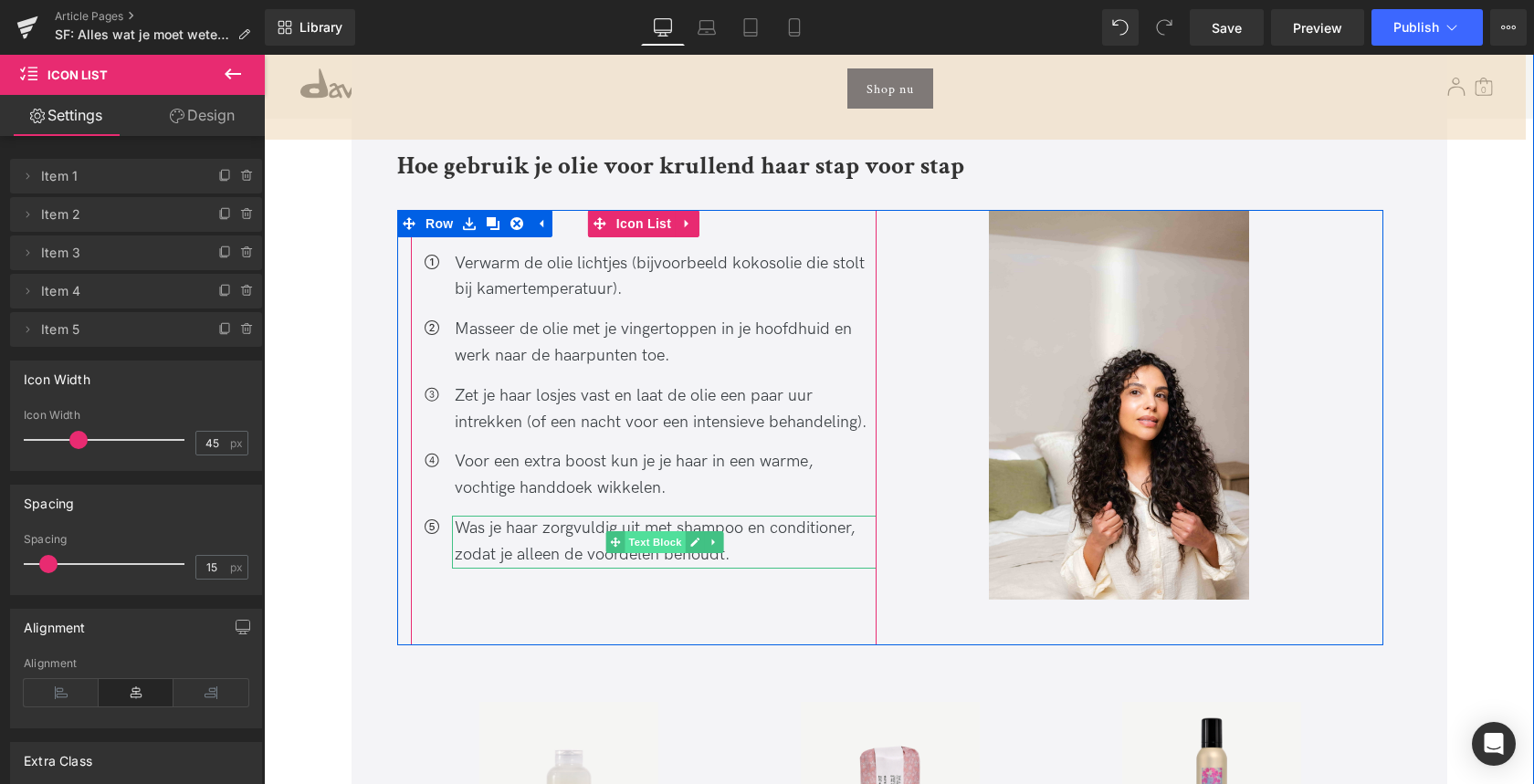
click at [624, 531] on span "Text Block" at bounding box center [654, 542] width 60 height 22
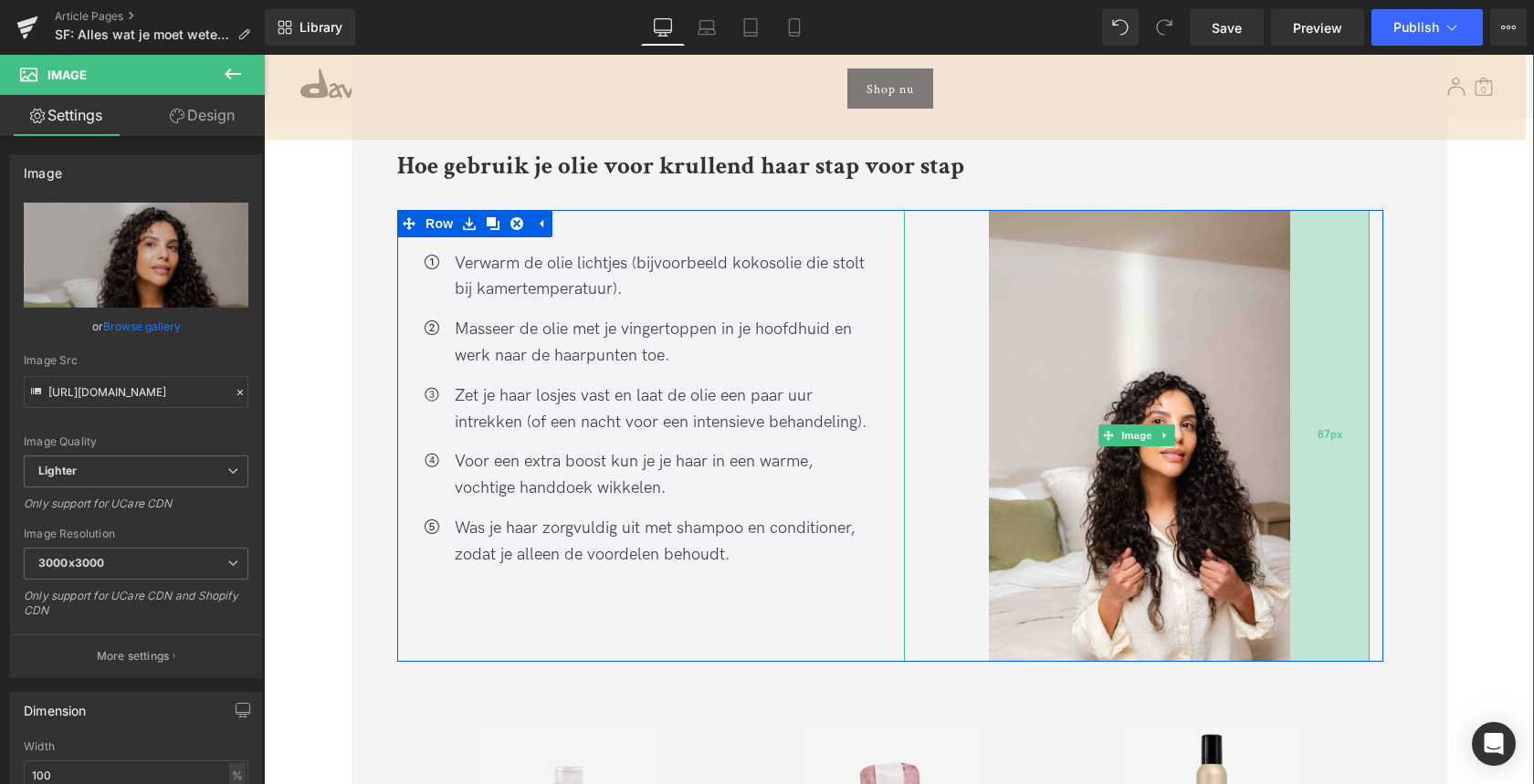
drag, startPoint x: 1258, startPoint y: 555, endPoint x: 1290, endPoint y: 556, distance: 32.0
click at [1291, 555] on div "87px" at bounding box center [1329, 435] width 79 height 452
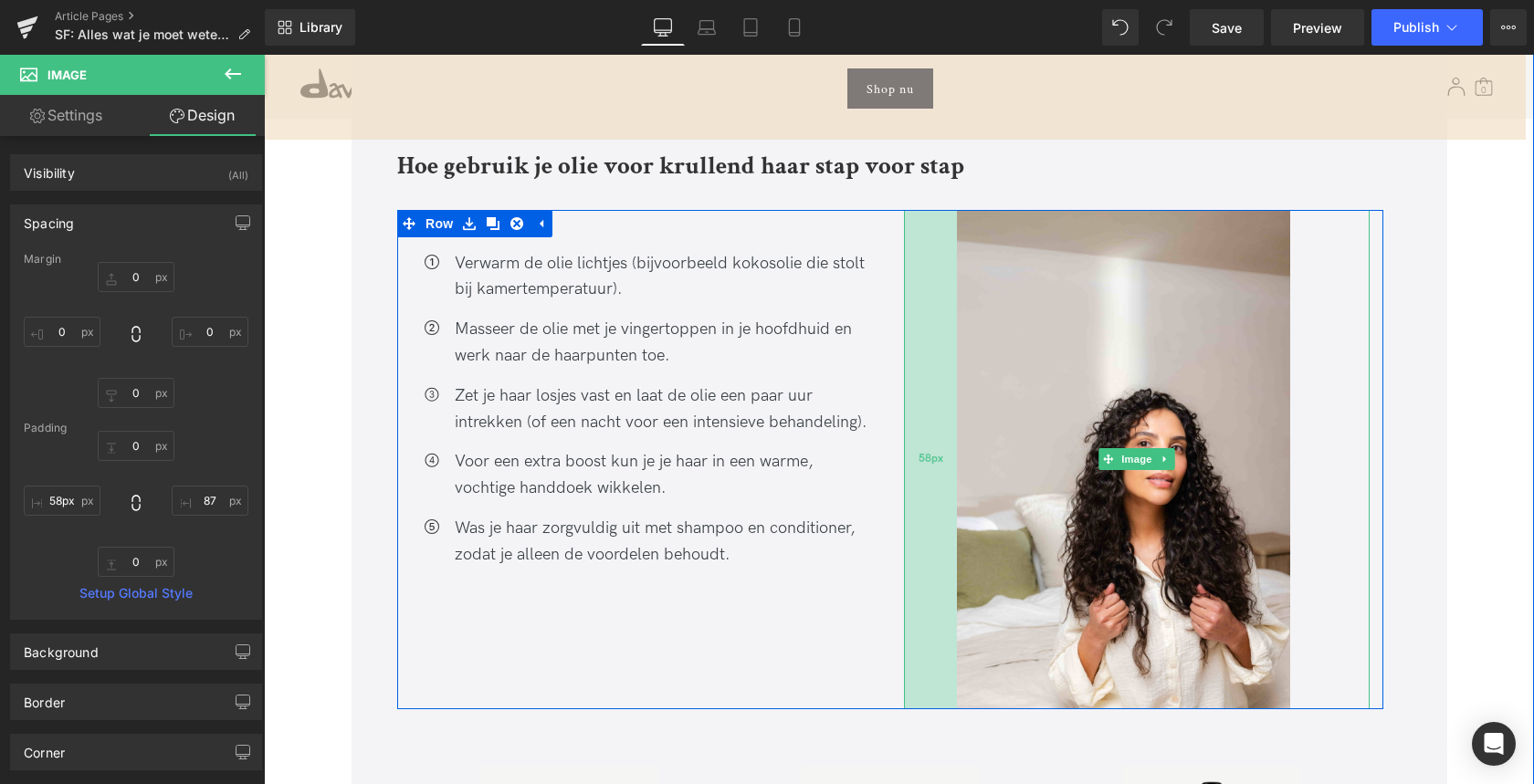
type input "57px"
drag, startPoint x: 981, startPoint y: 522, endPoint x: 950, endPoint y: 536, distance: 34.0
click at [950, 536] on div "57px" at bounding box center [930, 460] width 52 height 501
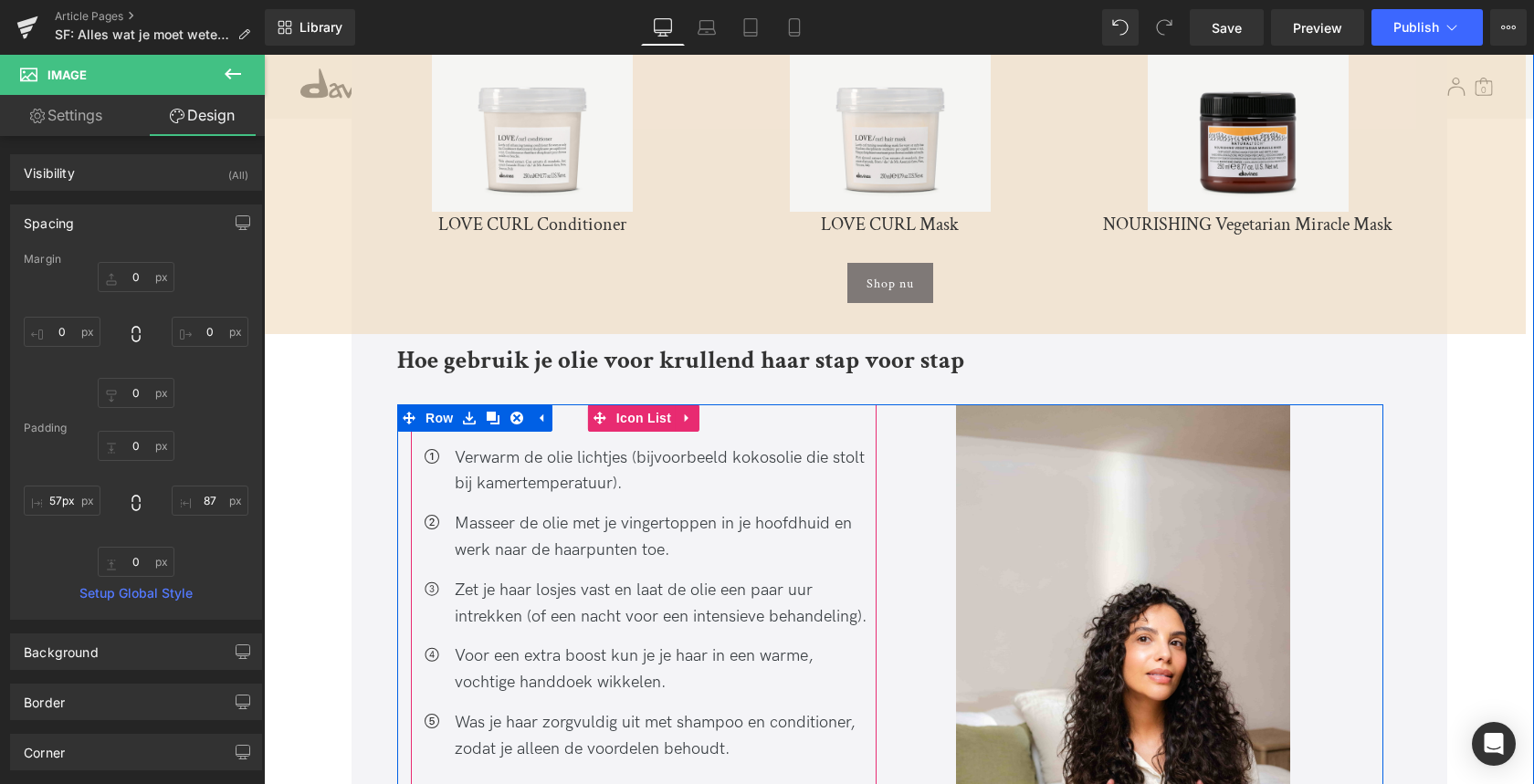
scroll to position [4376, 0]
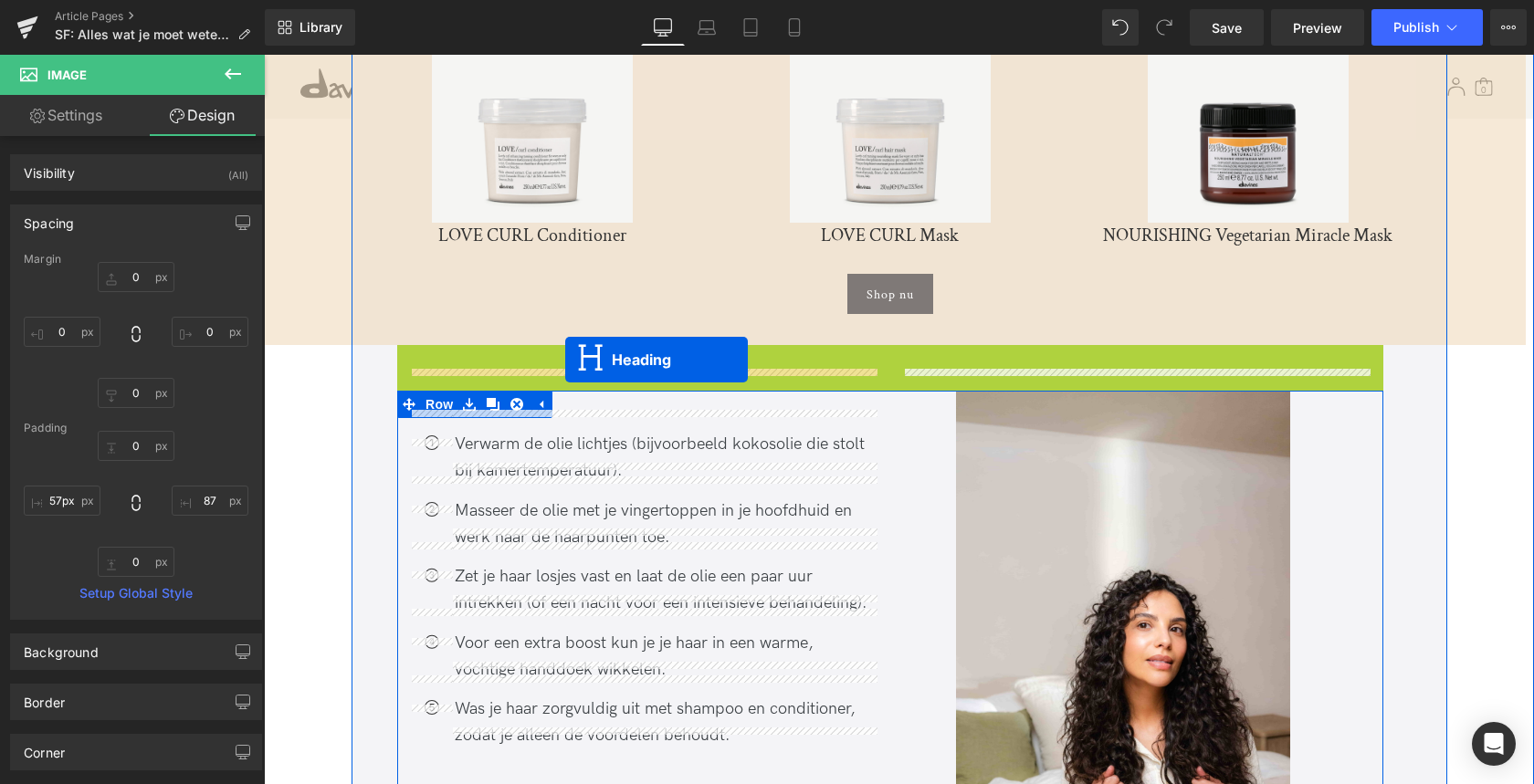
drag, startPoint x: 845, startPoint y: 369, endPoint x: 565, endPoint y: 359, distance: 280.2
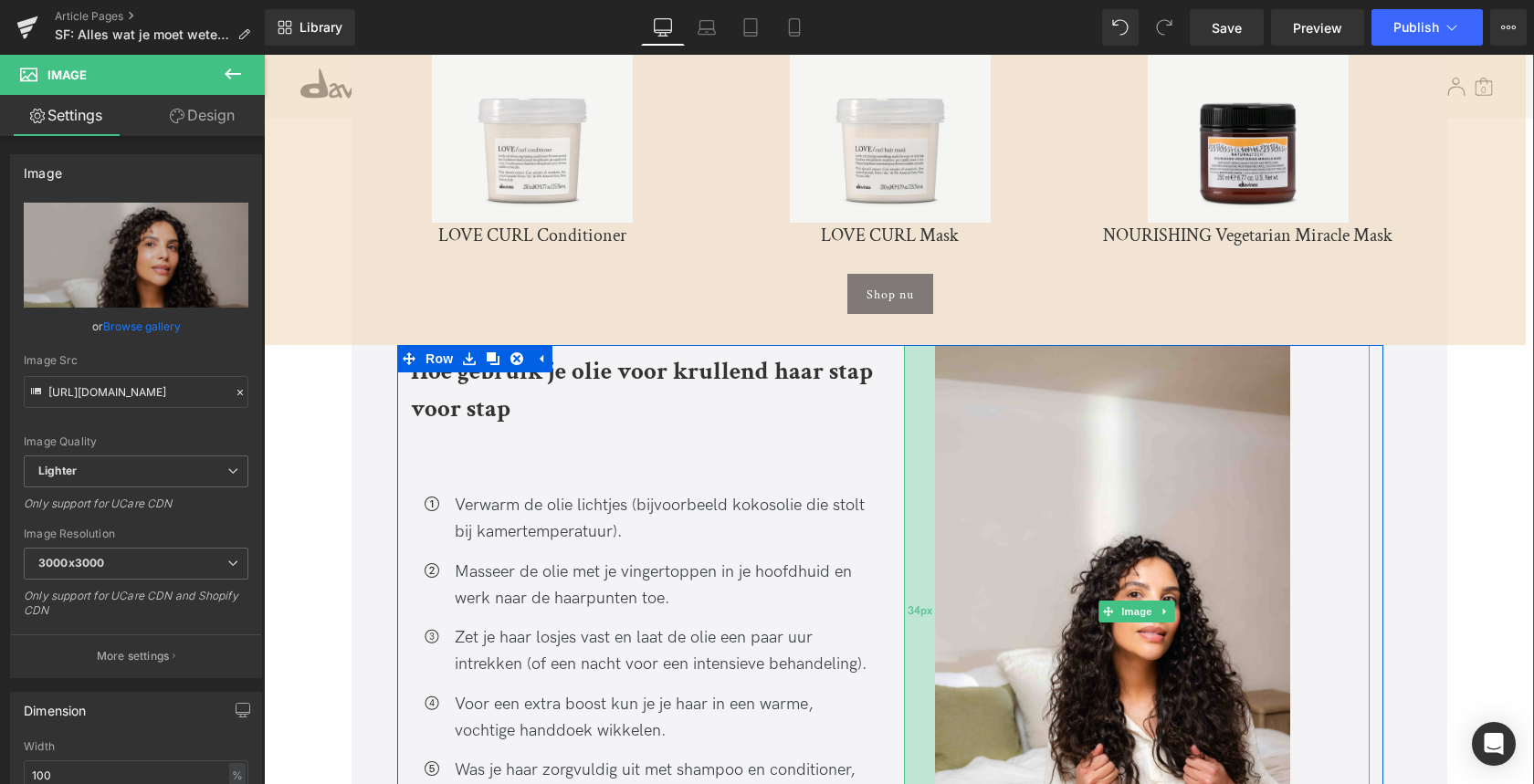
drag, startPoint x: 923, startPoint y: 579, endPoint x: 902, endPoint y: 595, distance: 26.4
click at [904, 595] on div "34px" at bounding box center [920, 611] width 31 height 533
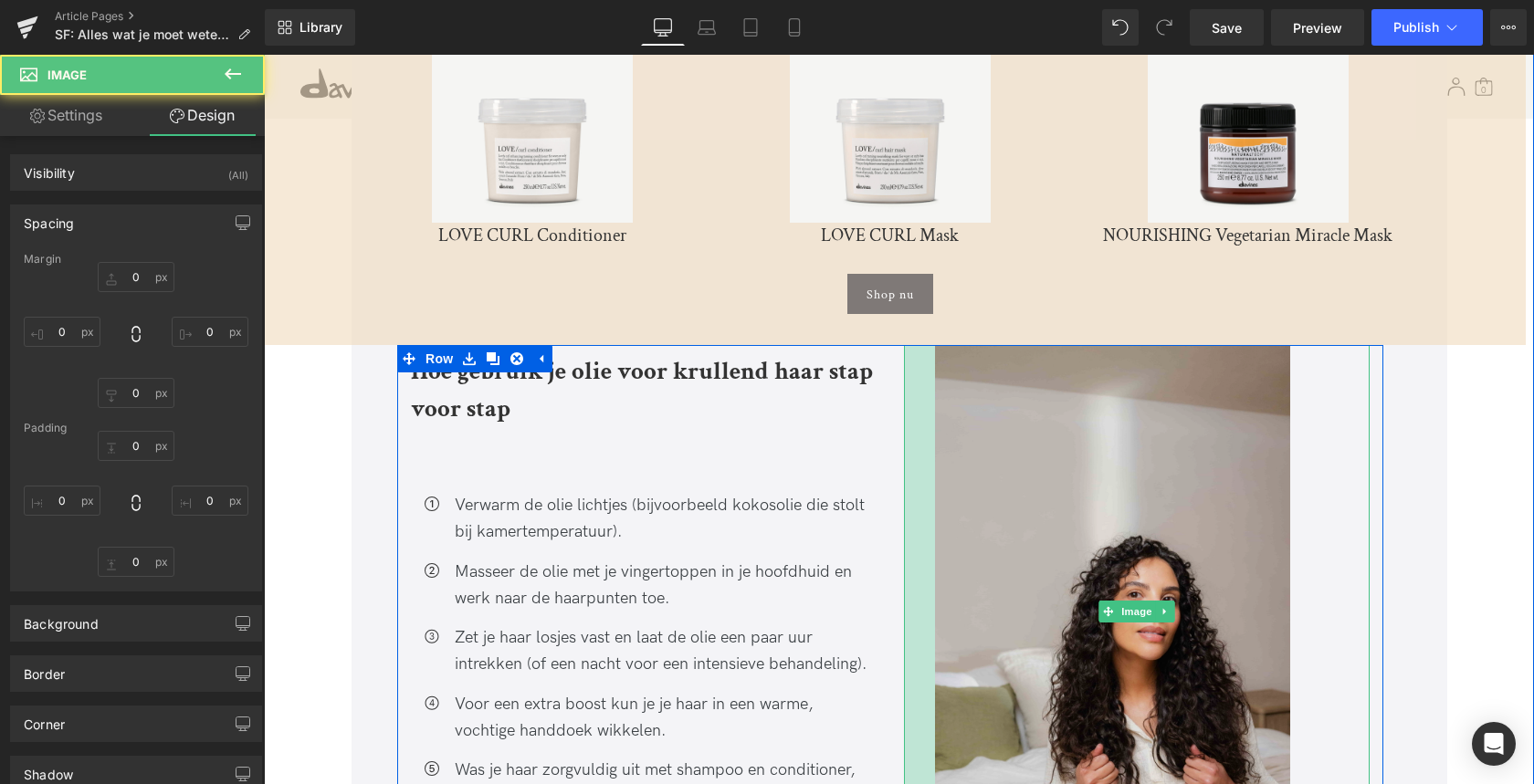
type input "0"
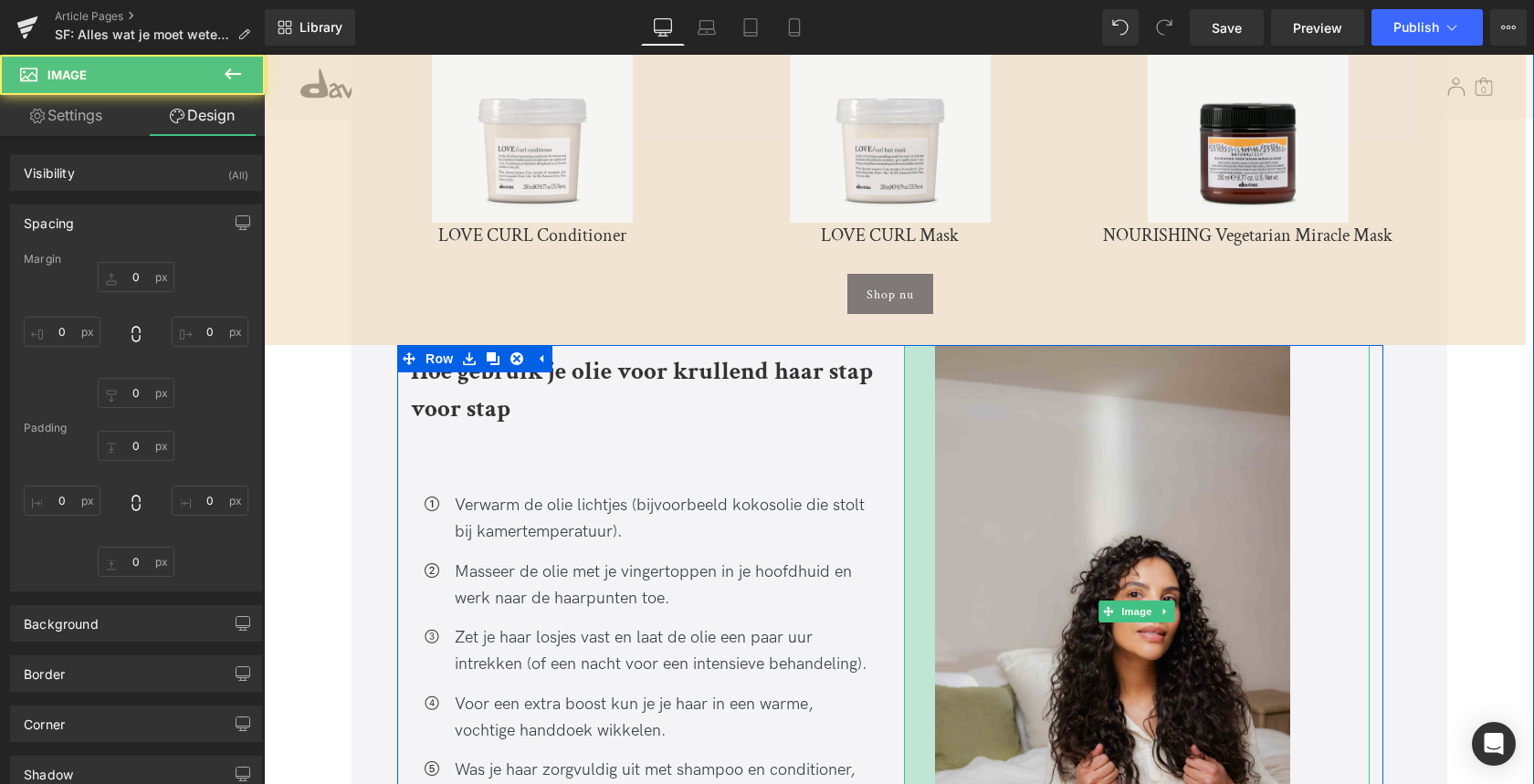
type input "87"
type input "0"
type input "34"
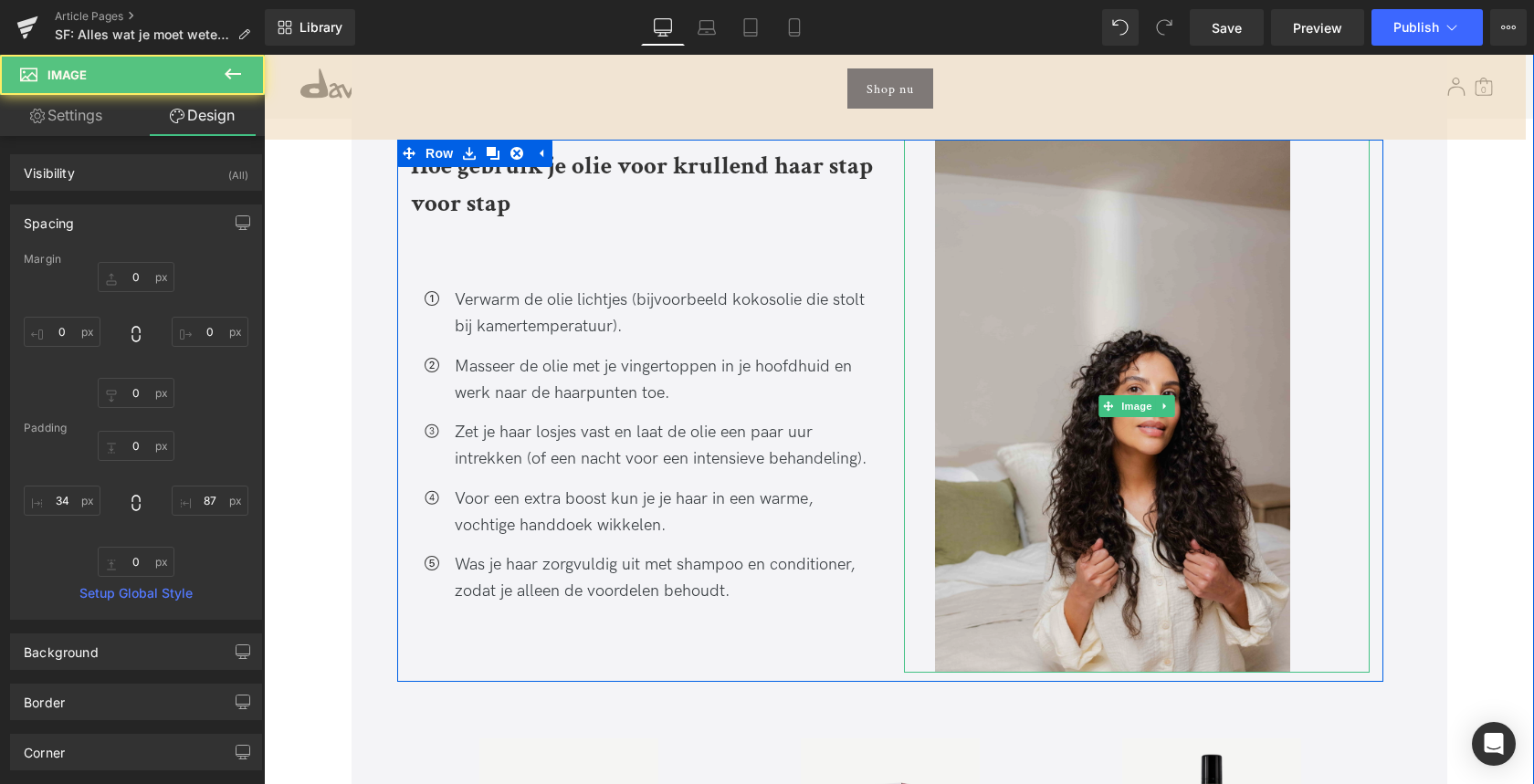
scroll to position [4622, 0]
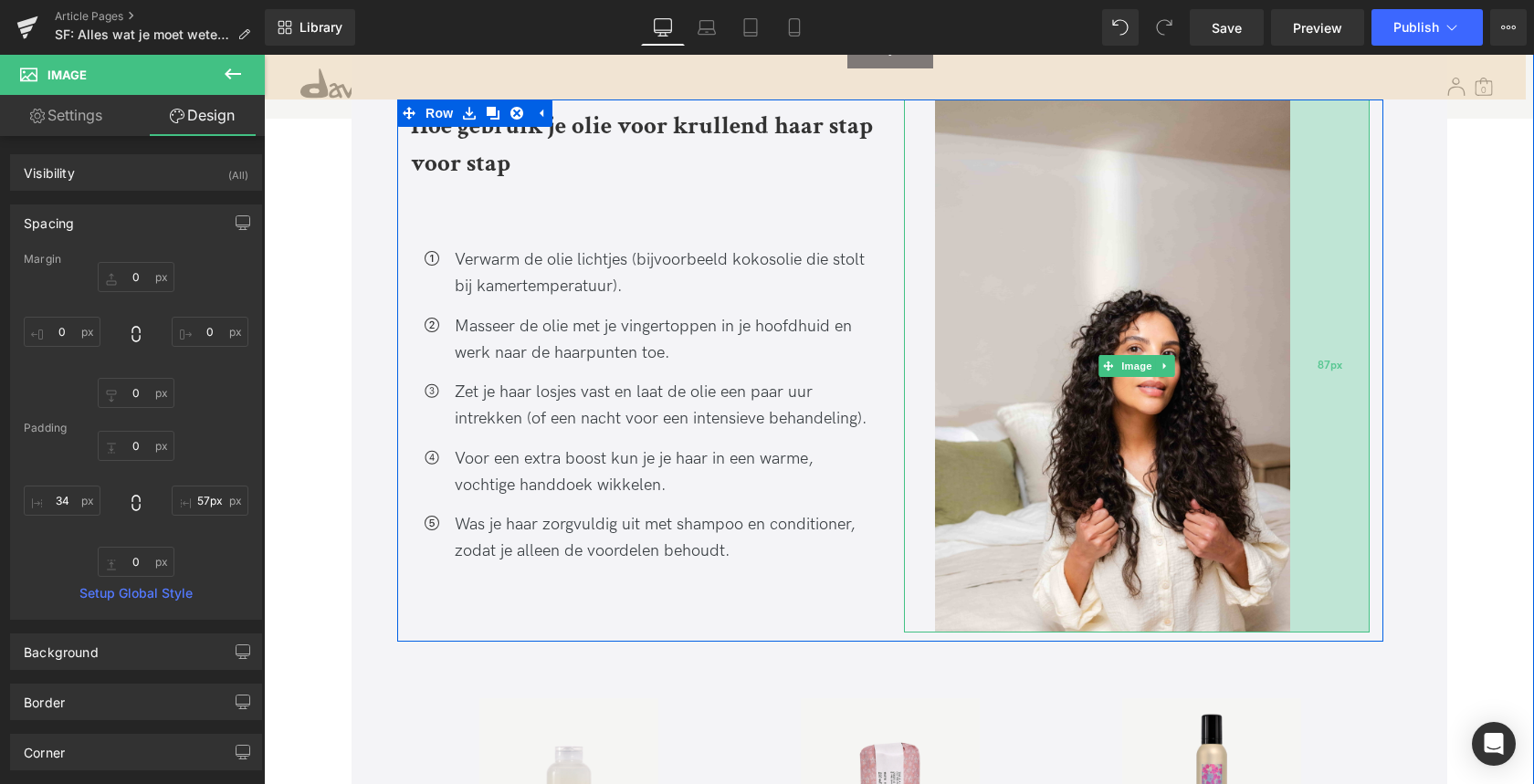
type input "56px"
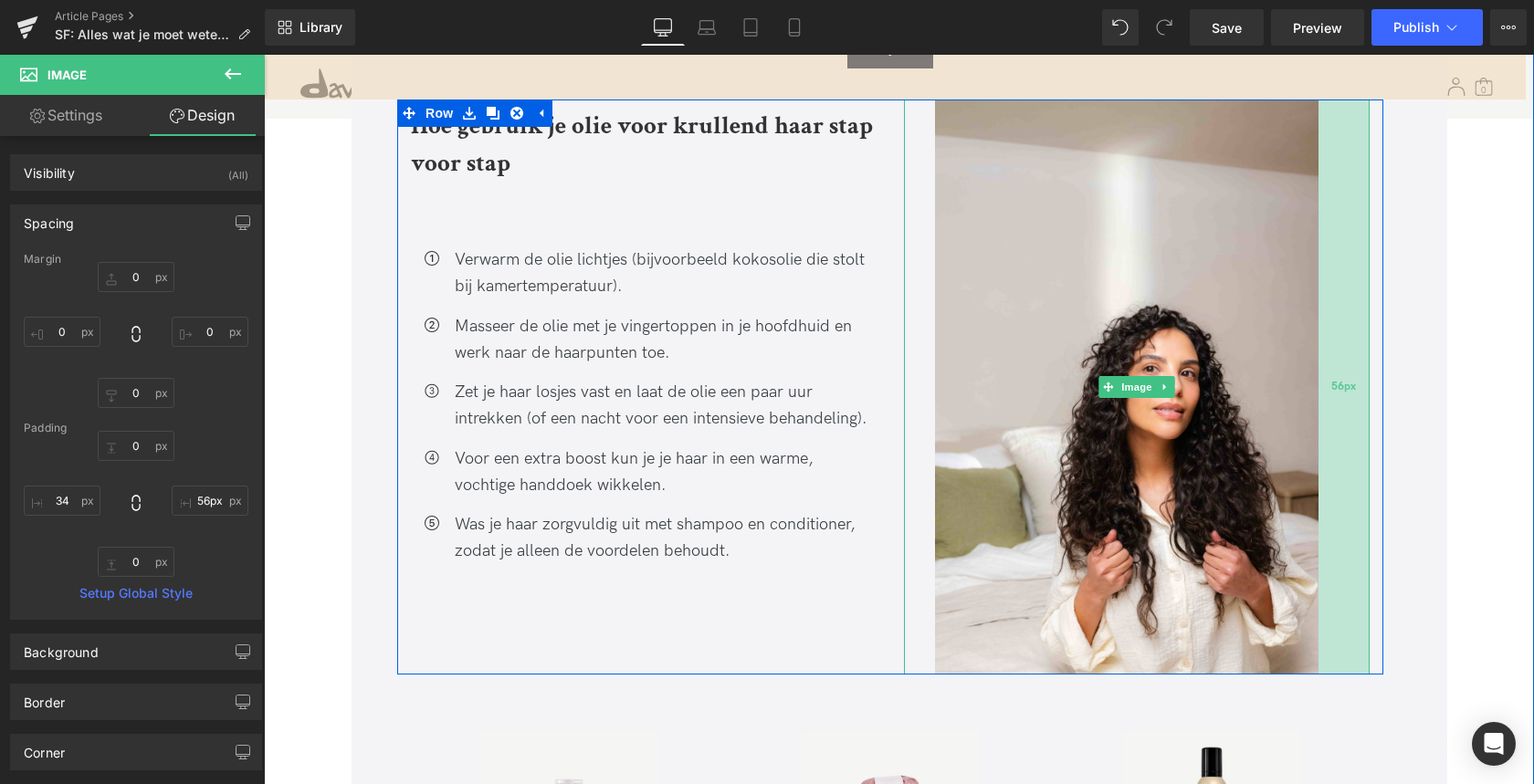
drag, startPoint x: 1325, startPoint y: 416, endPoint x: 1354, endPoint y: 415, distance: 29.0
click at [1354, 415] on div "56px" at bounding box center [1344, 386] width 51 height 574
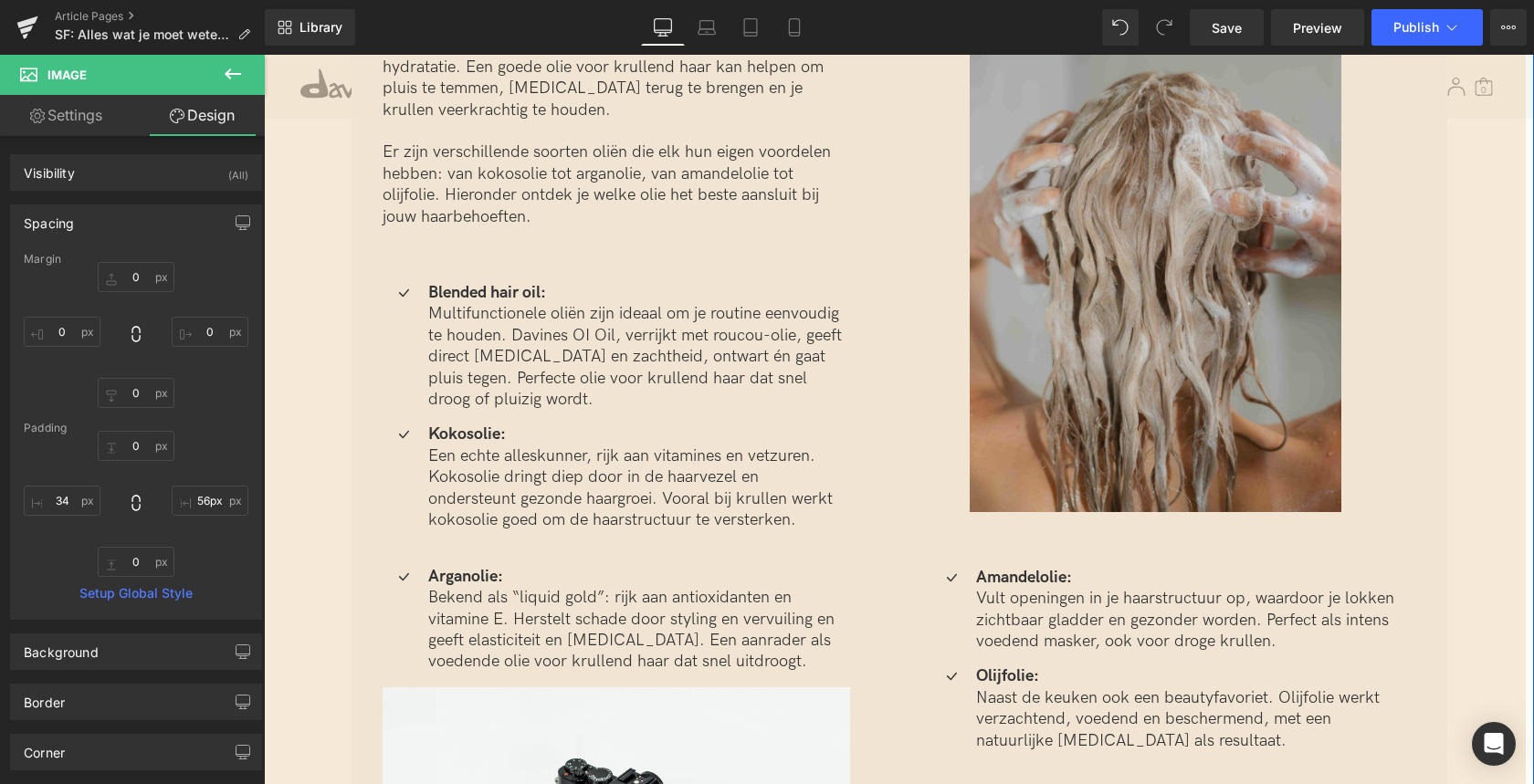
scroll to position [3184, 0]
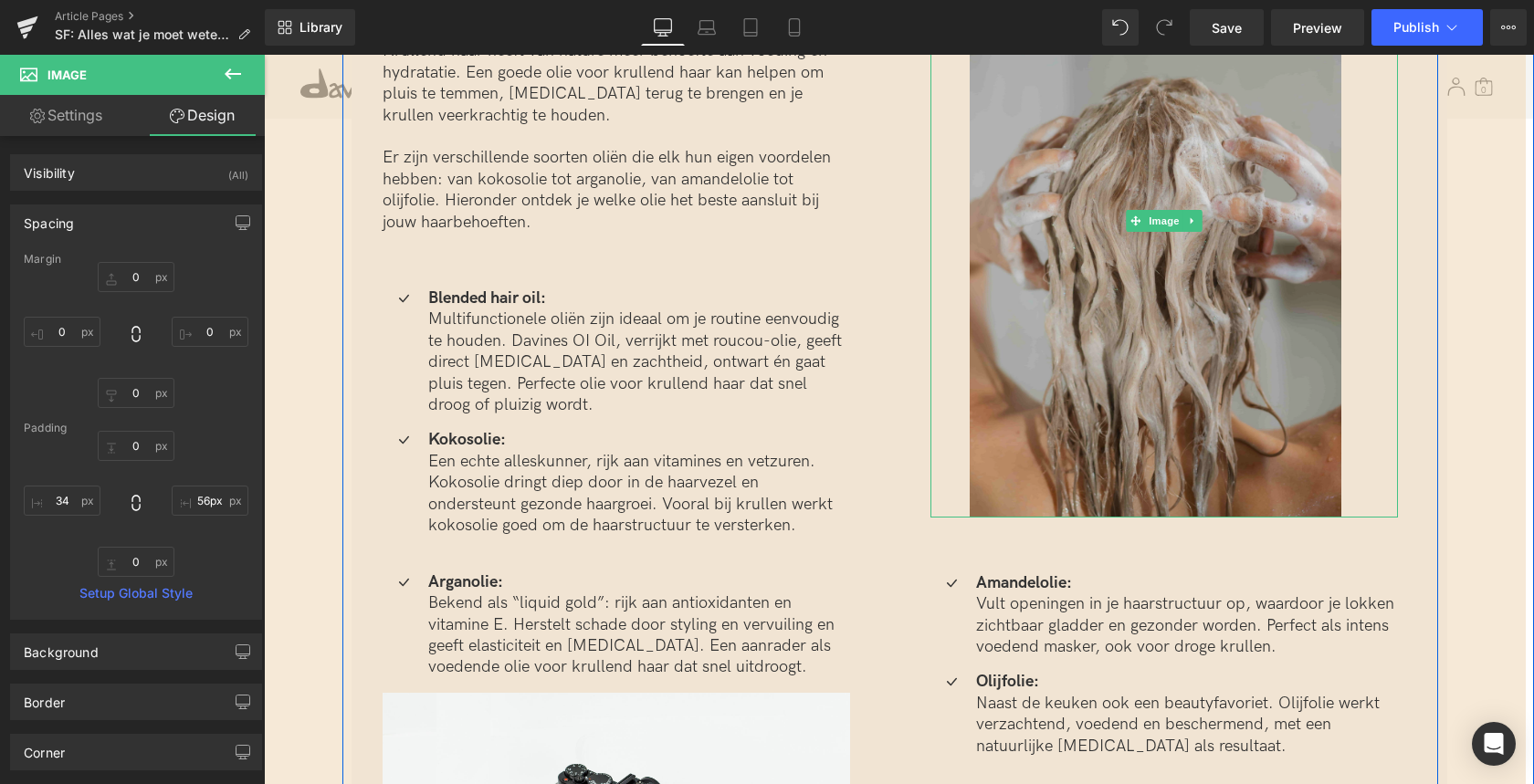
click at [1197, 400] on img at bounding box center [1164, 220] width 468 height 594
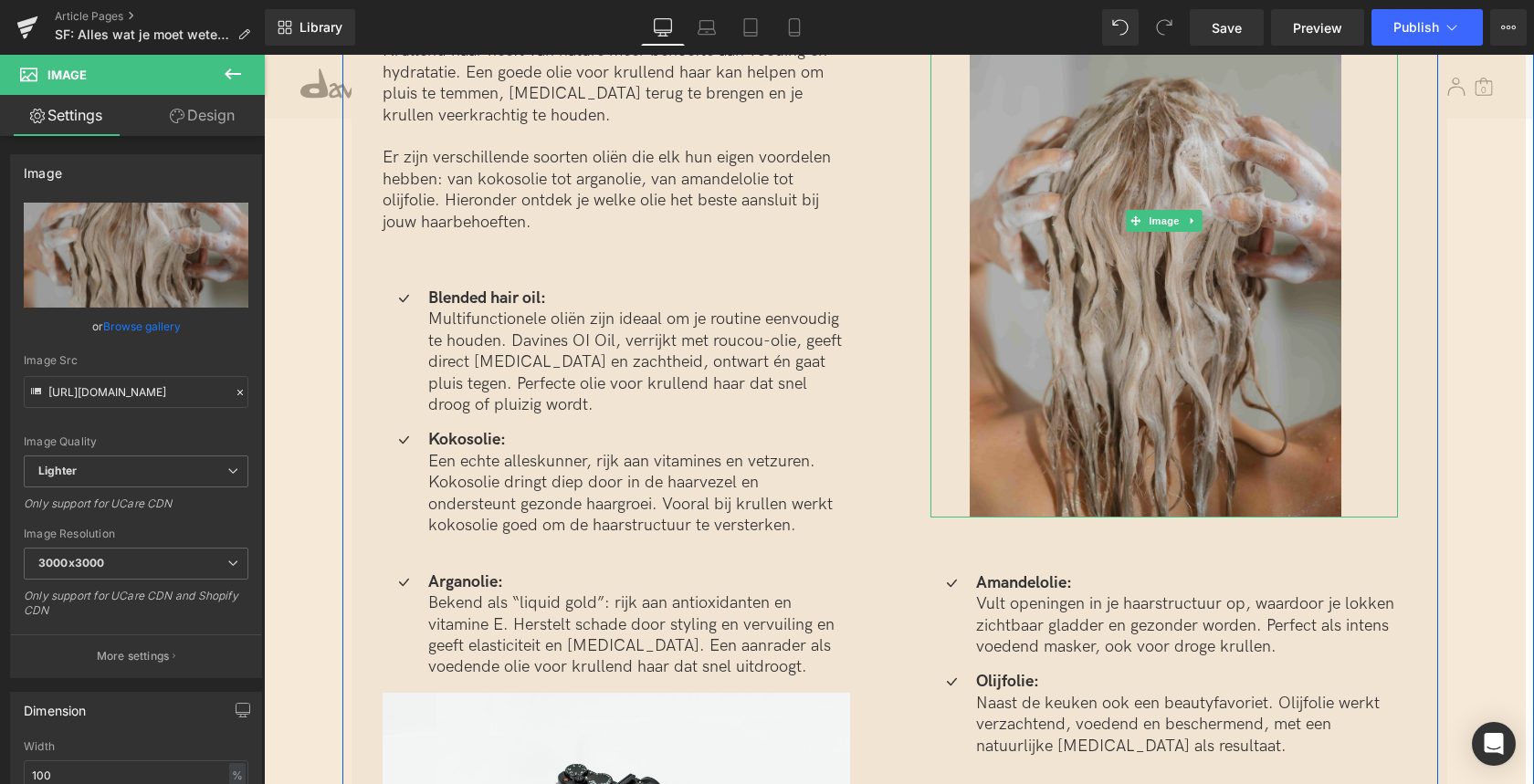
click at [1366, 418] on img at bounding box center [1164, 220] width 468 height 594
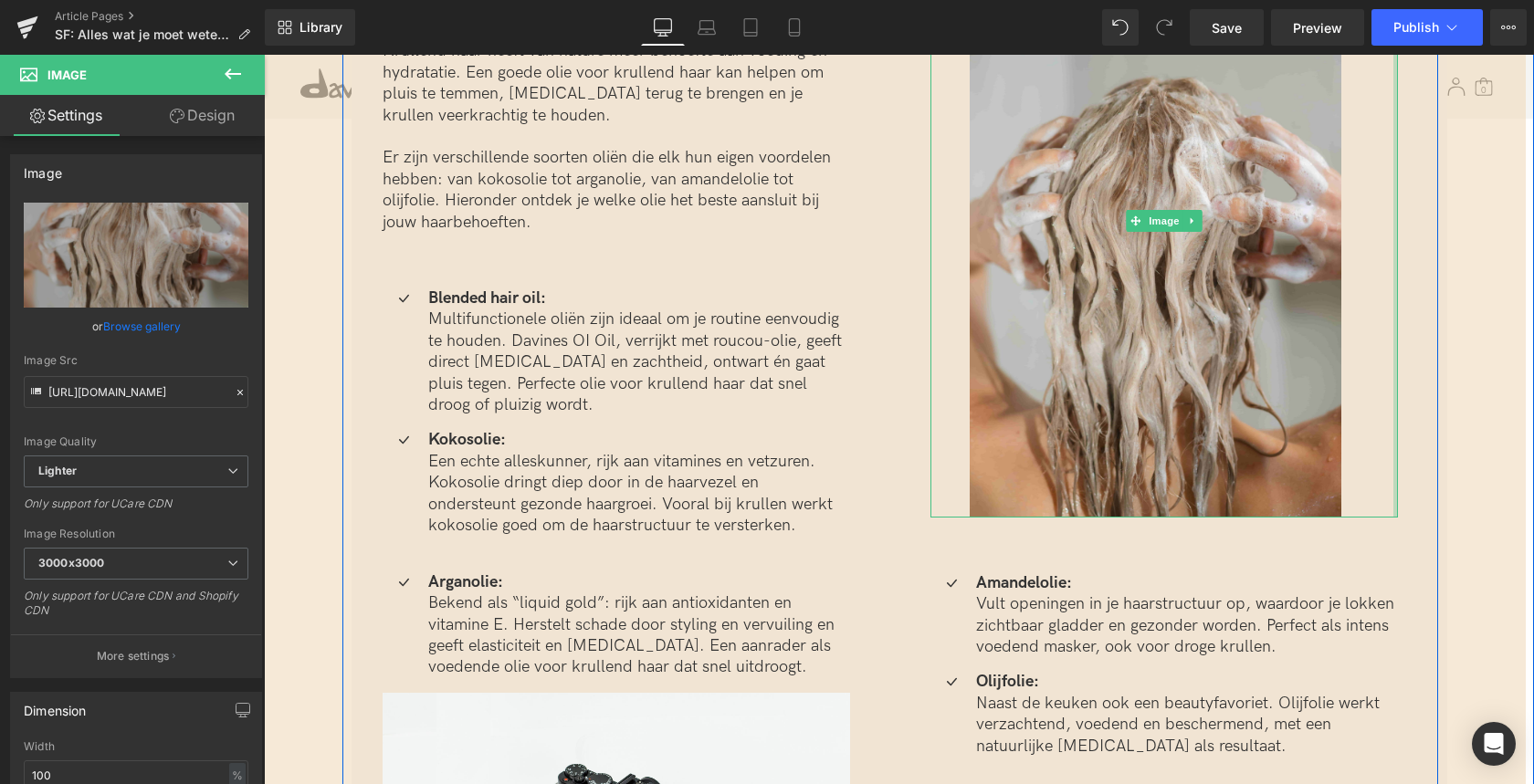
click at [1393, 414] on div at bounding box center [1395, 220] width 5 height 594
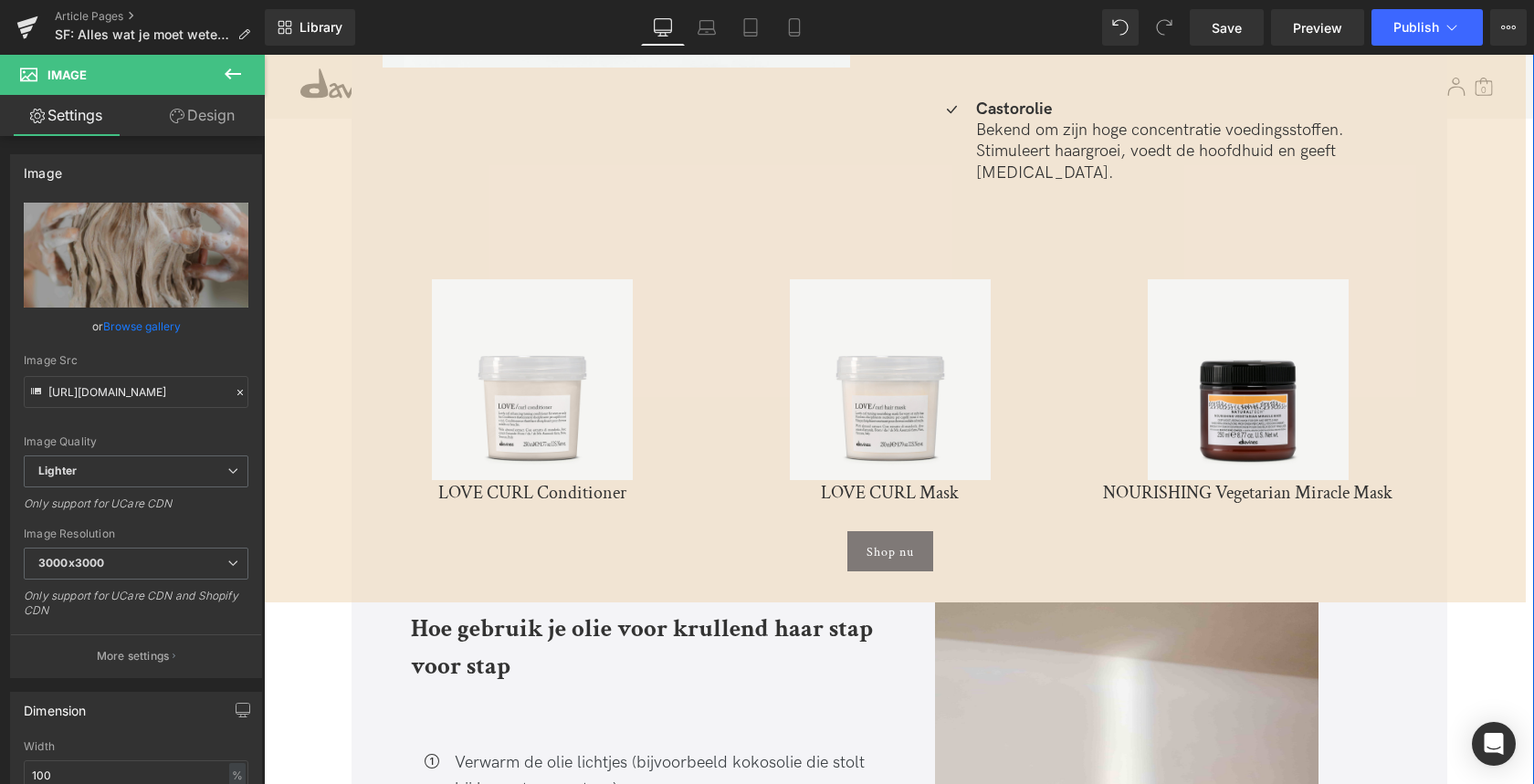
scroll to position [4367, 0]
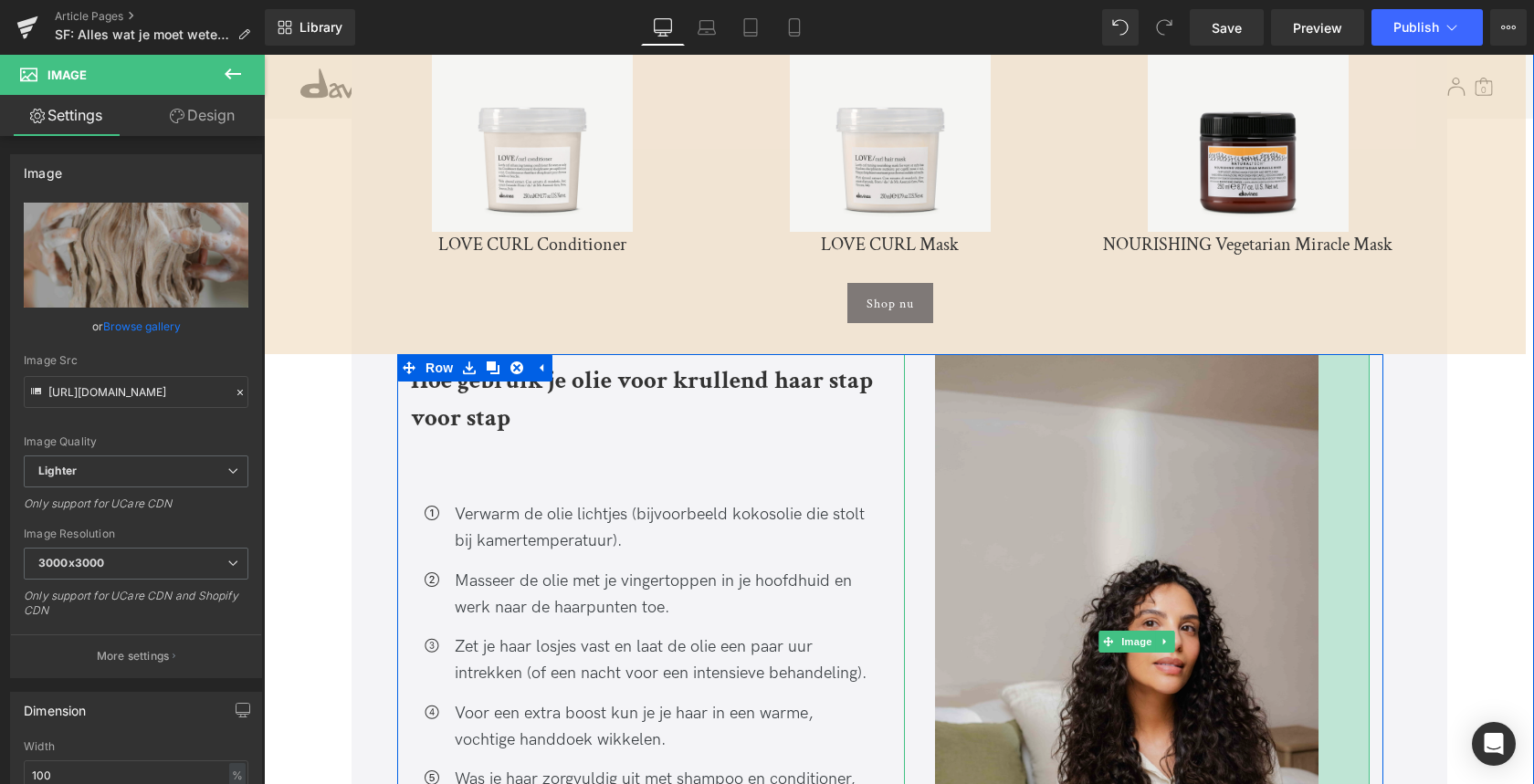
click at [1346, 480] on div "Image 34px 56px" at bounding box center [1137, 641] width 466 height 574
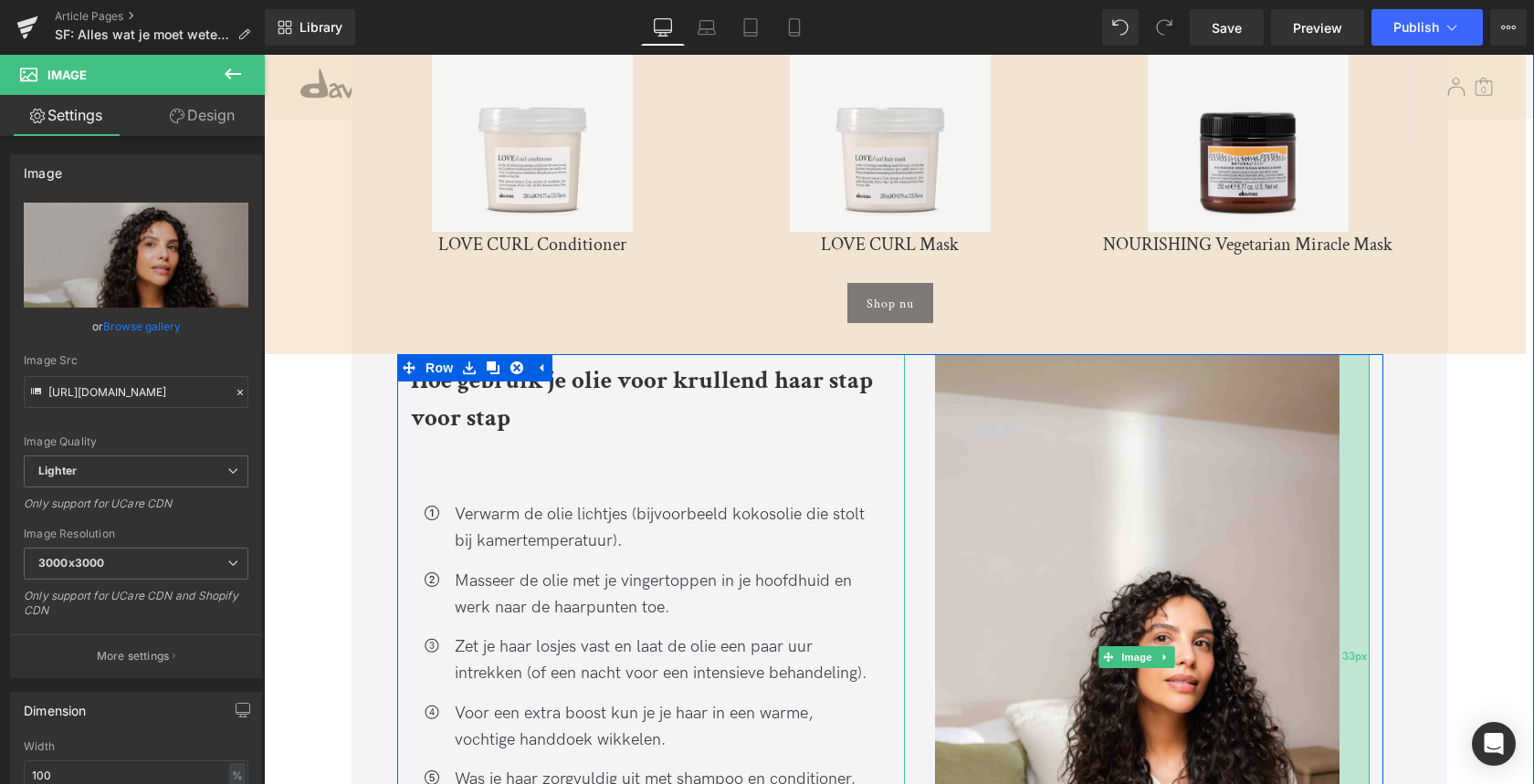
drag, startPoint x: 1327, startPoint y: 493, endPoint x: 1348, endPoint y: 491, distance: 21.1
click at [1348, 491] on div "33px" at bounding box center [1353, 658] width 30 height 606
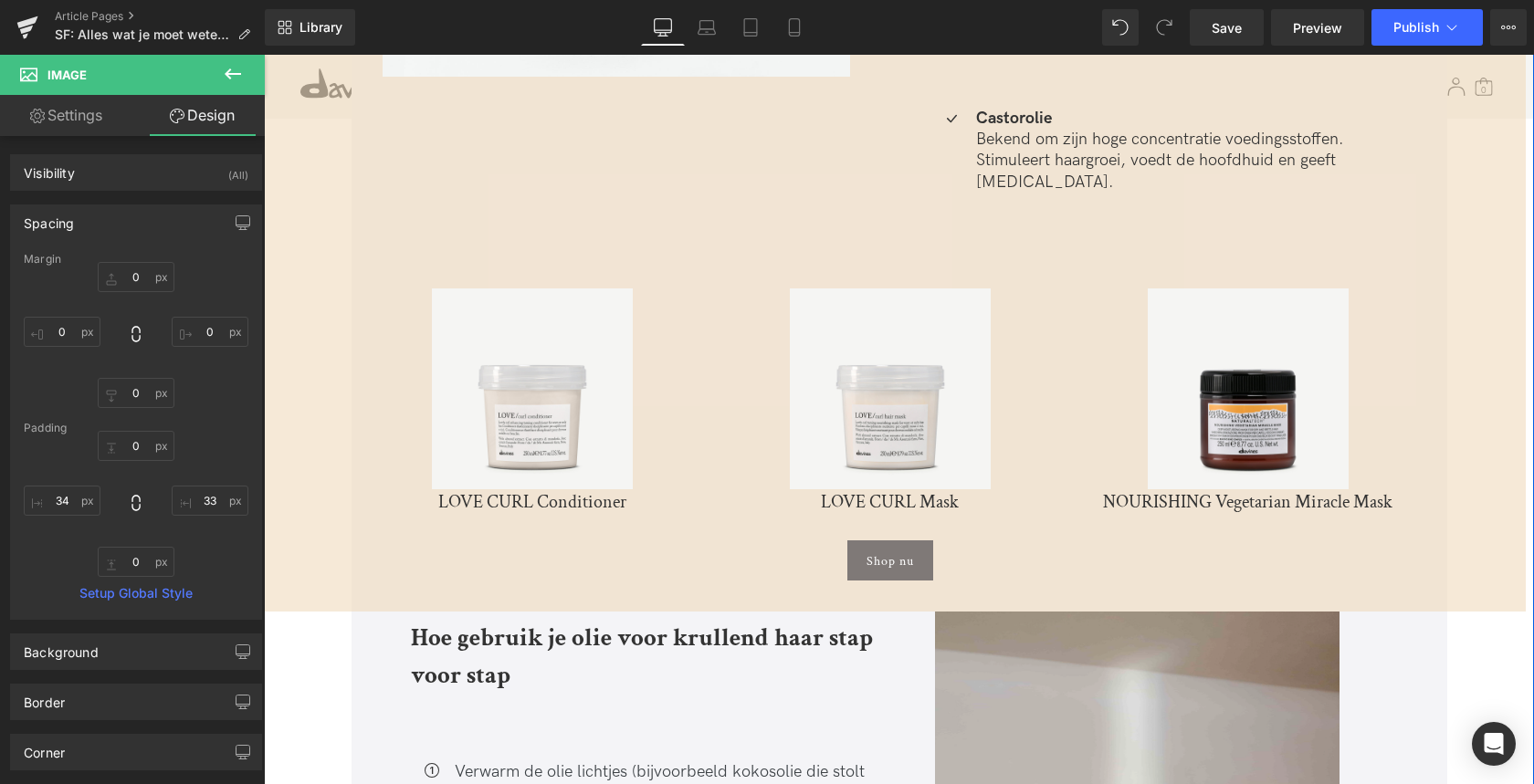
scroll to position [4108, 0]
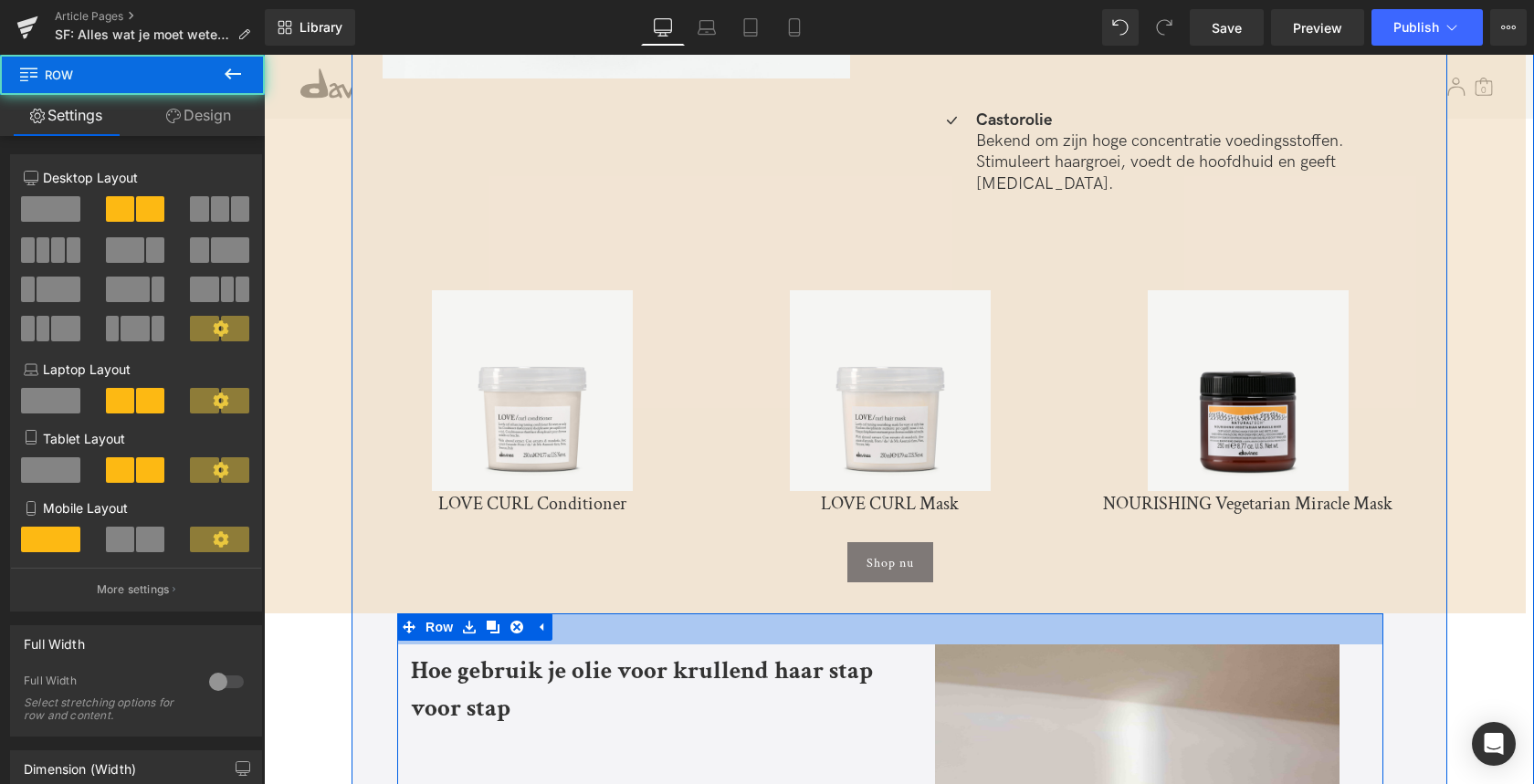
drag, startPoint x: 825, startPoint y: 591, endPoint x: 824, endPoint y: 623, distance: 32.0
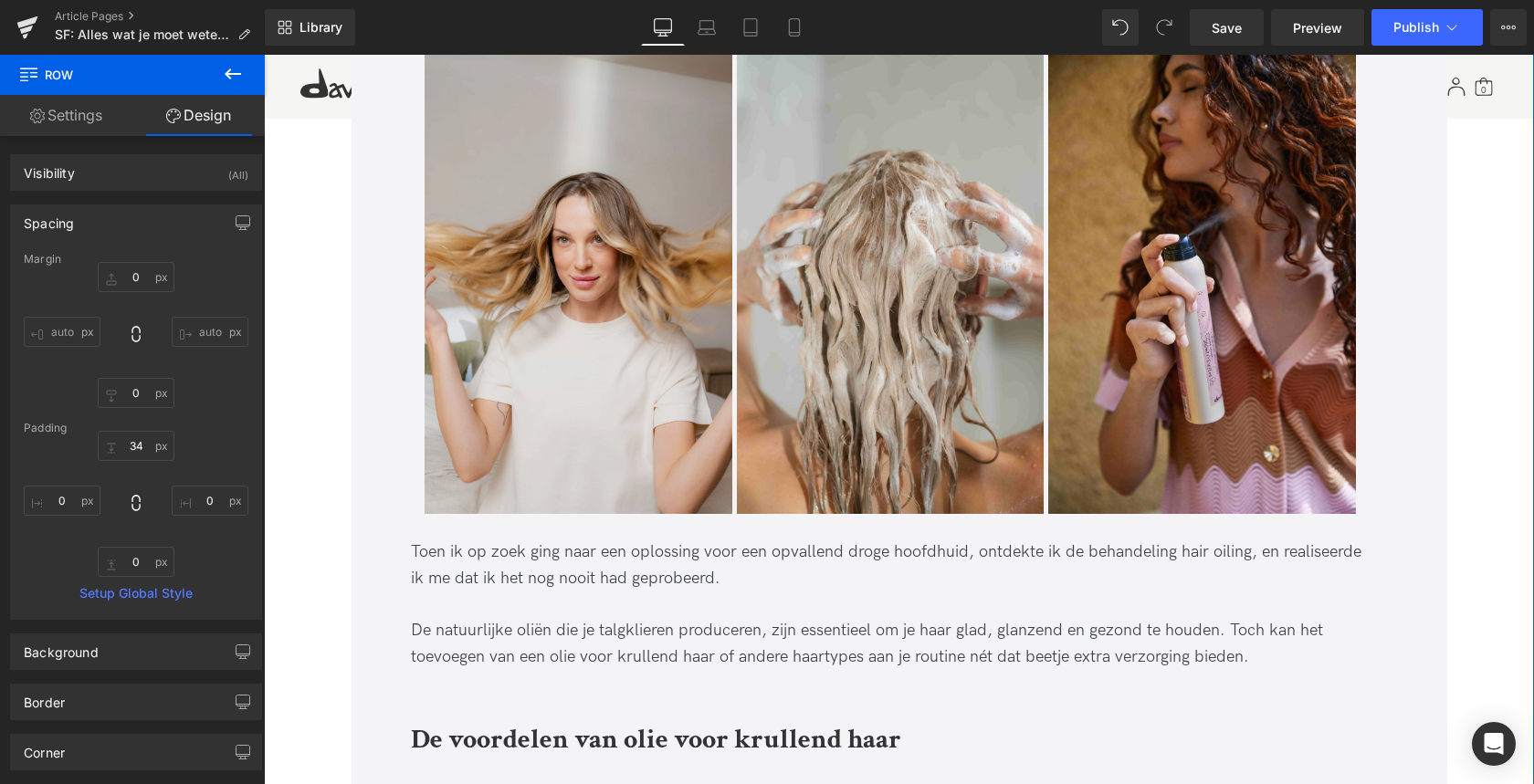
scroll to position [1433, 0]
click at [644, 363] on img at bounding box center [578, 281] width 307 height 461
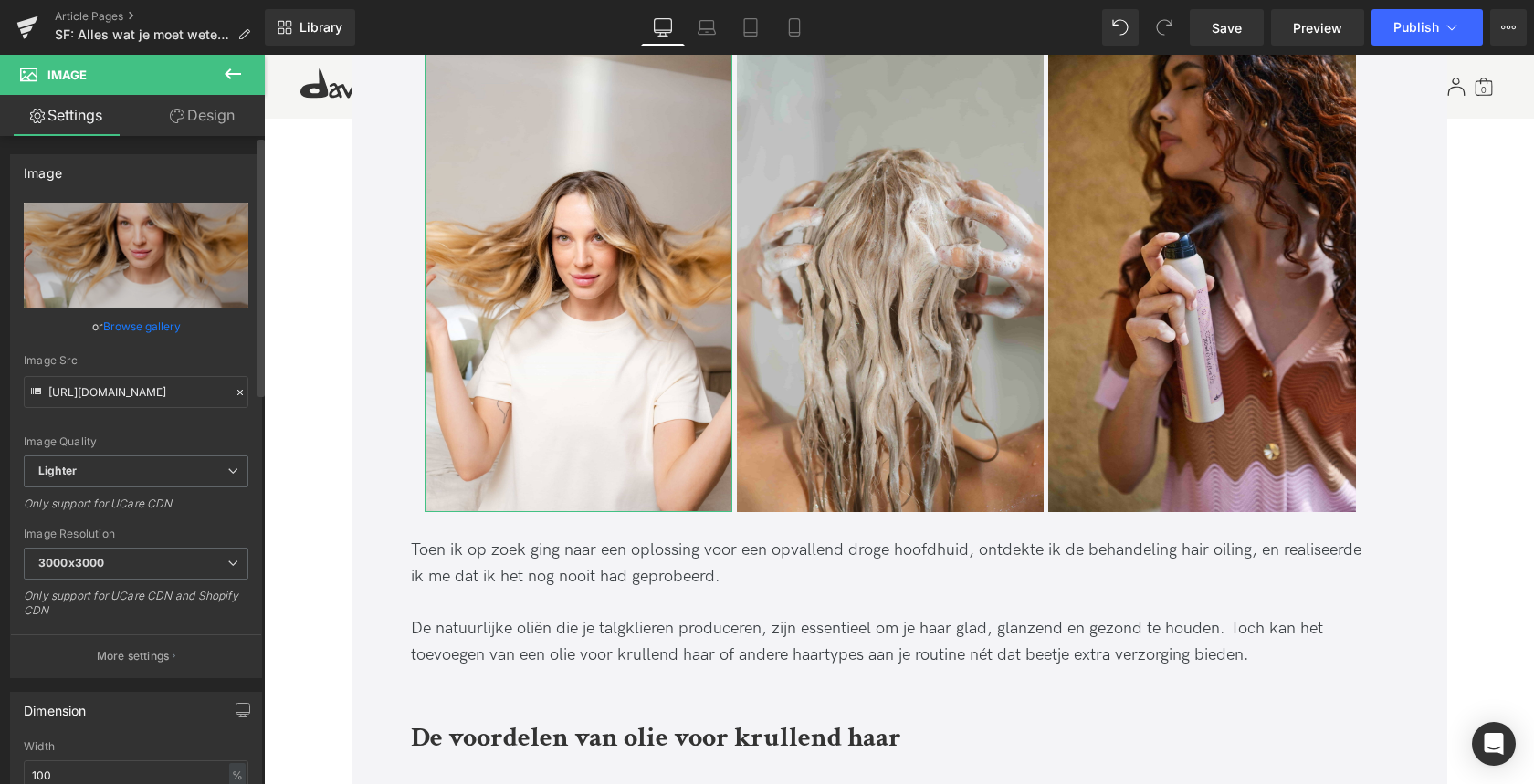
click at [136, 323] on link "Browse gallery" at bounding box center [142, 325] width 77 height 32
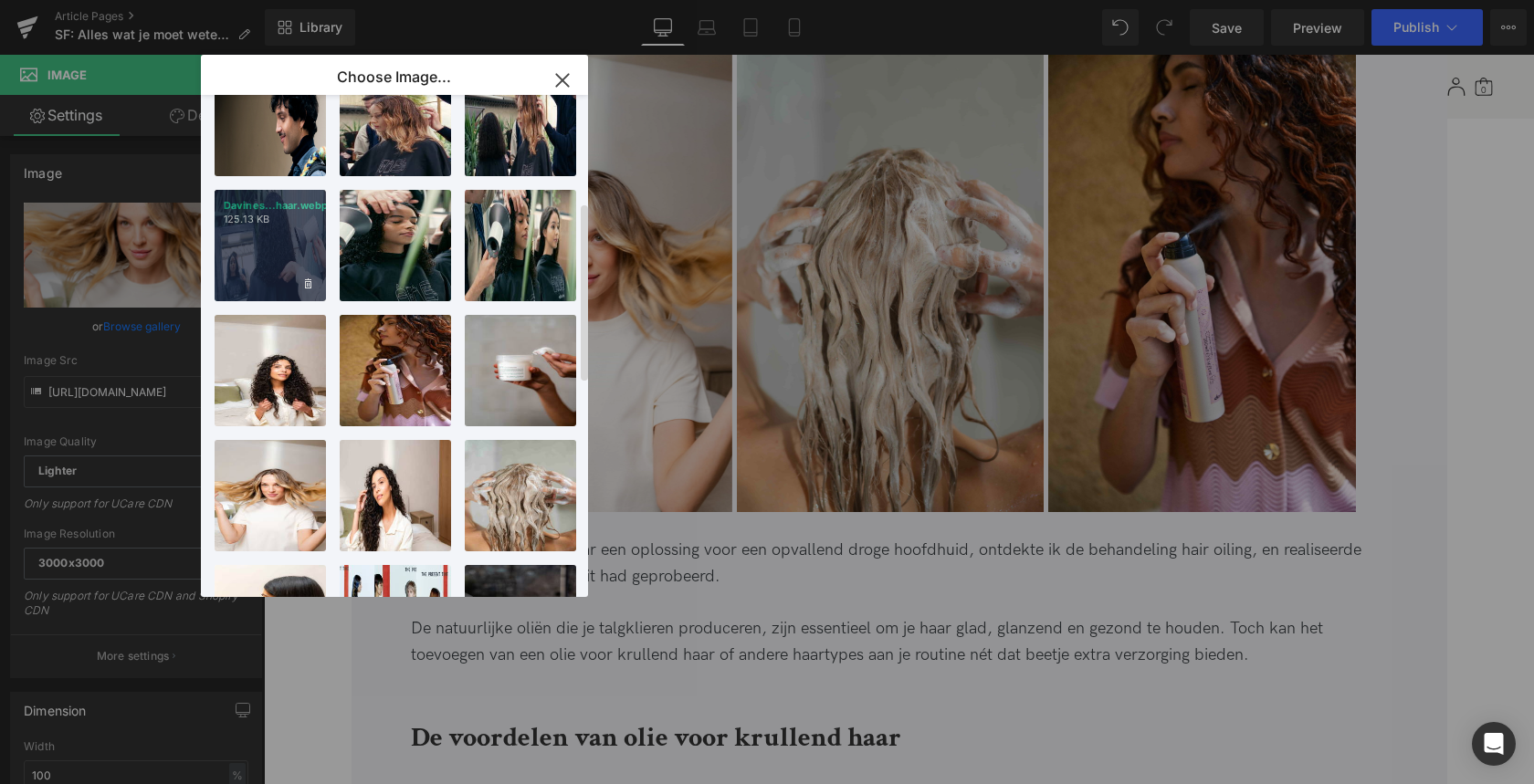
scroll to position [299, 0]
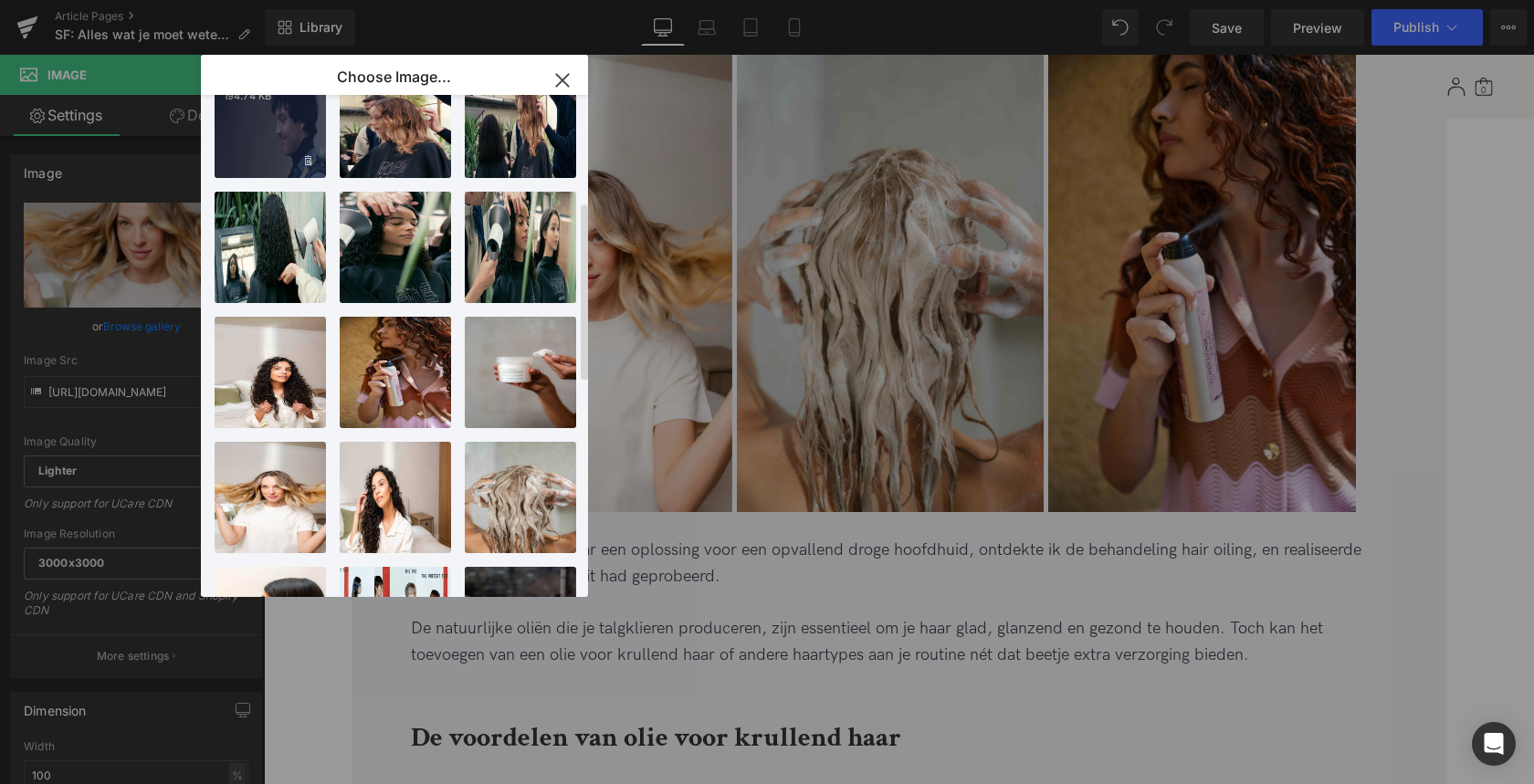
click at [282, 144] on div "Davines...haar.webp 194.74 KB" at bounding box center [270, 122] width 111 height 111
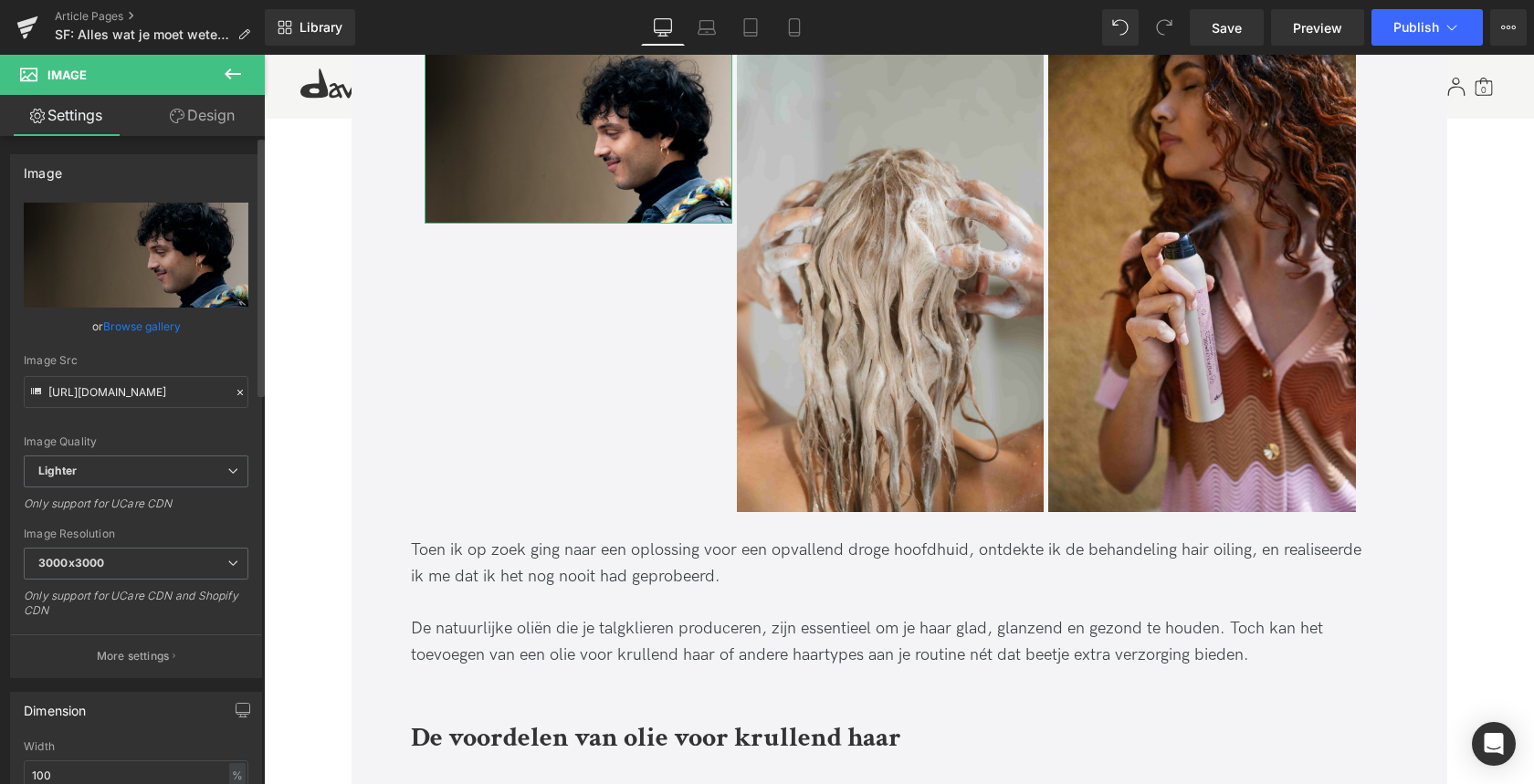
click at [146, 323] on link "Browse gallery" at bounding box center [142, 325] width 77 height 32
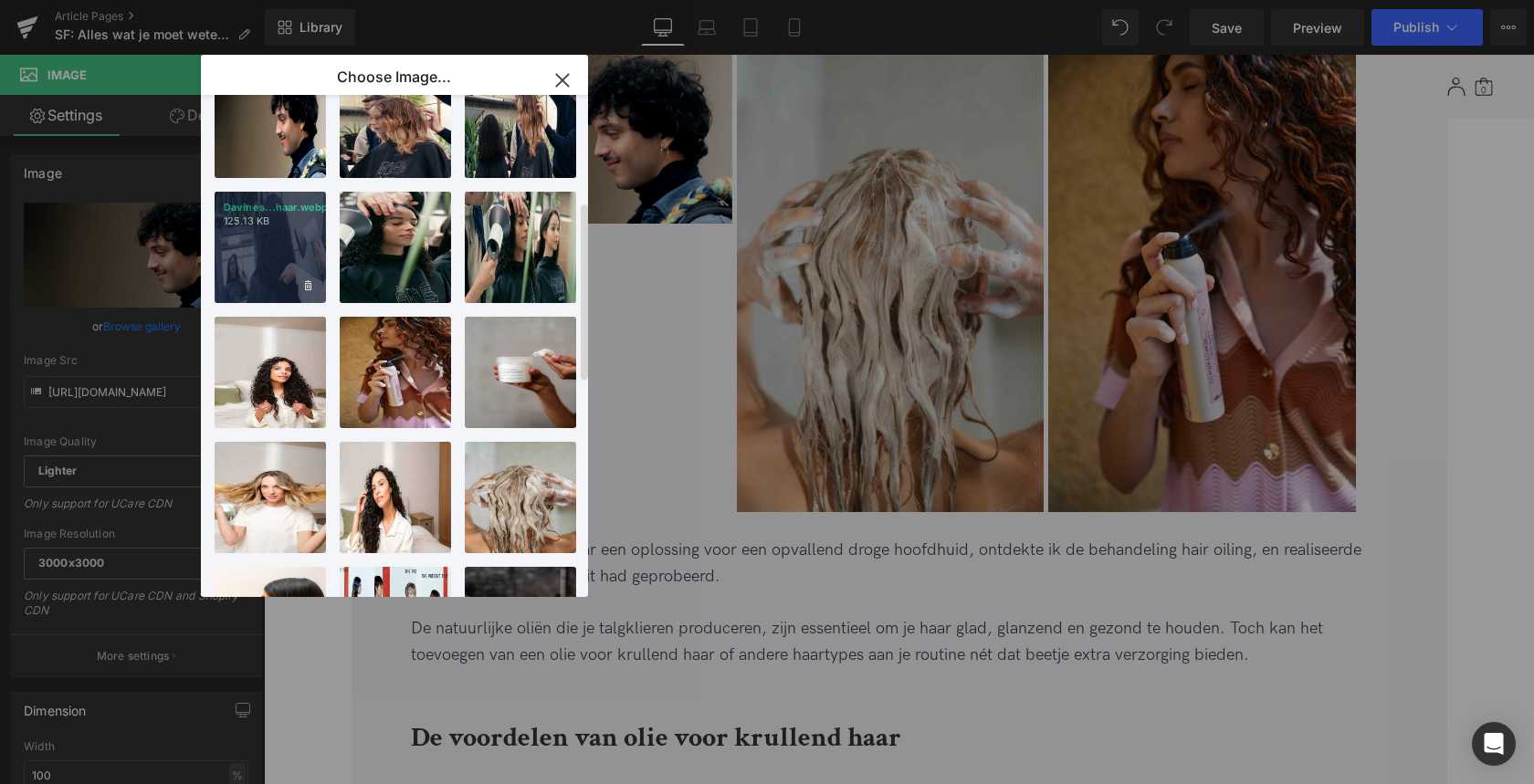
click at [282, 252] on div "Davines...haar.webp 125.13 KB" at bounding box center [270, 246] width 111 height 111
type input "https://ucarecdn.com/d67d8664-c1b3-49fd-a683-27020460528f/-/format/auto/-/previ…"
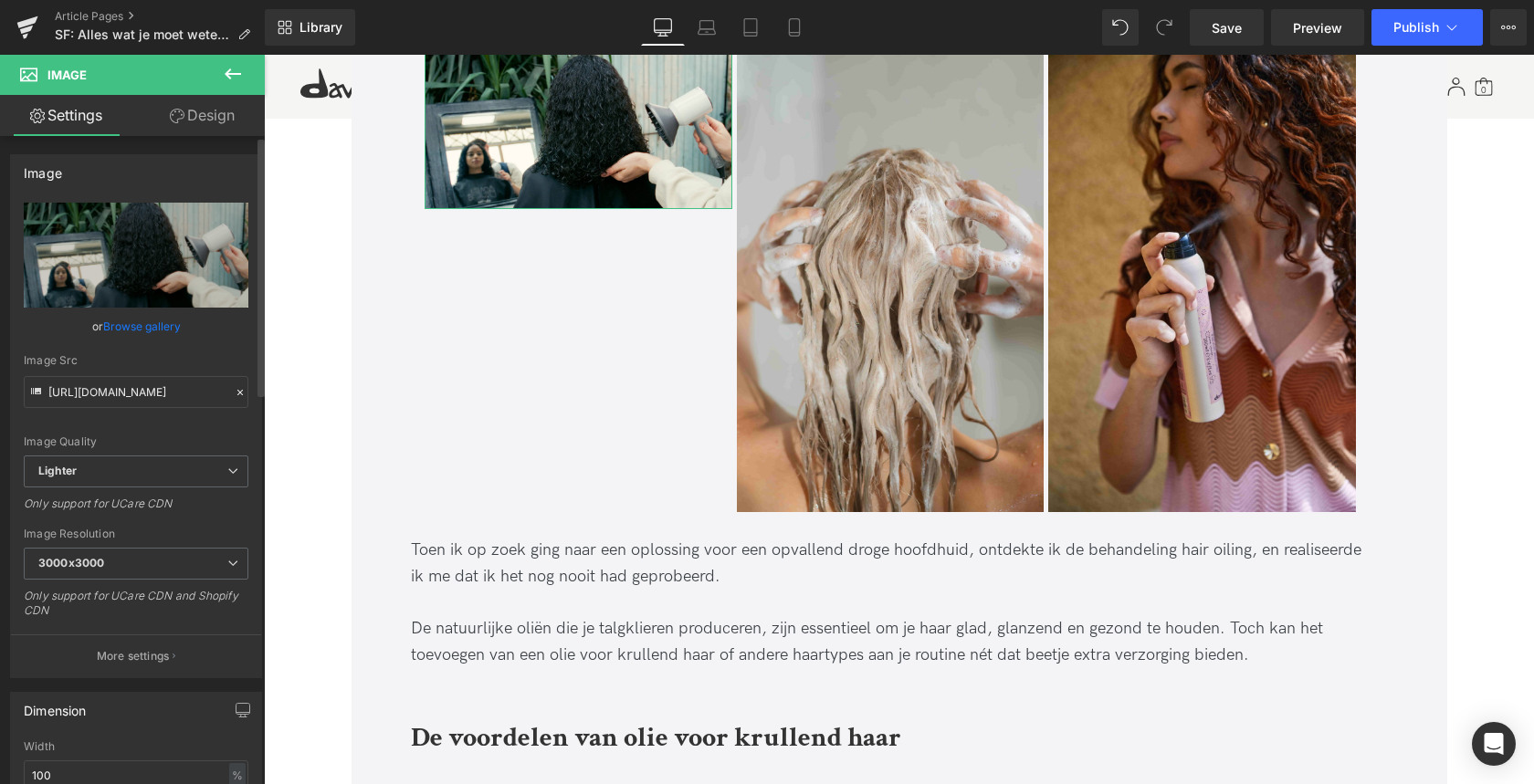
click at [145, 322] on link "Browse gallery" at bounding box center [142, 325] width 77 height 32
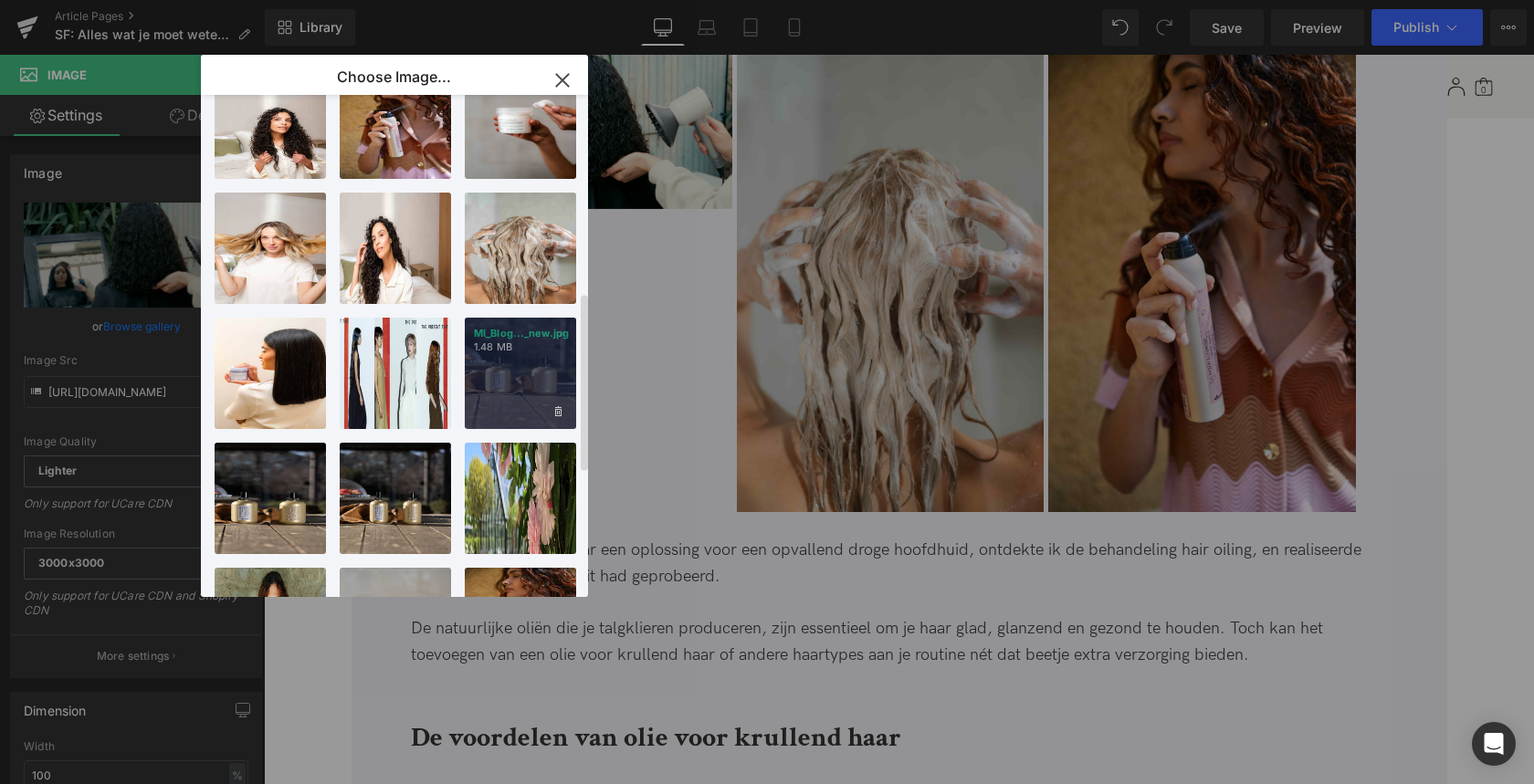
scroll to position [555, 0]
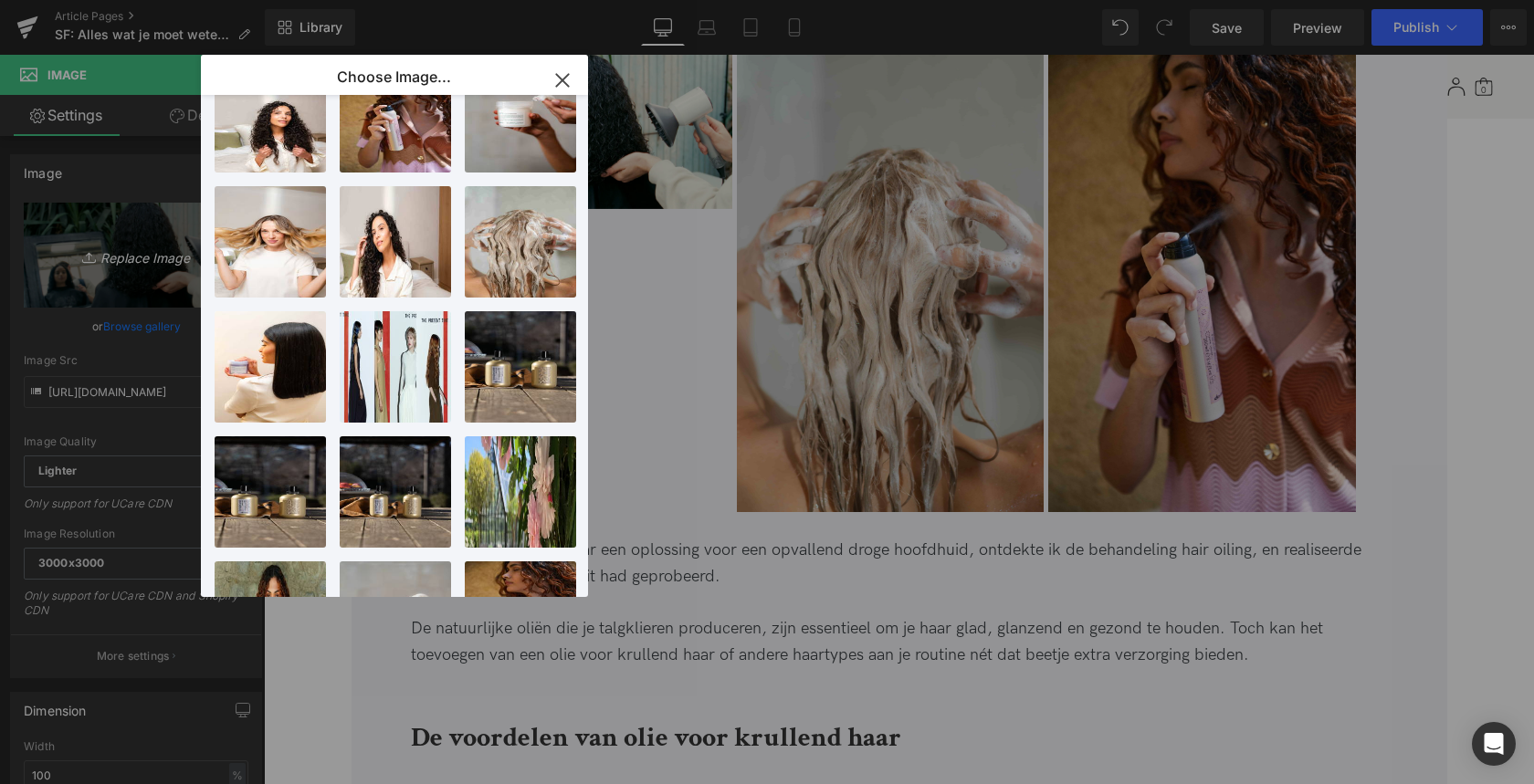
click at [95, 0] on div "Heading You are previewing how the will restyle your page. You can not edit Ele…" at bounding box center [767, 0] width 1534 height 0
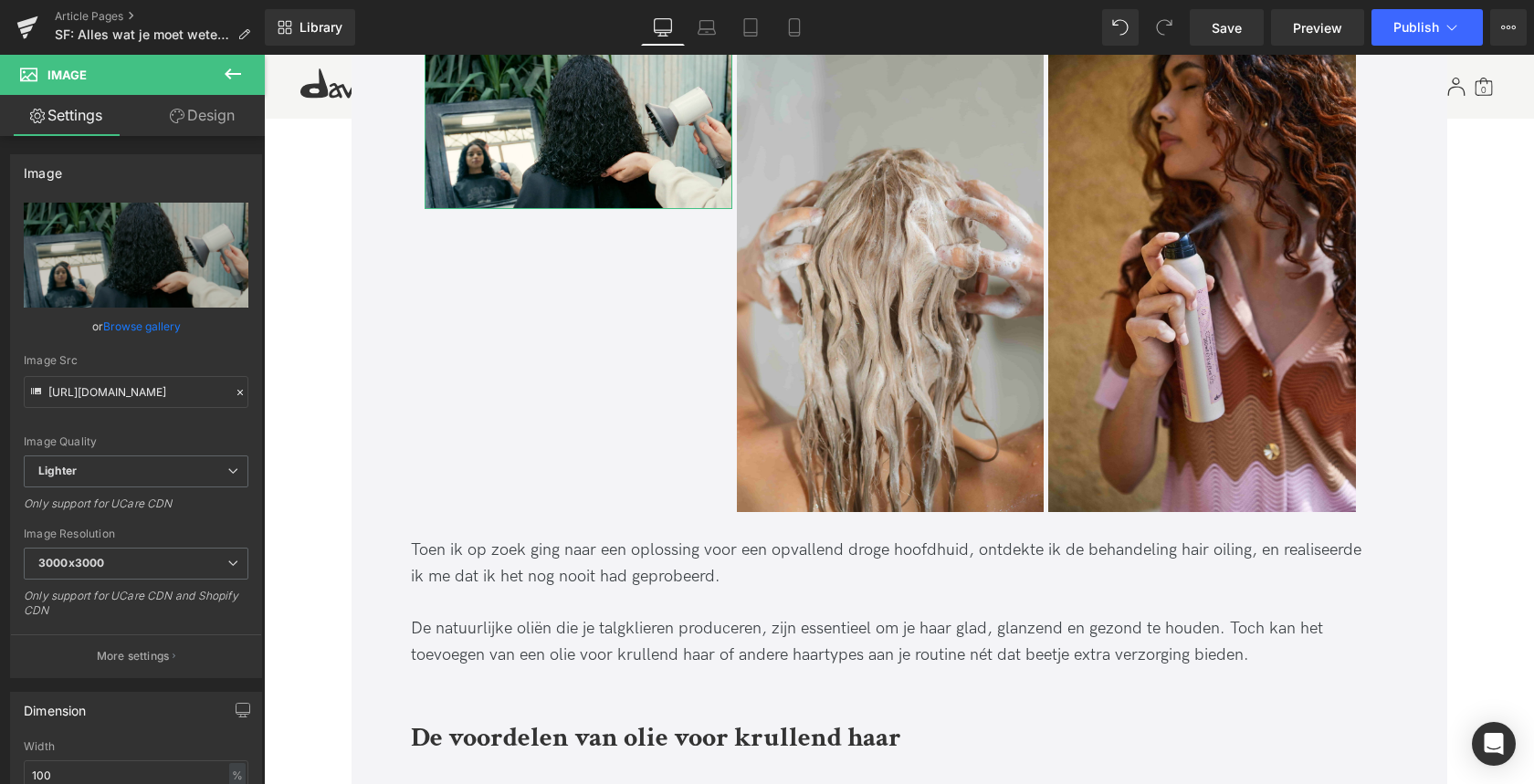
click at [135, 323] on link "Browse gallery" at bounding box center [142, 325] width 77 height 32
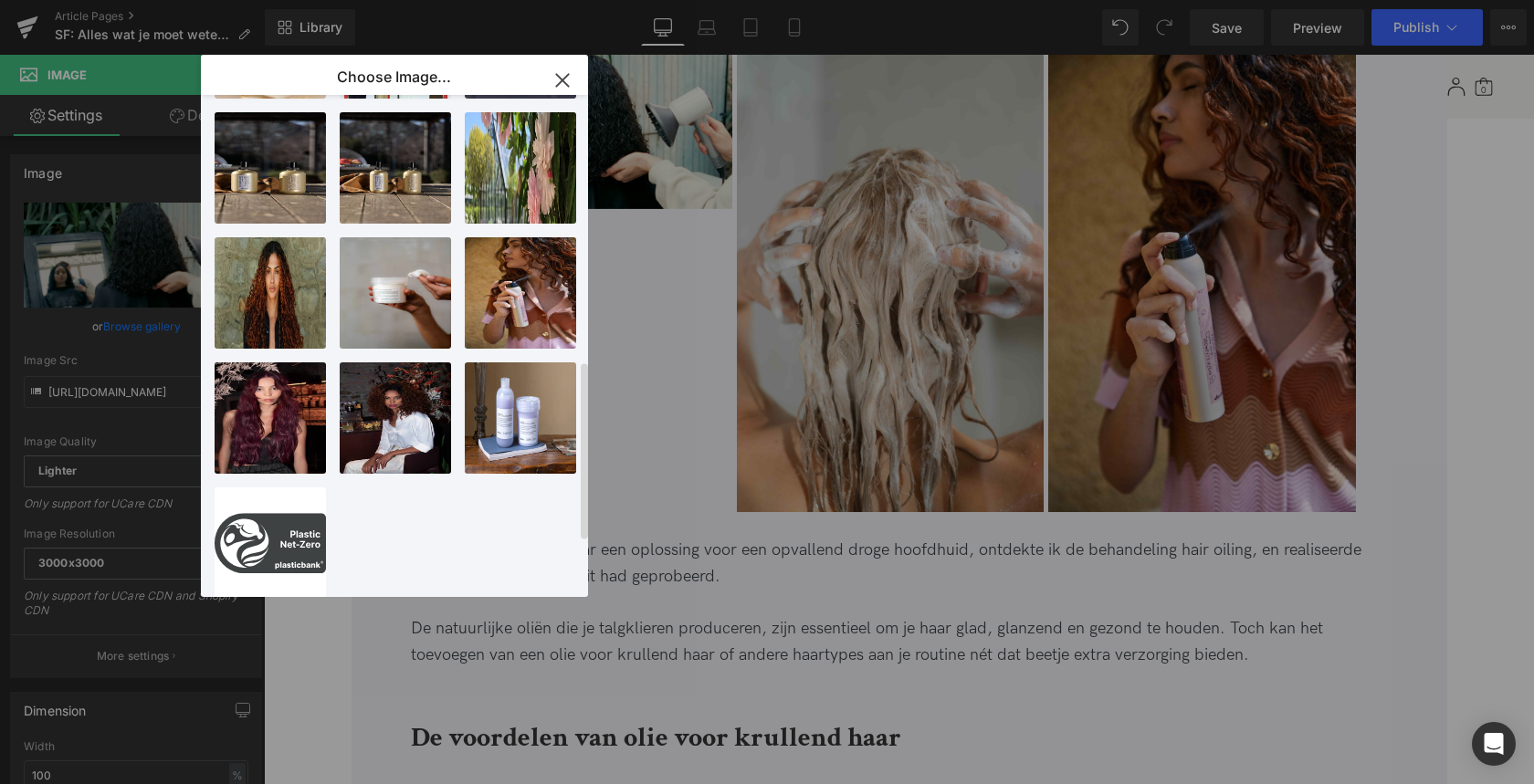
scroll to position [902, 0]
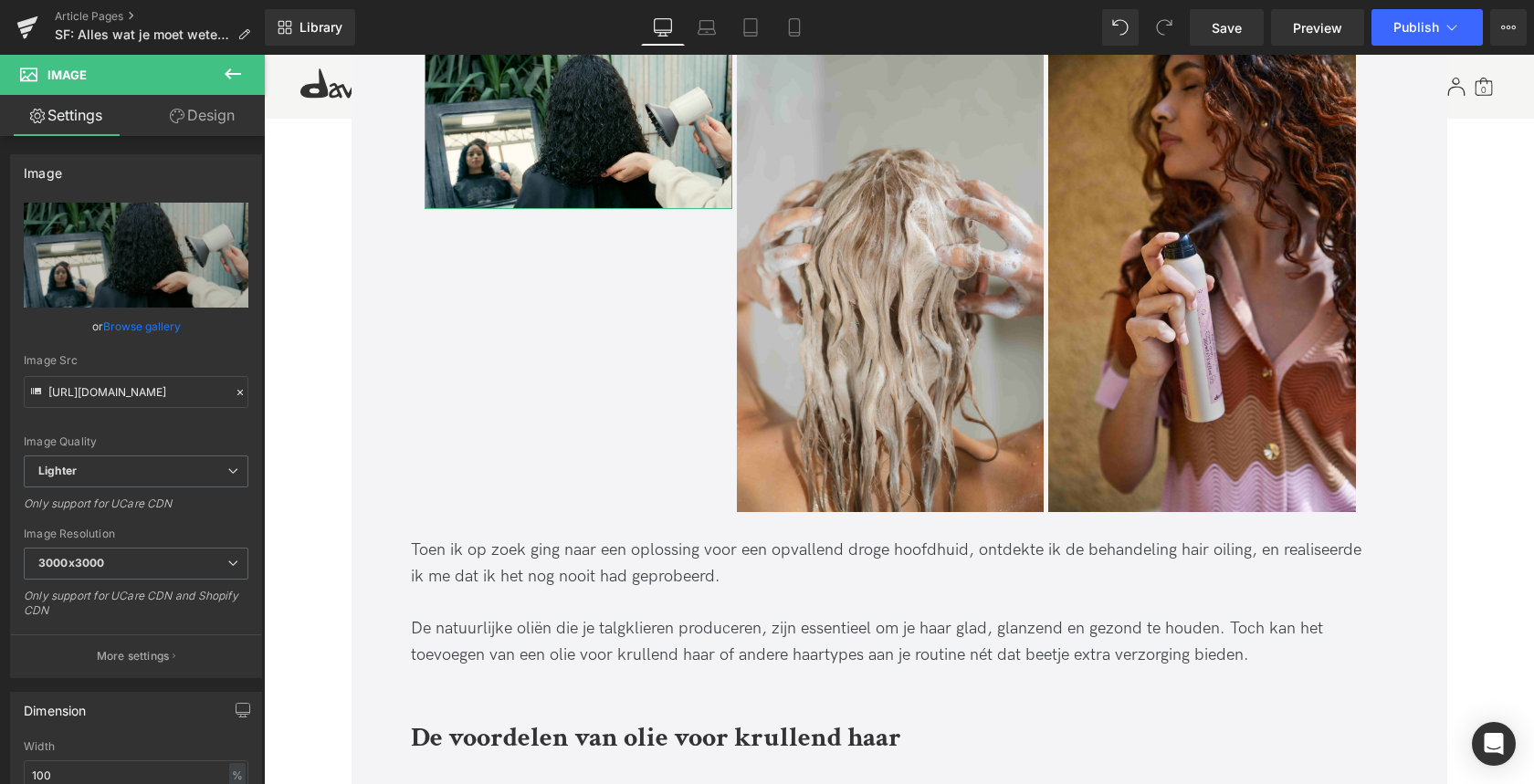
click at [139, 331] on link "Browse gallery" at bounding box center [142, 325] width 77 height 32
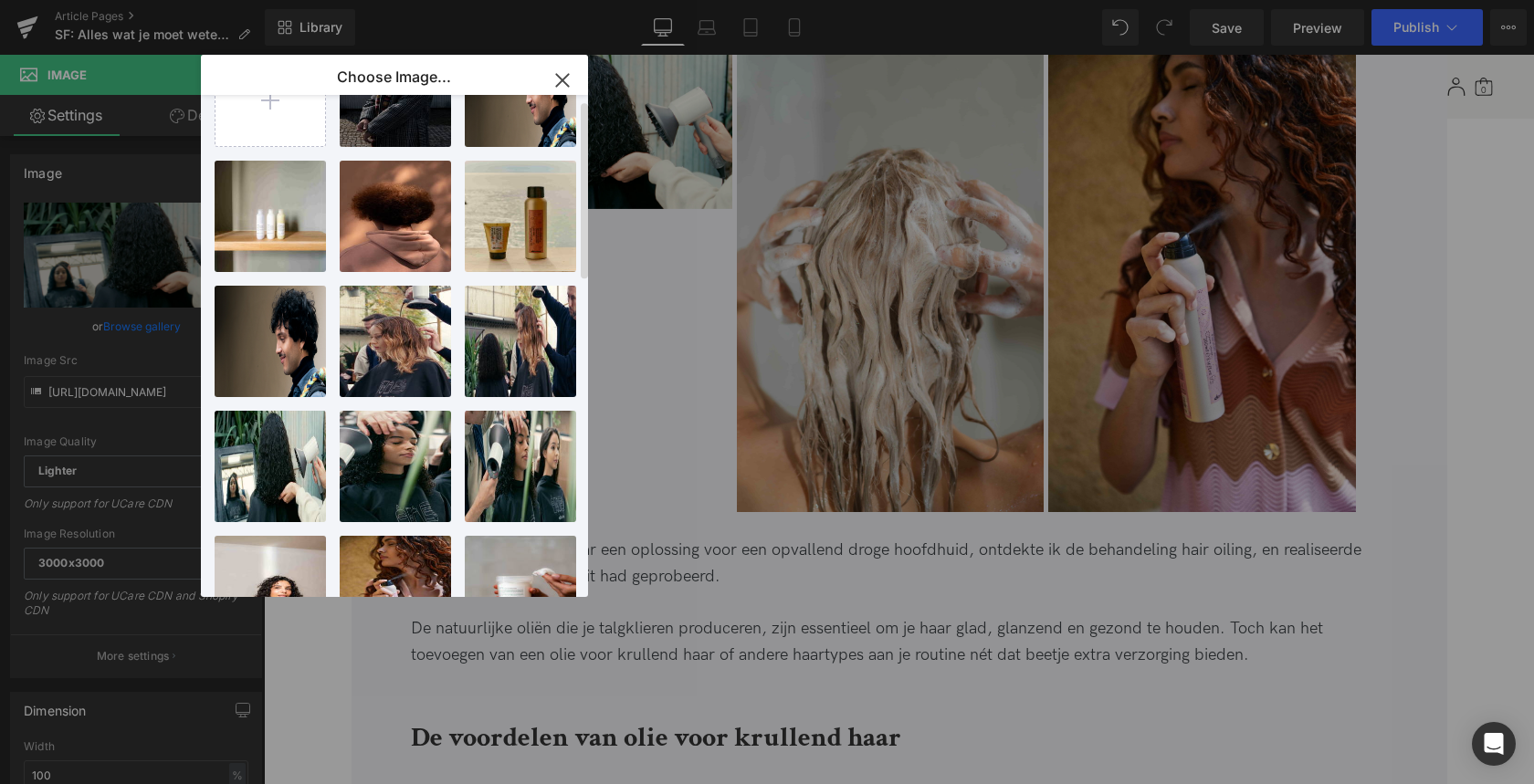
scroll to position [0, 0]
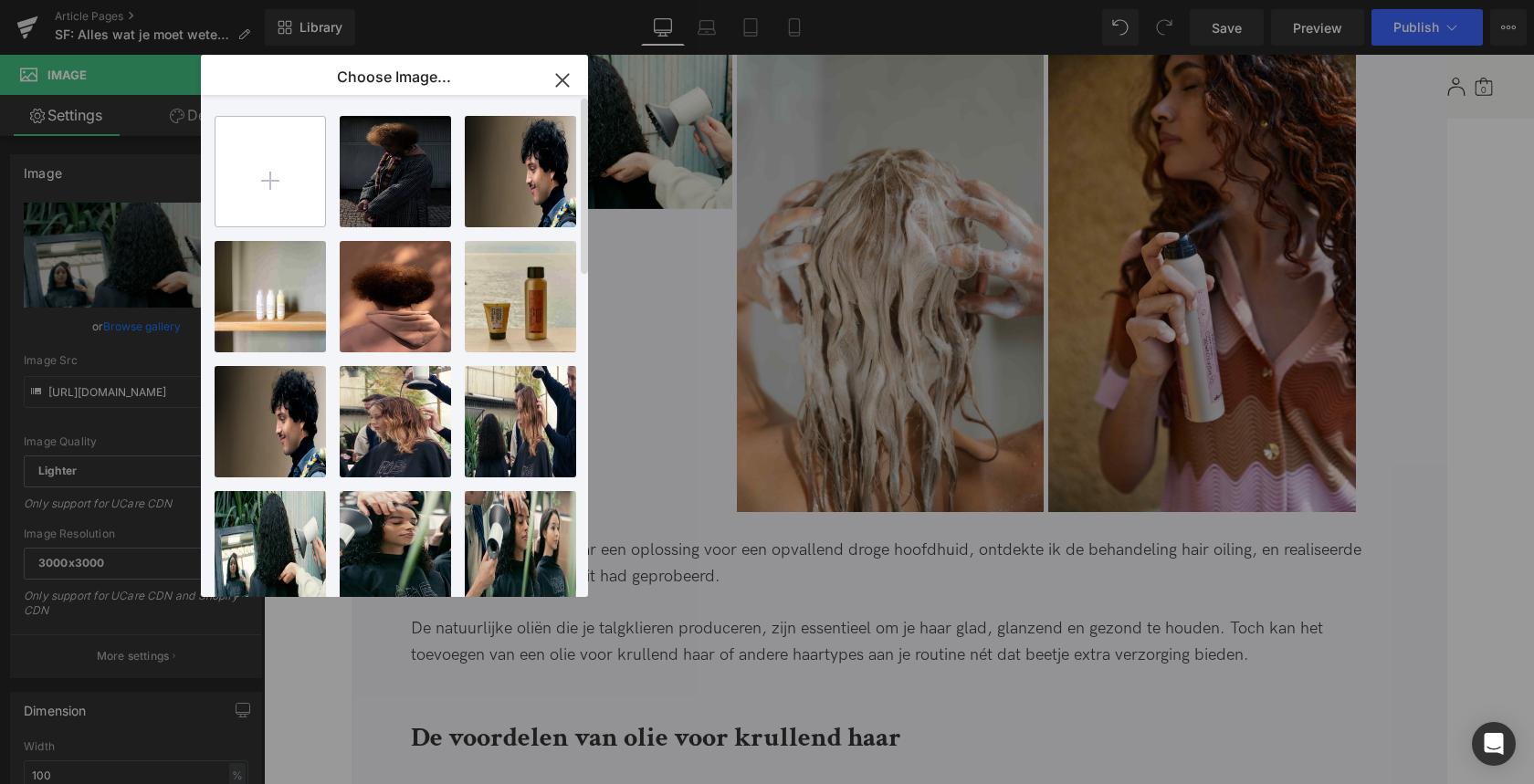
click at [266, 182] on input "file" at bounding box center [270, 171] width 109 height 109
type input "C:\fakepath\Davines Oi oil.webp"
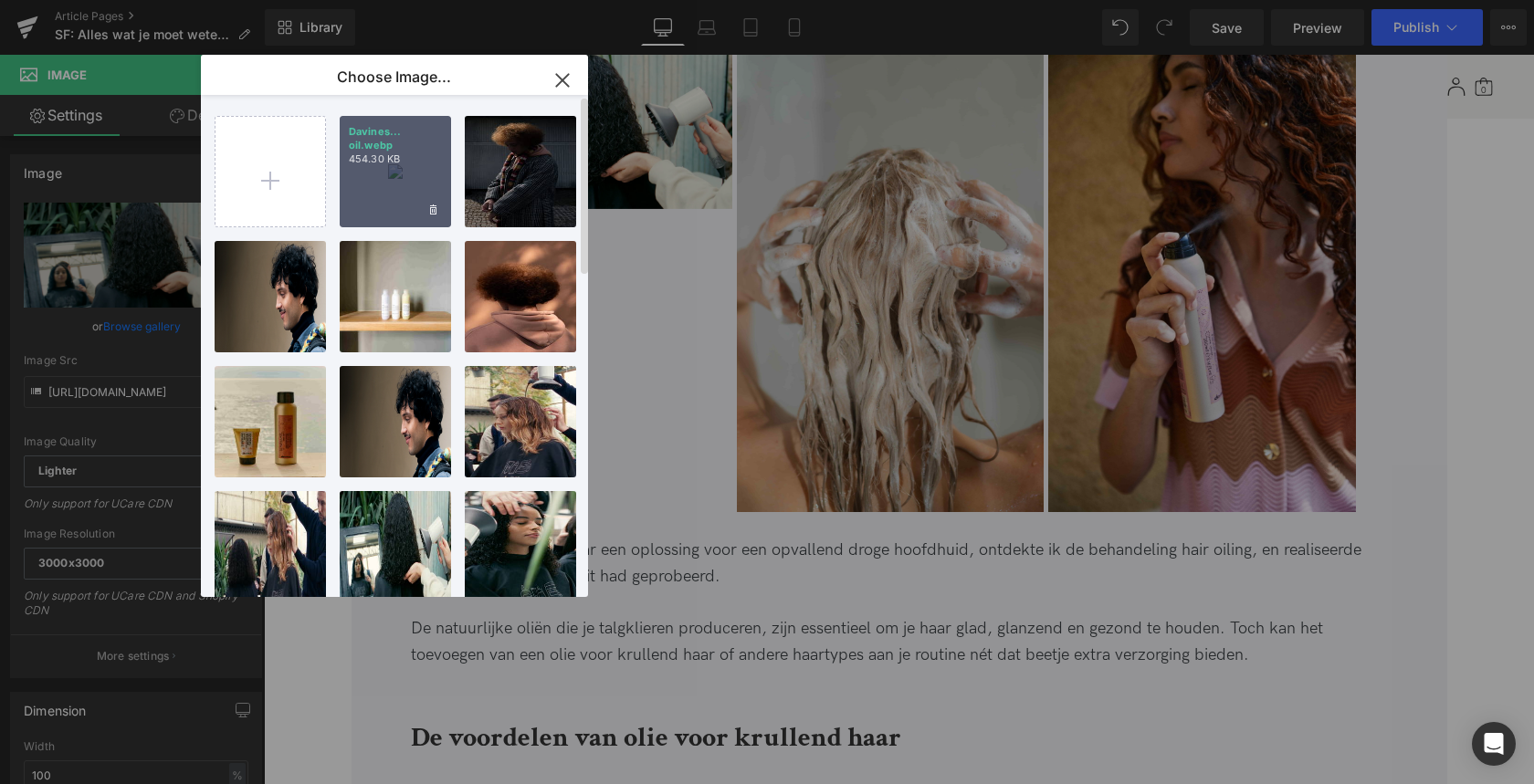
click at [385, 190] on div "Davines... oil.webp 454.30 KB" at bounding box center [395, 171] width 111 height 111
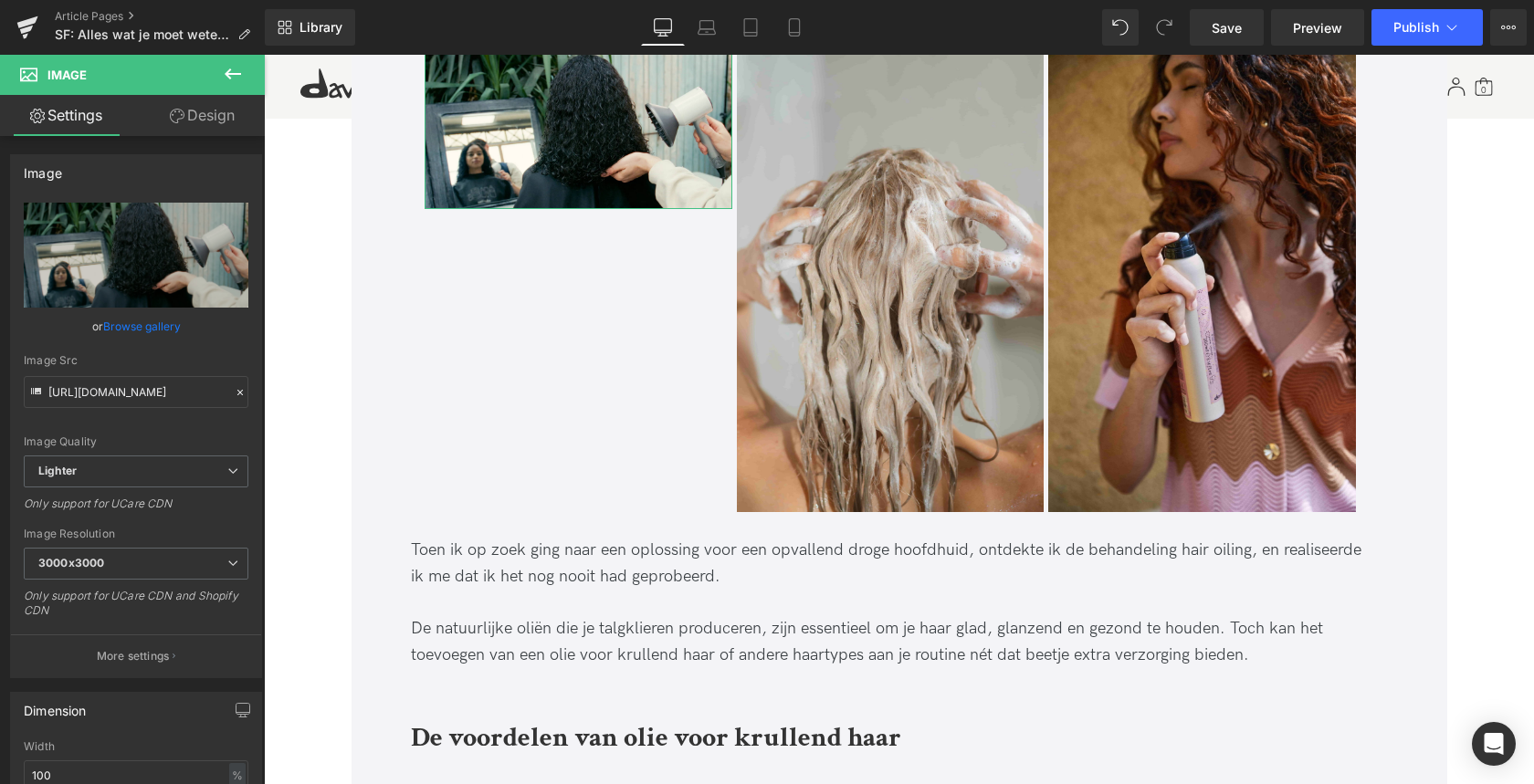
click at [152, 324] on link "Browse gallery" at bounding box center [142, 325] width 77 height 32
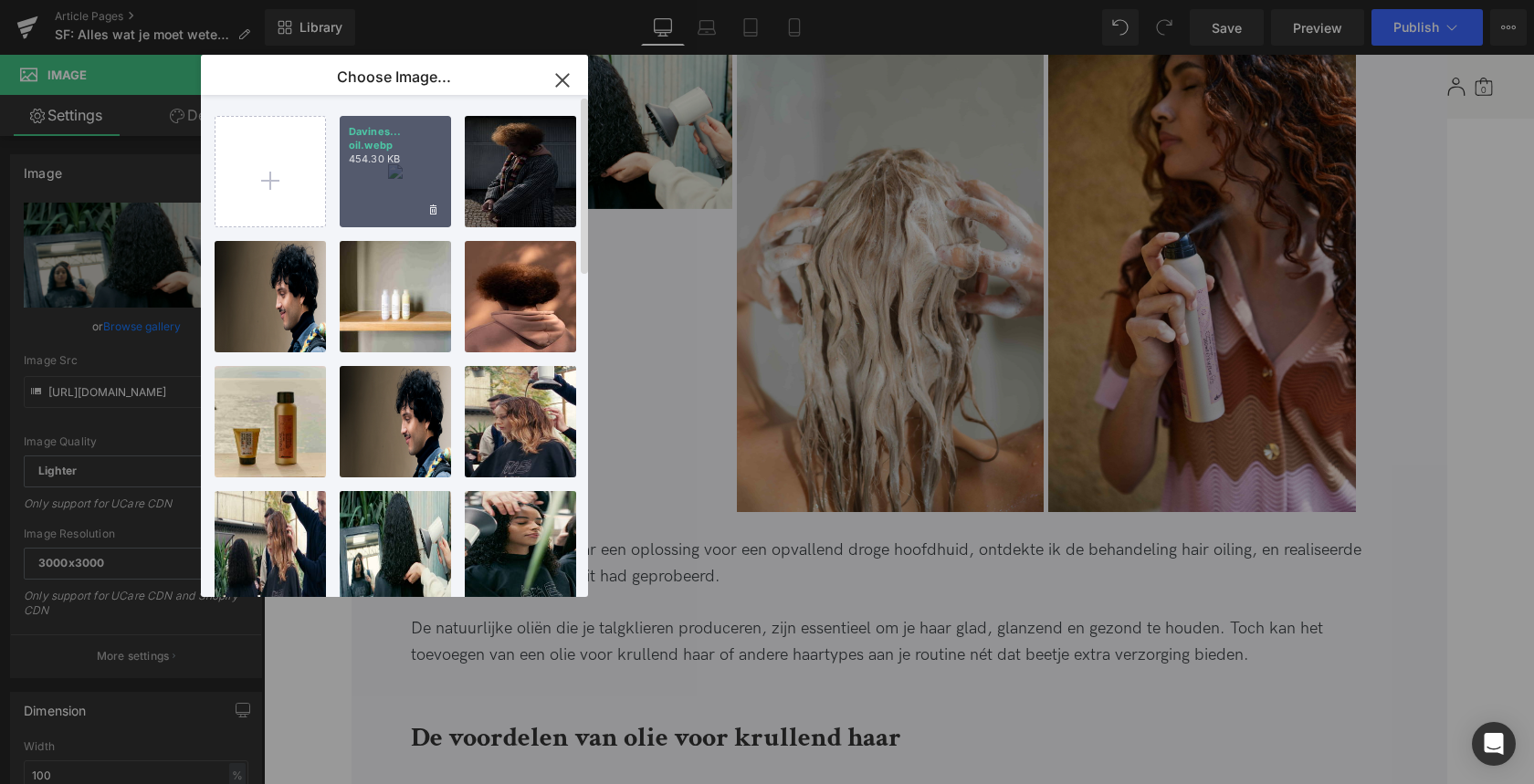
click at [407, 157] on p "454.30 KB" at bounding box center [395, 159] width 93 height 14
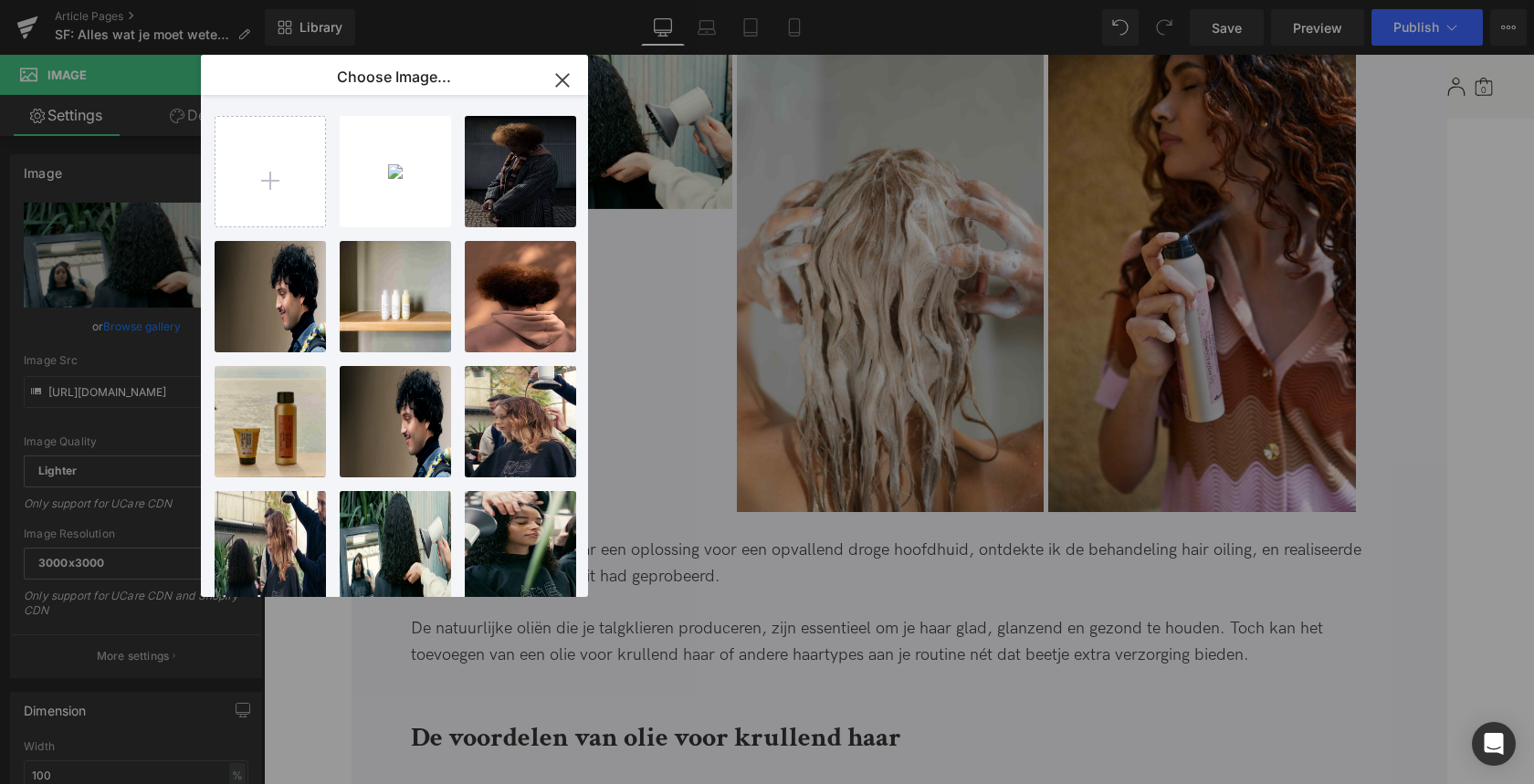
type input "https://ucarecdn.com/bb3c3cbc-6542-460b-81eb-51c673d3f911/-/format/auto/-/previ…"
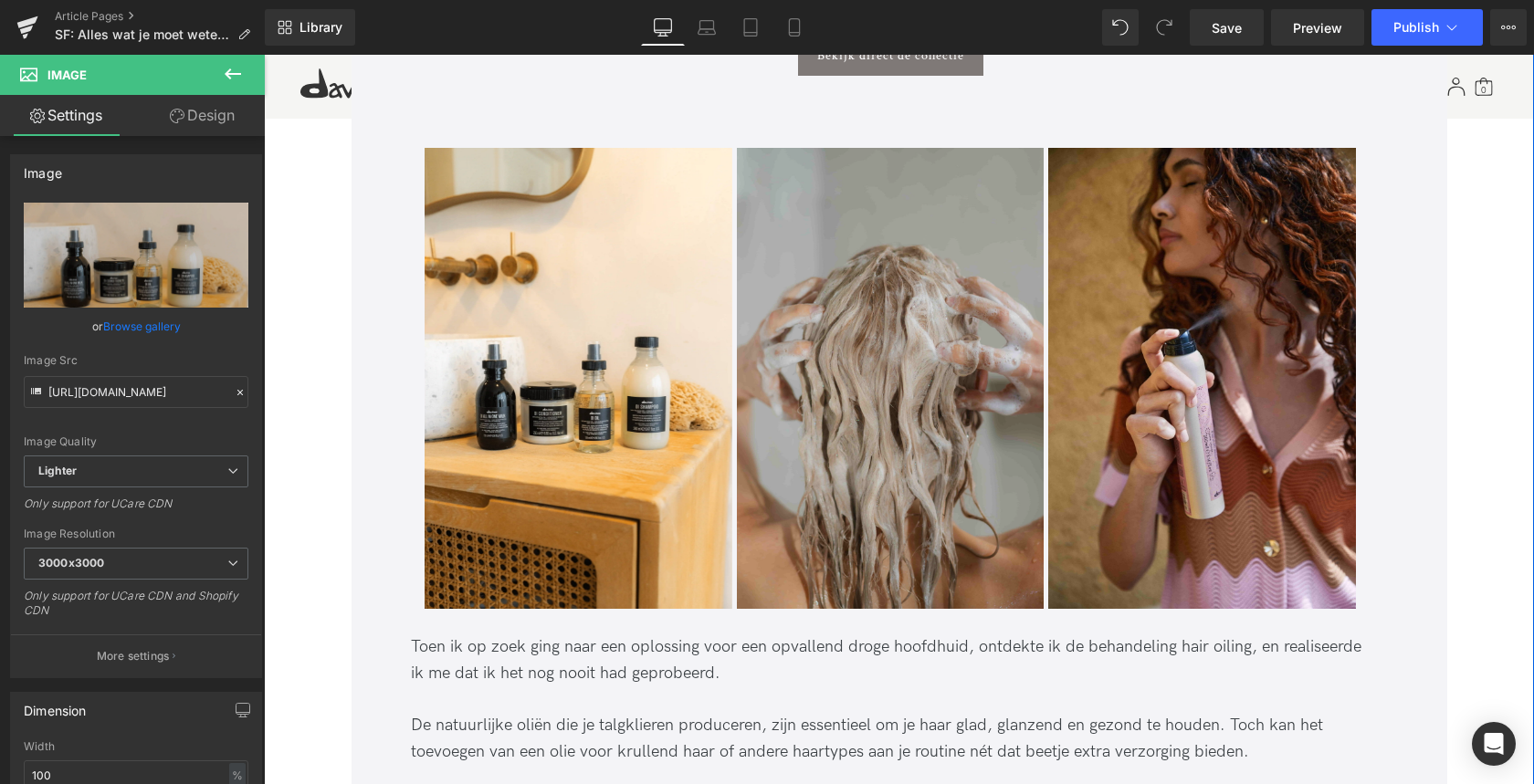
scroll to position [1404, 0]
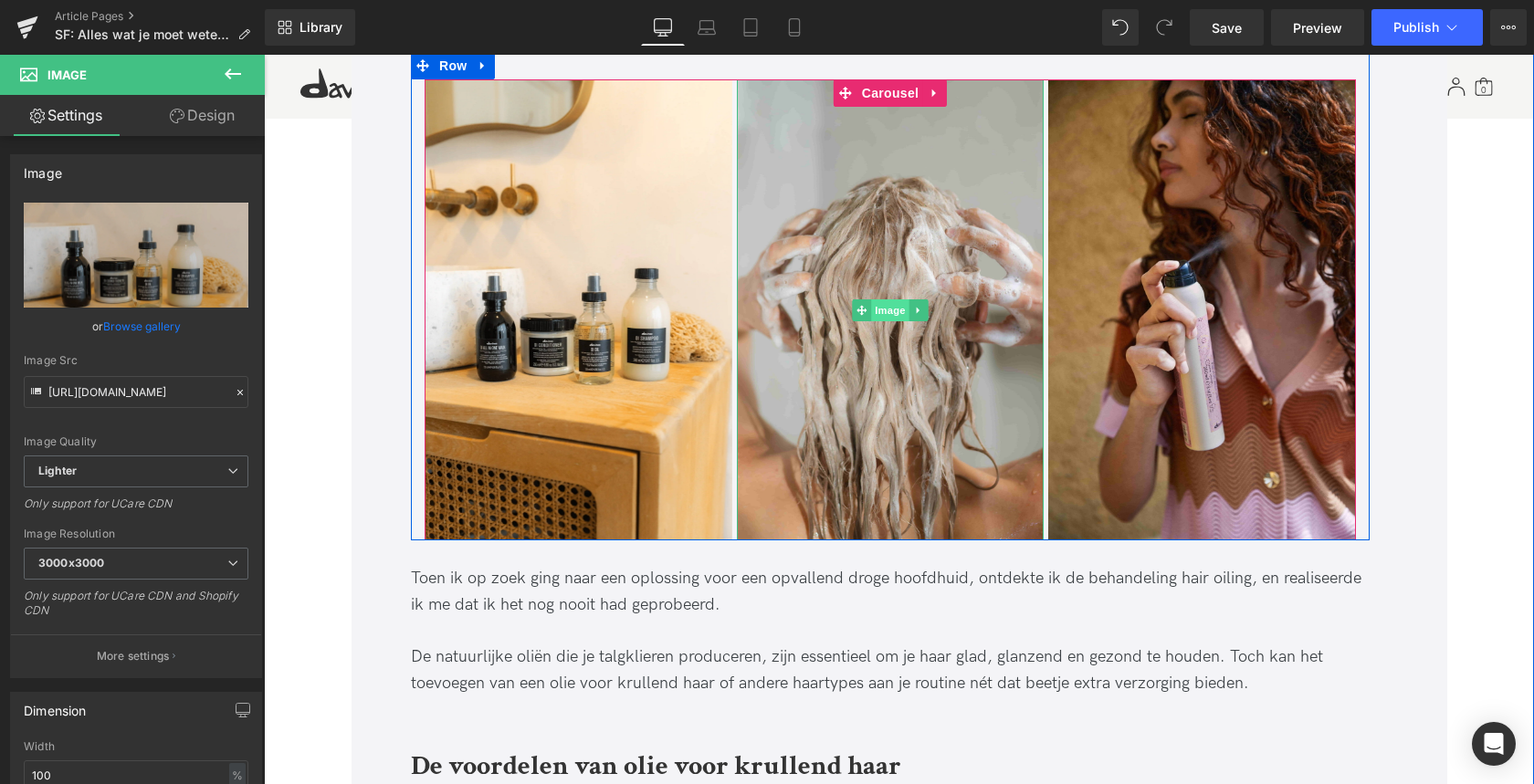
click at [895, 308] on span "Image" at bounding box center [891, 310] width 39 height 22
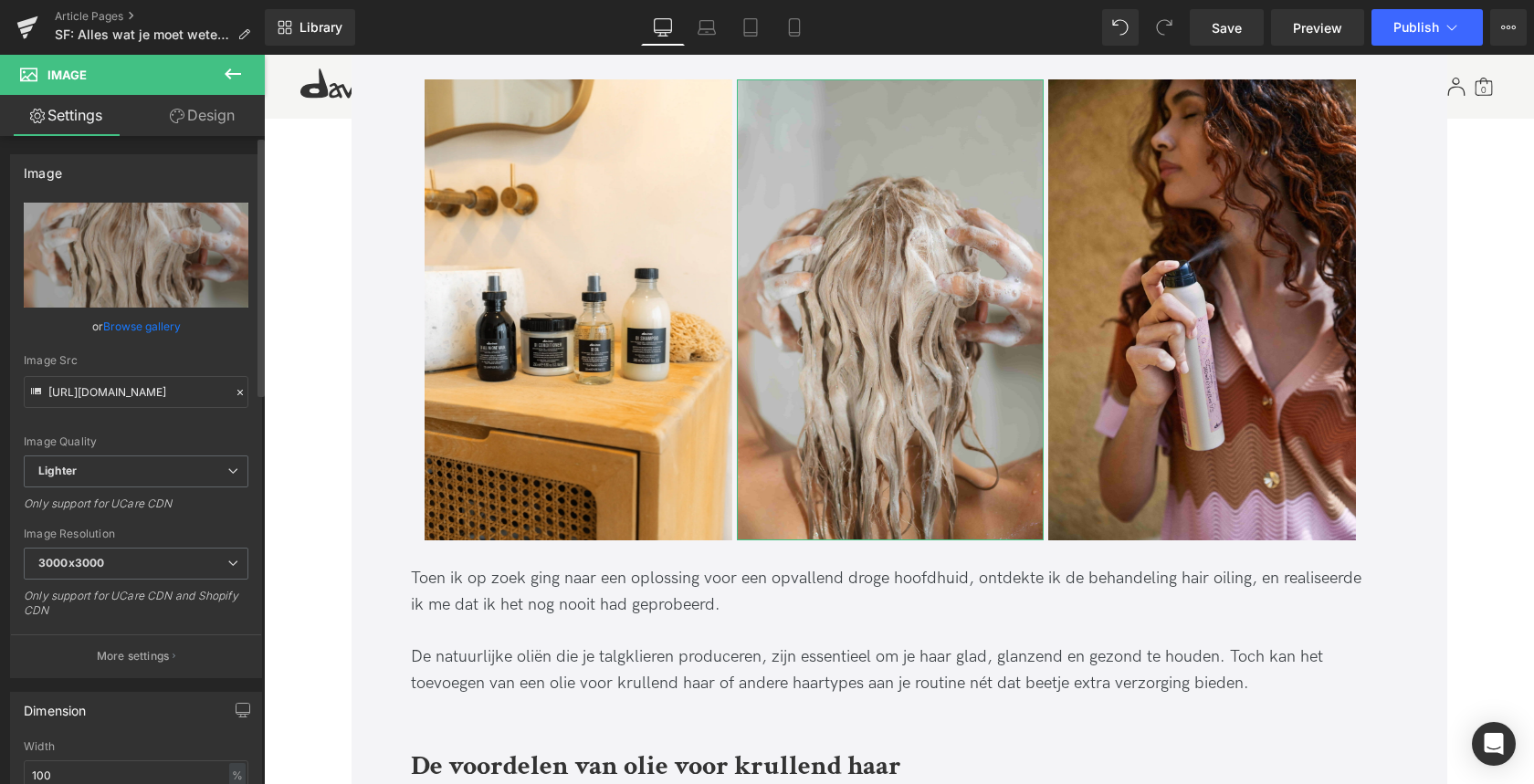
click at [137, 327] on link "Browse gallery" at bounding box center [142, 325] width 77 height 32
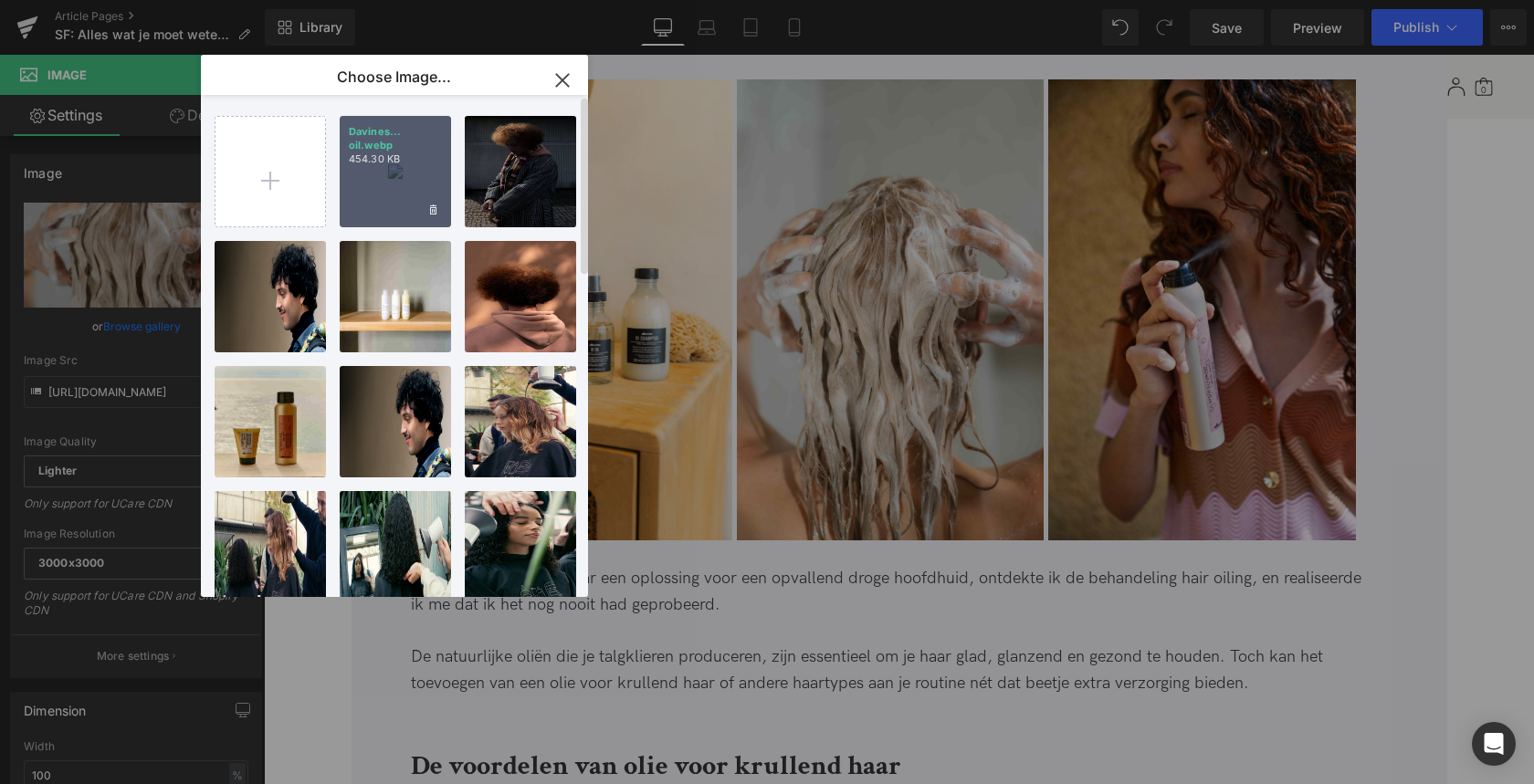
click at [395, 197] on div "Davines... oil.webp 454.30 KB" at bounding box center [395, 171] width 111 height 111
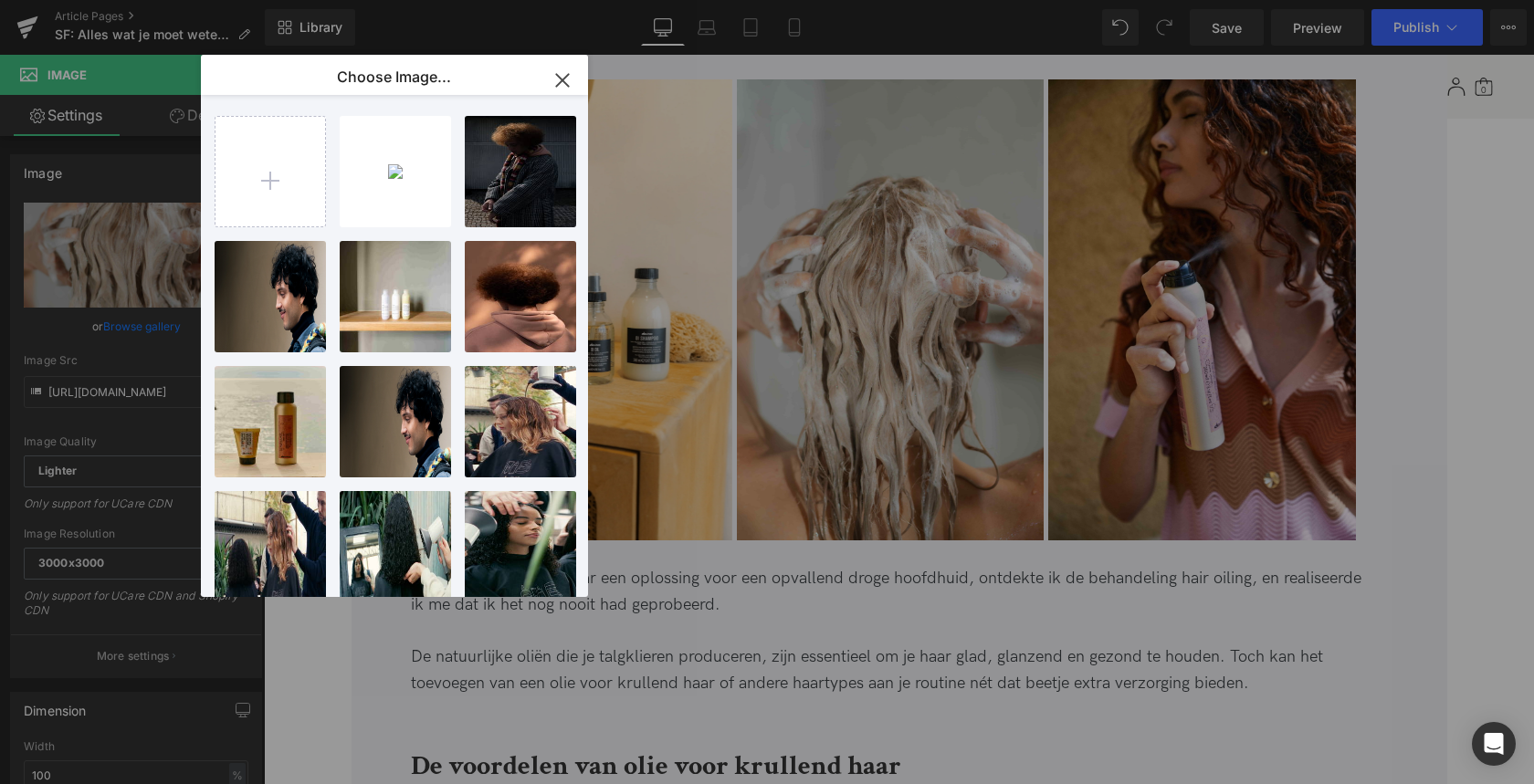
type input "https://ucarecdn.com/bb3c3cbc-6542-460b-81eb-51c673d3f911/-/format/auto/-/previ…"
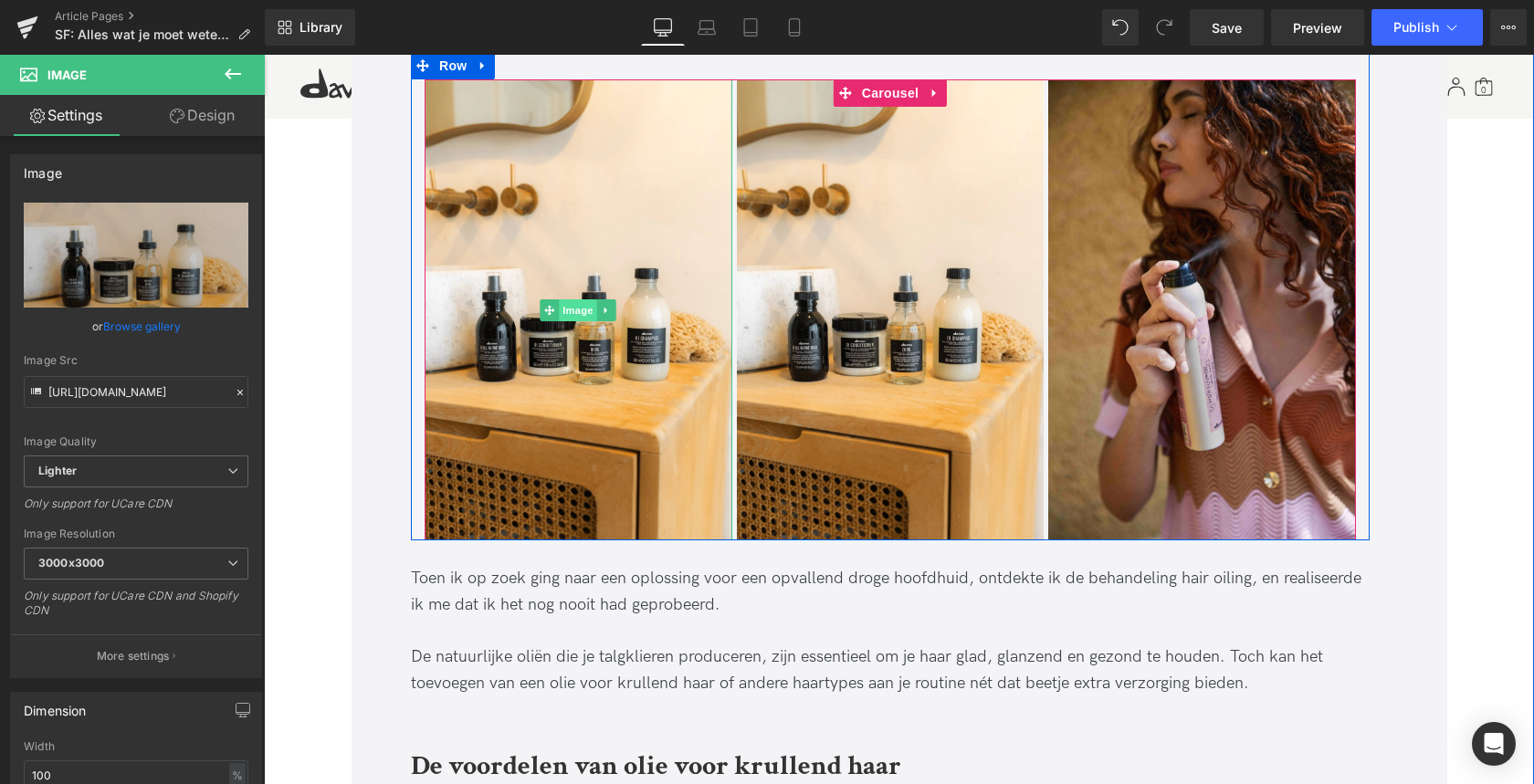
click at [573, 306] on span "Image" at bounding box center [579, 310] width 39 height 22
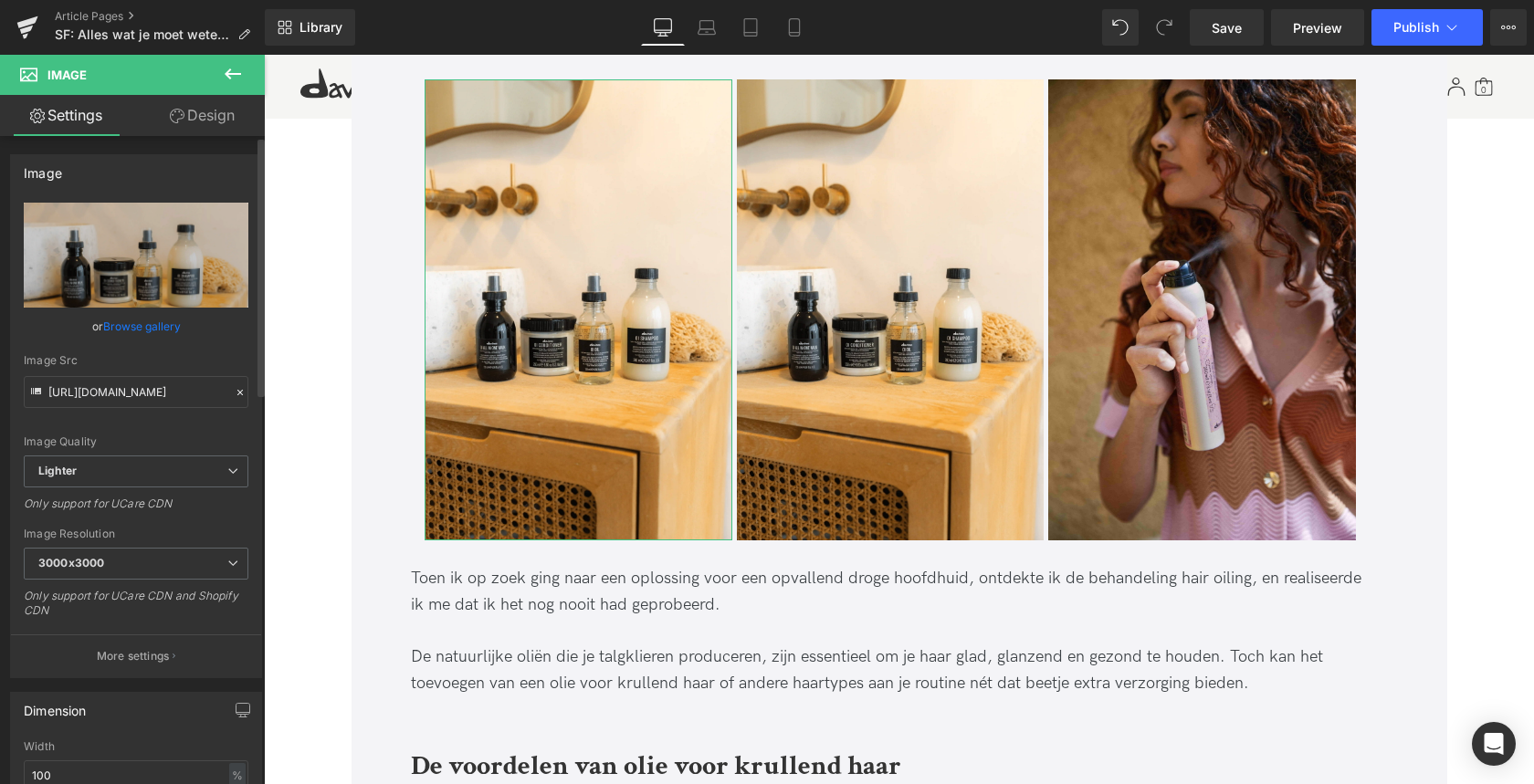
click at [131, 327] on link "Browse gallery" at bounding box center [142, 325] width 77 height 32
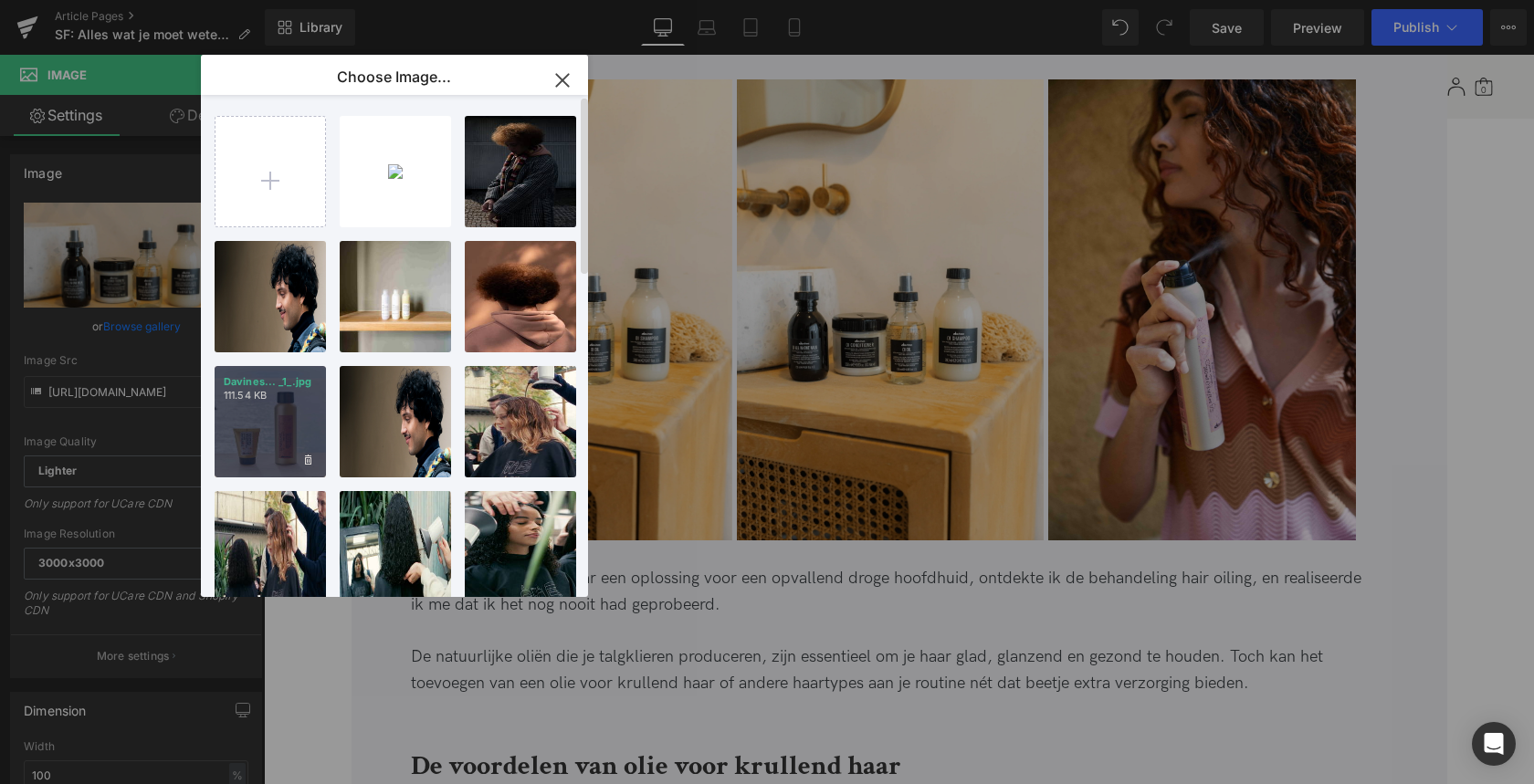
click at [266, 424] on div "Davines... _1_.jpg 111.54 KB" at bounding box center [270, 421] width 111 height 111
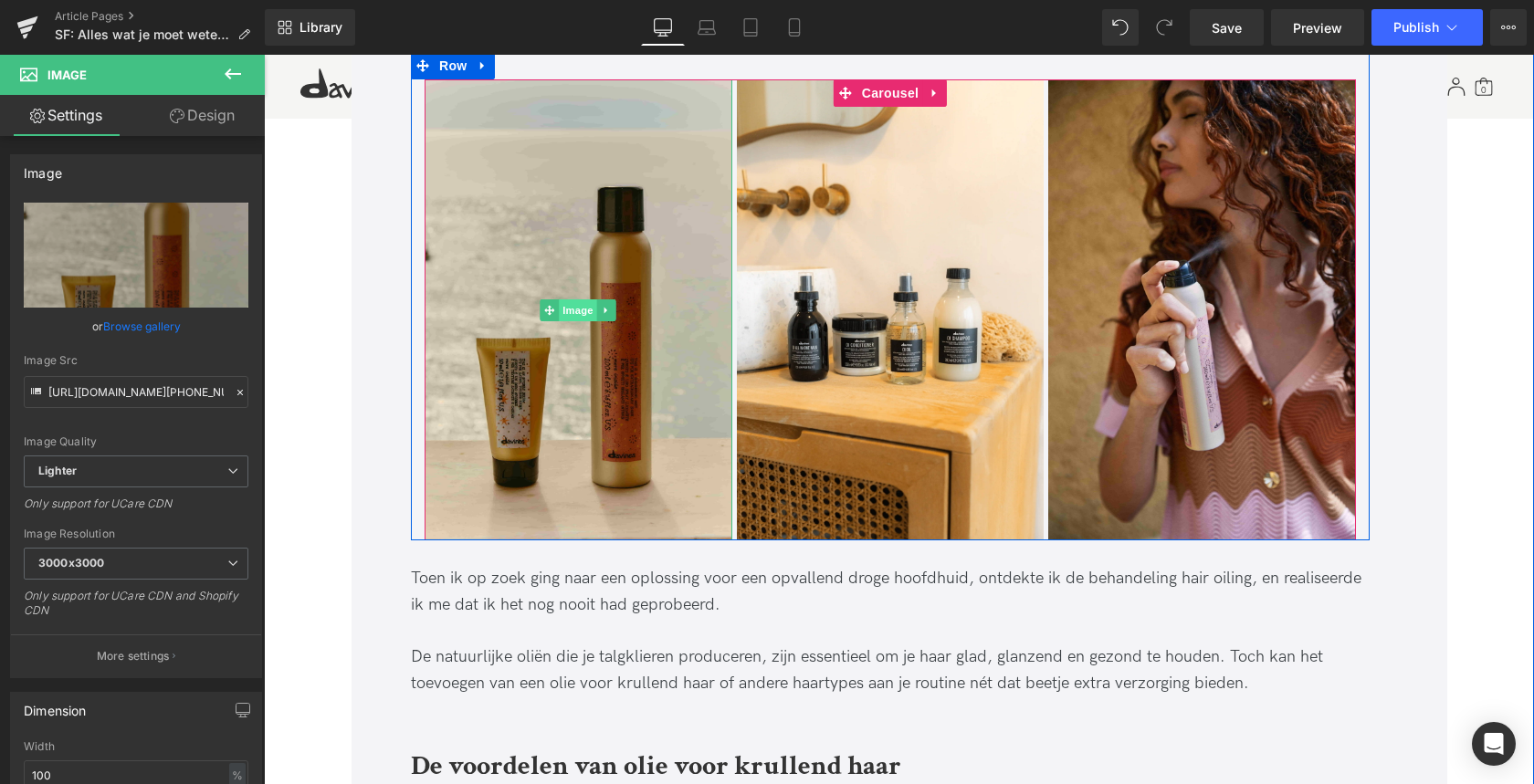
click at [576, 309] on span "Image" at bounding box center [579, 310] width 39 height 22
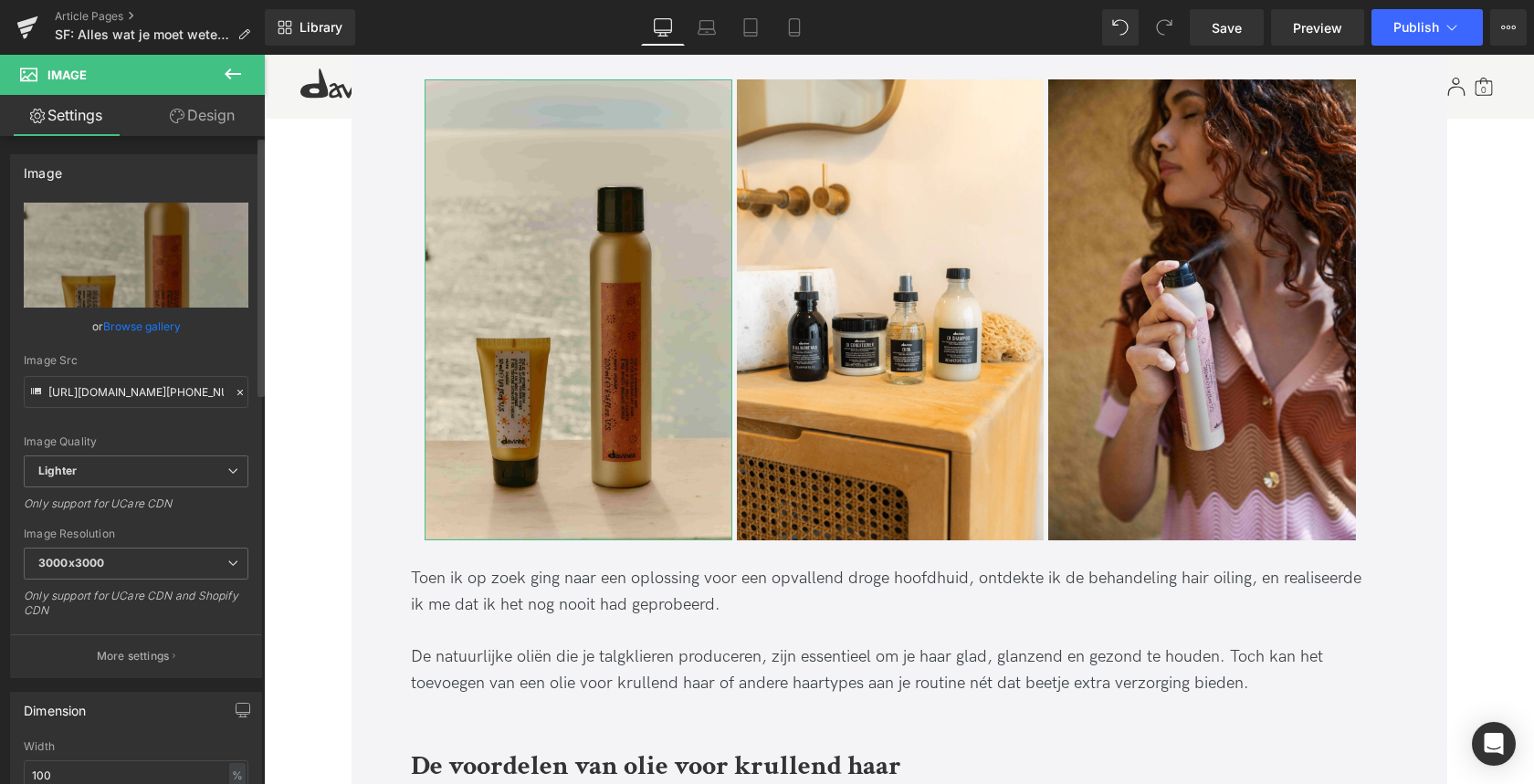
click at [128, 326] on link "Browse gallery" at bounding box center [142, 325] width 77 height 32
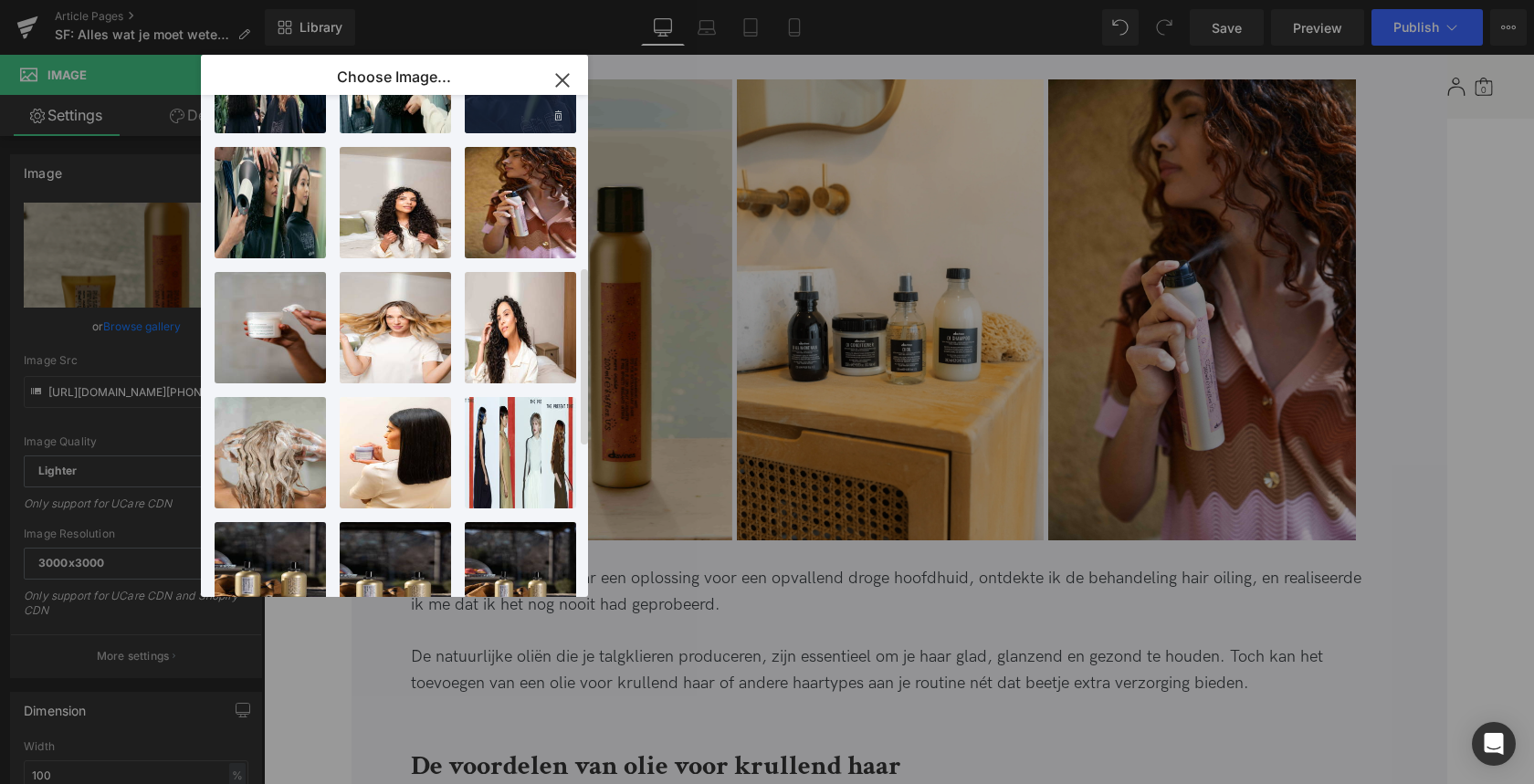
scroll to position [488, 0]
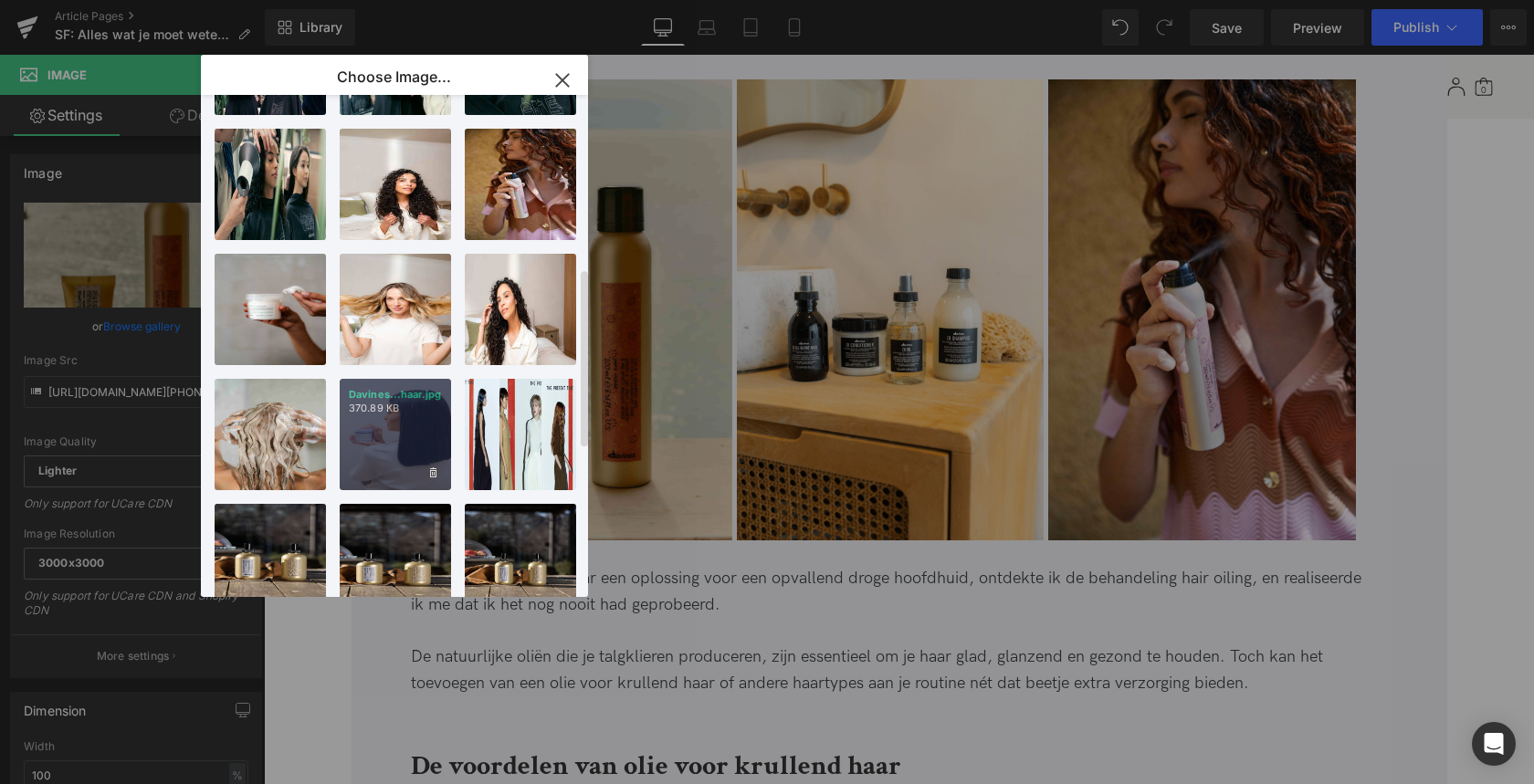
click at [375, 427] on div "Davines...haar.jpg 370.89 KB" at bounding box center [395, 434] width 111 height 111
type input "https://ucarecdn.com/0e9e28c1-b483-4191-a379-a86615404608/-/format/auto/-/previ…"
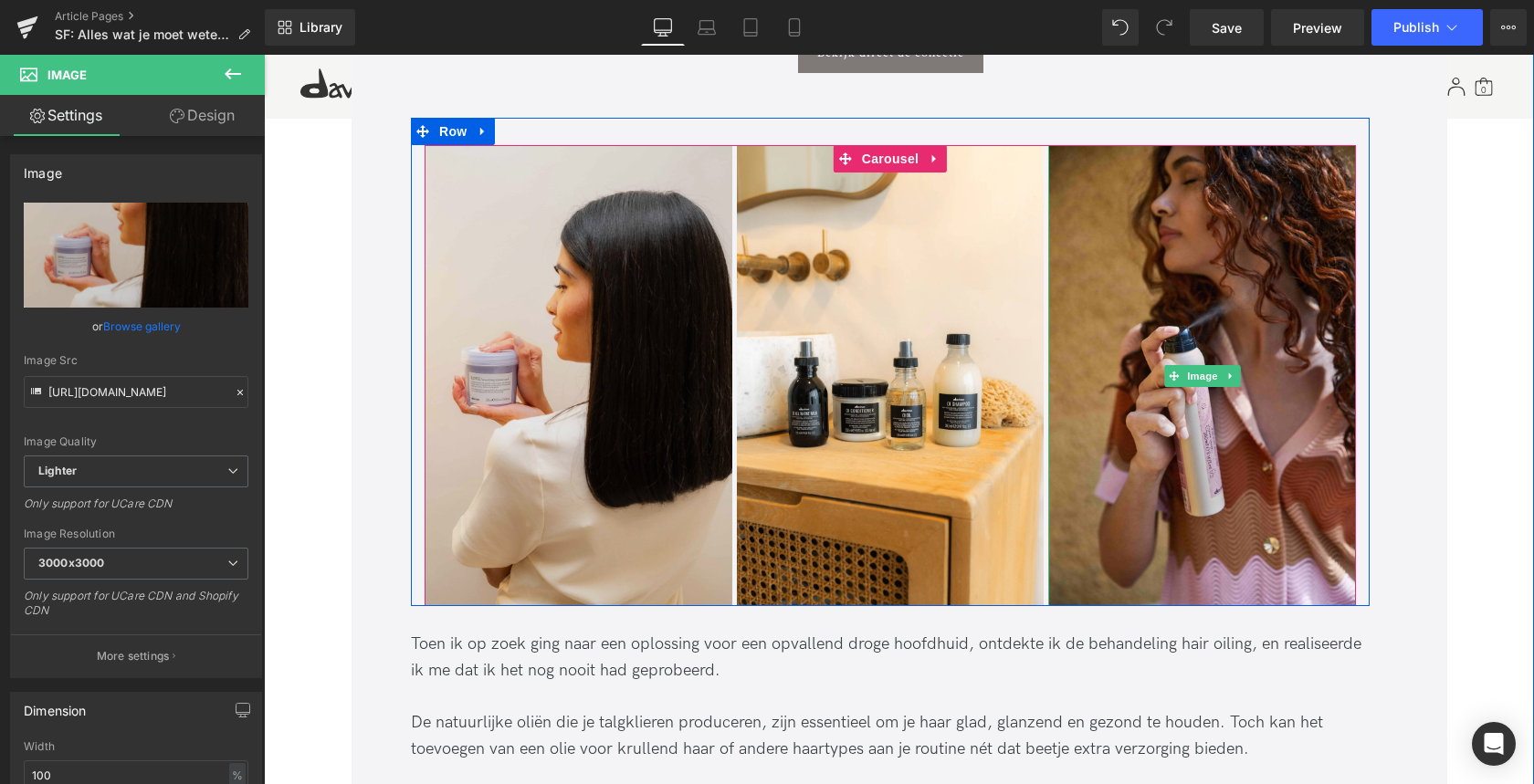
scroll to position [1343, 0]
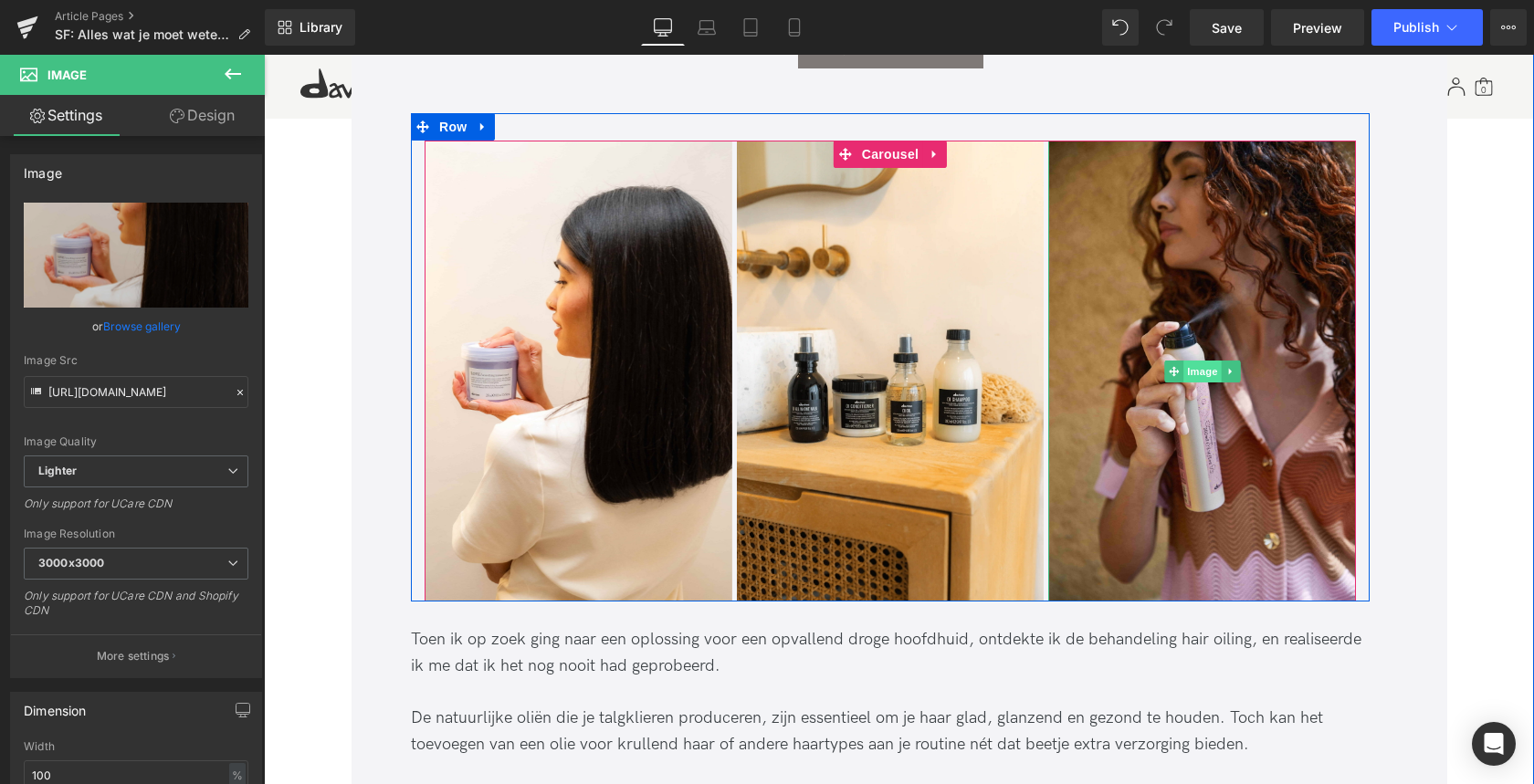
click at [1207, 368] on span "Image" at bounding box center [1203, 371] width 39 height 22
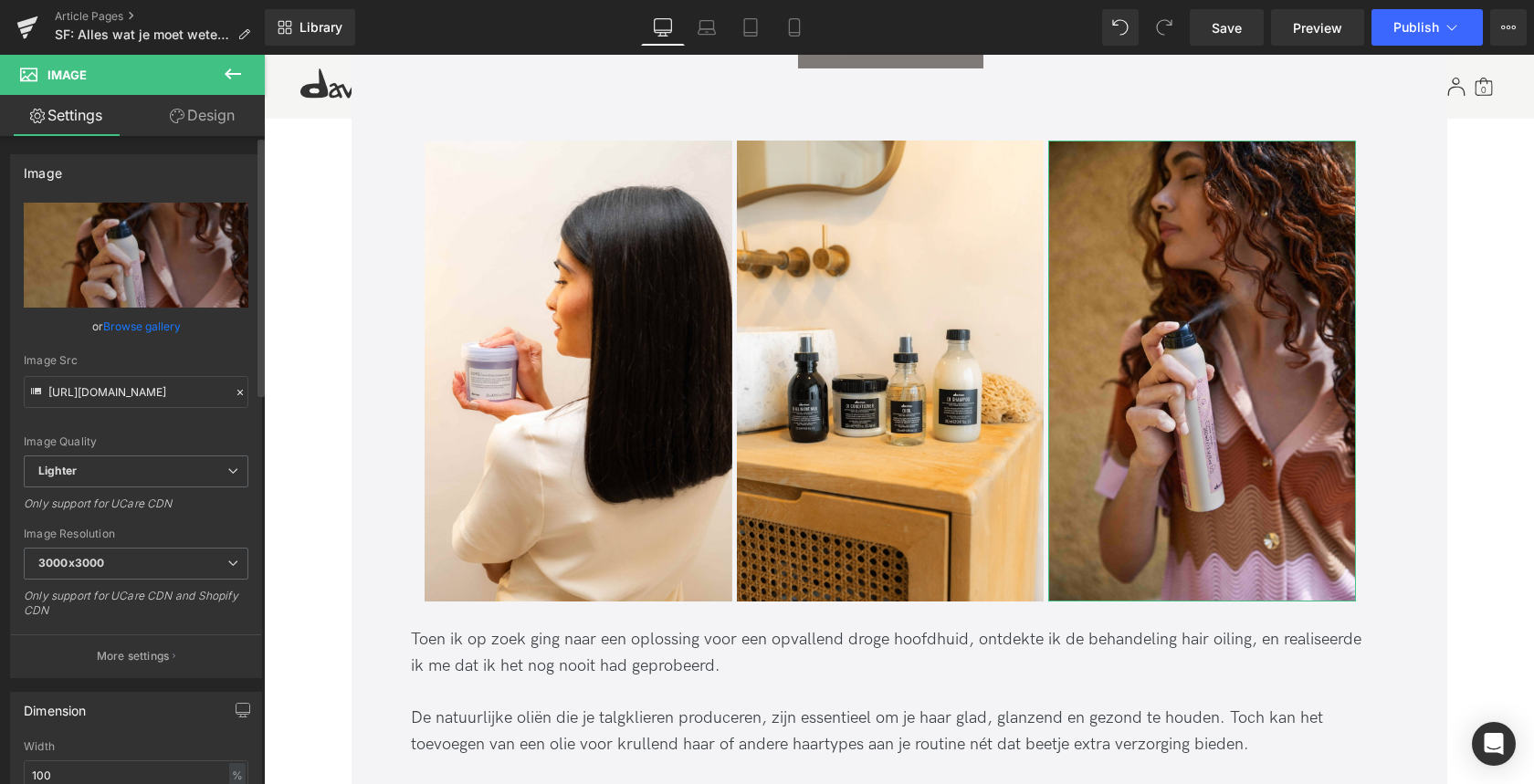
click at [126, 323] on link "Browse gallery" at bounding box center [142, 325] width 77 height 32
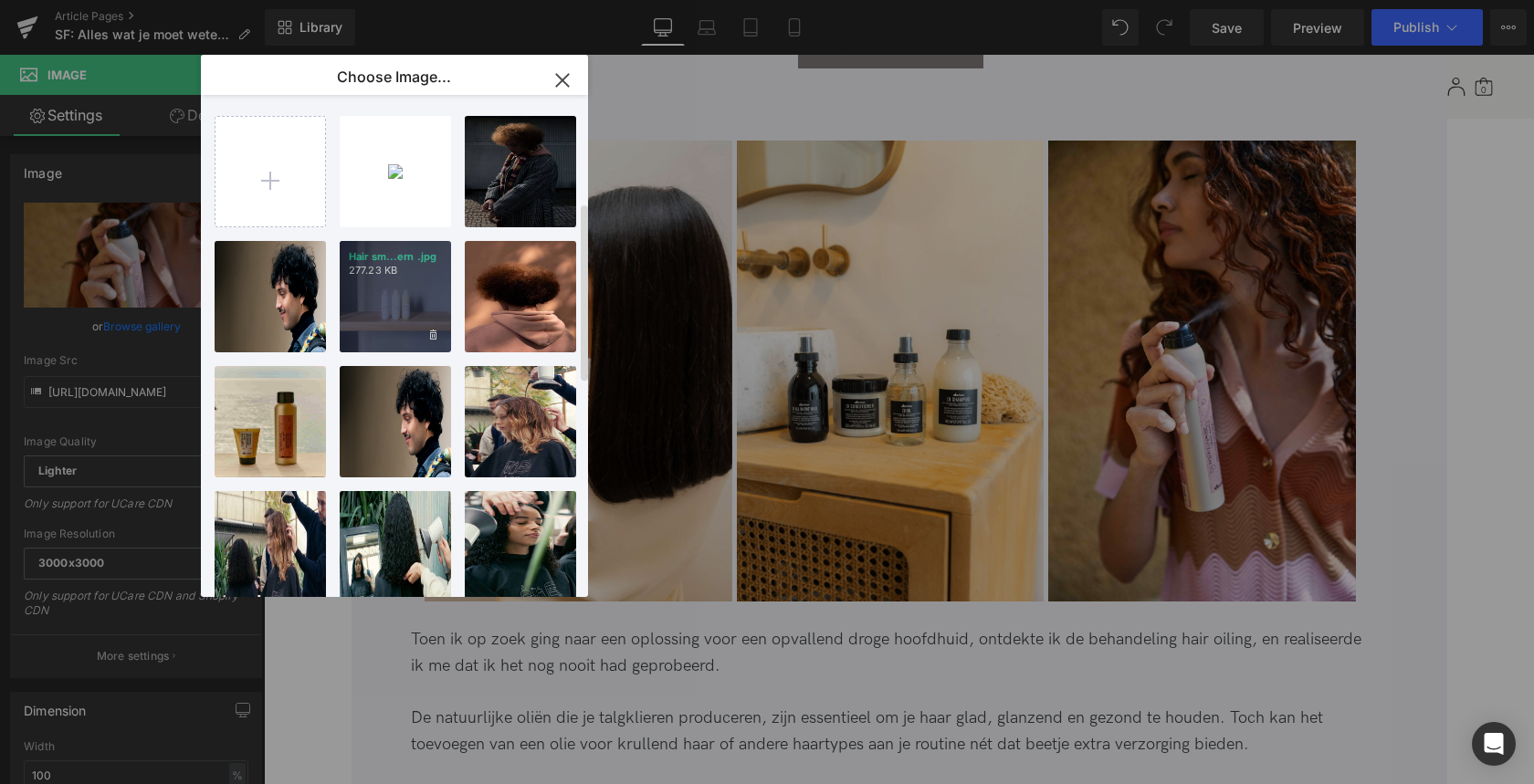
scroll to position [0, 0]
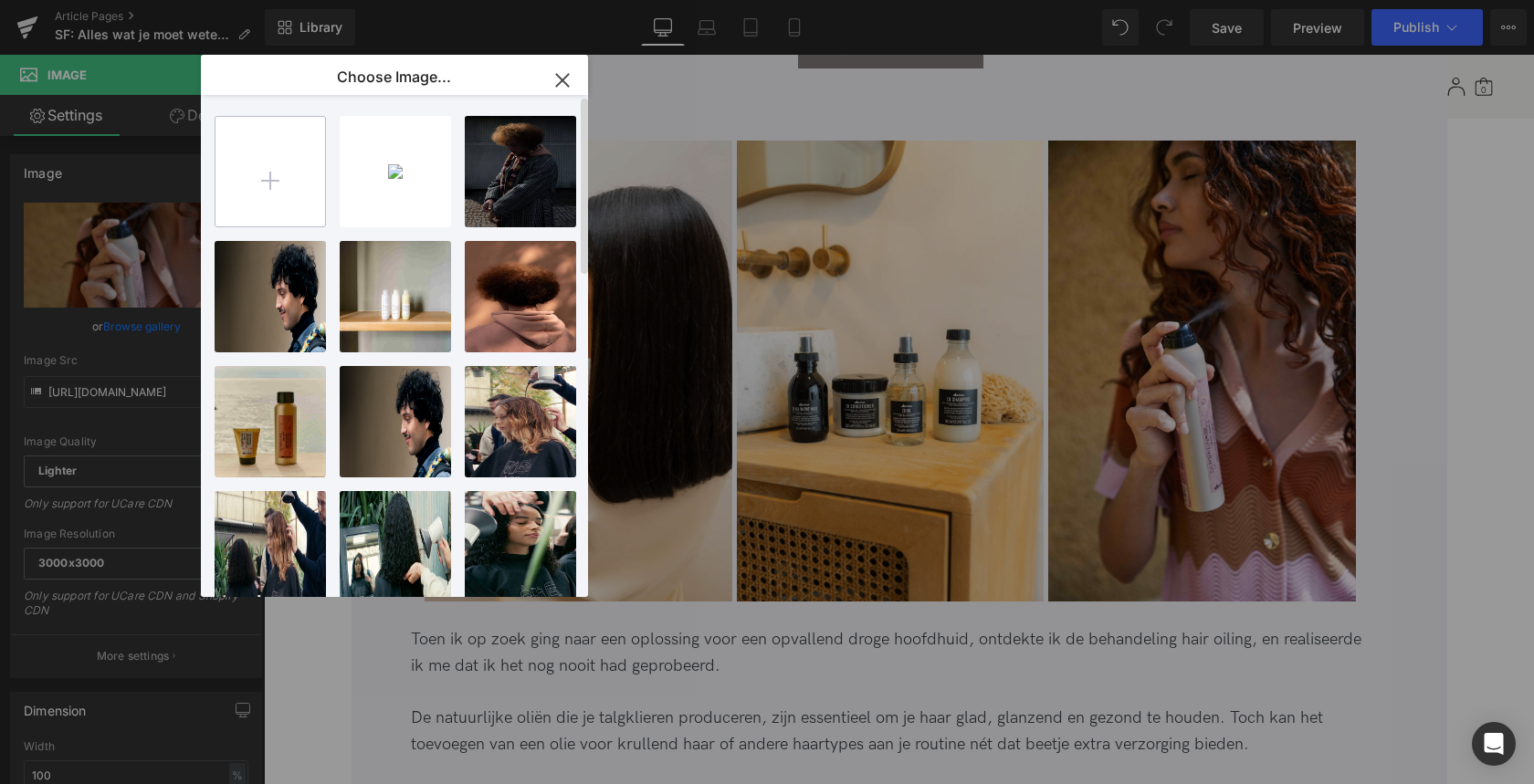
click at [275, 181] on input "file" at bounding box center [270, 171] width 109 height 109
type input "C:\fakepath\Davines oil voor krullend haar.webp"
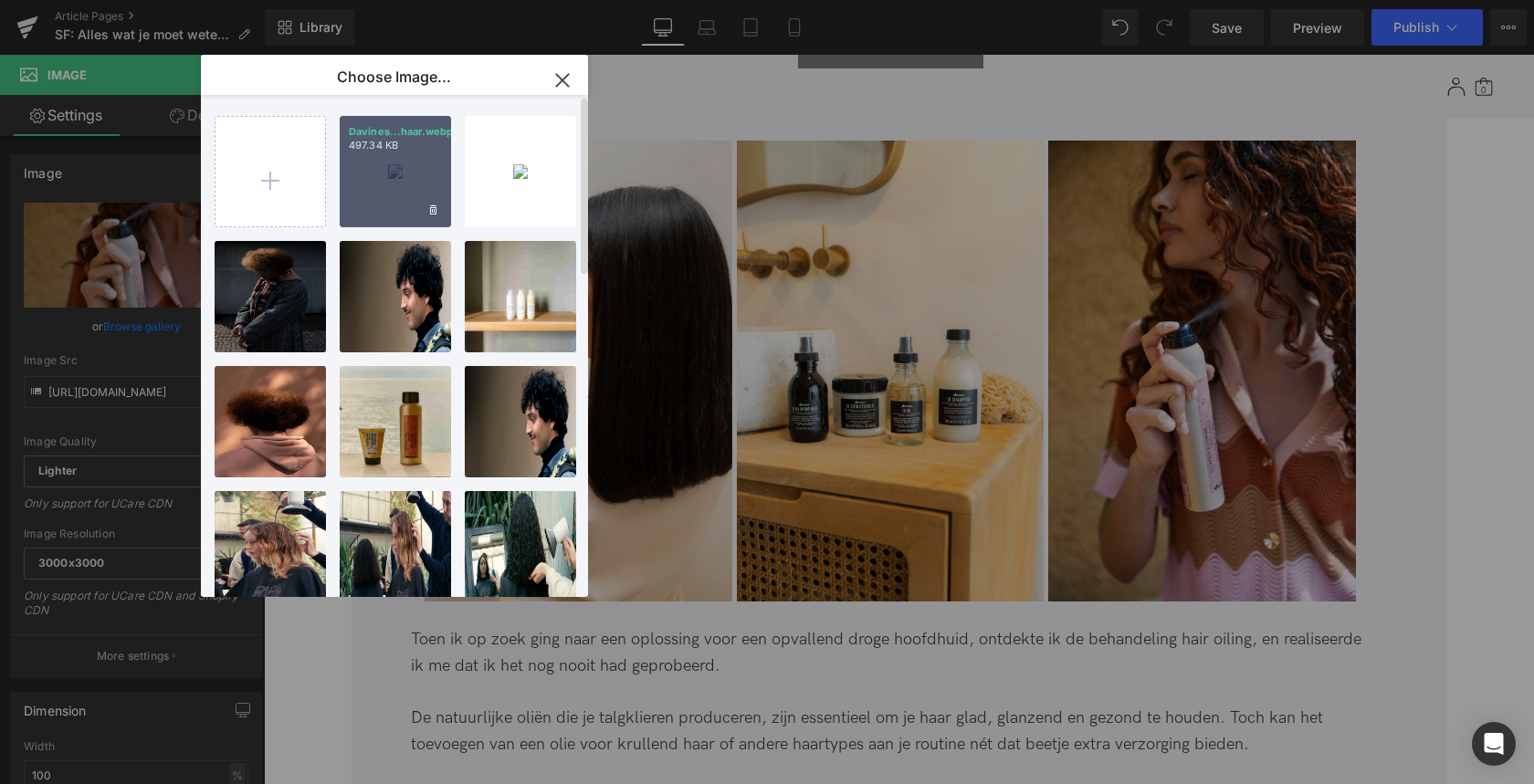
click at [389, 178] on div "Davines...haar.webp 497.34 KB" at bounding box center [395, 171] width 111 height 111
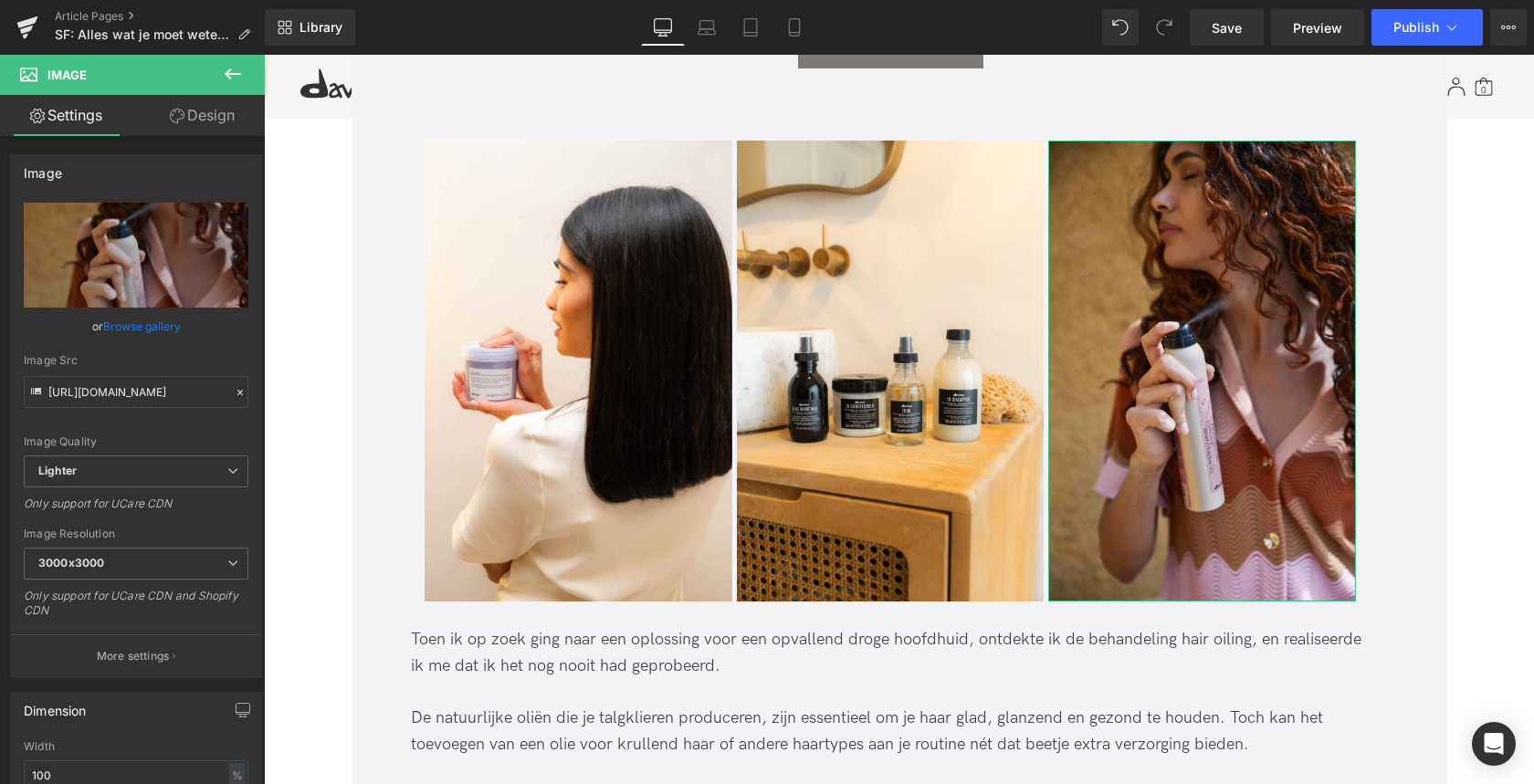
click at [126, 328] on link "Browse gallery" at bounding box center [142, 325] width 77 height 32
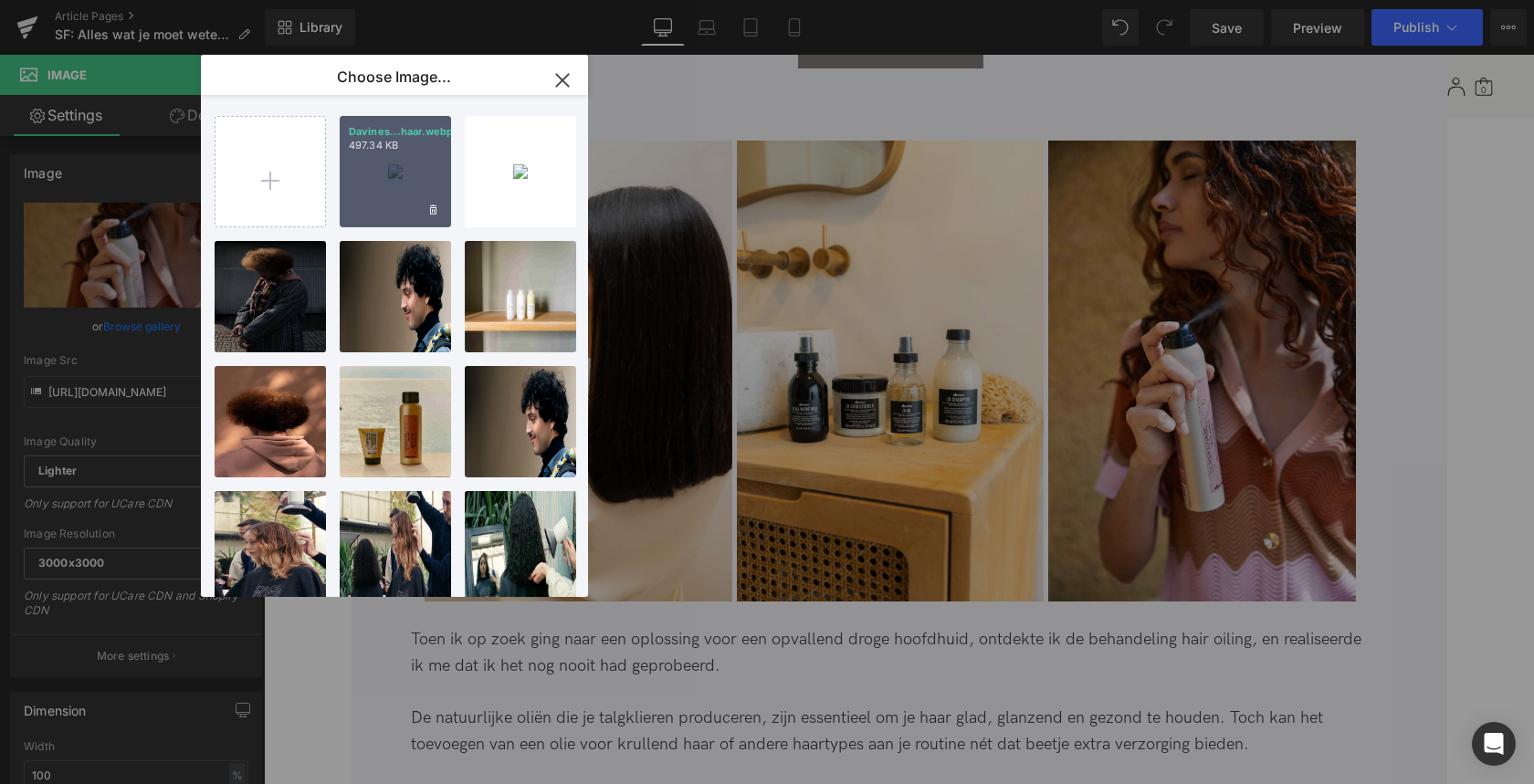
click at [396, 172] on div "Davines...haar.webp 497.34 KB" at bounding box center [395, 171] width 111 height 111
type input "https://ucarecdn.com/243186af-acdf-4066-b3c1-4339ca7cea8c/-/format/auto/-/previ…"
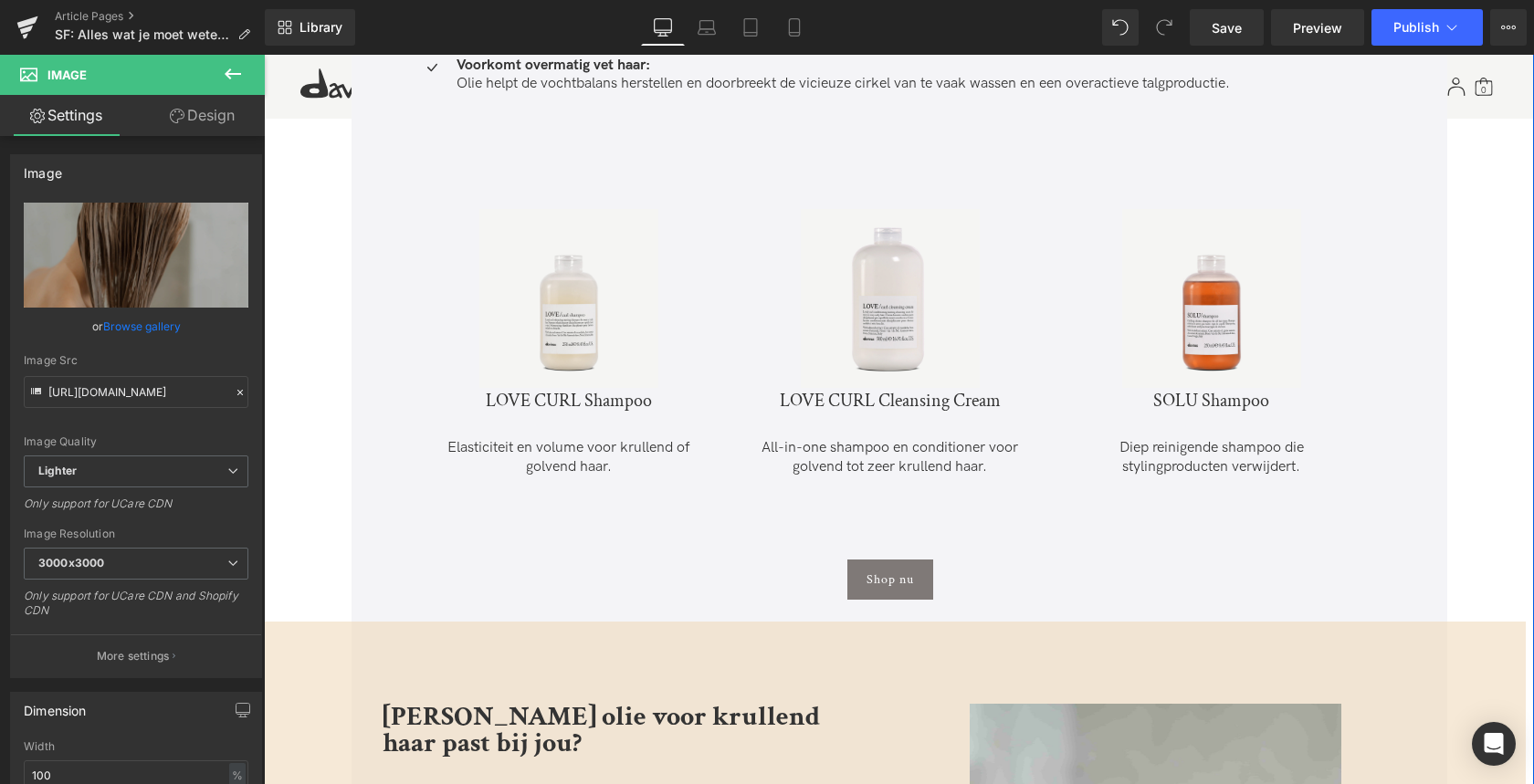
scroll to position [2447, 0]
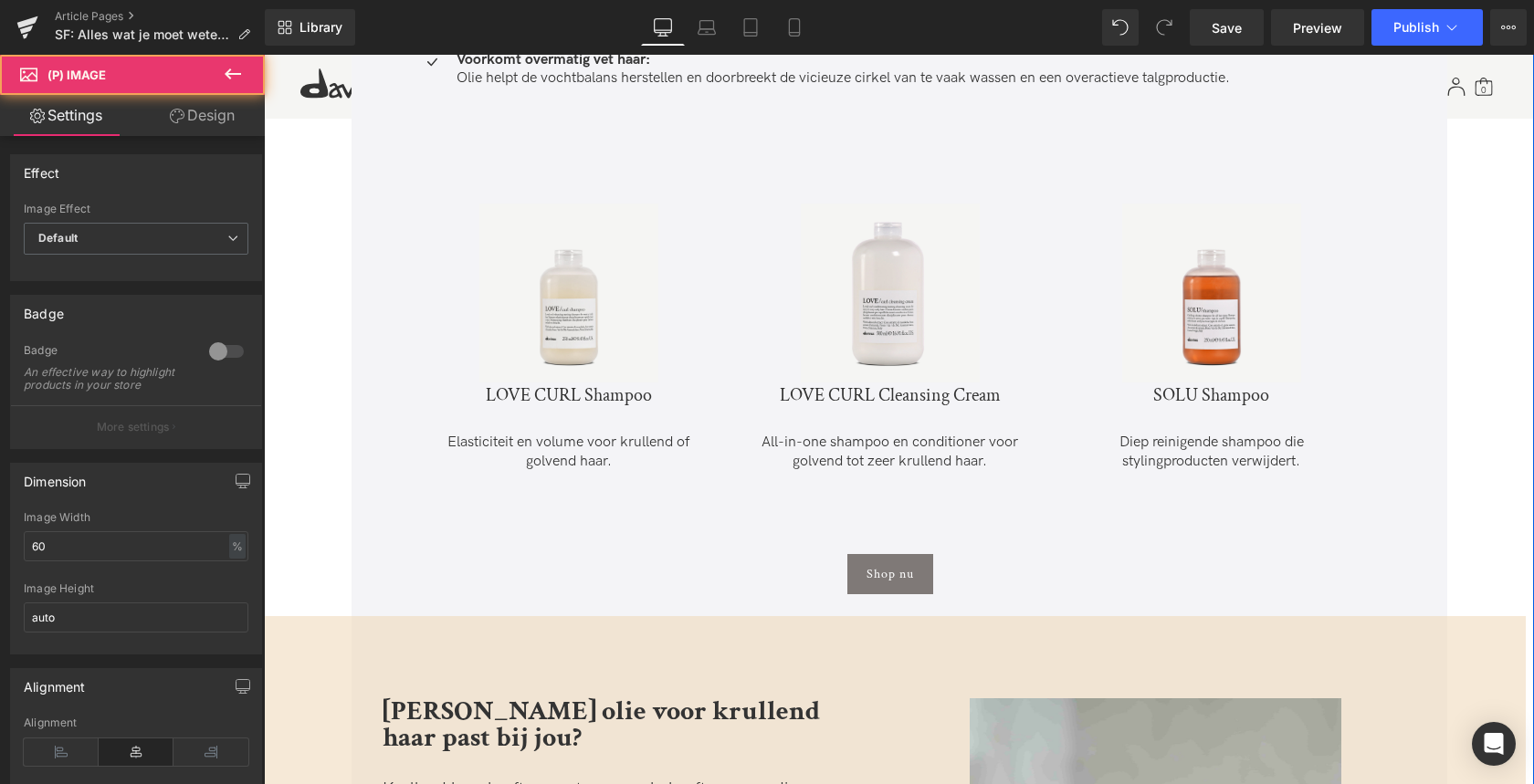
click at [564, 348] on img at bounding box center [568, 293] width 179 height 179
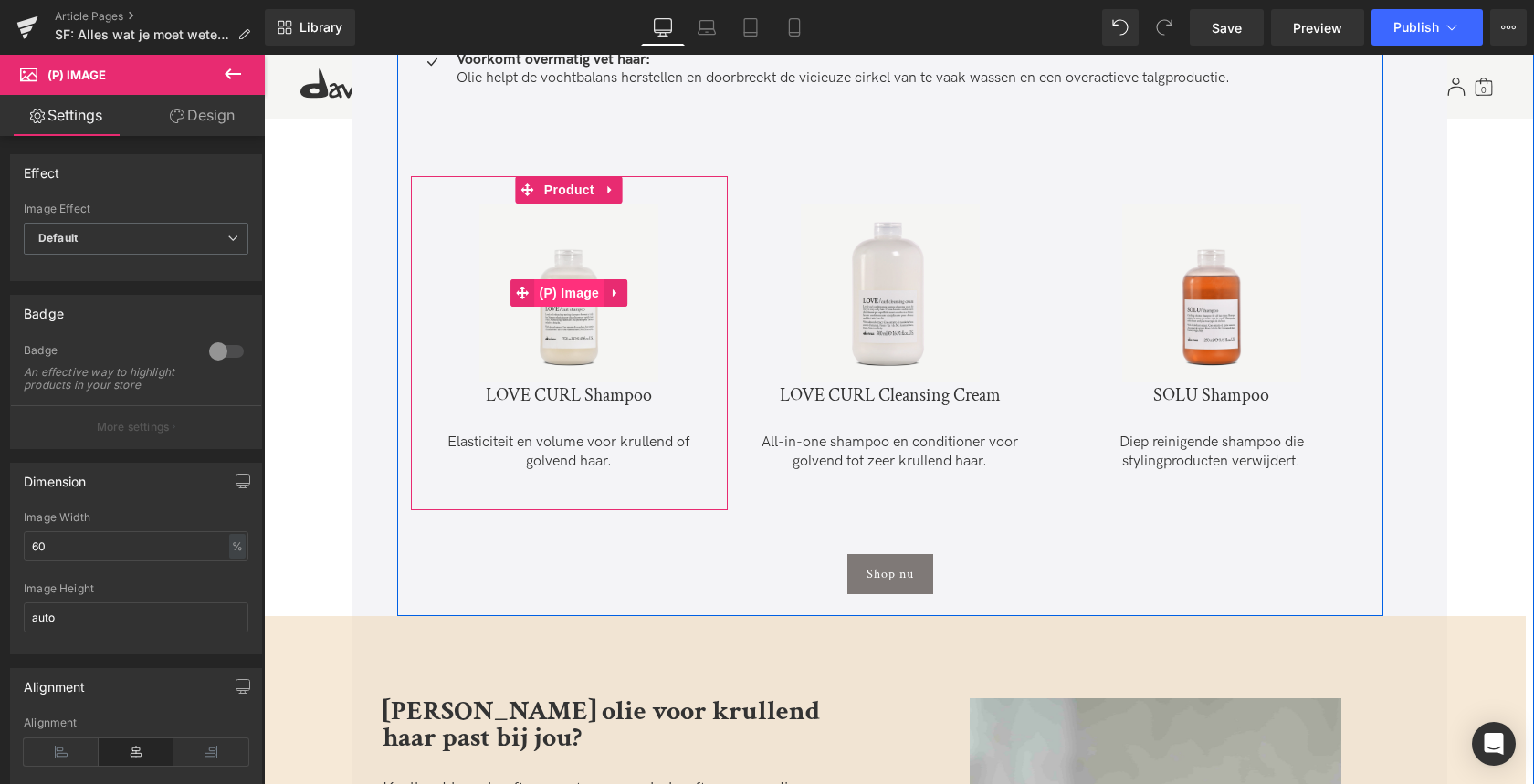
click at [568, 292] on span "(P) Image" at bounding box center [569, 293] width 70 height 27
click at [558, 290] on span "(P) Image" at bounding box center [569, 294] width 70 height 27
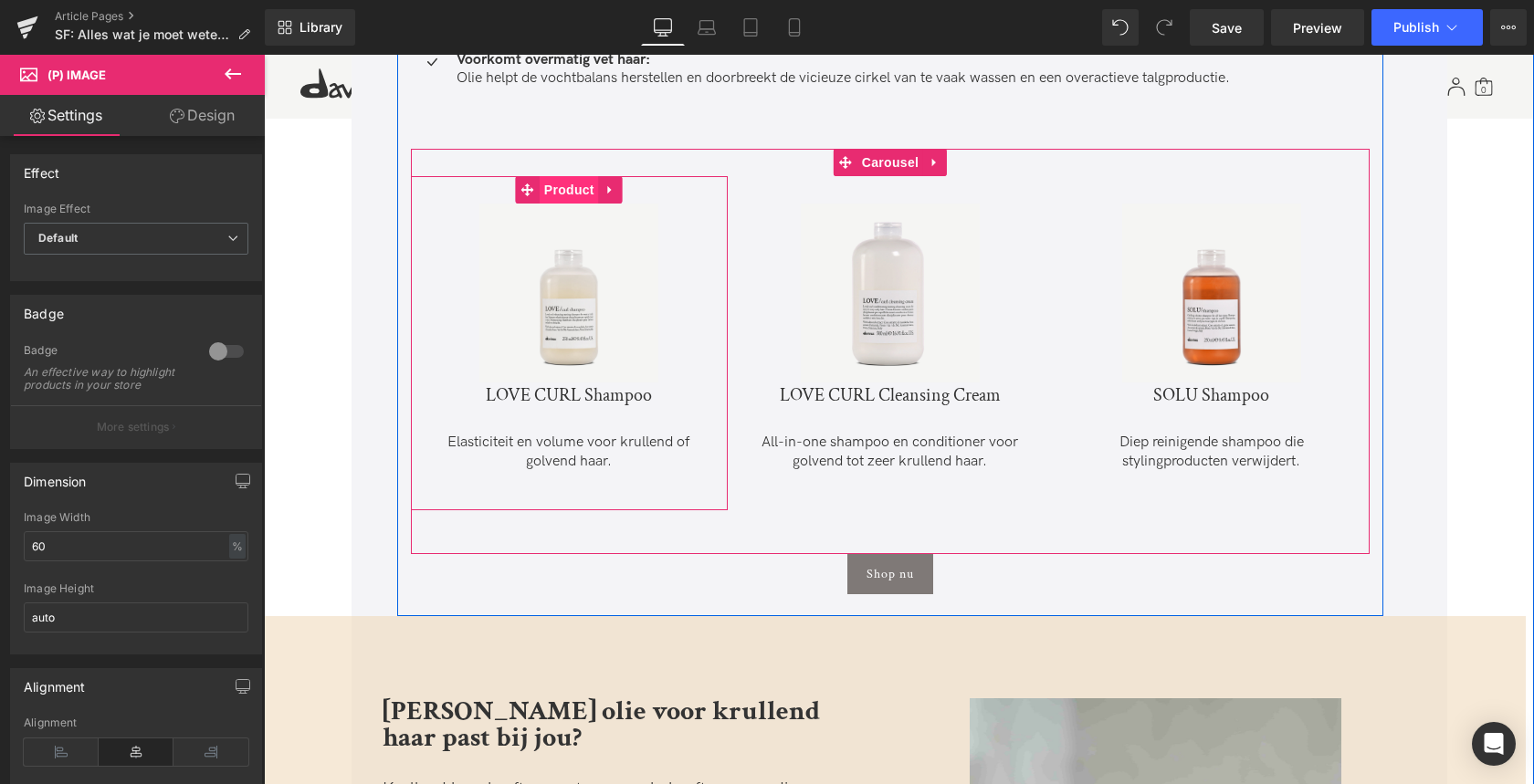
click at [575, 192] on span "Product" at bounding box center [569, 189] width 59 height 27
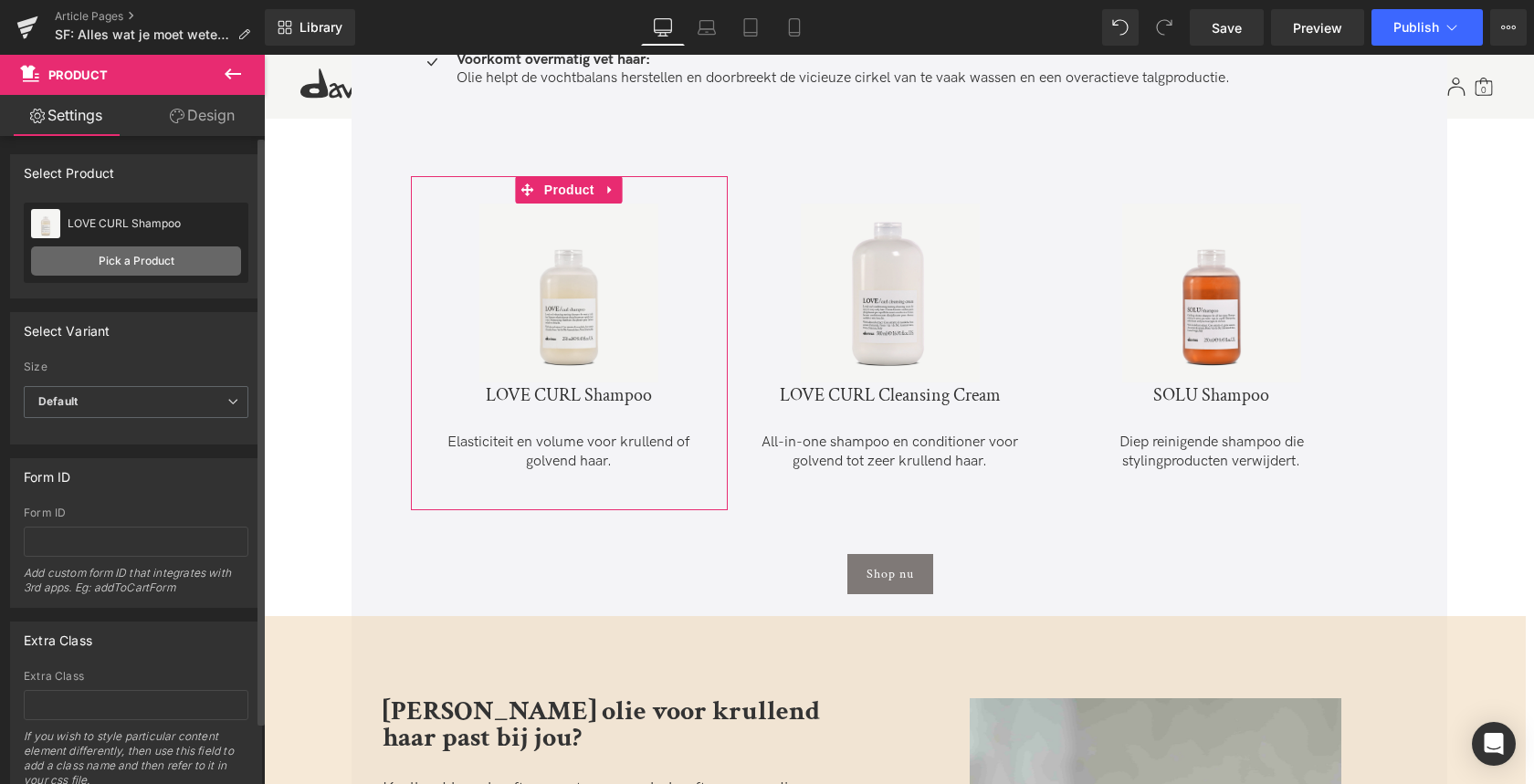
click at [129, 258] on link "Pick a Product" at bounding box center [135, 261] width 210 height 29
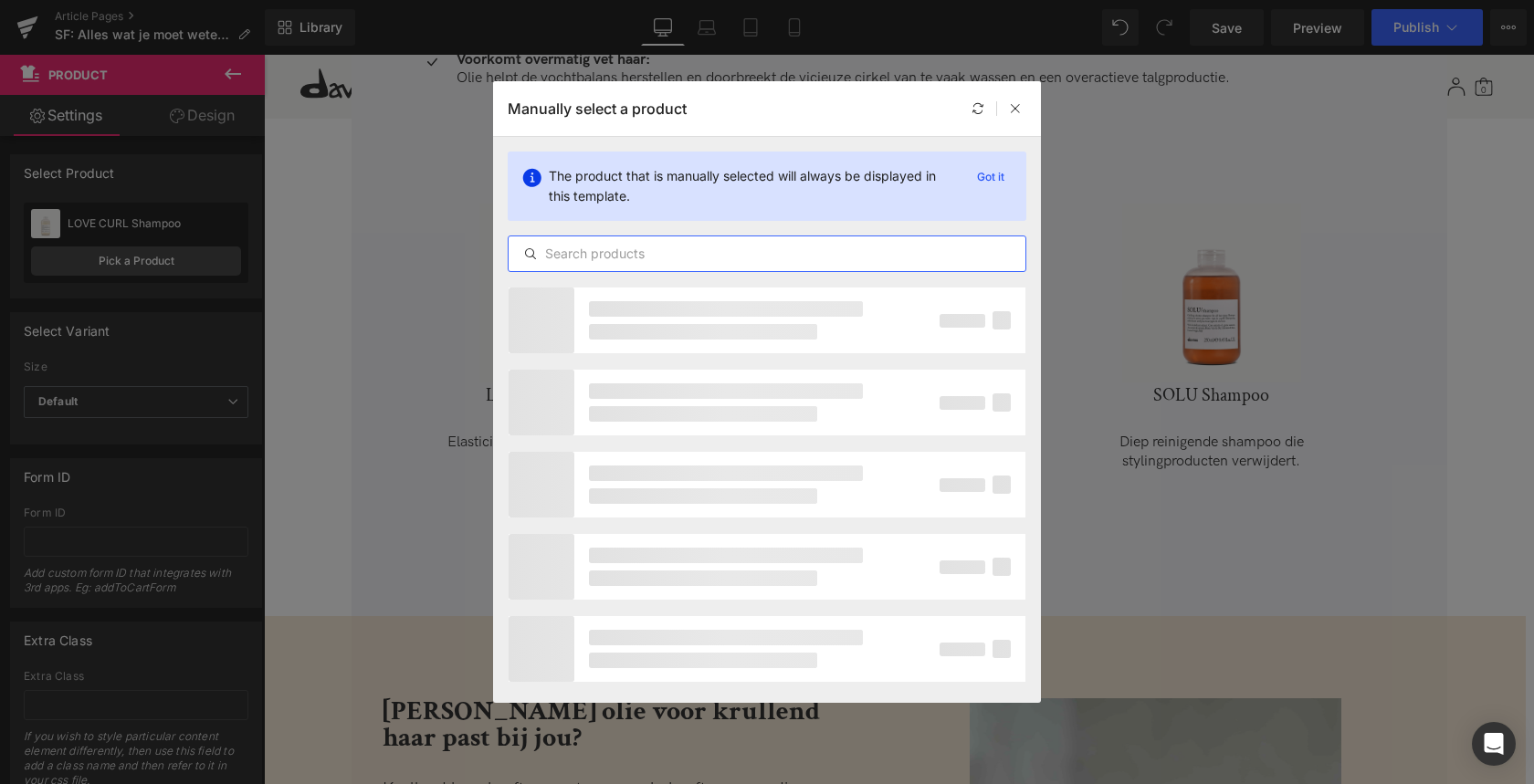
click at [595, 260] on input "text" at bounding box center [766, 253] width 517 height 22
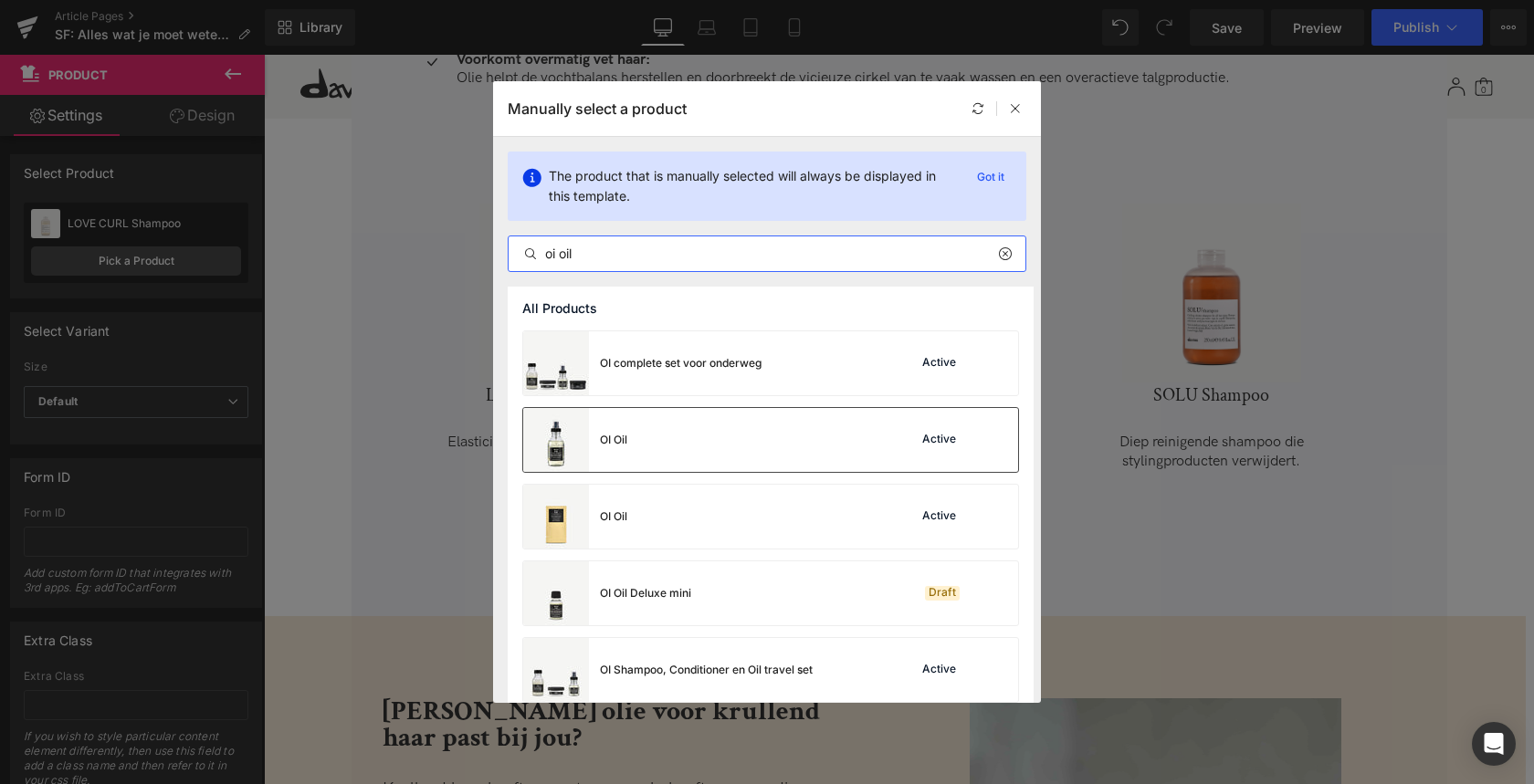
type input "oi oil"
click at [627, 446] on div "OI Oil" at bounding box center [613, 439] width 27 height 16
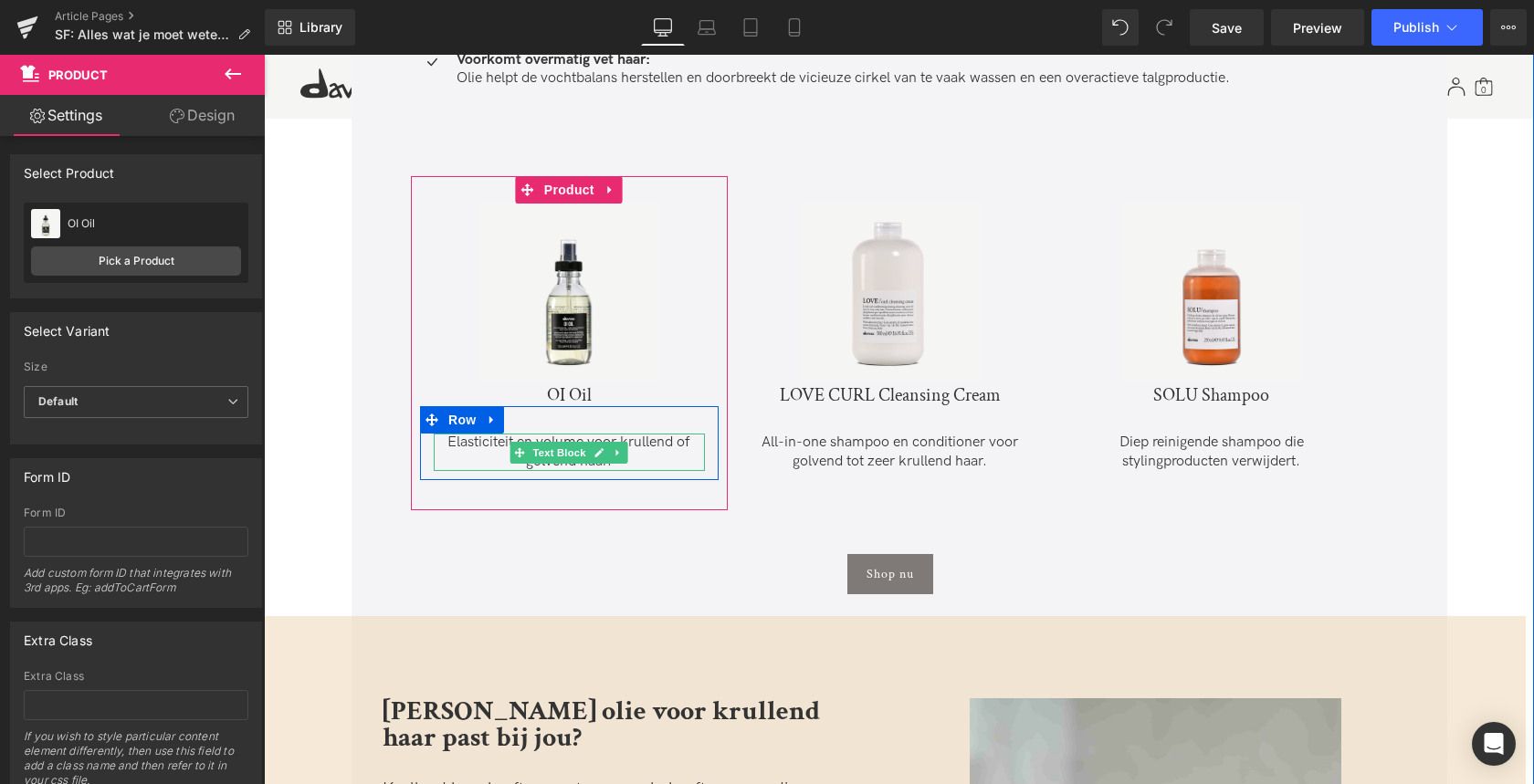
click at [491, 452] on p "Elasticiteit en volume voor krullend of golvend haar." at bounding box center [569, 453] width 271 height 39
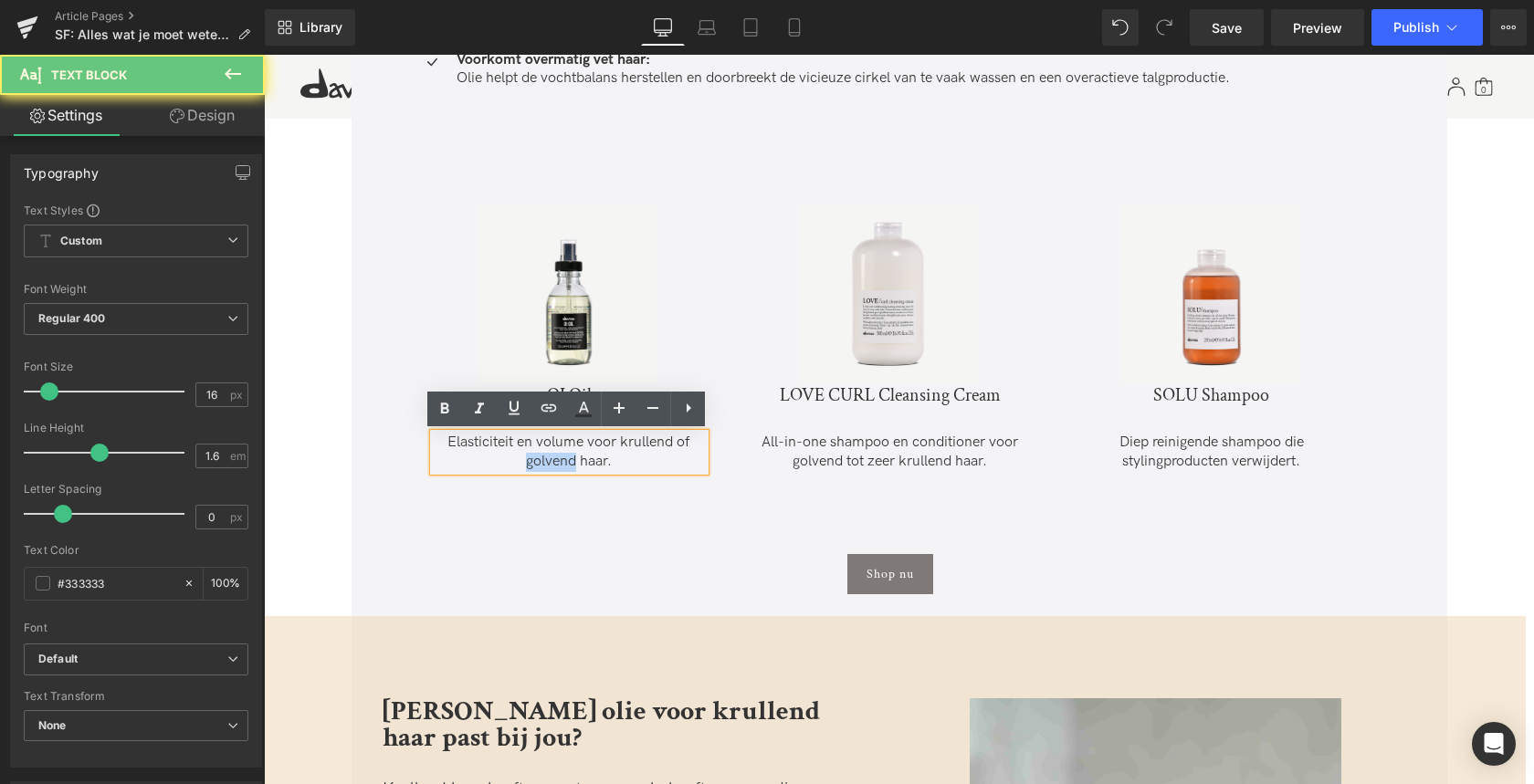
click at [491, 452] on p "Elasticiteit en volume voor krullend of golvend haar." at bounding box center [569, 453] width 271 height 39
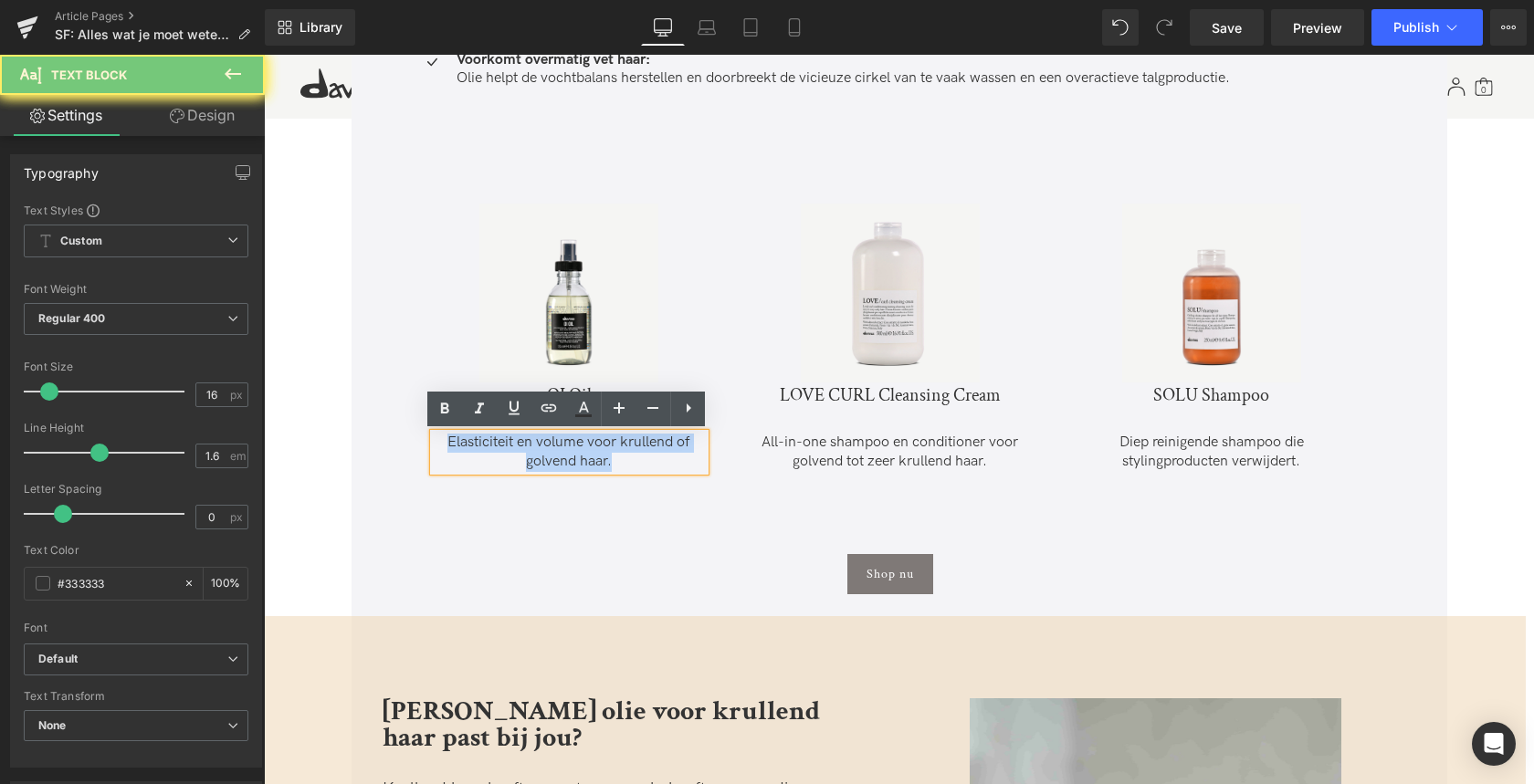
click at [491, 452] on p "Elasticiteit en volume voor krullend of golvend haar." at bounding box center [569, 453] width 271 height 39
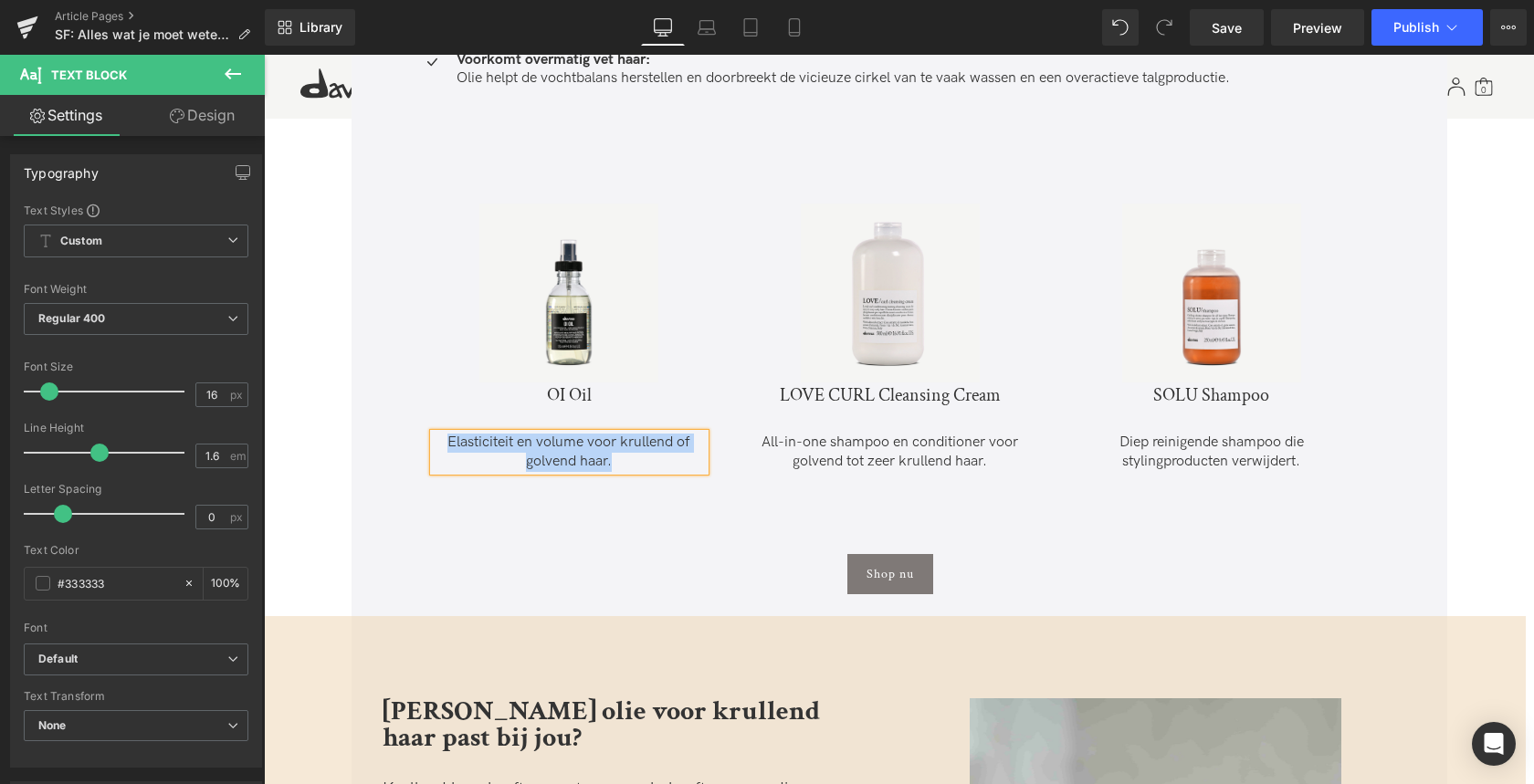
paste div
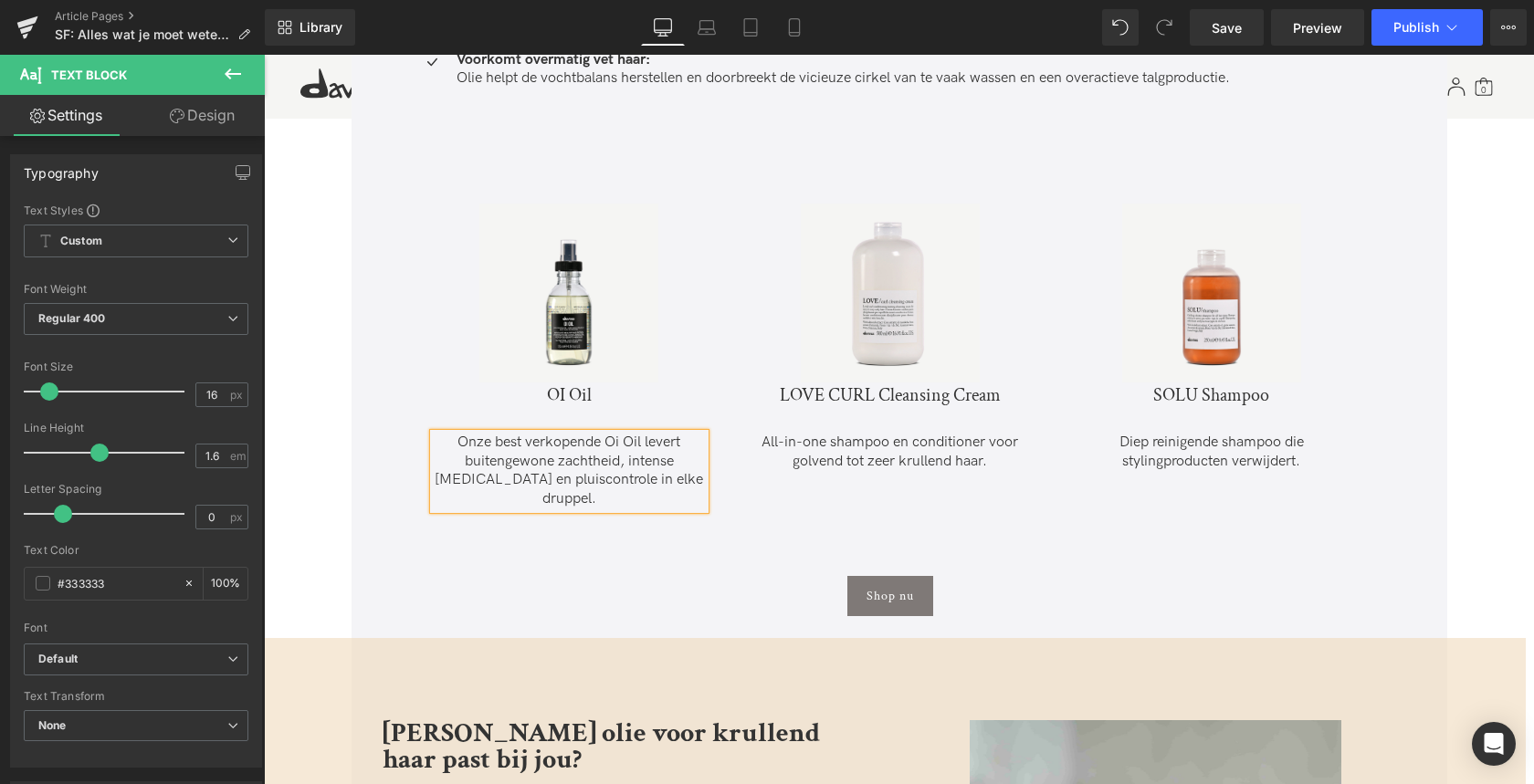
click at [646, 526] on div "Sale Off (P) Image OI Oil (P) Title Onze best verkopende Oi Oil levert buitenge…" at bounding box center [569, 362] width 317 height 373
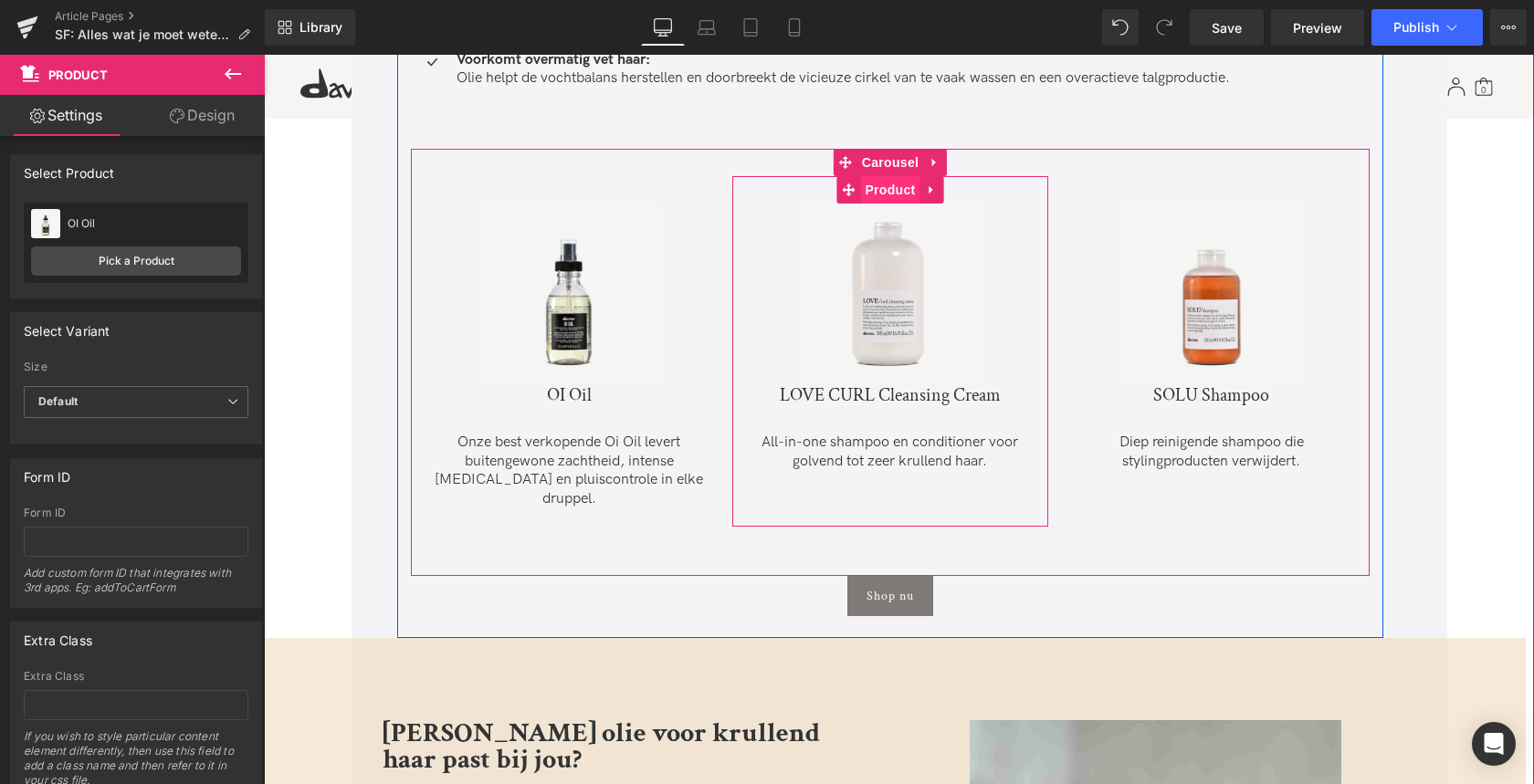
click at [890, 184] on span "Product" at bounding box center [889, 189] width 59 height 27
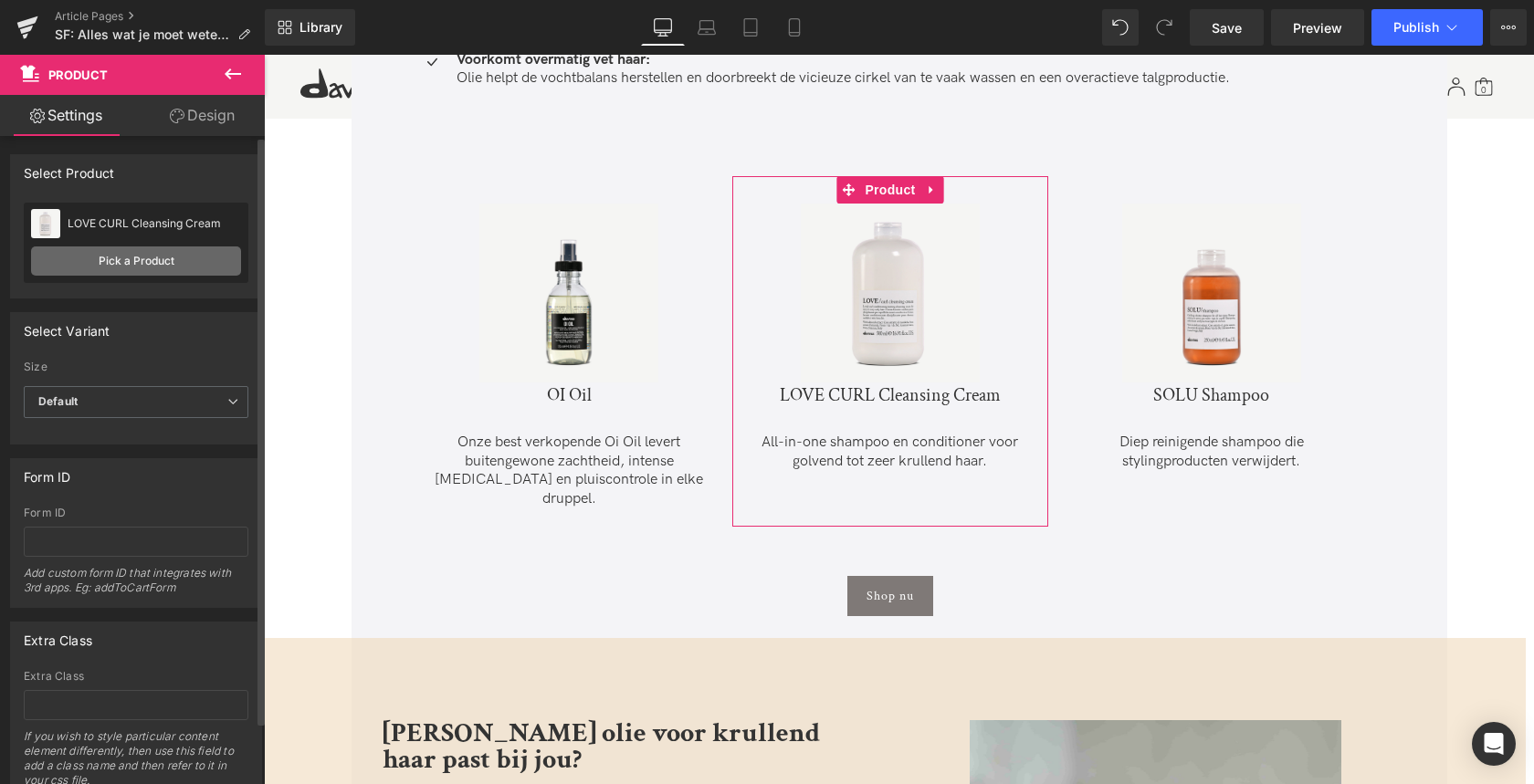
click at [151, 263] on link "Pick a Product" at bounding box center [135, 261] width 210 height 29
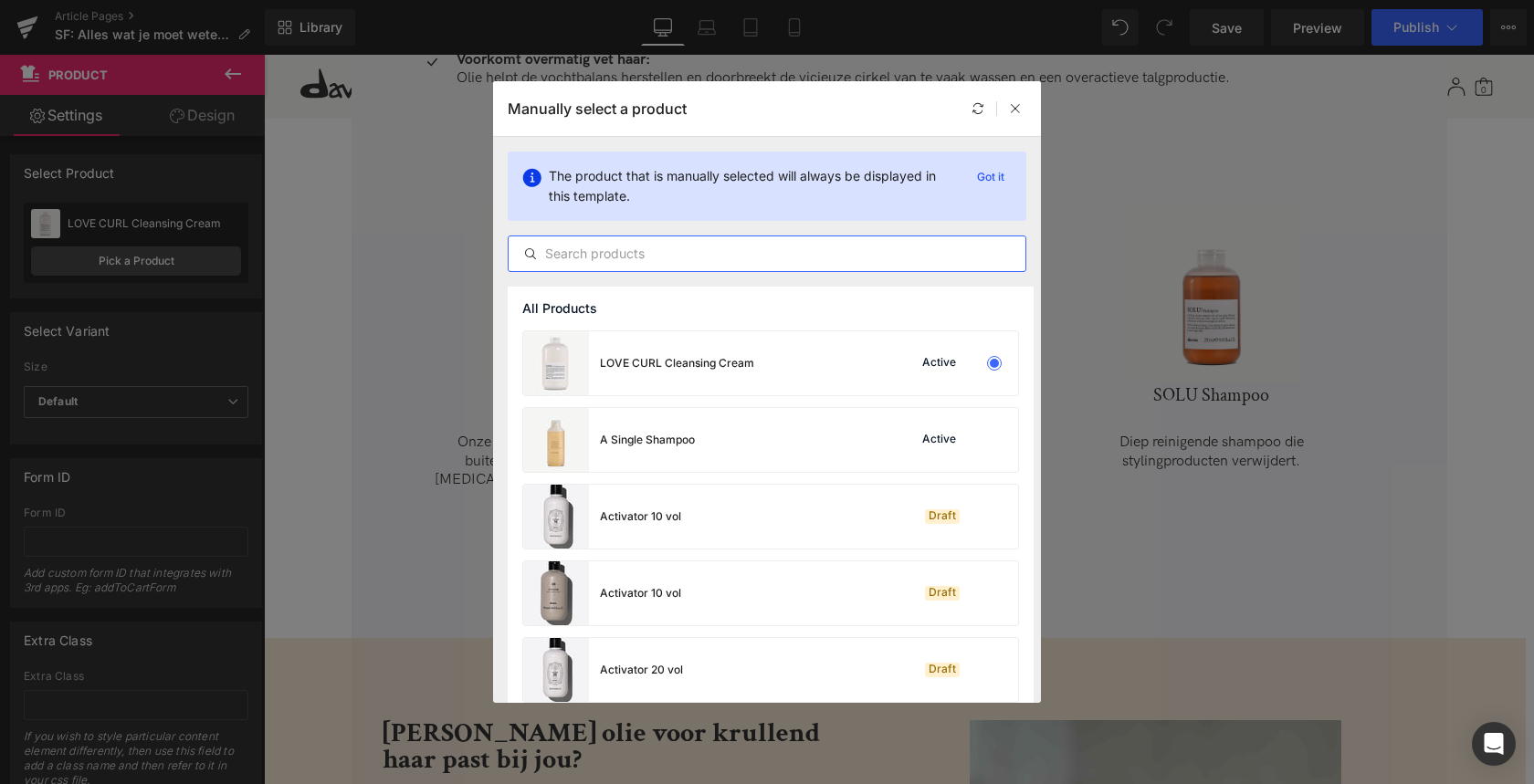
click at [669, 260] on input "text" at bounding box center [766, 253] width 517 height 22
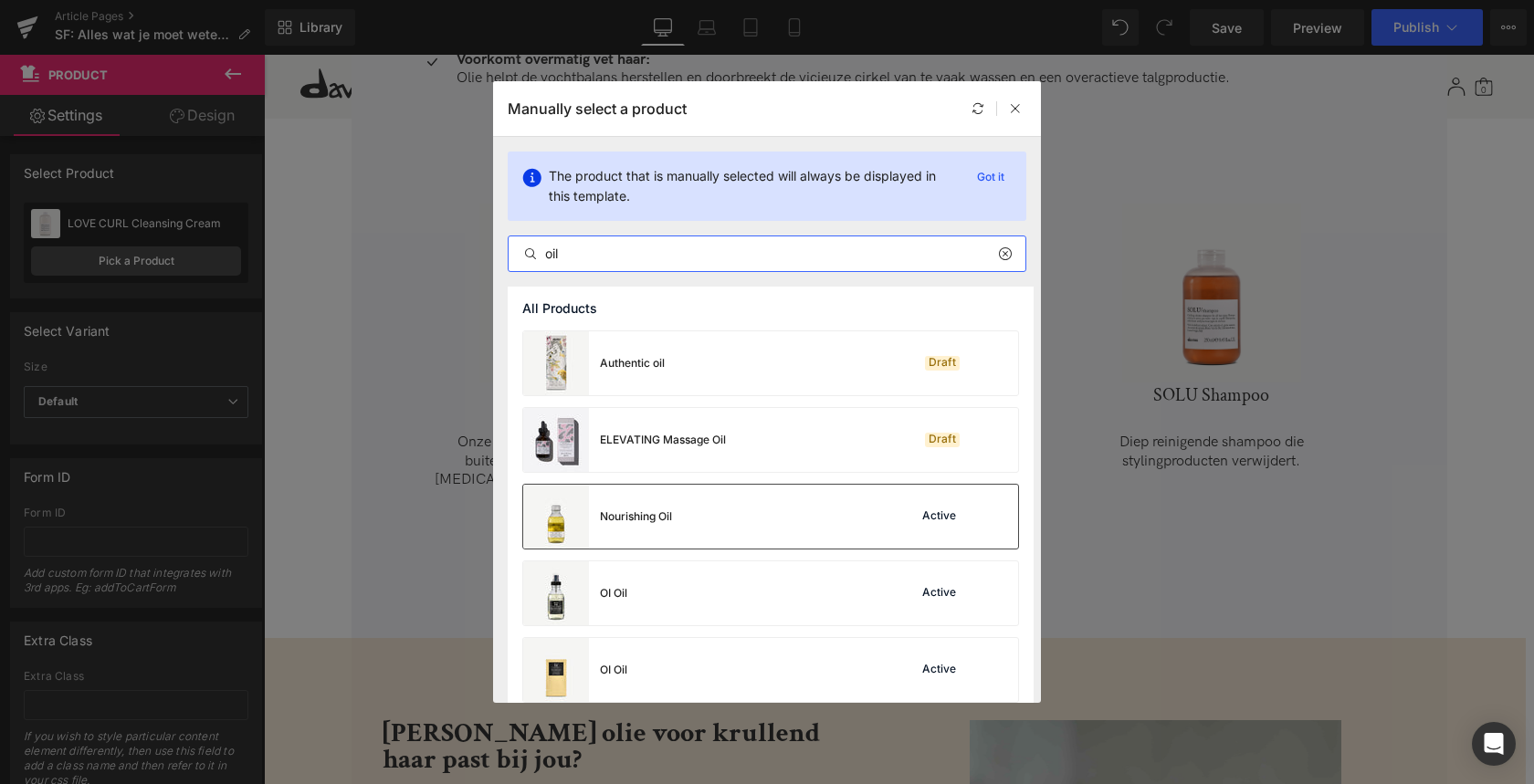
type input "oil"
click at [664, 515] on div "Nourishing Oil" at bounding box center [636, 516] width 72 height 16
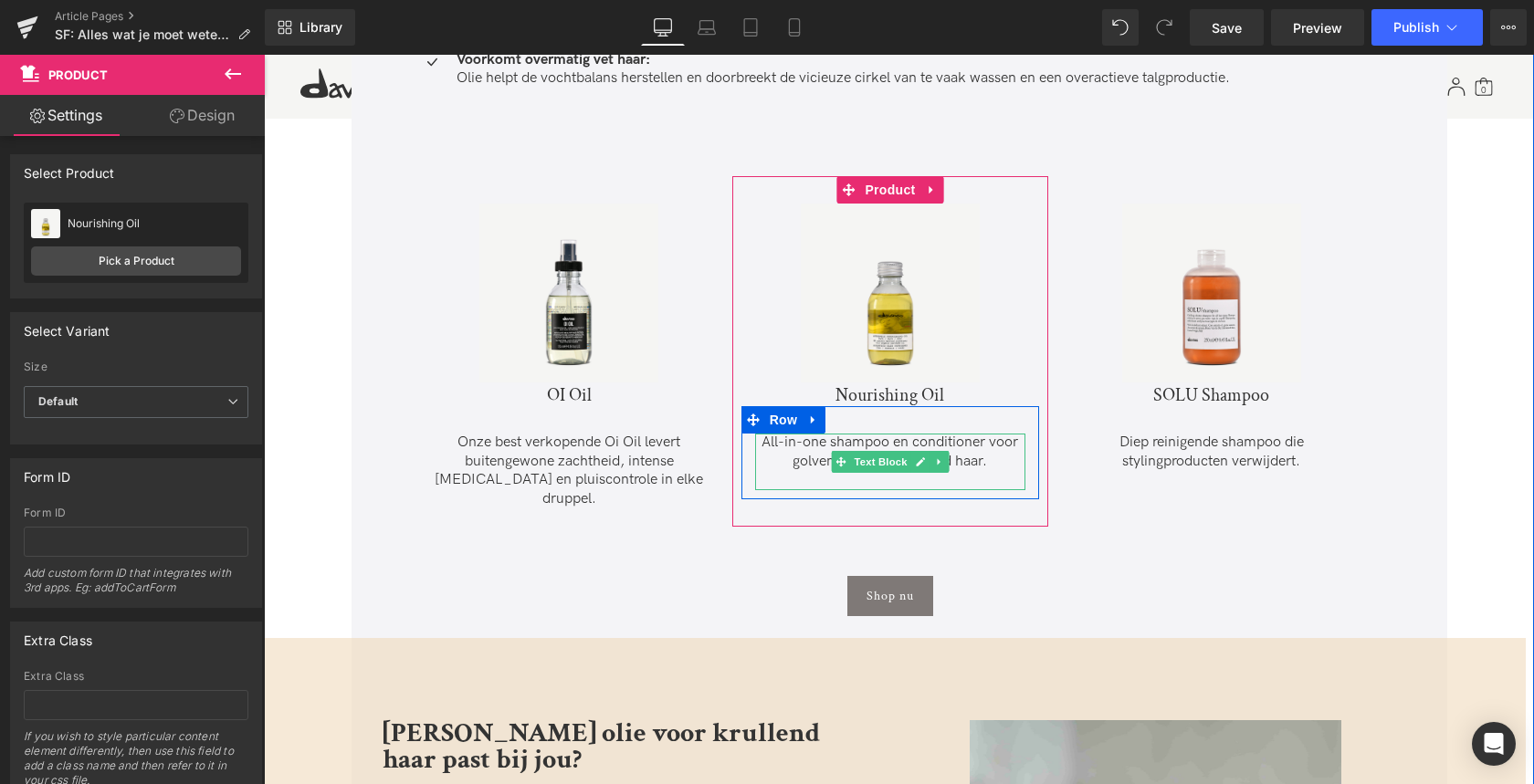
click at [789, 456] on p "All-in-one shampoo en conditioner voor golvend tot zeer krullend haar." at bounding box center [891, 453] width 271 height 39
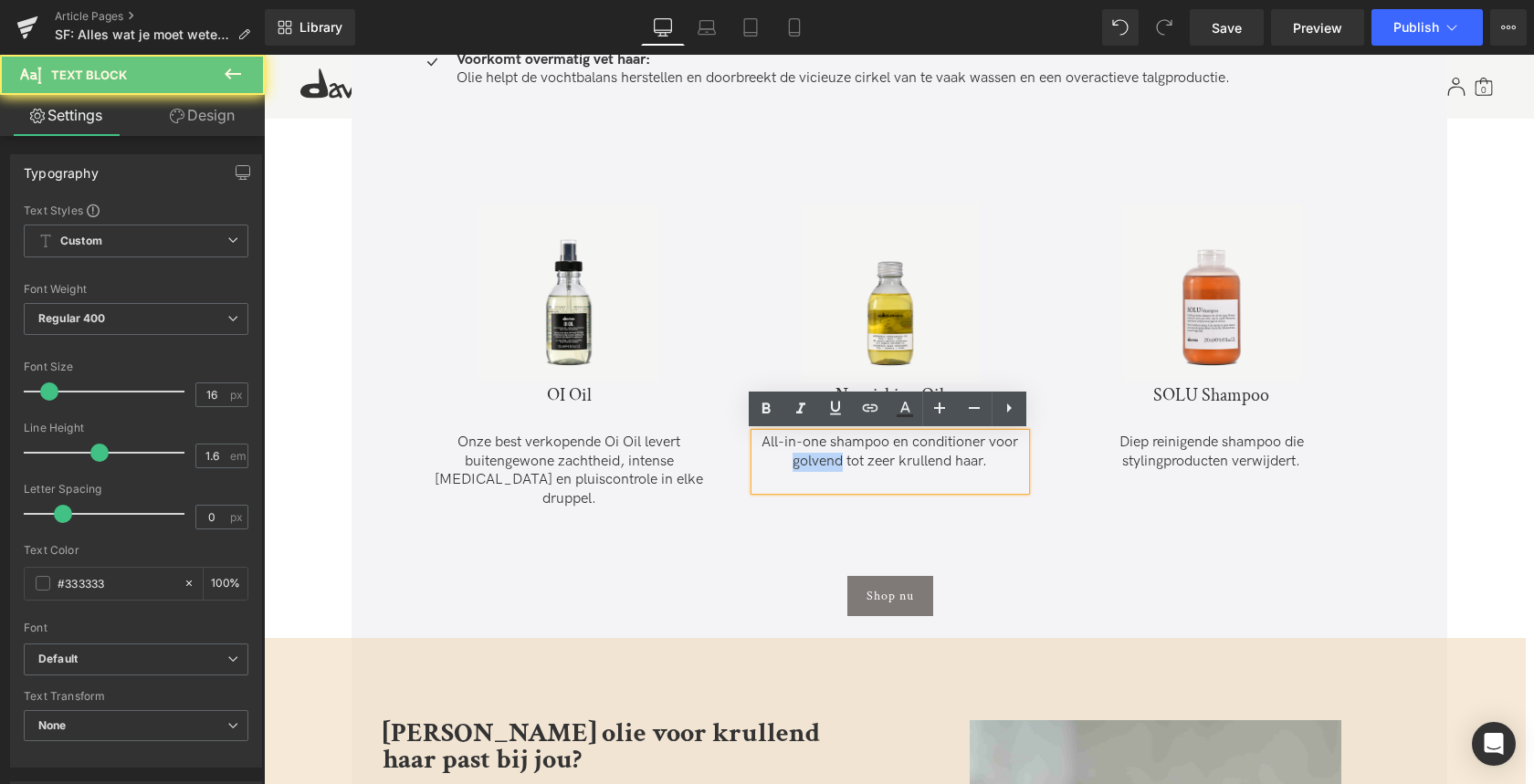
click at [789, 456] on p "All-in-one shampoo en conditioner voor golvend tot zeer krullend haar." at bounding box center [891, 453] width 271 height 39
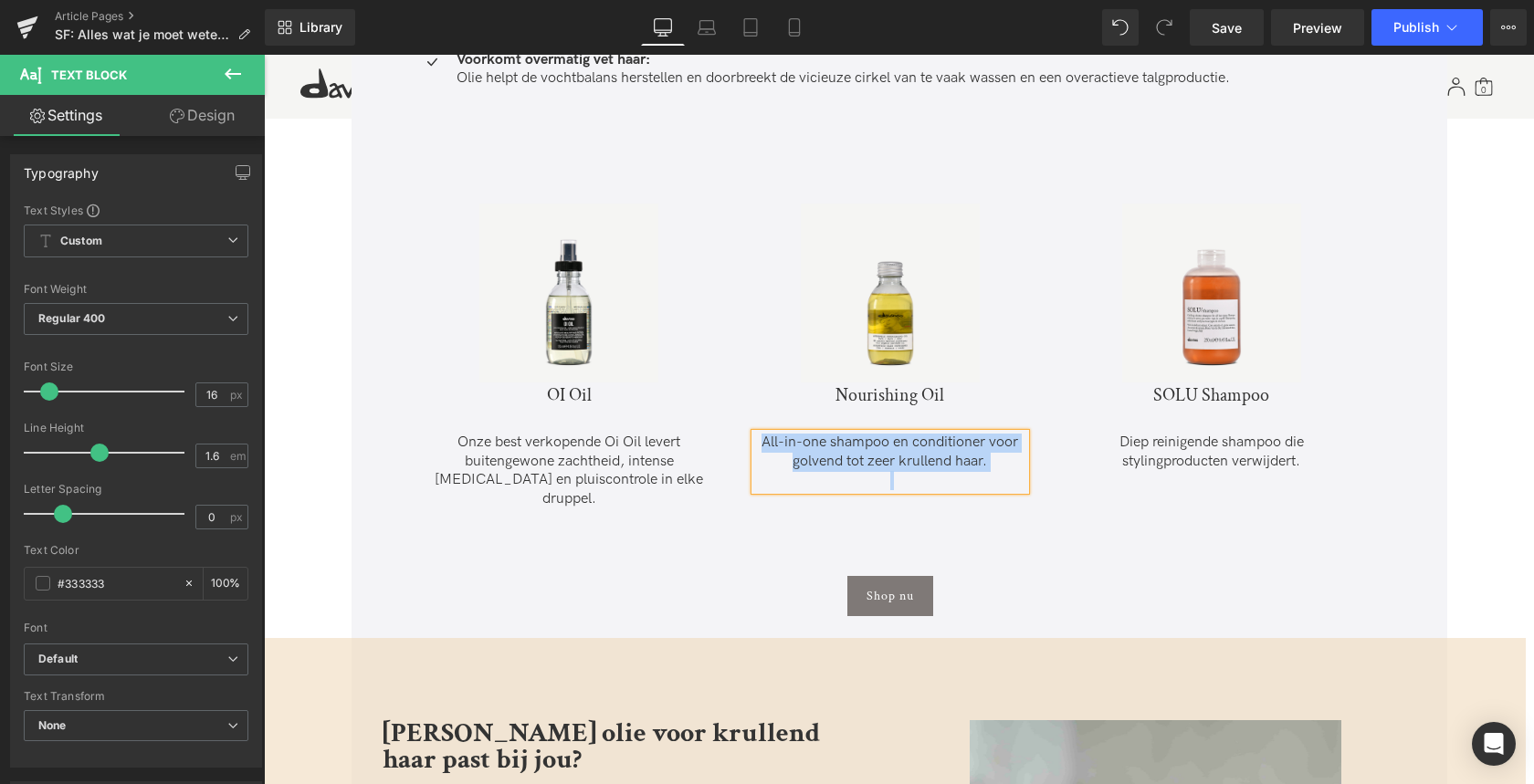
paste div
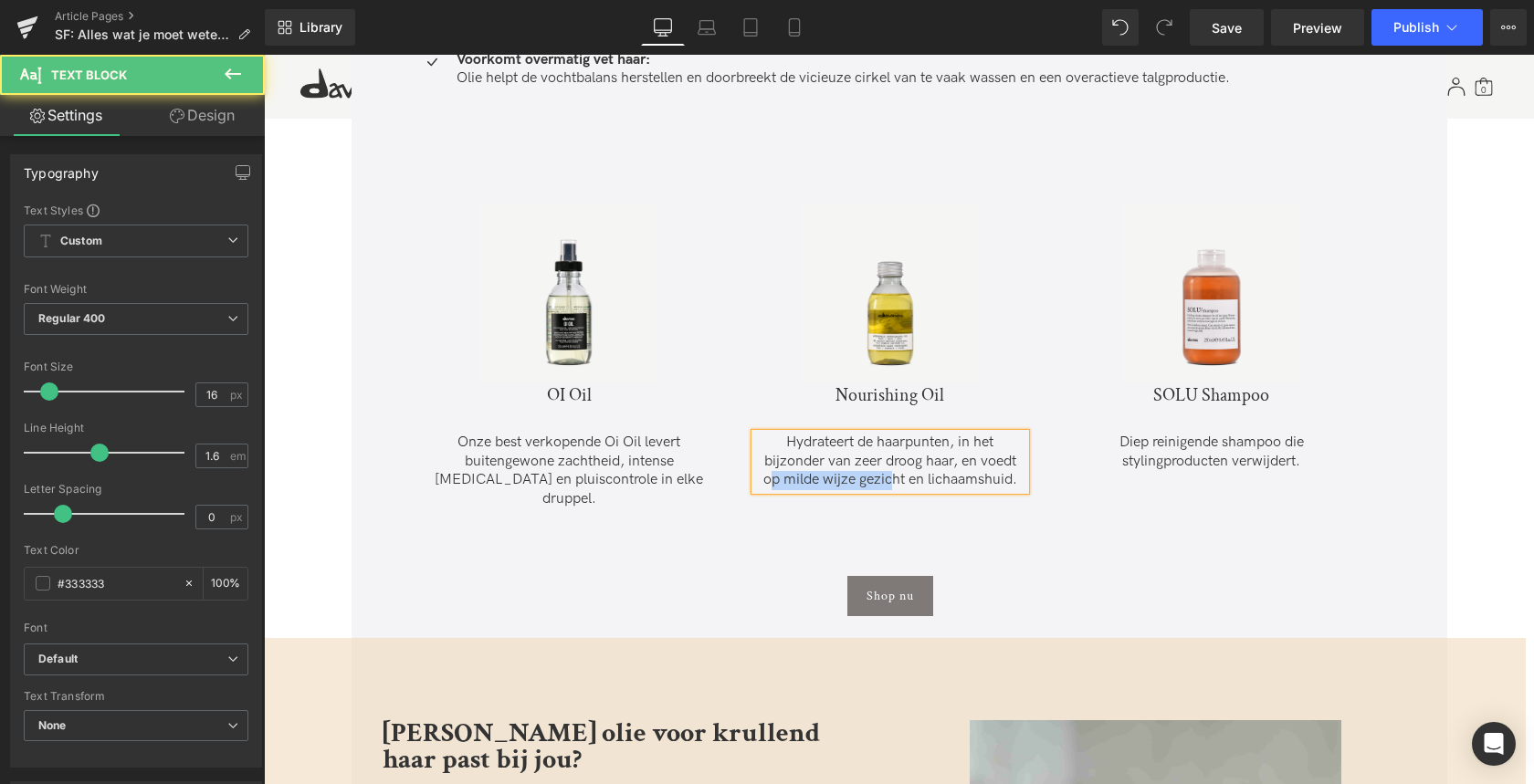
drag, startPoint x: 765, startPoint y: 483, endPoint x: 891, endPoint y: 479, distance: 126.1
click at [891, 479] on p "Hydrateert de haarpunten, in het bijzonder van zeer droog haar, en voedt op mil…" at bounding box center [891, 462] width 271 height 57
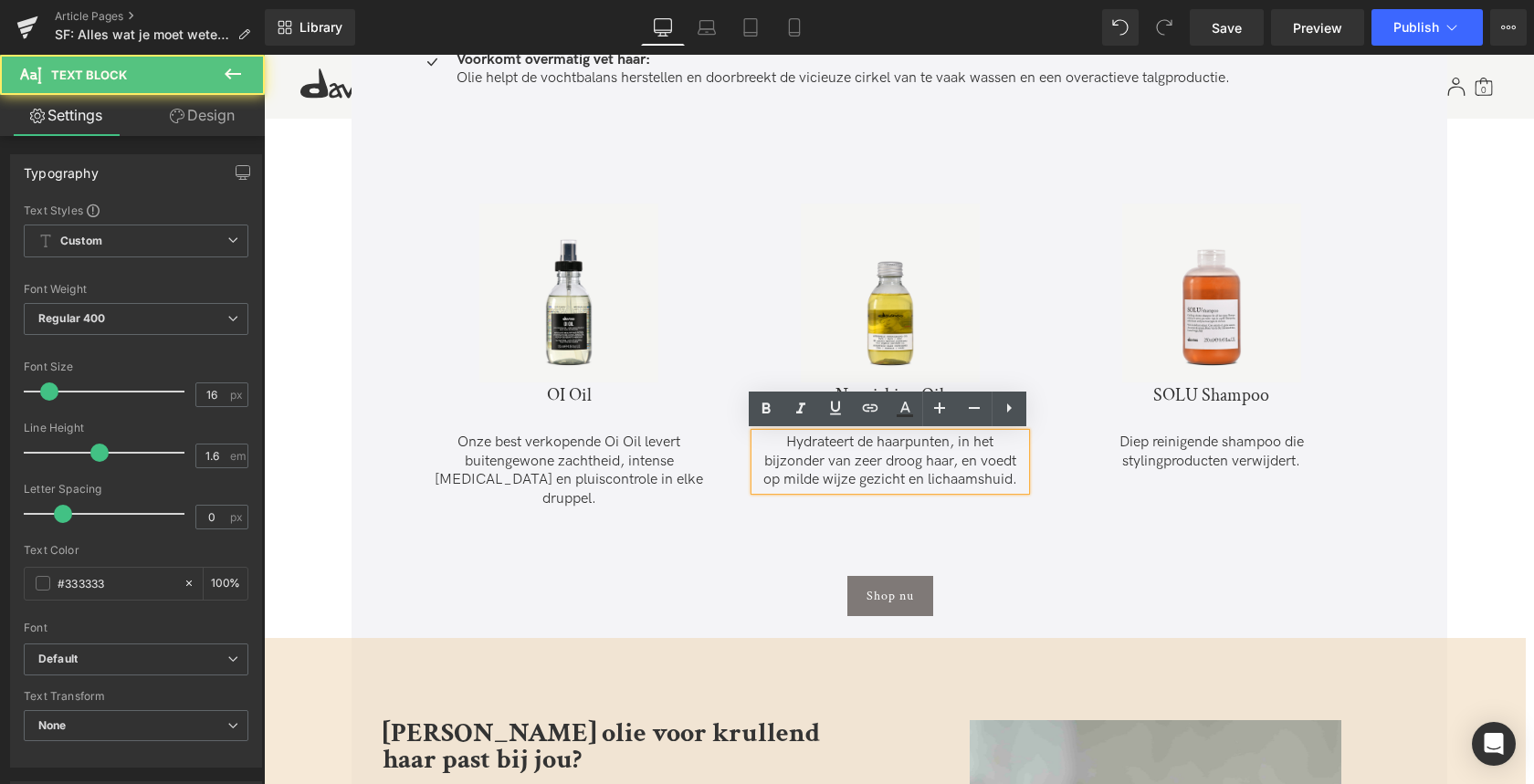
click at [956, 478] on p "Hydrateert de haarpunten, in het bijzonder van zeer droog haar, en voedt op mil…" at bounding box center [891, 462] width 271 height 57
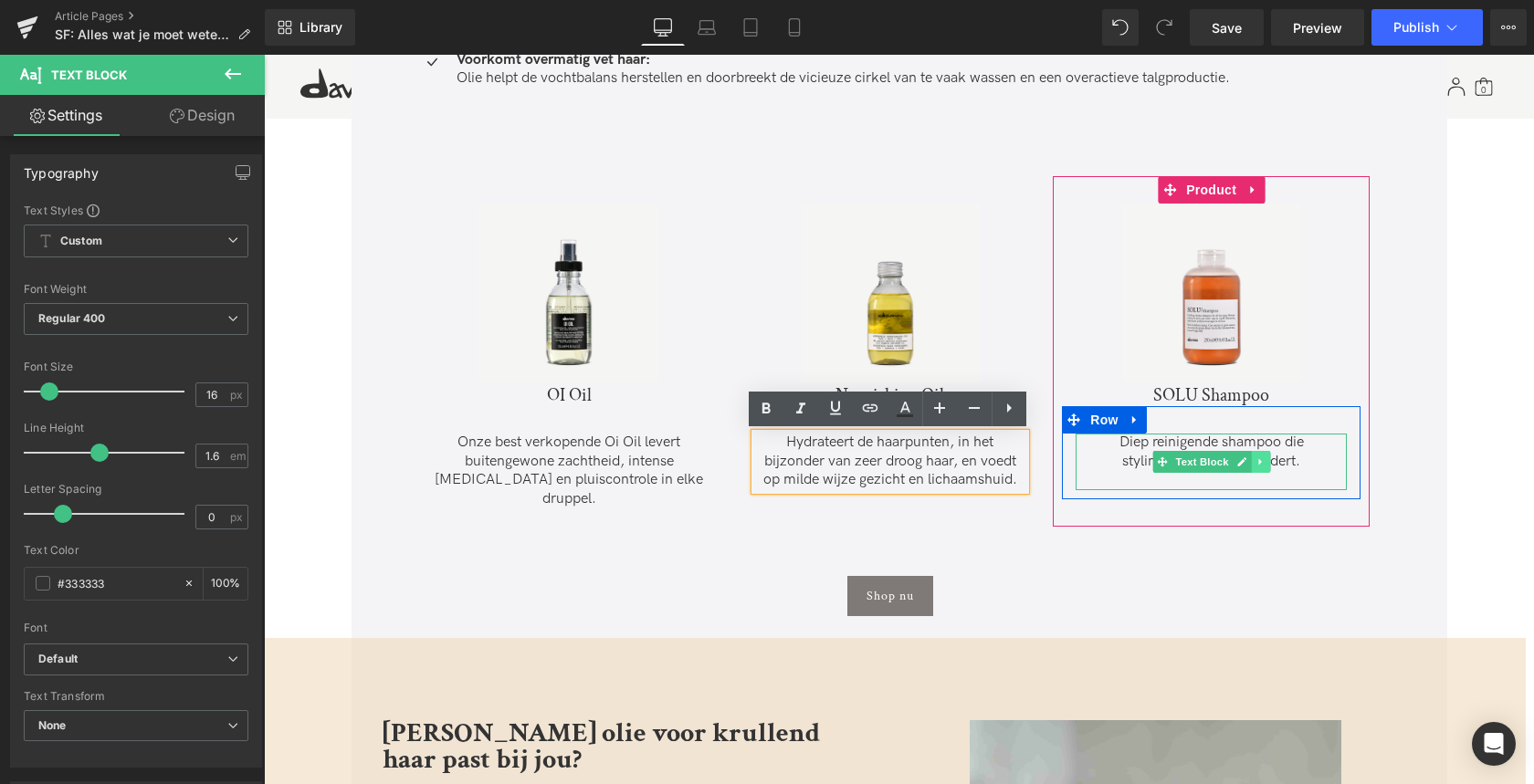
click at [1259, 451] on link at bounding box center [1261, 462] width 19 height 22
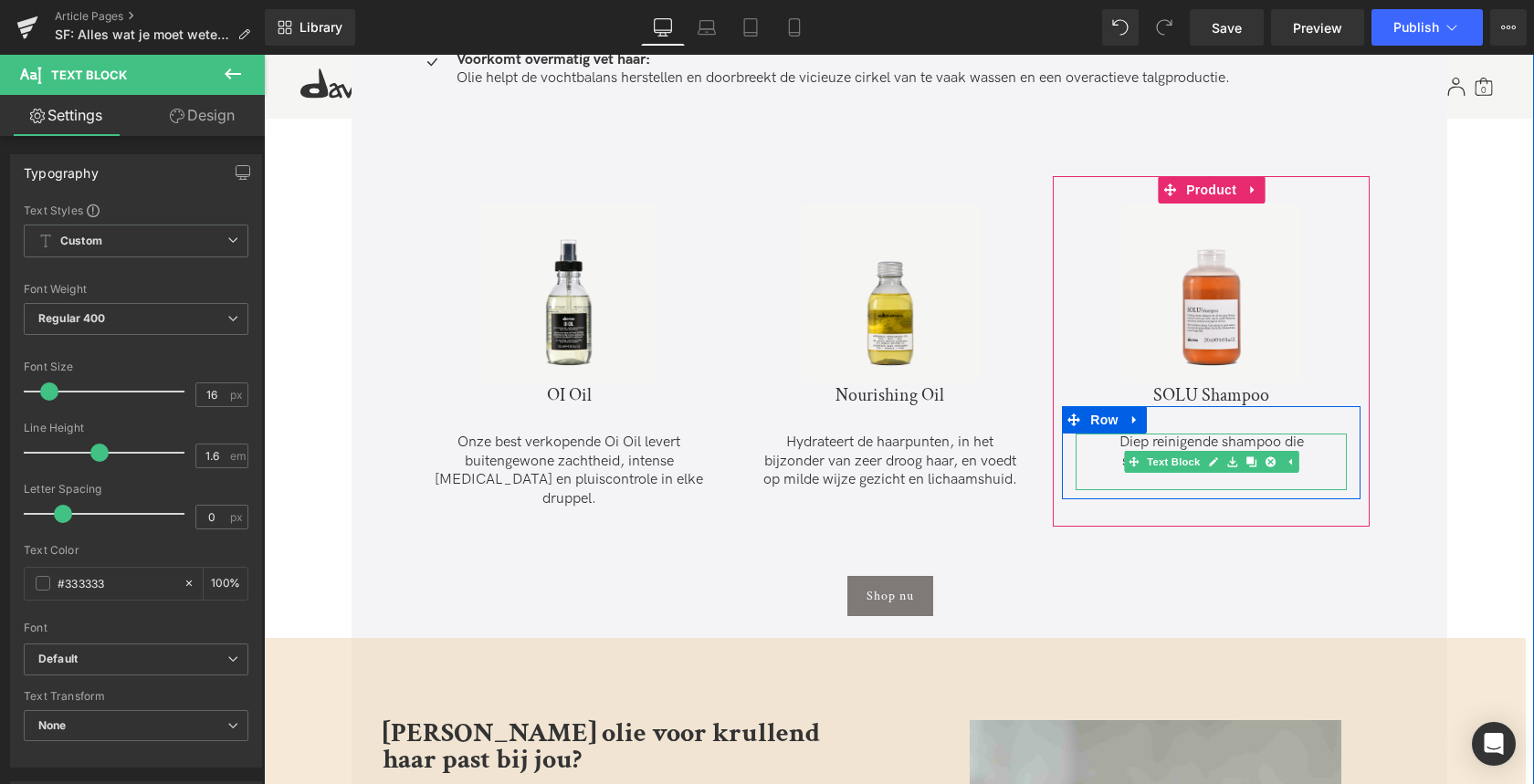
click at [1128, 441] on p "Diep reinigende shampoo die stylingproducten verwijdert." at bounding box center [1210, 453] width 271 height 39
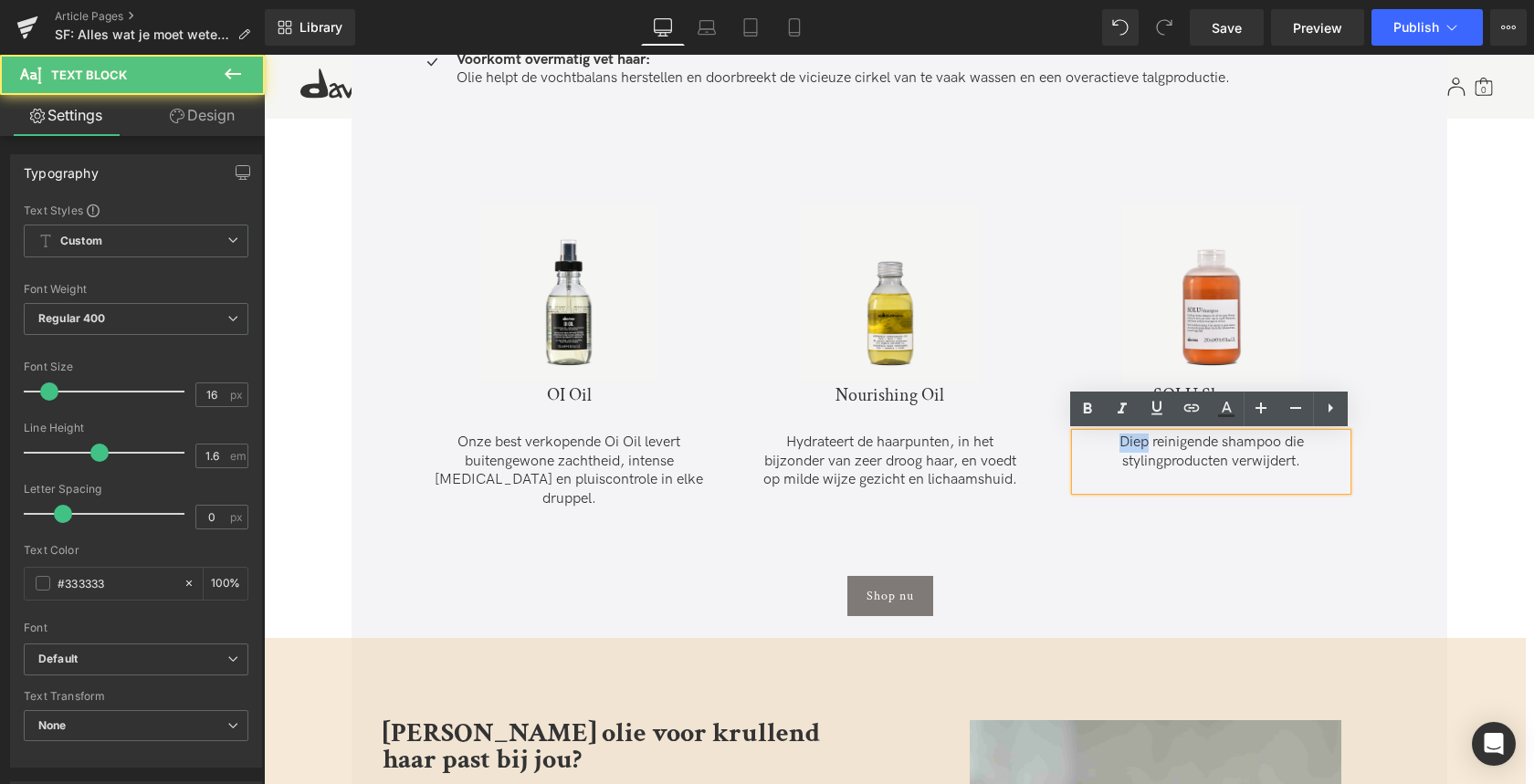
click at [1128, 441] on p "Diep reinigende shampoo die stylingproducten verwijdert." at bounding box center [1210, 453] width 271 height 39
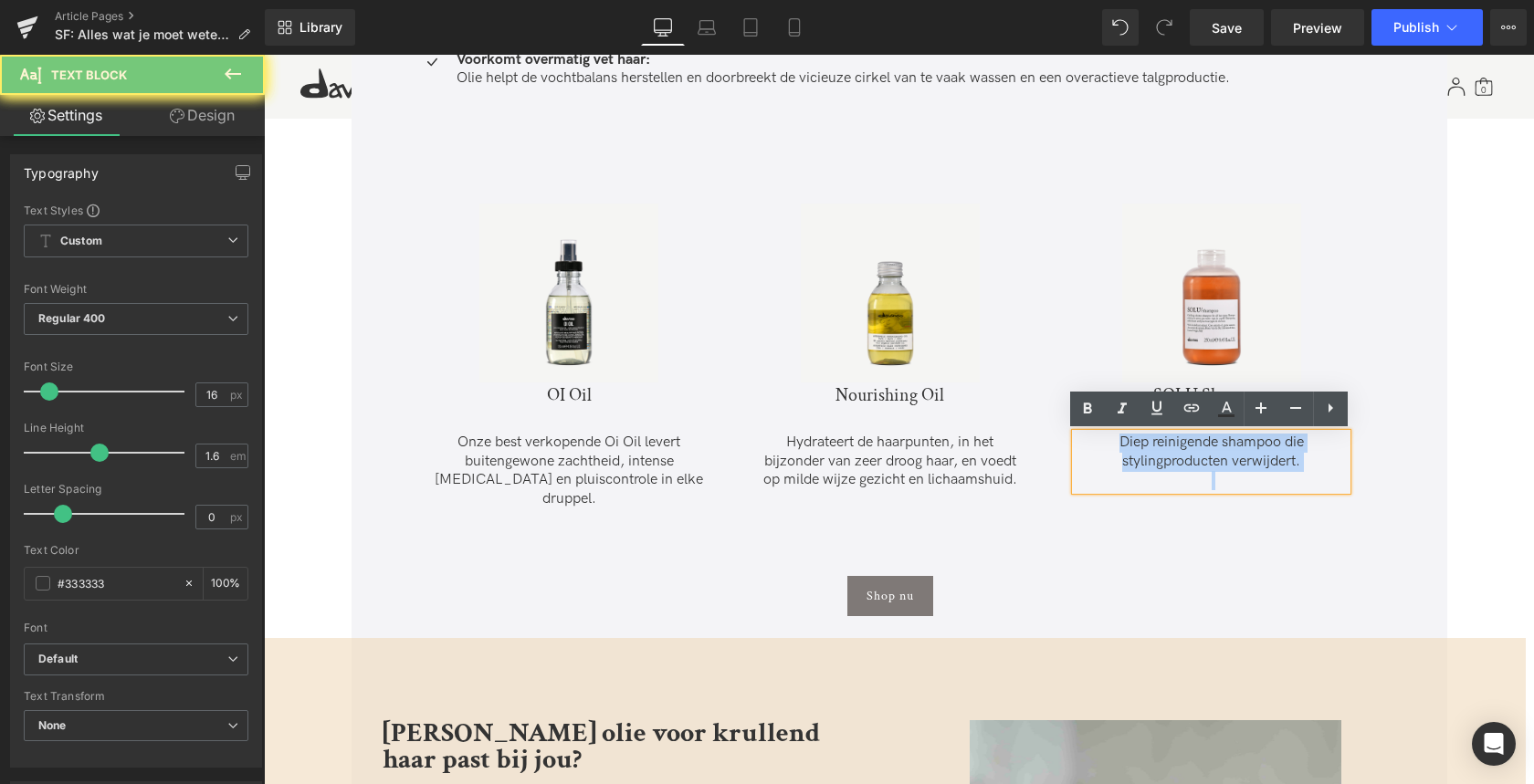
click at [1128, 441] on p "Diep reinigende shampoo die stylingproducten verwijdert." at bounding box center [1210, 453] width 271 height 39
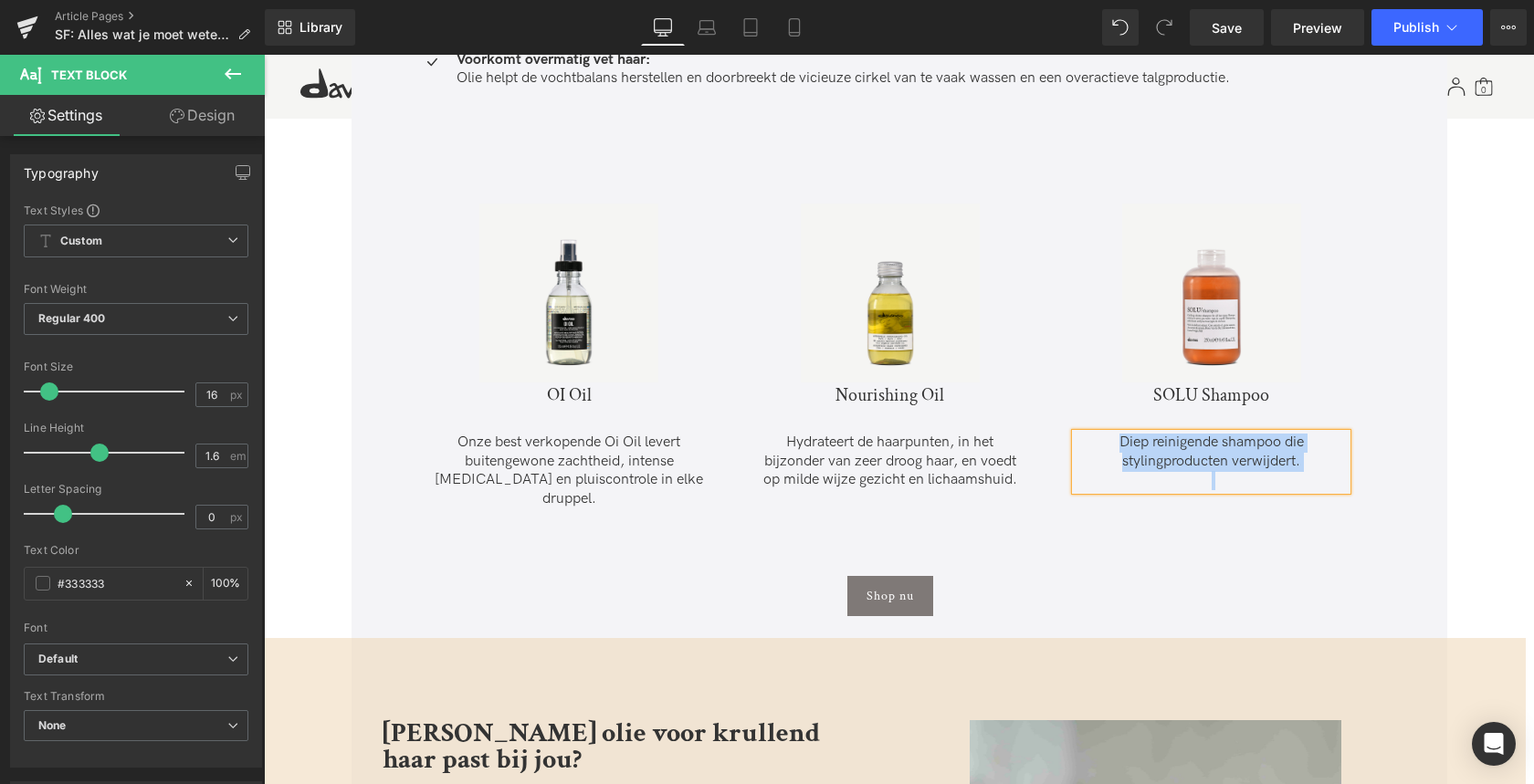
paste div
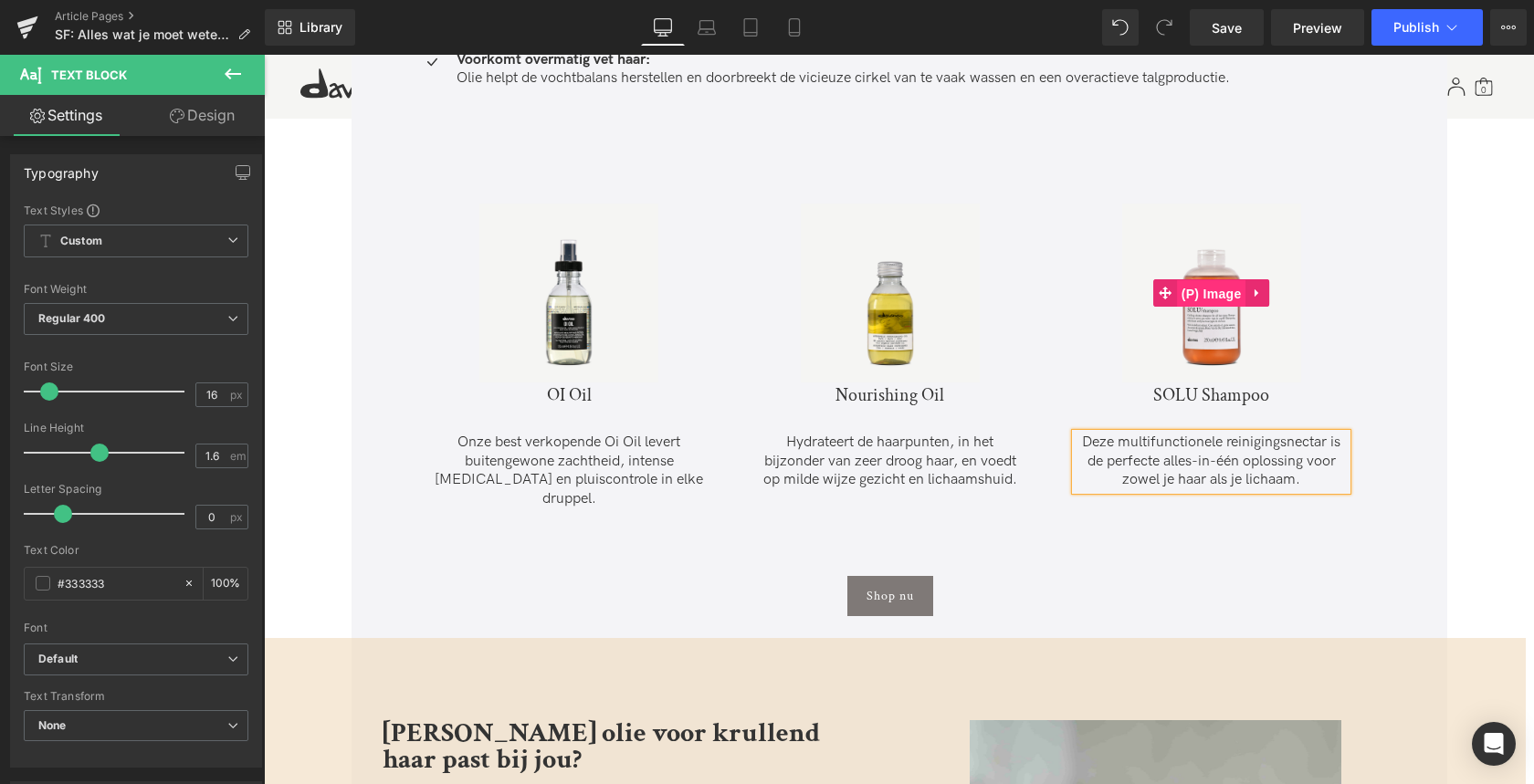
click at [1206, 290] on span "(P) Image" at bounding box center [1211, 294] width 70 height 27
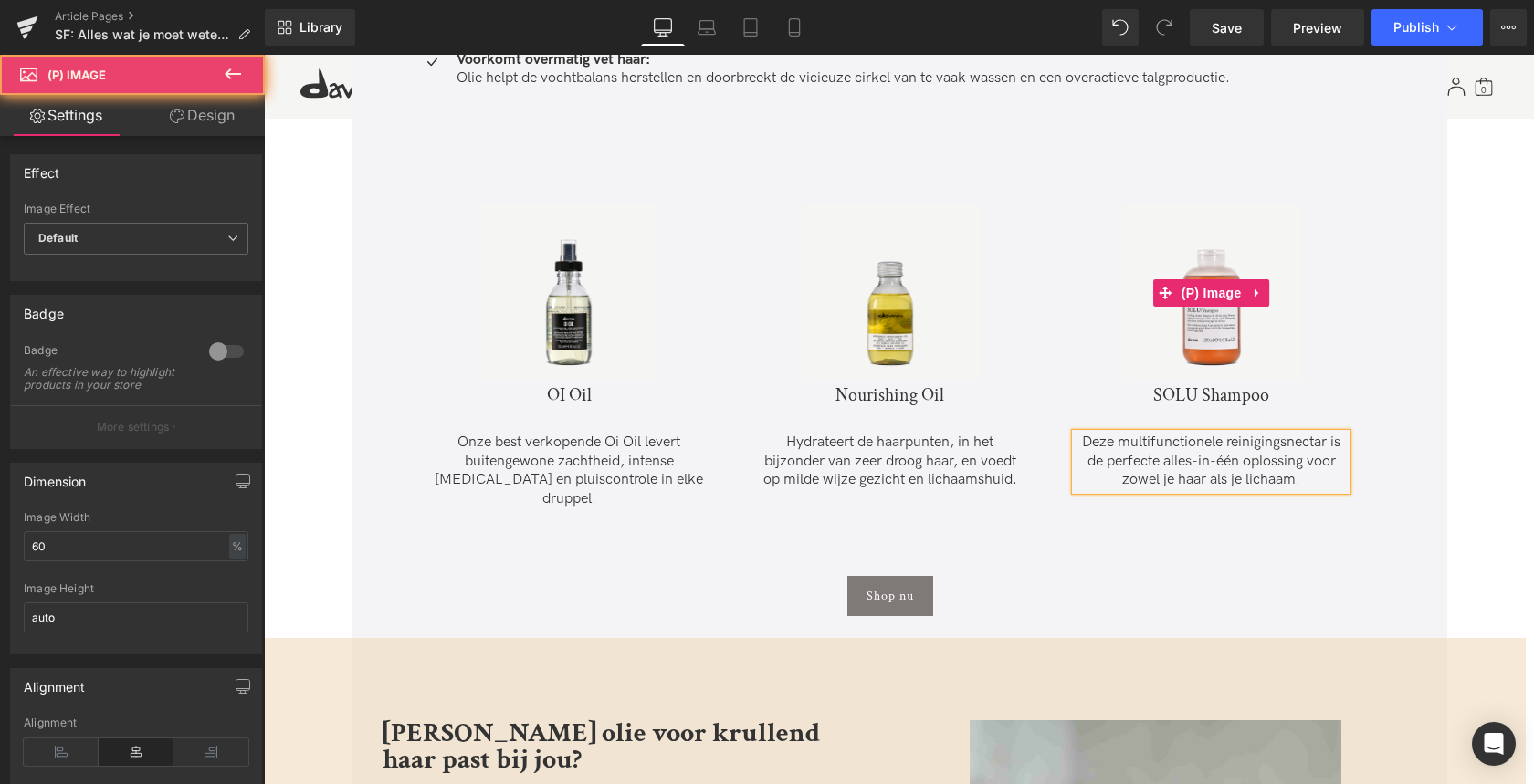
click at [1214, 236] on img at bounding box center [1210, 293] width 179 height 179
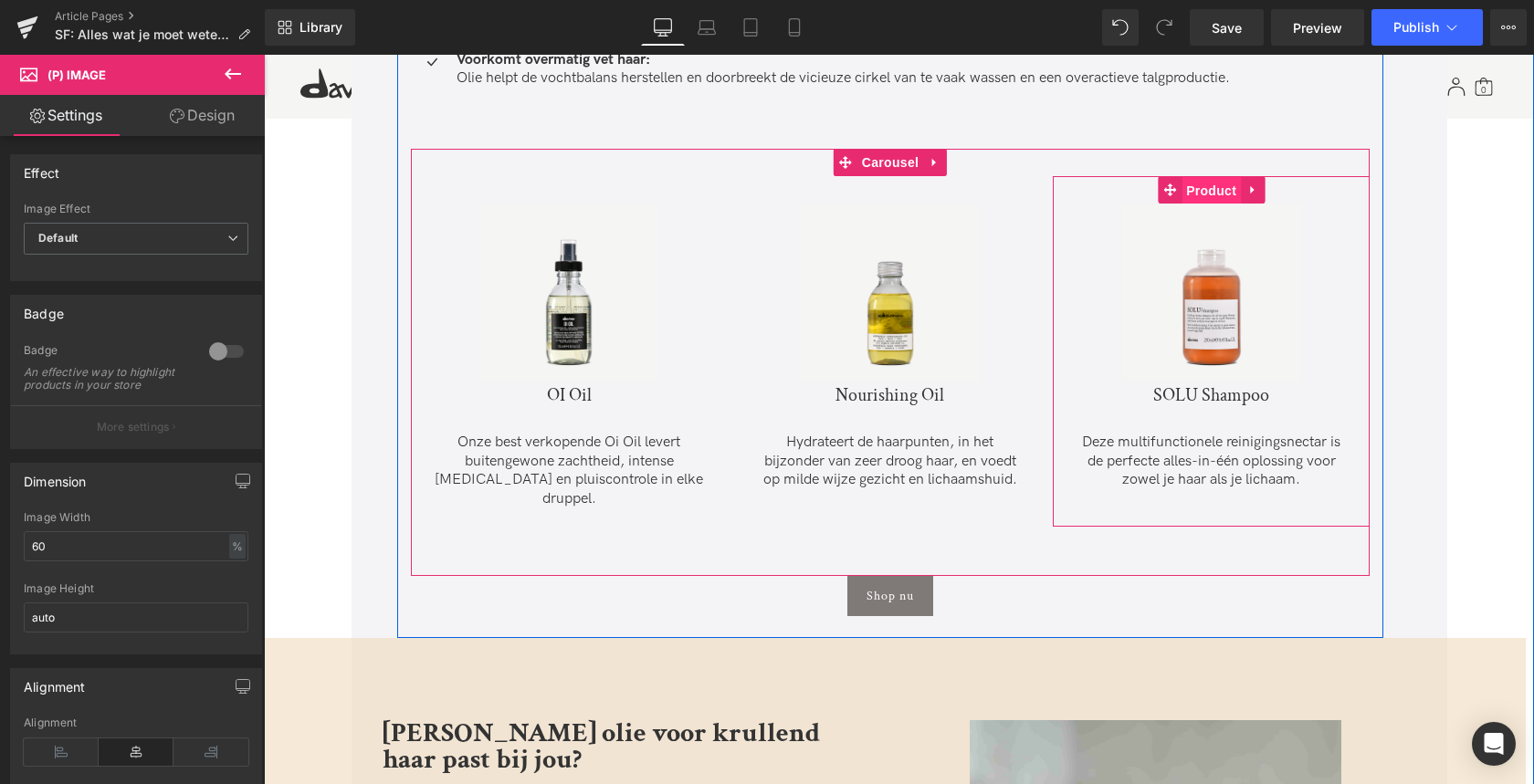
click at [1203, 187] on span "Product" at bounding box center [1210, 190] width 59 height 27
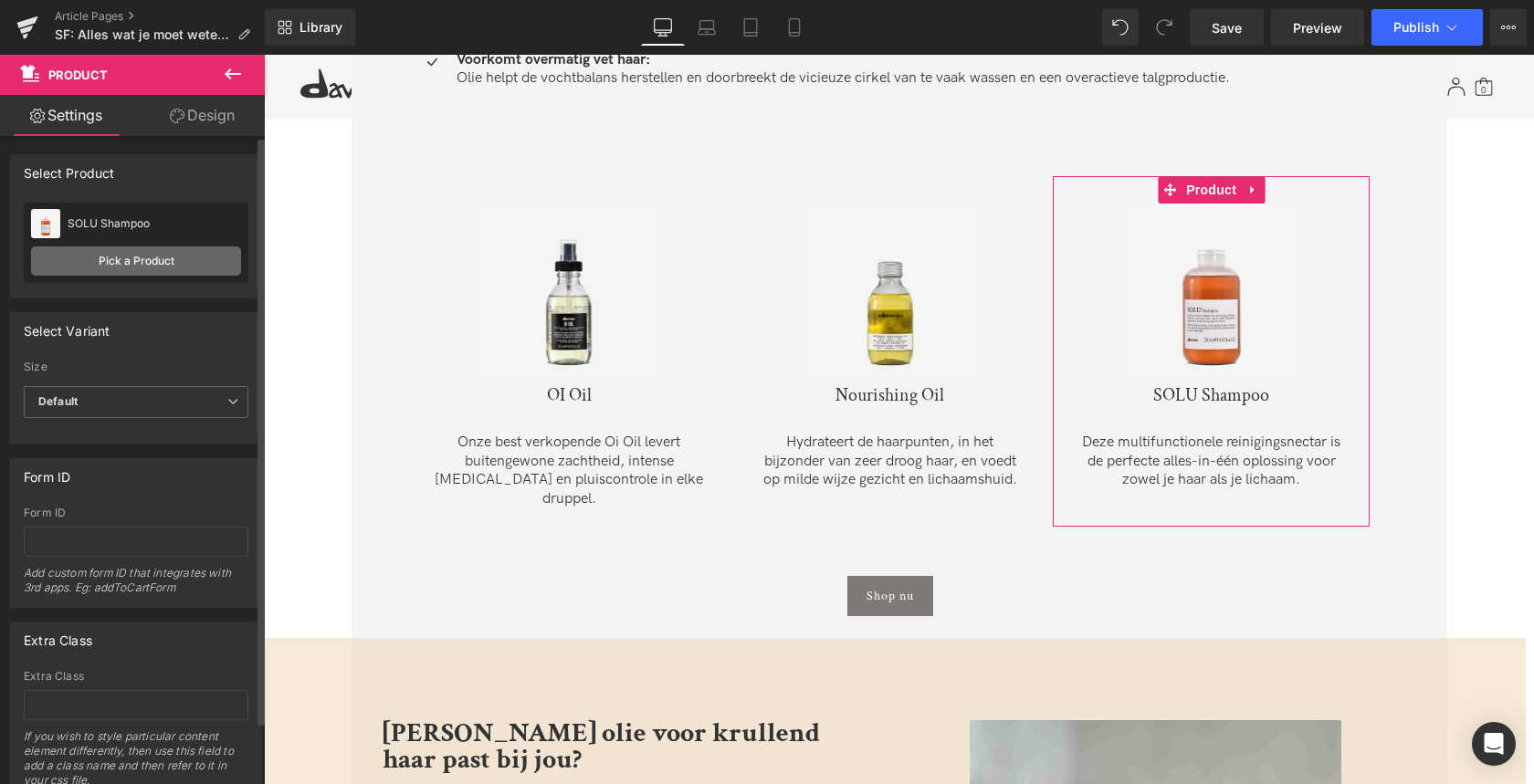
click at [111, 262] on link "Pick a Product" at bounding box center [135, 261] width 210 height 29
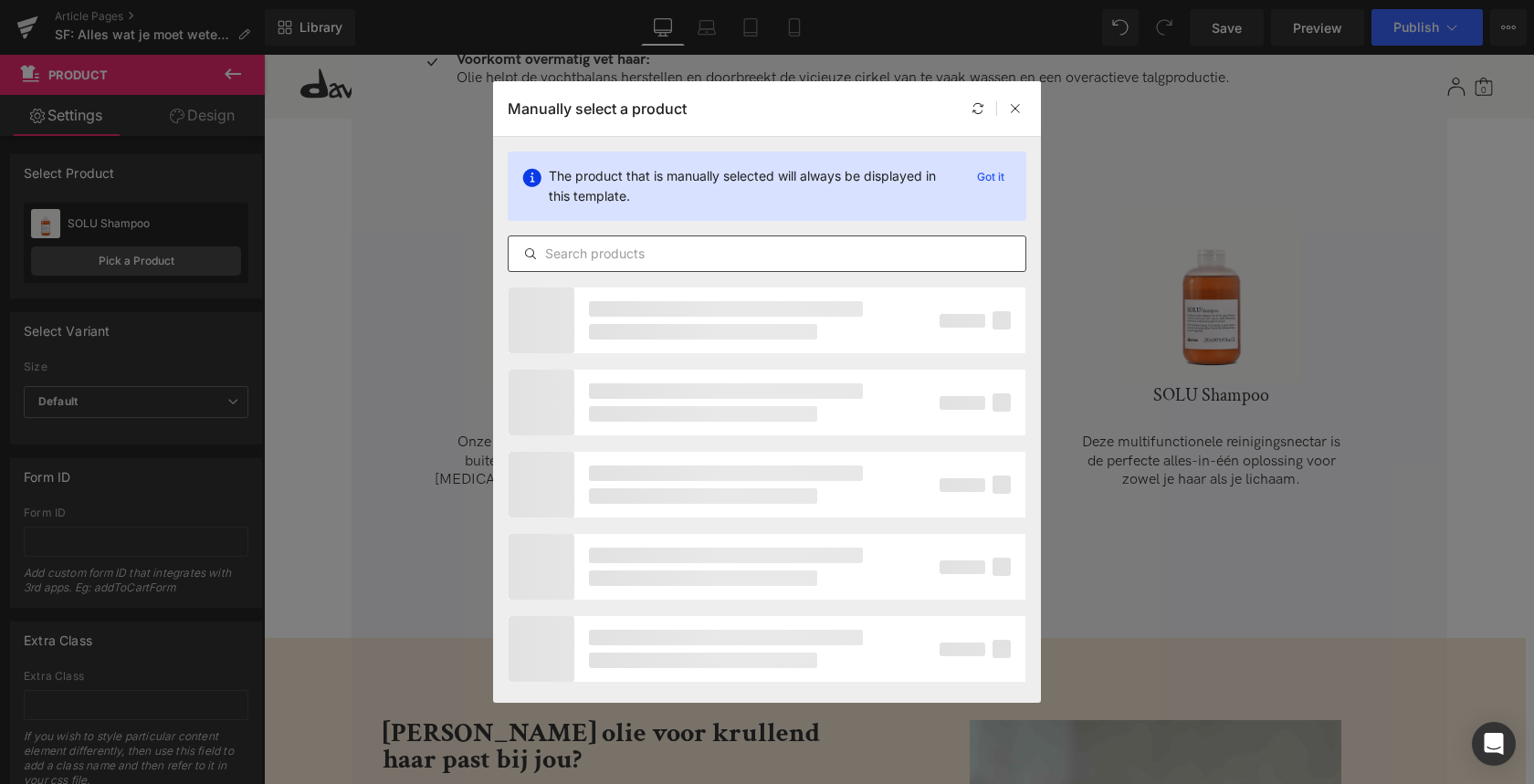
click at [603, 260] on input "text" at bounding box center [766, 253] width 517 height 22
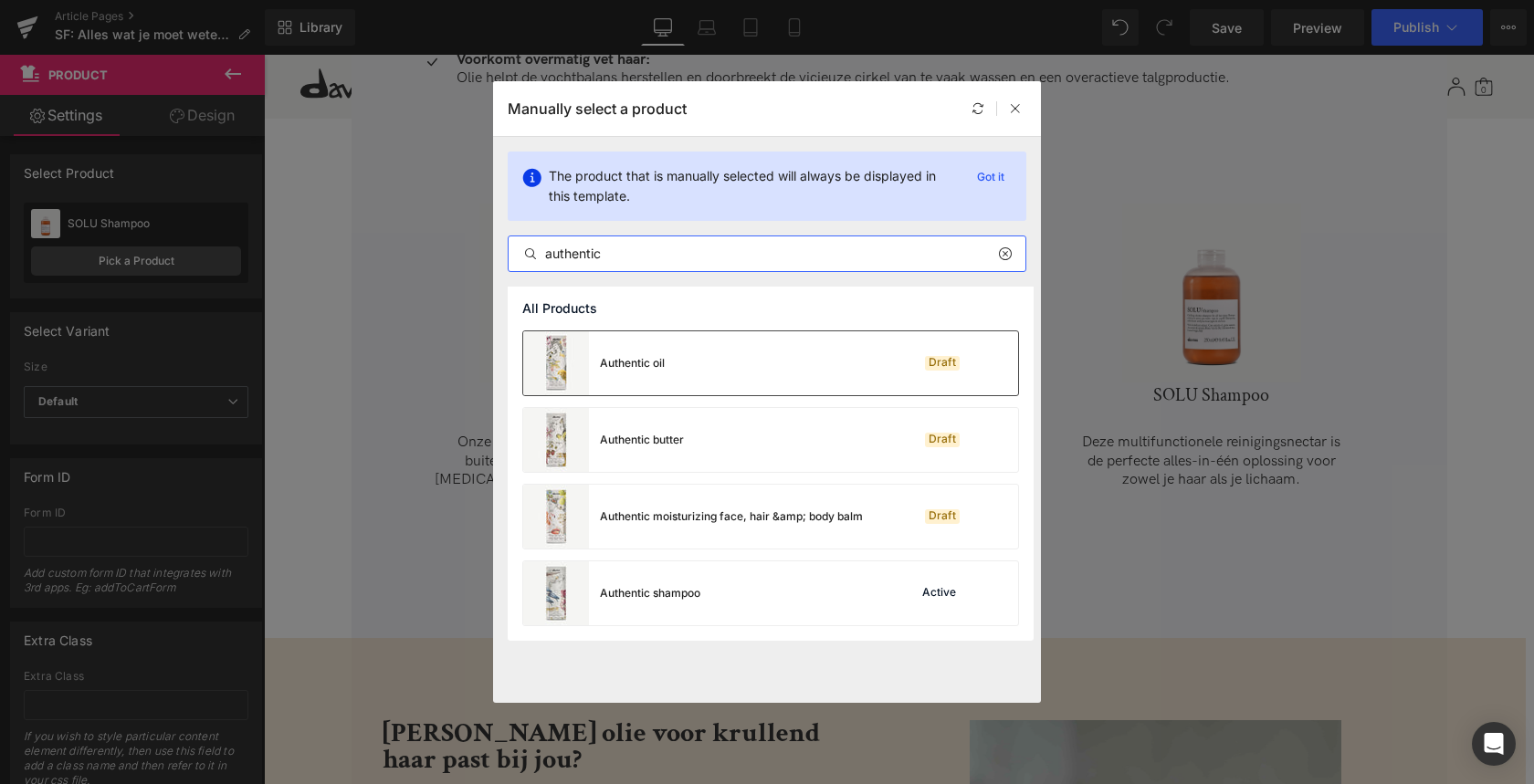
type input "authentic"
click at [655, 373] on div "Authentic oil" at bounding box center [594, 363] width 141 height 64
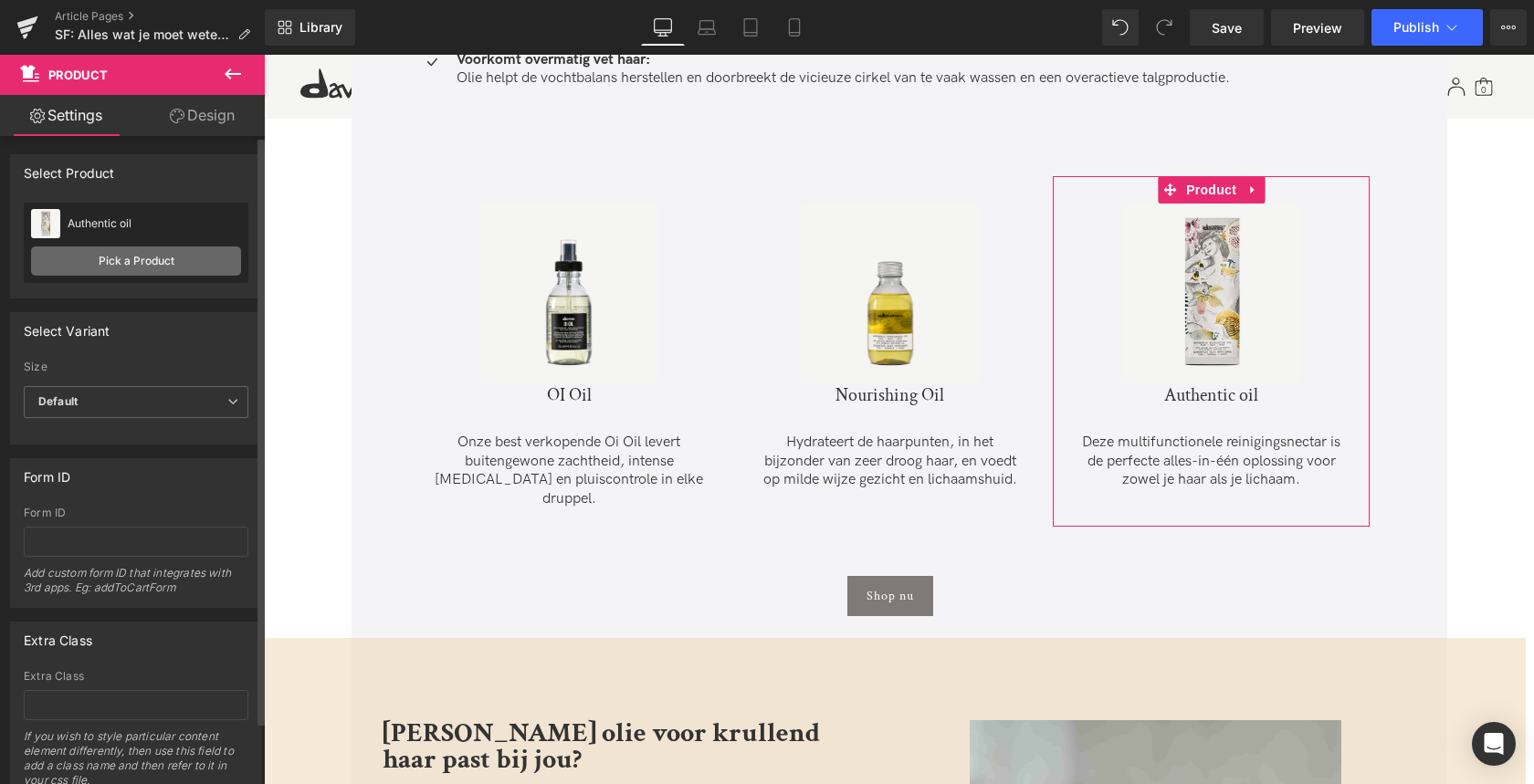
click at [77, 257] on link "Pick a Product" at bounding box center [135, 261] width 210 height 29
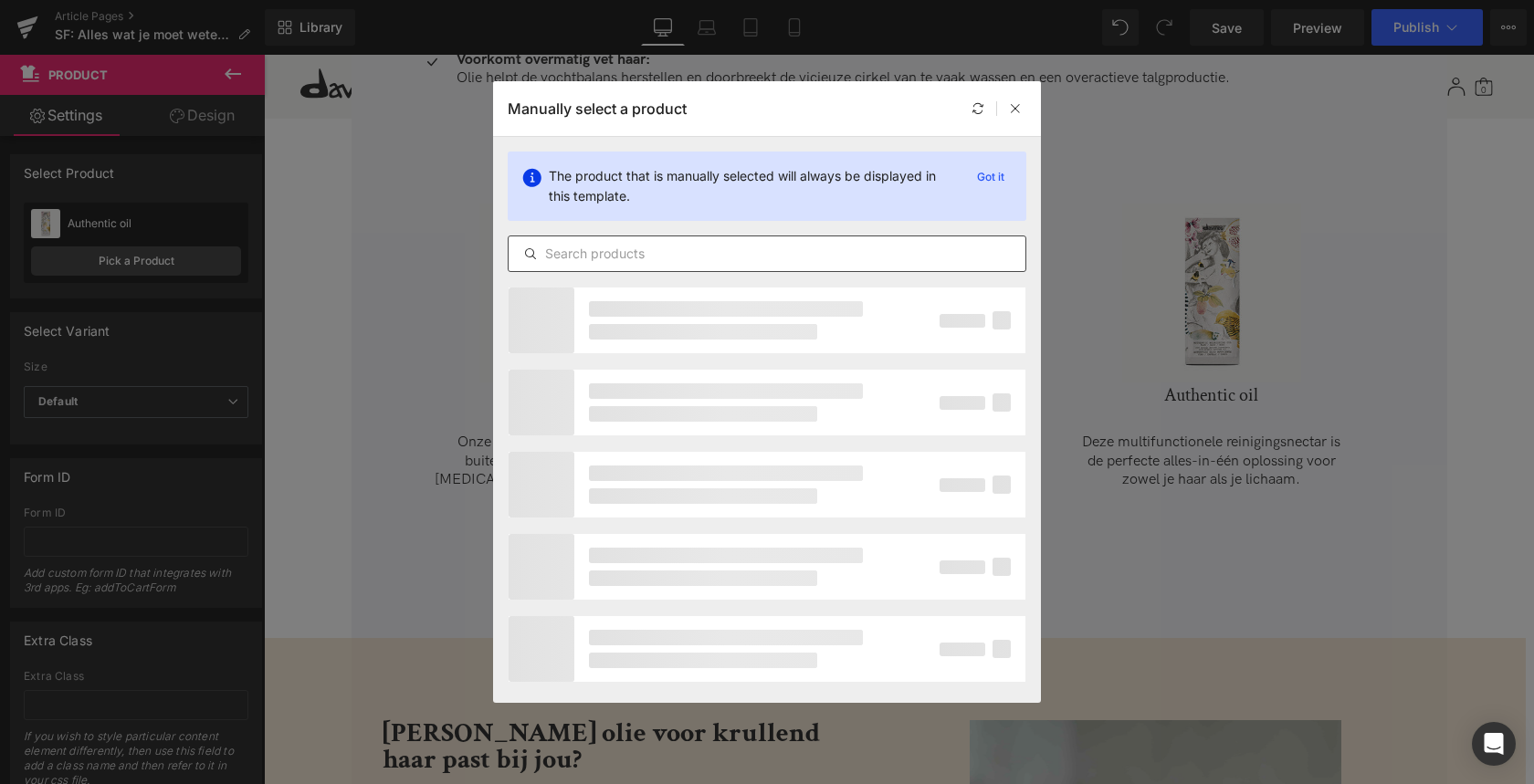
click at [680, 247] on input "text" at bounding box center [766, 253] width 517 height 22
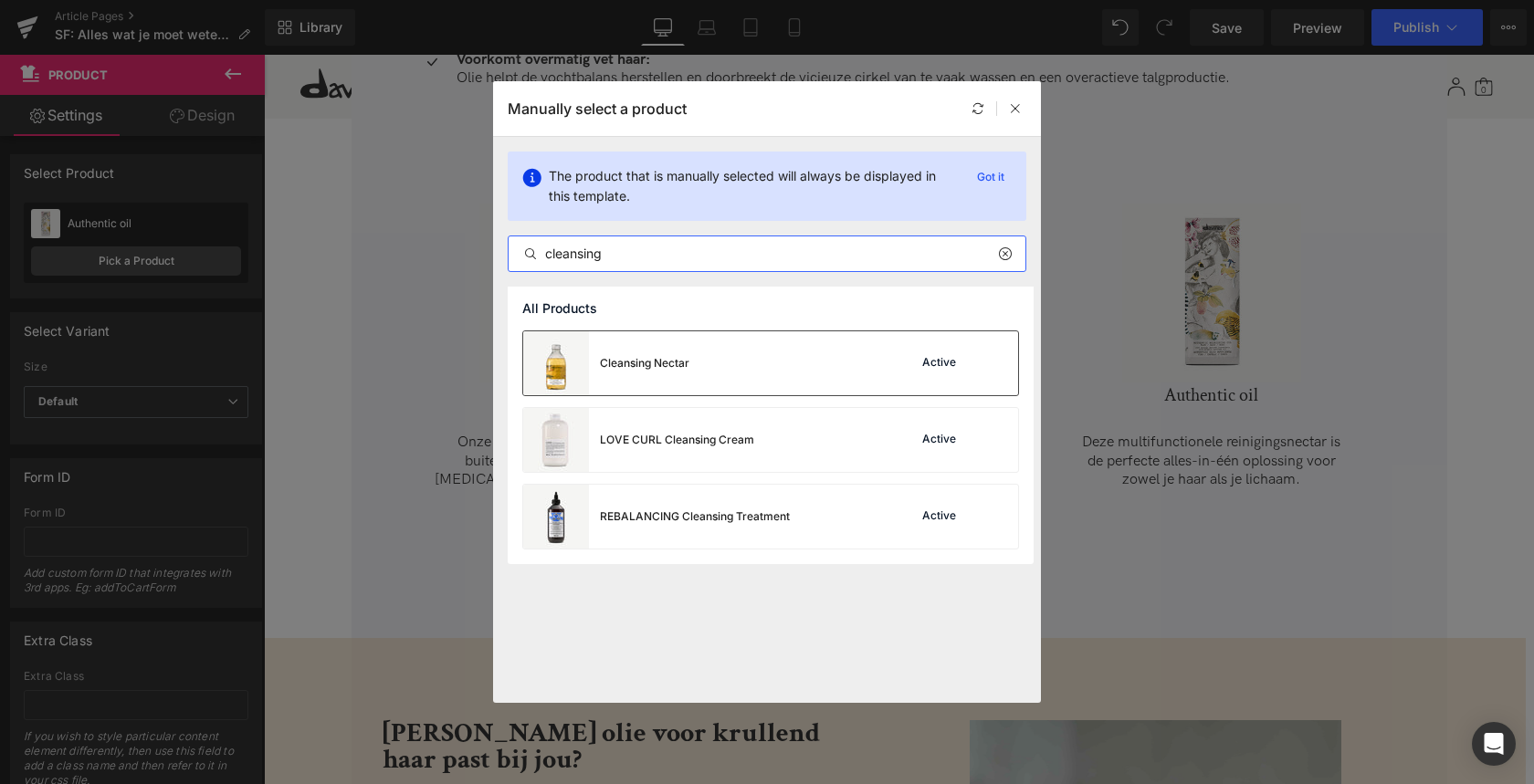
type input "cleansing"
click at [669, 357] on div "Cleansing Nectar" at bounding box center [644, 363] width 90 height 16
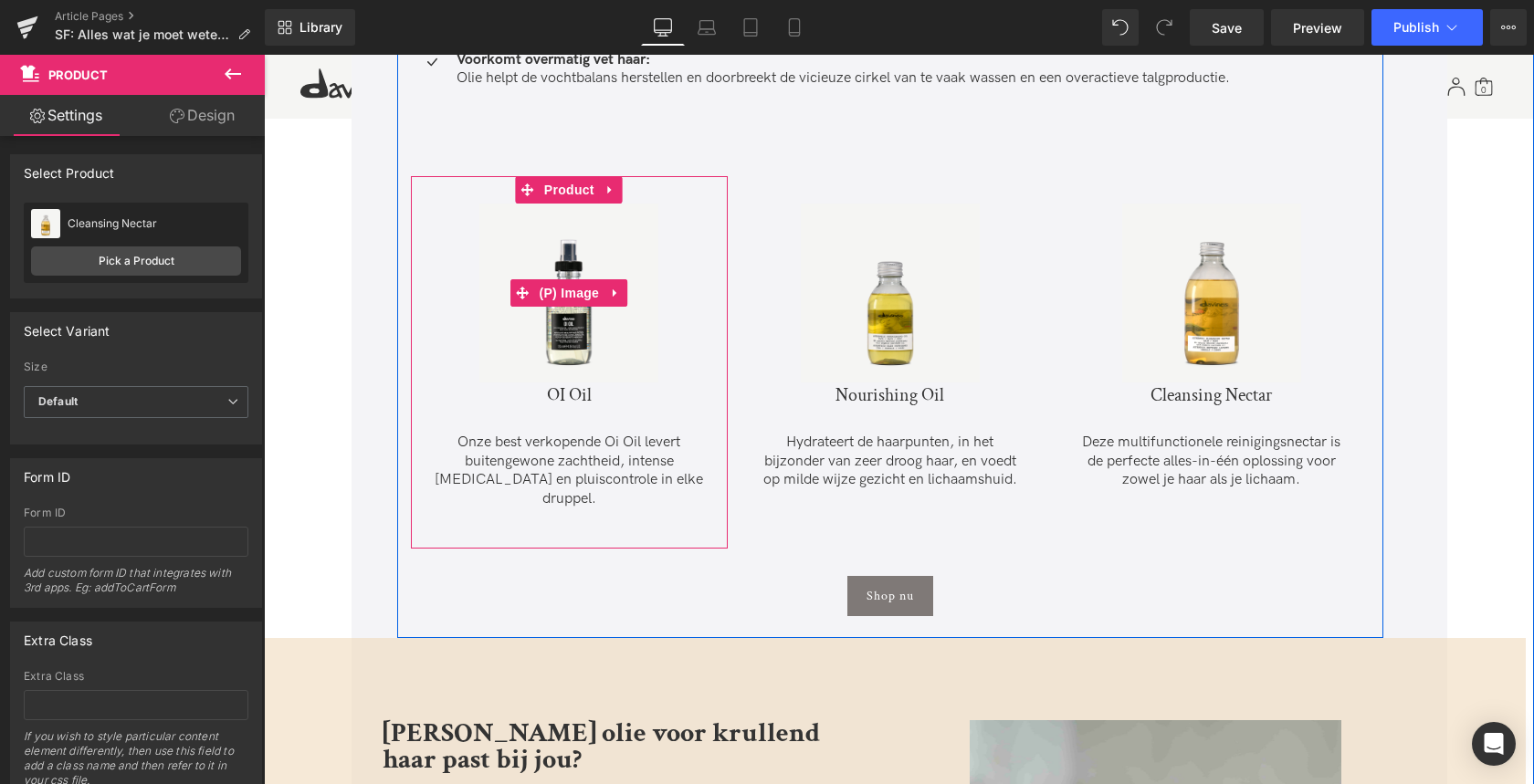
click at [557, 333] on img at bounding box center [568, 293] width 179 height 179
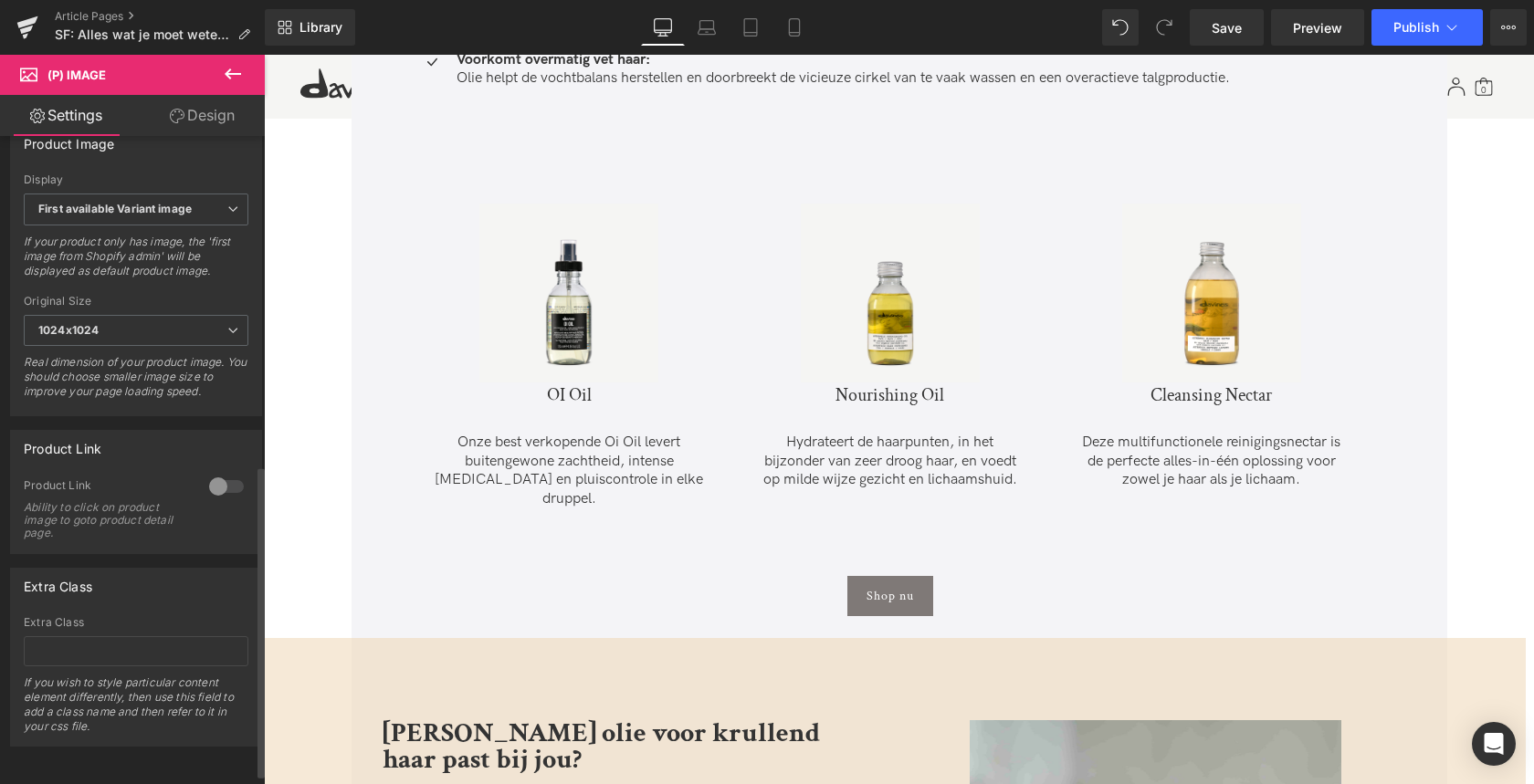
scroll to position [696, 0]
click at [226, 479] on div at bounding box center [226, 487] width 43 height 29
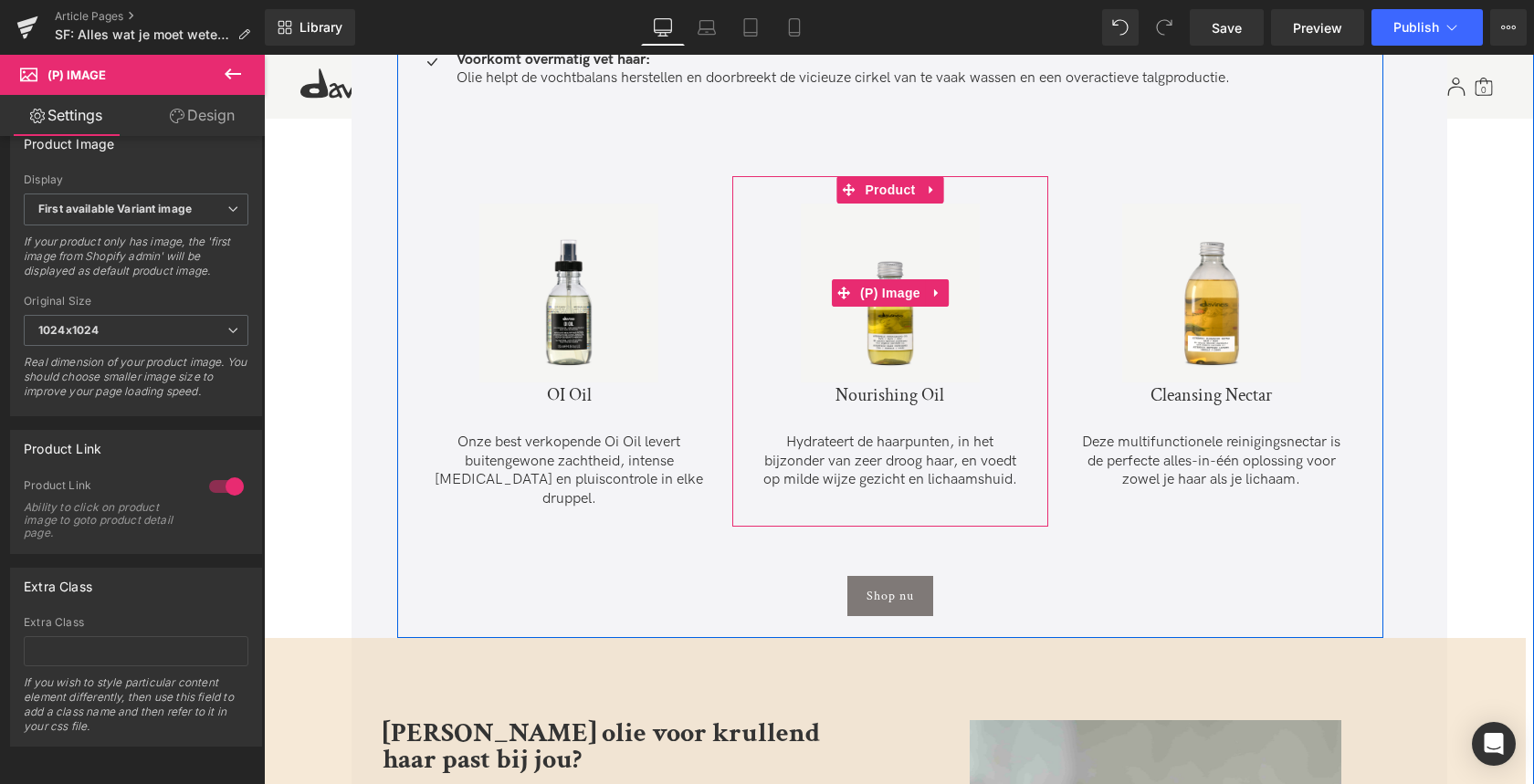
click at [893, 347] on img at bounding box center [890, 293] width 179 height 179
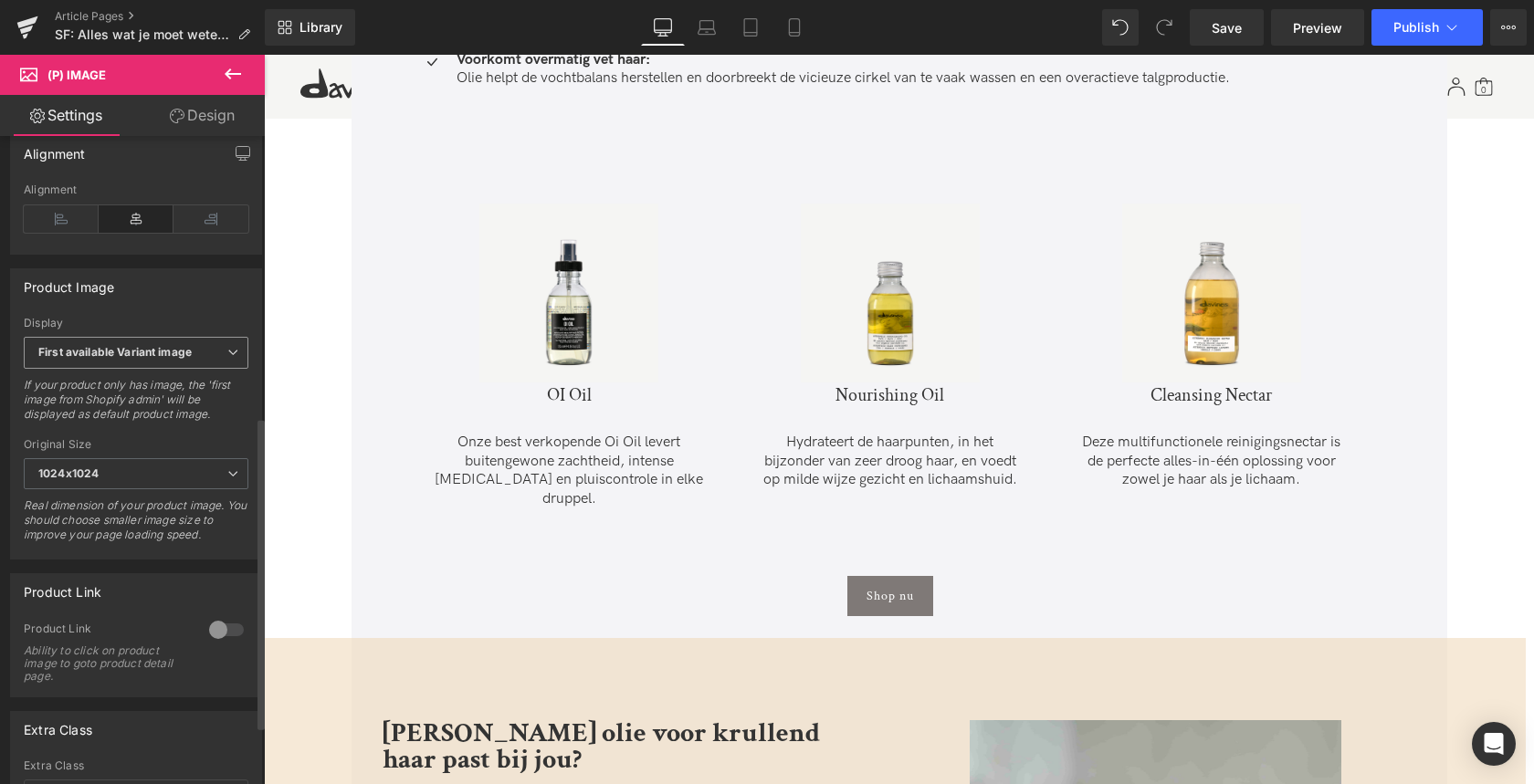
scroll to position [598, 0]
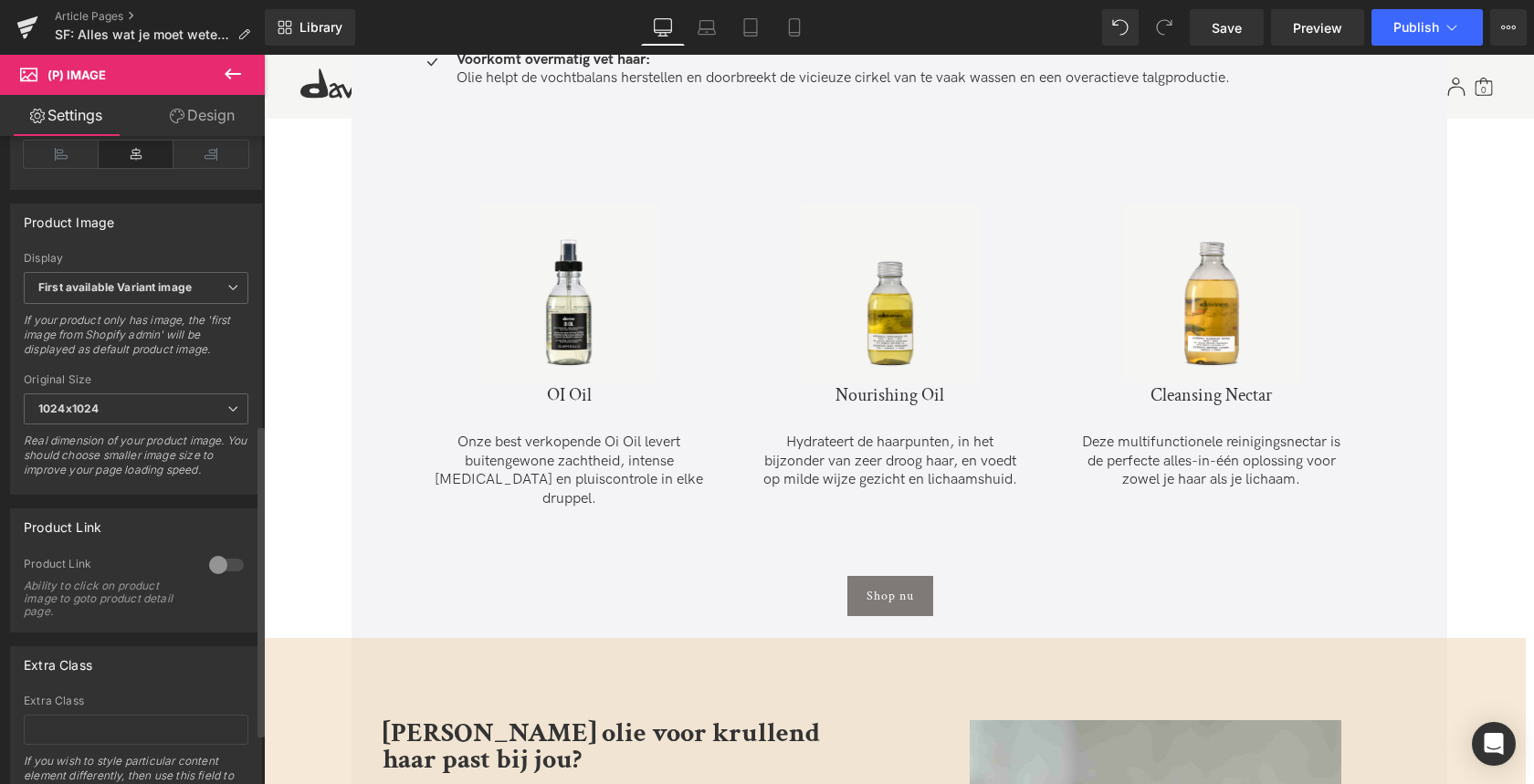
click at [231, 573] on div at bounding box center [226, 565] width 43 height 29
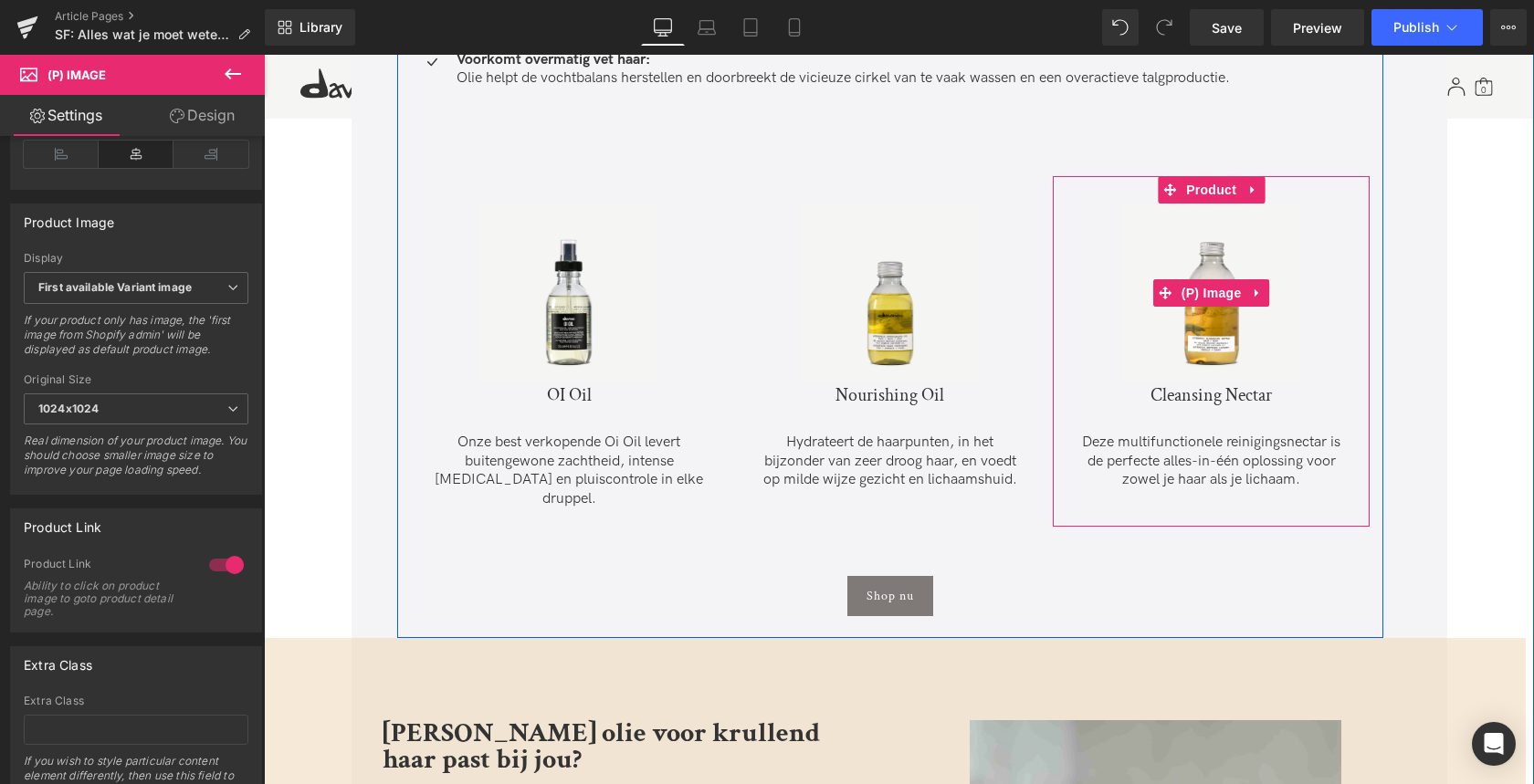
click at [1202, 334] on img at bounding box center [1210, 293] width 179 height 179
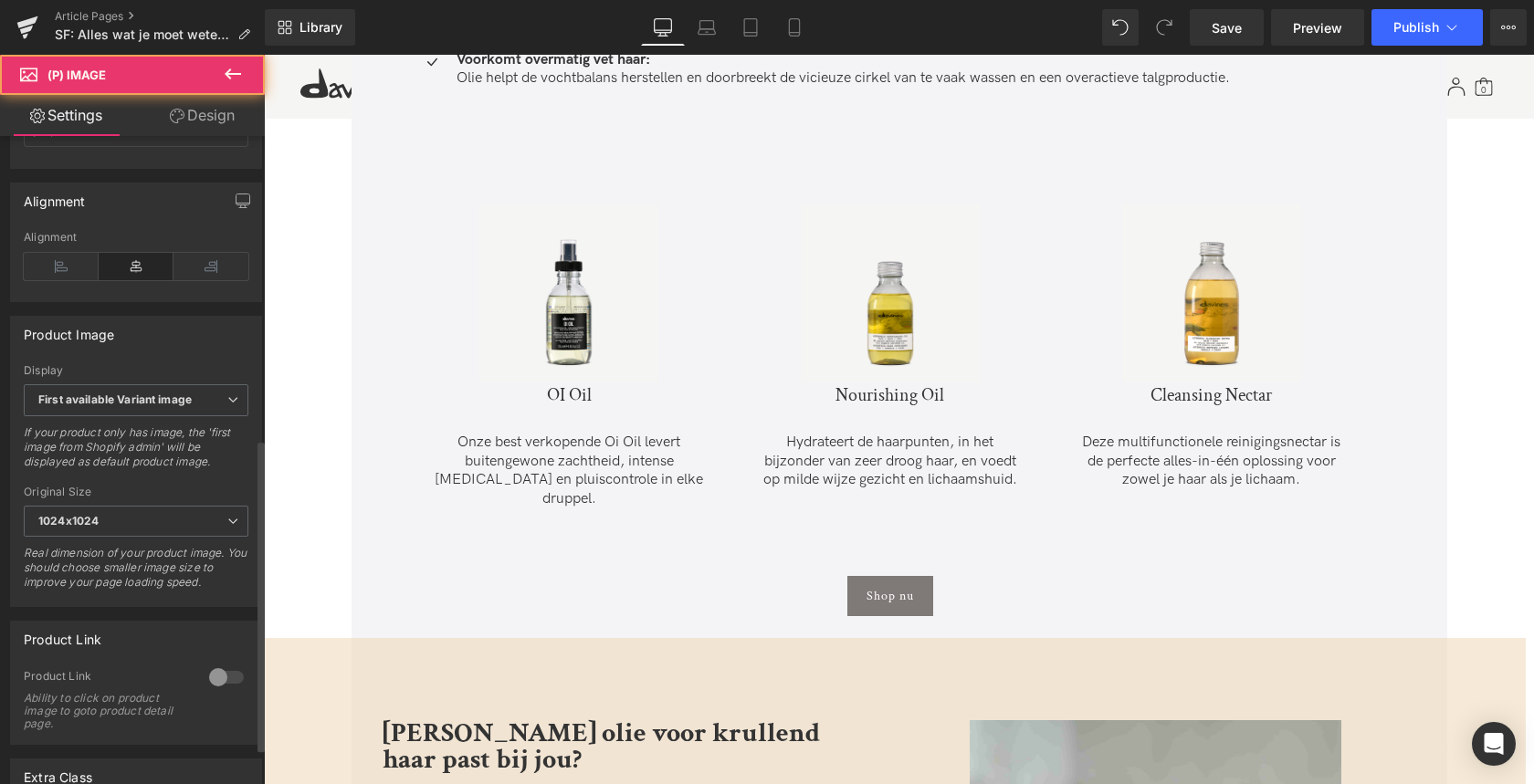
scroll to position [704, 0]
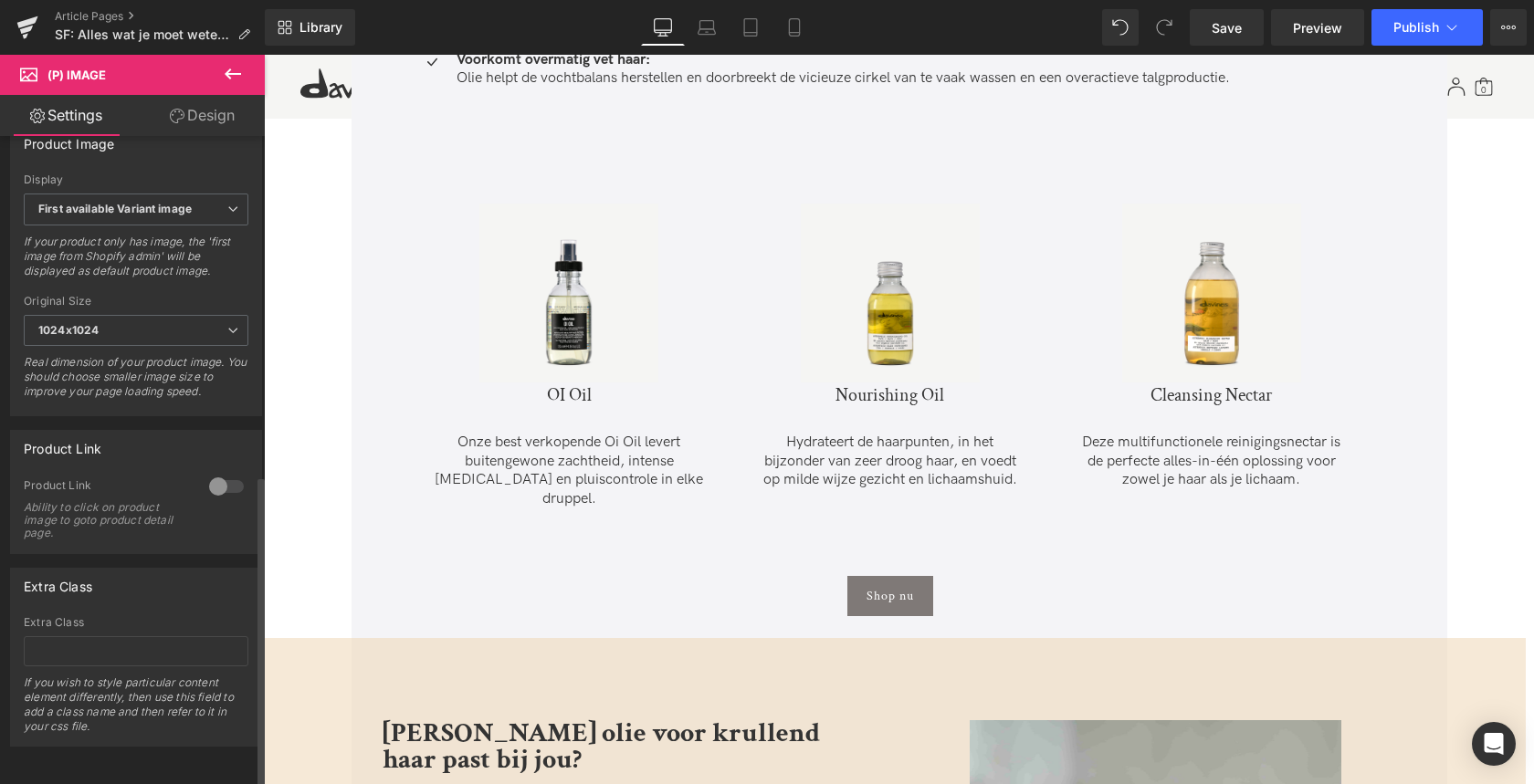
click at [225, 472] on div at bounding box center [226, 487] width 43 height 29
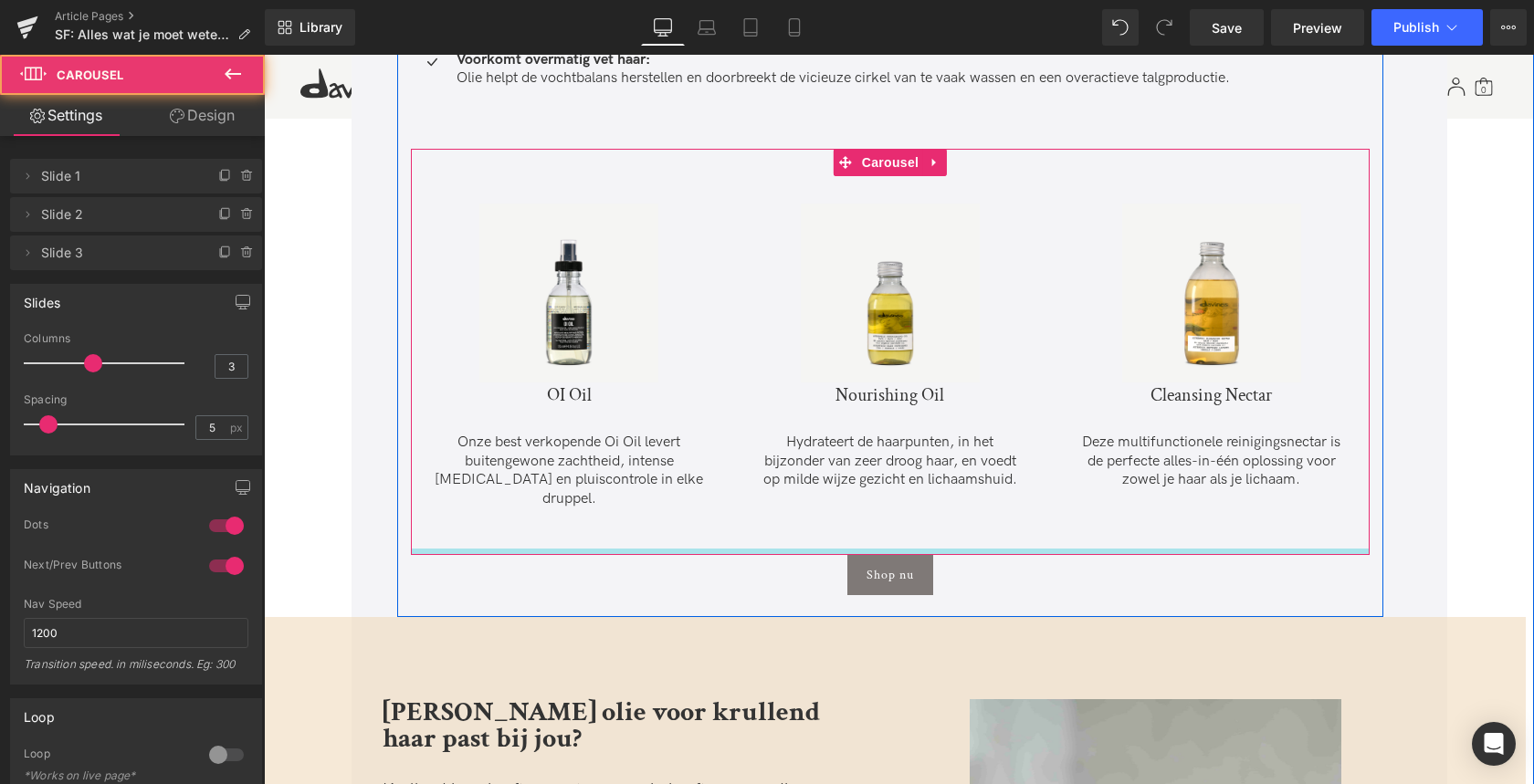
drag, startPoint x: 738, startPoint y: 531, endPoint x: 702, endPoint y: 613, distance: 89.6
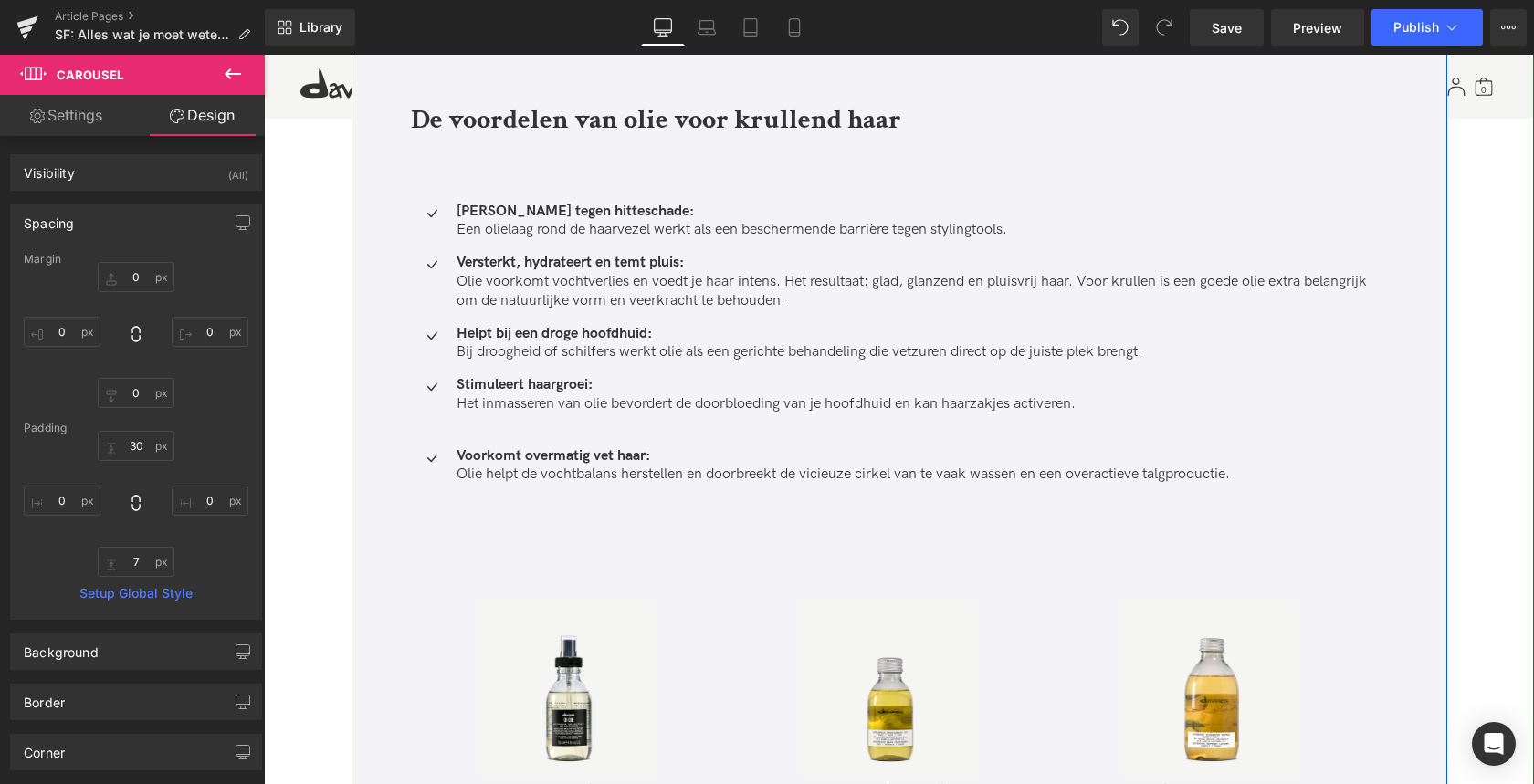
scroll to position [2052, 0]
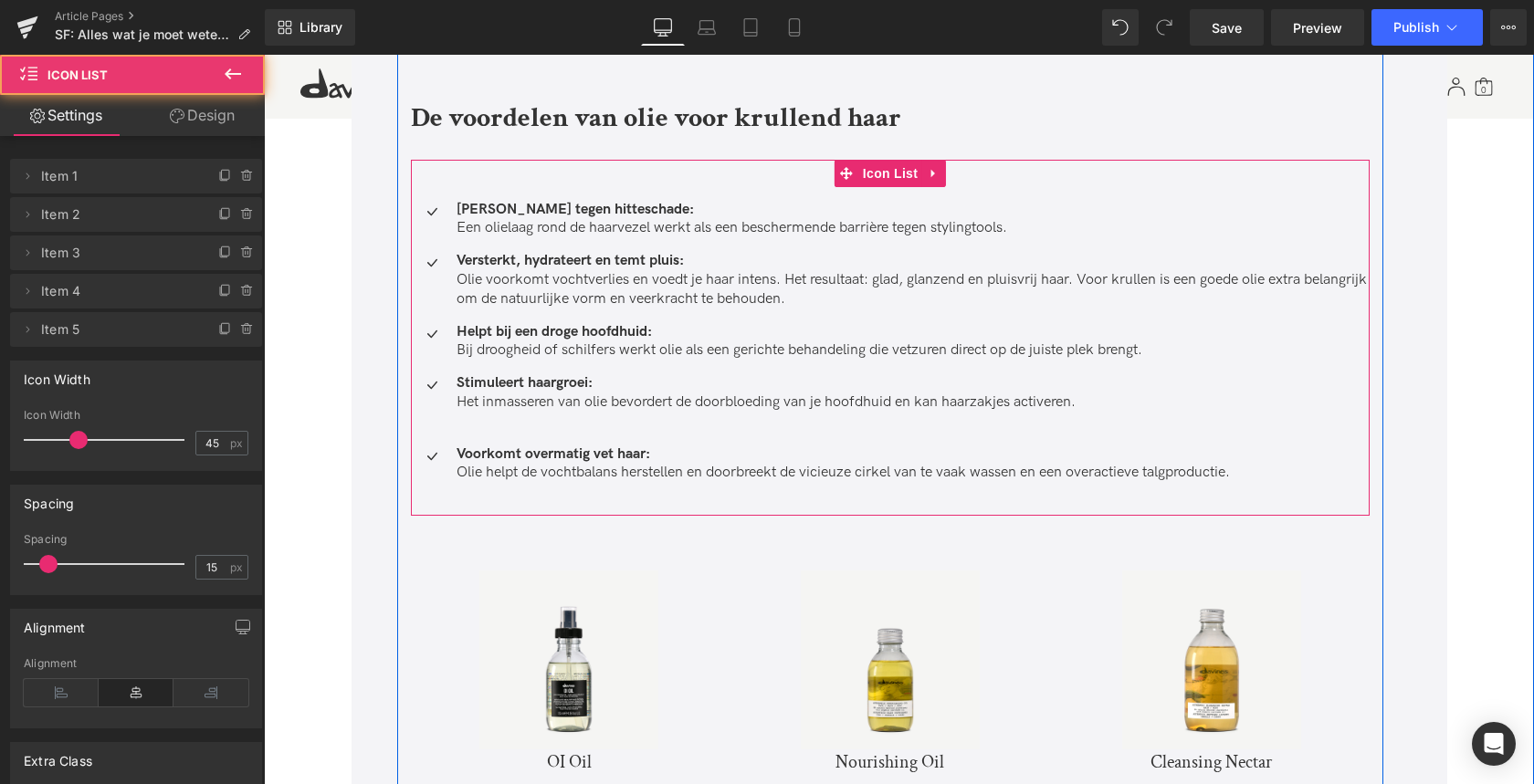
drag, startPoint x: 807, startPoint y: 540, endPoint x: 762, endPoint y: 485, distance: 71.1
click at [813, 507] on div "Icon Bescherming tegen hitteschade: Een olielaag rond de haarvezel werkt als ee…" at bounding box center [890, 337] width 958 height 356
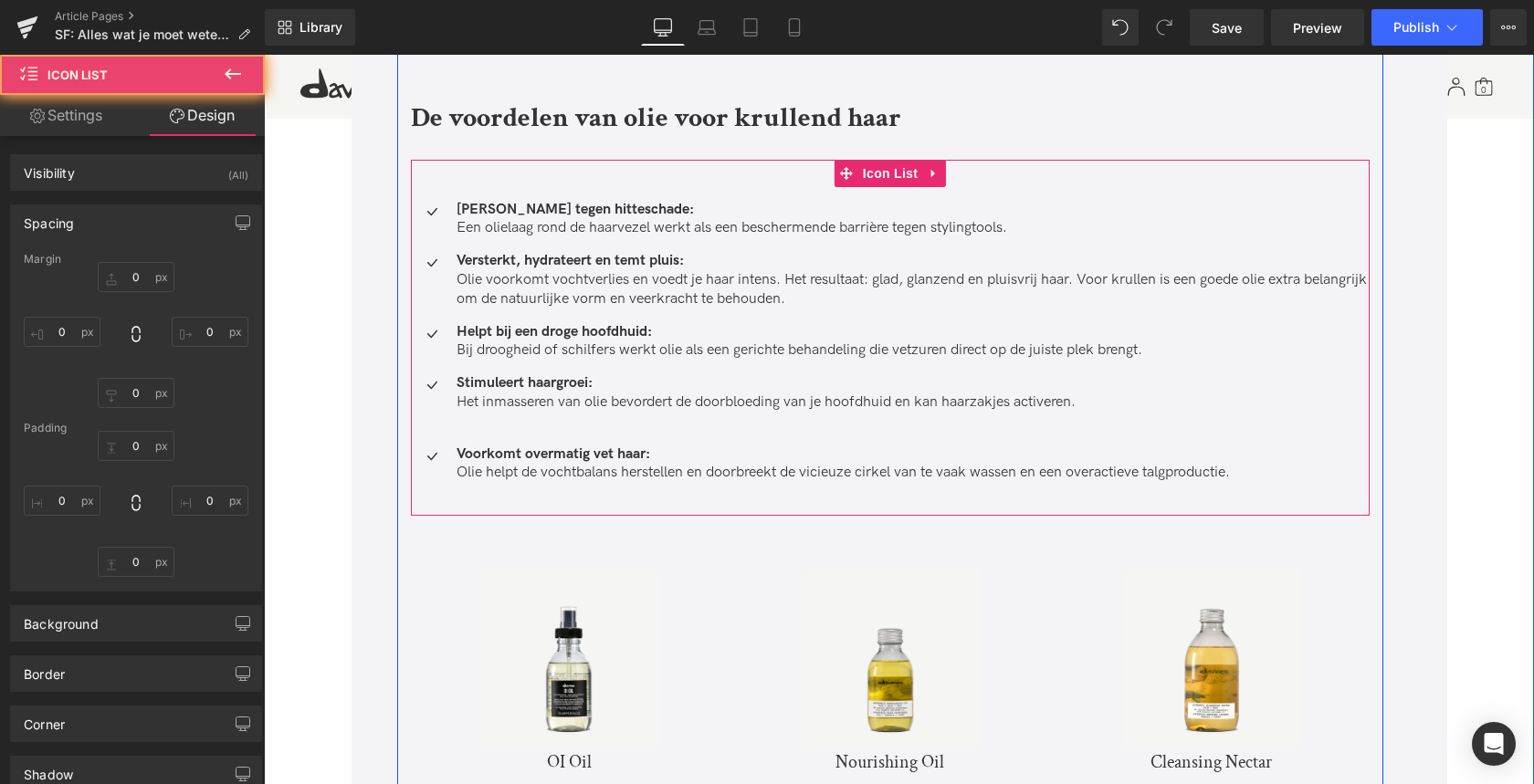
type input "0"
type input "45"
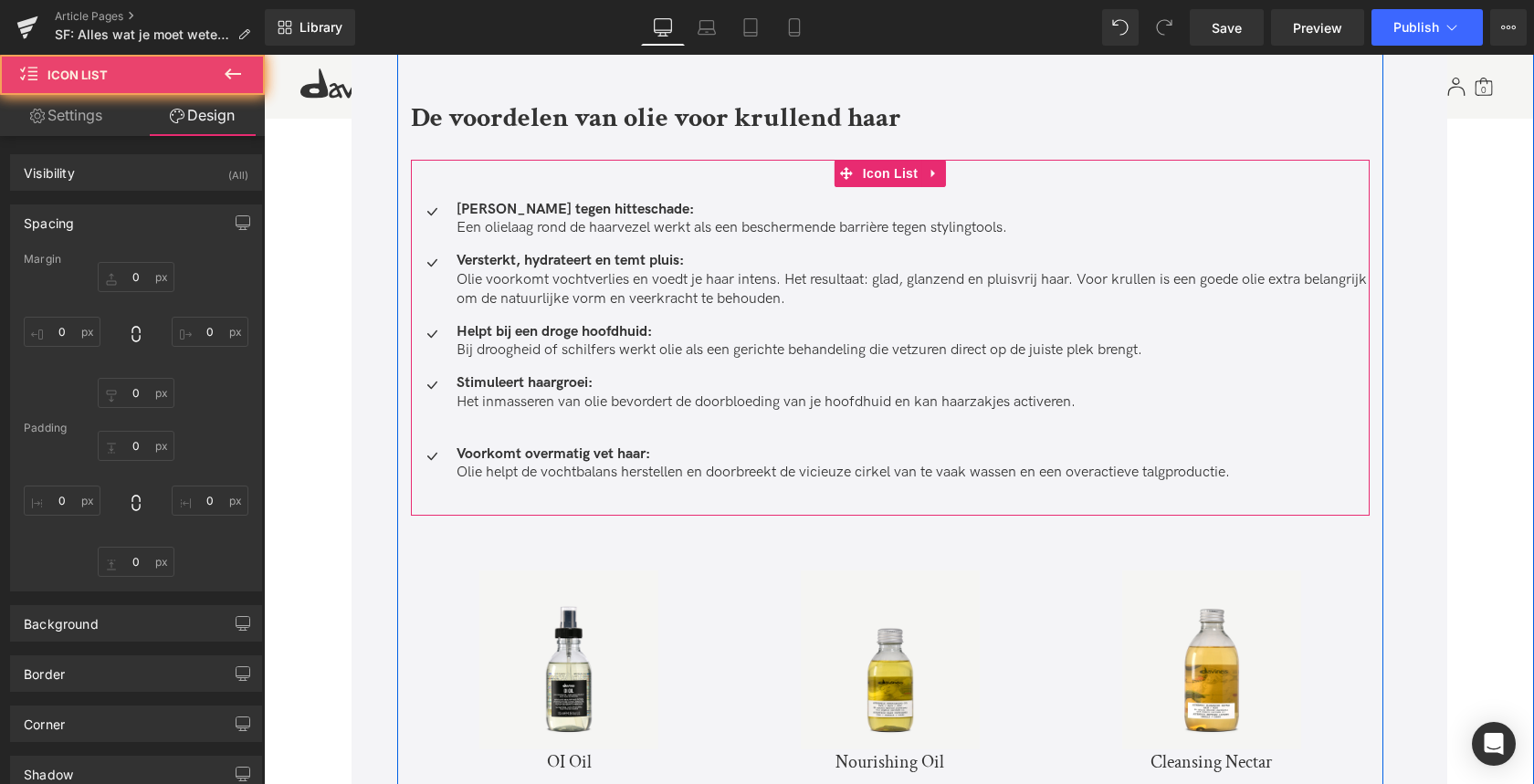
type input "0"
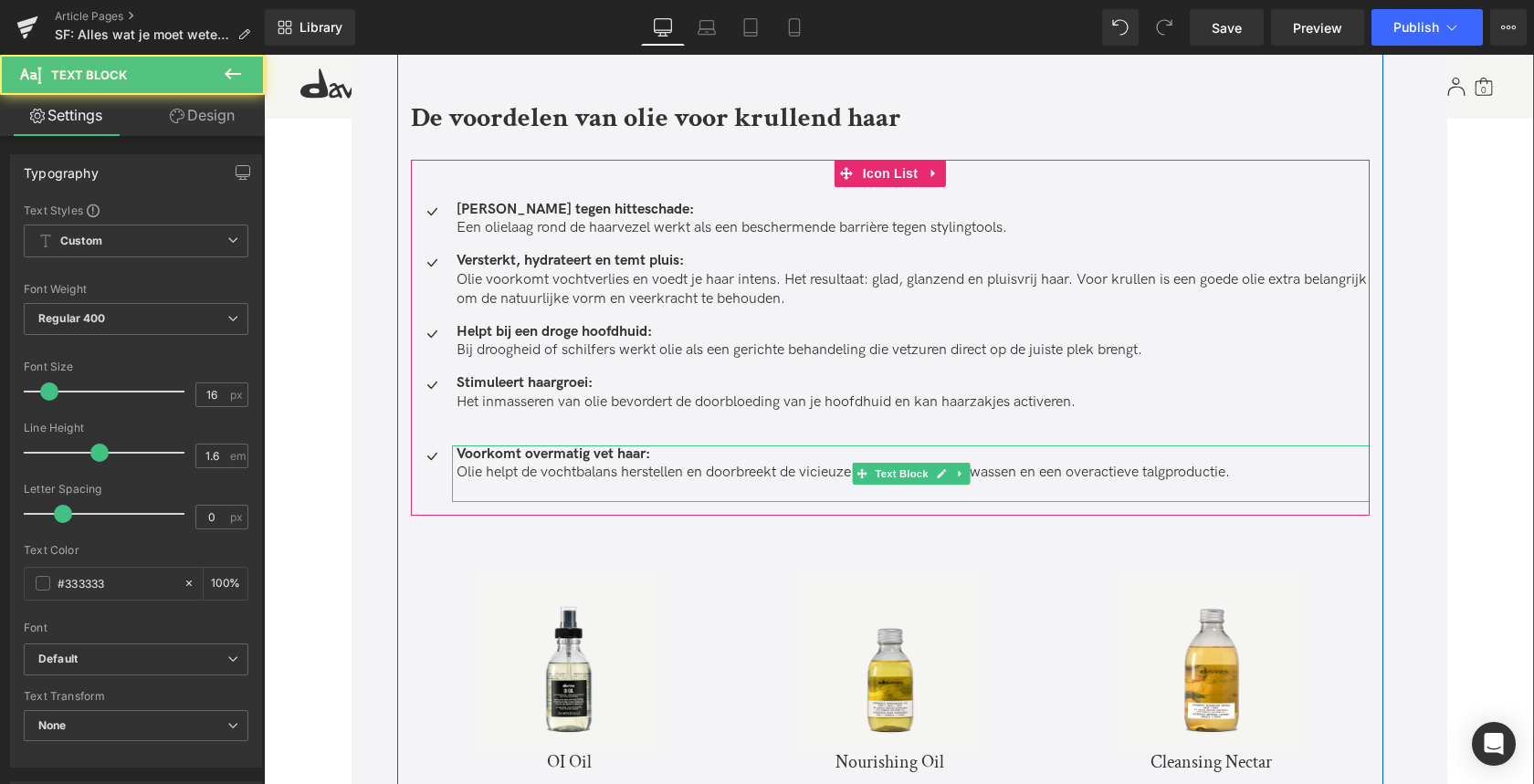
click at [627, 488] on p at bounding box center [913, 492] width 913 height 19
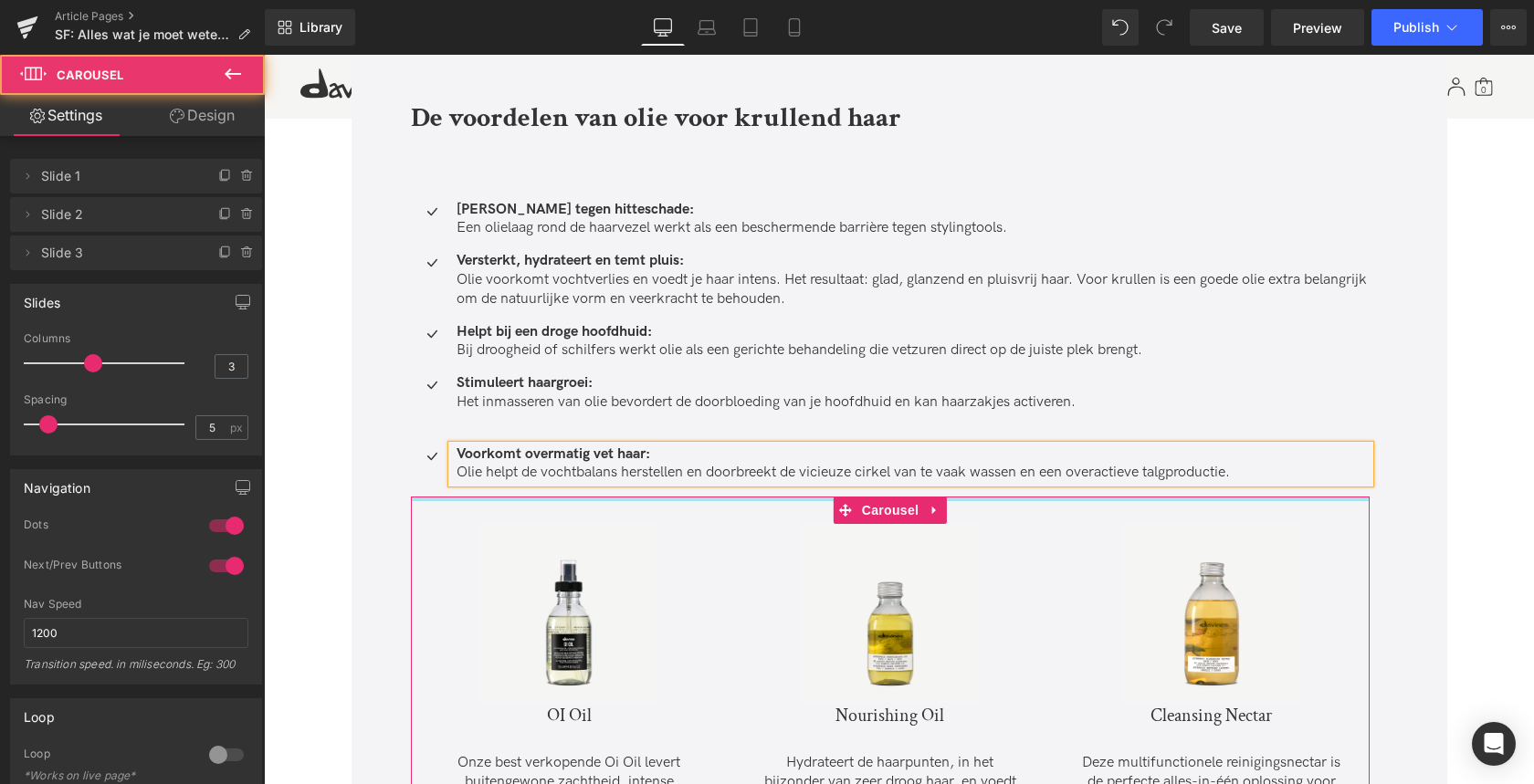
drag, startPoint x: 598, startPoint y: 475, endPoint x: 592, endPoint y: 467, distance: 10.0
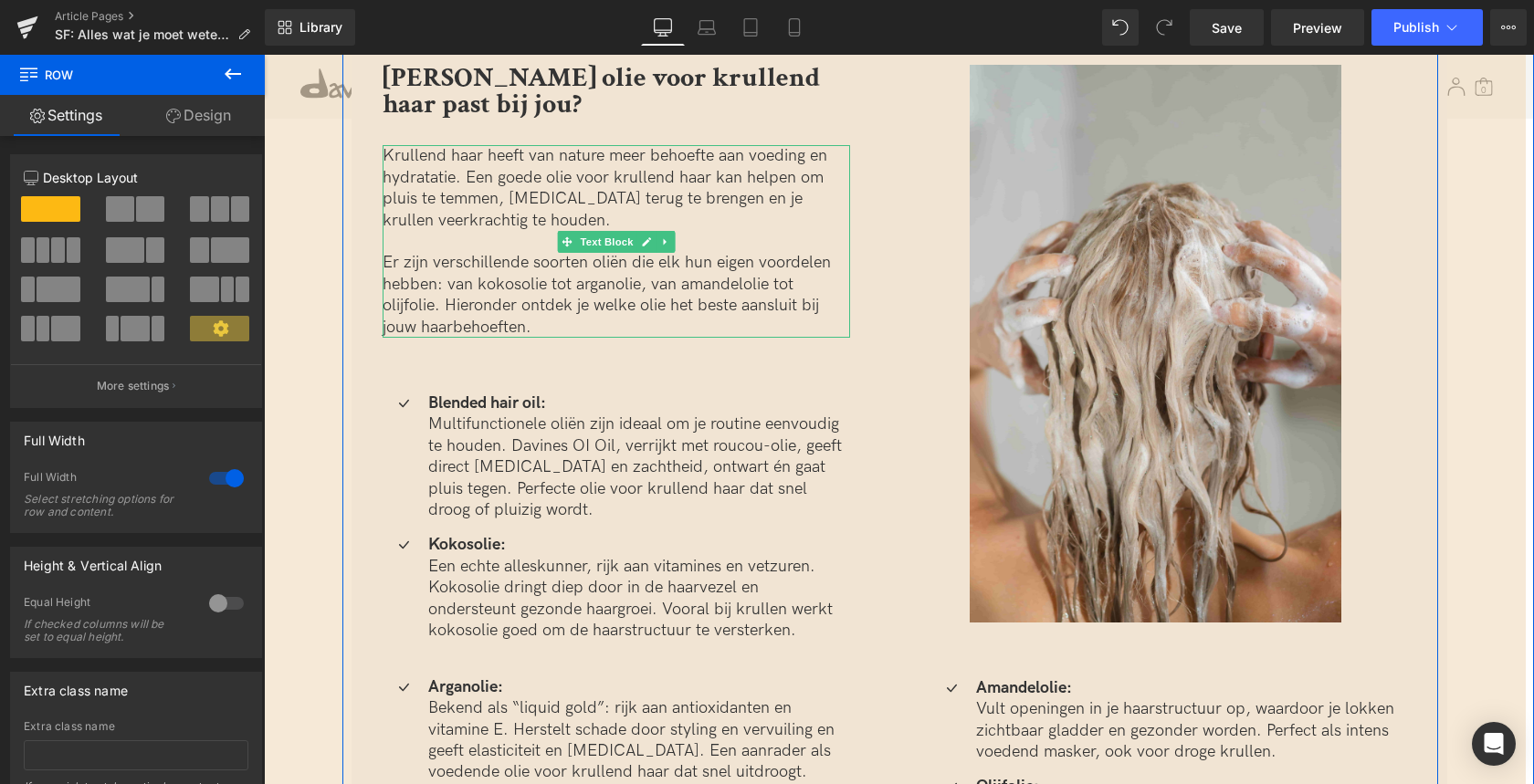
scroll to position [3009, 0]
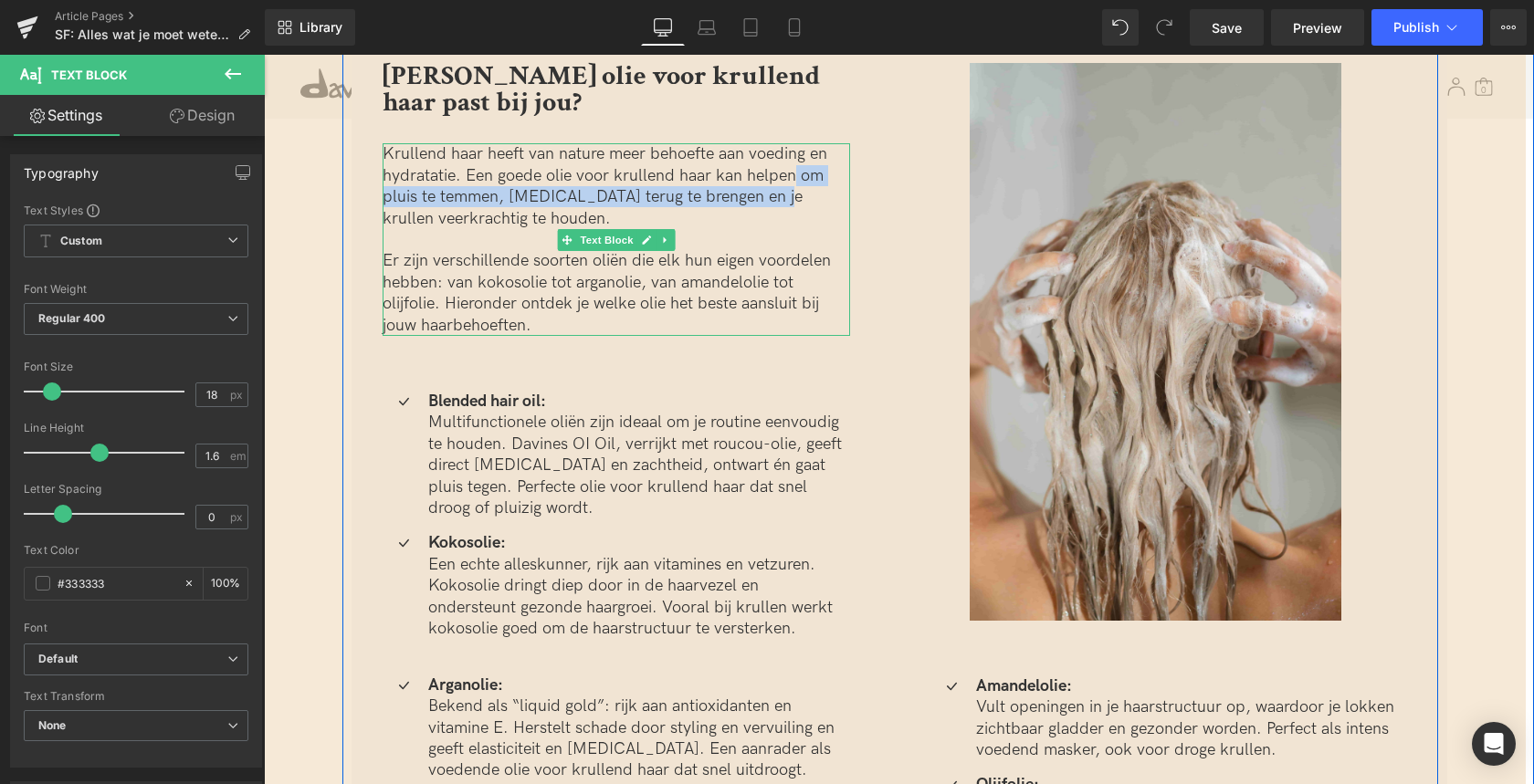
drag, startPoint x: 789, startPoint y: 154, endPoint x: 792, endPoint y: 172, distance: 18.2
click at [792, 171] on p "Krullend haar heeft van nature meer behoefte aan voeding en hydratatie. Een goe…" at bounding box center [616, 185] width 468 height 86
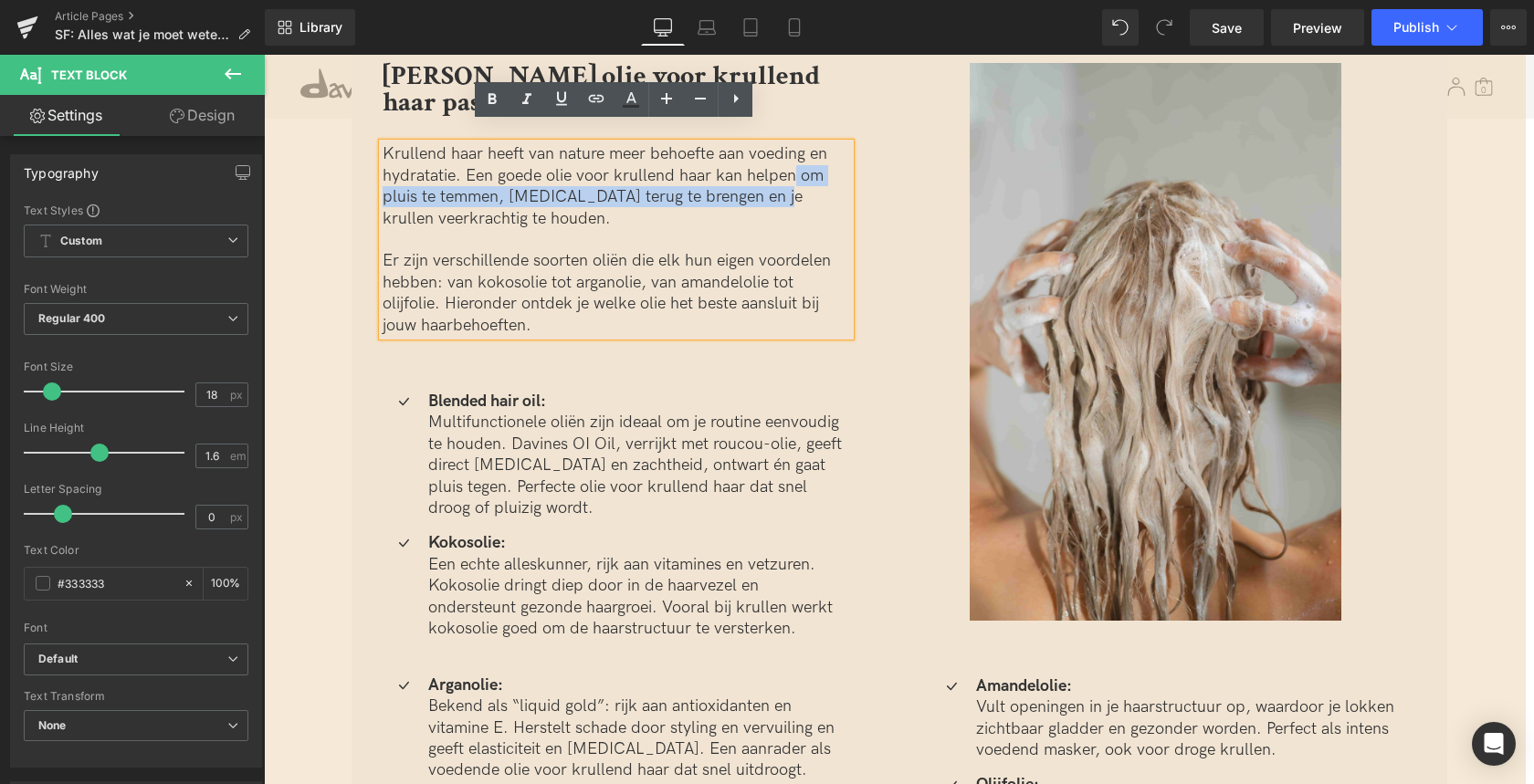
click at [792, 172] on p "Krullend haar heeft van nature meer behoefte aan voeding en hydratatie. Een goe…" at bounding box center [616, 185] width 468 height 86
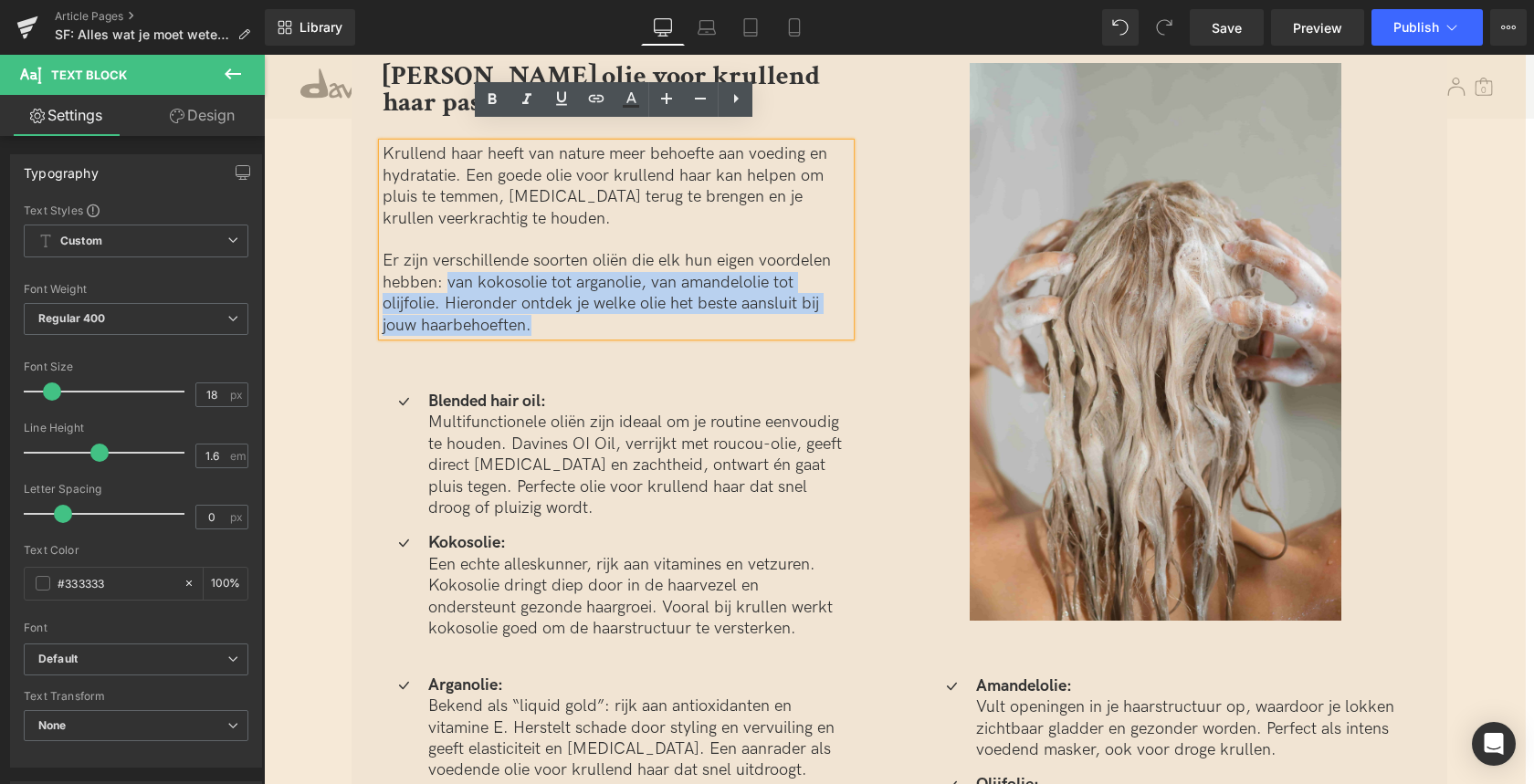
drag, startPoint x: 441, startPoint y: 264, endPoint x: 568, endPoint y: 303, distance: 132.9
click at [568, 303] on p "Er zijn verschillende soorten oliën die elk hun eigen voordelen hebben: van kok…" at bounding box center [616, 293] width 468 height 86
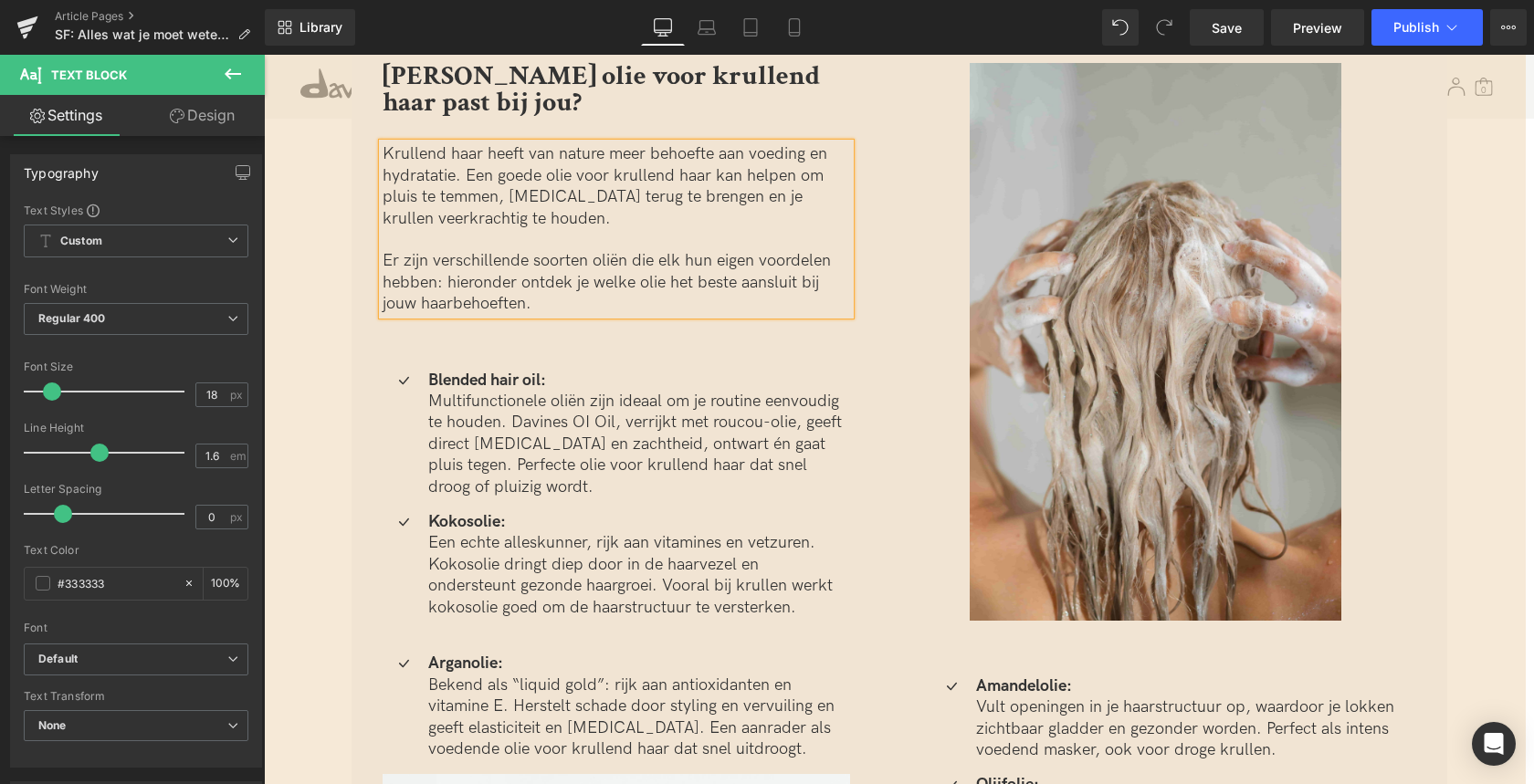
drag, startPoint x: 437, startPoint y: 264, endPoint x: 443, endPoint y: 297, distance: 33.5
click at [437, 264] on p "Er zijn verschillende soorten oliën die elk hun eigen voordelen hebben: hierond…" at bounding box center [616, 282] width 468 height 64
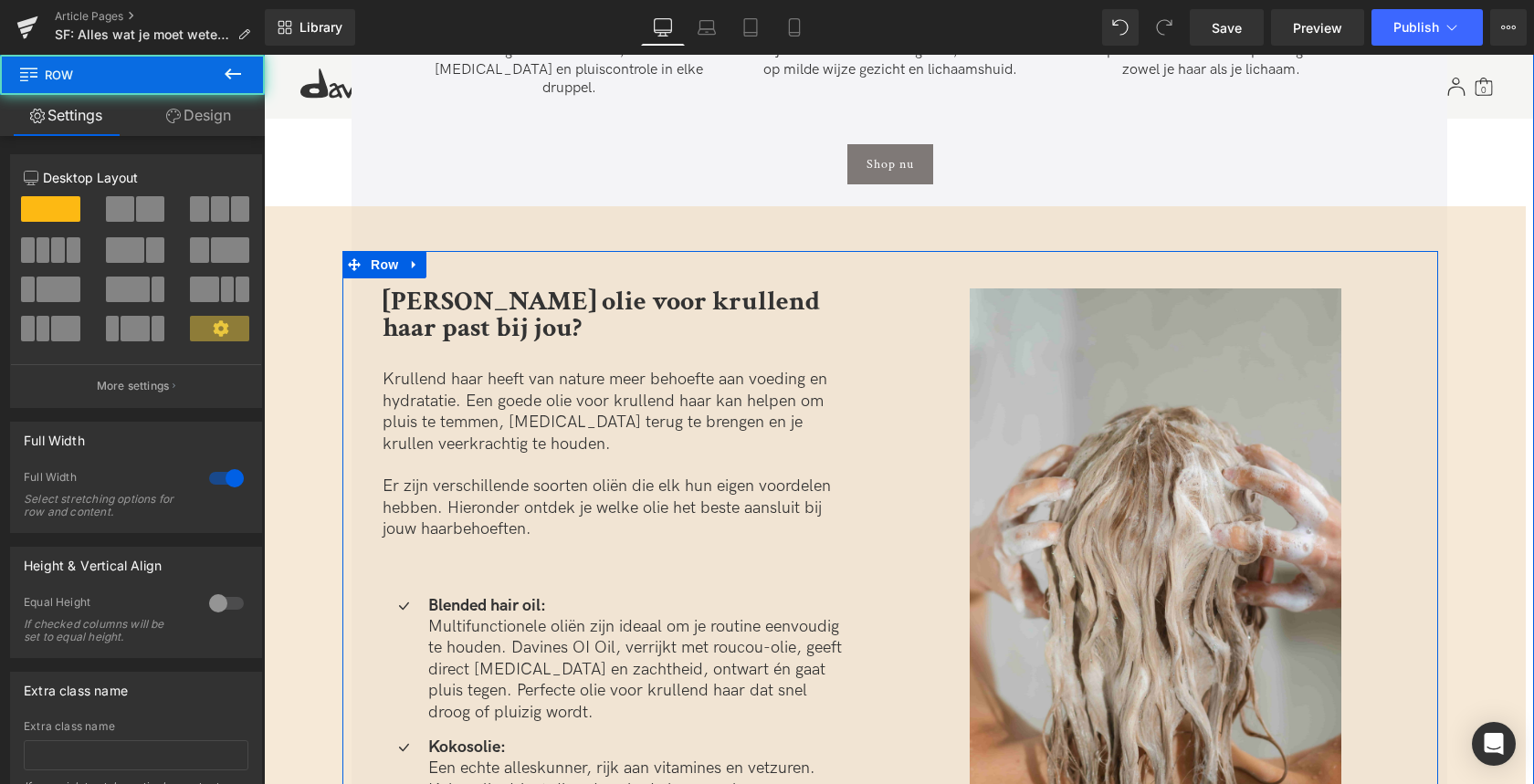
scroll to position [2782, 0]
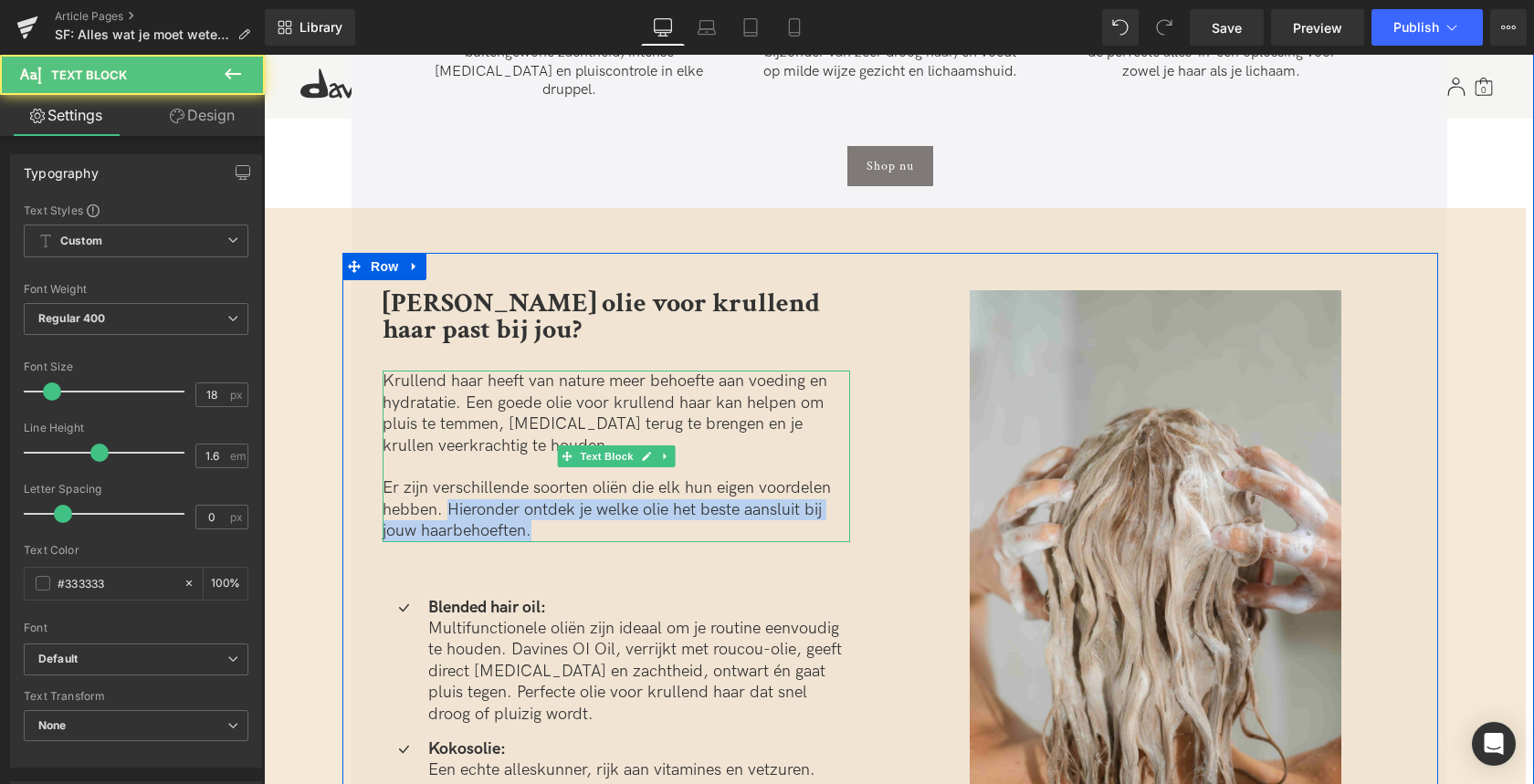
drag, startPoint x: 445, startPoint y: 491, endPoint x: 556, endPoint y: 513, distance: 113.2
click at [556, 513] on p "Er zijn verschillende soorten oliën die elk hun eigen voordelen hebben. Hierond…" at bounding box center [616, 509] width 468 height 64
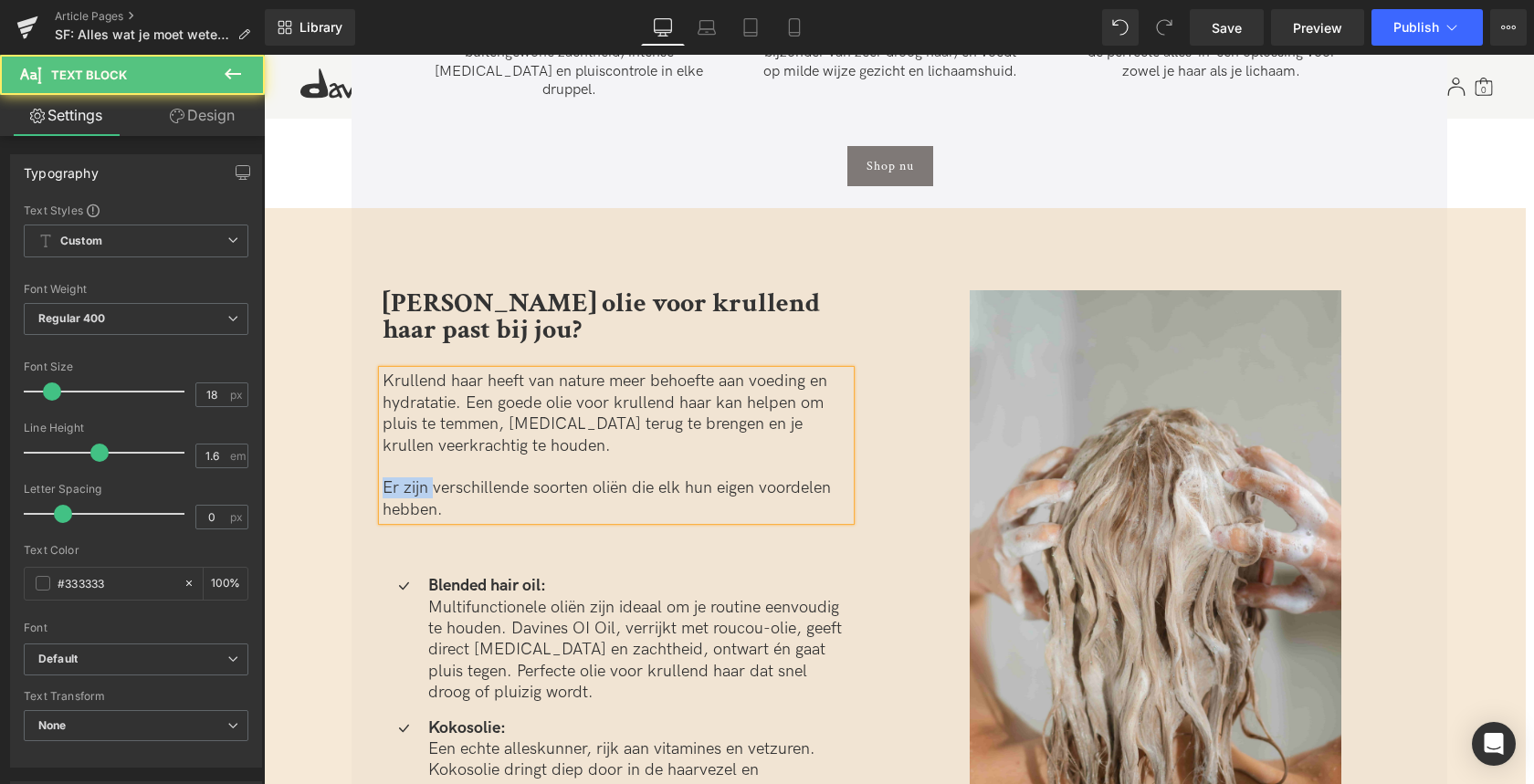
drag, startPoint x: 430, startPoint y: 467, endPoint x: 315, endPoint y: 459, distance: 115.3
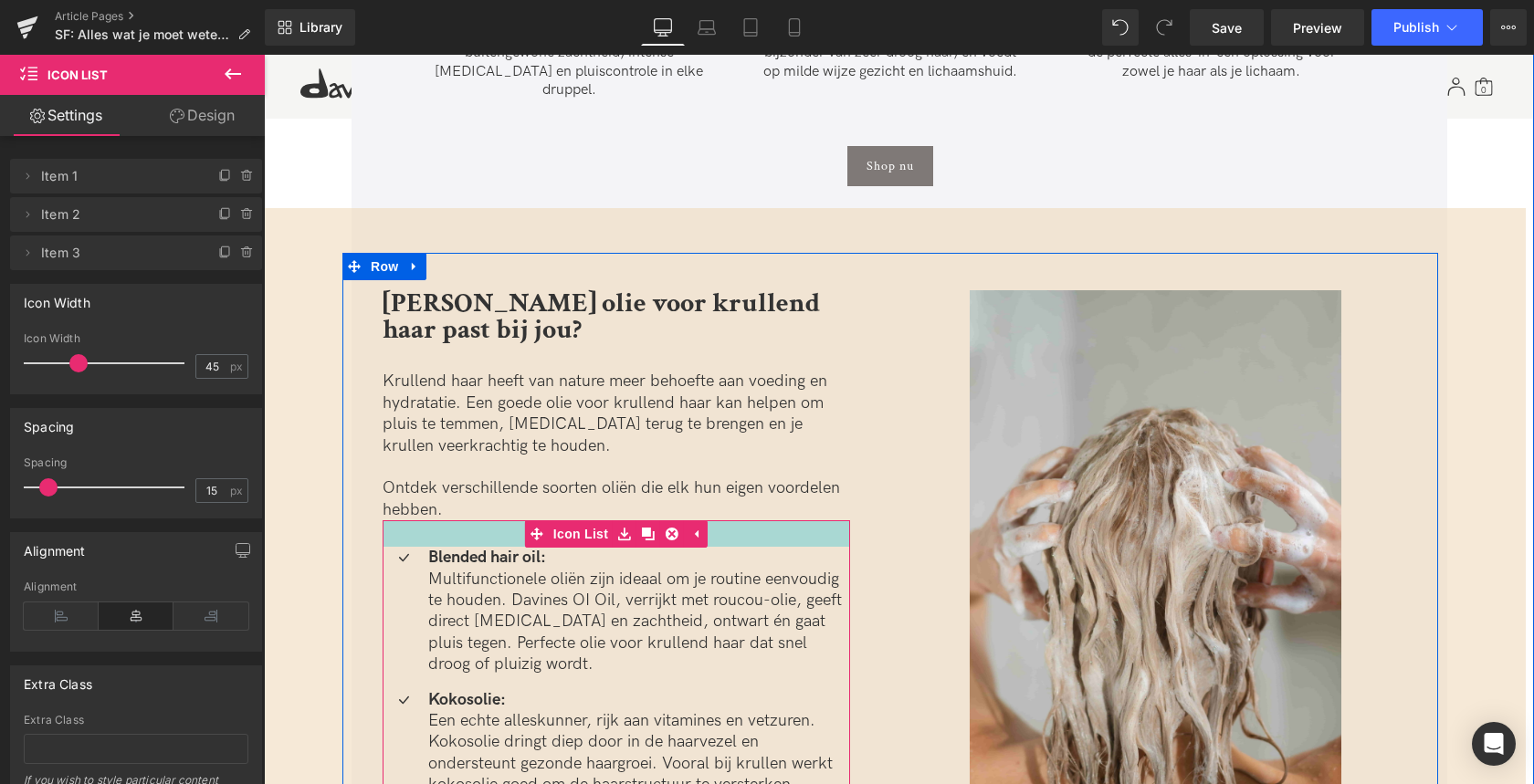
drag, startPoint x: 455, startPoint y: 543, endPoint x: 454, endPoint y: 515, distance: 28.0
click at [455, 520] on div at bounding box center [616, 533] width 468 height 26
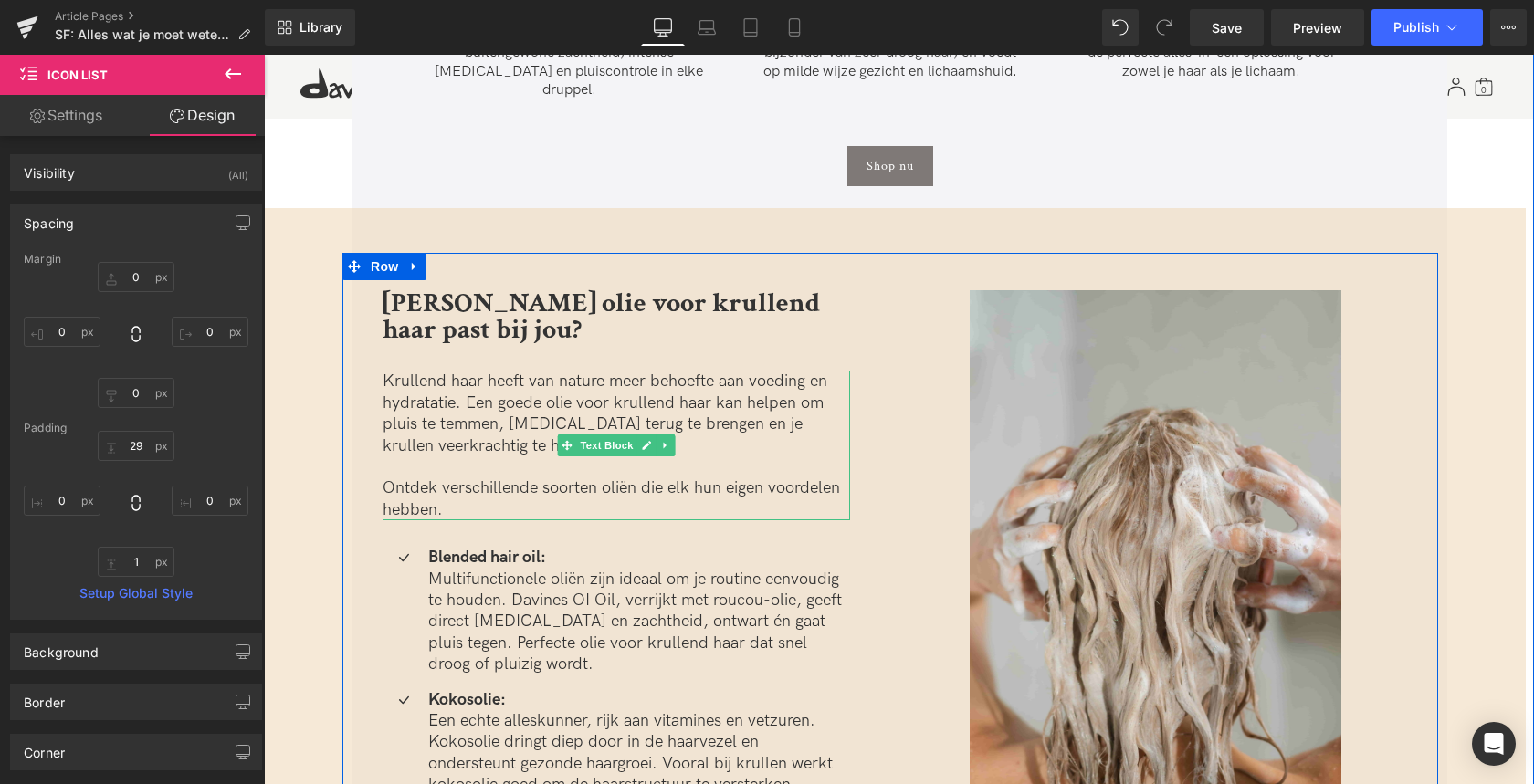
click at [387, 457] on p at bounding box center [616, 467] width 468 height 21
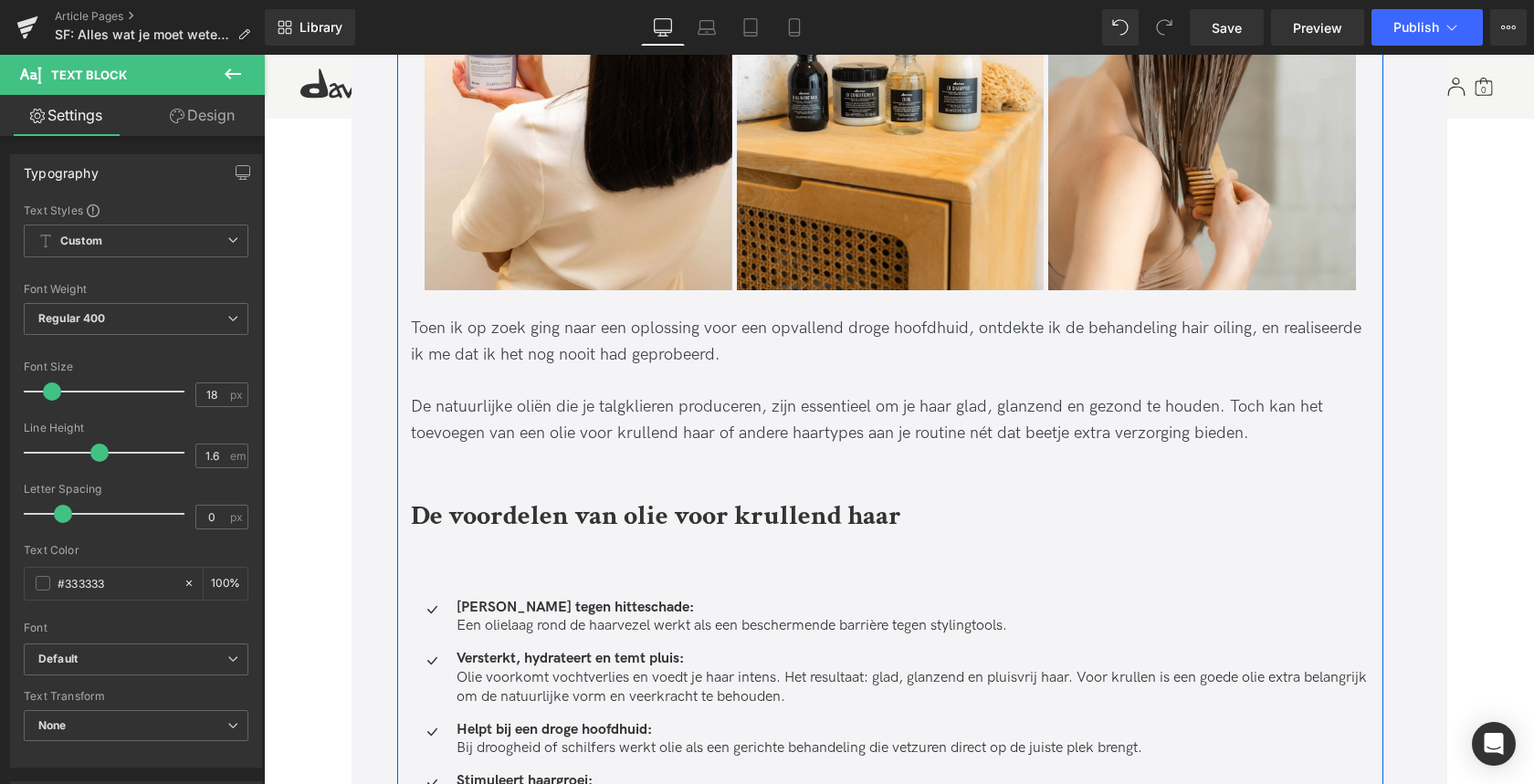
click at [640, 507] on b "De voordelen van olie voor krullend haar" at bounding box center [655, 516] width 490 height 36
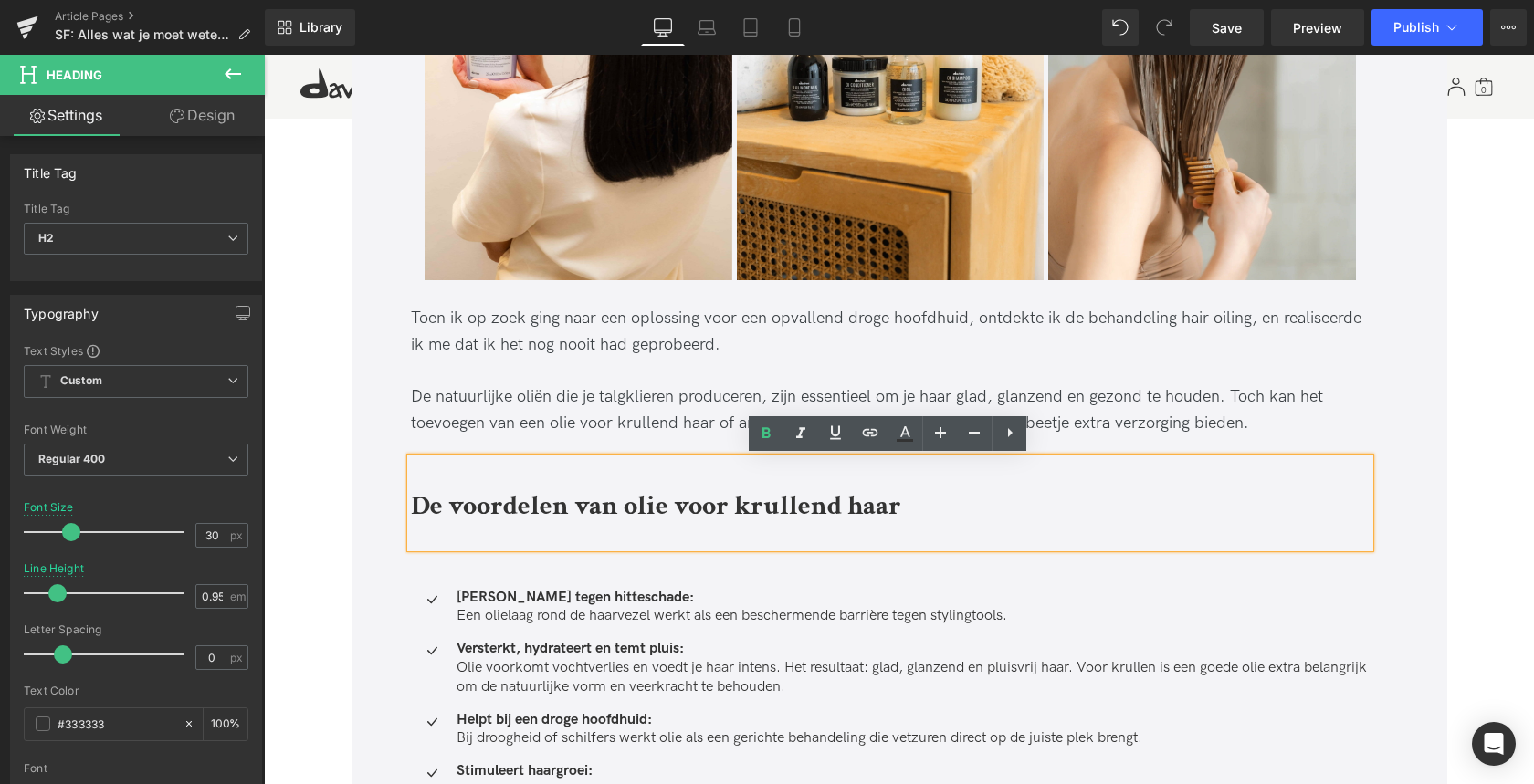
click at [1003, 432] on icon at bounding box center [1009, 433] width 22 height 22
click at [491, 509] on b "De voordelen van olie voor krullend haar" at bounding box center [655, 506] width 490 height 36
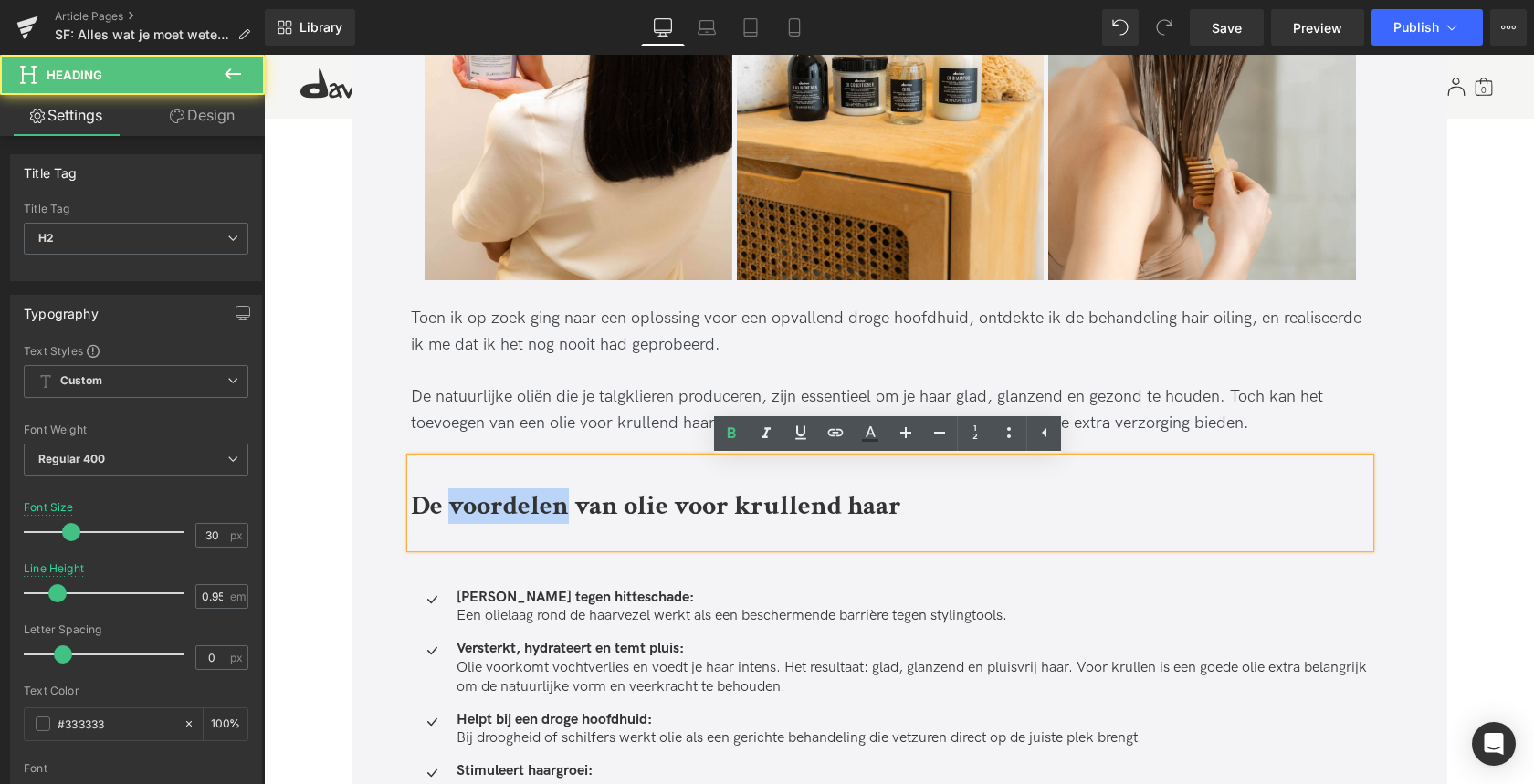
click at [491, 509] on b "De voordelen van olie voor krullend haar" at bounding box center [655, 506] width 490 height 36
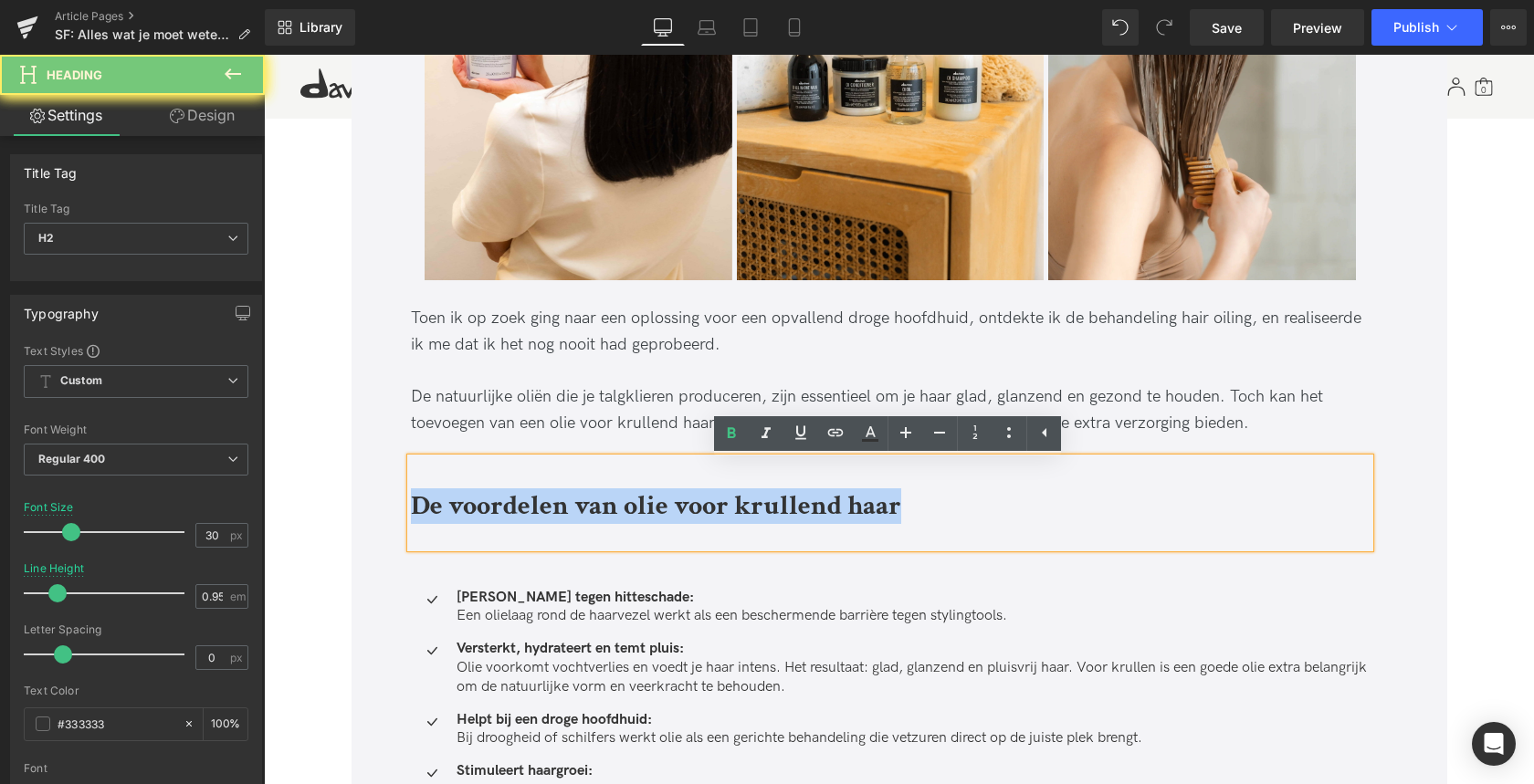
click at [491, 509] on b "De voordelen van olie voor krullend haar" at bounding box center [655, 506] width 490 height 36
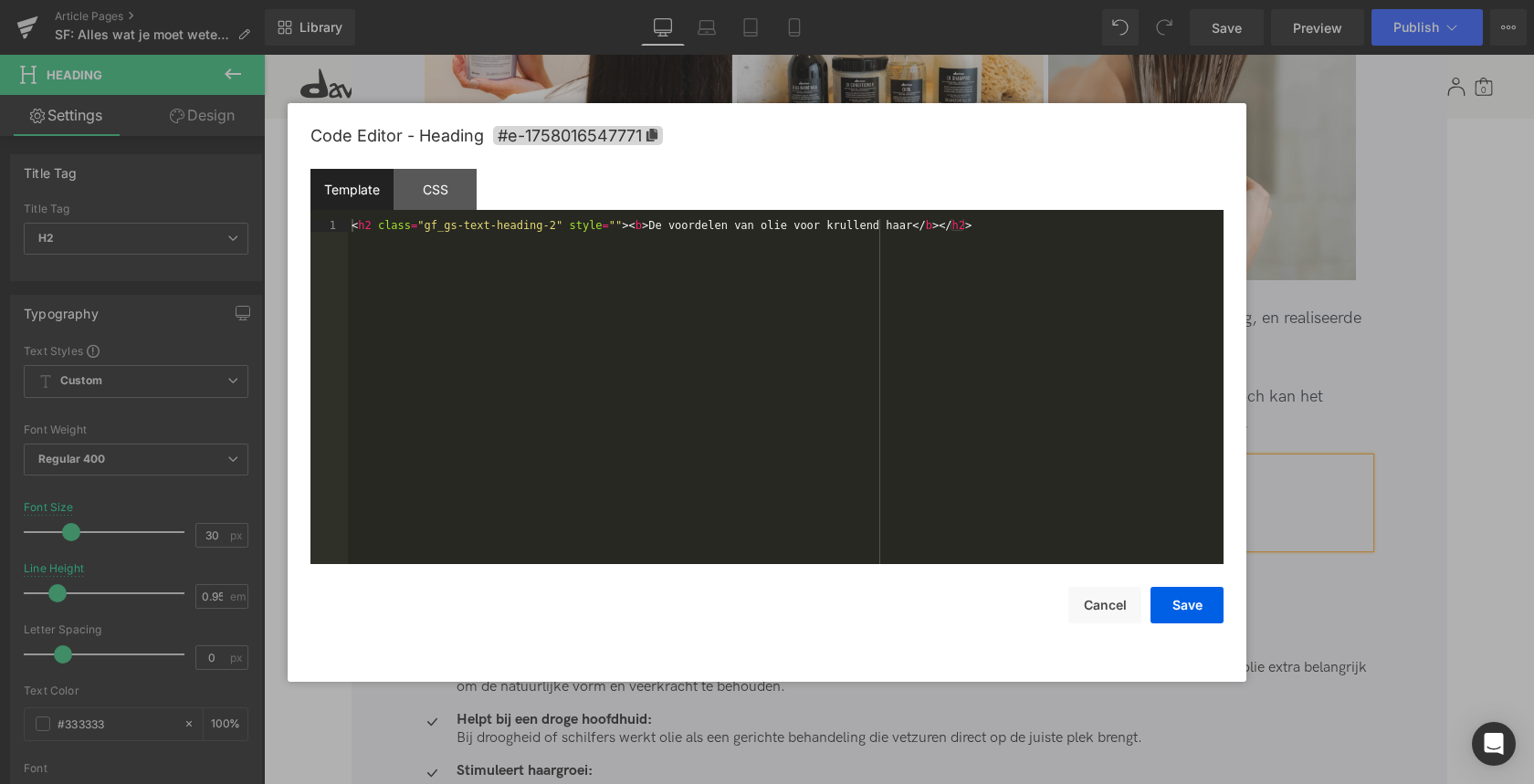
click at [470, 0] on div "Product You are previewing how the will restyle your page. You can not edit Ele…" at bounding box center [767, 0] width 1534 height 0
click at [655, 137] on icon at bounding box center [651, 134] width 11 height 13
copy b "De voordelen van olie voor krullend haar"
click at [1101, 609] on button "Cancel" at bounding box center [1105, 605] width 73 height 37
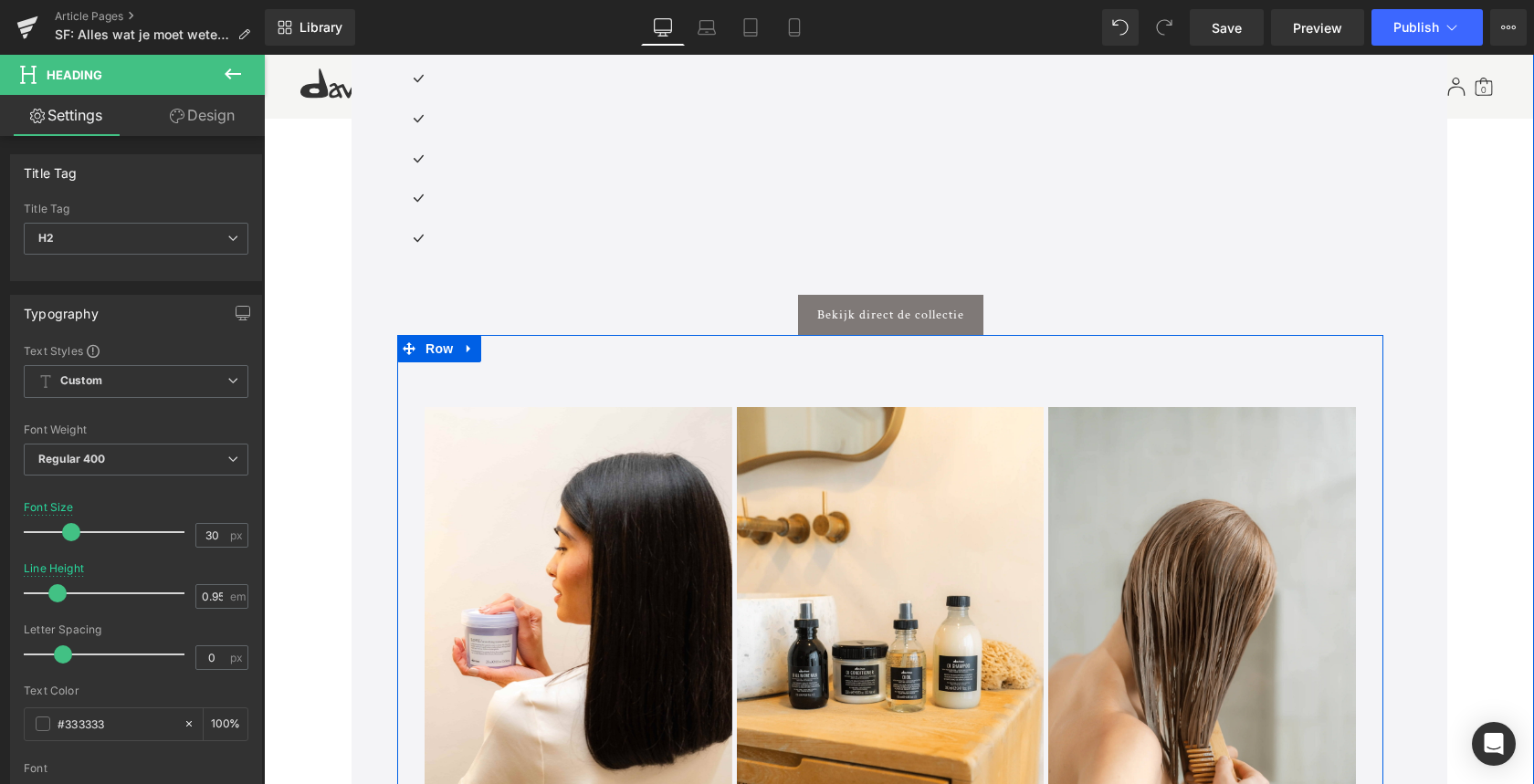
scroll to position [808, 0]
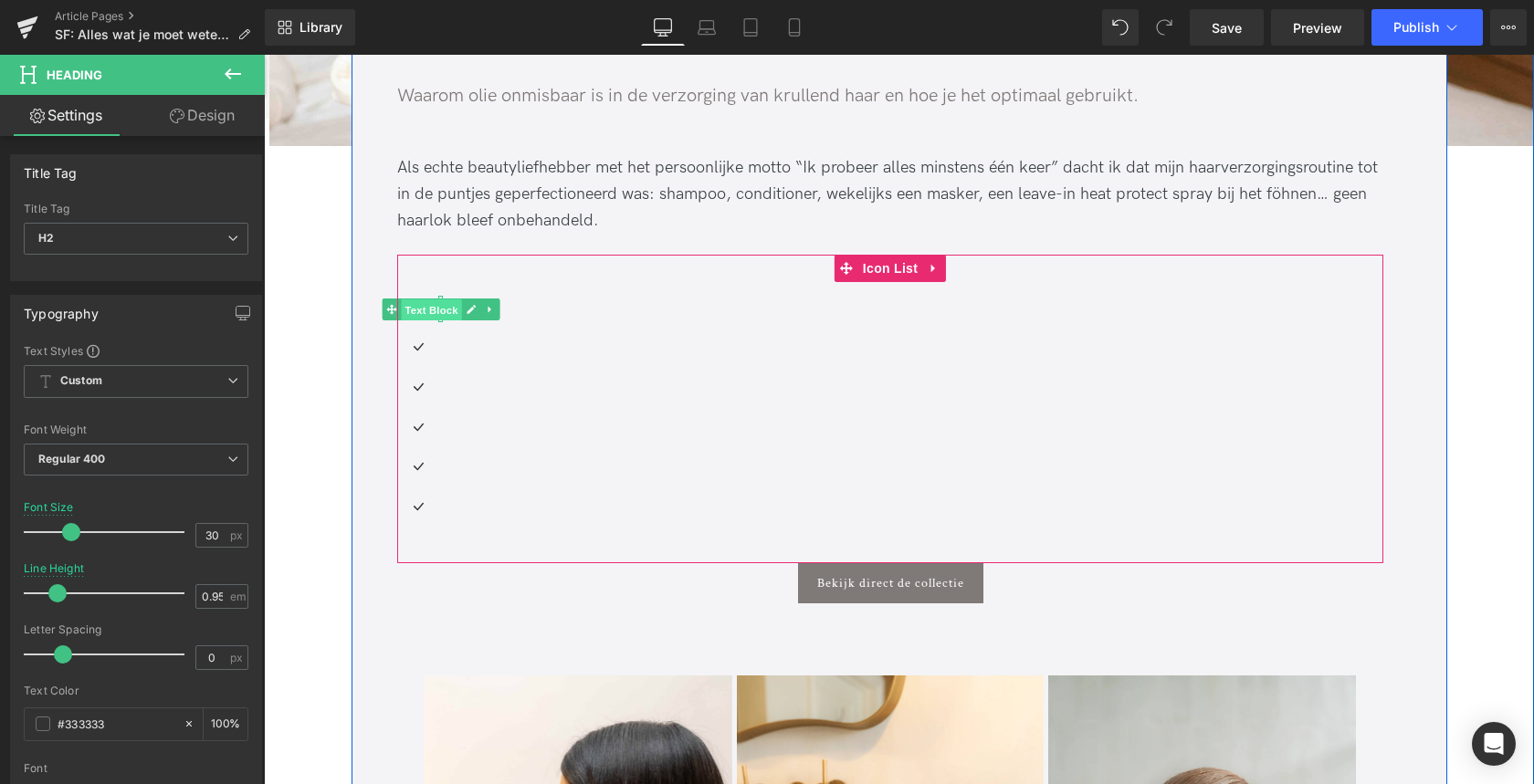
click at [435, 311] on span "Text Block" at bounding box center [431, 309] width 60 height 22
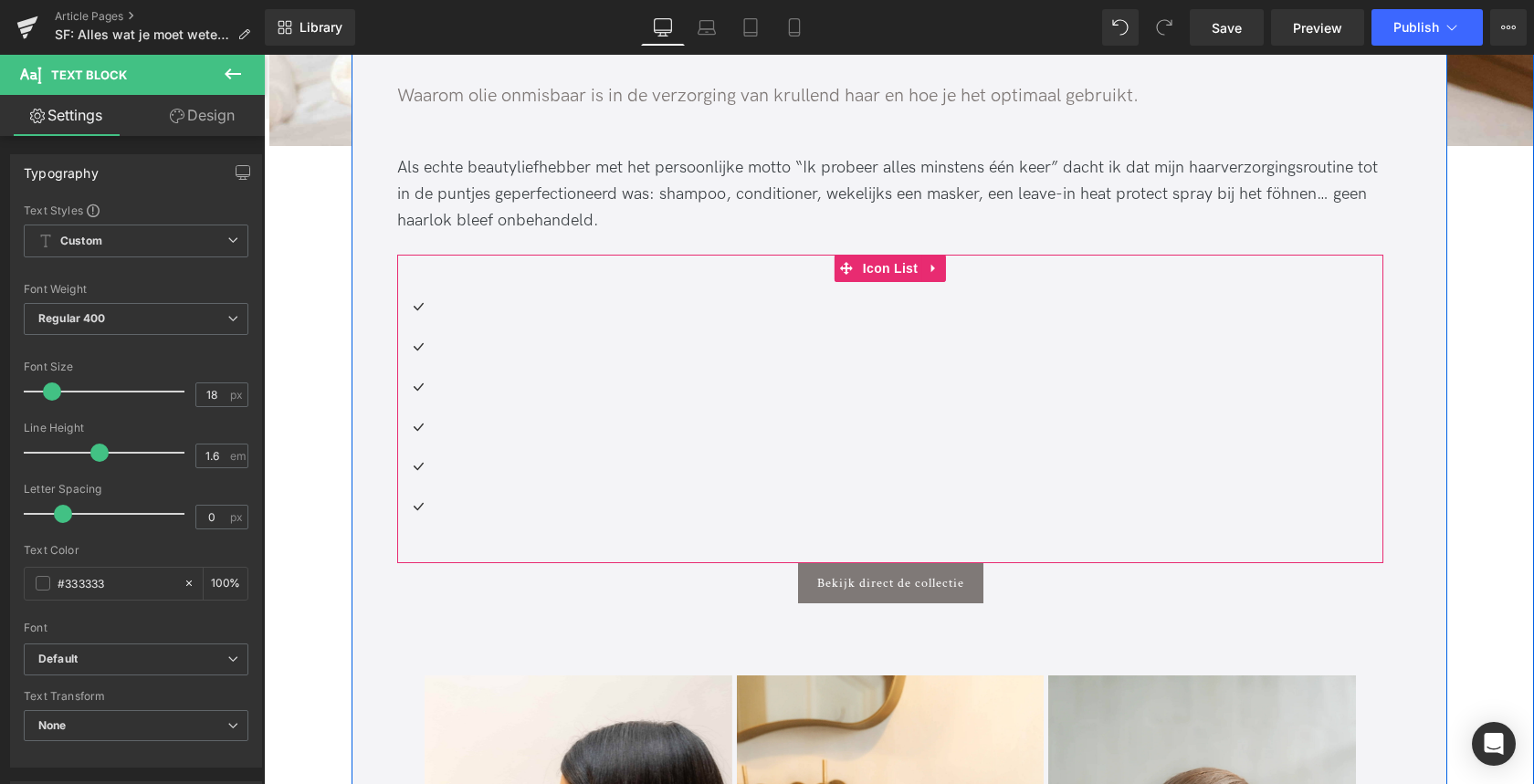
click at [452, 309] on div "Icon Text Block Icon Text Block Icon Text Block Icon Text Block Icon" at bounding box center [890, 415] width 986 height 240
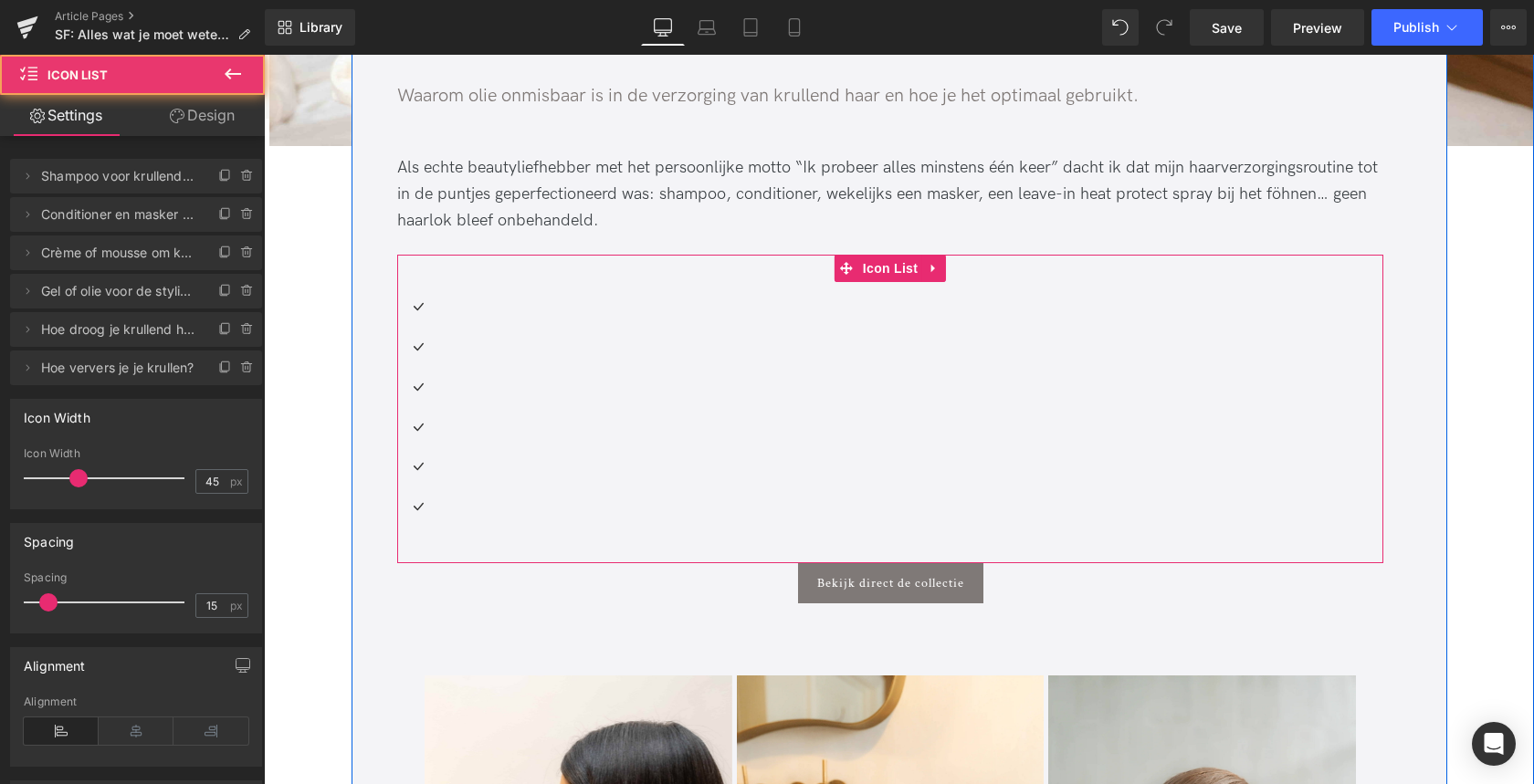
click at [496, 308] on div "Icon Text Block Icon Text Block Icon Text Block Icon Text Block Icon" at bounding box center [890, 415] width 986 height 240
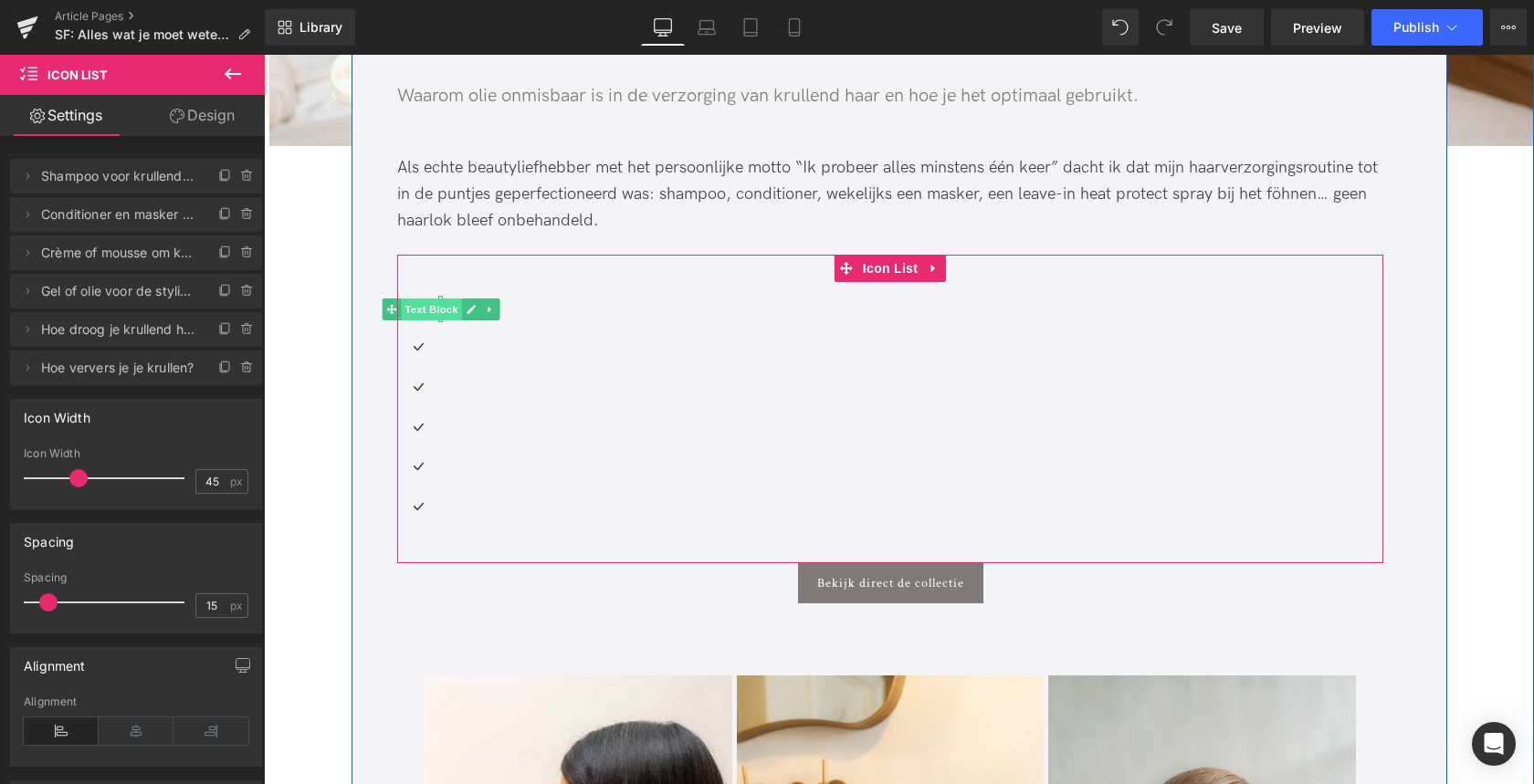
click at [443, 308] on span "Text Block" at bounding box center [431, 309] width 60 height 22
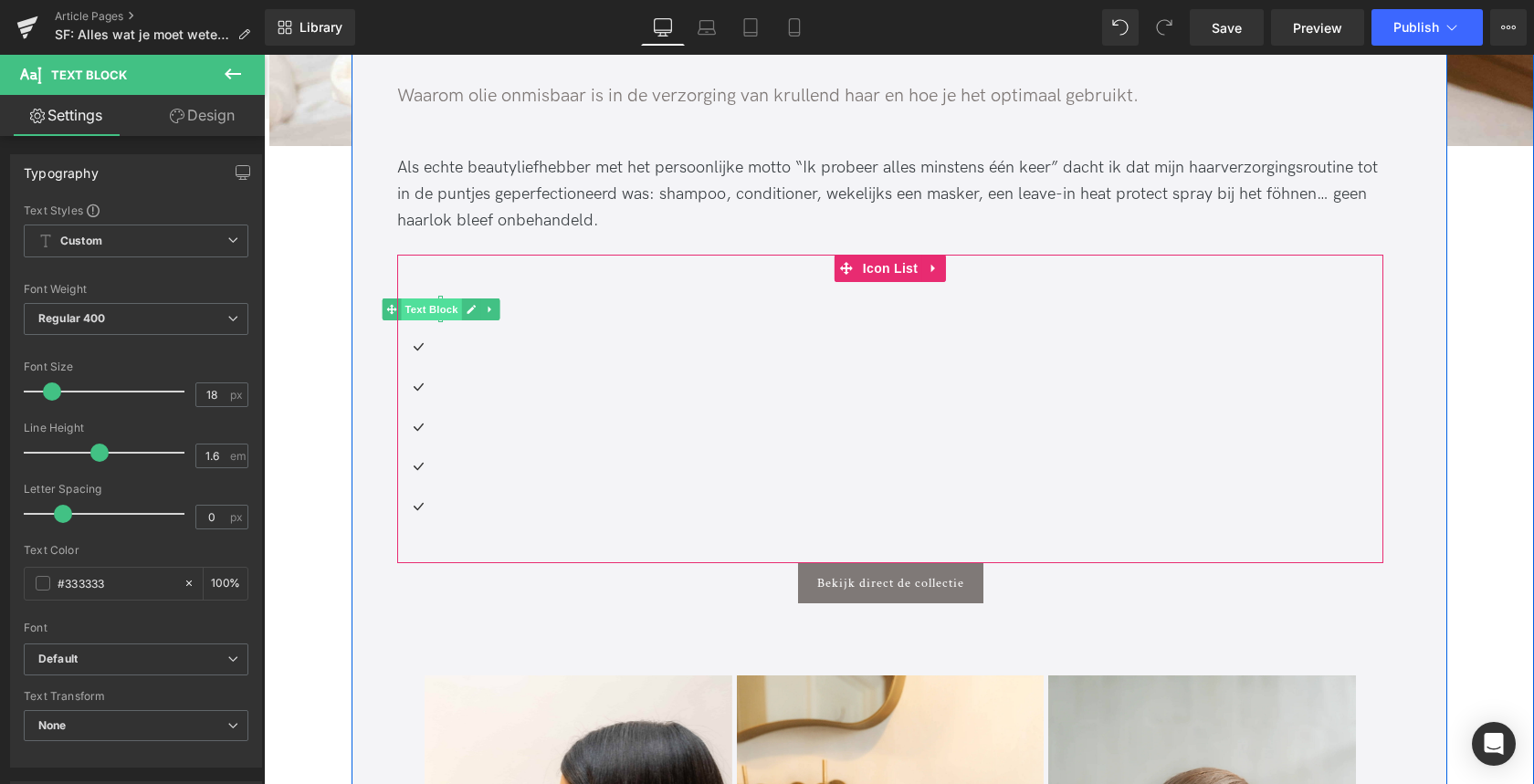
click at [440, 311] on span "Text Block" at bounding box center [431, 309] width 60 height 22
drag, startPoint x: 440, startPoint y: 311, endPoint x: 440, endPoint y: 300, distance: 11.0
click at [440, 311] on span "Text Block" at bounding box center [431, 309] width 60 height 22
click at [469, 310] on icon at bounding box center [470, 309] width 9 height 9
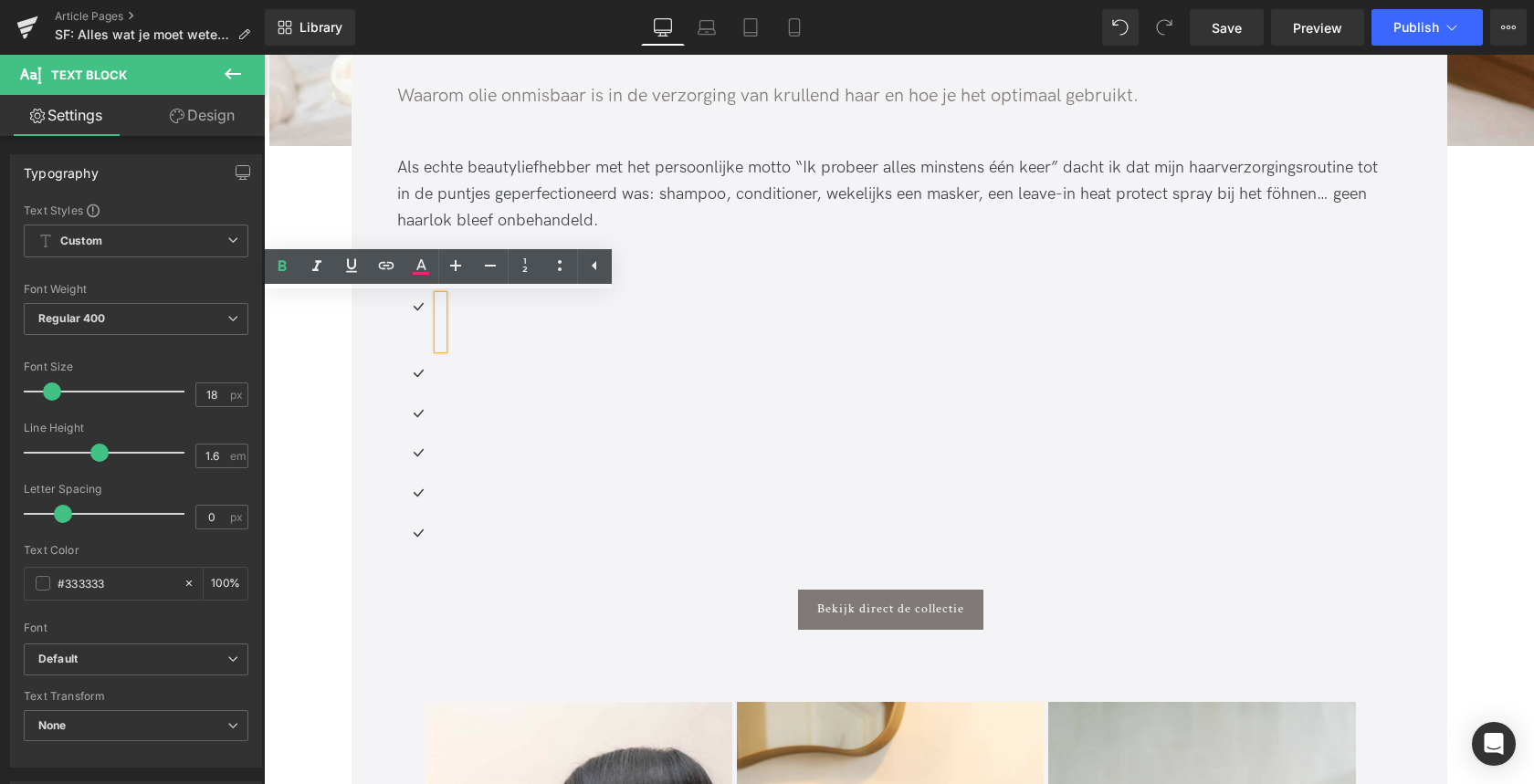
click at [439, 321] on div at bounding box center [440, 322] width 5 height 53
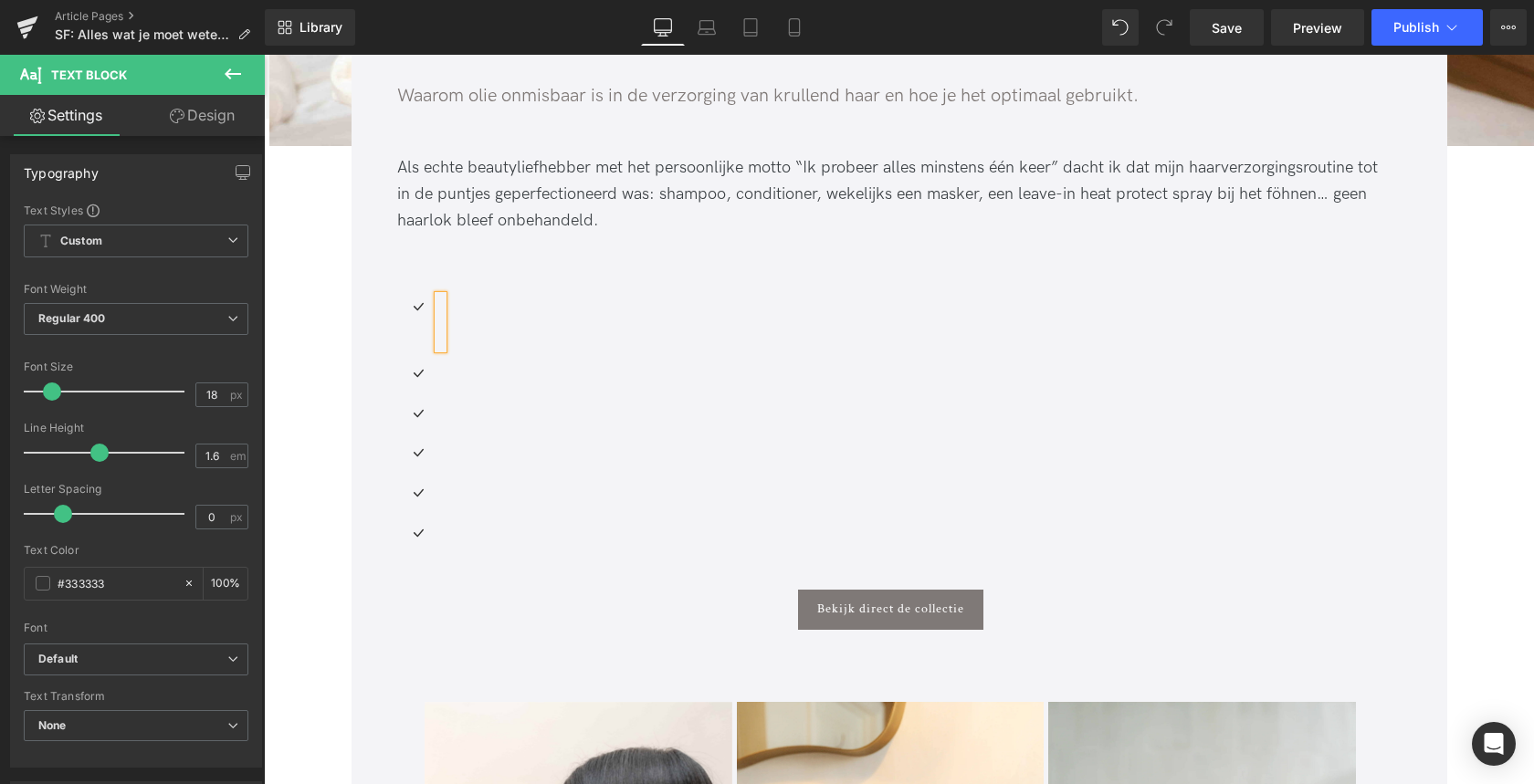
paste div
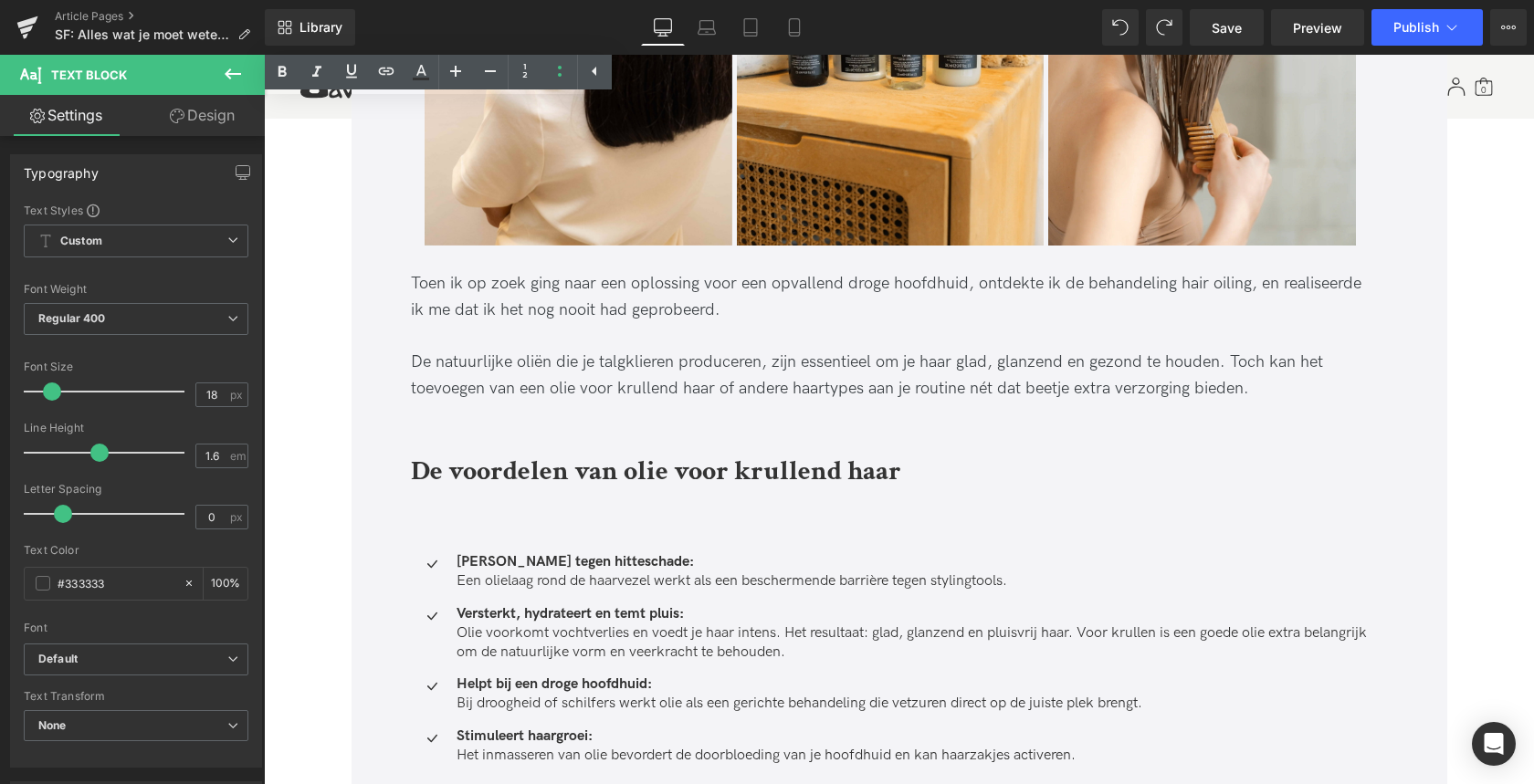
scroll to position [1932, 0]
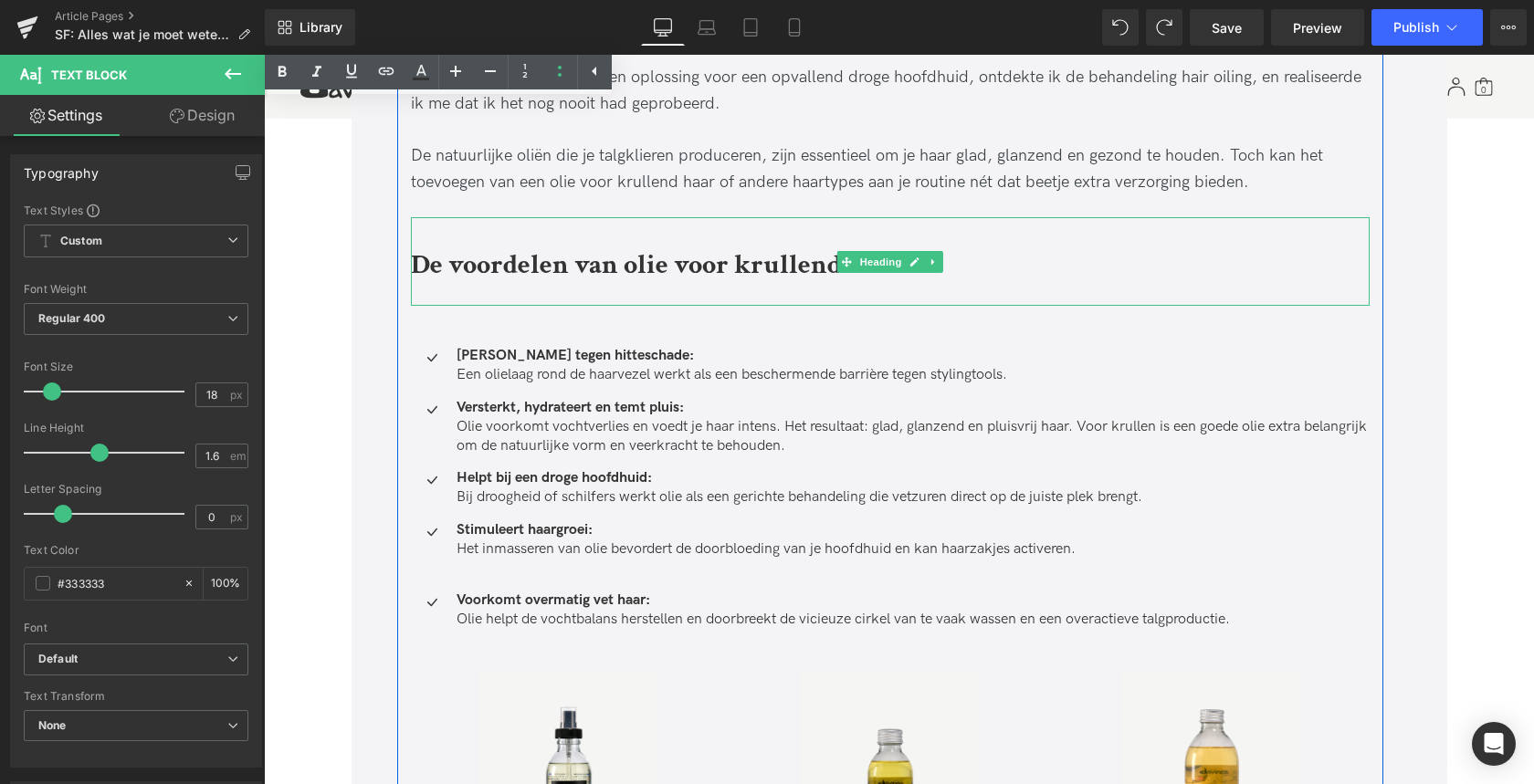
click at [419, 268] on b "De voordelen van olie voor krullend haar" at bounding box center [655, 265] width 490 height 36
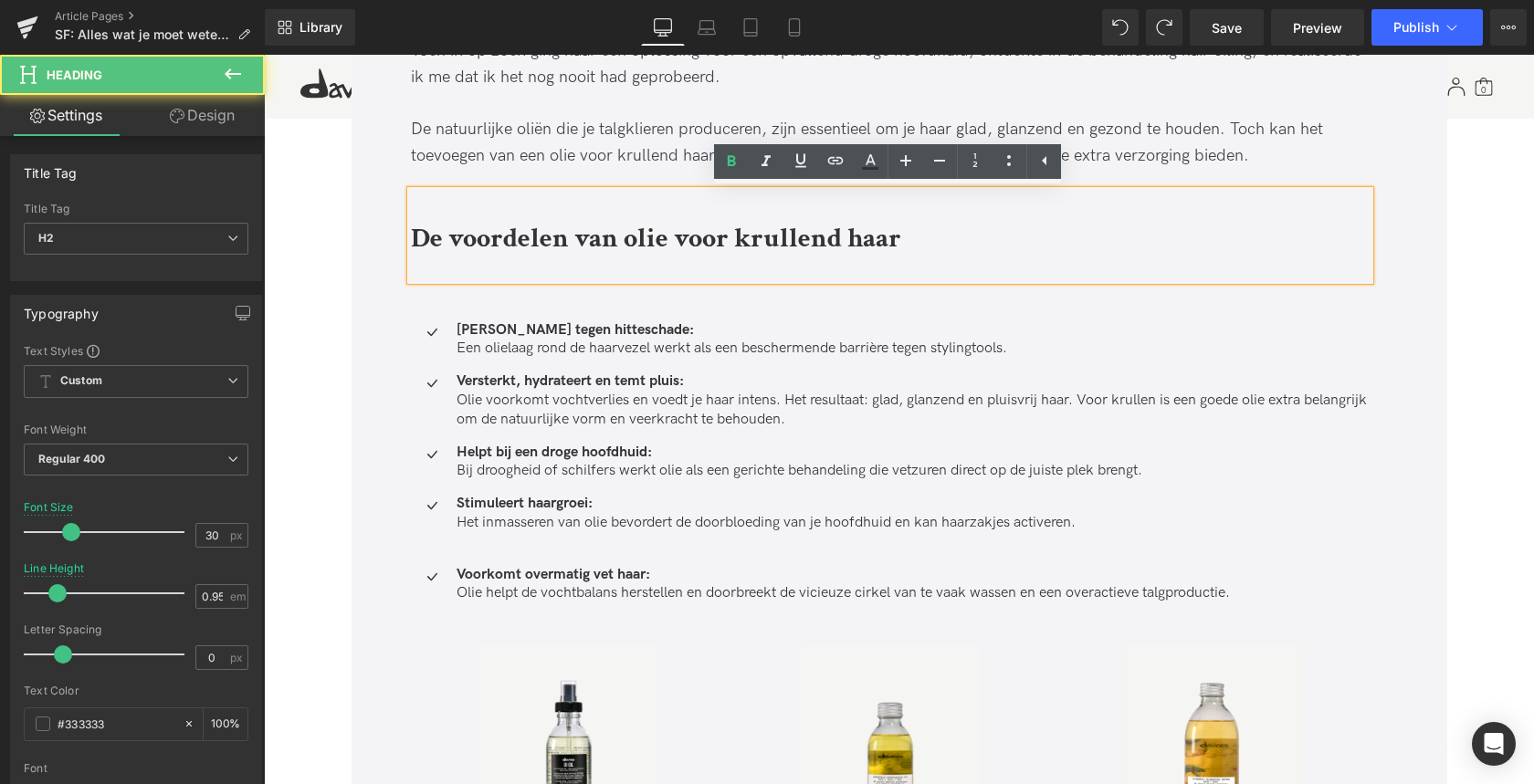
click at [419, 268] on div "De voordelen van olie voor krullend haar" at bounding box center [890, 236] width 958 height 90
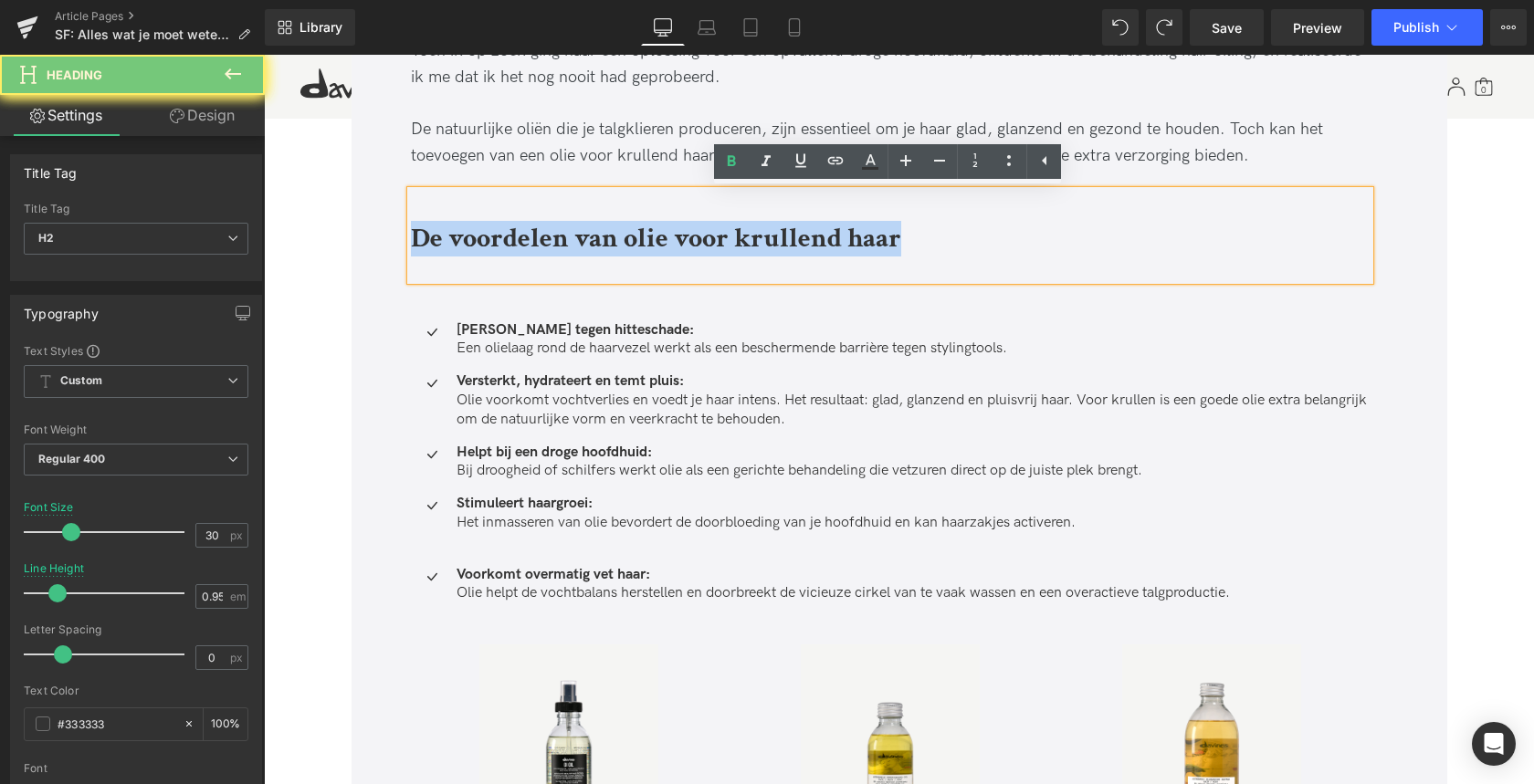
click at [419, 268] on div "De voordelen van olie voor krullend haar" at bounding box center [890, 236] width 958 height 90
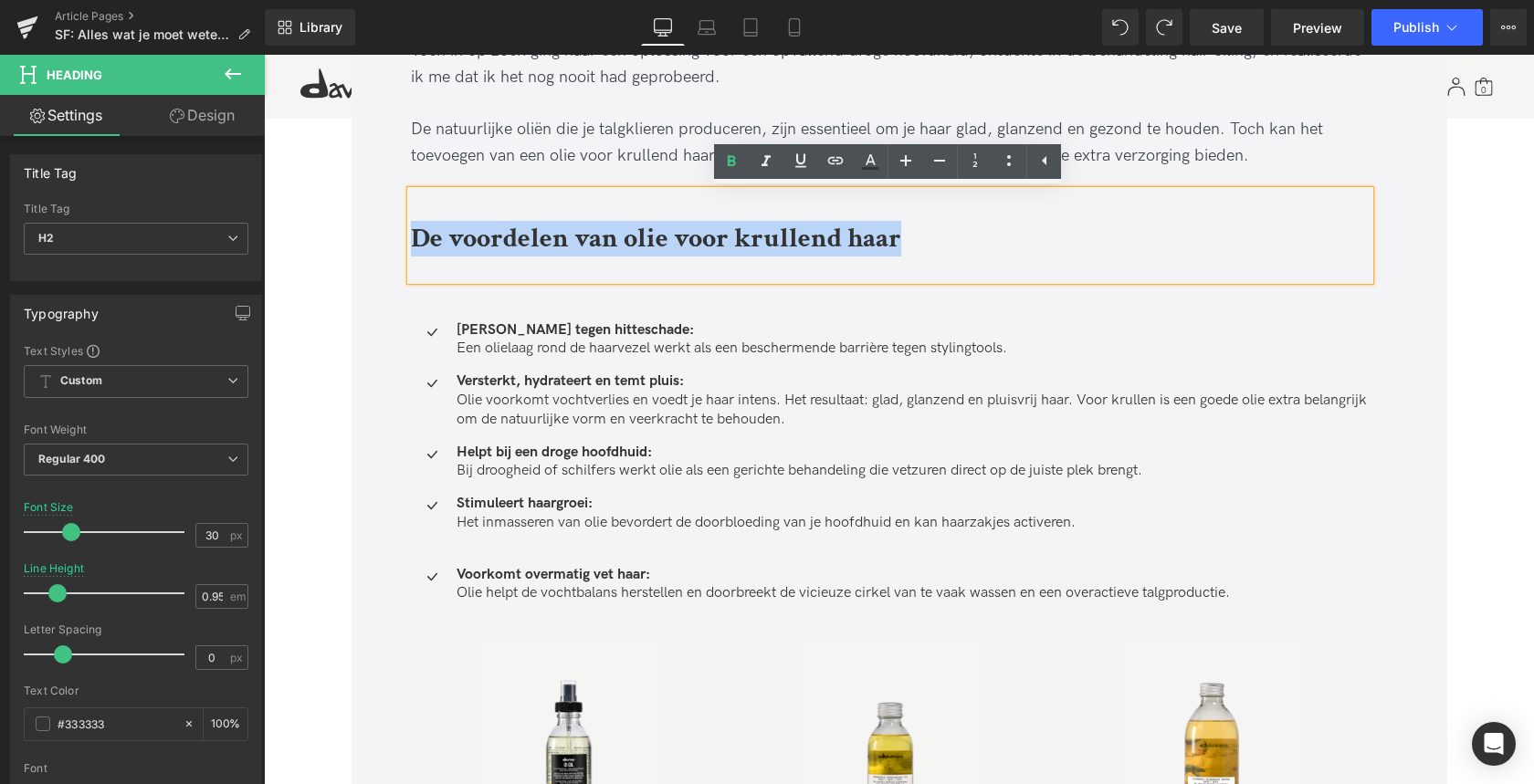
copy b "De voordelen van olie voor krullend haar"
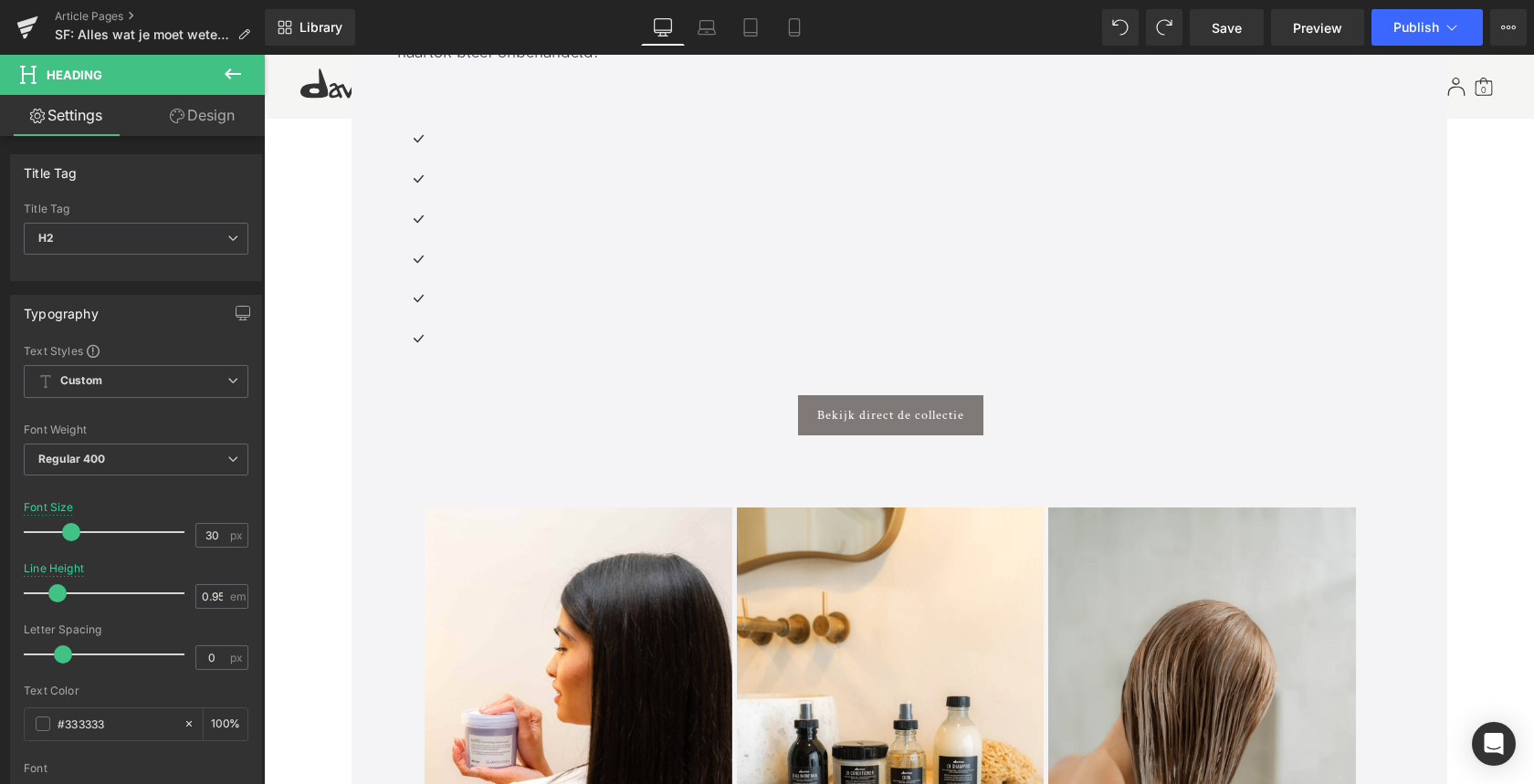
scroll to position [819, 0]
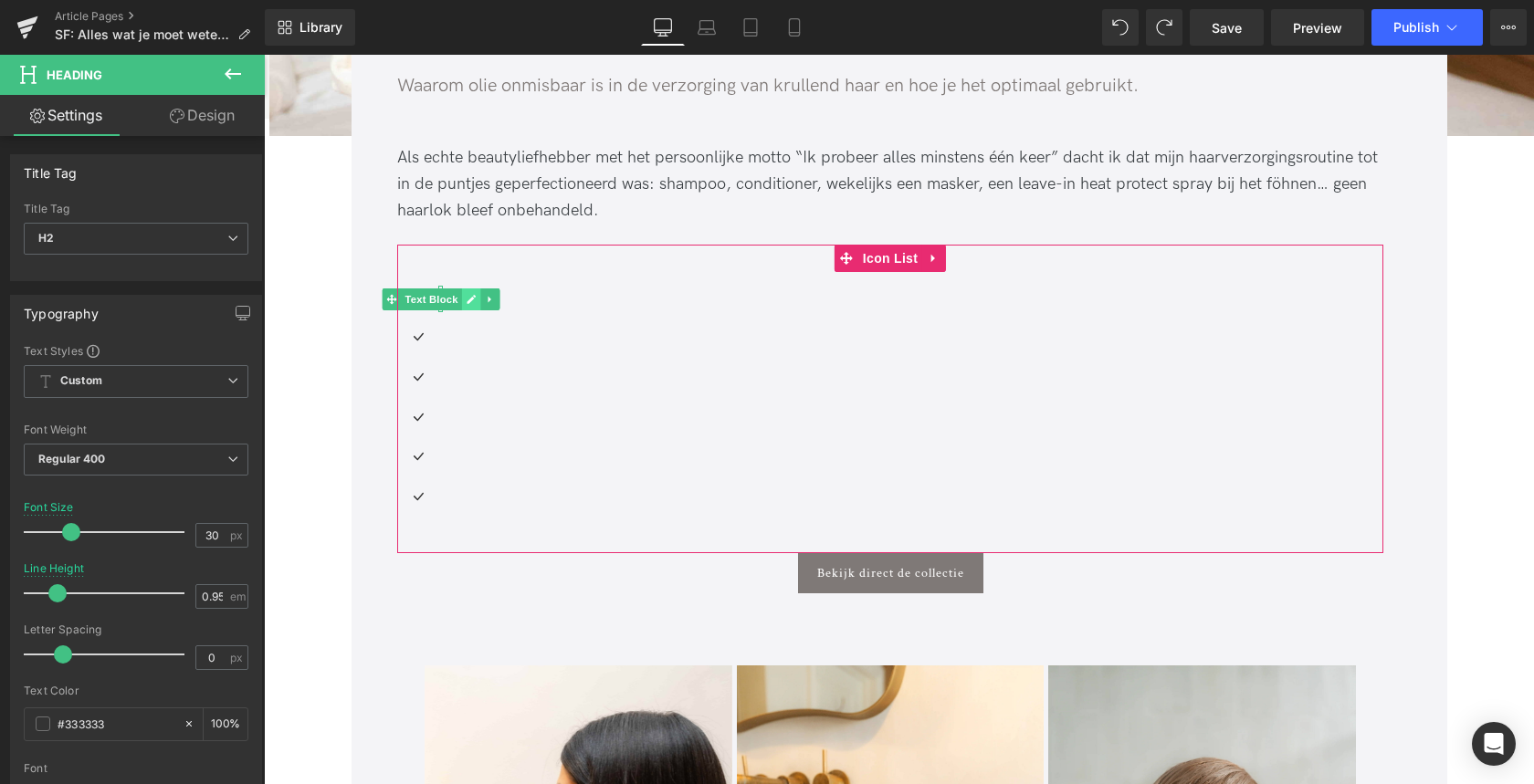
click at [466, 298] on icon at bounding box center [470, 298] width 10 height 11
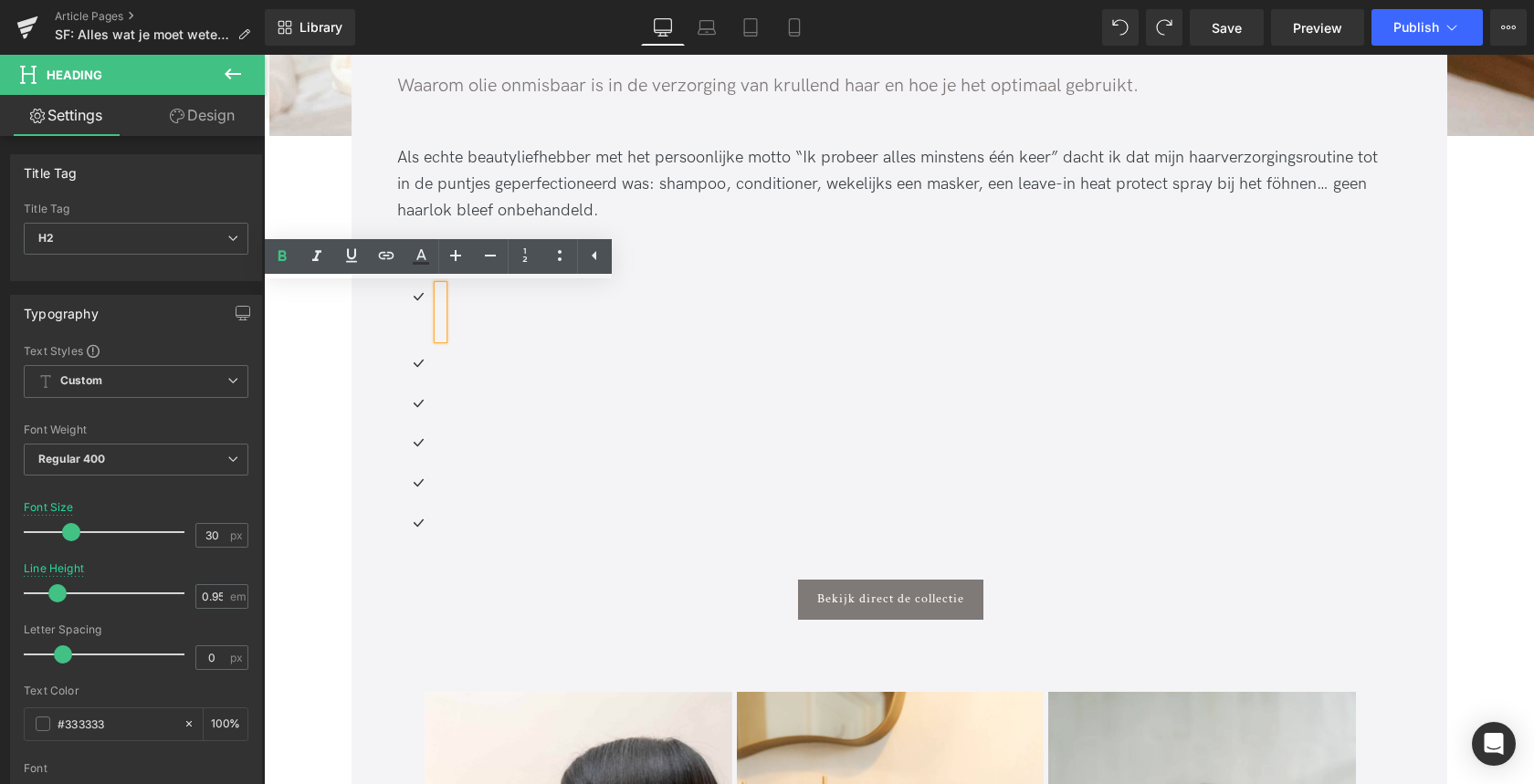
click at [439, 307] on div at bounding box center [440, 312] width 5 height 53
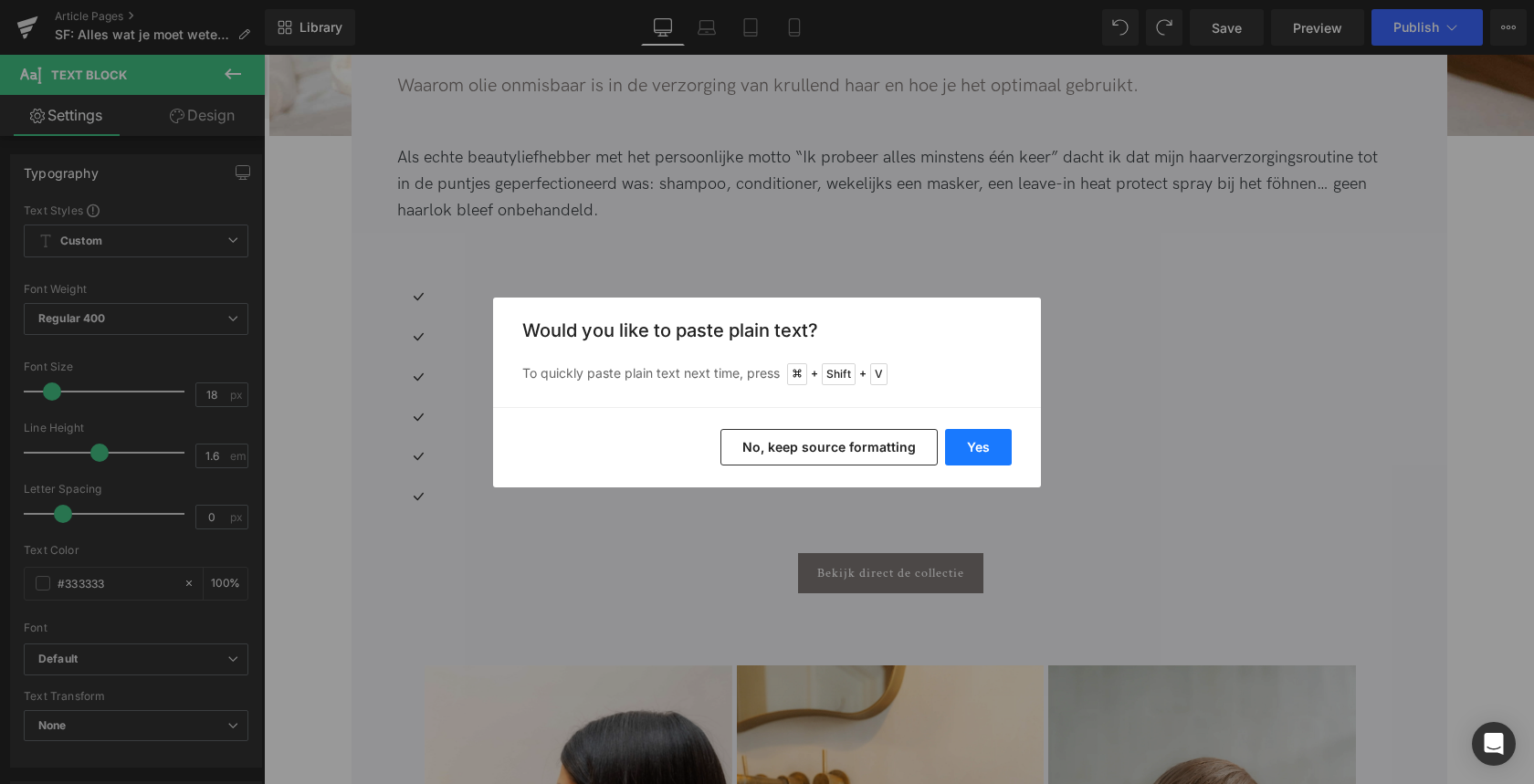
click at [968, 443] on button "Yes" at bounding box center [978, 447] width 67 height 37
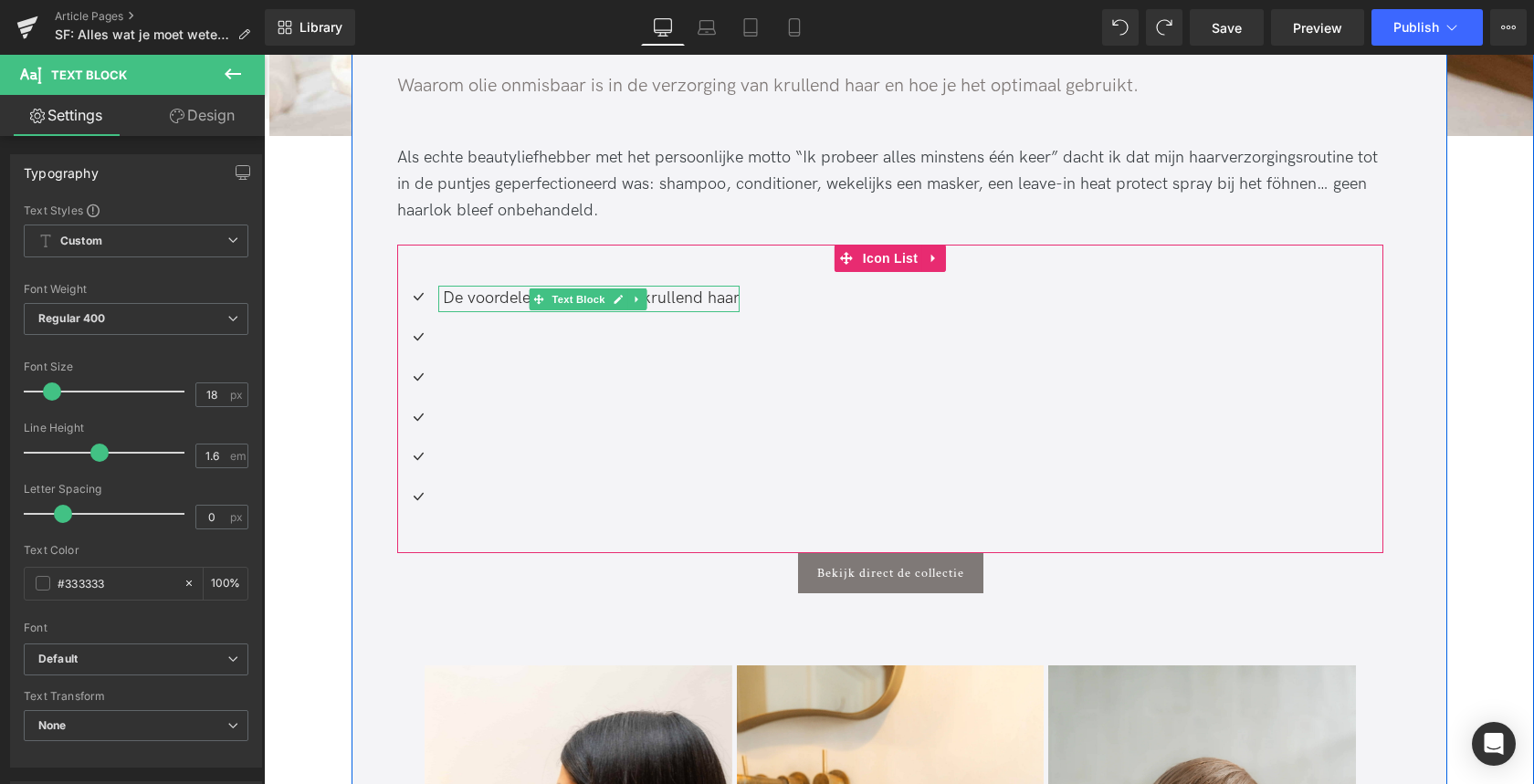
click at [450, 300] on div "De voordelen van olie voor krullend haar" at bounding box center [589, 298] width 301 height 26
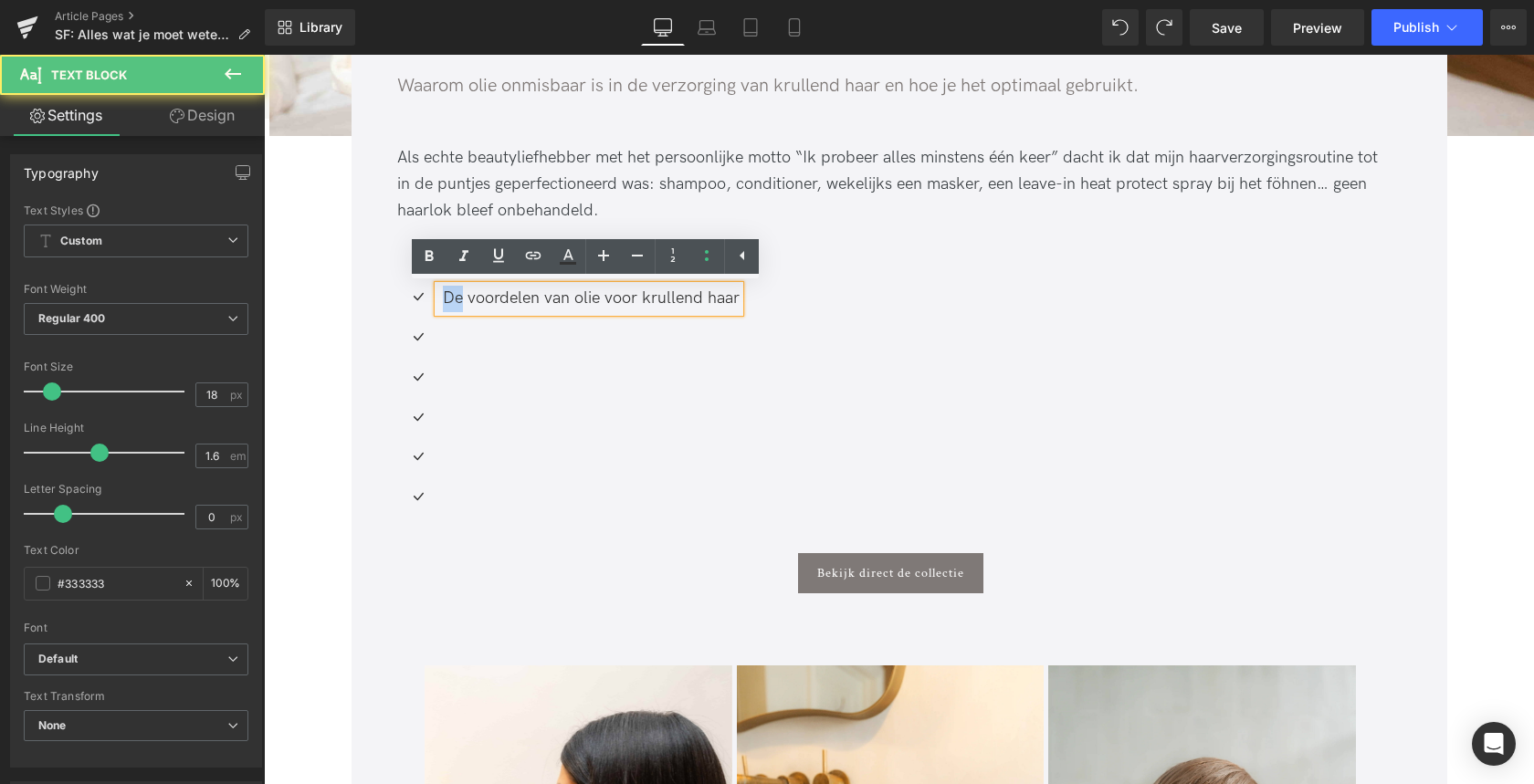
click at [450, 300] on div "De voordelen van olie voor krullend haar" at bounding box center [589, 298] width 301 height 26
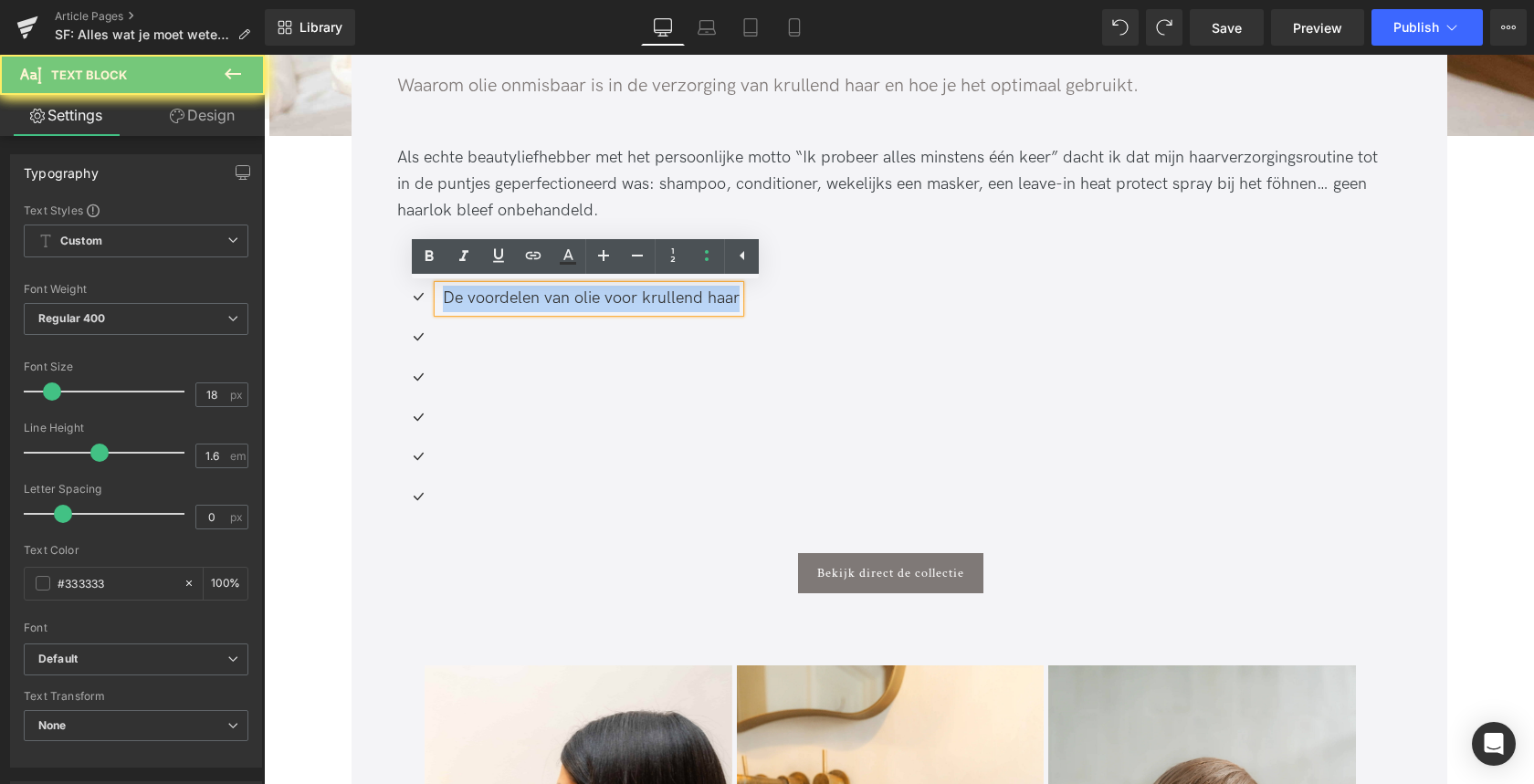
click at [450, 300] on div "De voordelen van olie voor krullend haar" at bounding box center [589, 298] width 301 height 26
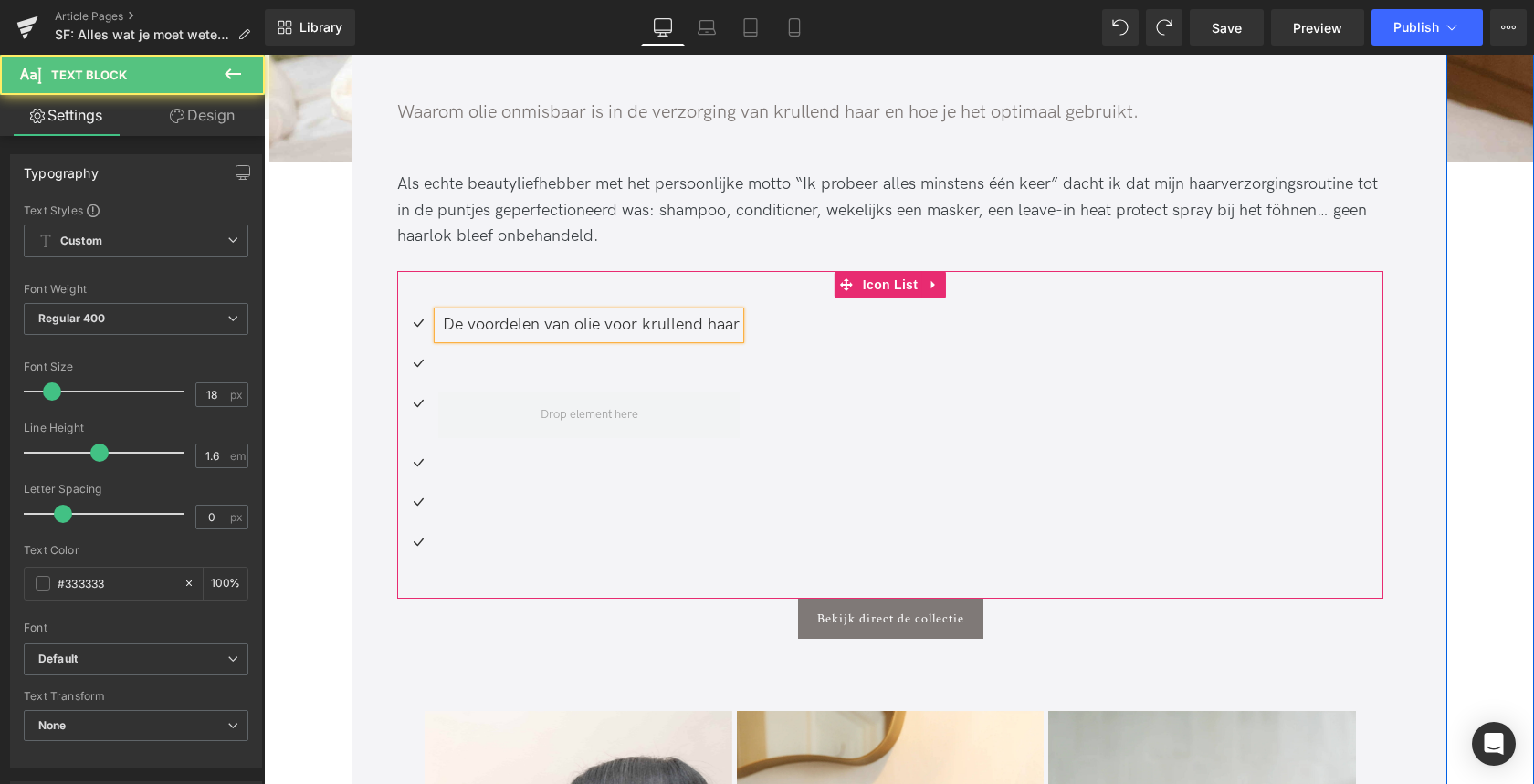
scroll to position [845, 0]
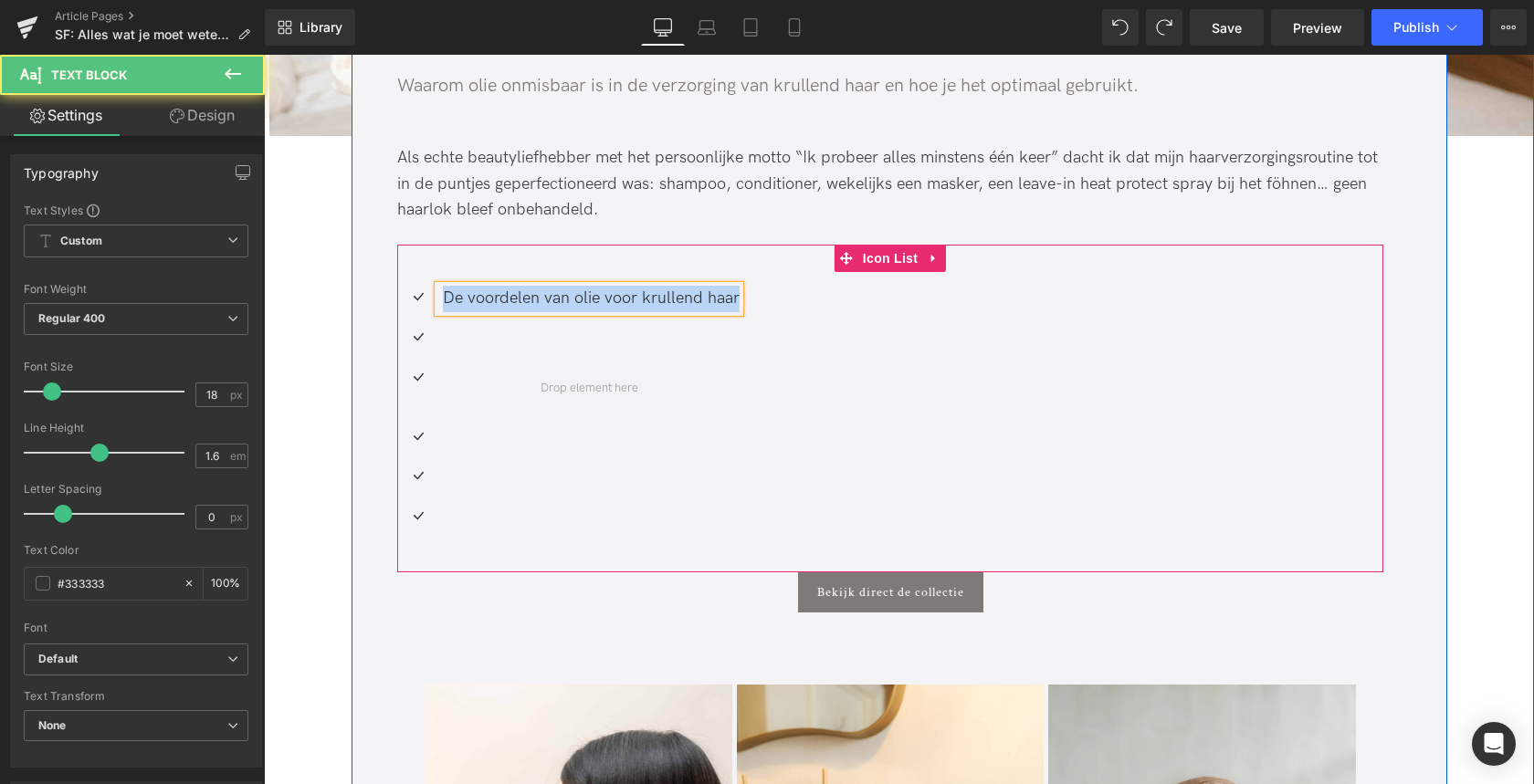
drag, startPoint x: 470, startPoint y: 297, endPoint x: 735, endPoint y: 298, distance: 265.0
click at [734, 298] on div "De voordelen van olie voor krullend haar" at bounding box center [589, 298] width 301 height 26
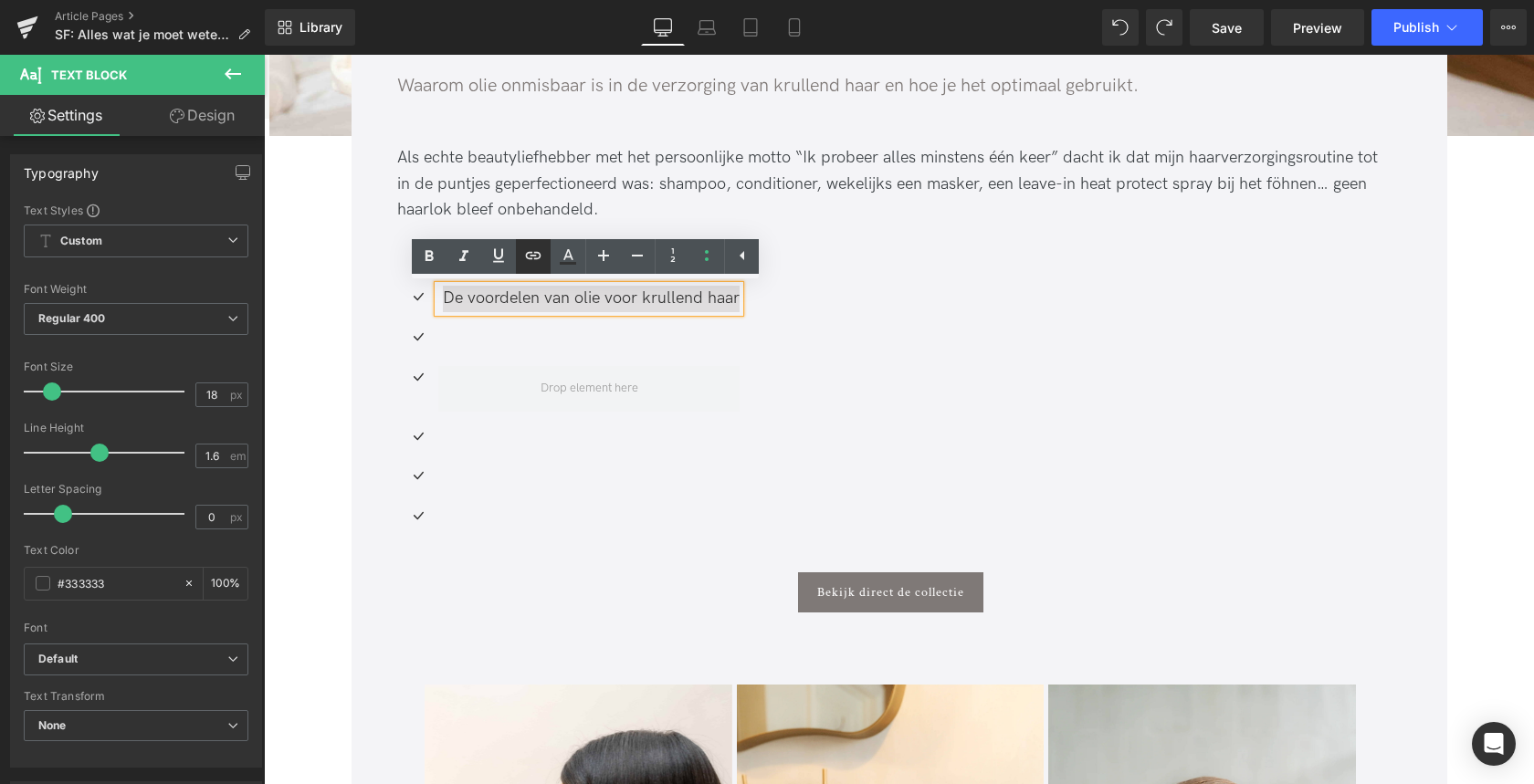
click at [535, 253] on icon at bounding box center [533, 255] width 22 height 22
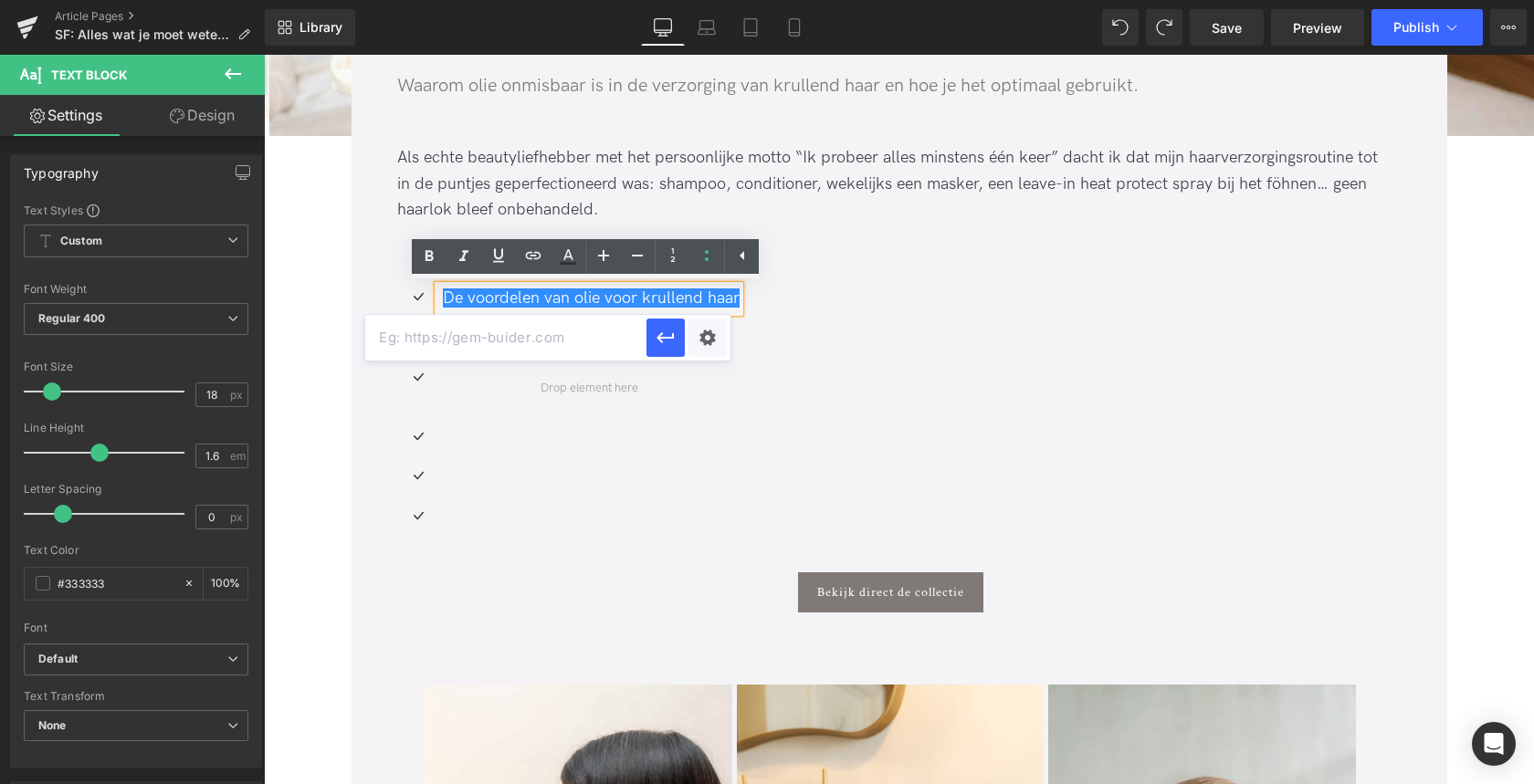
click at [524, 341] on input "text" at bounding box center [505, 337] width 281 height 45
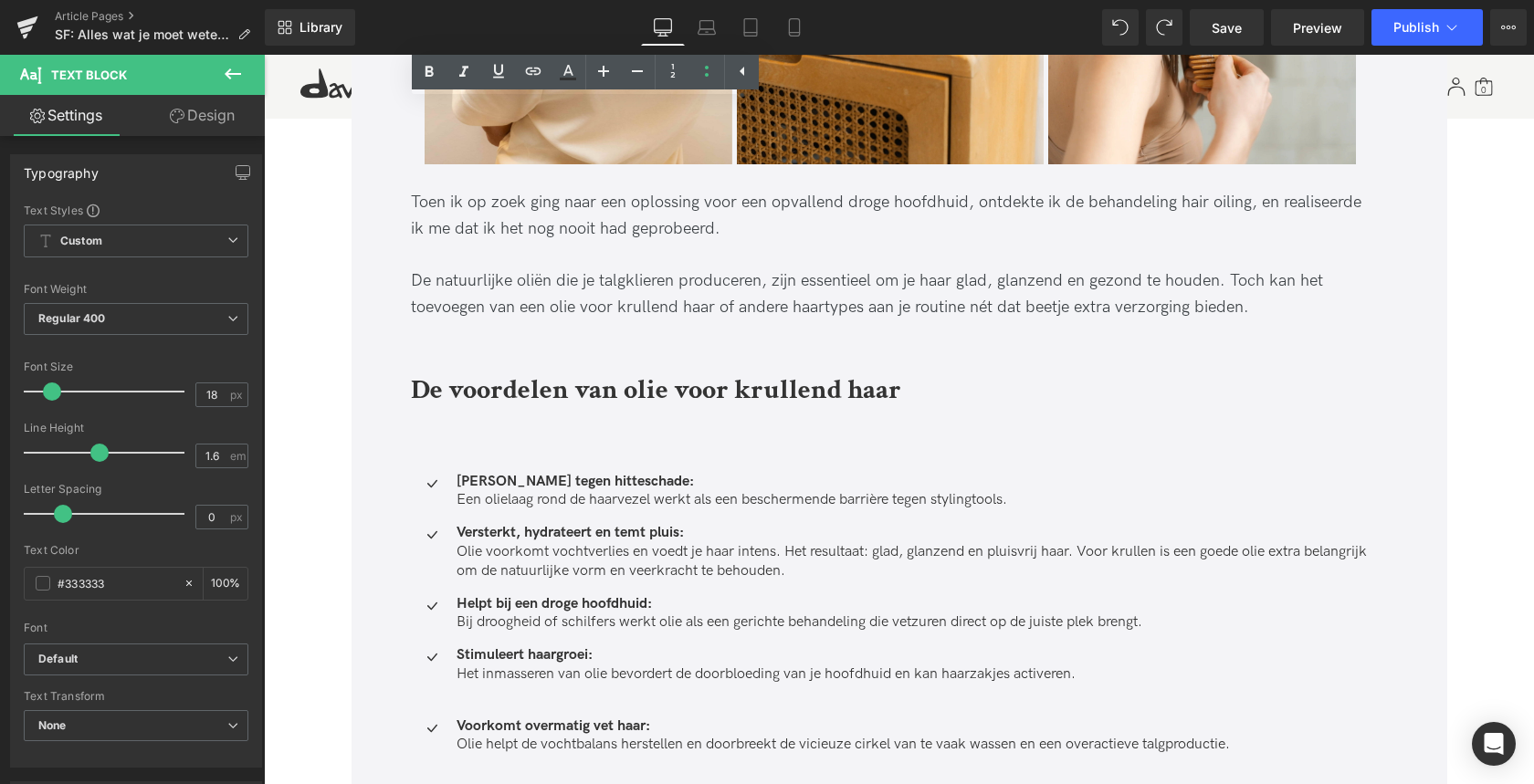
scroll to position [1846, 0]
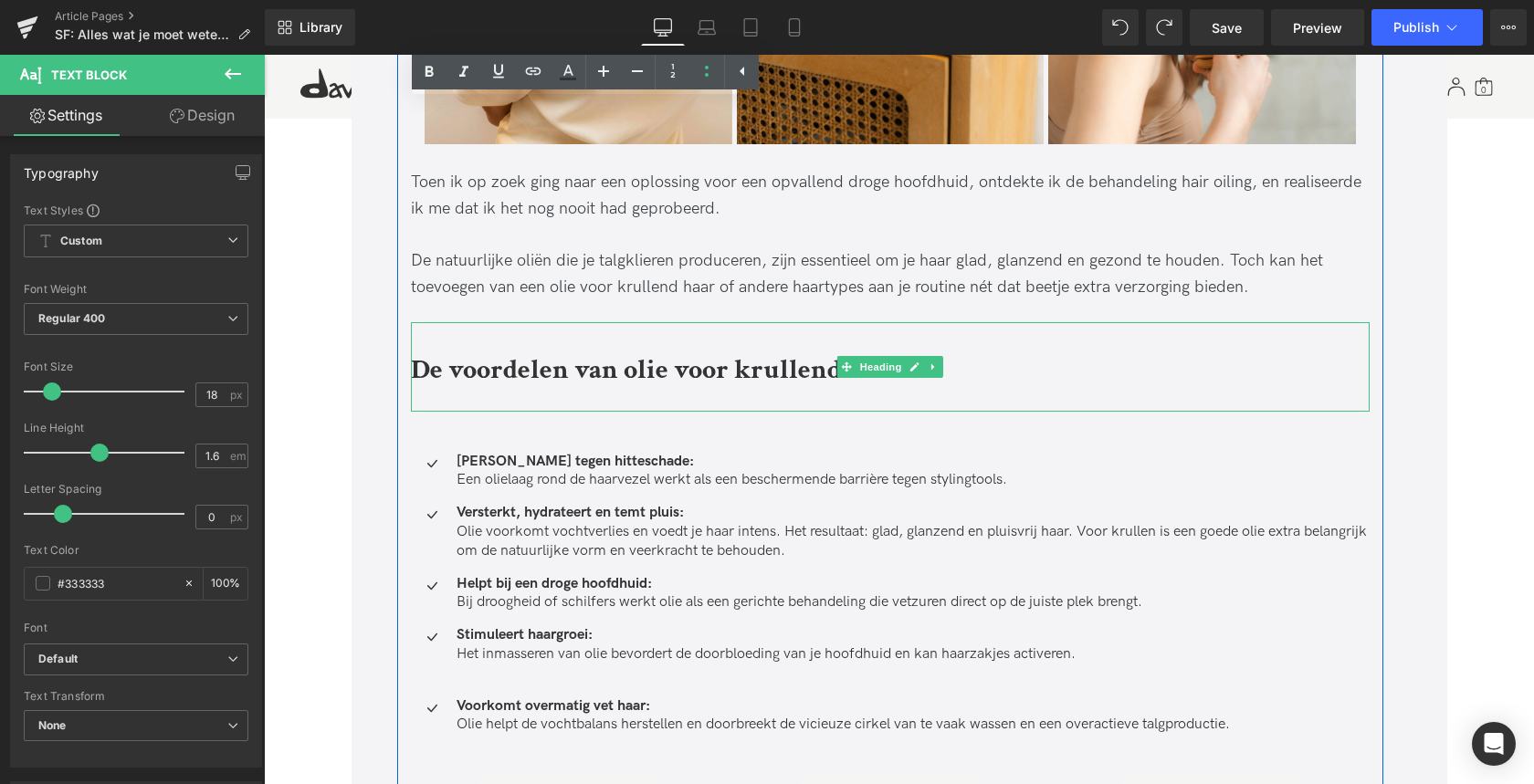
click at [674, 369] on b "De voordelen van olie voor krullend haar" at bounding box center [655, 370] width 490 height 36
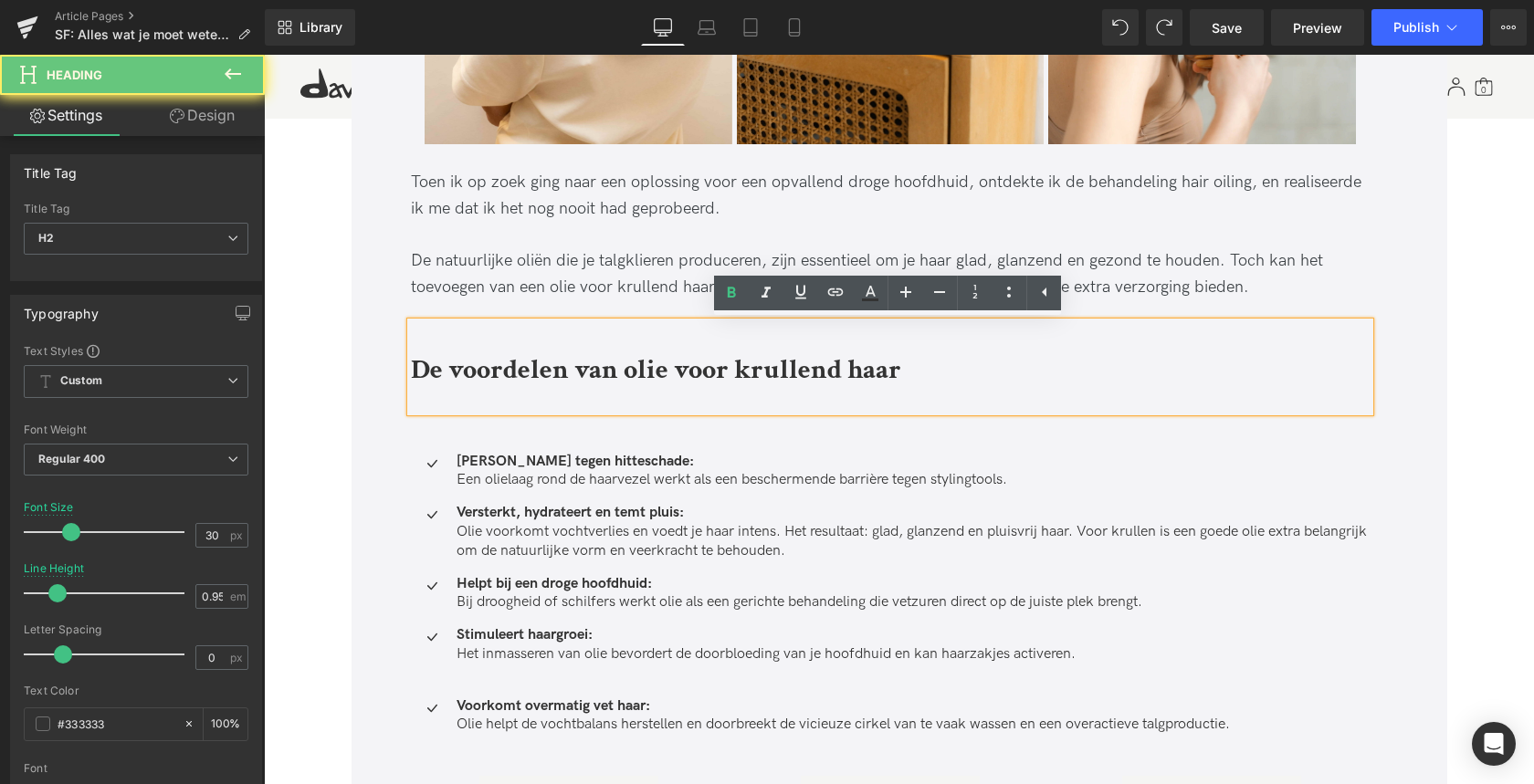
click at [655, 371] on b "De voordelen van olie voor krullend haar" at bounding box center [655, 370] width 490 height 36
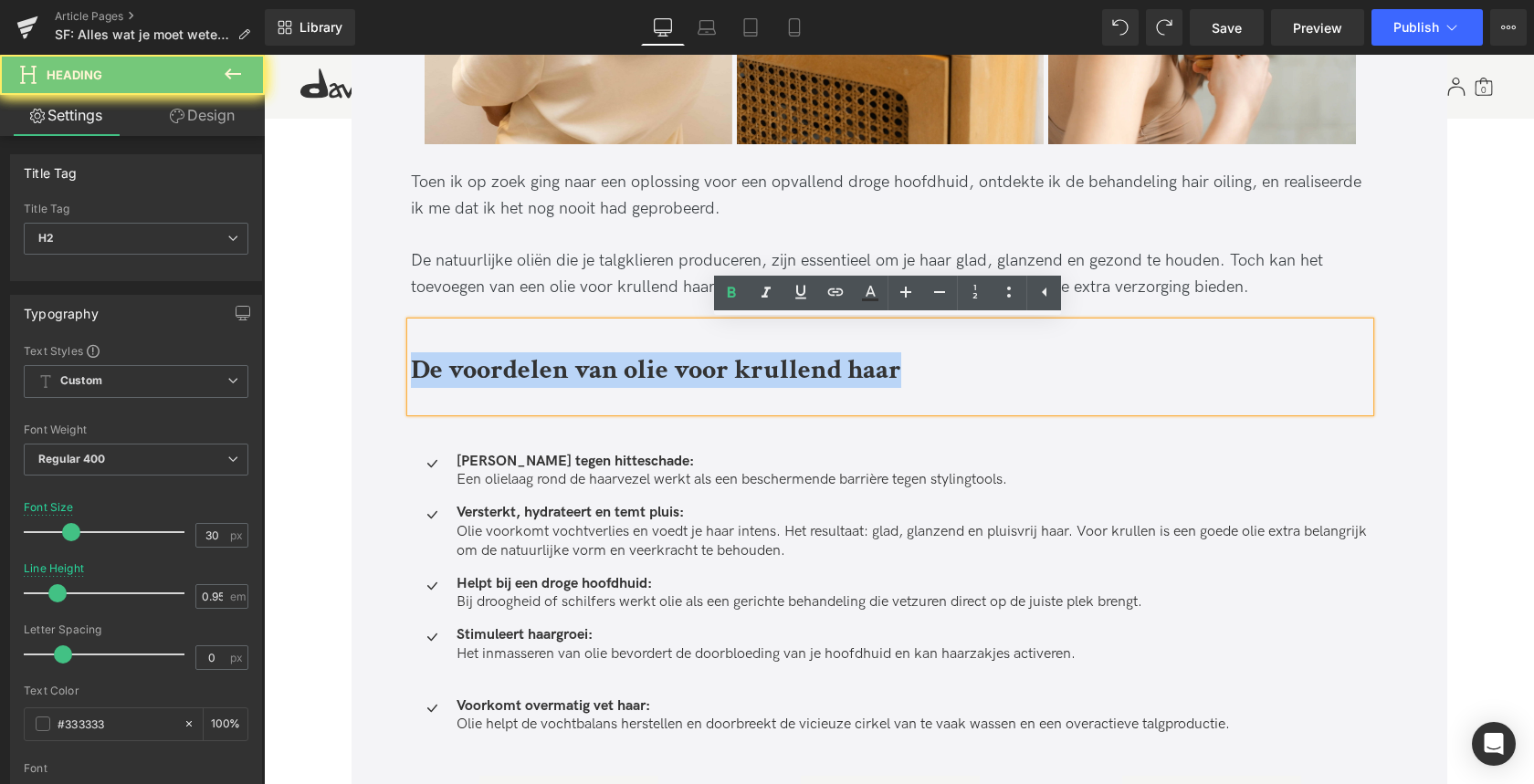
click at [655, 371] on b "De voordelen van olie voor krullend haar" at bounding box center [655, 370] width 490 height 36
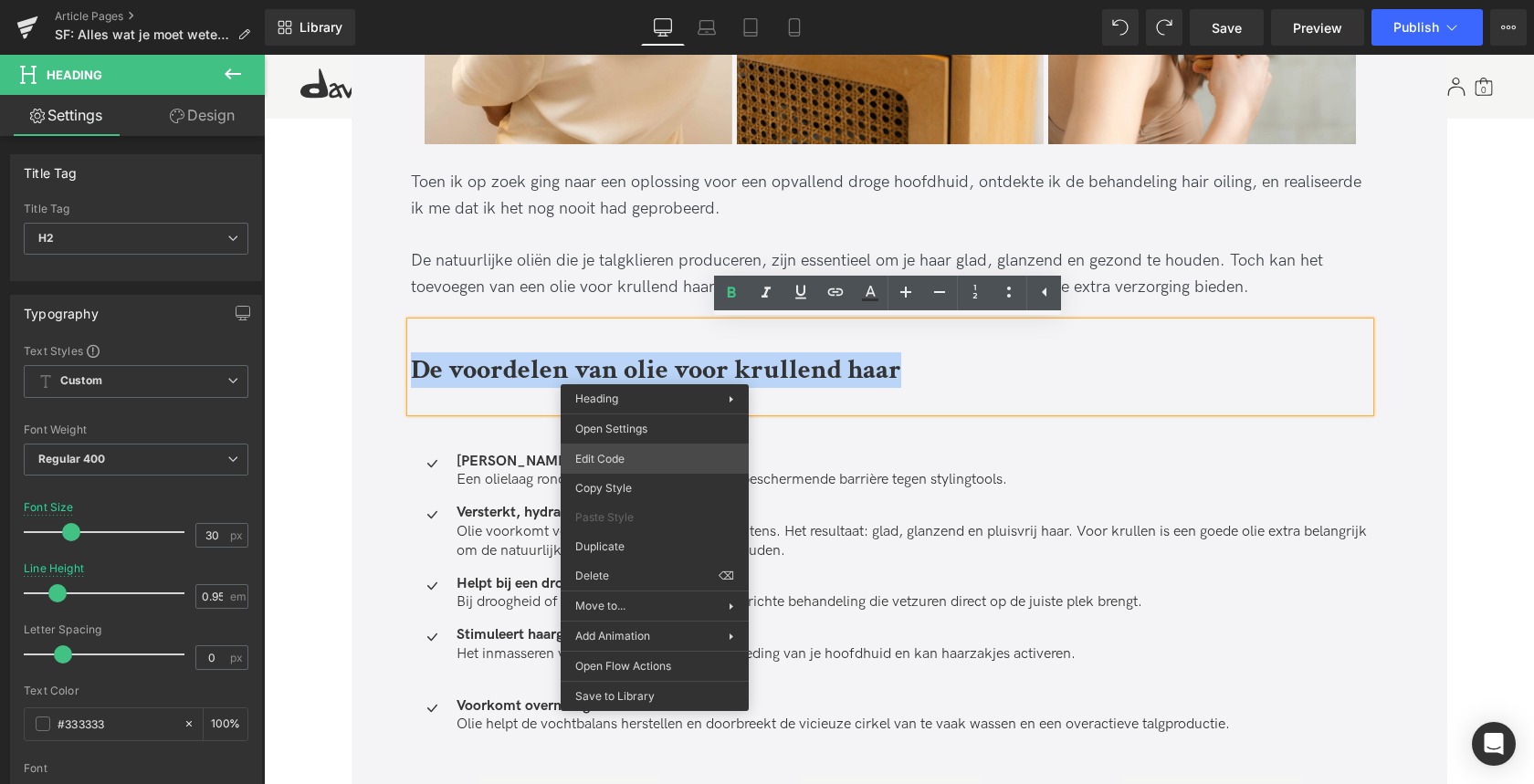
click at [665, 0] on div "Text Block You are previewing how the will restyle your page. You can not edit …" at bounding box center [767, 0] width 1534 height 0
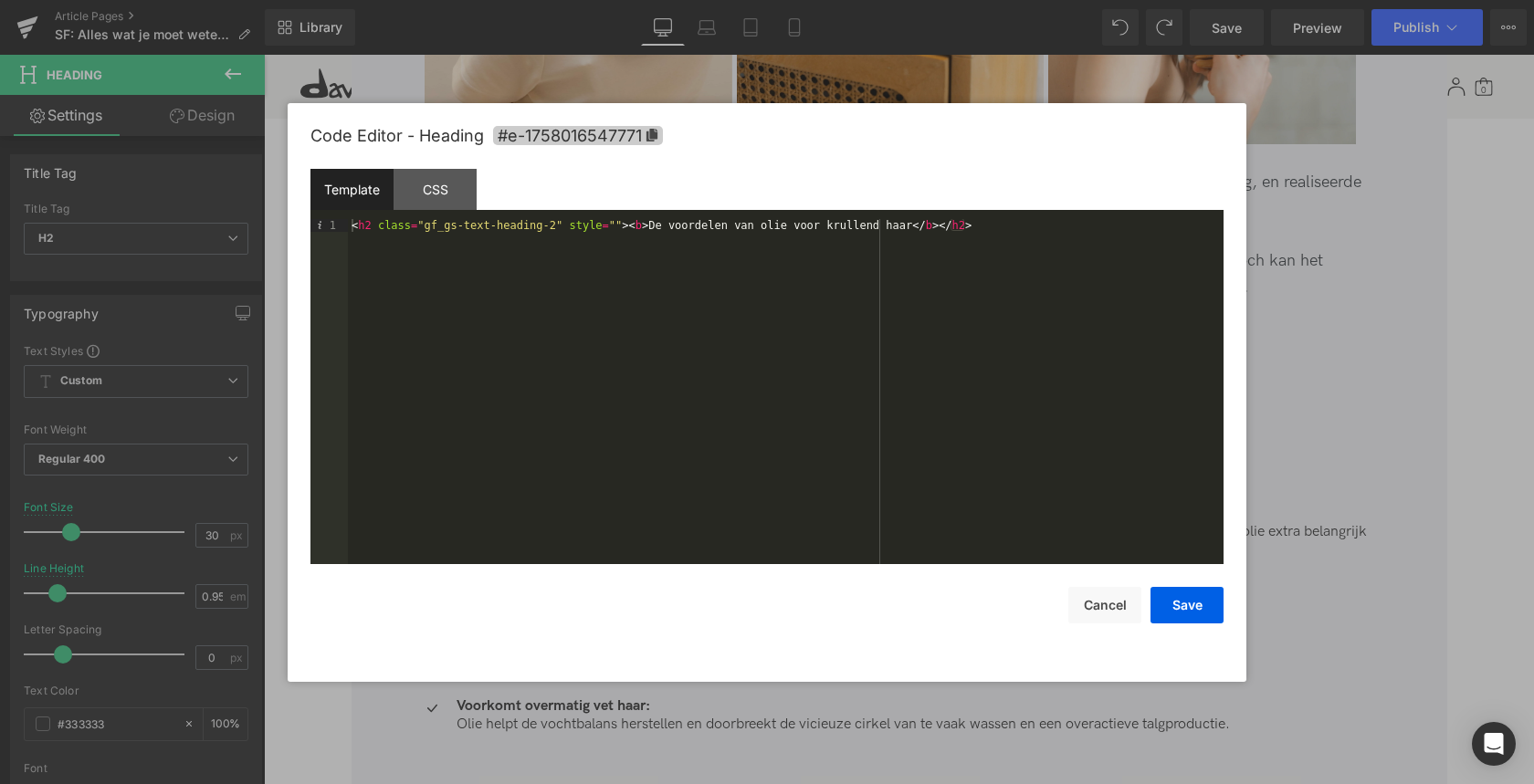
click at [656, 140] on icon at bounding box center [651, 134] width 13 height 13
copy b "De voordelen van olie voor krullend haar"
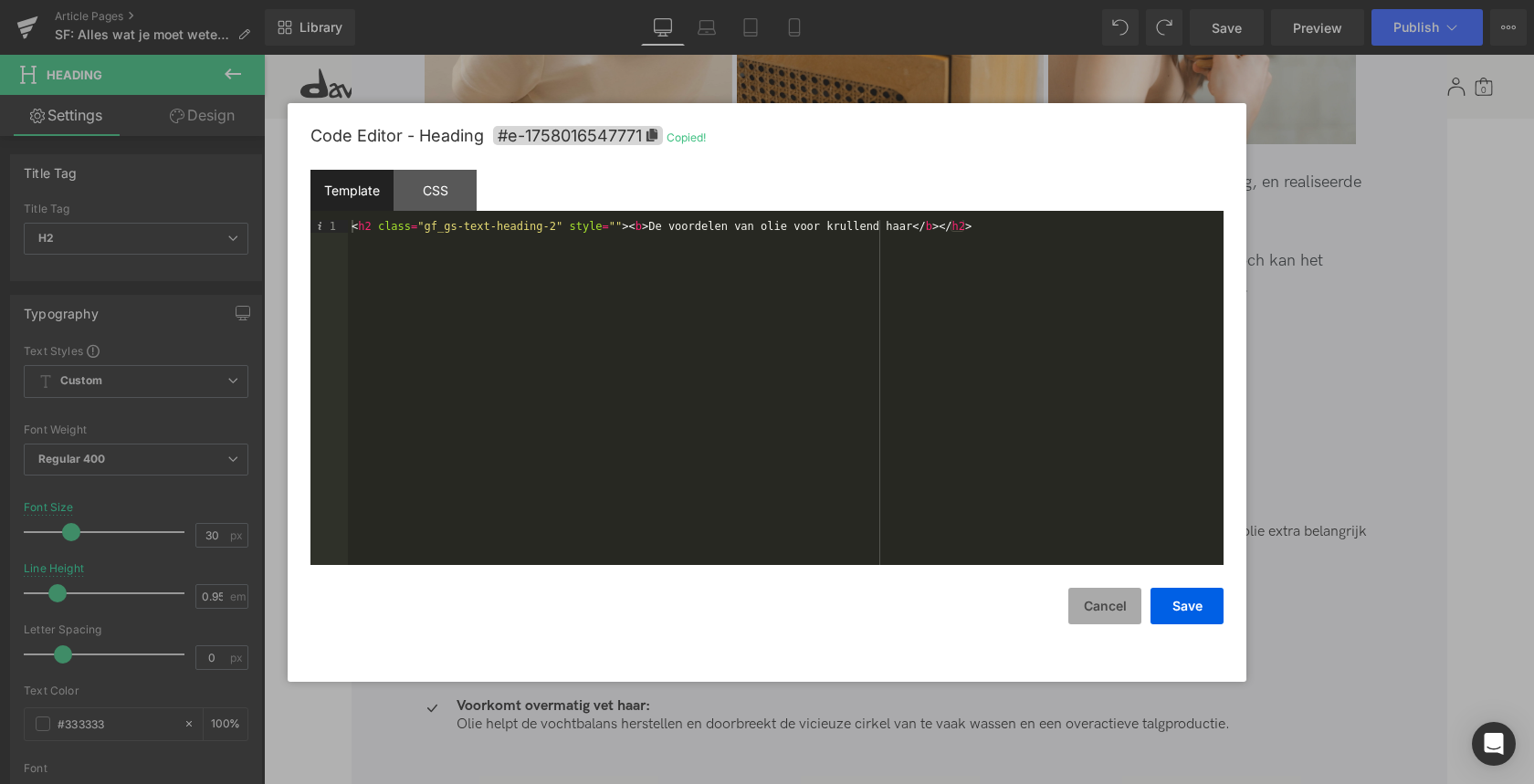
click at [1108, 603] on button "Cancel" at bounding box center [1105, 606] width 73 height 37
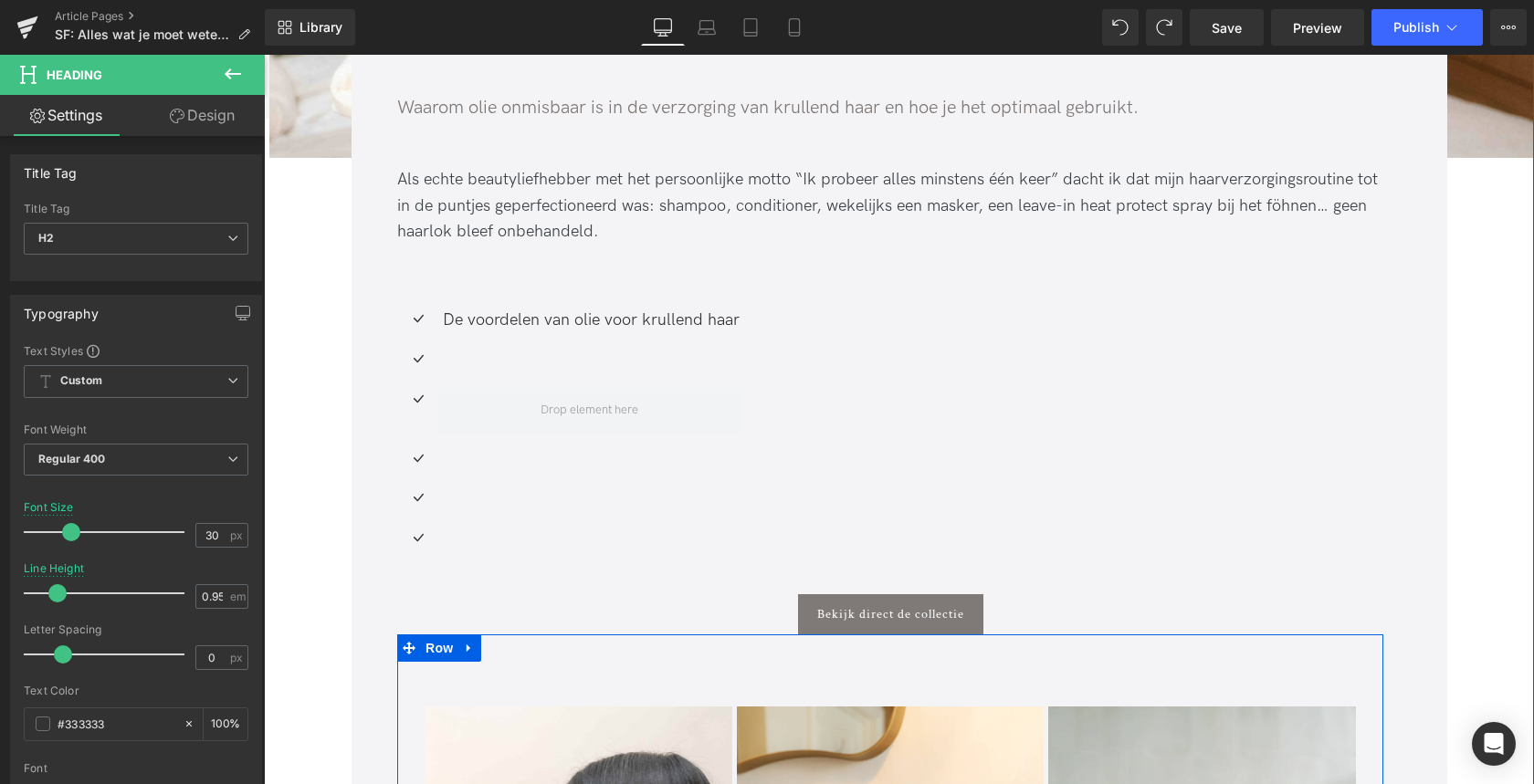
scroll to position [710, 0]
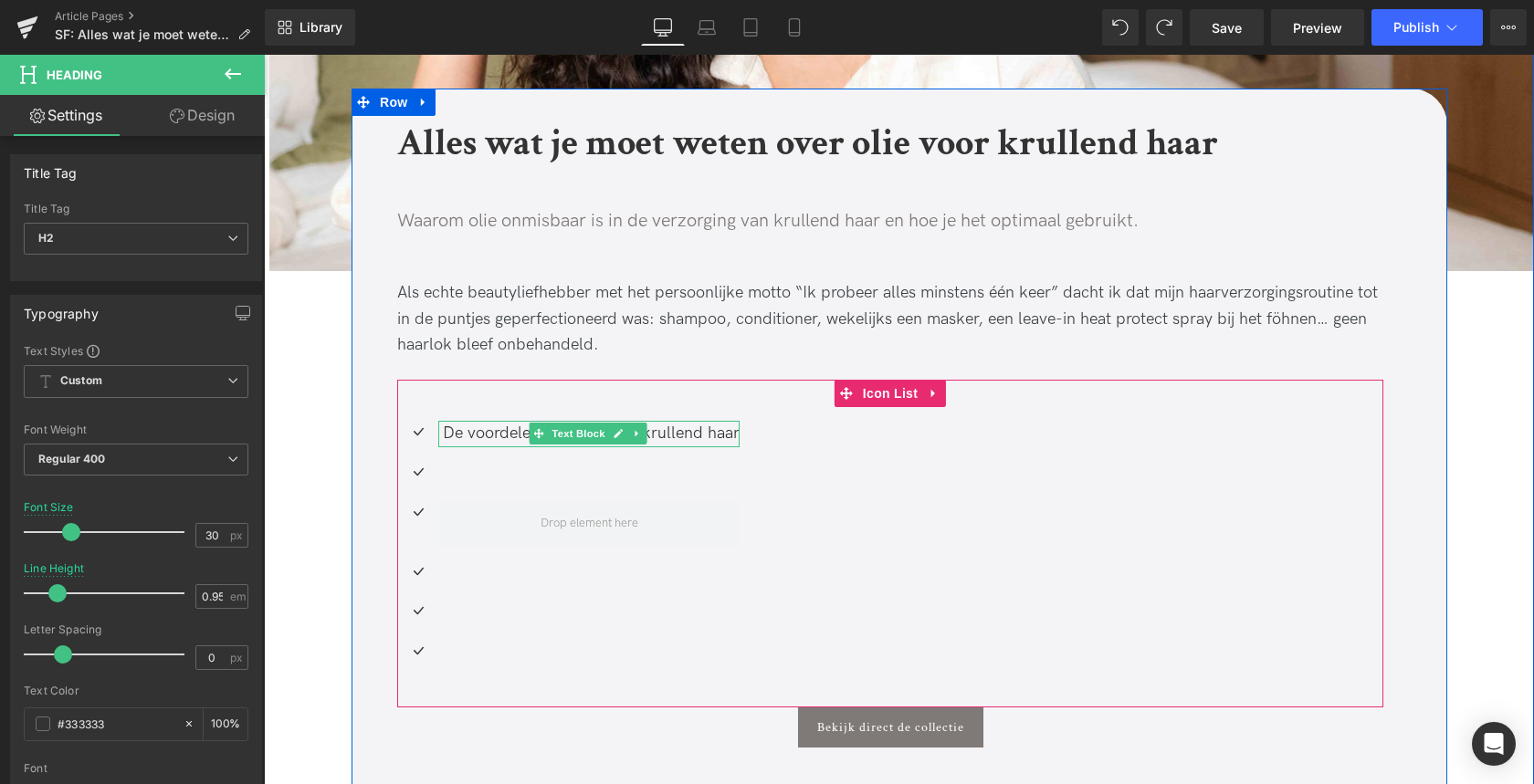
click at [667, 432] on div "De voordelen van olie voor krullend haar" at bounding box center [589, 434] width 301 height 26
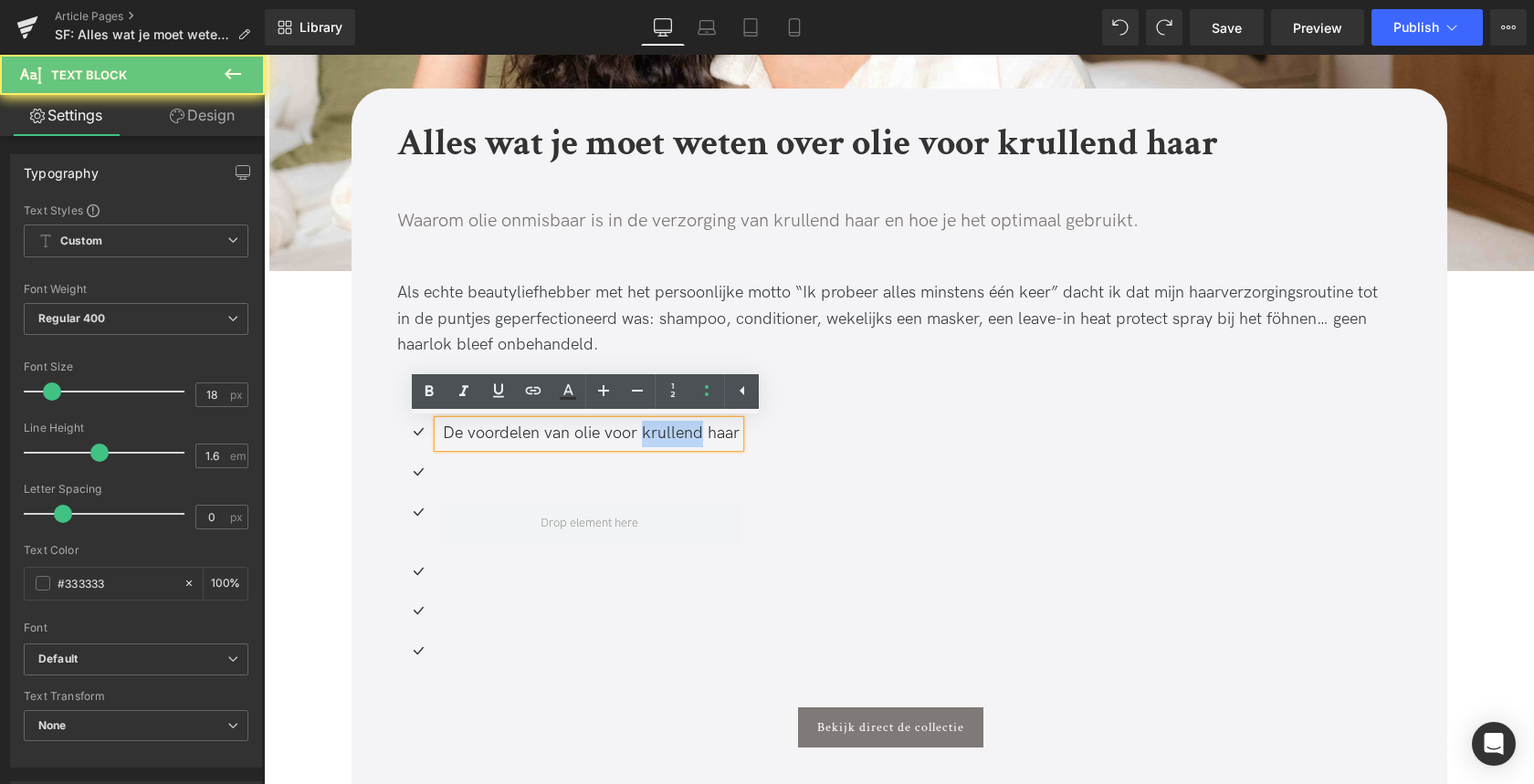
click at [667, 432] on div "De voordelen van olie voor krullend haar" at bounding box center [589, 434] width 301 height 26
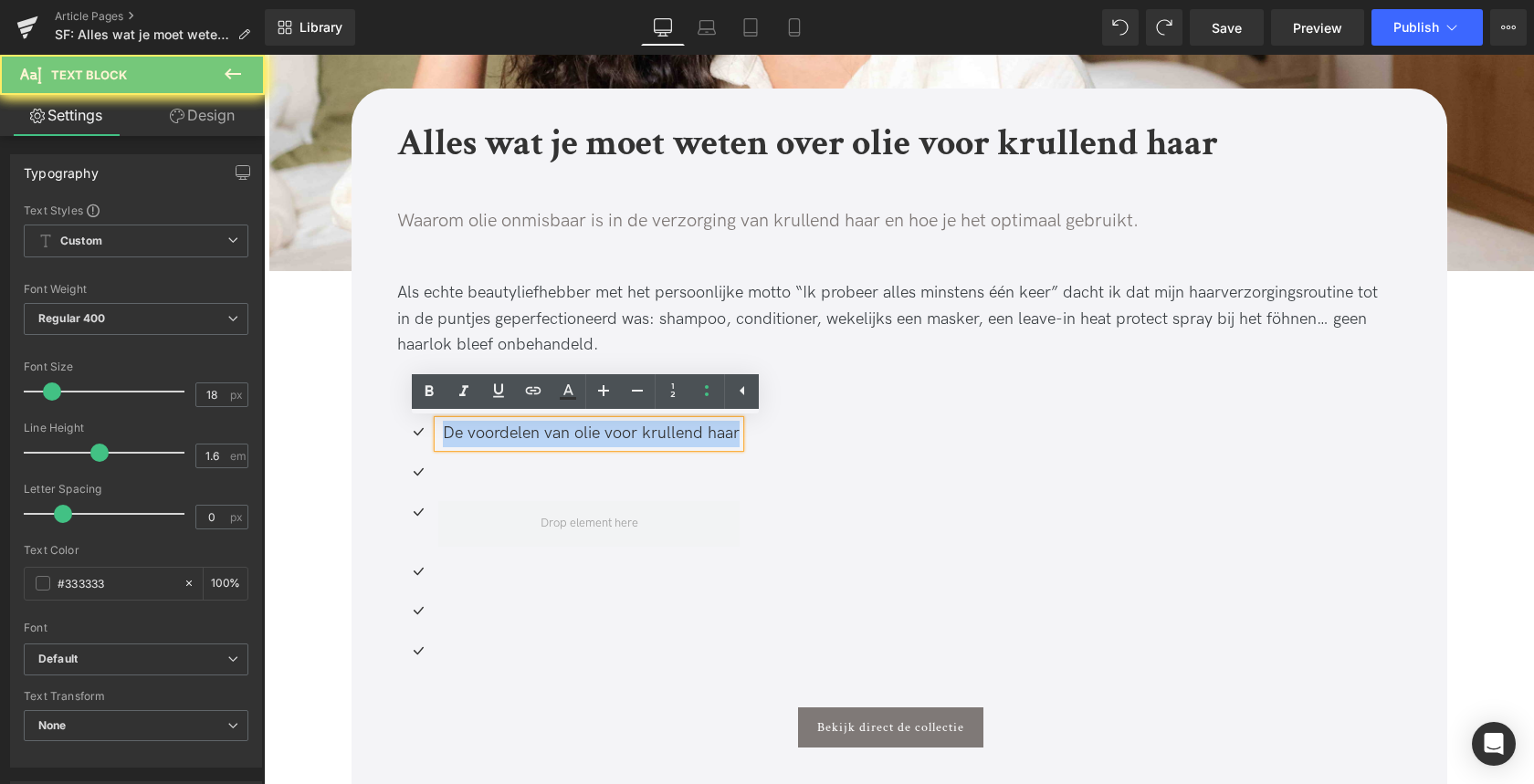
click at [667, 432] on div "De voordelen van olie voor krullend haar" at bounding box center [589, 434] width 301 height 26
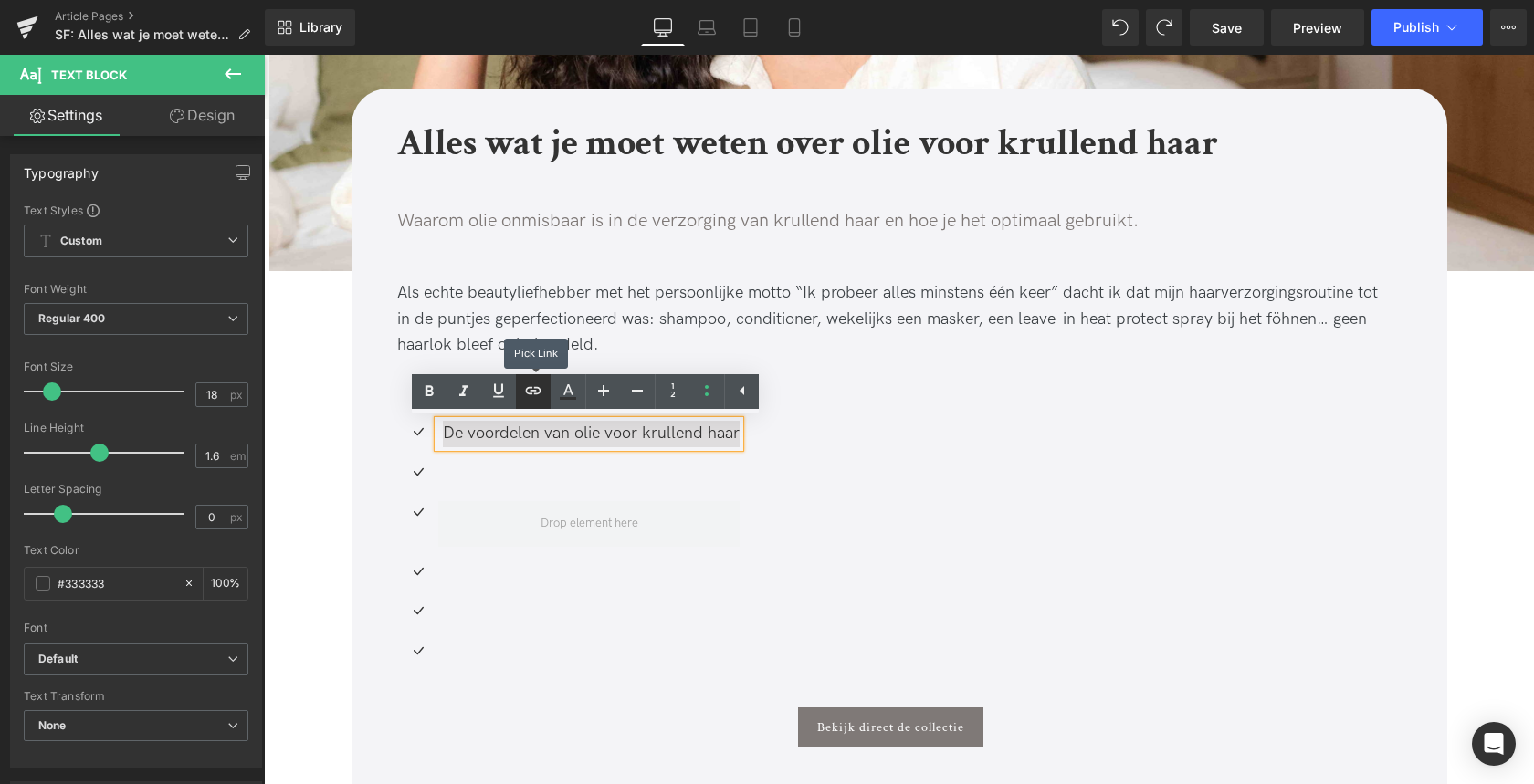
click at [531, 389] on icon at bounding box center [533, 390] width 22 height 22
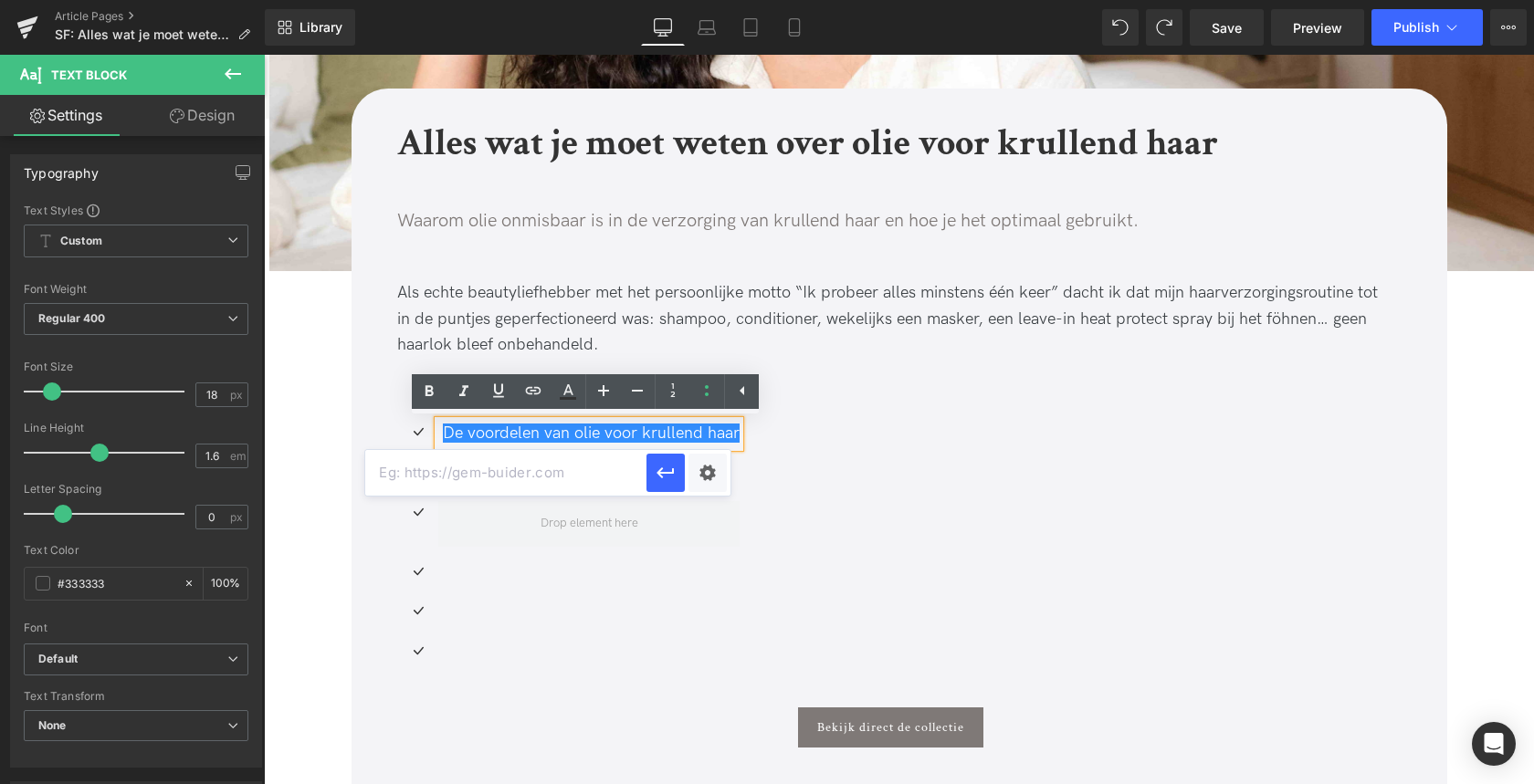
click at [533, 483] on input "text" at bounding box center [505, 472] width 281 height 45
paste input "#e-1758016547771"
type input "#e-1758016547771"
click at [668, 475] on icon "button" at bounding box center [666, 472] width 22 height 22
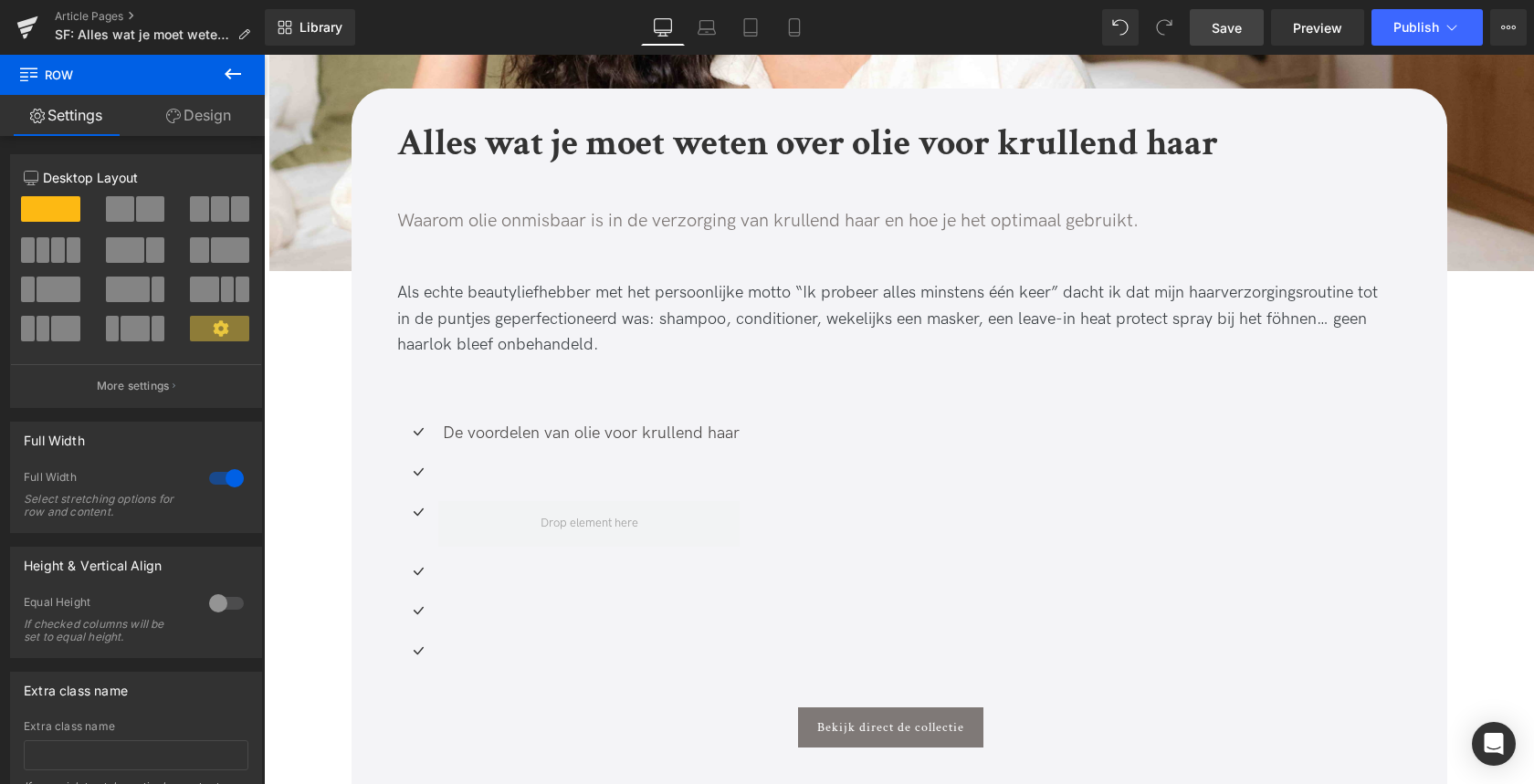
click at [1225, 24] on span "Save" at bounding box center [1226, 28] width 30 height 19
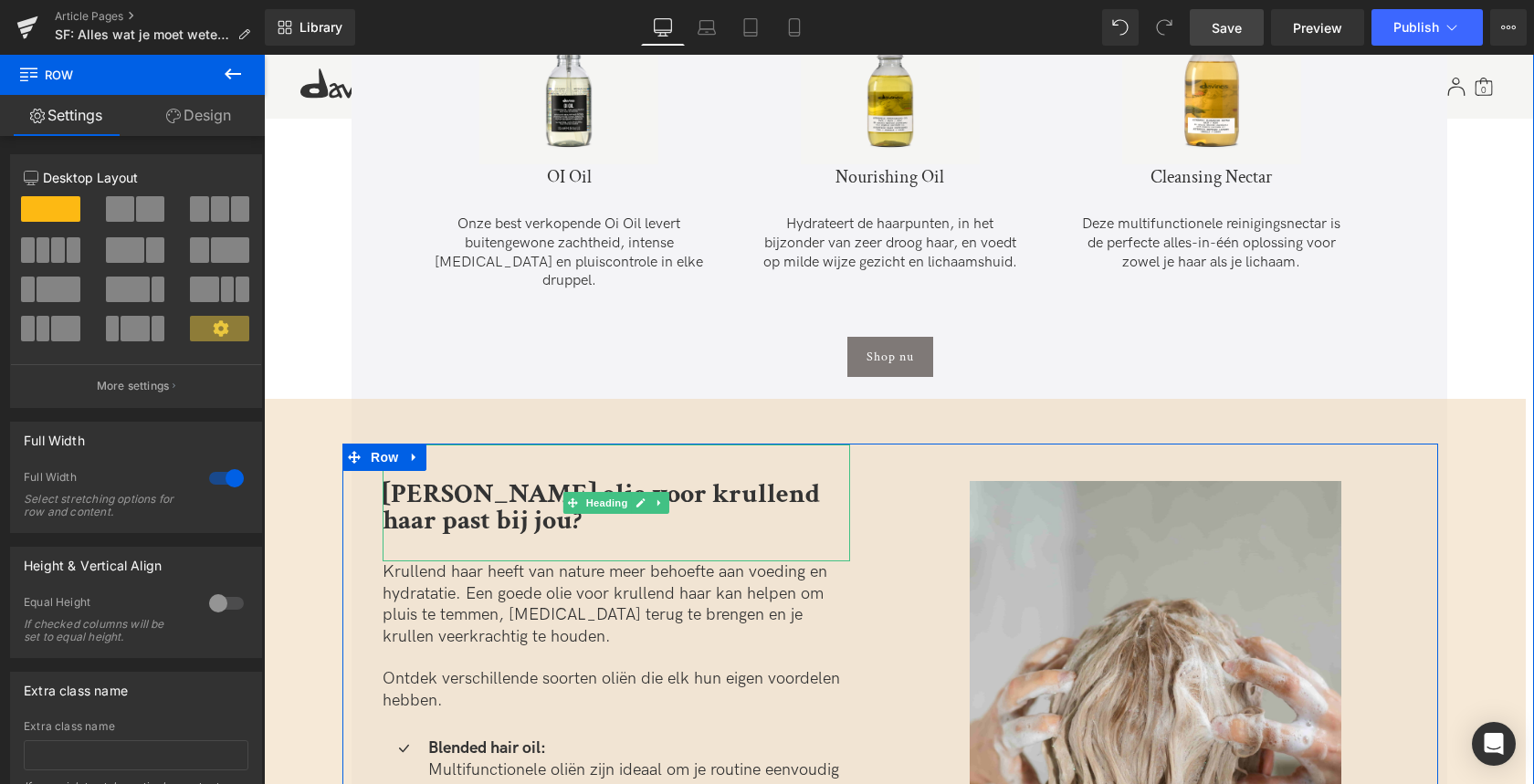
click at [457, 479] on b "[PERSON_NAME] olie voor krullend haar past bij jou?" at bounding box center [601, 507] width 438 height 62
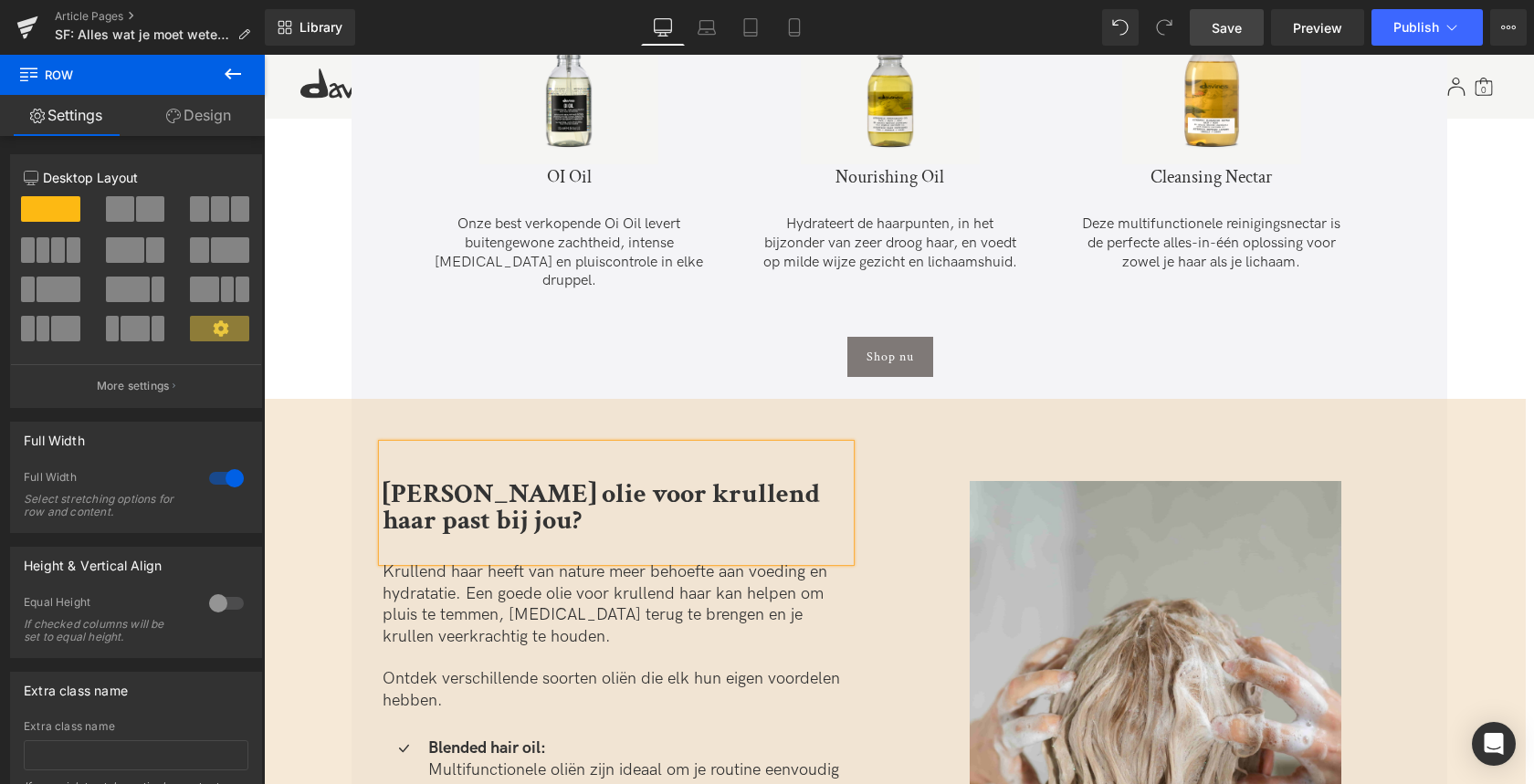
scroll to position [2642, 0]
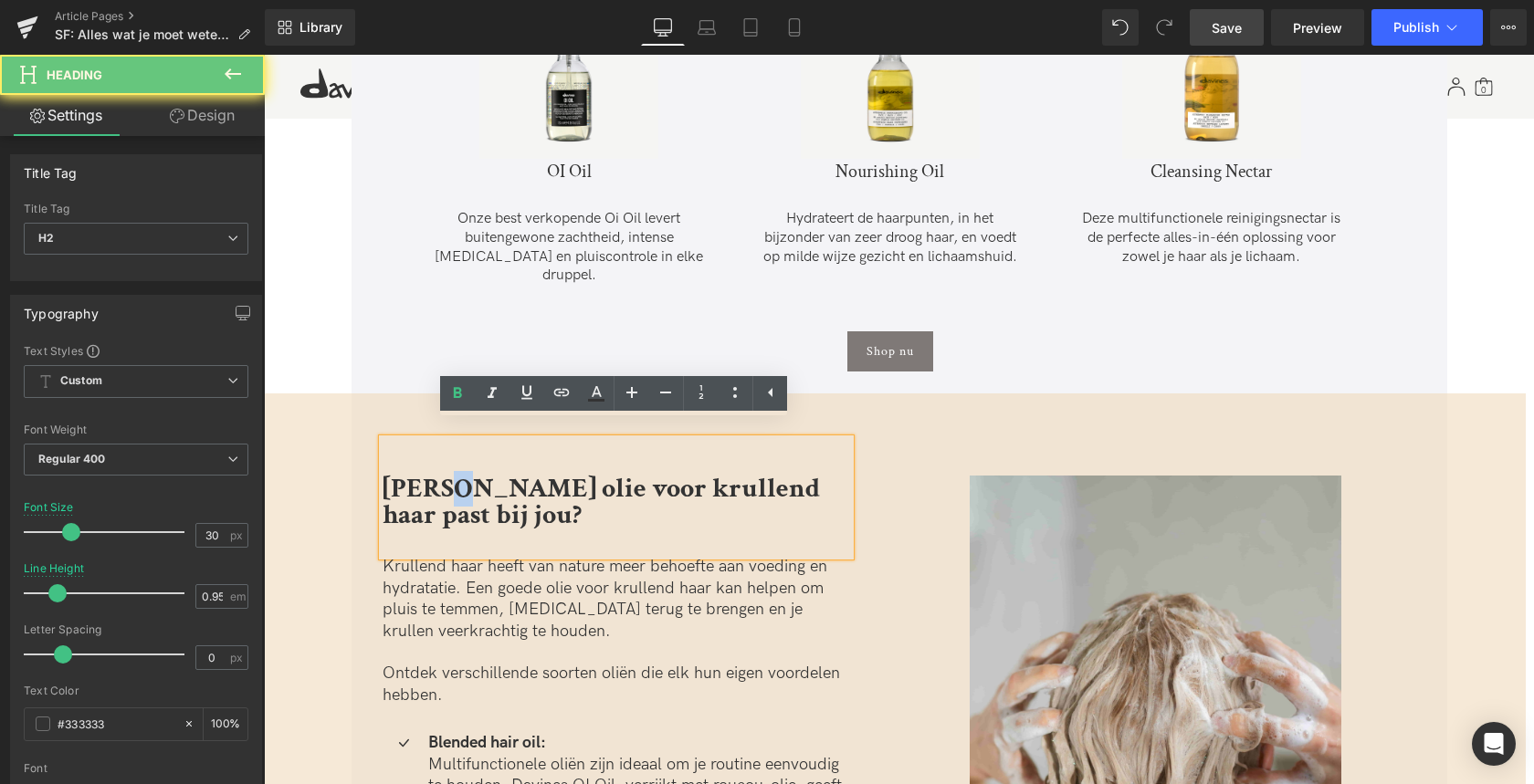
click at [457, 479] on b "[PERSON_NAME] olie voor krullend haar past bij jou?" at bounding box center [601, 502] width 438 height 62
click at [440, 471] on b "[PERSON_NAME] olie voor krullend haar past bij jou?" at bounding box center [601, 502] width 438 height 62
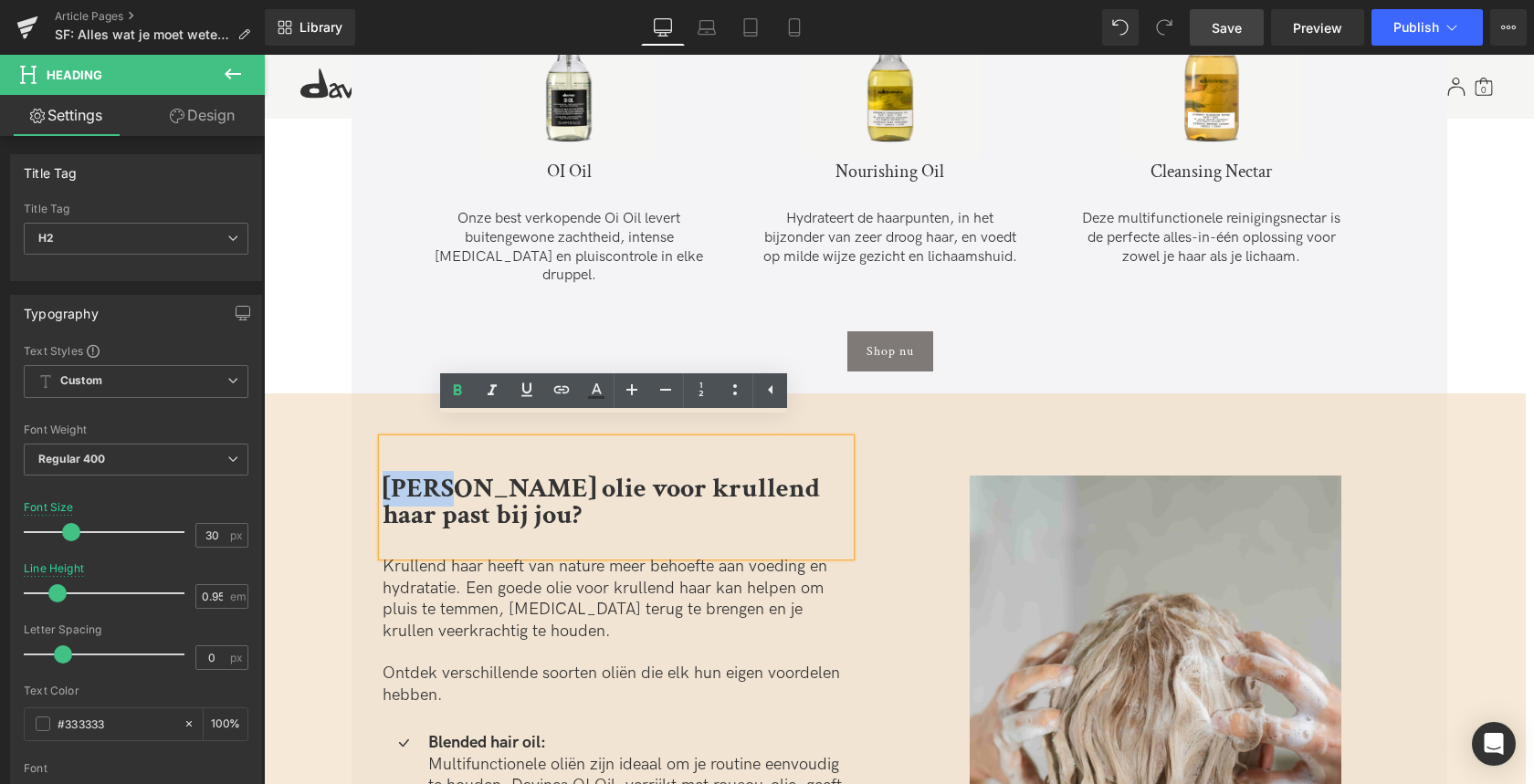
click at [440, 471] on b "[PERSON_NAME] olie voor krullend haar past bij jou?" at bounding box center [601, 502] width 438 height 62
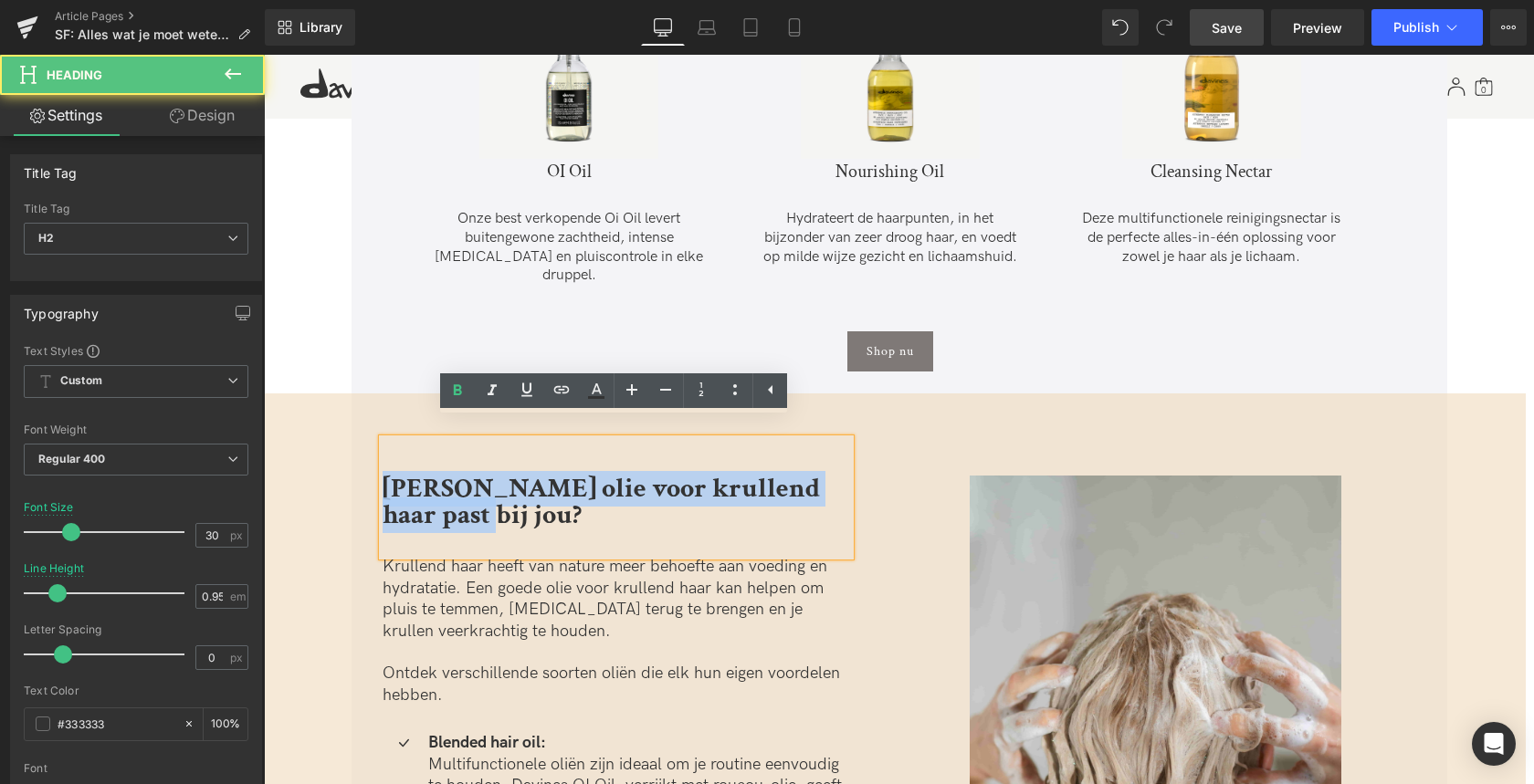
click at [440, 471] on b "[PERSON_NAME] olie voor krullend haar past bij jou?" at bounding box center [601, 502] width 438 height 62
copy b "[PERSON_NAME] olie voor krullend haar past bij jou?"
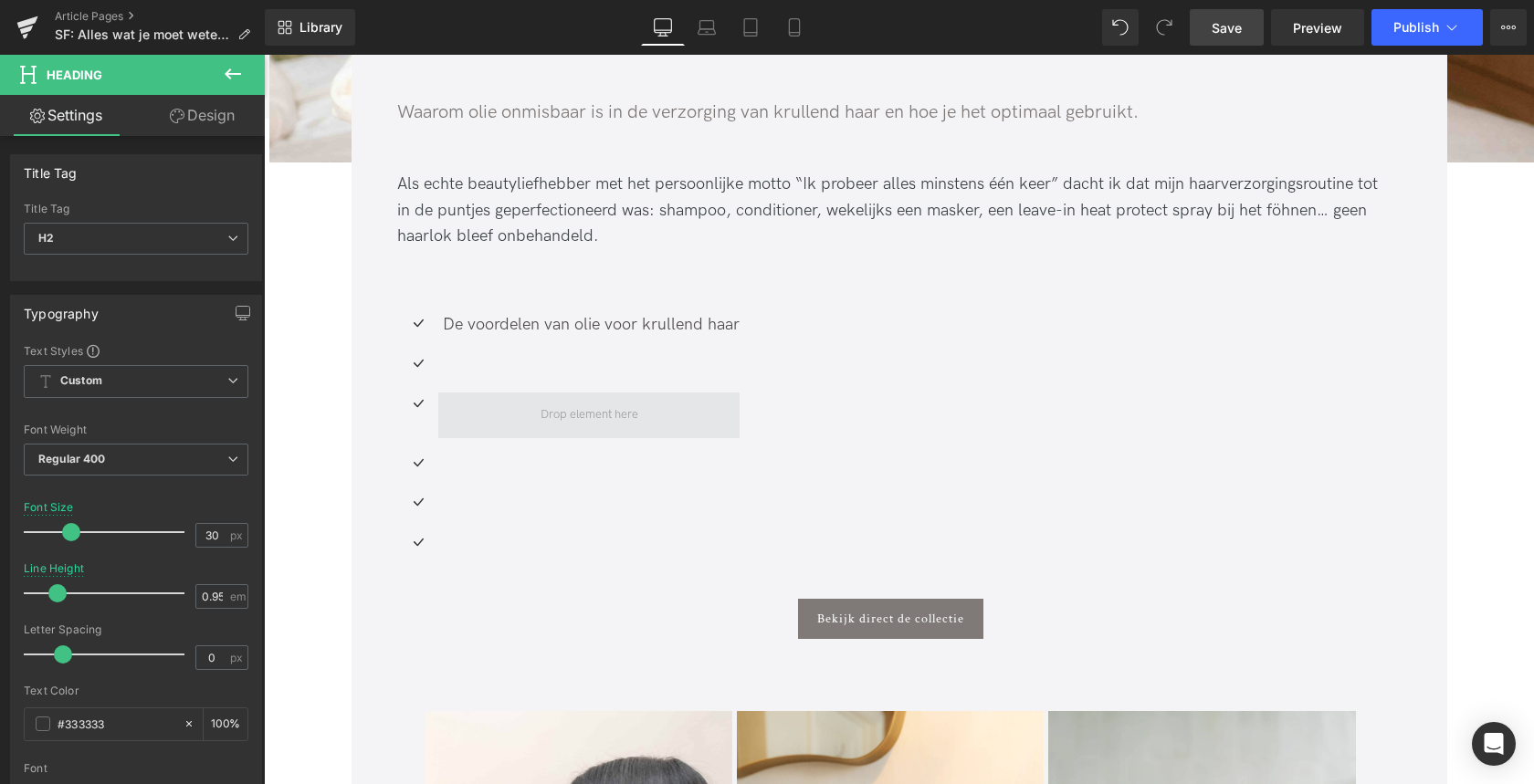
scroll to position [802, 0]
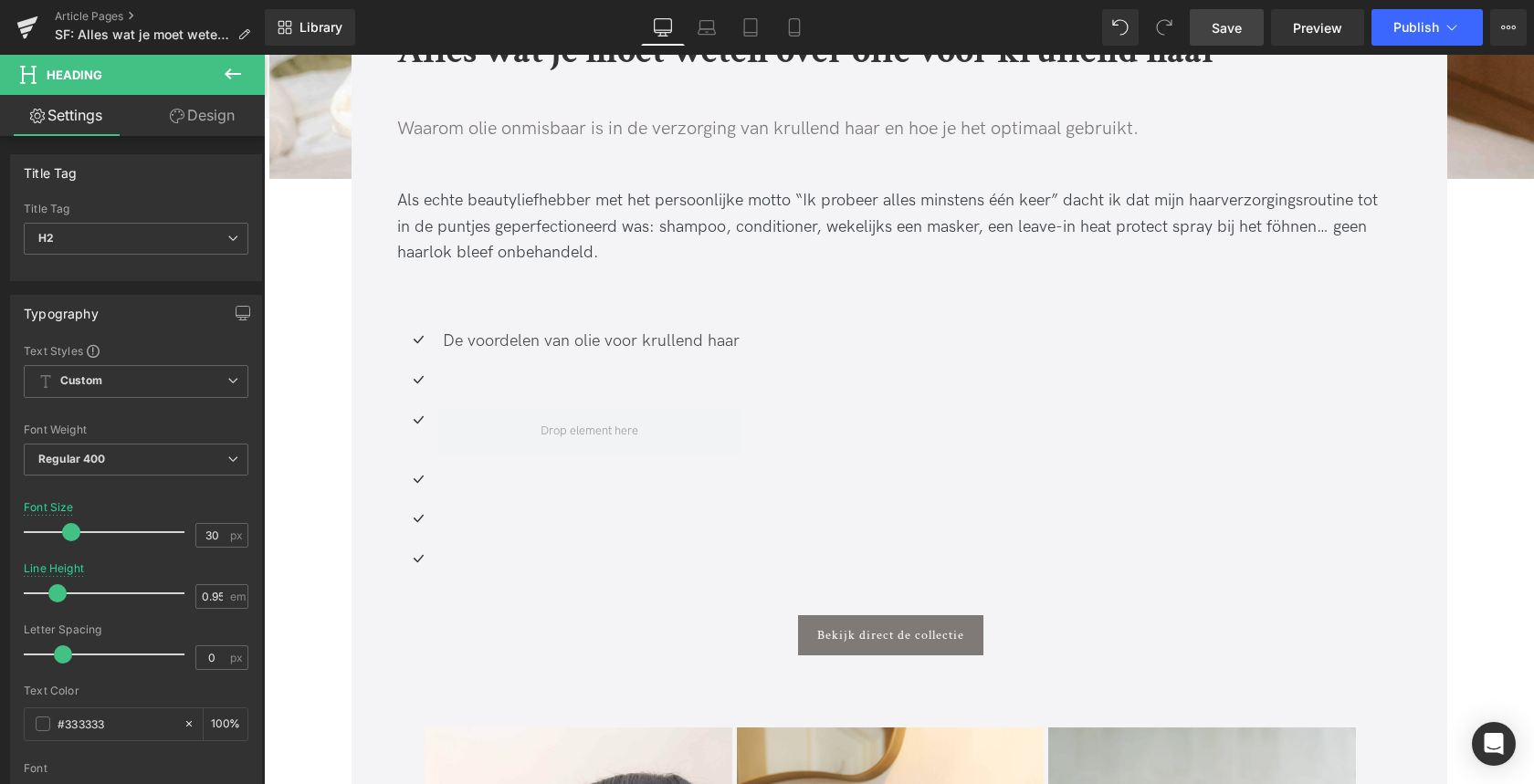
click at [452, 381] on div at bounding box center [589, 381] width 301 height 26
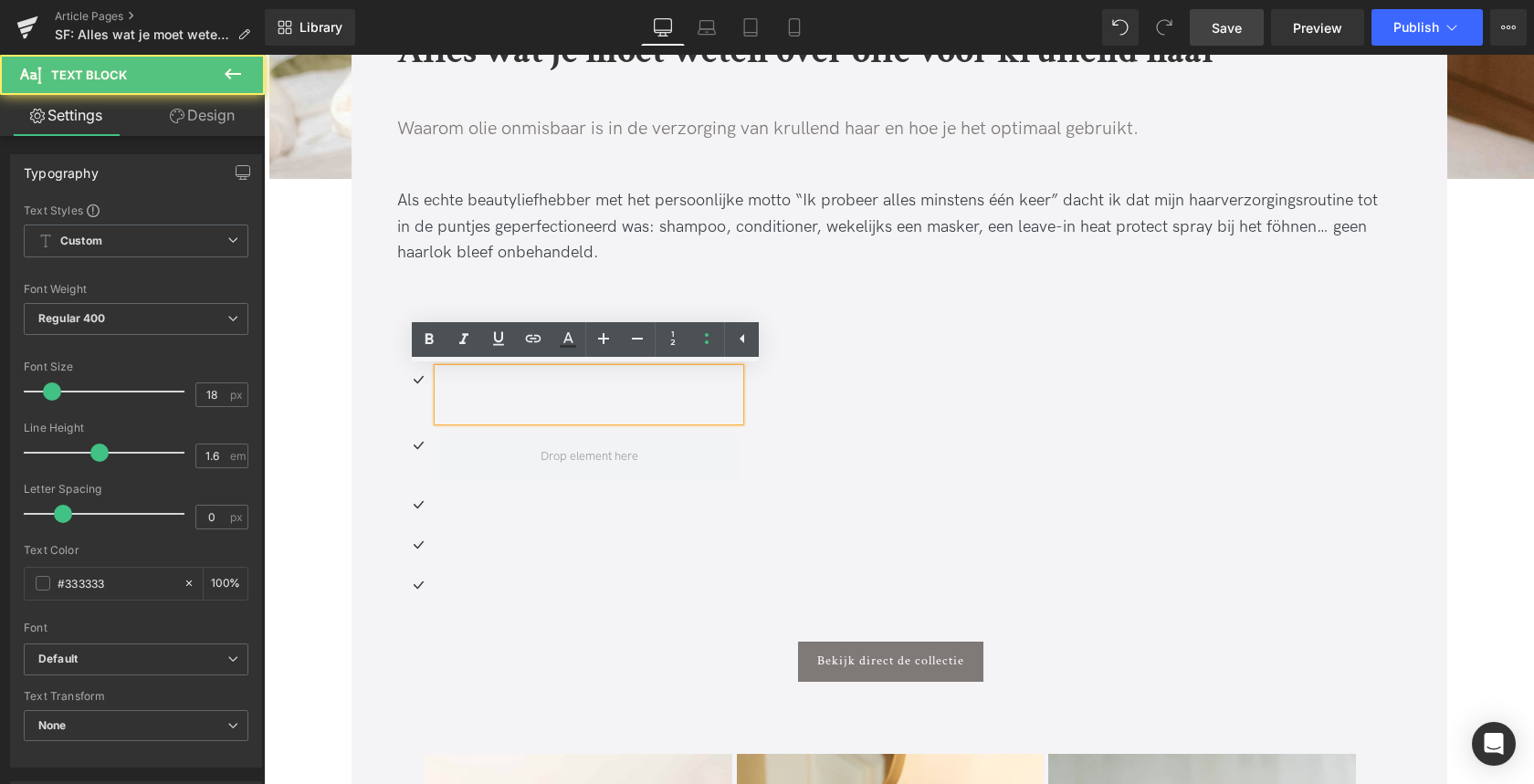
click at [452, 381] on div at bounding box center [589, 395] width 301 height 53
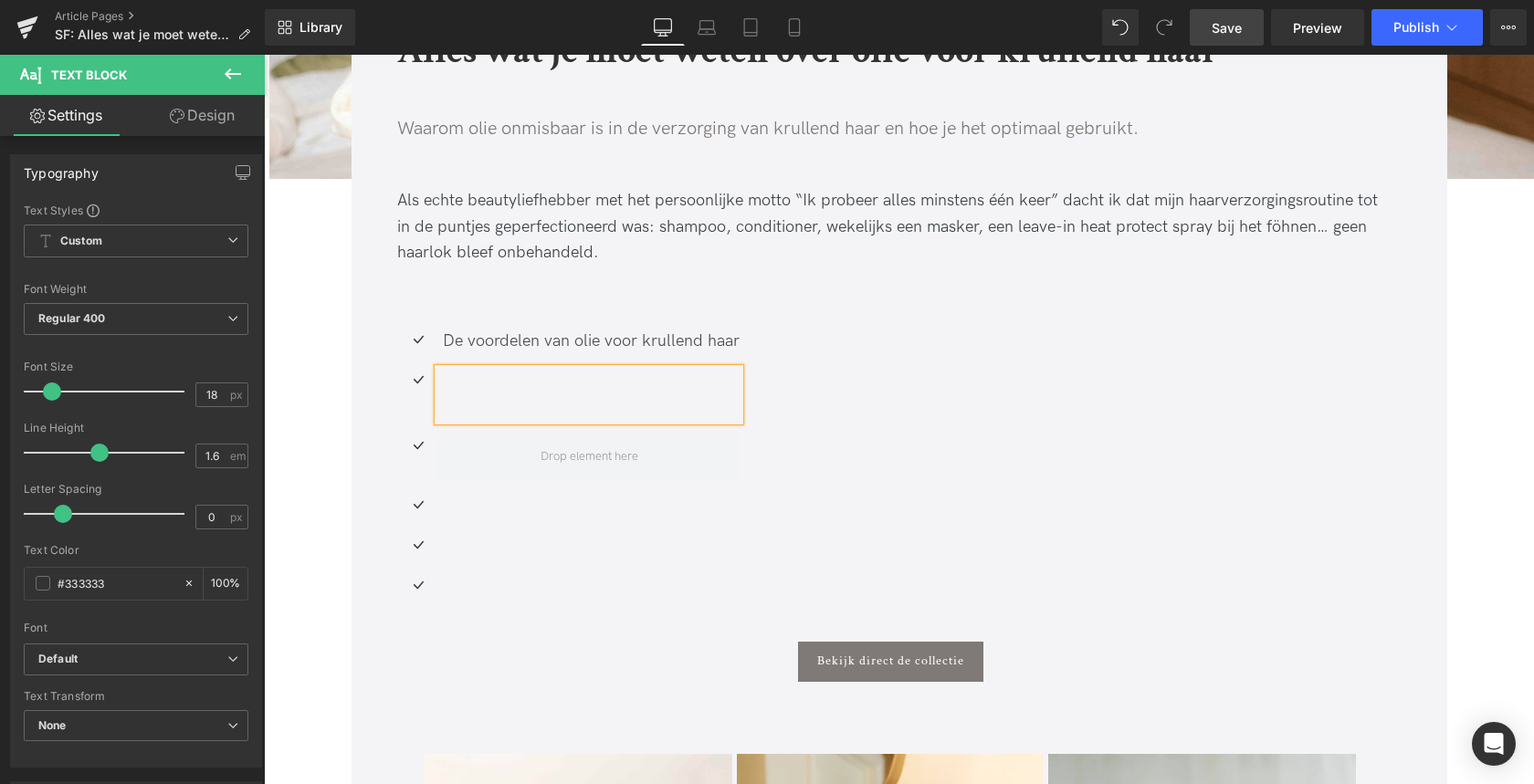
paste div
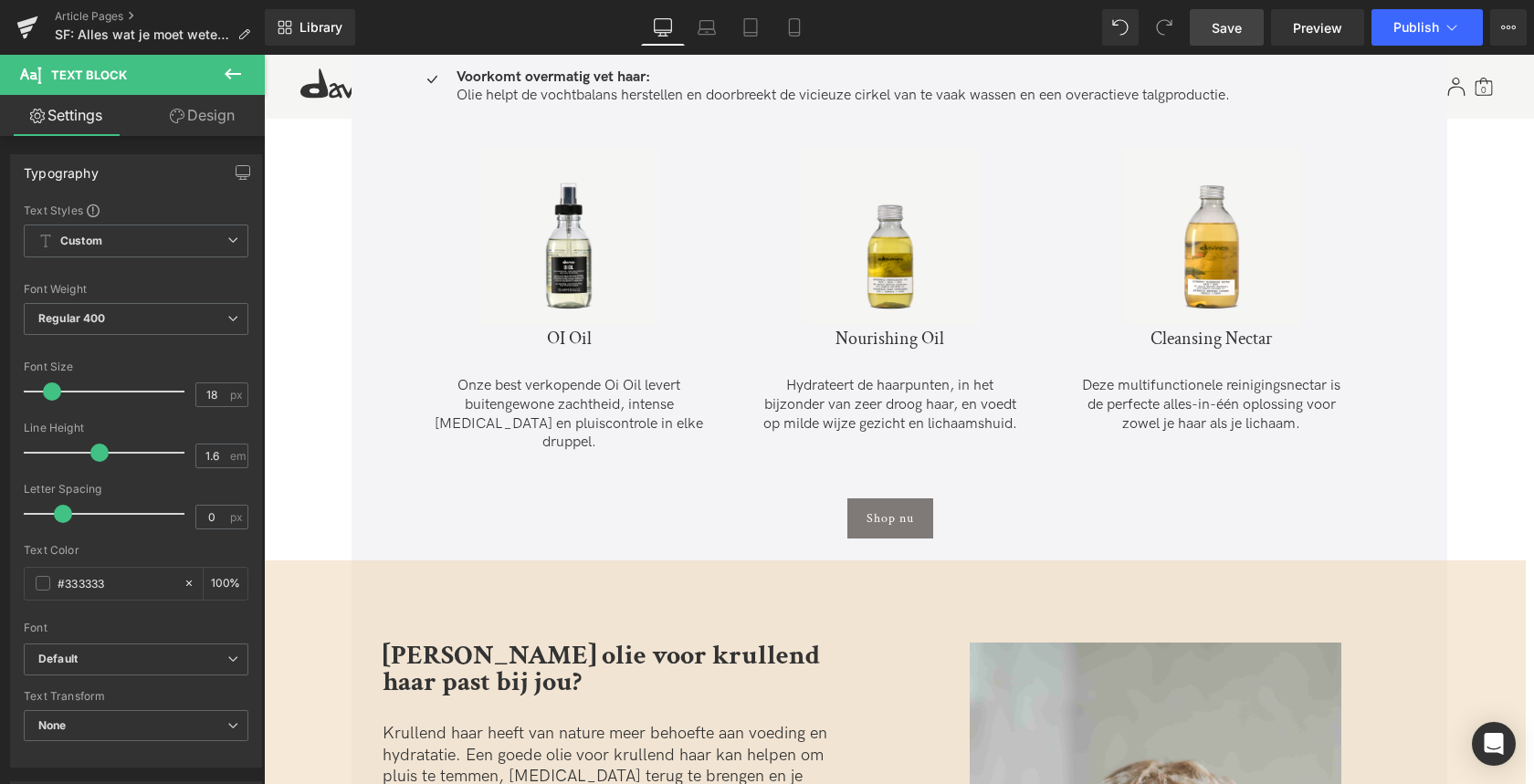
scroll to position [2664, 0]
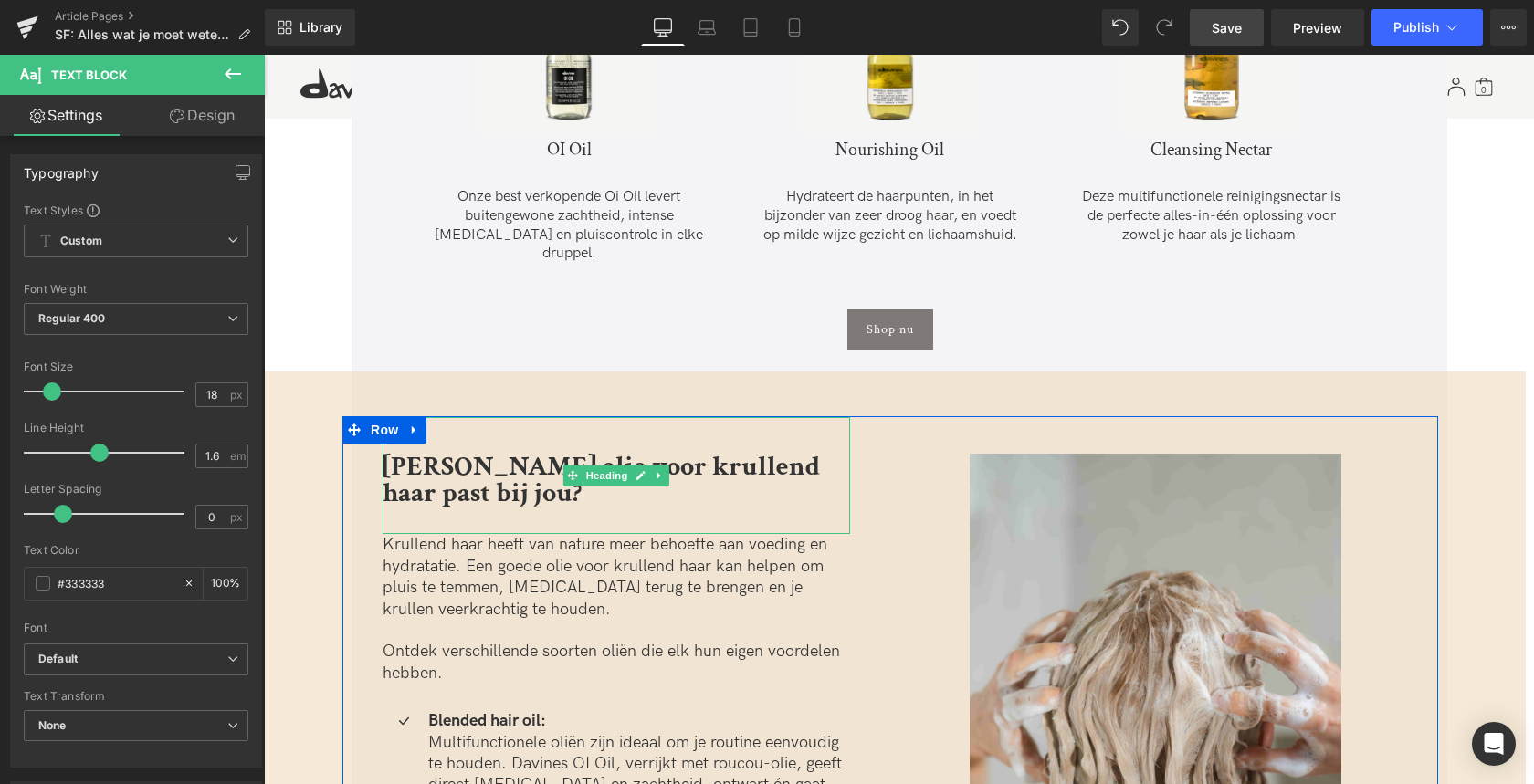
click at [544, 450] on b "[PERSON_NAME] olie voor krullend haar past bij jou?" at bounding box center [601, 480] width 438 height 62
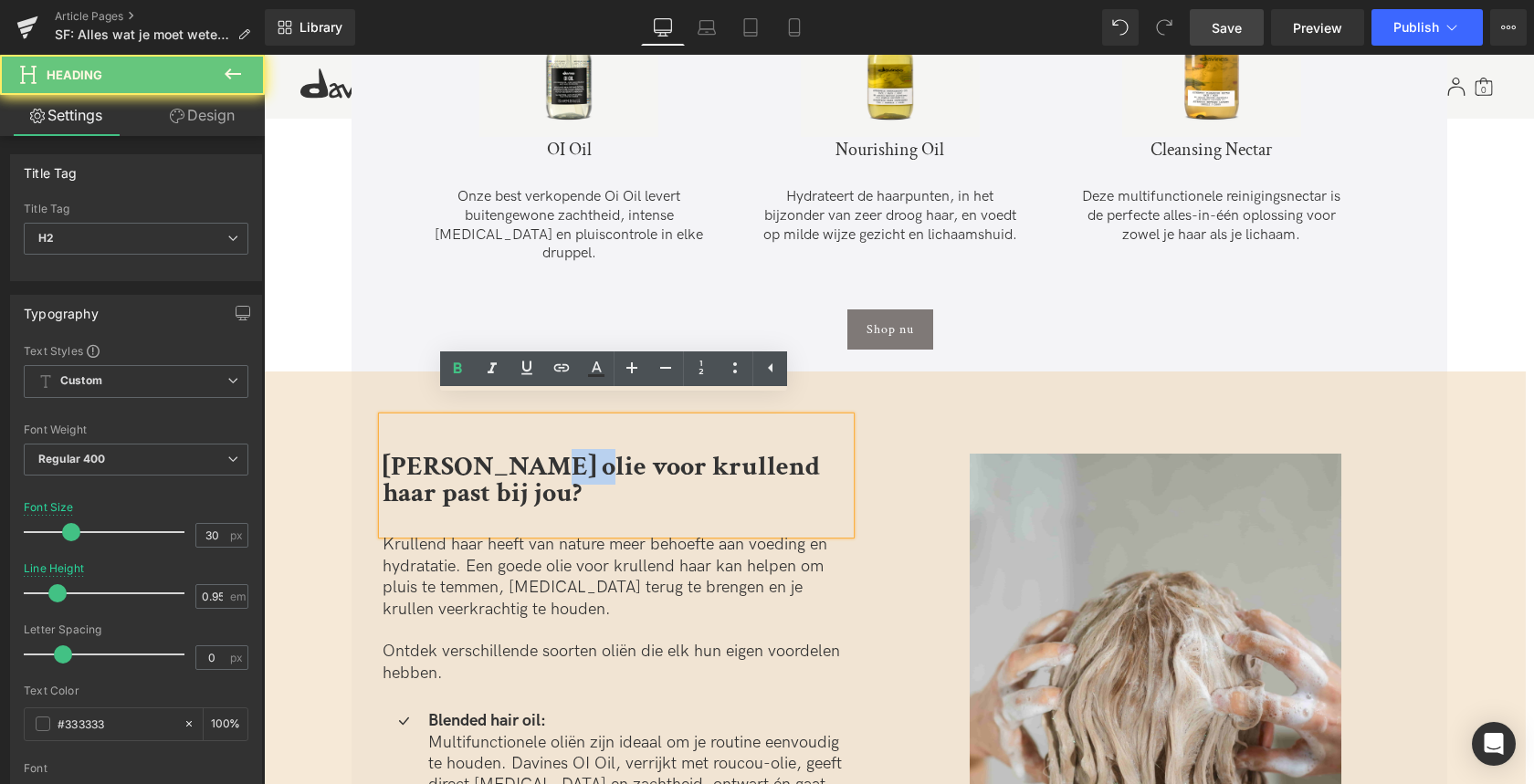
click at [544, 450] on b "[PERSON_NAME] olie voor krullend haar past bij jou?" at bounding box center [601, 480] width 438 height 62
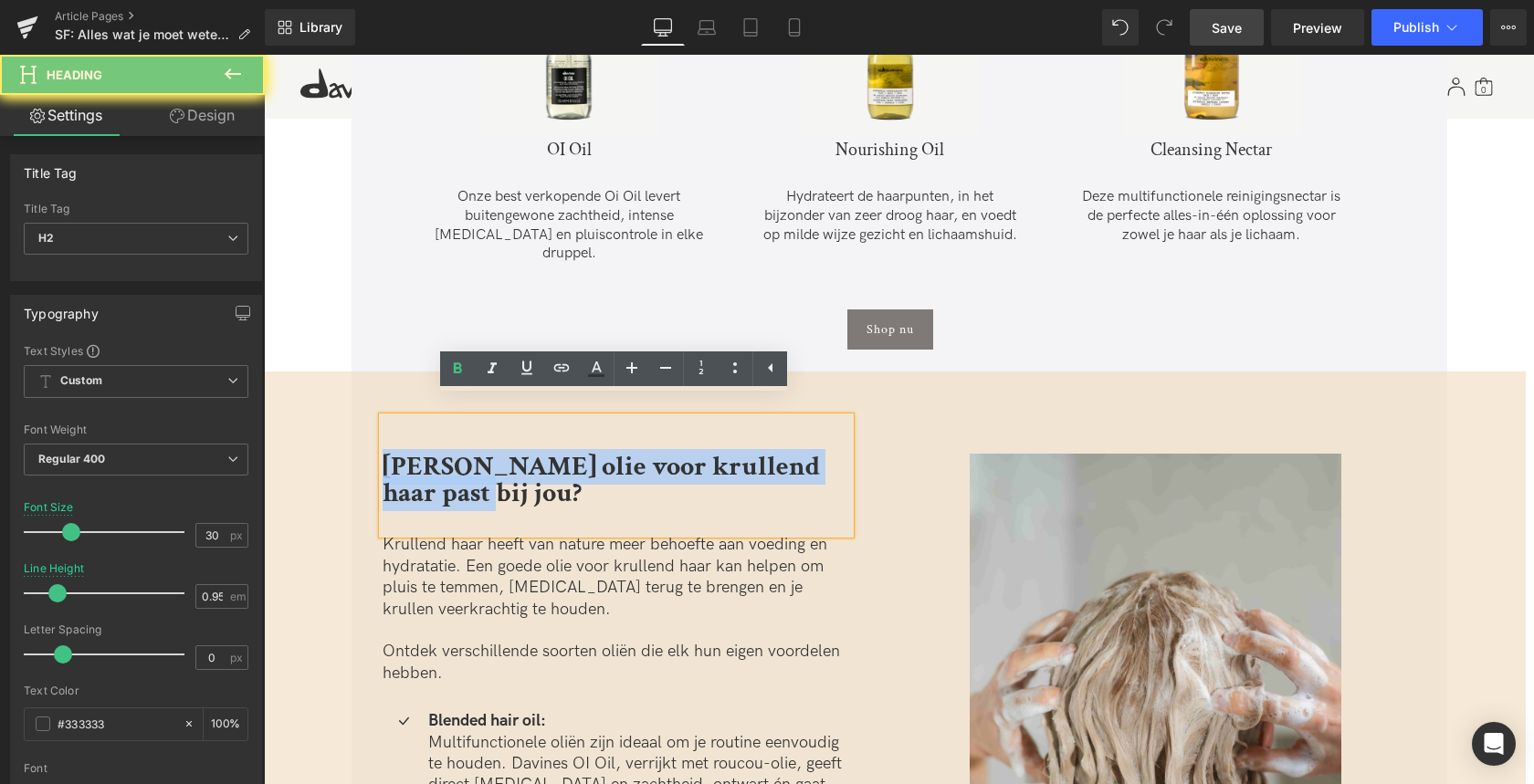
click at [544, 450] on b "[PERSON_NAME] olie voor krullend haar past bij jou?" at bounding box center [601, 480] width 438 height 62
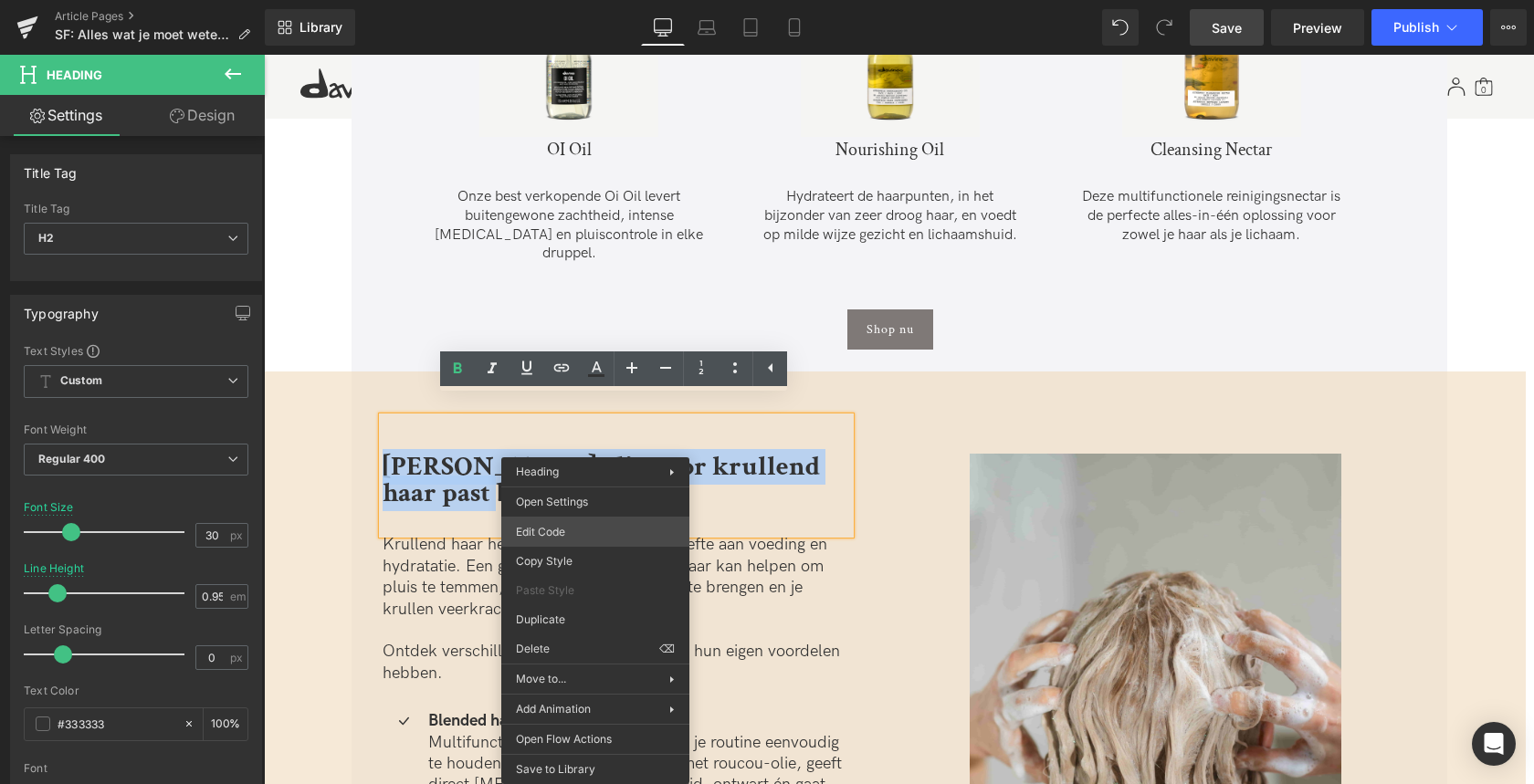
click at [567, 0] on div "Text Block You are previewing how the will restyle your page. You can not edit …" at bounding box center [767, 0] width 1534 height 0
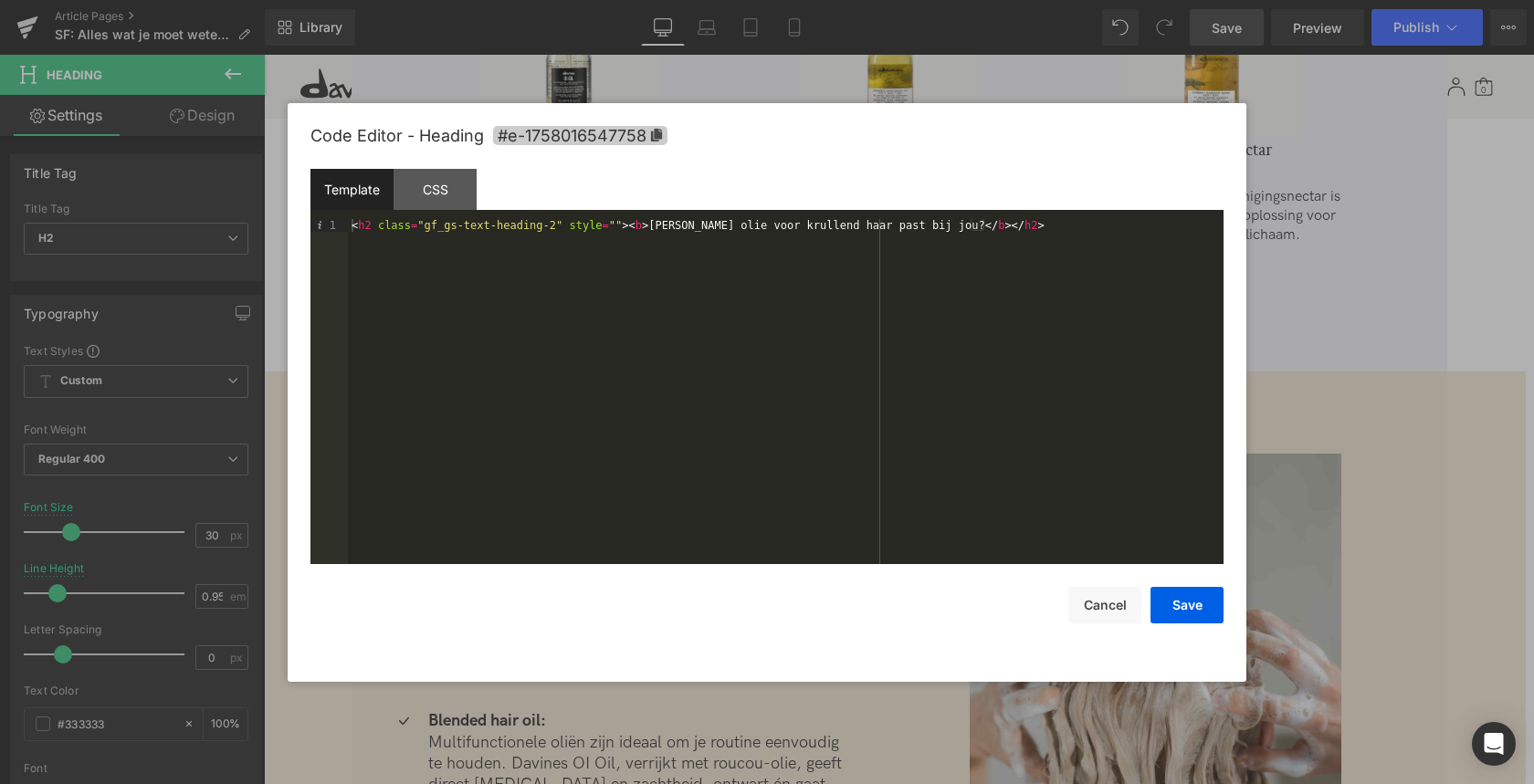
click at [661, 138] on icon at bounding box center [656, 134] width 11 height 13
copy b "[PERSON_NAME] olie voor krullend haar past bij jou?"
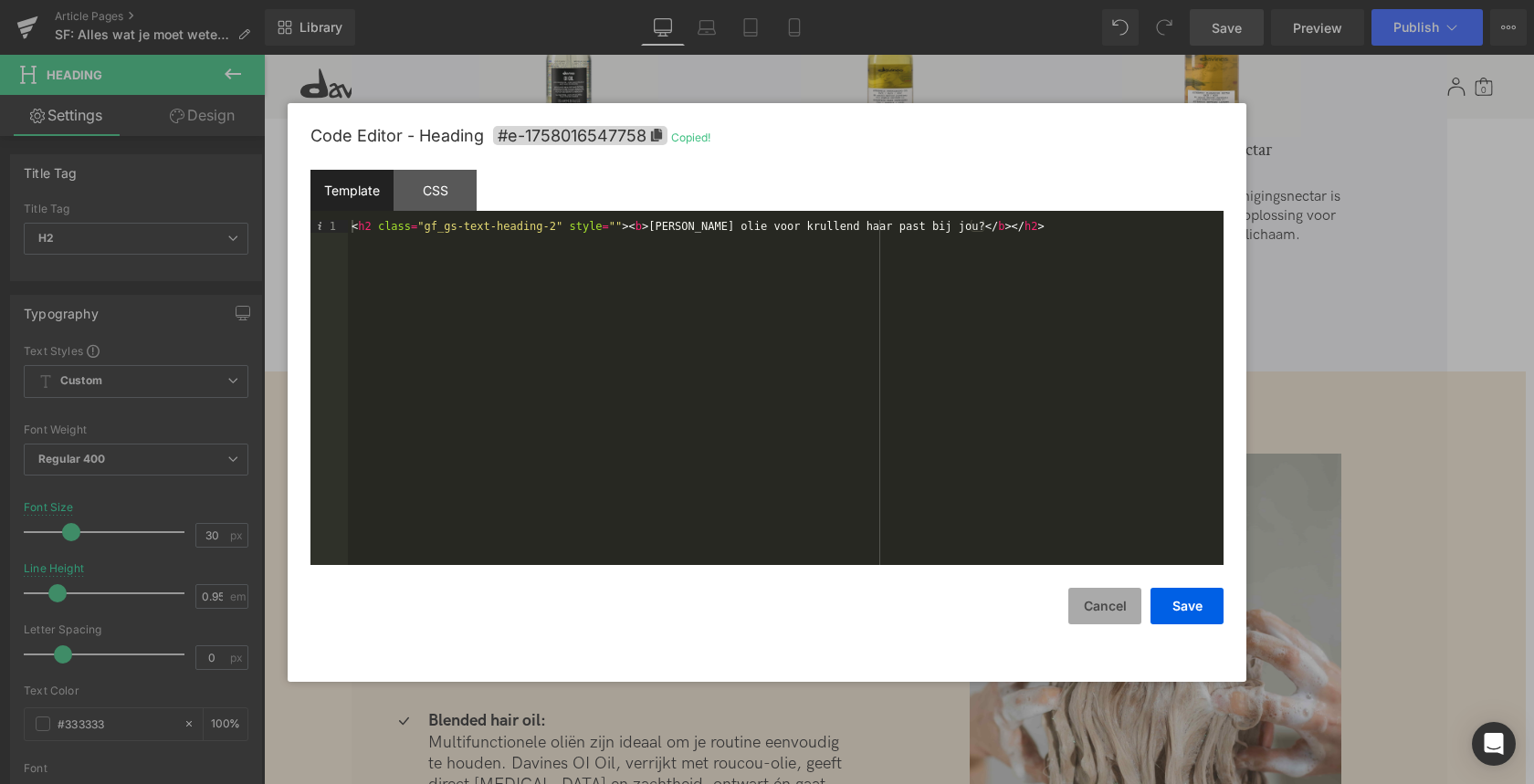
click at [1095, 606] on button "Cancel" at bounding box center [1105, 606] width 73 height 37
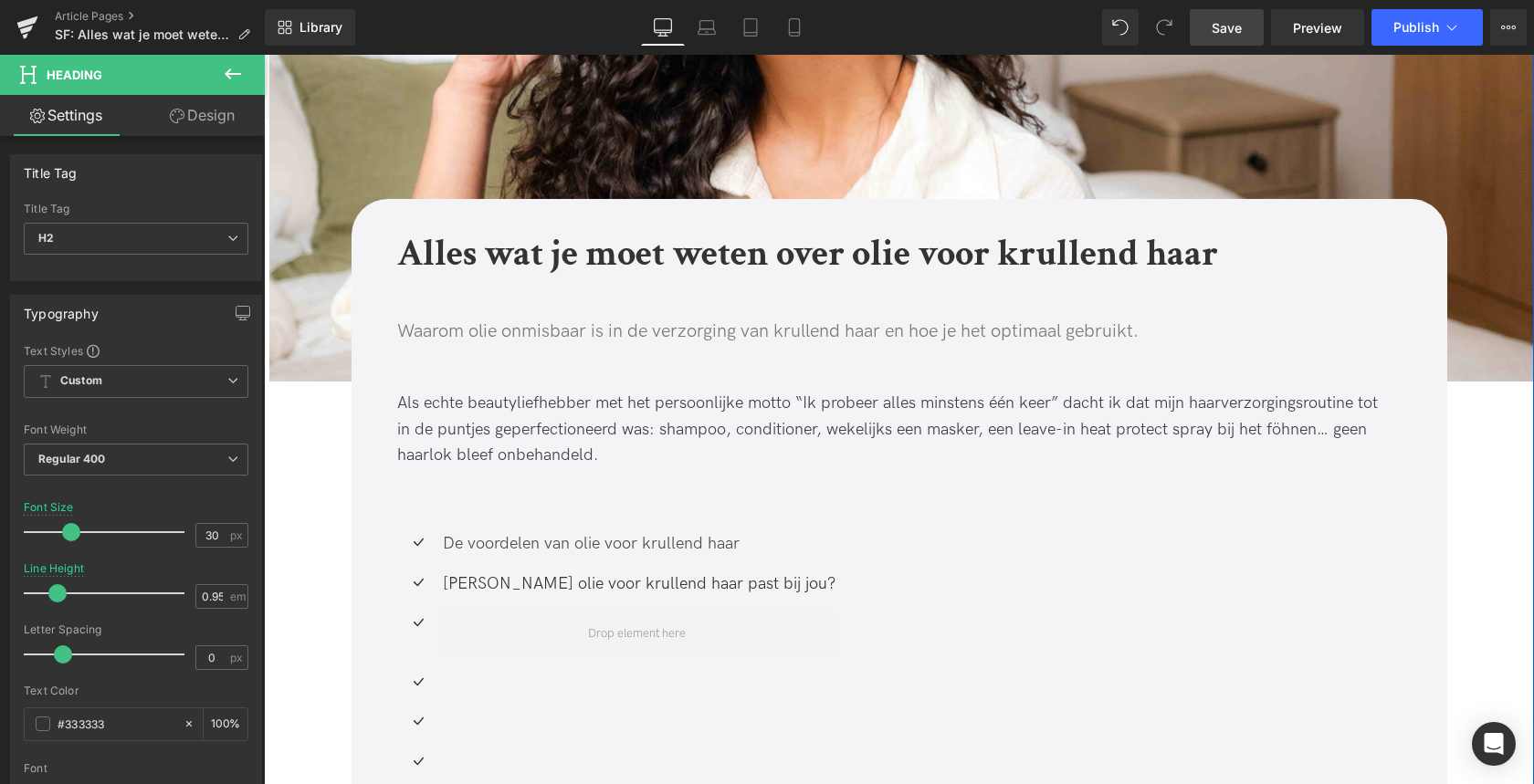
scroll to position [553, 0]
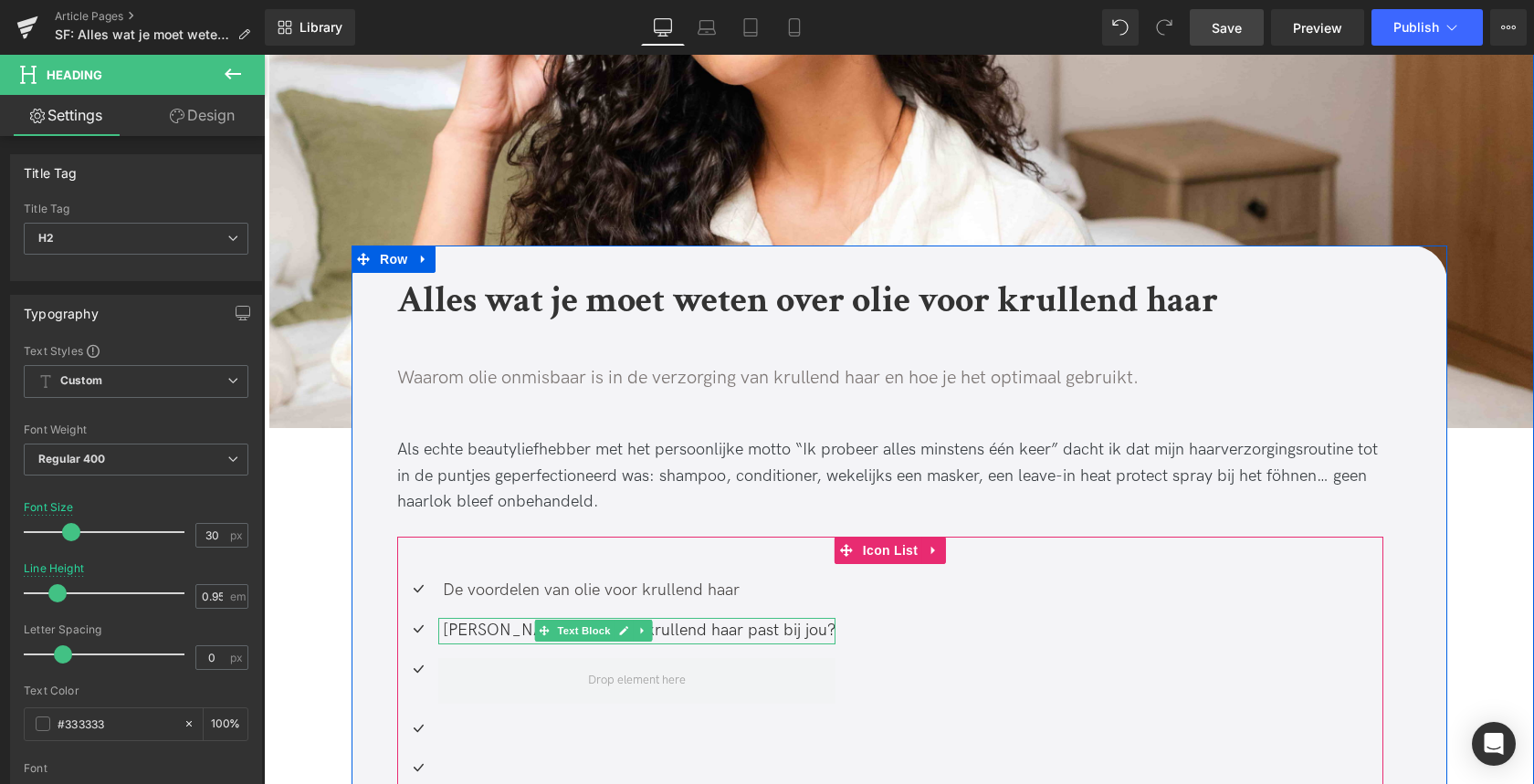
click at [518, 629] on div "[PERSON_NAME] olie voor krullend haar past bij jou?" at bounding box center [637, 630] width 397 height 26
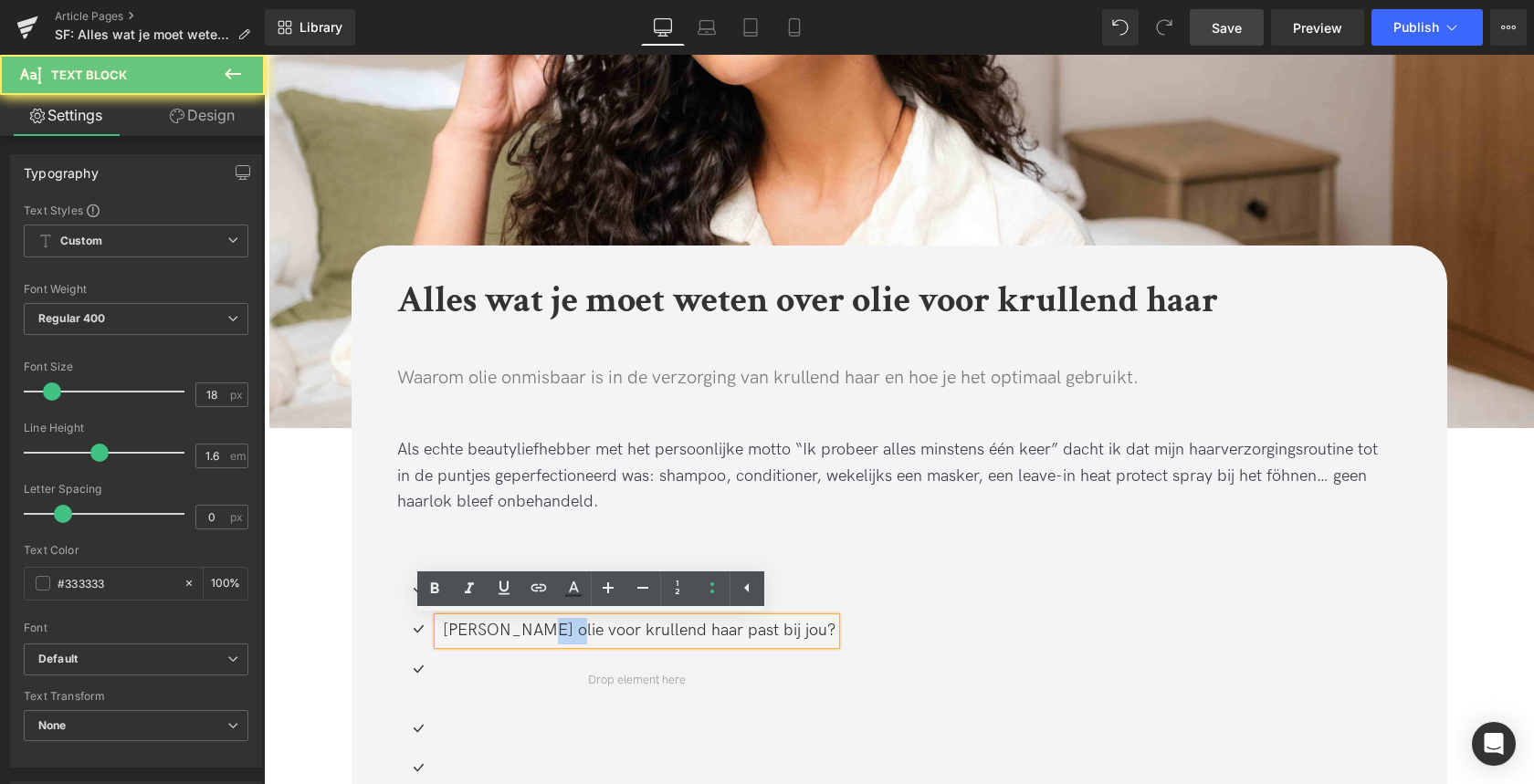
click at [518, 629] on div "[PERSON_NAME] olie voor krullend haar past bij jou?" at bounding box center [637, 630] width 397 height 26
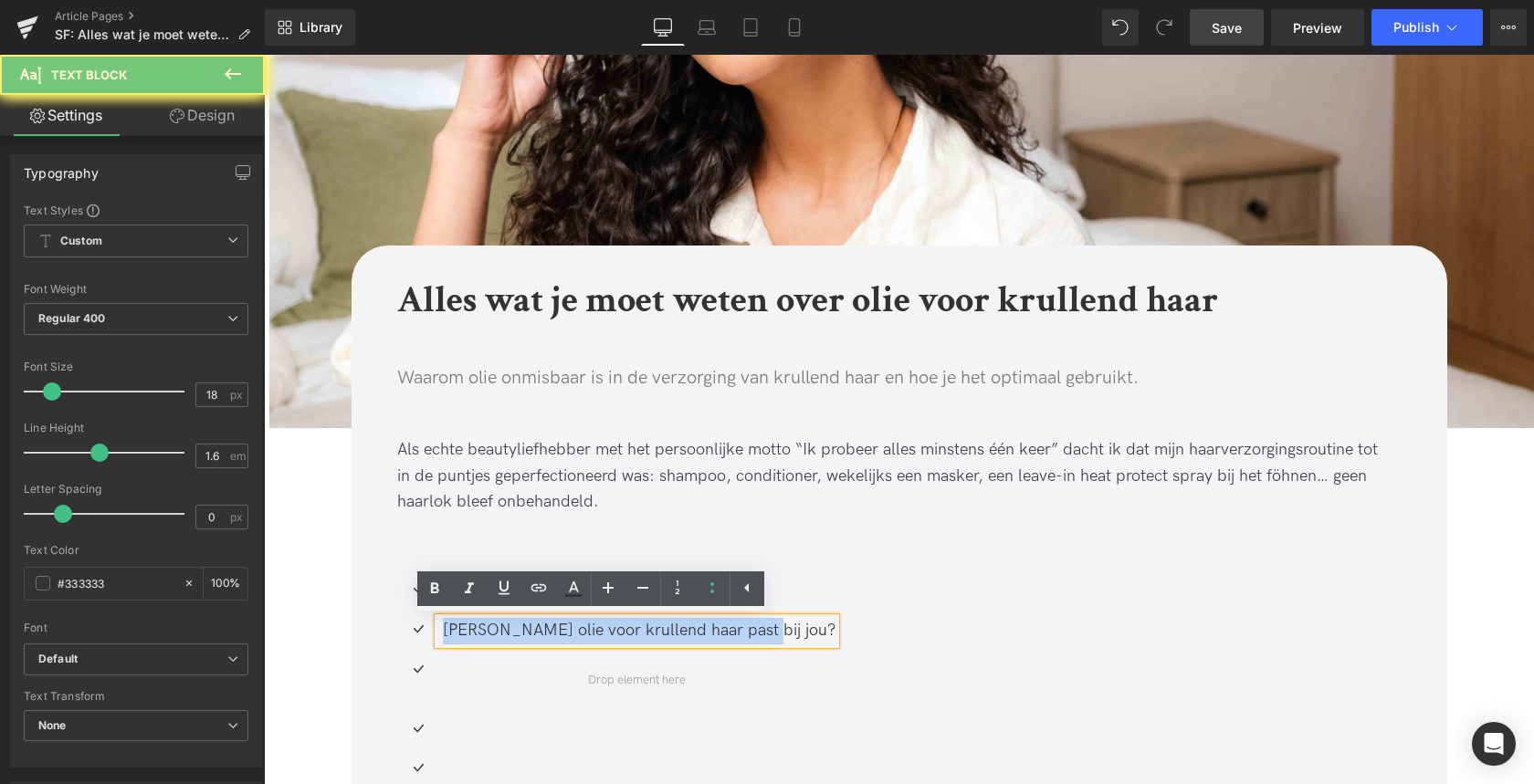
click at [518, 629] on div "[PERSON_NAME] olie voor krullend haar past bij jou?" at bounding box center [637, 630] width 397 height 26
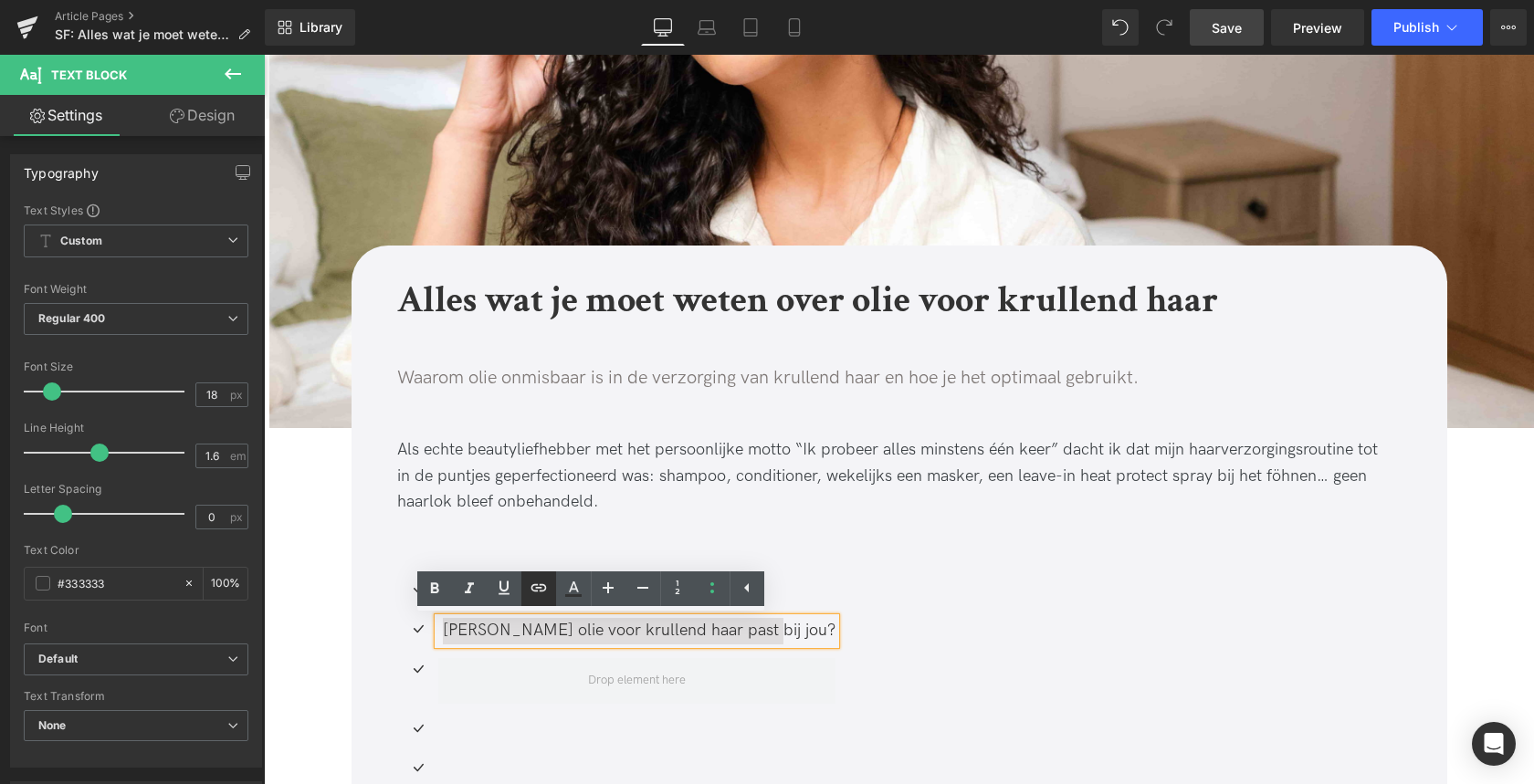
click at [531, 590] on icon at bounding box center [538, 587] width 22 height 22
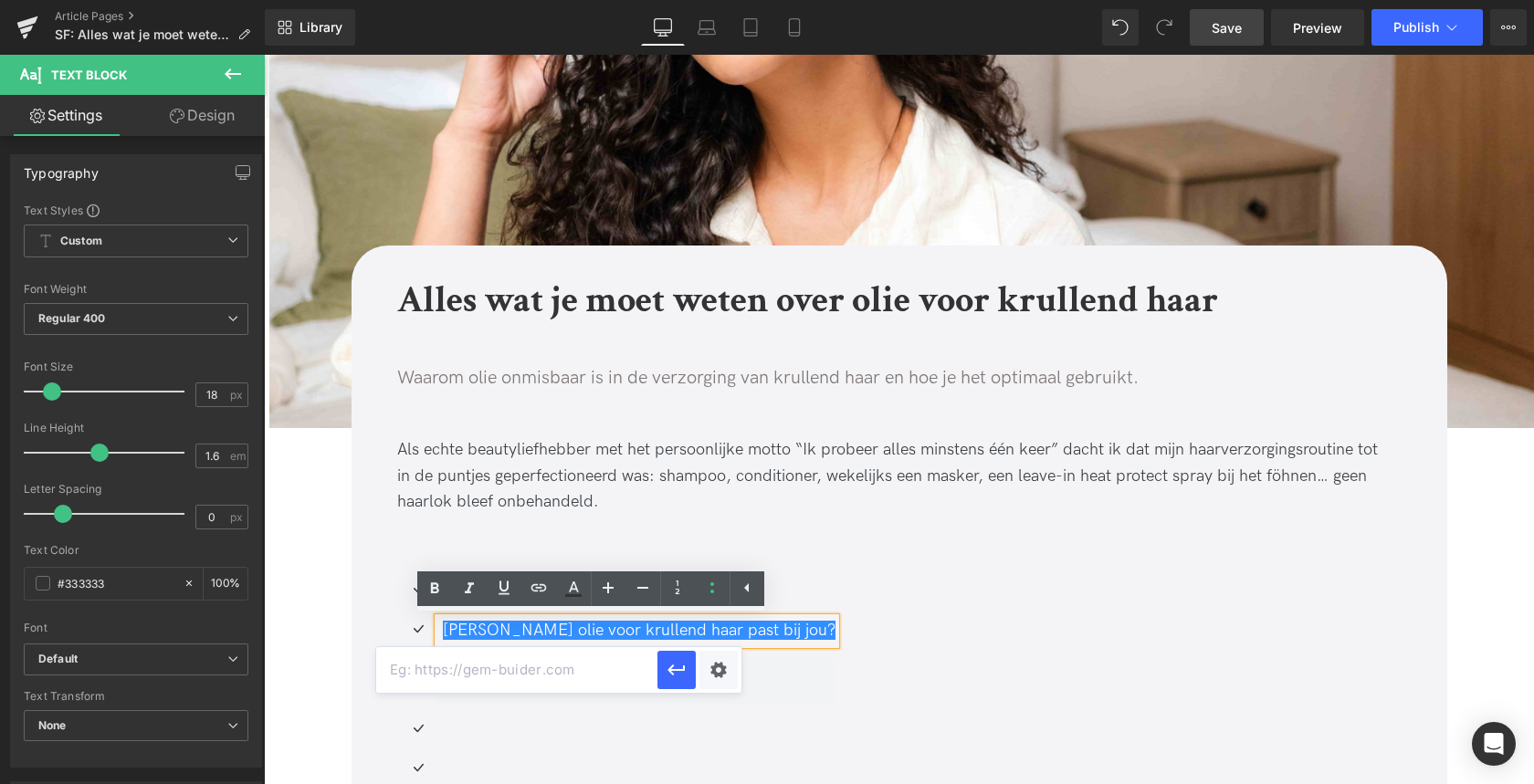
click at [536, 670] on input "text" at bounding box center [516, 669] width 281 height 45
paste input "#e-1758016547758"
type input "#e-1758016547758"
click at [681, 663] on icon "button" at bounding box center [676, 669] width 22 height 22
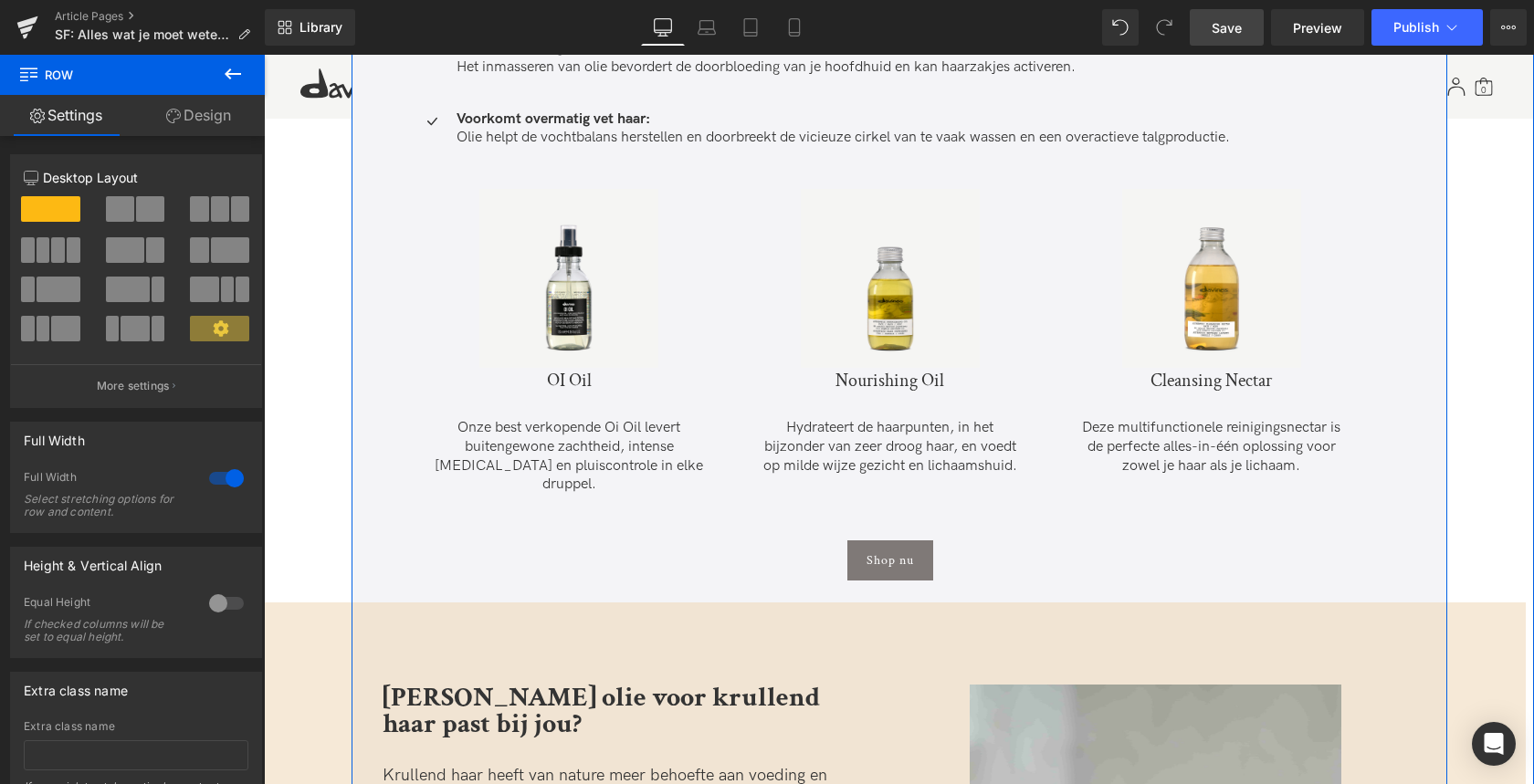
scroll to position [2436, 0]
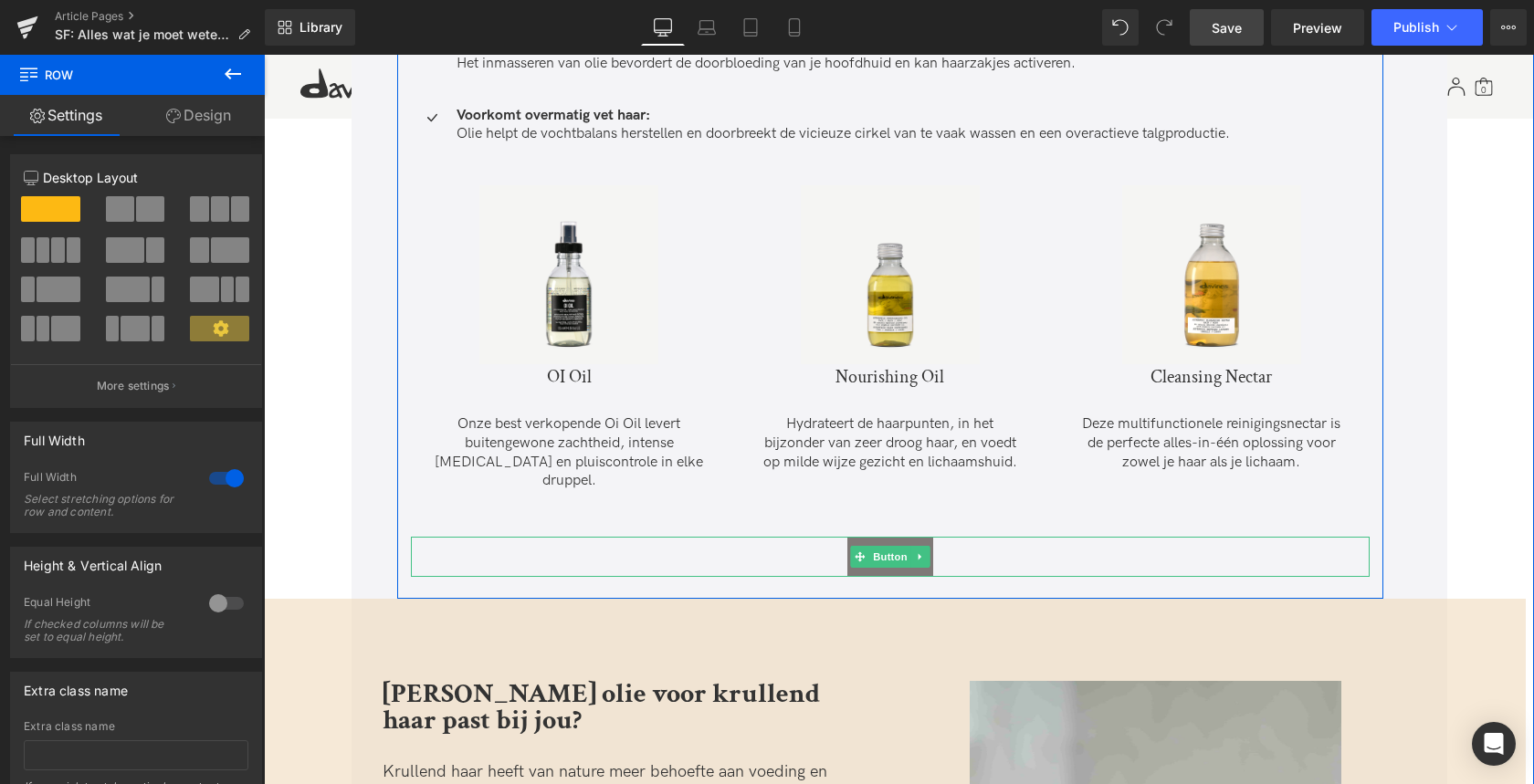
click at [731, 538] on div "Shop nu" at bounding box center [890, 557] width 958 height 41
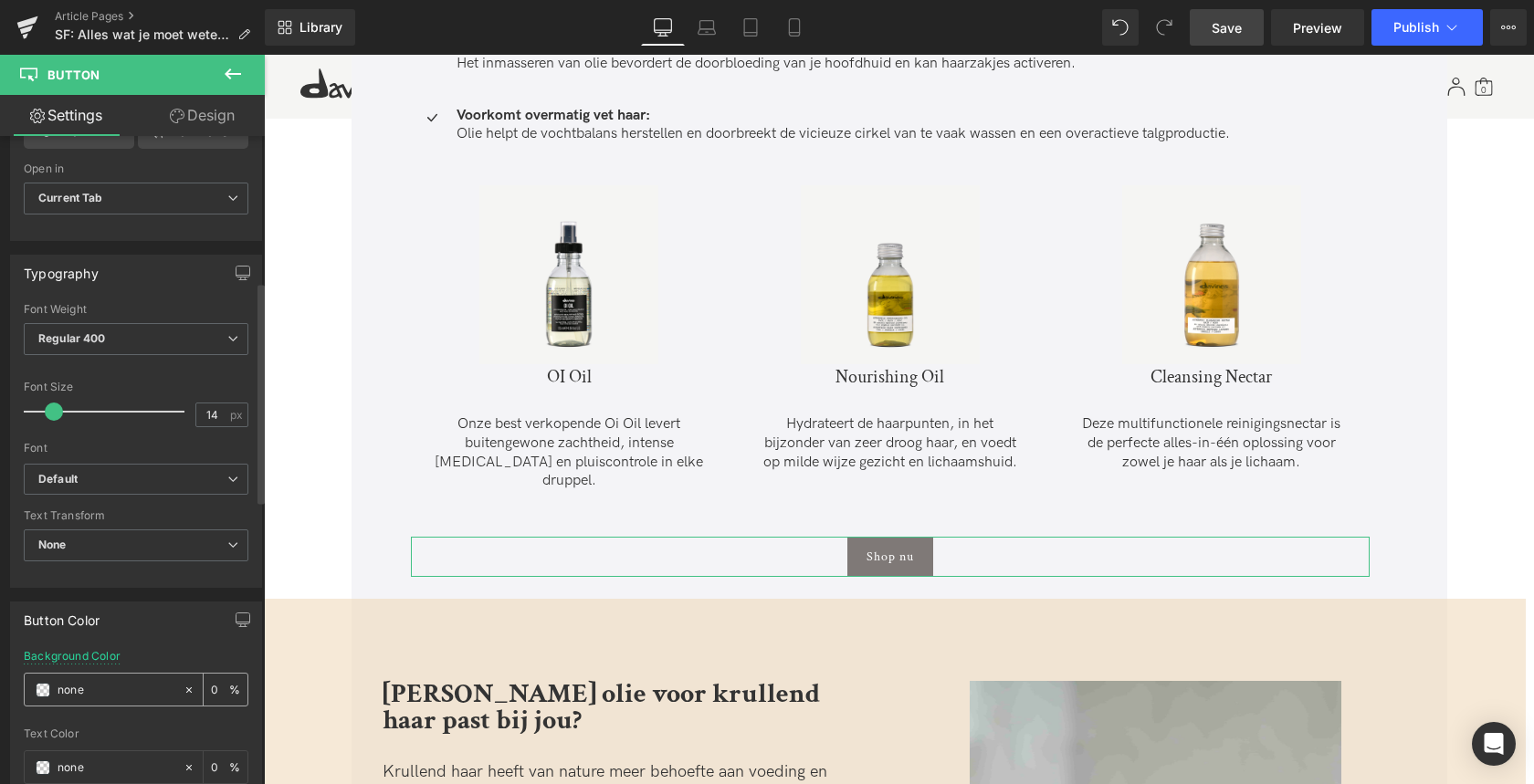
scroll to position [425, 0]
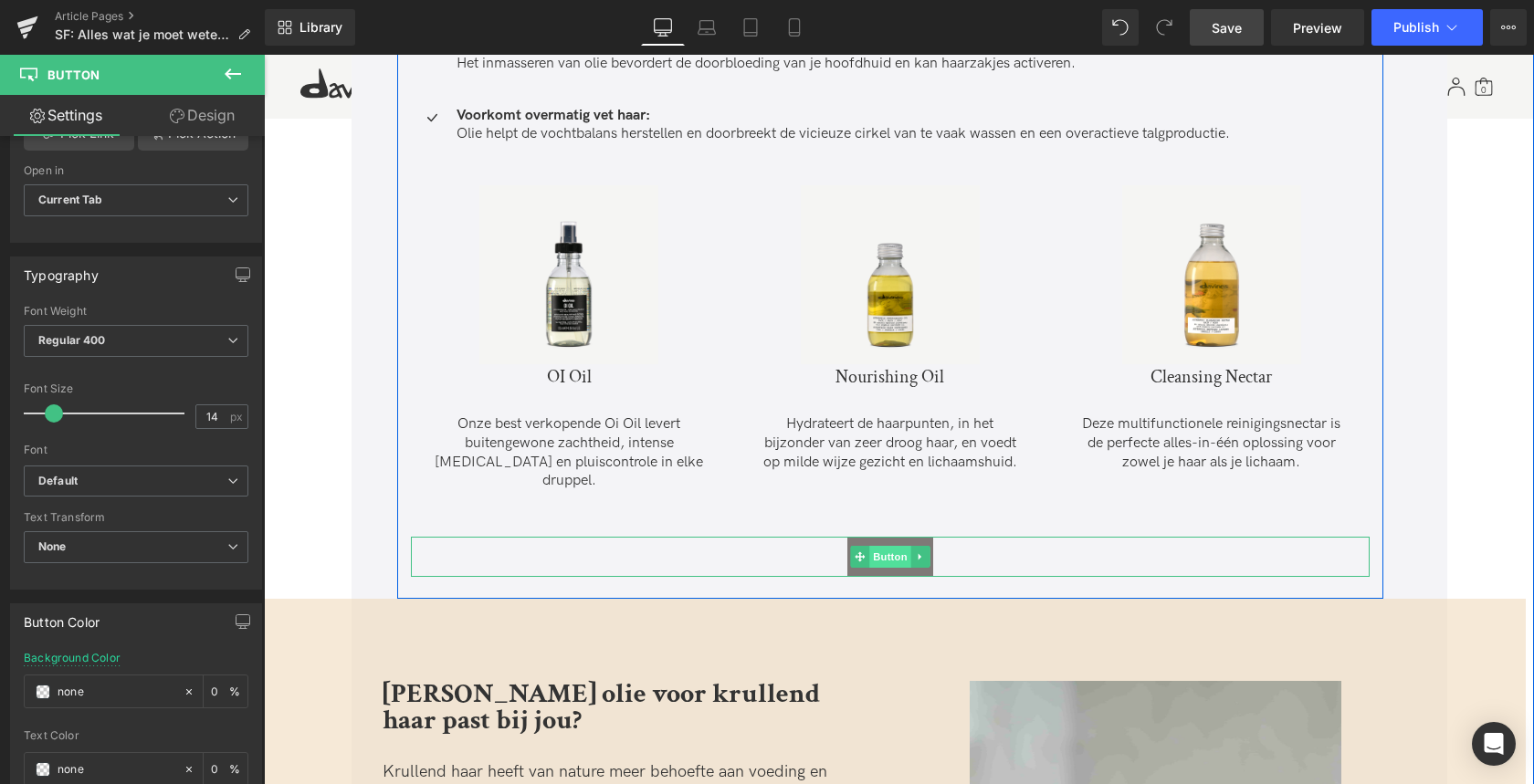
click at [886, 546] on span "Button" at bounding box center [890, 556] width 42 height 22
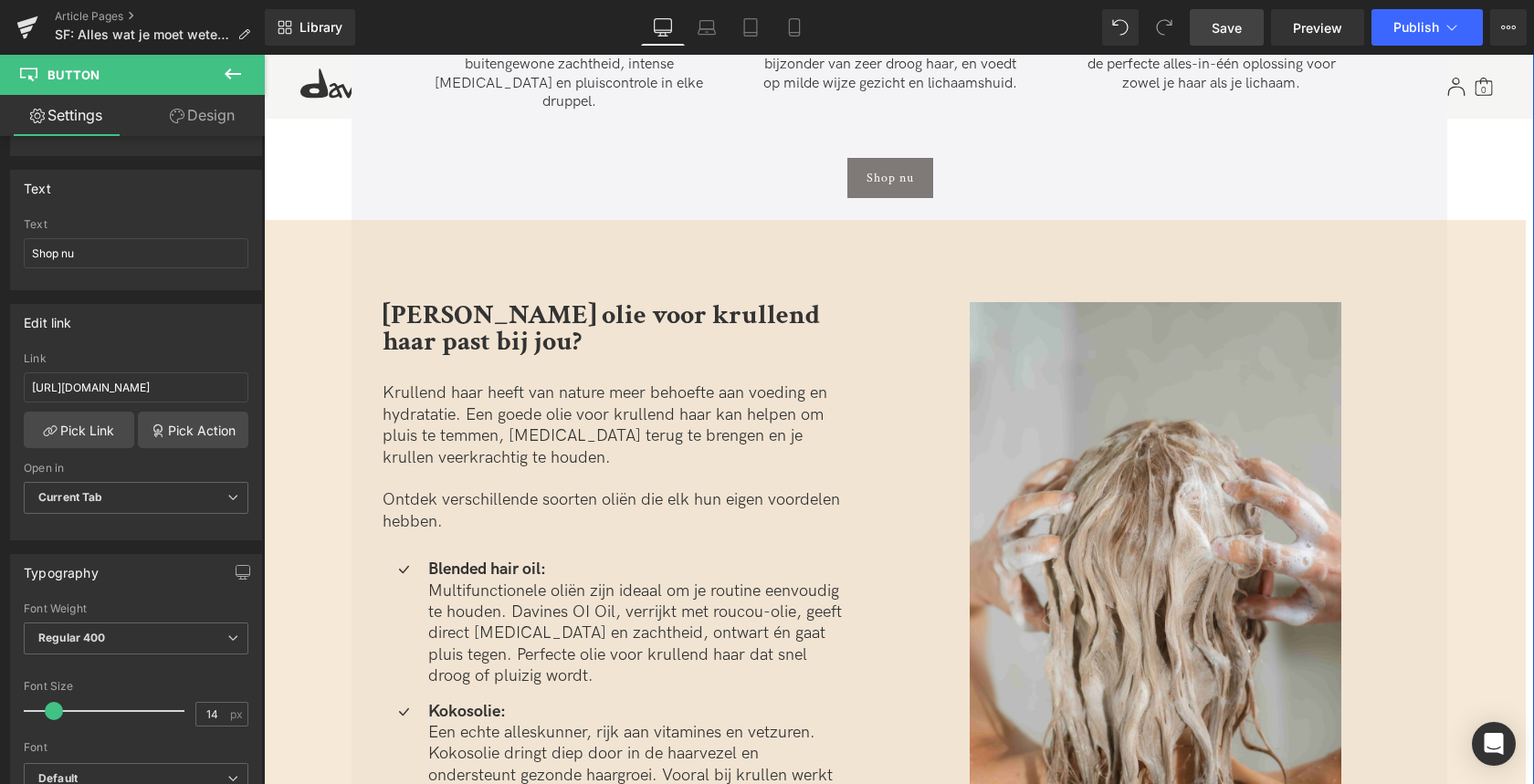
scroll to position [2816, 0]
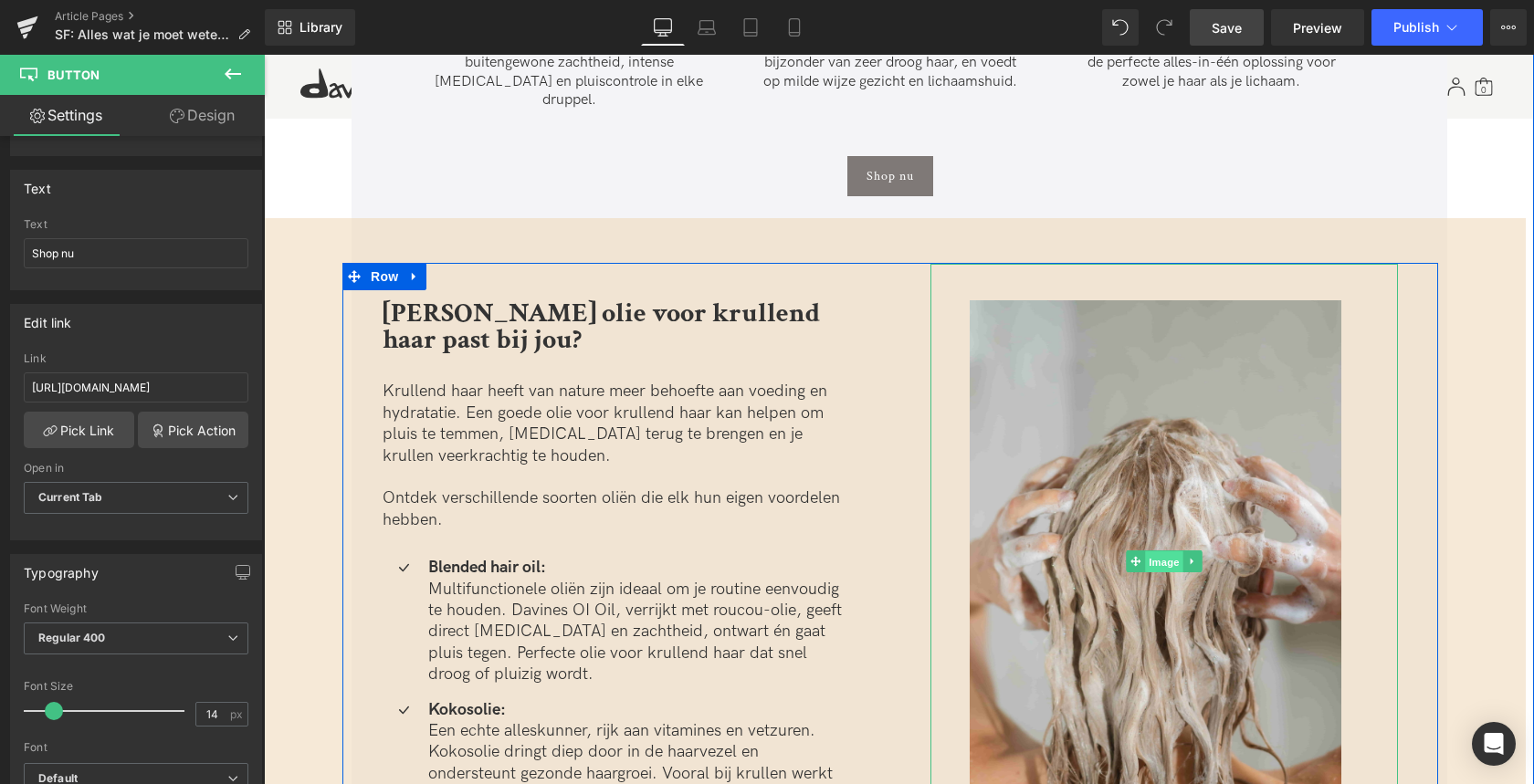
click at [1163, 550] on span "Image" at bounding box center [1164, 561] width 39 height 22
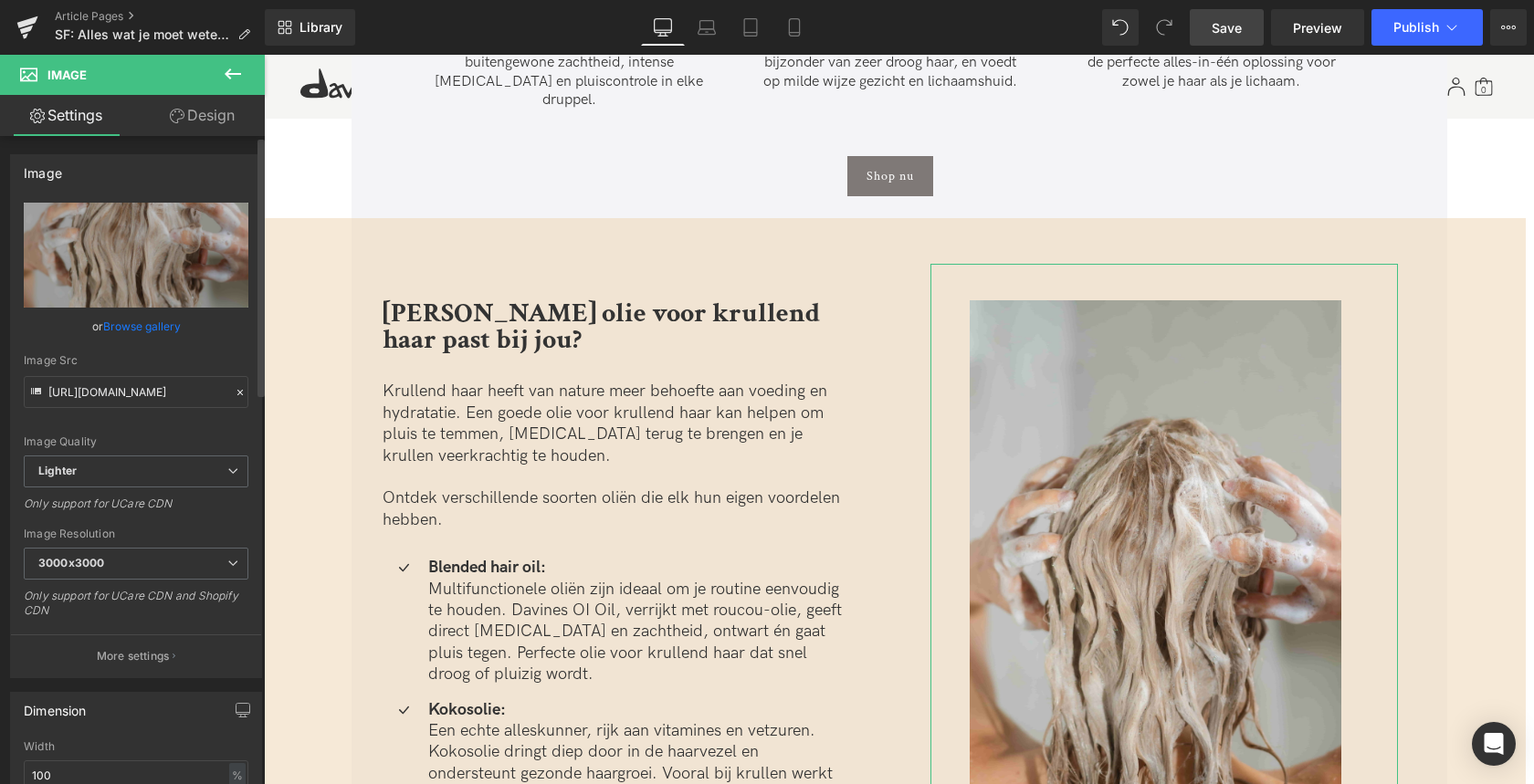
click at [134, 325] on link "Browse gallery" at bounding box center [142, 325] width 77 height 32
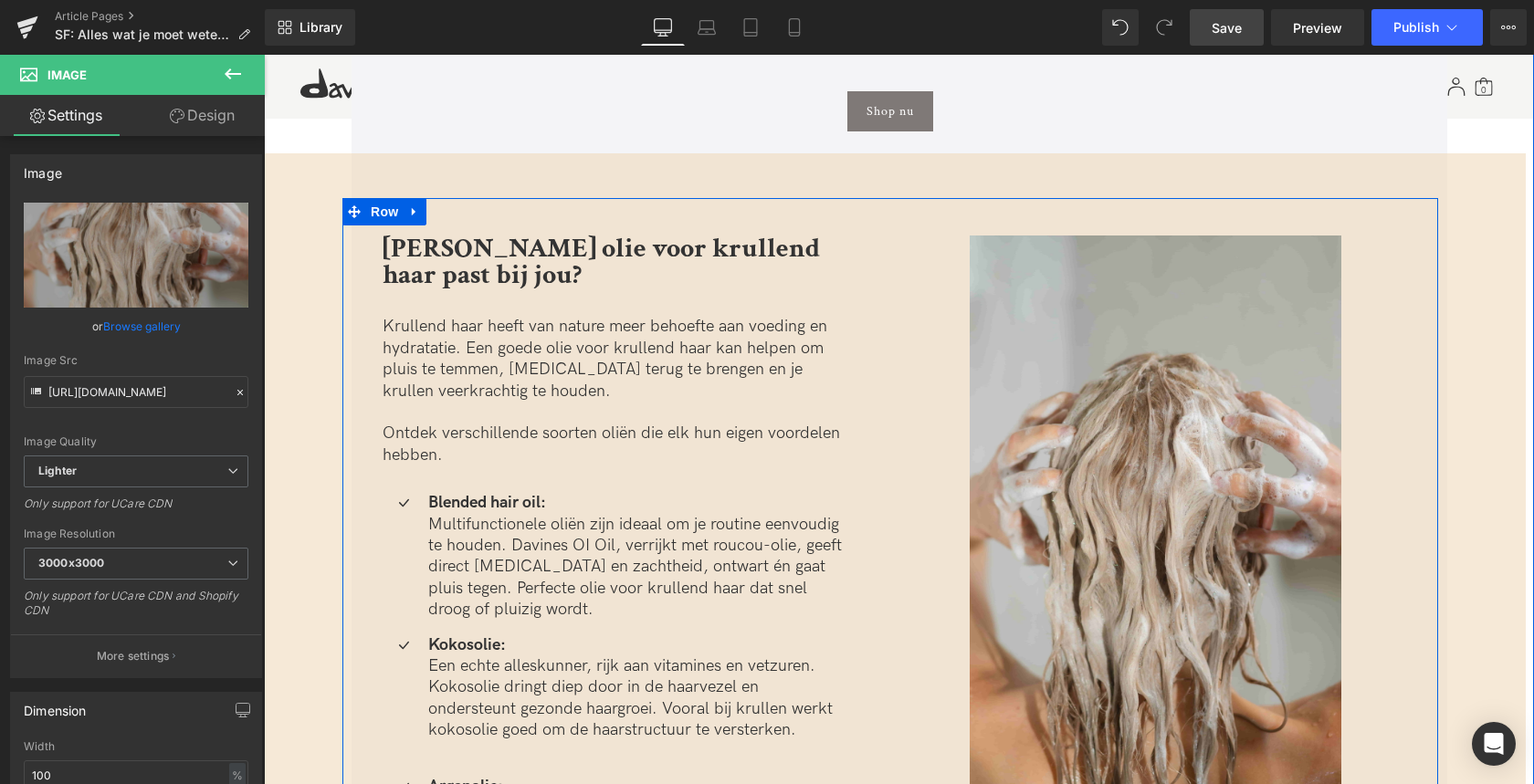
scroll to position [2818, 0]
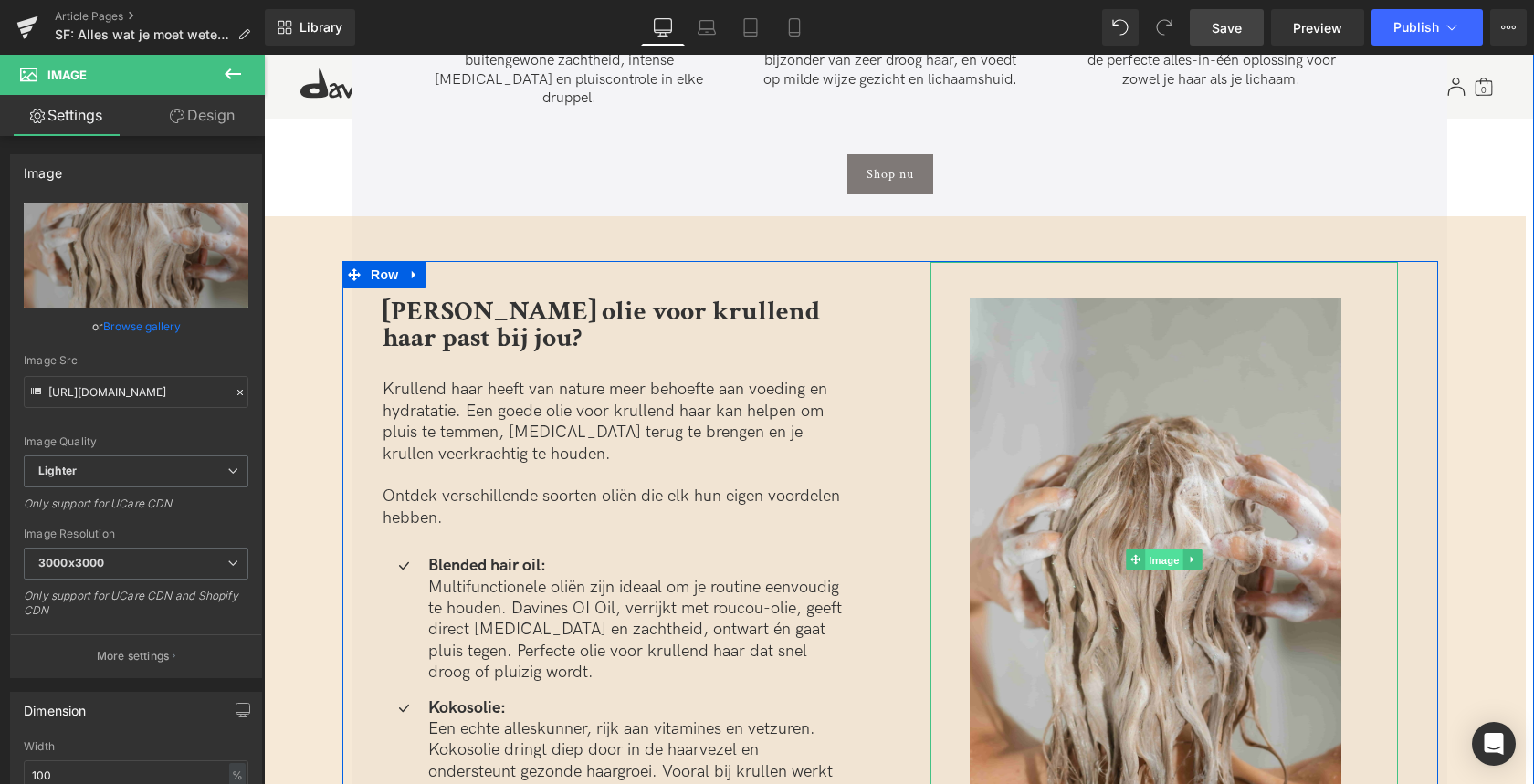
click at [1156, 548] on span "Image" at bounding box center [1164, 559] width 39 height 22
click at [1162, 548] on span "Image" at bounding box center [1164, 559] width 39 height 22
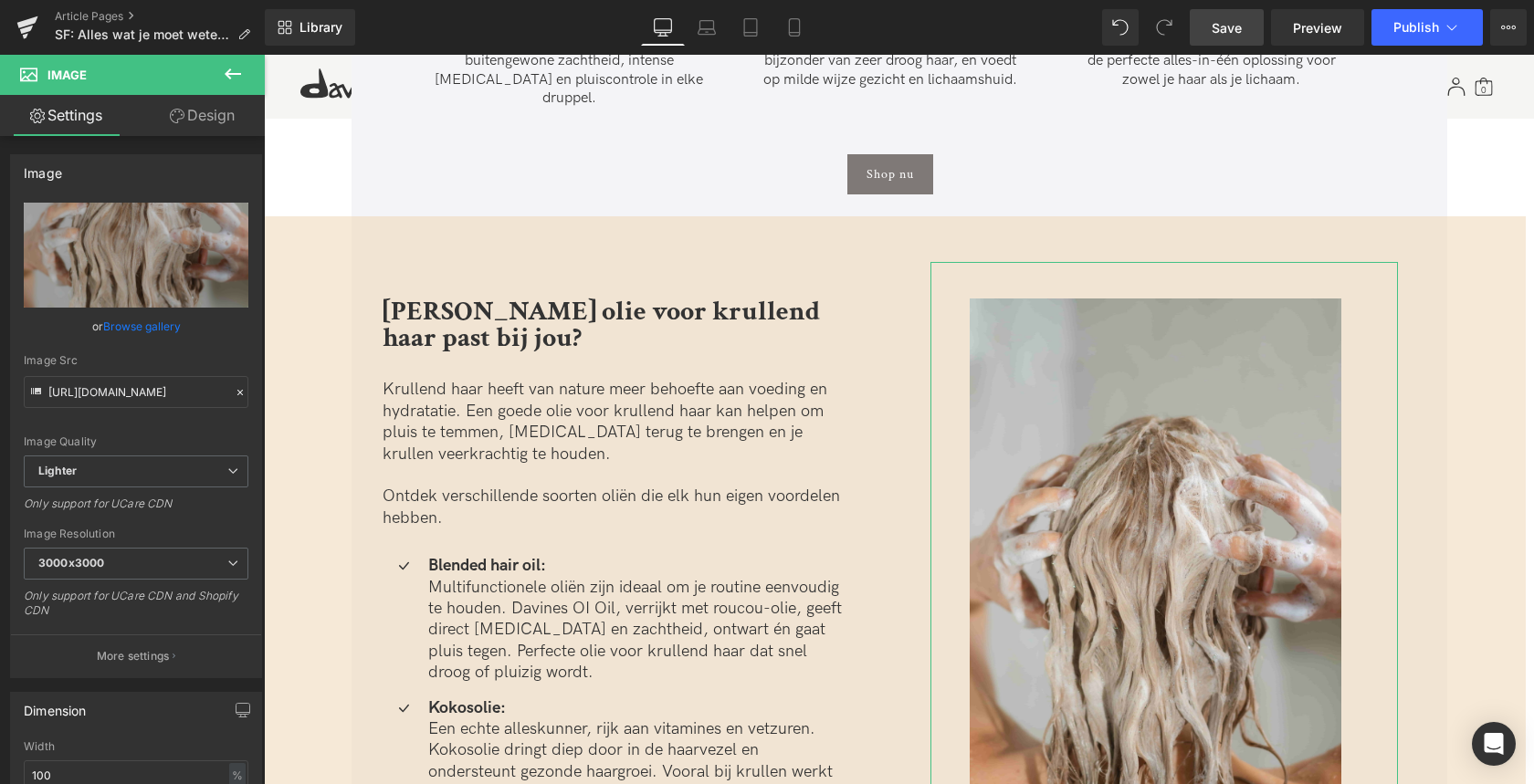
click at [129, 317] on link "Browse gallery" at bounding box center [142, 325] width 77 height 32
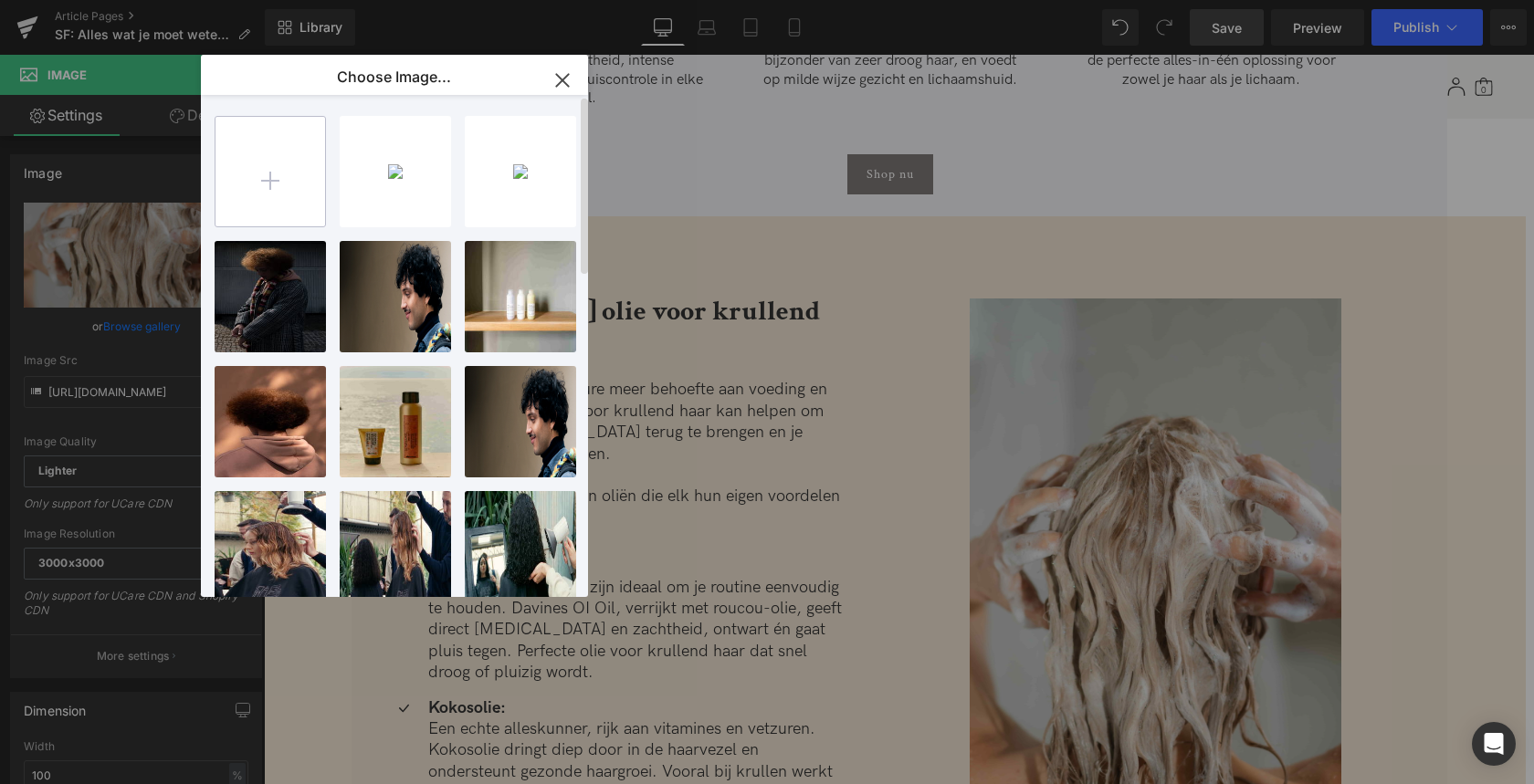
click at [272, 179] on input "file" at bounding box center [270, 171] width 109 height 109
type input "C:\fakepath\Davines oi oil in de badkamer.webp"
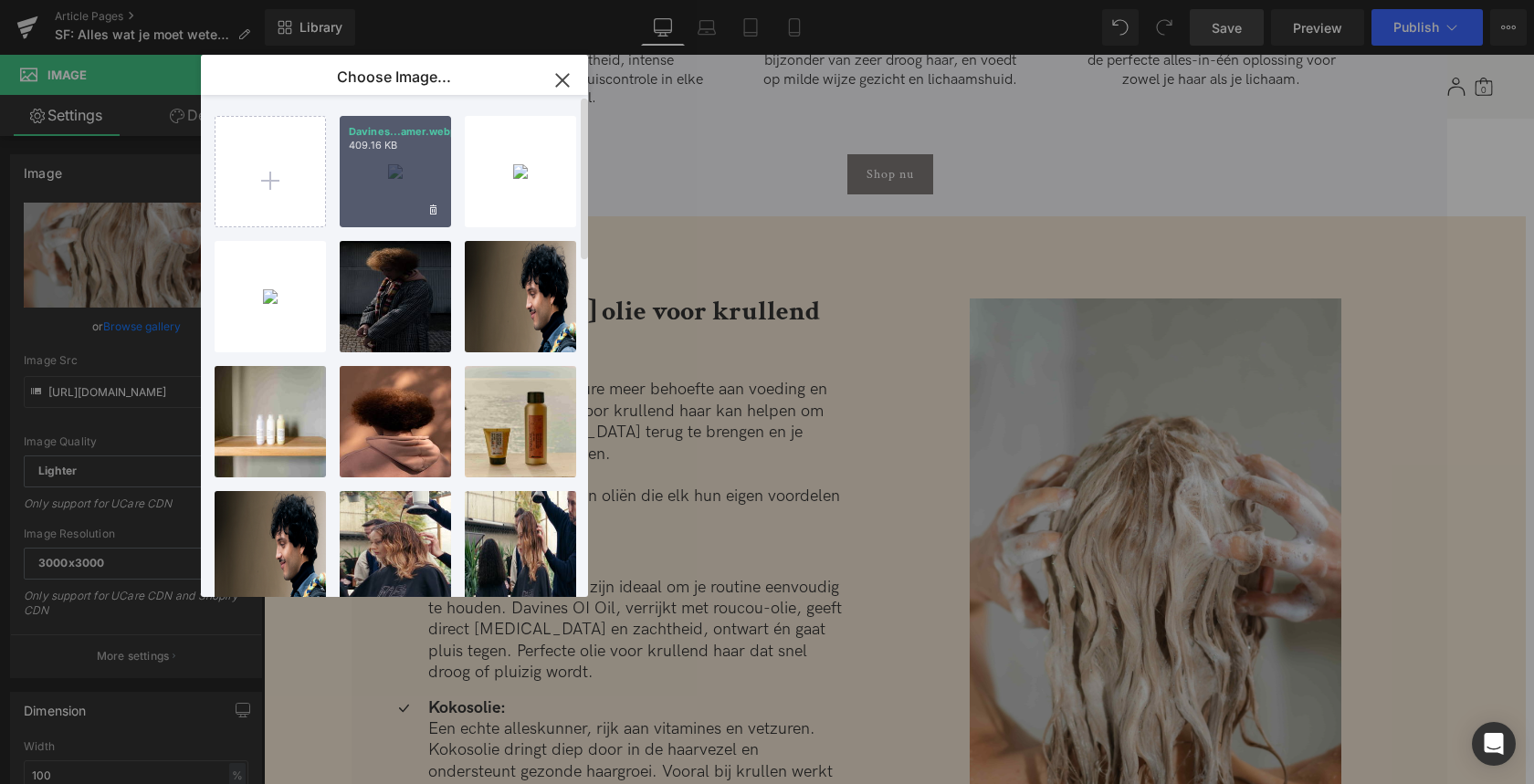
click at [399, 174] on div "Davines...amer.webp 409.16 KB" at bounding box center [395, 171] width 111 height 111
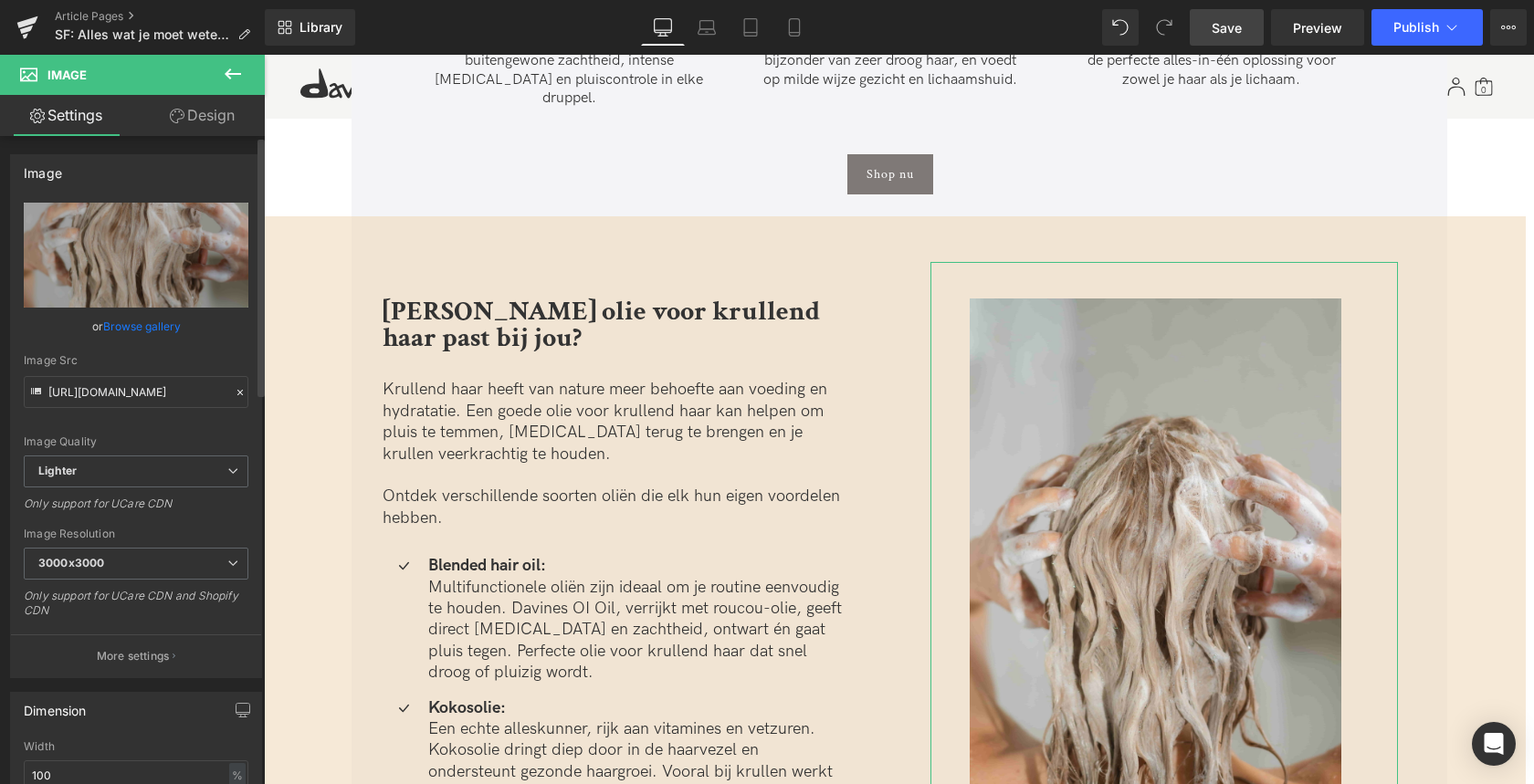
click at [145, 328] on link "Browse gallery" at bounding box center [142, 325] width 77 height 32
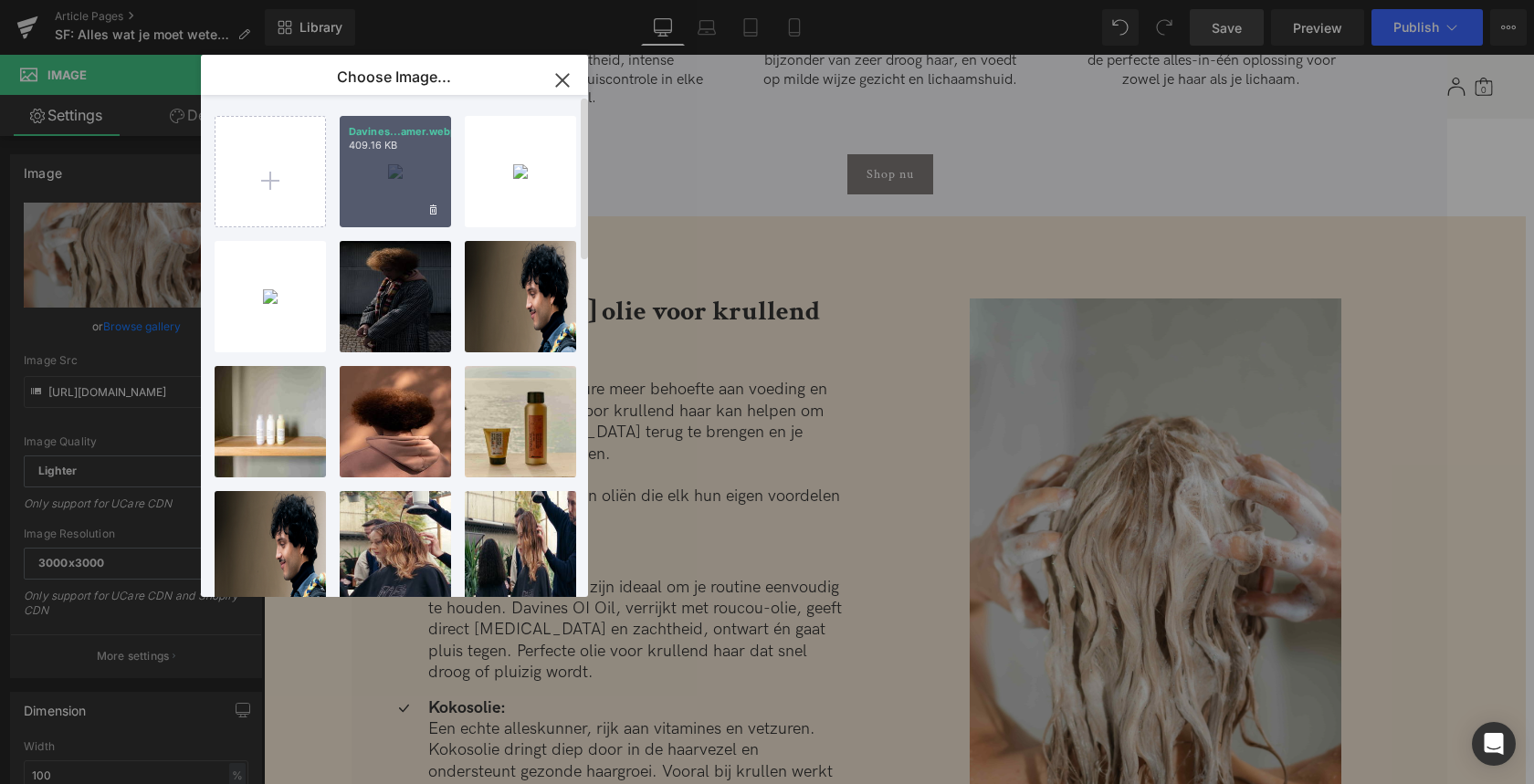
click at [351, 182] on div "Davines...amer.webp 409.16 KB" at bounding box center [395, 171] width 111 height 111
type input "[URL][DOMAIN_NAME]"
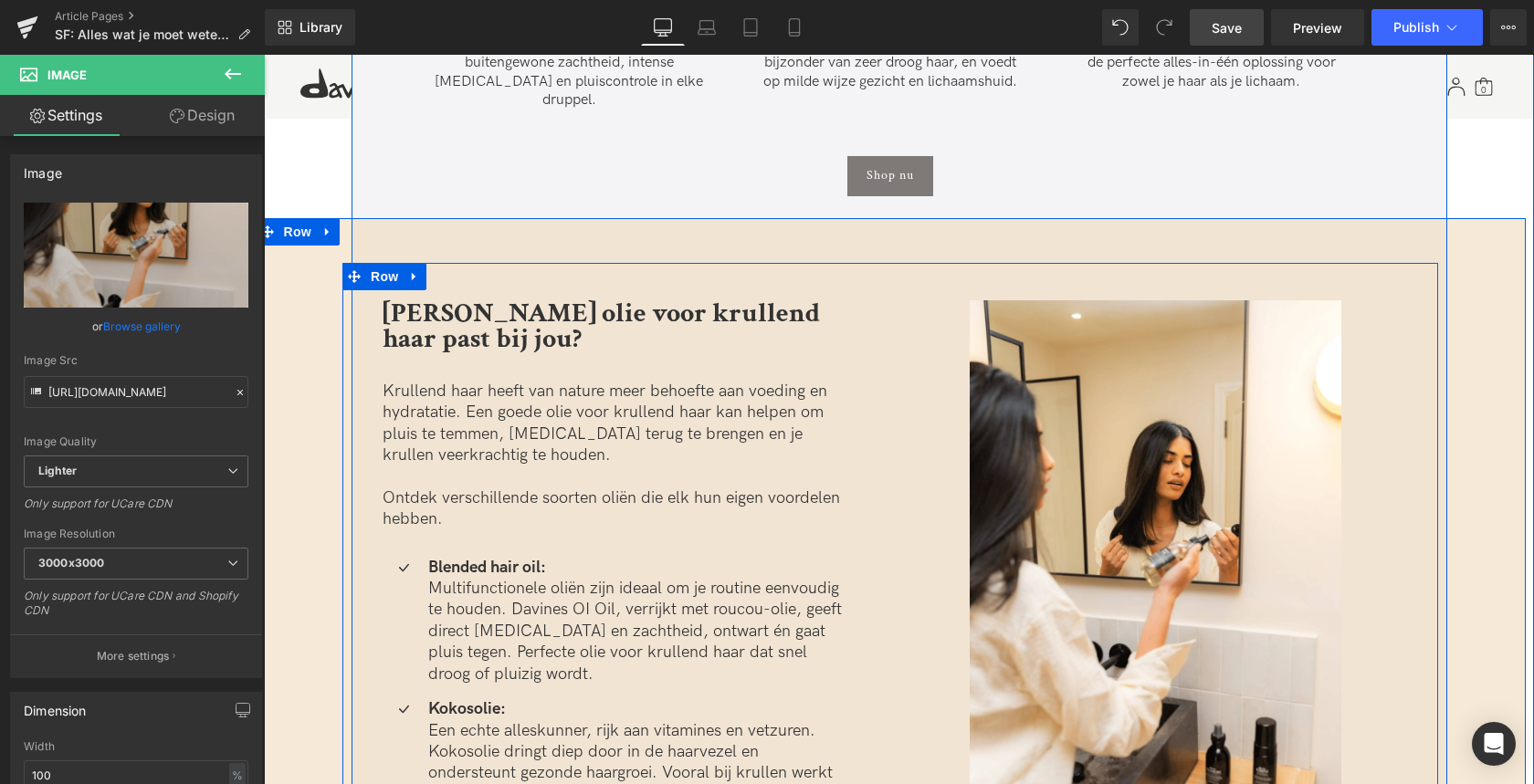
scroll to position [4494, 0]
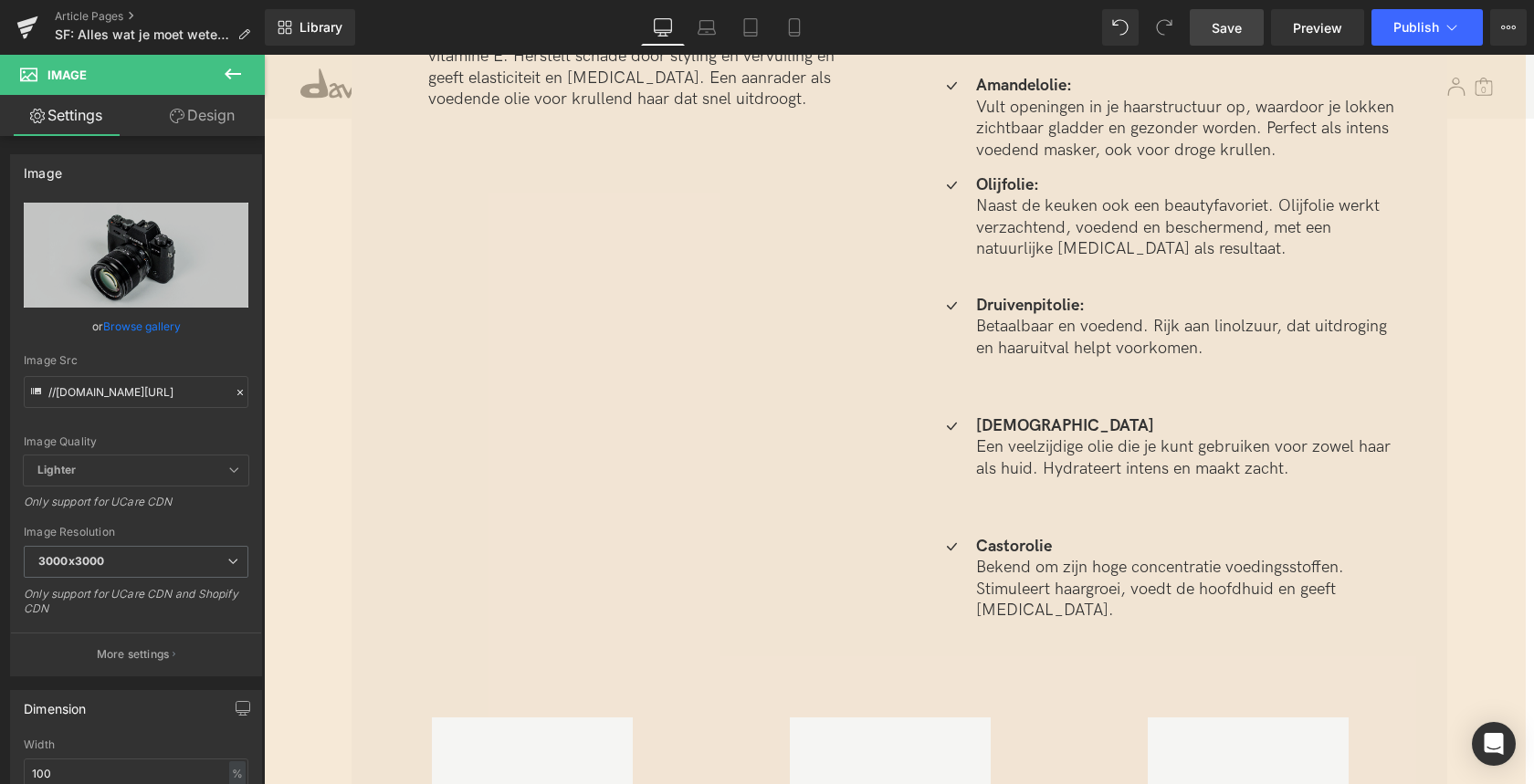
click at [129, 327] on link "Browse gallery" at bounding box center [142, 325] width 77 height 32
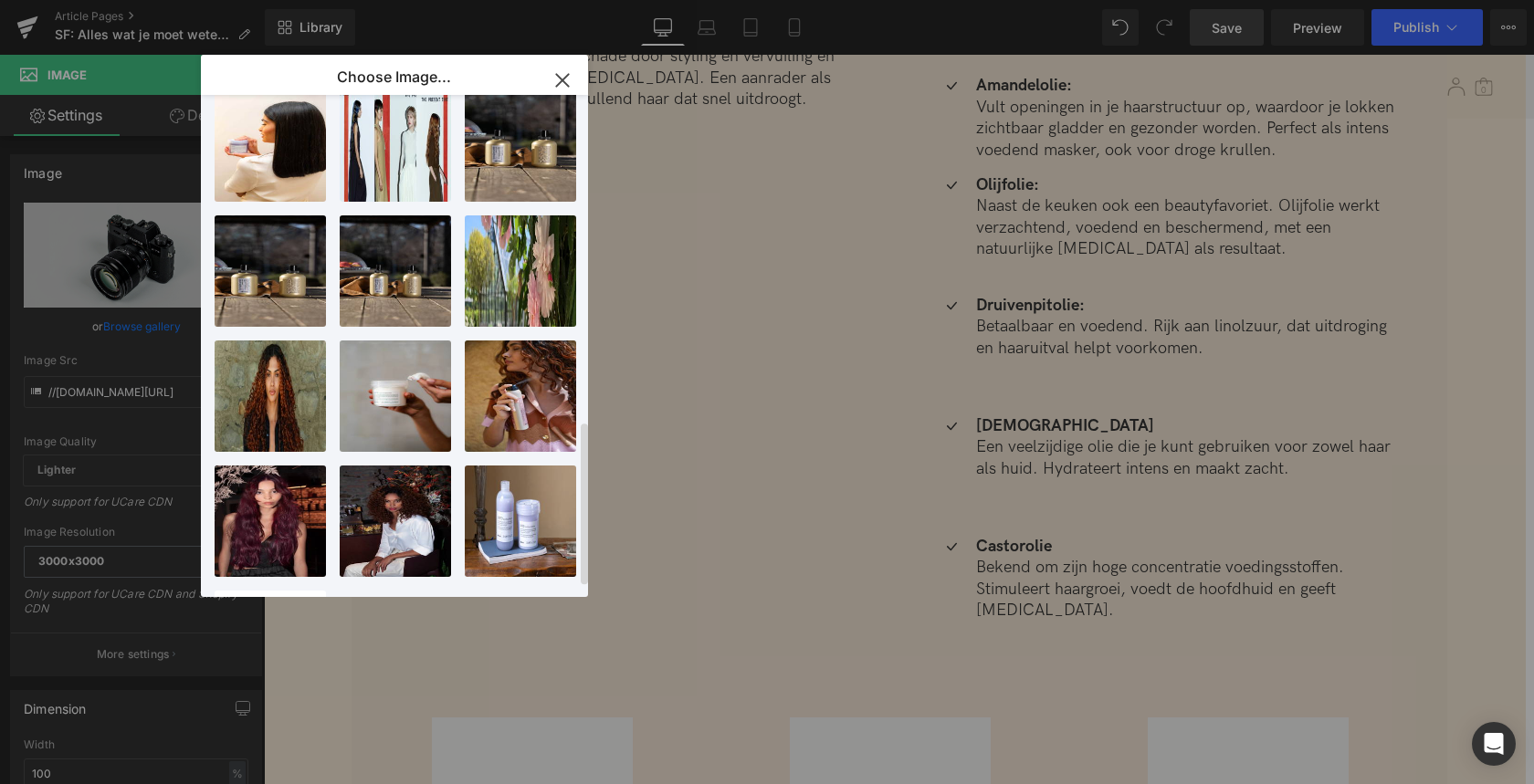
scroll to position [1026, 0]
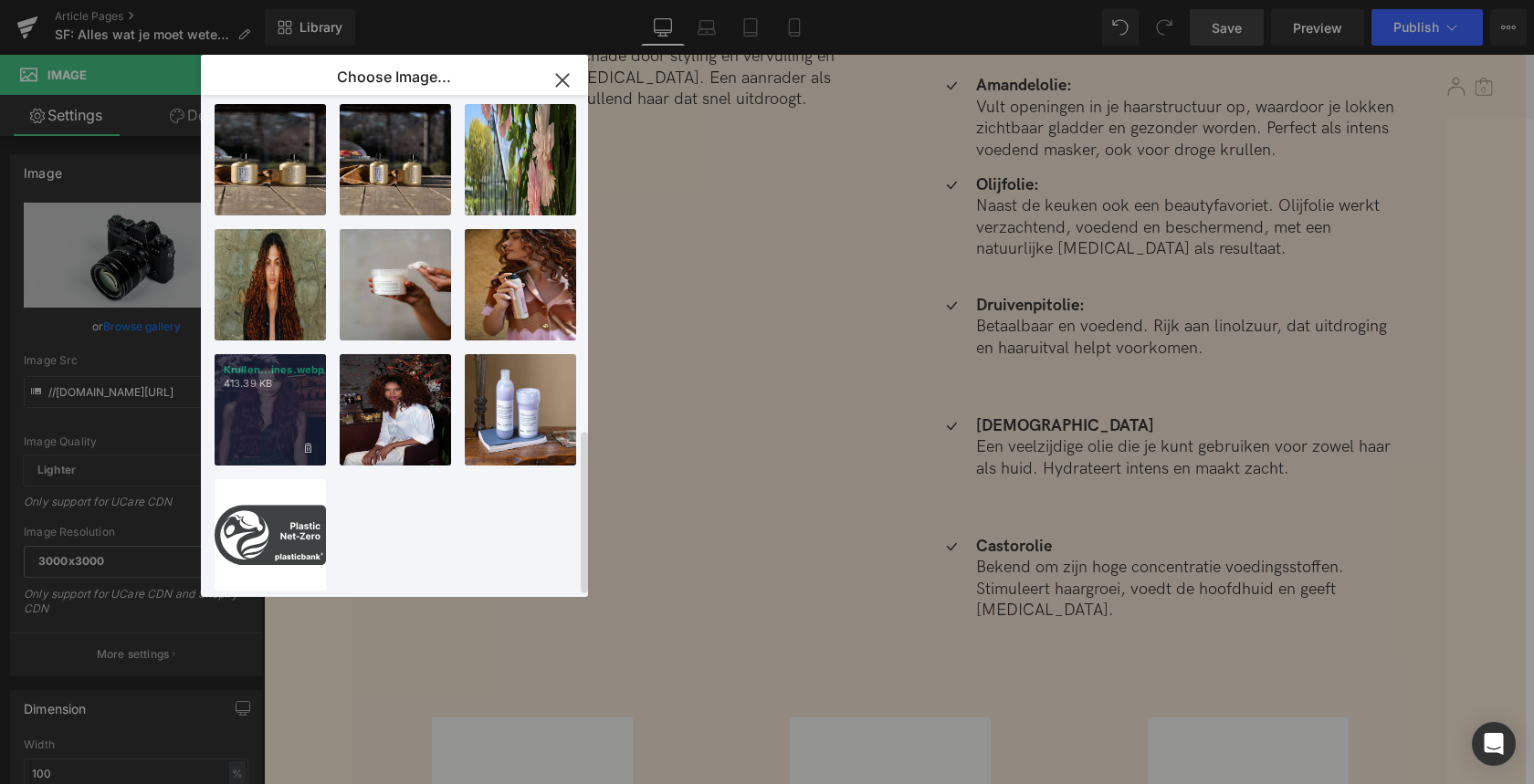
click at [265, 390] on div "Krullen...ines.webp 413.39 KB" at bounding box center [270, 409] width 111 height 111
type input "[URL][DOMAIN_NAME]"
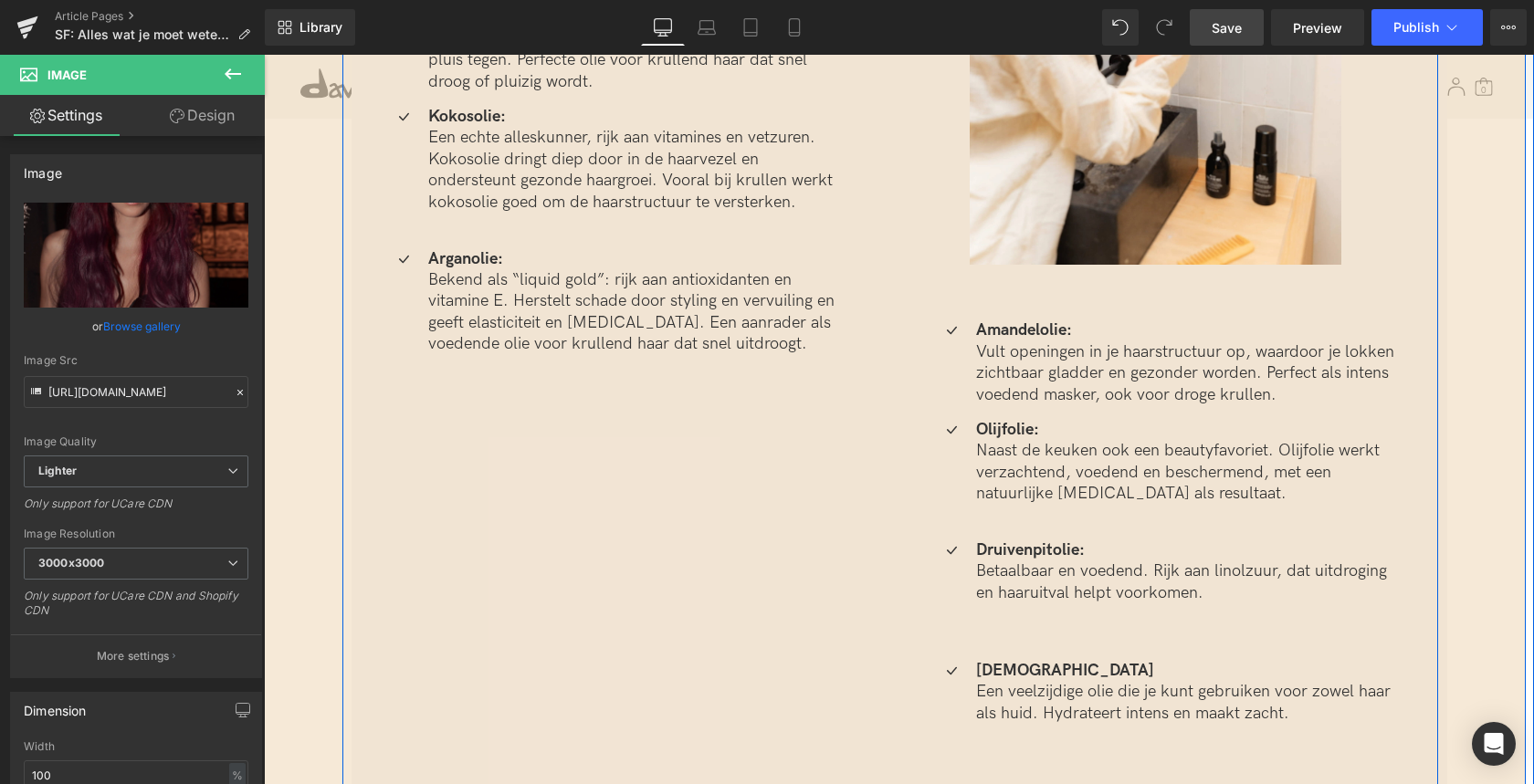
scroll to position [5317, 0]
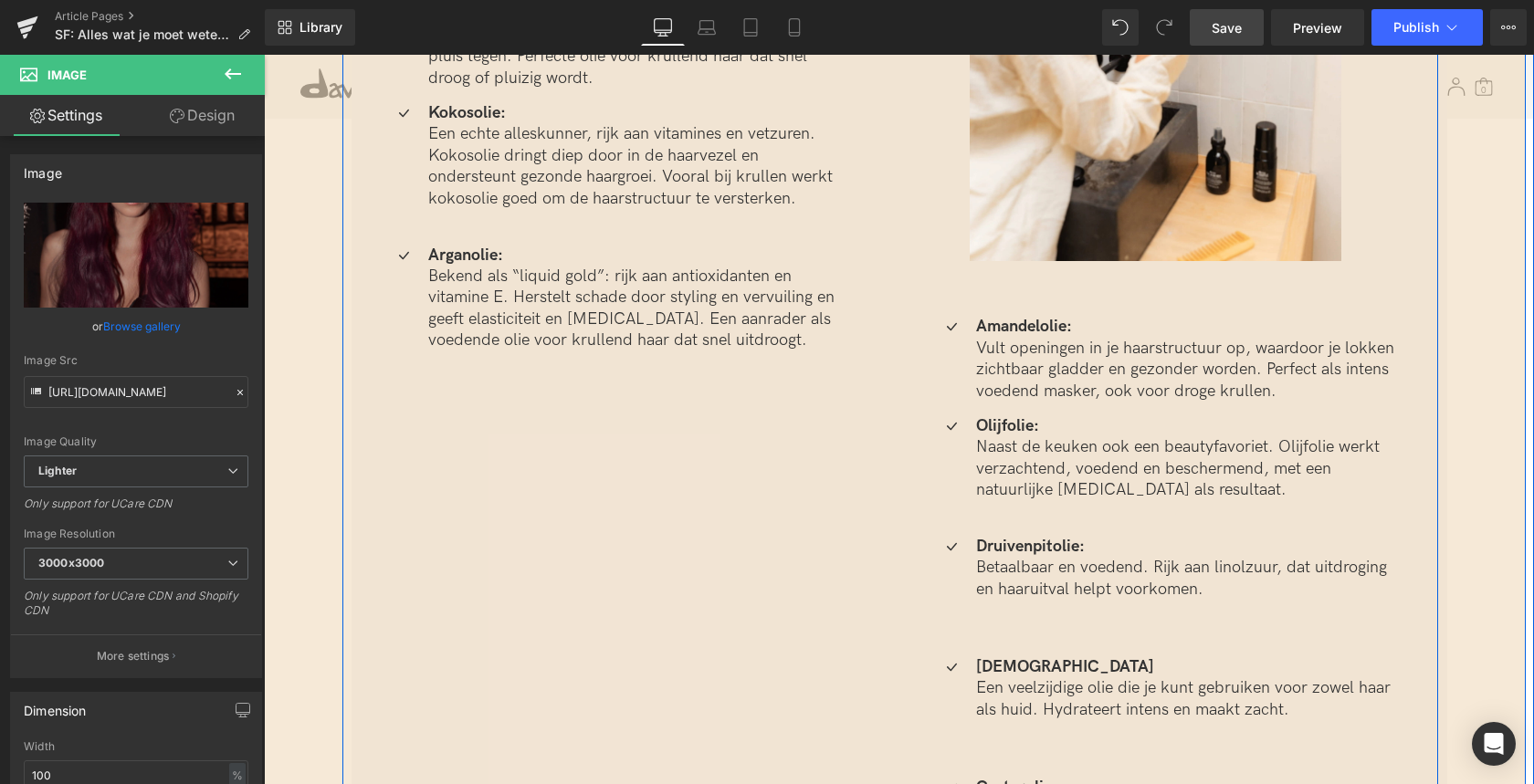
click at [563, 544] on div "[PERSON_NAME] olie voor krullend haar past bij jou? Heading Krullend haar heeft…" at bounding box center [890, 285] width 1095 height 1237
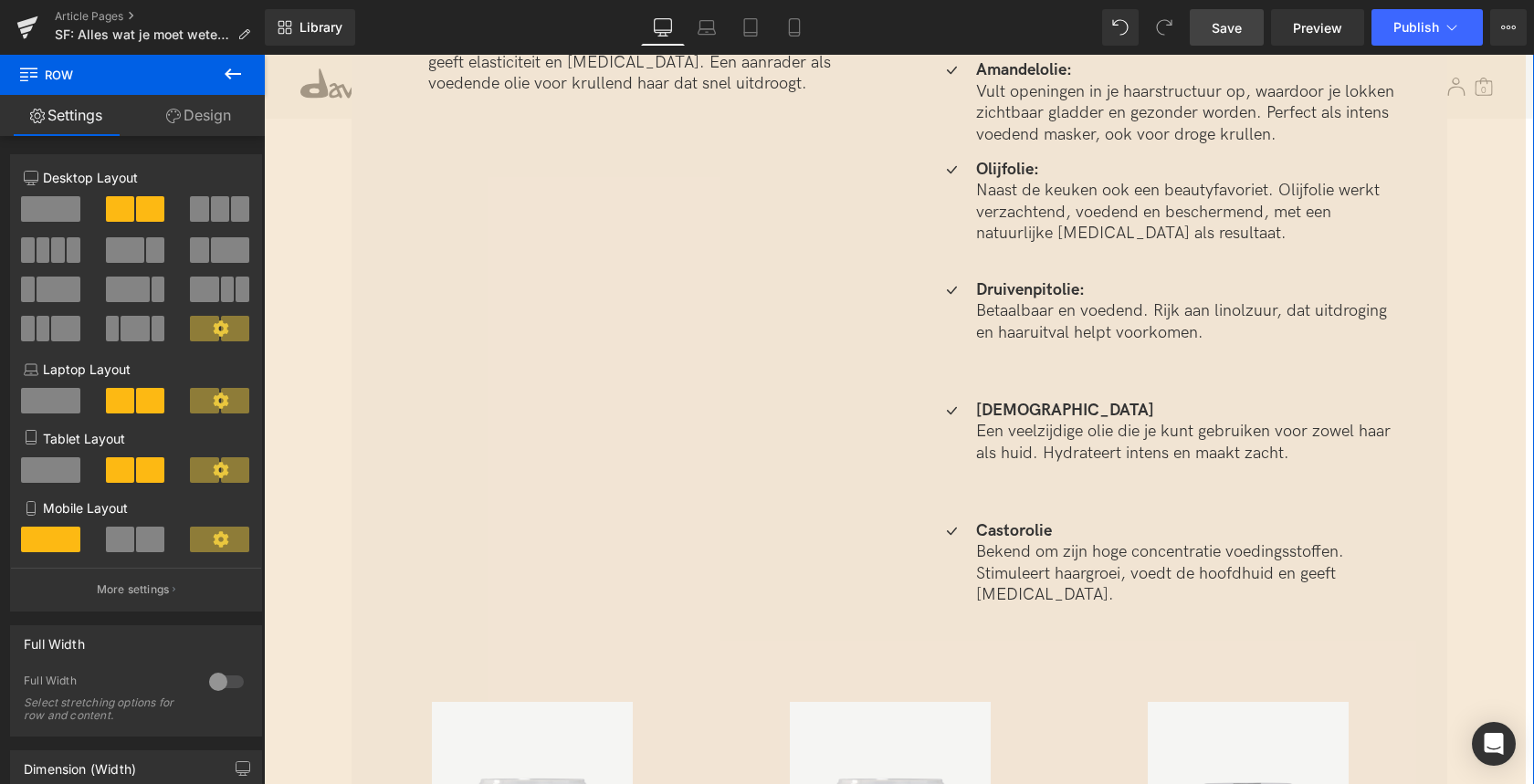
scroll to position [5599, 0]
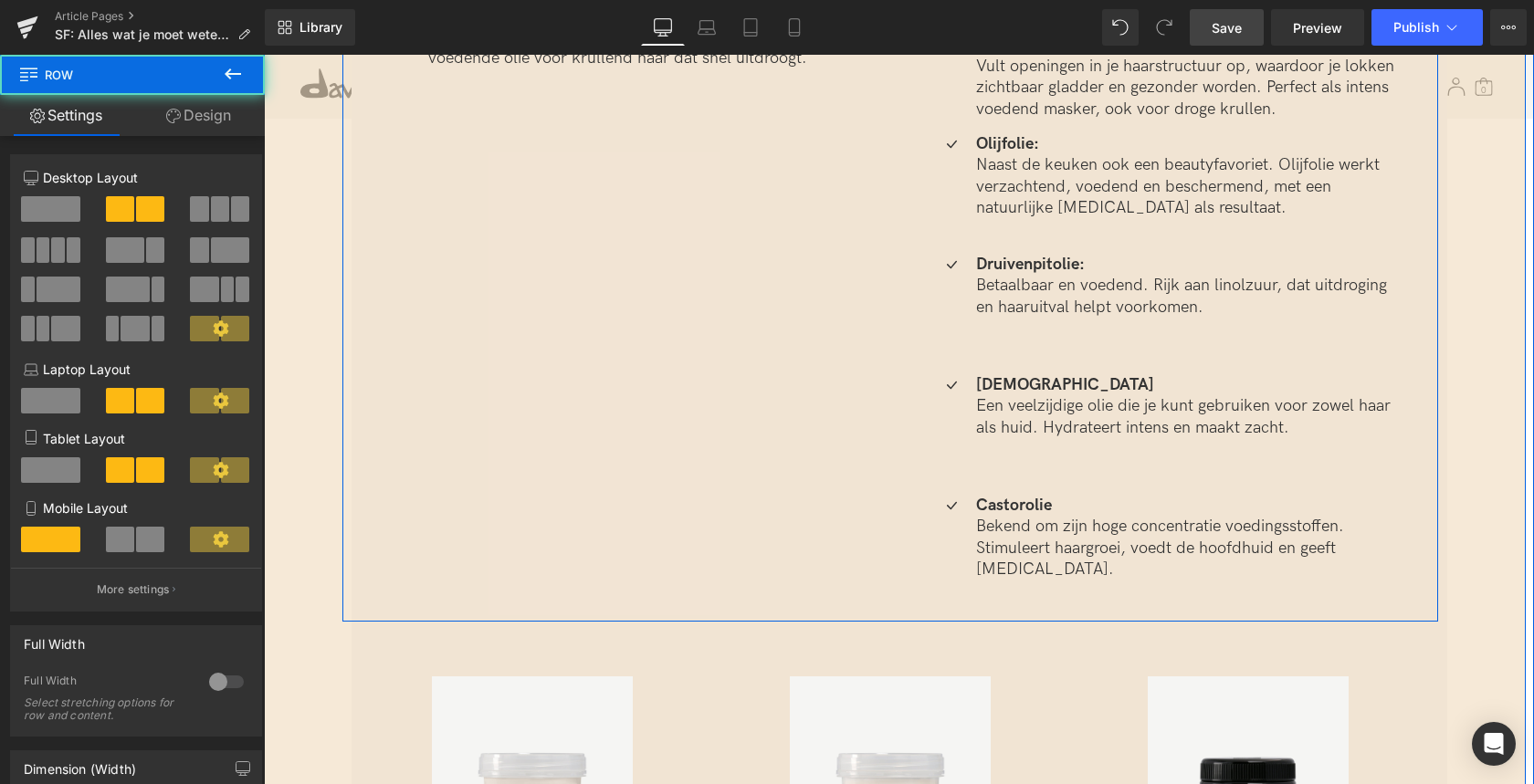
click at [641, 286] on div "[PERSON_NAME] olie voor krullend haar past bij jou? Heading Krullend haar heeft…" at bounding box center [890, 3] width 1095 height 1237
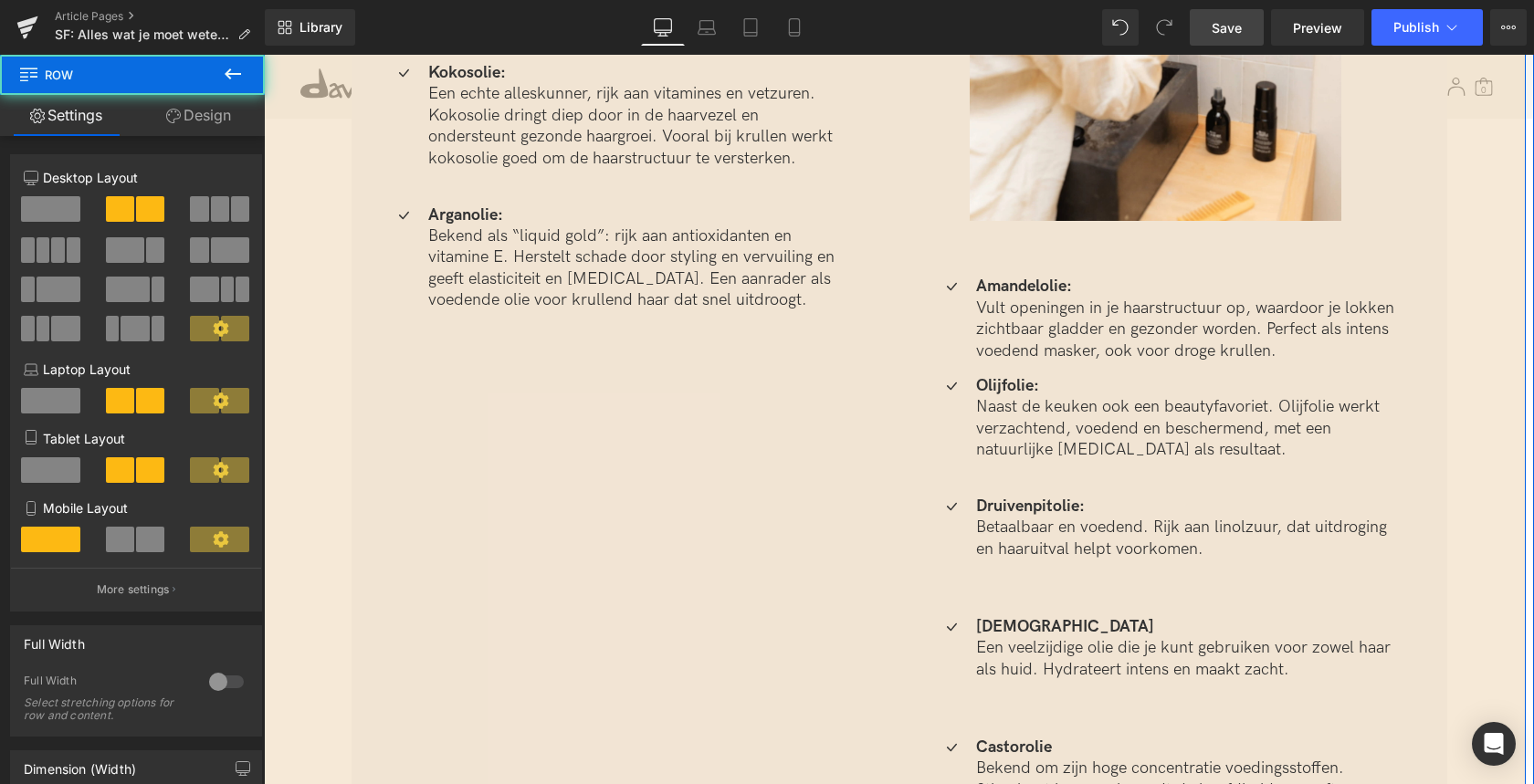
scroll to position [5359, 0]
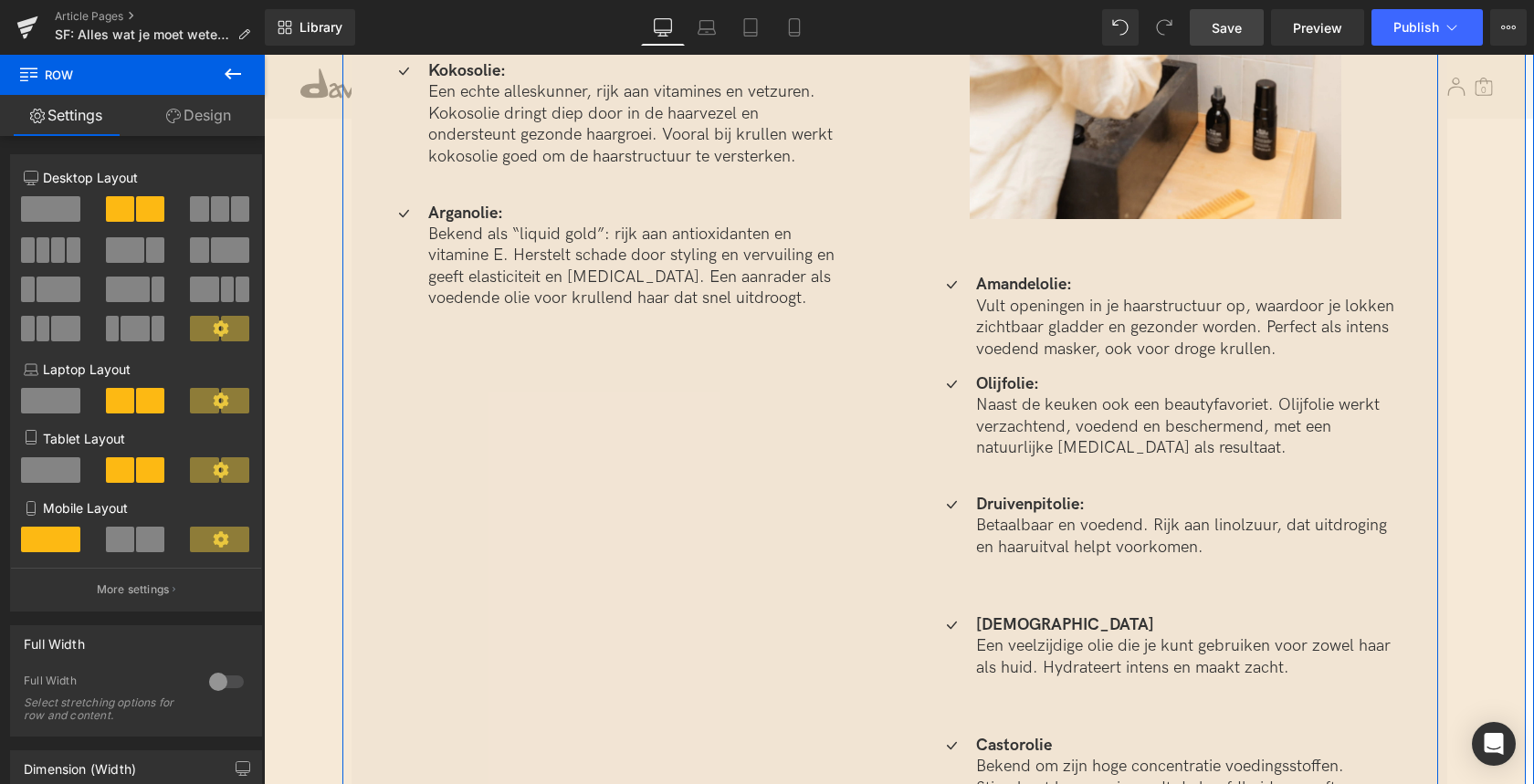
click at [473, 351] on div "[PERSON_NAME] olie voor krullend haar past bij jou? Heading Krullend haar heeft…" at bounding box center [890, 243] width 1095 height 1237
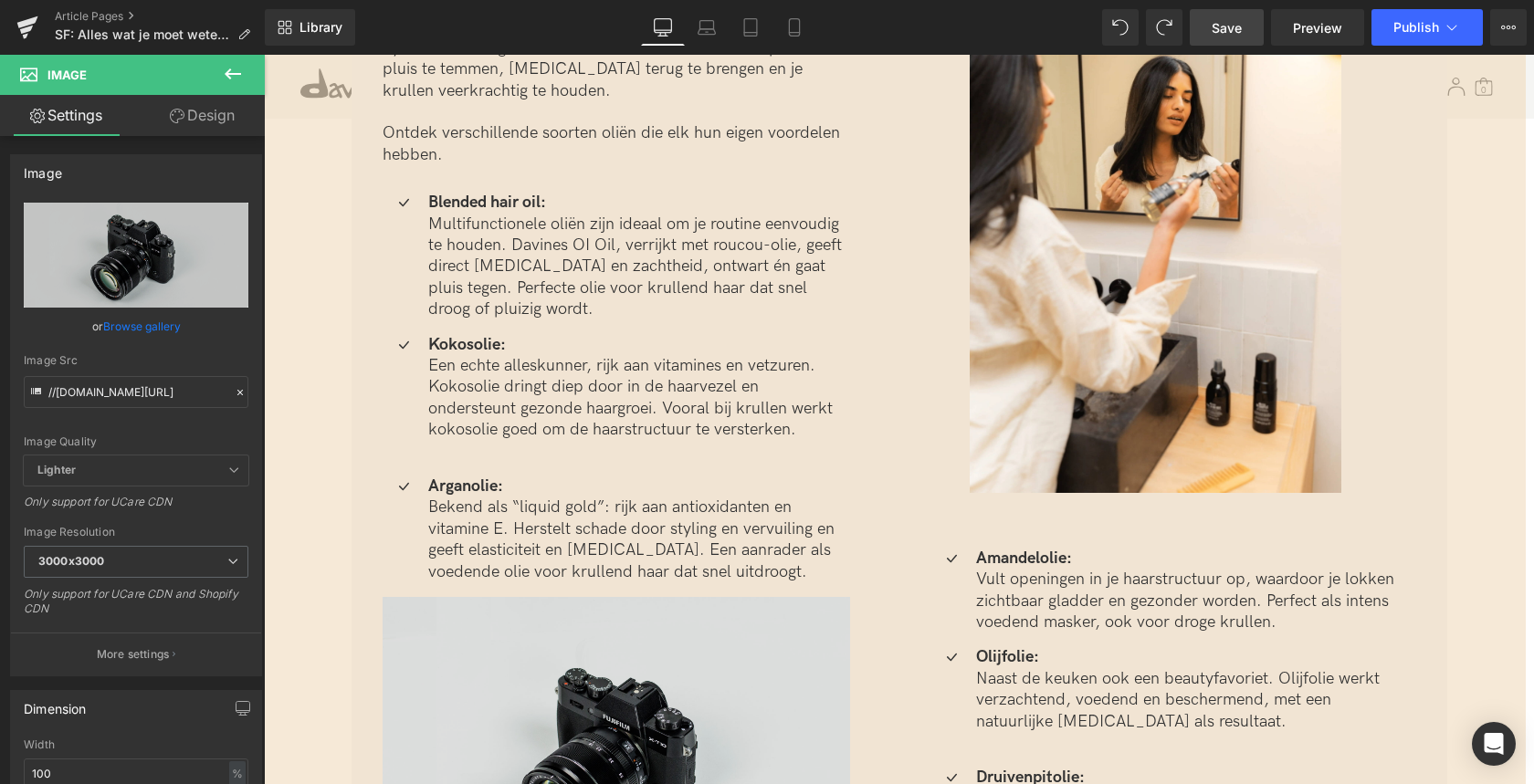
scroll to position [3459, 0]
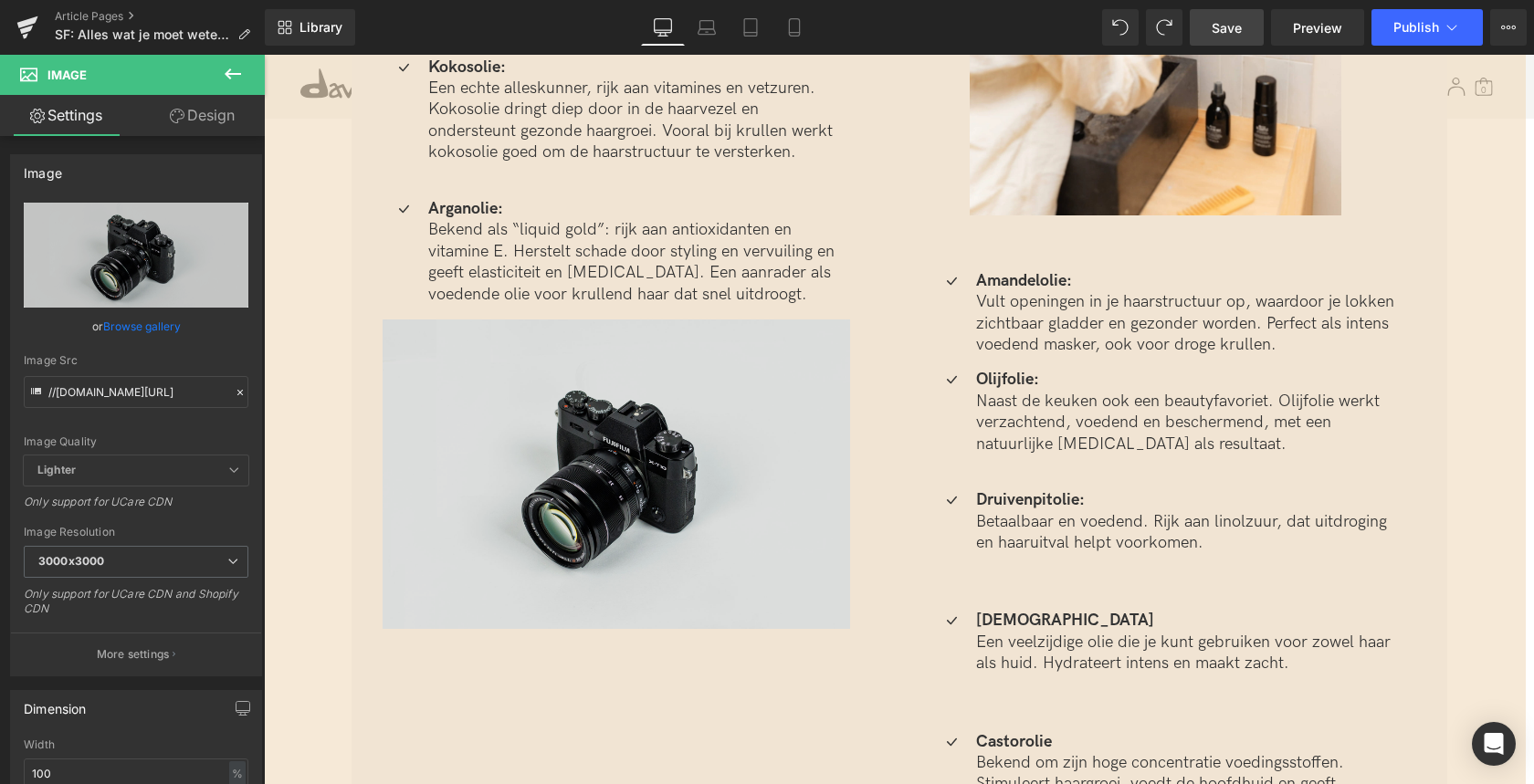
click at [638, 406] on img at bounding box center [616, 474] width 468 height 309
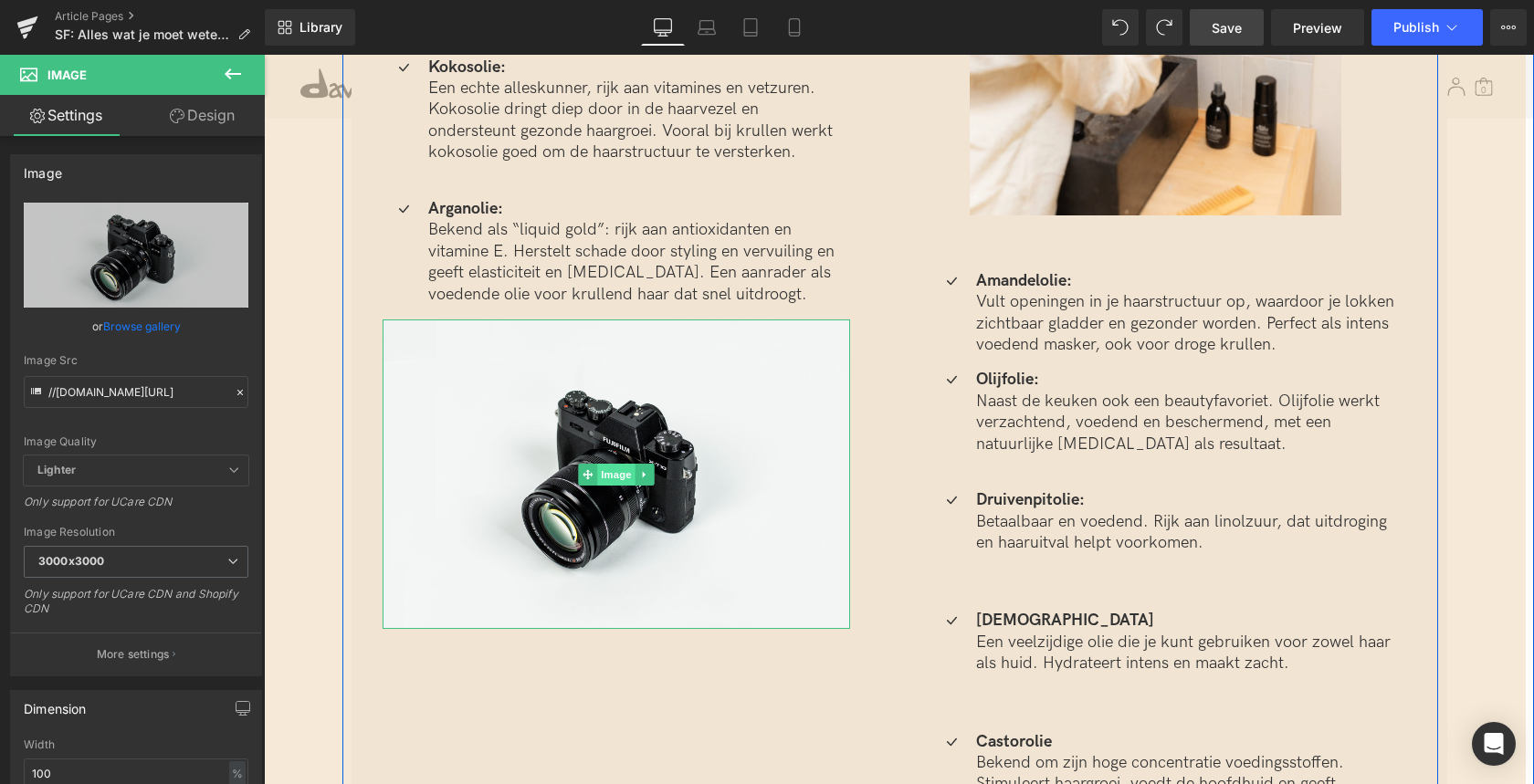
click at [611, 463] on span "Image" at bounding box center [616, 474] width 39 height 22
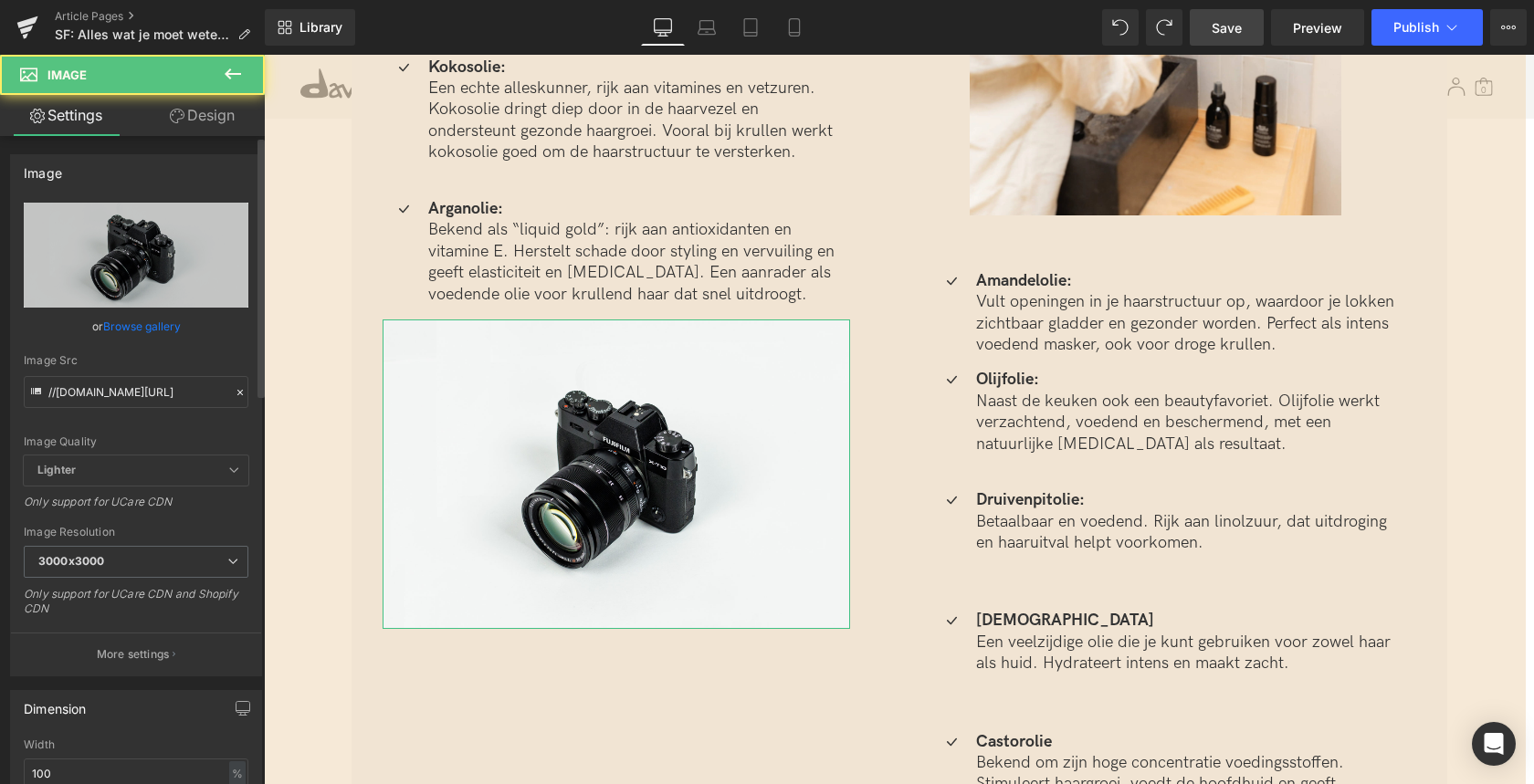
click at [129, 328] on link "Browse gallery" at bounding box center [142, 325] width 77 height 32
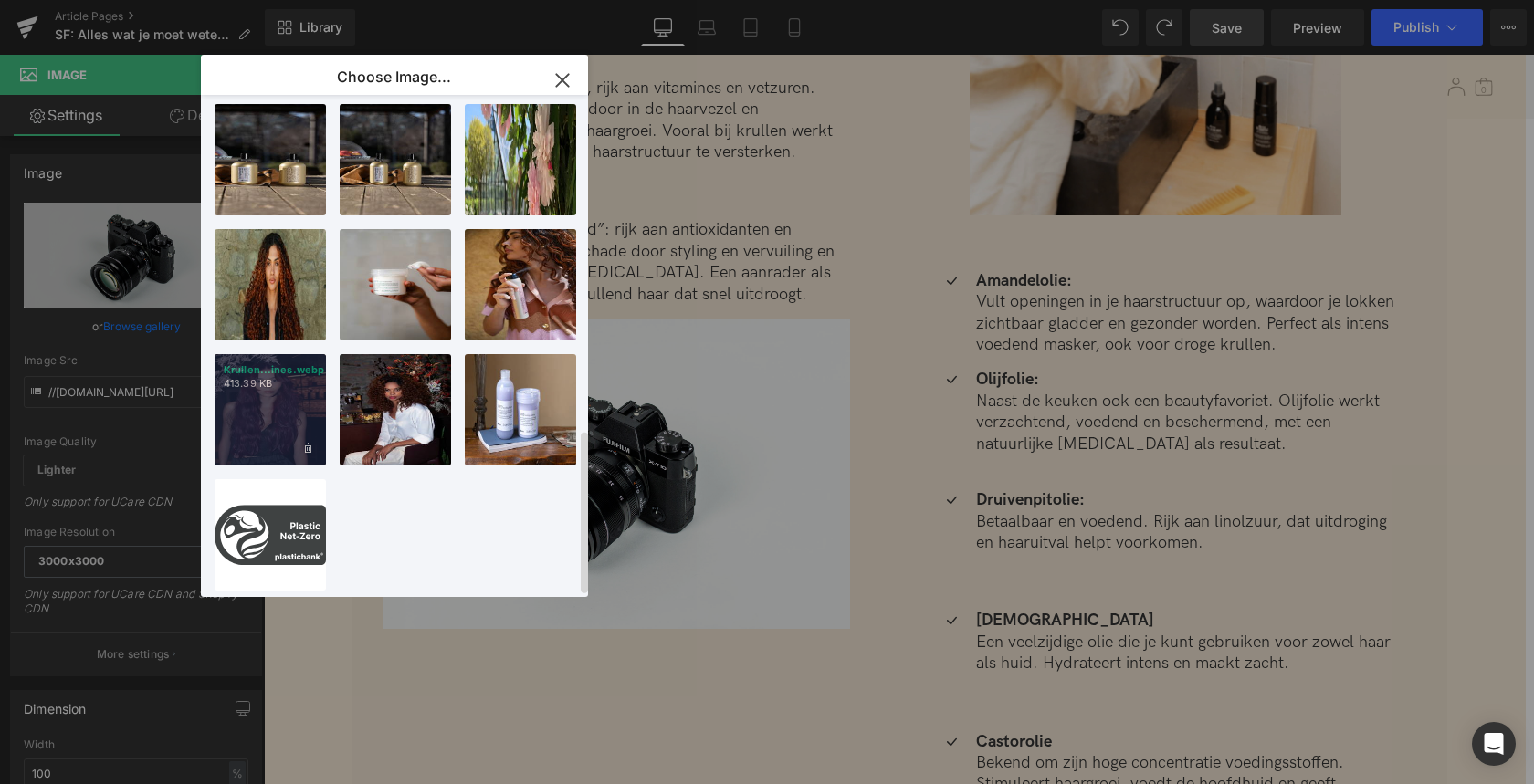
click at [282, 386] on div "Krullen...ines.webp 413.39 KB" at bounding box center [270, 409] width 111 height 111
type input "[URL][DOMAIN_NAME]"
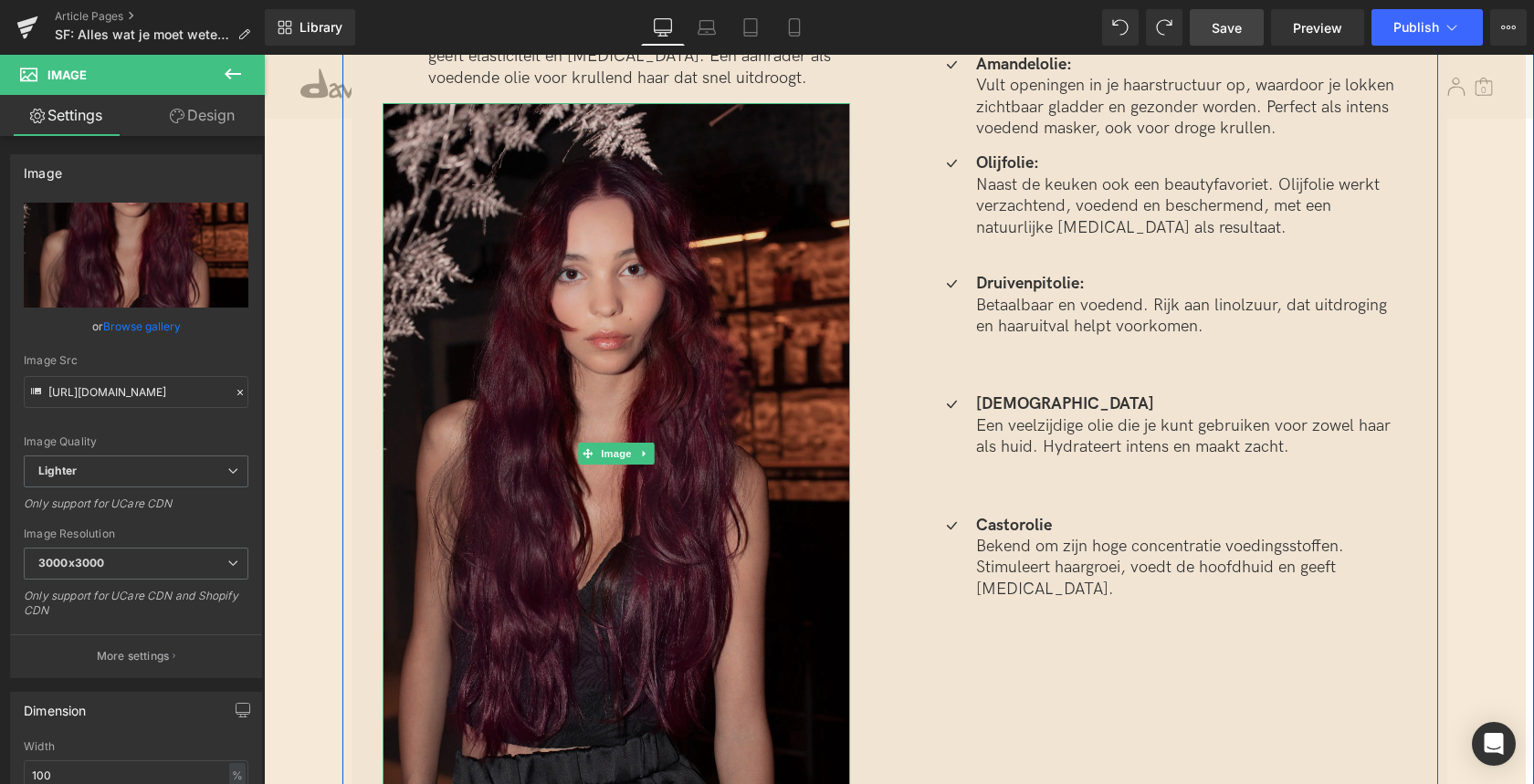
scroll to position [3765, 0]
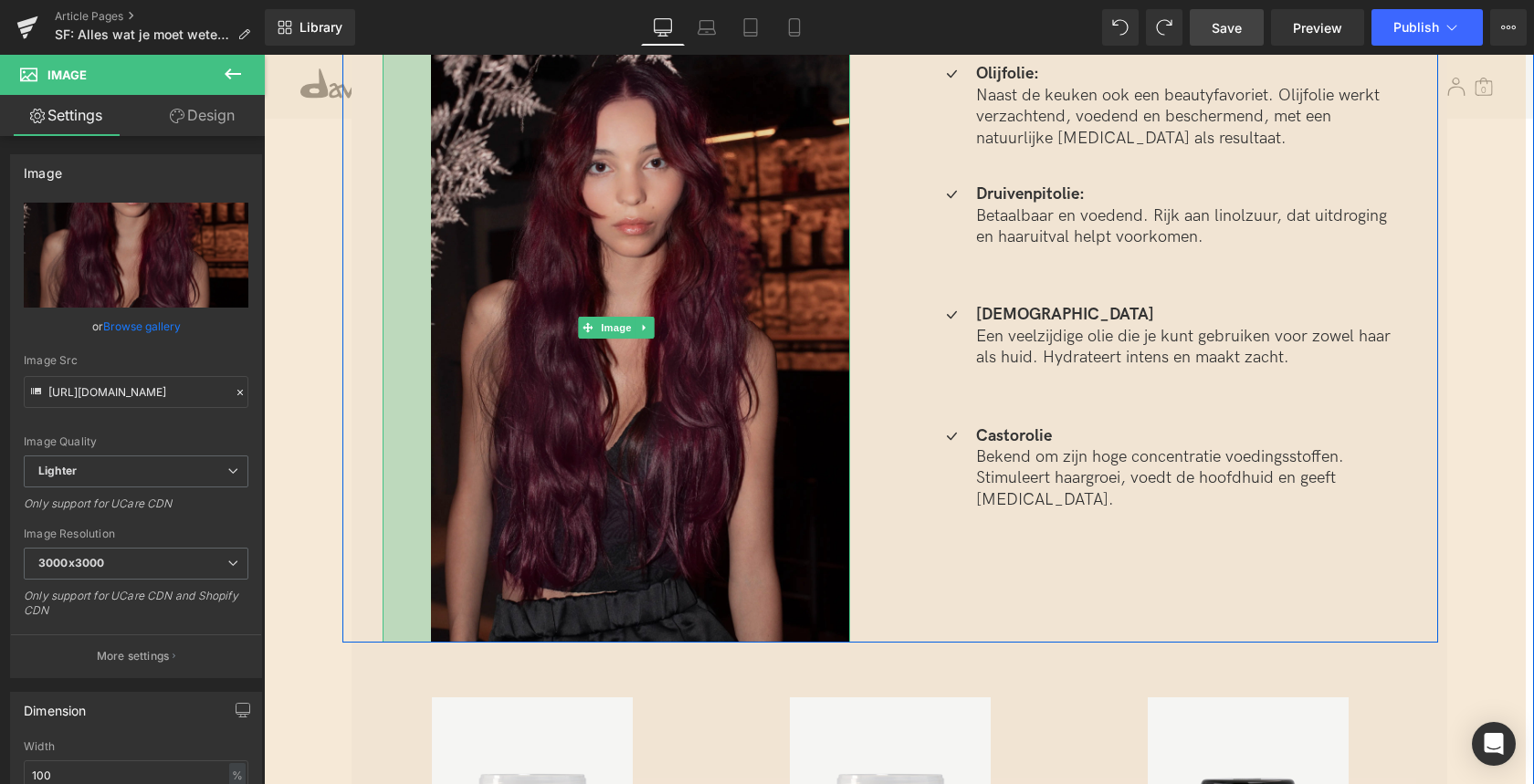
drag, startPoint x: 388, startPoint y: 339, endPoint x: 429, endPoint y: 335, distance: 41.2
click at [429, 335] on div "Image 53px" at bounding box center [616, 327] width 468 height 629
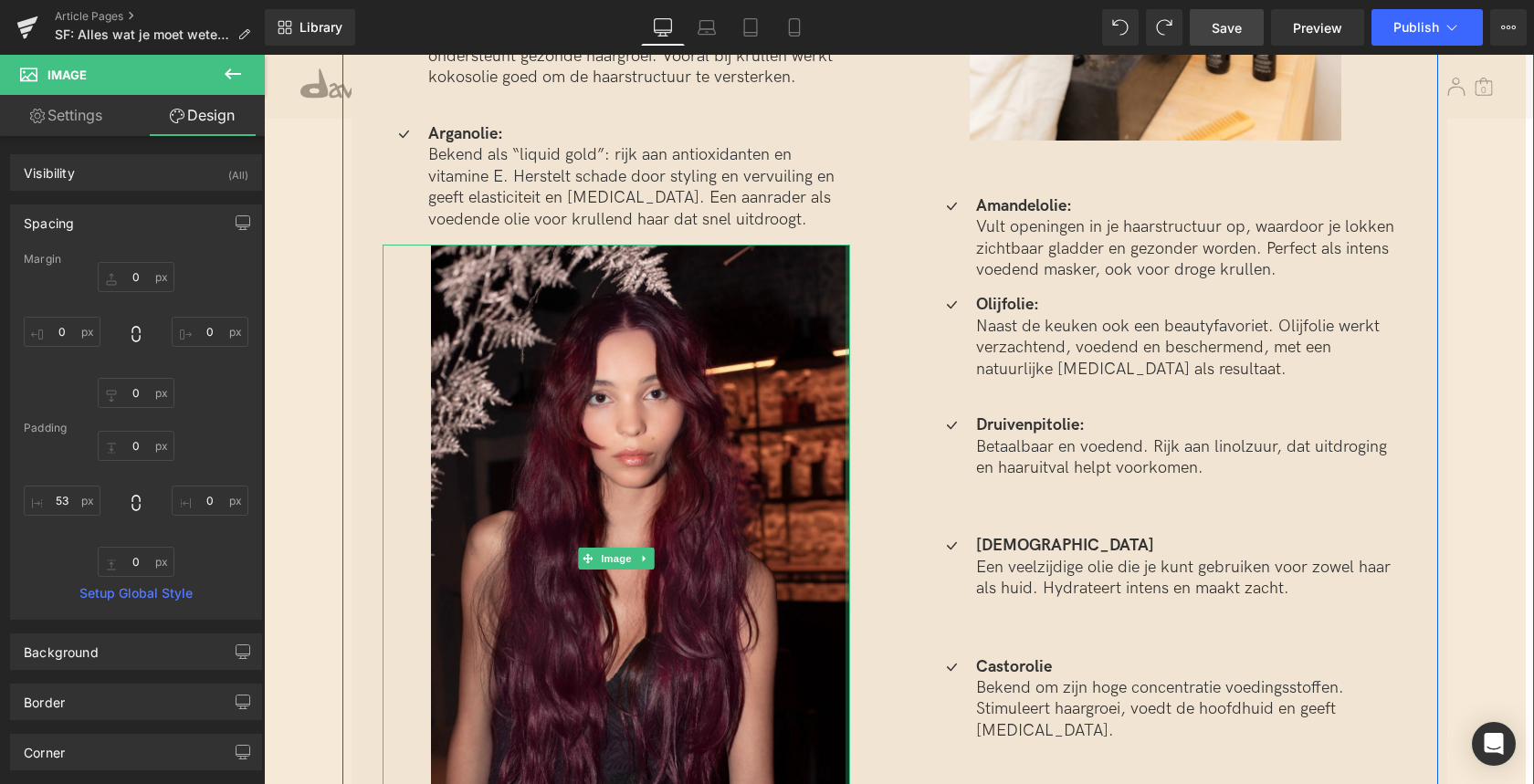
scroll to position [3533, 0]
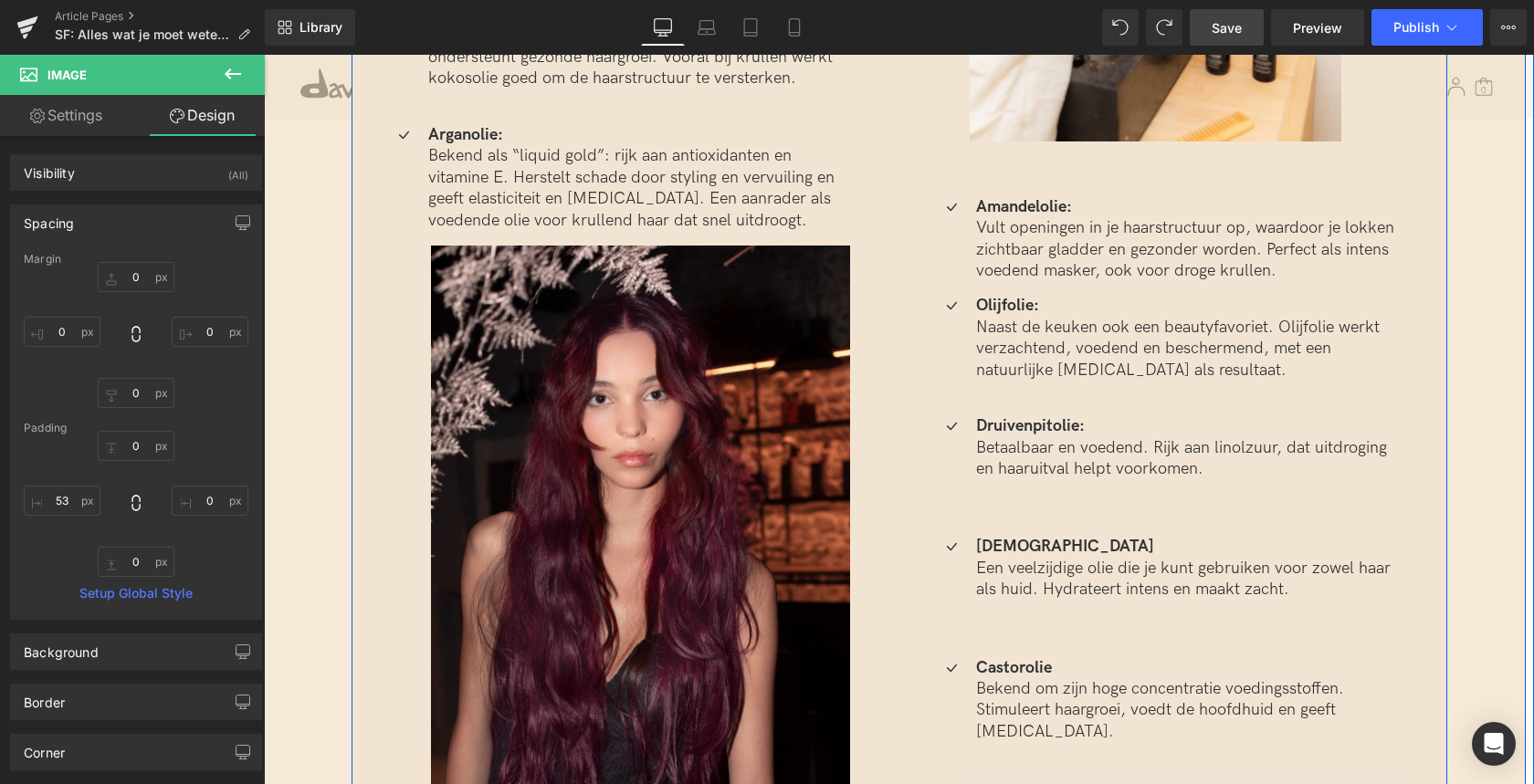
click at [291, 397] on div "[PERSON_NAME] olie voor krullend haar past bij jou? Heading Krullend haar heeft…" at bounding box center [891, 387] width 1270 height 1683
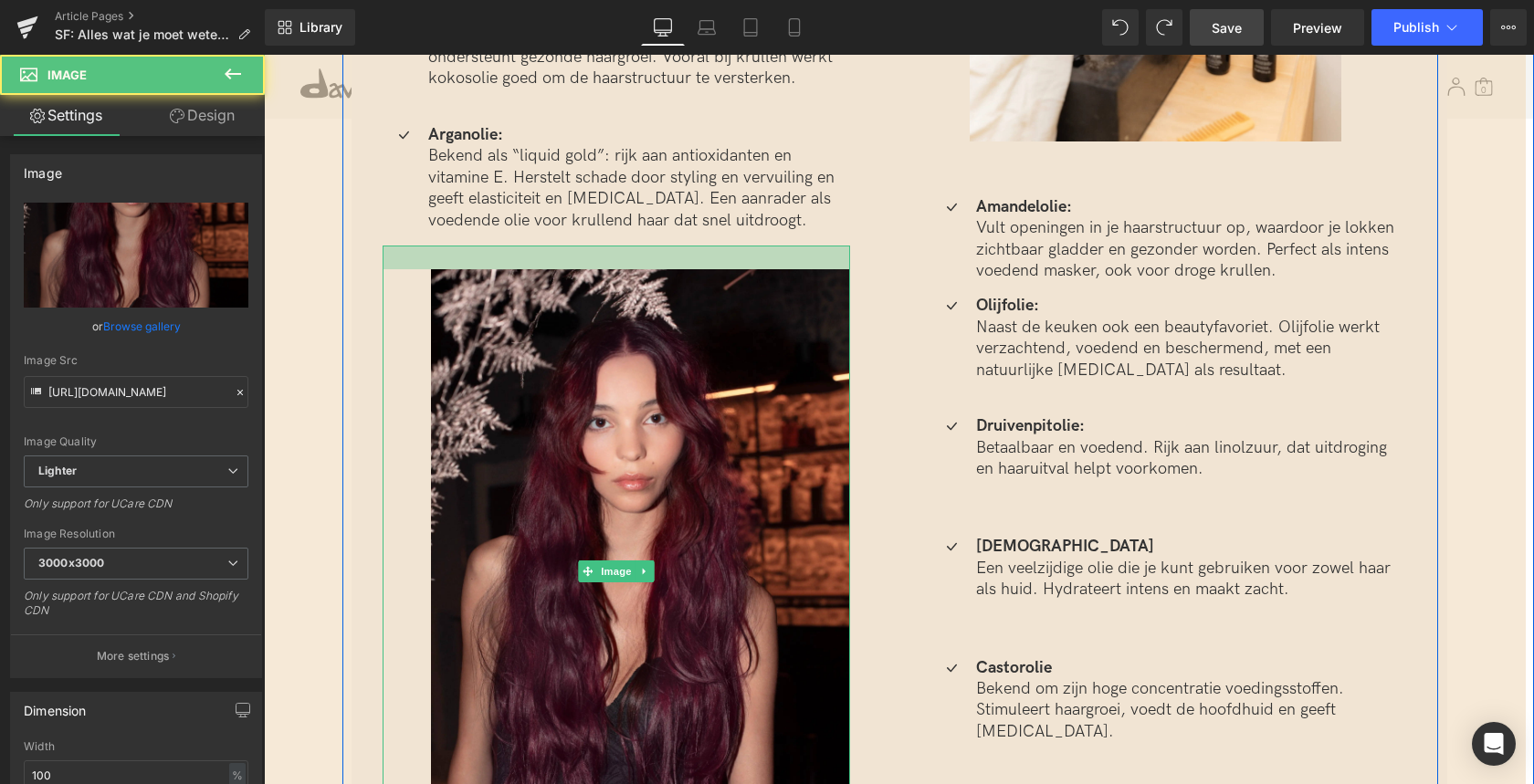
drag, startPoint x: 608, startPoint y: 242, endPoint x: 636, endPoint y: 246, distance: 28.3
click at [608, 251] on div at bounding box center [616, 257] width 468 height 24
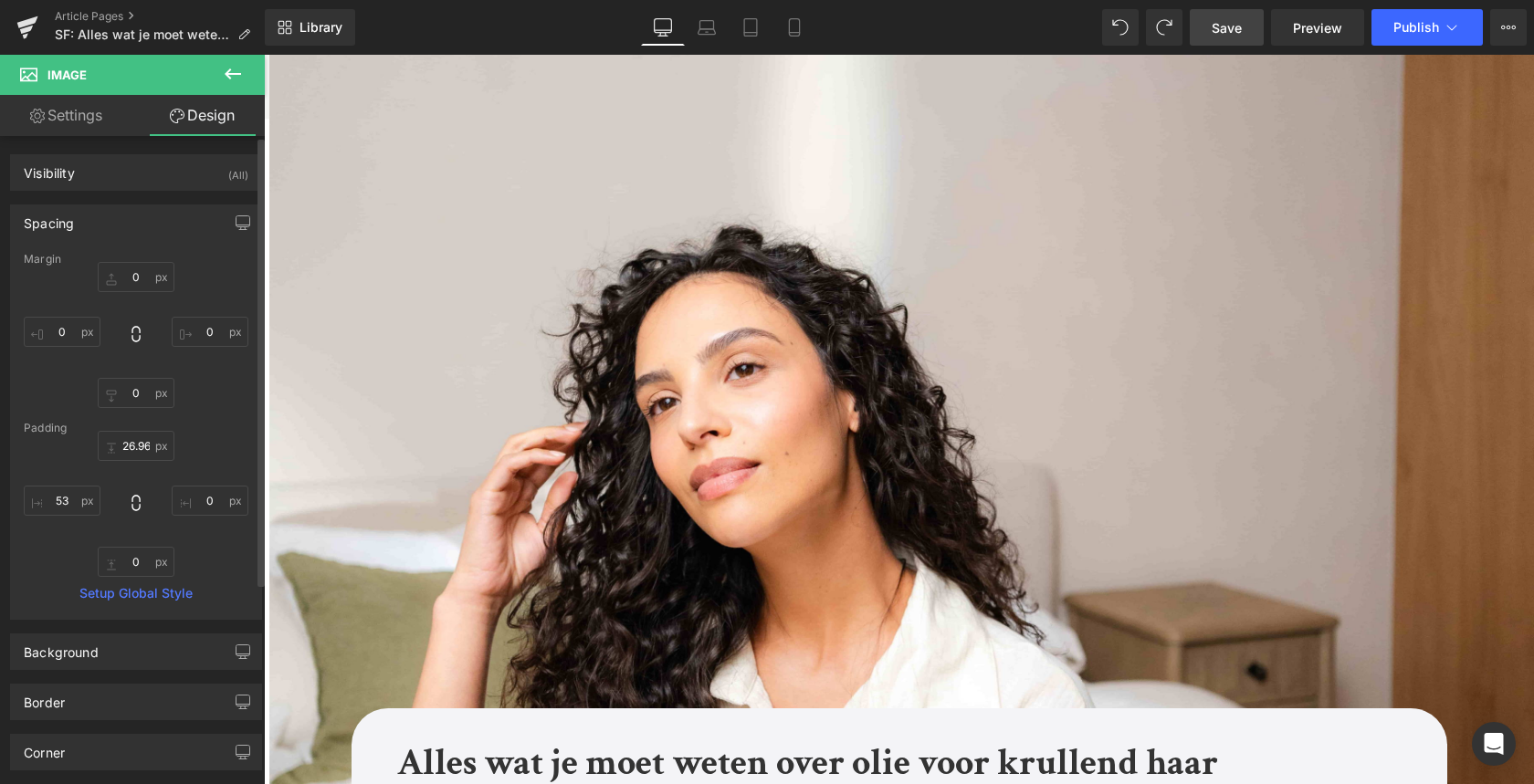
scroll to position [182, 0]
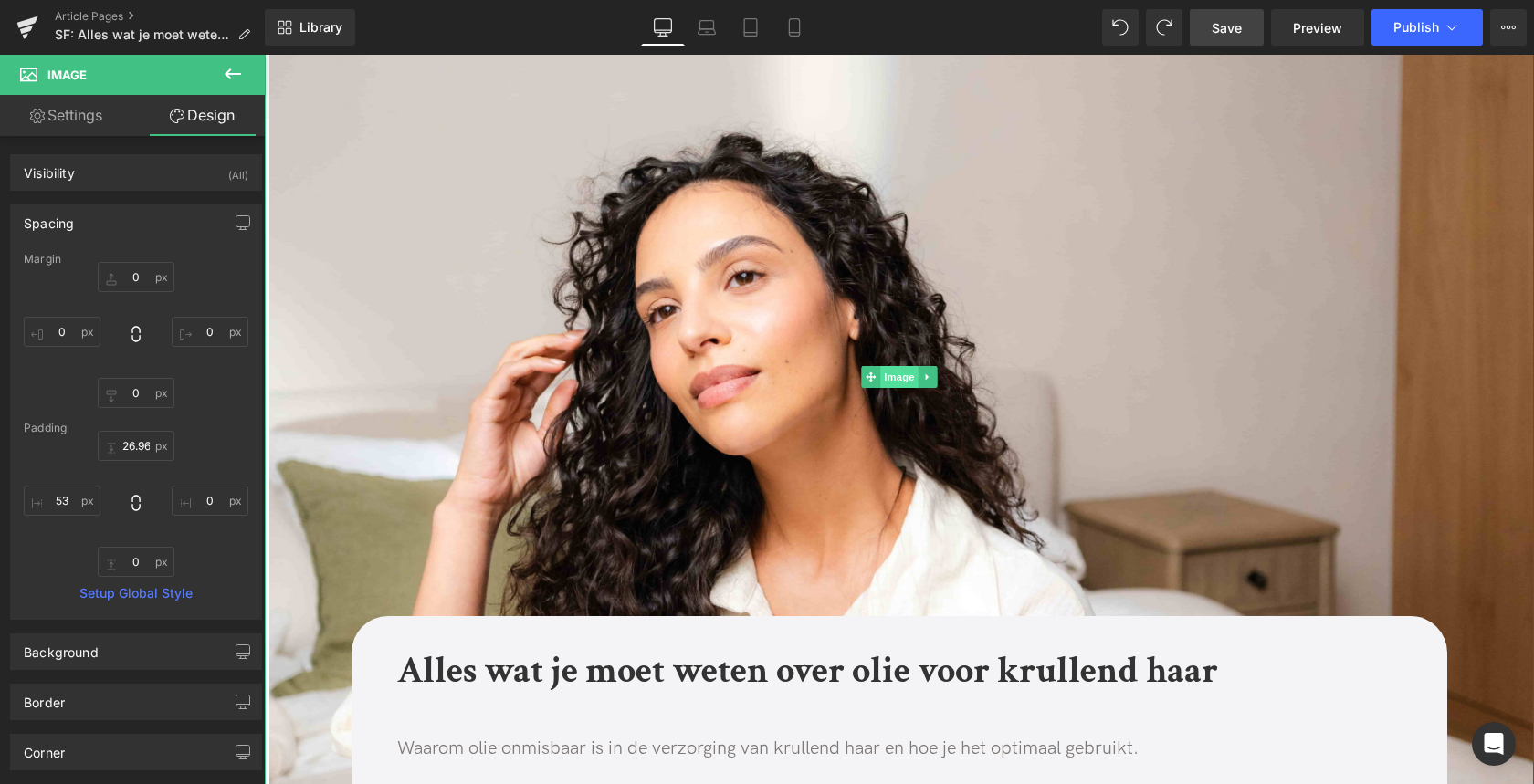
click at [904, 381] on span "Image" at bounding box center [899, 377] width 39 height 22
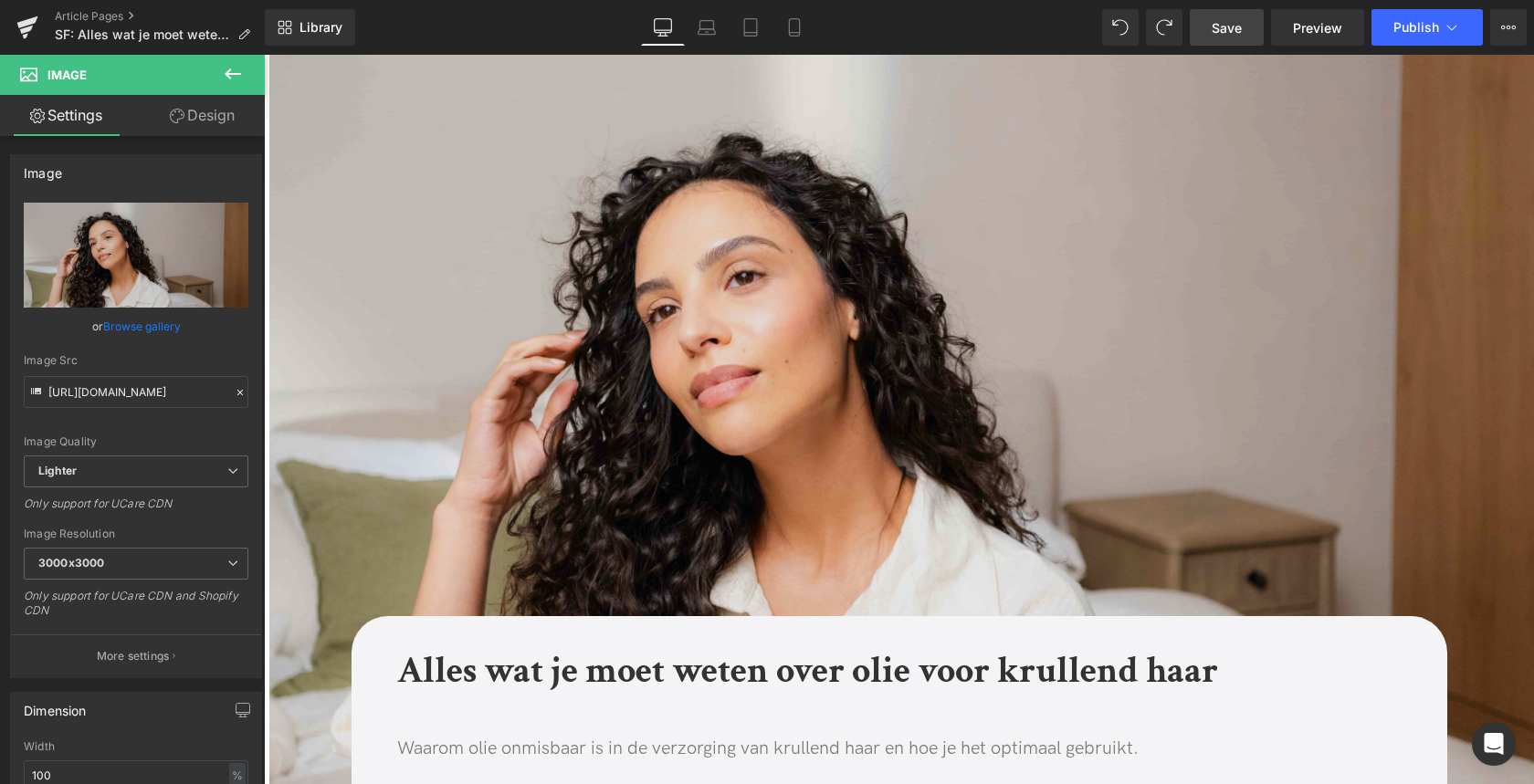
scroll to position [196, 0]
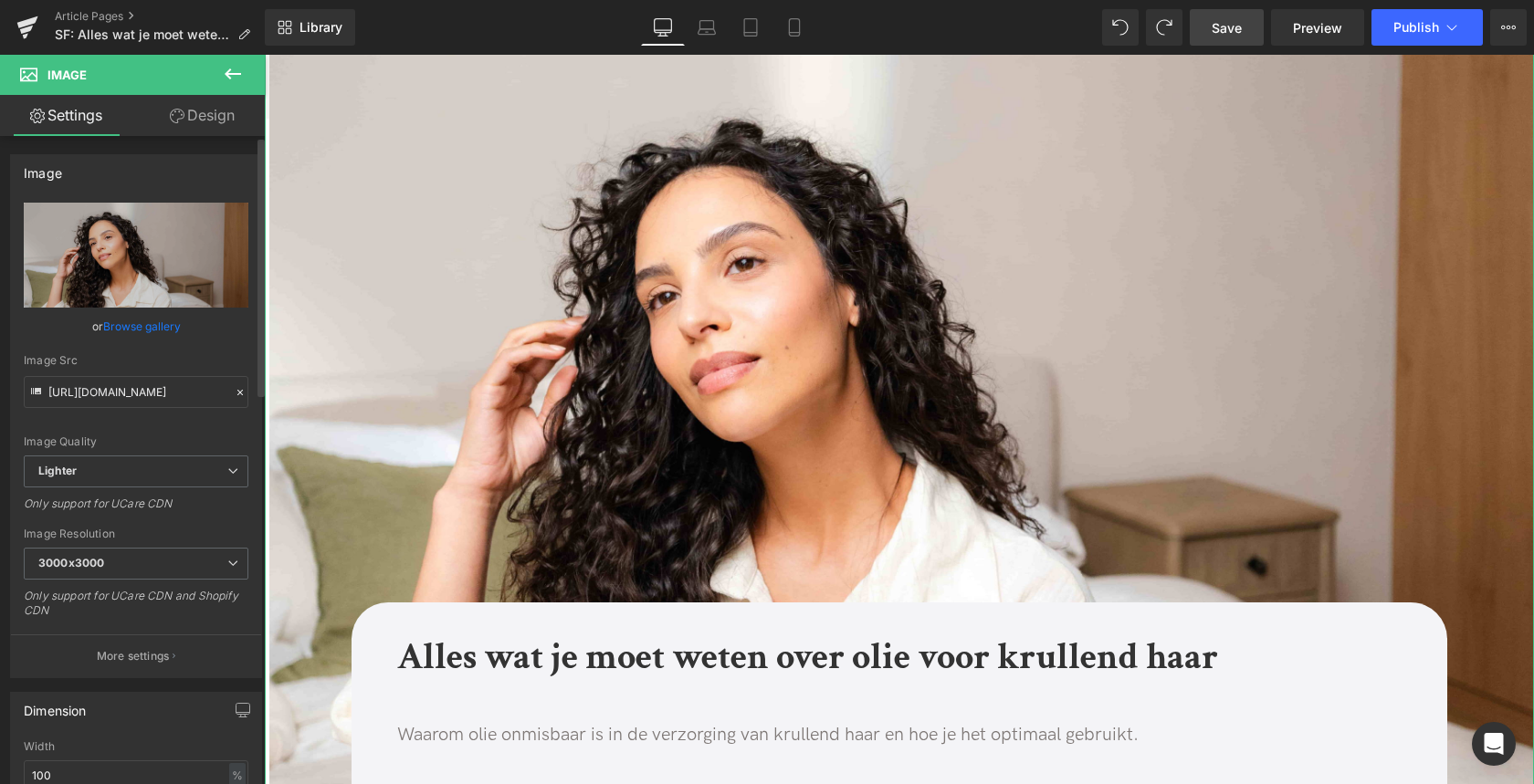
click at [141, 331] on link "Browse gallery" at bounding box center [142, 325] width 77 height 32
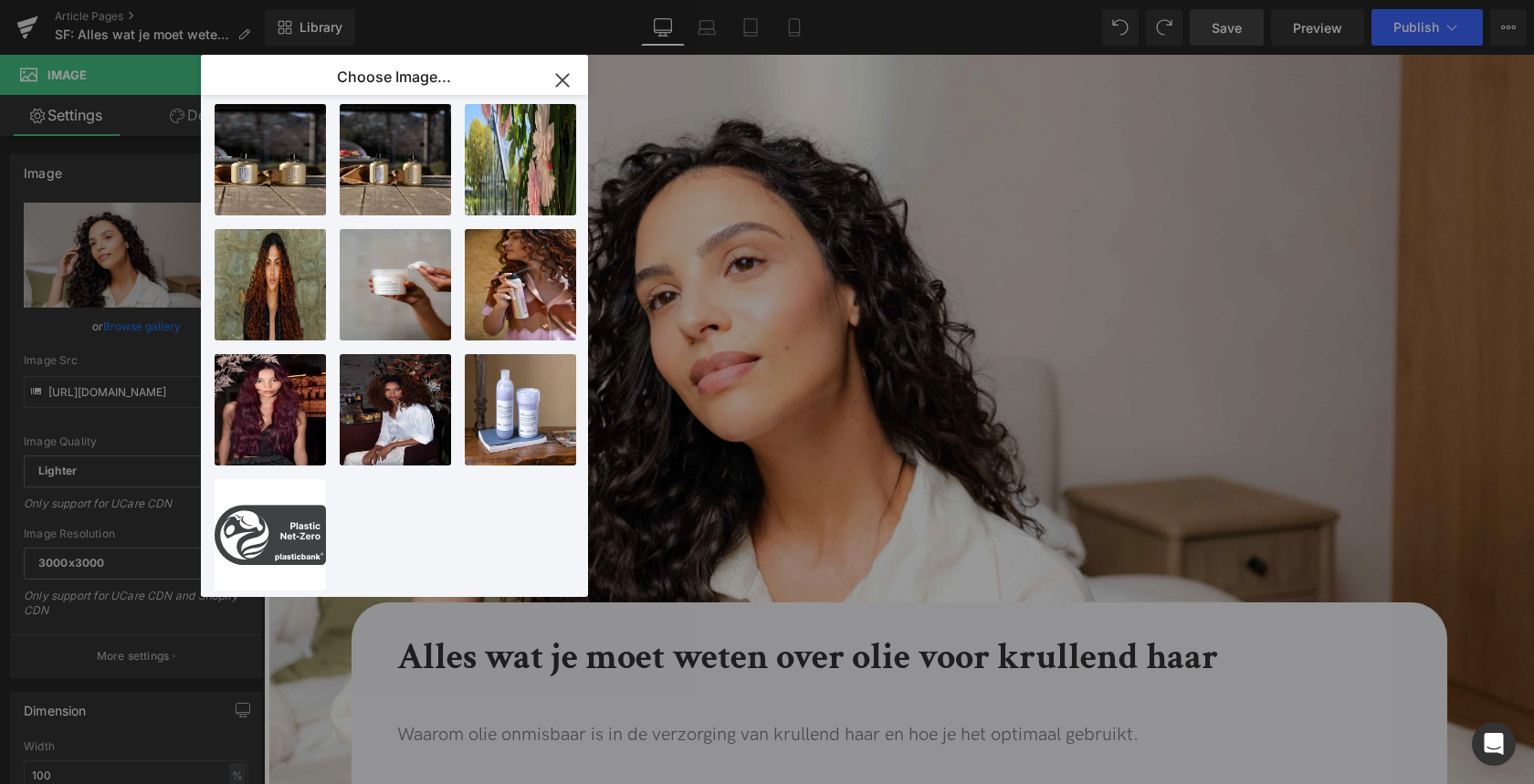
scroll to position [0, 0]
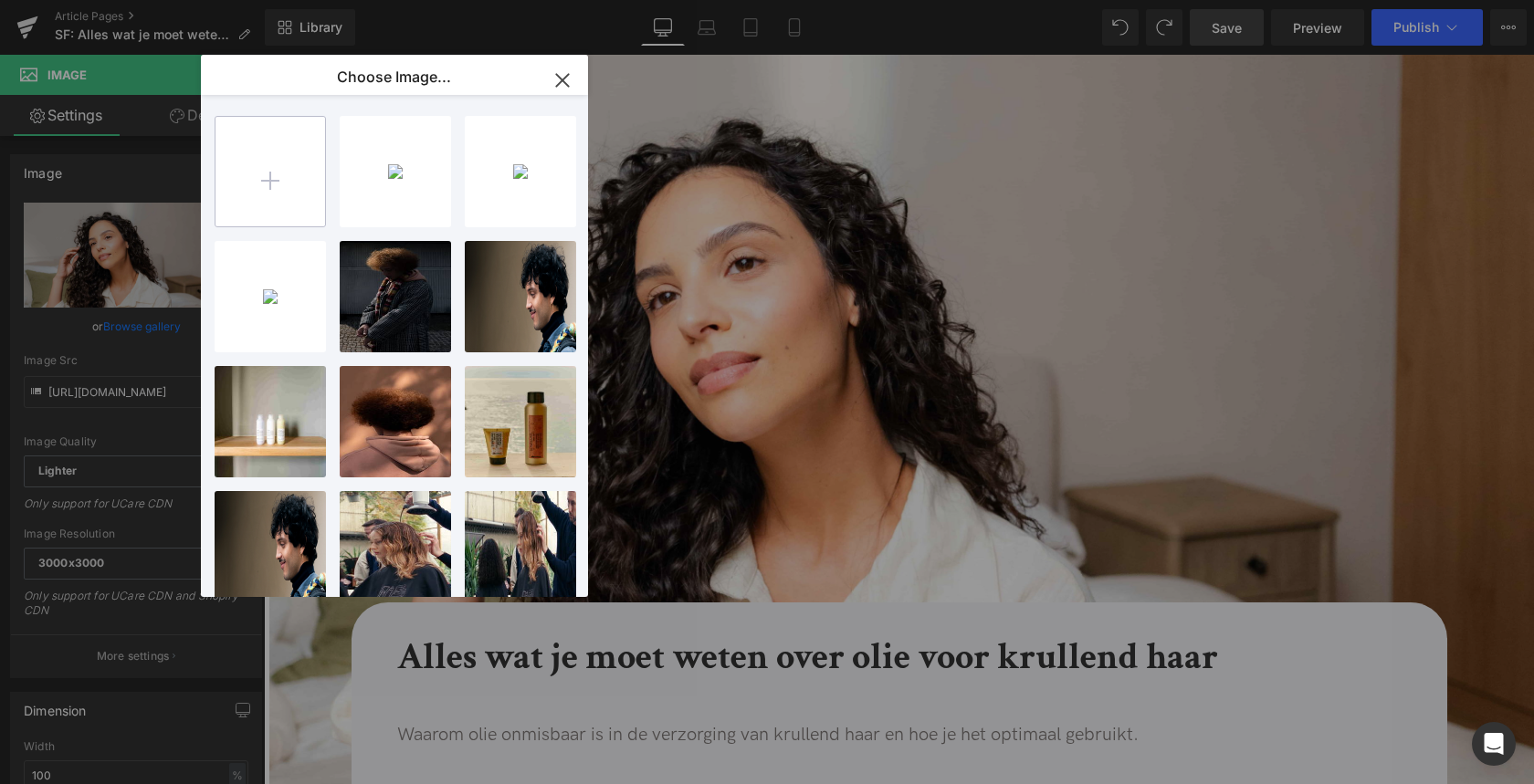
click at [299, 167] on input "file" at bounding box center [270, 171] width 109 height 109
type input "C:\fakepath\Davines Oi Oil banner.webp"
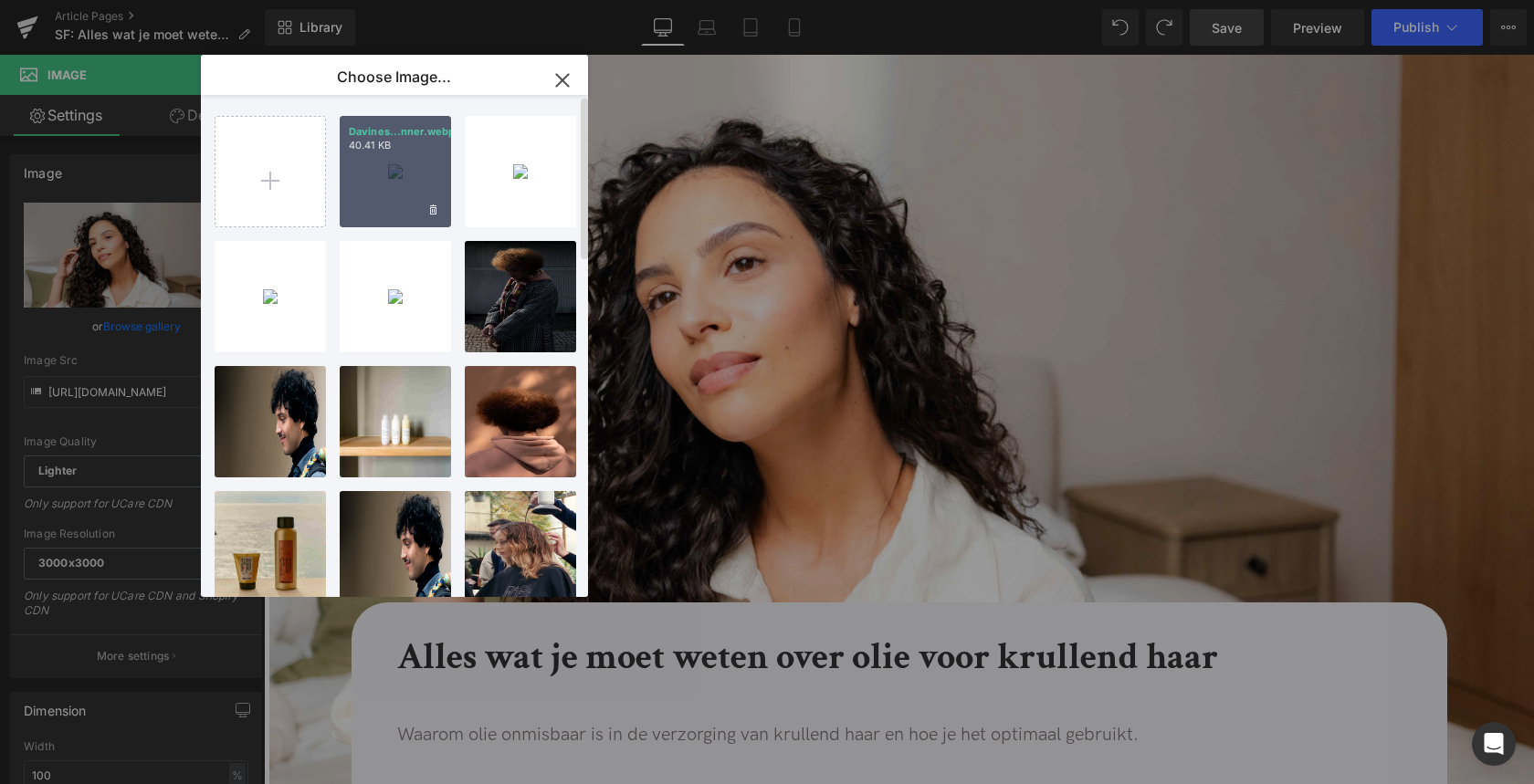
click at [409, 175] on div "Davines...nner.webp 40.41 KB" at bounding box center [395, 171] width 111 height 111
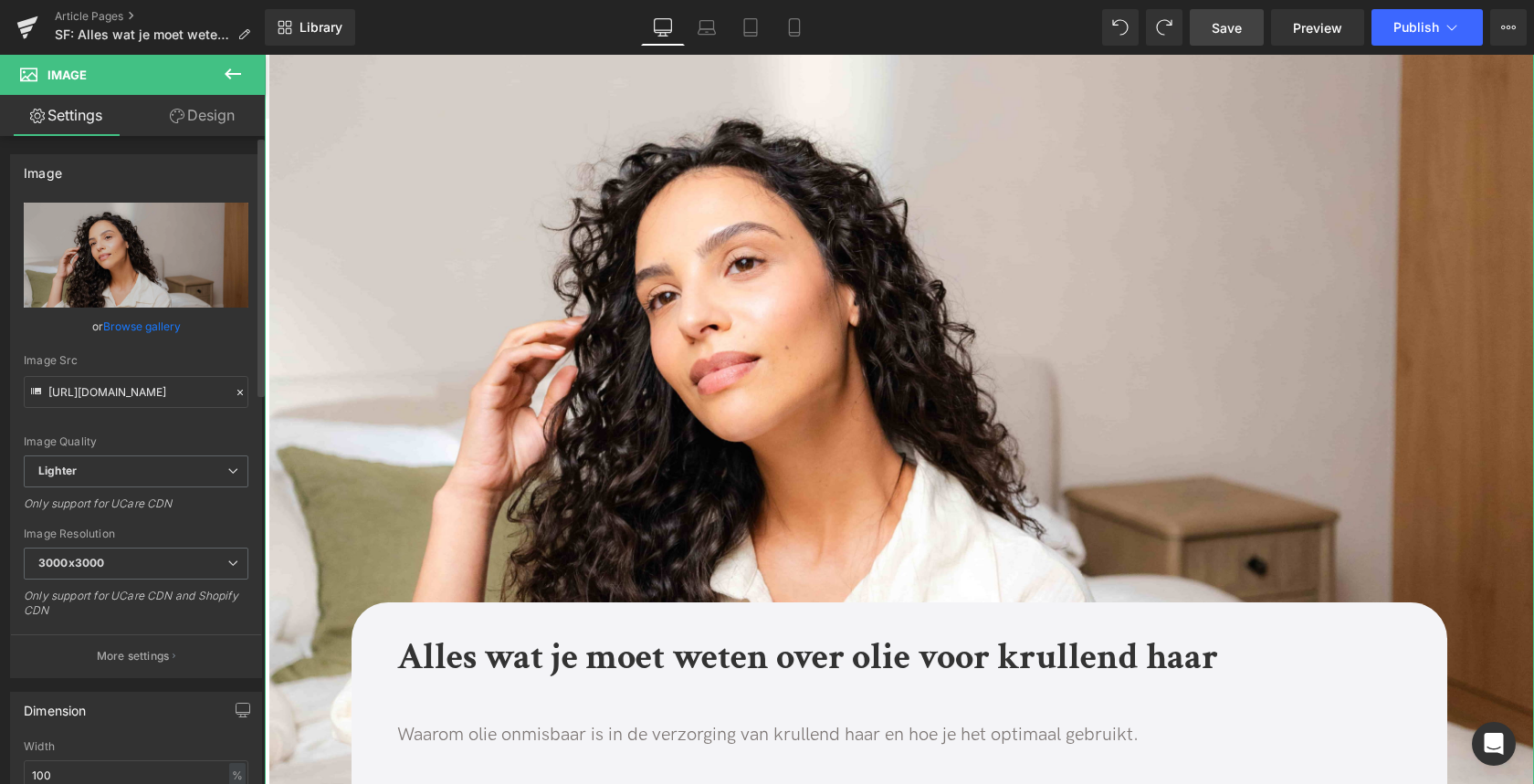
click at [124, 324] on link "Browse gallery" at bounding box center [142, 325] width 77 height 32
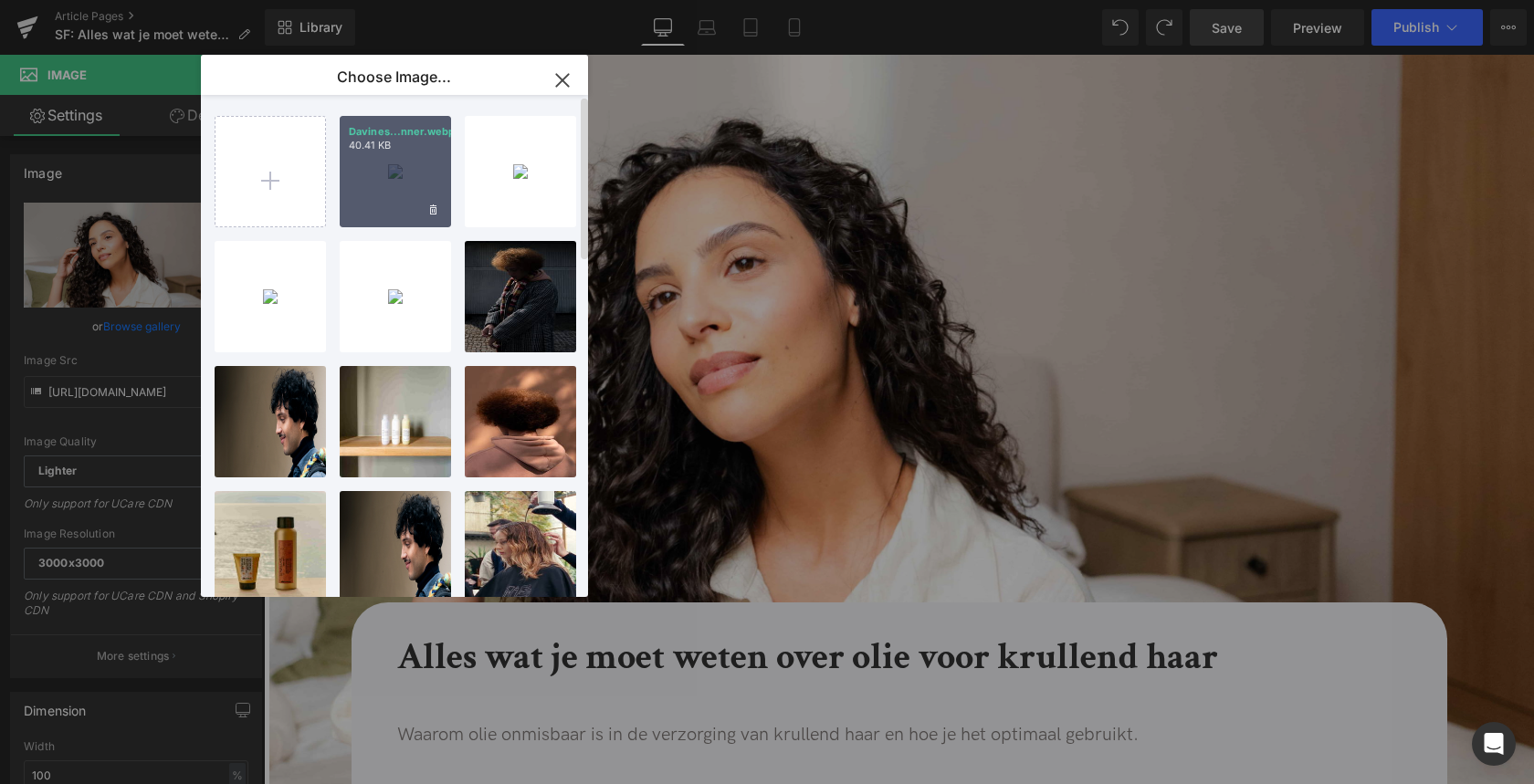
click at [344, 182] on div "Davines...nner.webp 40.41 KB" at bounding box center [395, 171] width 111 height 111
type input "[URL][DOMAIN_NAME]"
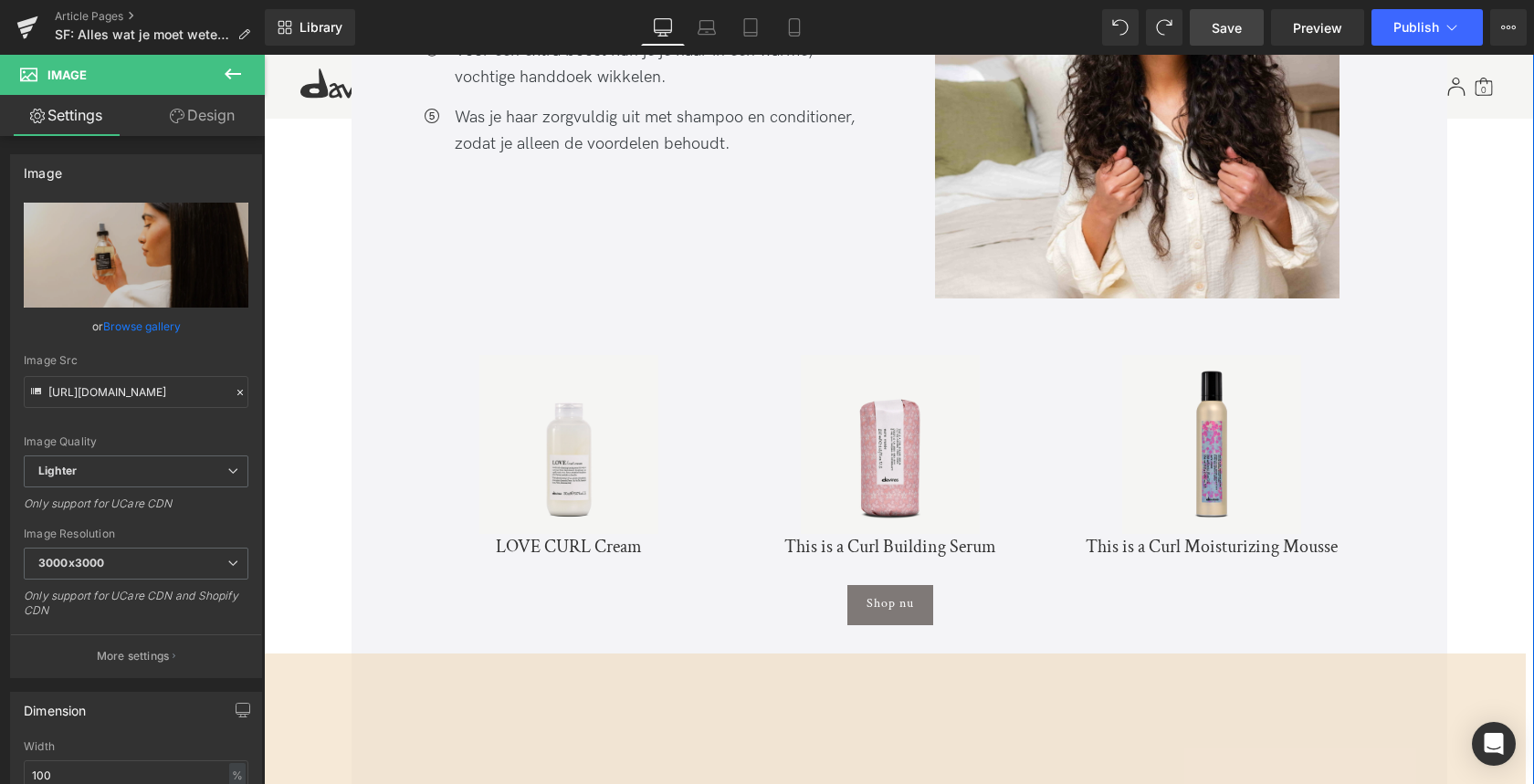
scroll to position [4957, 0]
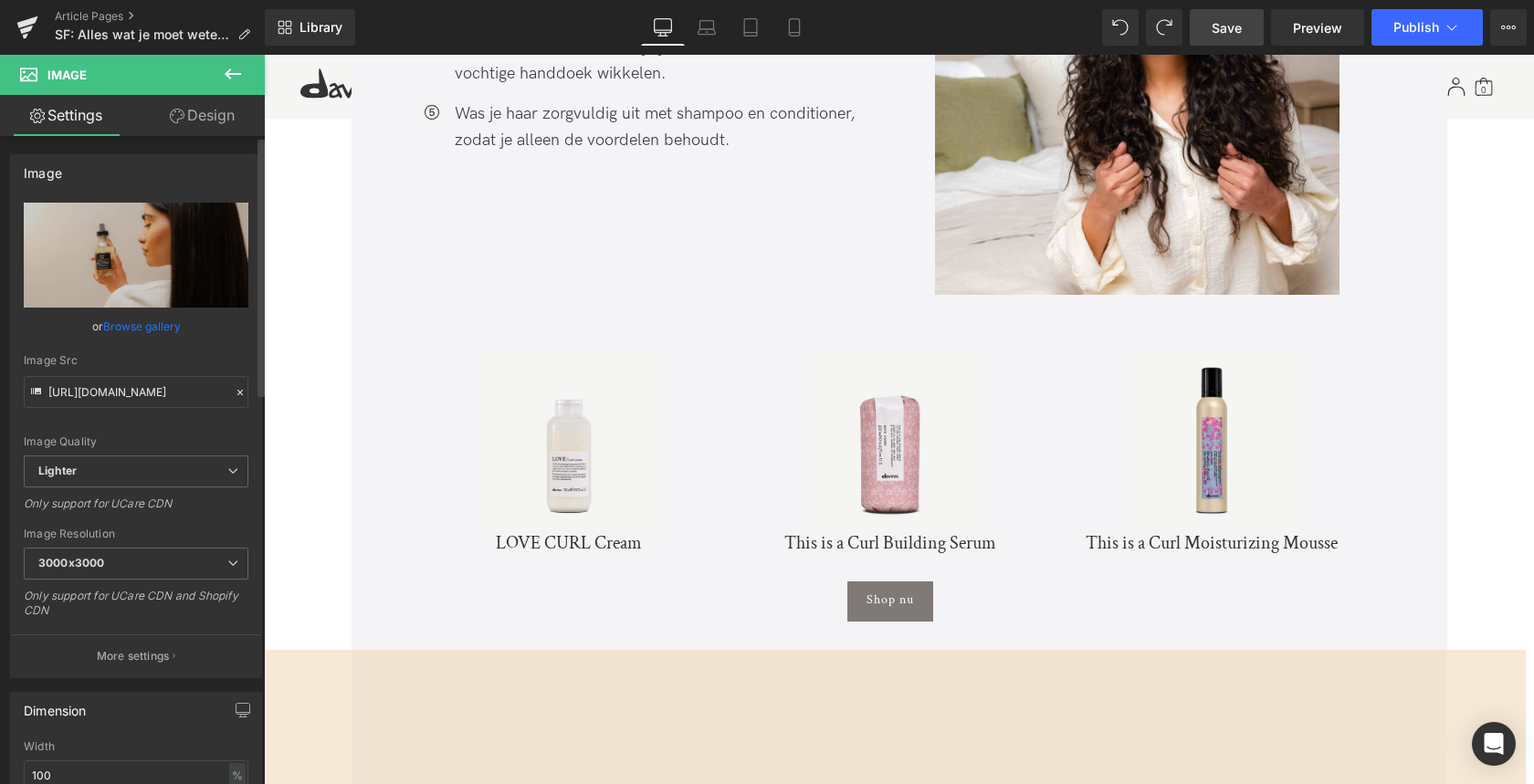
click at [143, 329] on link "Browse gallery" at bounding box center [142, 325] width 77 height 32
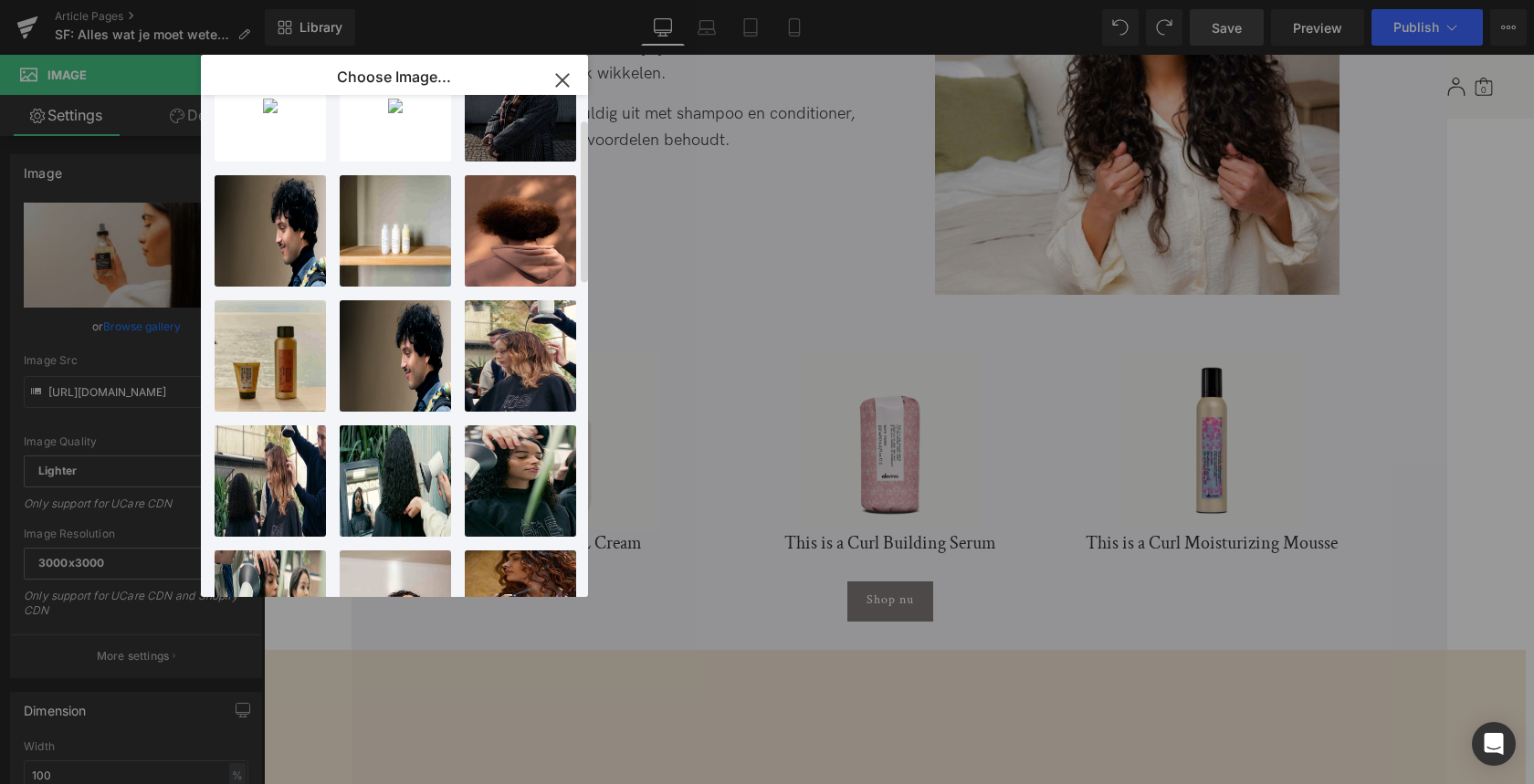
scroll to position [0, 0]
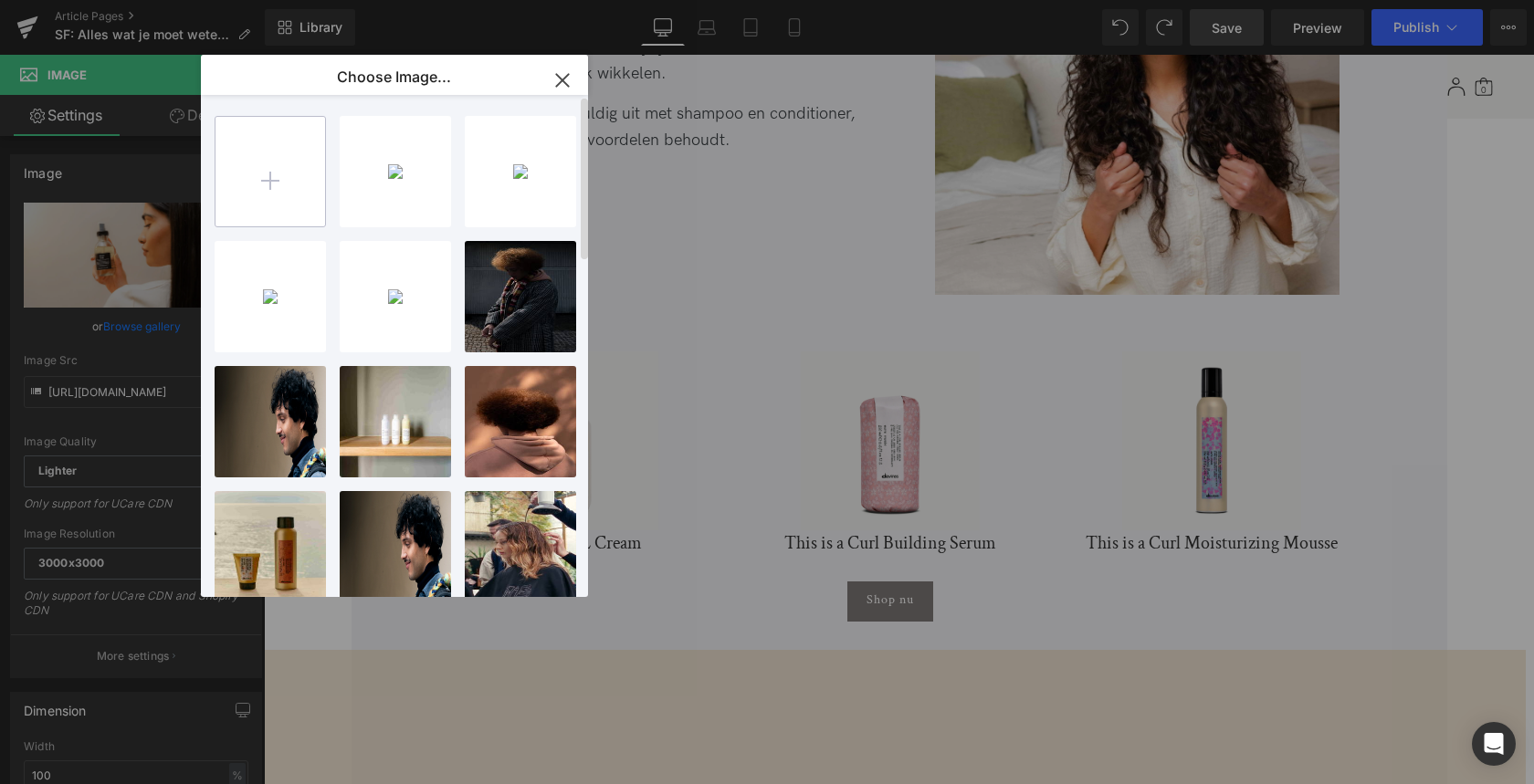
click at [272, 180] on input "file" at bounding box center [270, 171] width 109 height 109
type input "C:\fakepath\Davines oil image .webp"
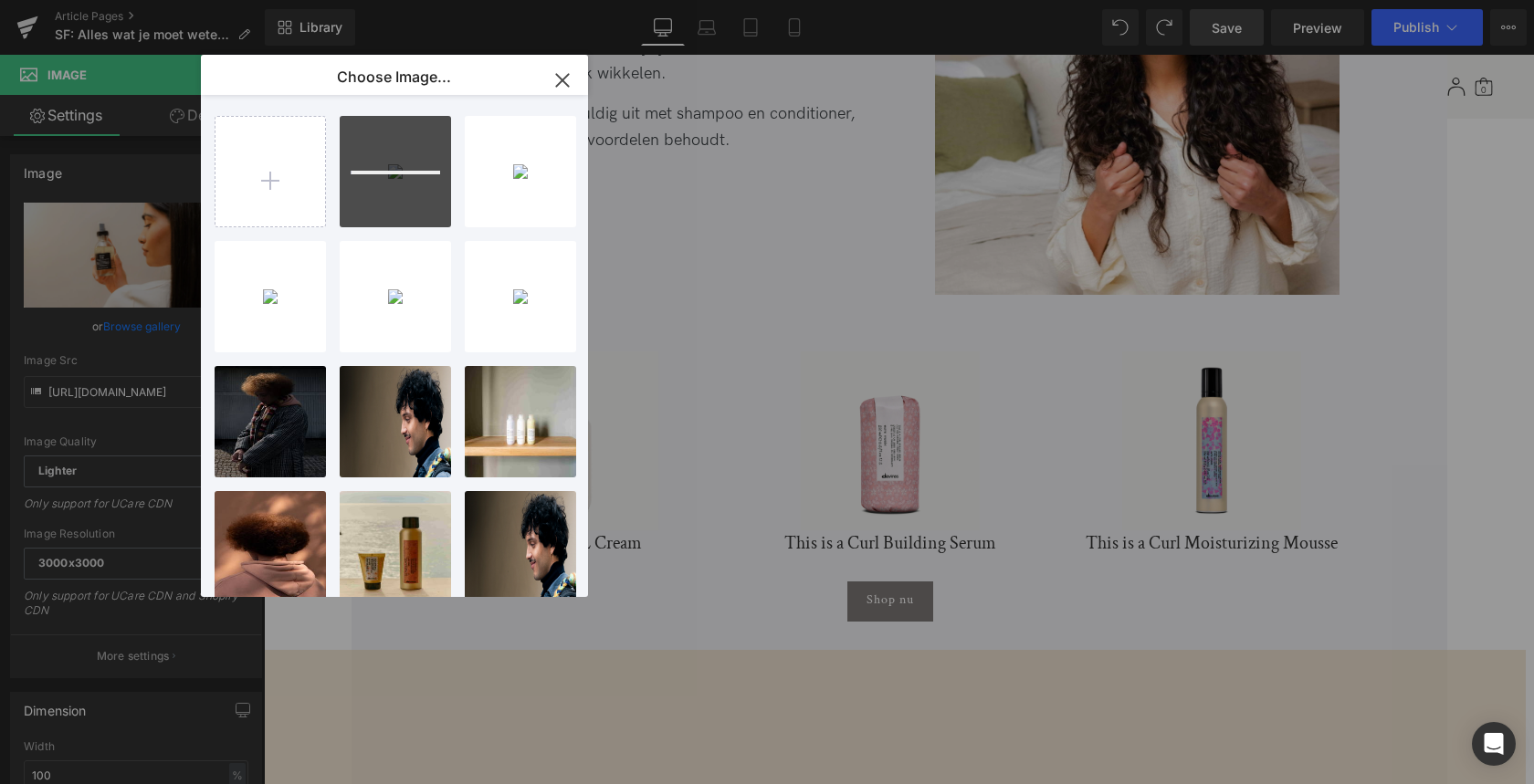
drag, startPoint x: 907, startPoint y: 400, endPoint x: 643, endPoint y: 345, distance: 269.7
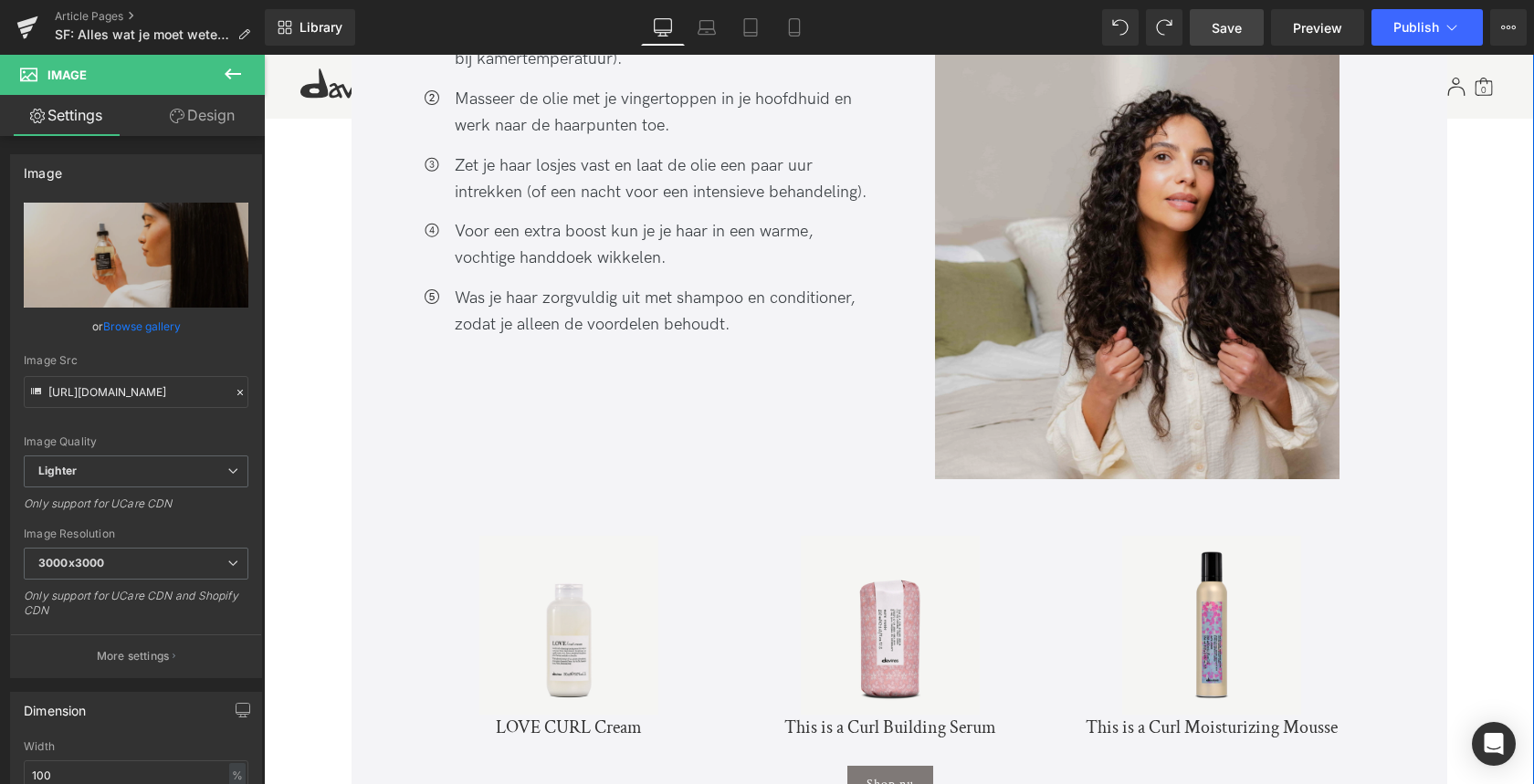
scroll to position [4771, 0]
click at [1042, 240] on img at bounding box center [1137, 179] width 466 height 606
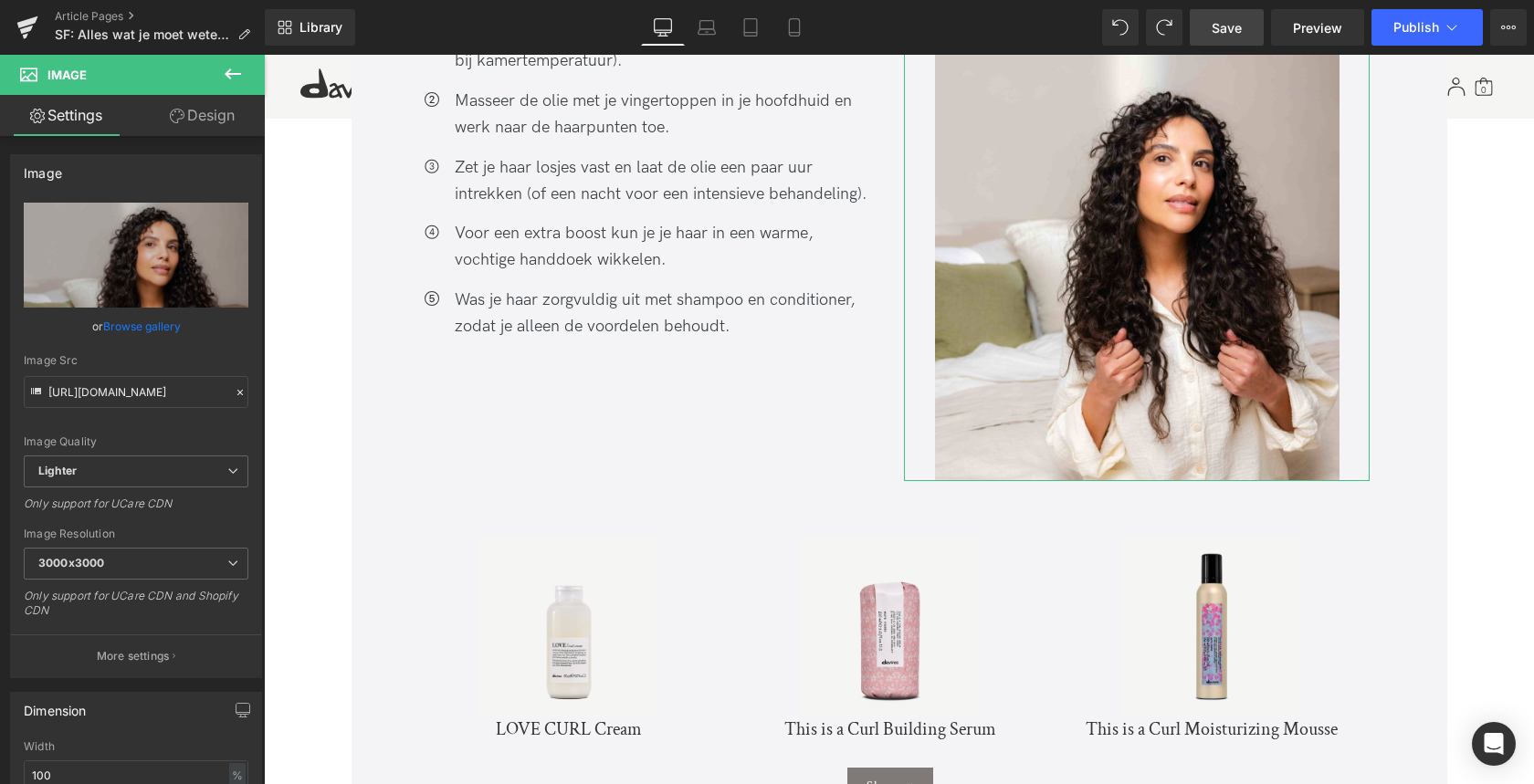
click at [109, 326] on link "Browse gallery" at bounding box center [142, 325] width 77 height 32
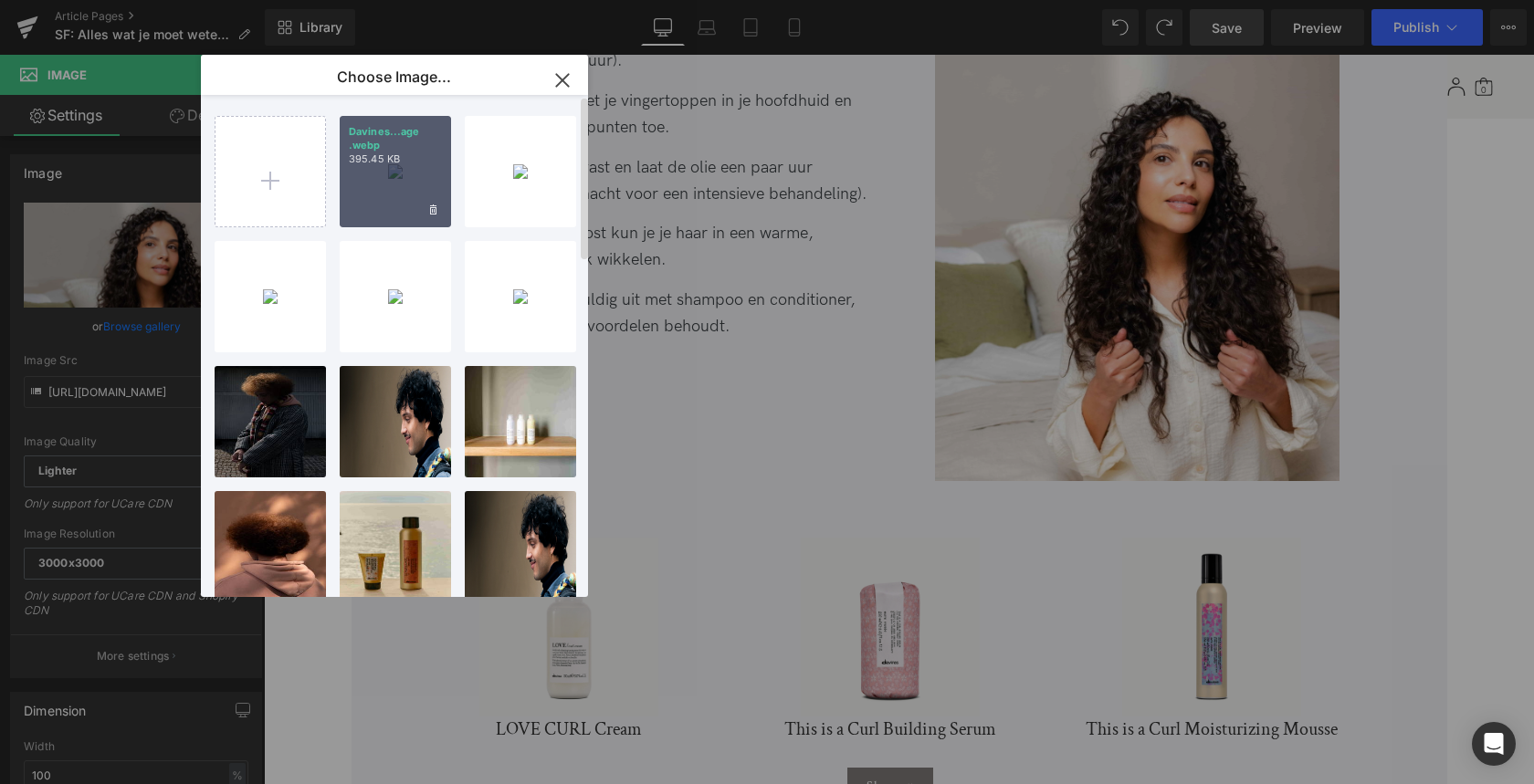
drag, startPoint x: 366, startPoint y: 175, endPoint x: 102, endPoint y: 121, distance: 269.5
click at [366, 175] on div "Davines...age .webp 395.45 KB" at bounding box center [395, 171] width 111 height 111
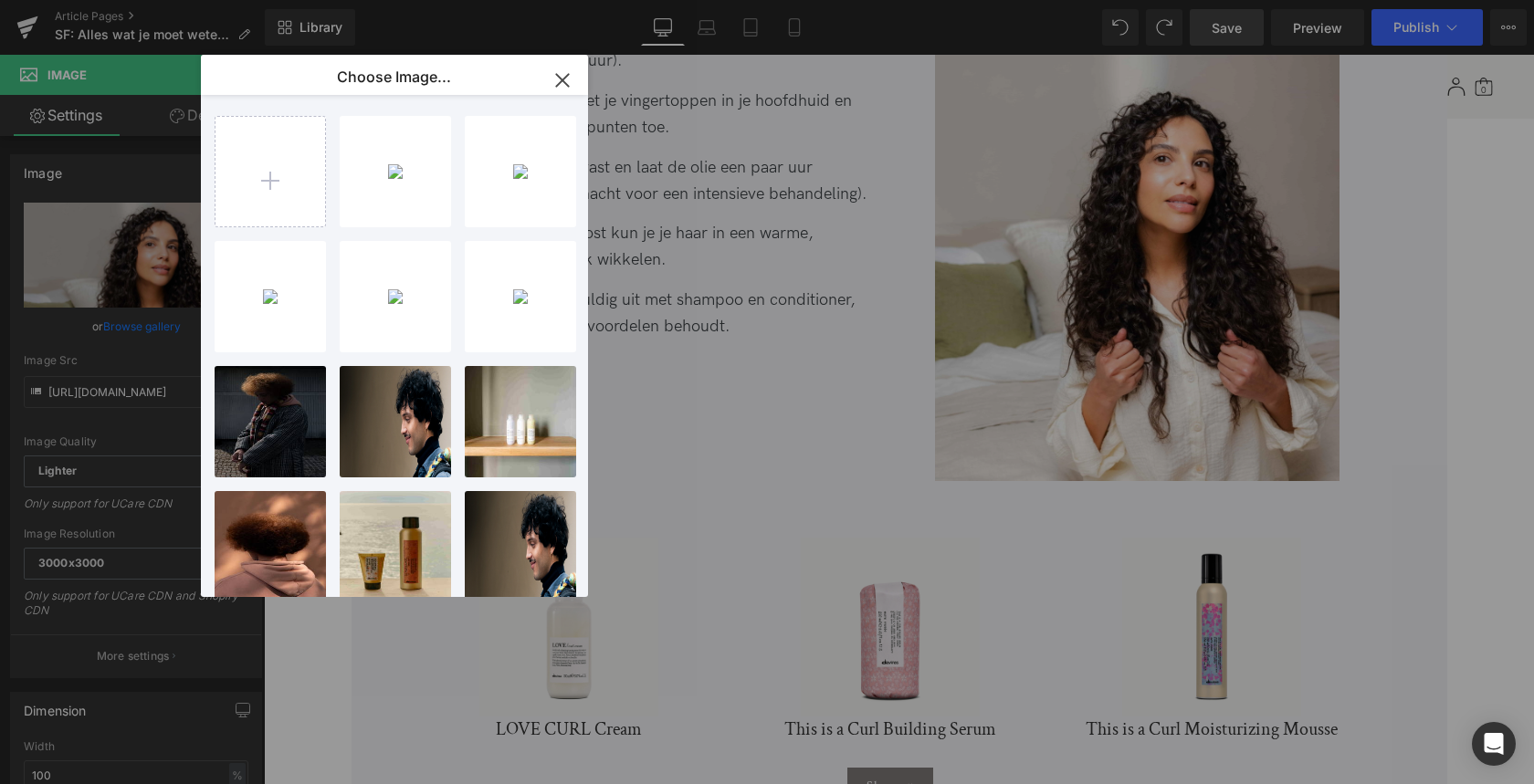
type input "[URL][DOMAIN_NAME]"
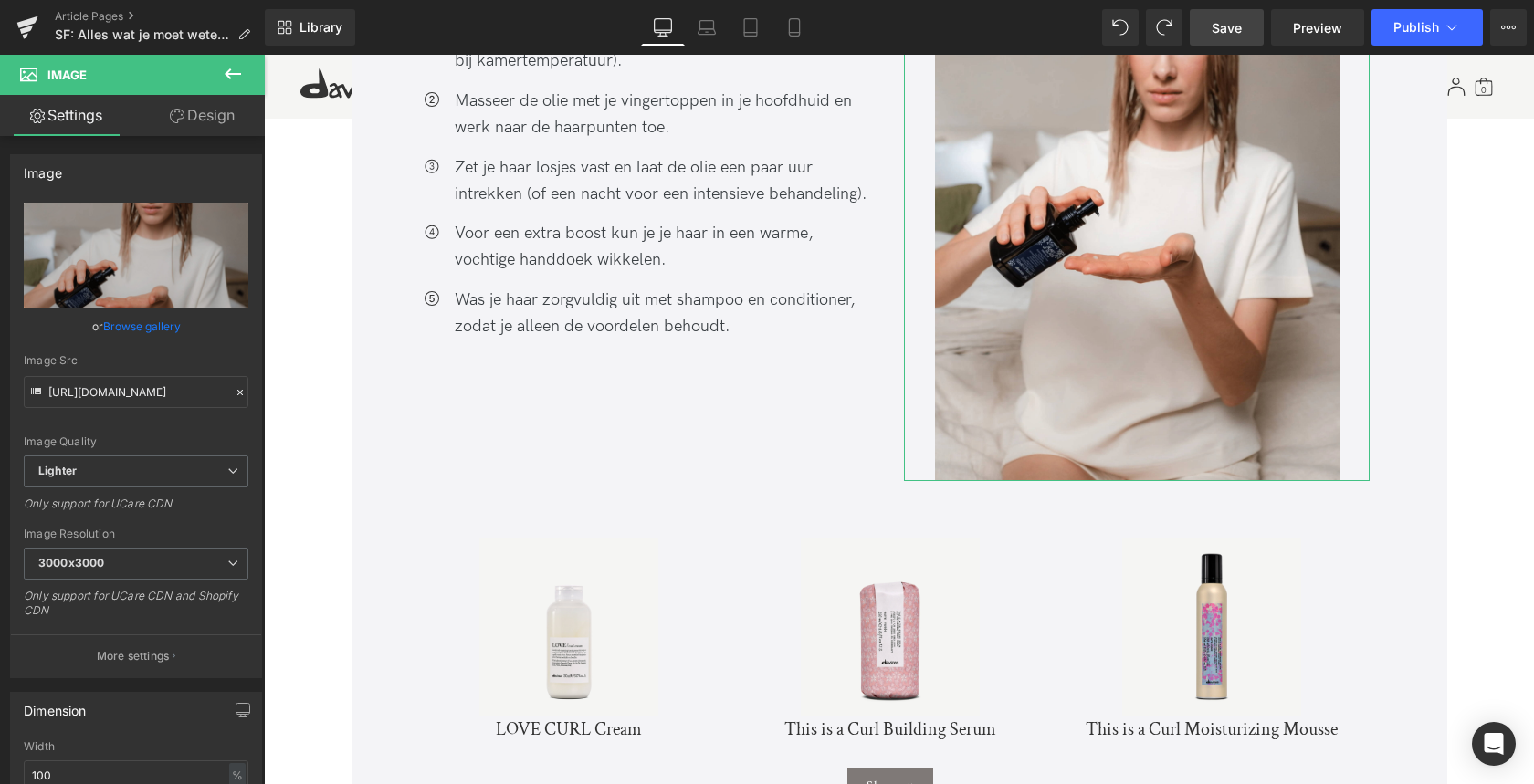
click at [135, 324] on link "Browse gallery" at bounding box center [142, 325] width 77 height 32
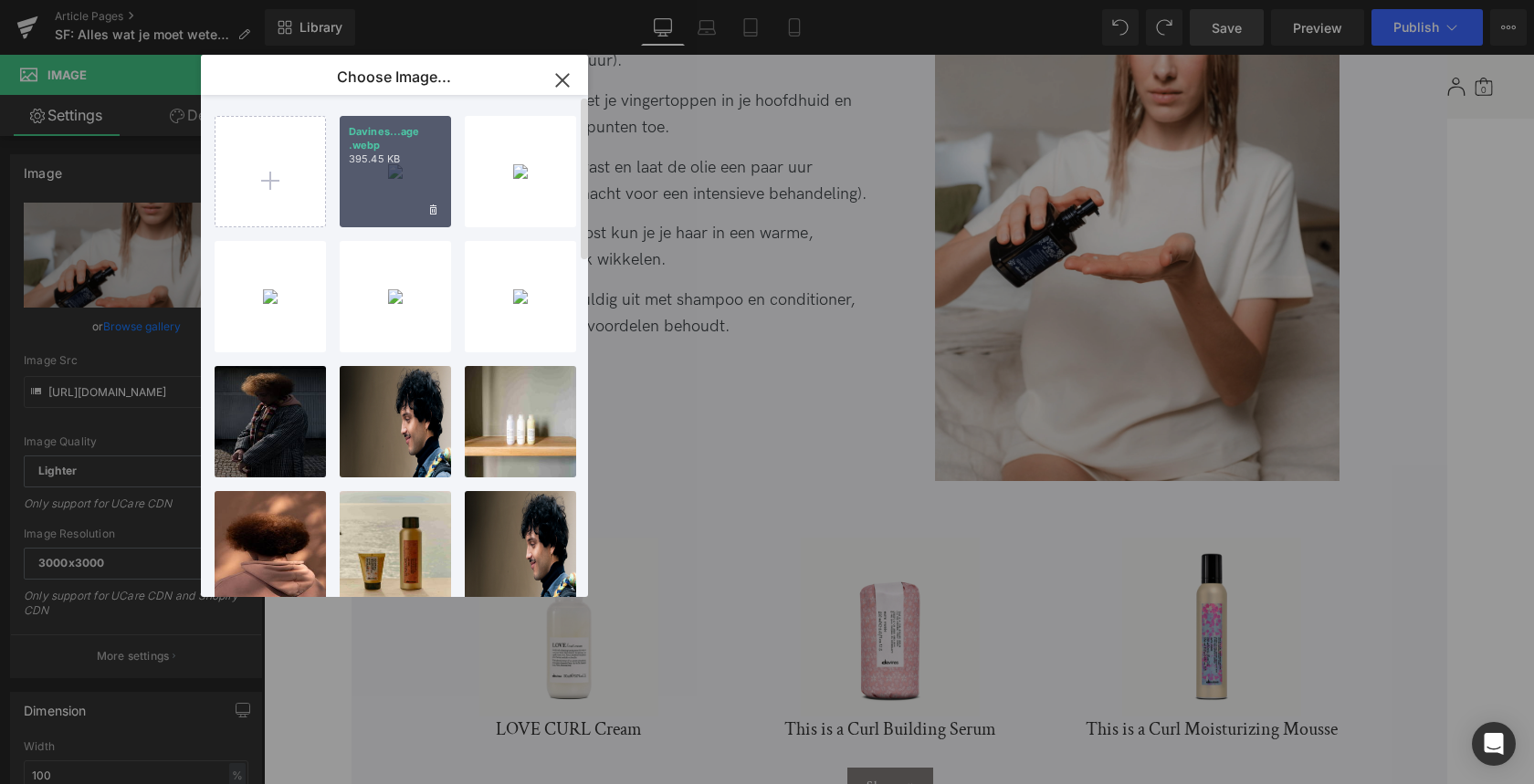
drag, startPoint x: 370, startPoint y: 163, endPoint x: 106, endPoint y: 108, distance: 269.7
click at [370, 163] on p "395.45 KB" at bounding box center [395, 159] width 93 height 14
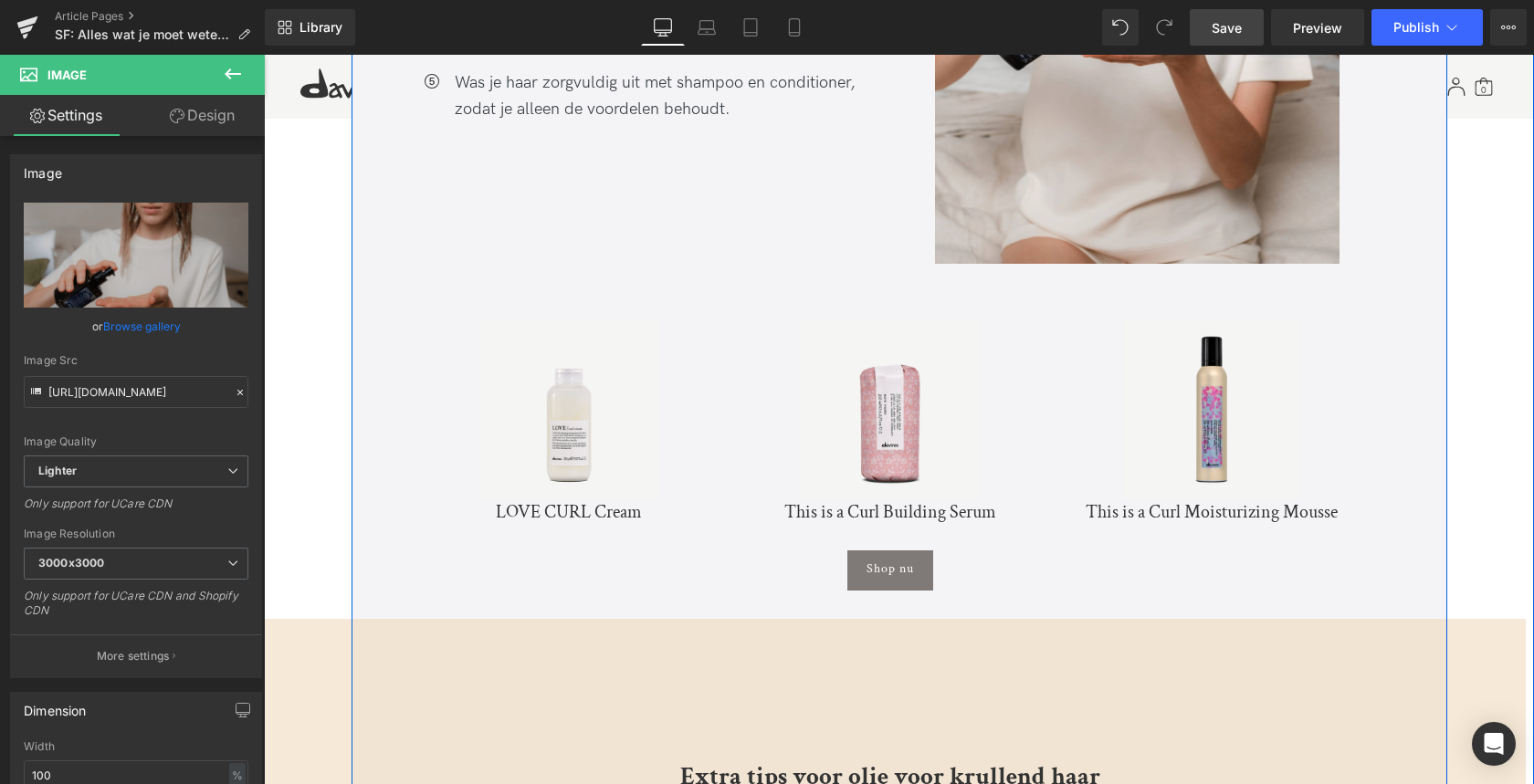
scroll to position [5096, 0]
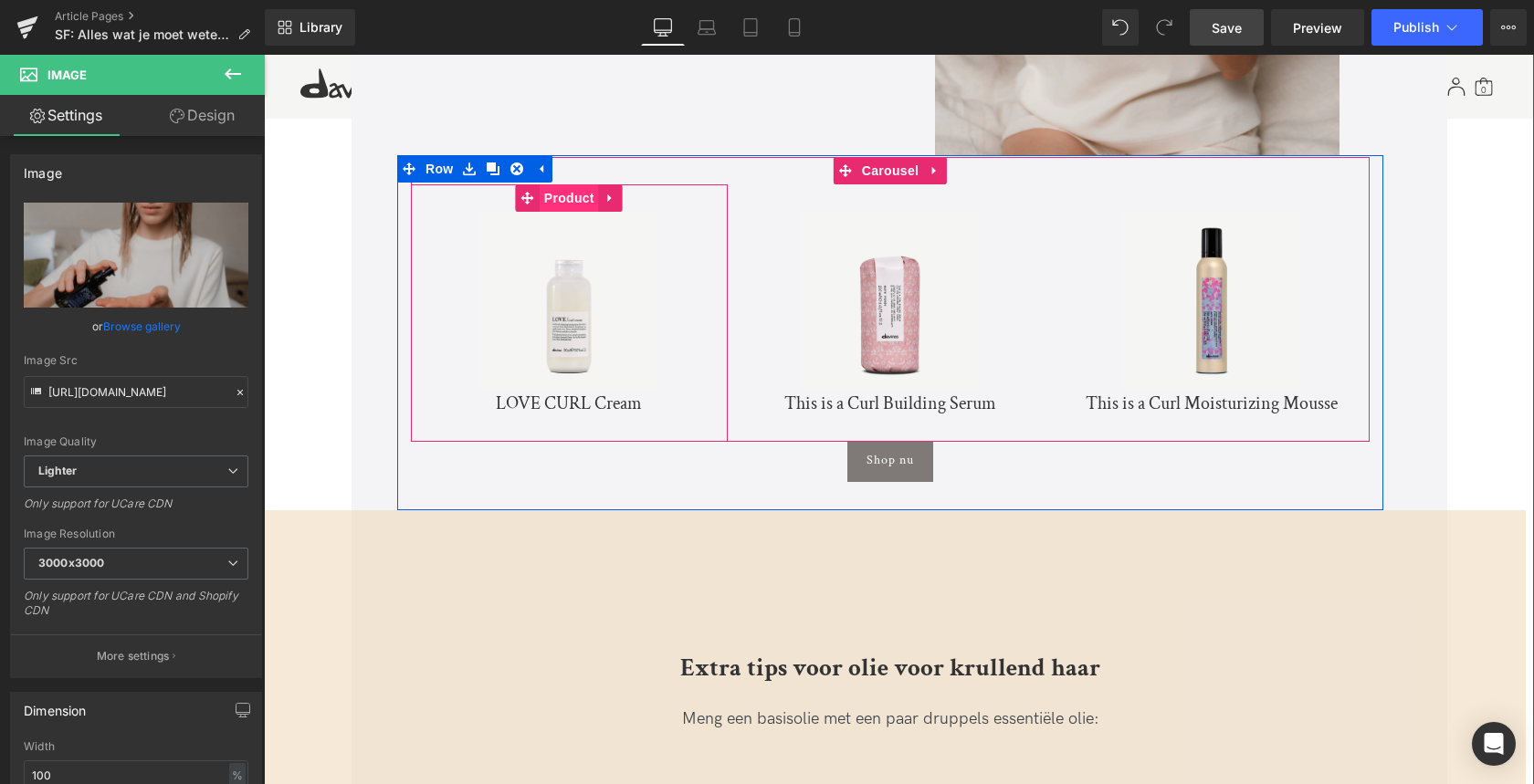
click at [569, 184] on span "Product" at bounding box center [569, 198] width 59 height 27
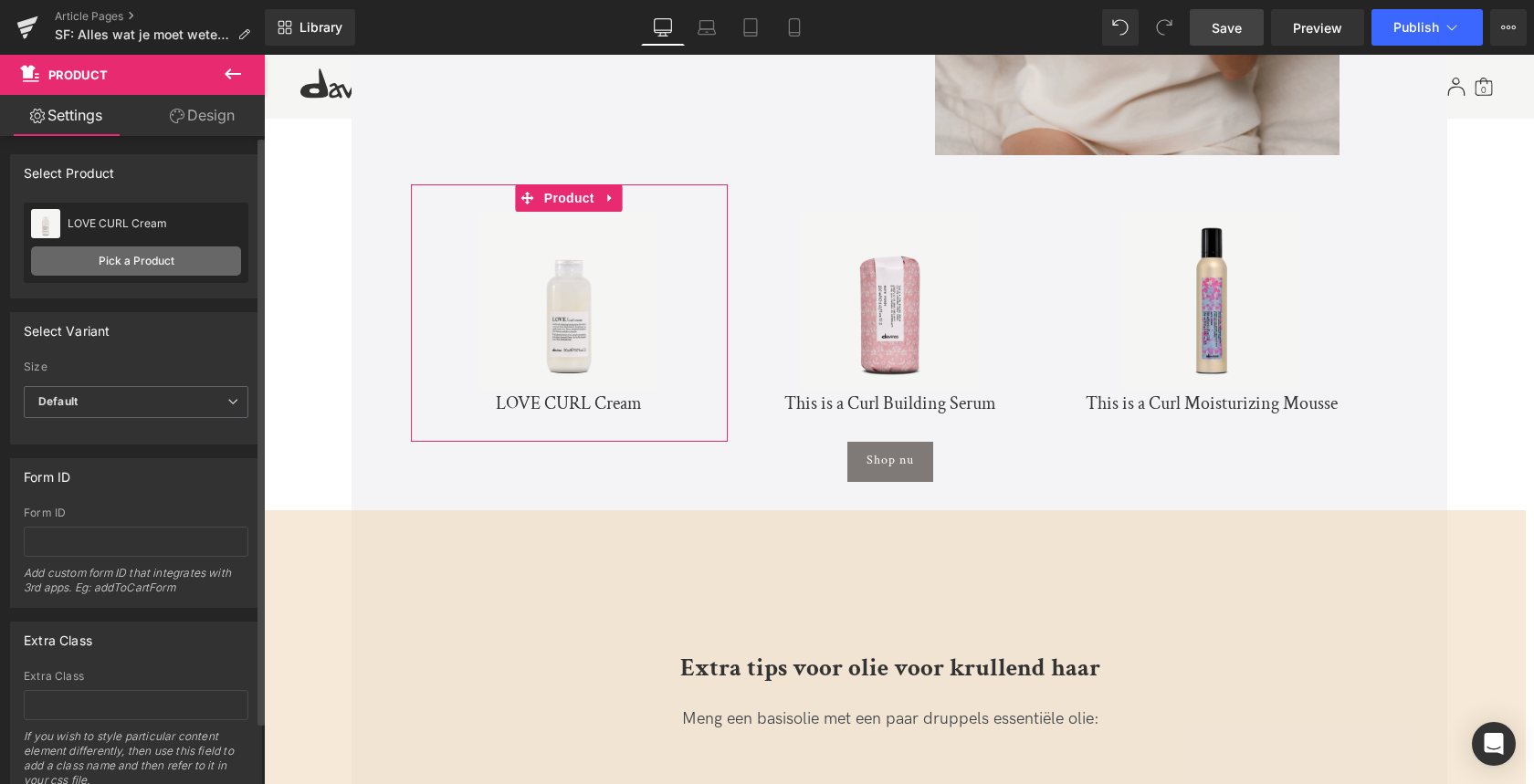
click at [119, 263] on link "Pick a Product" at bounding box center [135, 261] width 210 height 29
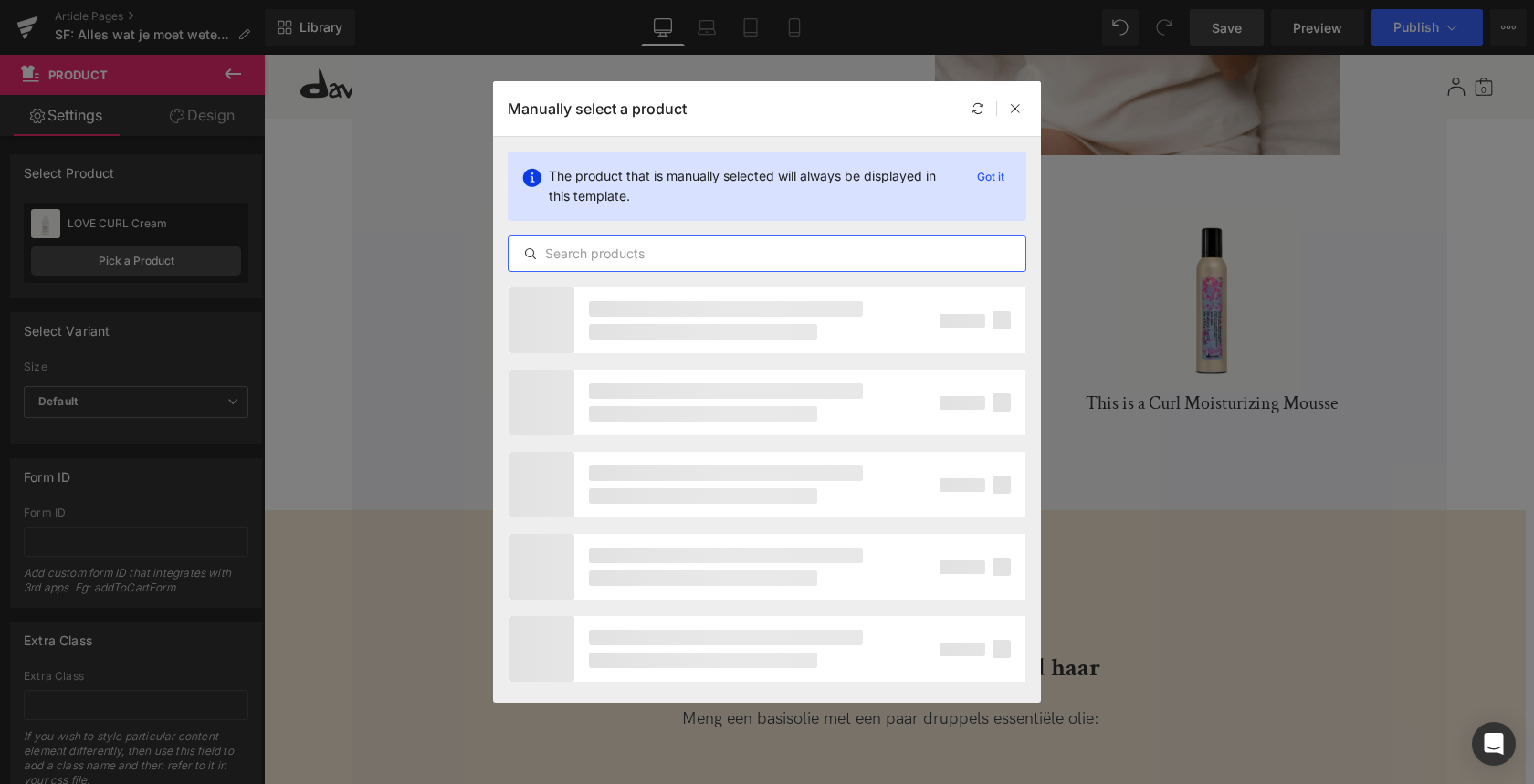
click at [653, 254] on input "text" at bounding box center [766, 253] width 517 height 22
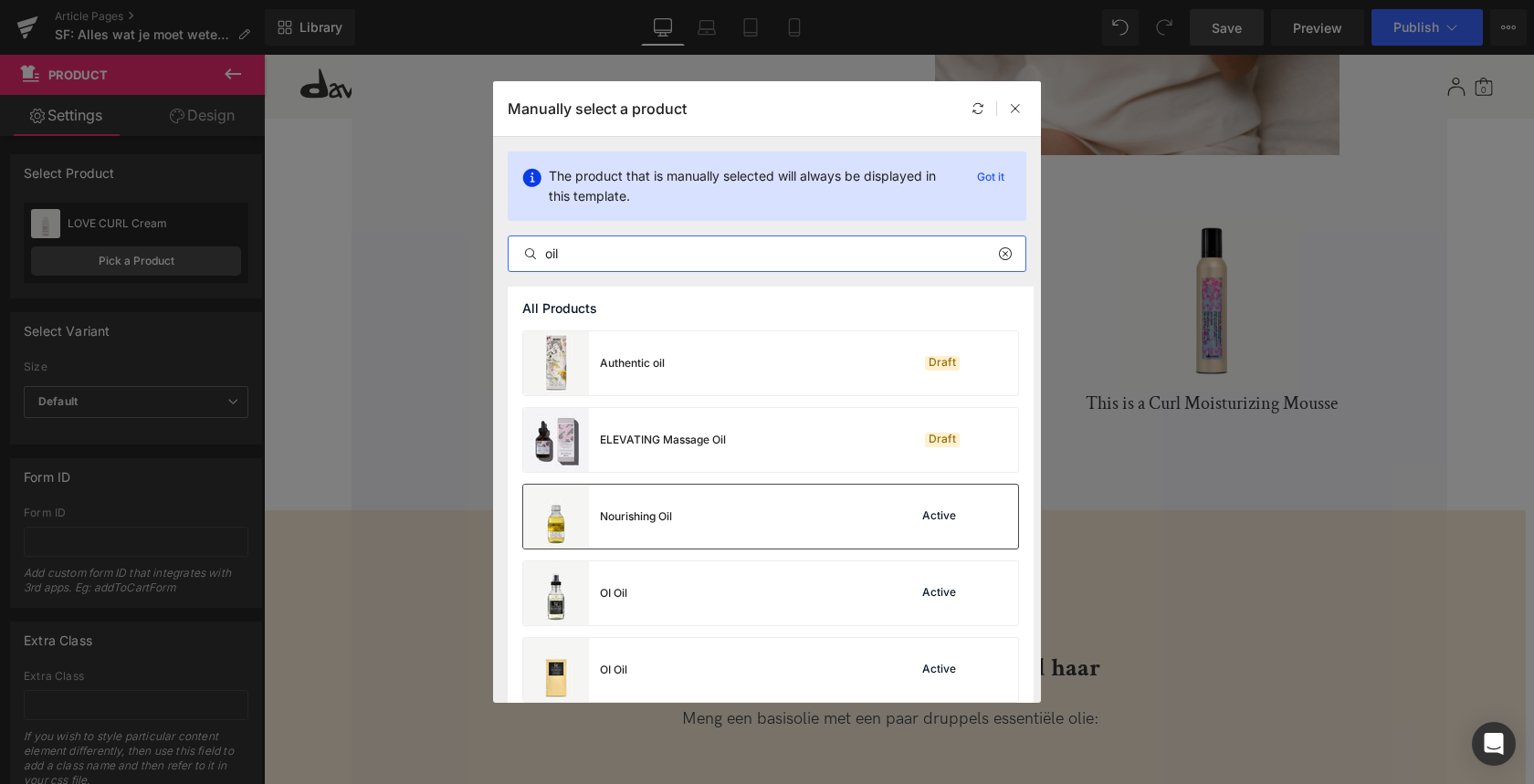
type input "oil"
click at [645, 510] on div "Nourishing Oil" at bounding box center [636, 516] width 72 height 16
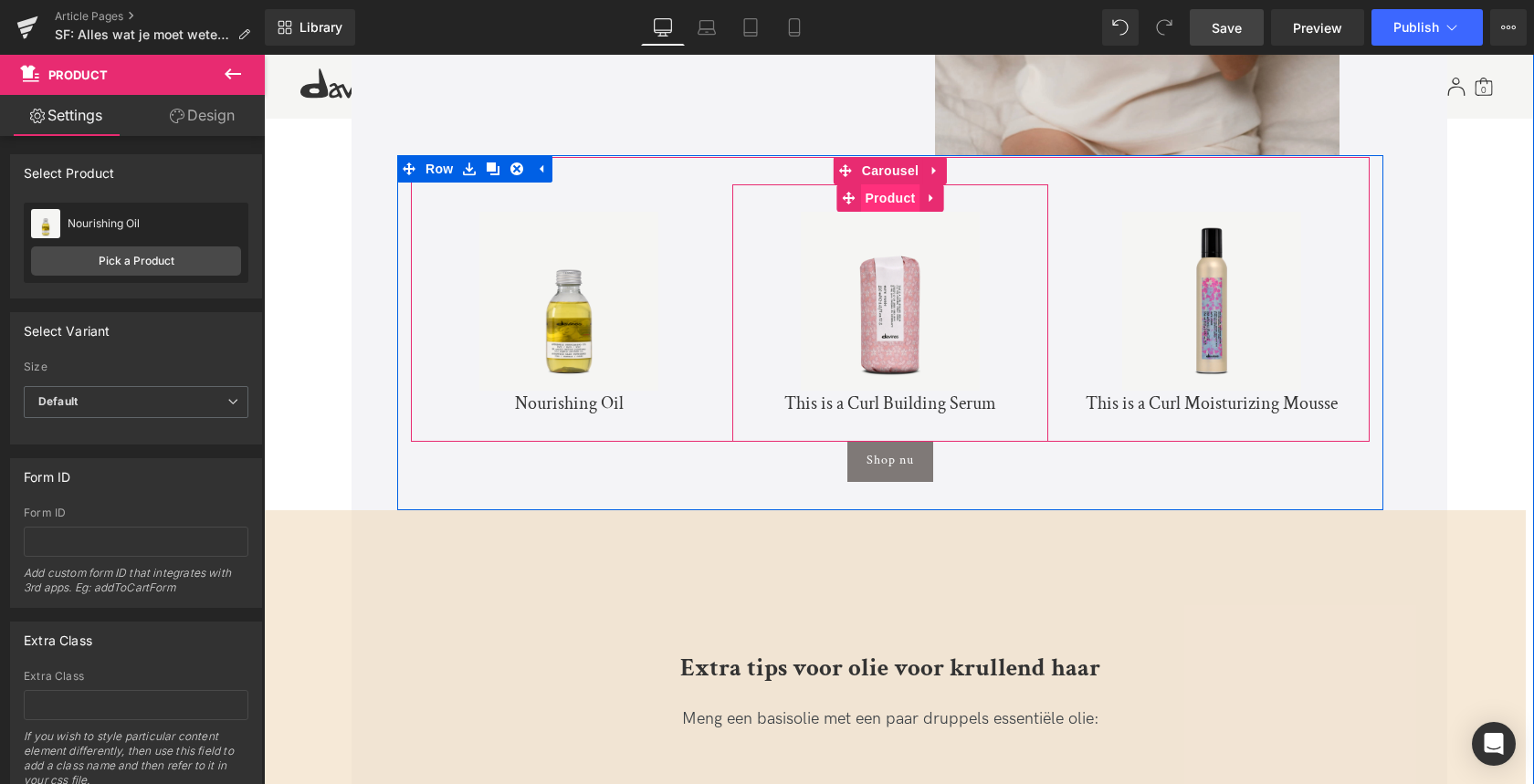
click at [895, 184] on span "Product" at bounding box center [889, 198] width 59 height 27
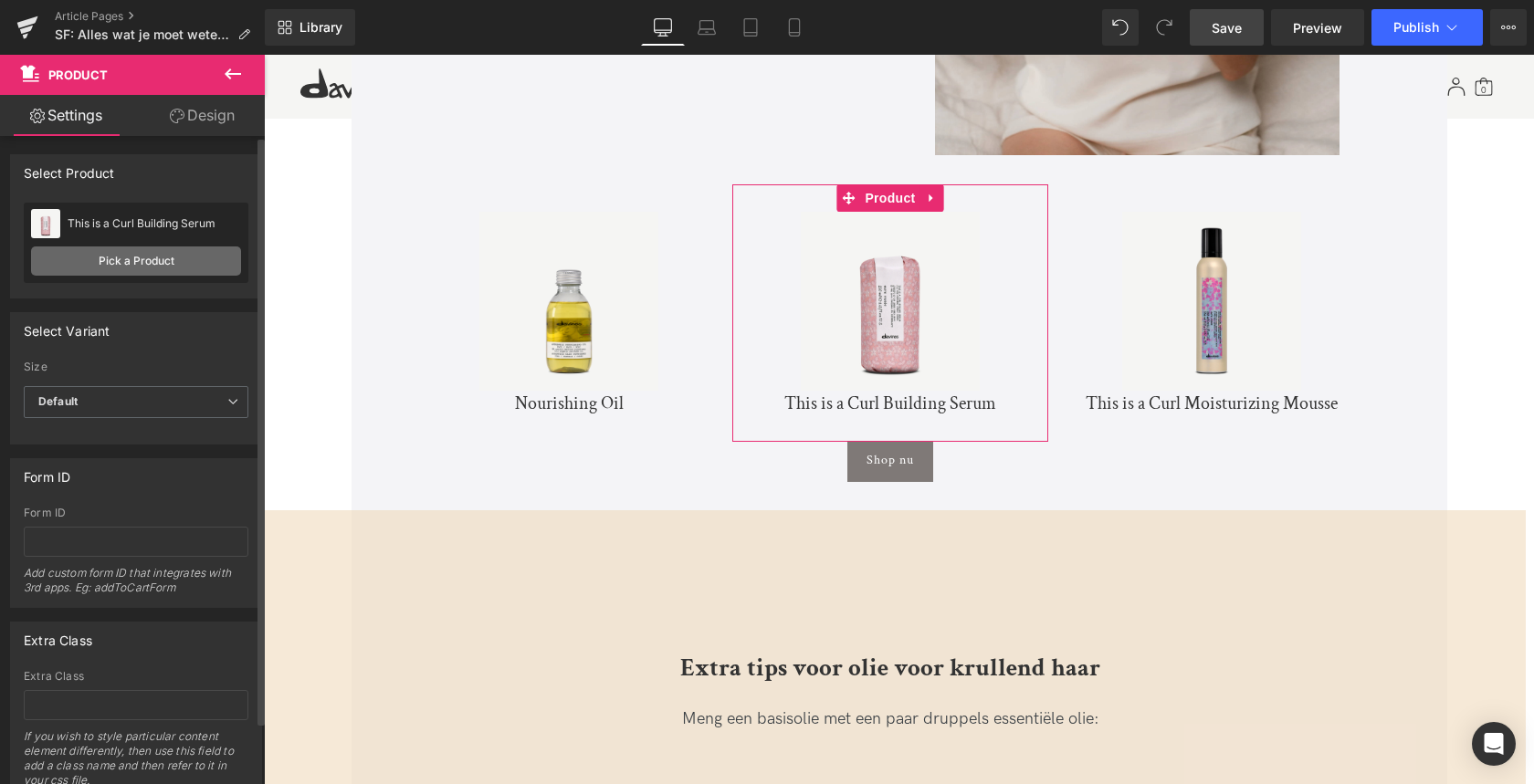
click at [128, 264] on link "Pick a Product" at bounding box center [135, 261] width 210 height 29
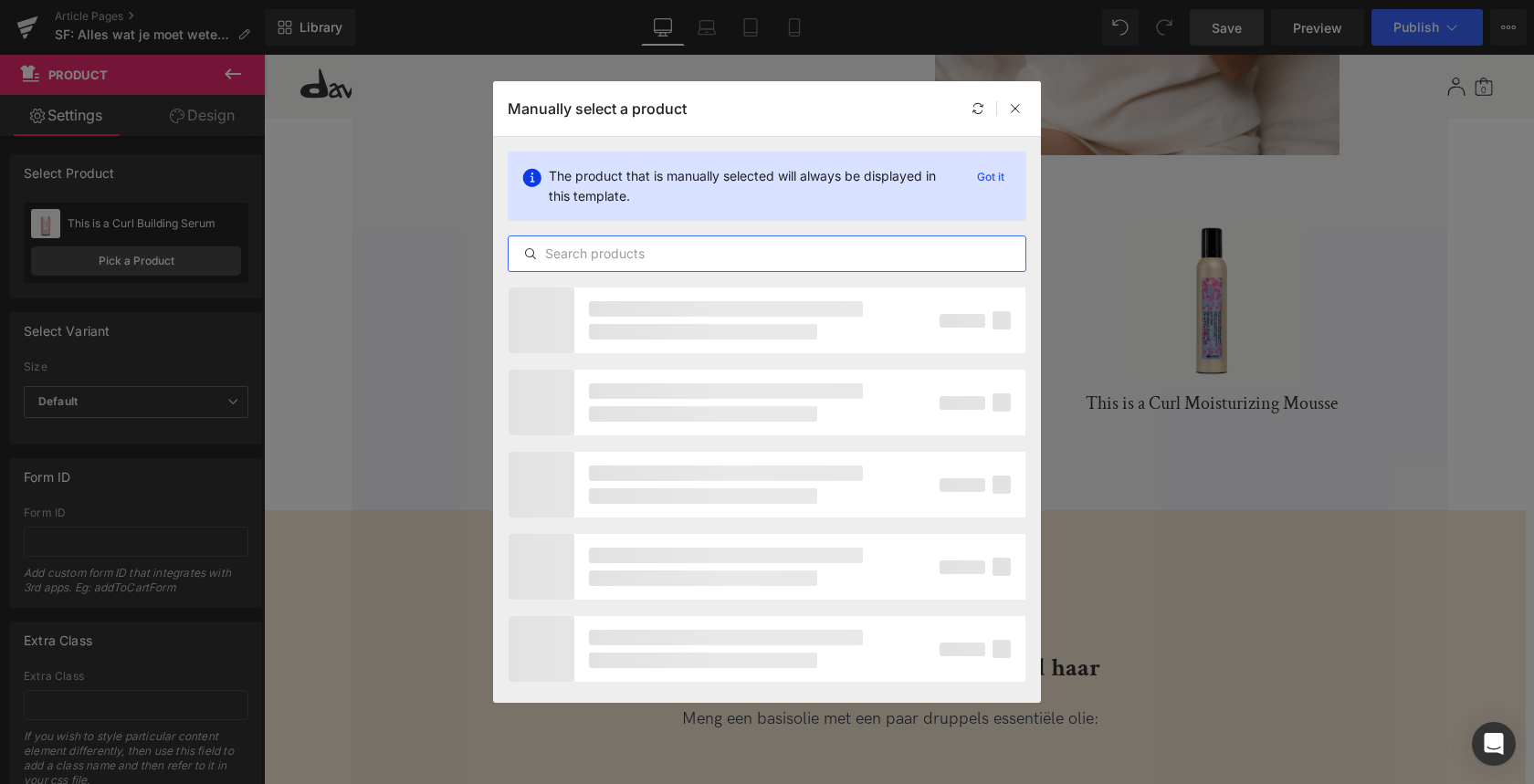
click at [740, 253] on input "text" at bounding box center [766, 253] width 517 height 22
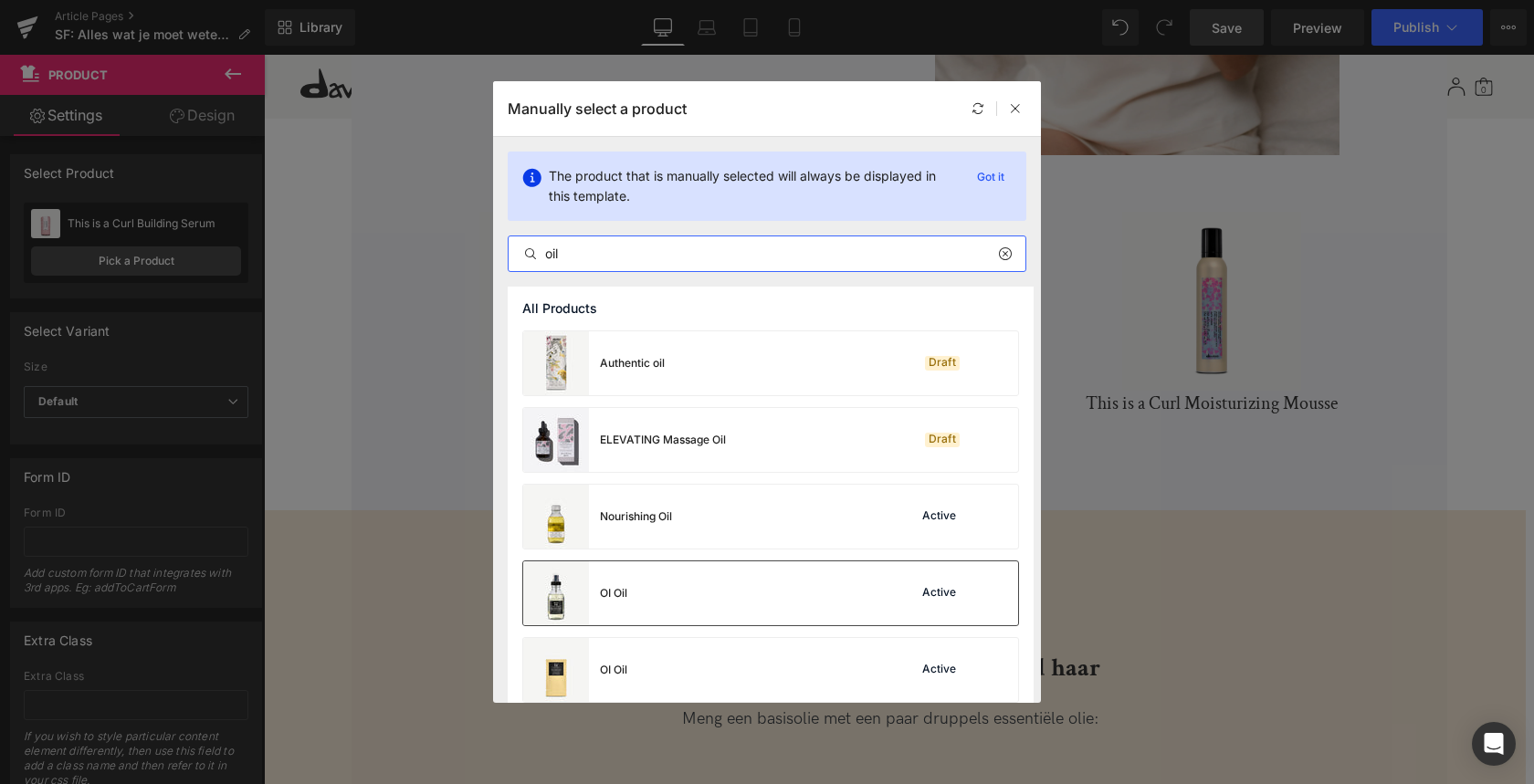
type input "oil"
click at [639, 593] on div "OI Oil Active" at bounding box center [771, 593] width 495 height 64
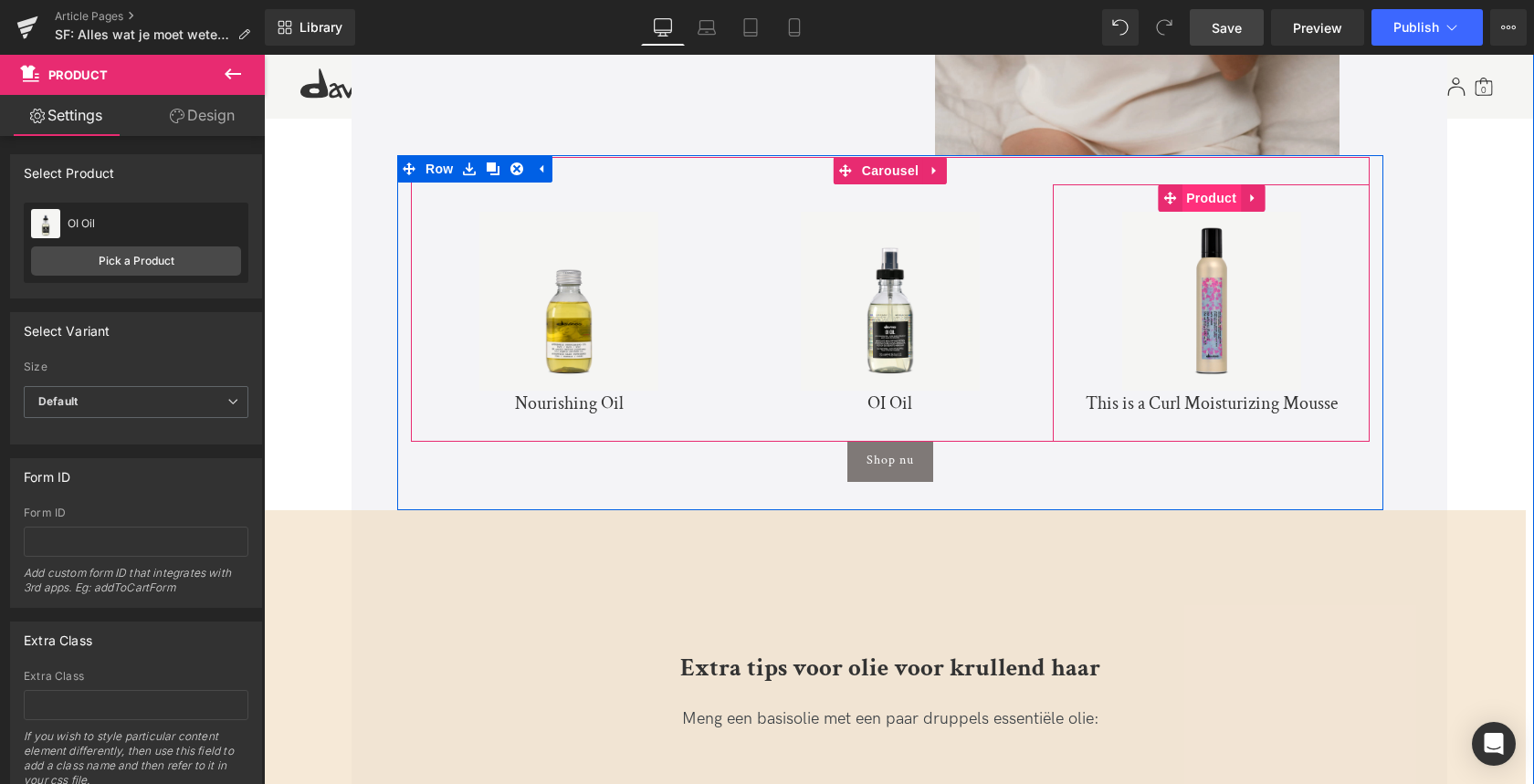
click at [1196, 184] on span "Product" at bounding box center [1210, 198] width 59 height 27
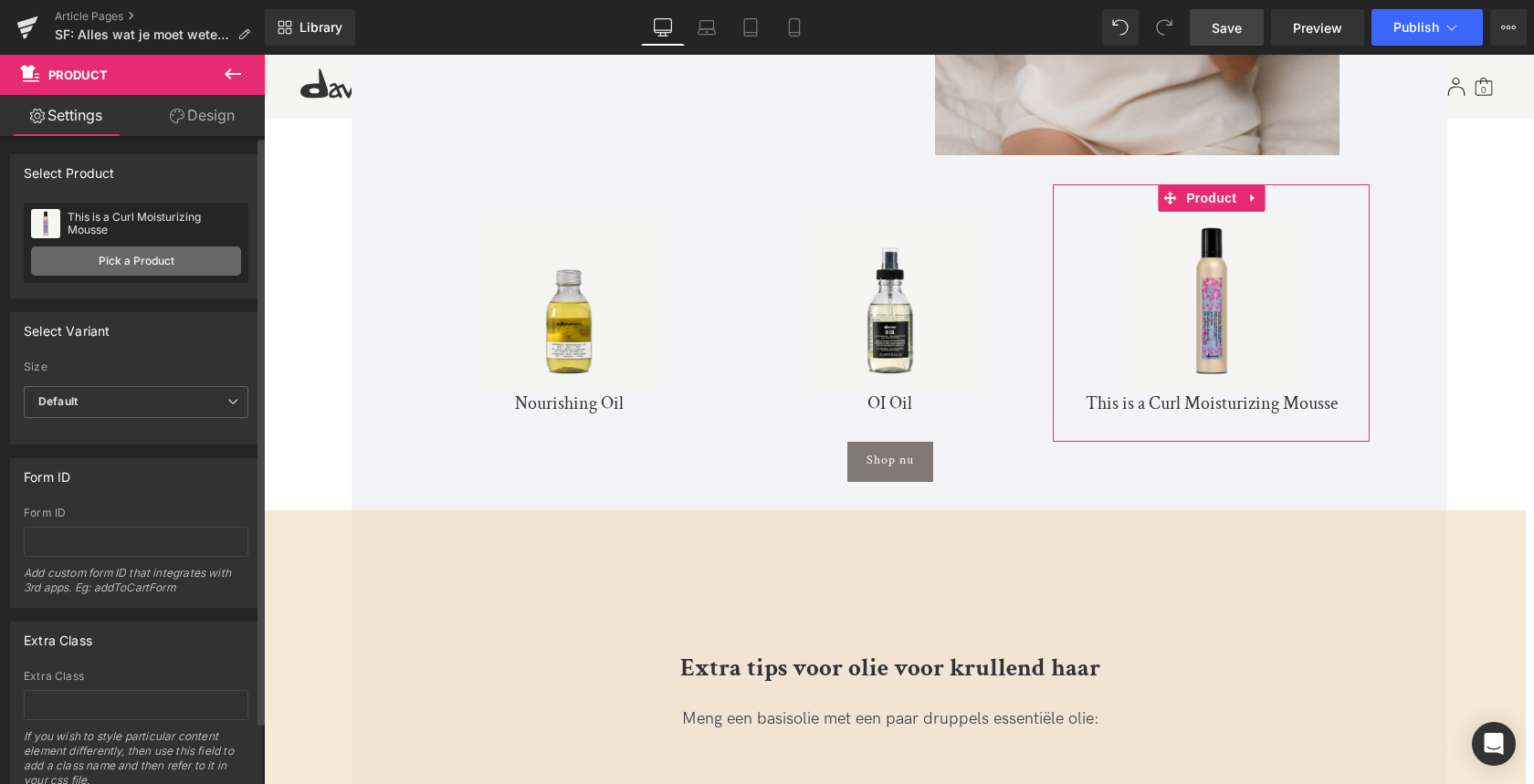
click at [129, 256] on link "Pick a Product" at bounding box center [135, 261] width 210 height 29
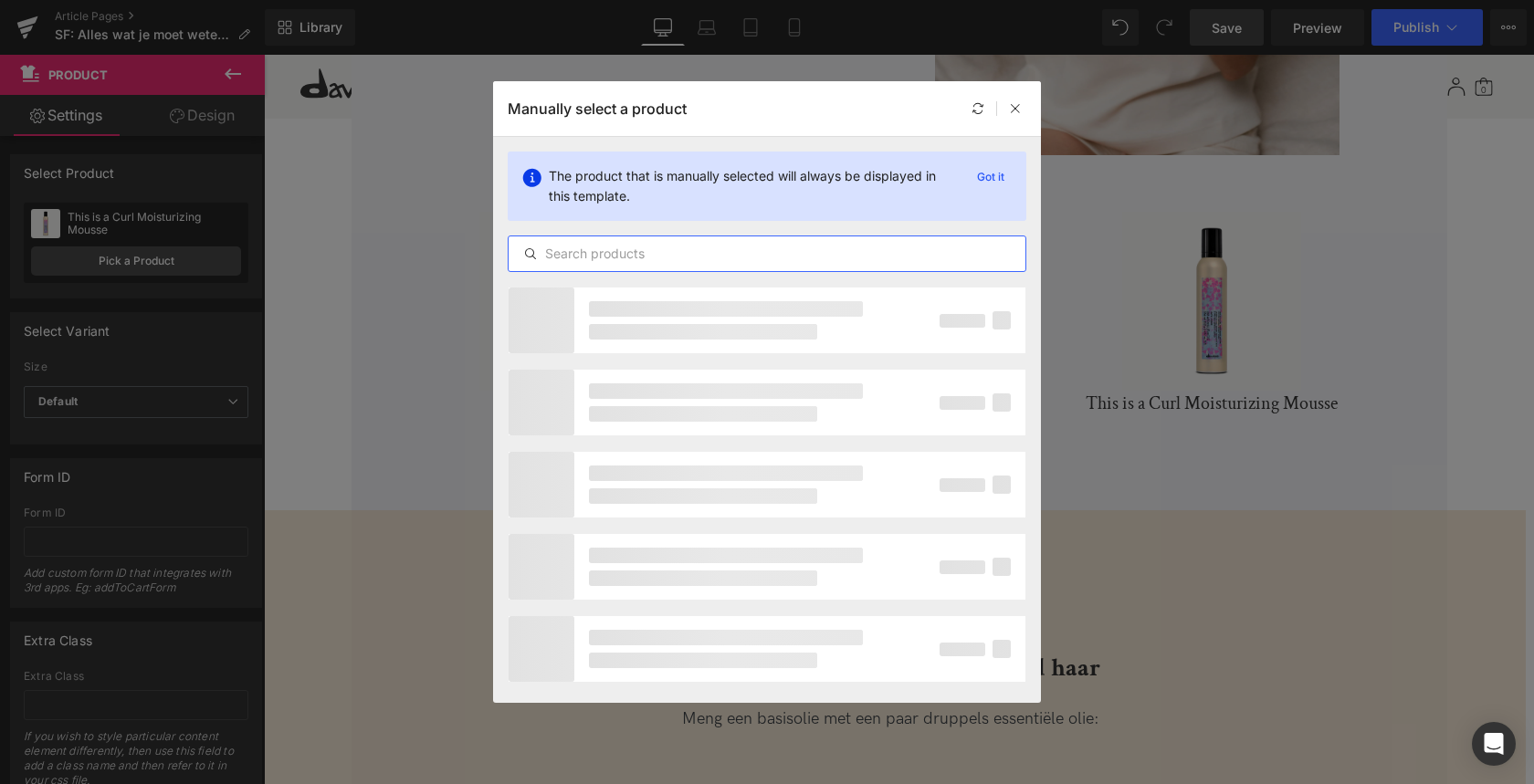
click at [706, 252] on input "text" at bounding box center [766, 253] width 517 height 22
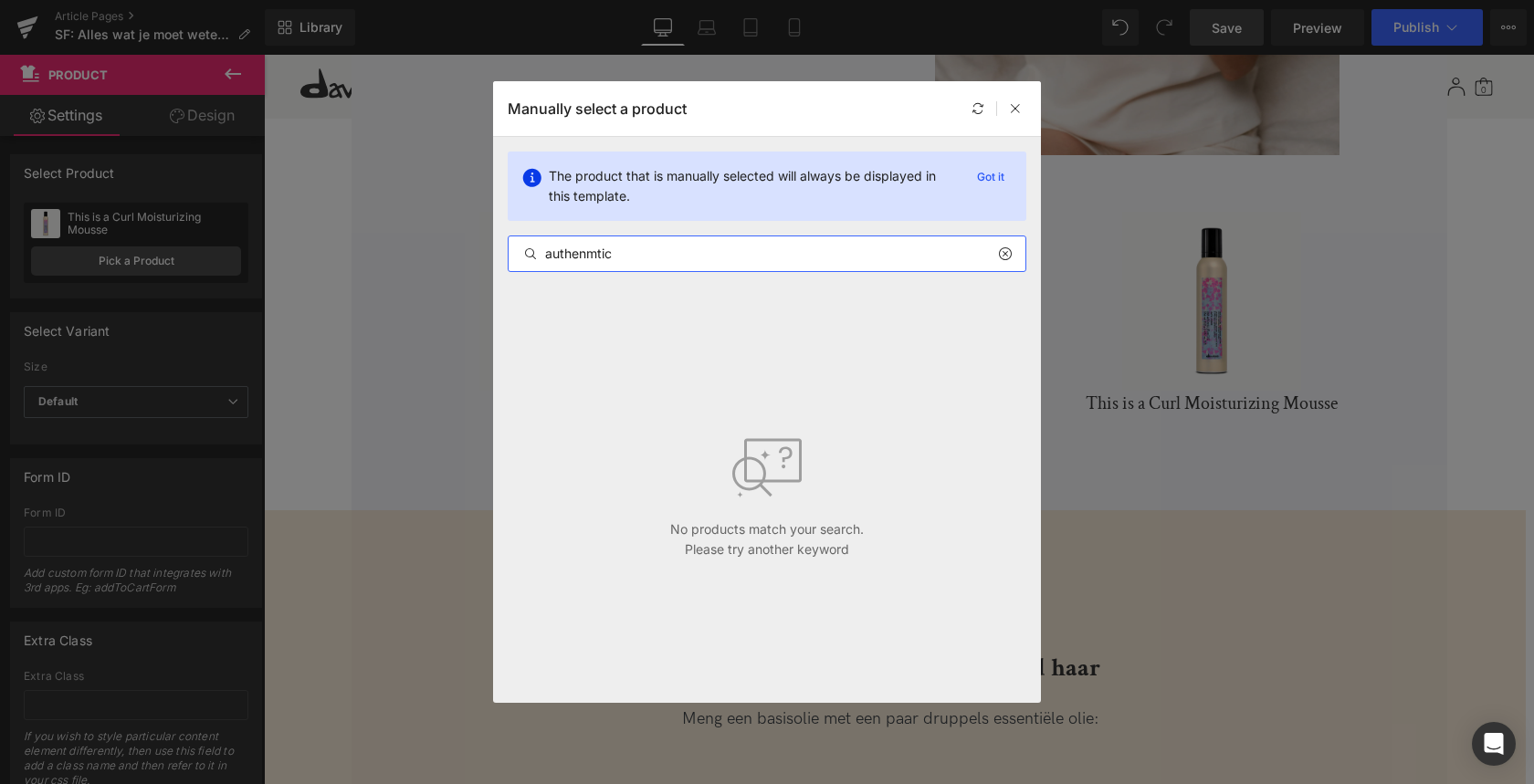
drag, startPoint x: 596, startPoint y: 255, endPoint x: 597, endPoint y: 309, distance: 54.0
click at [596, 255] on input "authenmtic" at bounding box center [766, 253] width 517 height 22
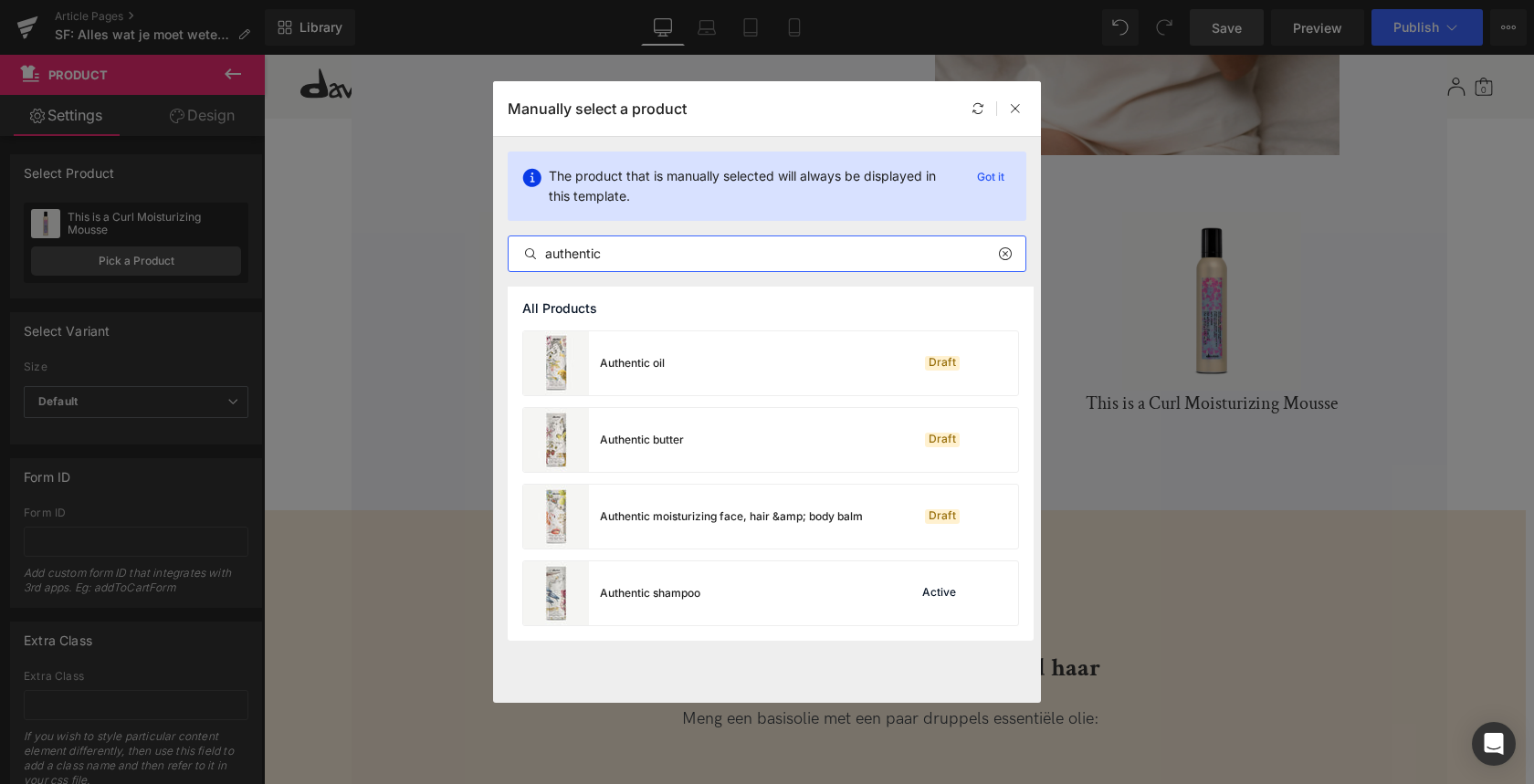
click at [660, 251] on input "authentic" at bounding box center [766, 253] width 517 height 22
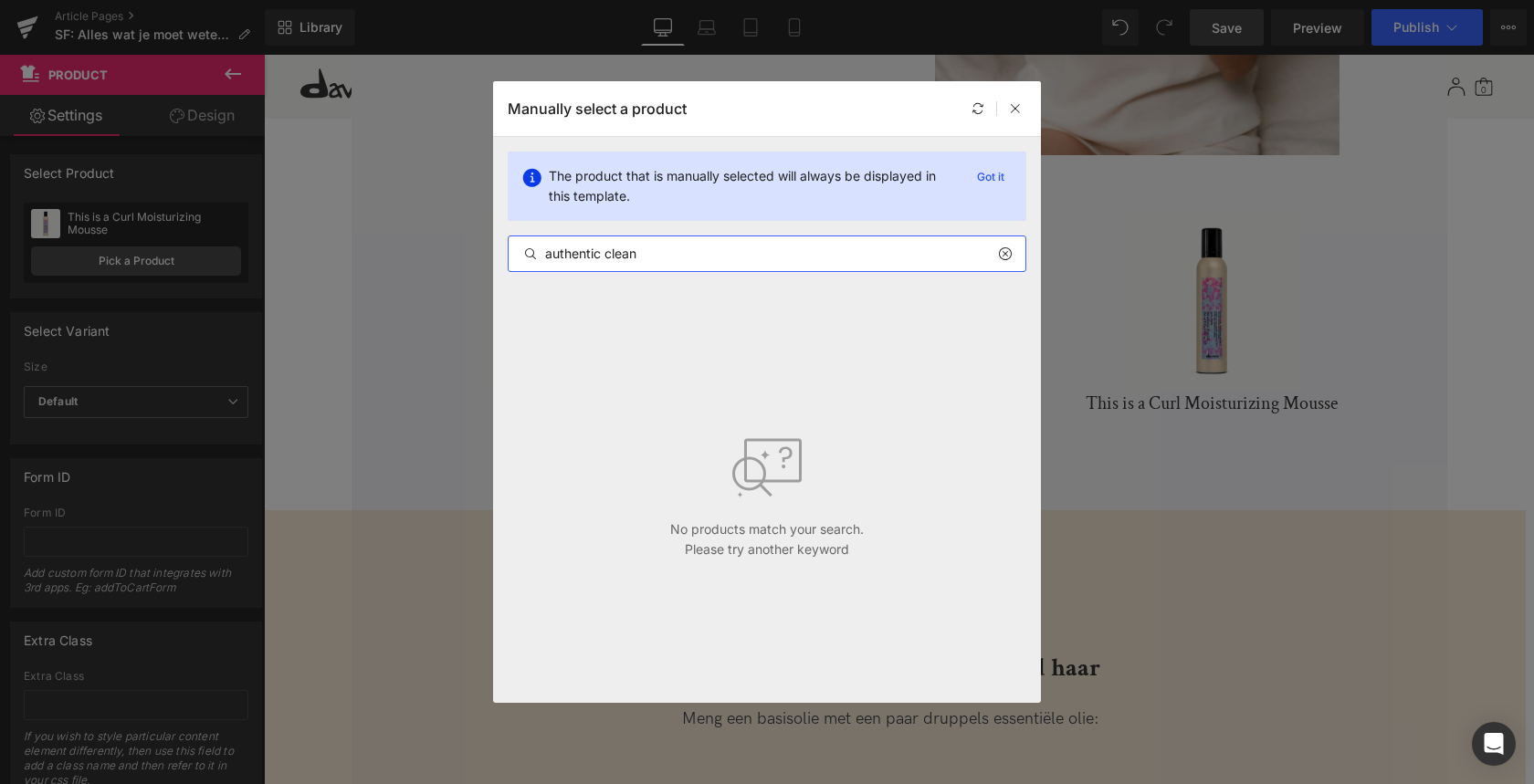
drag, startPoint x: 605, startPoint y: 256, endPoint x: 538, endPoint y: 252, distance: 67.1
click at [538, 252] on input "authentic clean" at bounding box center [766, 253] width 517 height 22
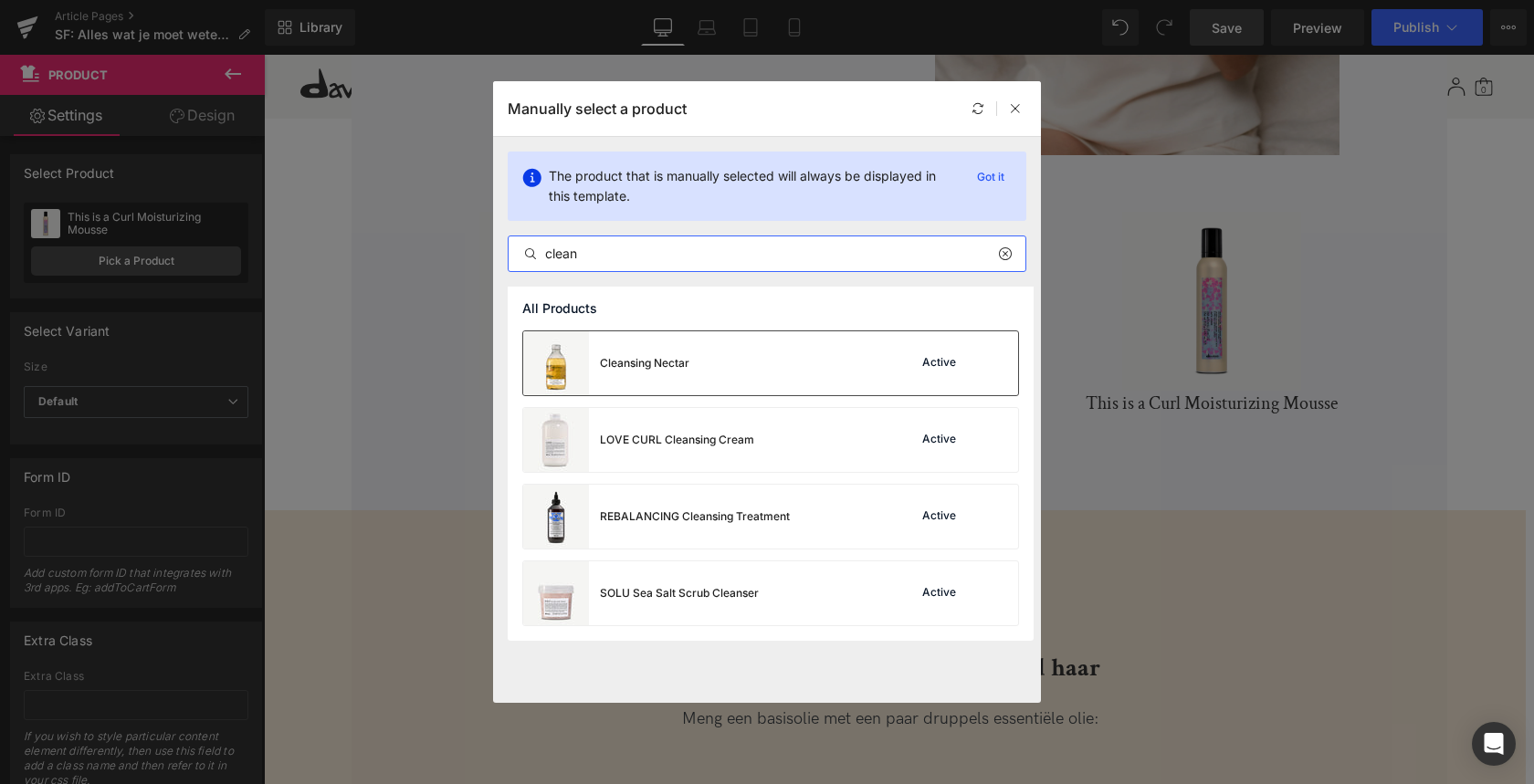
type input "clean"
click at [648, 365] on div "Cleansing Nectar" at bounding box center [644, 363] width 90 height 16
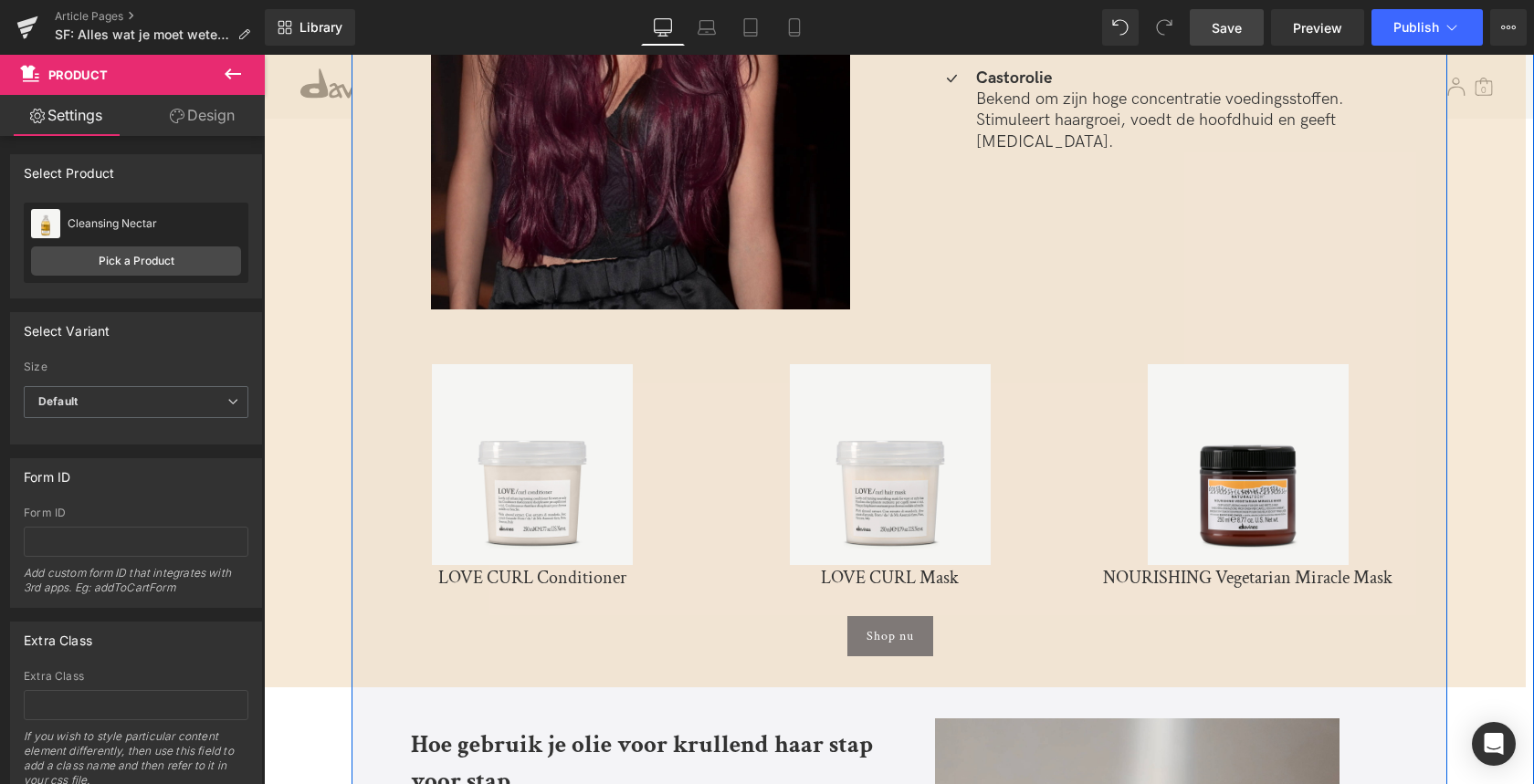
scroll to position [3999, 0]
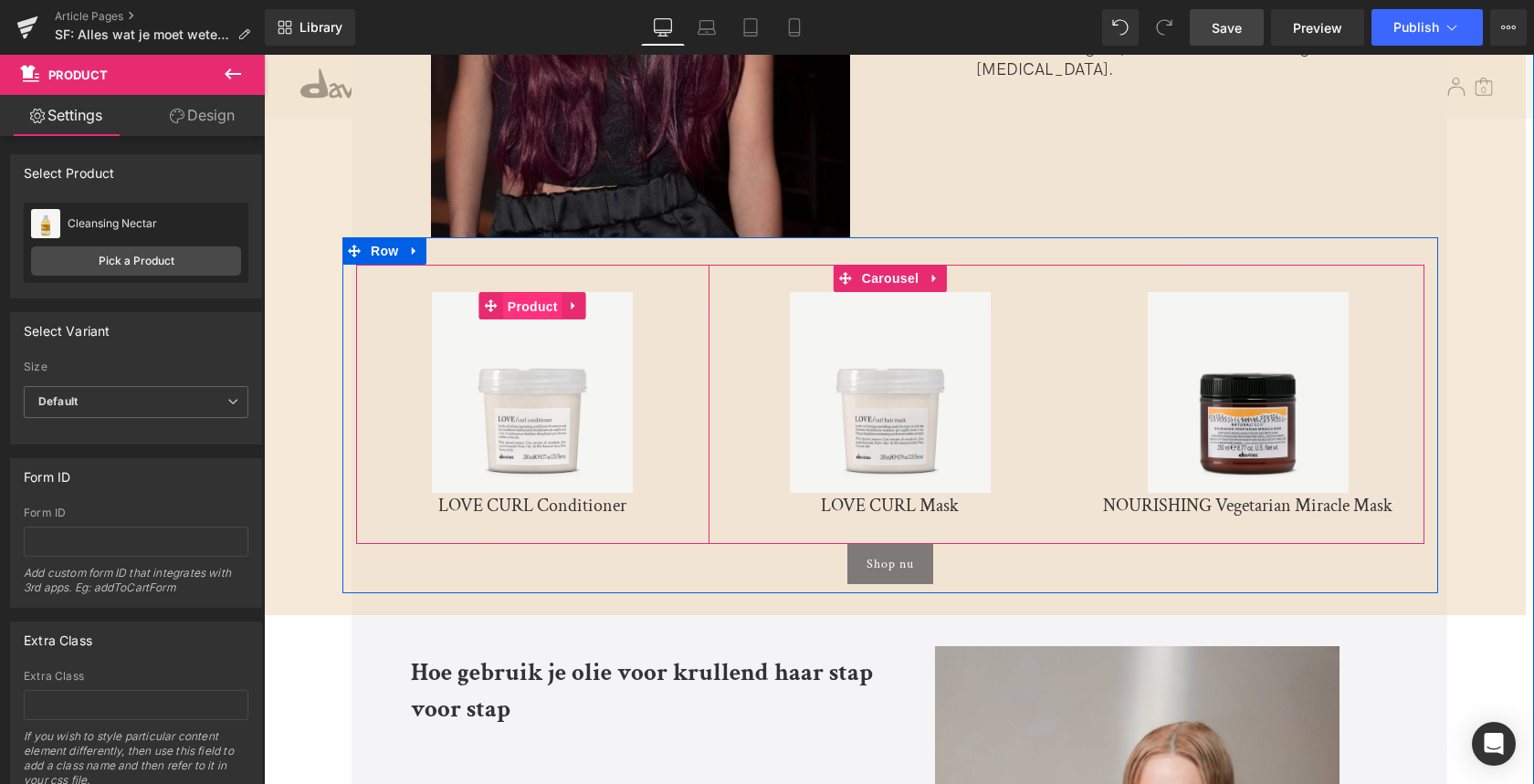
click at [529, 293] on span "Product" at bounding box center [532, 306] width 59 height 27
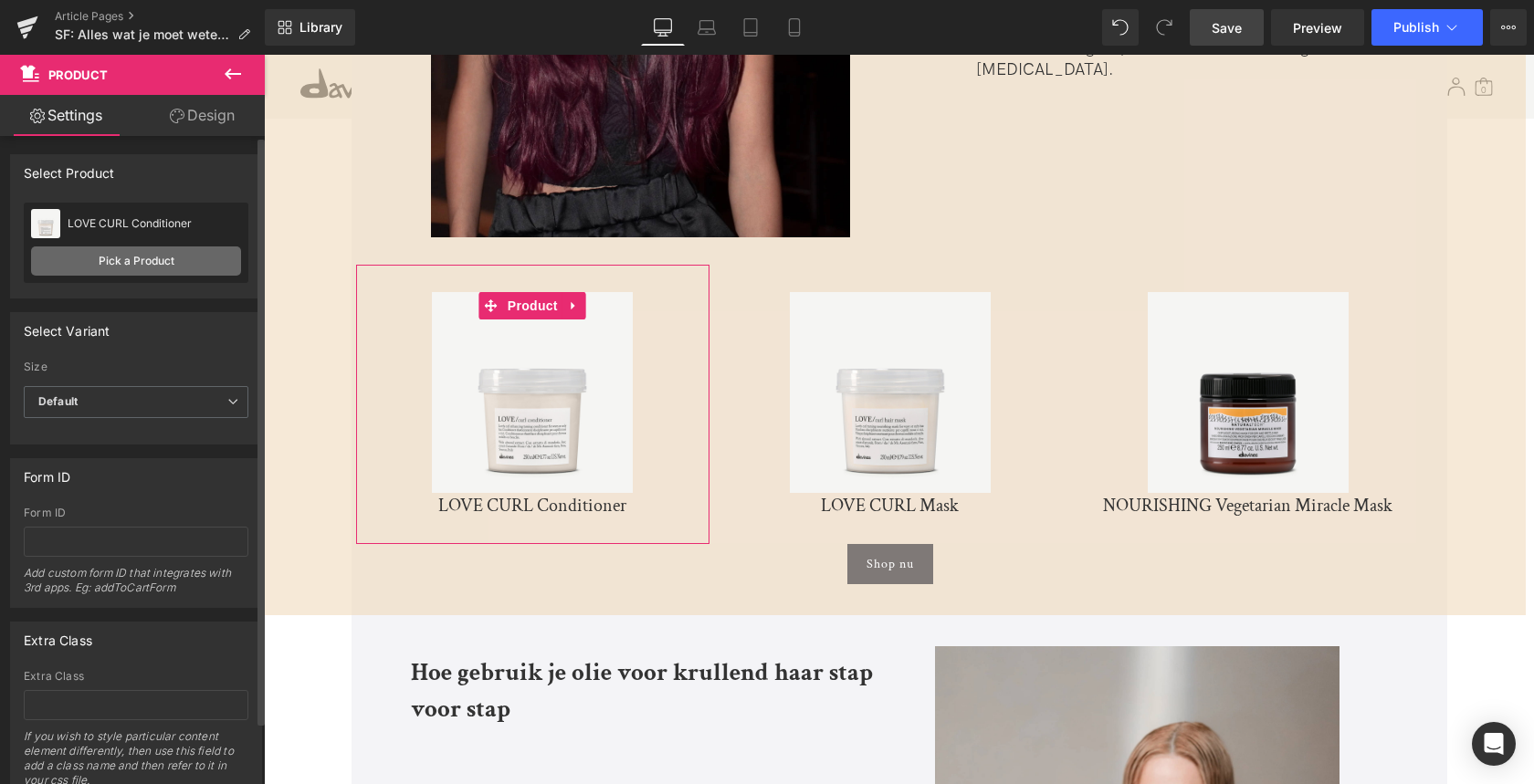
click at [128, 257] on link "Pick a Product" at bounding box center [135, 261] width 210 height 29
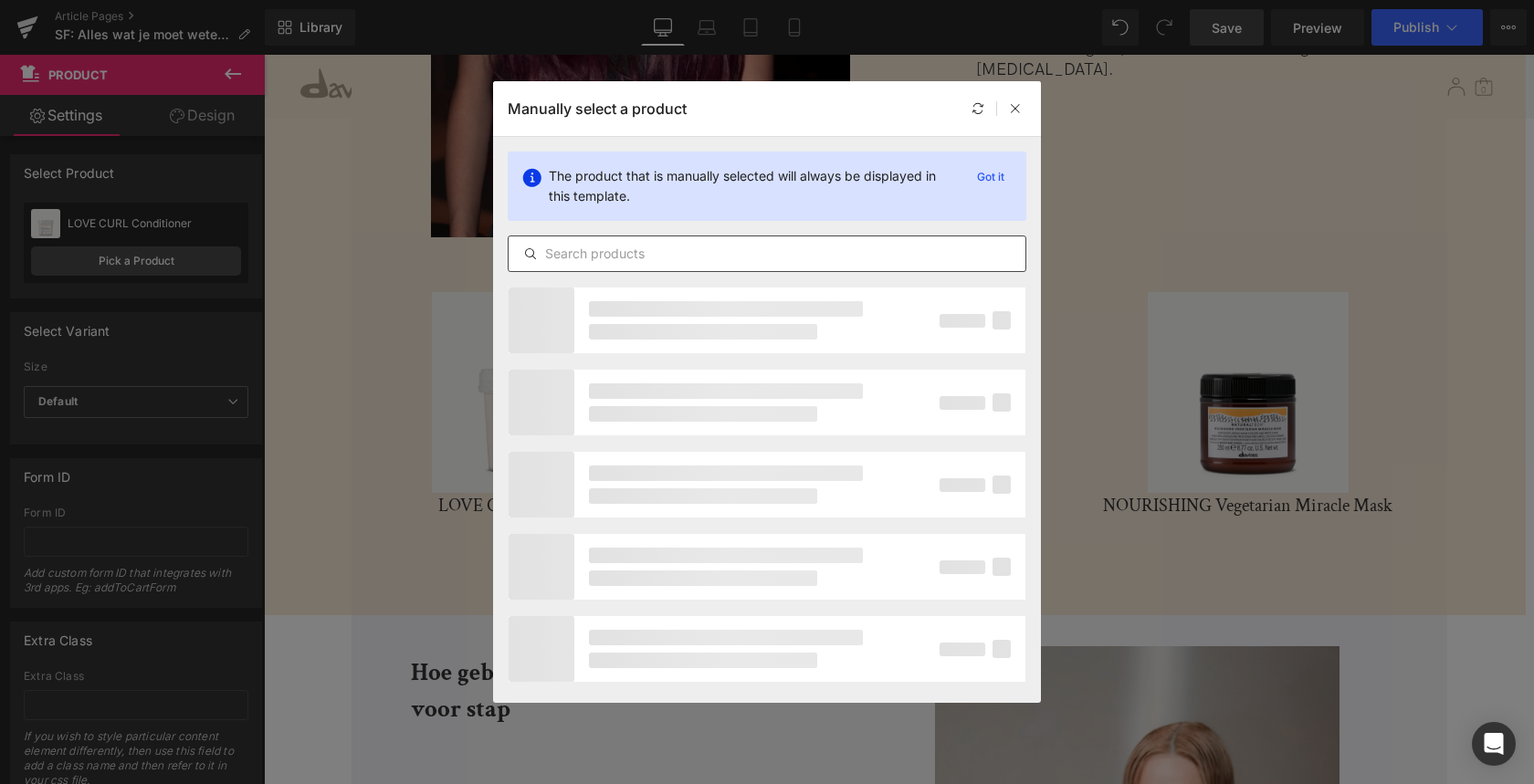
click at [611, 251] on input "text" at bounding box center [766, 253] width 517 height 22
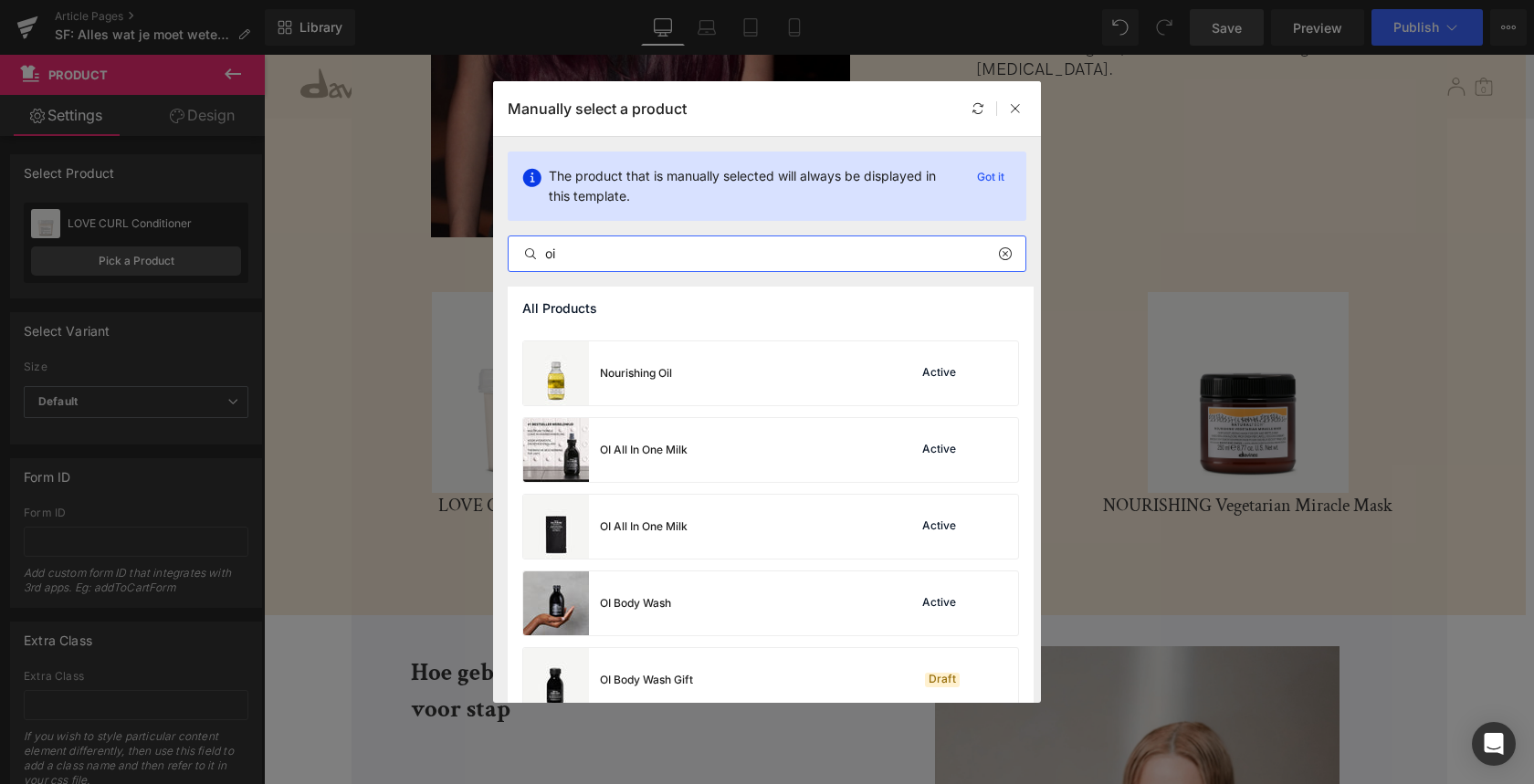
scroll to position [1154, 0]
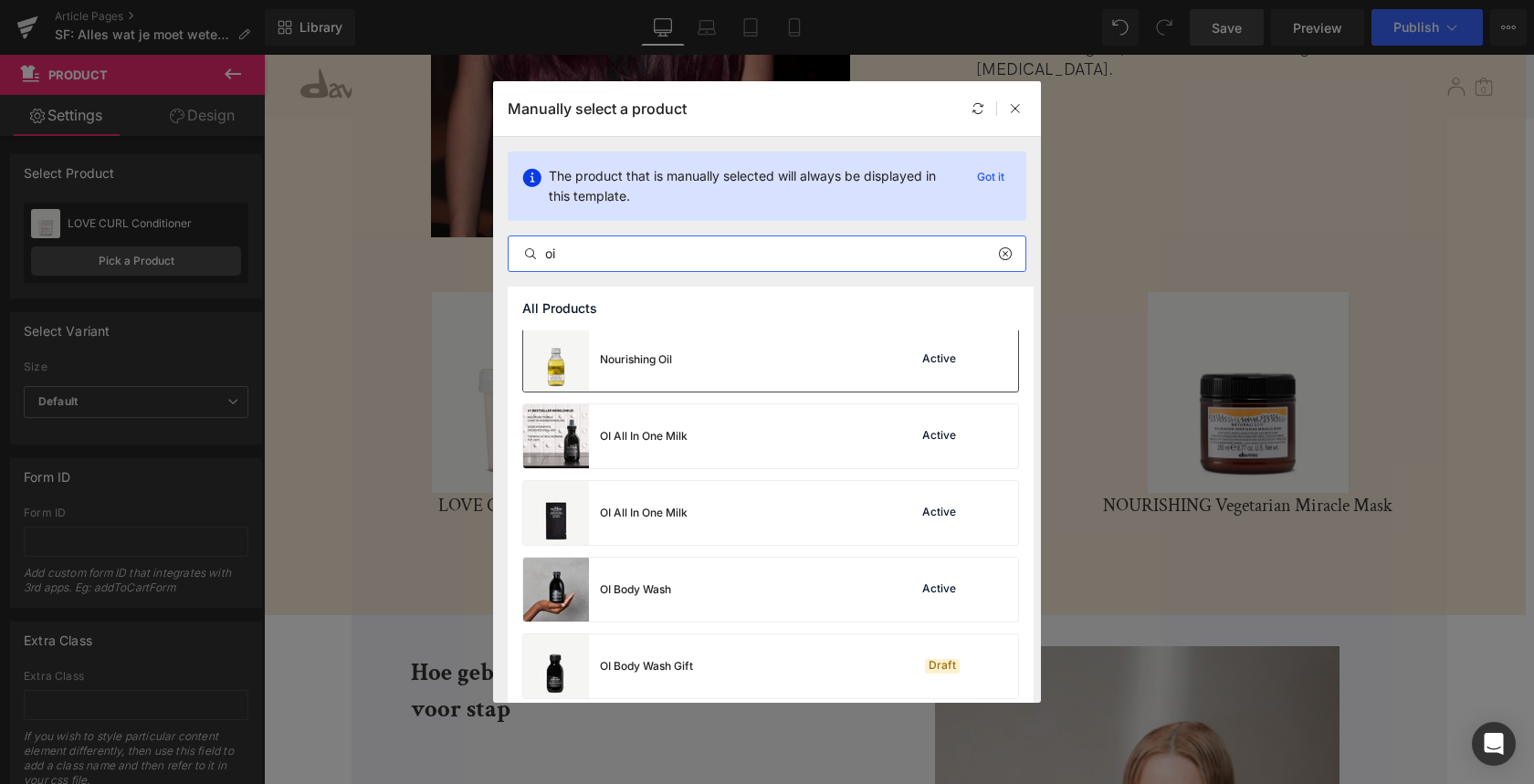
type input "oi"
click at [666, 356] on div "Nourishing Oil" at bounding box center [636, 359] width 72 height 16
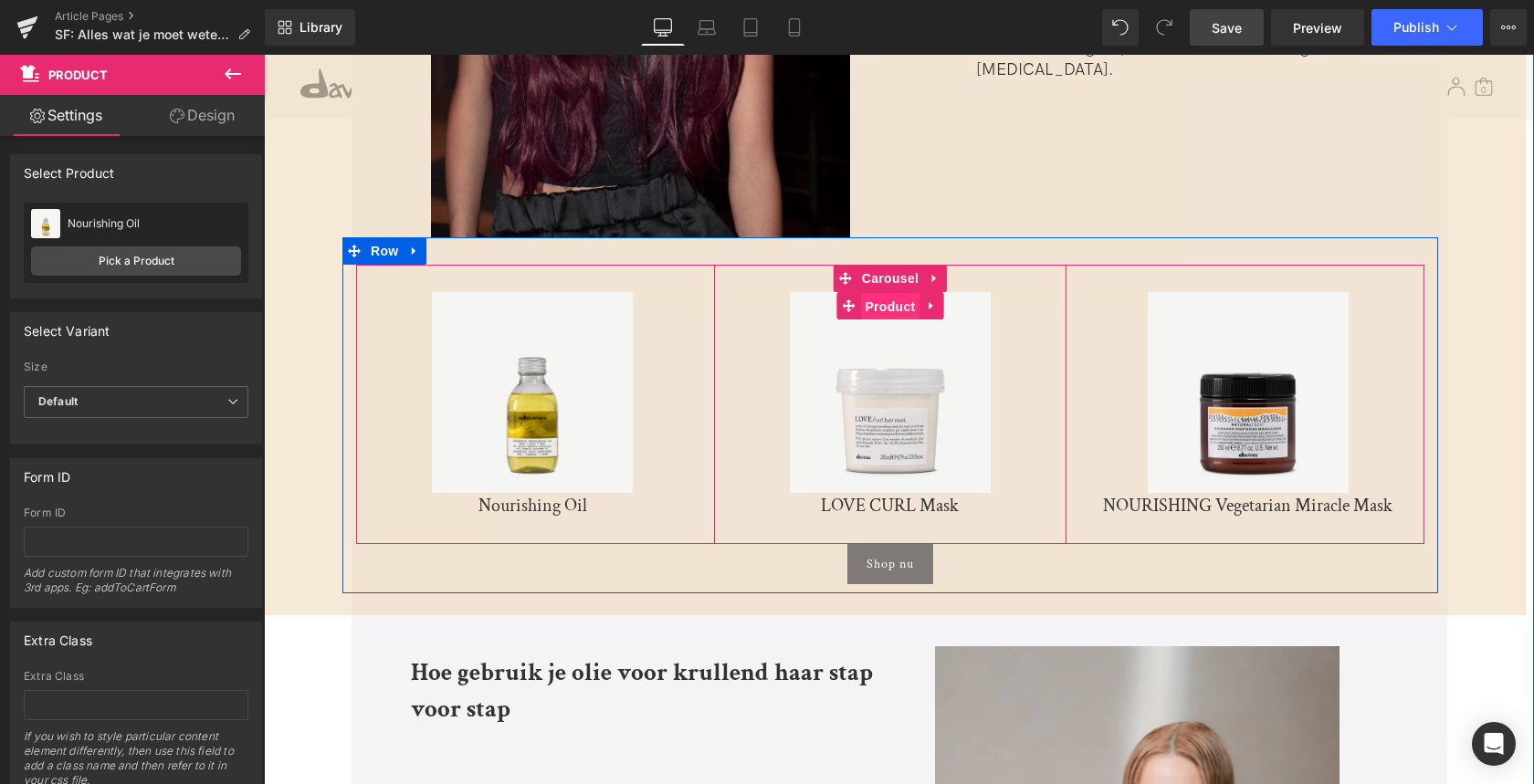
click at [885, 293] on span "Product" at bounding box center [889, 306] width 59 height 27
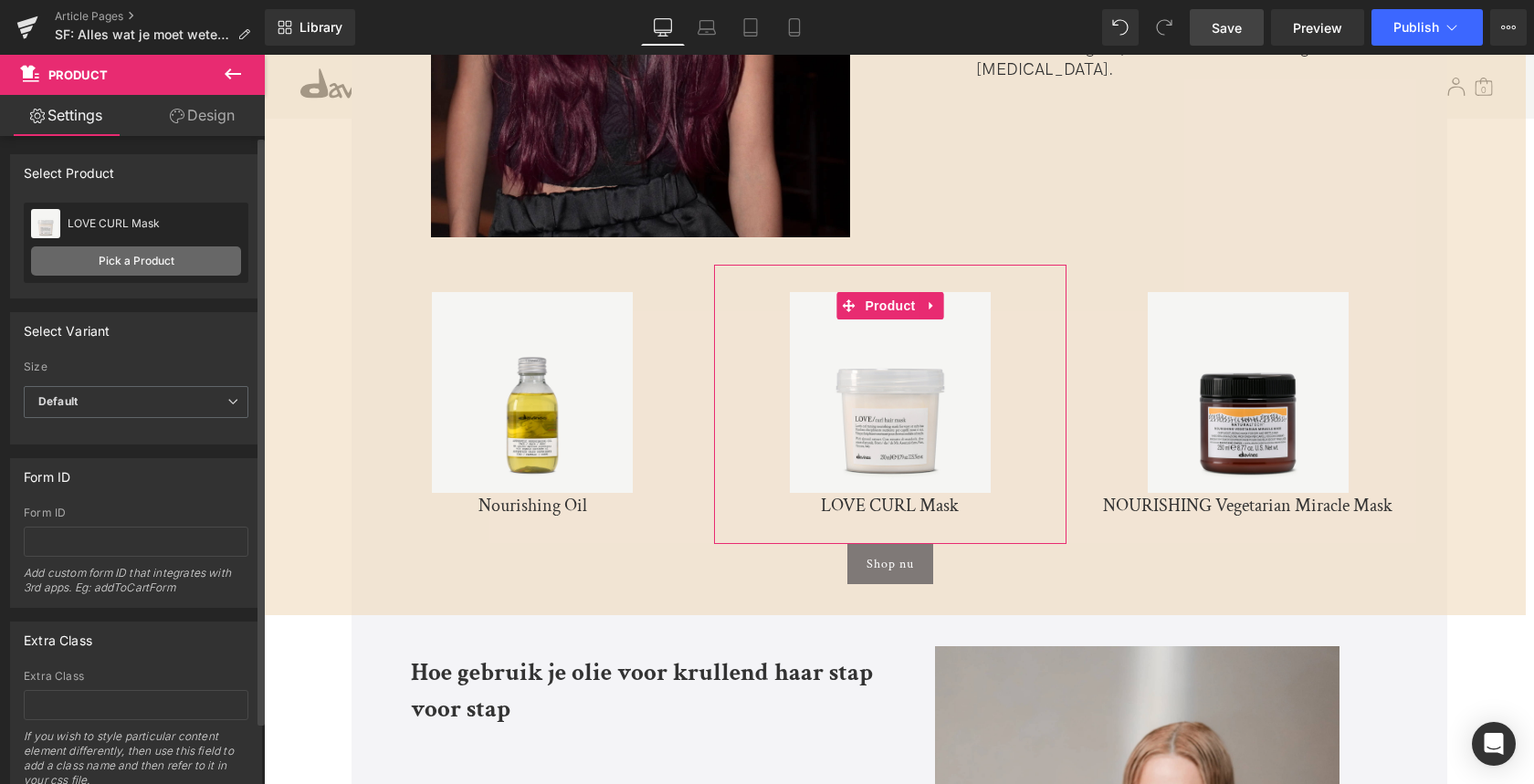
click at [138, 260] on link "Pick a Product" at bounding box center [135, 261] width 210 height 29
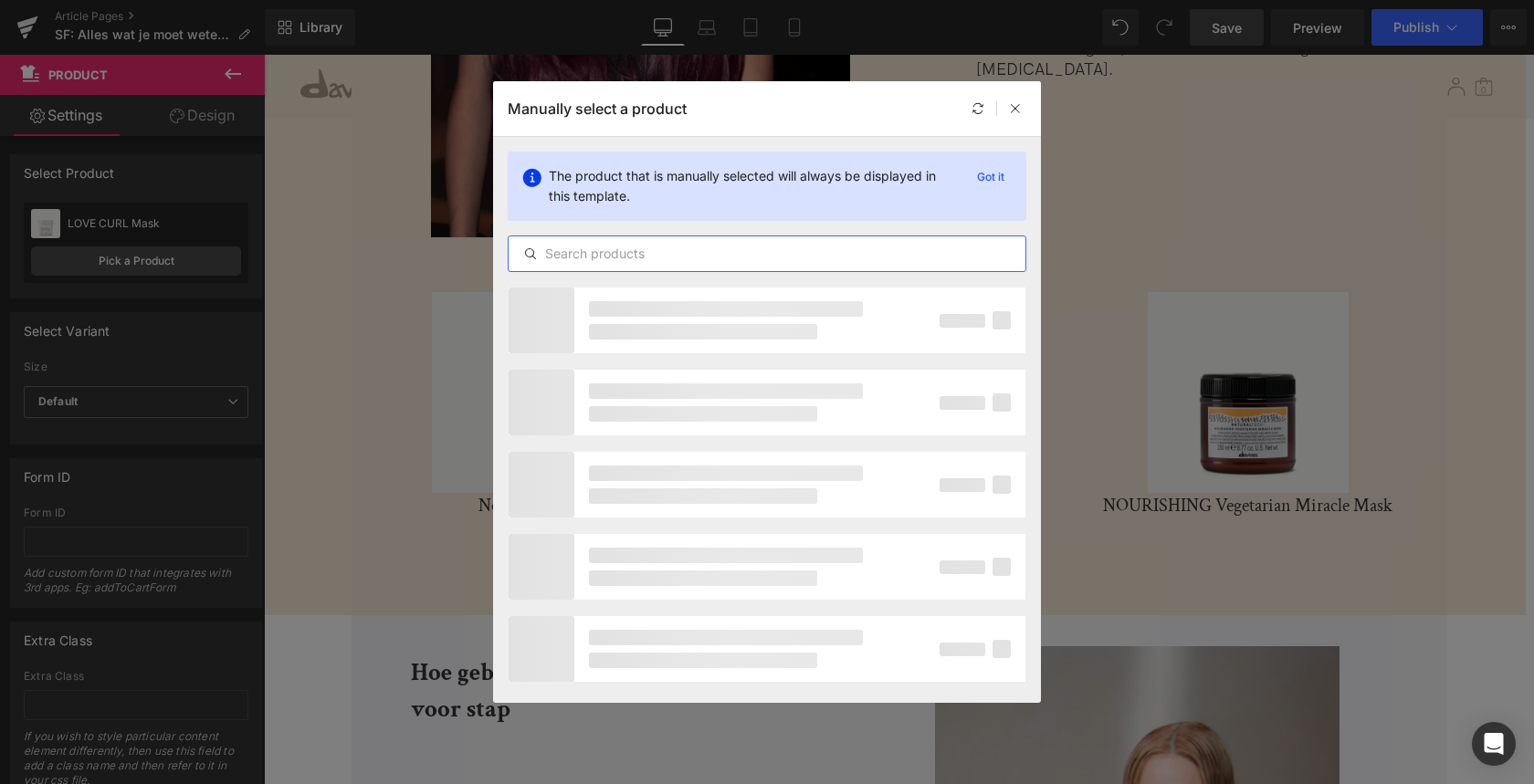
click at [675, 253] on input "text" at bounding box center [766, 253] width 517 height 22
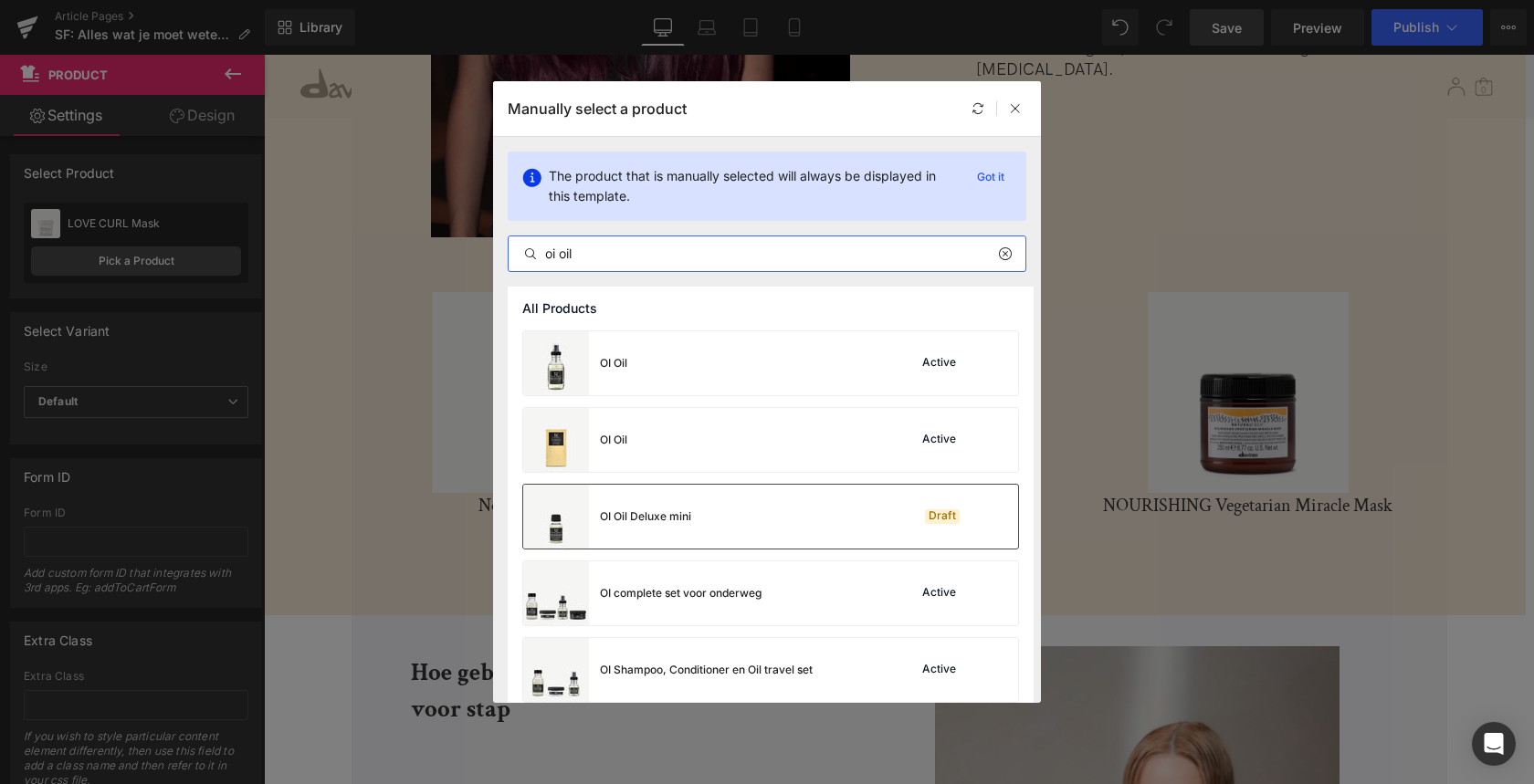
scroll to position [14, 0]
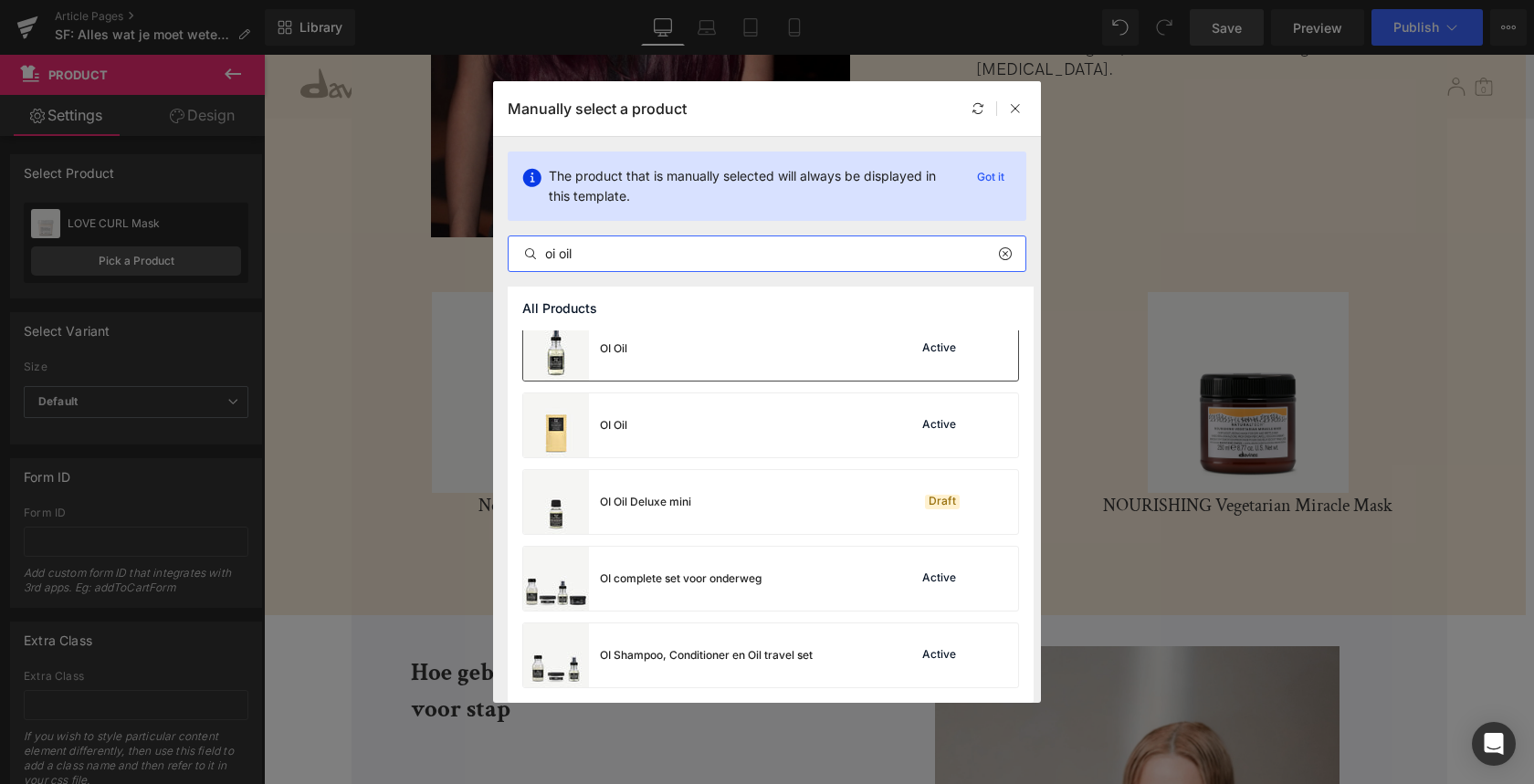
type input "oi oil"
click at [613, 365] on div "OI Oil" at bounding box center [576, 349] width 104 height 64
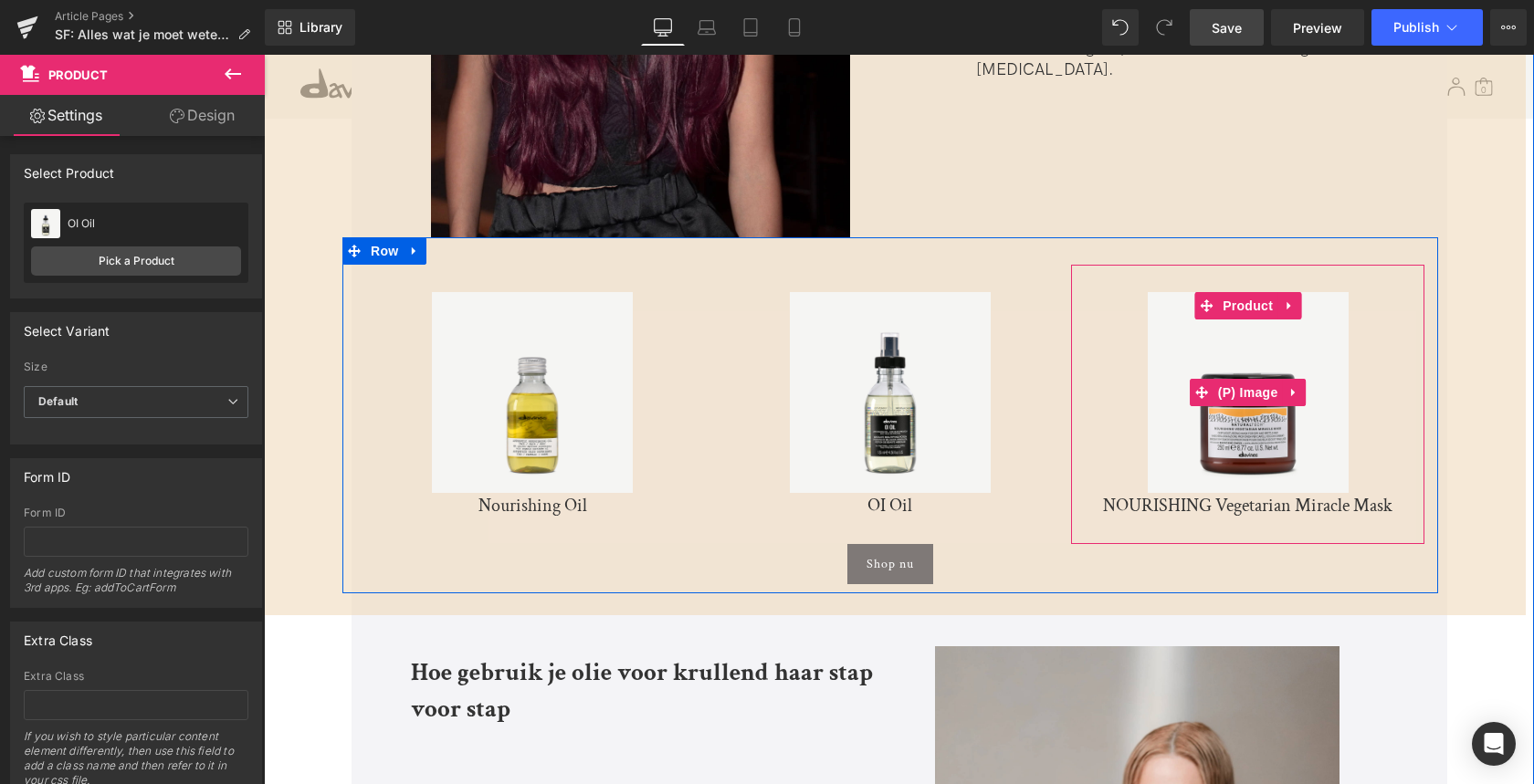
click at [1229, 410] on img at bounding box center [1248, 392] width 201 height 201
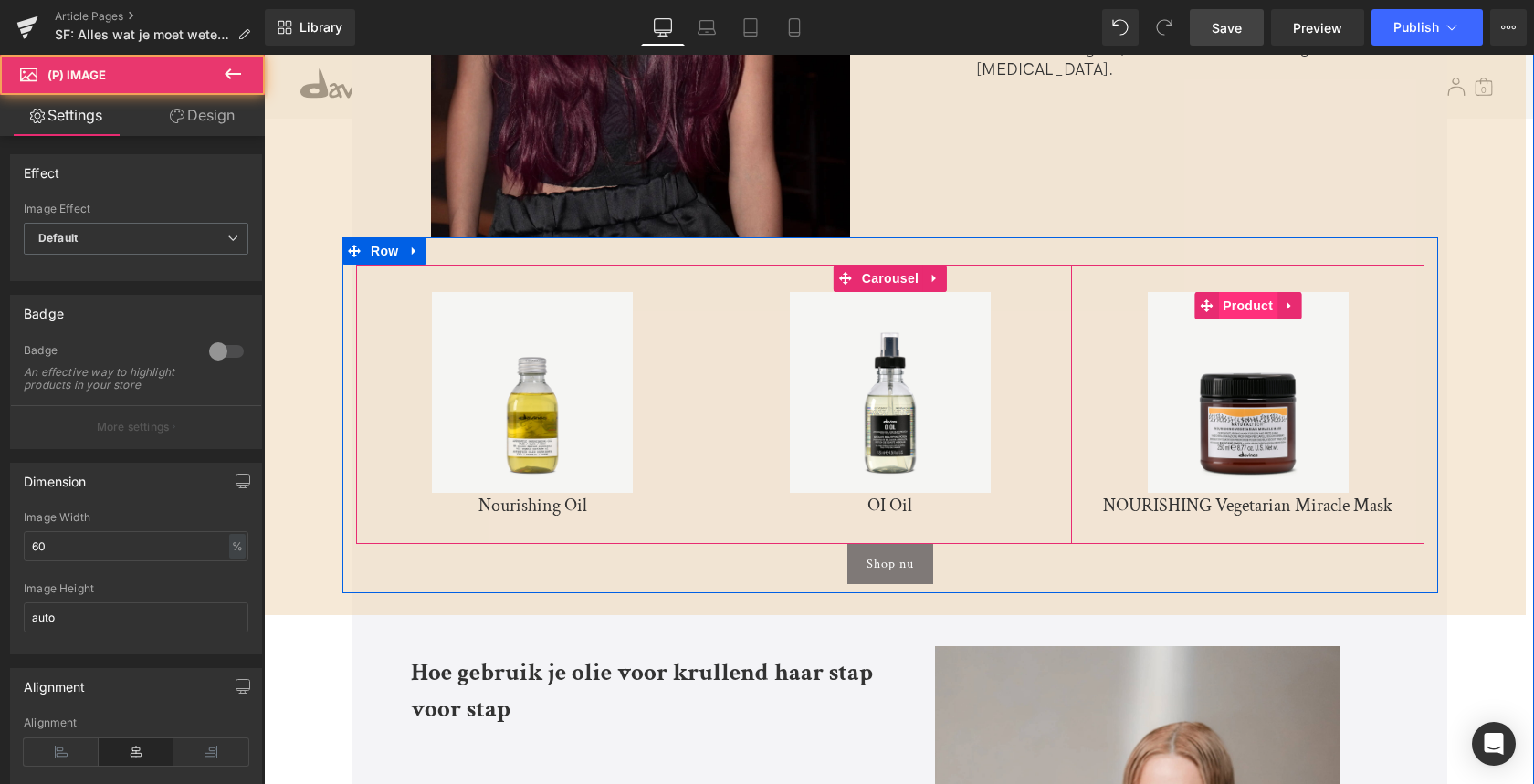
click at [1262, 292] on span "Product" at bounding box center [1247, 305] width 59 height 27
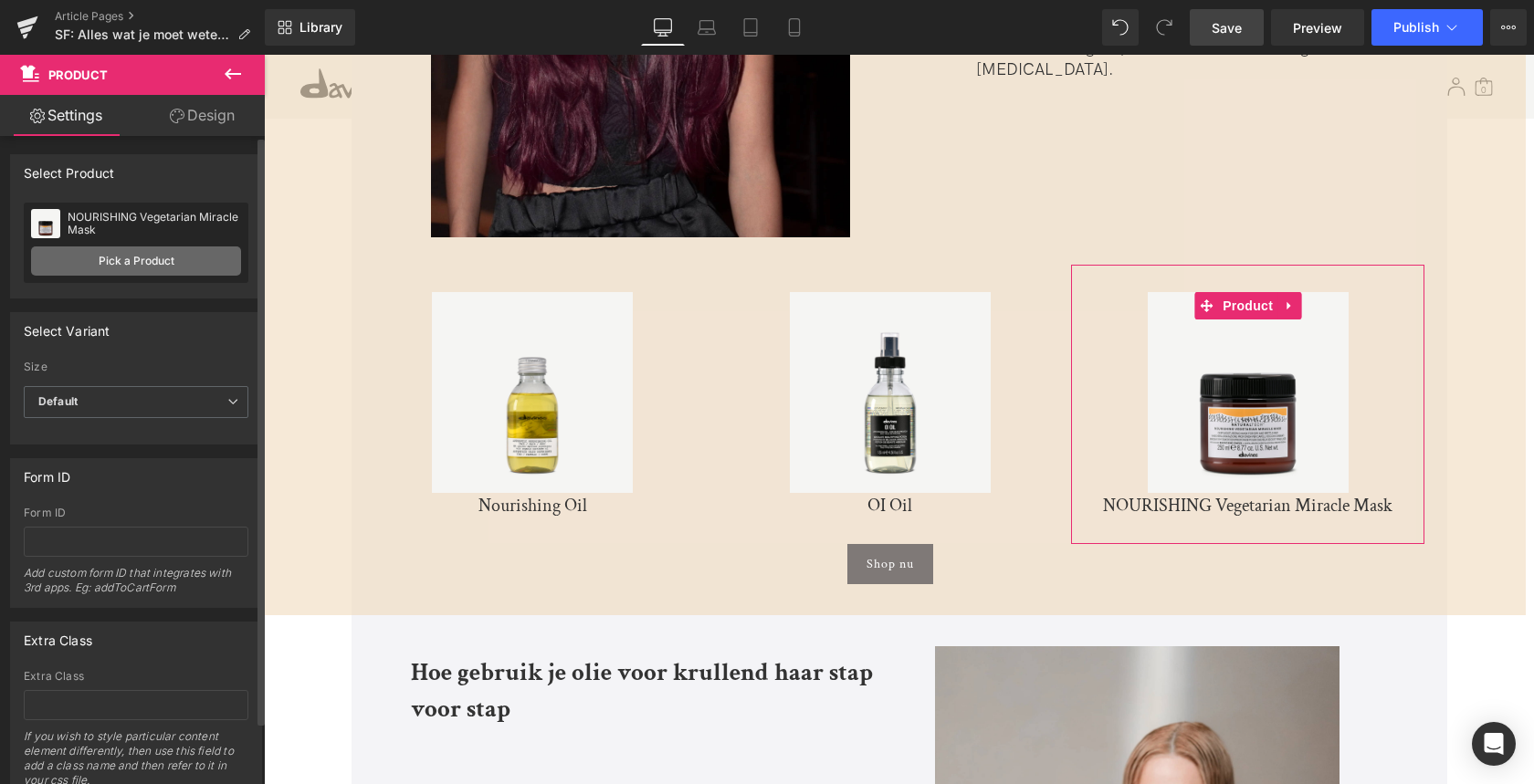
click at [142, 266] on link "Pick a Product" at bounding box center [135, 261] width 210 height 29
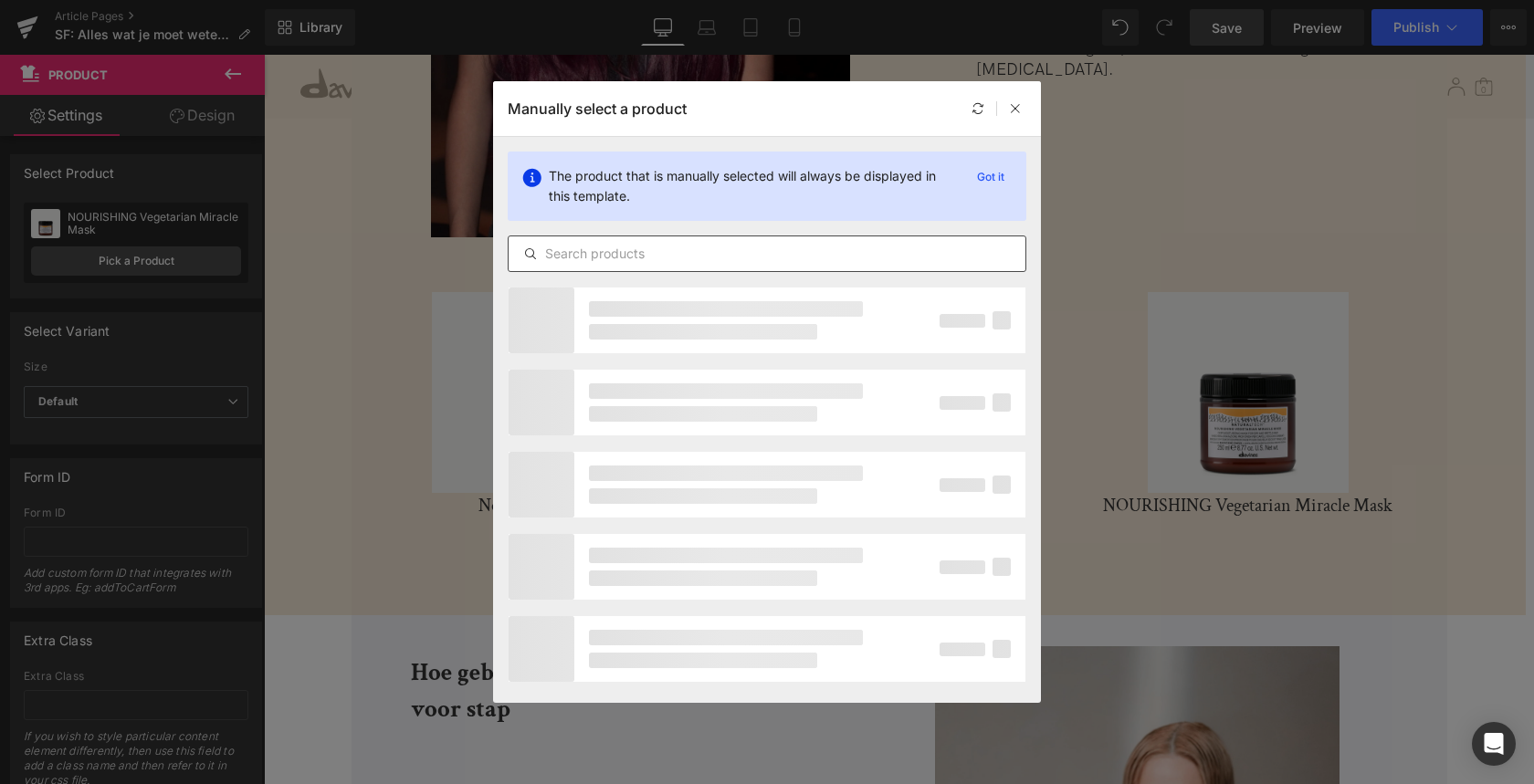
click at [707, 252] on input "text" at bounding box center [766, 253] width 517 height 22
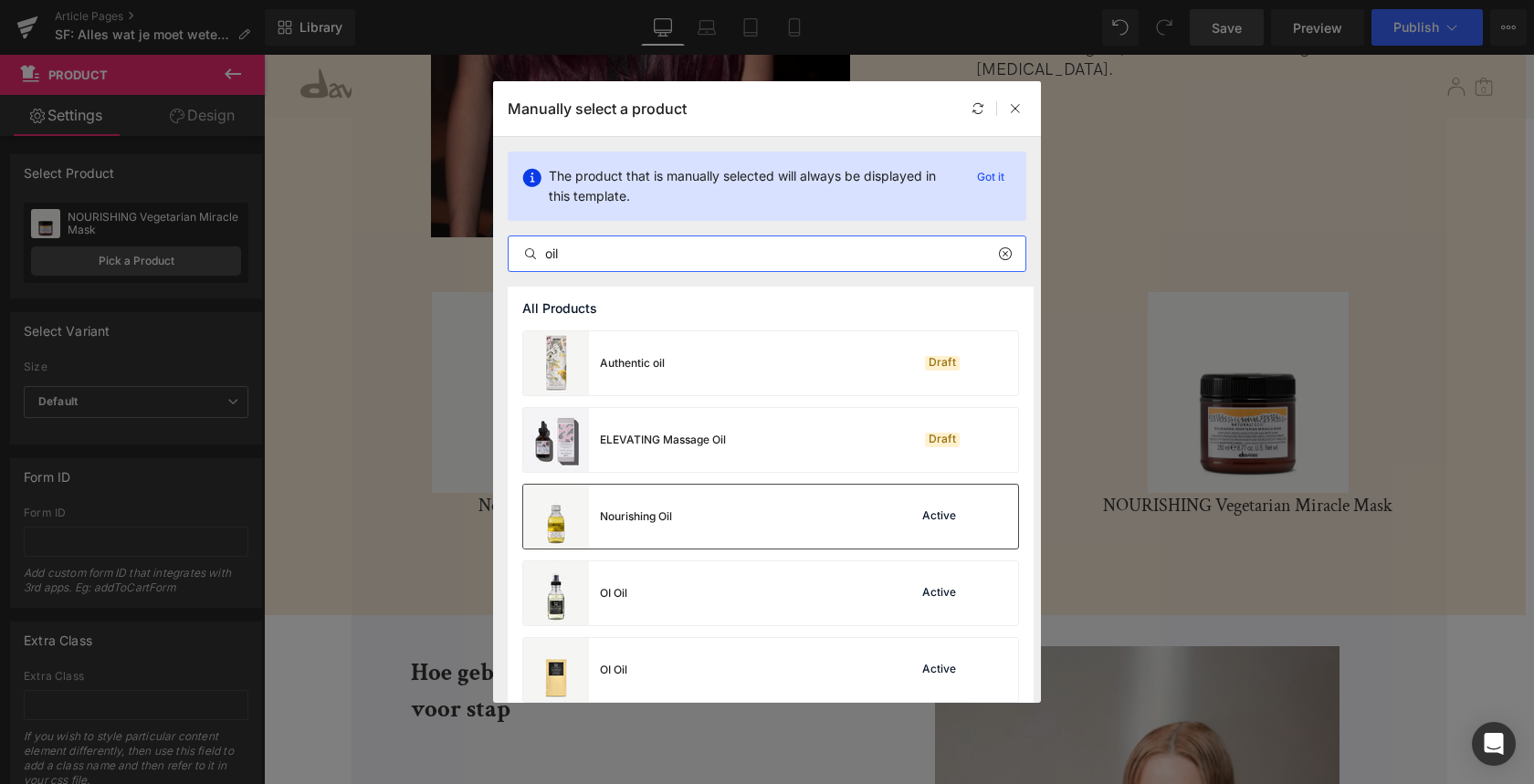
type input "oil"
click at [690, 524] on div "Nourishing Oil Active" at bounding box center [771, 517] width 495 height 64
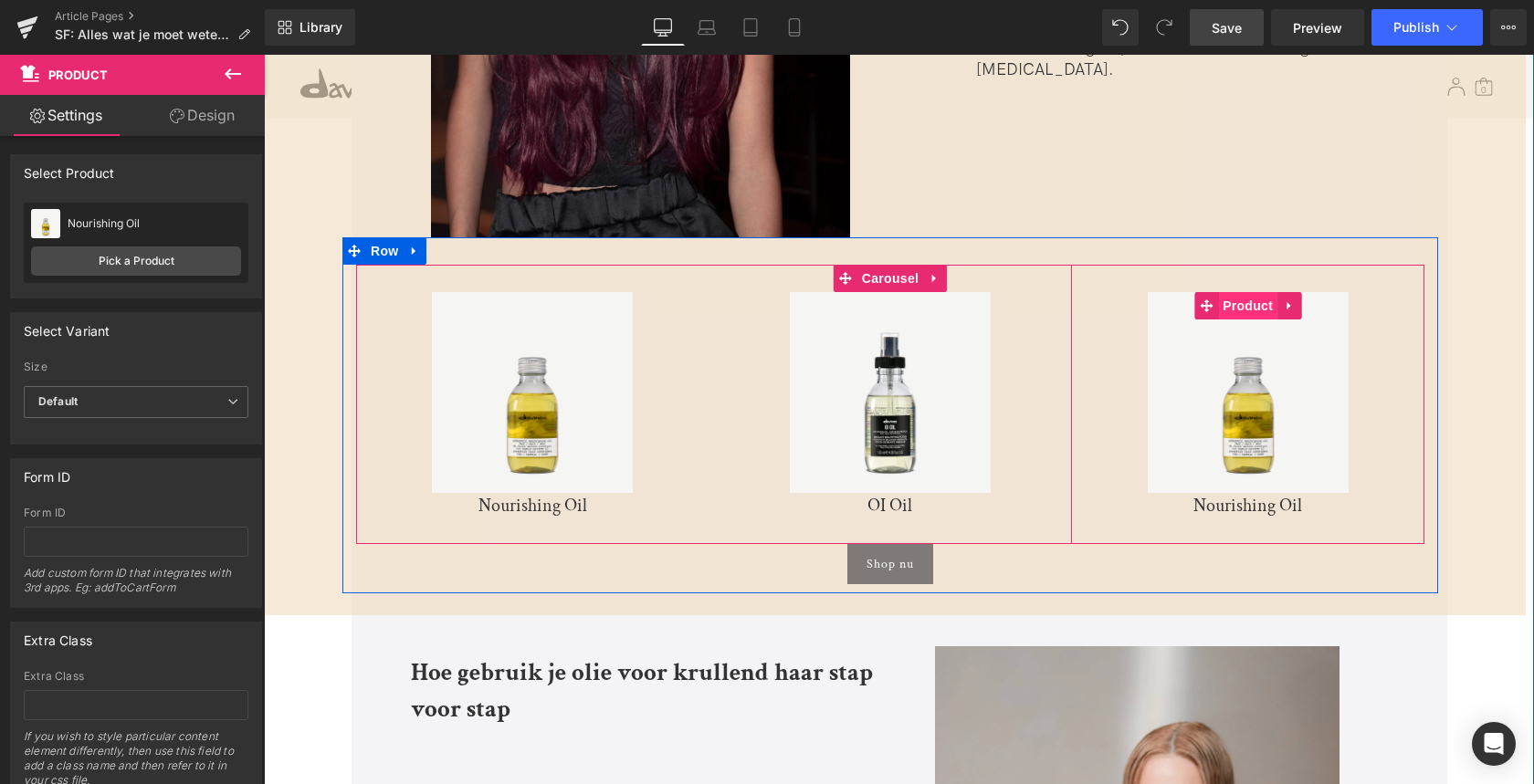
click at [1237, 294] on span "Product" at bounding box center [1247, 305] width 59 height 27
click at [889, 265] on span "Carousel" at bounding box center [890, 278] width 66 height 27
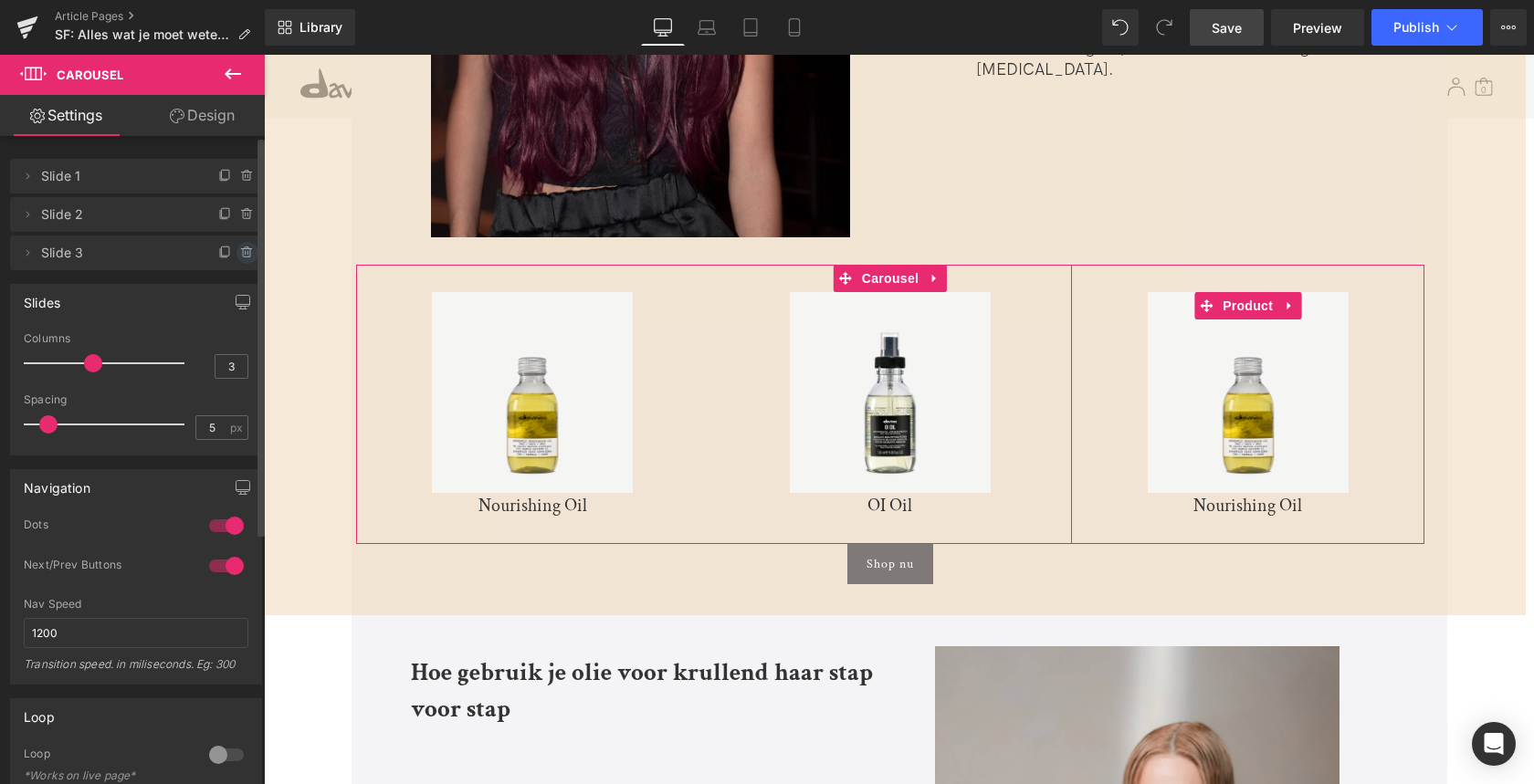
click at [242, 255] on icon at bounding box center [246, 253] width 8 height 9
click at [213, 258] on button "Delete" at bounding box center [228, 253] width 58 height 24
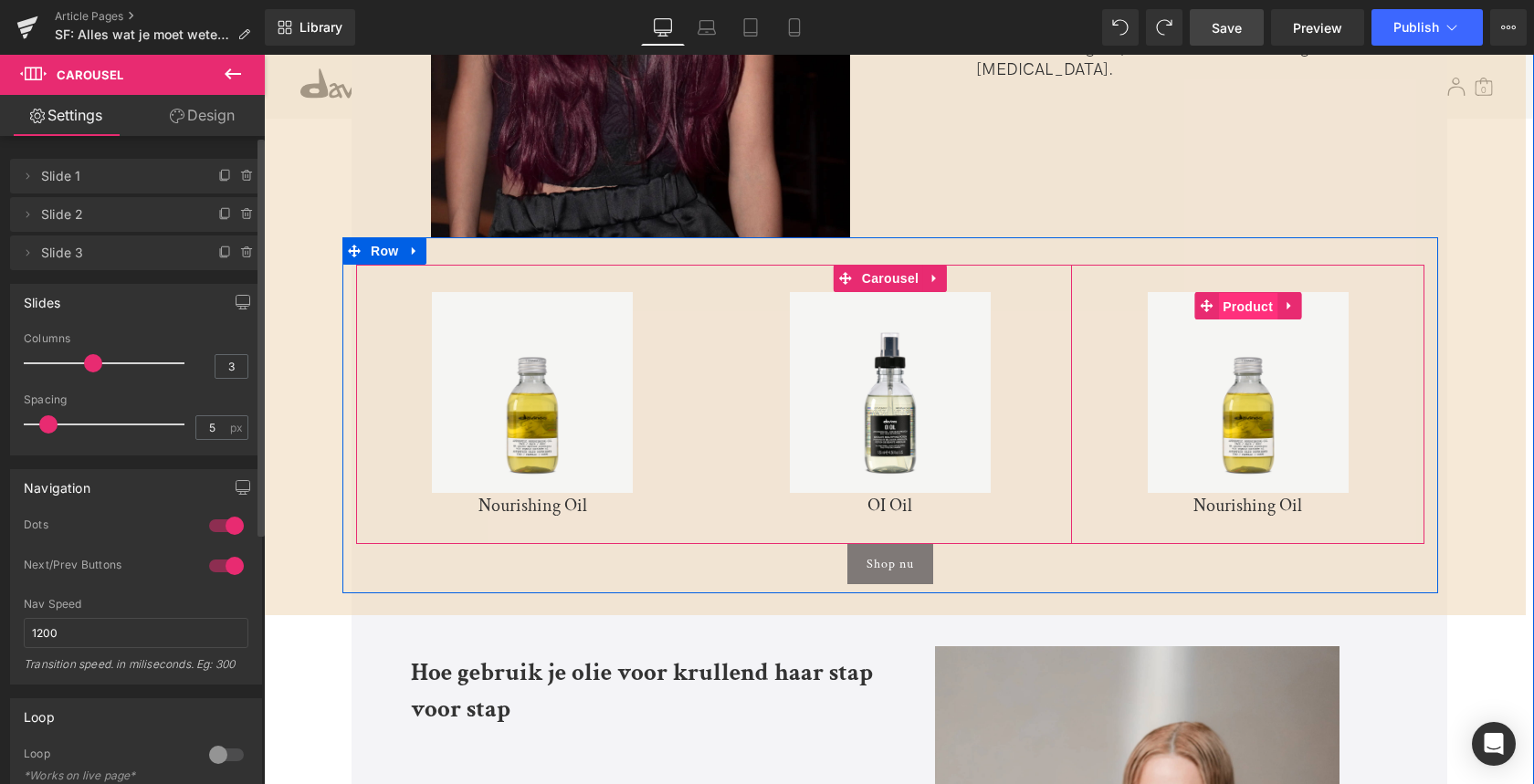
click at [1246, 293] on span "Product" at bounding box center [1247, 306] width 59 height 27
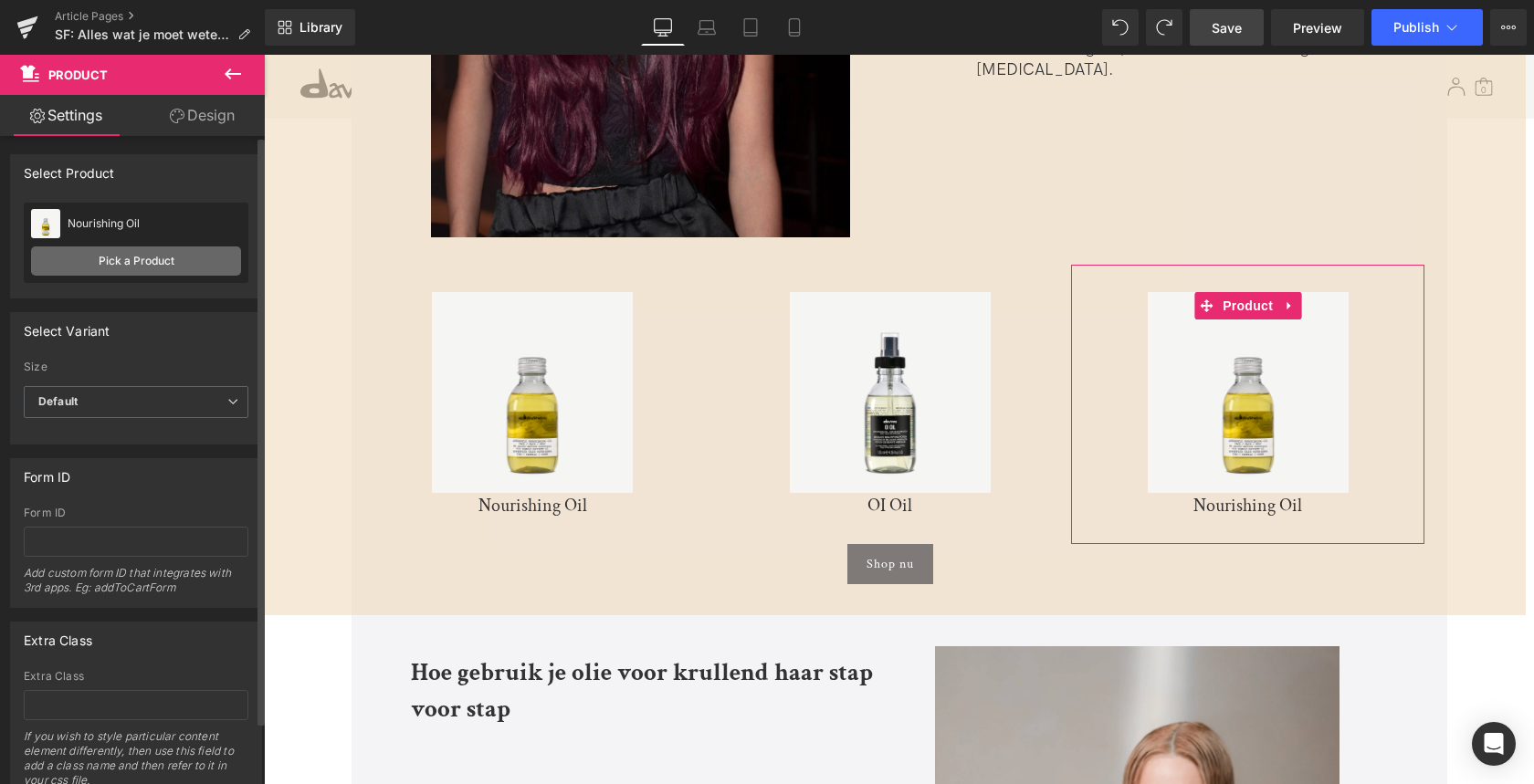
click at [99, 260] on link "Pick a Product" at bounding box center [135, 261] width 210 height 29
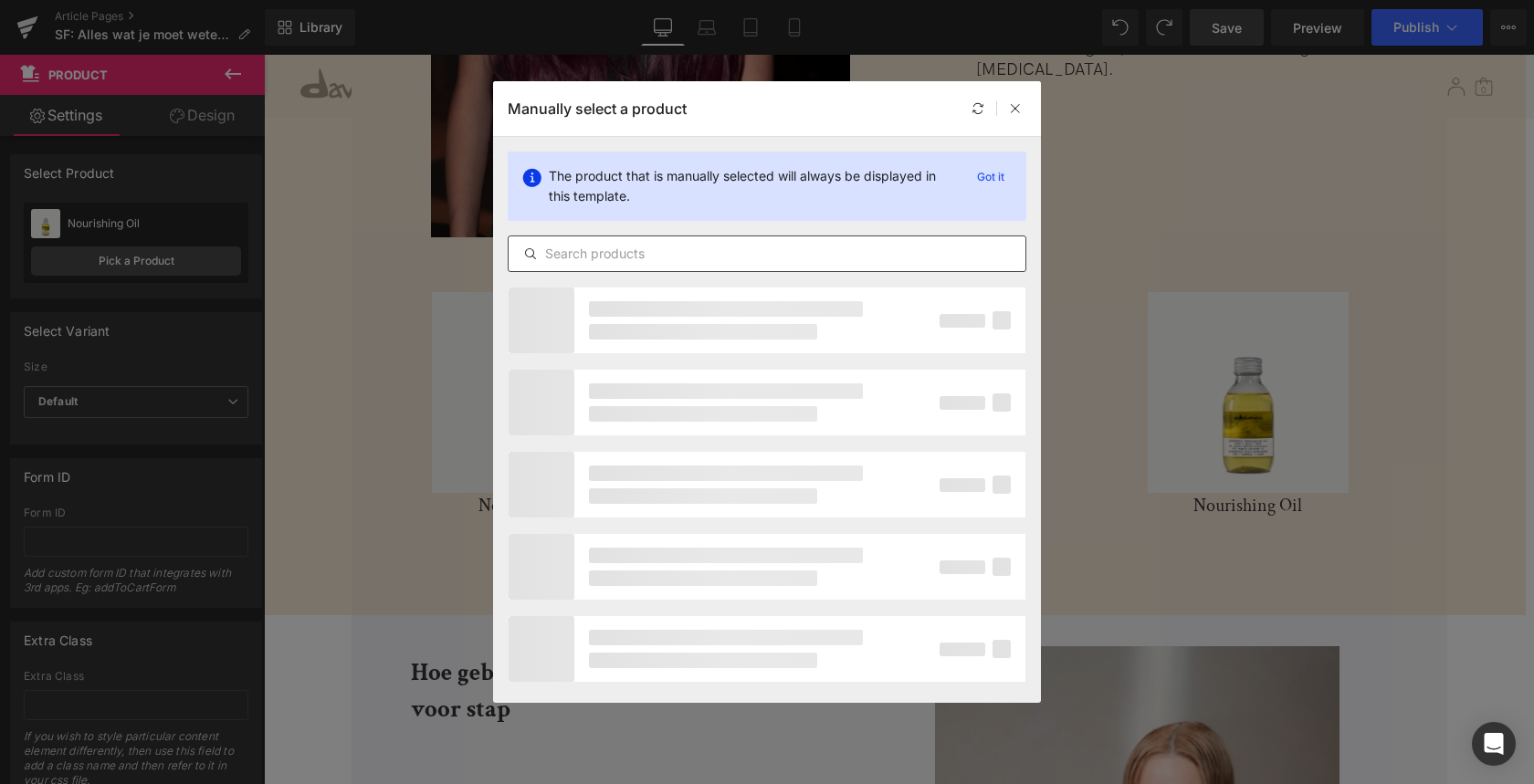
click at [750, 252] on input "text" at bounding box center [766, 253] width 517 height 22
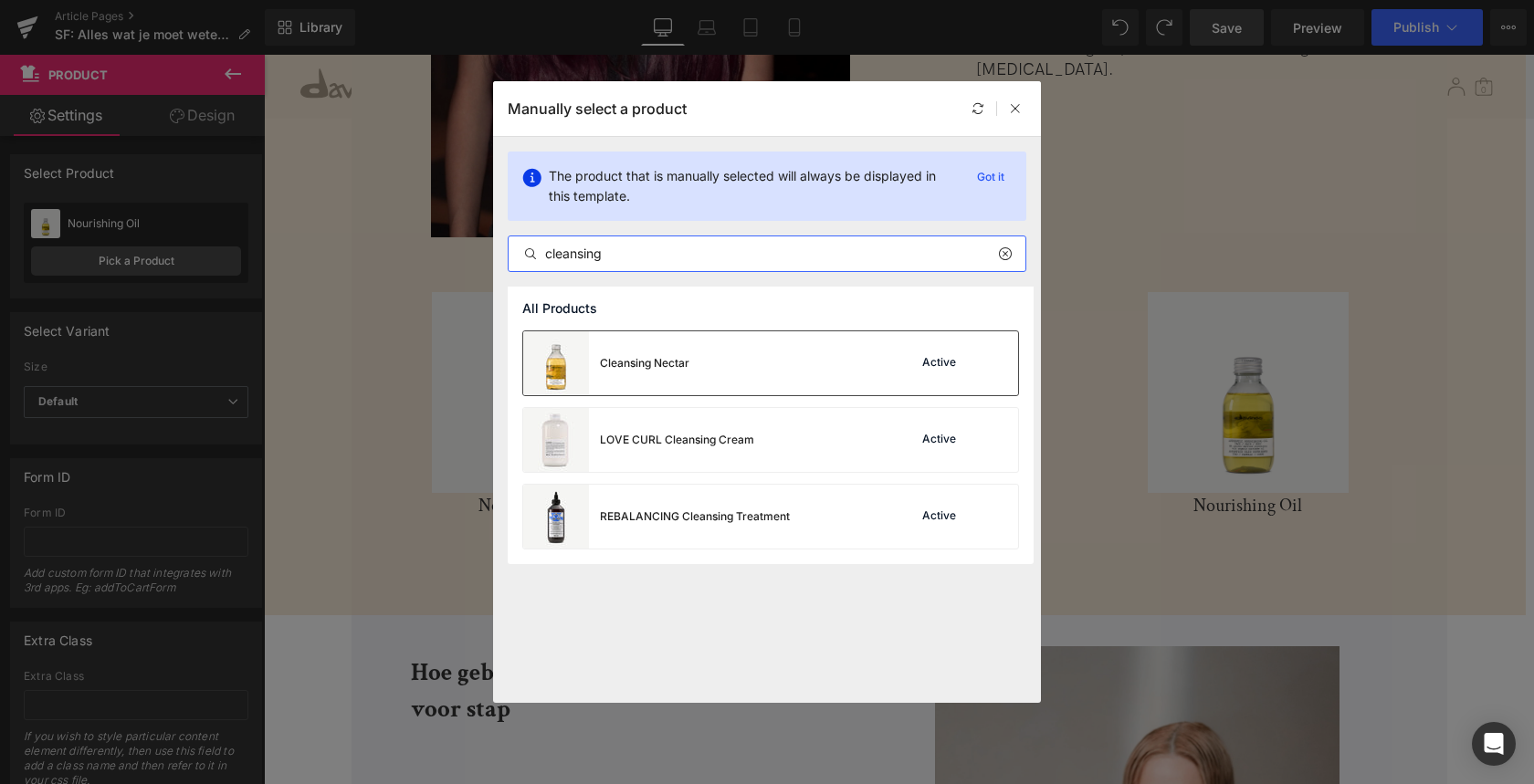
type input "cleansing"
click at [639, 364] on div "Cleansing Nectar" at bounding box center [644, 363] width 90 height 16
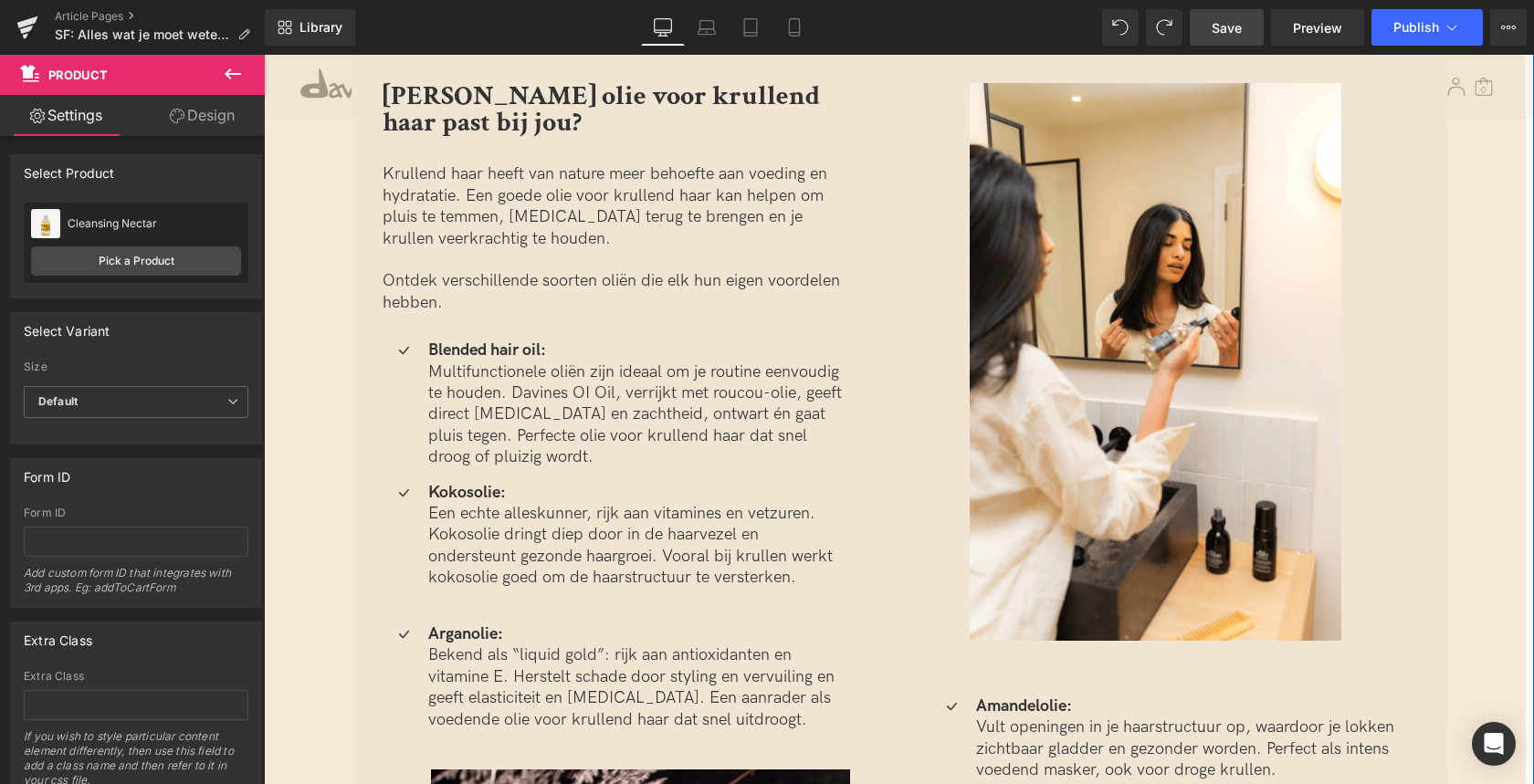
scroll to position [2687, 0]
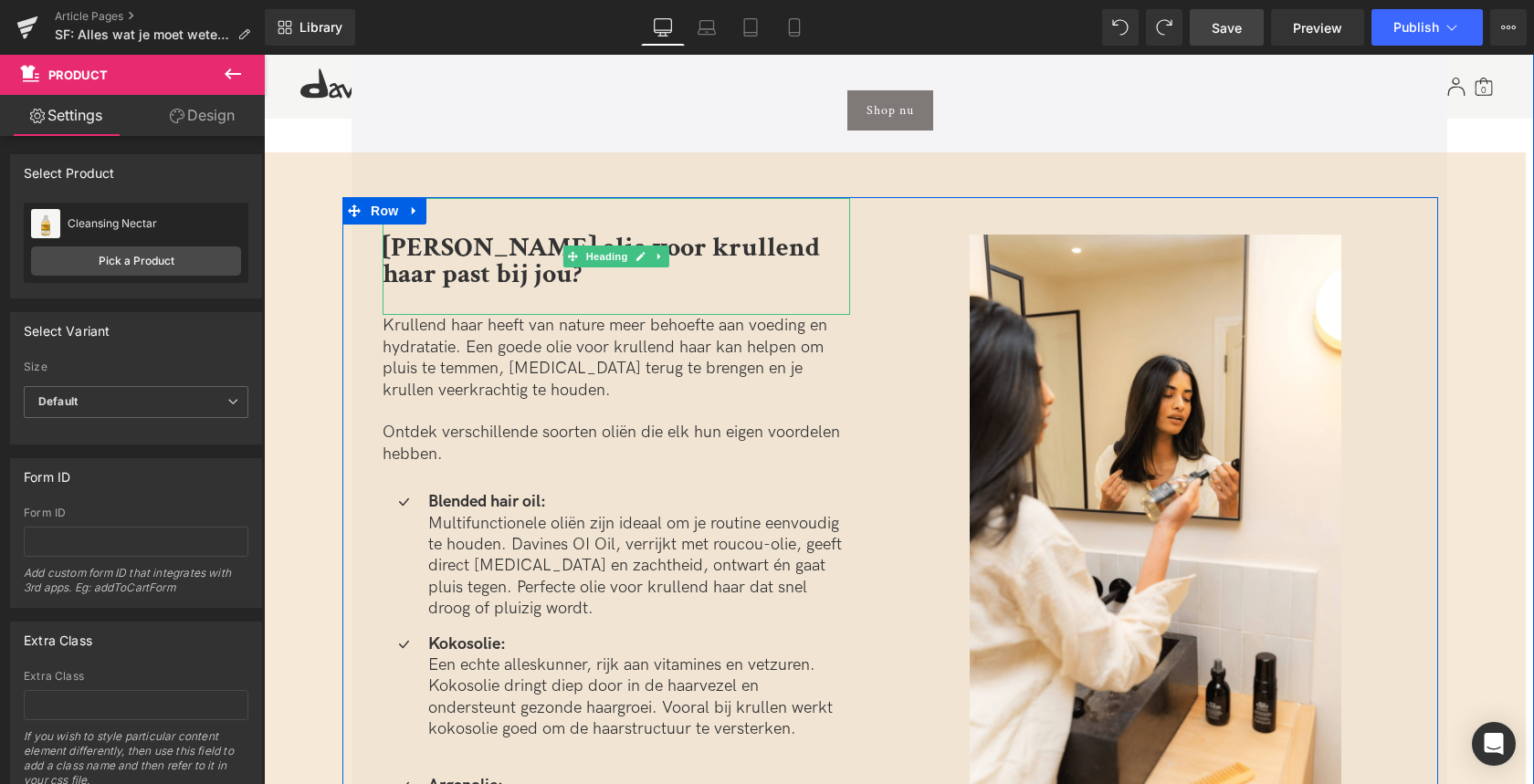
drag, startPoint x: 498, startPoint y: 235, endPoint x: 470, endPoint y: 236, distance: 28.0
click at [498, 235] on b "[PERSON_NAME] olie voor krullend haar past bij jou?" at bounding box center [601, 261] width 438 height 62
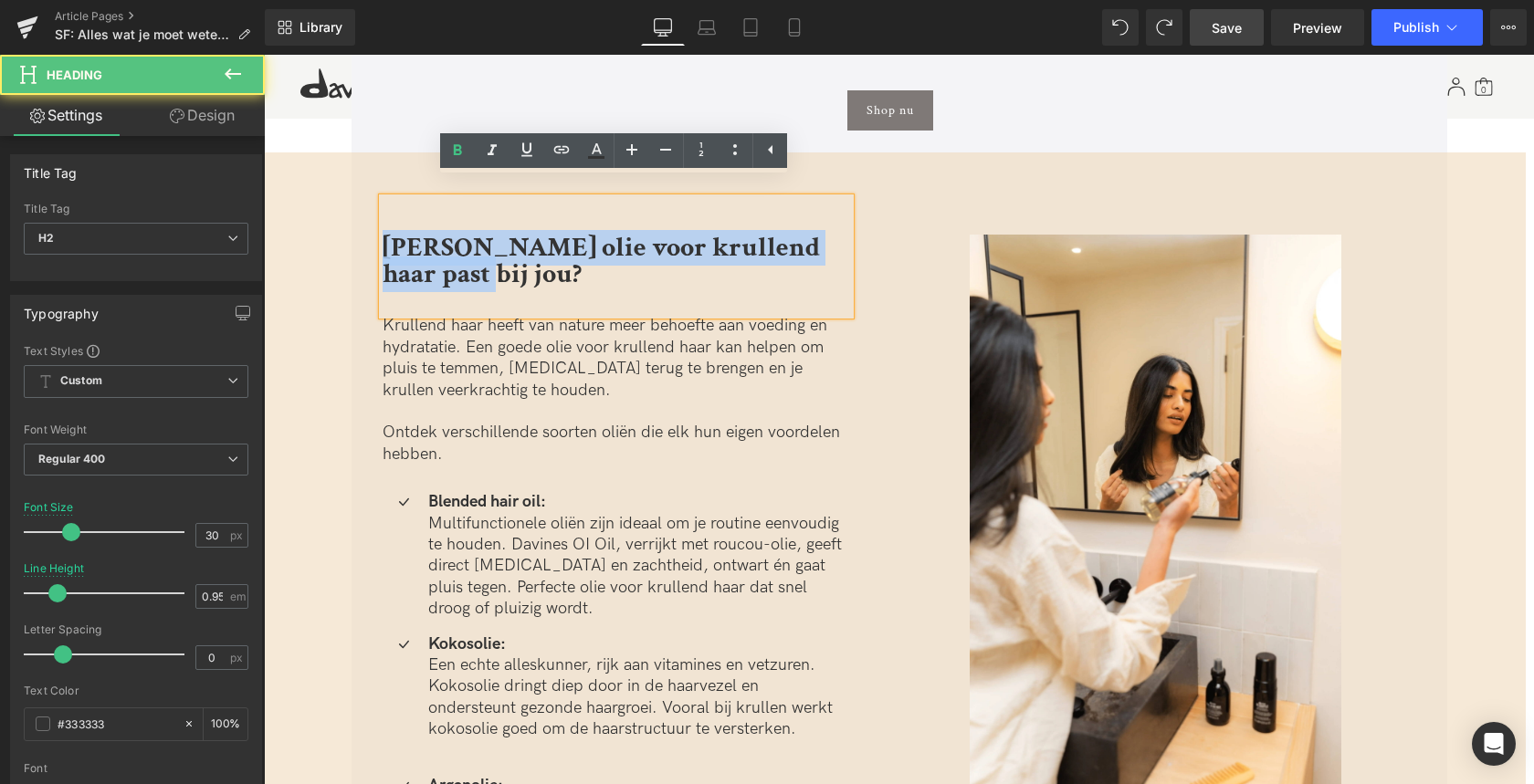
drag, startPoint x: 388, startPoint y: 224, endPoint x: 473, endPoint y: 253, distance: 89.8
click at [473, 253] on h2 "[PERSON_NAME] olie voor krullend haar past bij jou?" at bounding box center [616, 262] width 468 height 52
copy b "[PERSON_NAME] olie voor krullend haar past bij jou?"
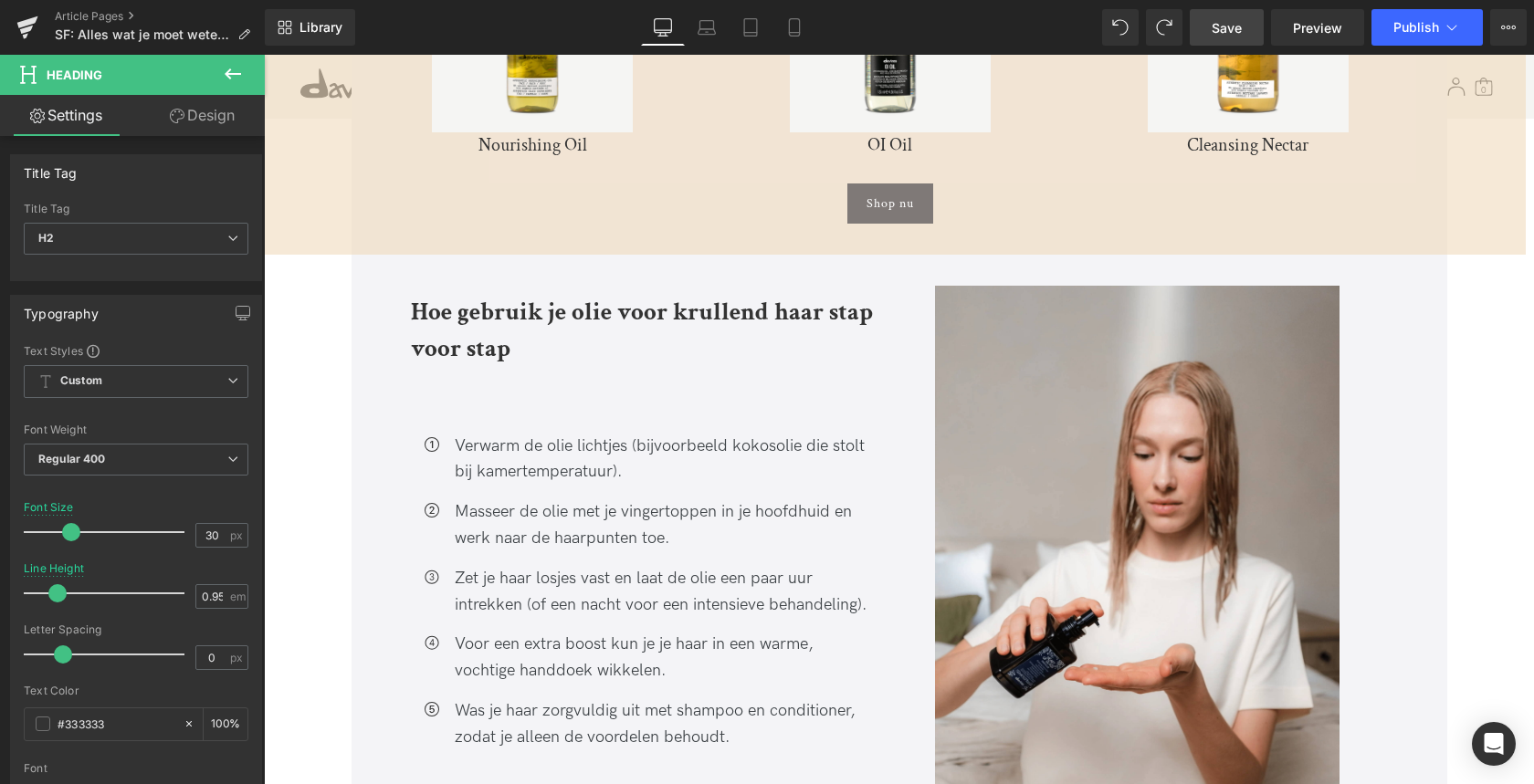
scroll to position [4371, 0]
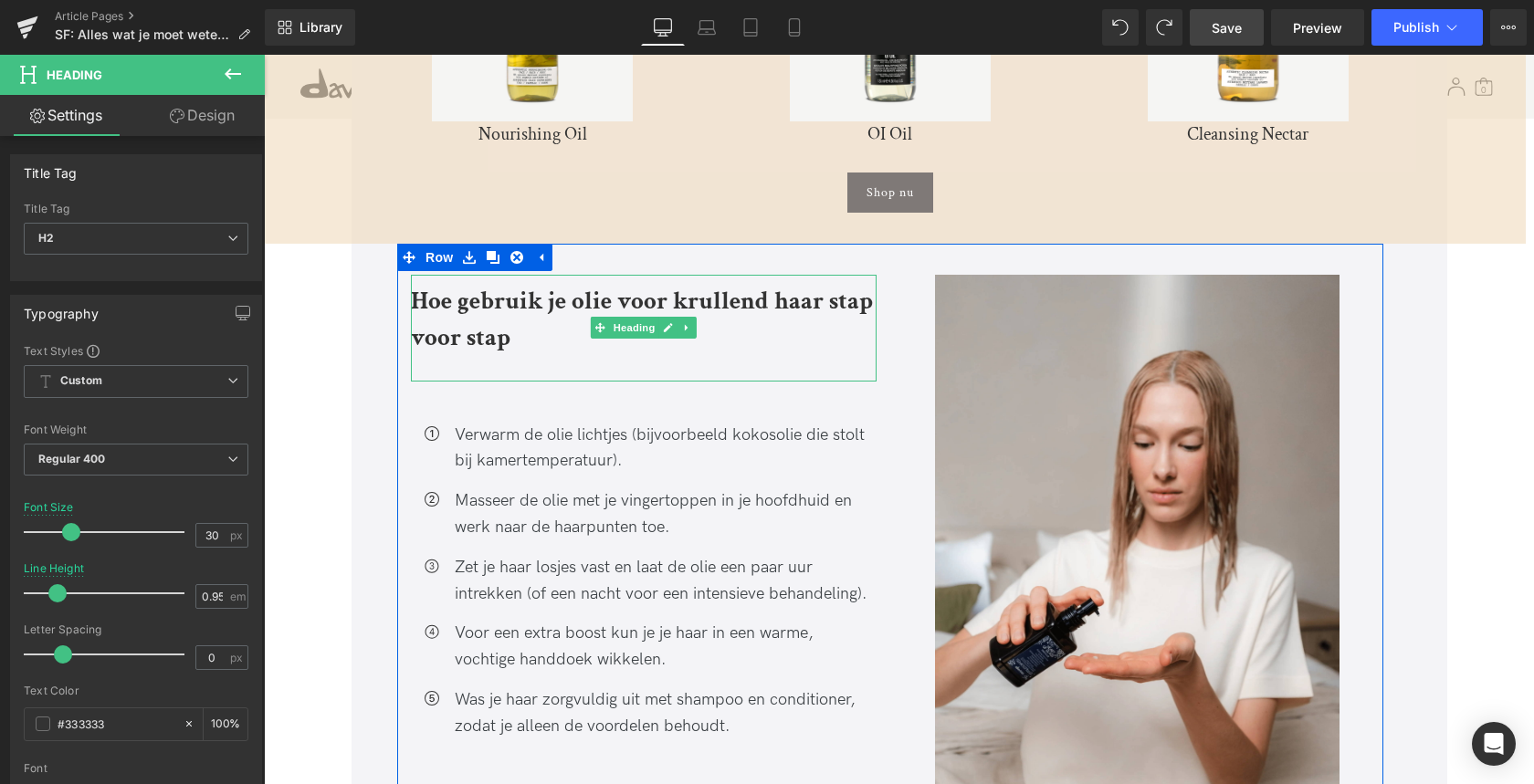
drag, startPoint x: 448, startPoint y: 277, endPoint x: 434, endPoint y: 282, distance: 14.9
click at [448, 285] on b "Hoe gebruik je olie voor krullend haar stap voor stap" at bounding box center [641, 320] width 462 height 70
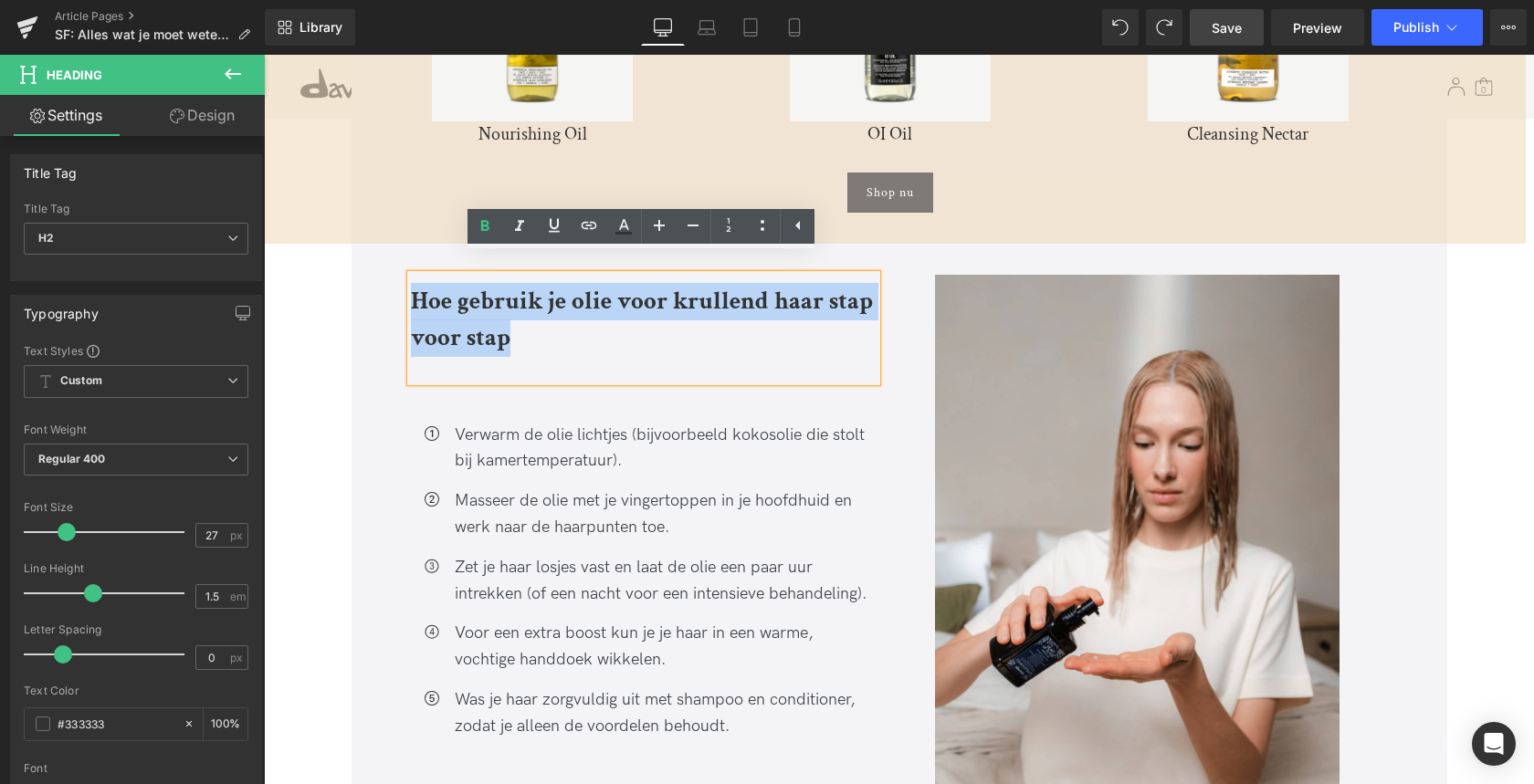
drag, startPoint x: 422, startPoint y: 283, endPoint x: 502, endPoint y: 320, distance: 88.1
click at [502, 320] on b "Hoe gebruik je olie voor krullend haar stap voor stap" at bounding box center [641, 320] width 462 height 70
copy b "Hoe gebruik je olie voor krullend haar stap voor stap"
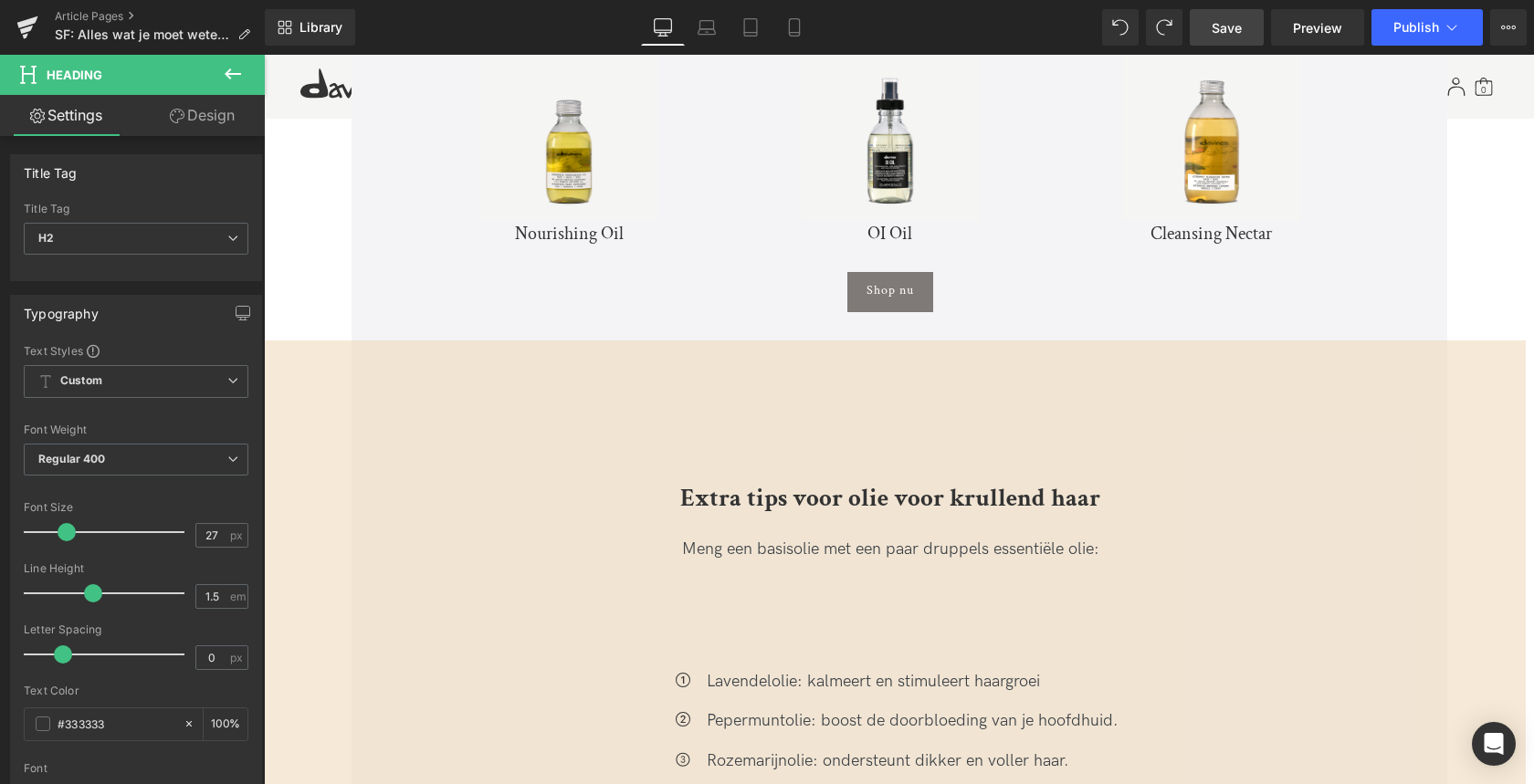
scroll to position [5620, 0]
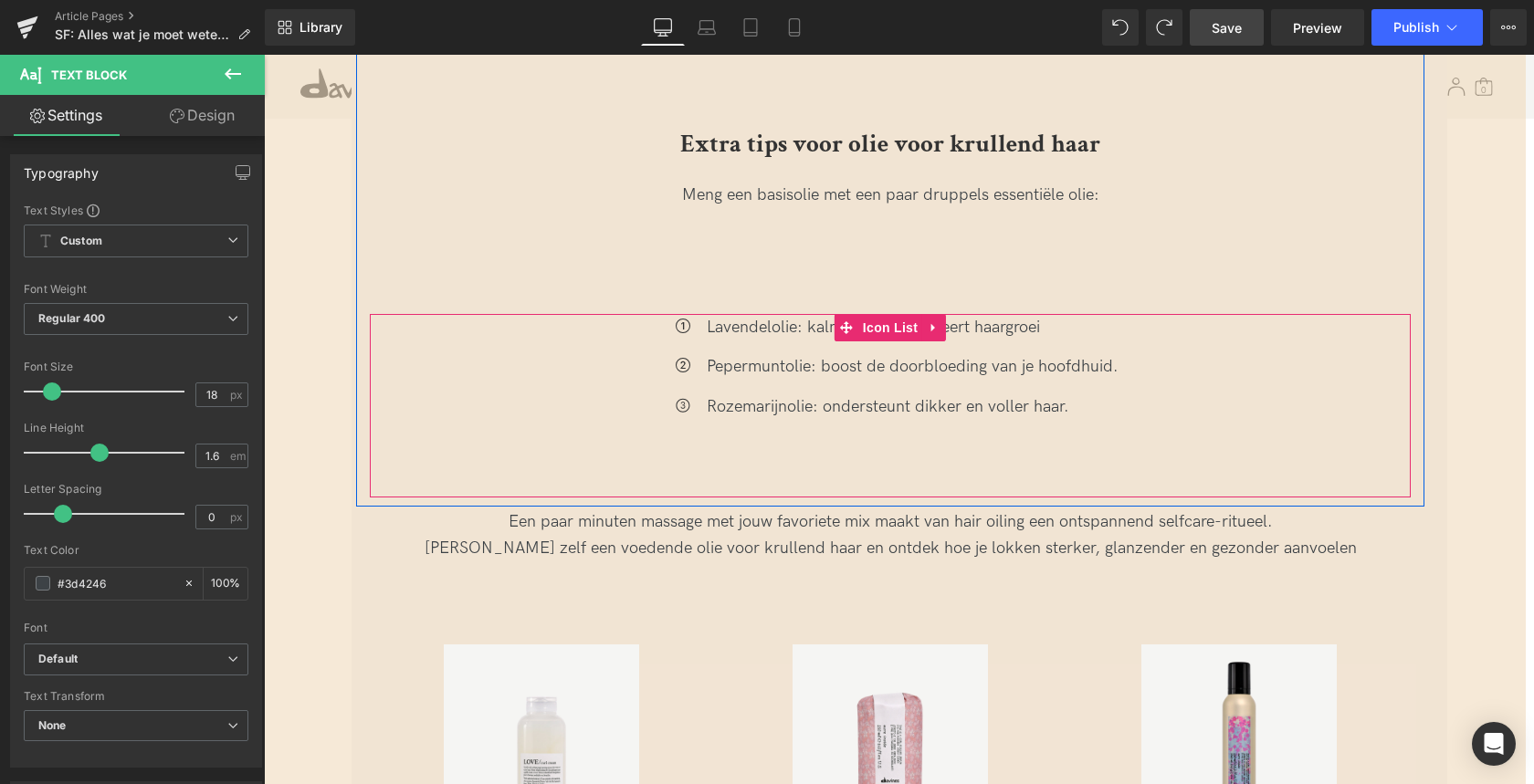
drag, startPoint x: 717, startPoint y: 291, endPoint x: 701, endPoint y: 323, distance: 35.8
click at [697, 366] on div "Extra tips voor olie voor krullend haar Heading Meng een basisolie met een paar…" at bounding box center [891, 311] width 1068 height 372
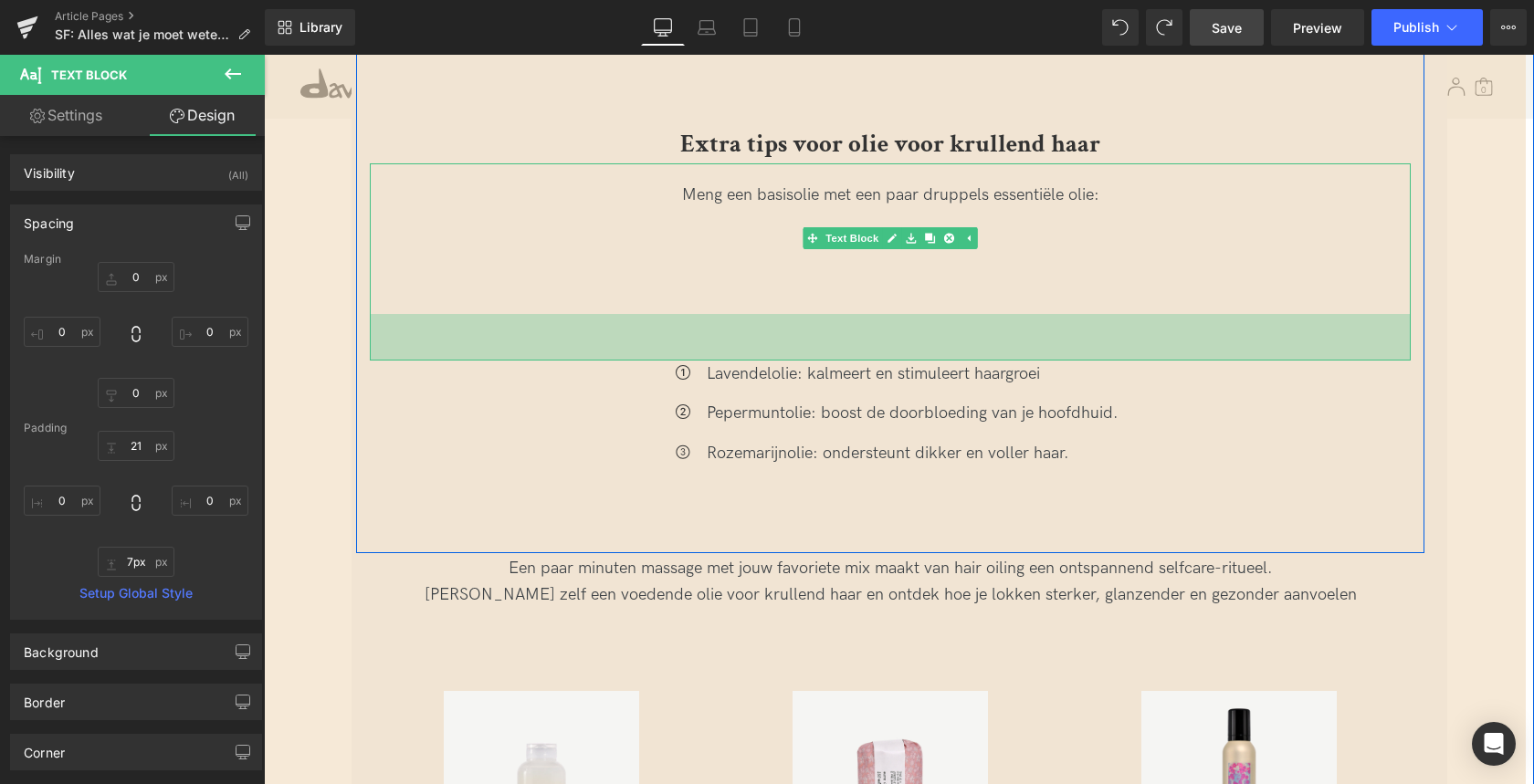
type input "0px"
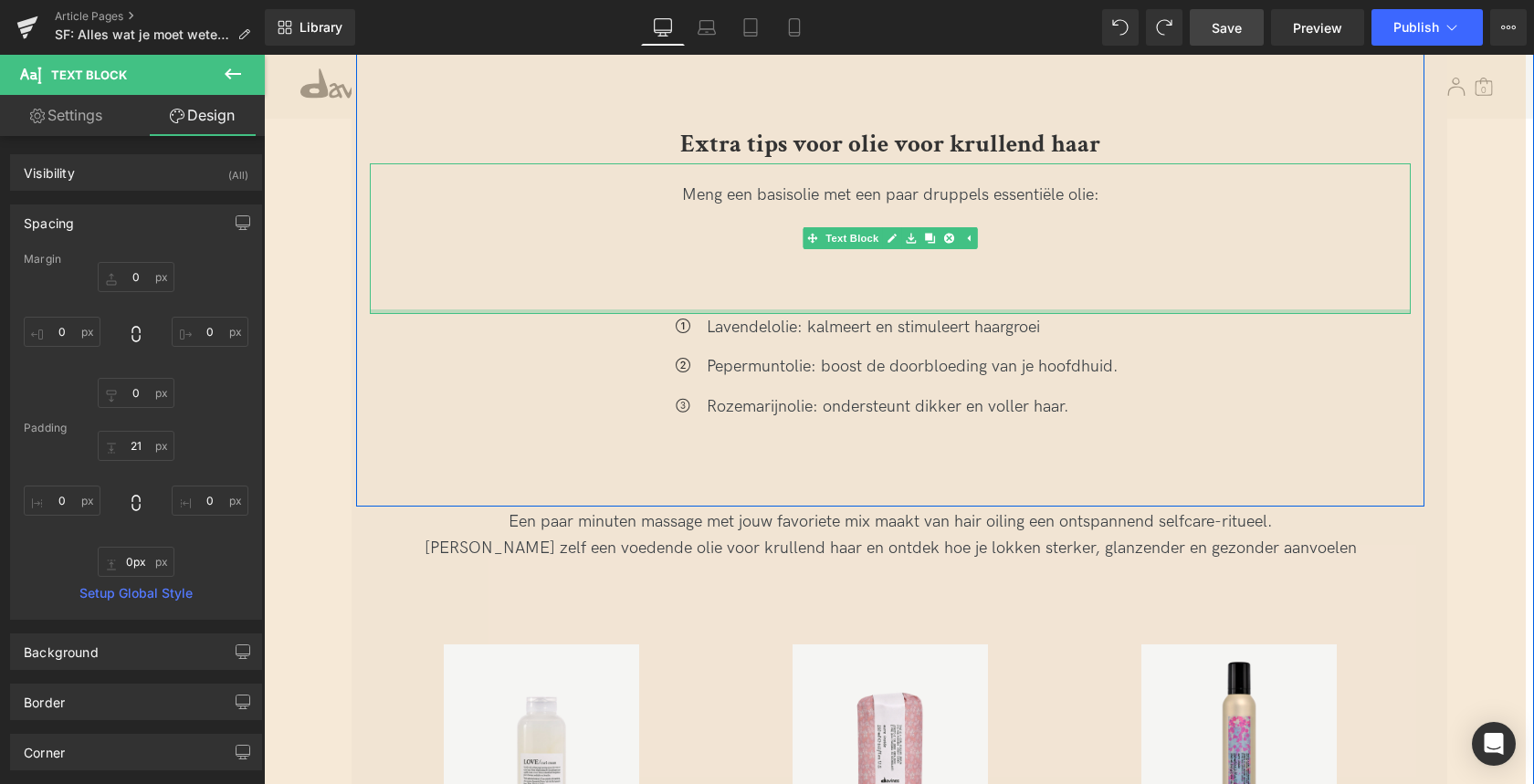
drag, startPoint x: 746, startPoint y: 291, endPoint x: 751, endPoint y: 216, distance: 75.2
click at [750, 221] on div "Meng een basisolie met een paar druppels essentiële olie: Text Block" at bounding box center [890, 238] width 1040 height 151
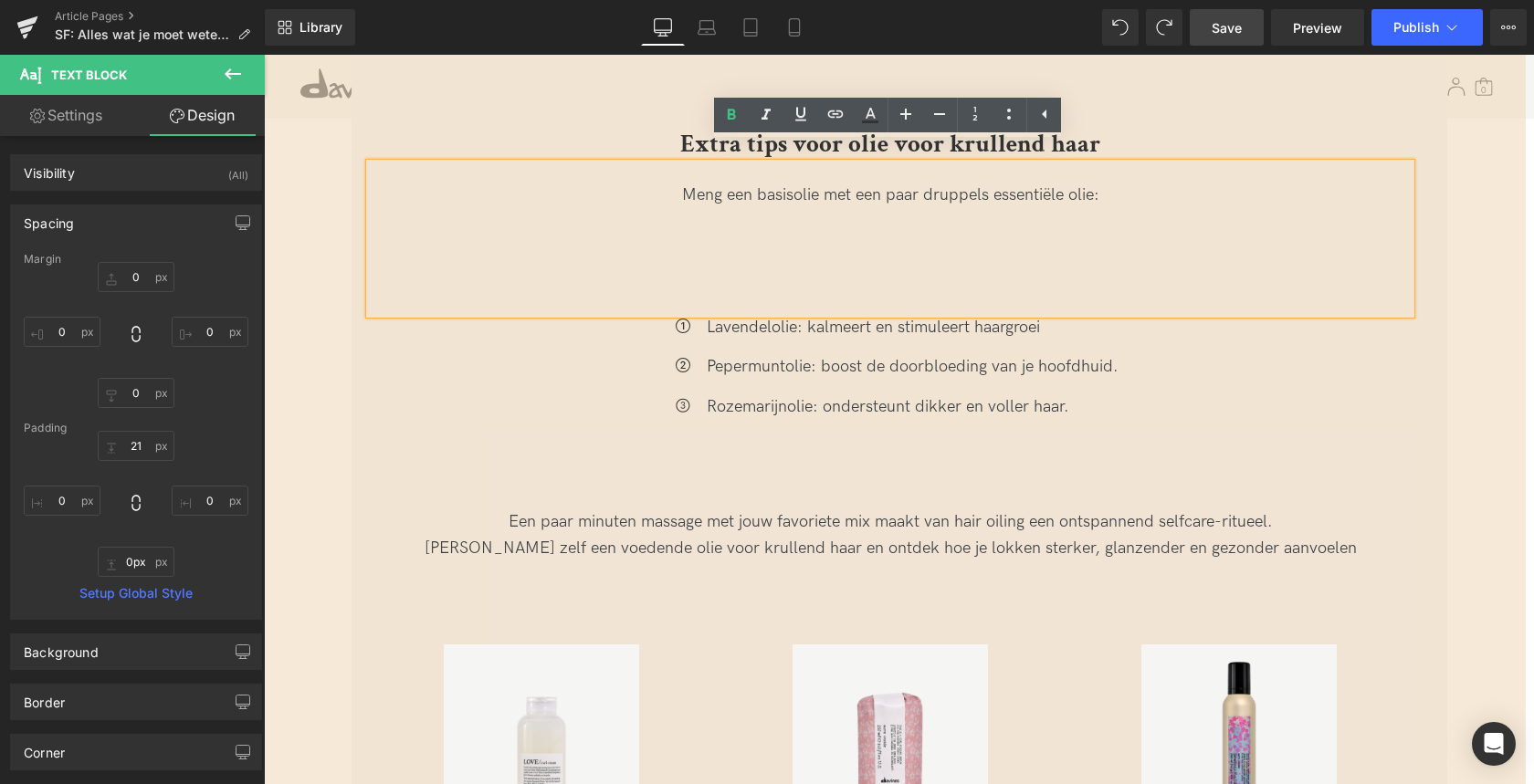
click at [678, 261] on div at bounding box center [890, 273] width 1040 height 26
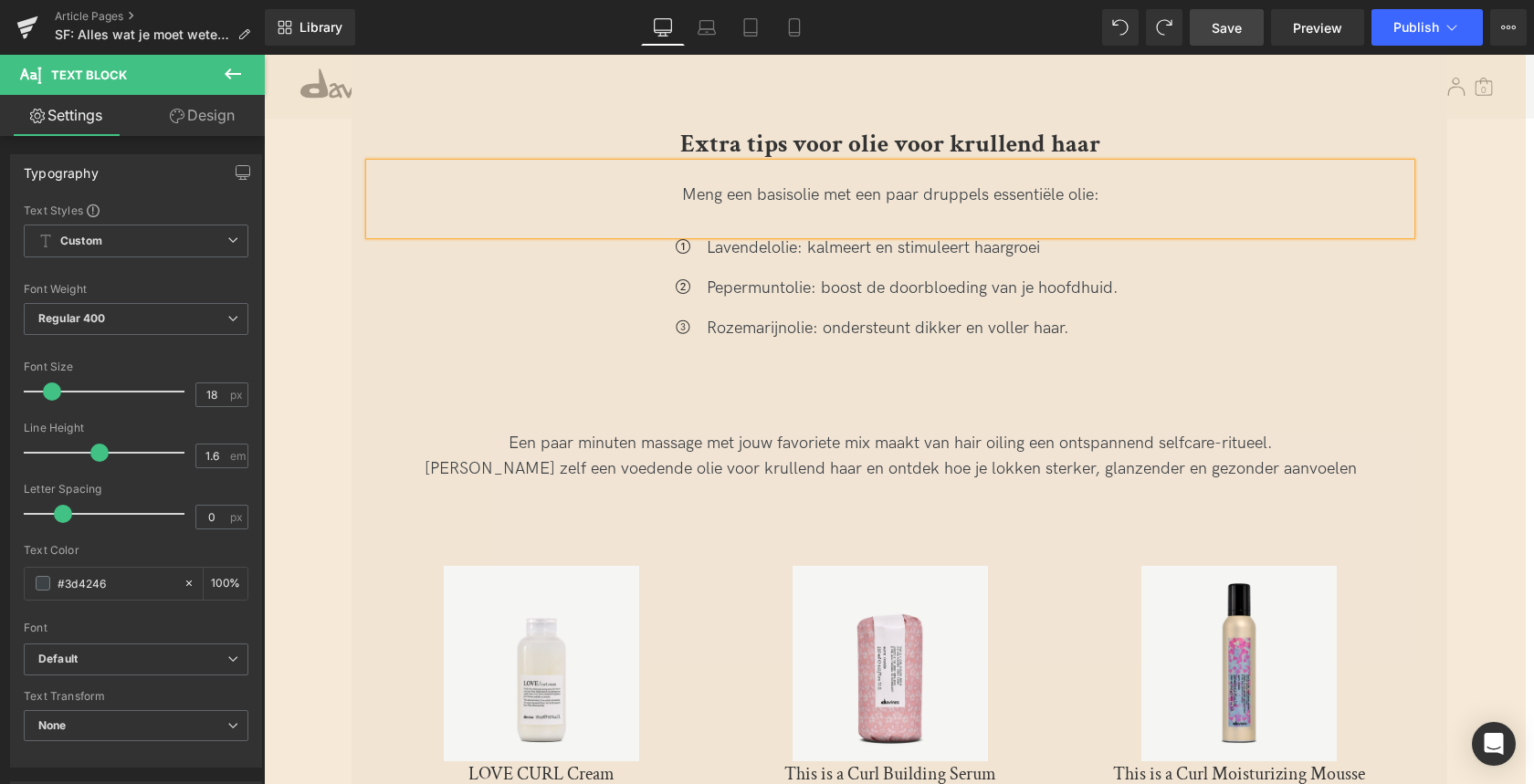
click at [656, 208] on div at bounding box center [890, 220] width 1040 height 26
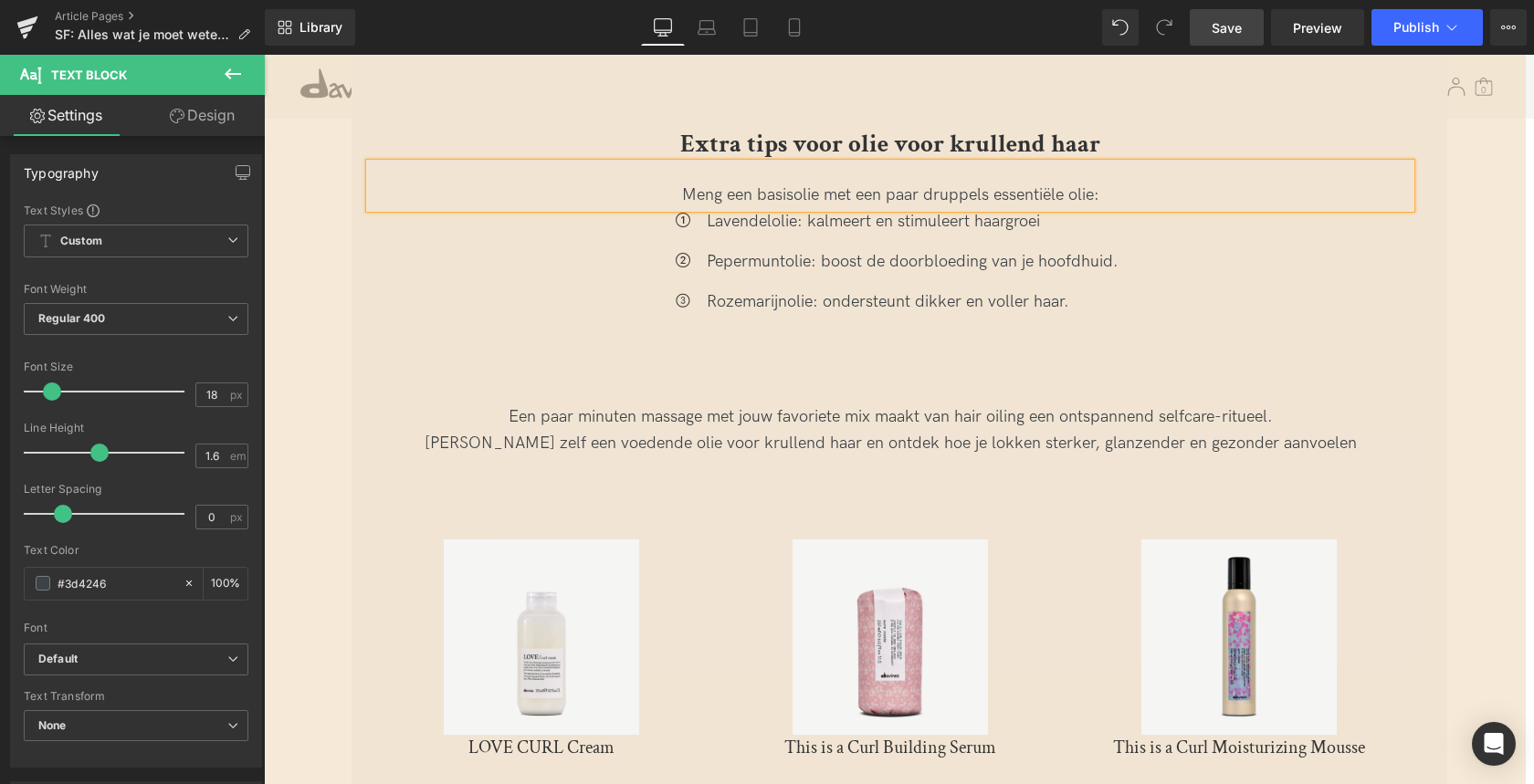
click at [314, 272] on div "Extra tips voor olie voor krullend haar Heading Meng een basisolie met een paar…" at bounding box center [891, 424] width 1270 height 861
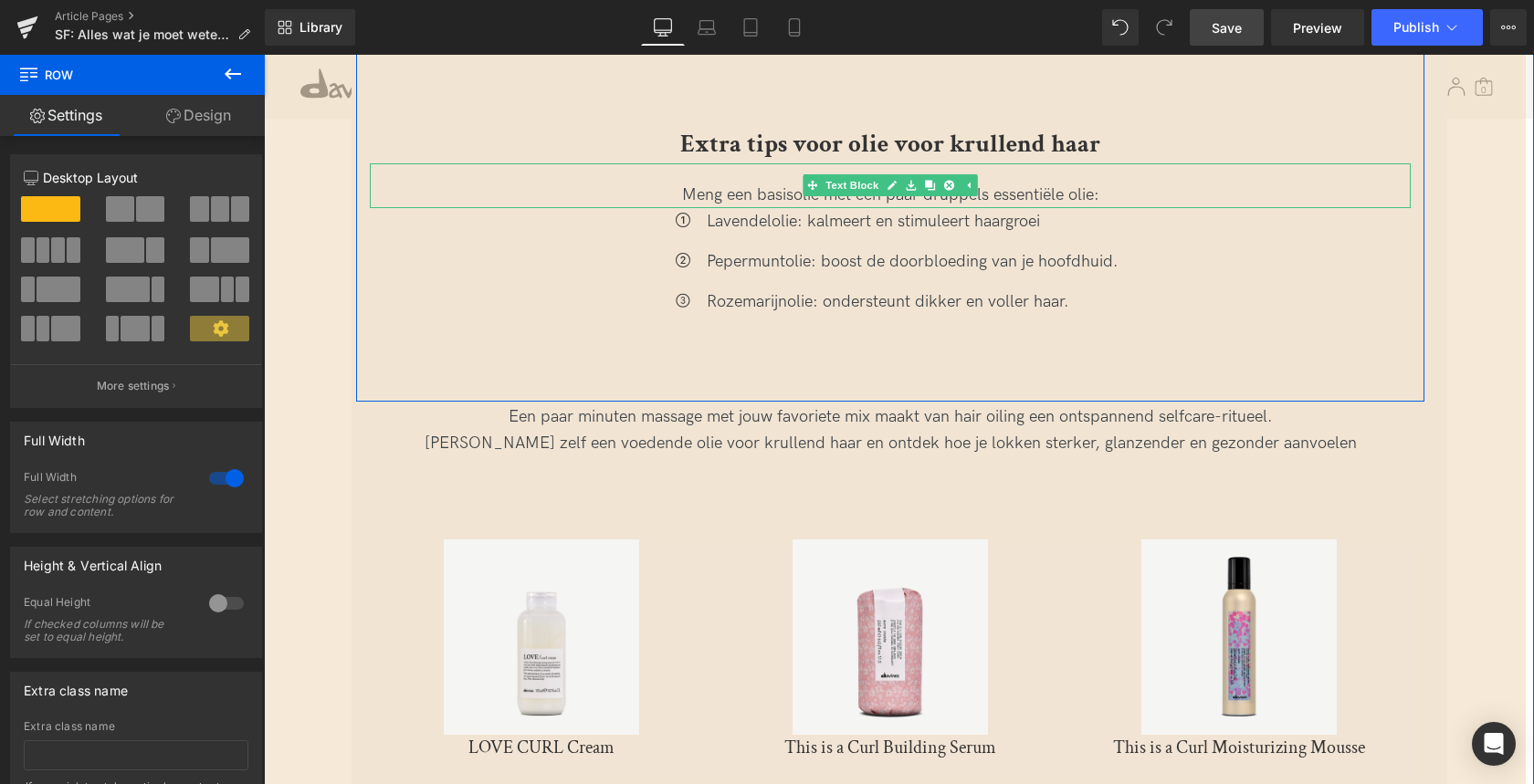
click at [1122, 182] on div "Meng een basisolie met een paar druppels essentiële olie:" at bounding box center [890, 195] width 1040 height 26
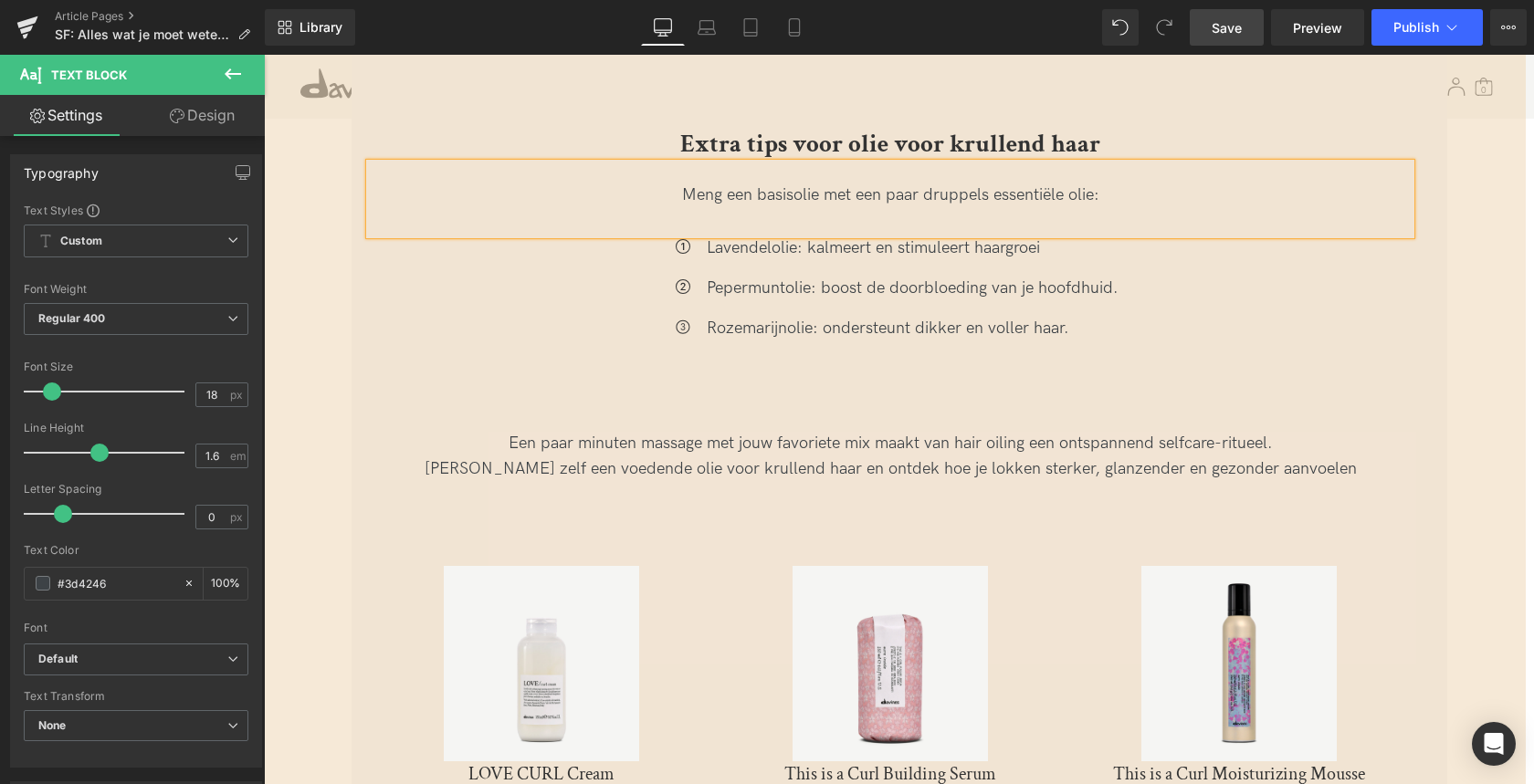
click at [294, 243] on div "Extra tips voor olie voor krullend haar Heading Meng een basisolie met een paar…" at bounding box center [891, 437] width 1270 height 888
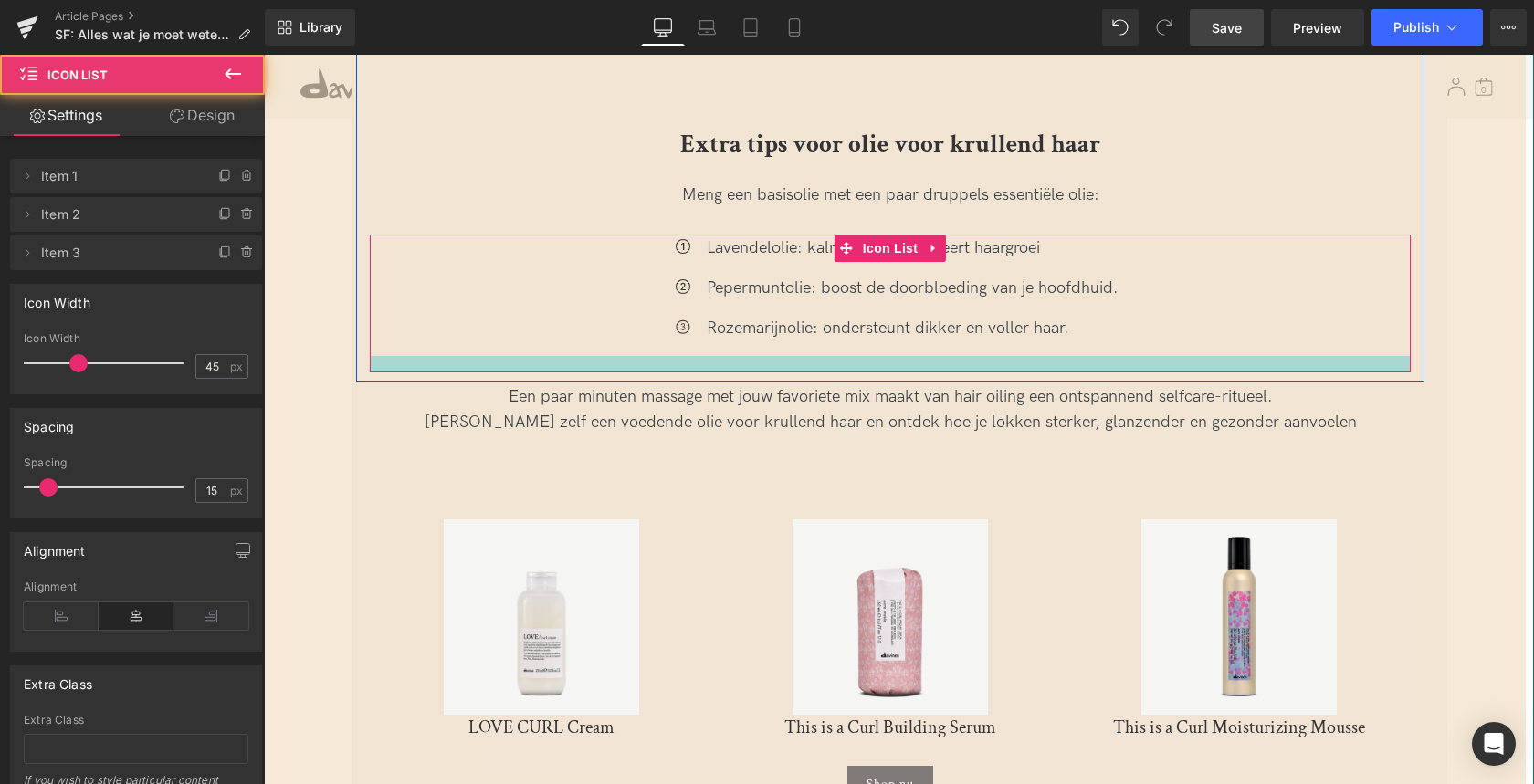
drag, startPoint x: 731, startPoint y: 387, endPoint x: 753, endPoint y: 422, distance: 41.3
click at [736, 356] on div at bounding box center [890, 364] width 1040 height 16
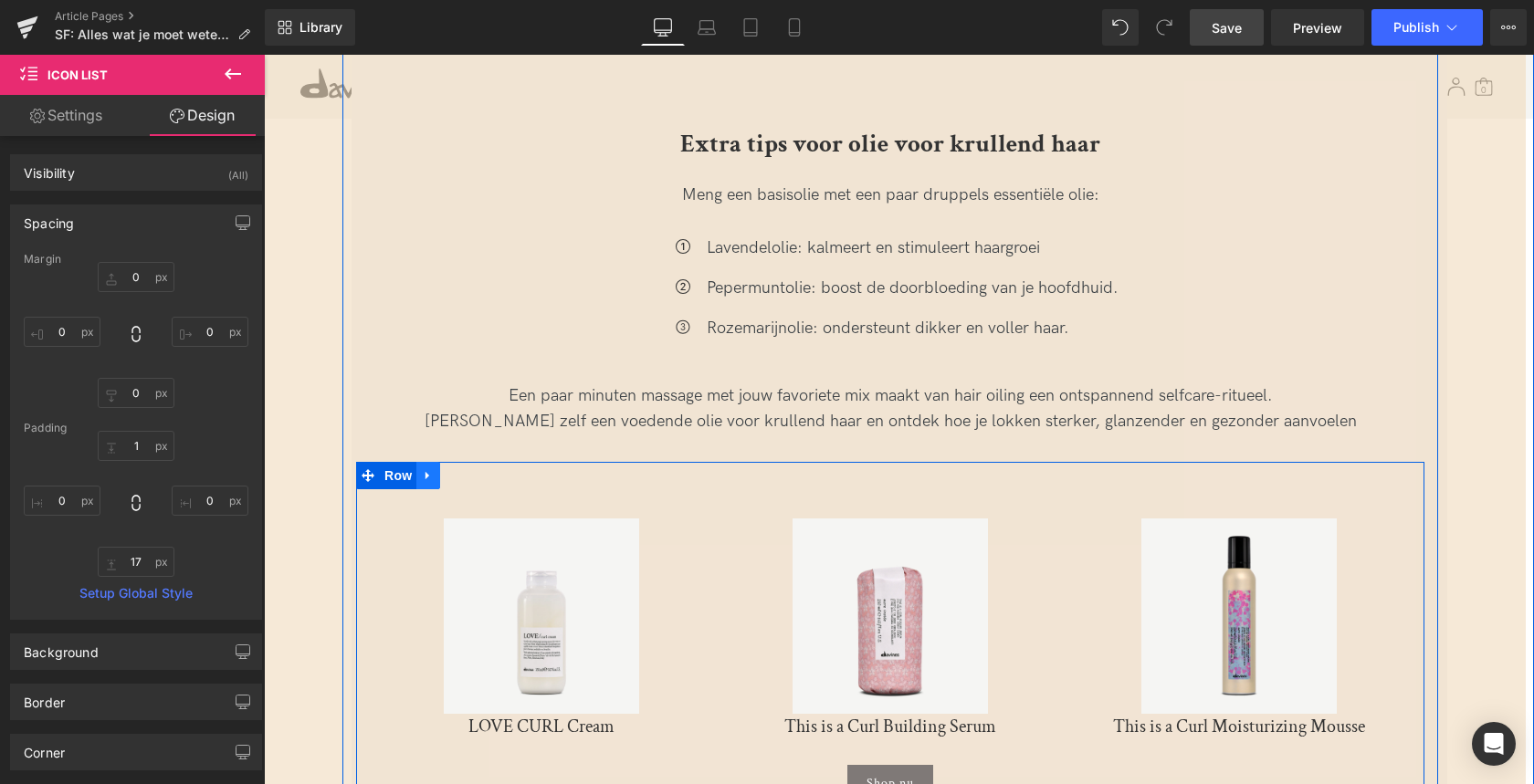
click at [425, 472] on icon at bounding box center [427, 476] width 4 height 9
click at [473, 469] on icon at bounding box center [475, 475] width 13 height 13
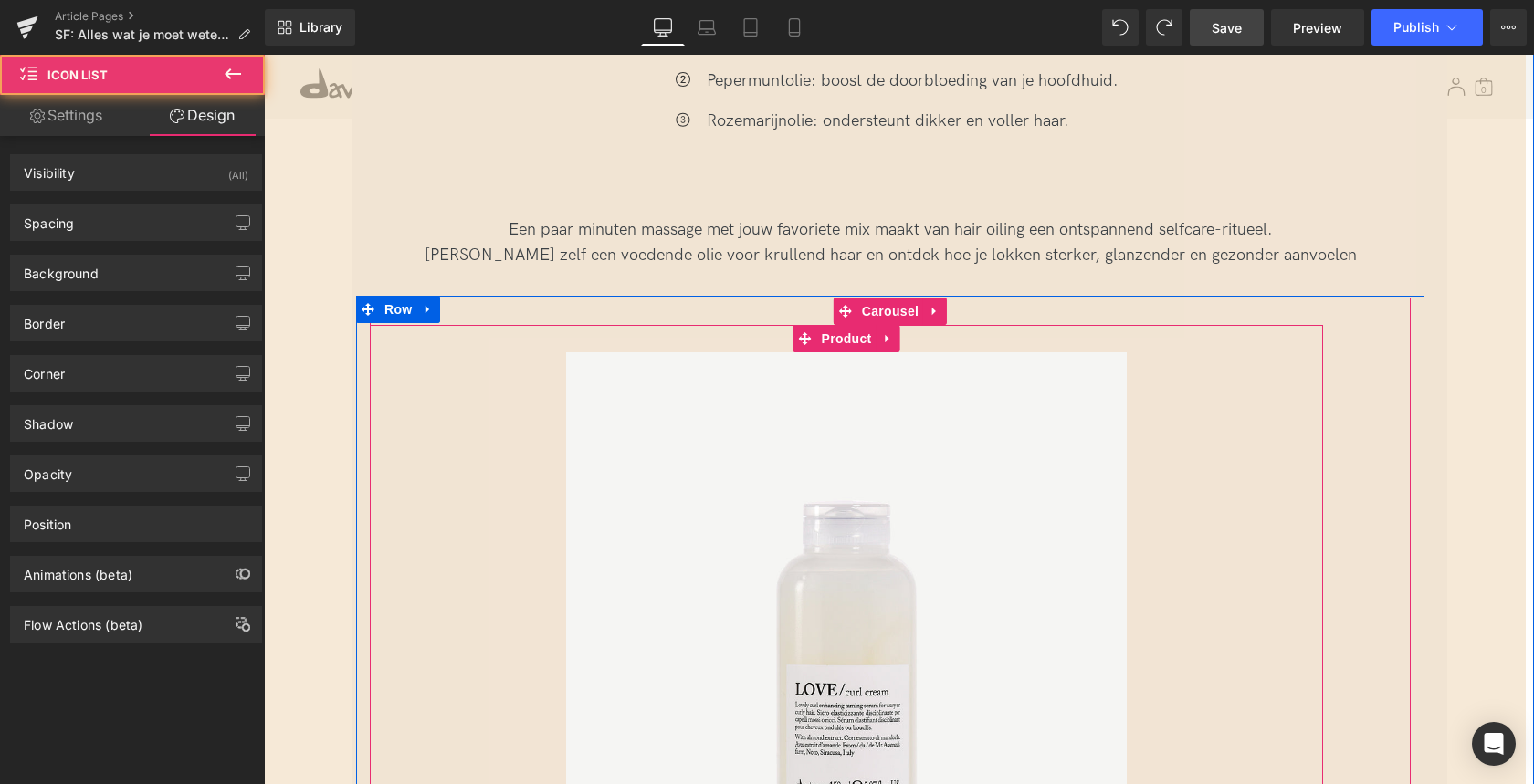
scroll to position [5859, 0]
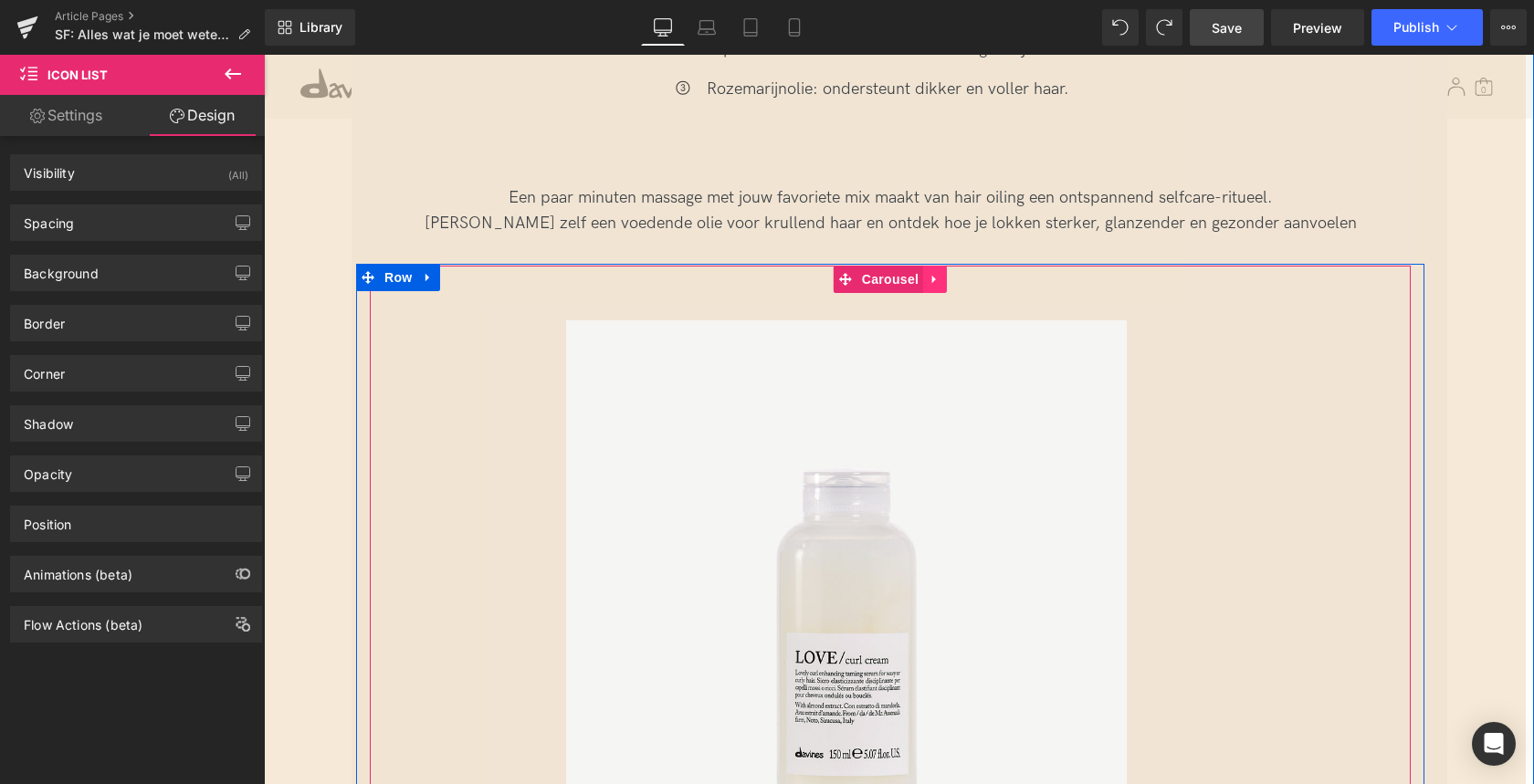
click at [933, 272] on icon at bounding box center [934, 279] width 13 height 14
click at [943, 272] on icon at bounding box center [946, 279] width 13 height 14
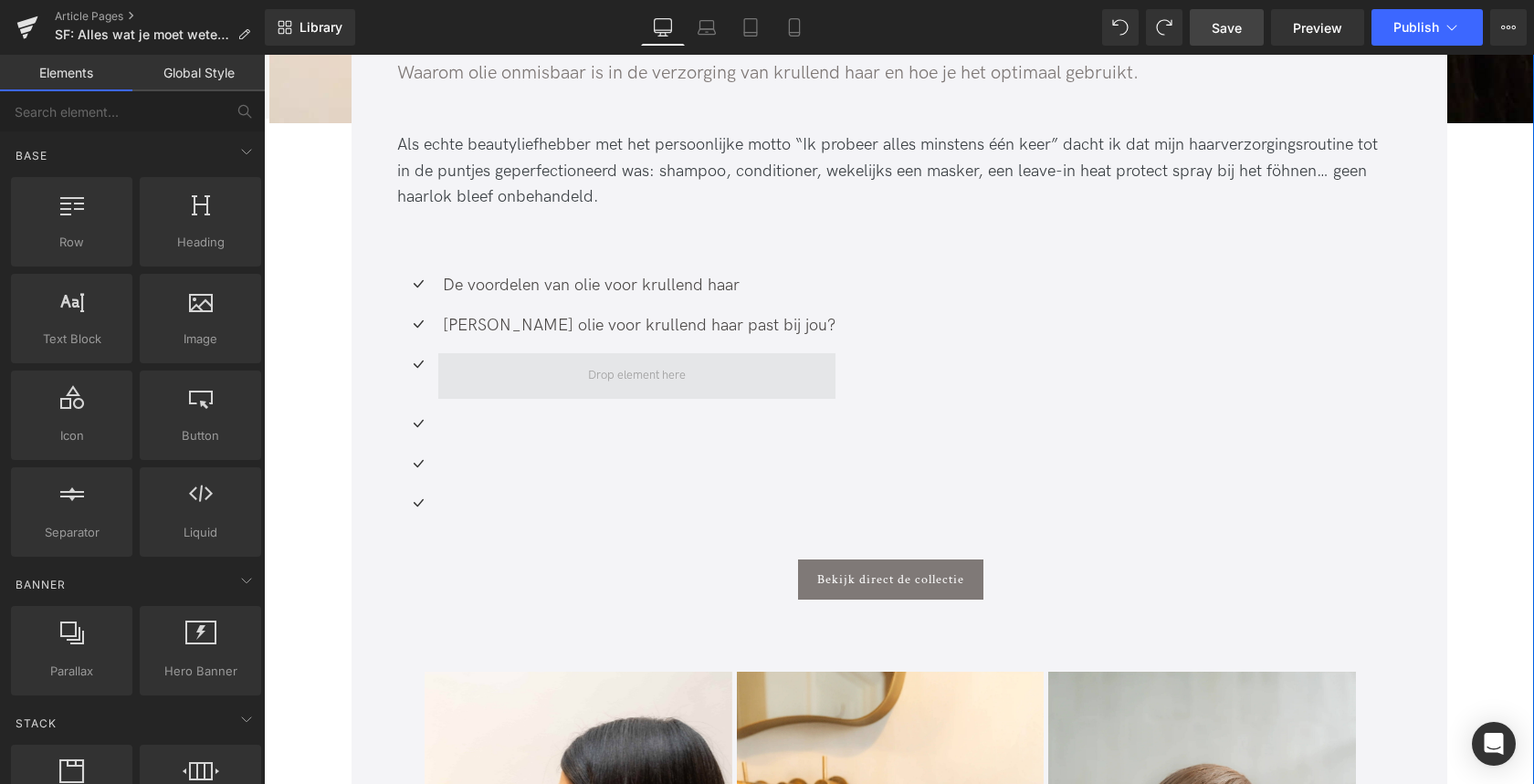
scroll to position [665, 0]
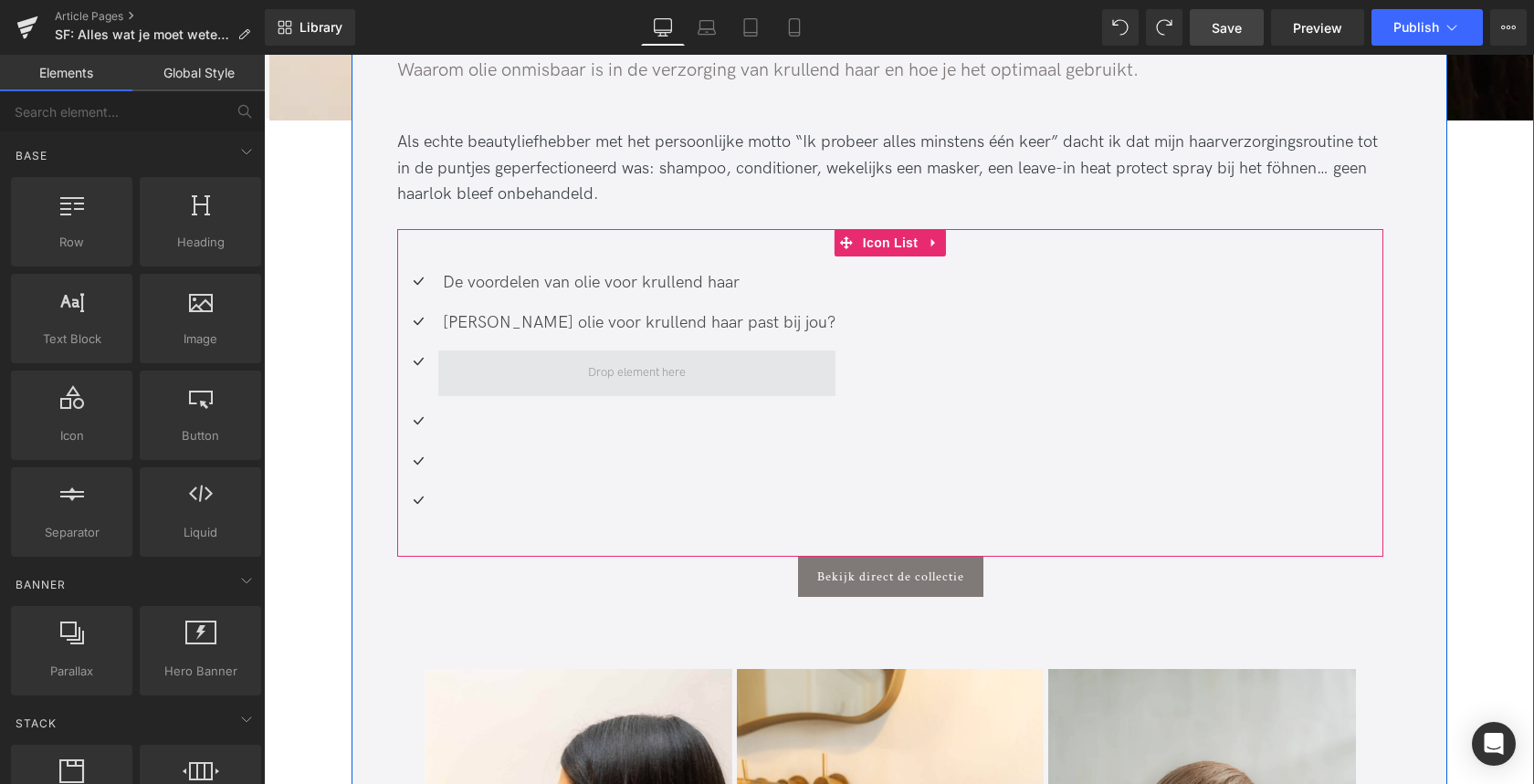
click at [469, 373] on span at bounding box center [637, 373] width 397 height 45
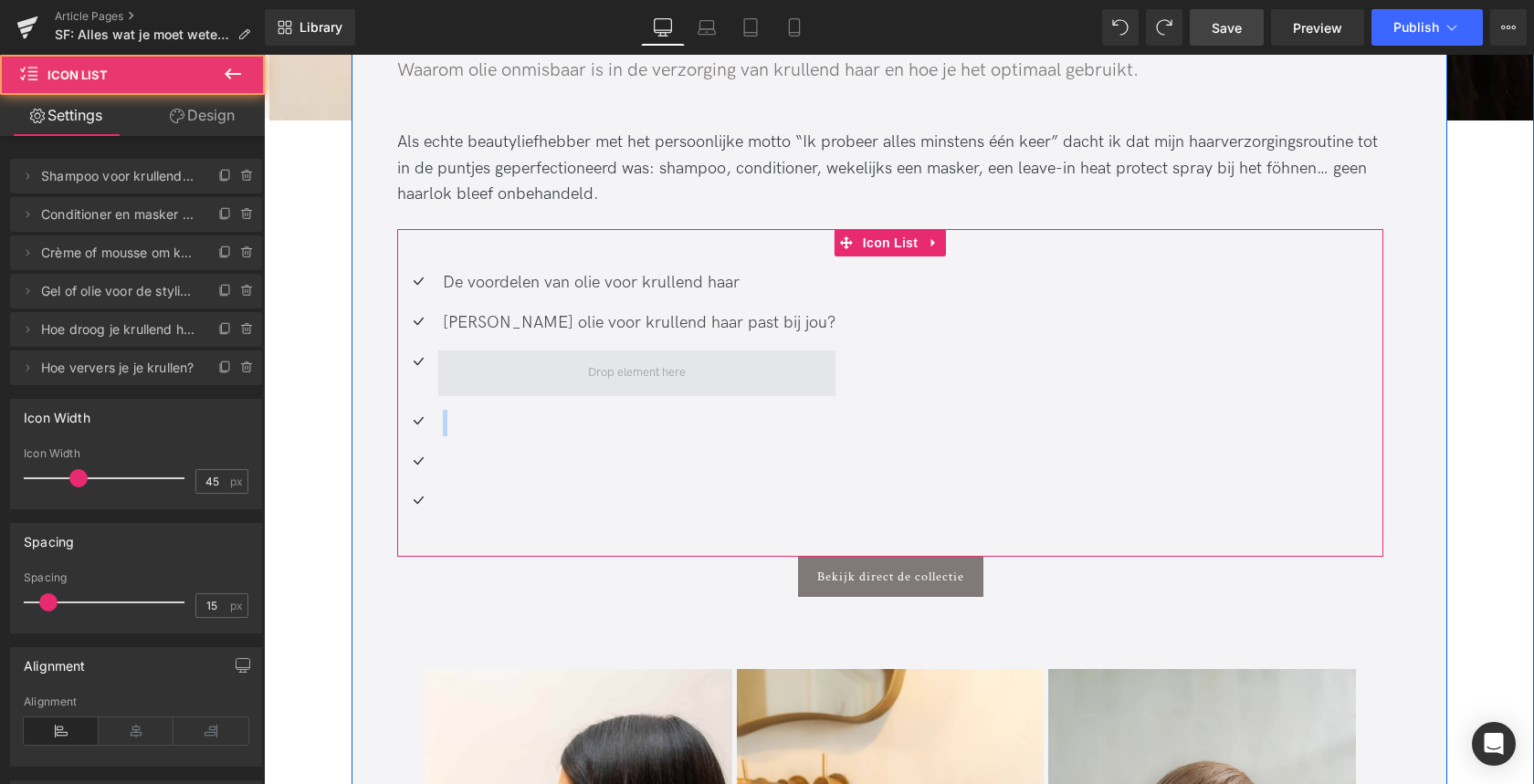
click at [469, 373] on span at bounding box center [637, 373] width 397 height 45
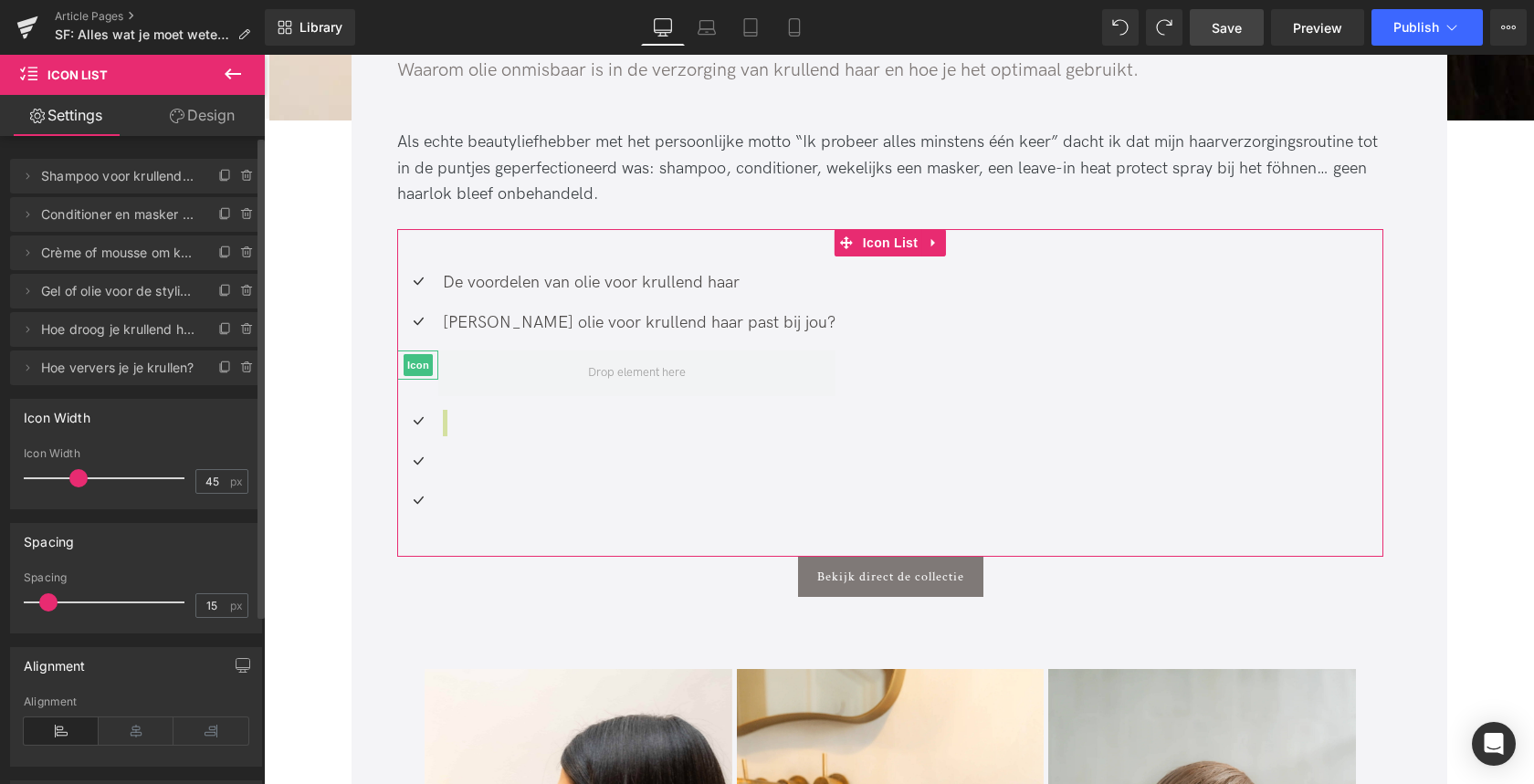
click at [241, 255] on icon at bounding box center [247, 252] width 14 height 14
click at [229, 254] on button "Delete" at bounding box center [228, 253] width 58 height 24
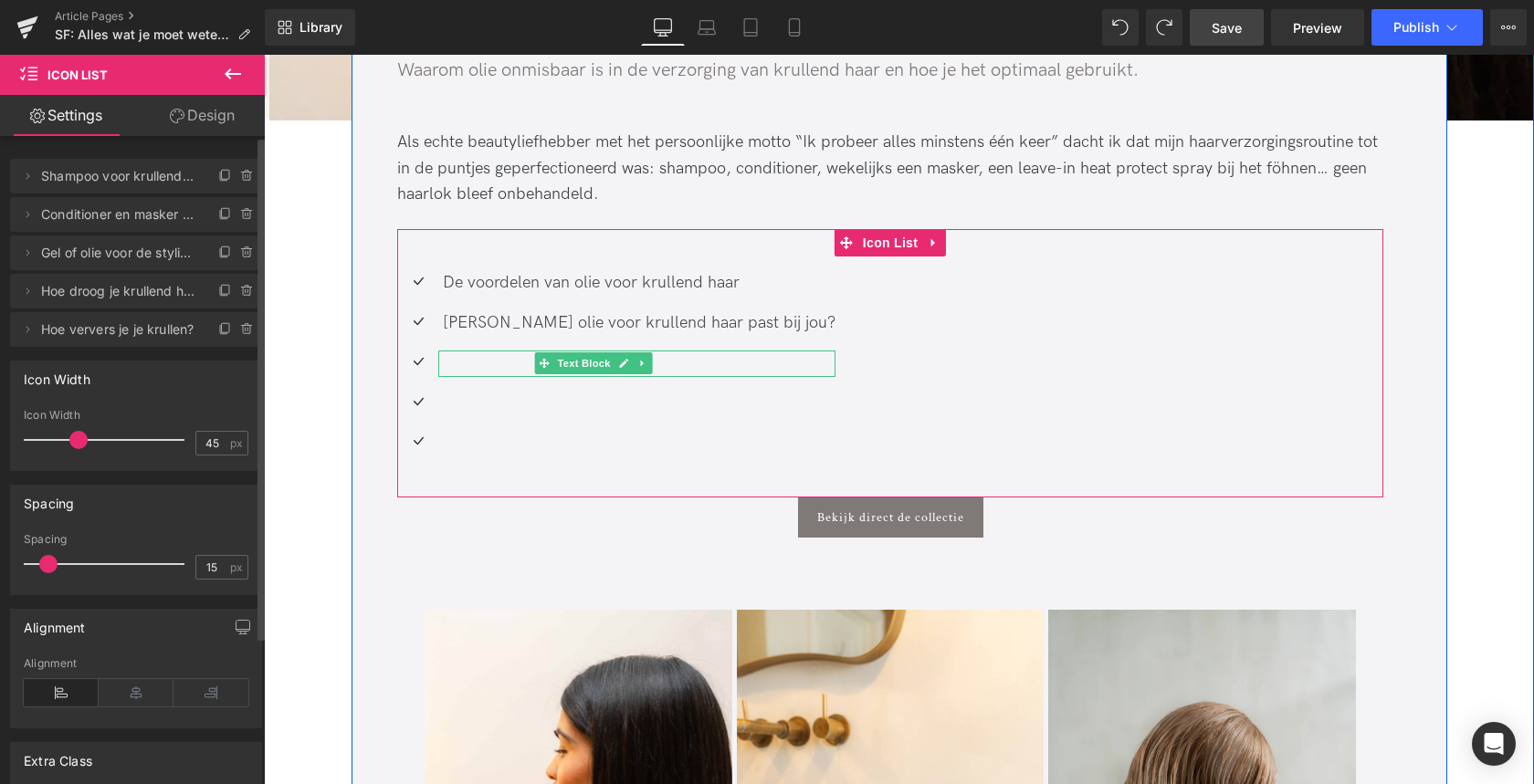
click at [474, 361] on div at bounding box center [637, 363] width 397 height 26
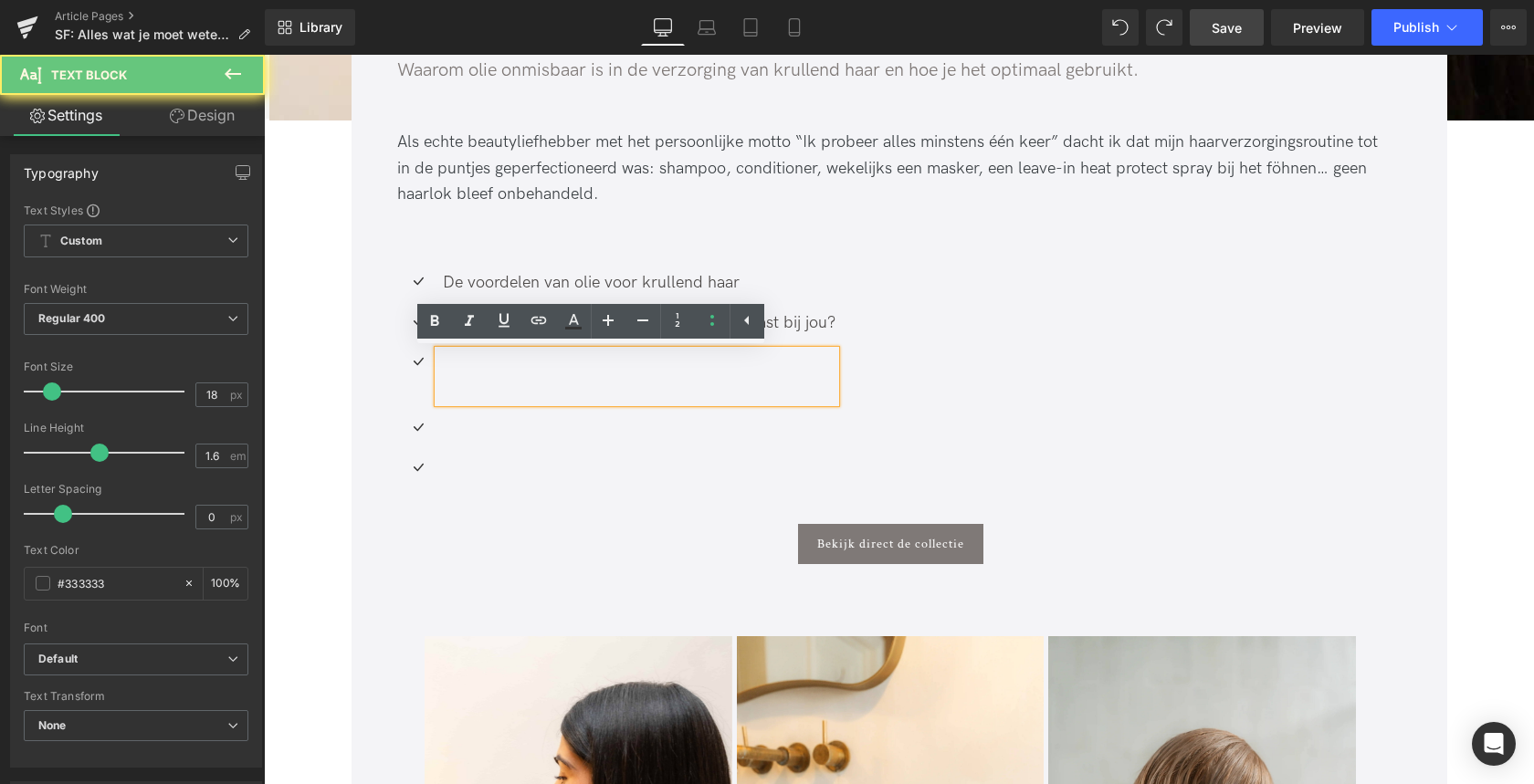
click at [474, 361] on div at bounding box center [637, 377] width 397 height 53
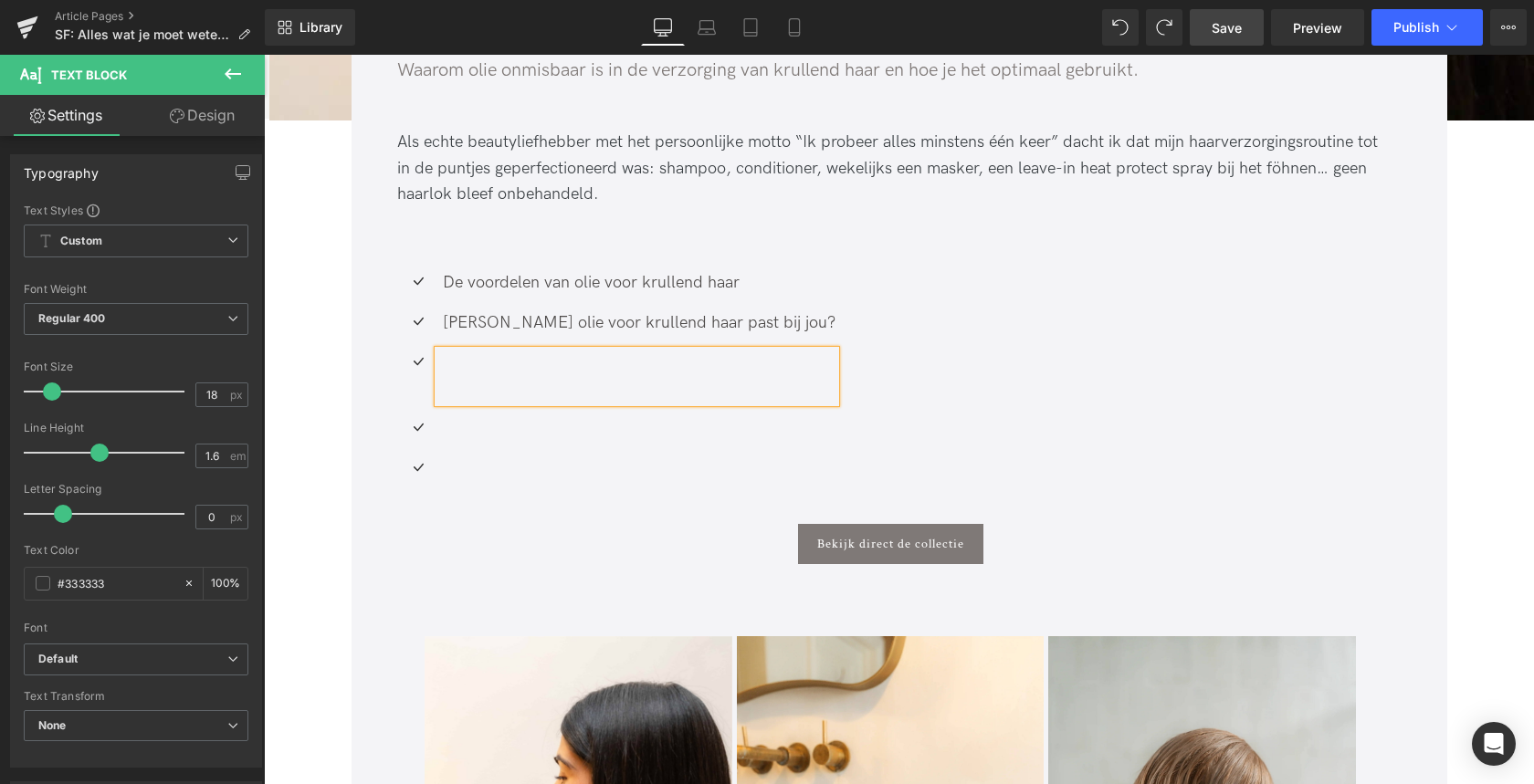
paste div
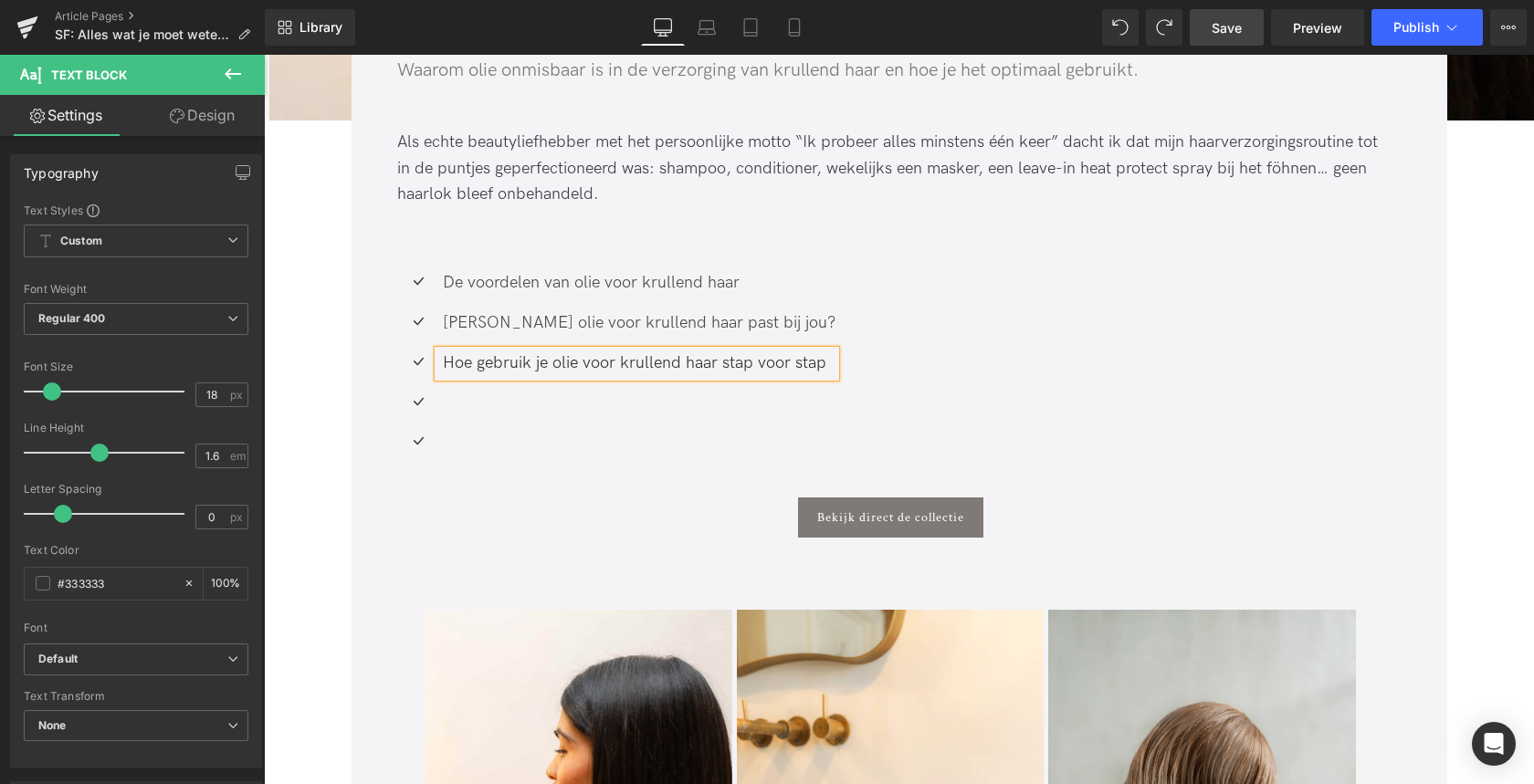
click at [874, 359] on div "Icon De voordelen van olie voor krullend haar Text Block Icon Welke olie voor k…" at bounding box center [890, 370] width 986 height 200
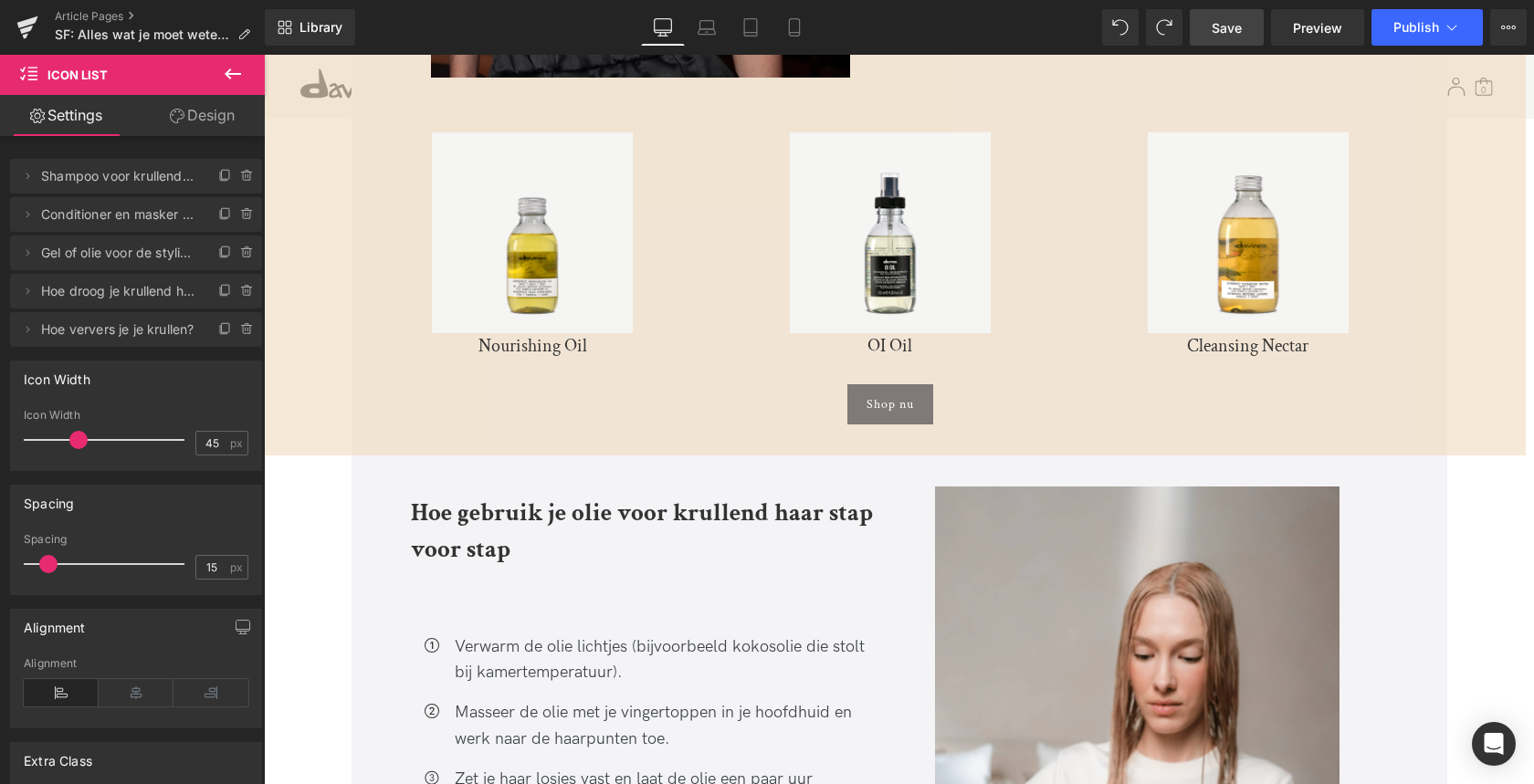
scroll to position [4107, 0]
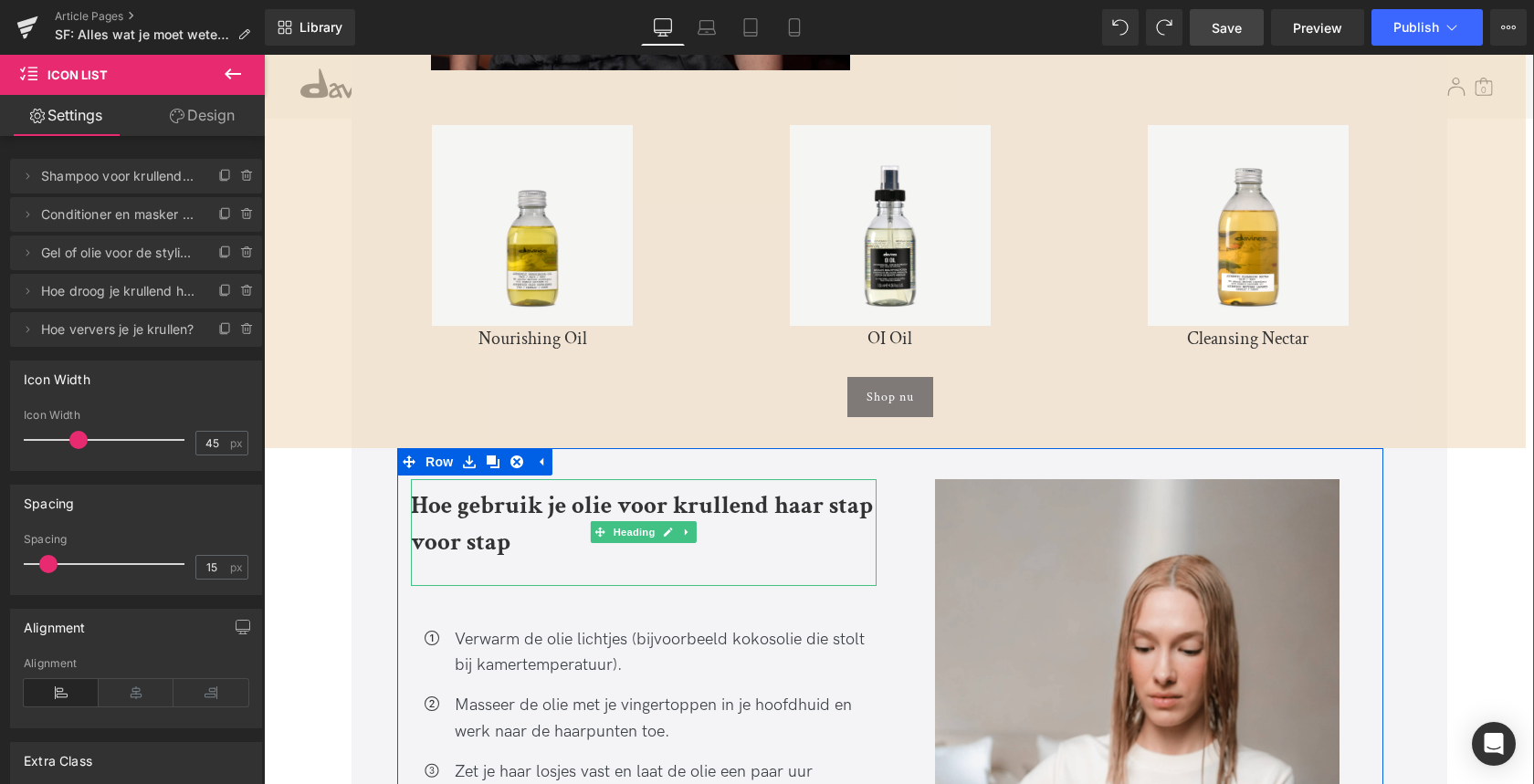
click at [579, 490] on b "Hoe gebruik je olie voor krullend haar stap voor stap" at bounding box center [641, 524] width 462 height 70
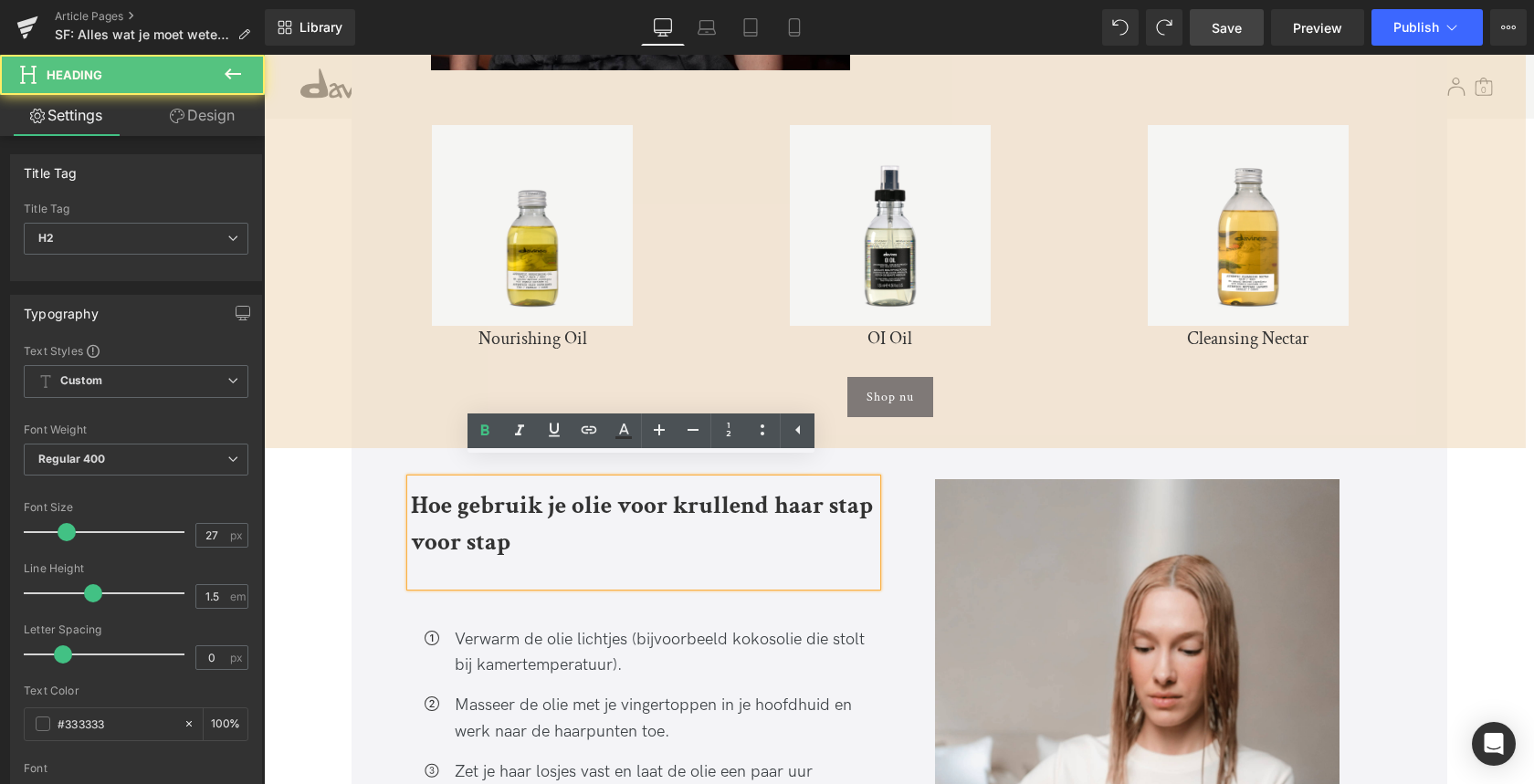
click at [579, 490] on b "Hoe gebruik je olie voor krullend haar stap voor stap" at bounding box center [641, 524] width 462 height 70
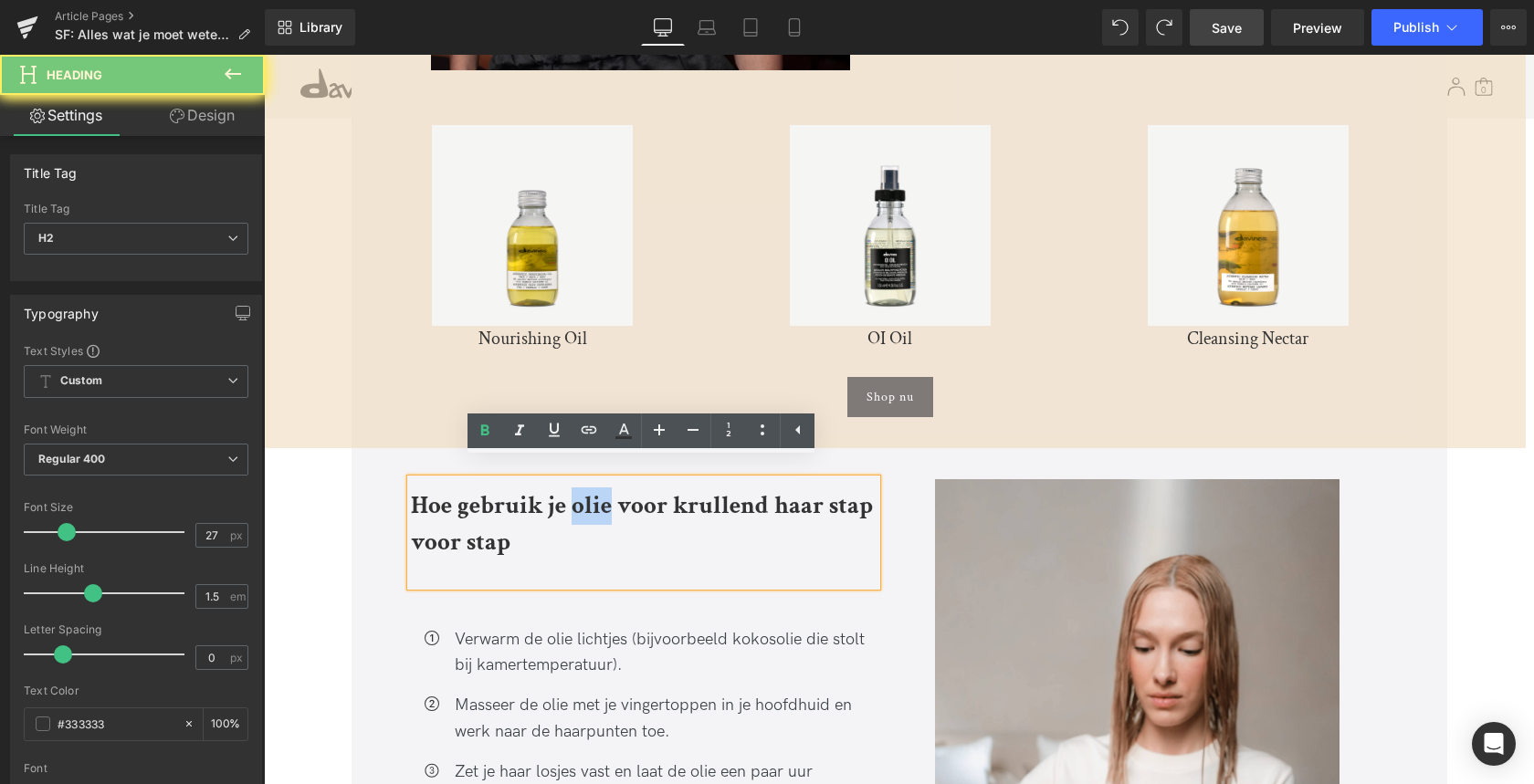
click at [579, 490] on b "Hoe gebruik je olie voor krullend haar stap voor stap" at bounding box center [641, 524] width 462 height 70
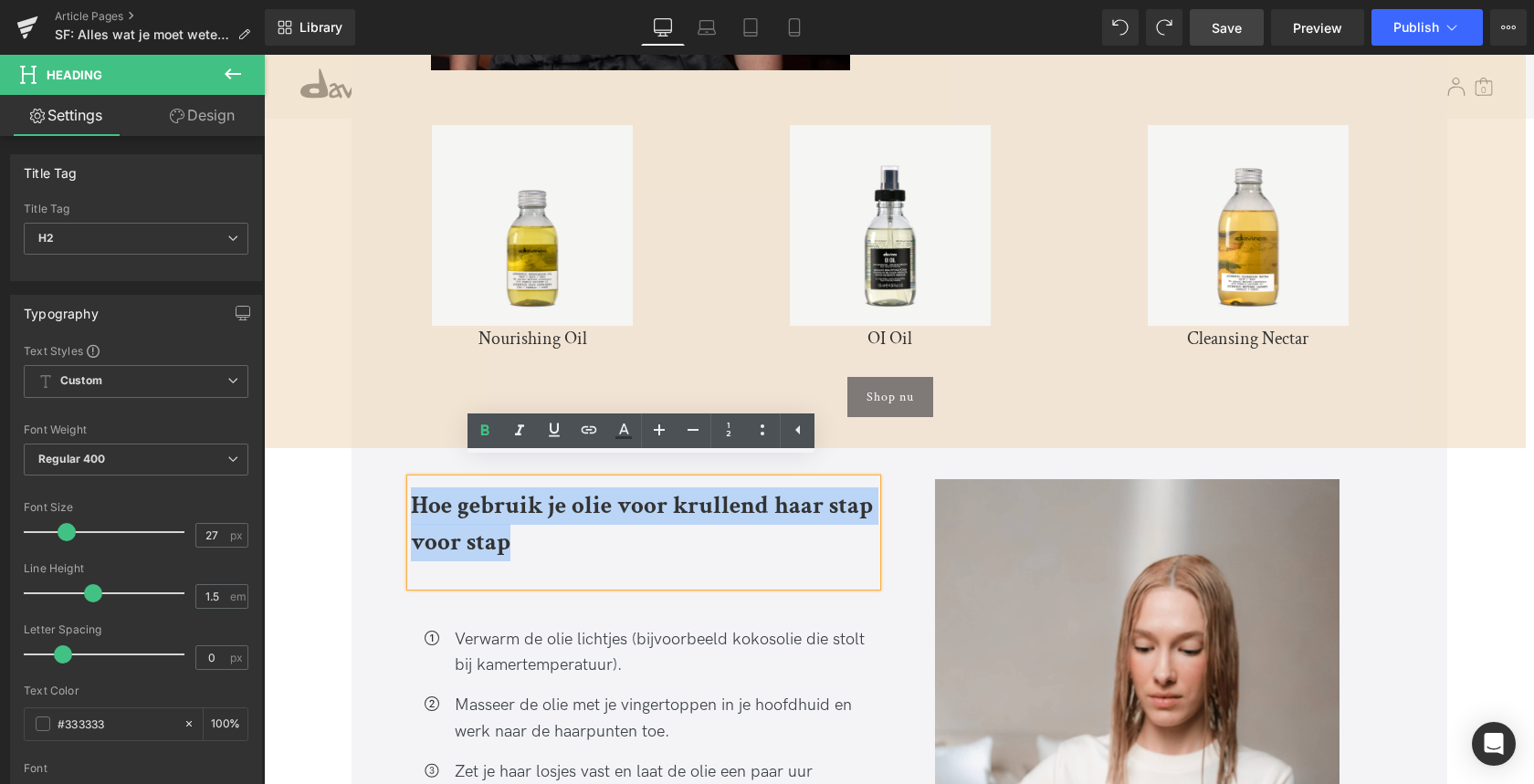
click at [579, 490] on b "Hoe gebruik je olie voor krullend haar stap voor stap" at bounding box center [641, 524] width 462 height 70
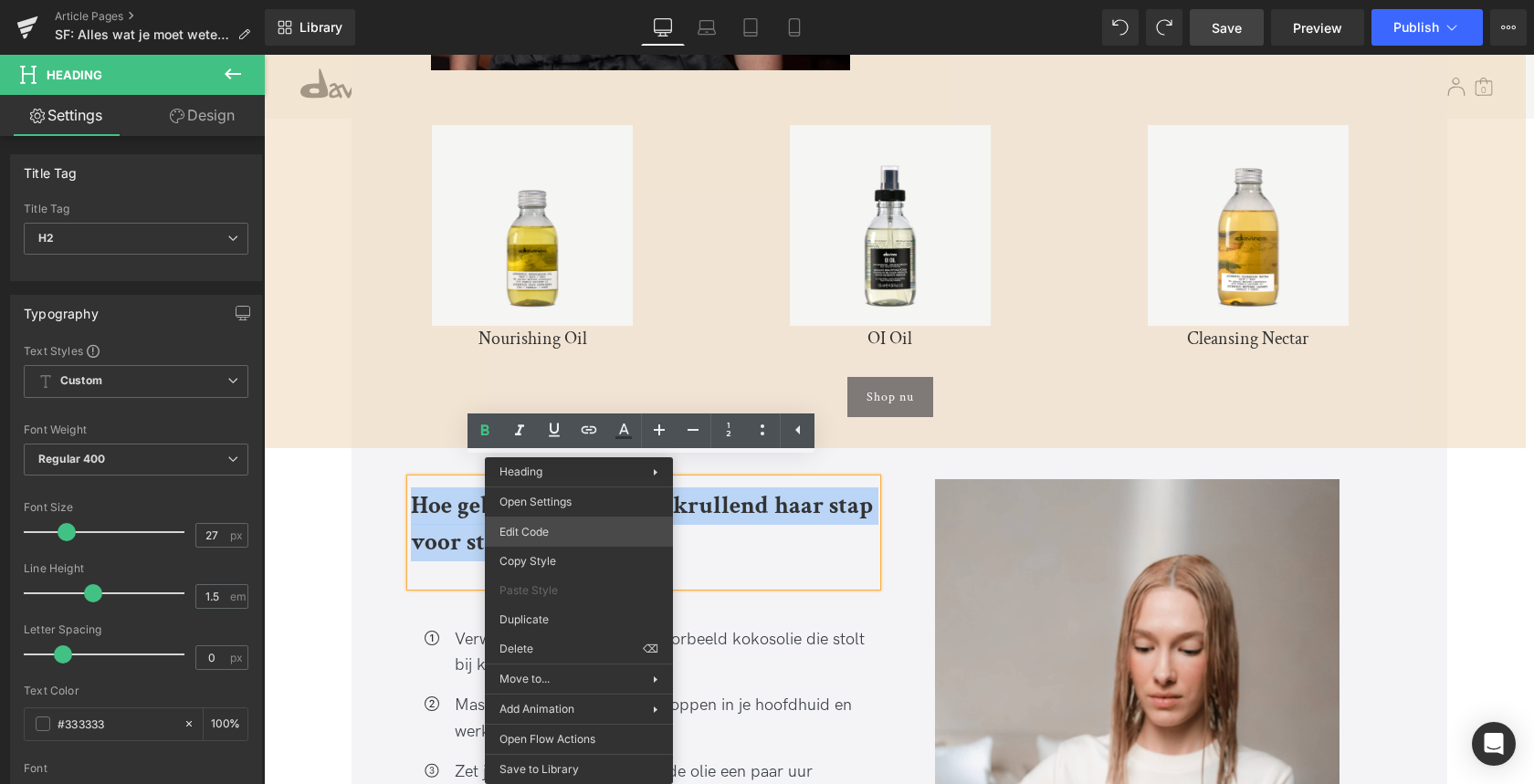
click at [556, 0] on div "Product You are previewing how the will restyle your page. You can not edit Ele…" at bounding box center [767, 0] width 1534 height 0
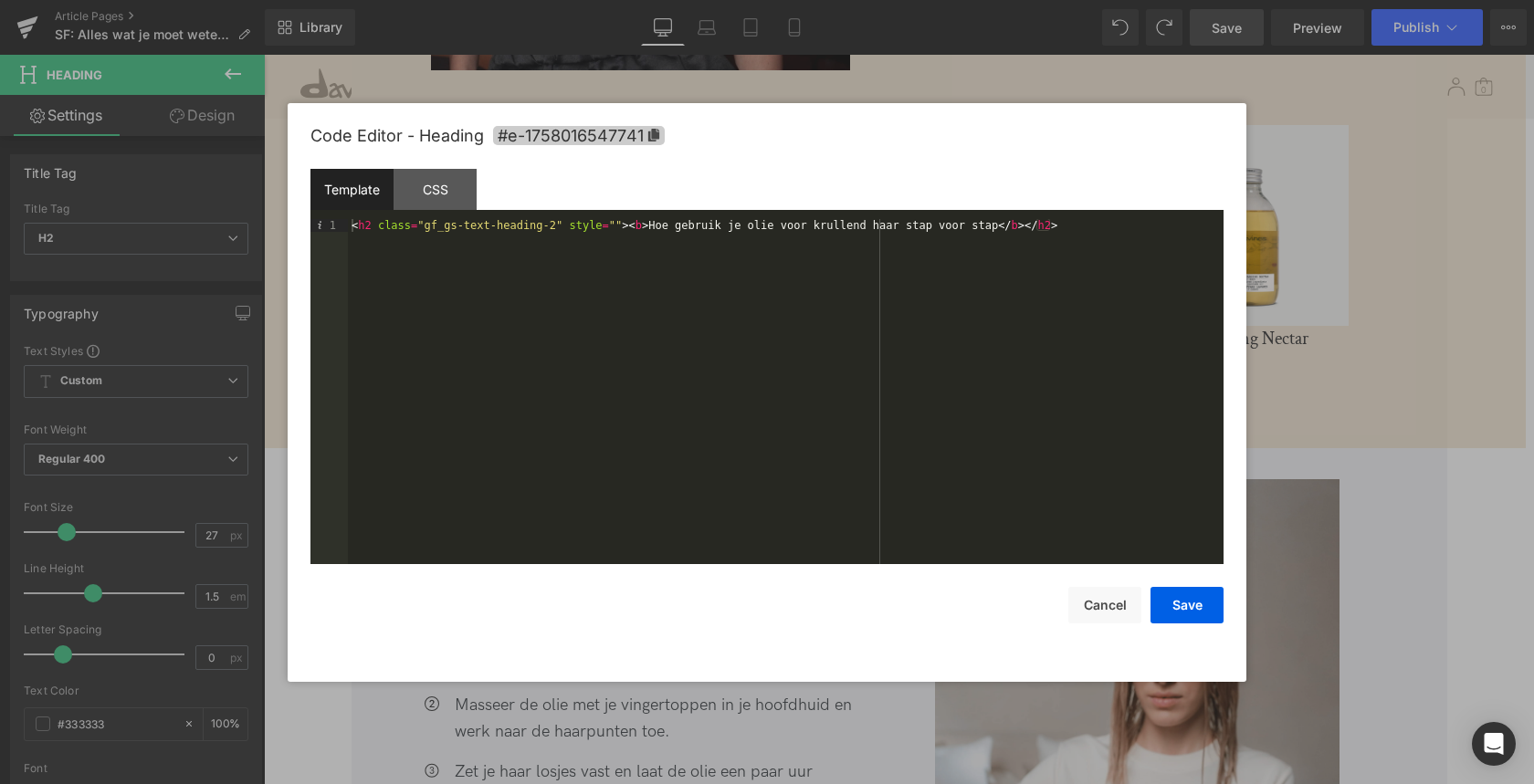
click at [656, 135] on icon at bounding box center [653, 134] width 11 height 13
copy b "Hoe gebruik je olie voor krullend haar stap voor stap"
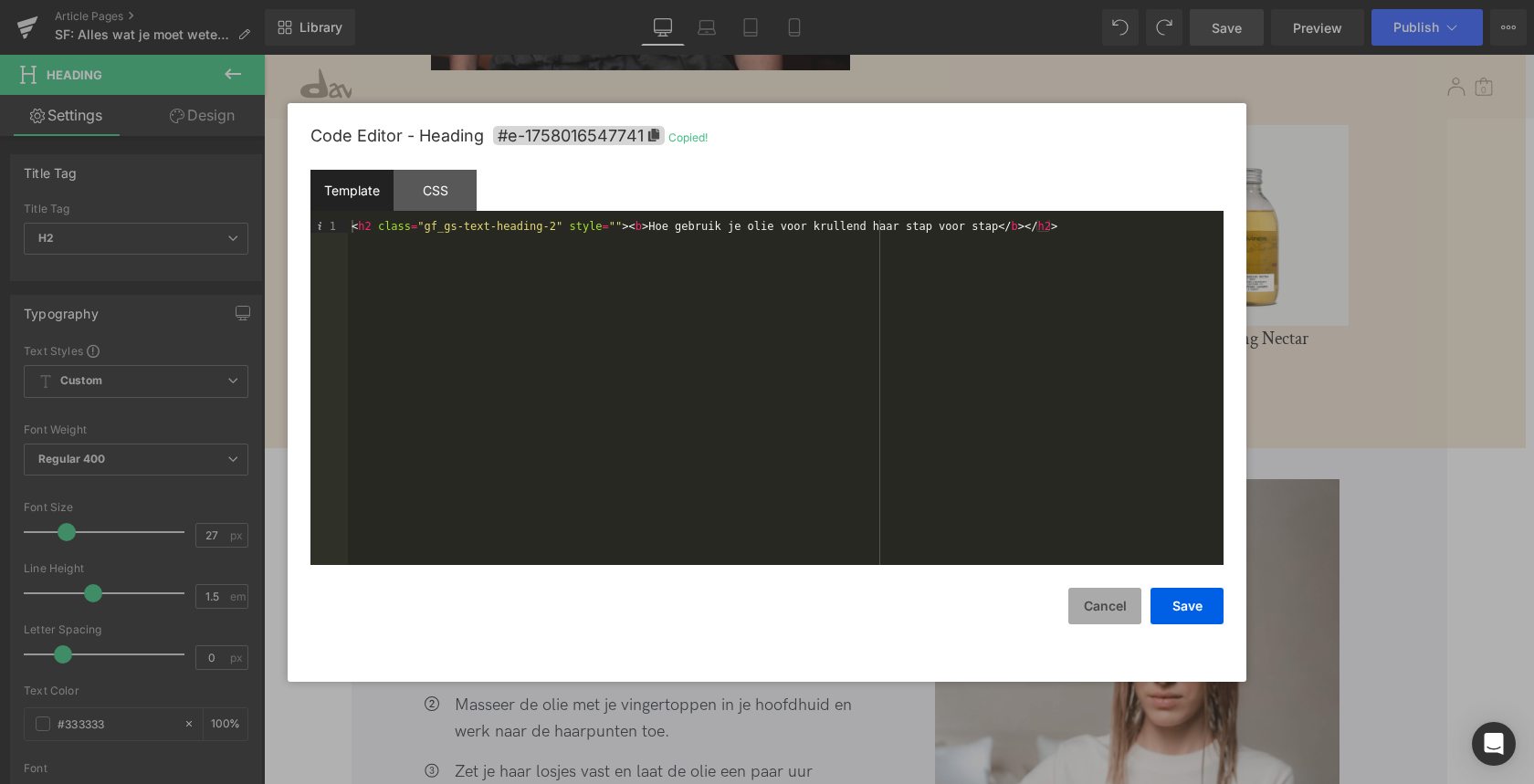
click at [1094, 605] on button "Cancel" at bounding box center [1105, 606] width 73 height 37
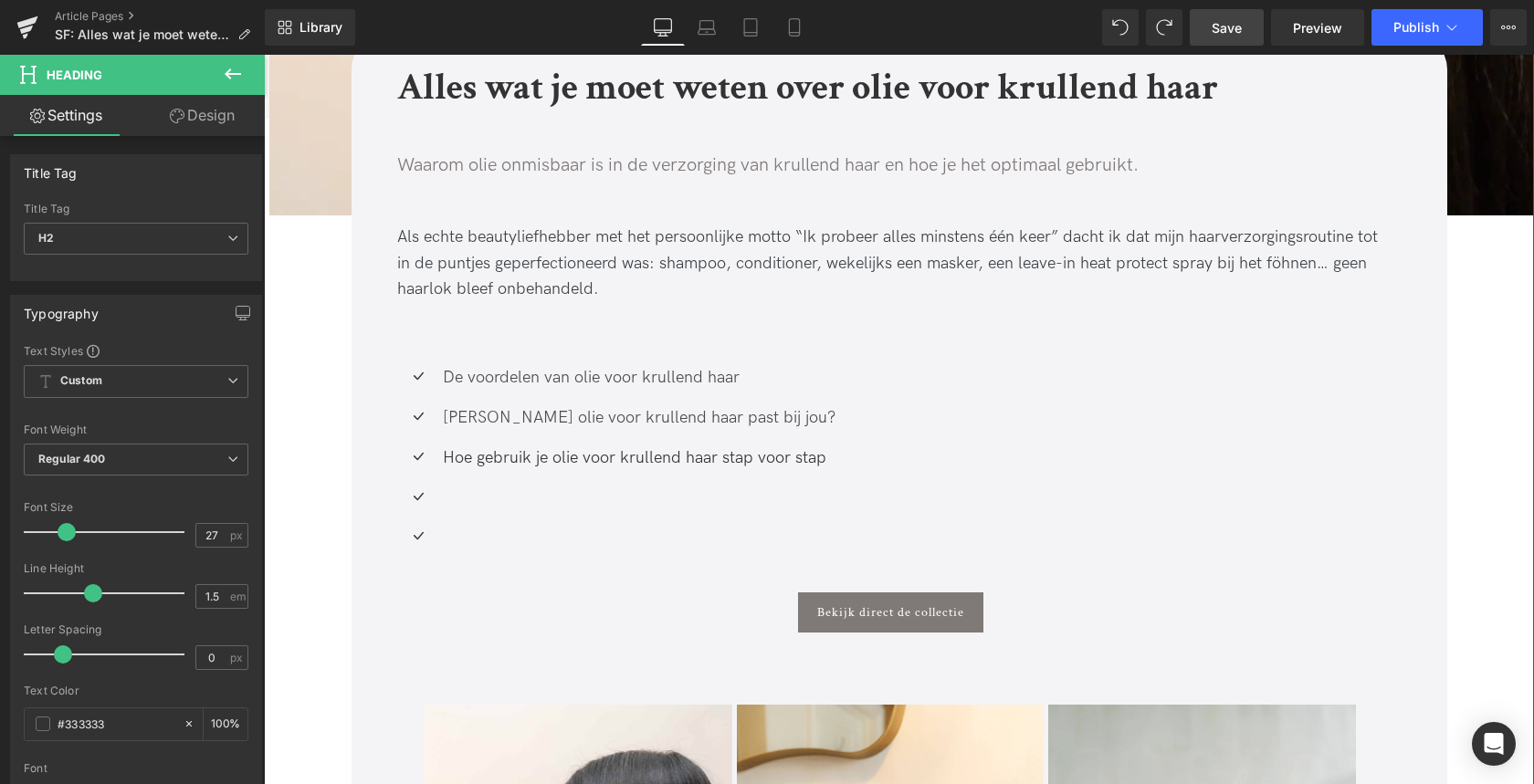
scroll to position [575, 0]
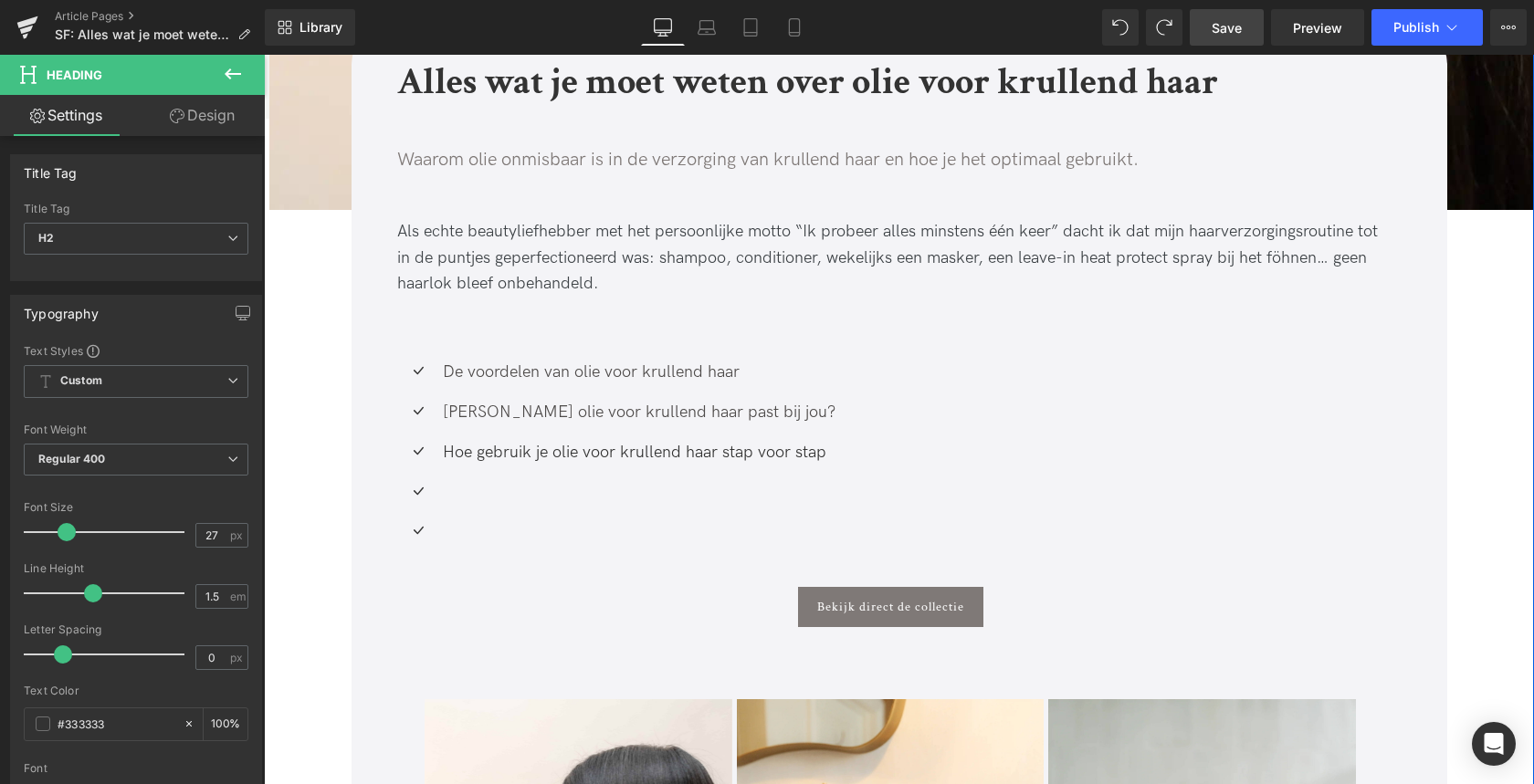
click at [639, 453] on div "Hoe gebruik je olie voor krullend haar stap voor stap Text Block" at bounding box center [637, 453] width 397 height 26
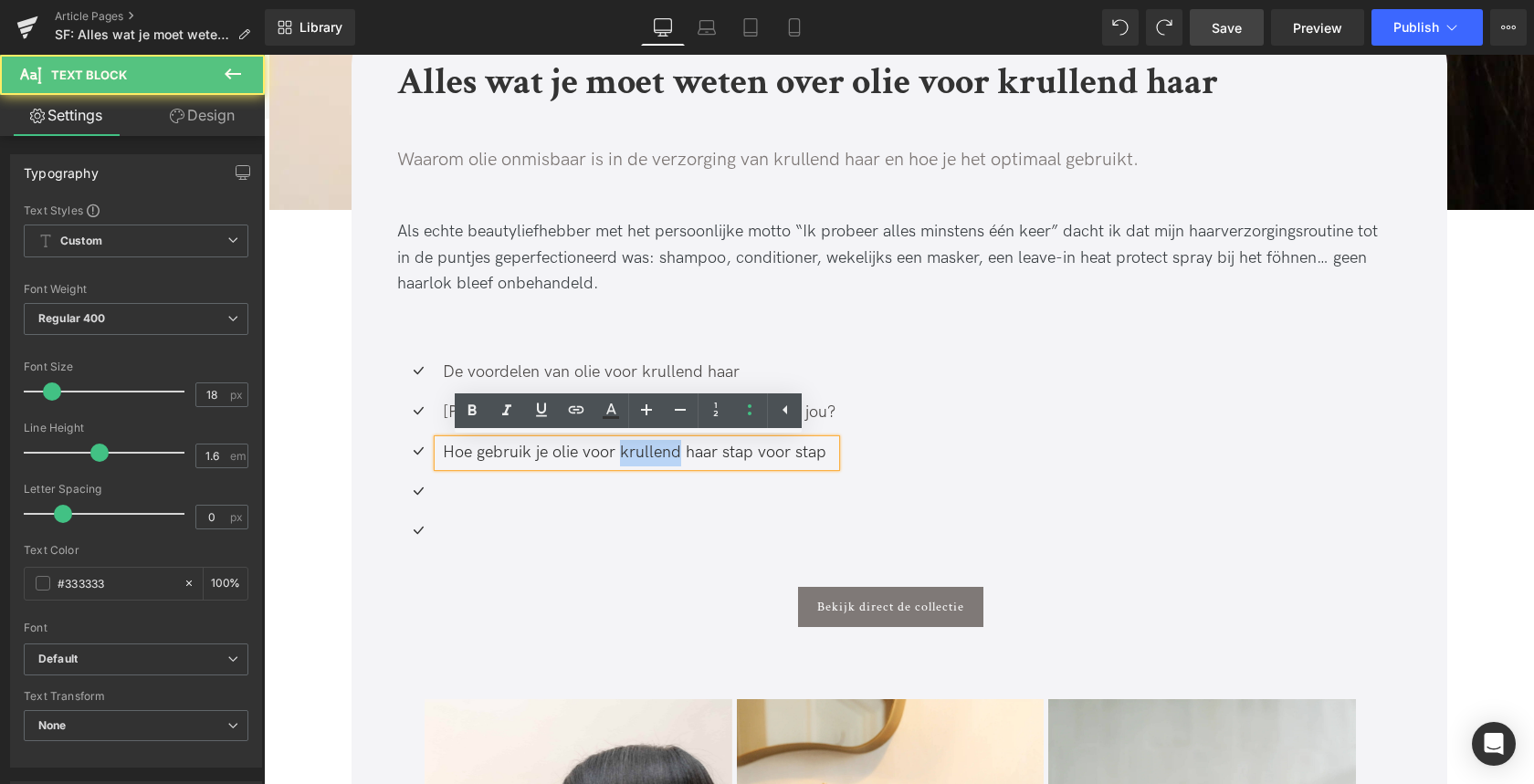
click at [639, 453] on div "Hoe gebruik je olie voor krullend haar stap voor stap" at bounding box center [637, 453] width 397 height 26
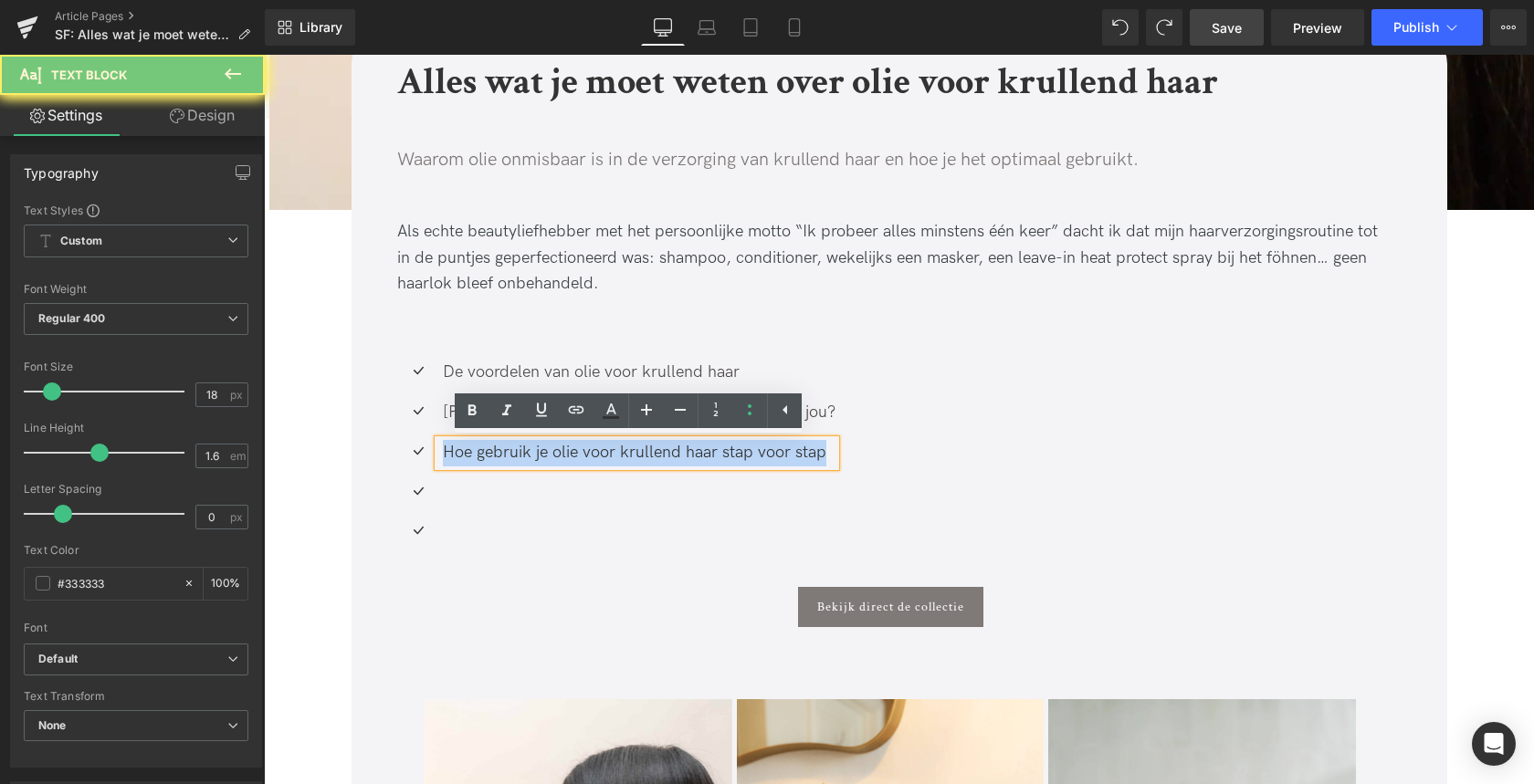
click at [639, 453] on div "Hoe gebruik je olie voor krullend haar stap voor stap" at bounding box center [637, 453] width 397 height 26
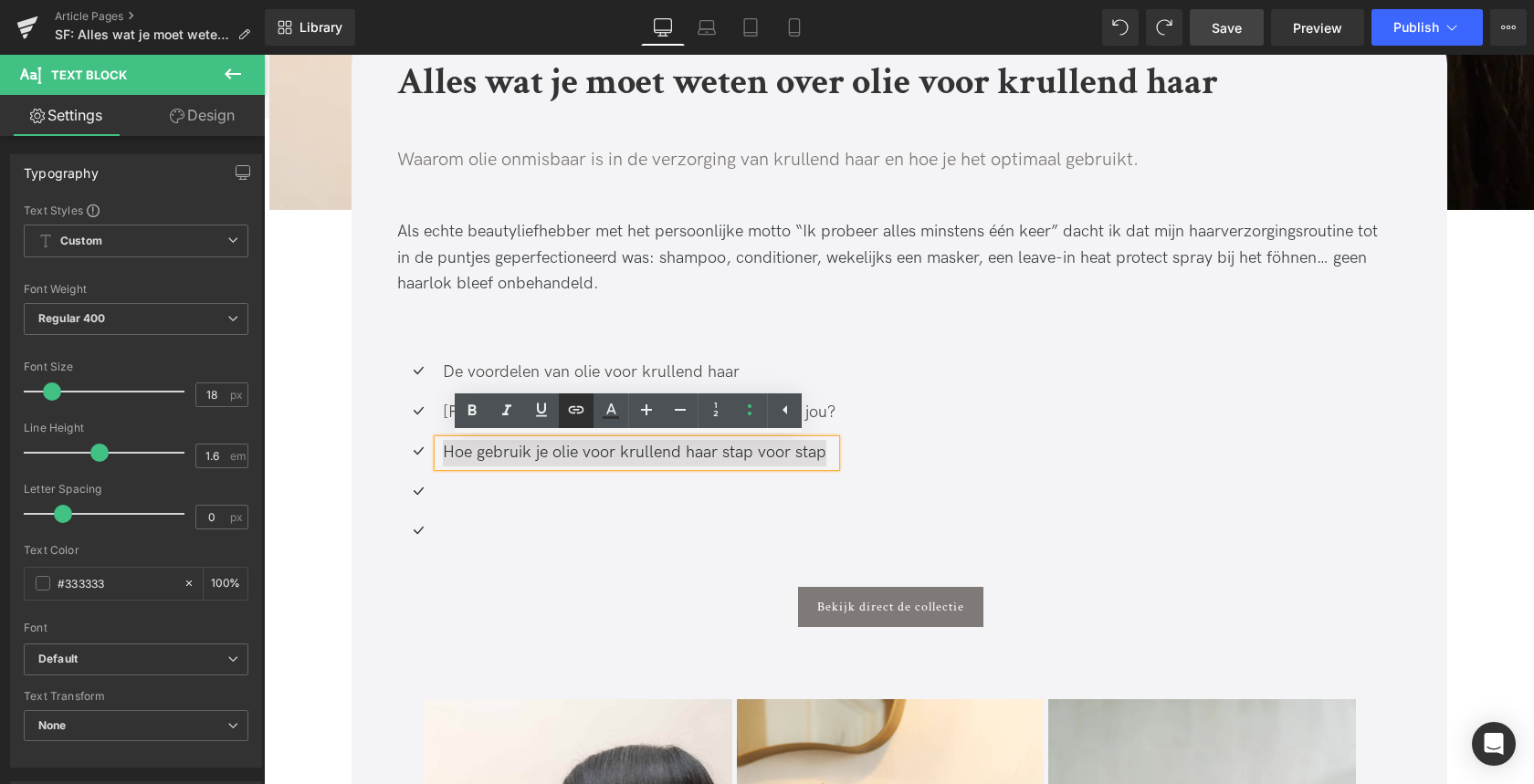
click at [576, 407] on icon at bounding box center [576, 409] width 22 height 22
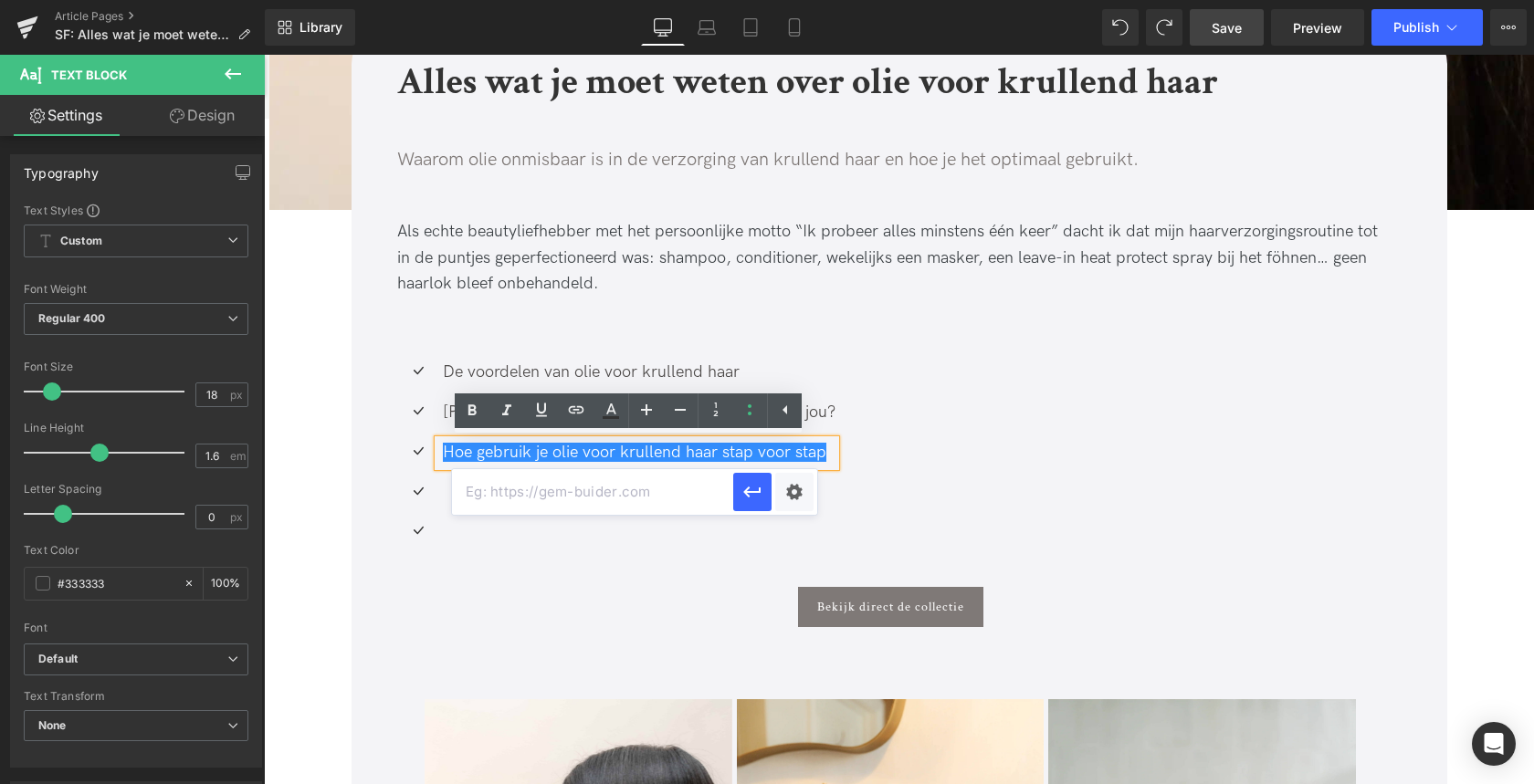
click at [585, 490] on input "text" at bounding box center [592, 491] width 281 height 45
paste input "#e-1758016547741"
type input "#e-1758016547741"
click at [750, 490] on icon "button" at bounding box center [752, 491] width 22 height 22
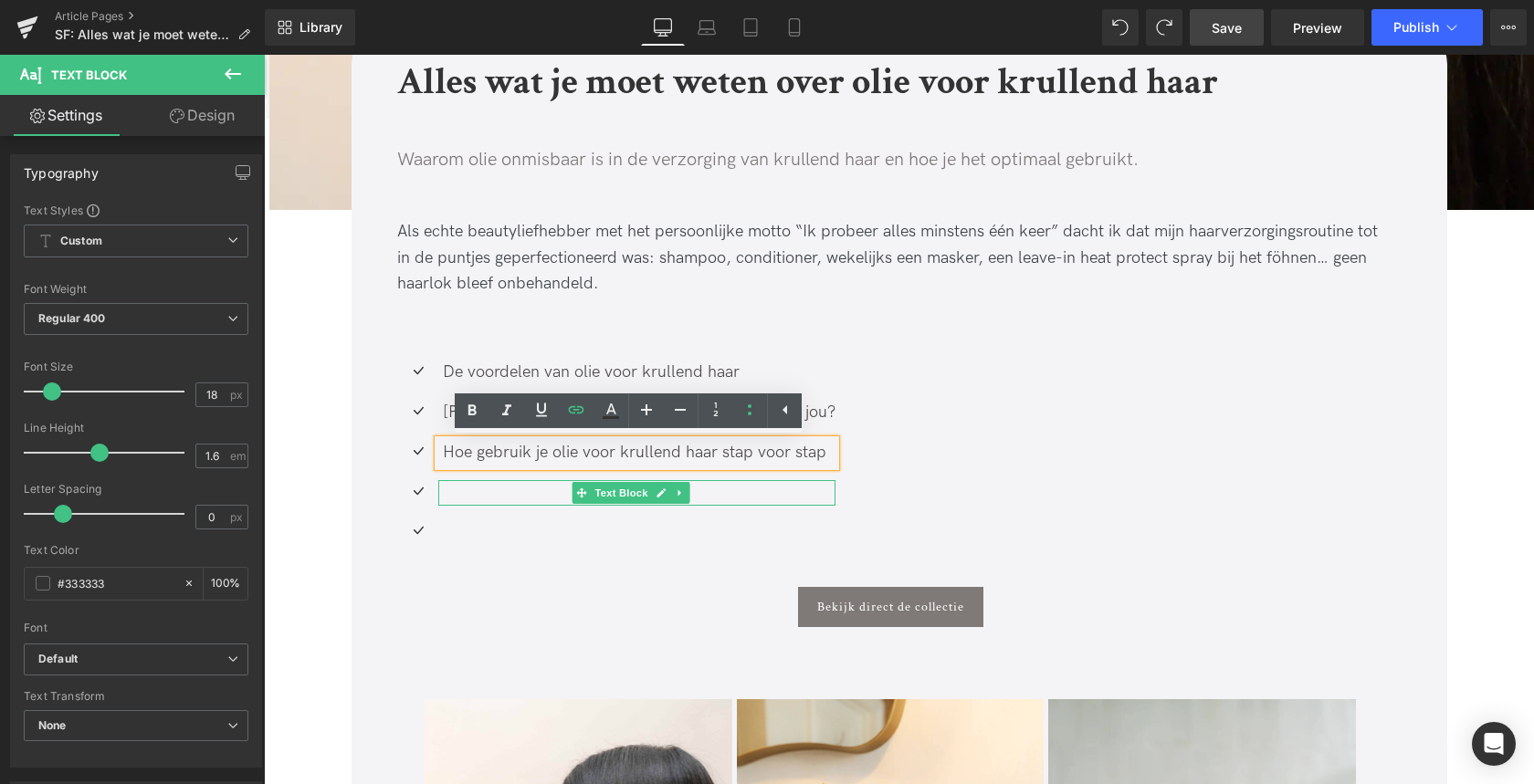
click at [488, 492] on div at bounding box center [637, 492] width 397 height 26
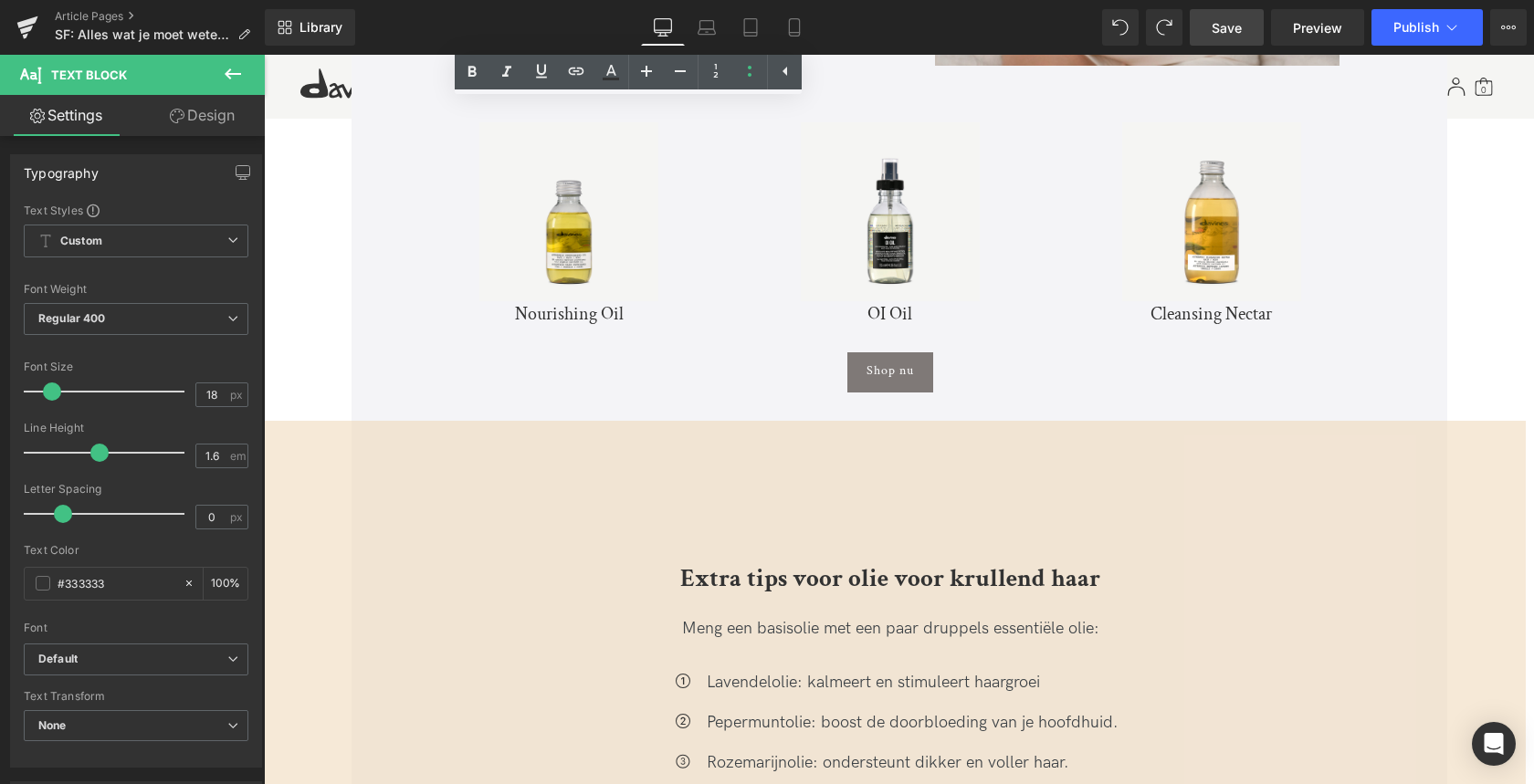
scroll to position [5152, 0]
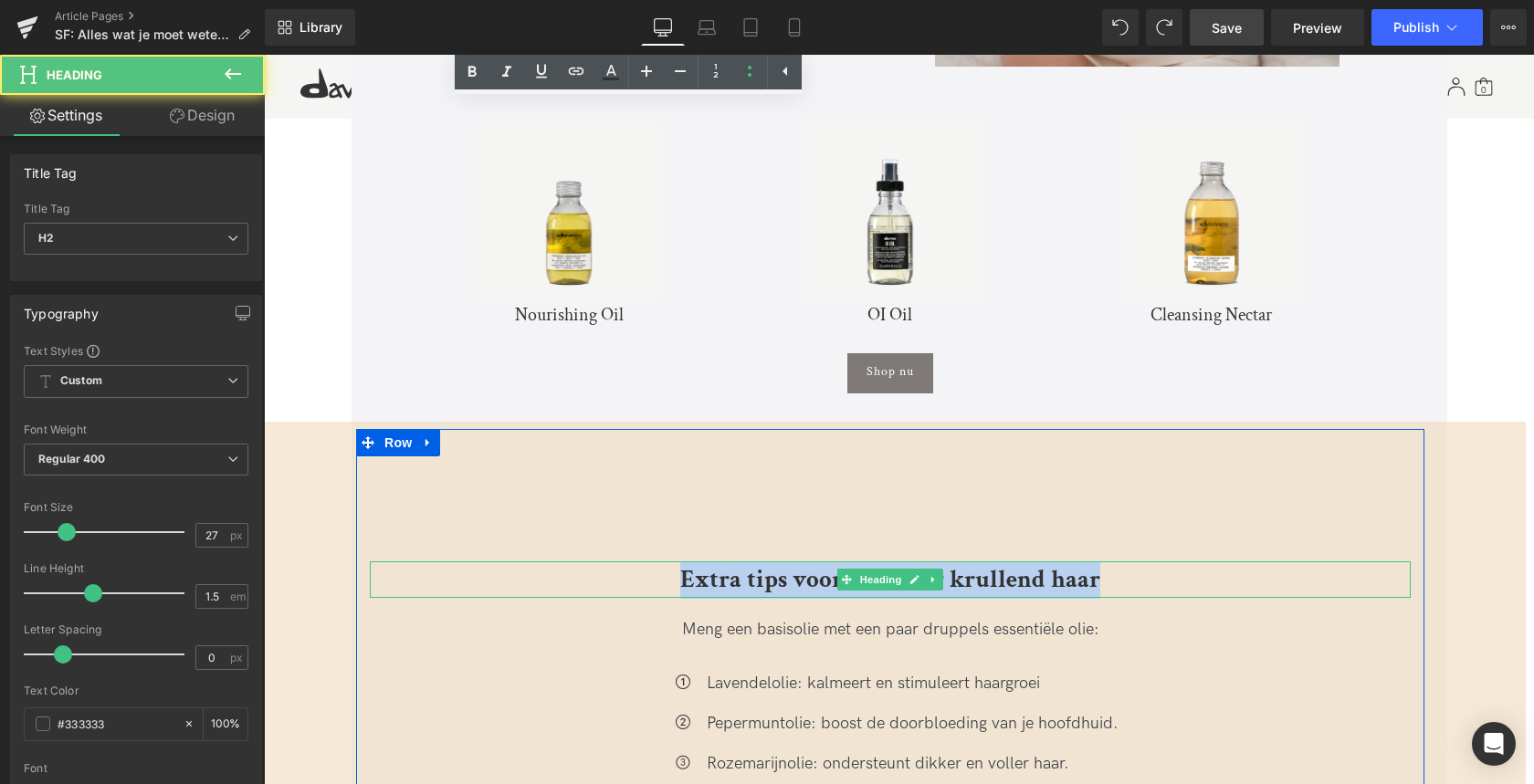
drag, startPoint x: 678, startPoint y: 559, endPoint x: 1105, endPoint y: 556, distance: 427.0
click at [1105, 561] on h2 "Extra tips voor olie voor krullend haar" at bounding box center [890, 579] width 1040 height 38
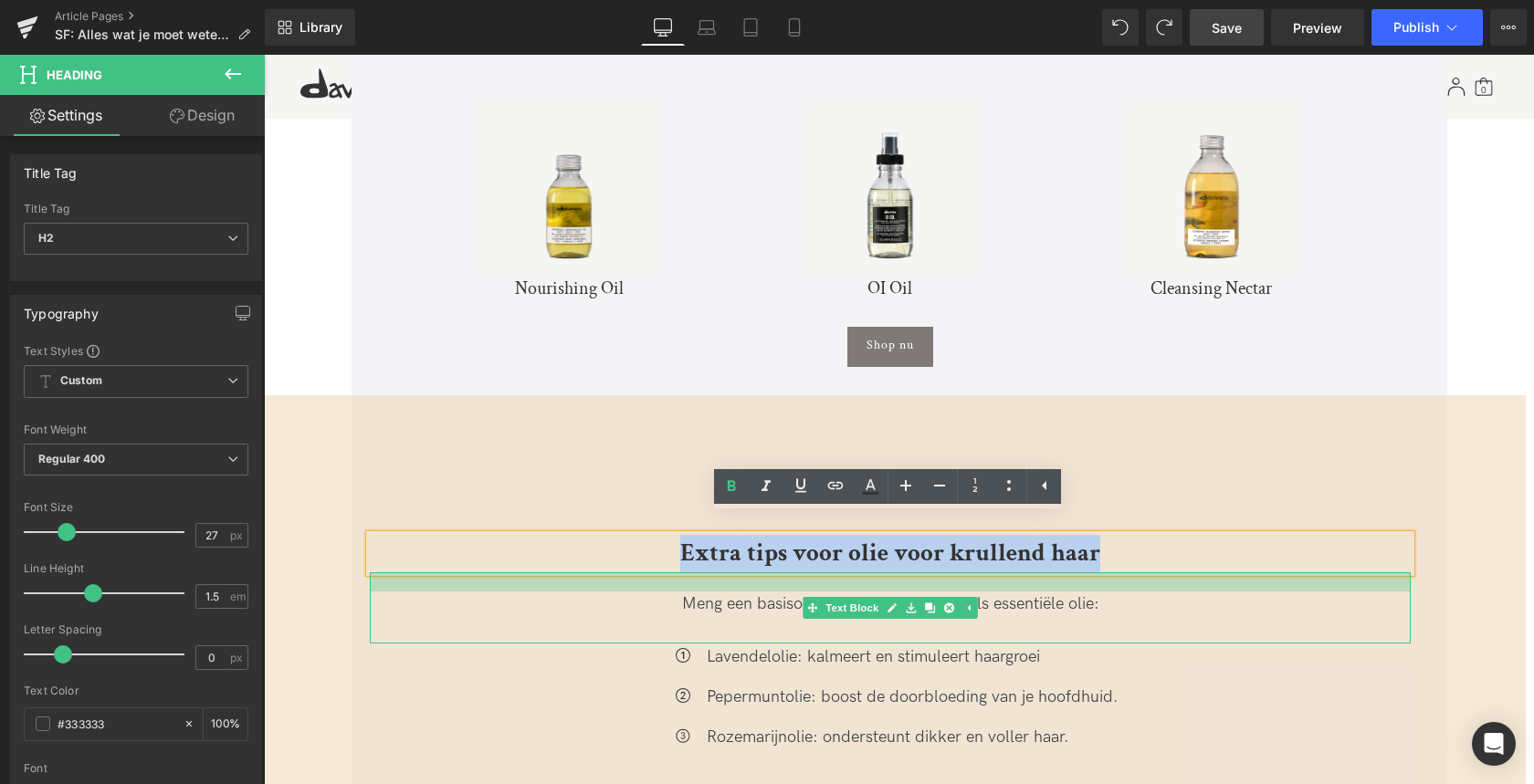
copy b "Extra tips voor olie voor krullend haar"
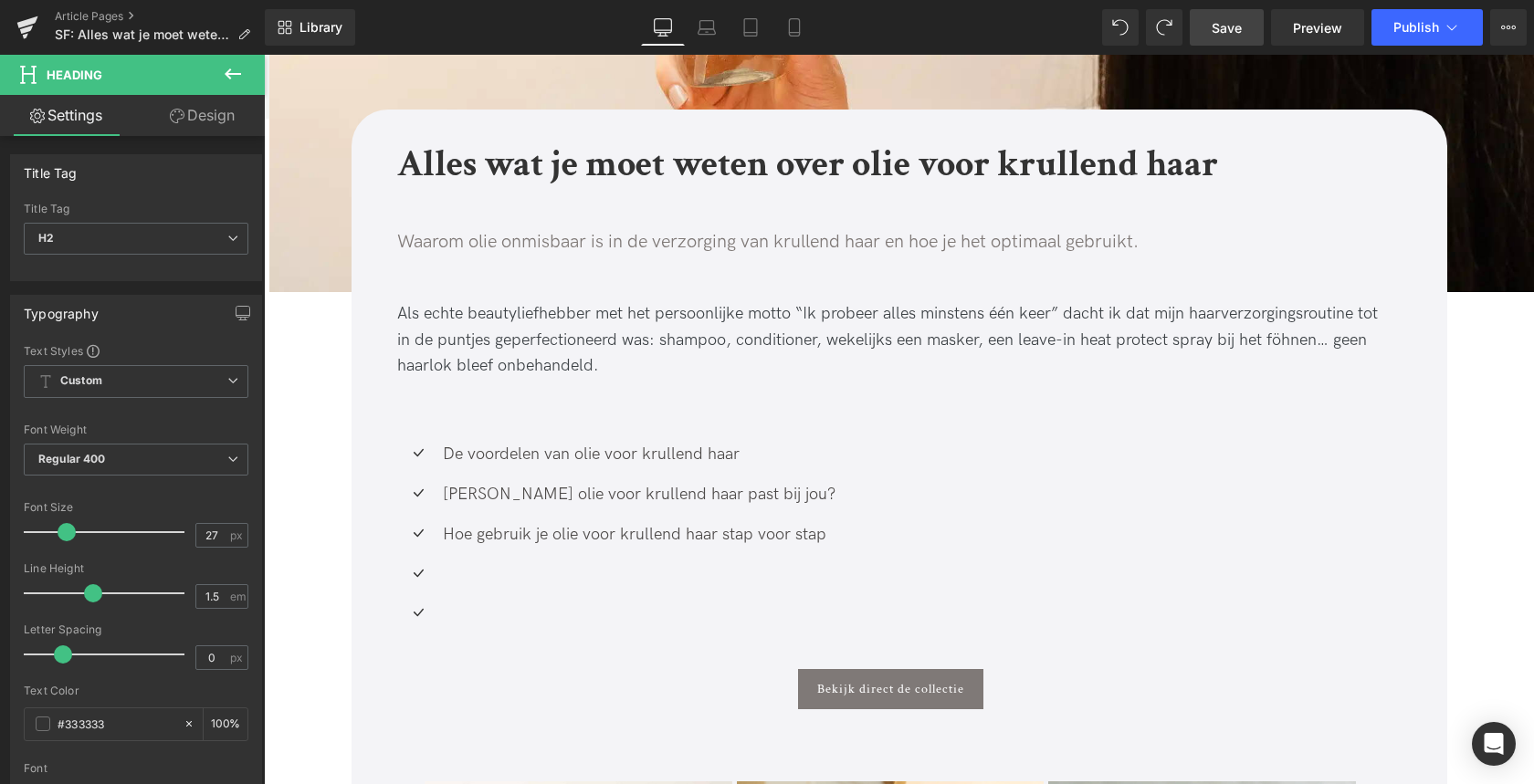
scroll to position [558, 0]
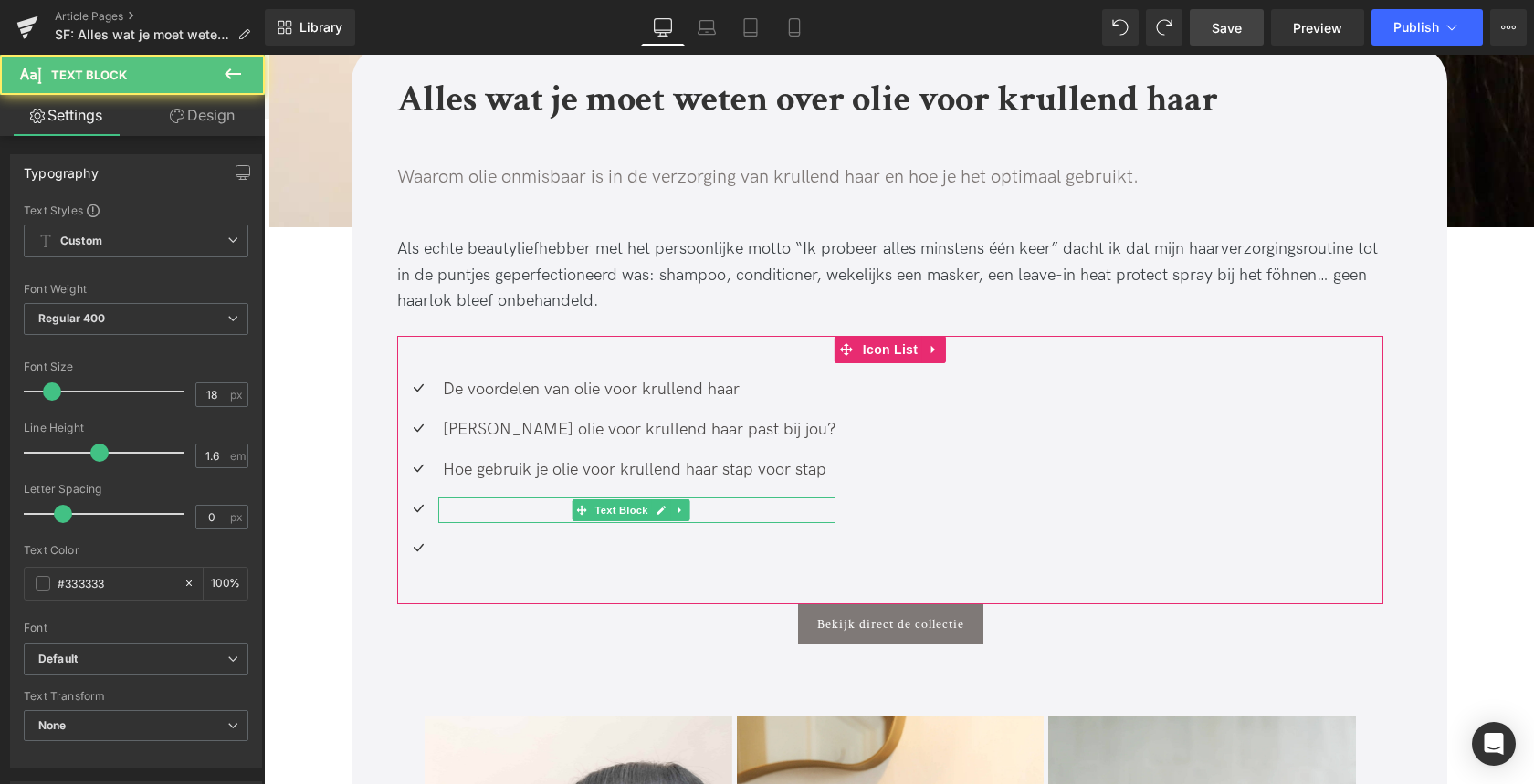
click at [446, 510] on div at bounding box center [637, 510] width 397 height 26
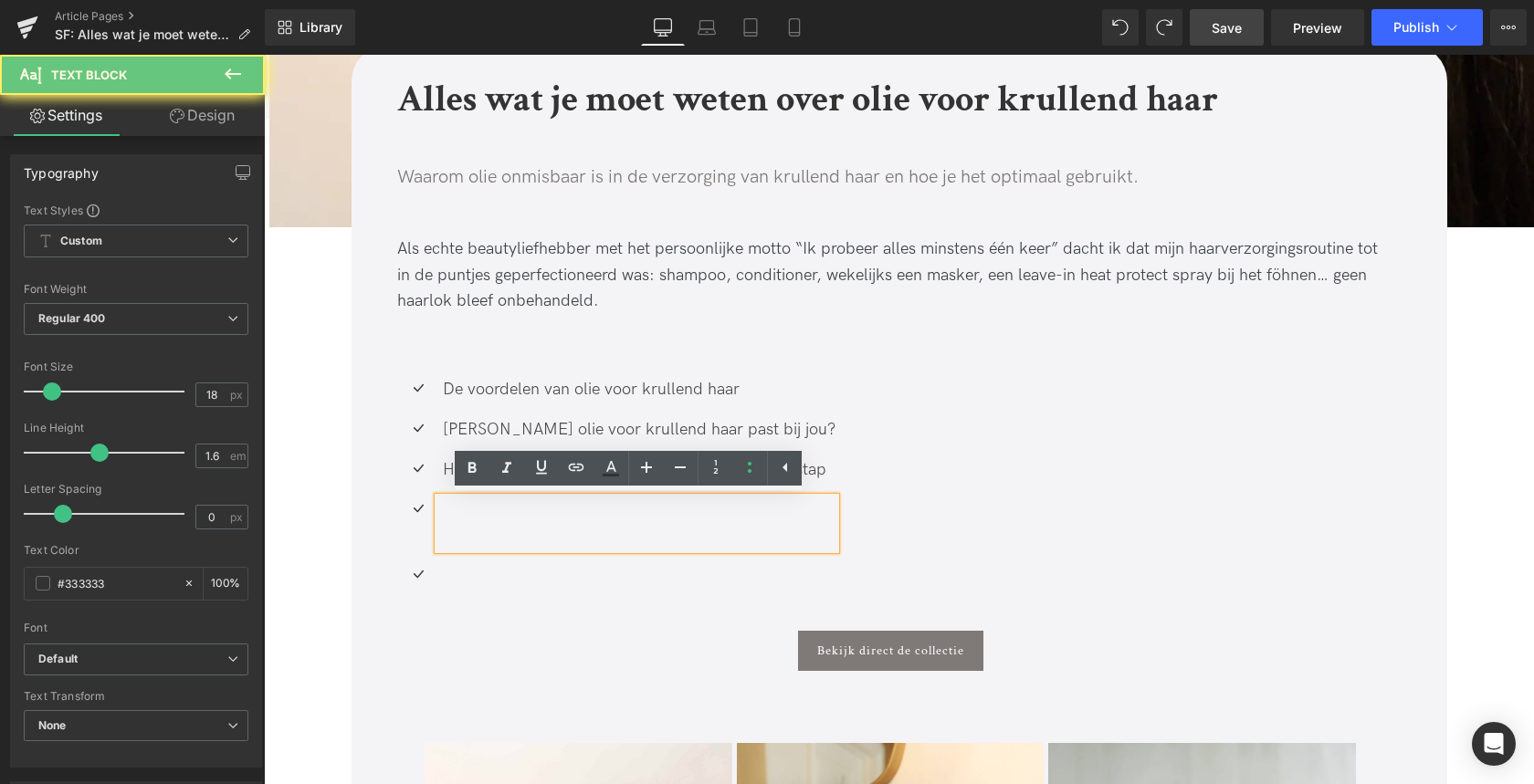
click at [446, 510] on div at bounding box center [637, 523] width 397 height 53
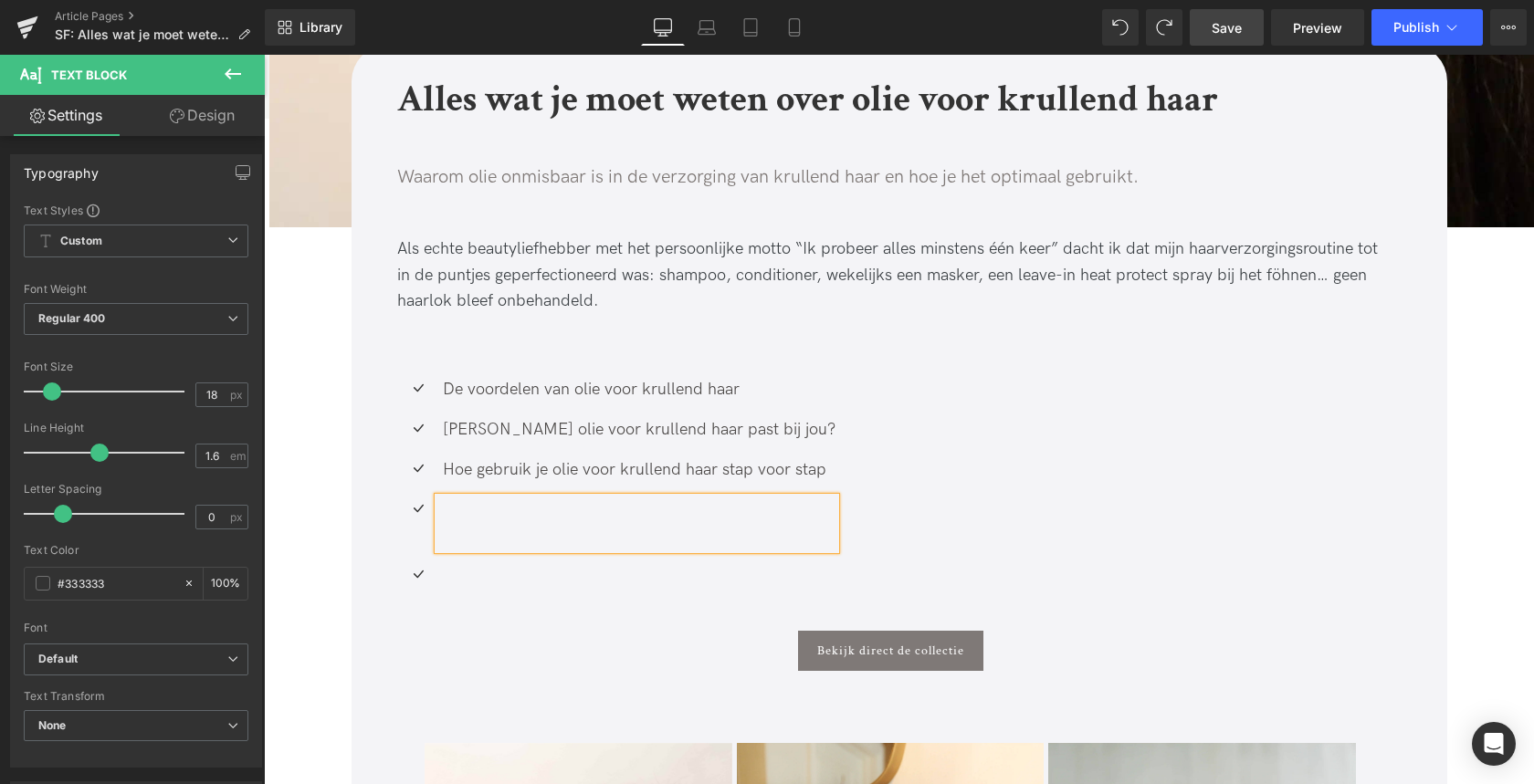
paste div
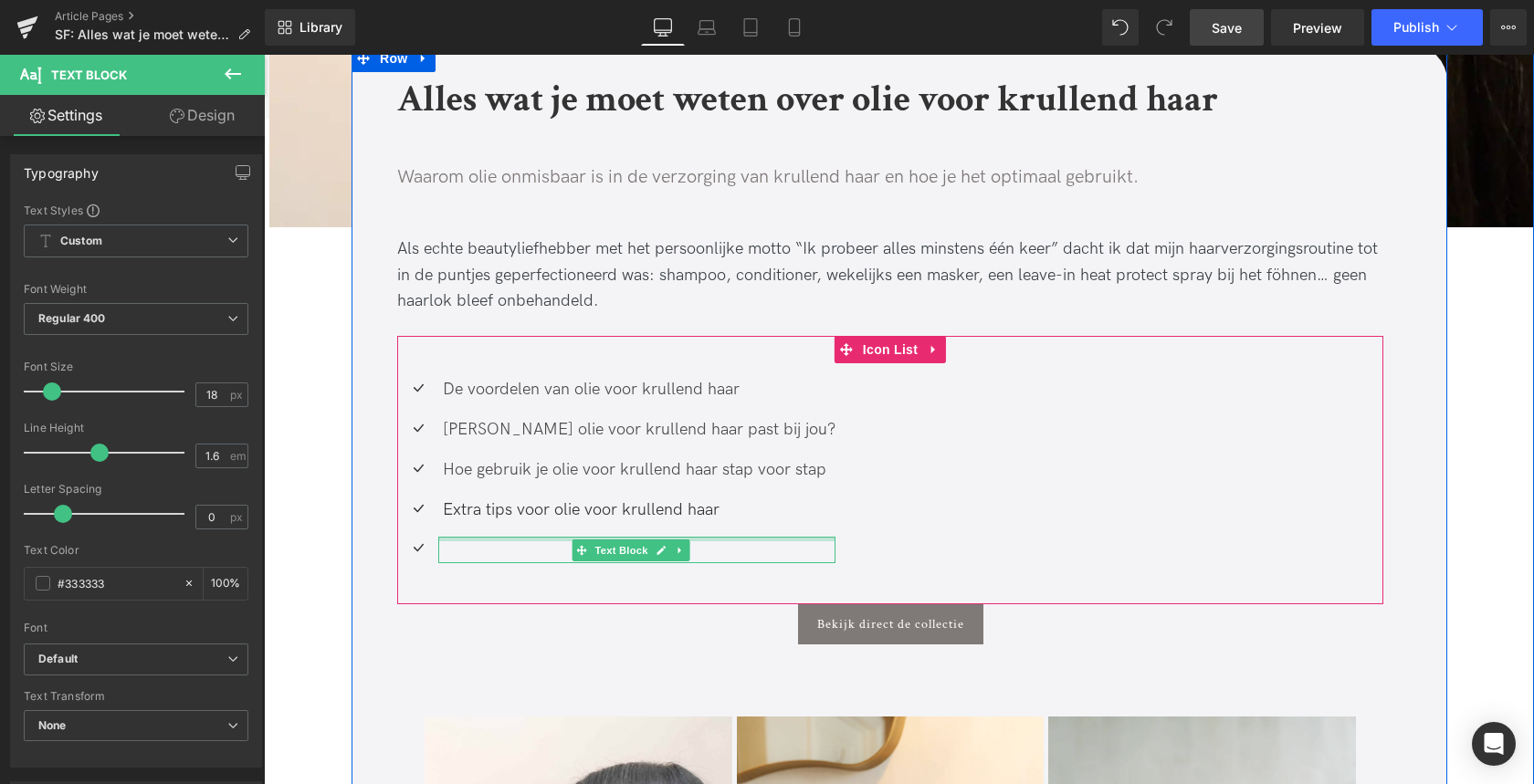
click at [480, 540] on div "Text Block" at bounding box center [637, 549] width 397 height 26
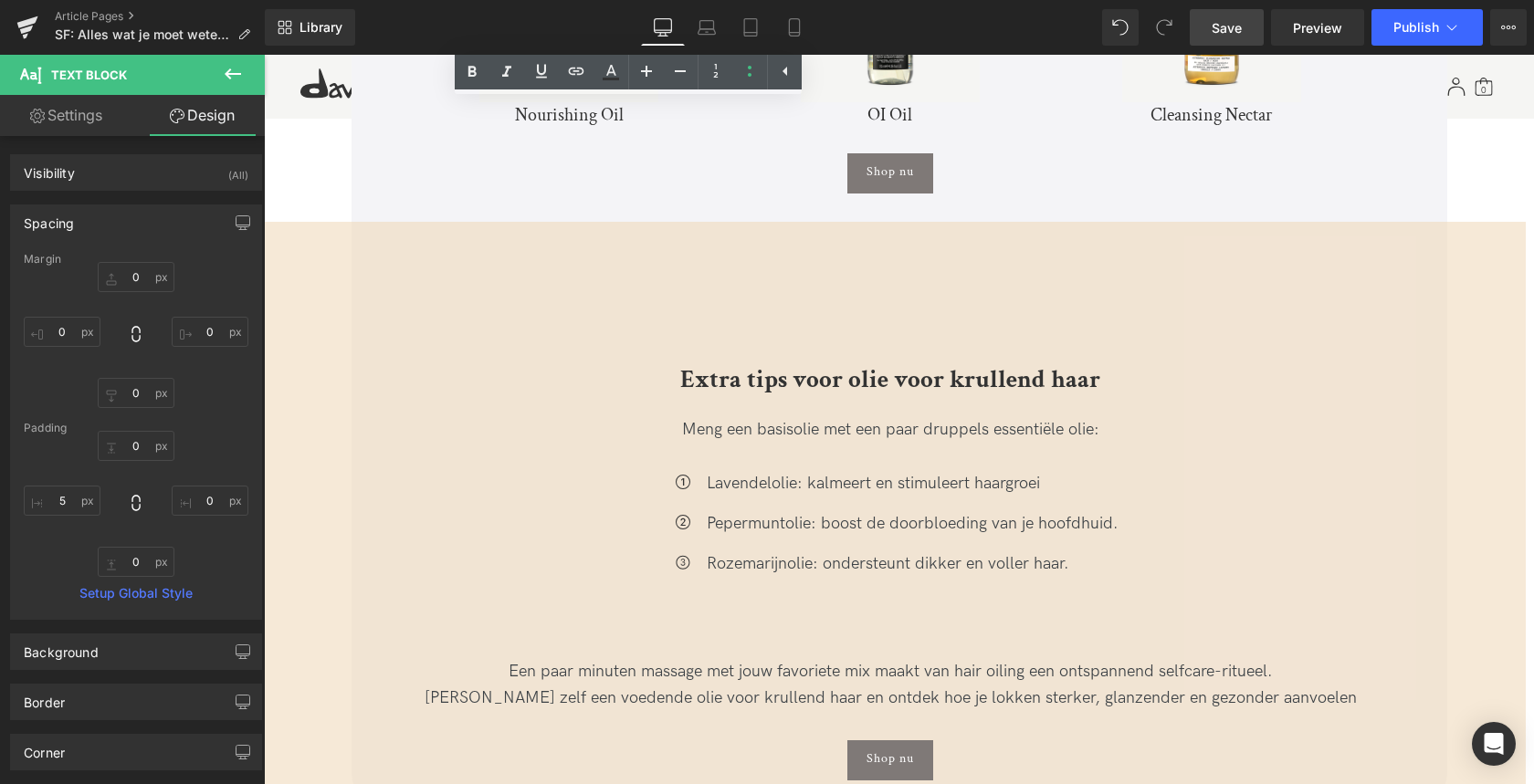
scroll to position [5350, 0]
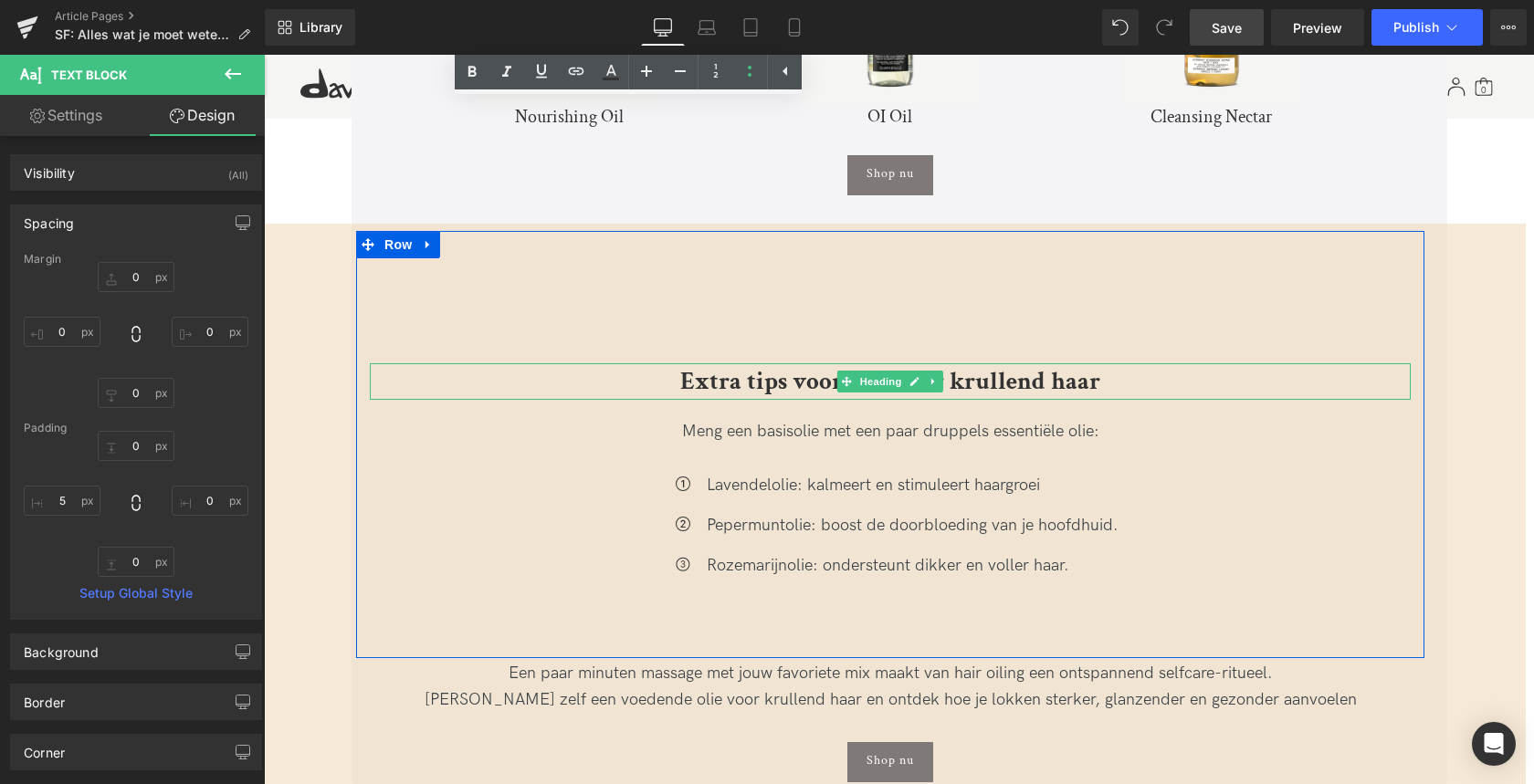
click at [689, 365] on b "Extra tips voor olie voor krullend haar" at bounding box center [890, 380] width 420 height 32
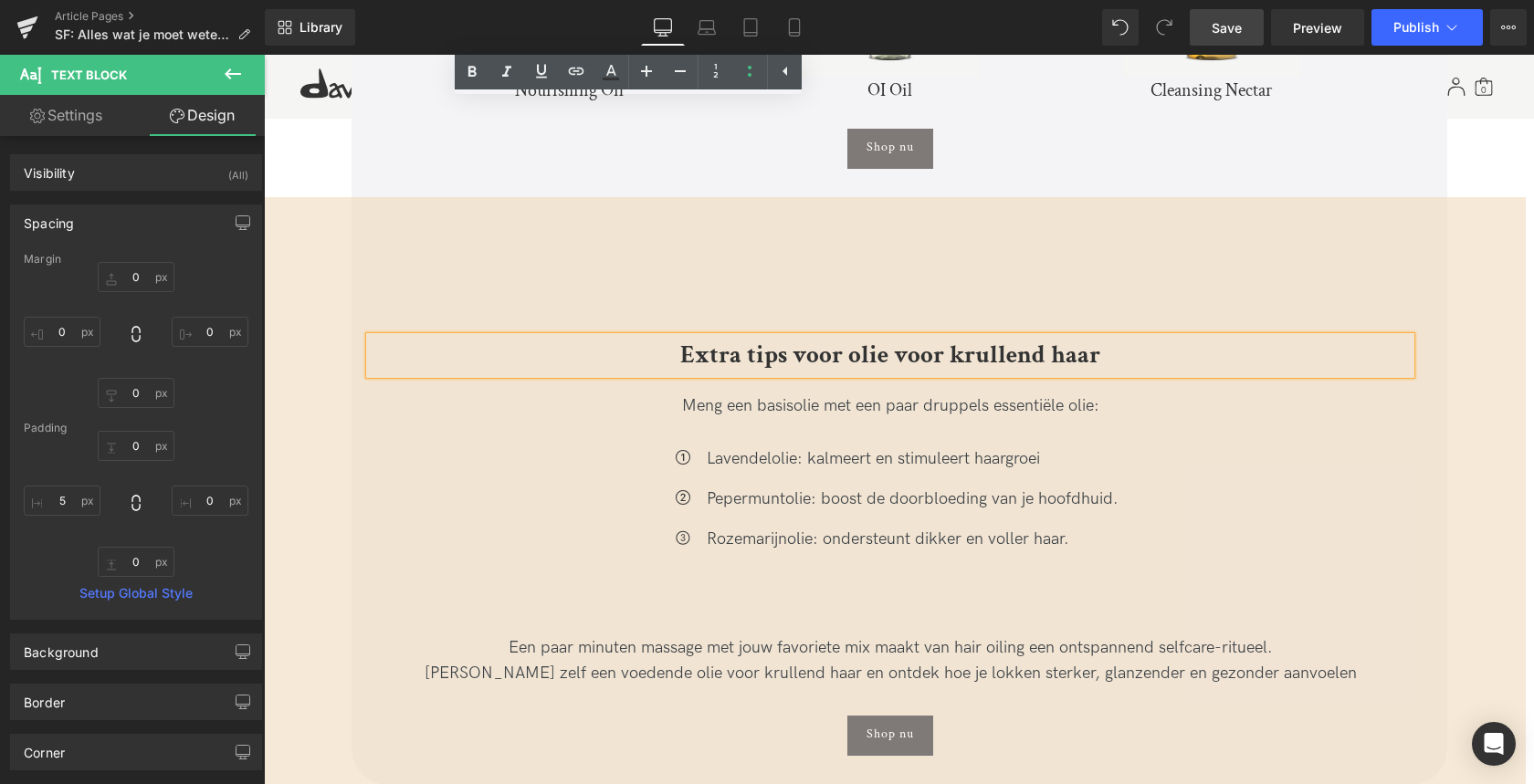
click at [689, 374] on div "Meng een basisolie met een paar druppels essentiële olie: Text Block" at bounding box center [890, 409] width 1040 height 72
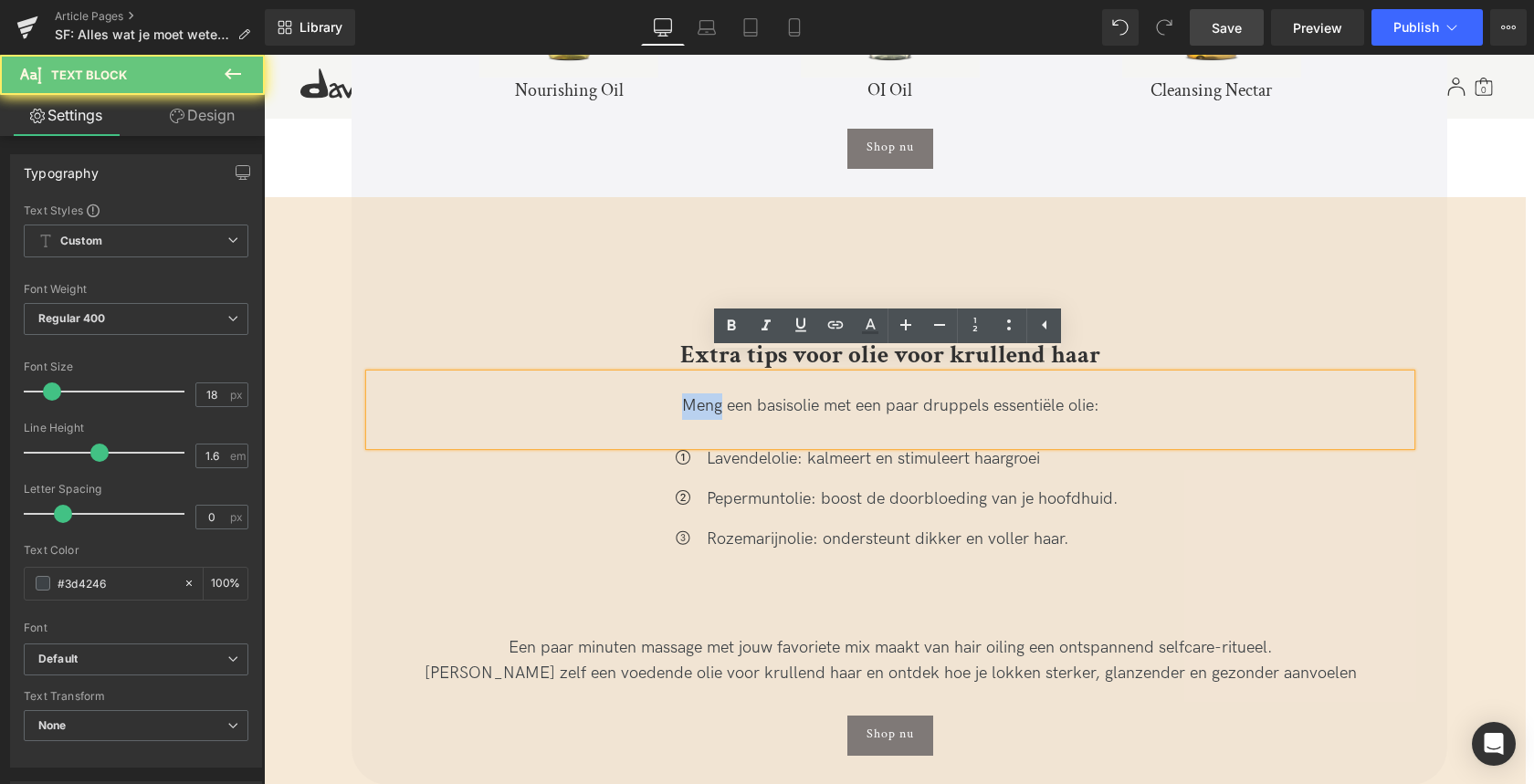
click at [689, 374] on div "Meng een basisolie met een paar druppels essentiële olie: Text Block" at bounding box center [890, 409] width 1040 height 72
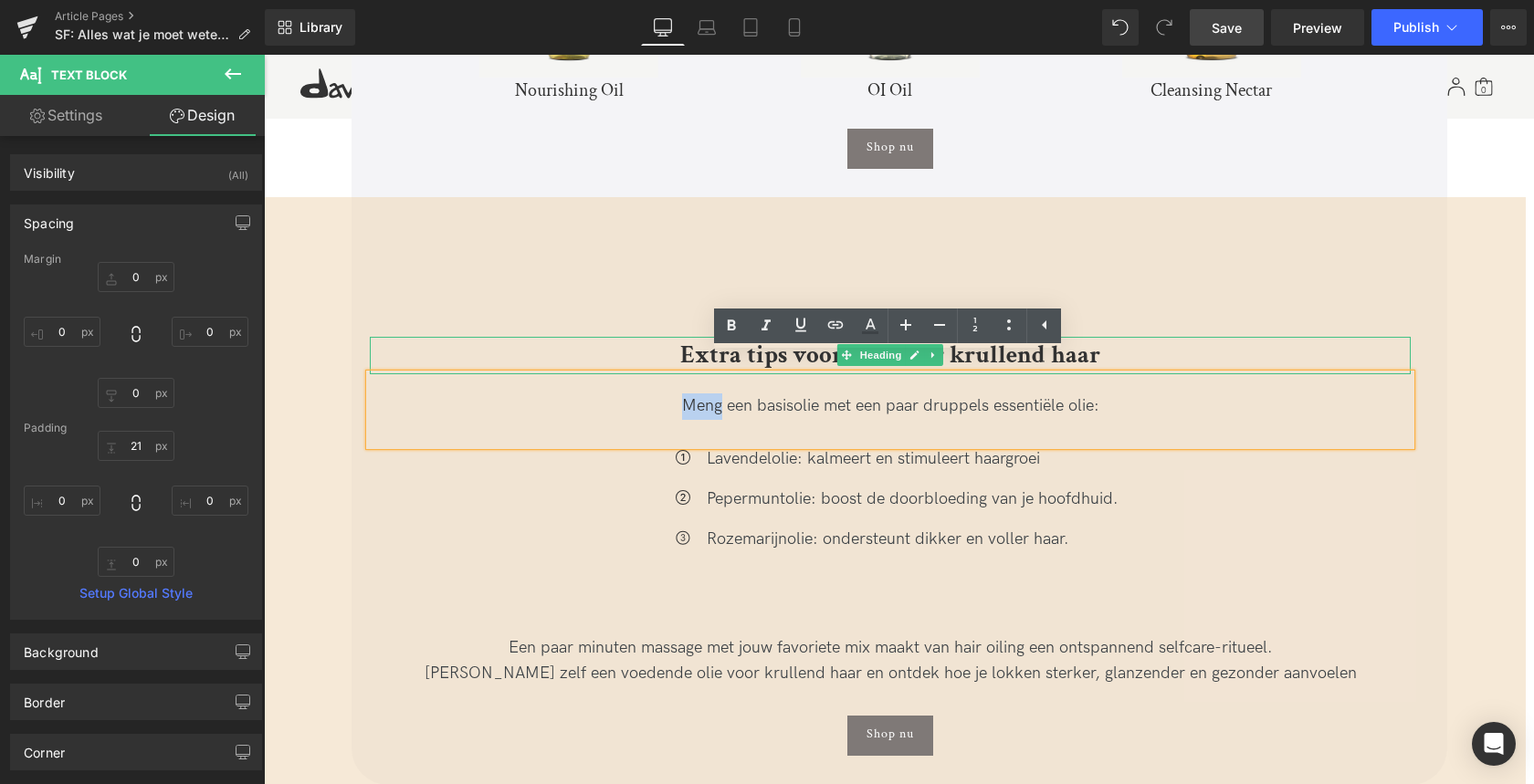
click at [687, 339] on b "Extra tips voor olie voor krullend haar" at bounding box center [890, 354] width 420 height 32
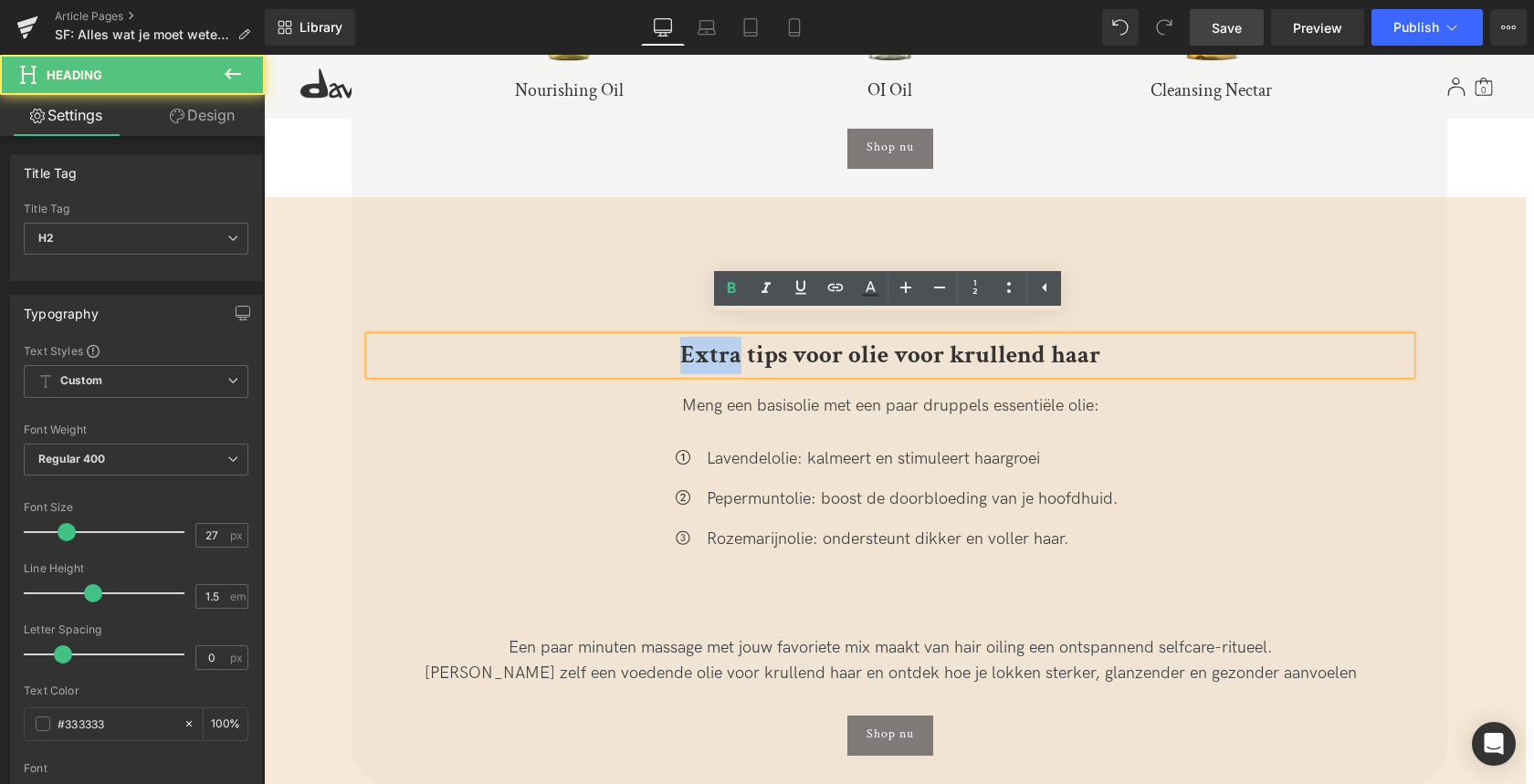
click at [687, 339] on b "Extra tips voor olie voor krullend haar" at bounding box center [890, 354] width 420 height 32
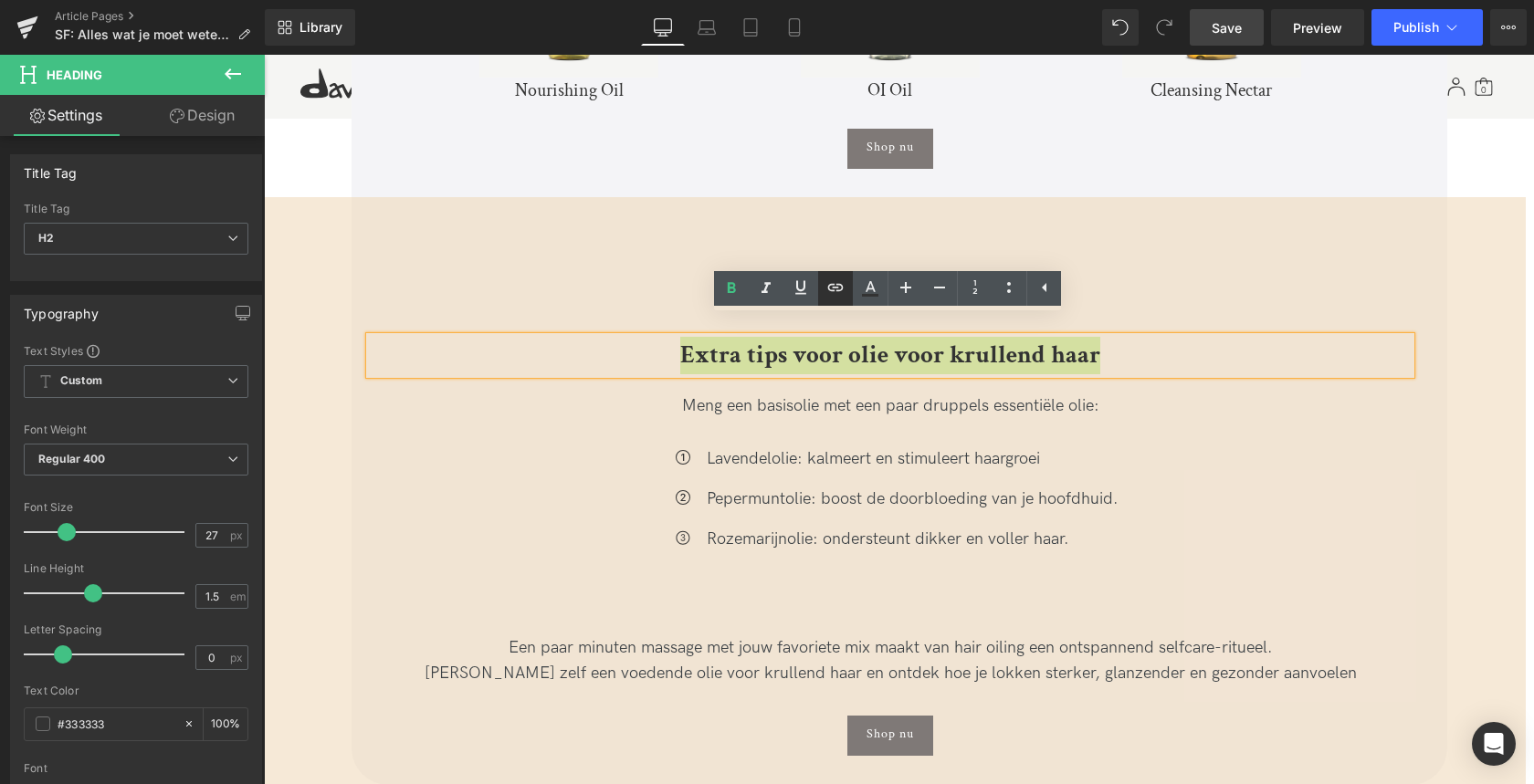
click at [838, 290] on icon at bounding box center [835, 287] width 22 height 22
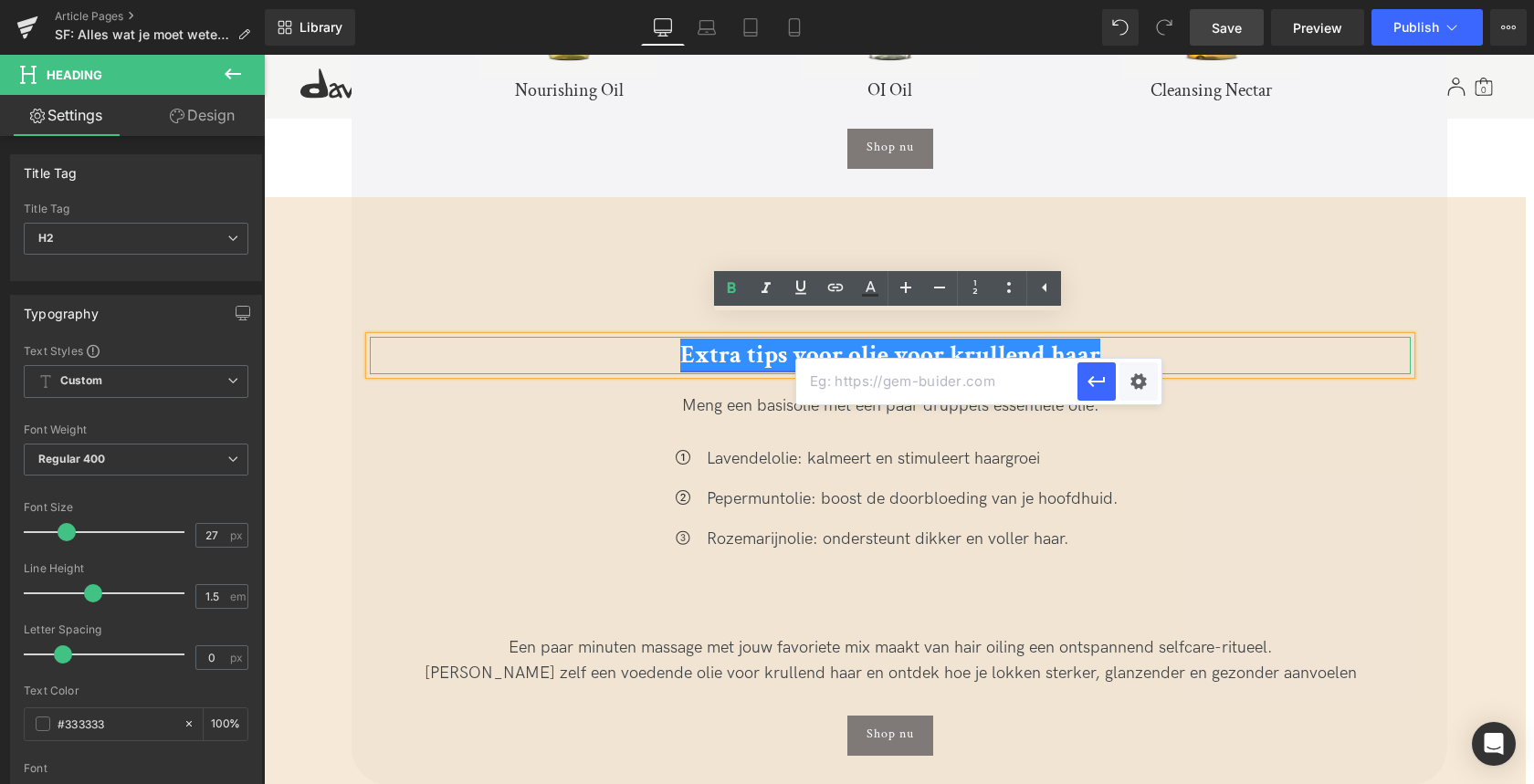
click at [829, 339] on link "Extra tips voor olie voor krullend haar" at bounding box center [890, 354] width 420 height 32
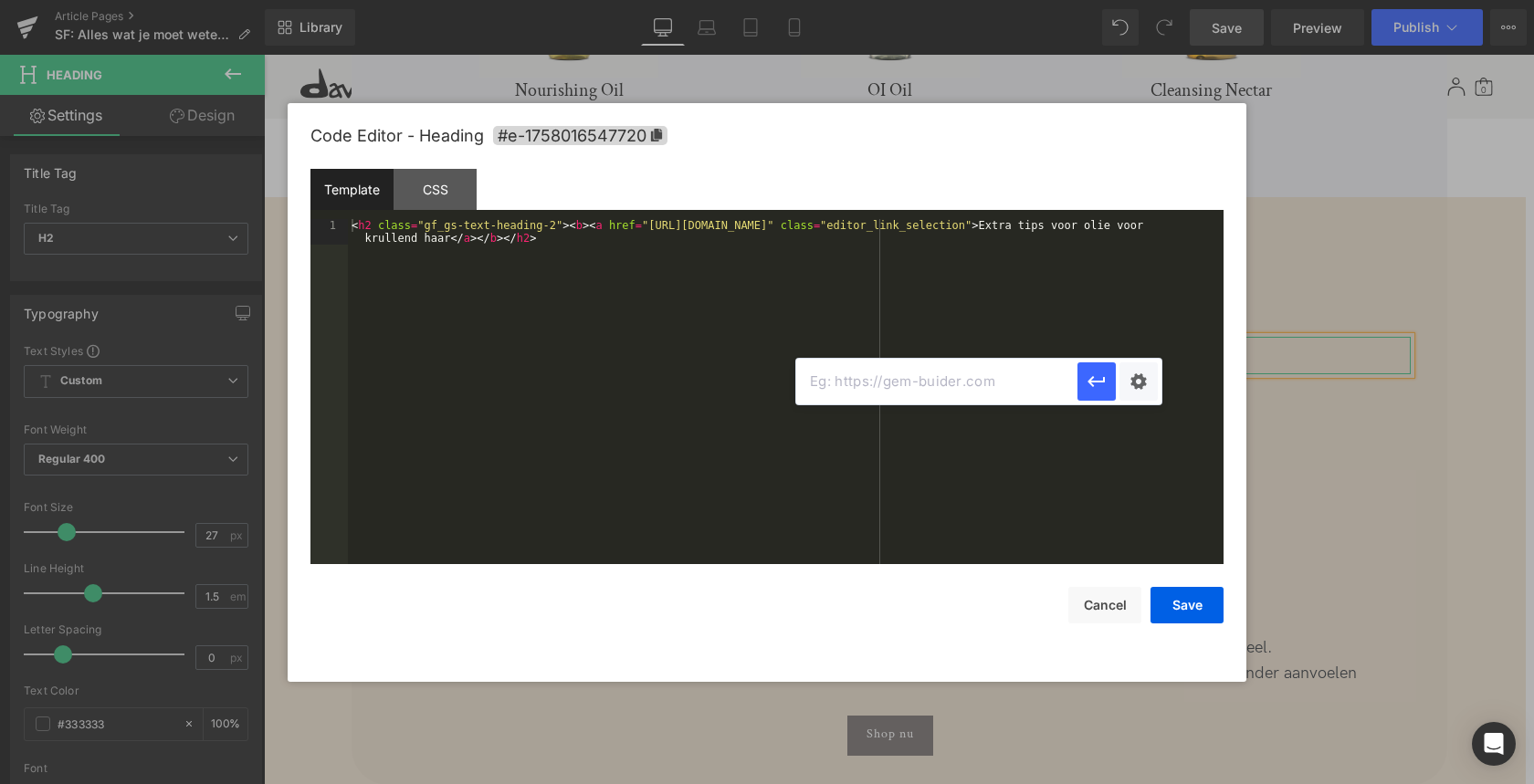
click at [967, 0] on div "Product You are previewing how the will restyle your page. You can not edit Ele…" at bounding box center [767, 0] width 1534 height 0
click at [656, 131] on icon at bounding box center [656, 134] width 11 height 13
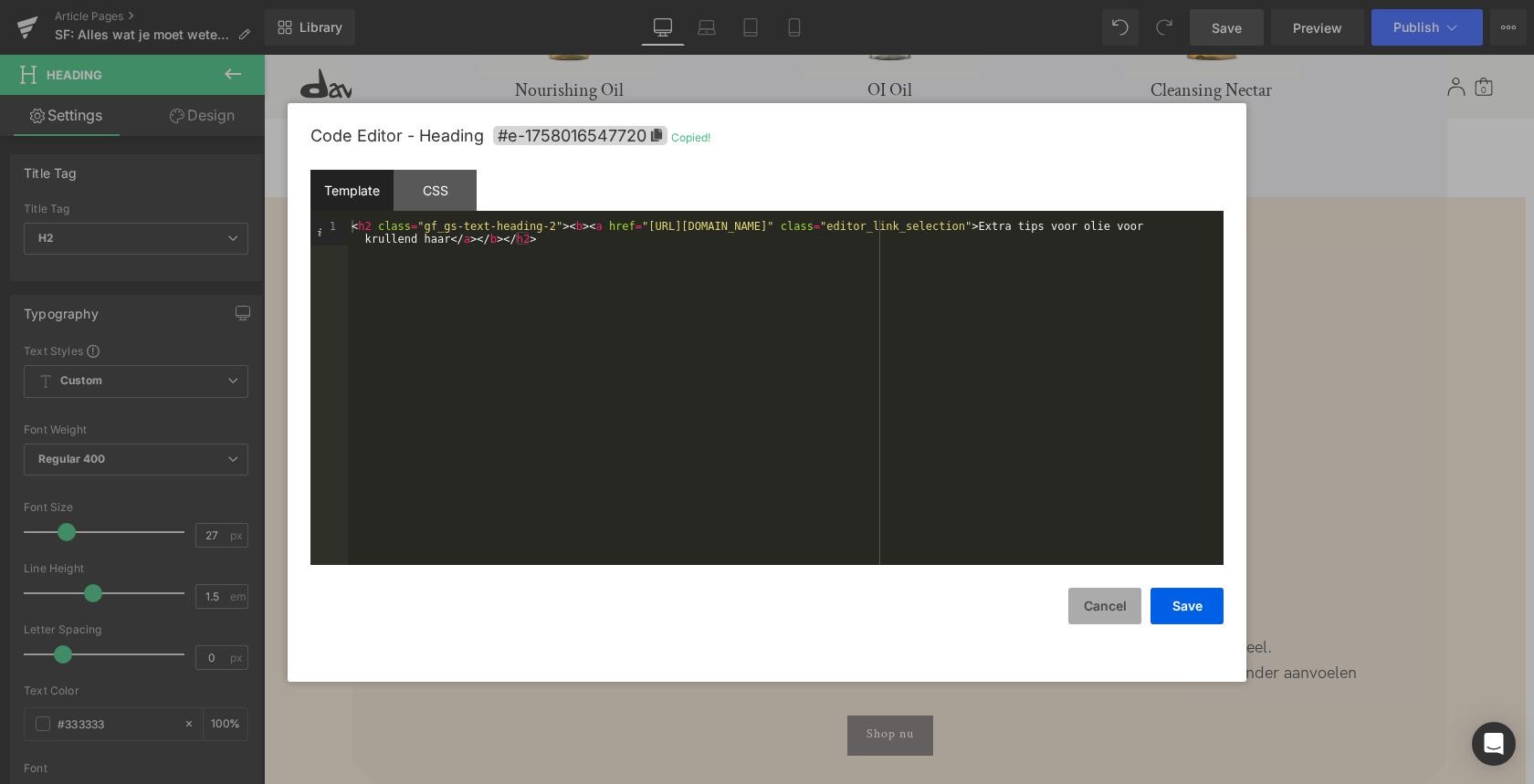
click at [1079, 613] on button "Cancel" at bounding box center [1105, 606] width 73 height 37
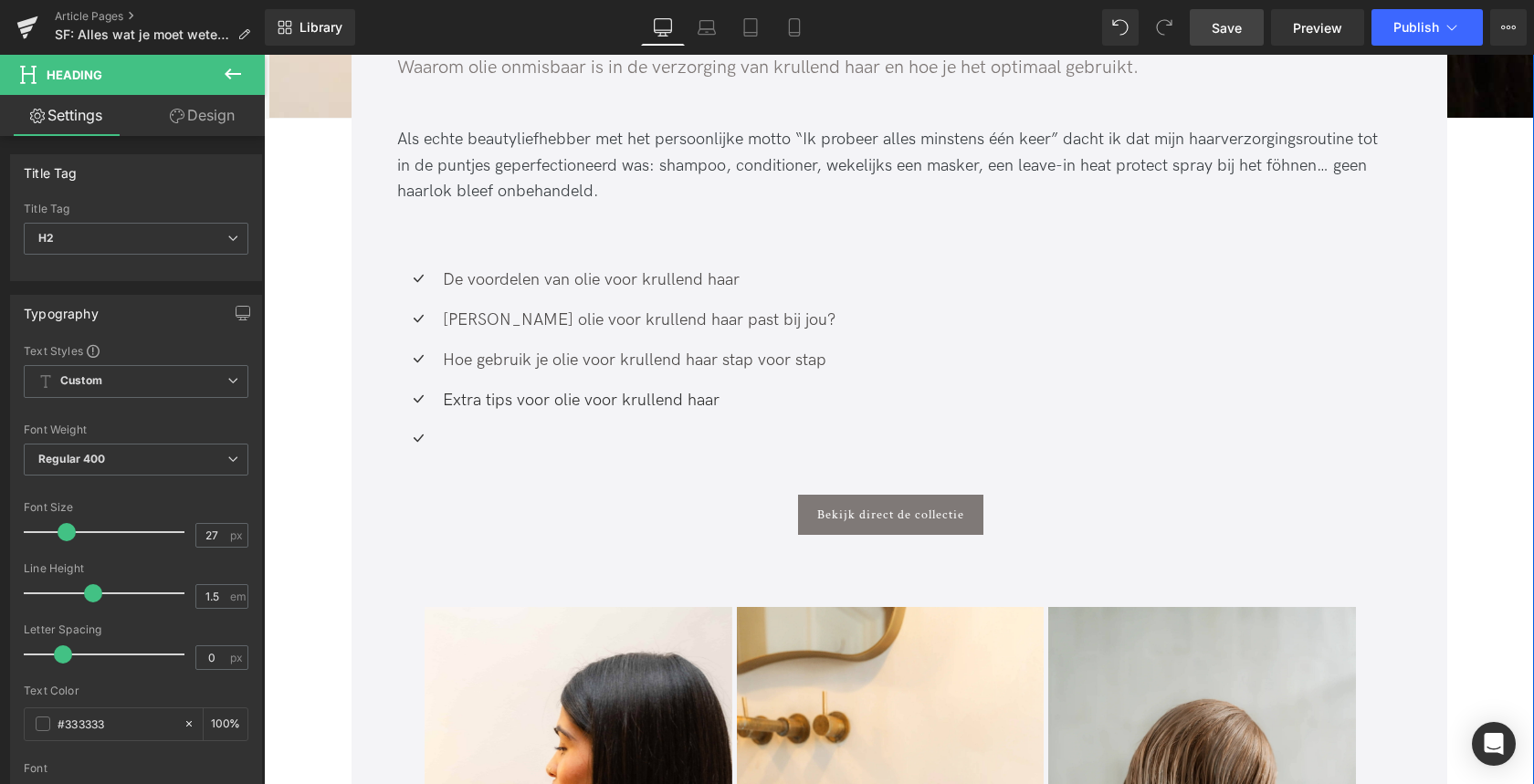
scroll to position [660, 0]
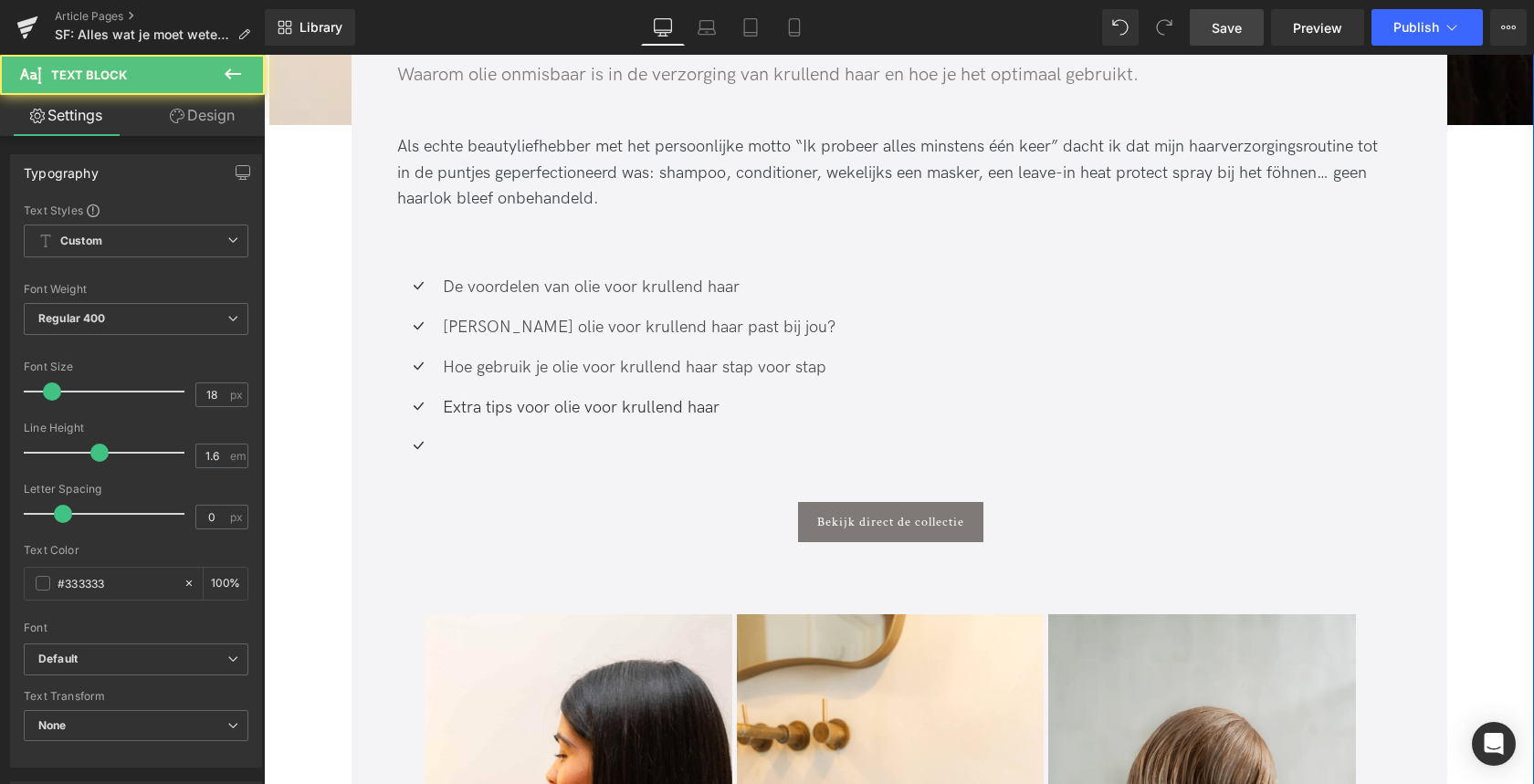
click at [568, 406] on div "Extra tips voor olie voor krullend haar" at bounding box center [637, 407] width 397 height 26
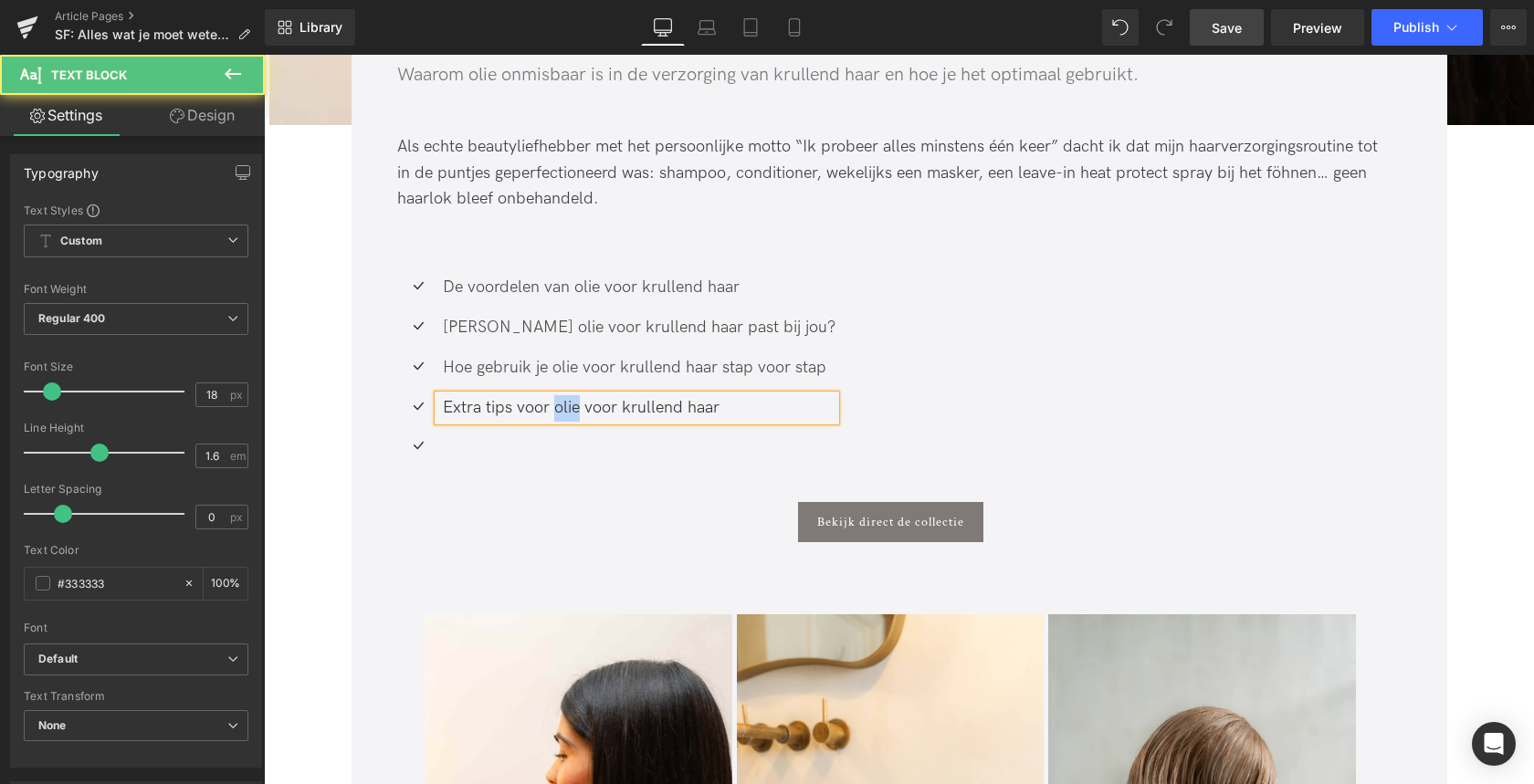
click at [568, 406] on div "Extra tips voor olie voor krullend haar" at bounding box center [637, 407] width 397 height 26
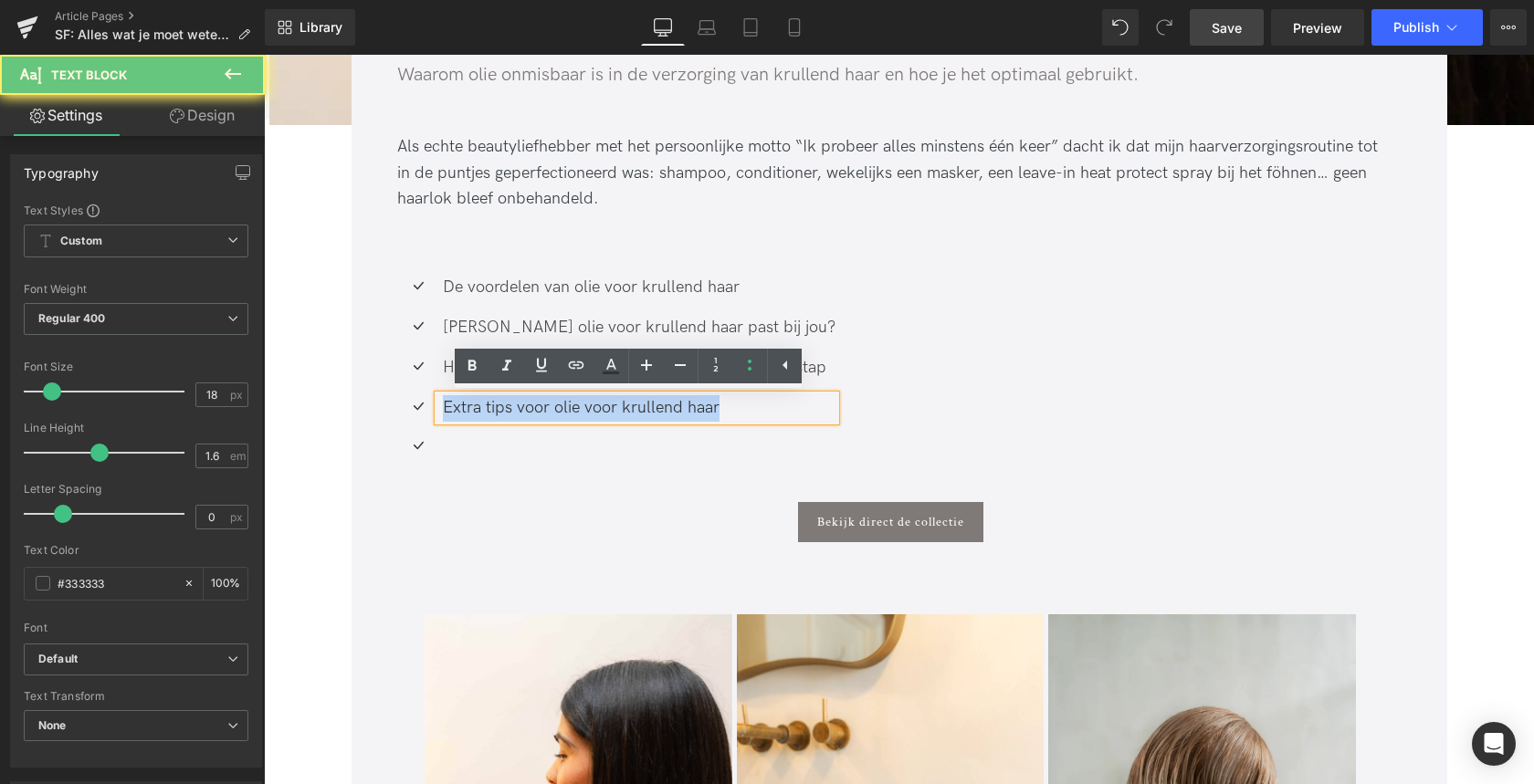
click at [568, 406] on div "Extra tips voor olie voor krullend haar" at bounding box center [637, 407] width 397 height 26
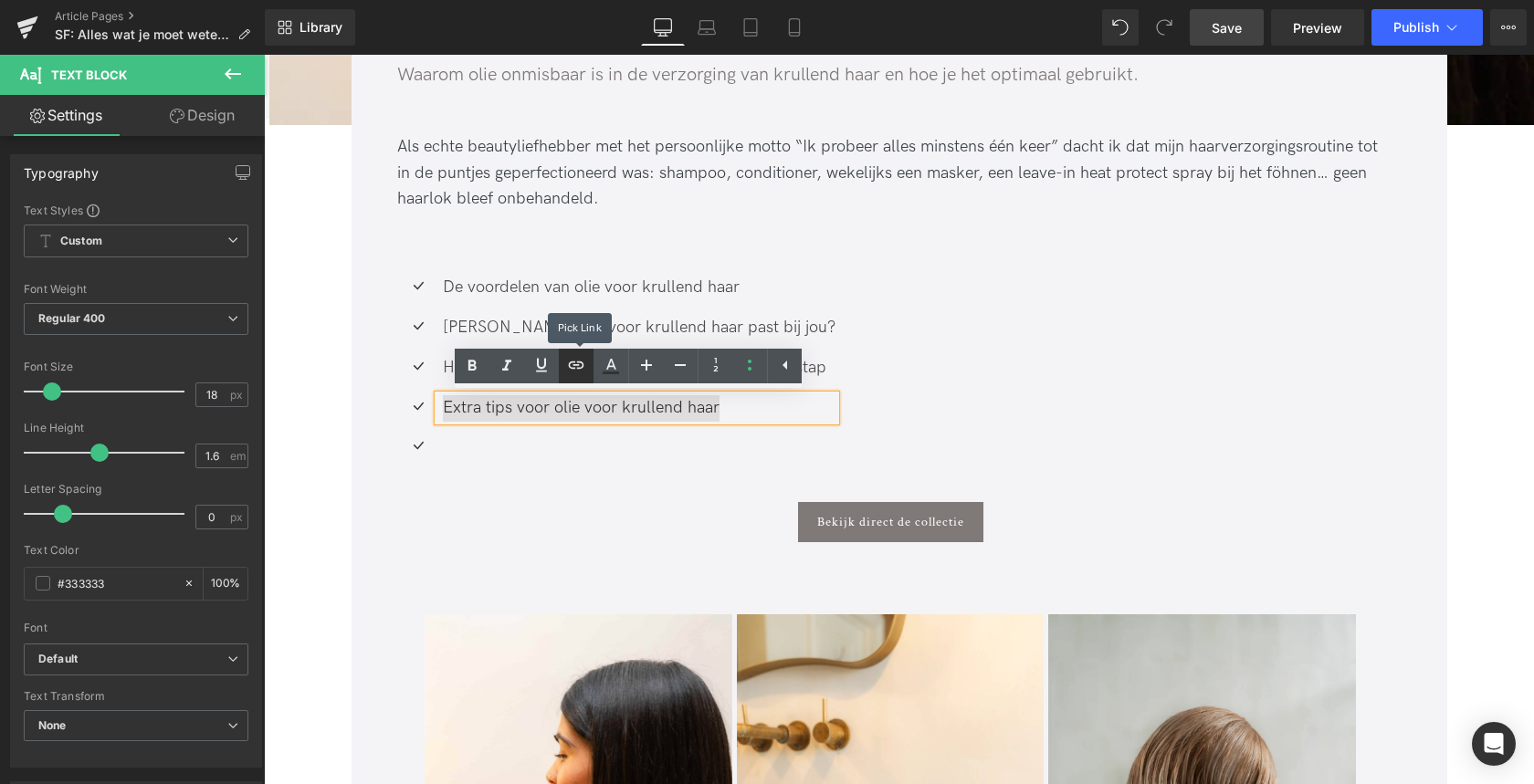
click at [577, 366] on icon at bounding box center [576, 365] width 22 height 22
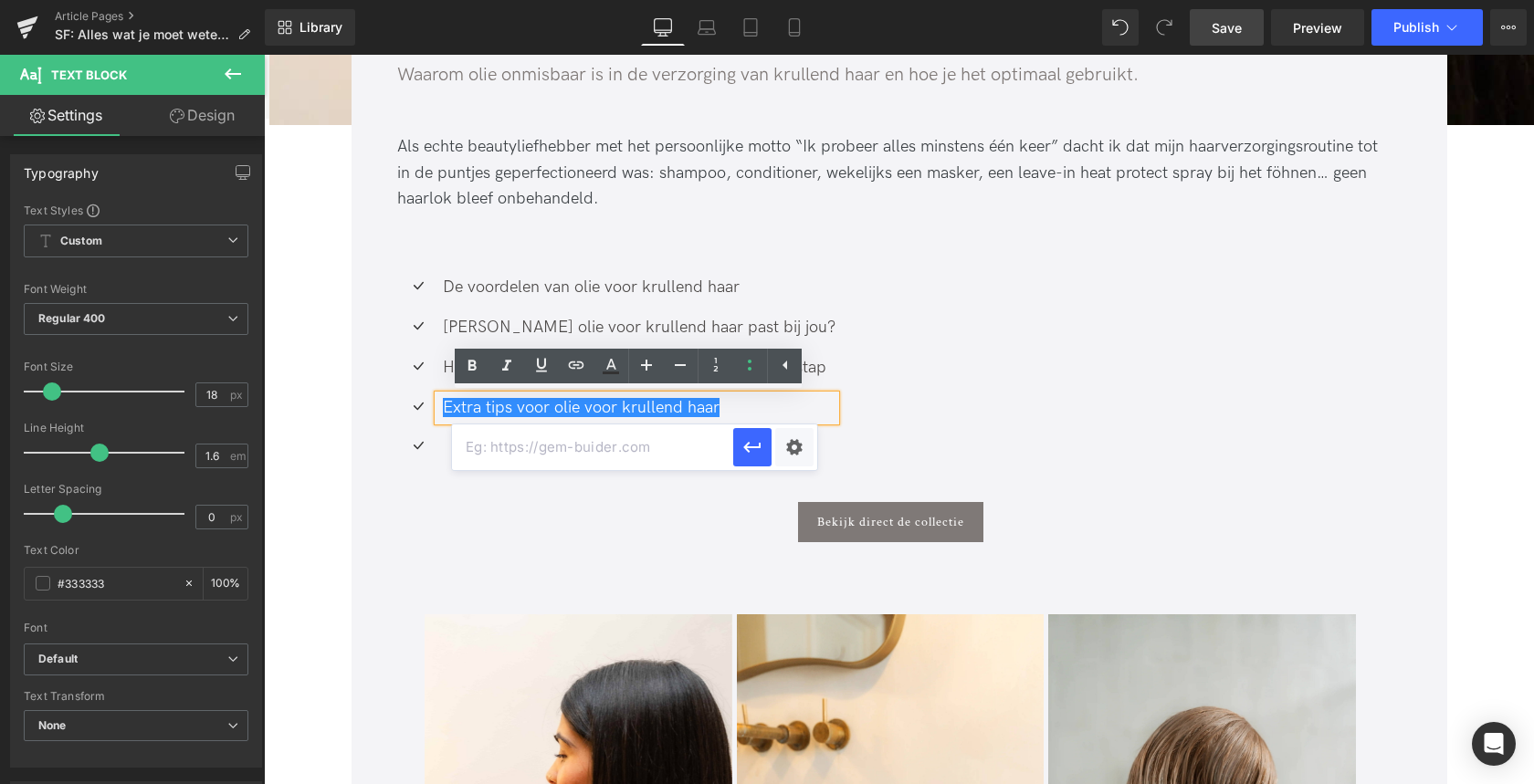
click at [582, 450] on input "text" at bounding box center [592, 446] width 281 height 45
paste input "#e-1758016547720"
type input "#e-1758016547720"
click at [754, 448] on icon "button" at bounding box center [752, 447] width 22 height 22
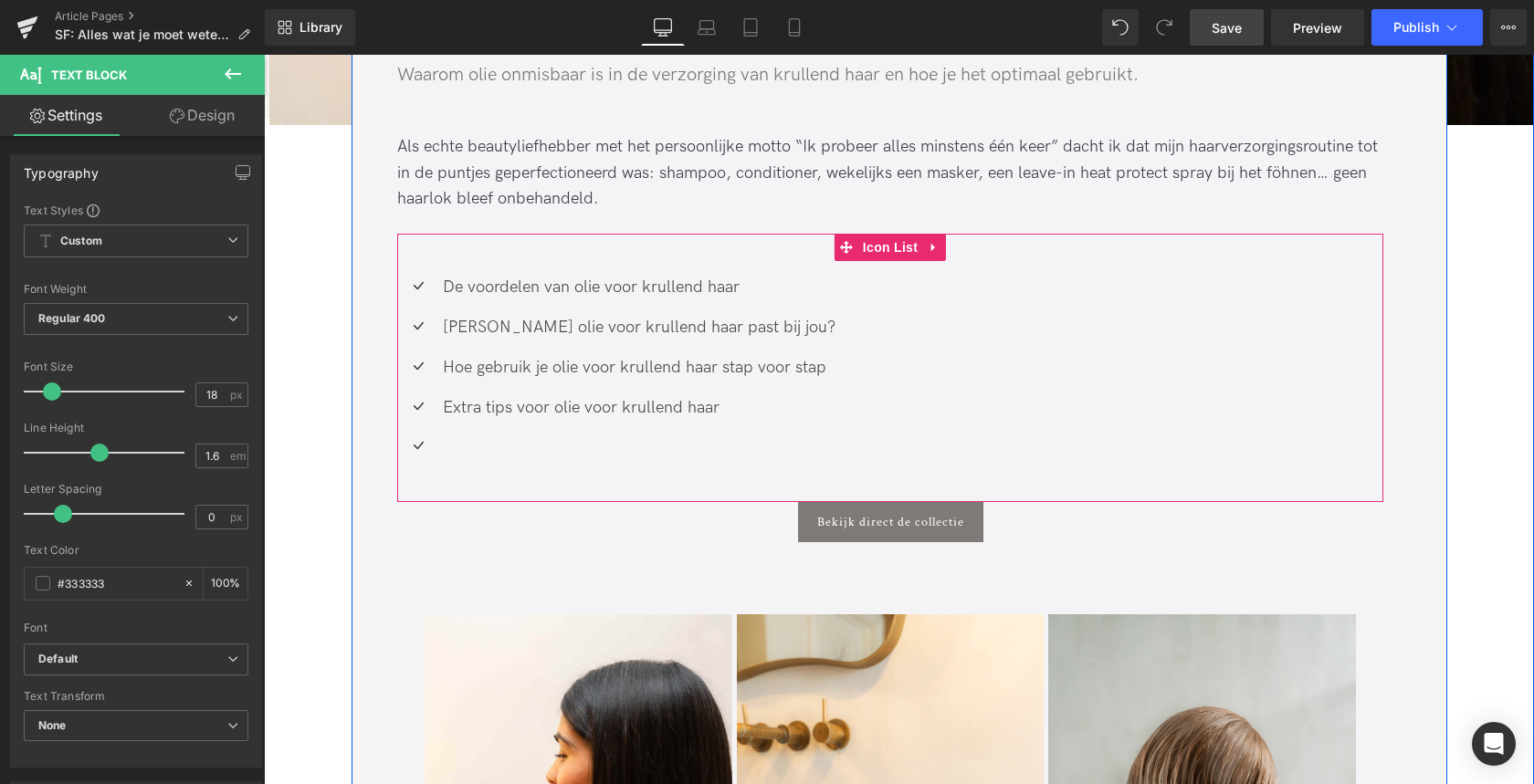
click at [689, 262] on div "Icon De voordelen van olie voor krullend haar Text Block Icon Welke olie voor k…" at bounding box center [890, 368] width 986 height 268
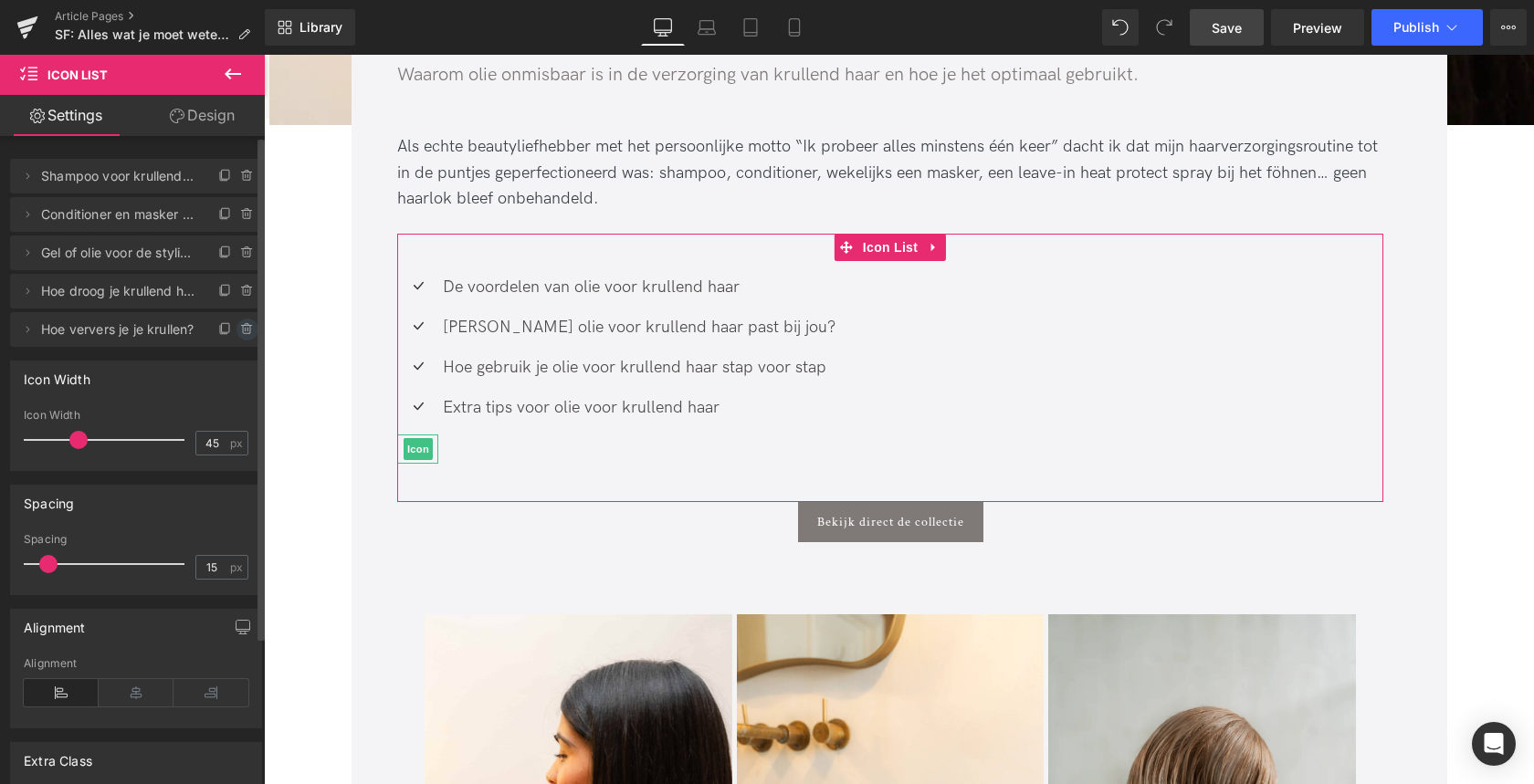
click at [241, 328] on icon at bounding box center [247, 329] width 14 height 14
click at [241, 328] on button "Delete" at bounding box center [228, 330] width 58 height 24
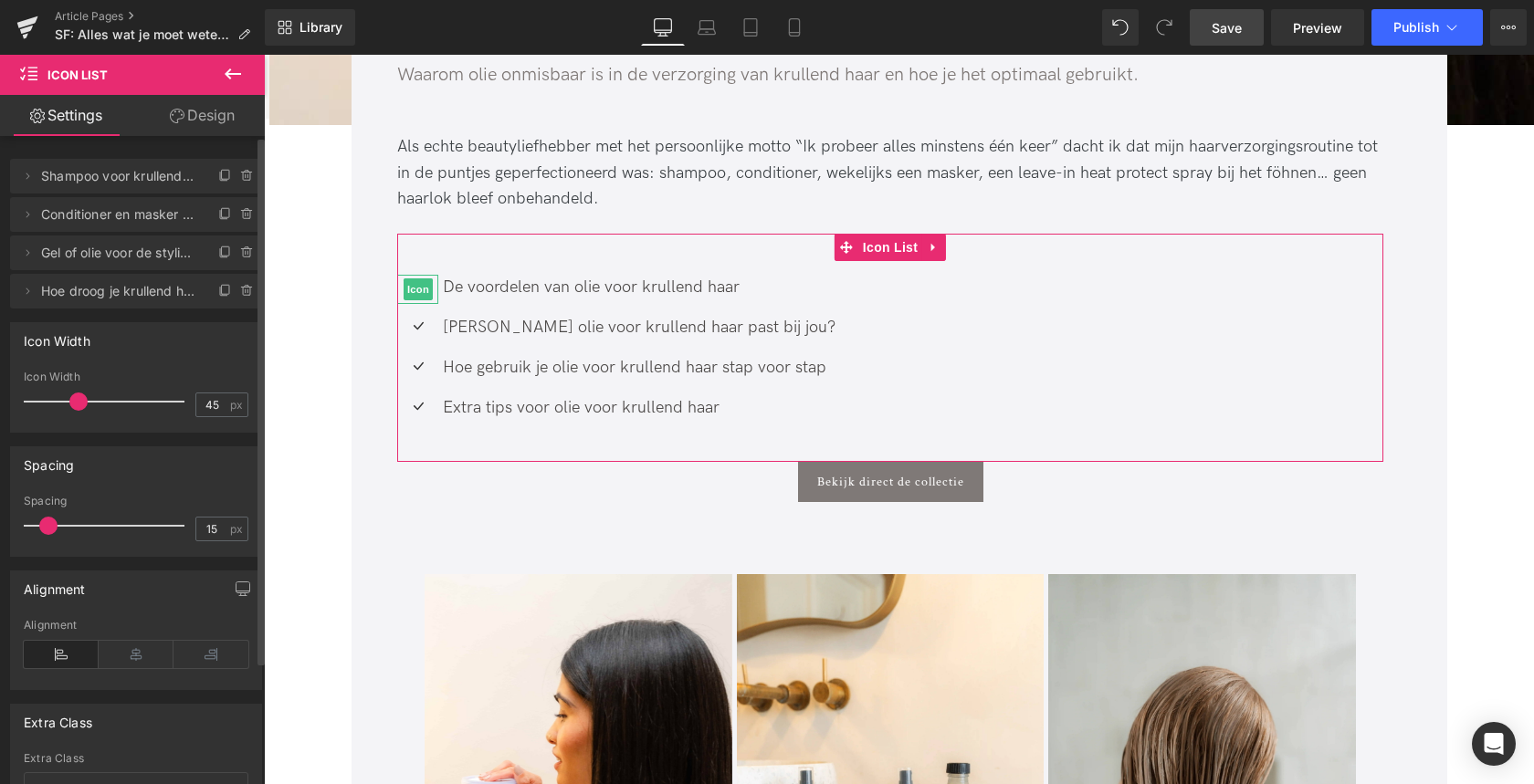
click at [119, 176] on span "Shampoo voor krullend haar" at bounding box center [118, 176] width 154 height 35
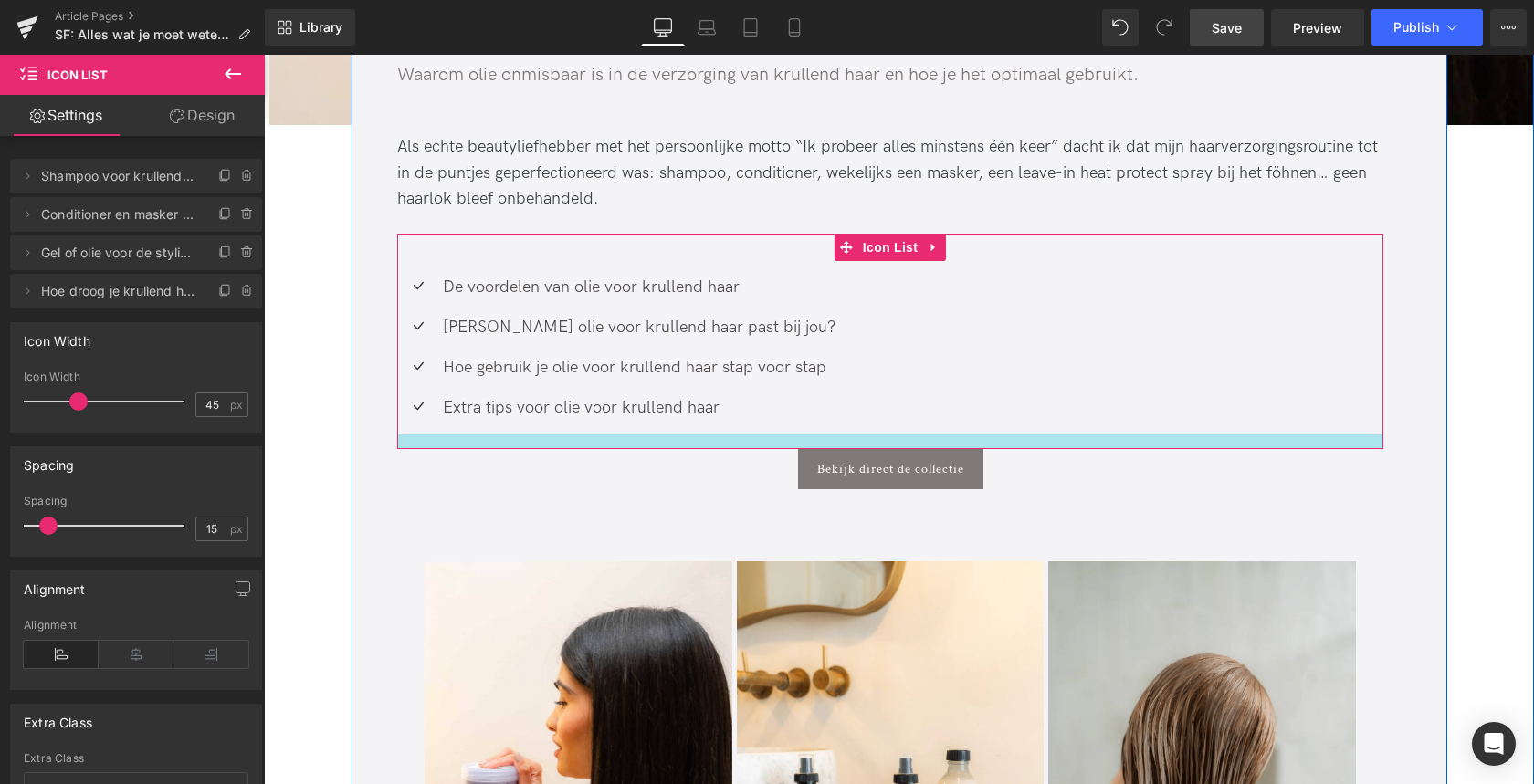
drag, startPoint x: 507, startPoint y: 452, endPoint x: 426, endPoint y: 532, distance: 113.8
click at [511, 439] on div at bounding box center [890, 441] width 986 height 14
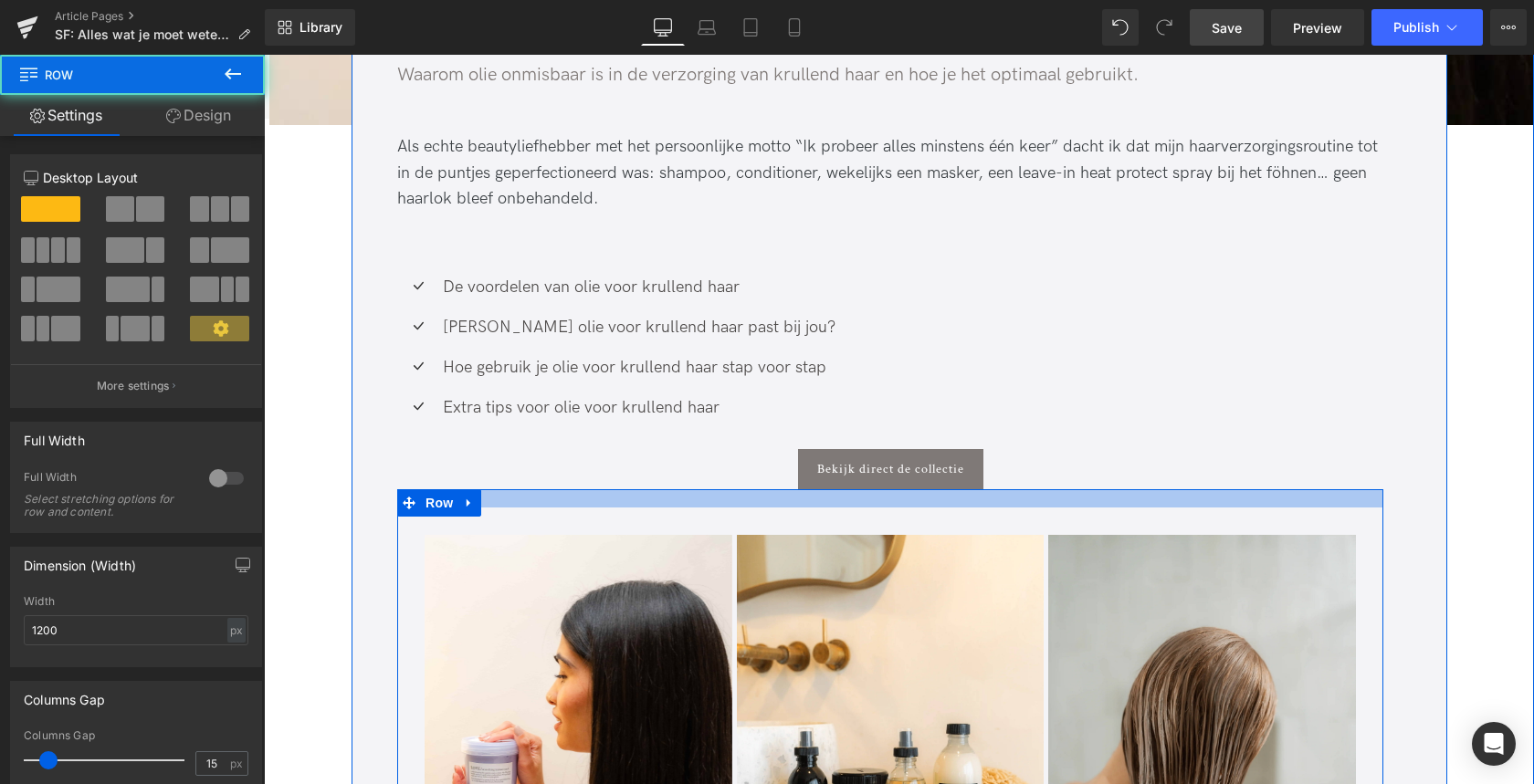
drag, startPoint x: 553, startPoint y: 530, endPoint x: 556, endPoint y: 507, distance: 23.2
click at [556, 505] on div at bounding box center [890, 498] width 986 height 18
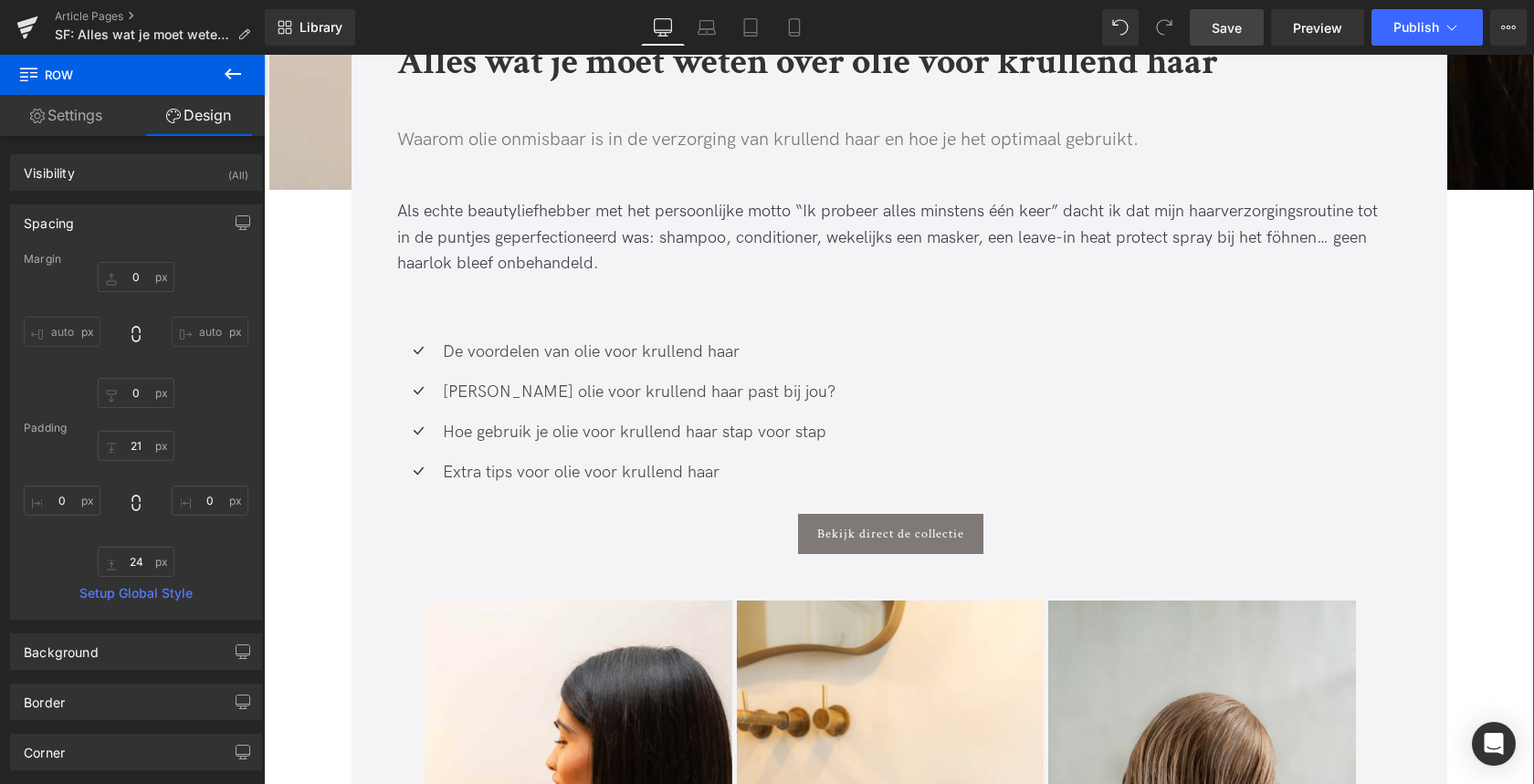
scroll to position [589, 0]
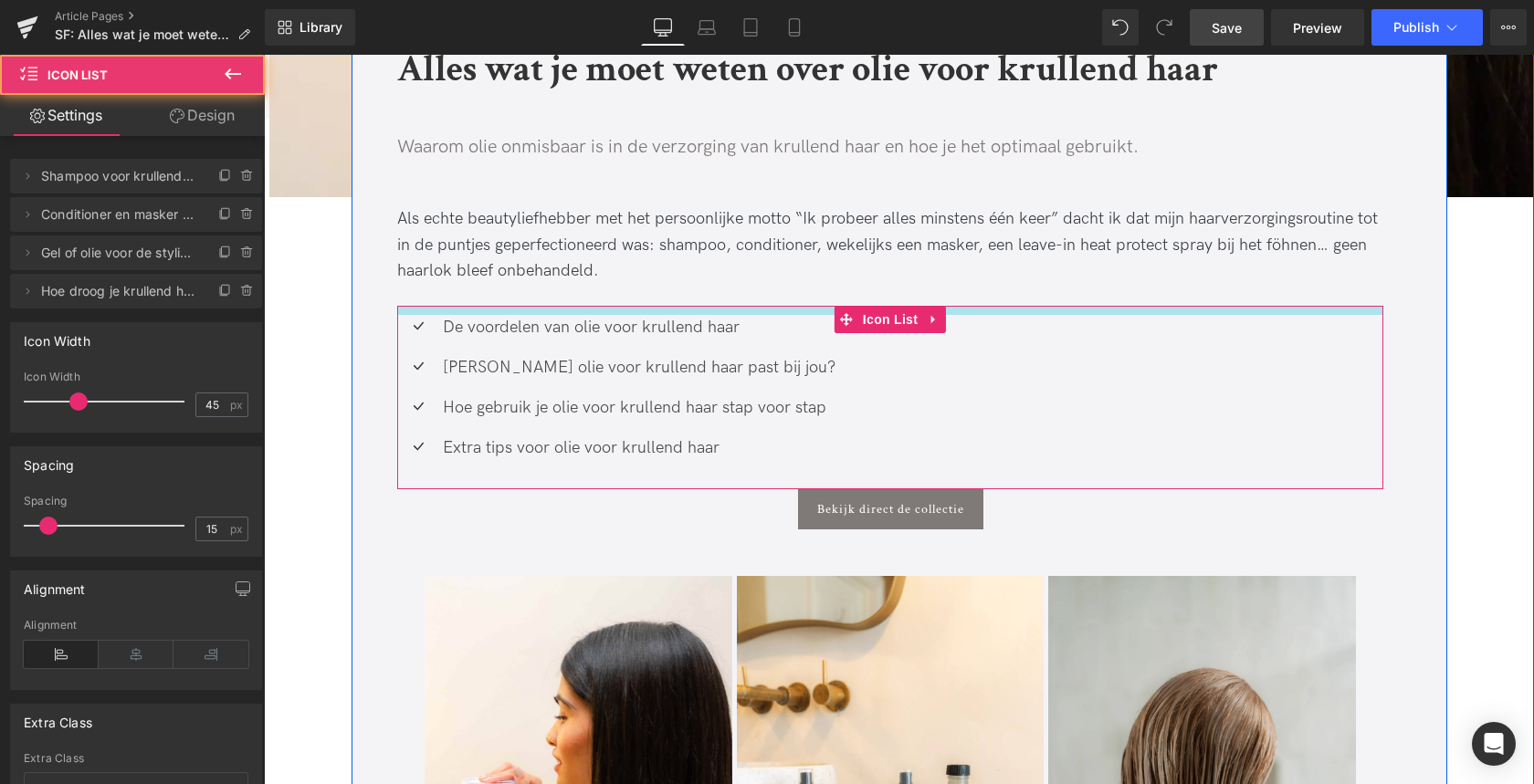
drag, startPoint x: 539, startPoint y: 337, endPoint x: 545, endPoint y: 307, distance: 30.6
click at [545, 307] on div at bounding box center [890, 310] width 986 height 9
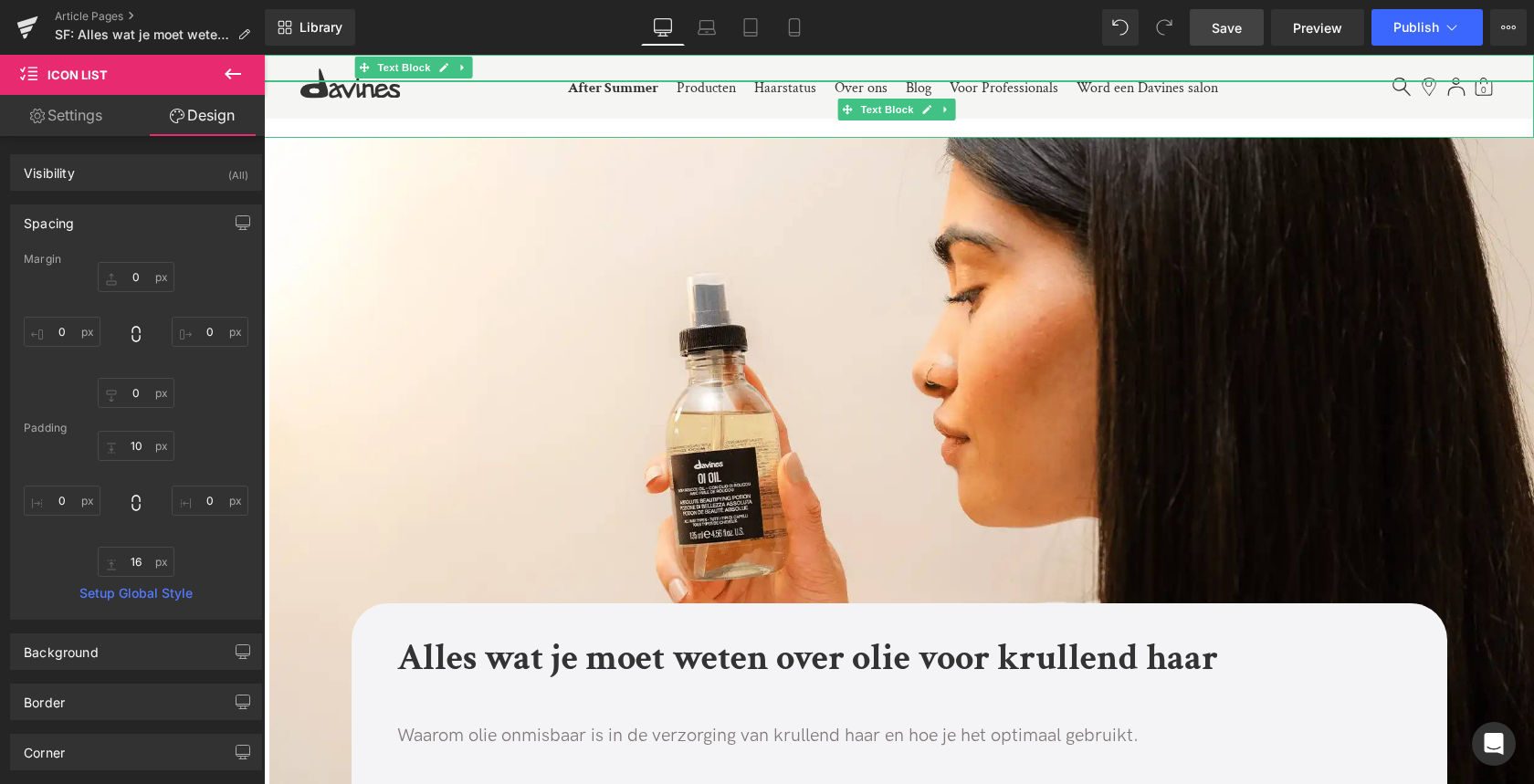
scroll to position [6, 0]
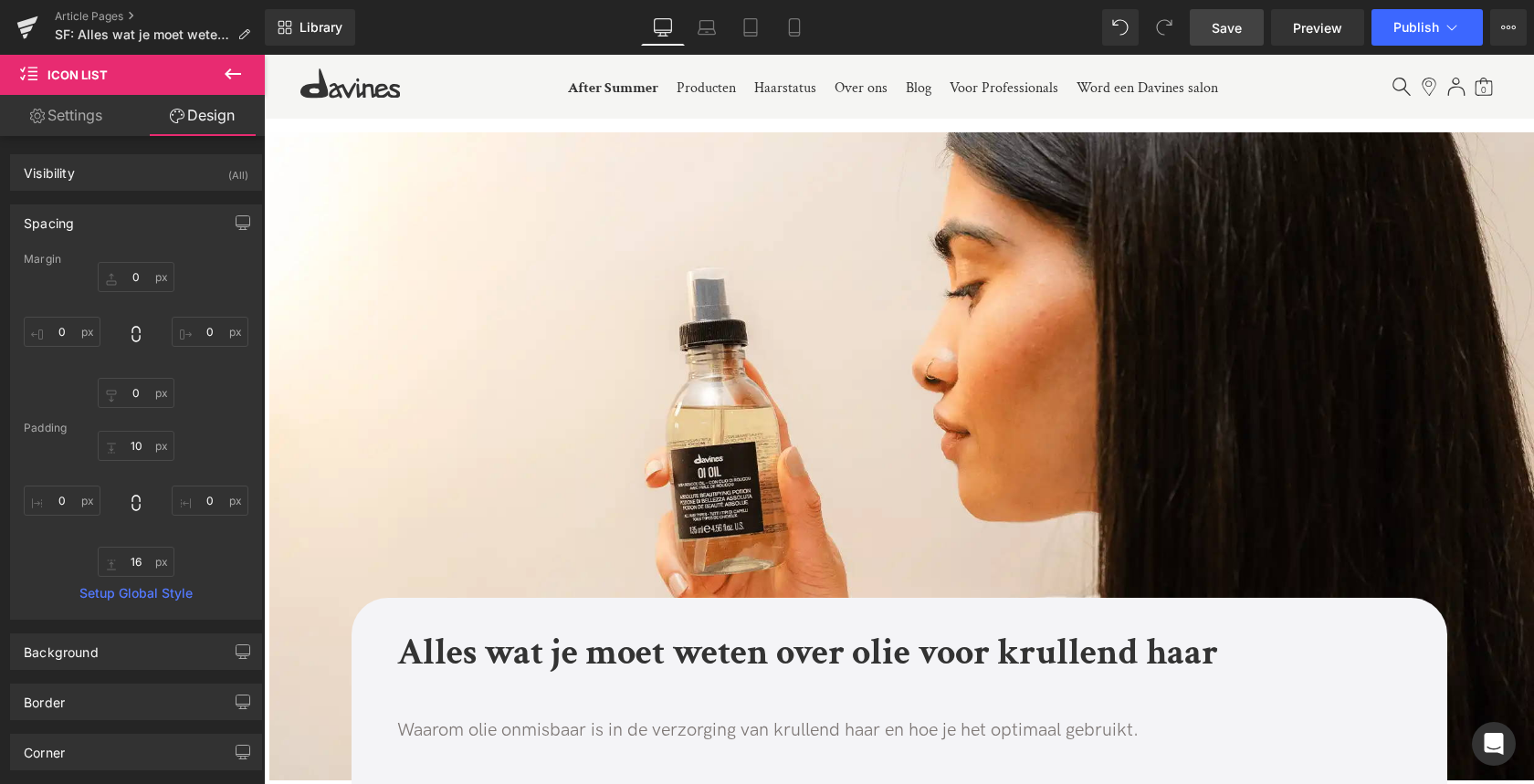
click at [1217, 41] on link "Save" at bounding box center [1226, 27] width 74 height 37
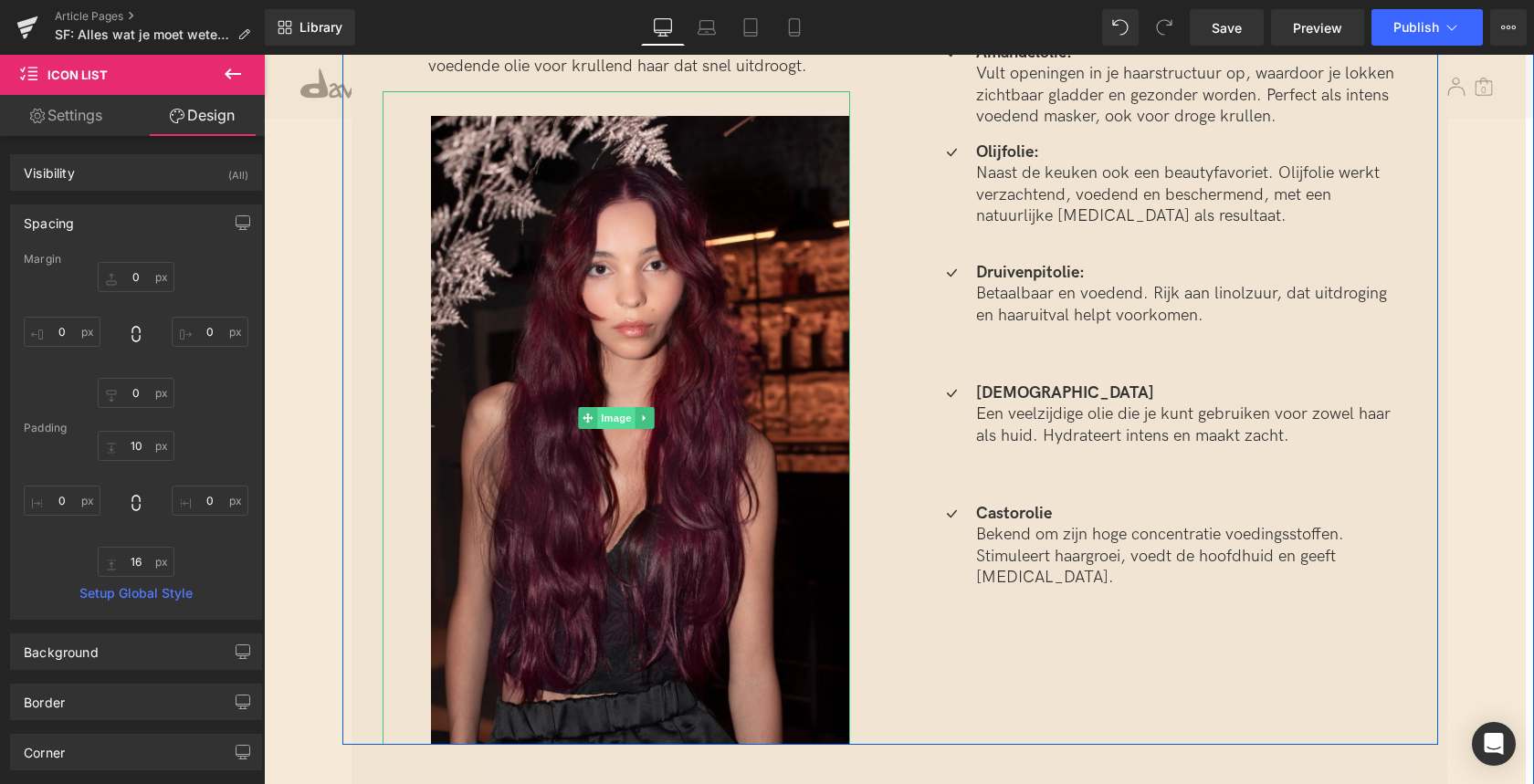
scroll to position [3320, 0]
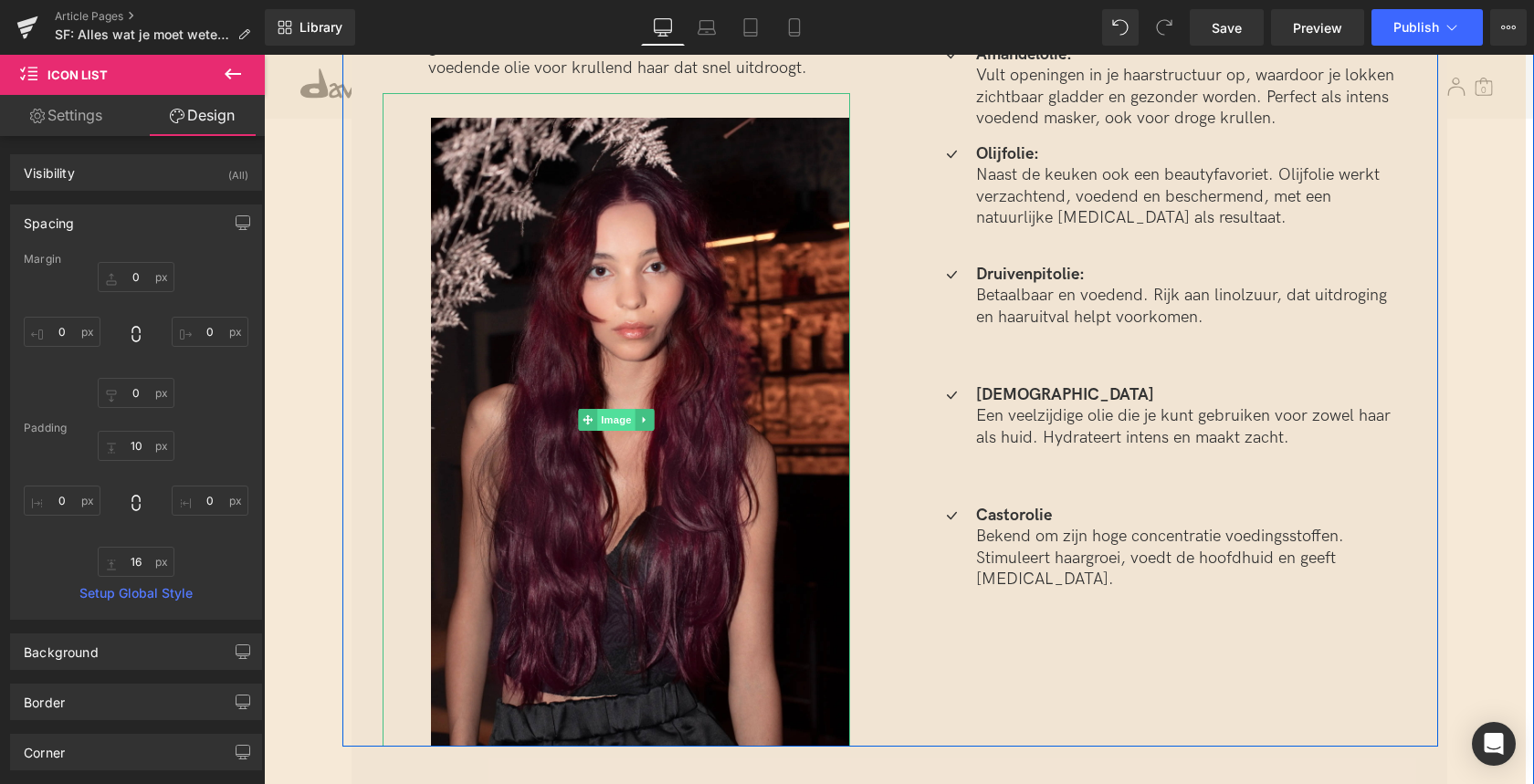
click at [611, 408] on span "Image" at bounding box center [616, 419] width 39 height 22
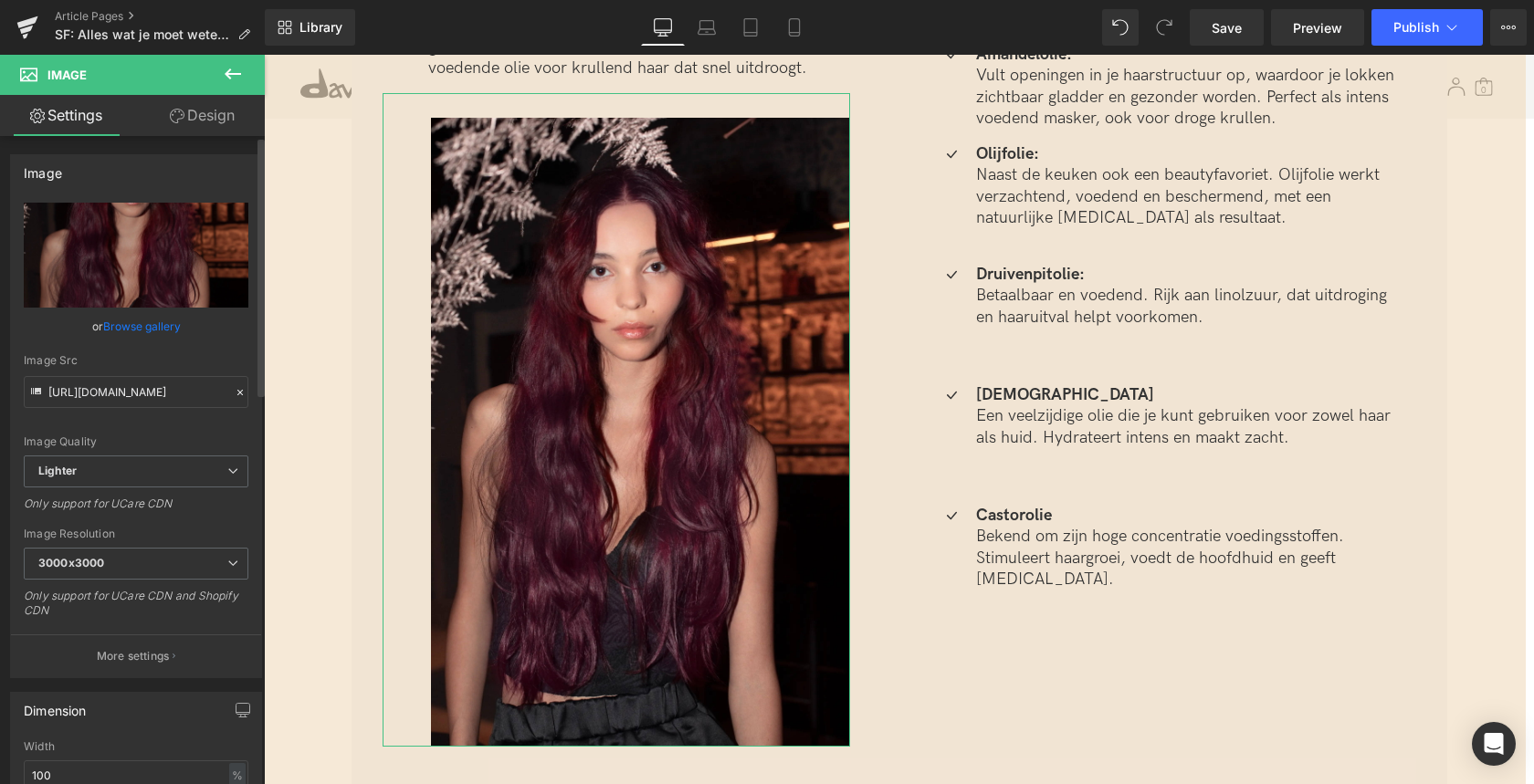
click at [158, 328] on link "Browse gallery" at bounding box center [142, 325] width 77 height 32
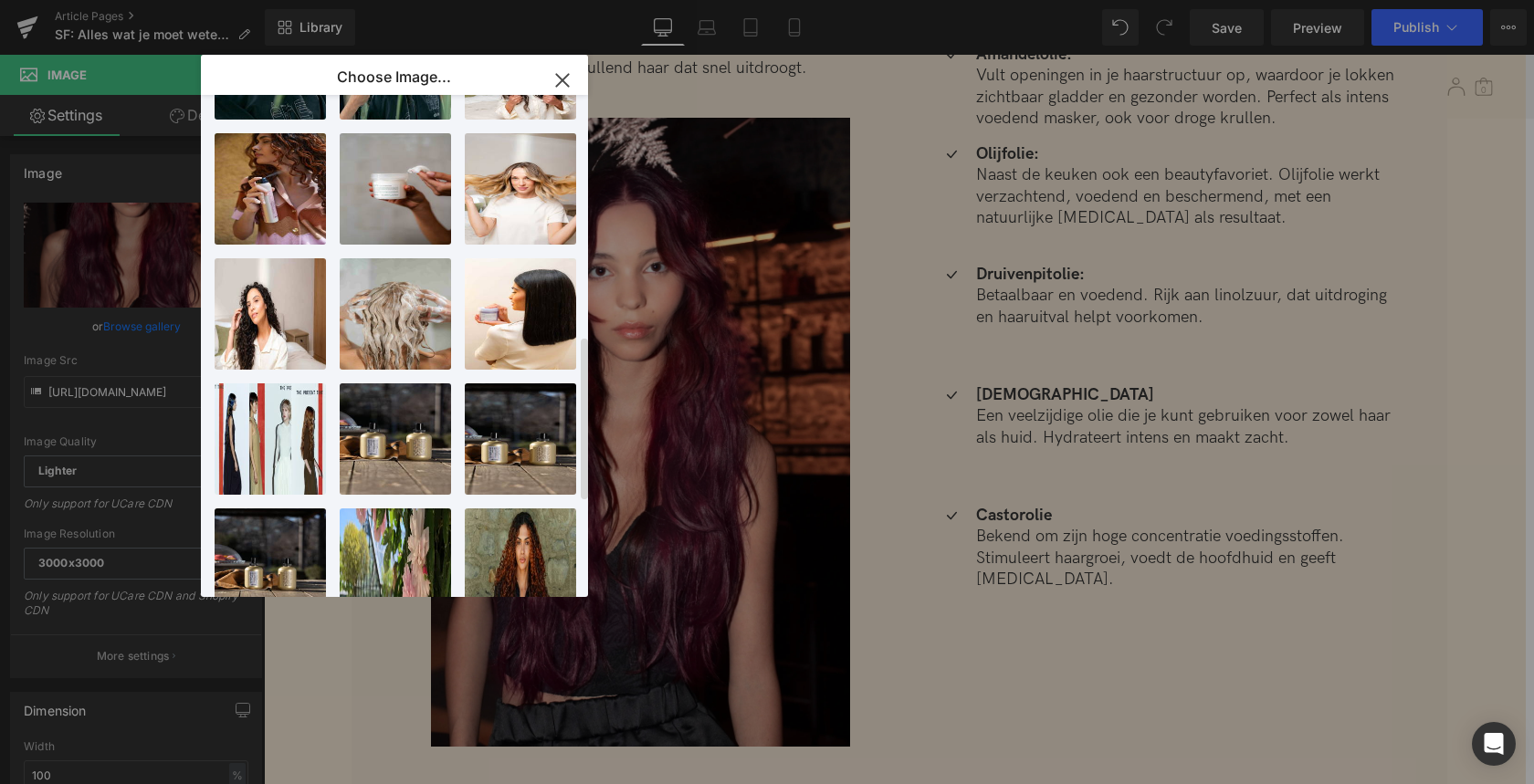
scroll to position [1026, 0]
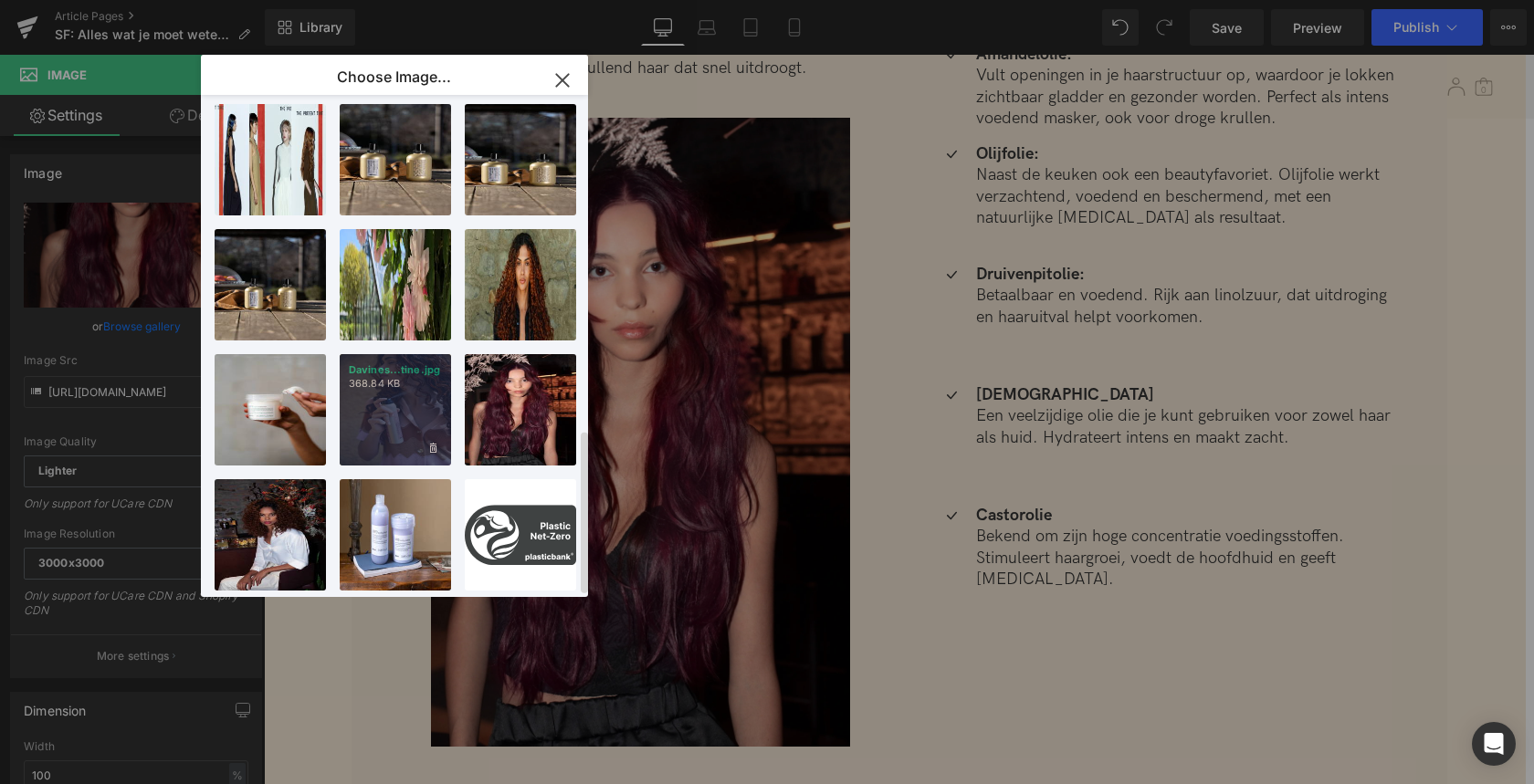
click at [384, 377] on p "368.84 KB" at bounding box center [395, 383] width 93 height 14
type input "[URL][DOMAIN_NAME]"
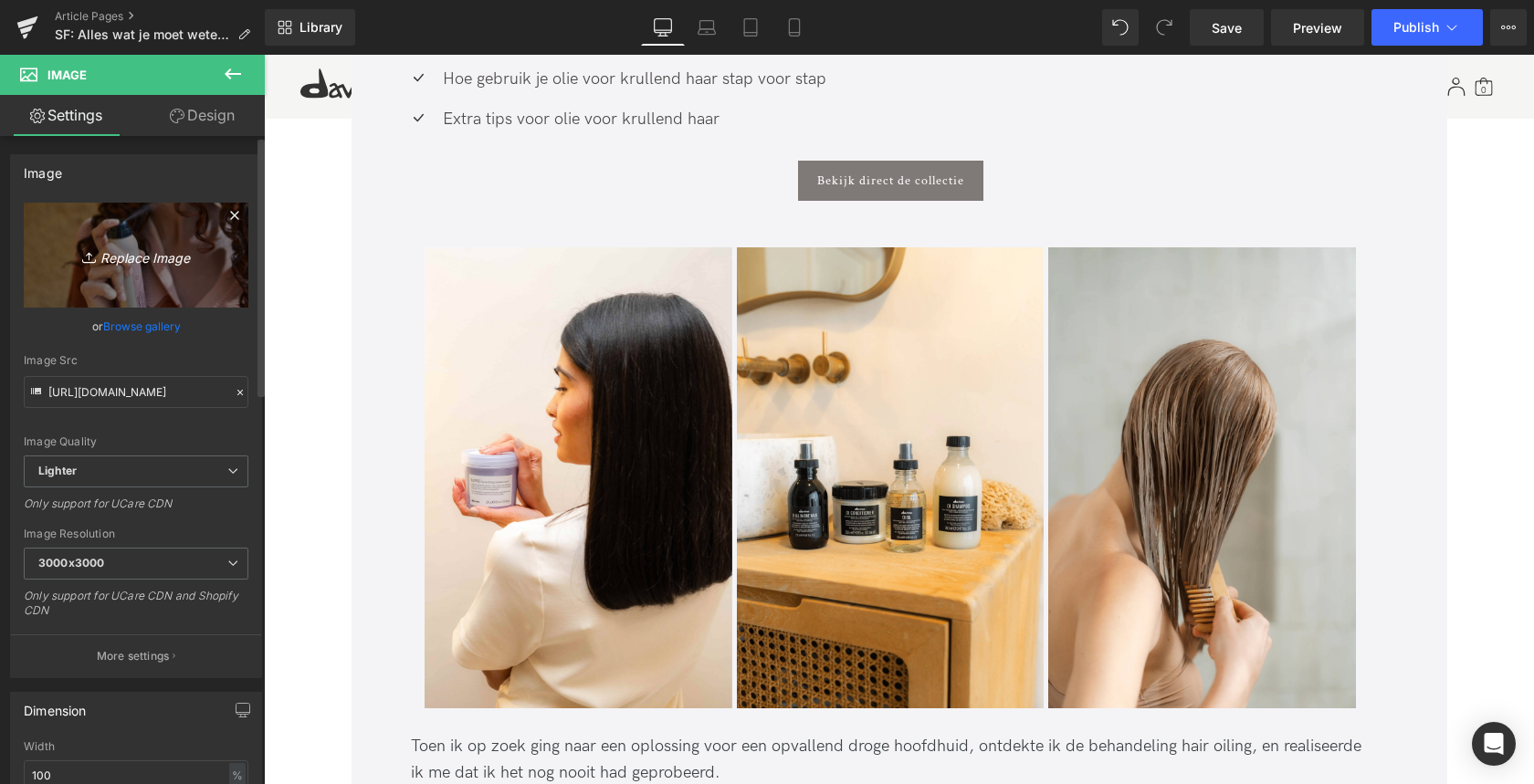
scroll to position [0, 0]
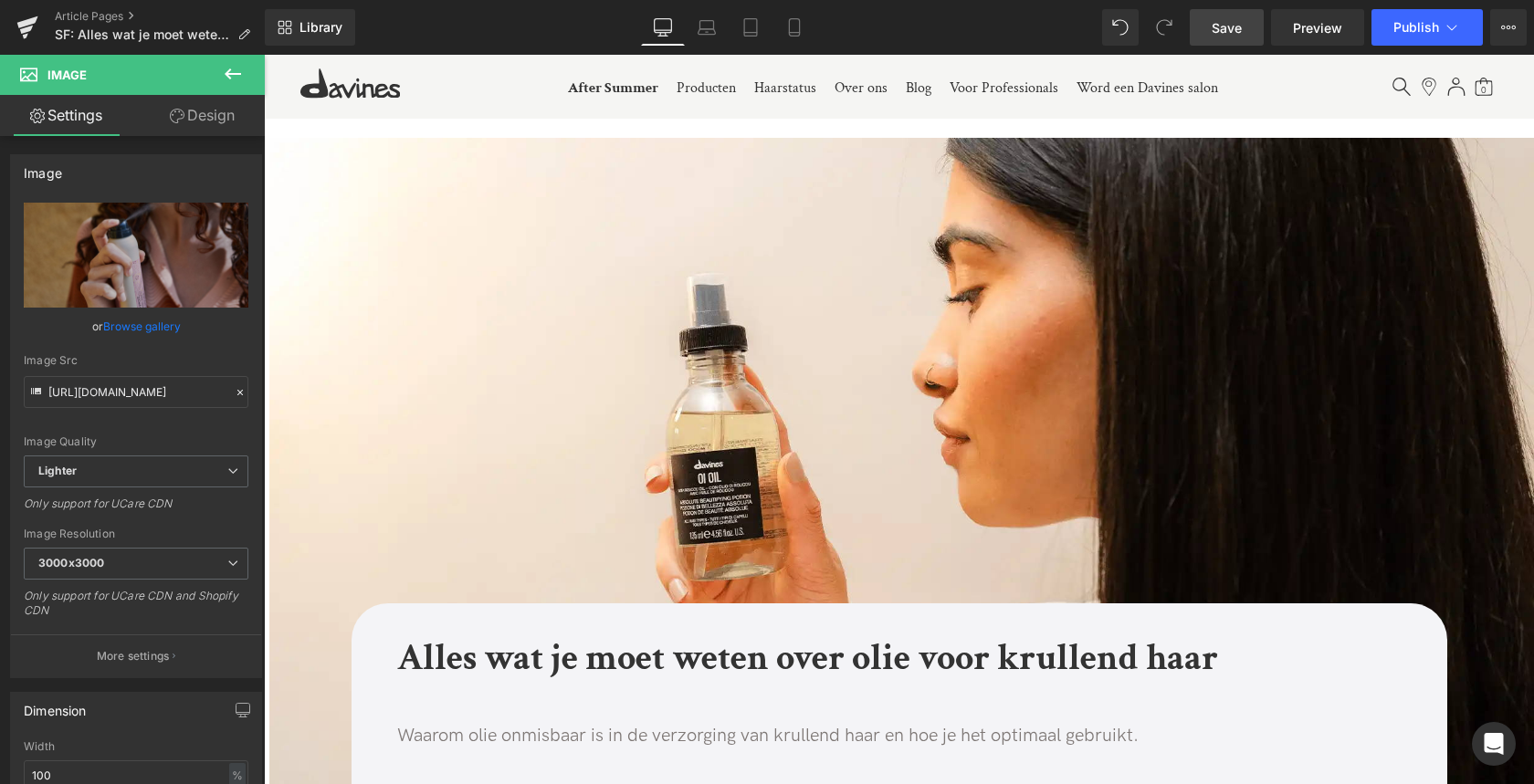
click at [1216, 27] on span "Save" at bounding box center [1226, 28] width 30 height 19
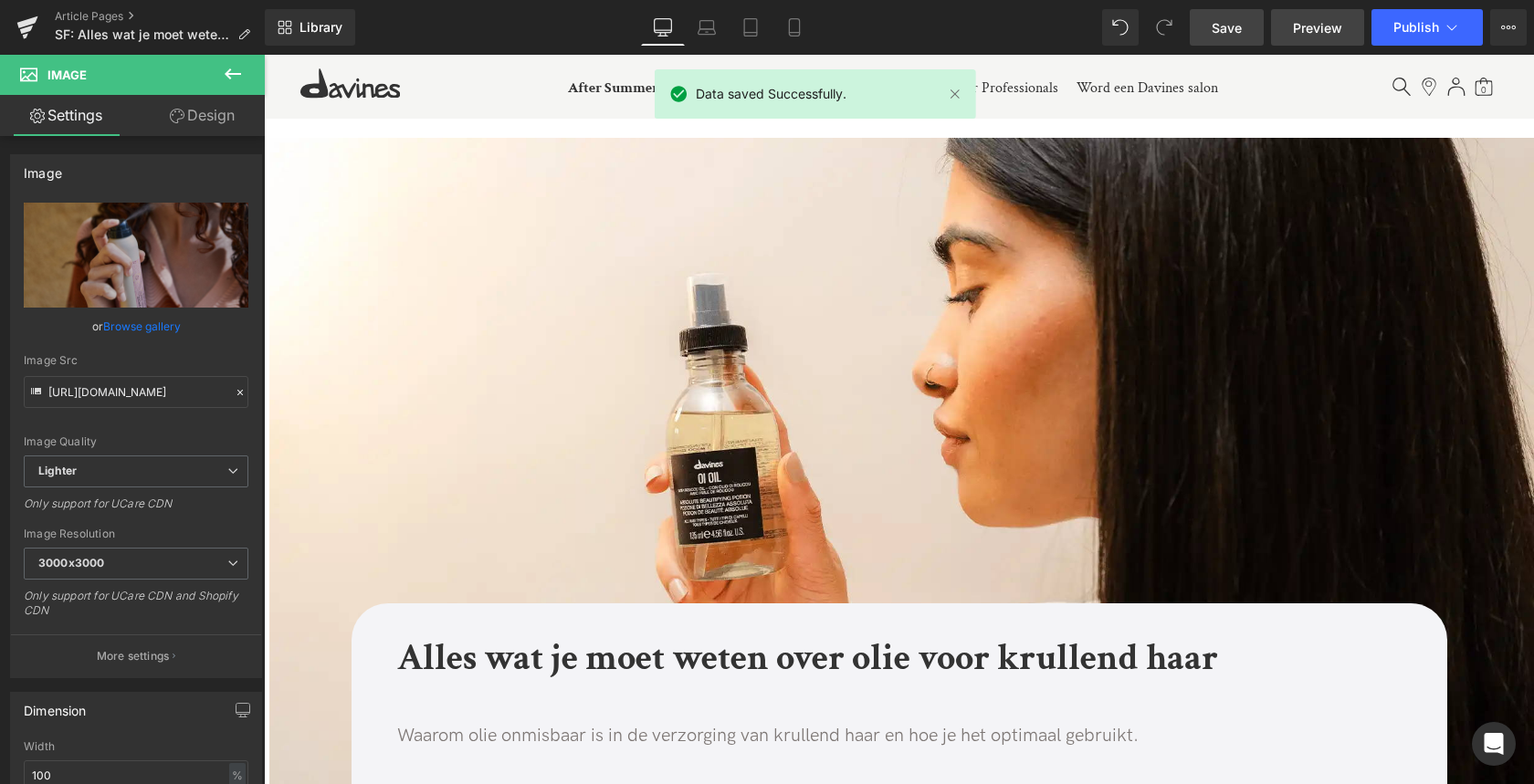
click at [1302, 29] on span "Preview" at bounding box center [1317, 28] width 49 height 19
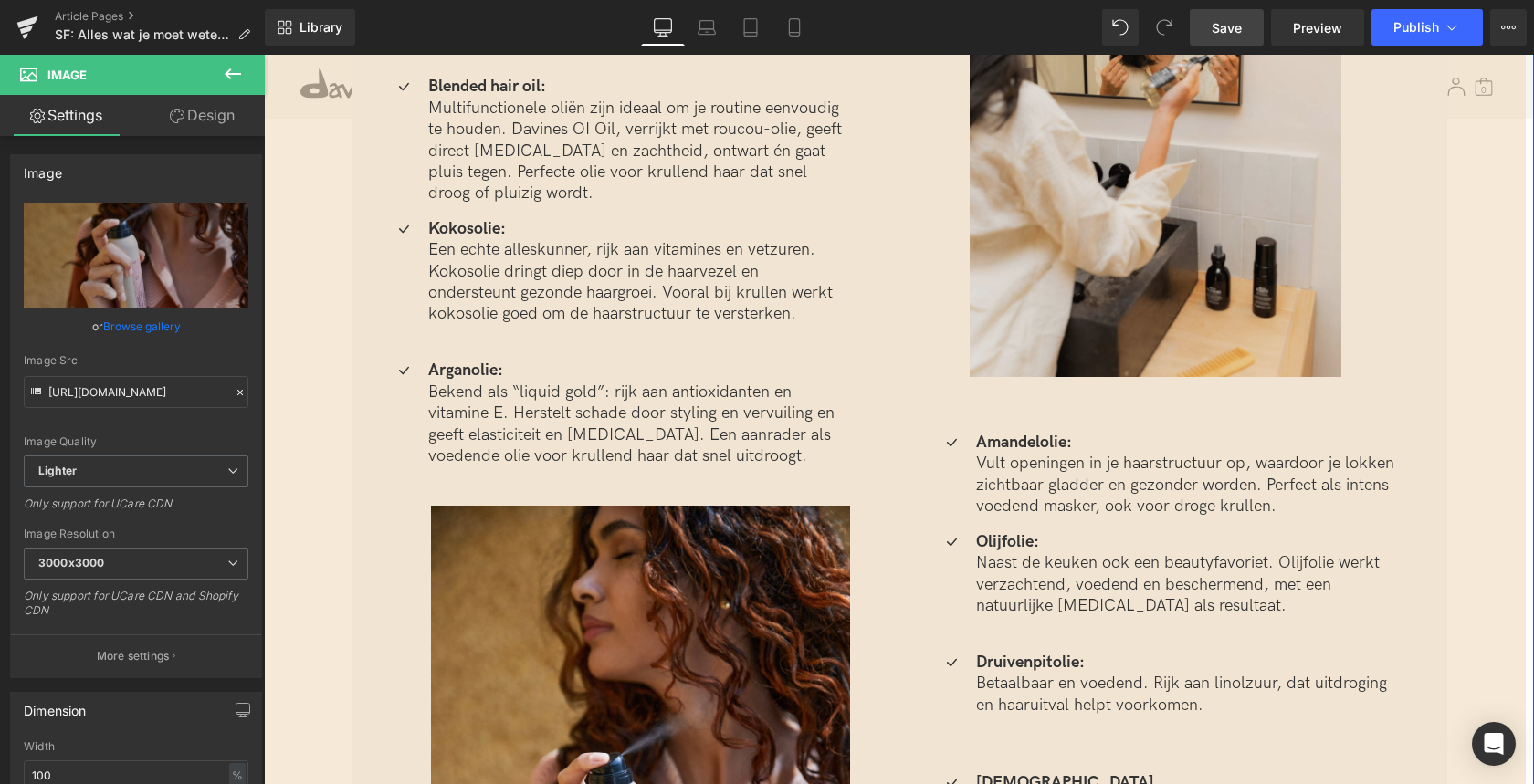
scroll to position [3015, 0]
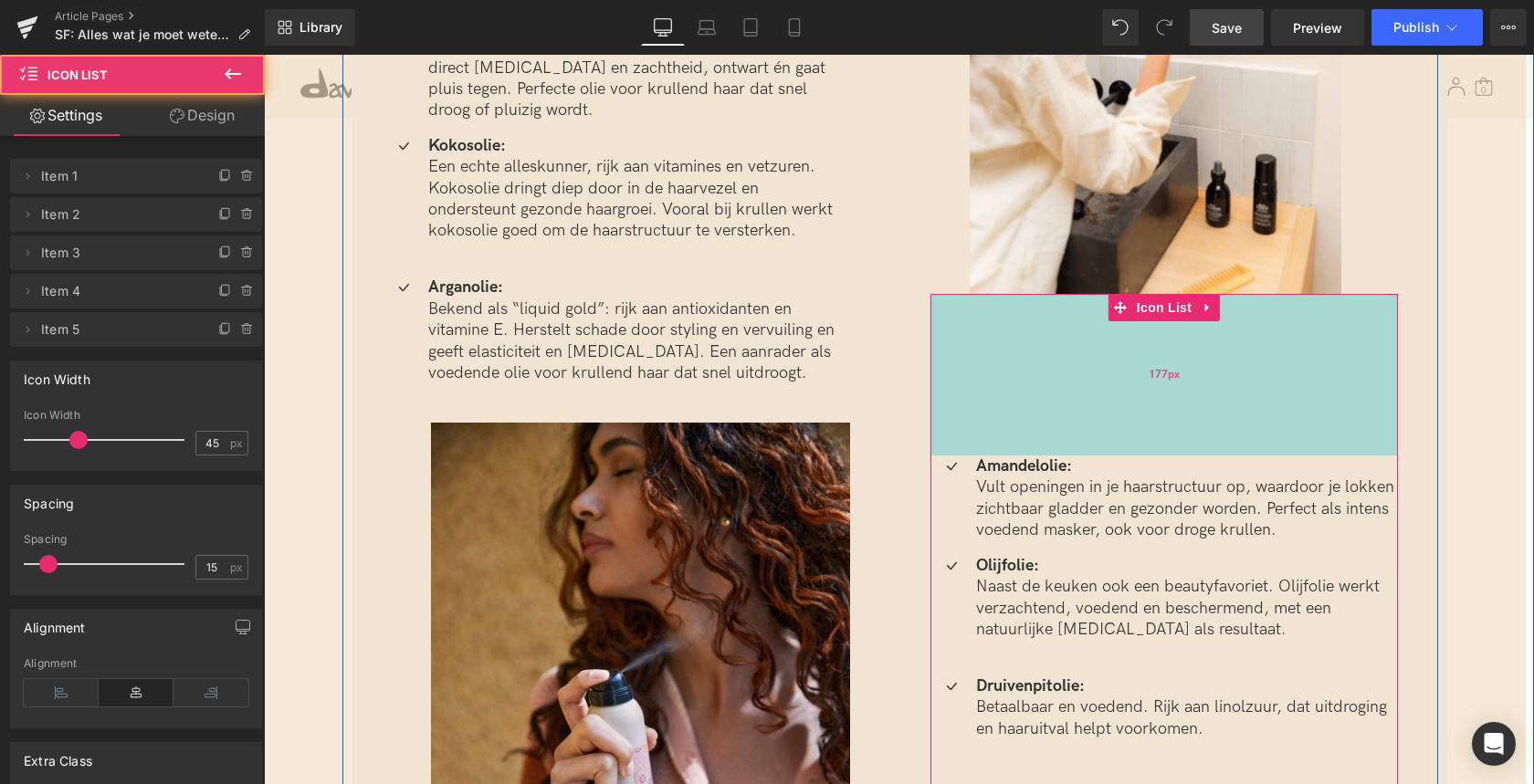
drag, startPoint x: 1042, startPoint y: 296, endPoint x: 1043, endPoint y: 390, distance: 94.0
click at [1042, 390] on div "177px" at bounding box center [1164, 374] width 468 height 161
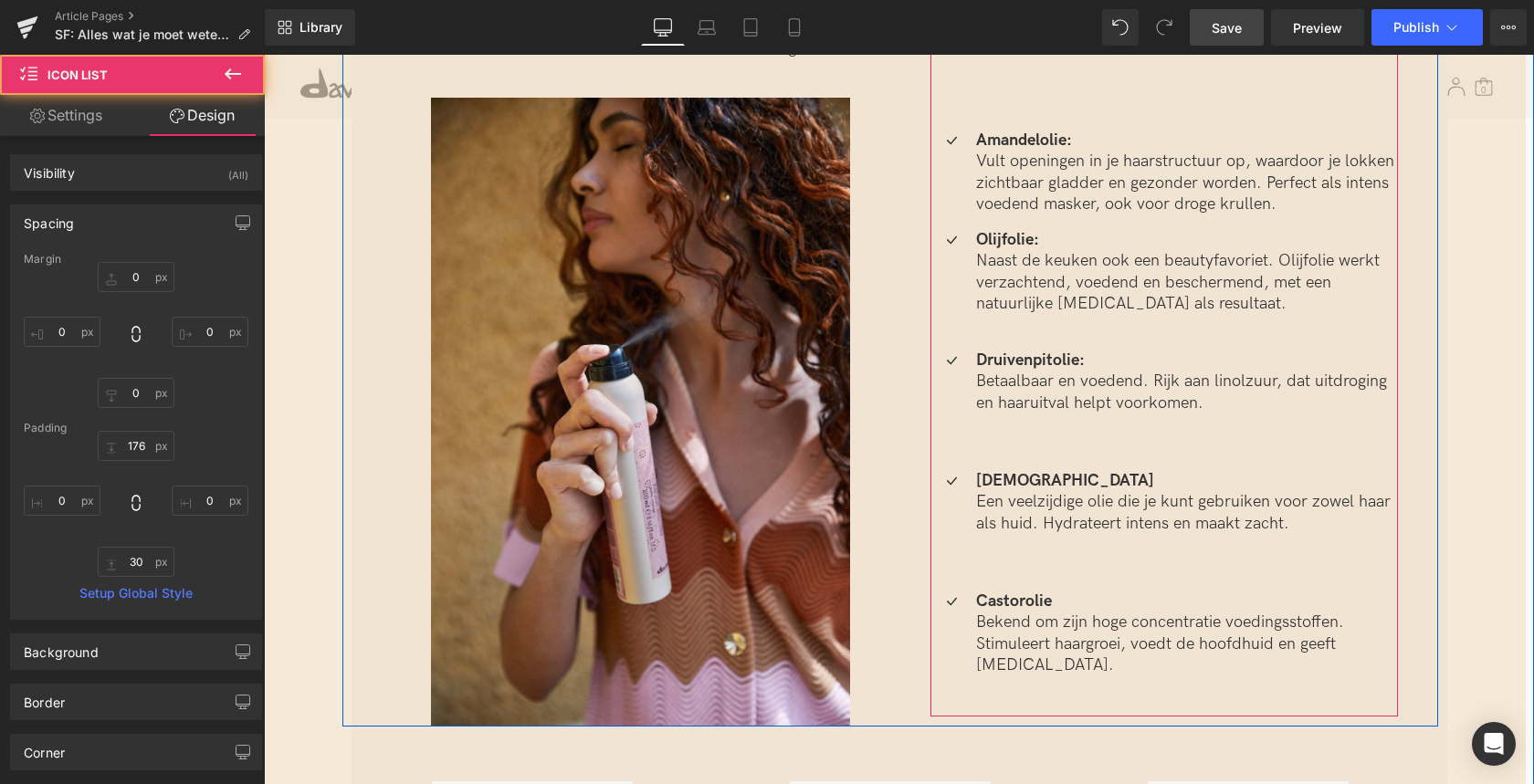
scroll to position [3365, 0]
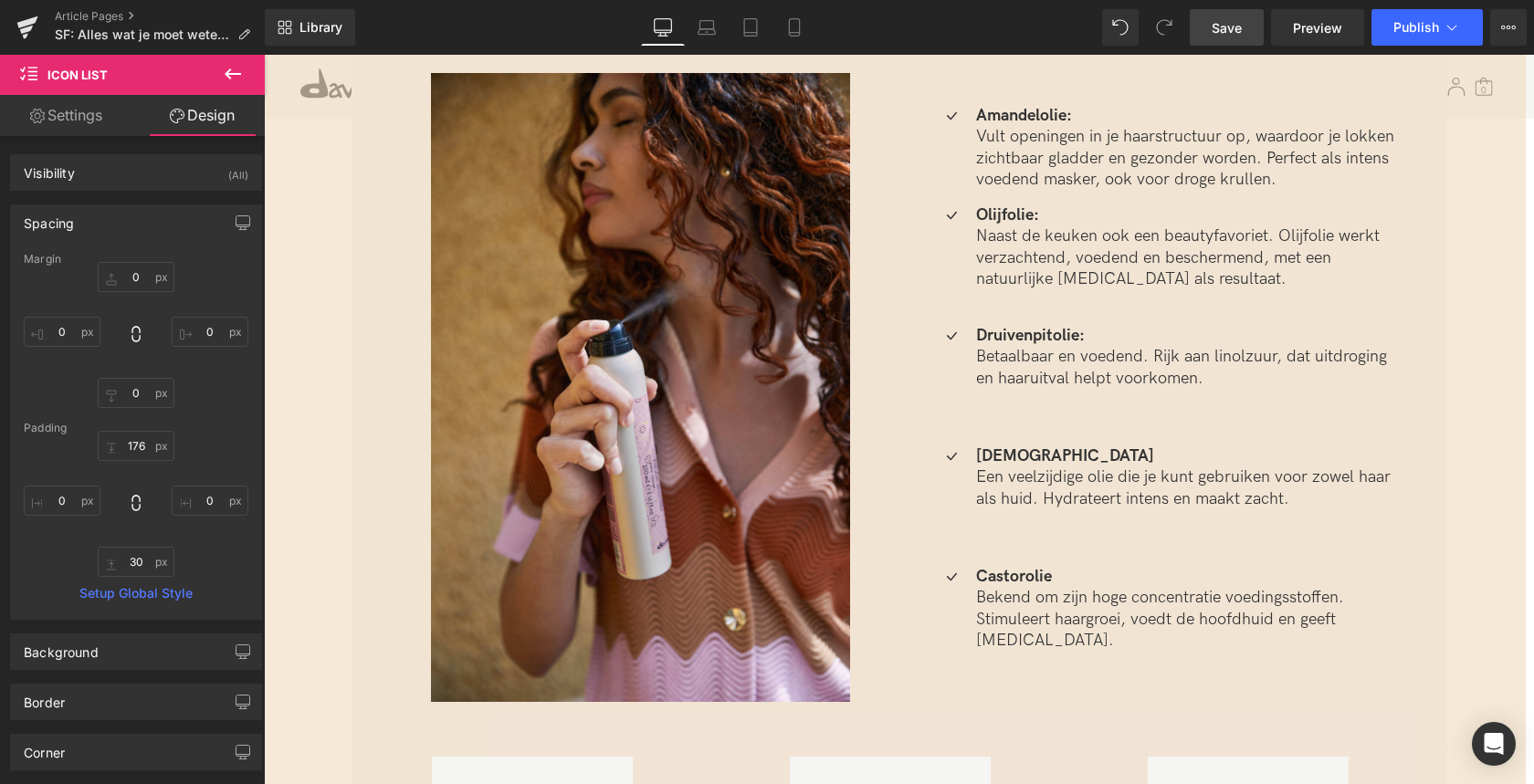
click at [1224, 40] on link "Save" at bounding box center [1226, 27] width 74 height 37
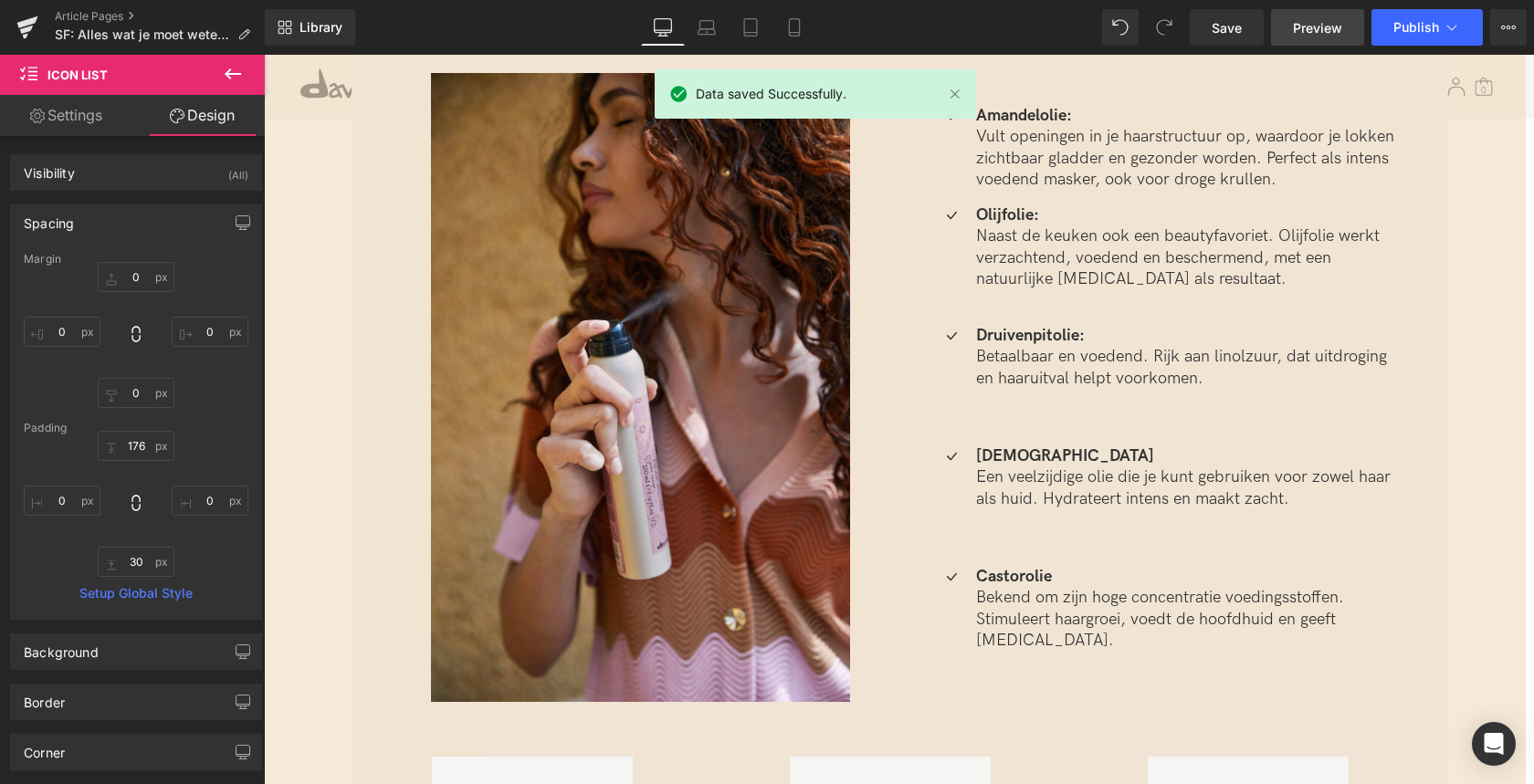
click at [1295, 23] on span "Preview" at bounding box center [1317, 28] width 49 height 19
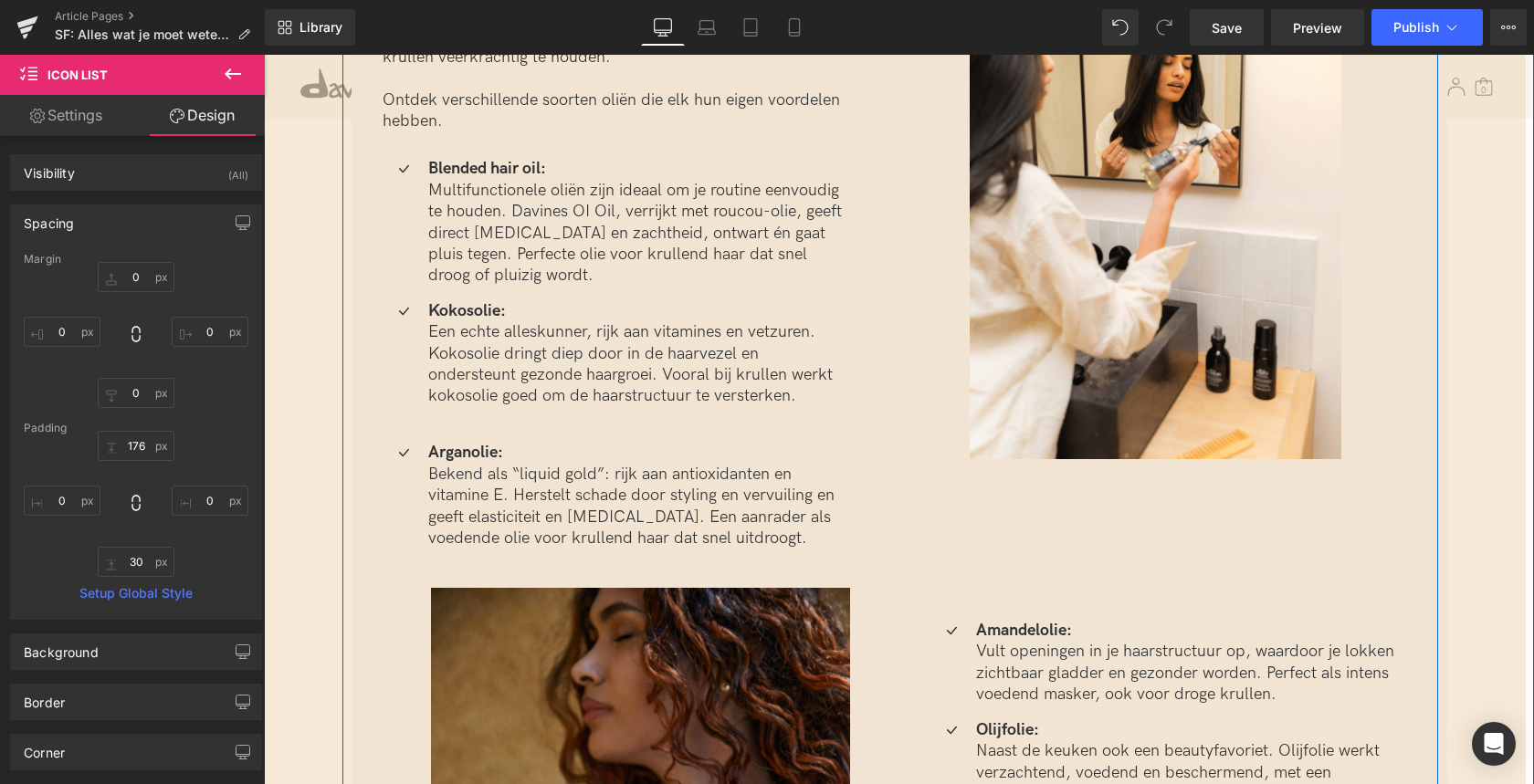
scroll to position [2918, 0]
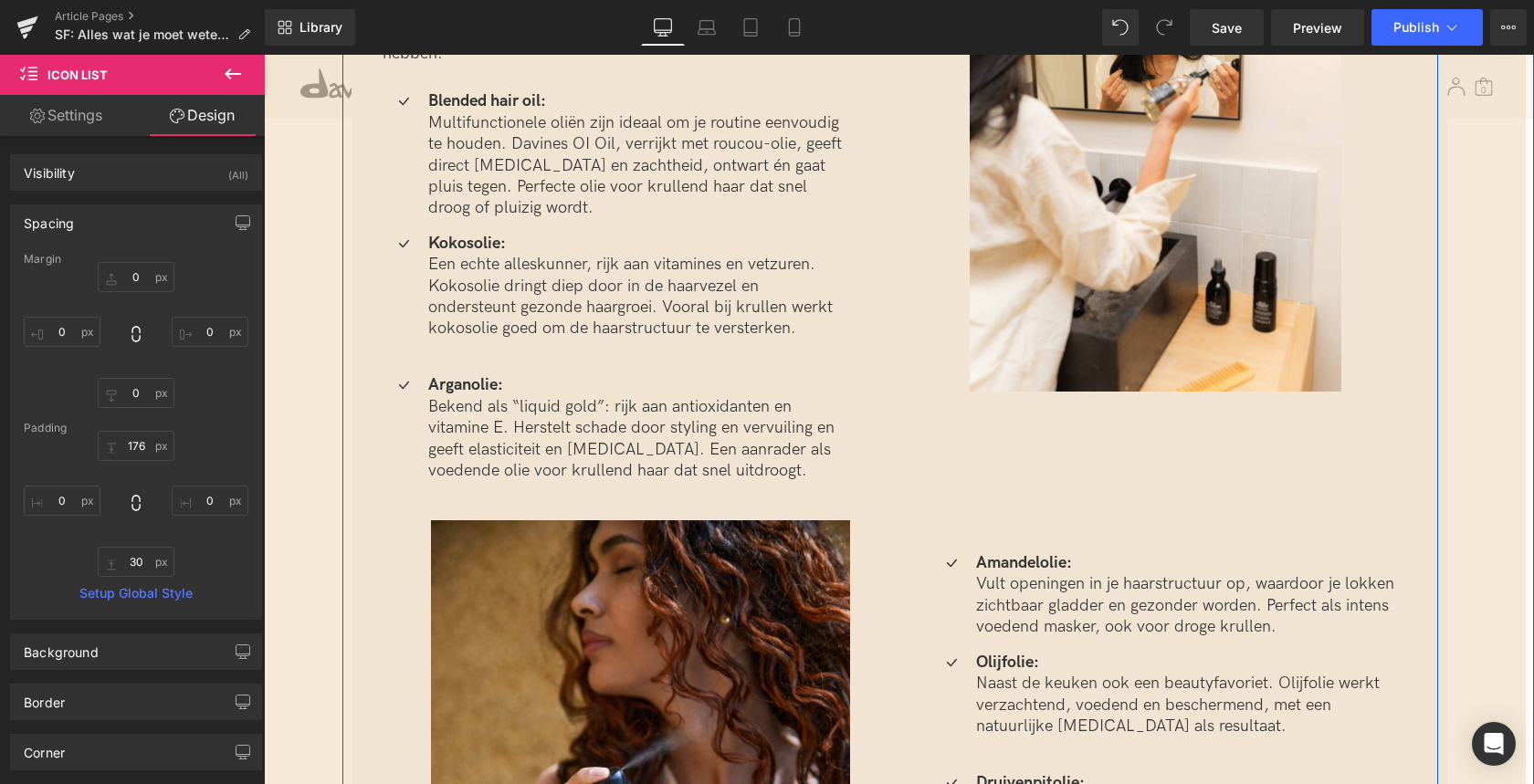
click at [523, 427] on p "Bekend als “liquid gold”: rijk aan antioxidanten en vitamine E. Herstelt schade…" at bounding box center [639, 438] width 422 height 86
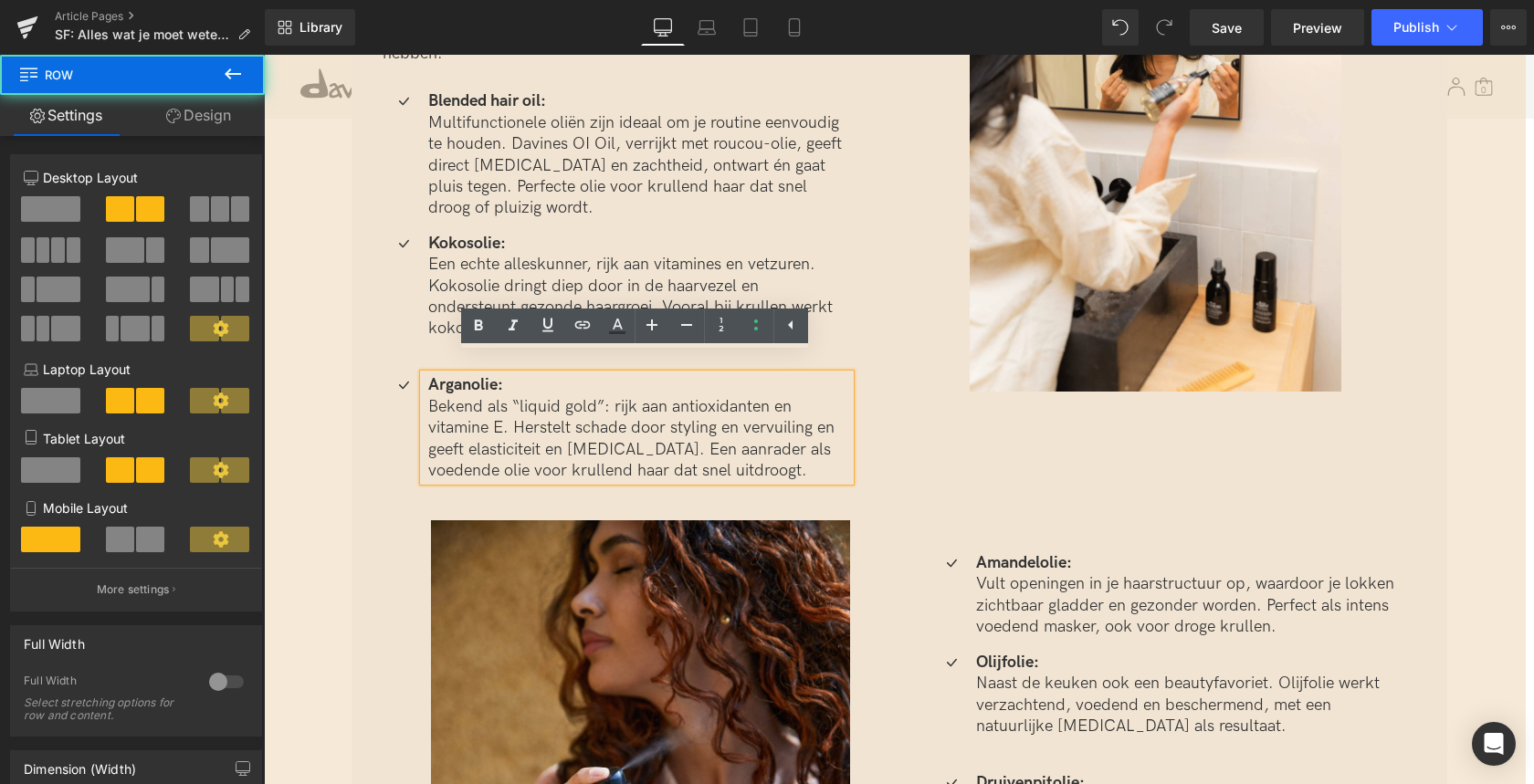
click at [361, 345] on div "[PERSON_NAME] olie voor krullend haar past bij jou? Heading Krullend haar heeft…" at bounding box center [615, 473] width 548 height 1351
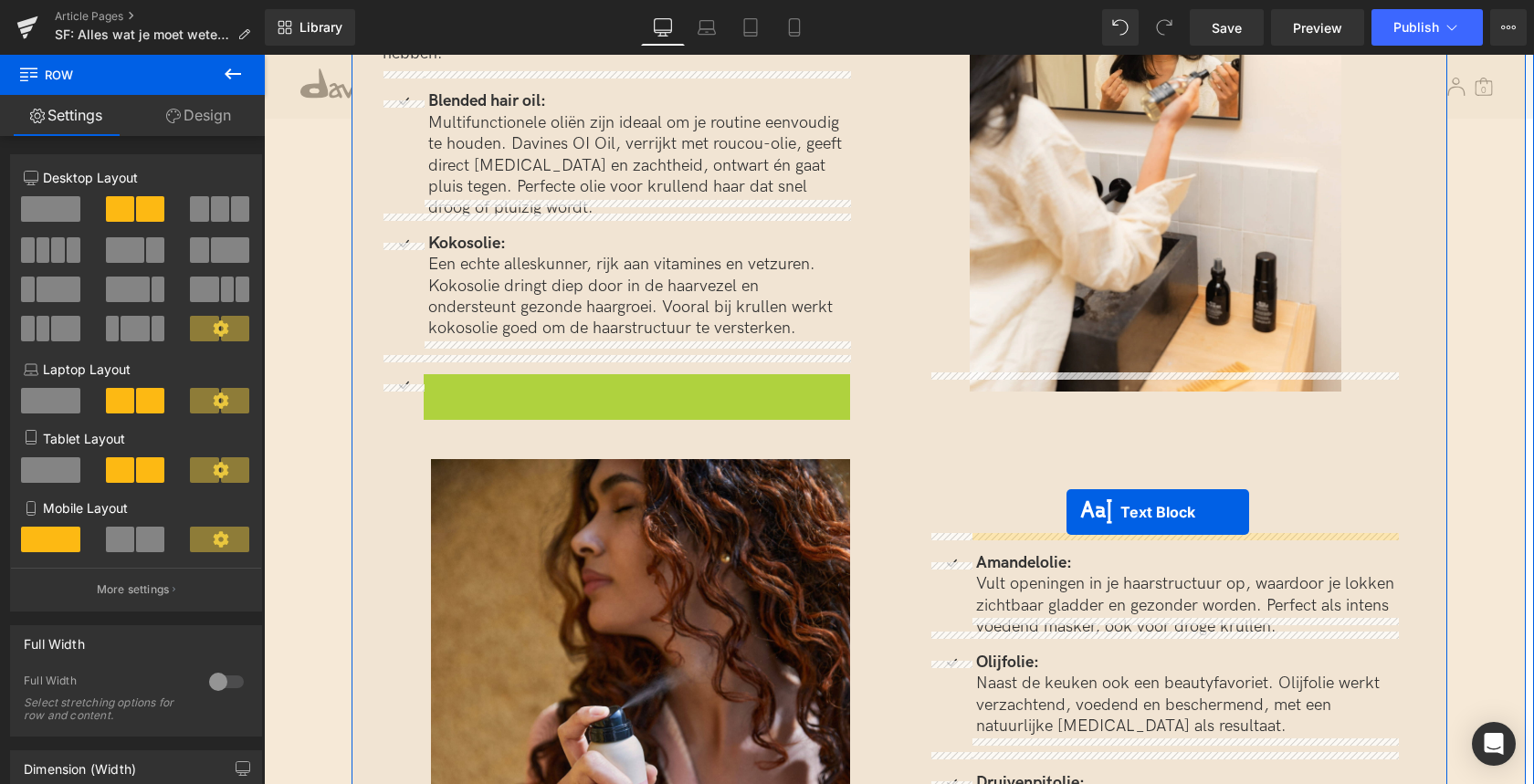
drag, startPoint x: 583, startPoint y: 407, endPoint x: 1067, endPoint y: 511, distance: 495.0
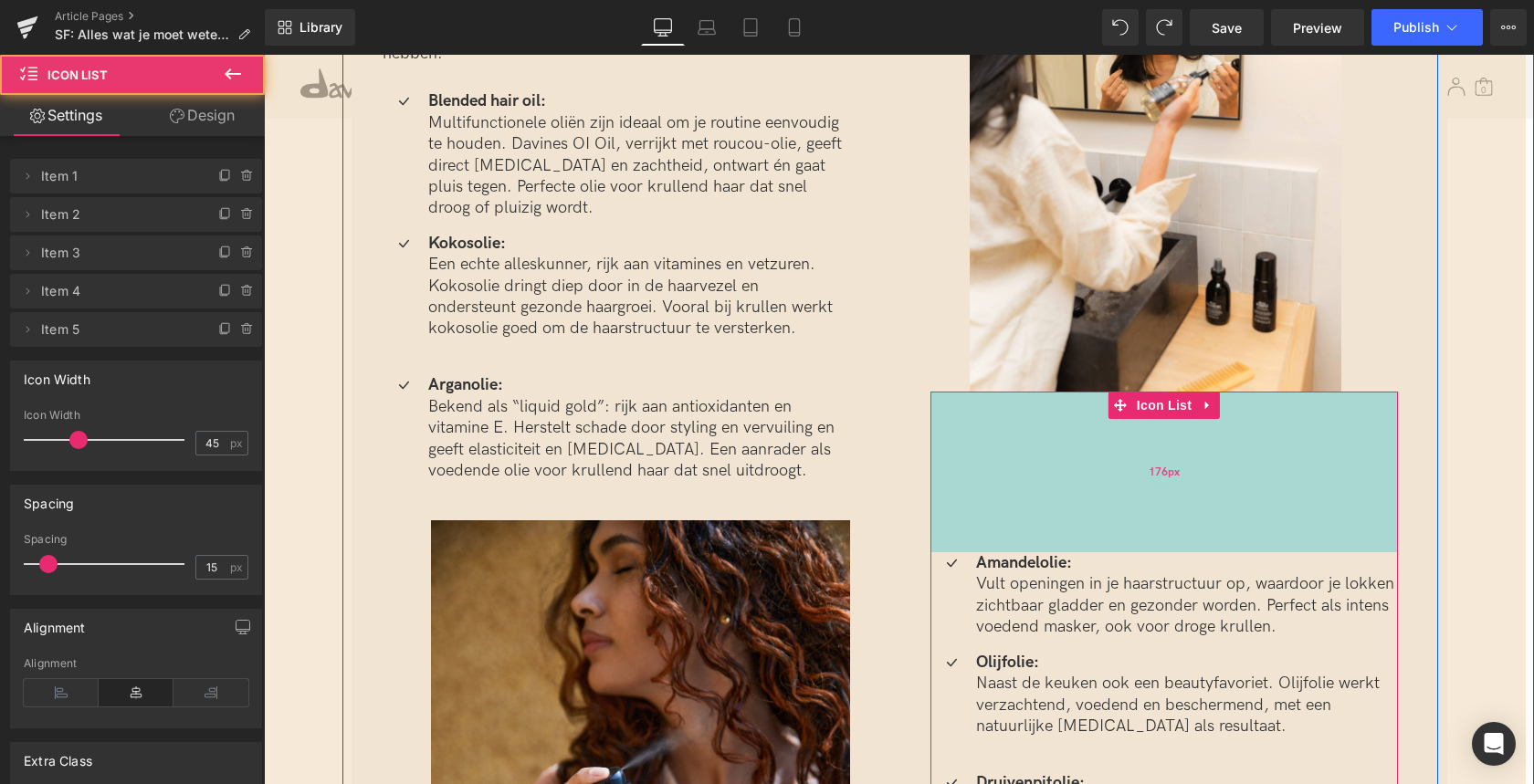
click at [1126, 451] on div "176px" at bounding box center [1164, 471] width 468 height 160
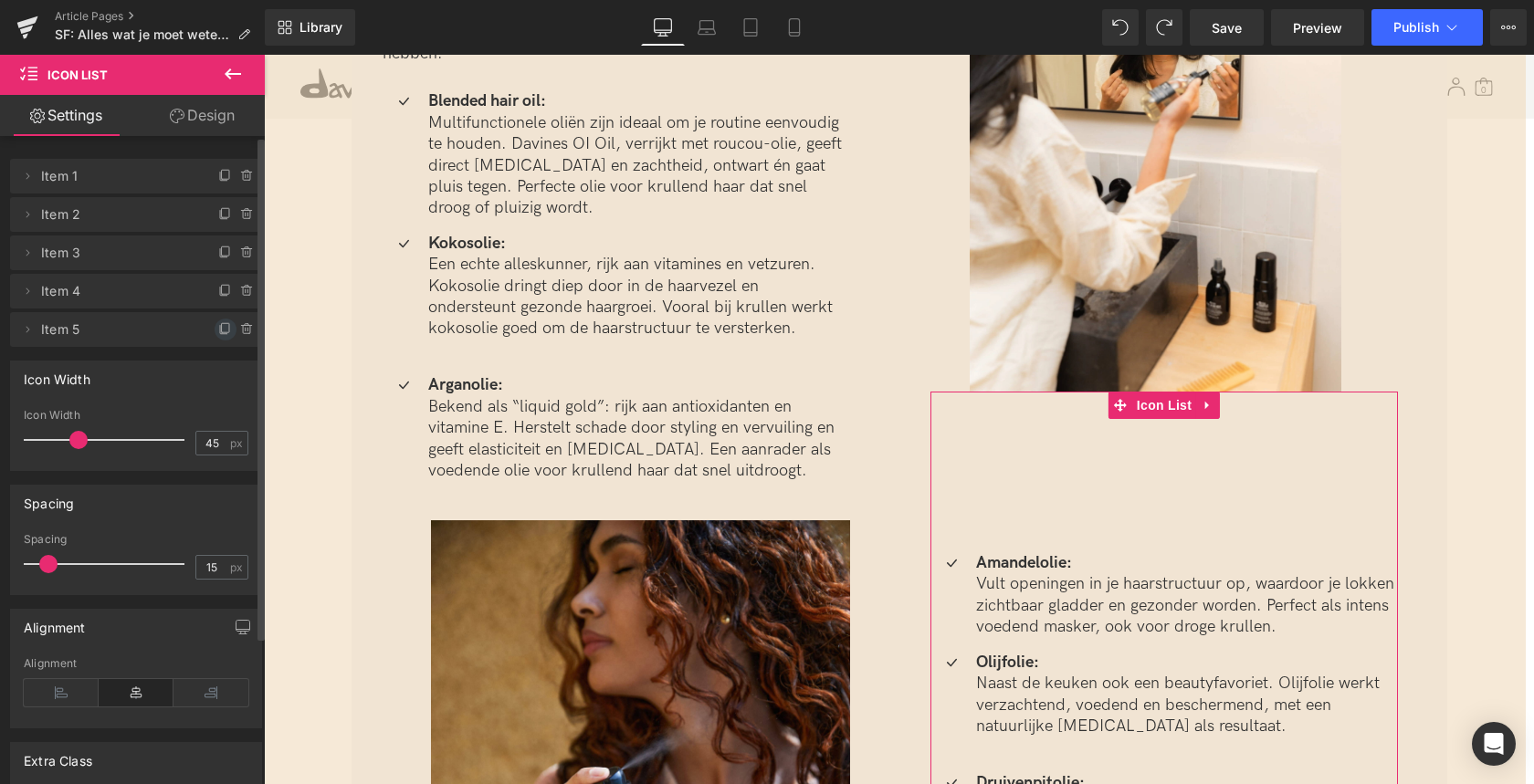
click at [218, 327] on icon at bounding box center [225, 329] width 14 height 14
drag, startPoint x: 54, startPoint y: 370, endPoint x: 84, endPoint y: 158, distance: 214.1
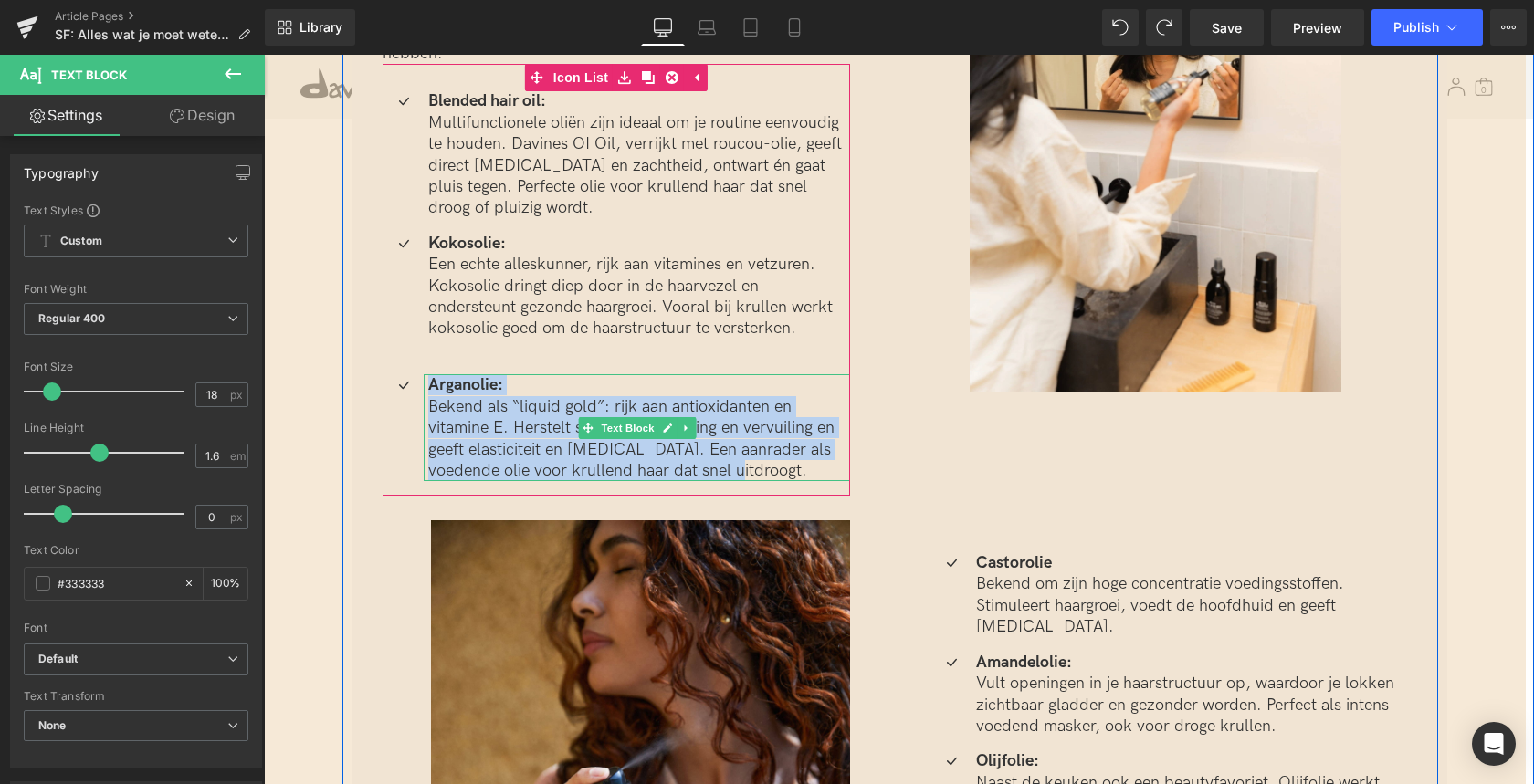
drag, startPoint x: 429, startPoint y: 366, endPoint x: 701, endPoint y: 448, distance: 284.1
click at [701, 448] on div "Arganolie: Bekend als “liquid gold”: rijk aan antioxidanten en vitamine E. Hers…" at bounding box center [637, 427] width 426 height 107
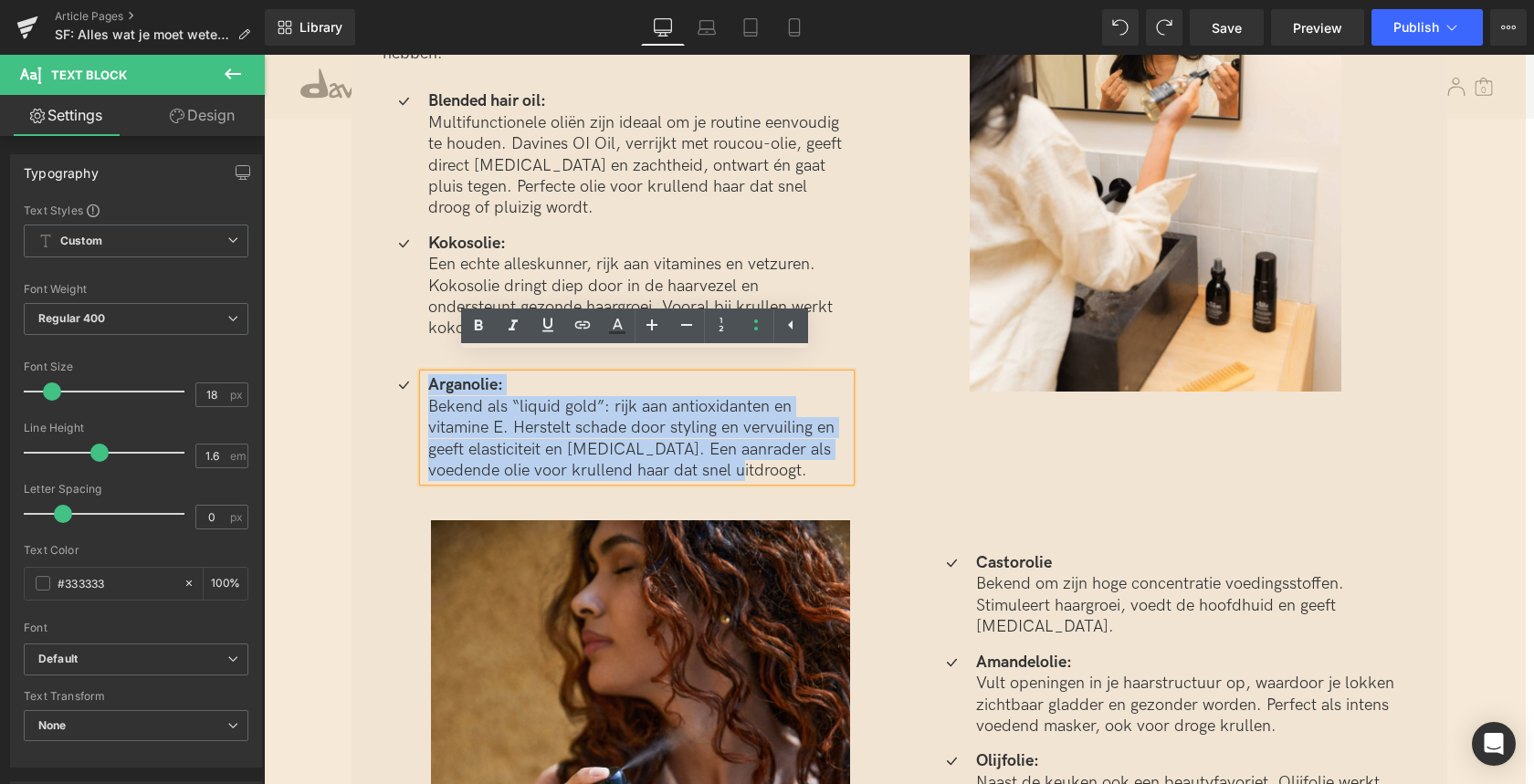
copy div "Arganolie: Bekend als “liquid gold”: rijk aan antioxidanten en vitamine E. Hers…"
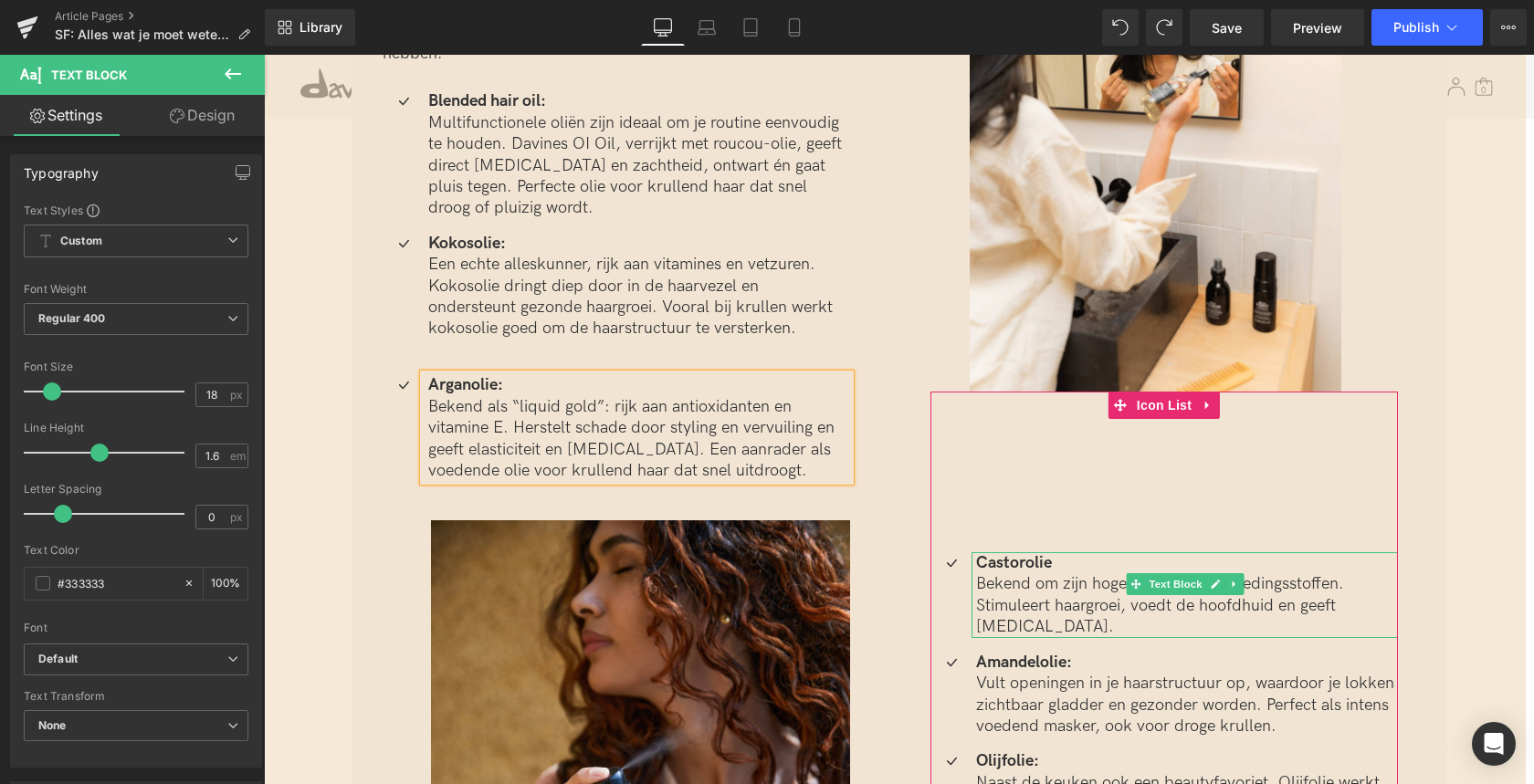
click at [1024, 553] on b "Castorolie" at bounding box center [1013, 563] width 75 height 19
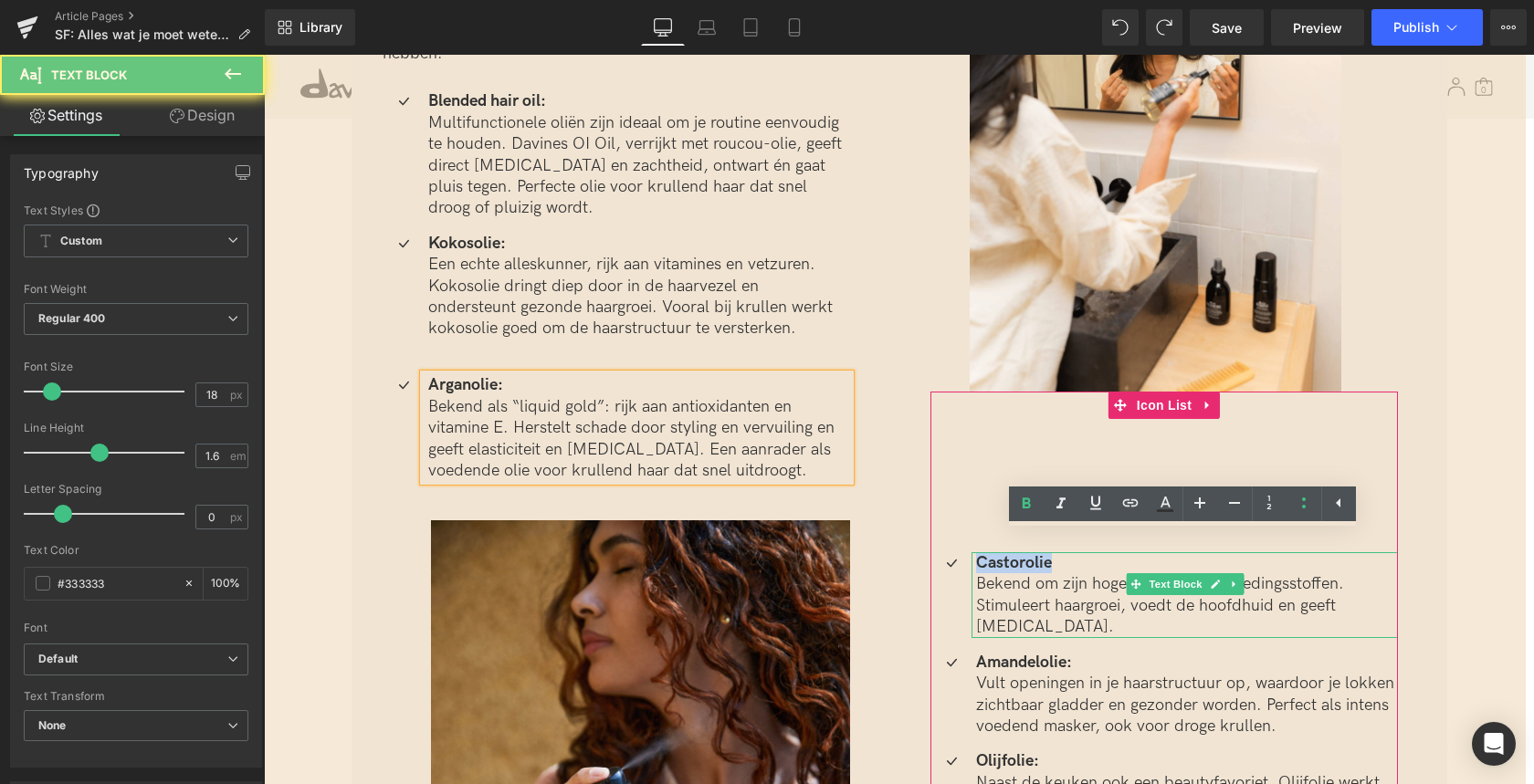
click at [1025, 553] on b "Castorolie" at bounding box center [1013, 563] width 75 height 19
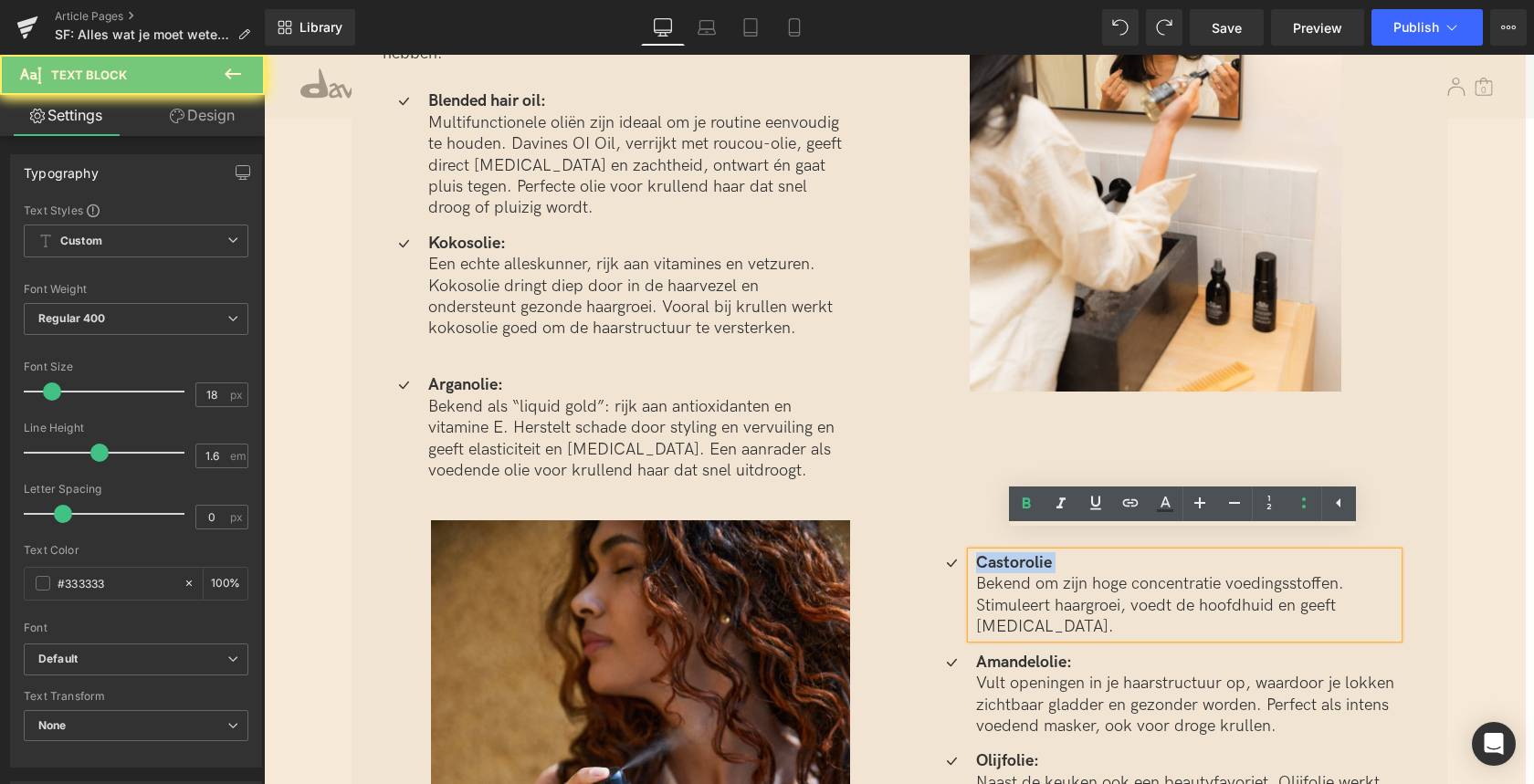
click at [1024, 553] on b "Castorolie" at bounding box center [1013, 563] width 75 height 19
click at [1025, 553] on b "Castorolie" at bounding box center [1013, 563] width 75 height 19
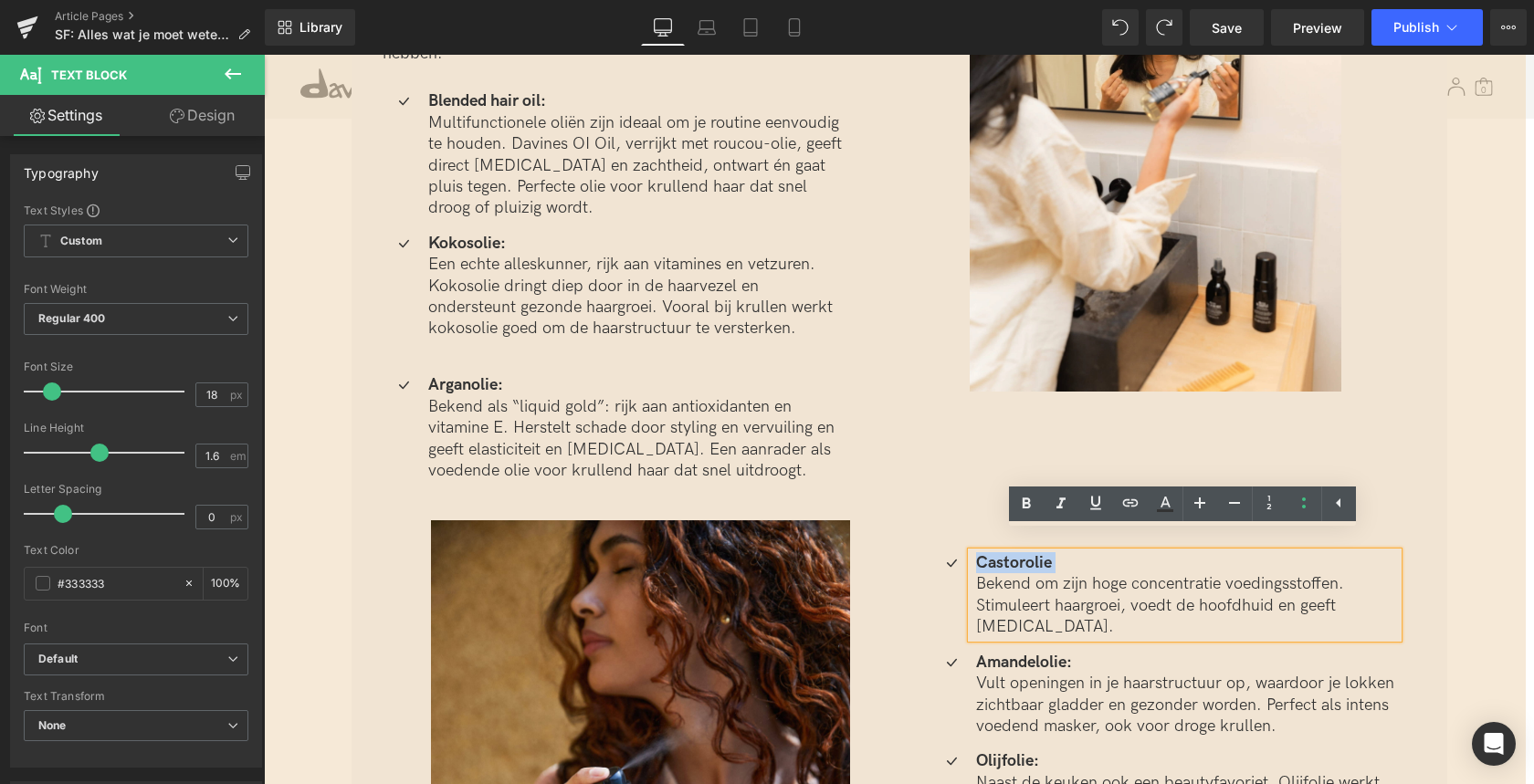
click at [1025, 553] on b "Castorolie" at bounding box center [1013, 563] width 75 height 19
click at [985, 553] on b "Castorolie" at bounding box center [1013, 563] width 75 height 19
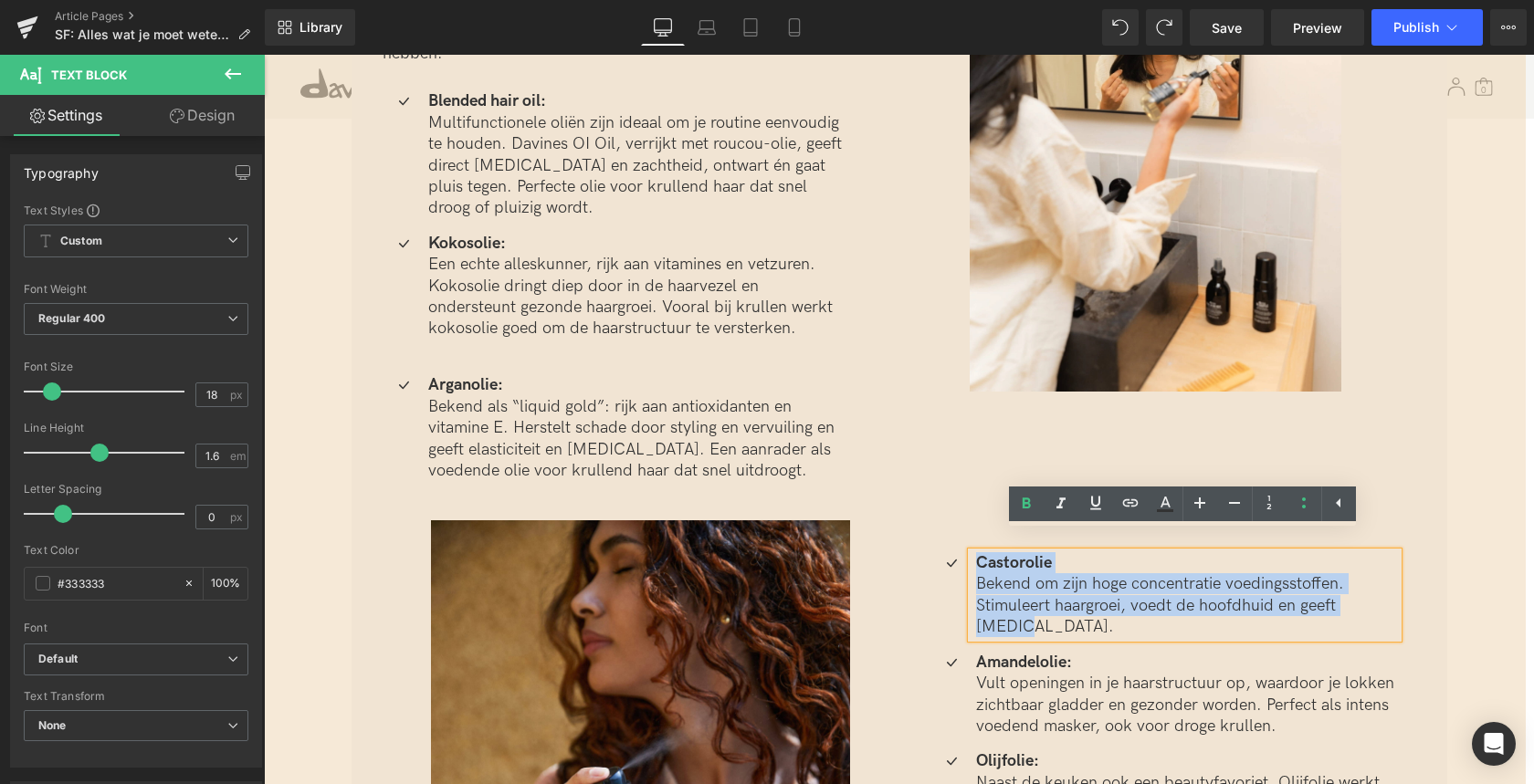
drag, startPoint x: 993, startPoint y: 546, endPoint x: 1380, endPoint y: 583, distance: 388.8
click at [1380, 582] on div "Castorolie Bekend om zijn hoge concentratie voedingsstoffen. Stimuleert haargro…" at bounding box center [1184, 595] width 426 height 86
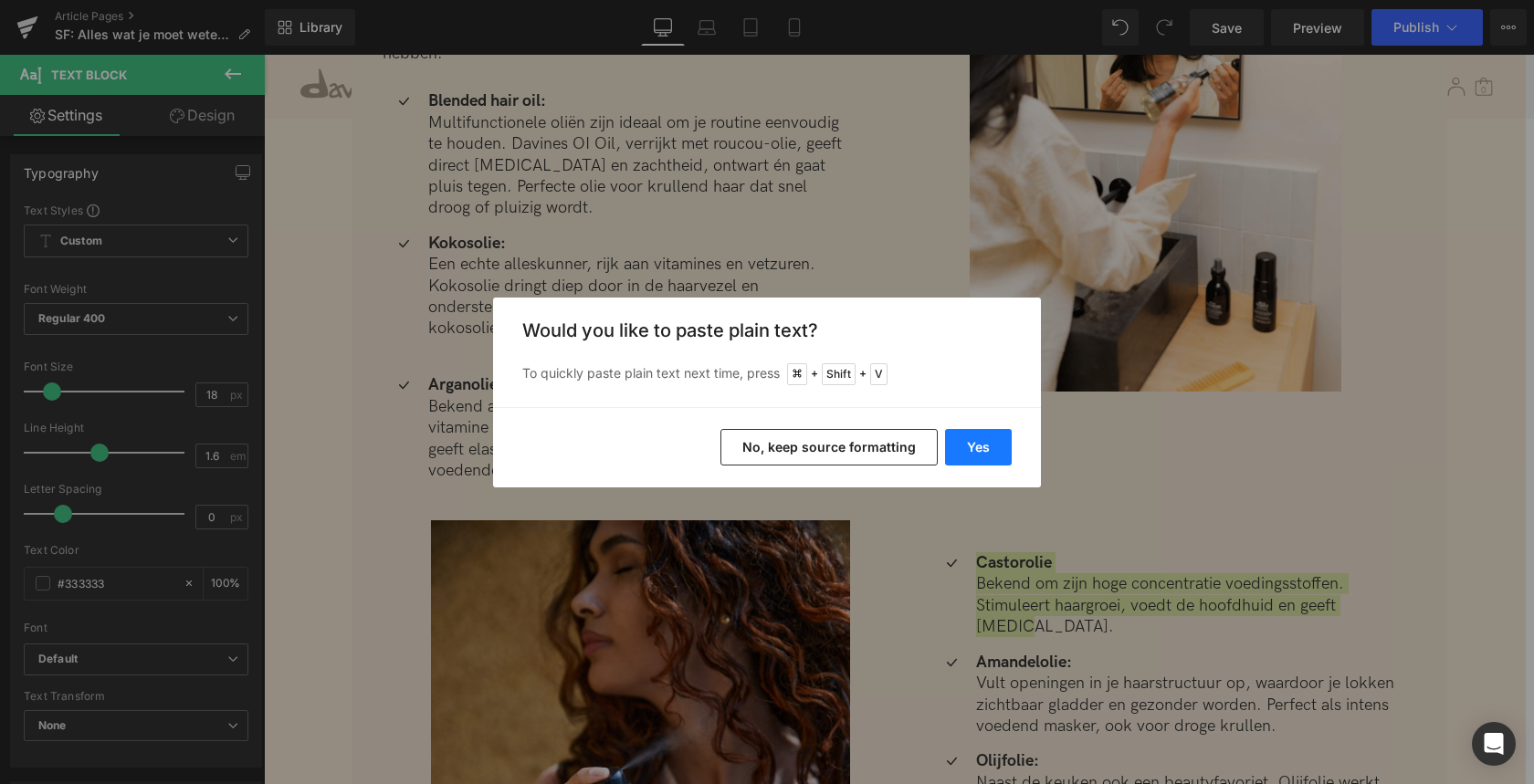
click at [971, 449] on button "Yes" at bounding box center [978, 447] width 67 height 37
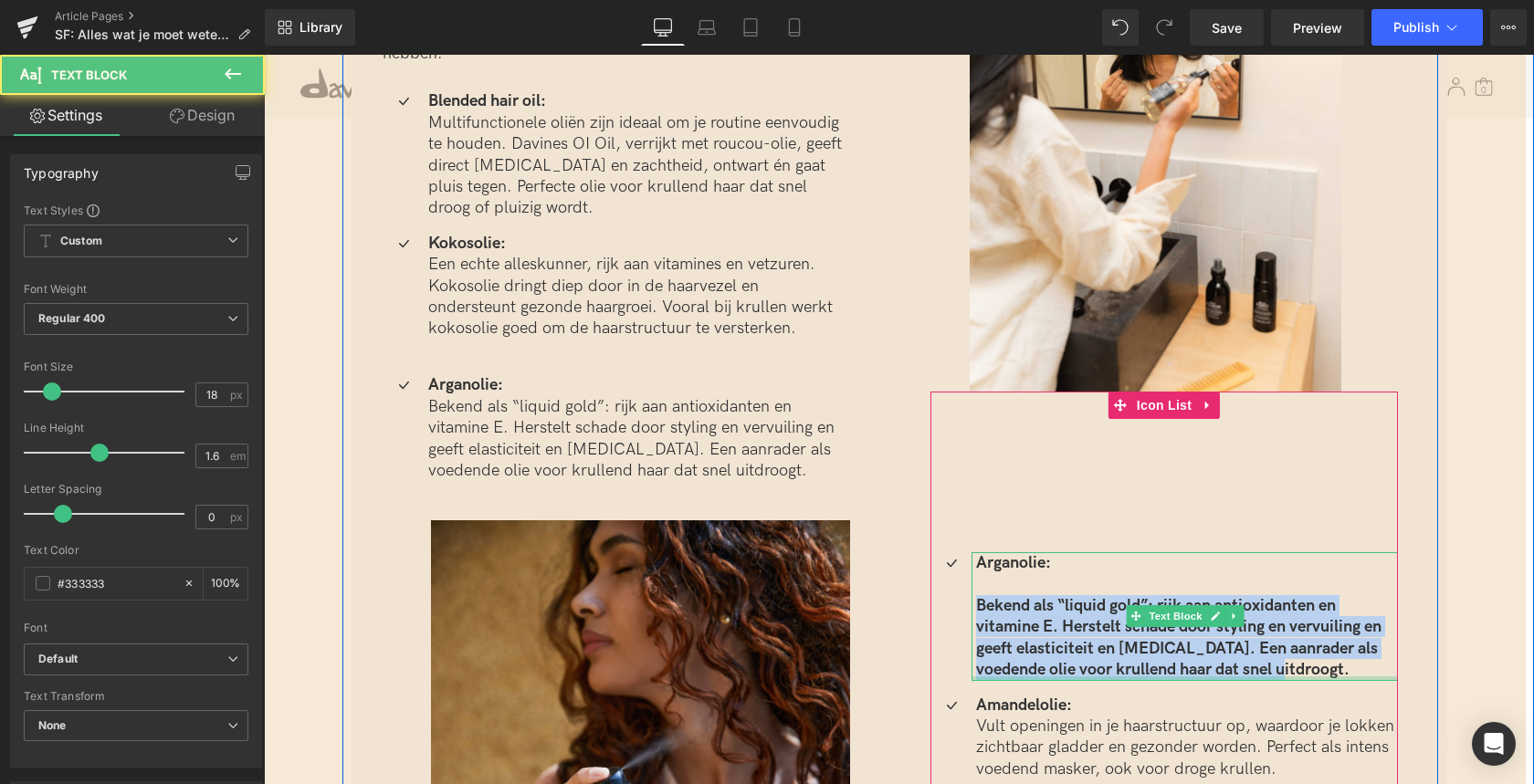
drag, startPoint x: 1007, startPoint y: 590, endPoint x: 1264, endPoint y: 655, distance: 265.1
click at [1261, 656] on div "Arganolie: Bekend als “liquid gold”: rijk aan antioxidanten en vitamine E. Hers…" at bounding box center [1184, 616] width 426 height 127
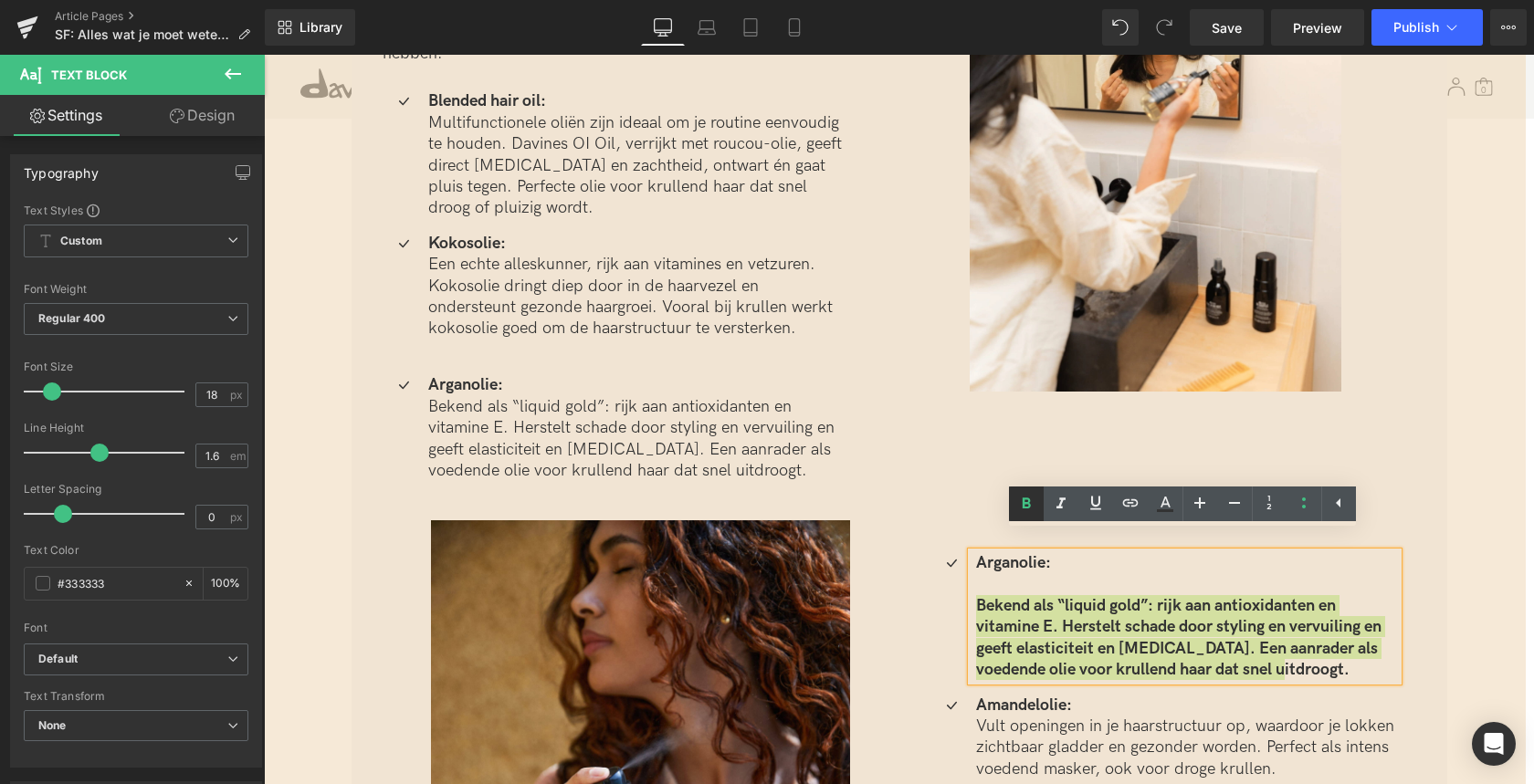
click at [1029, 507] on icon at bounding box center [1026, 503] width 9 height 11
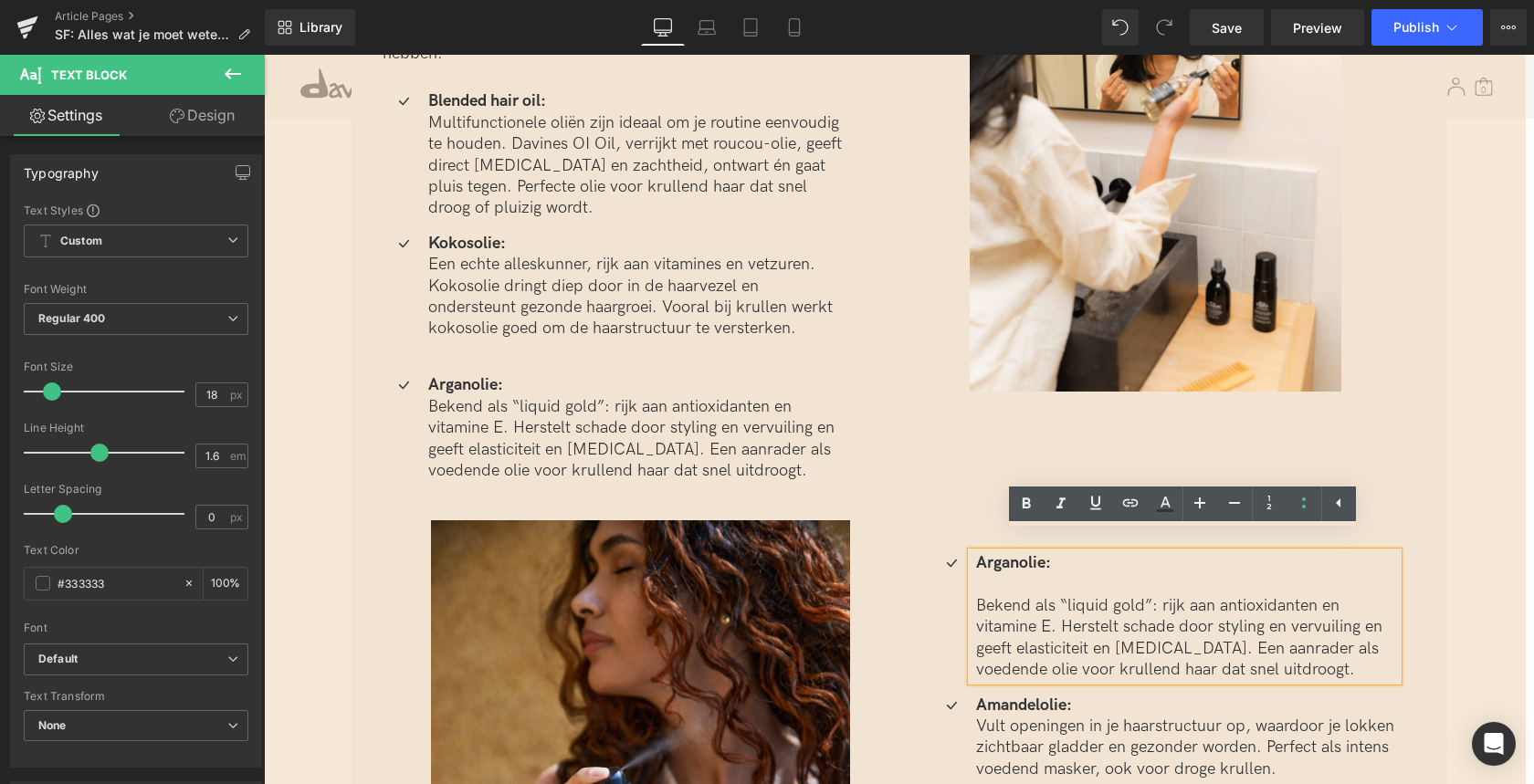
click at [995, 573] on p at bounding box center [1186, 583] width 422 height 21
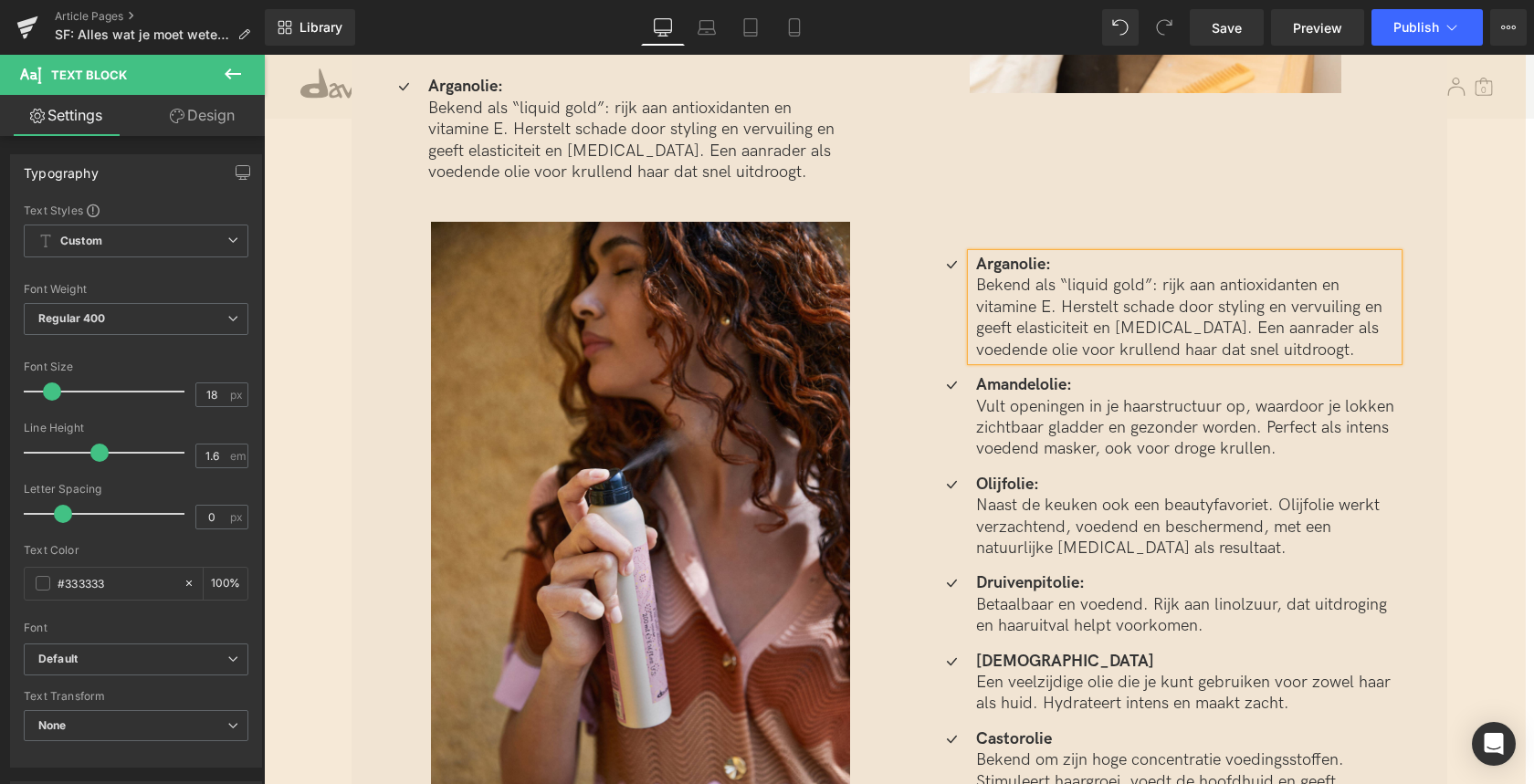
scroll to position [3211, 0]
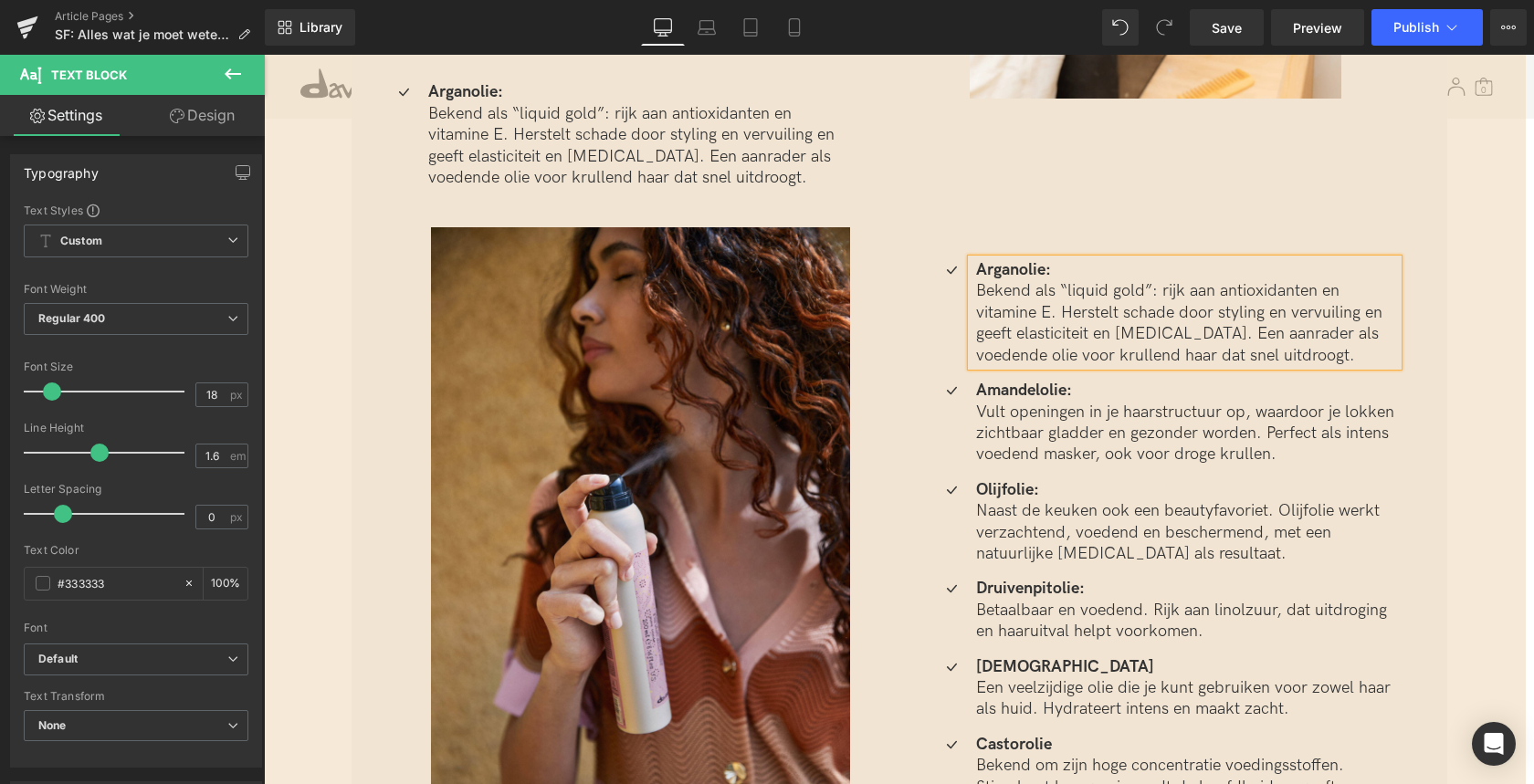
drag, startPoint x: 923, startPoint y: 535, endPoint x: 931, endPoint y: 529, distance: 10.0
click at [923, 535] on div "Image Icon Arganolie: Bekend als “liquid gold”: rijk aan antioxidanten en vitam…" at bounding box center [1163, 182] width 548 height 1355
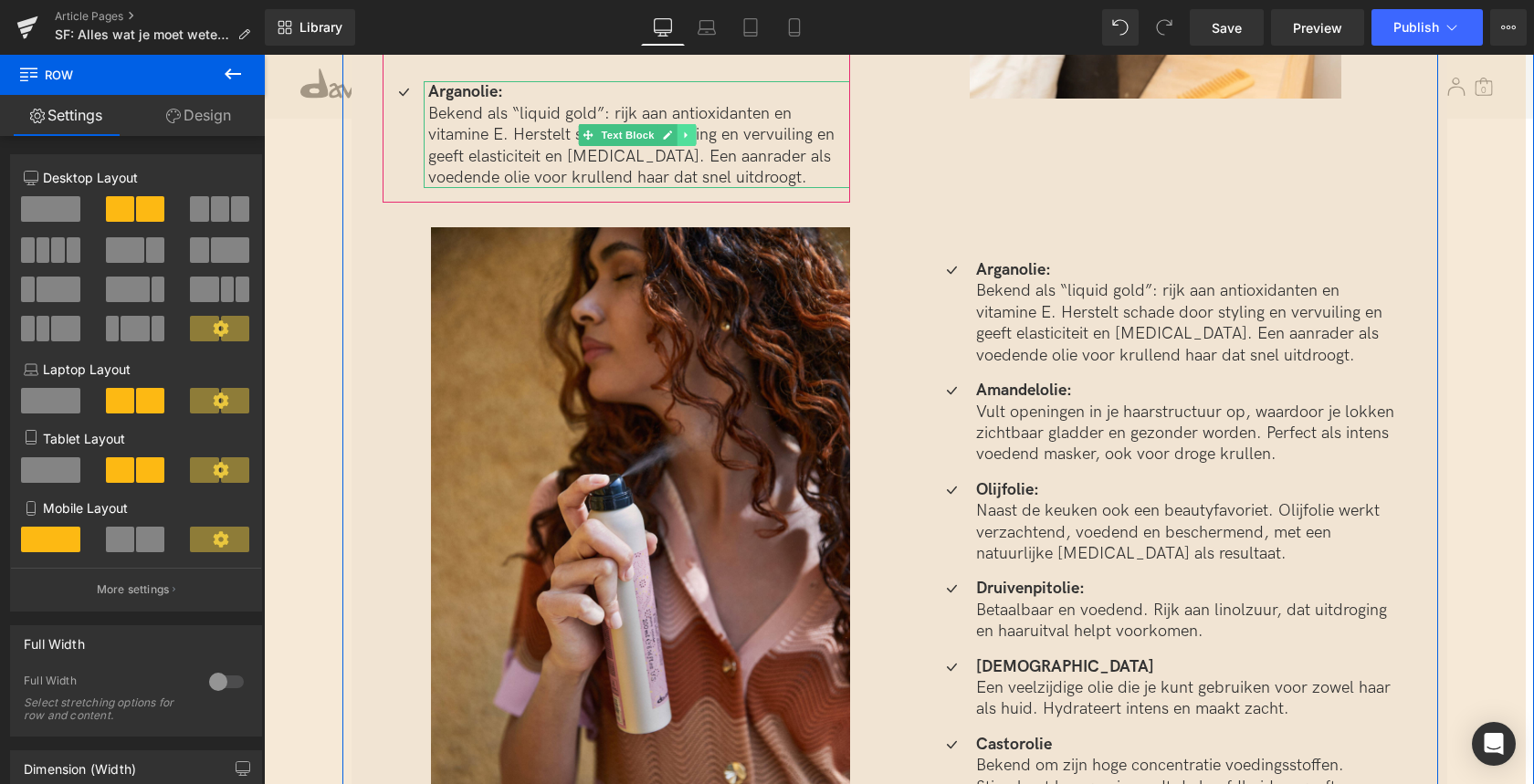
click at [687, 129] on icon at bounding box center [686, 134] width 10 height 11
click at [691, 129] on icon at bounding box center [695, 134] width 10 height 10
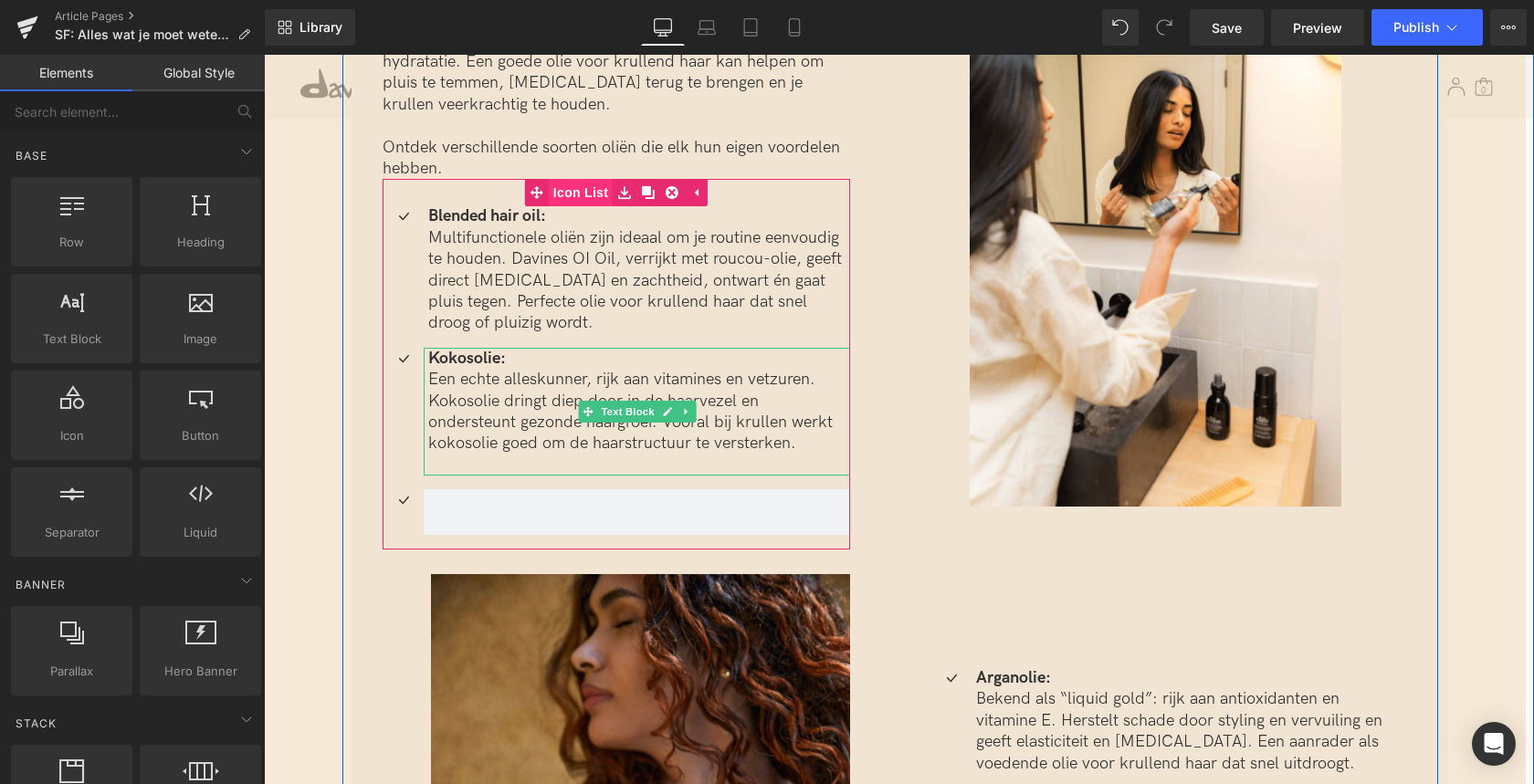
scroll to position [2802, 0]
click at [576, 180] on link "Icon List" at bounding box center [568, 193] width 88 height 27
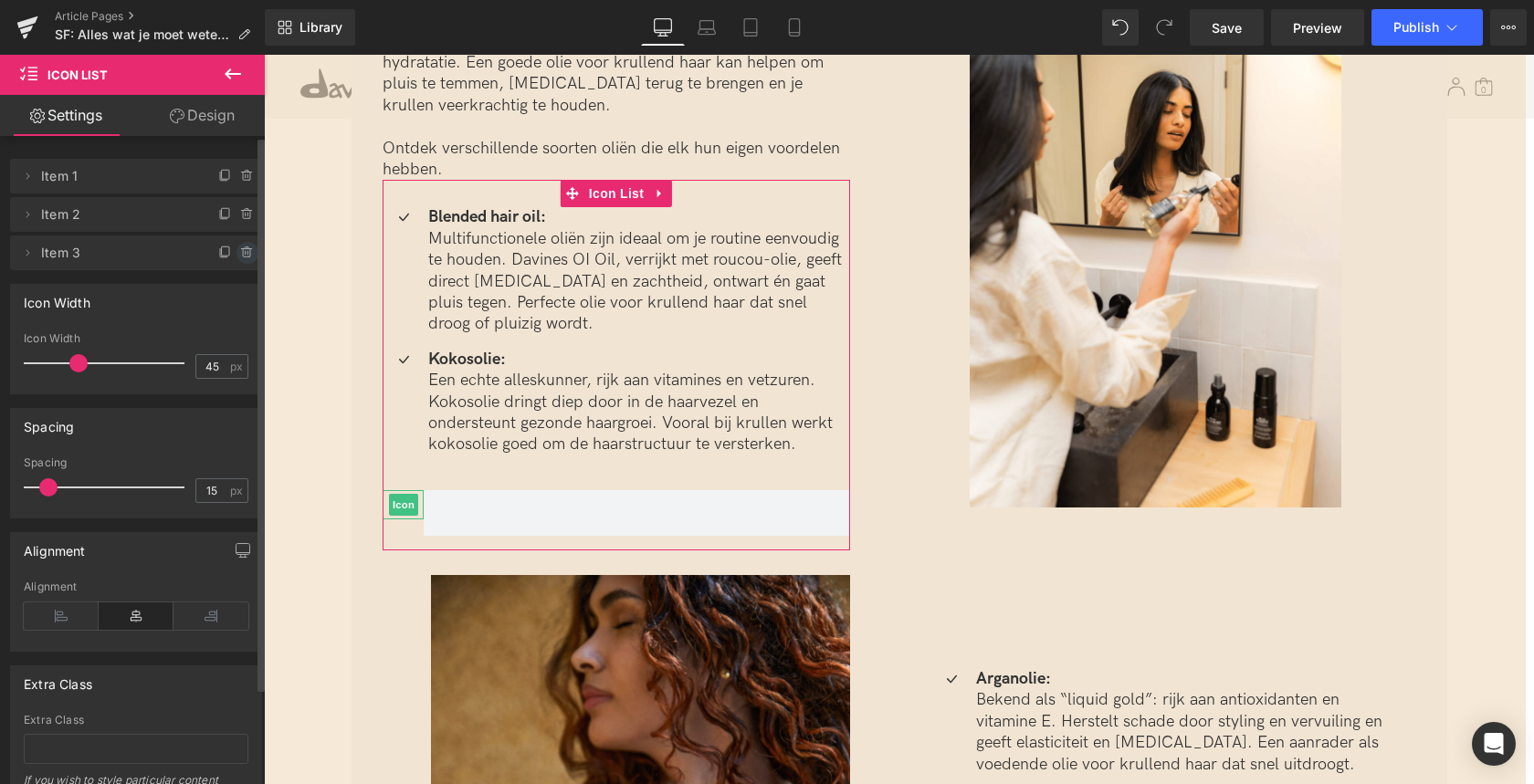
click at [241, 258] on icon at bounding box center [247, 252] width 14 height 14
click at [241, 257] on button "Delete" at bounding box center [228, 253] width 58 height 24
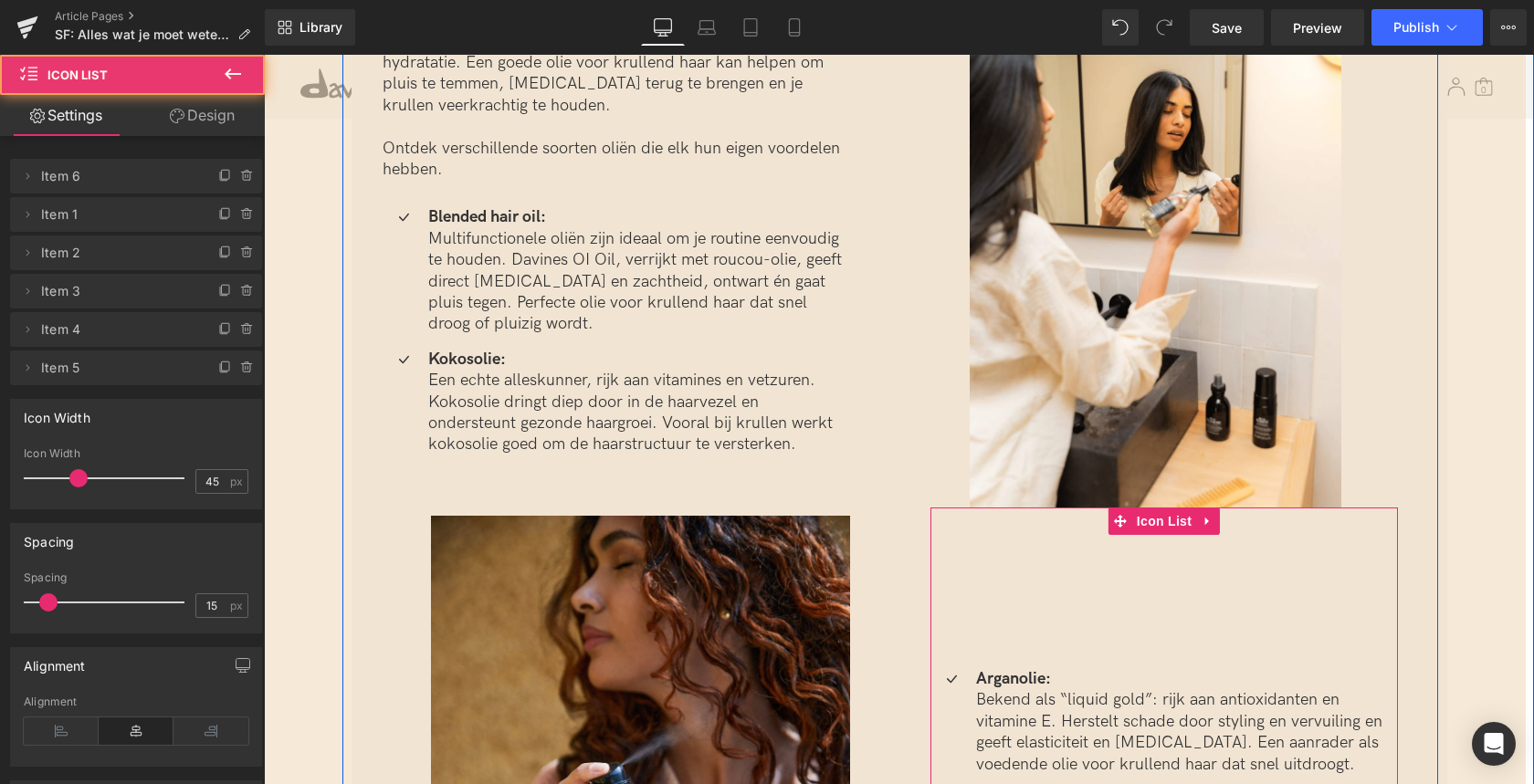
drag, startPoint x: 1027, startPoint y: 617, endPoint x: 1032, endPoint y: 570, distance: 47.3
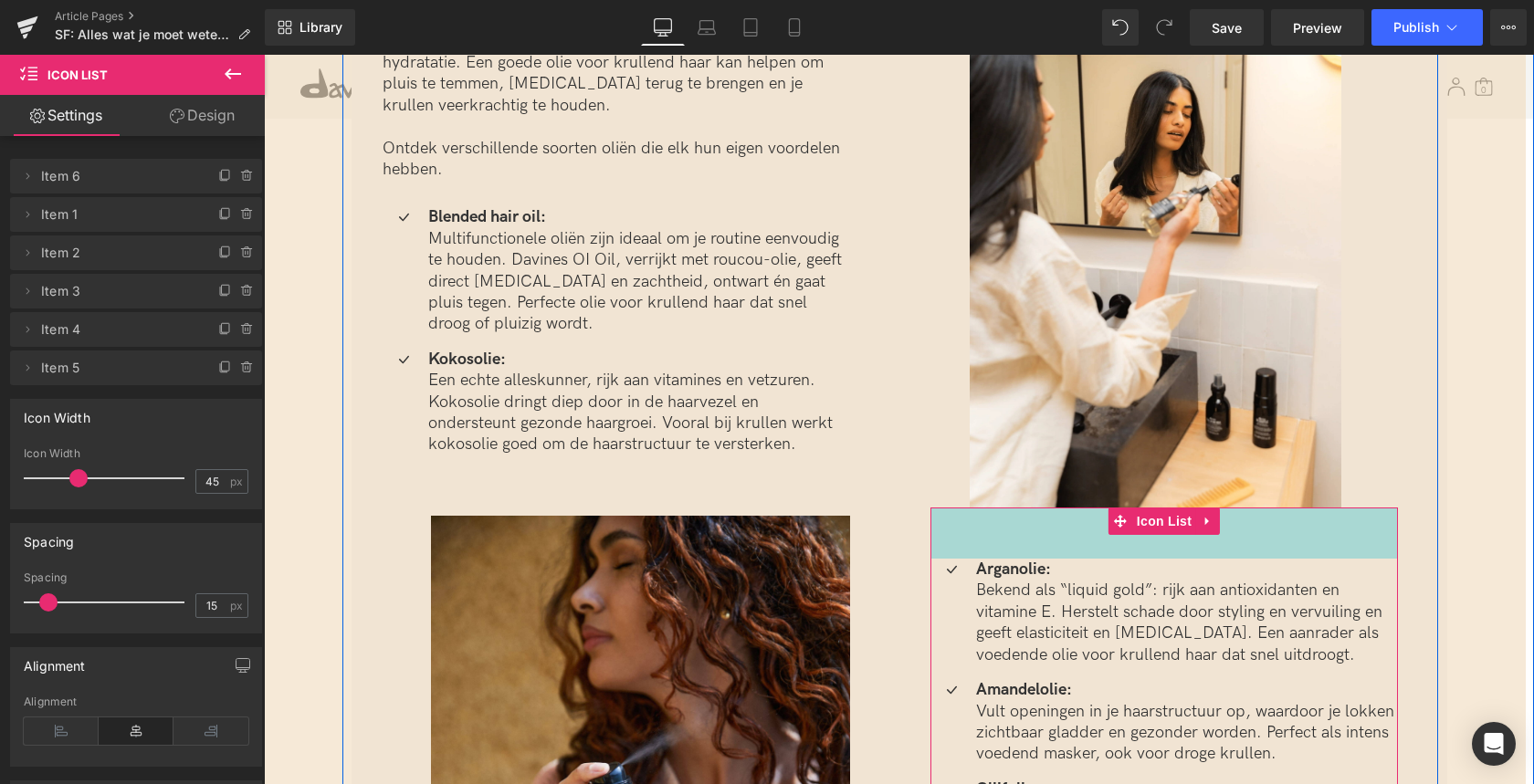
drag, startPoint x: 1044, startPoint y: 494, endPoint x: 897, endPoint y: 410, distance: 169.3
click at [1045, 385] on div "Image Icon Arganolie: Bekend als “liquid gold”: rijk aan antioxidanten en vitam…" at bounding box center [1163, 537] width 548 height 1246
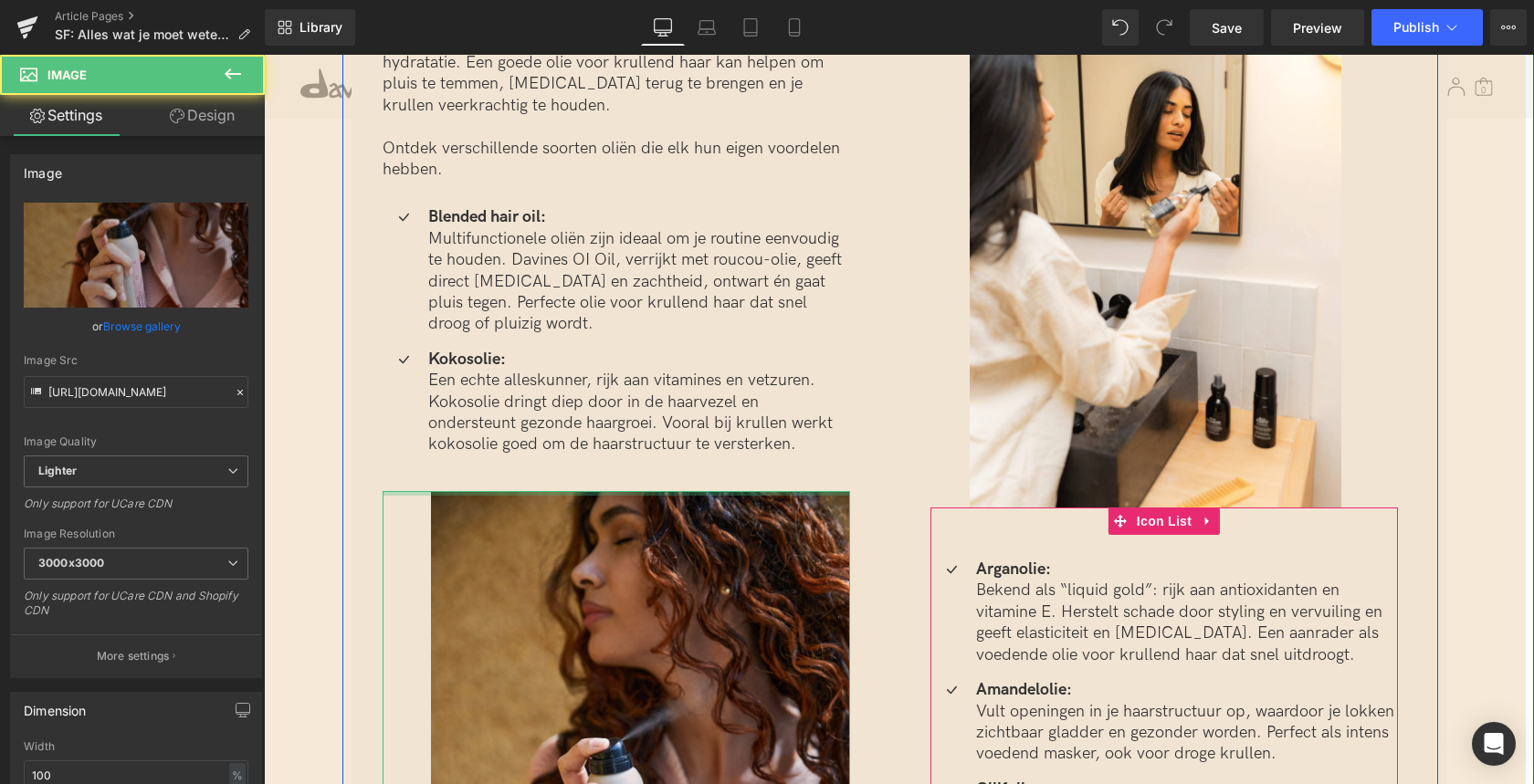
drag, startPoint x: 617, startPoint y: 475, endPoint x: 619, endPoint y: 440, distance: 35.1
click at [619, 440] on div "[PERSON_NAME] olie voor krullend haar past bij jou? Heading Krullend haar heeft…" at bounding box center [615, 517] width 548 height 1205
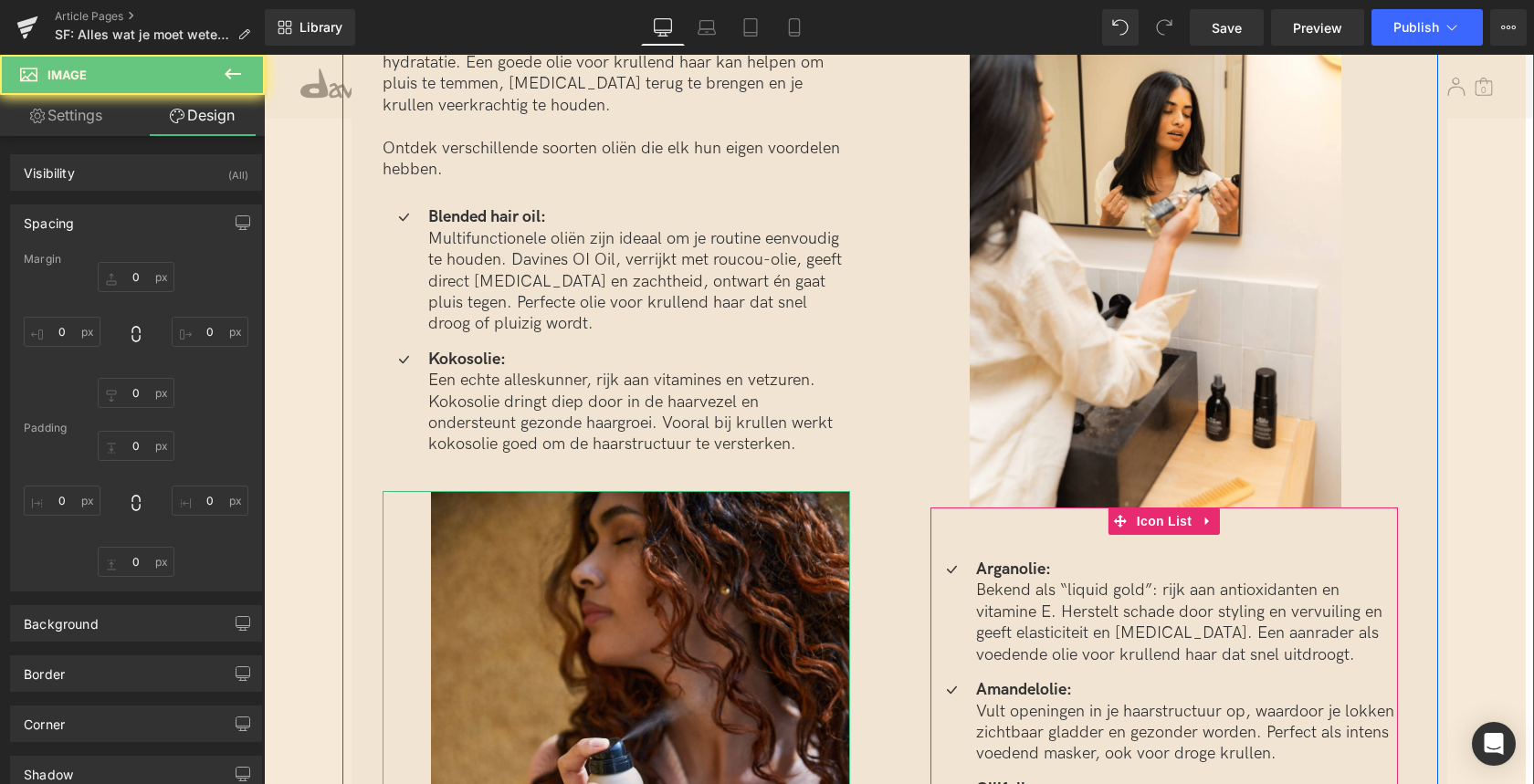
type input "0"
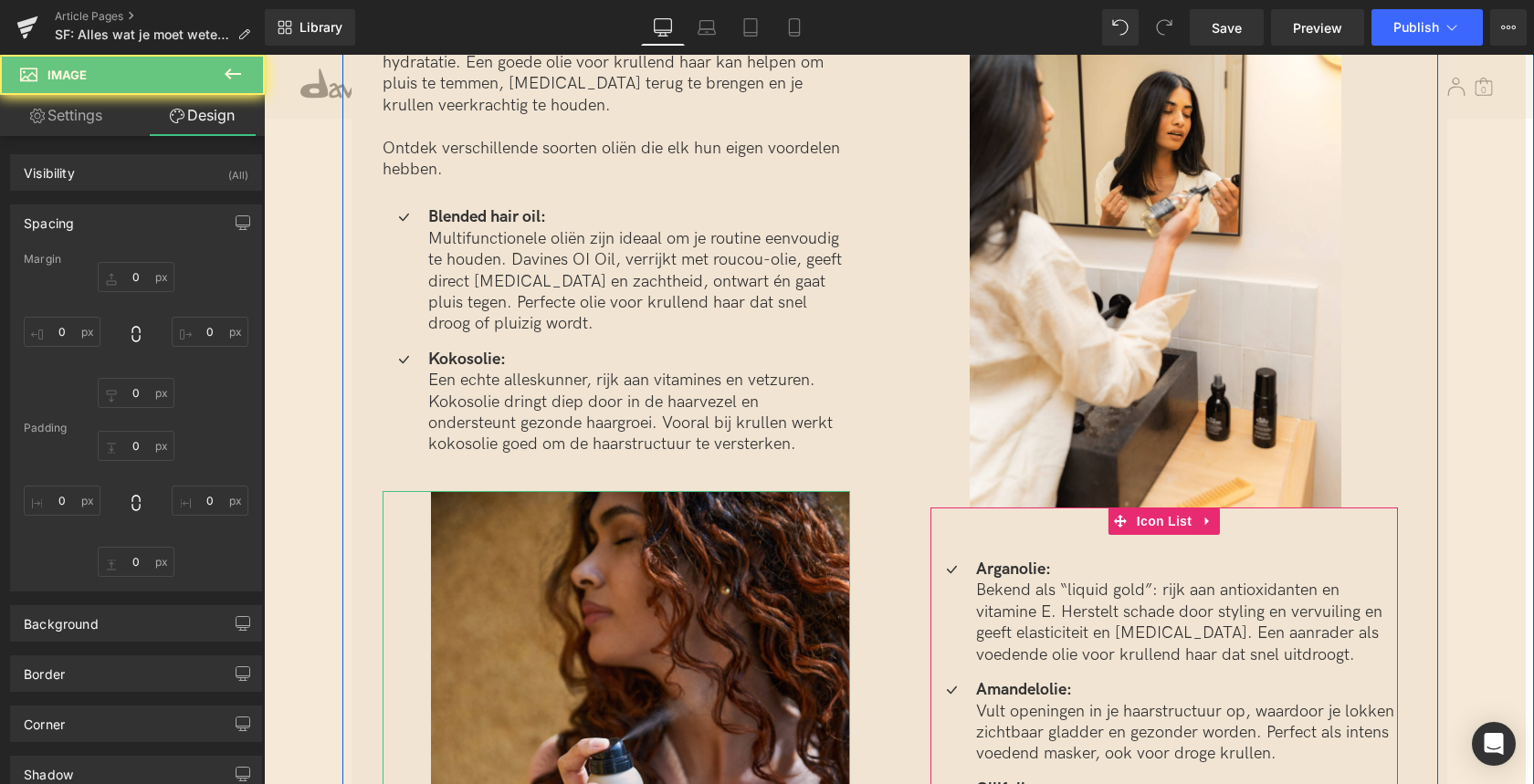
type input "0"
type input "53"
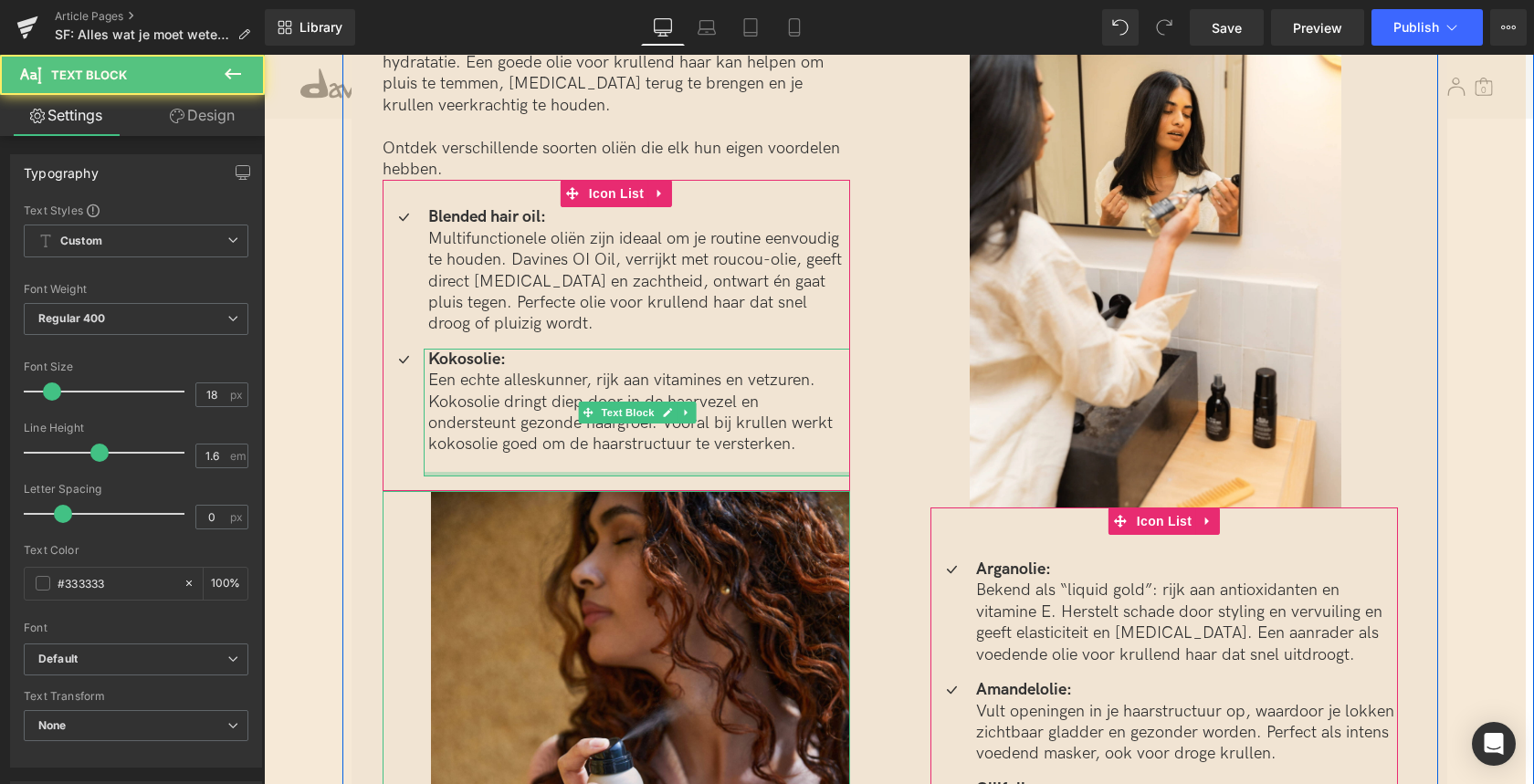
drag, startPoint x: 589, startPoint y: 448, endPoint x: 593, endPoint y: 438, distance: 10.8
click at [592, 430] on div "Kokosolie: Een echte alleskunner, rijk aan vitamines en vetzuren. Kokosolie dri…" at bounding box center [637, 412] width 426 height 127
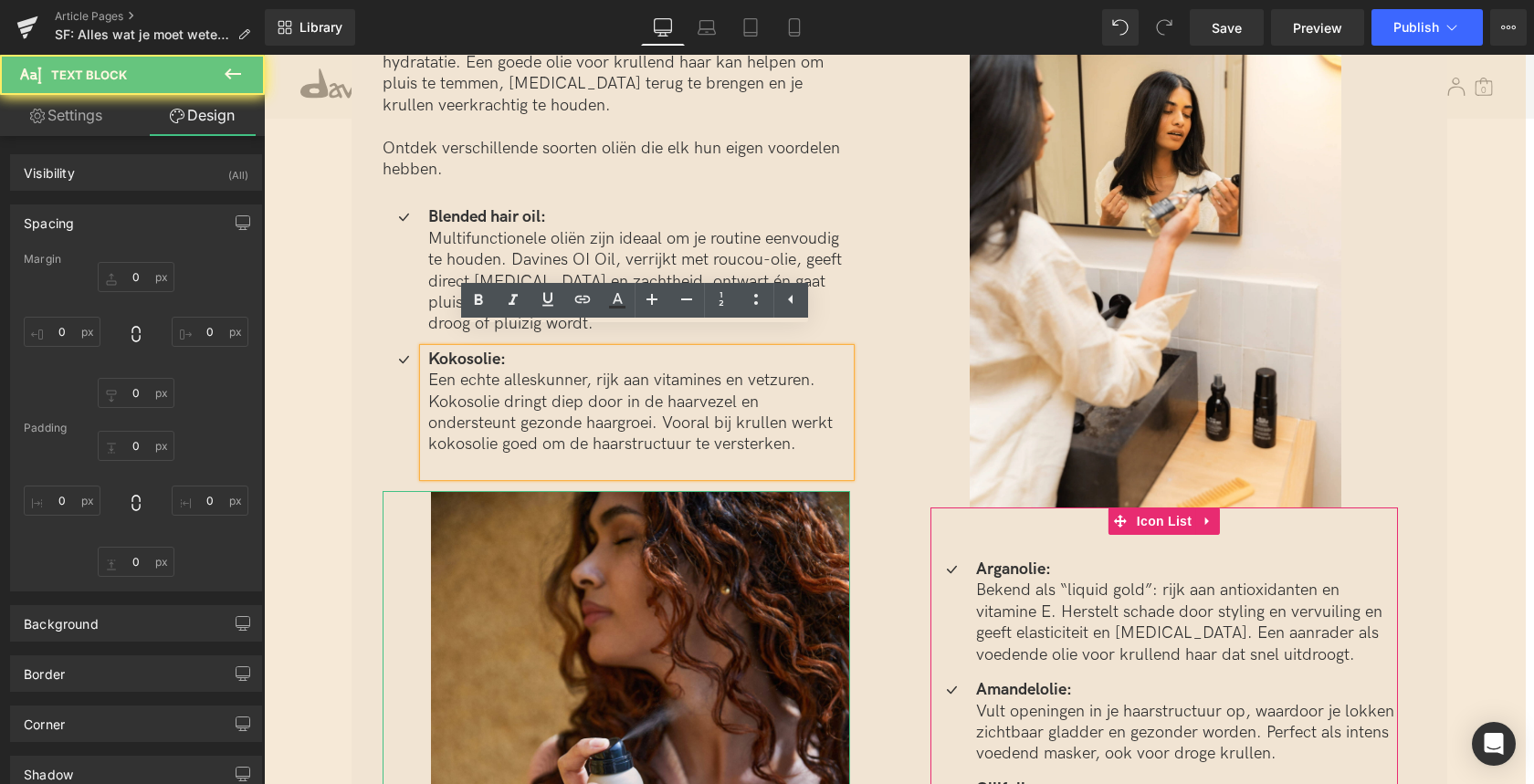
type input "0"
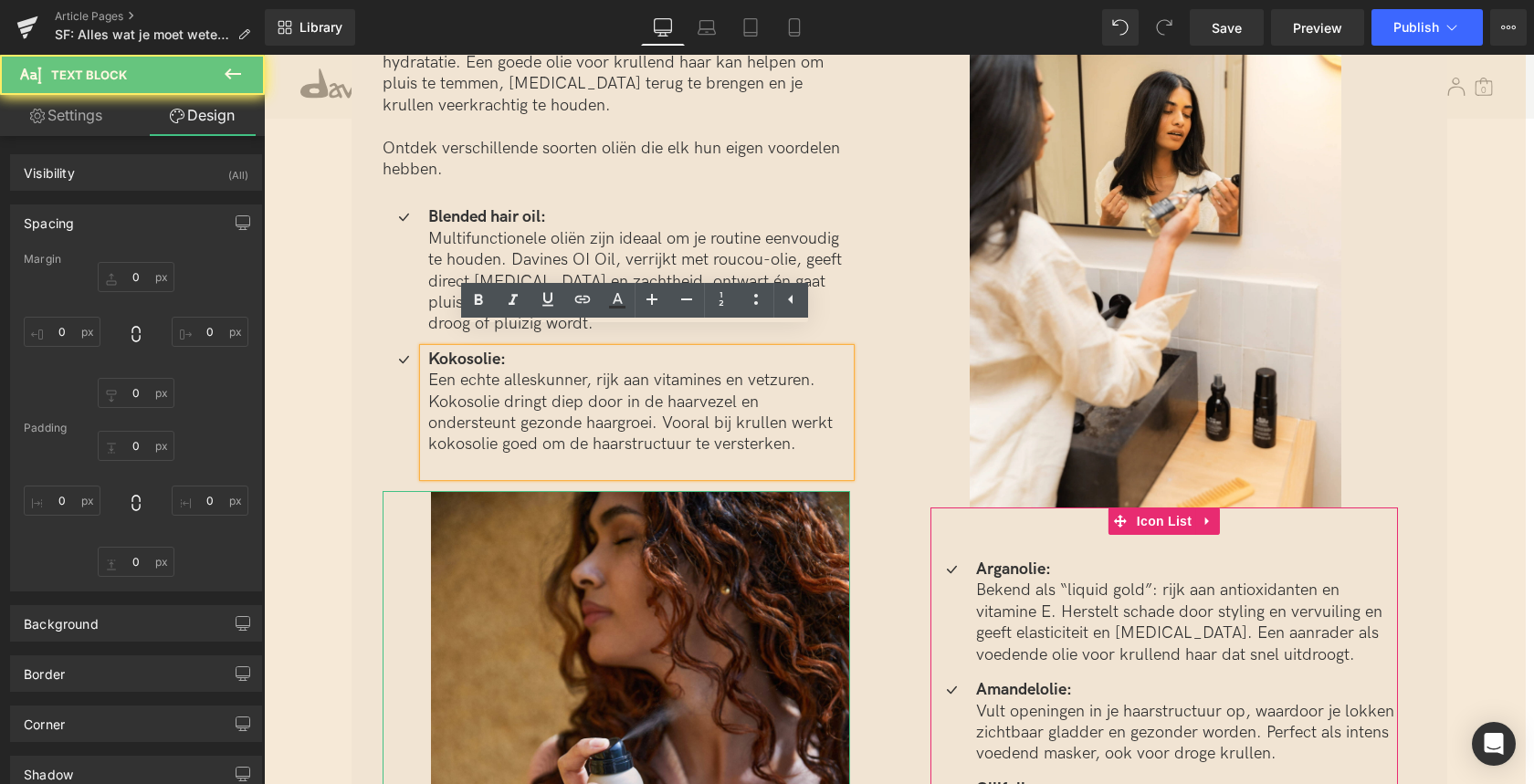
type input "0"
type input "5"
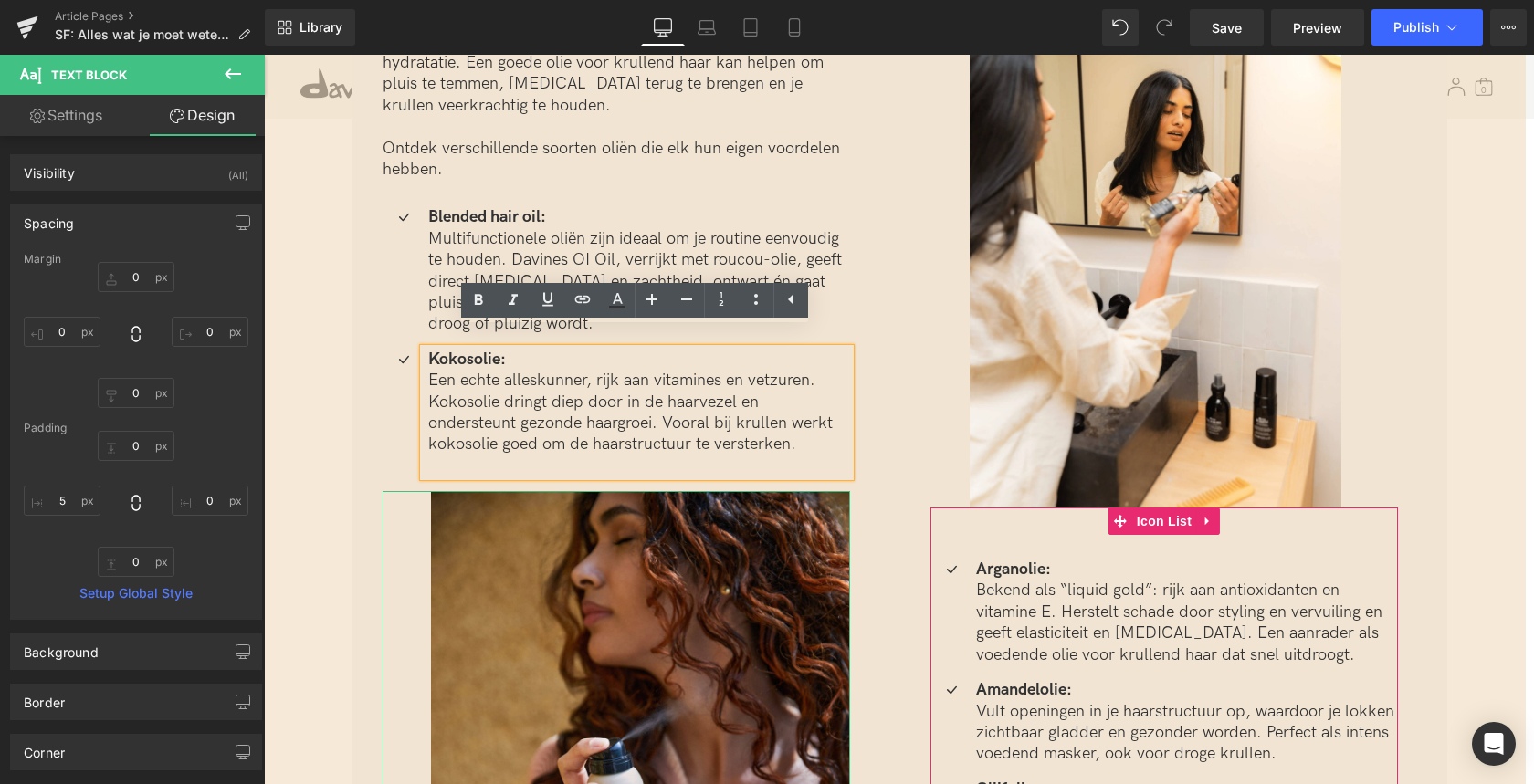
click at [591, 456] on p at bounding box center [639, 466] width 422 height 21
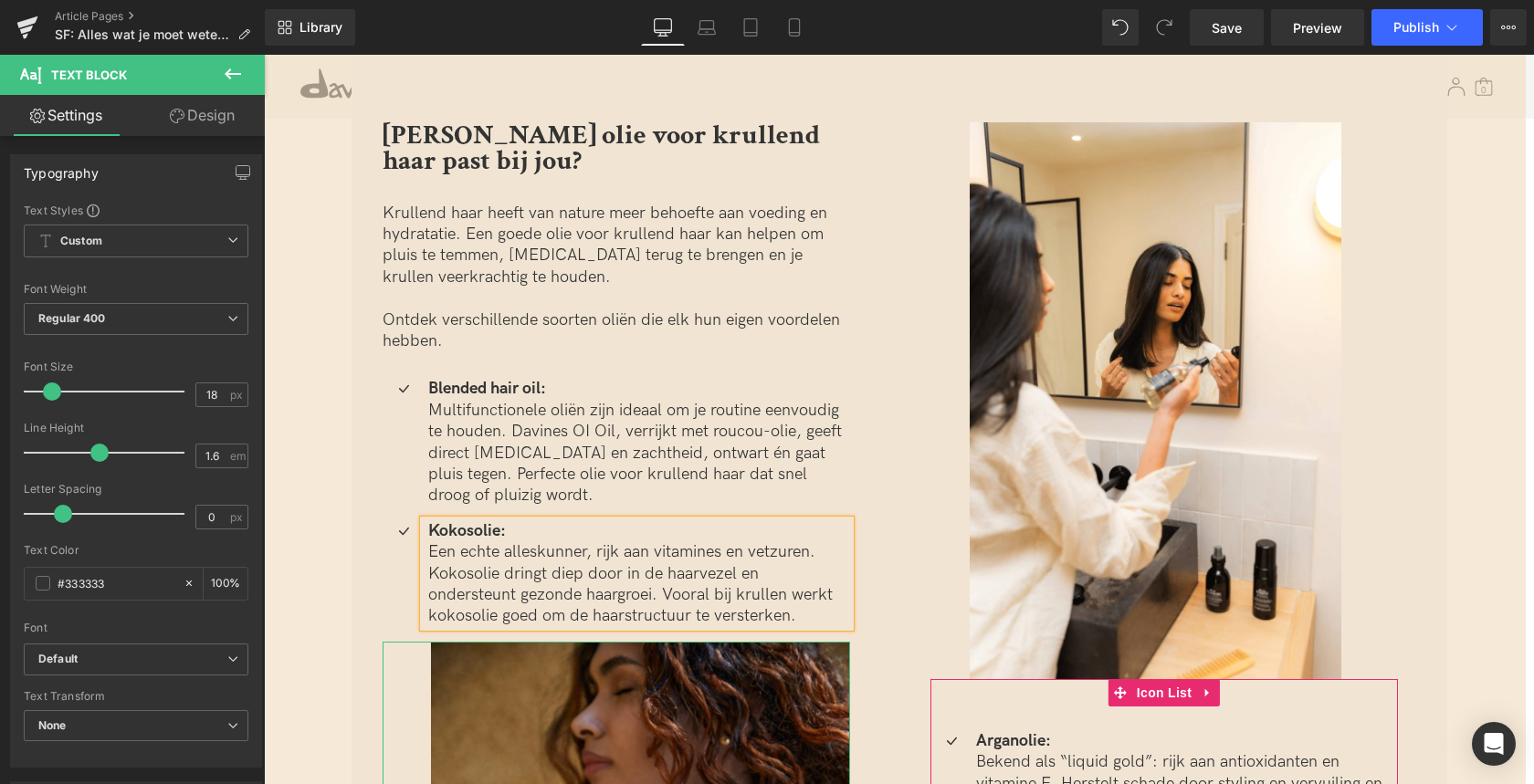
scroll to position [2582, 0]
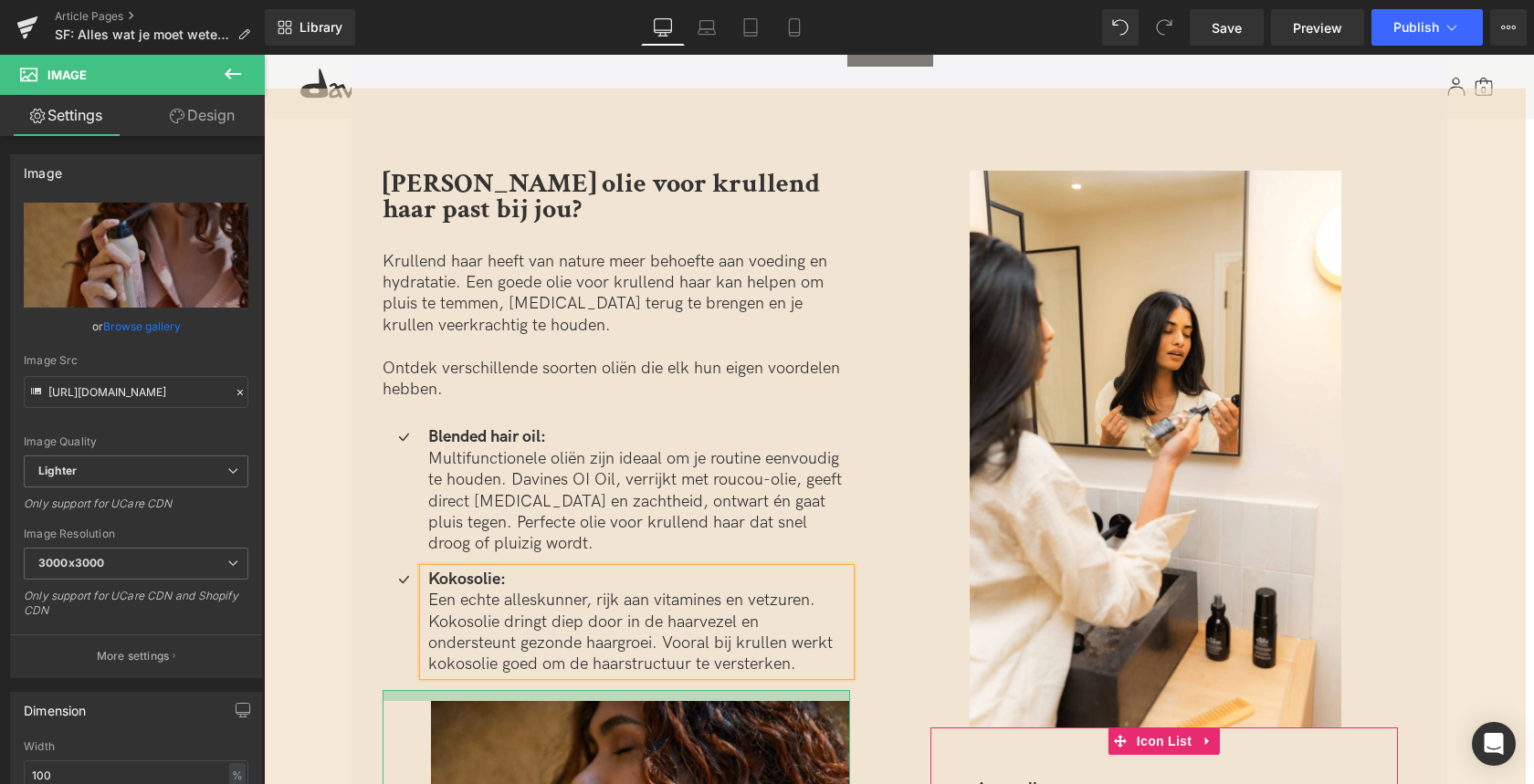
drag, startPoint x: 603, startPoint y: 673, endPoint x: 605, endPoint y: 684, distance: 11.2
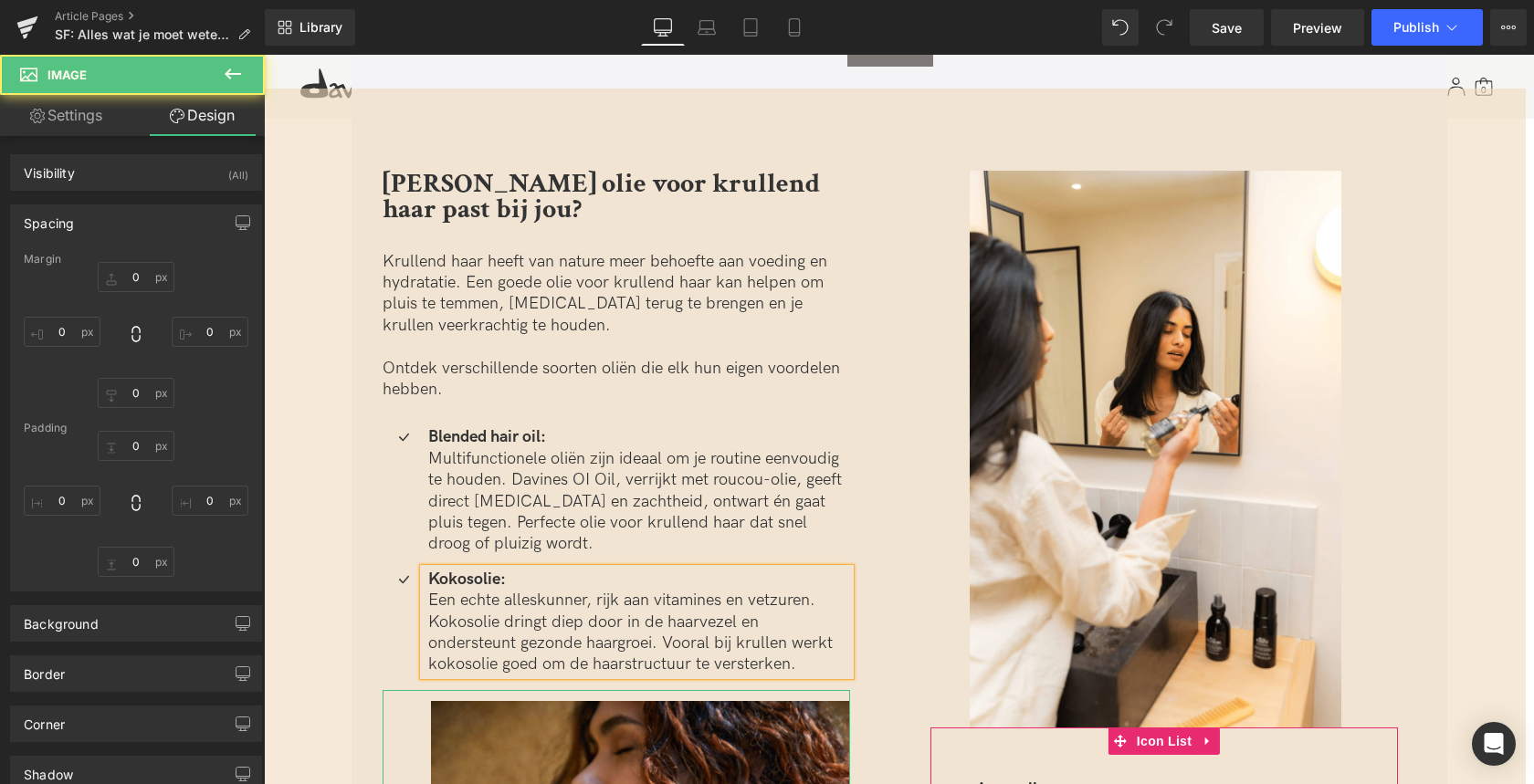
type input "0"
type input "12"
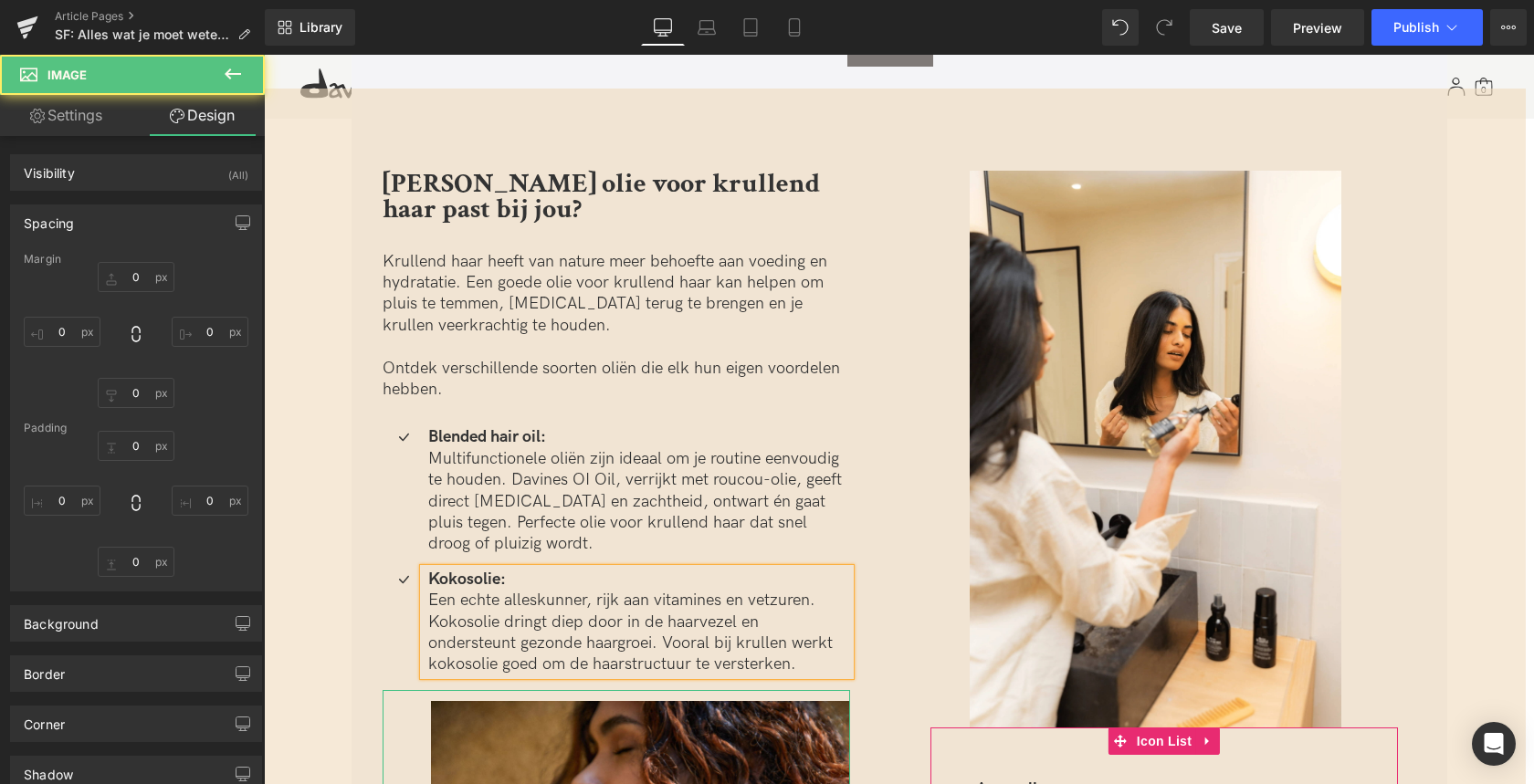
type input "0"
type input "53"
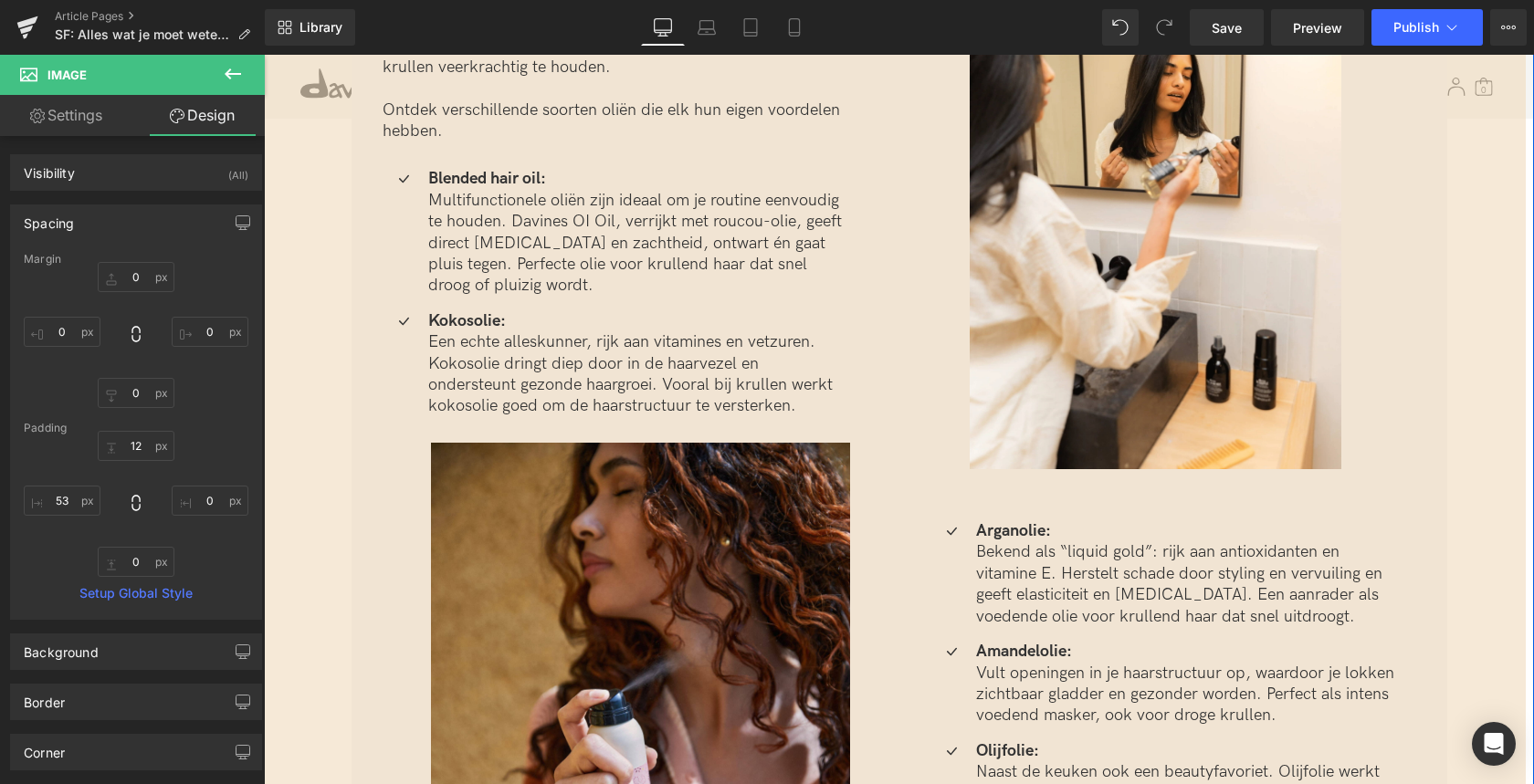
scroll to position [2827, 0]
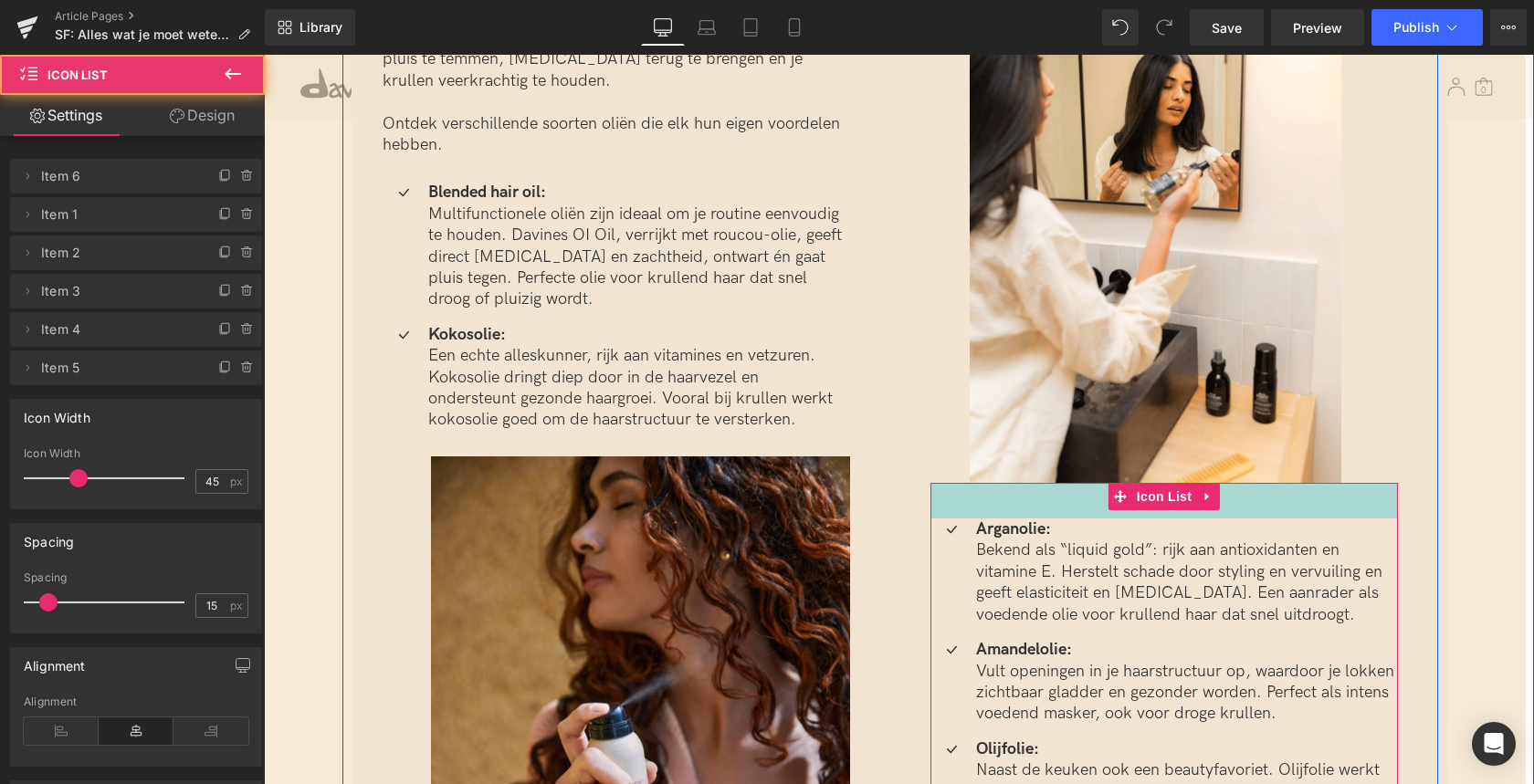
drag, startPoint x: 999, startPoint y: 490, endPoint x: 1001, endPoint y: 475, distance: 15.1
click at [1003, 483] on div "39px" at bounding box center [1164, 500] width 468 height 36
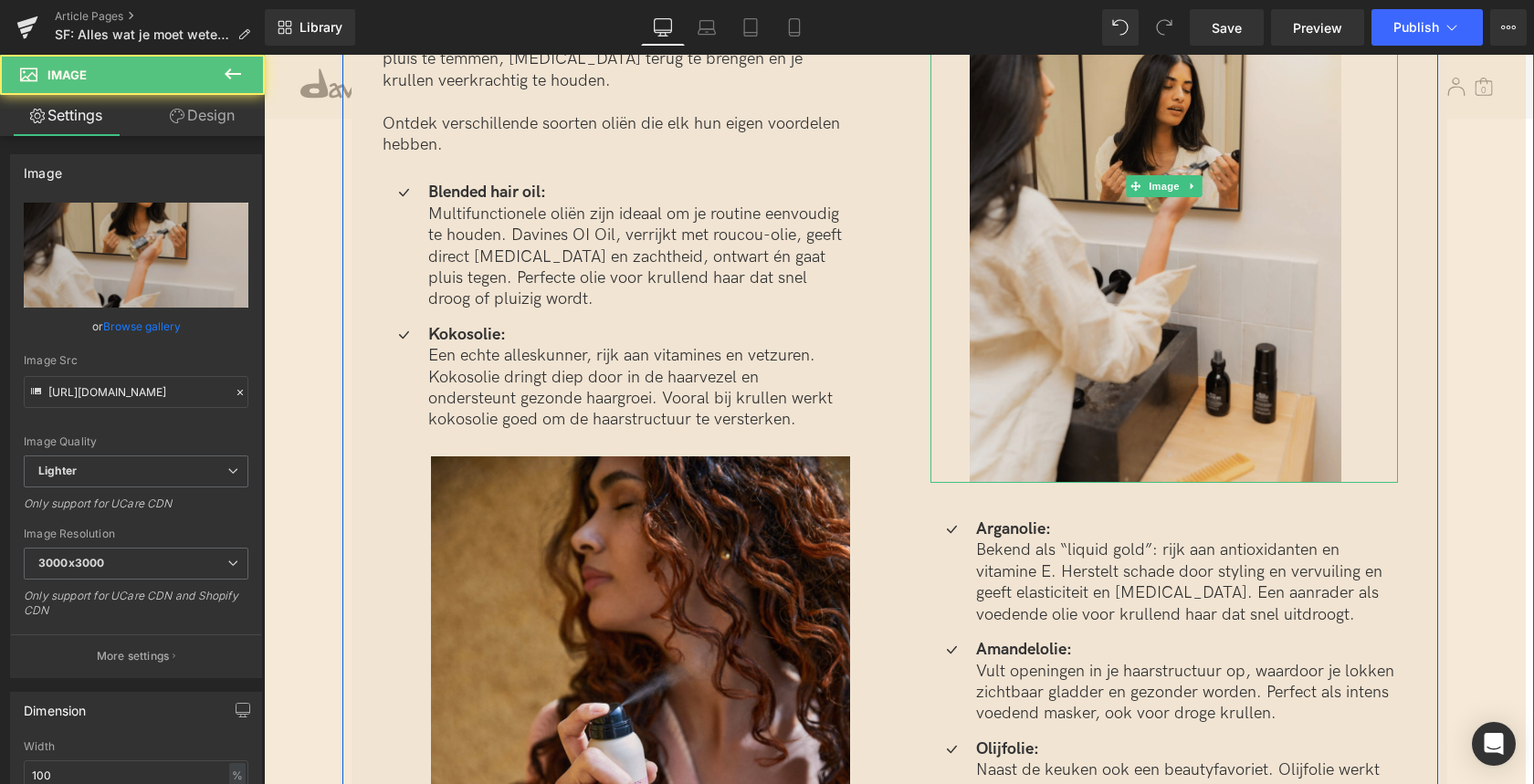
drag, startPoint x: 1021, startPoint y: 340, endPoint x: 1008, endPoint y: 341, distance: 13.0
click at [1021, 340] on img at bounding box center [1164, 186] width 468 height 594
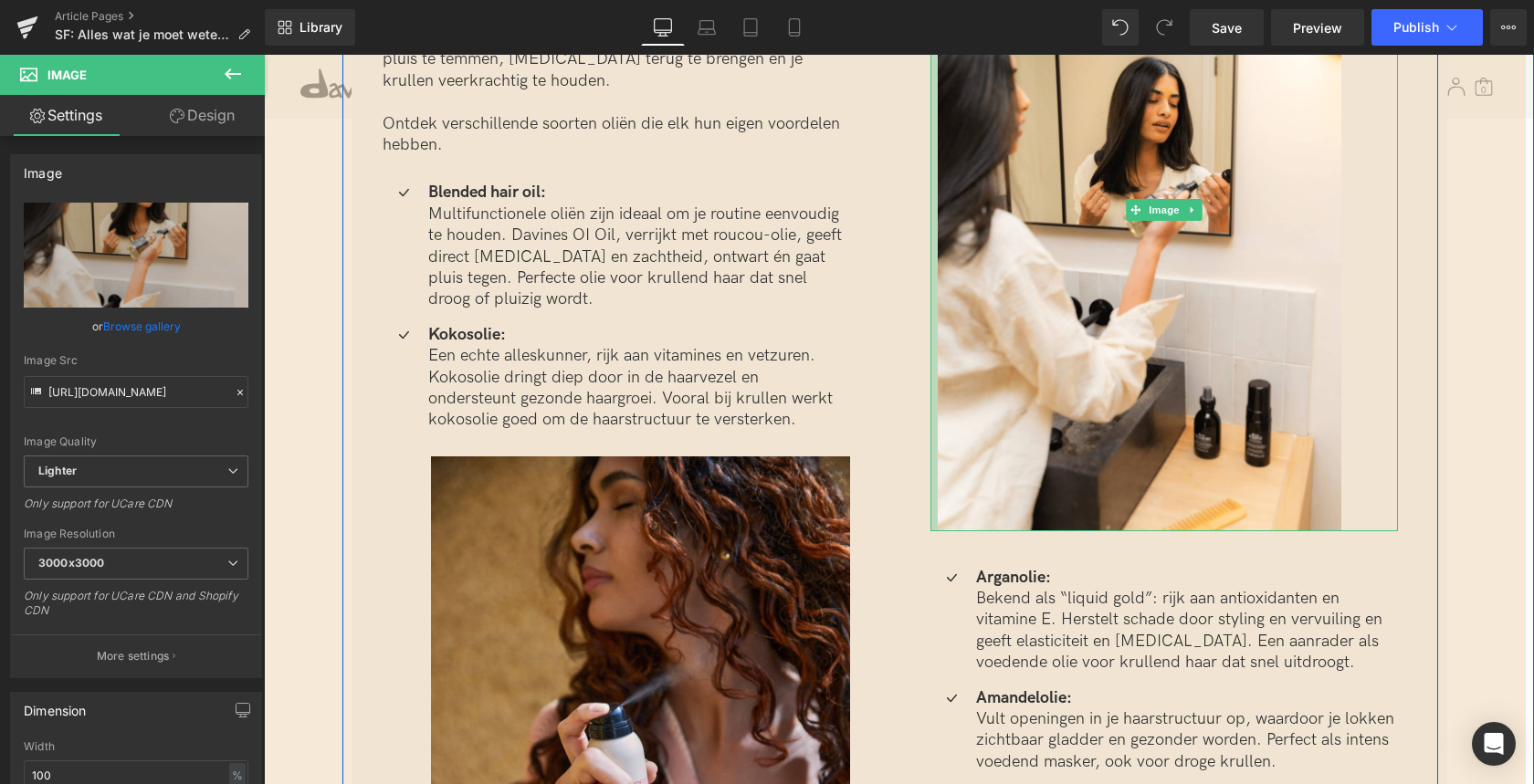
drag, startPoint x: 931, startPoint y: 359, endPoint x: 898, endPoint y: 354, distance: 33.4
click at [898, 354] on div "Image Icon Arganolie: Bekend als “liquid gold”: rijk aan antioxidanten en vitam…" at bounding box center [1163, 528] width 548 height 1277
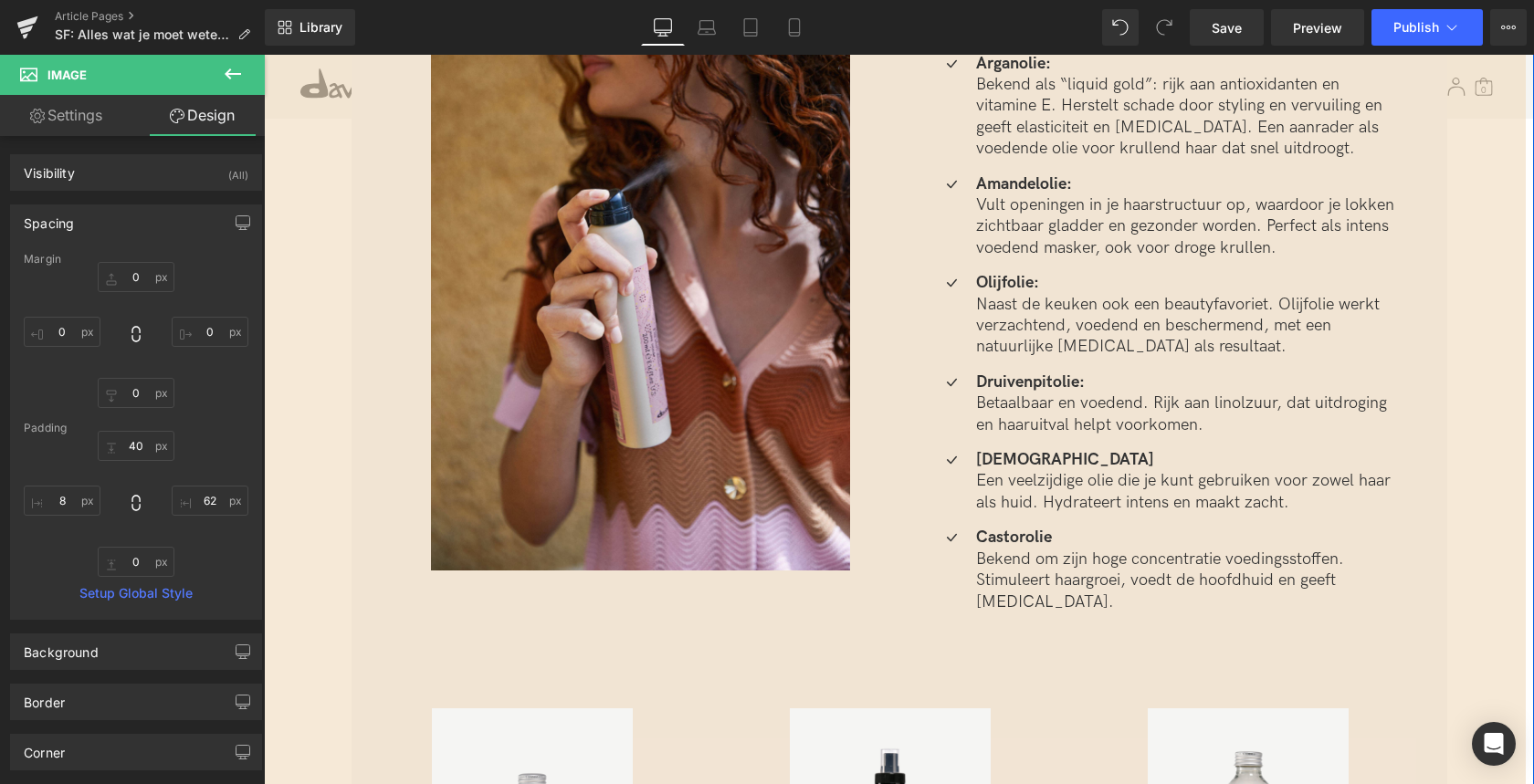
scroll to position [3393, 0]
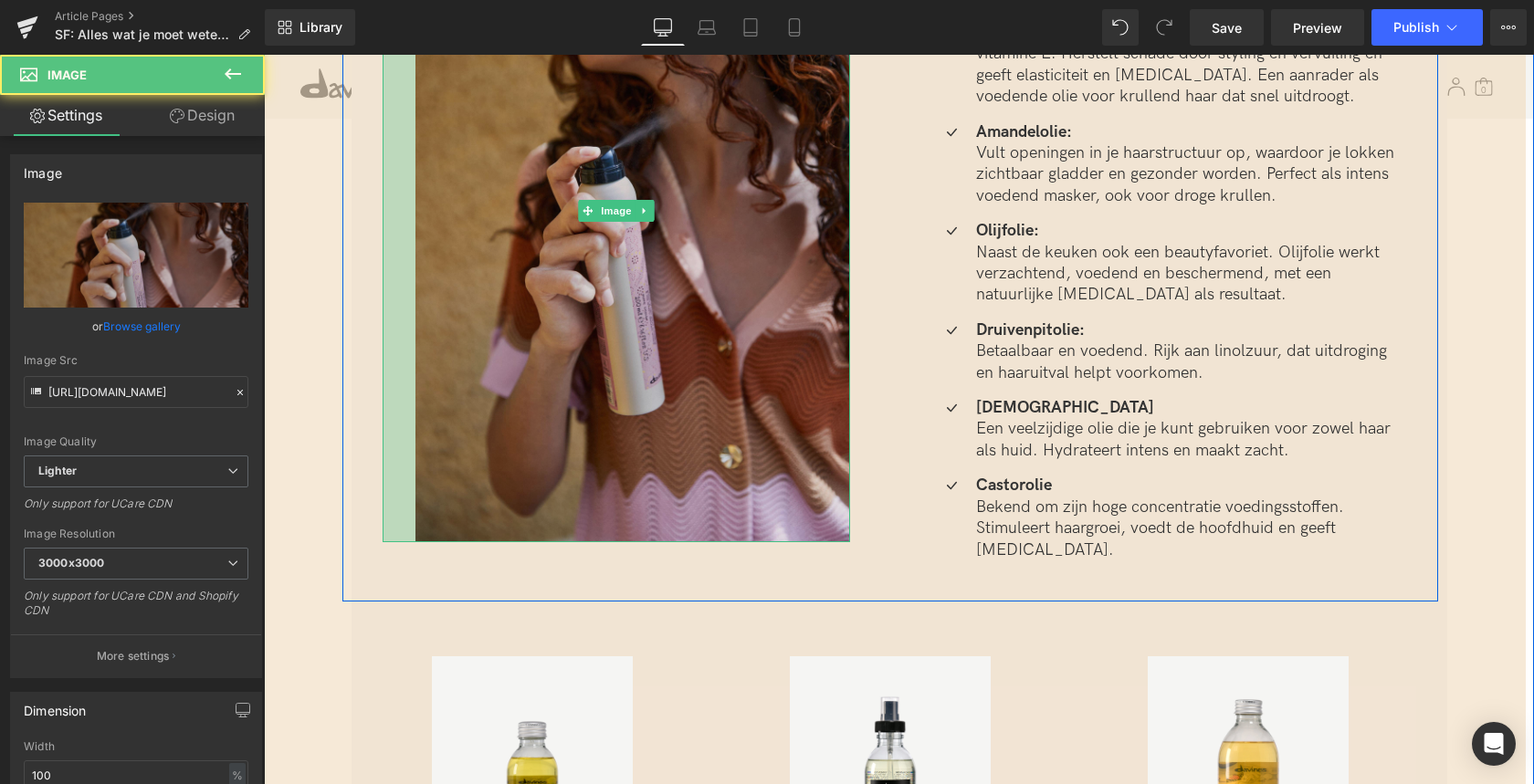
click at [409, 470] on div "36px" at bounding box center [399, 210] width 33 height 662
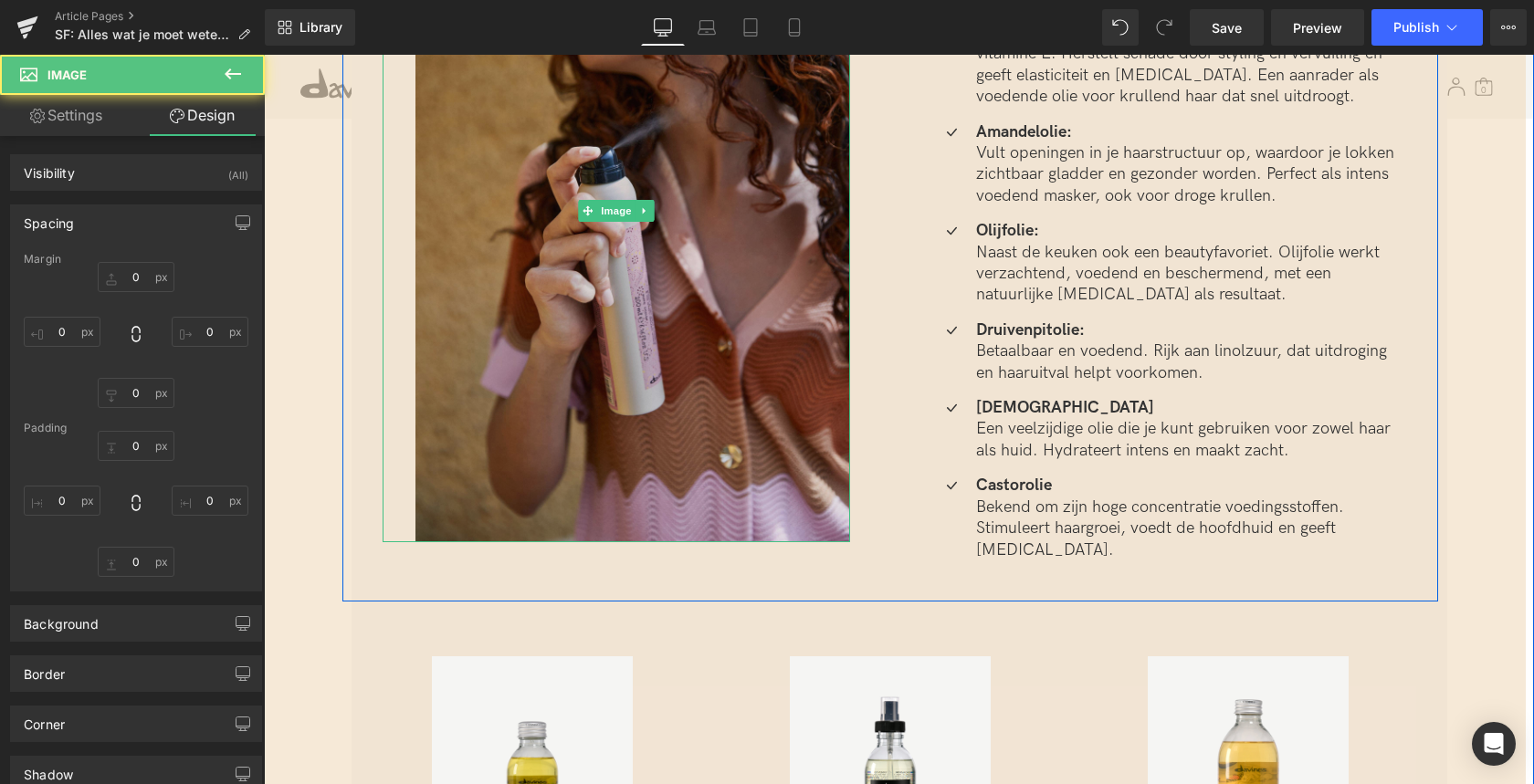
type input "0"
type input "12"
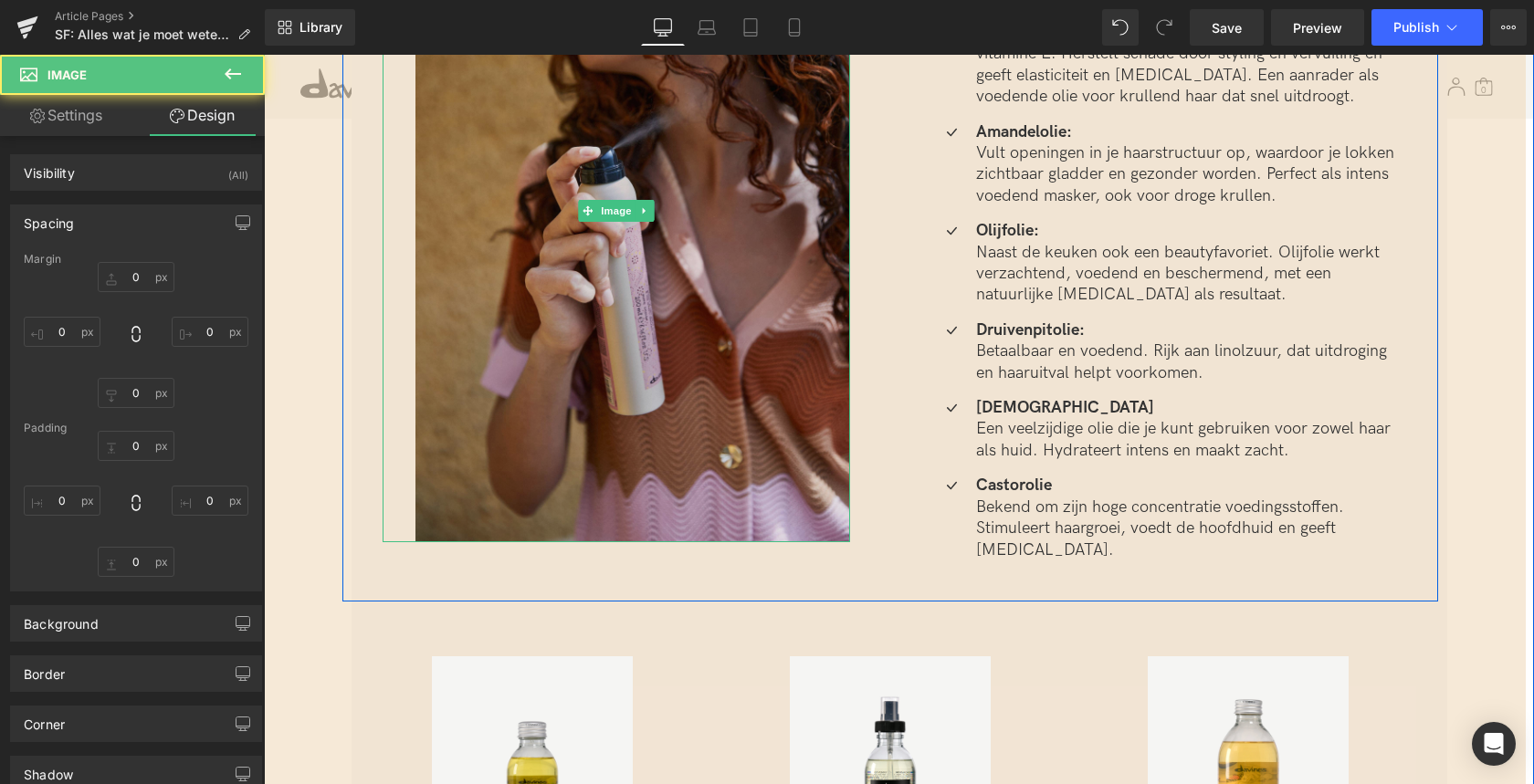
type input "0"
type input "36"
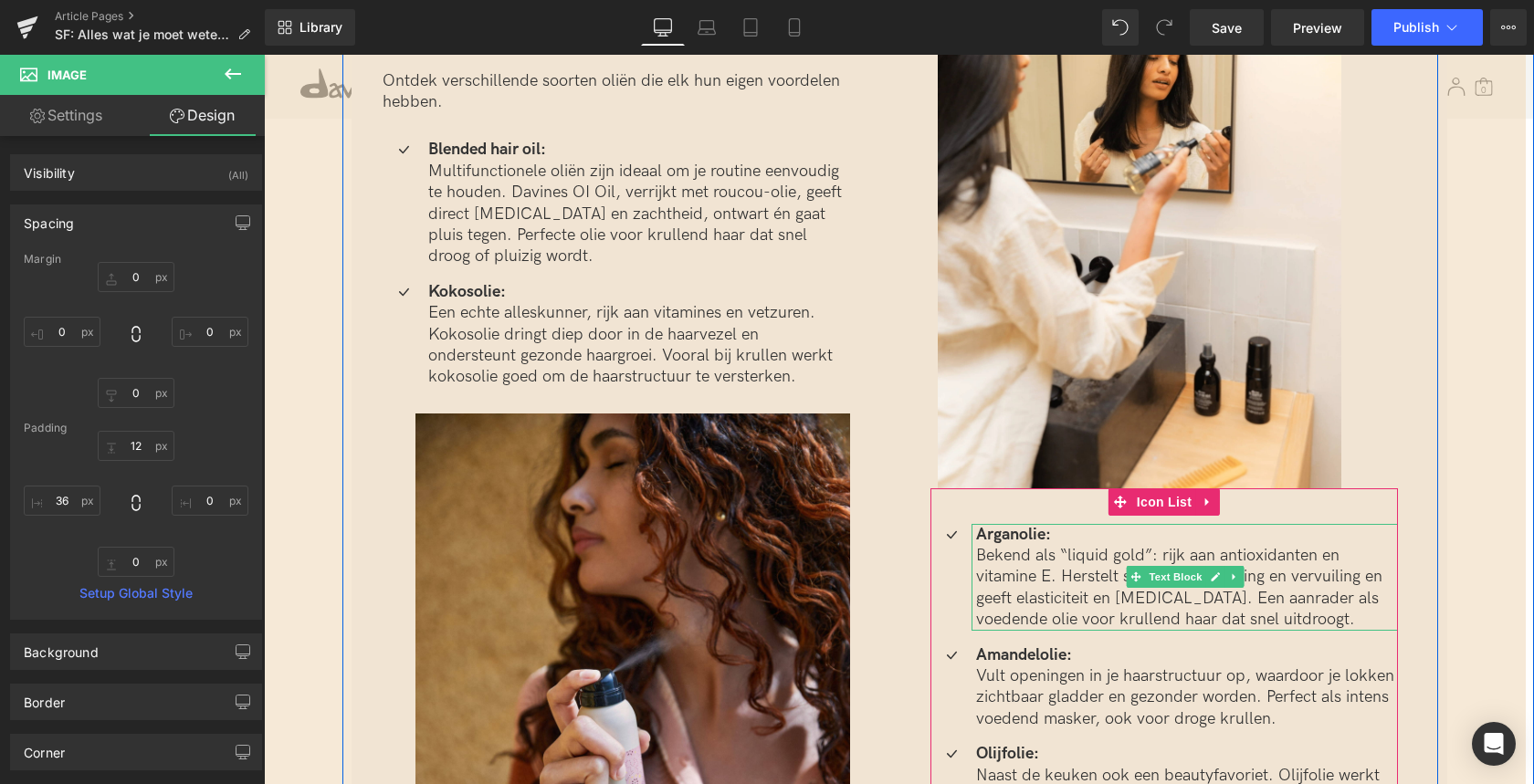
scroll to position [2502, 0]
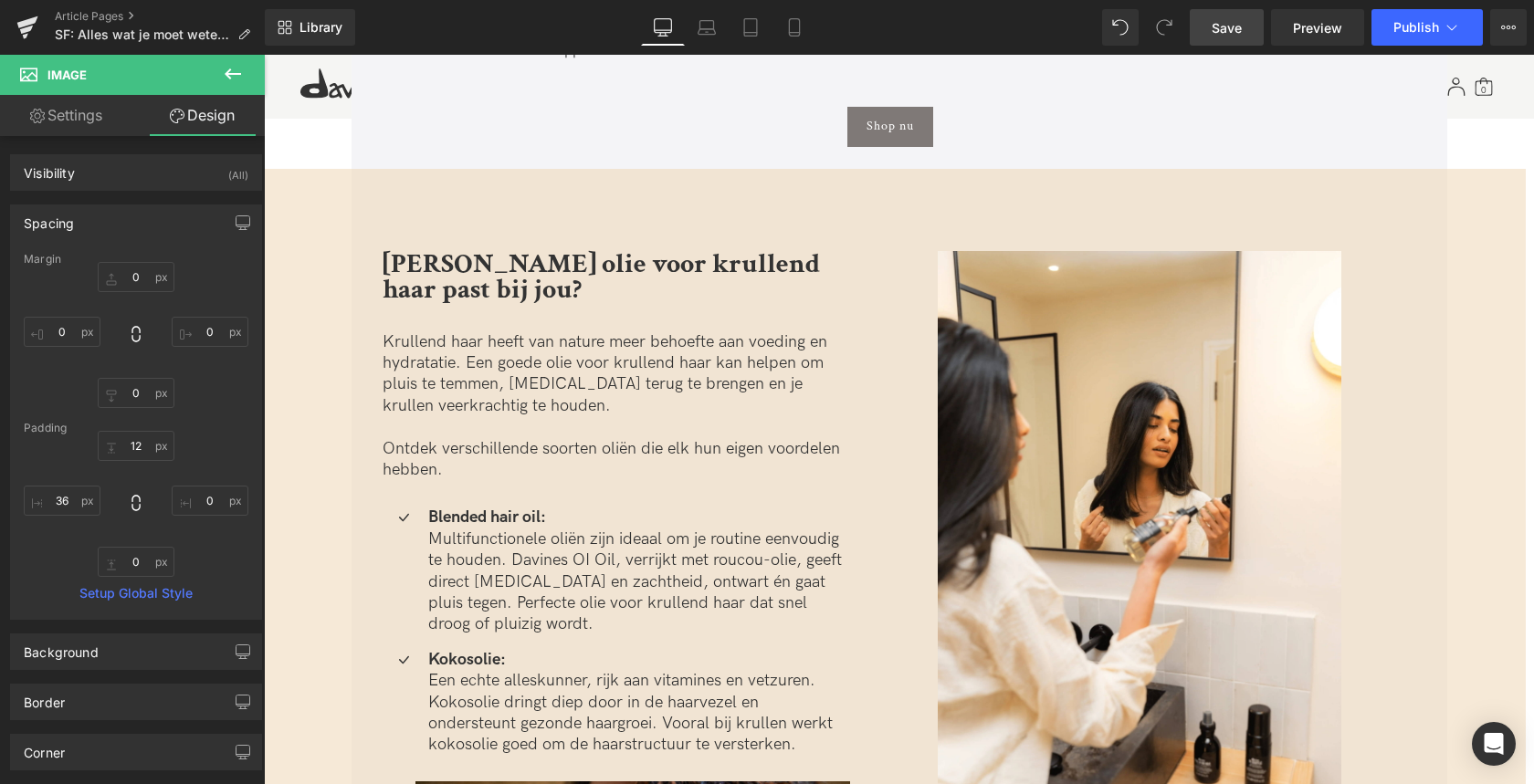
drag, startPoint x: 1227, startPoint y: 38, endPoint x: 977, endPoint y: 15, distance: 251.1
click at [1227, 38] on link "Save" at bounding box center [1226, 27] width 74 height 37
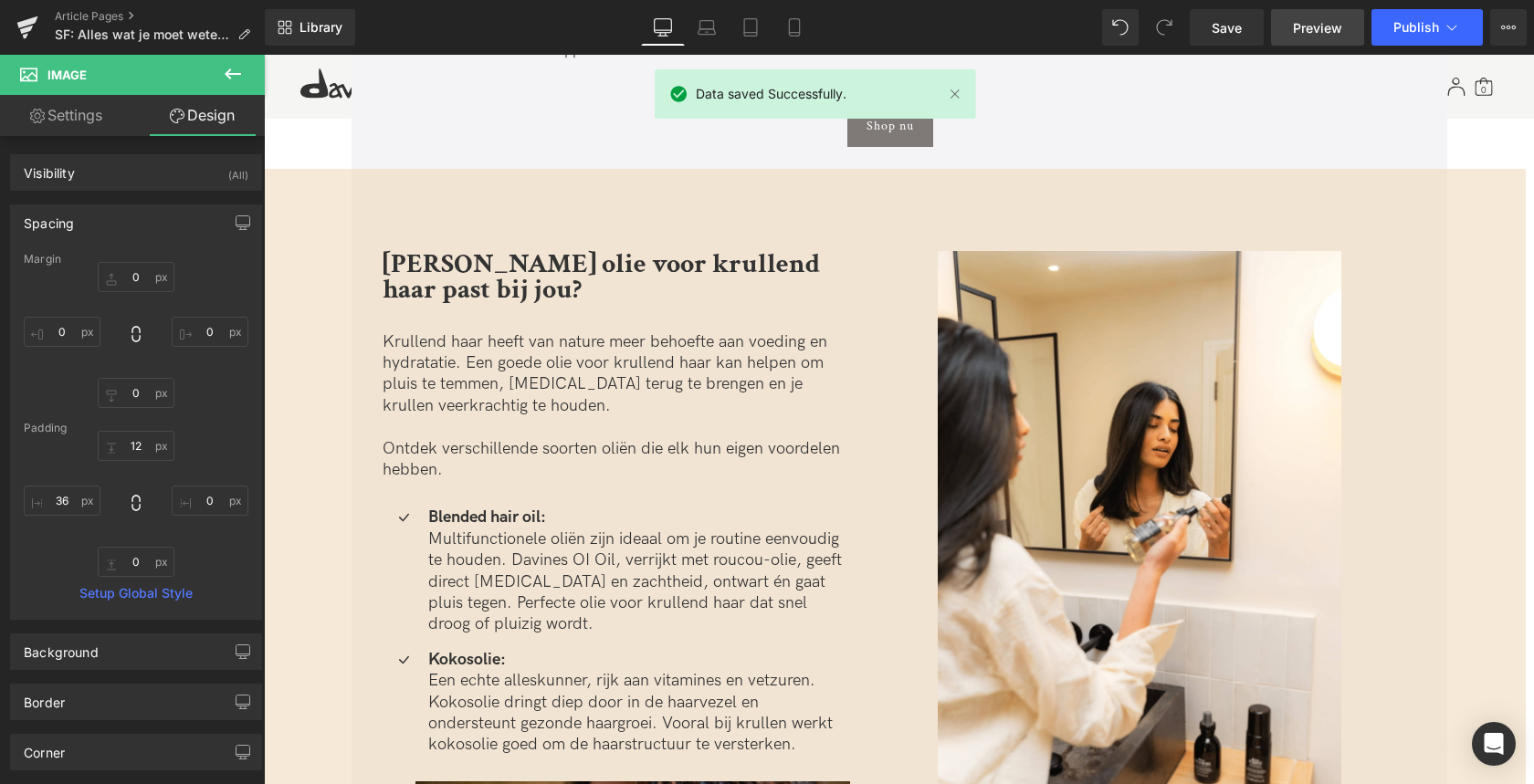
click at [1305, 34] on span "Preview" at bounding box center [1317, 28] width 49 height 19
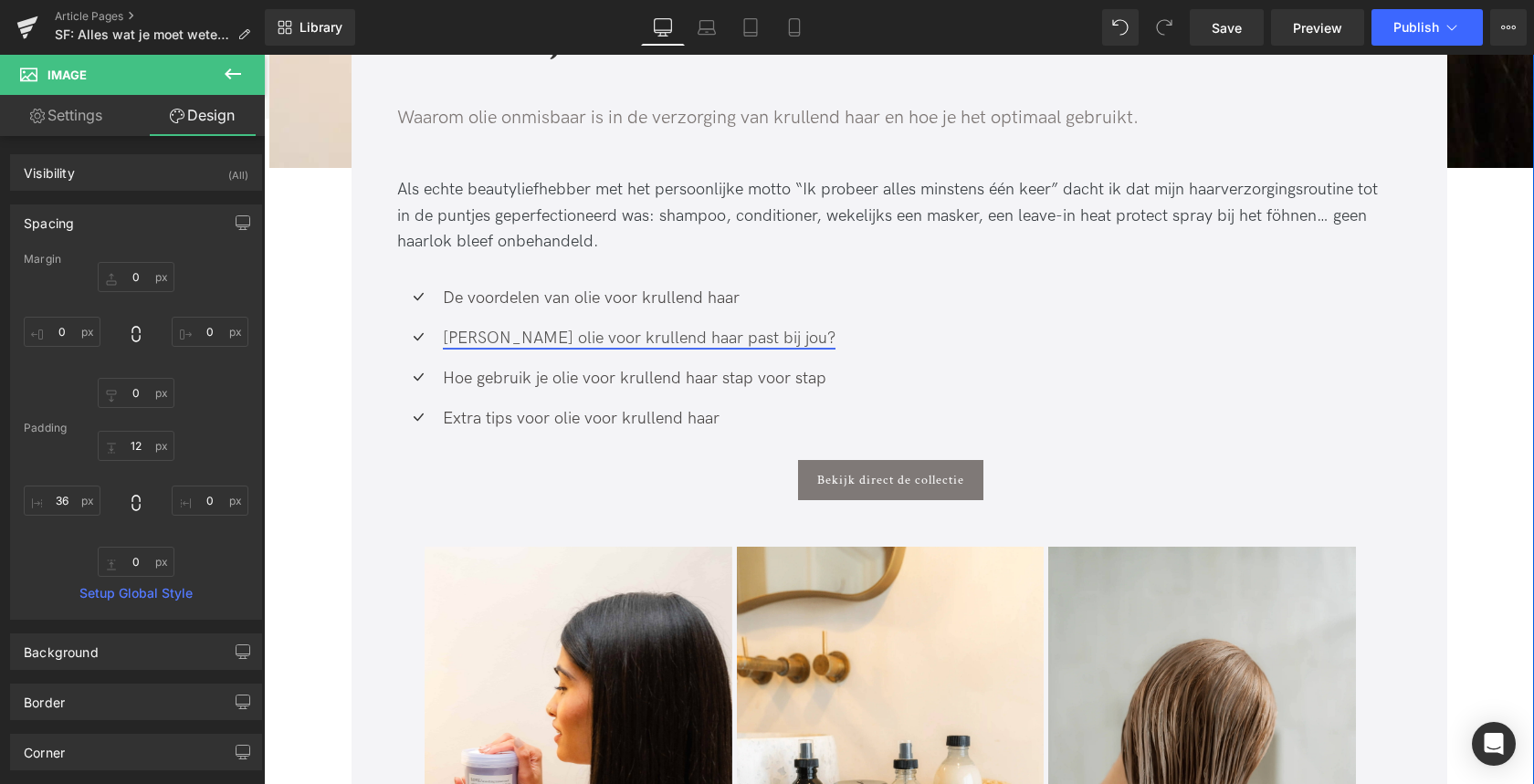
scroll to position [636, 0]
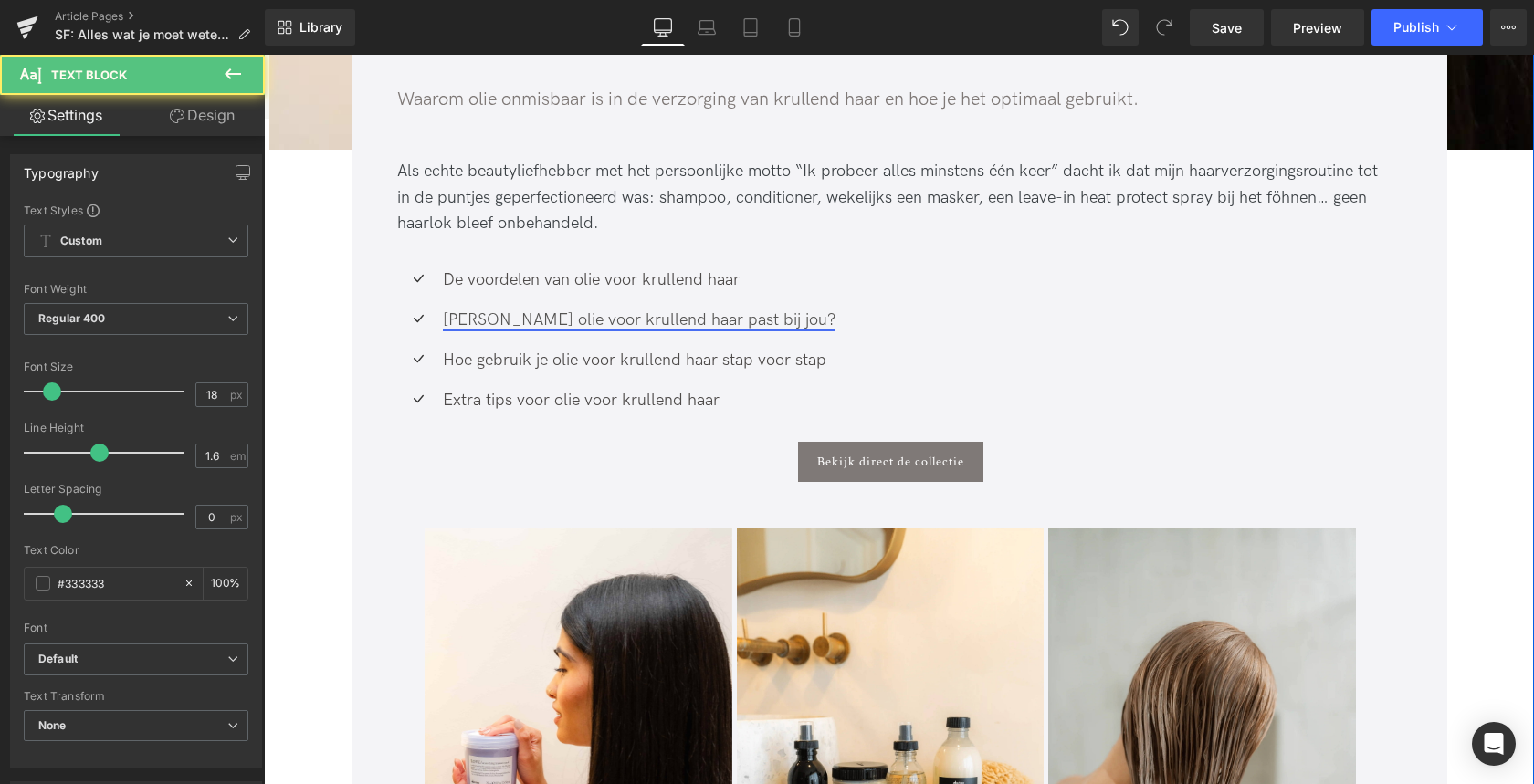
click at [618, 312] on div "[PERSON_NAME] olie voor krullend haar past bij jou? Text Block" at bounding box center [637, 320] width 397 height 26
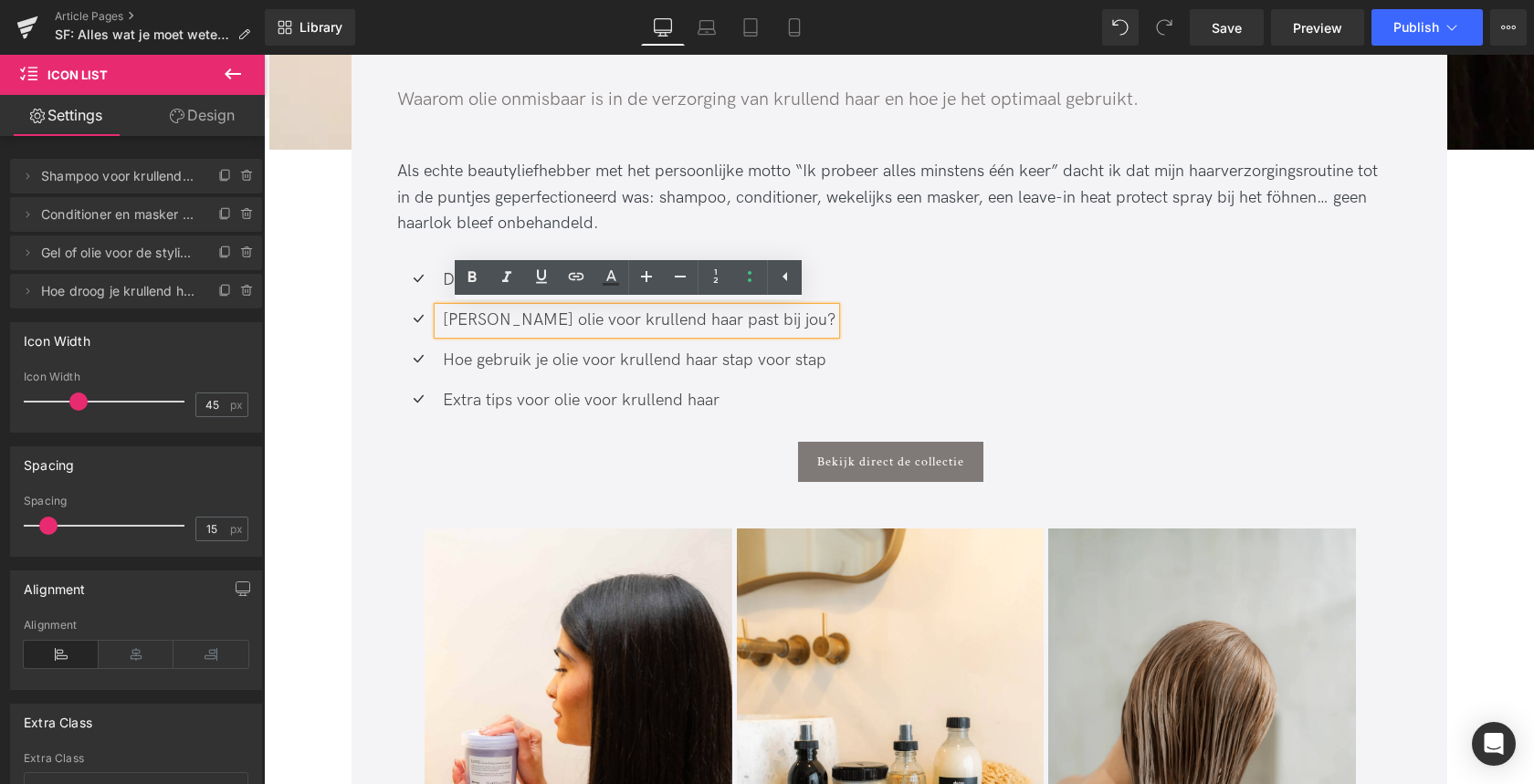
click at [933, 282] on div "Icon De voordelen van olie voor krullend haar Text Block Icon Welke olie voor k…" at bounding box center [890, 347] width 986 height 159
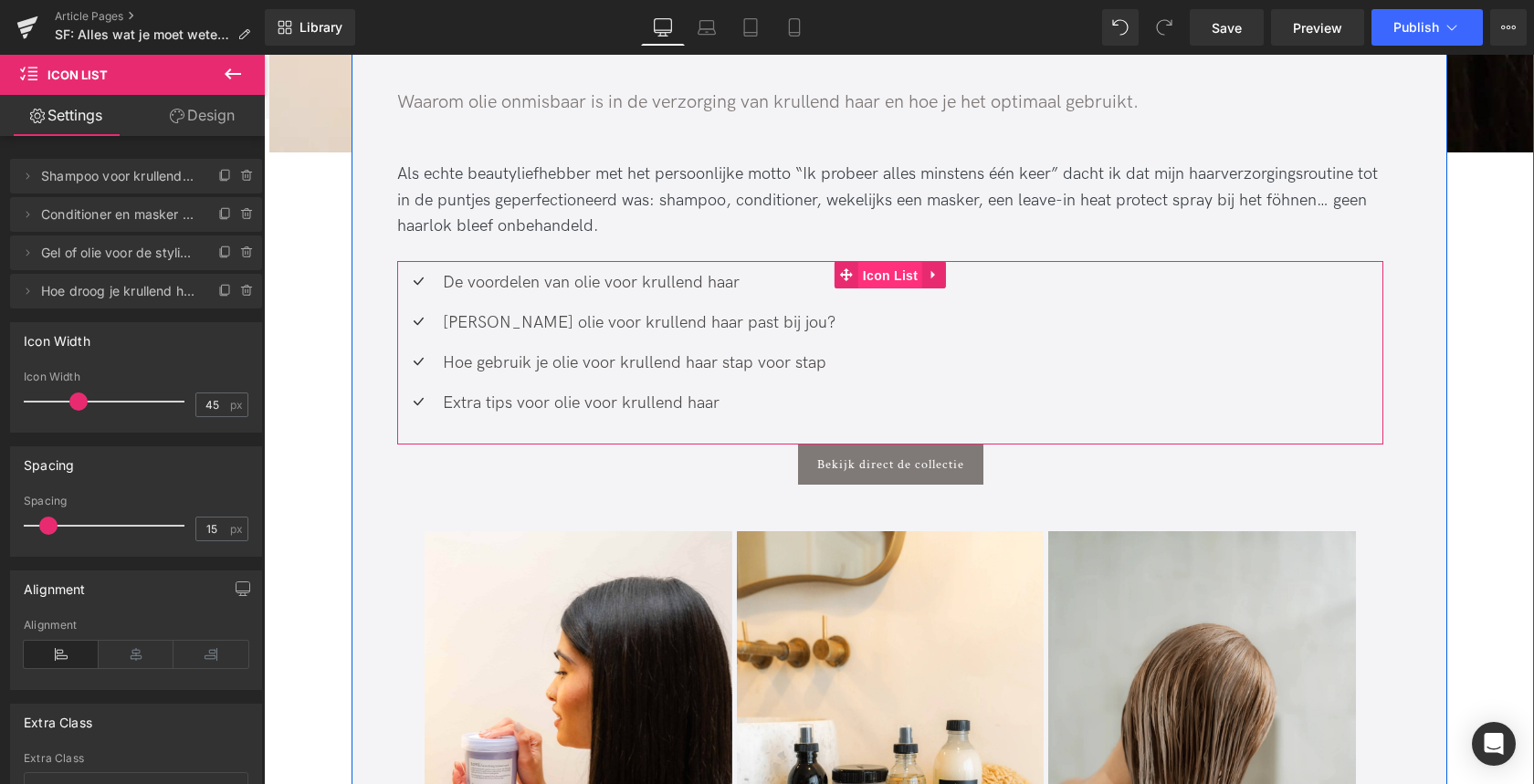
click at [884, 279] on span "Icon List" at bounding box center [890, 275] width 64 height 27
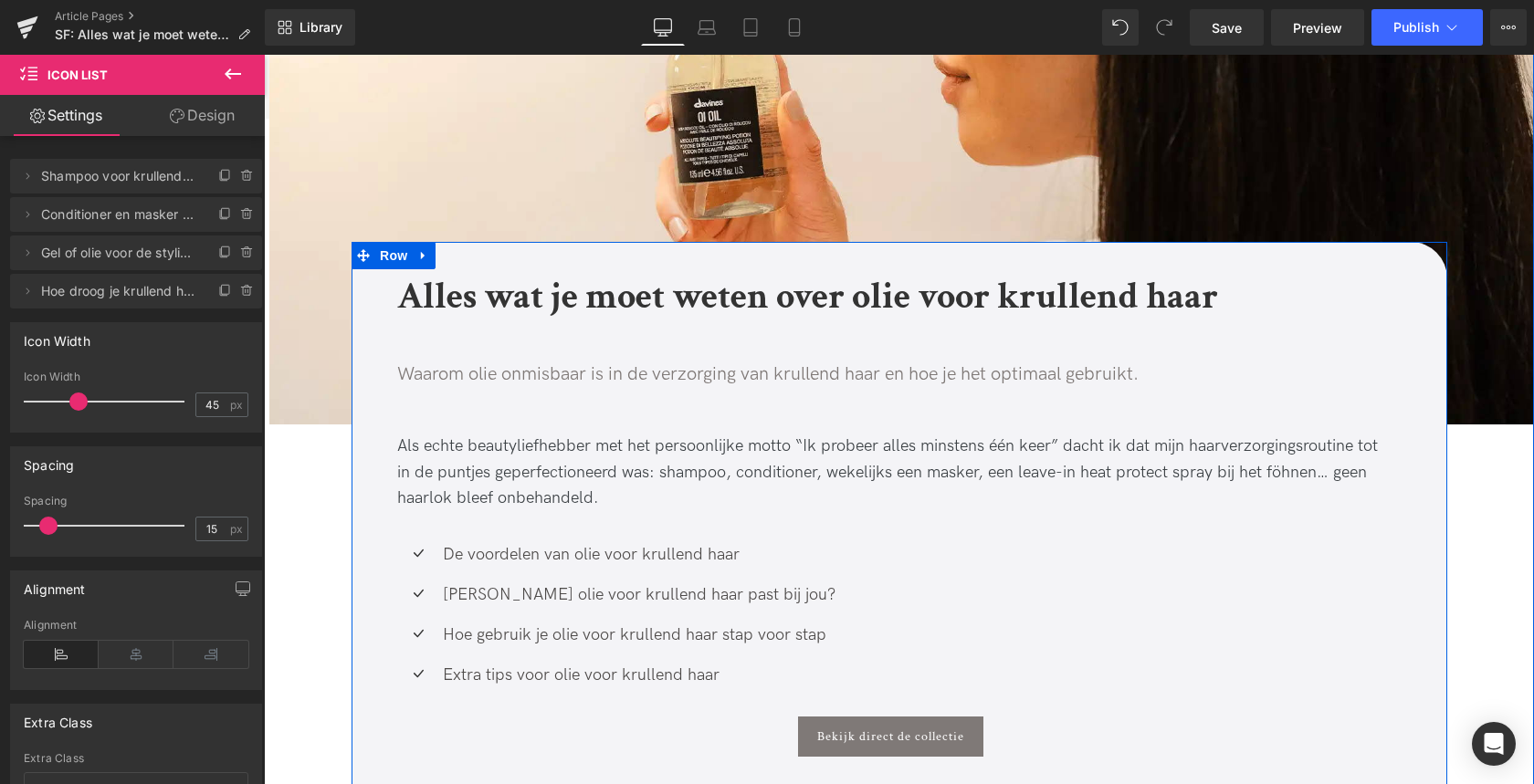
scroll to position [359, 0]
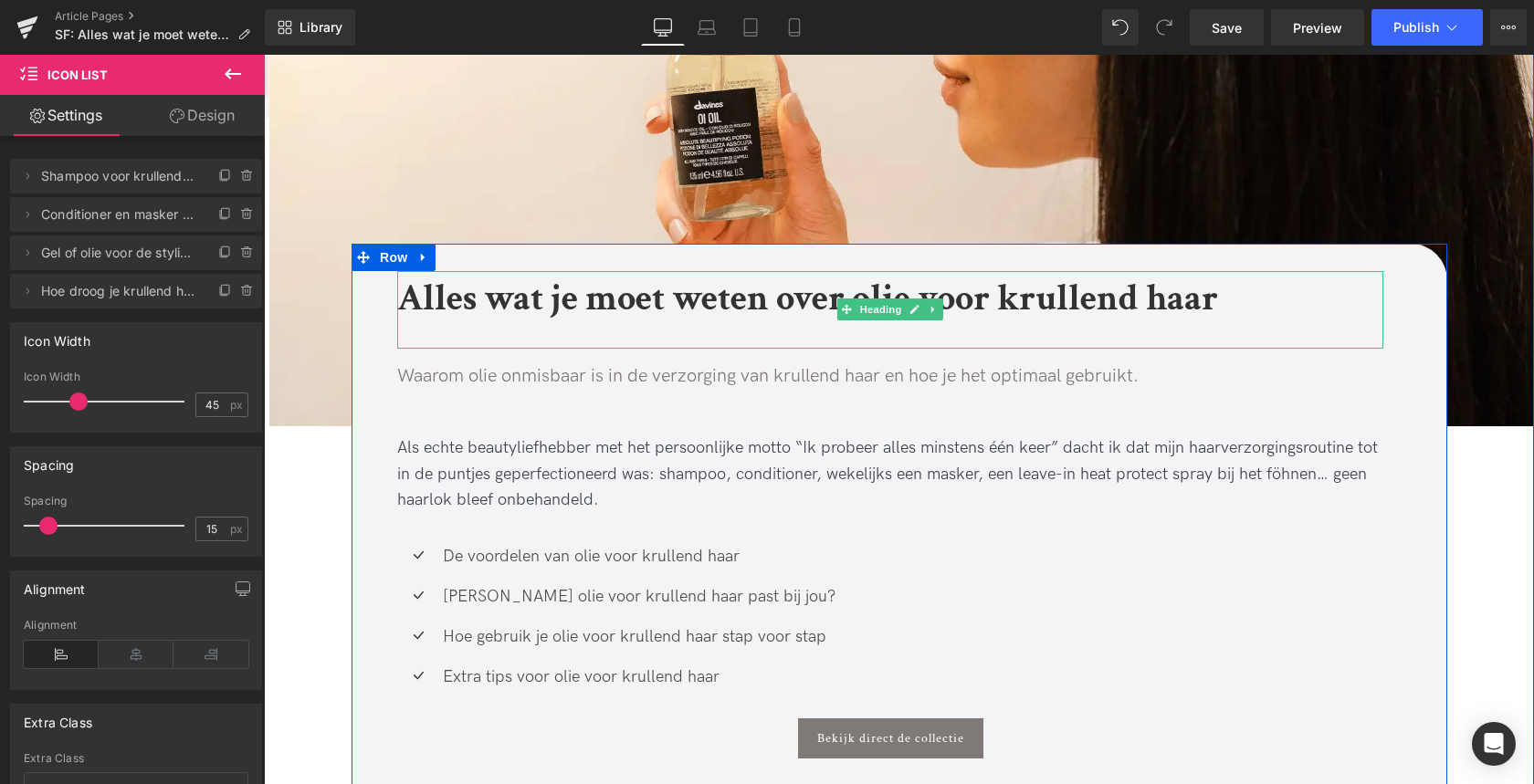
click at [424, 297] on b "Alles wat je moet weten over olie voor krullend haar" at bounding box center [808, 297] width 821 height 47
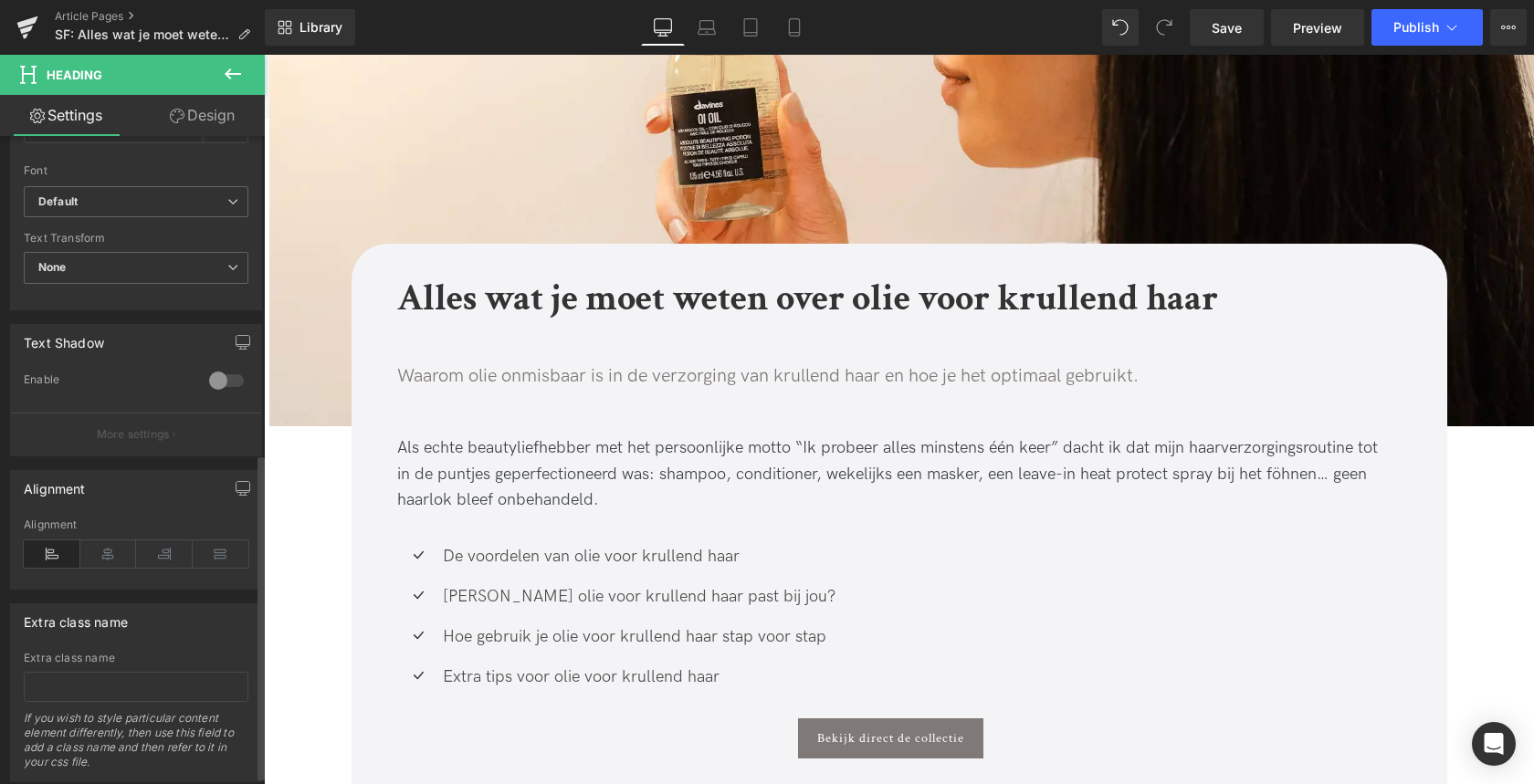
scroll to position [631, 0]
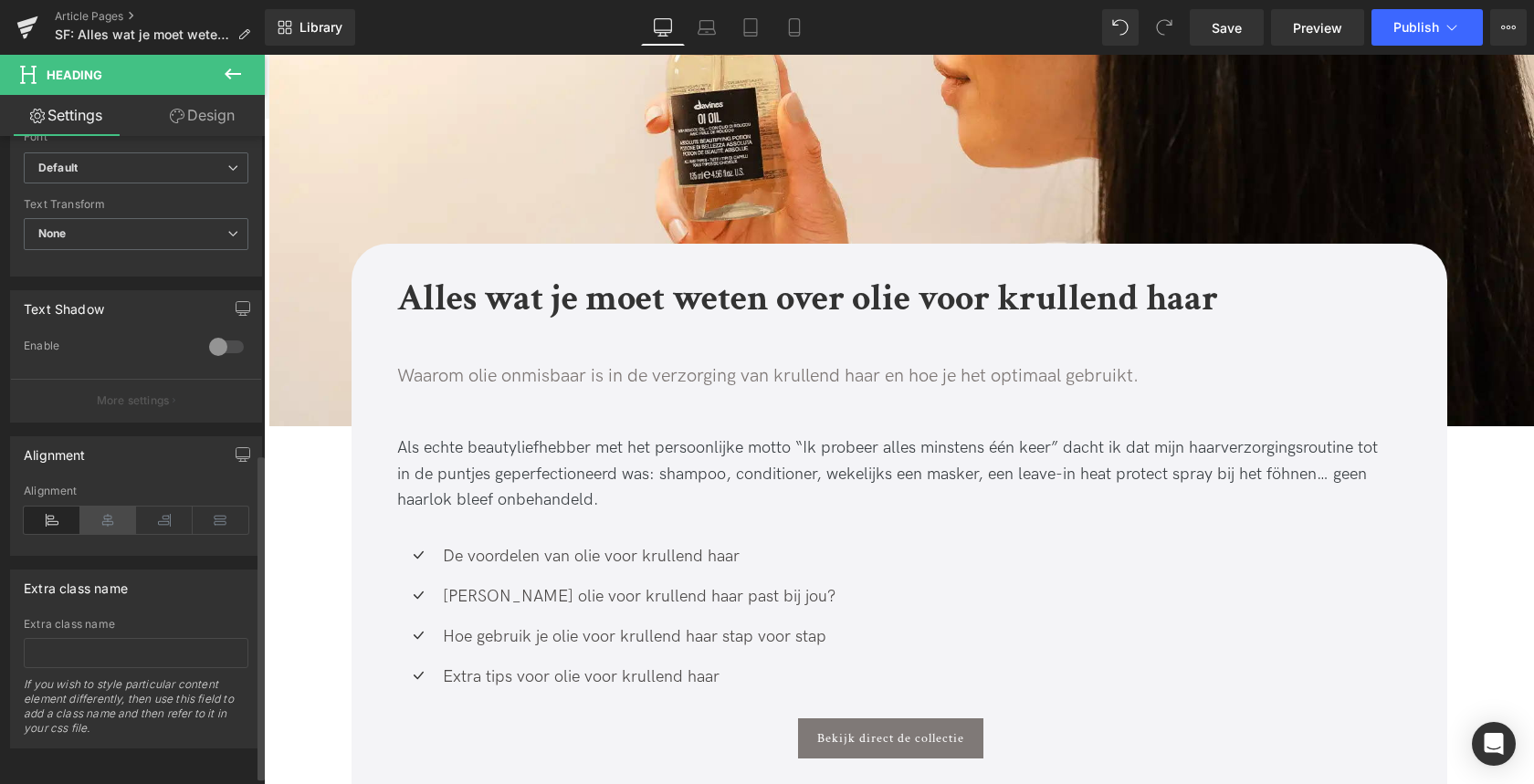
click at [95, 515] on icon at bounding box center [108, 520] width 57 height 27
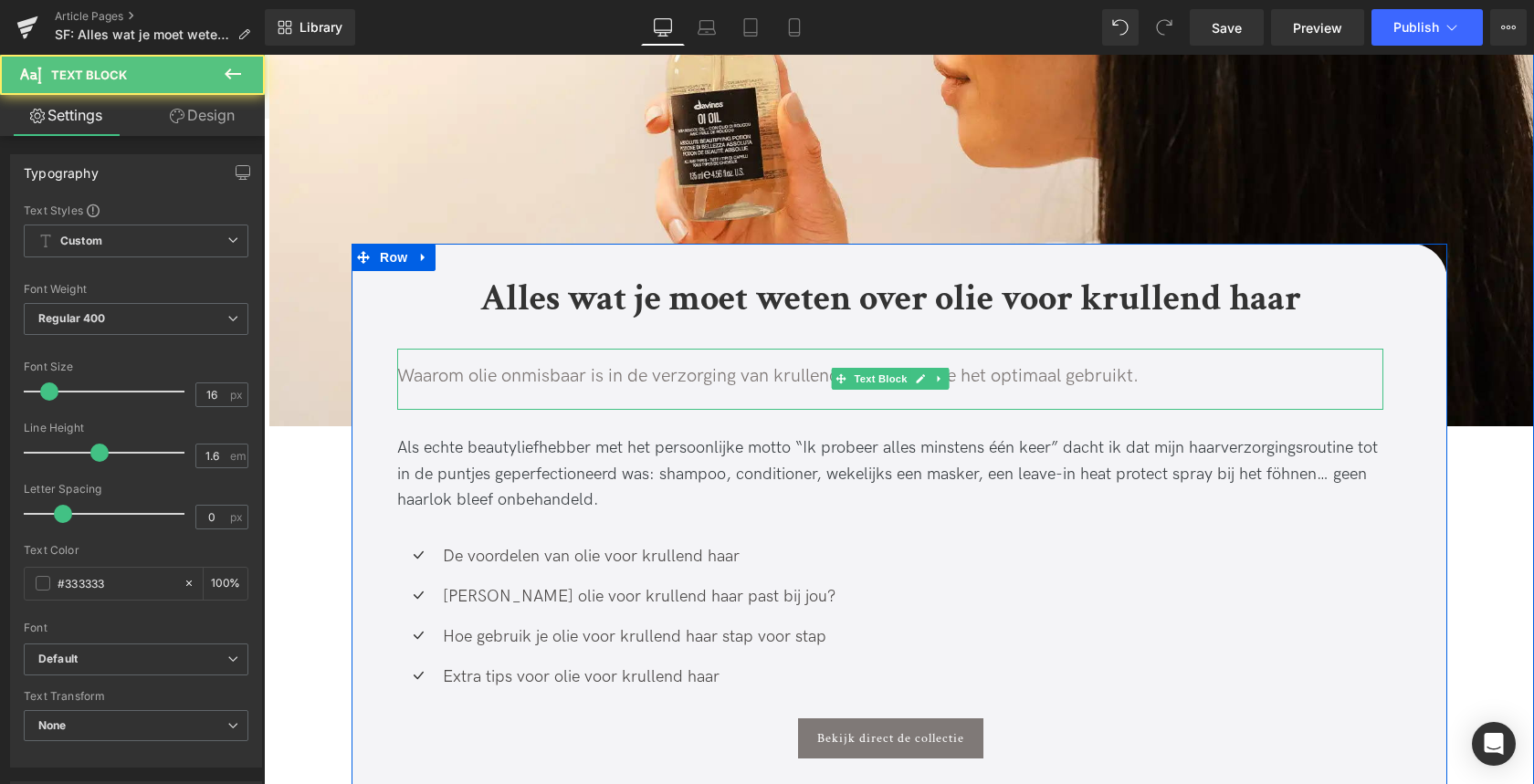
click at [419, 378] on span "Waarom olie onmisbaar is in de verzorging van krullend haar en hoe je het optim…" at bounding box center [767, 376] width 741 height 22
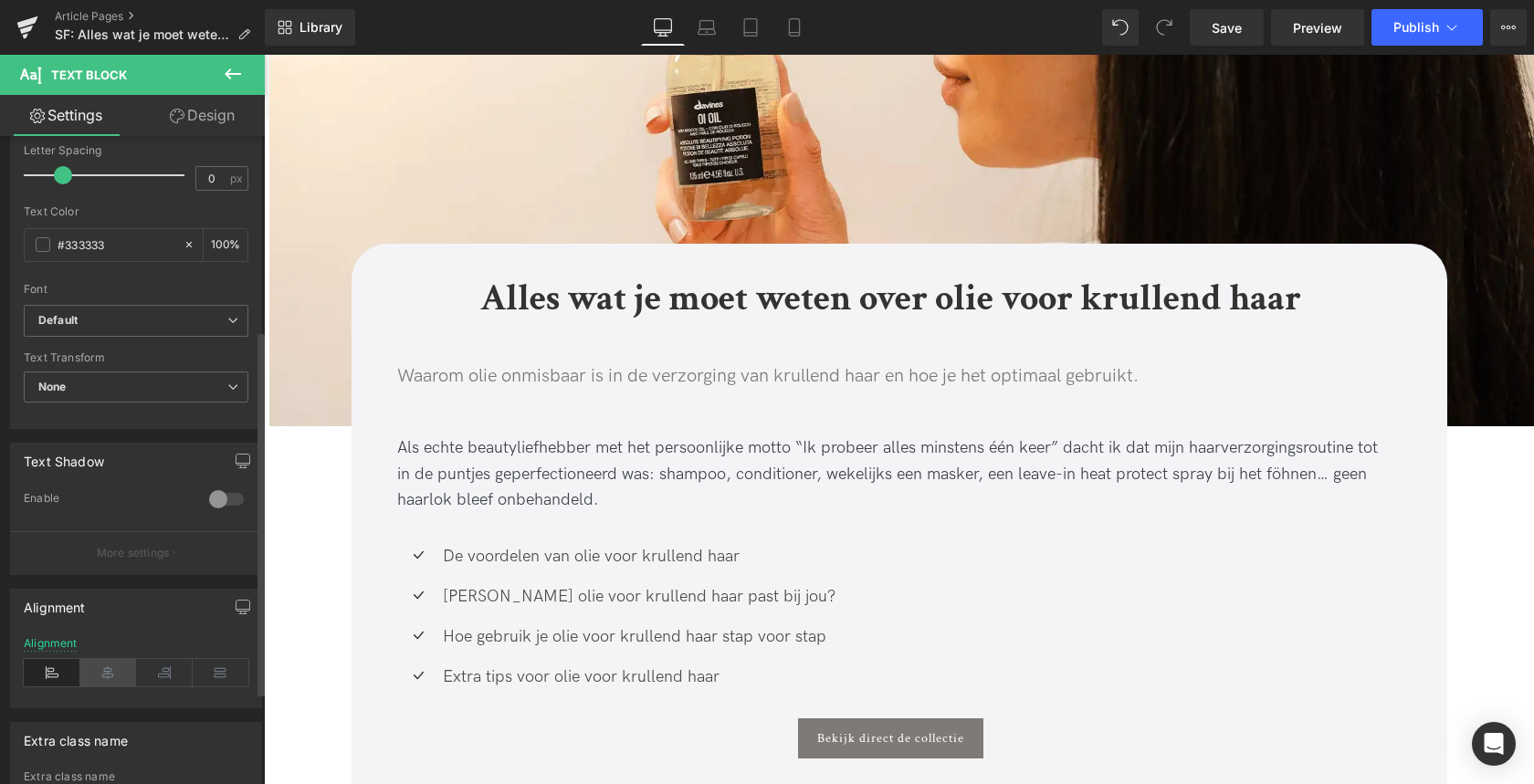
scroll to position [346, 0]
click at [102, 665] on icon at bounding box center [108, 665] width 57 height 27
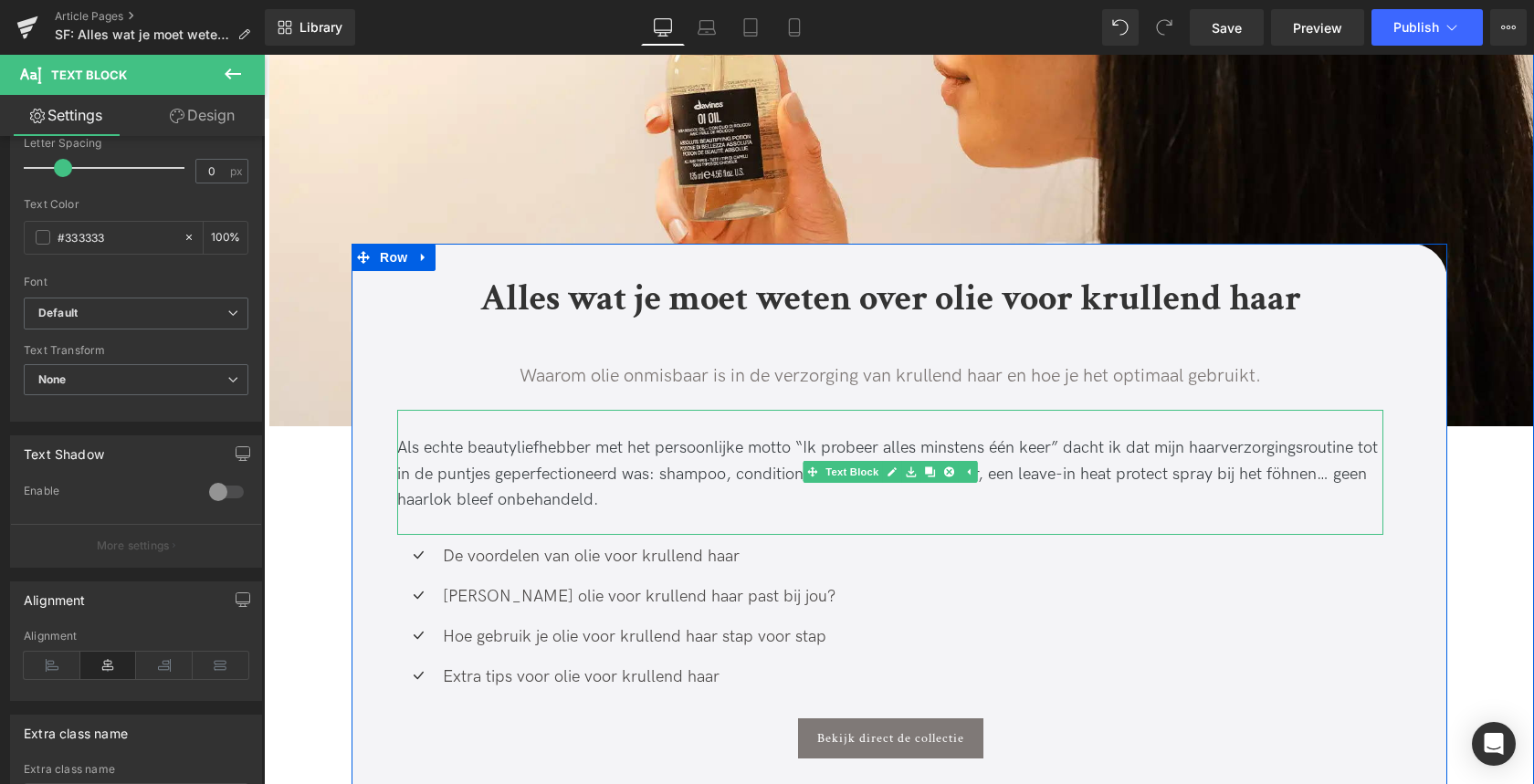
click at [445, 459] on div "Als echte beautyliefhebber met het persoonlijke motto “Ik probeer alles minsten…" at bounding box center [890, 474] width 986 height 78
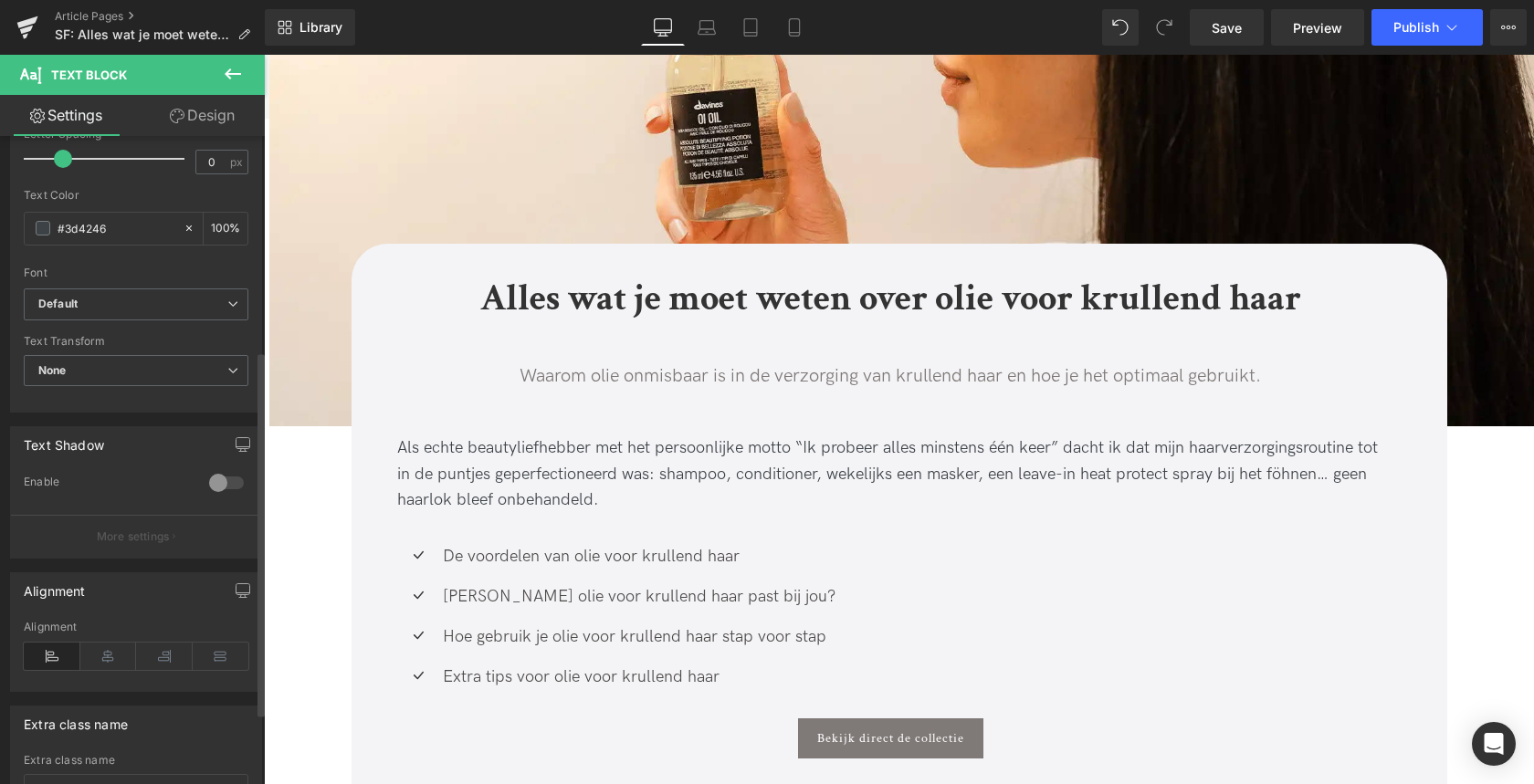
scroll to position [411, 0]
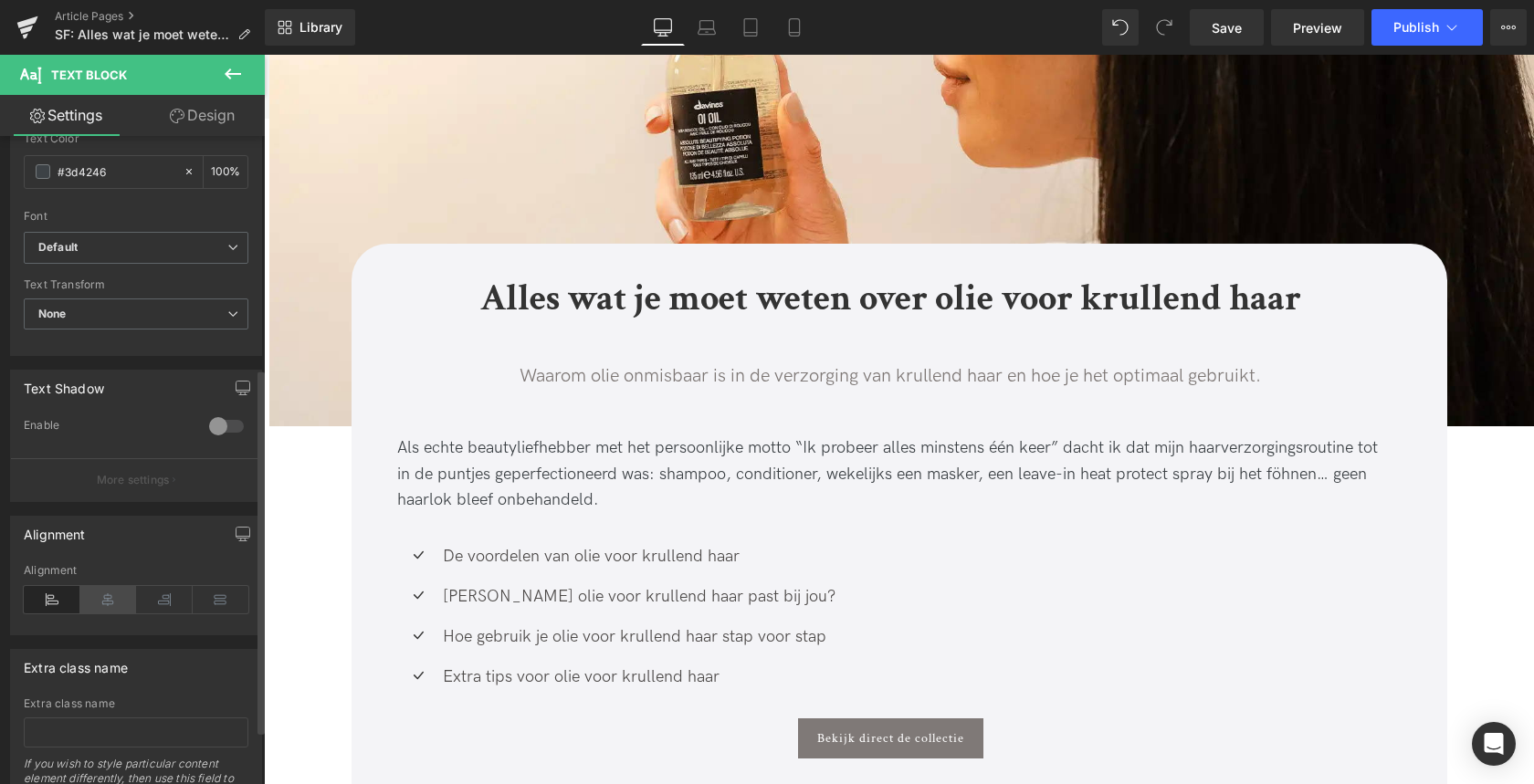
click at [102, 601] on icon at bounding box center [108, 600] width 57 height 27
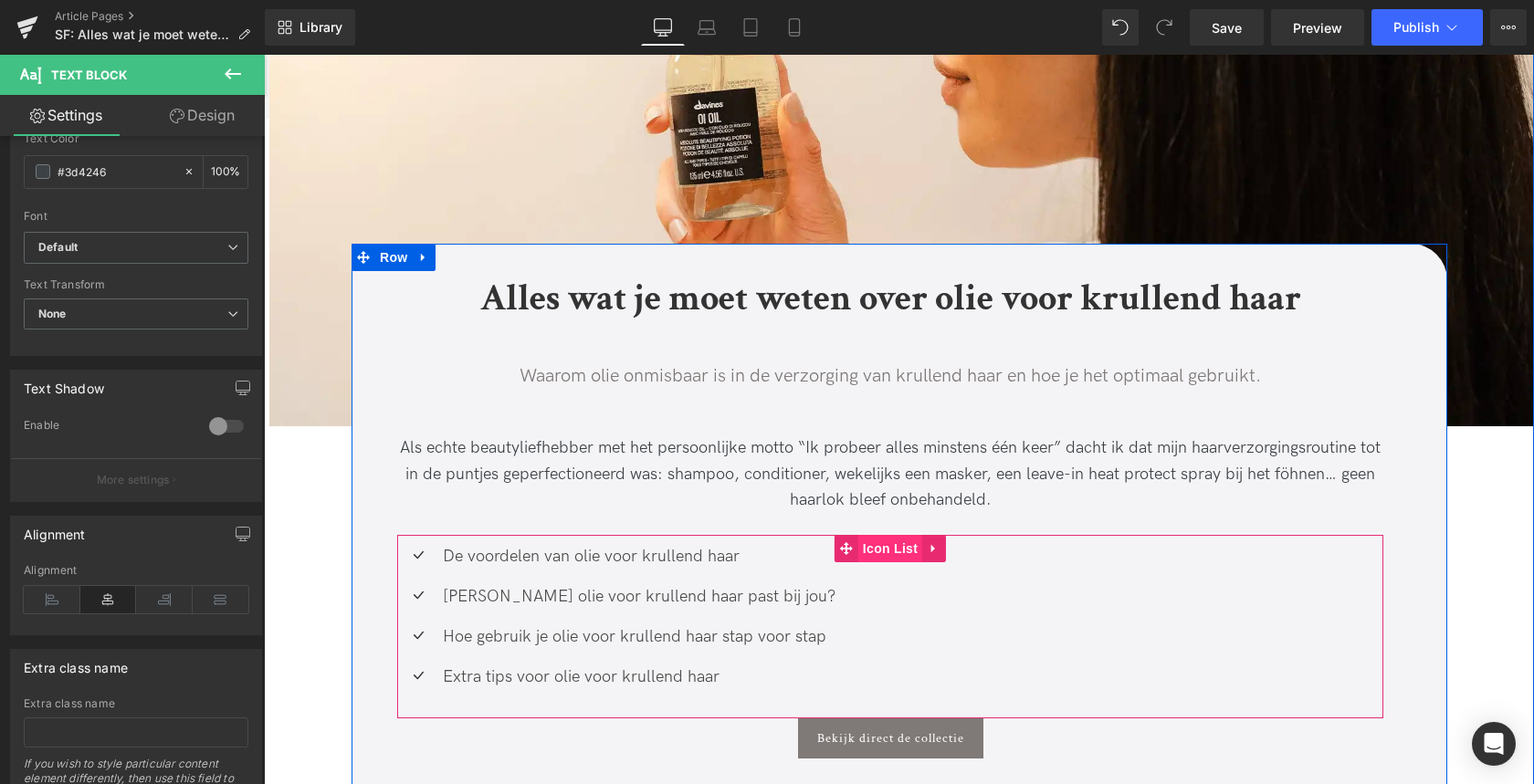
click at [874, 554] on span "Icon List" at bounding box center [890, 548] width 64 height 27
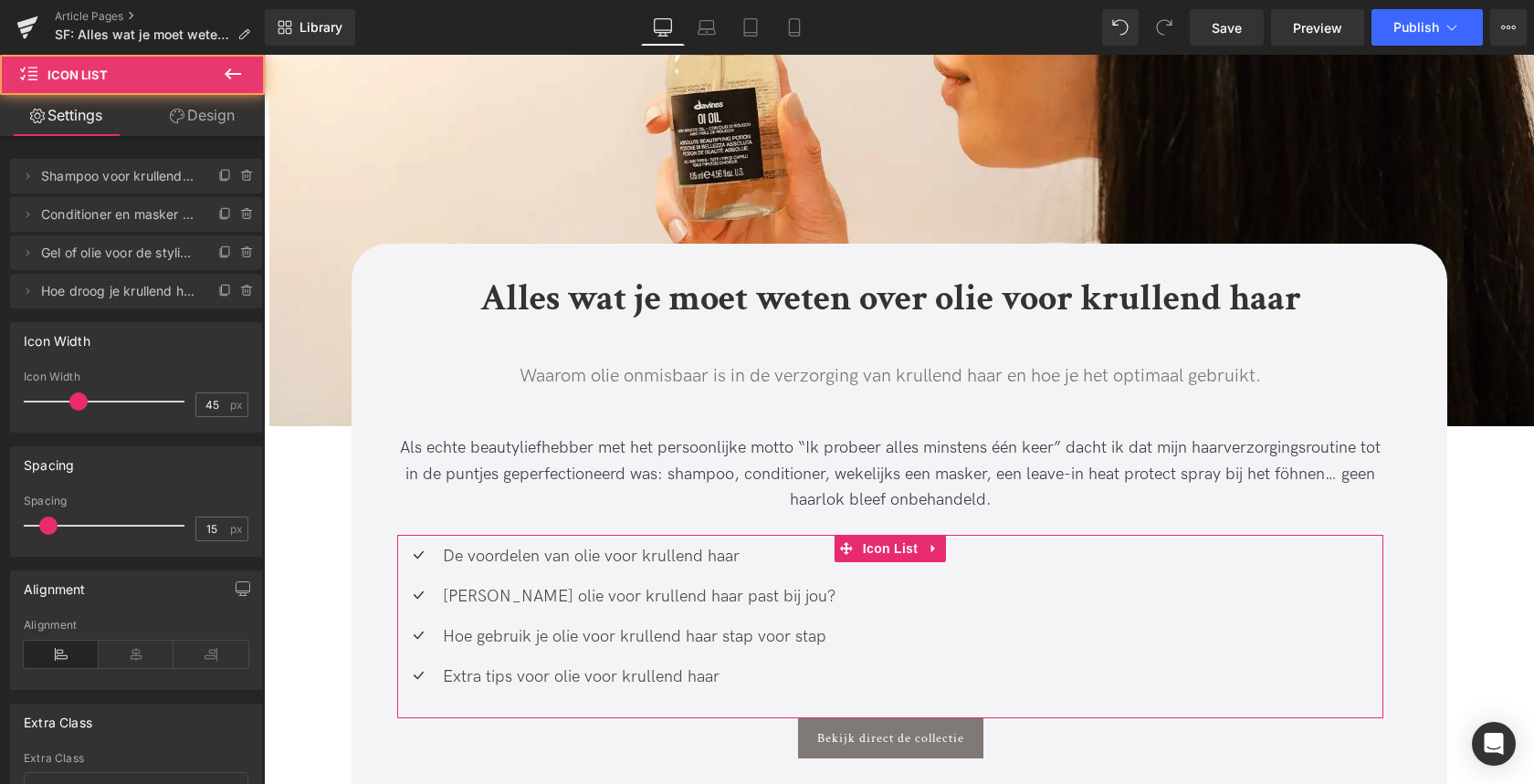
scroll to position [151, 0]
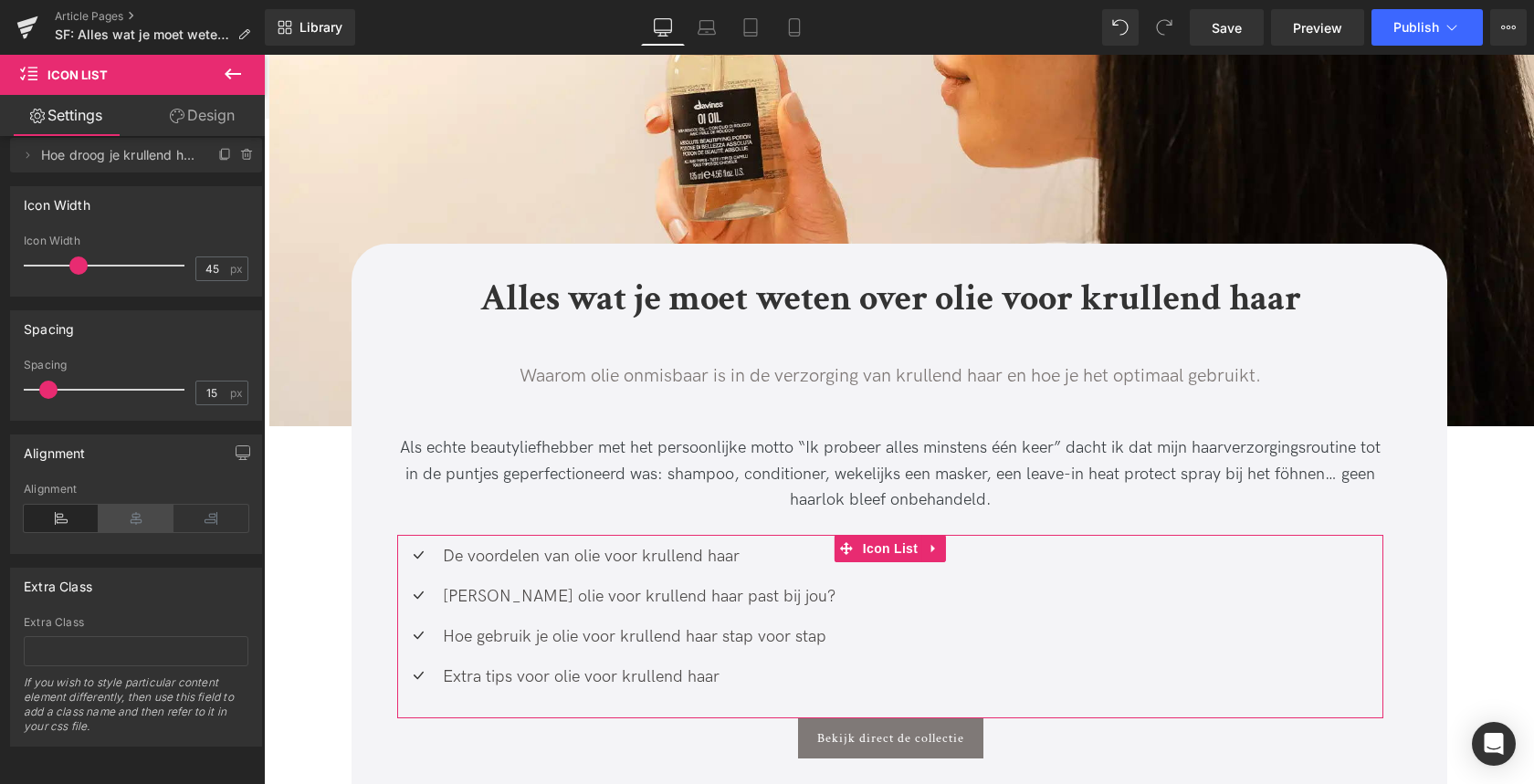
click at [121, 508] on icon at bounding box center [135, 518] width 74 height 27
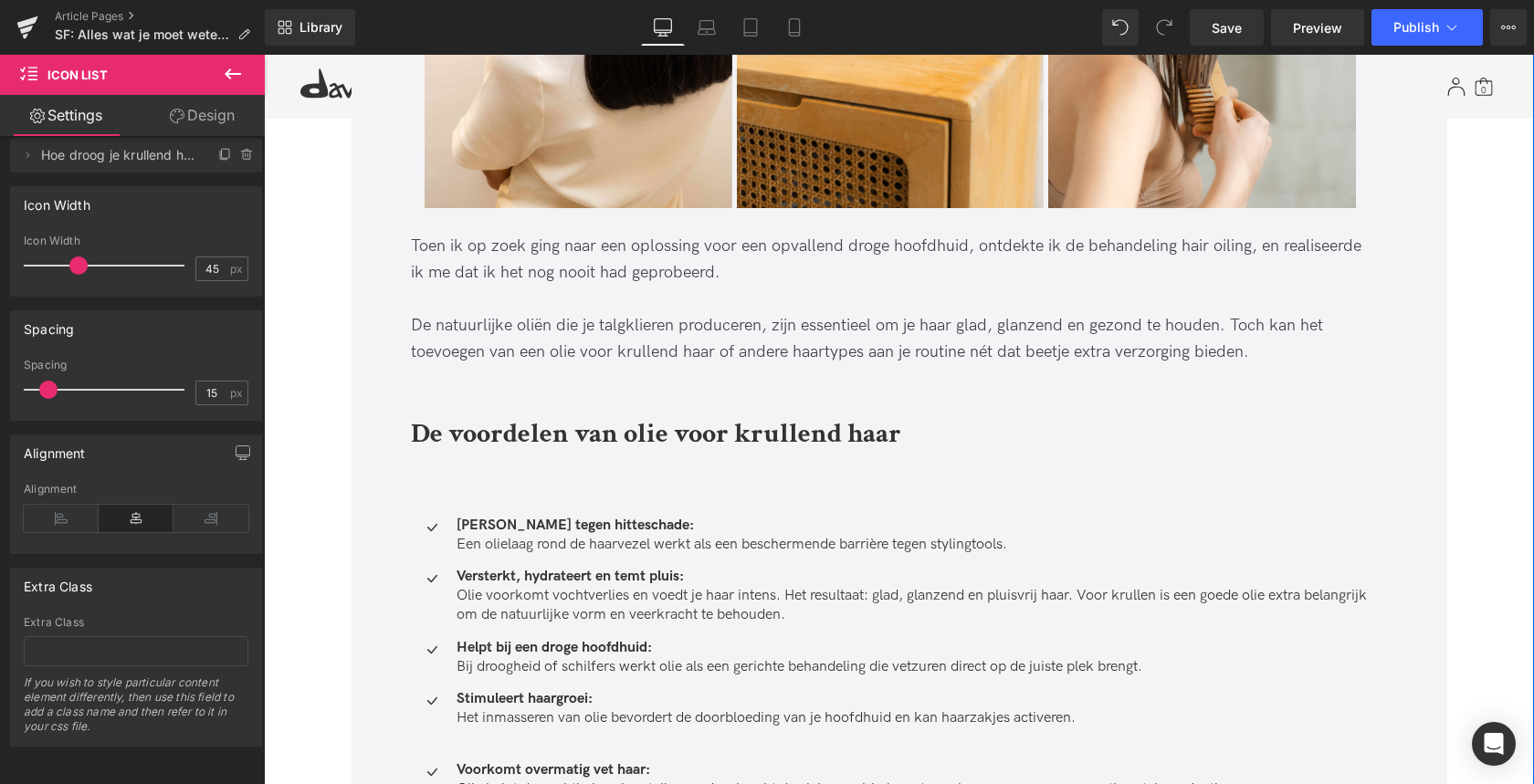
scroll to position [1421, 0]
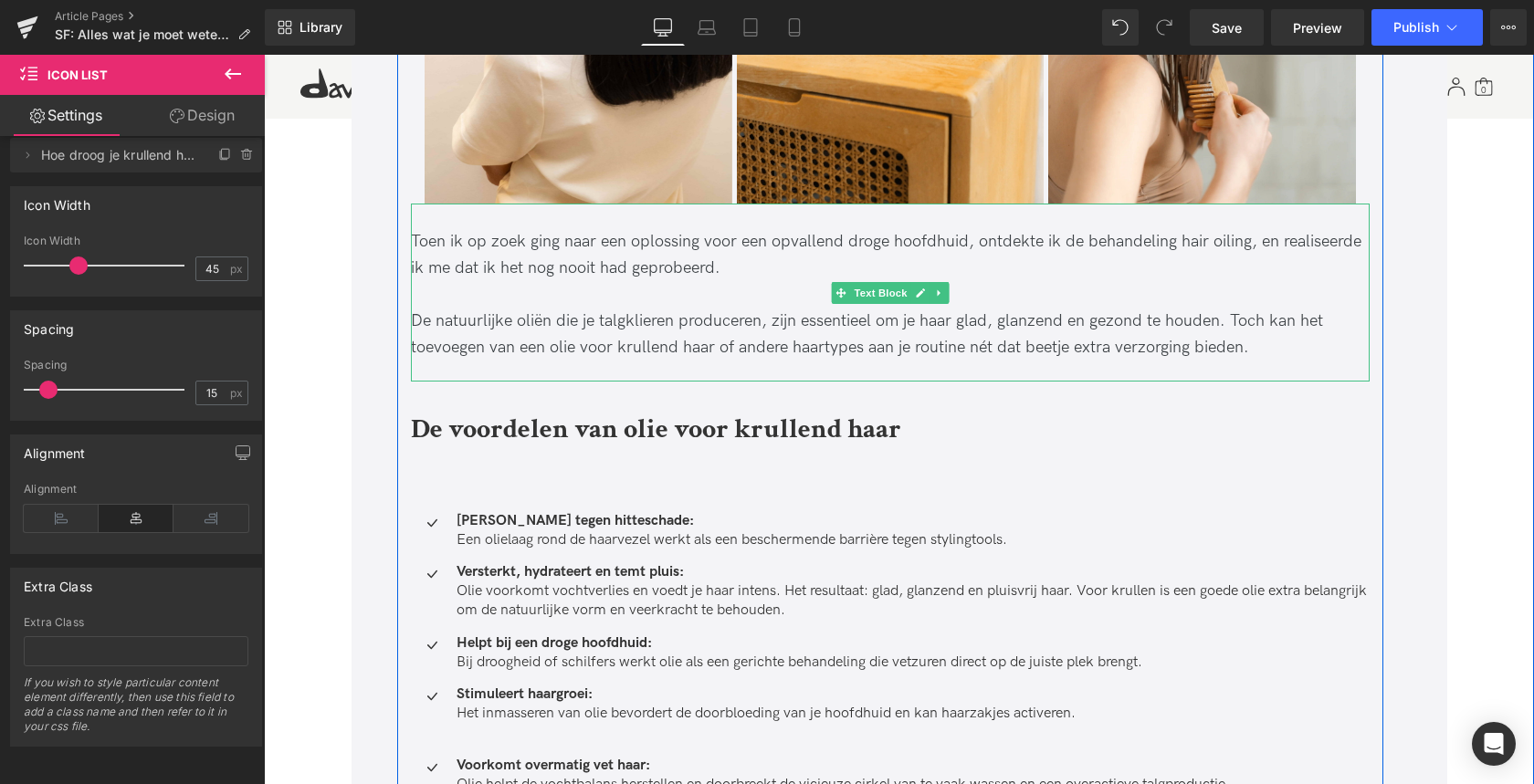
click at [428, 273] on div "Toen ik op zoek ging naar een oplossing voor een opvallend droge hoofdhuid, ont…" at bounding box center [890, 255] width 958 height 53
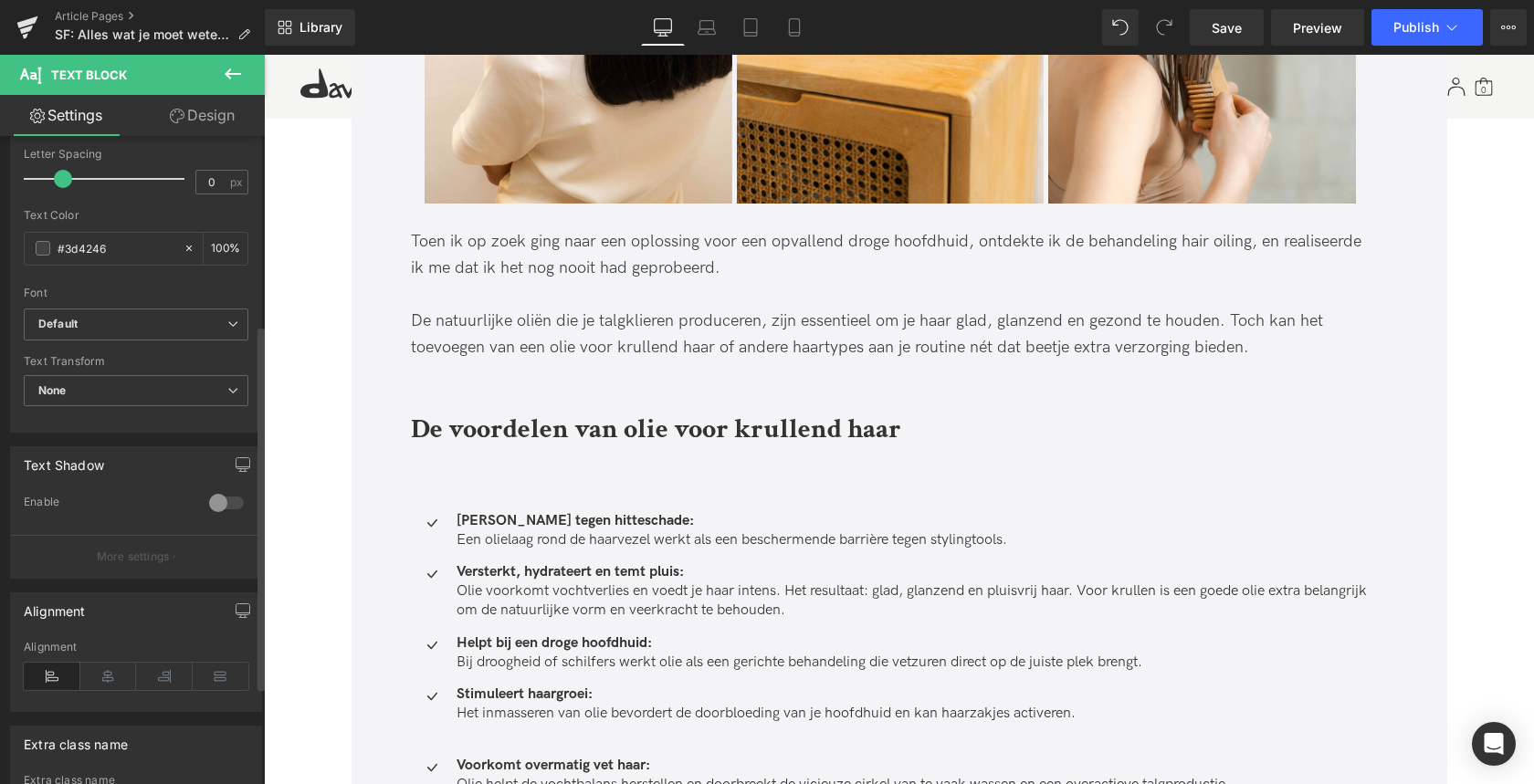
scroll to position [397, 0]
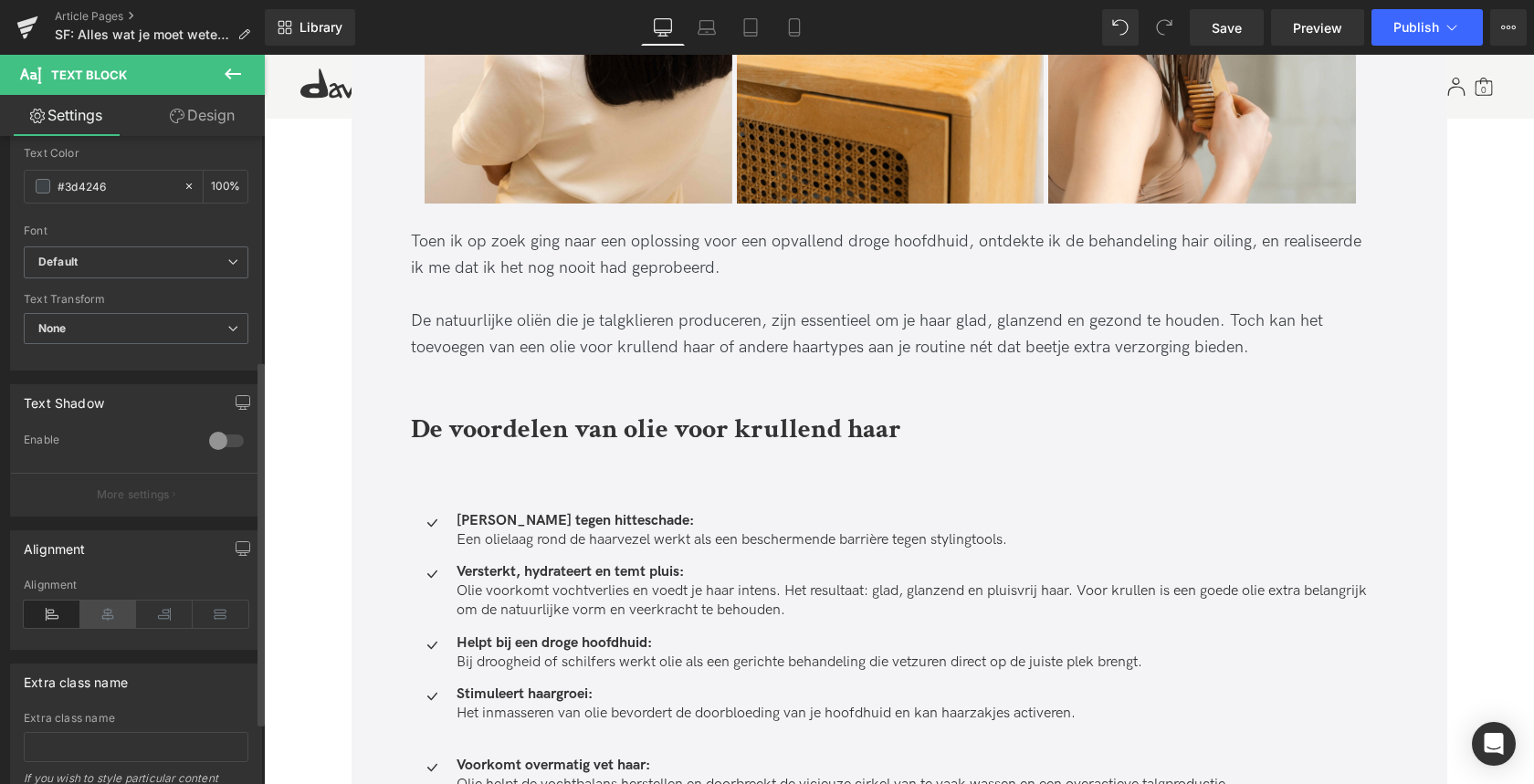
click at [105, 617] on icon at bounding box center [108, 614] width 57 height 27
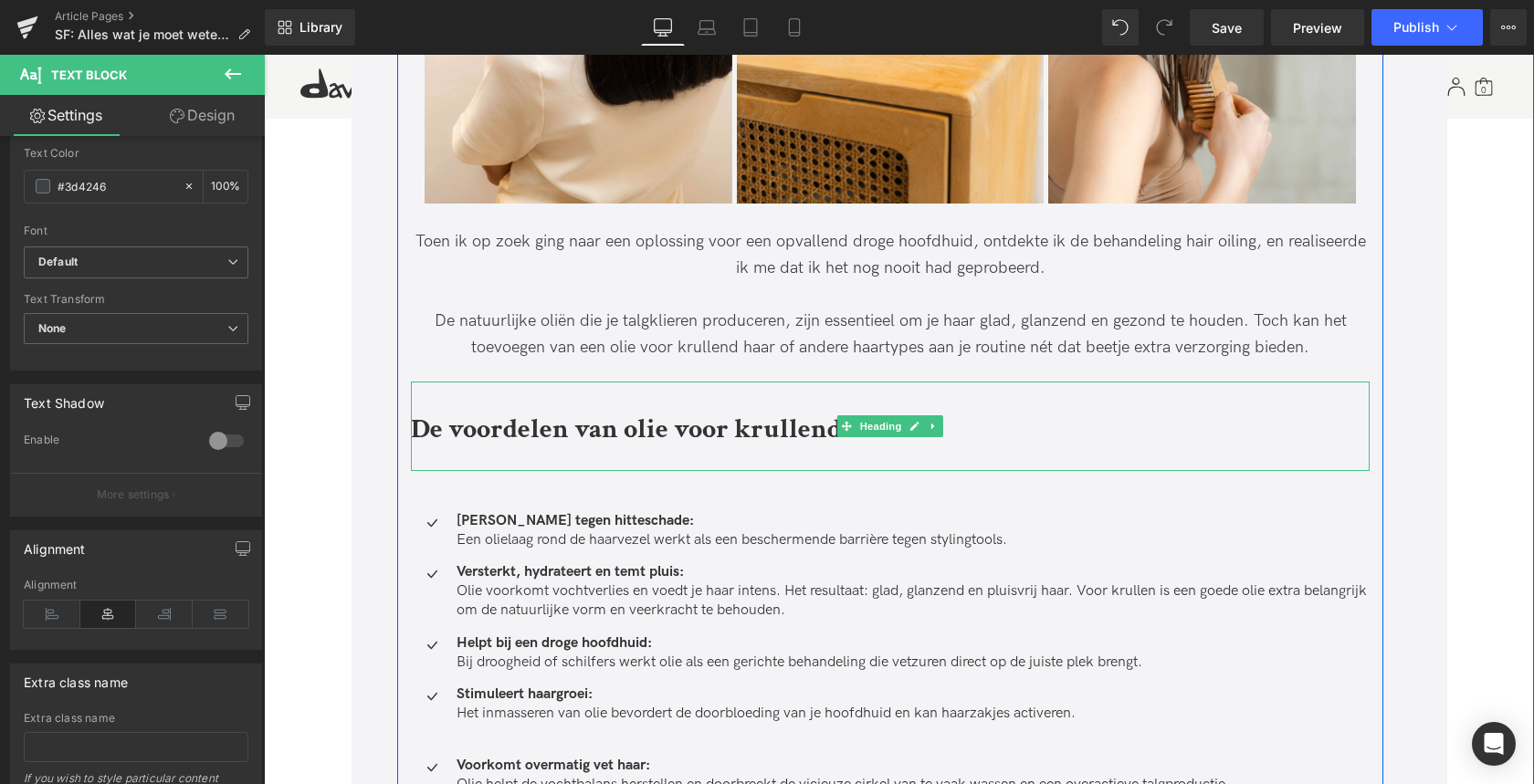
click at [478, 427] on b "De voordelen van olie voor krullend haar" at bounding box center [655, 429] width 490 height 36
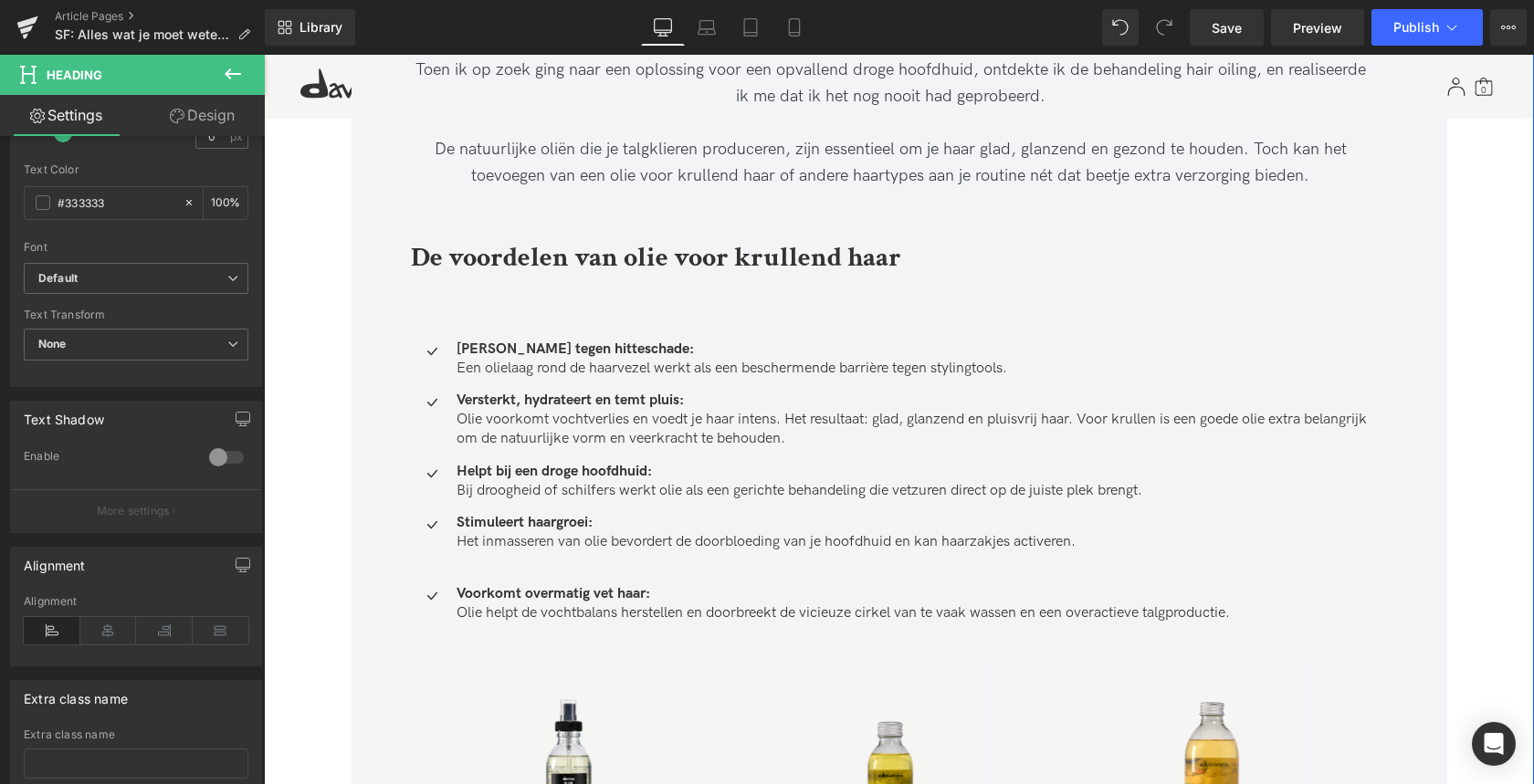
scroll to position [1603, 0]
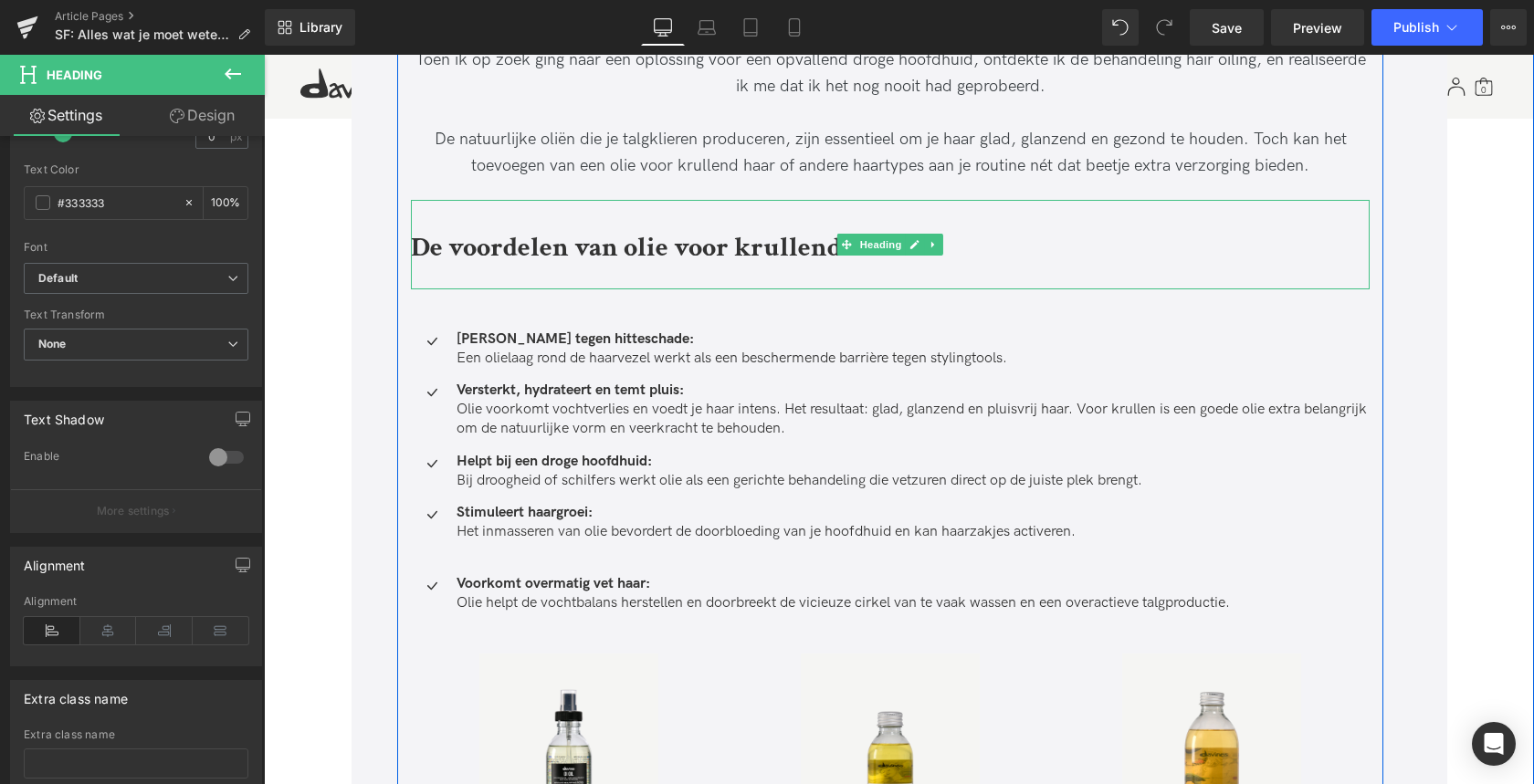
click at [605, 253] on b "De voordelen van olie voor krullend haar" at bounding box center [655, 247] width 490 height 36
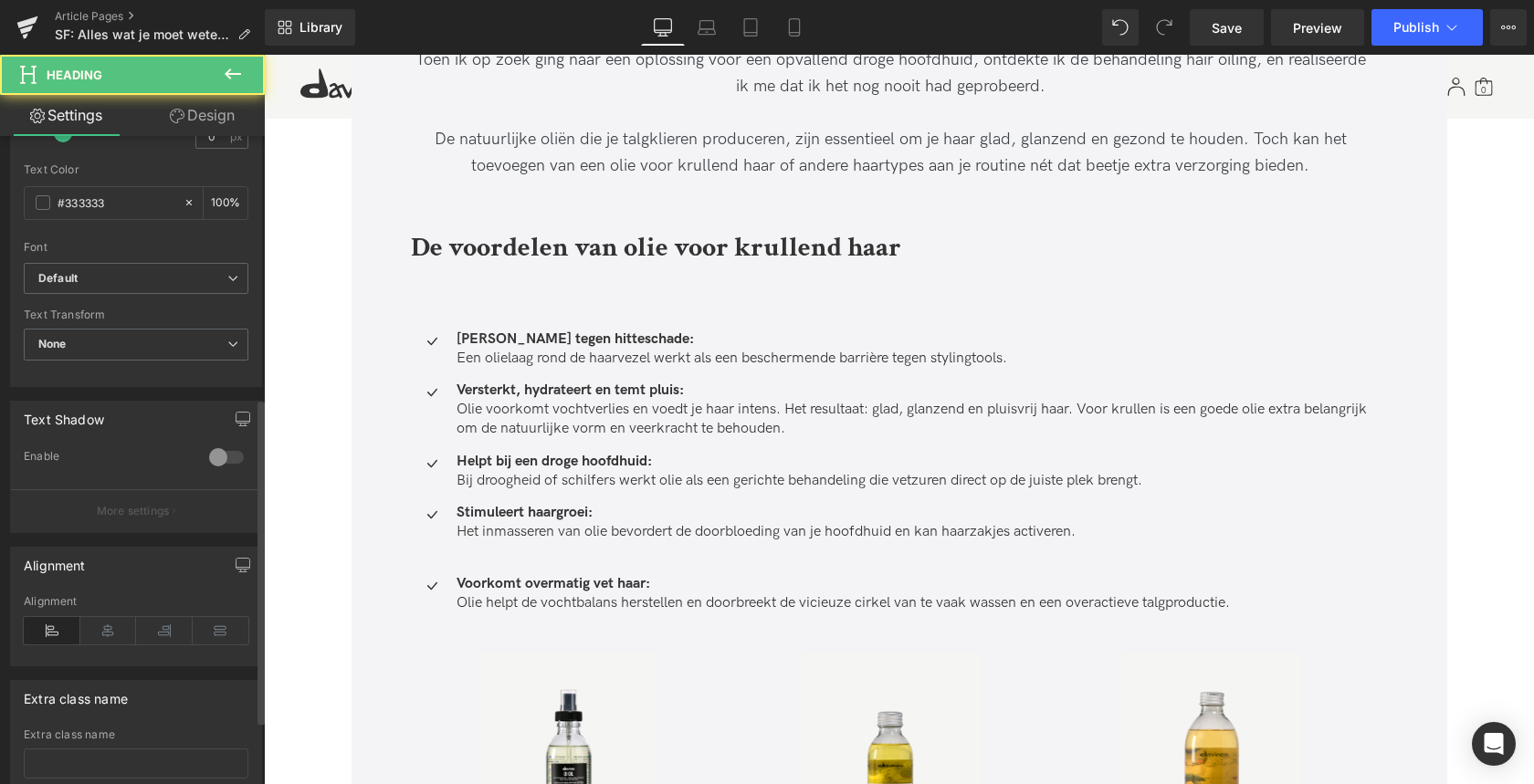
scroll to position [648, 0]
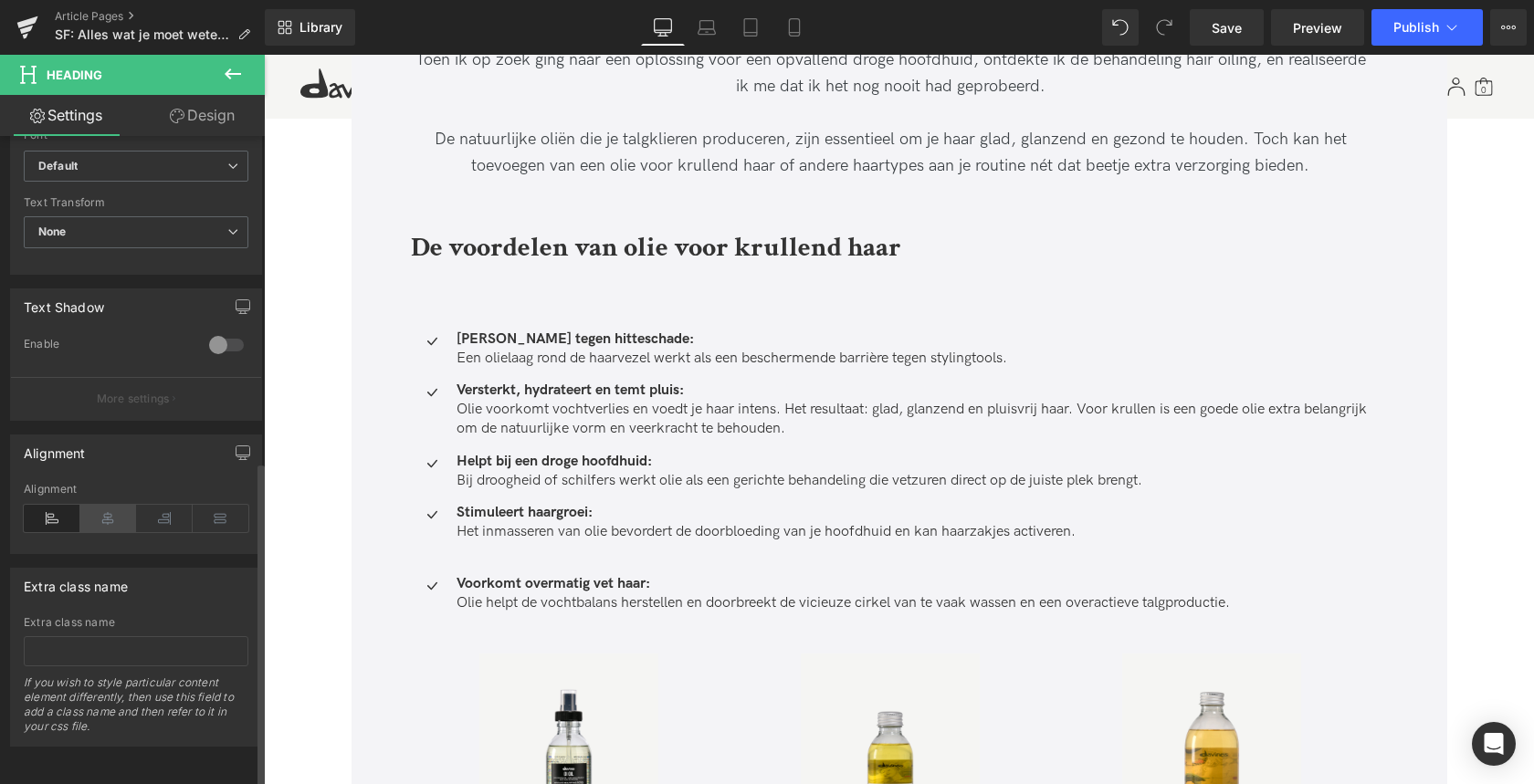
click at [99, 505] on icon at bounding box center [108, 518] width 57 height 27
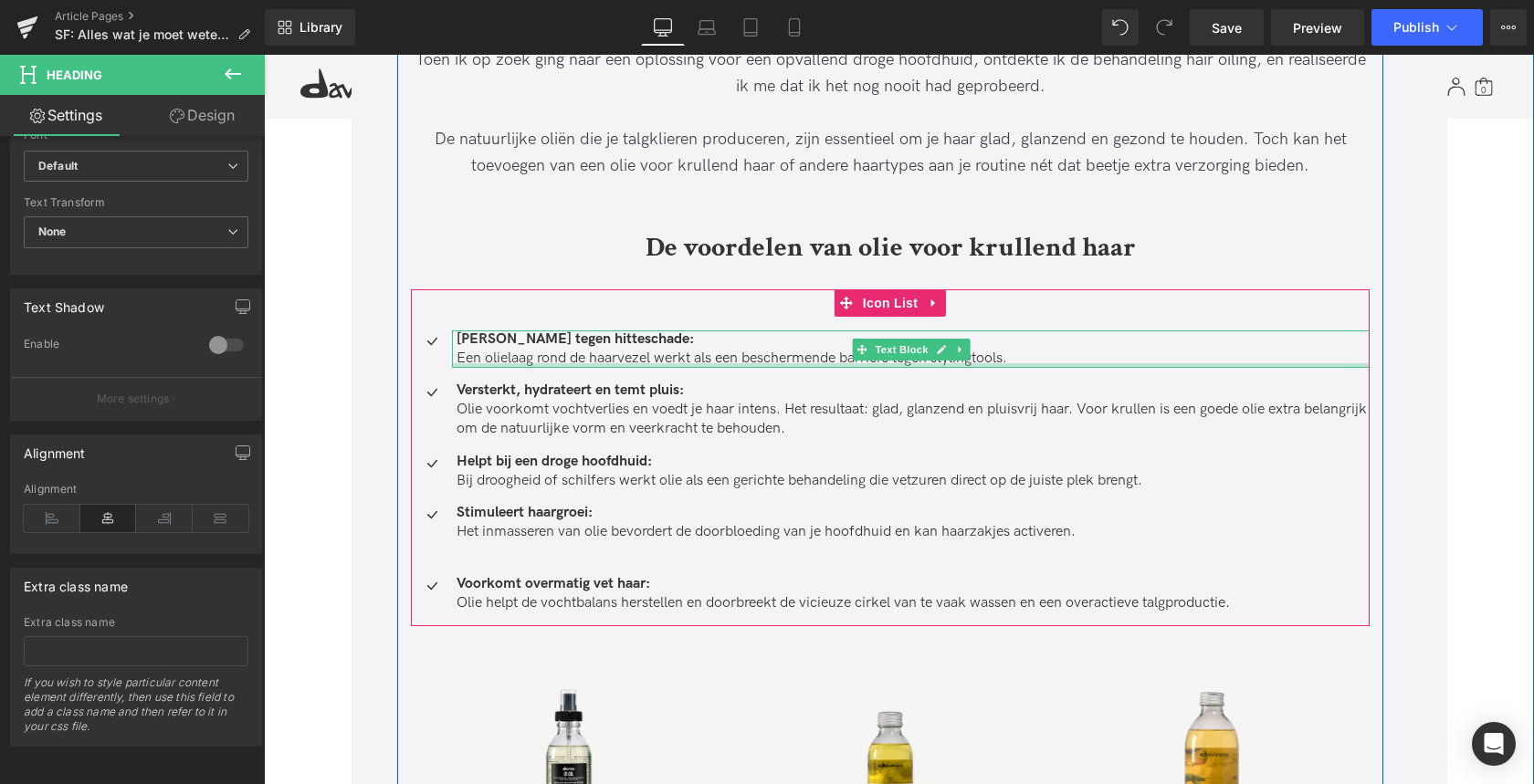
click at [556, 363] on div at bounding box center [911, 365] width 918 height 5
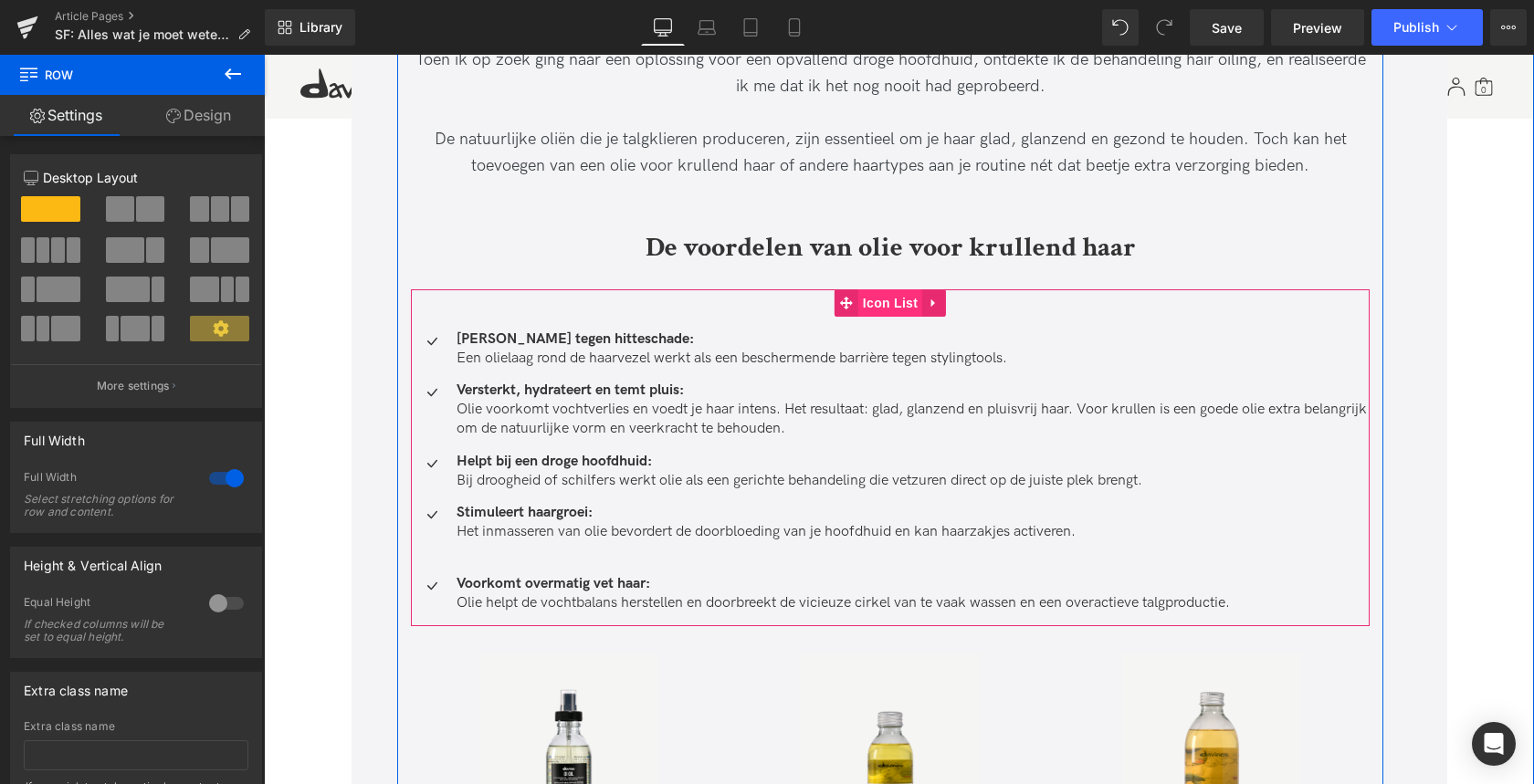
click at [884, 299] on span "Icon List" at bounding box center [890, 303] width 64 height 27
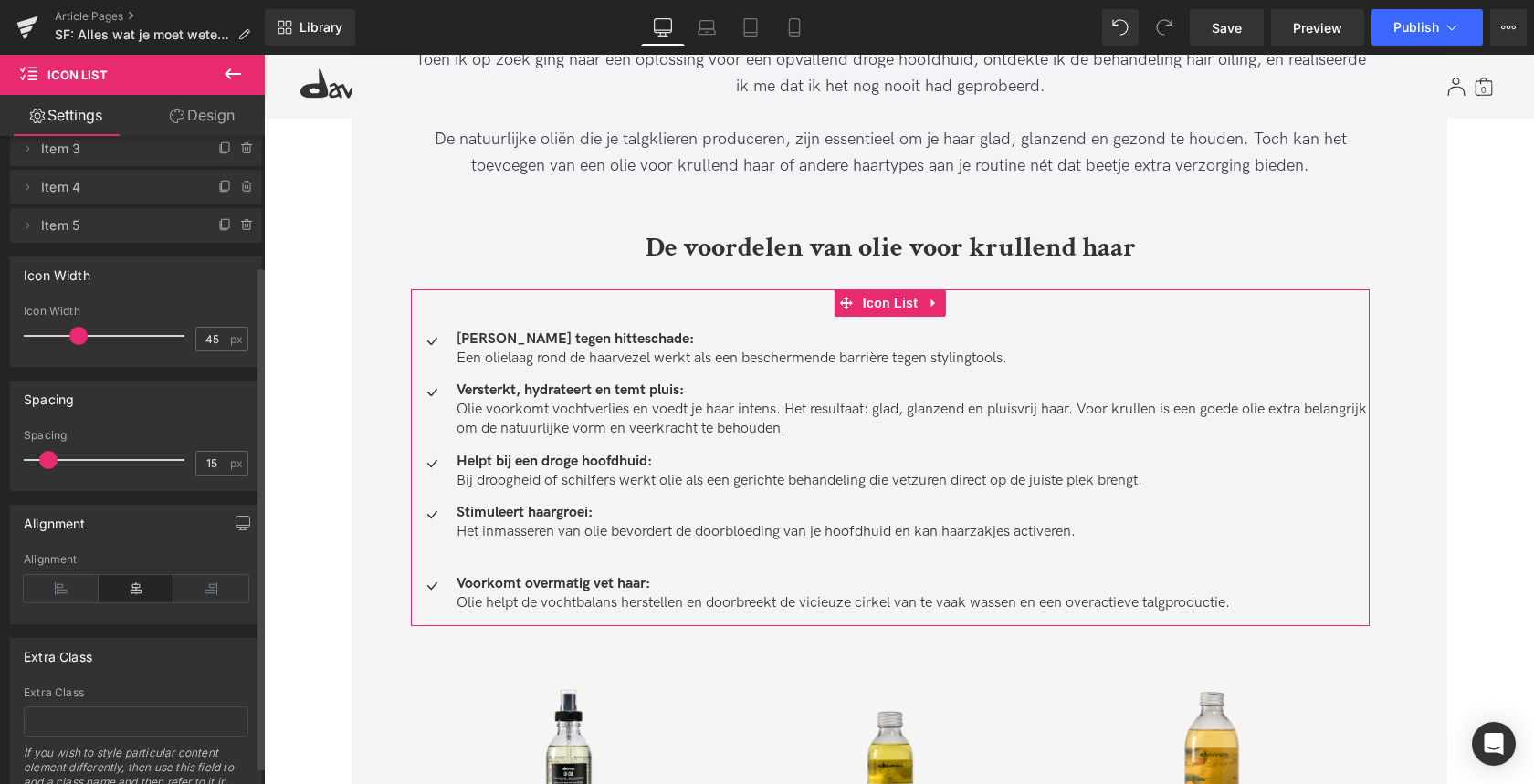
scroll to position [189, 0]
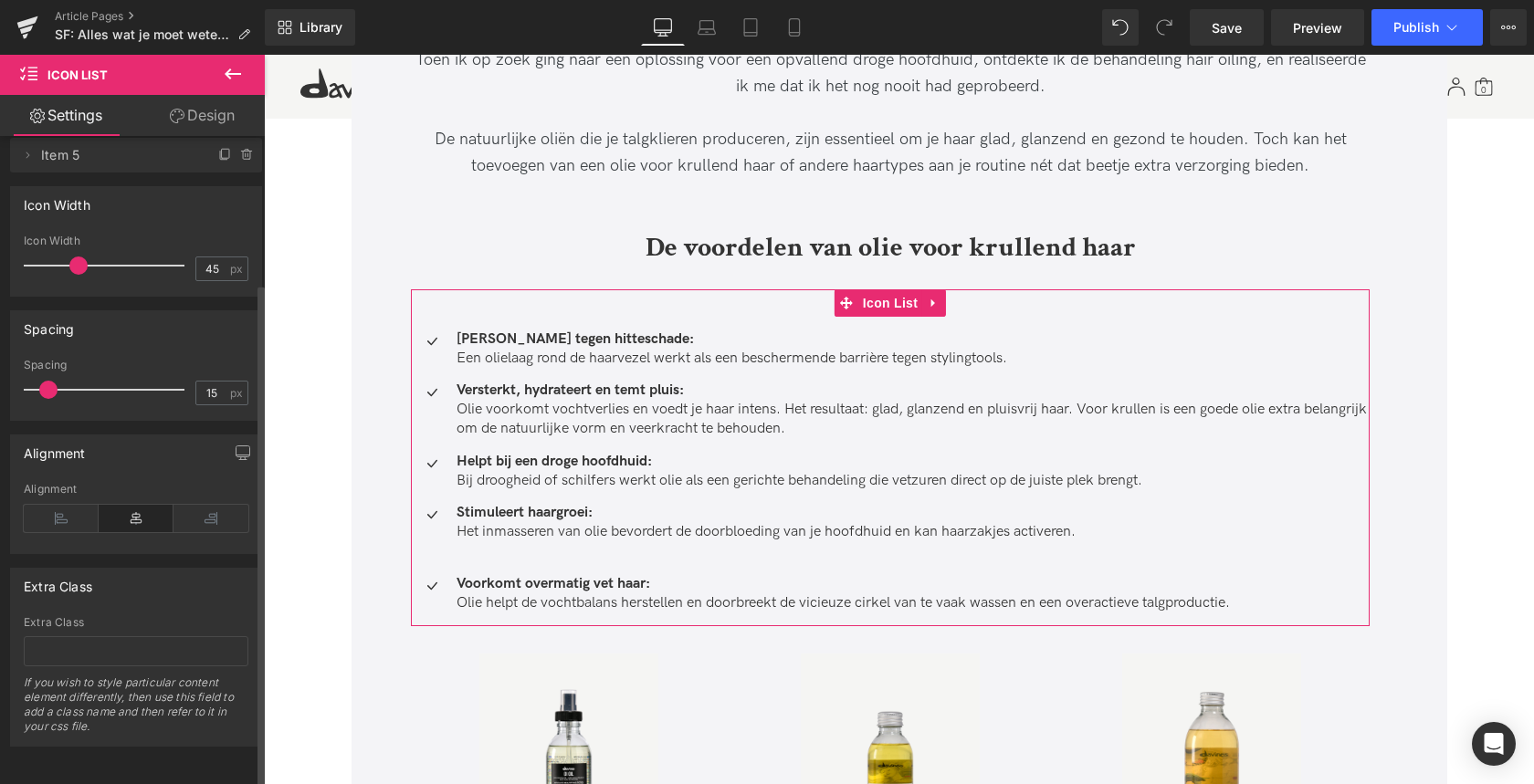
click at [135, 505] on icon at bounding box center [135, 518] width 74 height 27
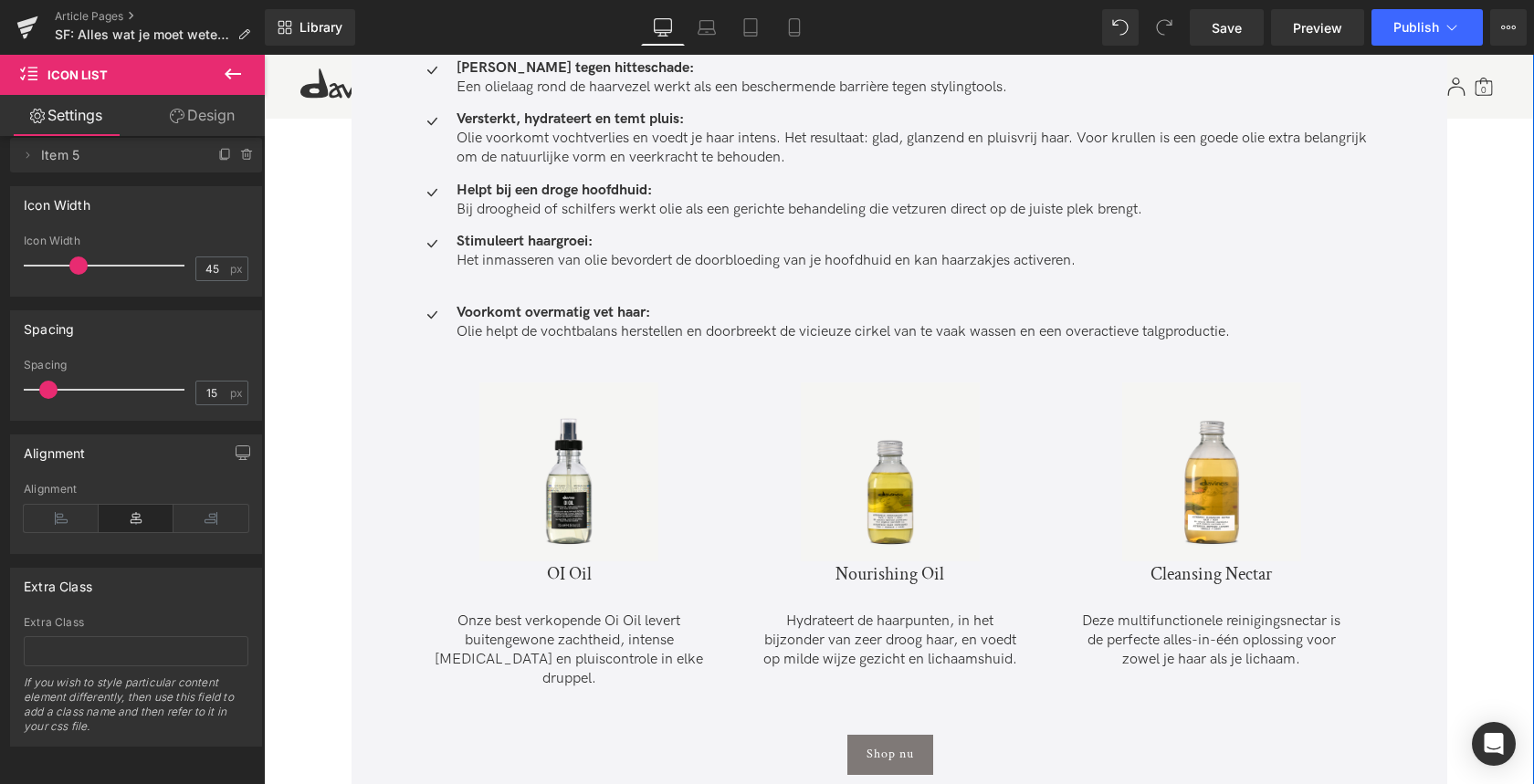
scroll to position [0, 0]
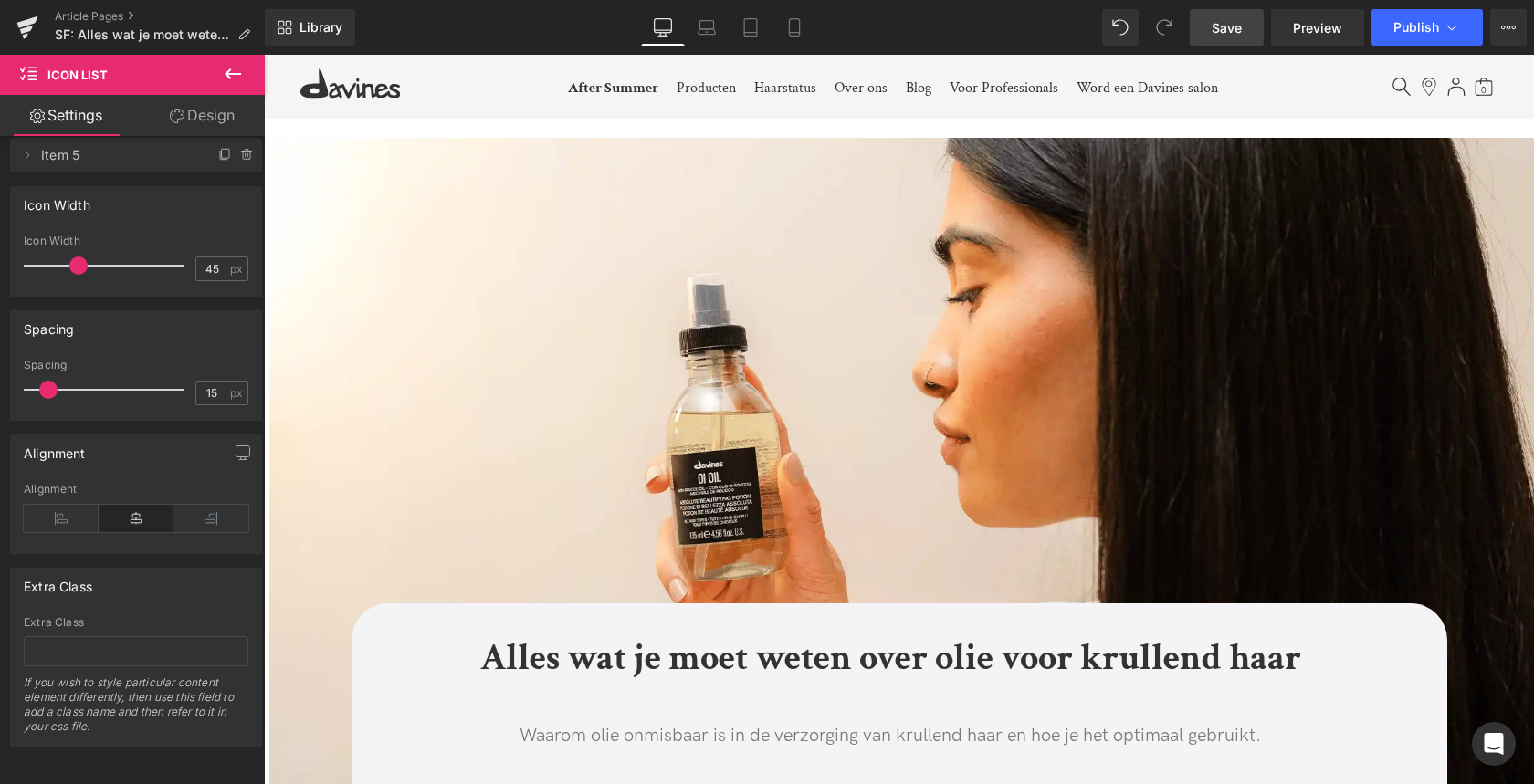
click at [1236, 36] on span "Save" at bounding box center [1226, 28] width 30 height 19
click at [1329, 41] on link "Preview" at bounding box center [1318, 27] width 93 height 37
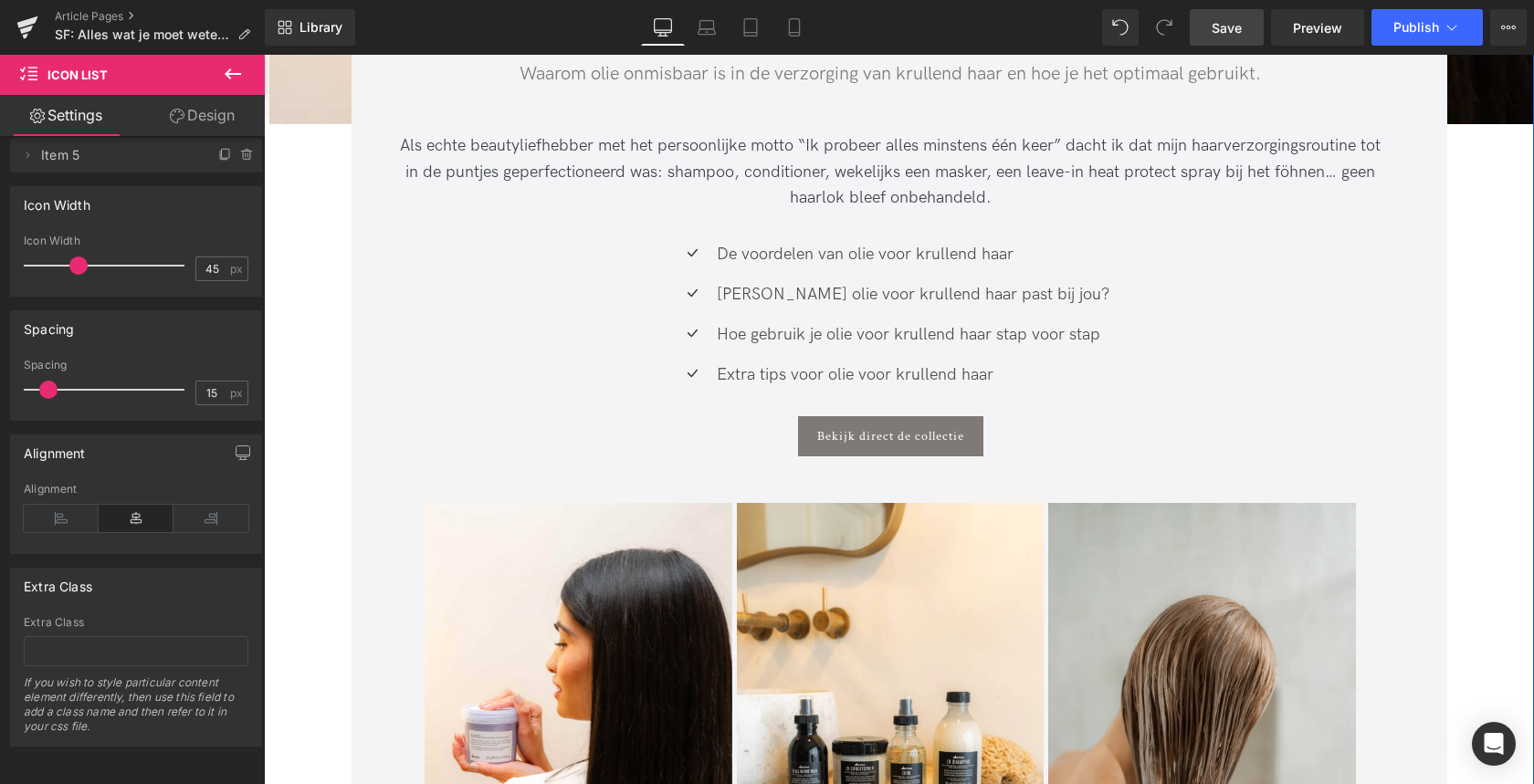
scroll to position [709, 0]
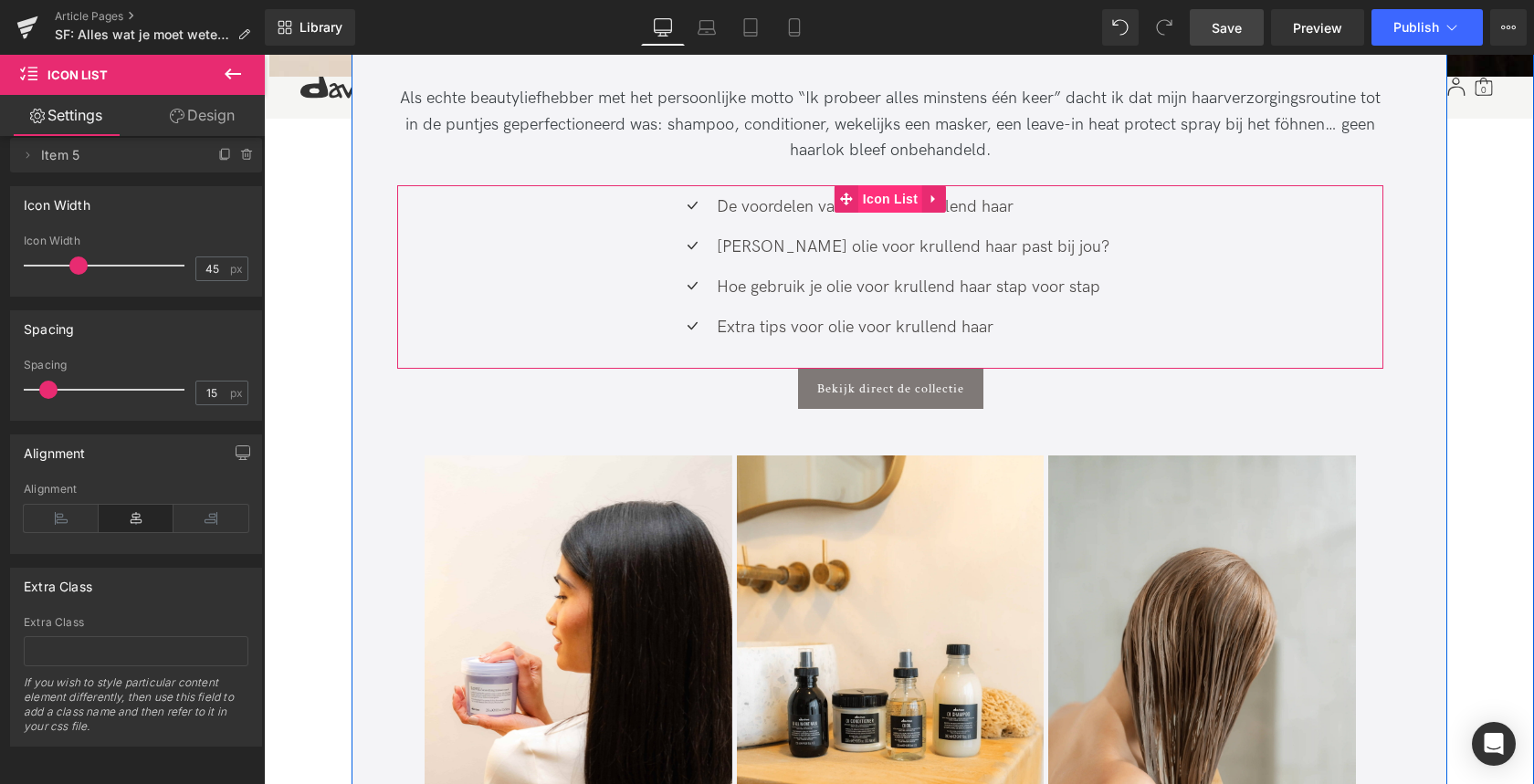
click at [885, 193] on span "Icon List" at bounding box center [890, 199] width 64 height 27
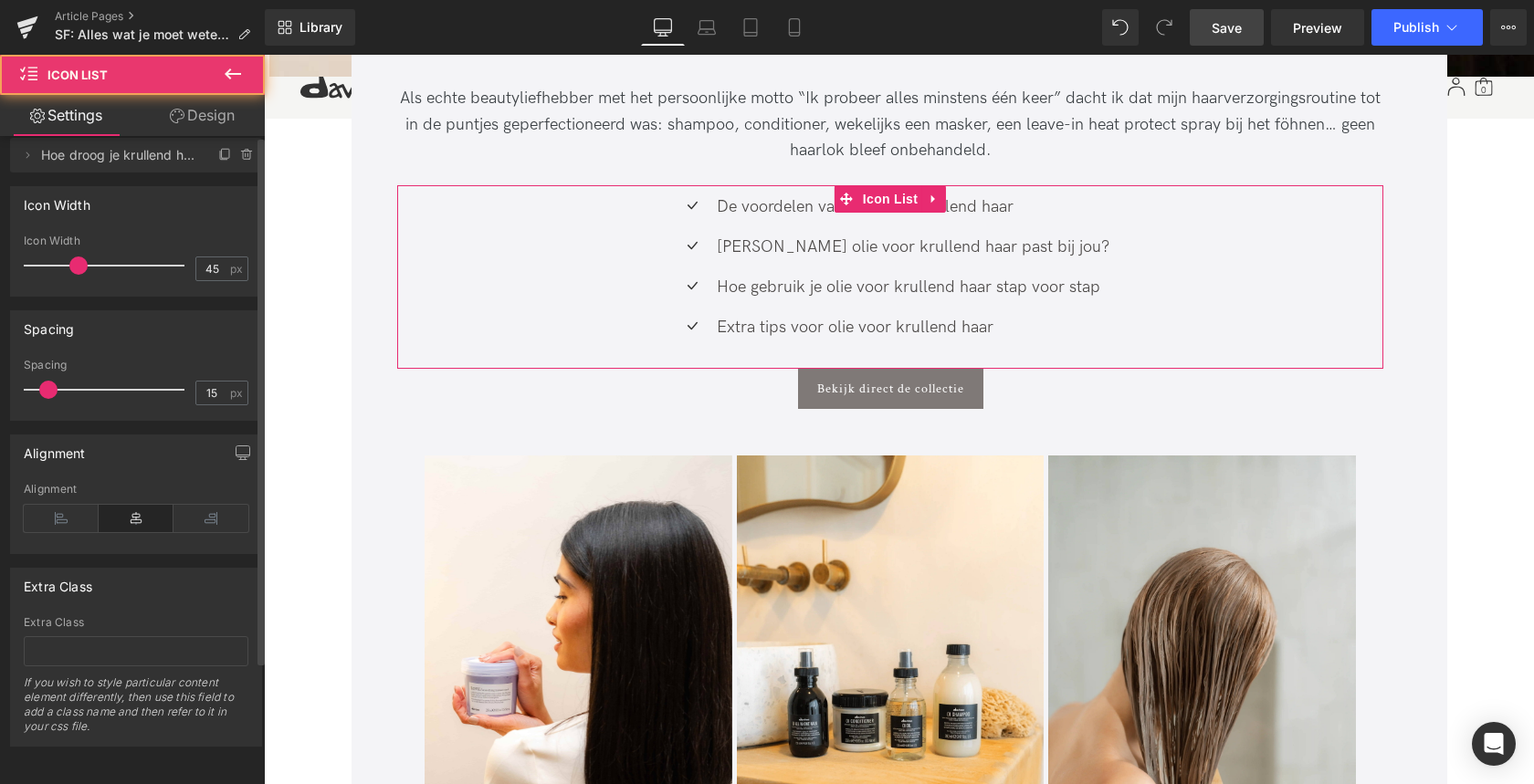
scroll to position [151, 0]
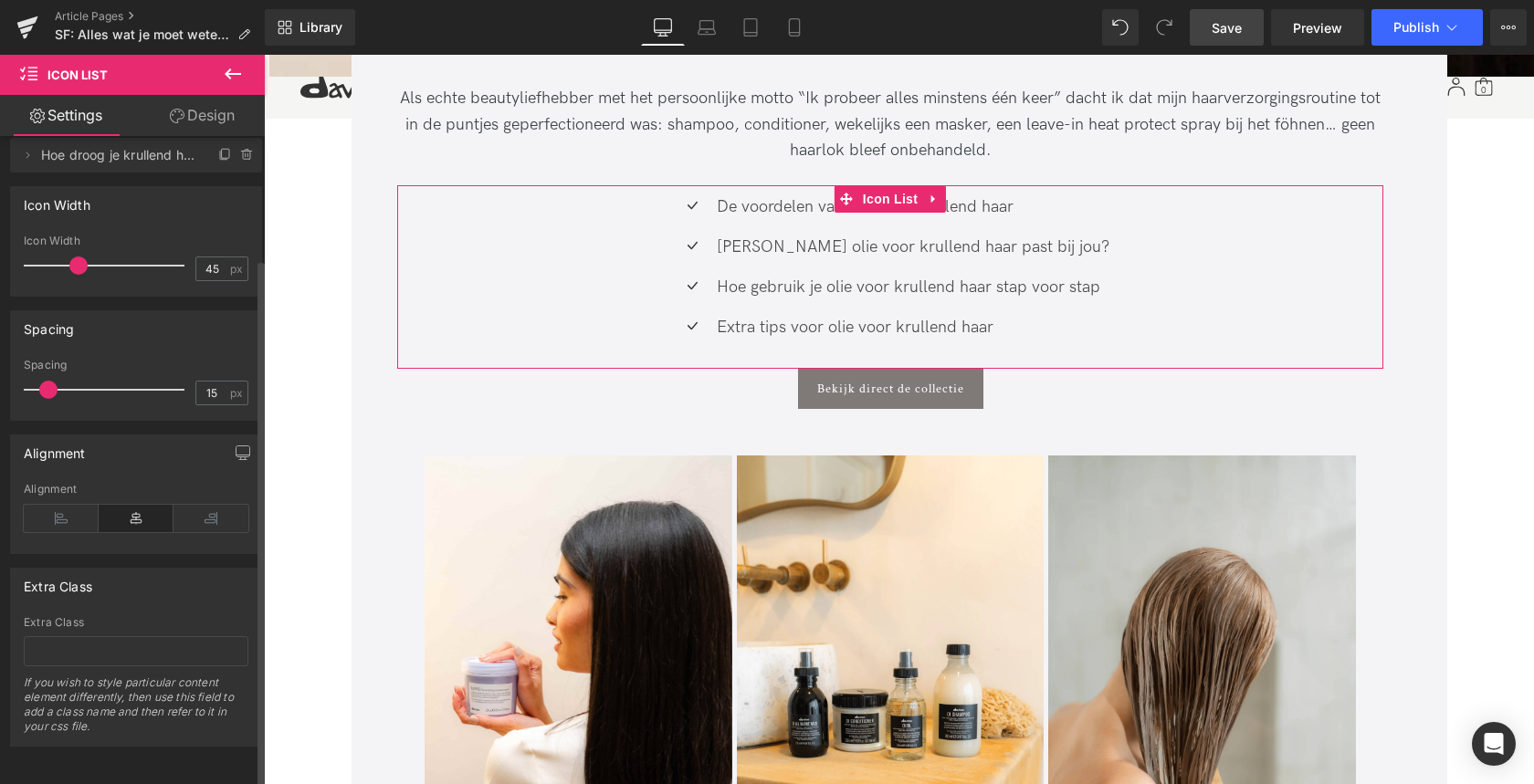
drag, startPoint x: 52, startPoint y: 496, endPoint x: 96, endPoint y: 507, distance: 45.4
click at [52, 505] on icon at bounding box center [61, 518] width 74 height 27
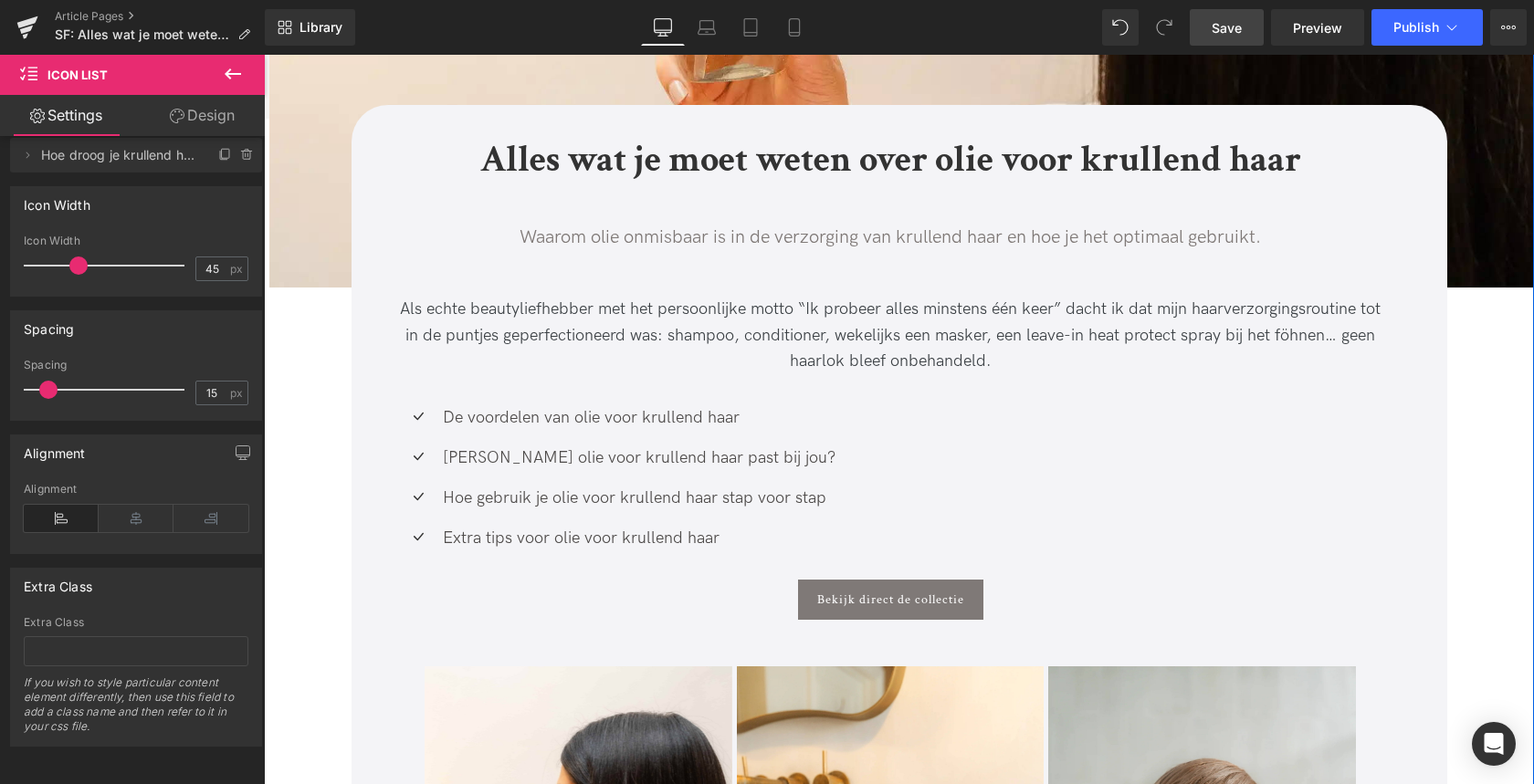
scroll to position [396, 0]
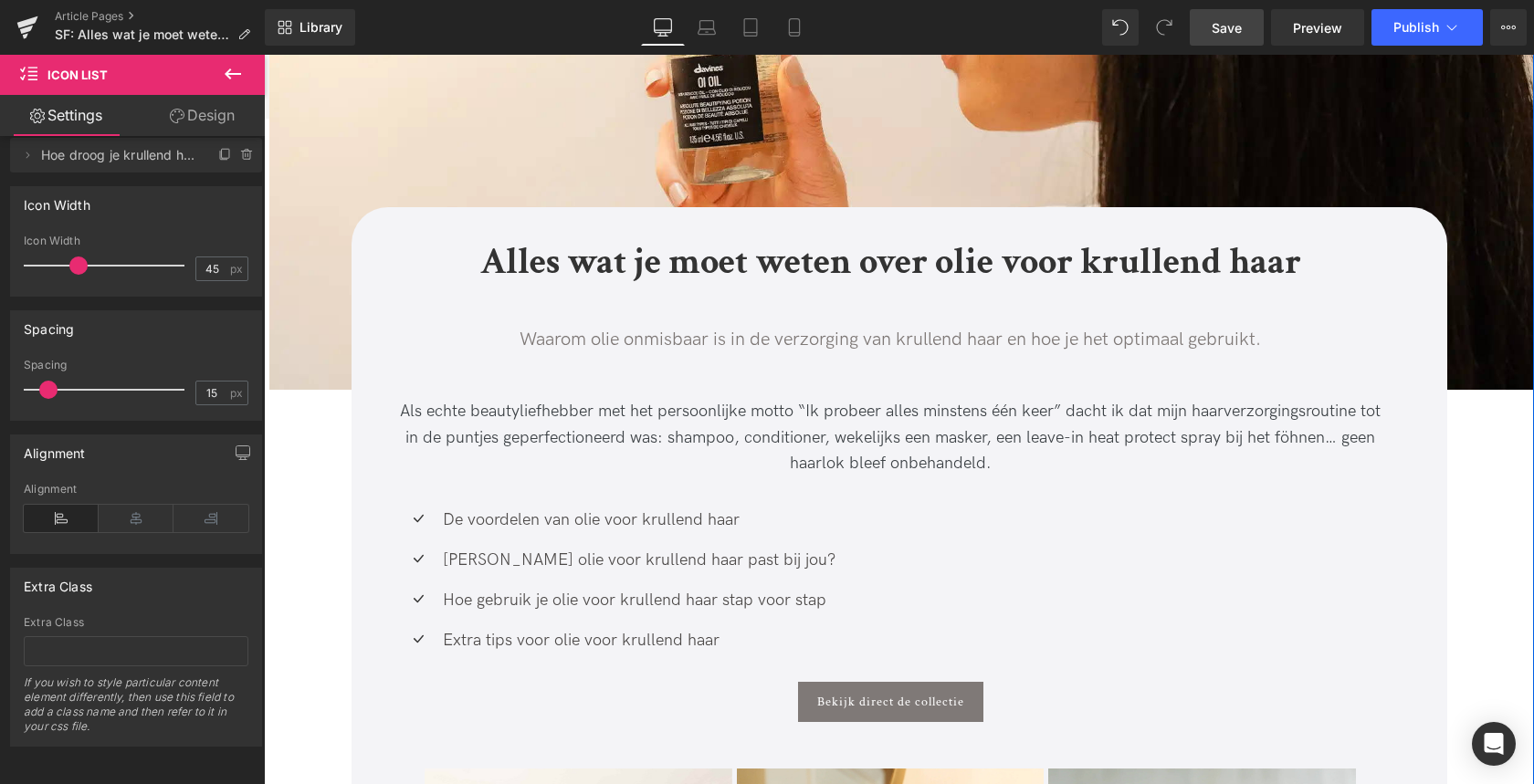
click at [787, 430] on div "Als echte beautyliefhebber met het persoonlijke motto “Ik probeer alles minsten…" at bounding box center [890, 437] width 986 height 78
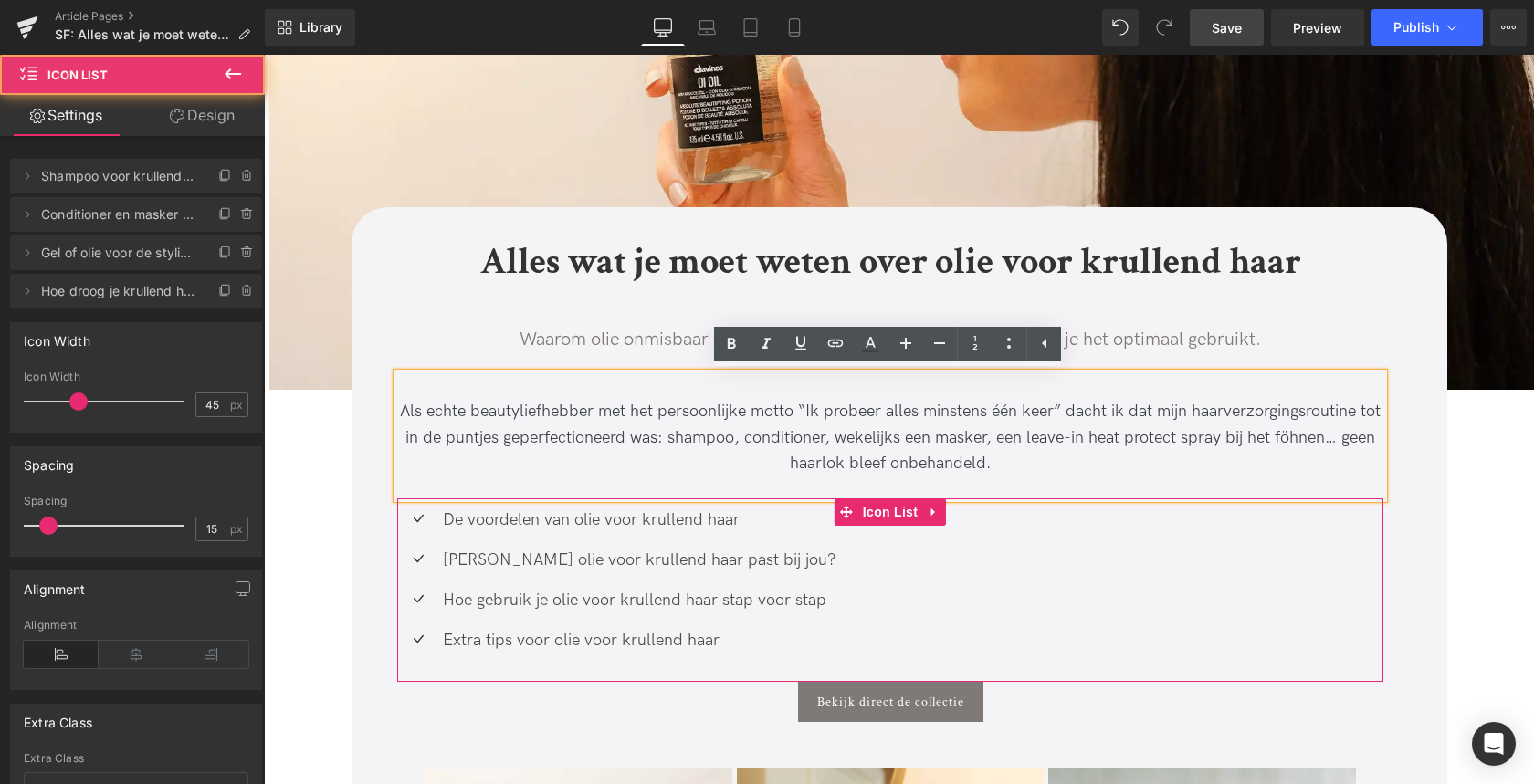
click at [989, 592] on div "Icon De voordelen van olie voor krullend haar Text Block Icon Welke olie voor k…" at bounding box center [890, 586] width 986 height 159
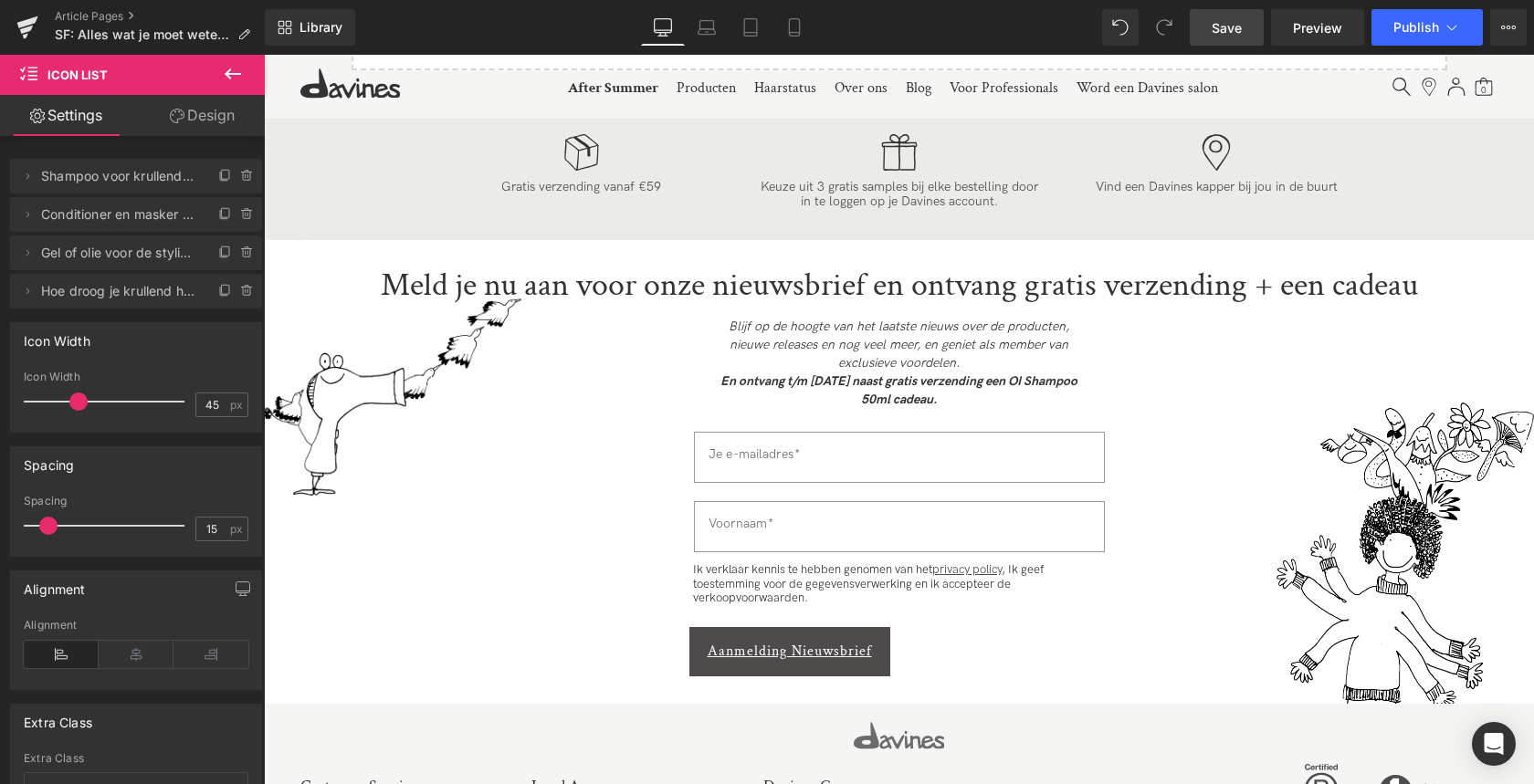
scroll to position [6332, 0]
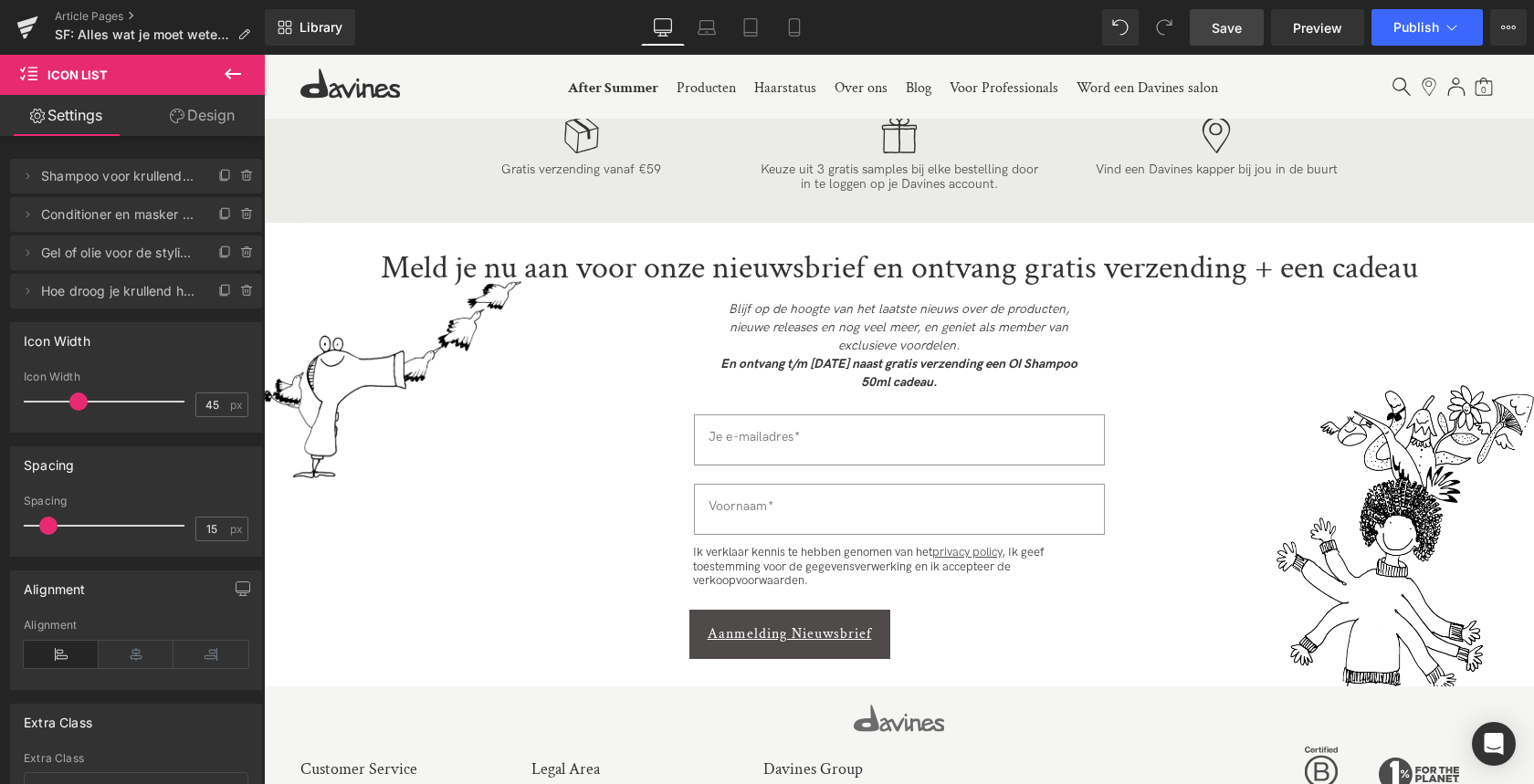
click at [1212, 29] on span "Save" at bounding box center [1226, 28] width 30 height 19
